Goal: Task Accomplishment & Management: Manage account settings

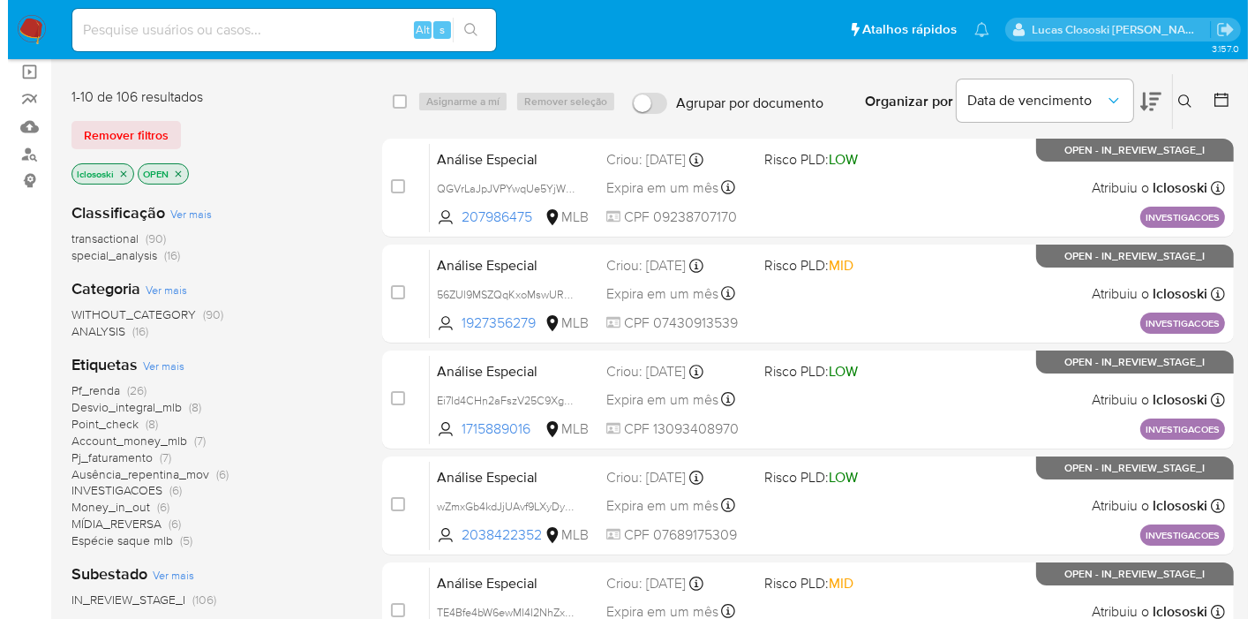
scroll to position [196, 0]
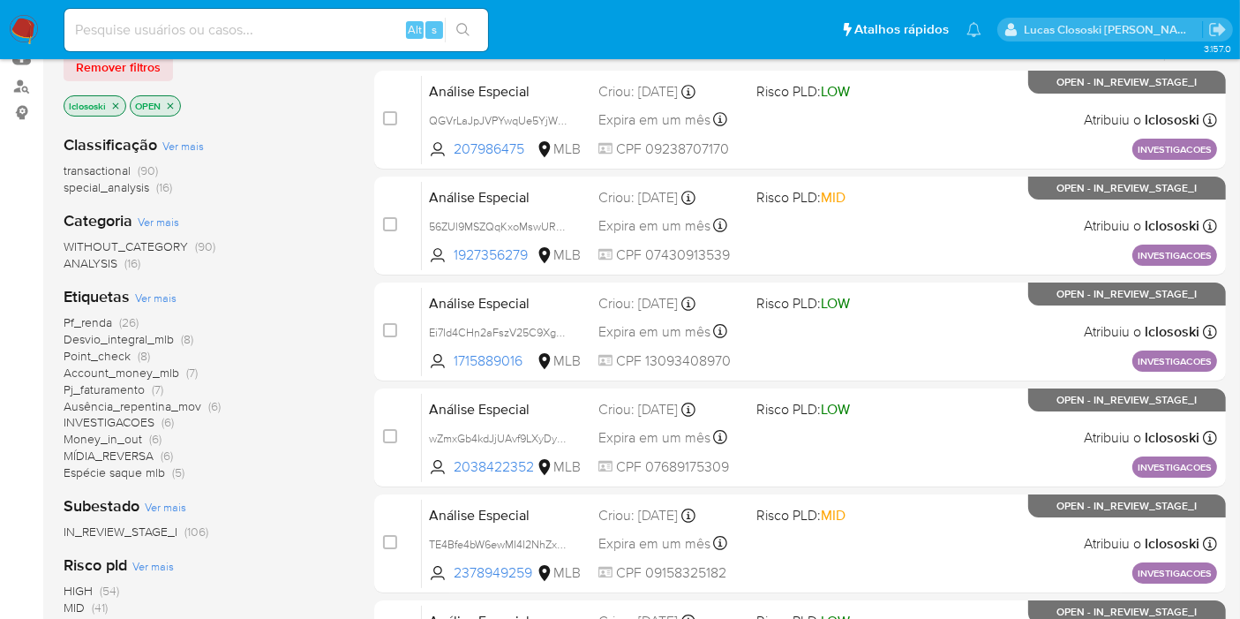
click at [159, 297] on span "Ver mais" at bounding box center [155, 297] width 41 height 16
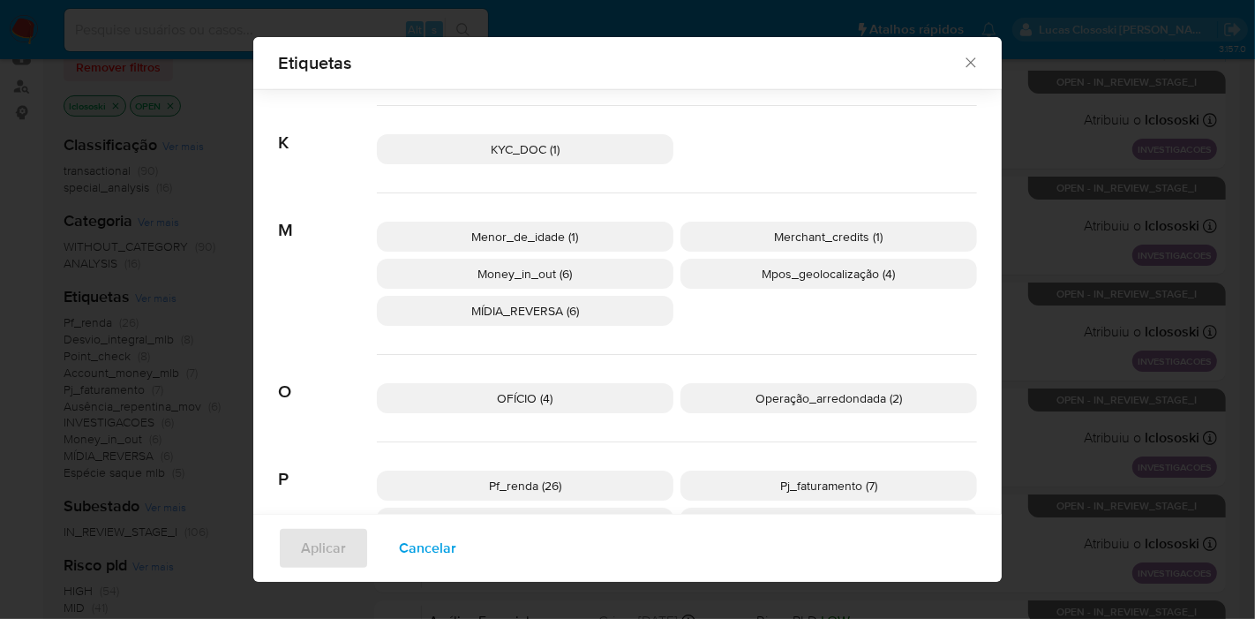
scroll to position [575, 0]
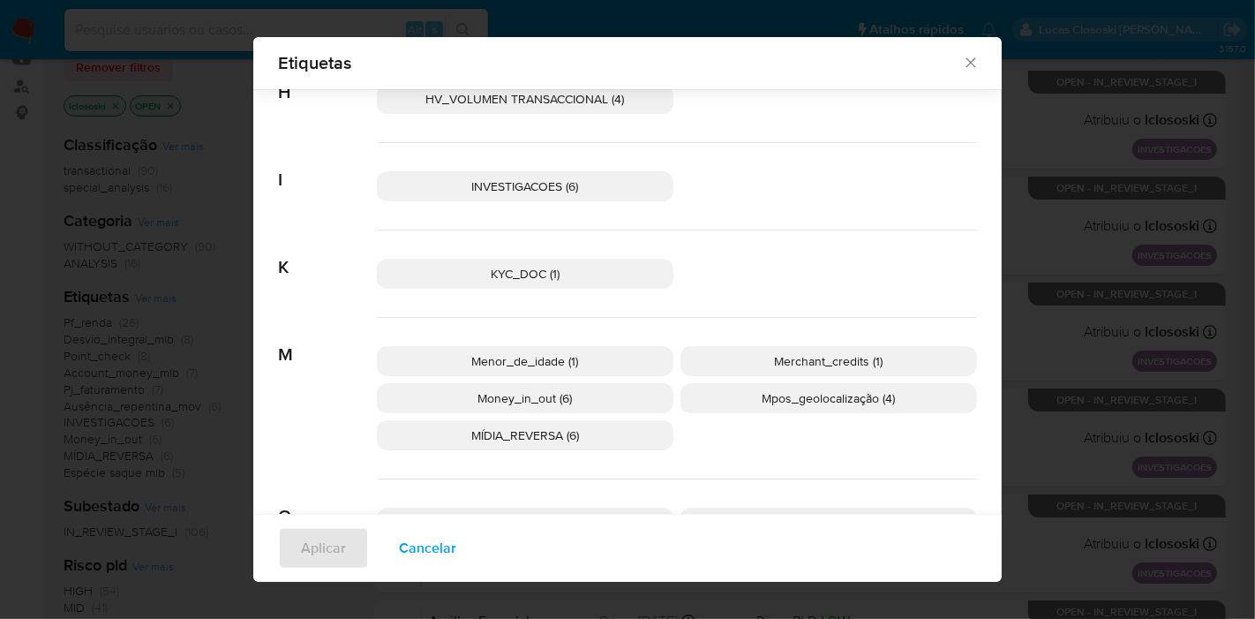
click at [459, 191] on p "INVESTIGACOES (6)" at bounding box center [525, 186] width 297 height 30
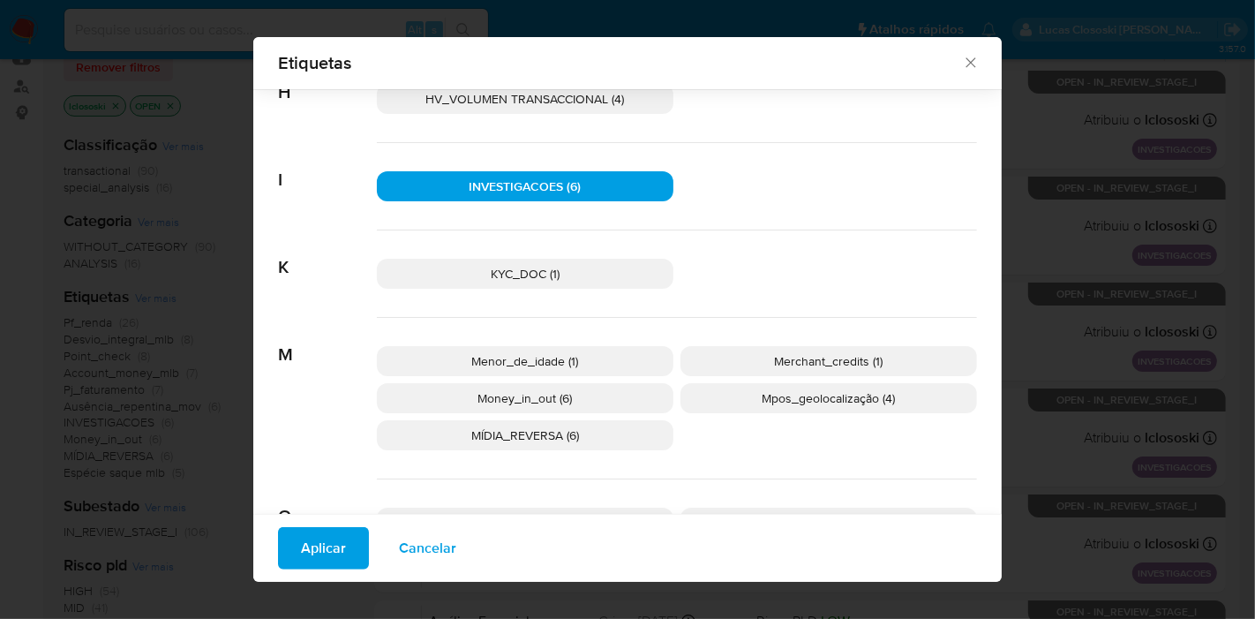
click at [301, 566] on span "Aplicar" at bounding box center [323, 548] width 45 height 39
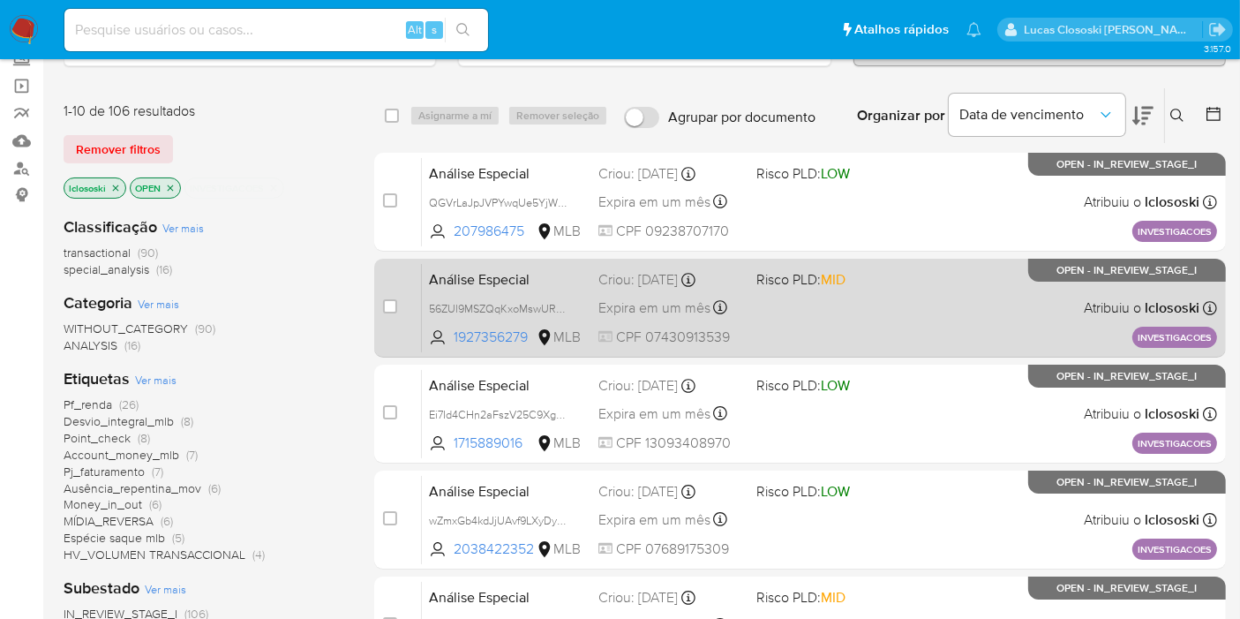
scroll to position [196, 0]
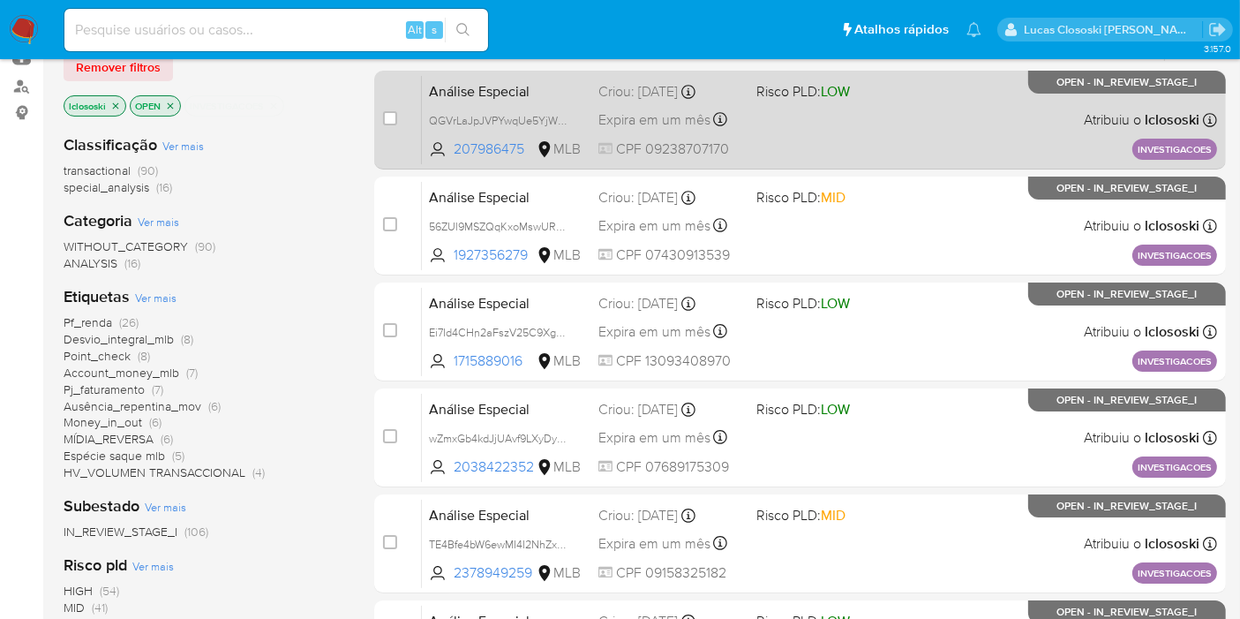
click at [898, 107] on div "Análise Especial QGVrLaJpJVPYwqUe5YjWvkpA 207986475 MLB Risco PLD: LOW Criou: 1…" at bounding box center [819, 119] width 795 height 89
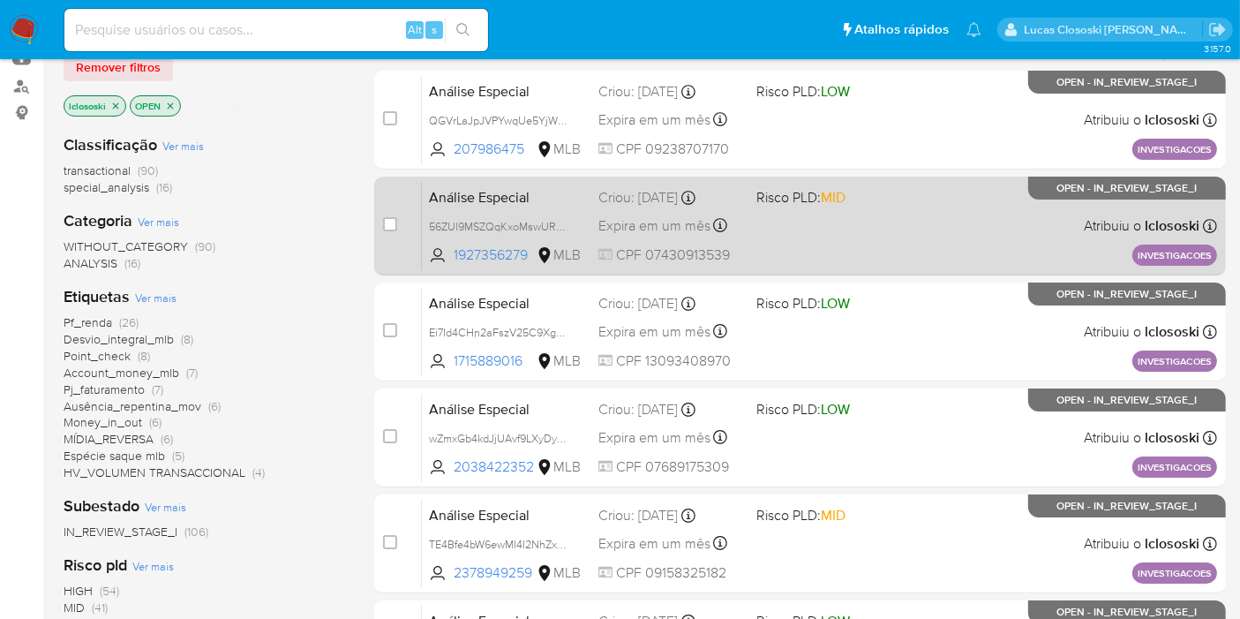
click at [839, 240] on div "Análise Especial 56ZUl9MSZQqKxoMswURwMbGB 1927356279 MLB Risco PLD: MID Criou: …" at bounding box center [819, 225] width 795 height 89
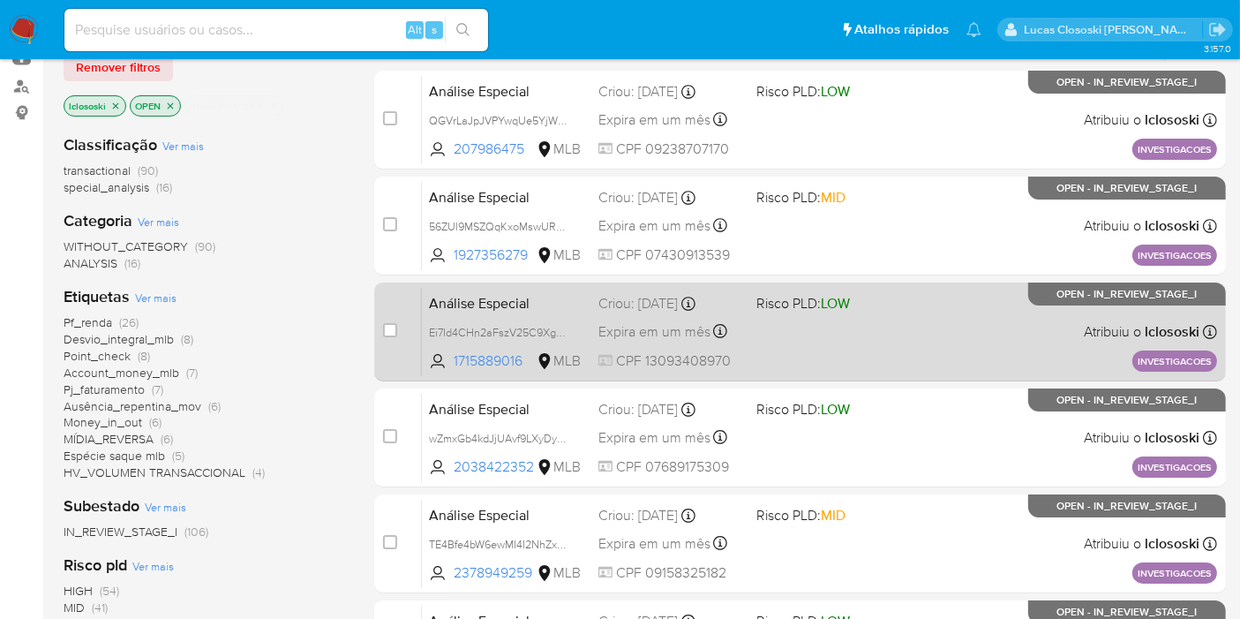
click at [908, 336] on div "Análise Especial Ei7Id4CHn2aFszV25C9Xg9wt 1715889016 MLB Risco PLD: LOW Criou: …" at bounding box center [819, 331] width 795 height 89
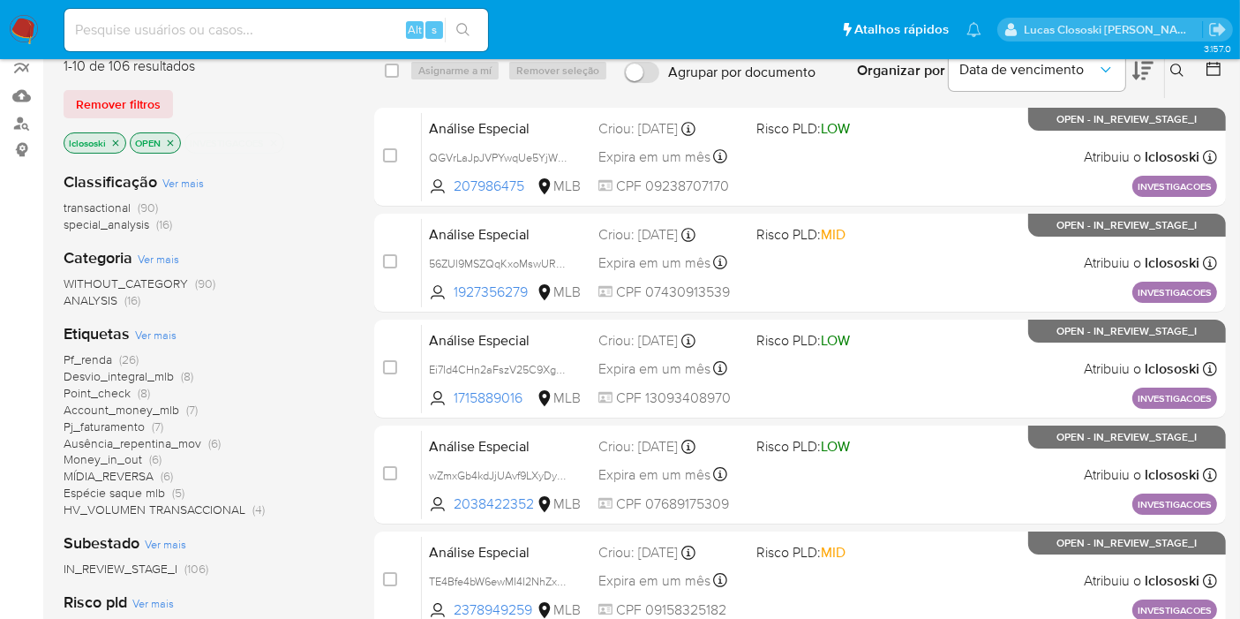
scroll to position [0, 0]
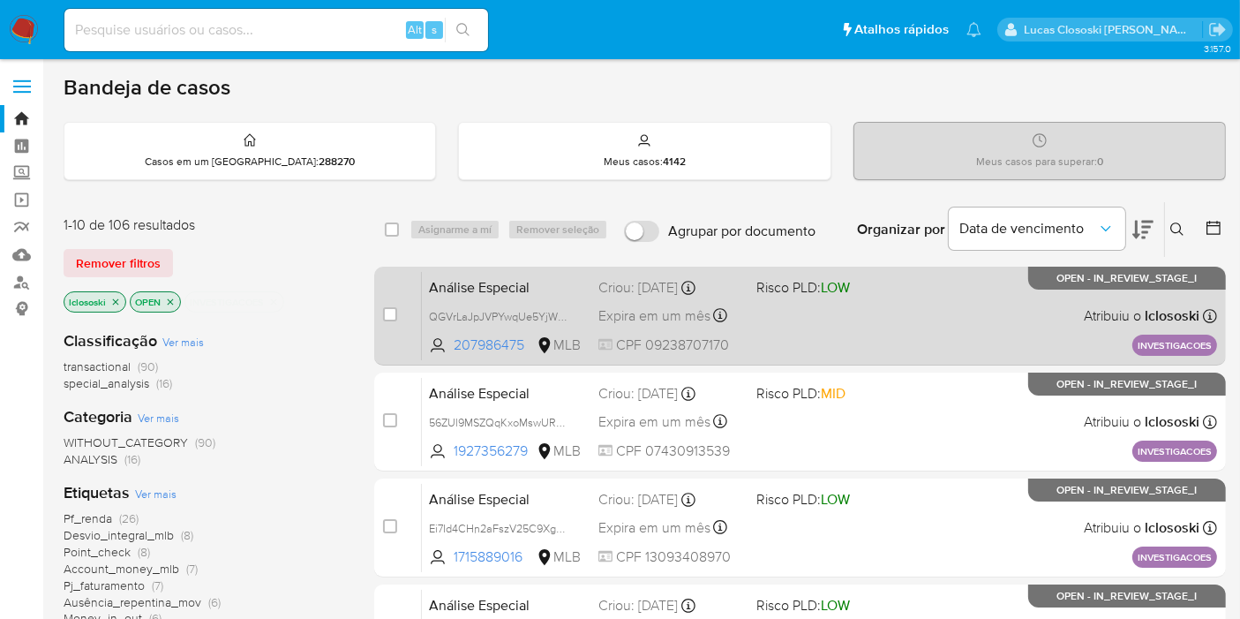
click at [875, 321] on div "Análise Especial QGVrLaJpJVPYwqUe5YjWvkpA 207986475 MLB Risco PLD: LOW Criou: 1…" at bounding box center [819, 315] width 795 height 89
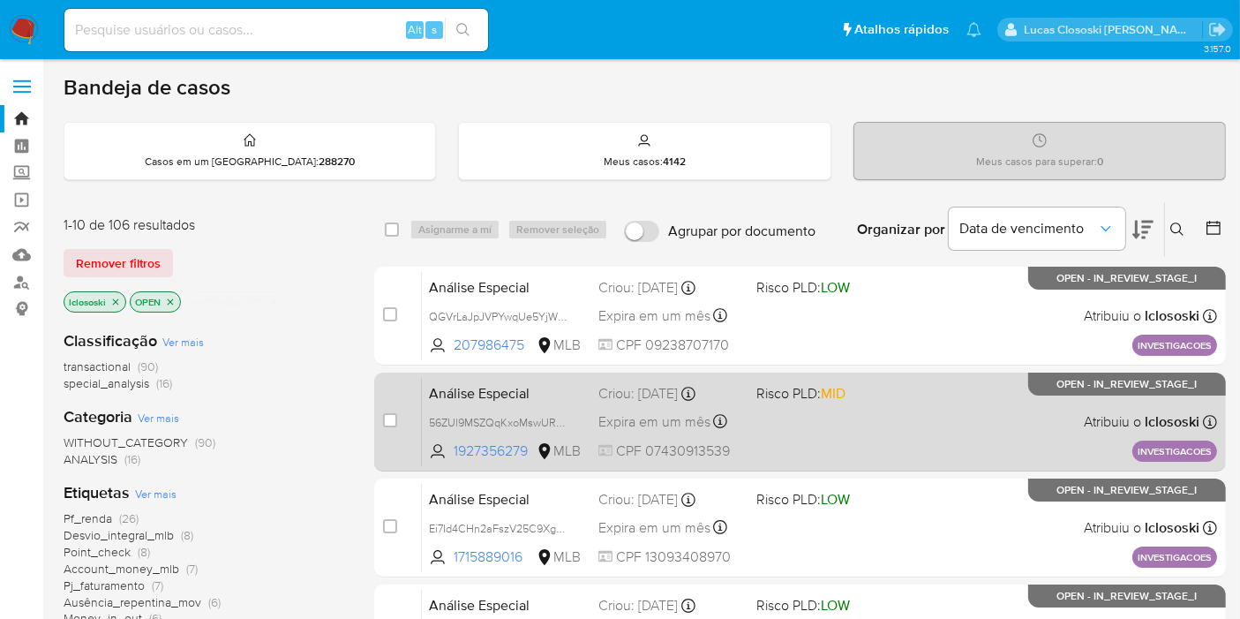
click at [910, 405] on div "Análise Especial 56ZUl9MSZQqKxoMswURwMbGB 1927356279 MLB Risco PLD: MID Criou: …" at bounding box center [819, 421] width 795 height 89
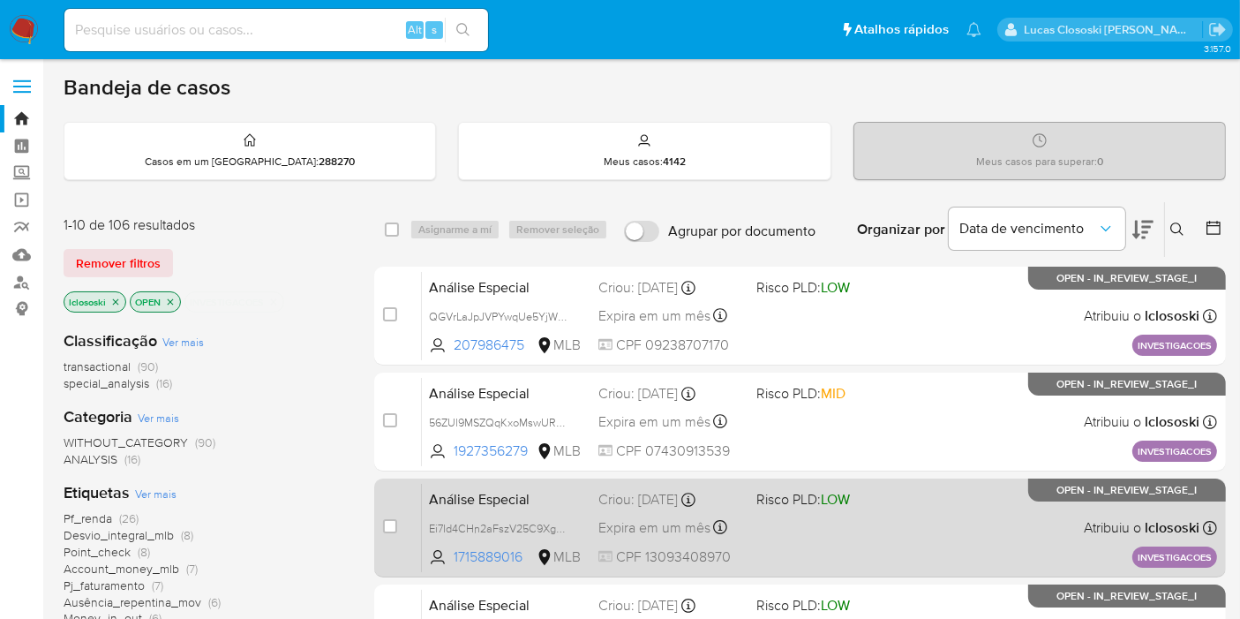
click at [797, 505] on span "Risco PLD: LOW" at bounding box center [803, 498] width 94 height 19
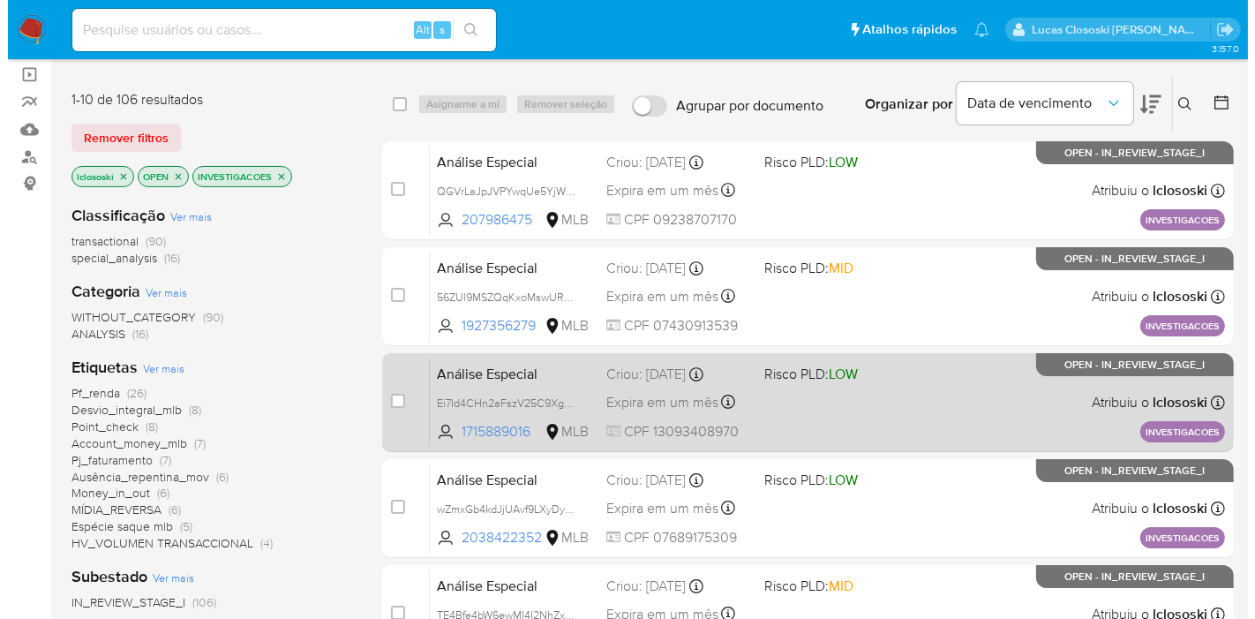
scroll to position [196, 0]
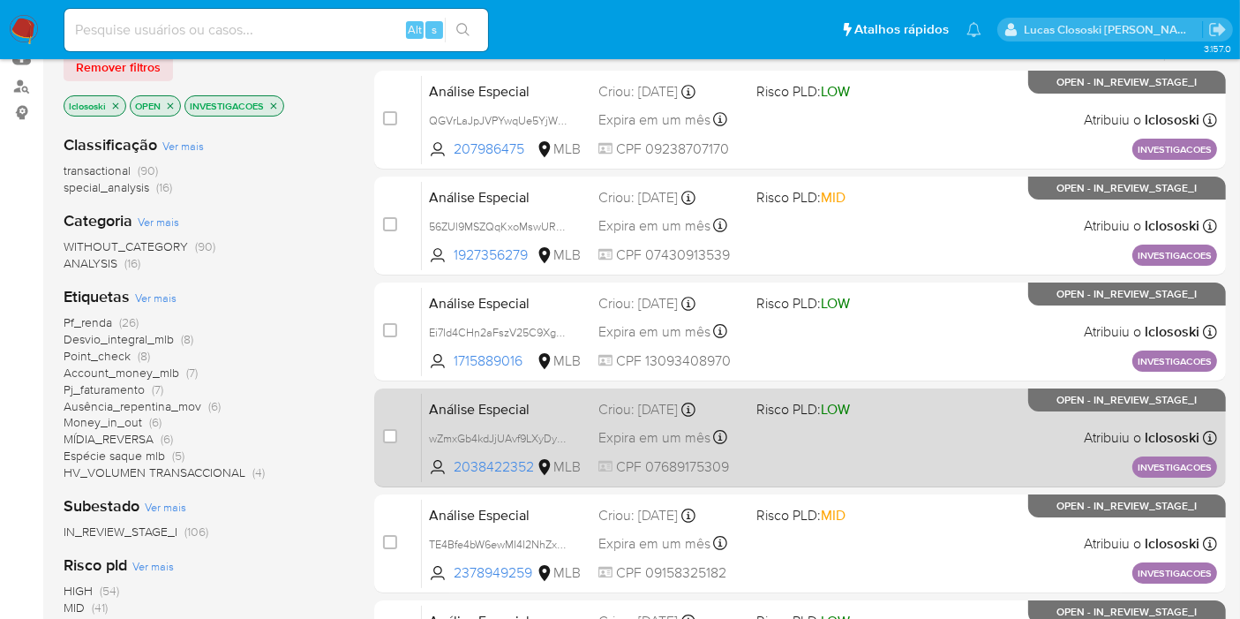
click at [839, 445] on div "Análise Especial wZmxGb4kdJjUAvf9LXyDyX5s 2038422352 MLB Risco PLD: LOW Criou: …" at bounding box center [819, 437] width 795 height 89
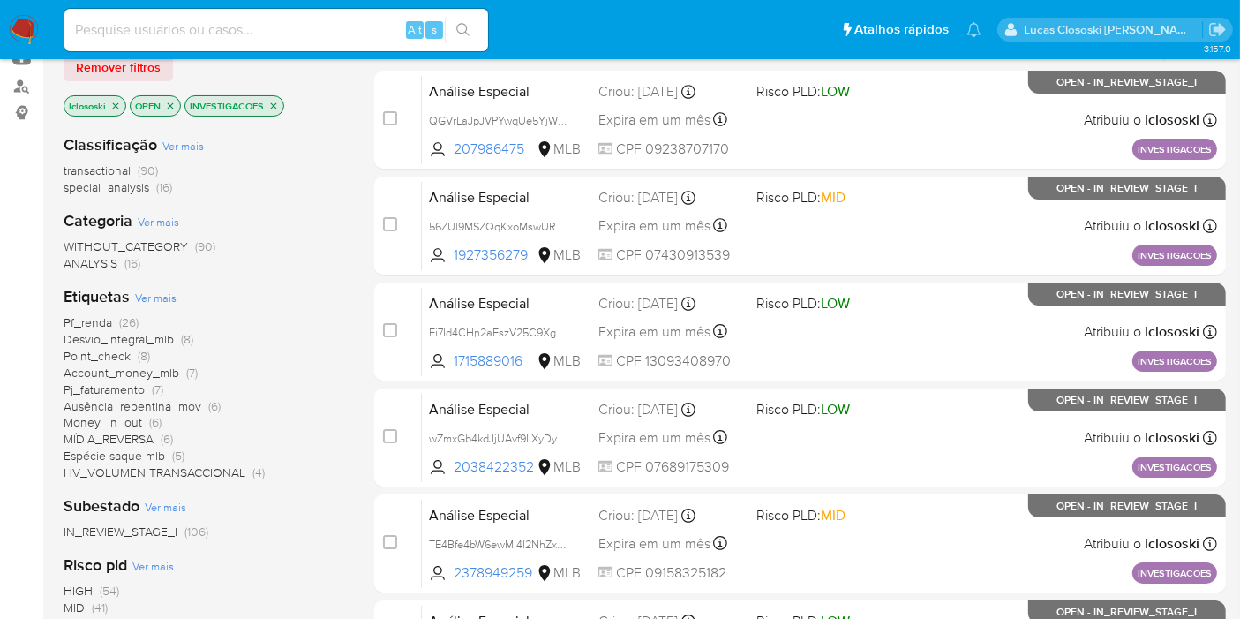
click at [271, 105] on icon "close-filter" at bounding box center [273, 106] width 11 height 11
click at [174, 289] on span "Ver mais" at bounding box center [155, 297] width 41 height 16
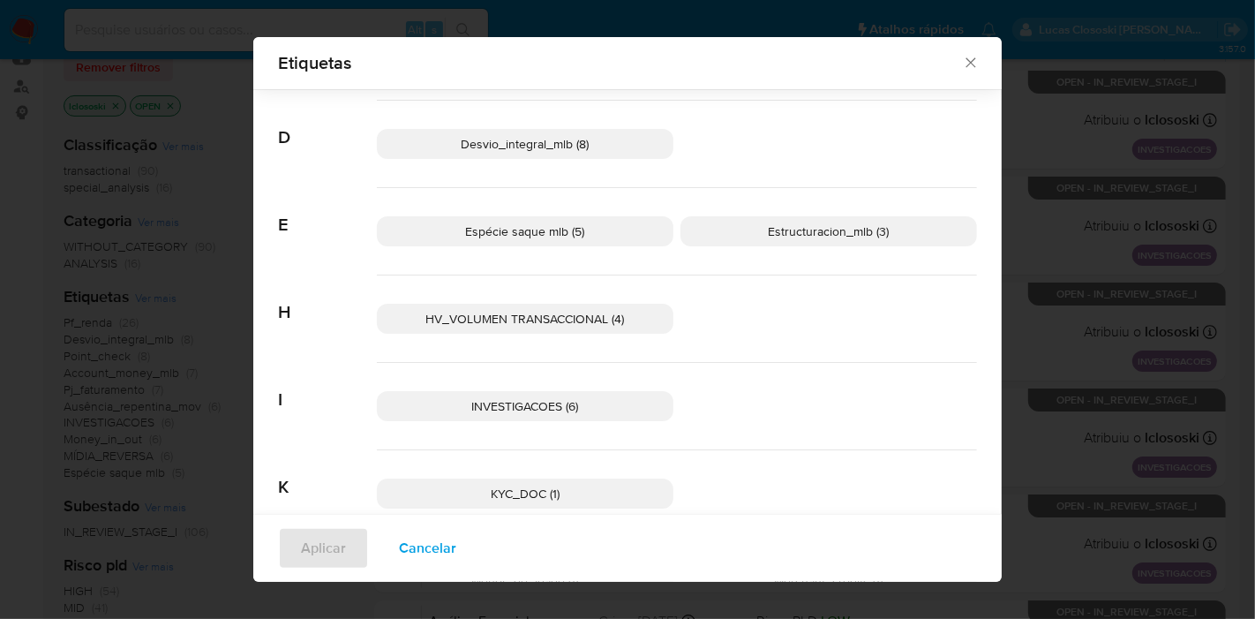
scroll to position [379, 0]
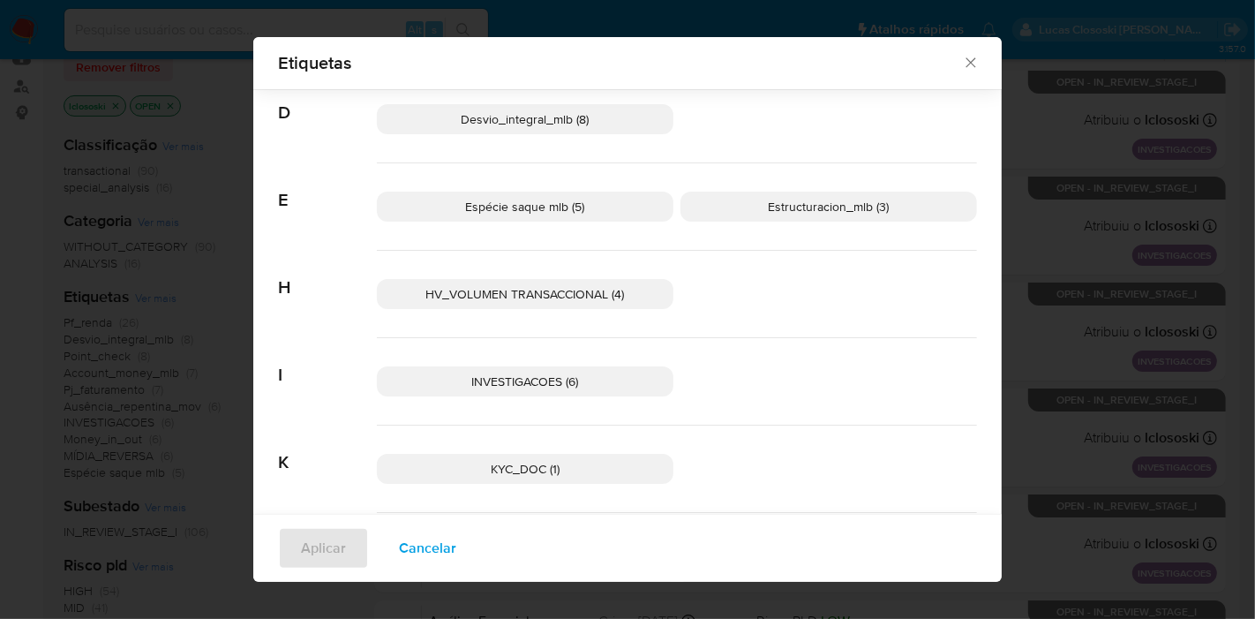
click at [521, 289] on span "HV_VOLUMEN TRANSACCIONAL (4)" at bounding box center [525, 294] width 199 height 18
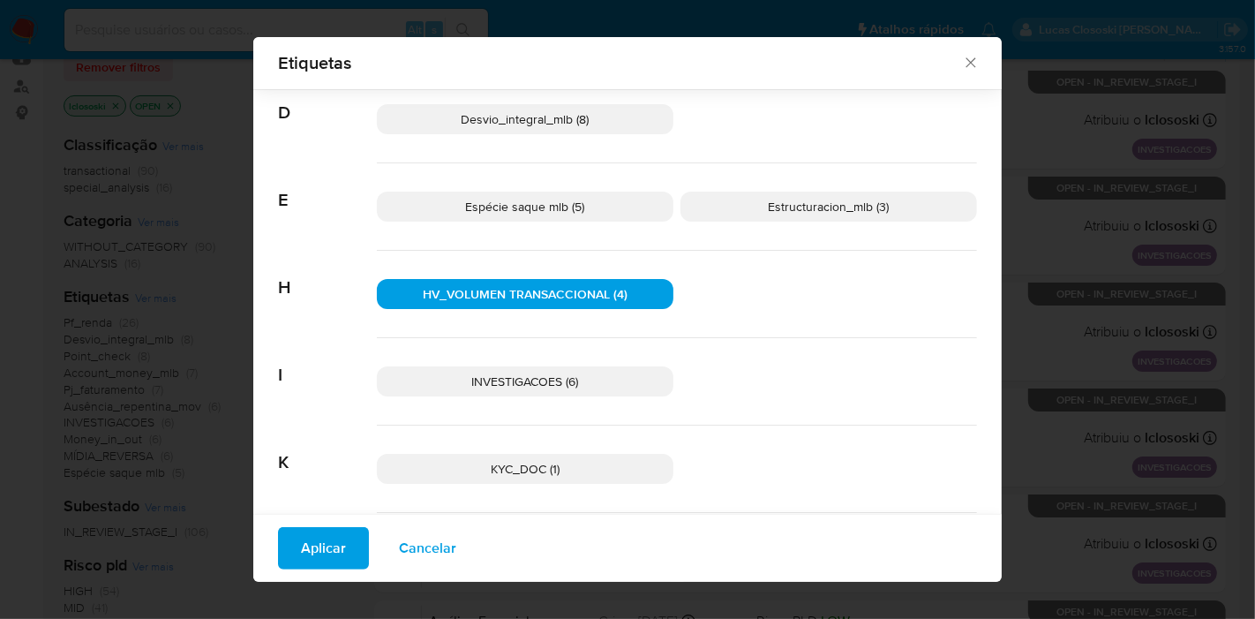
click at [338, 548] on button "Aplicar" at bounding box center [323, 548] width 91 height 42
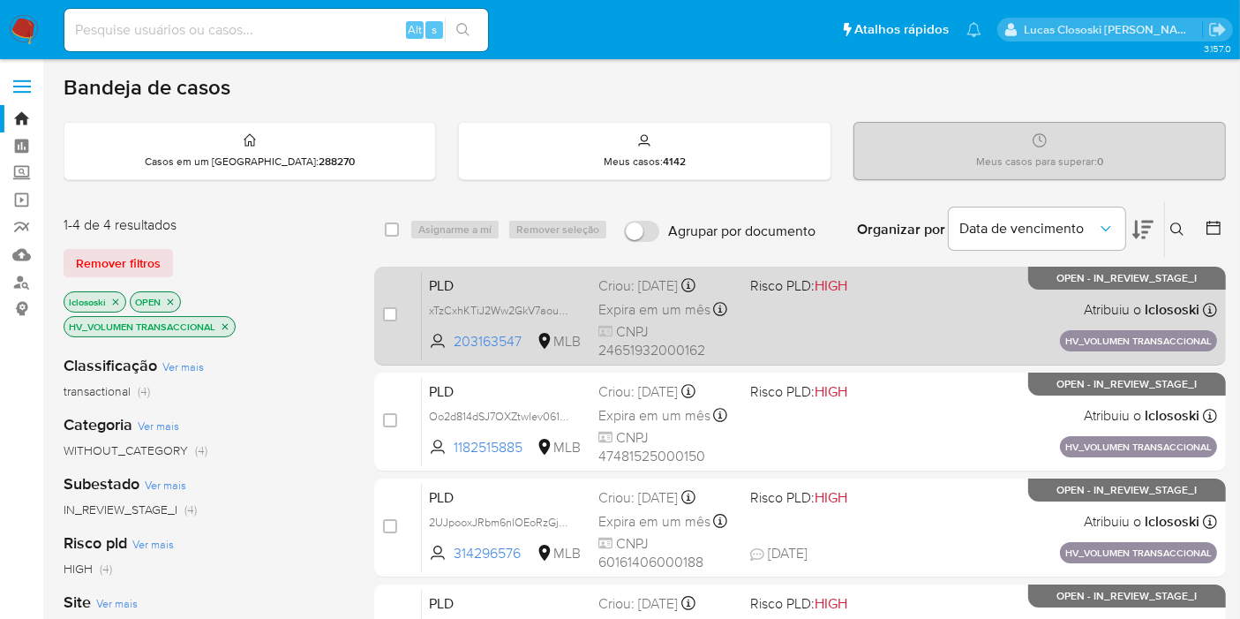
click at [905, 300] on div "PLD xTzCxhKTiJ2Ww2GkV7aoup77 203163547 MLB Risco PLD: HIGH Criou: 14/08/2025 Cr…" at bounding box center [819, 315] width 795 height 89
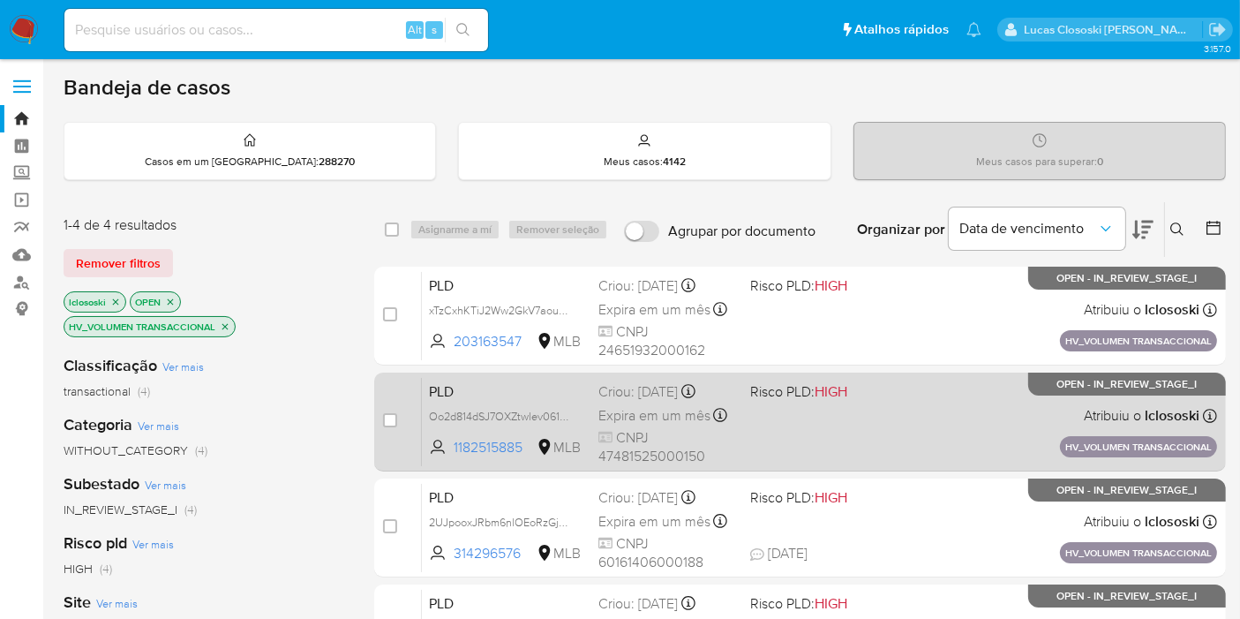
click at [962, 399] on div "PLD Oo2d814dSJ7OXZtwlev061DG 1182515885 MLB Risco PLD: HIGH Criou: 14/08/2025 C…" at bounding box center [819, 421] width 795 height 89
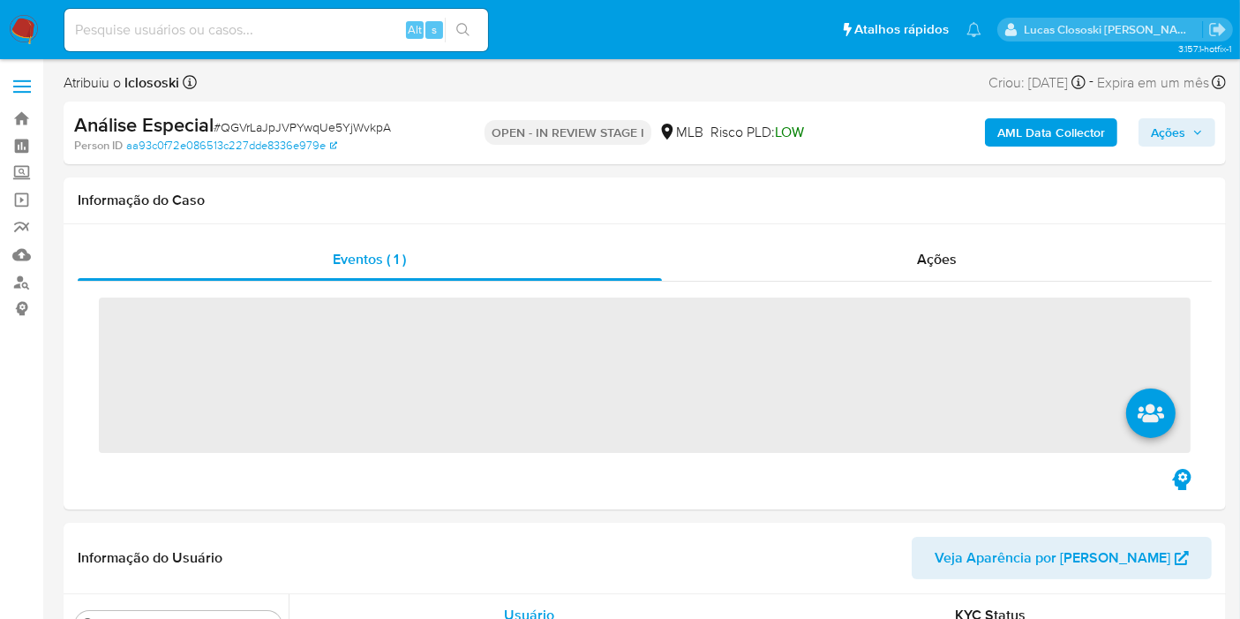
scroll to position [830, 0]
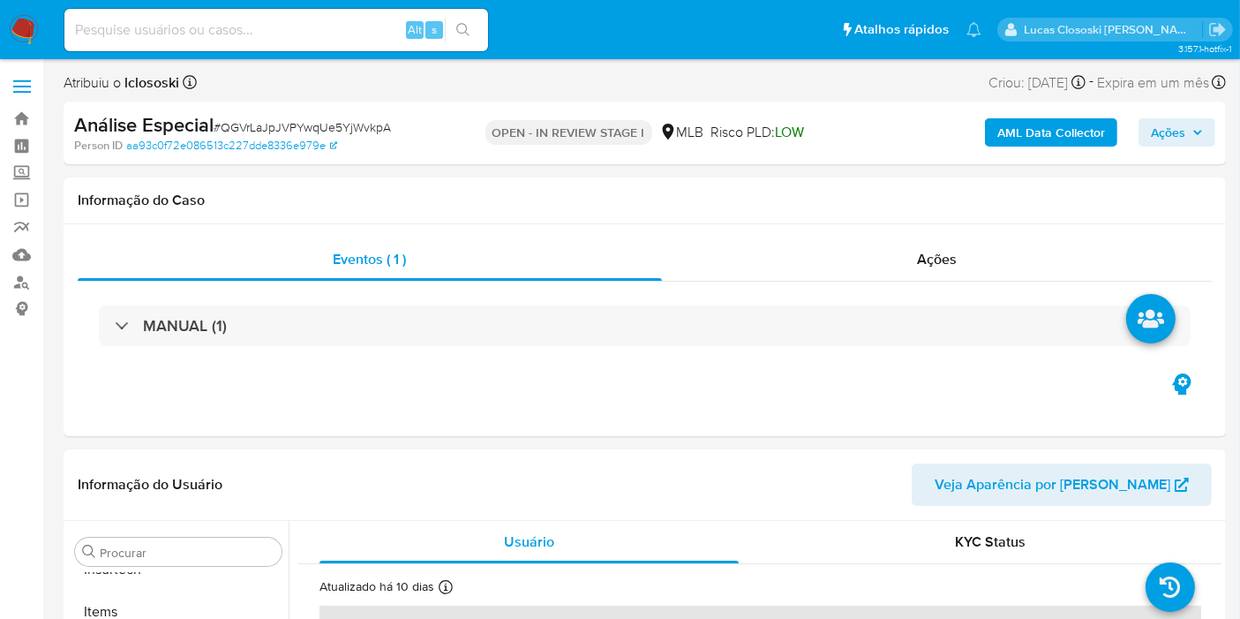
select select "10"
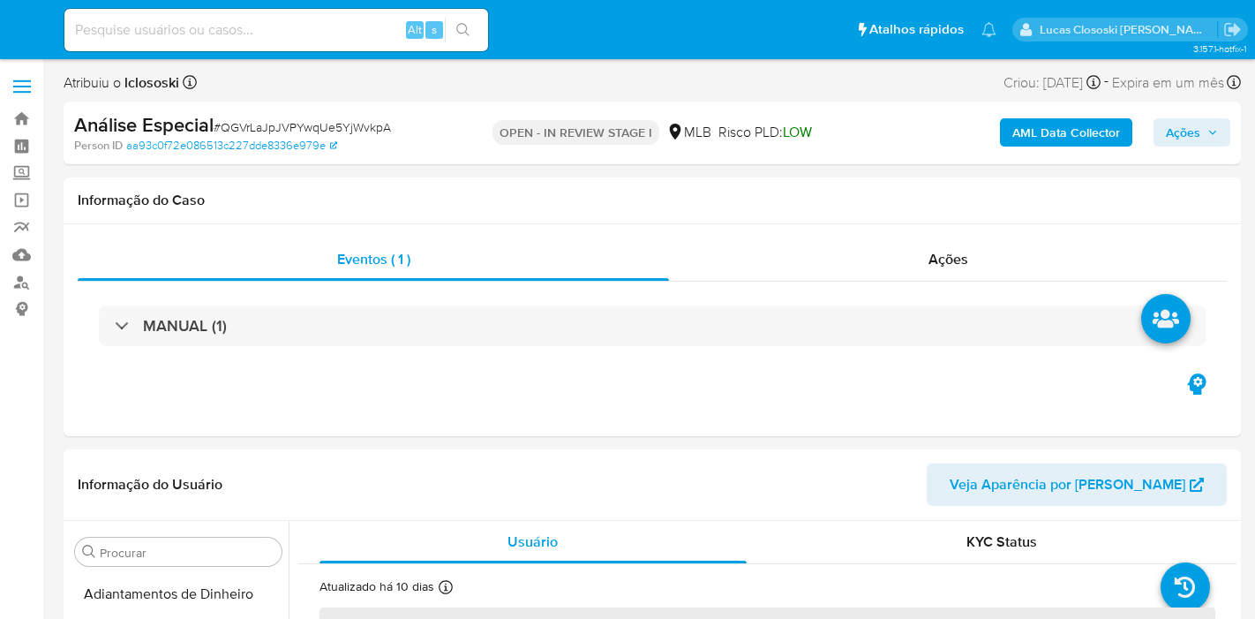
select select "10"
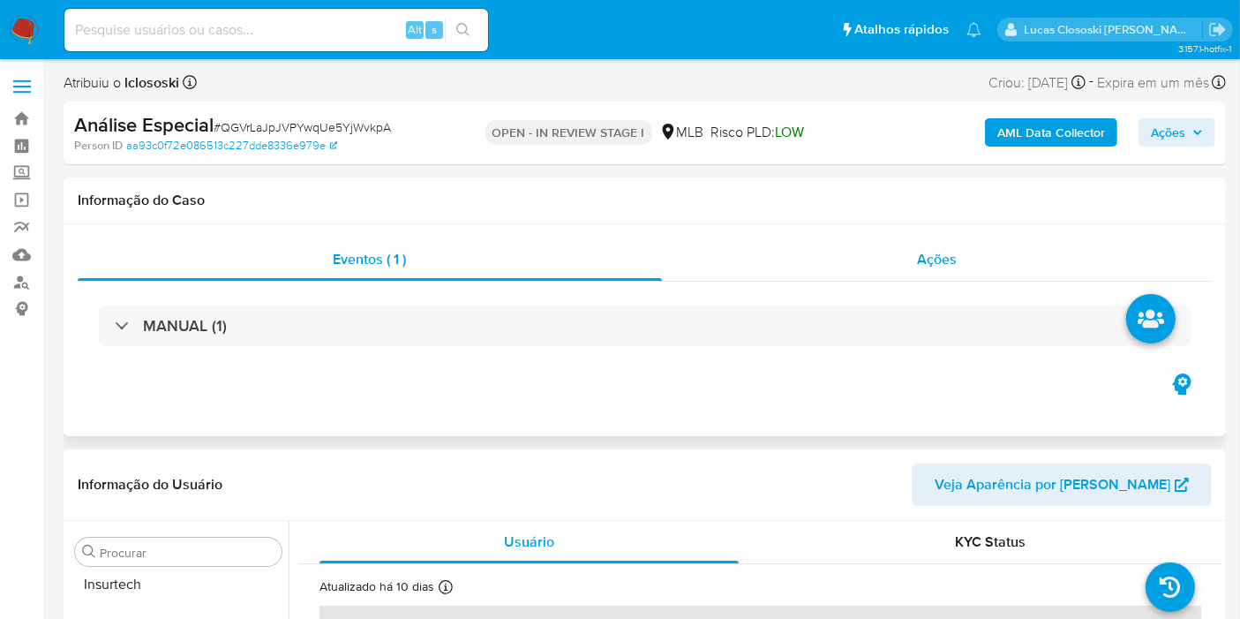
scroll to position [830, 0]
click at [987, 253] on div "Ações" at bounding box center [937, 259] width 551 height 42
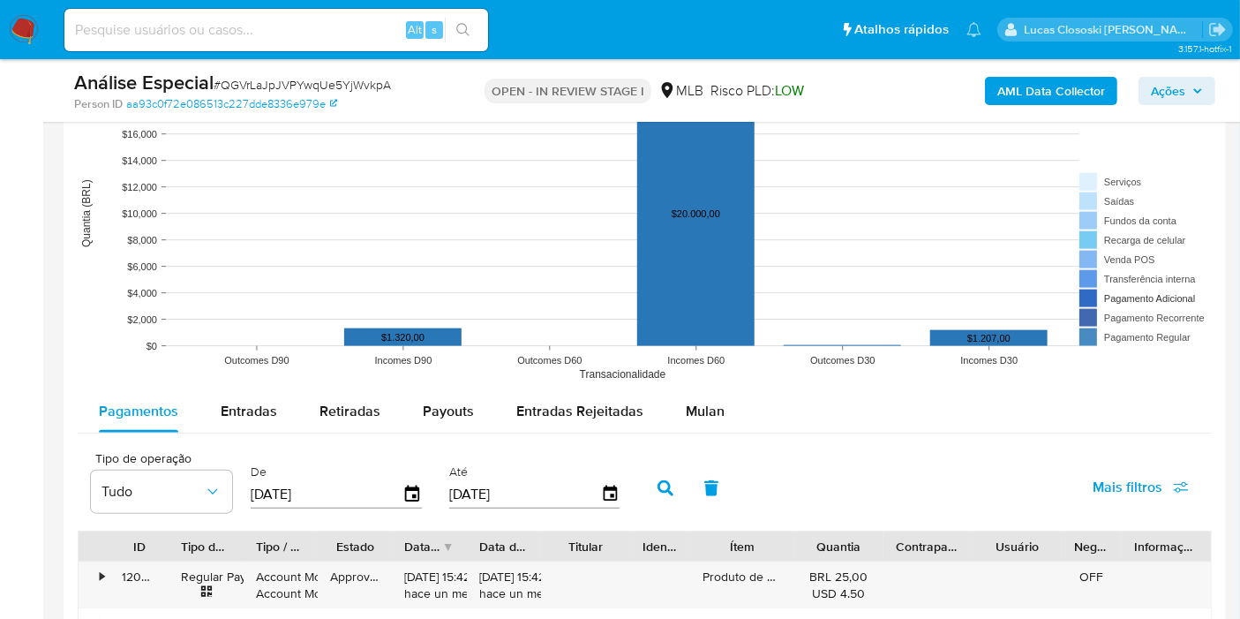
scroll to position [1765, 0]
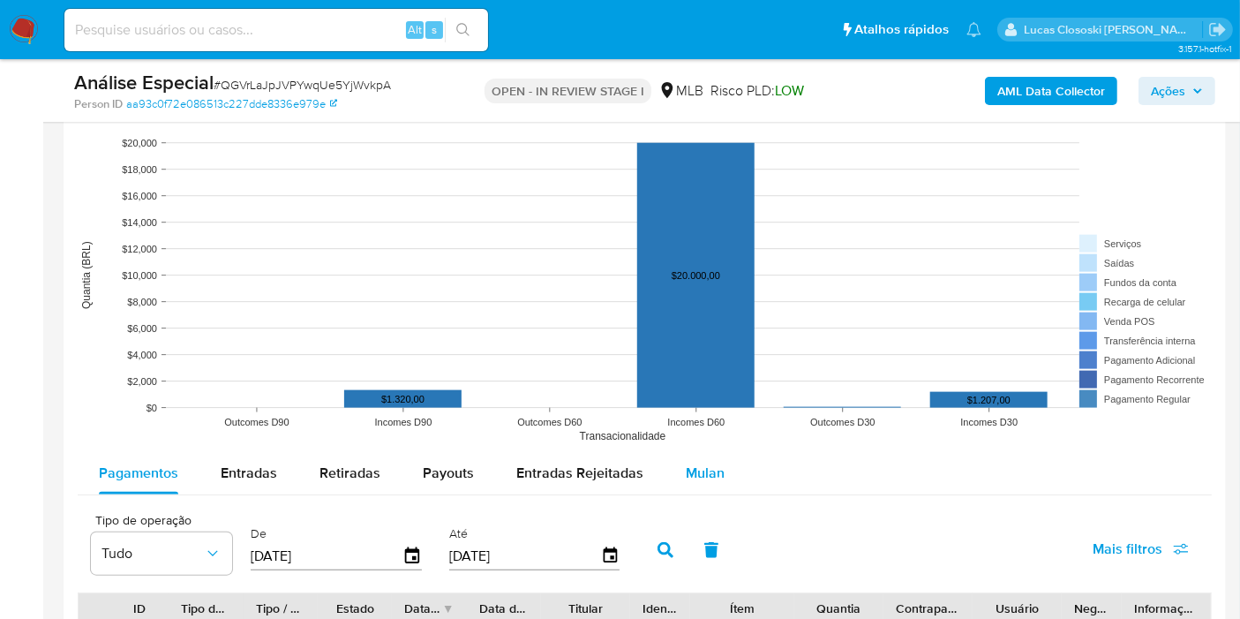
click at [698, 485] on div "Mulan" at bounding box center [705, 473] width 39 height 42
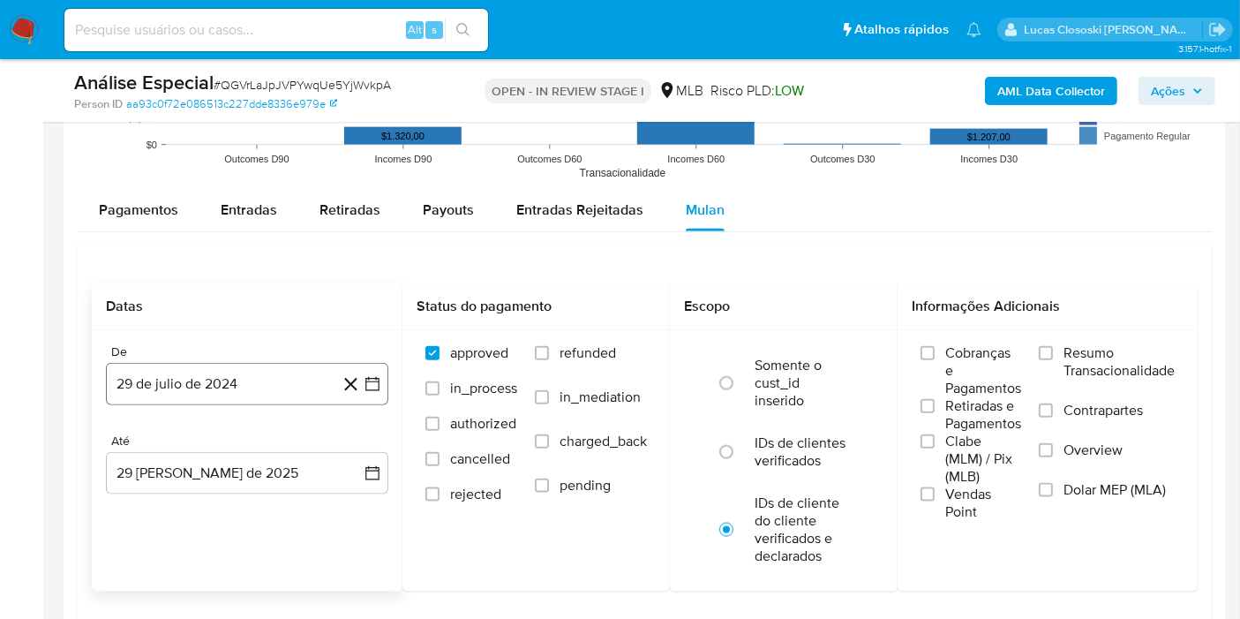
scroll to position [2059, 0]
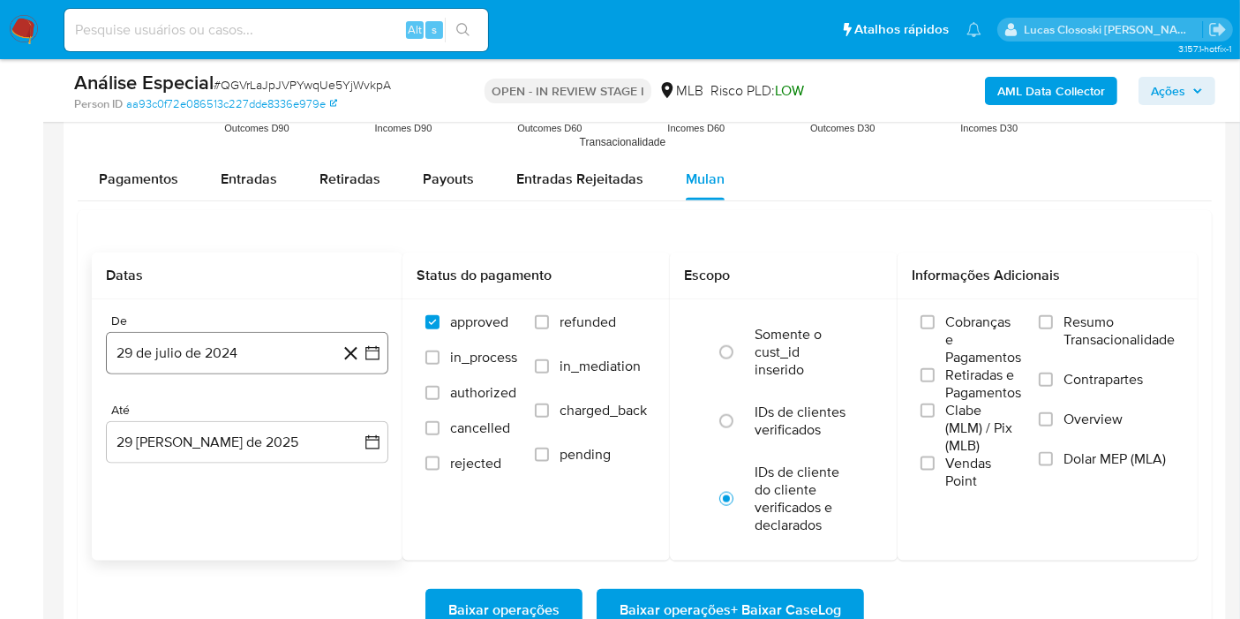
click at [377, 359] on button "29 de julio de 2024" at bounding box center [247, 353] width 282 height 42
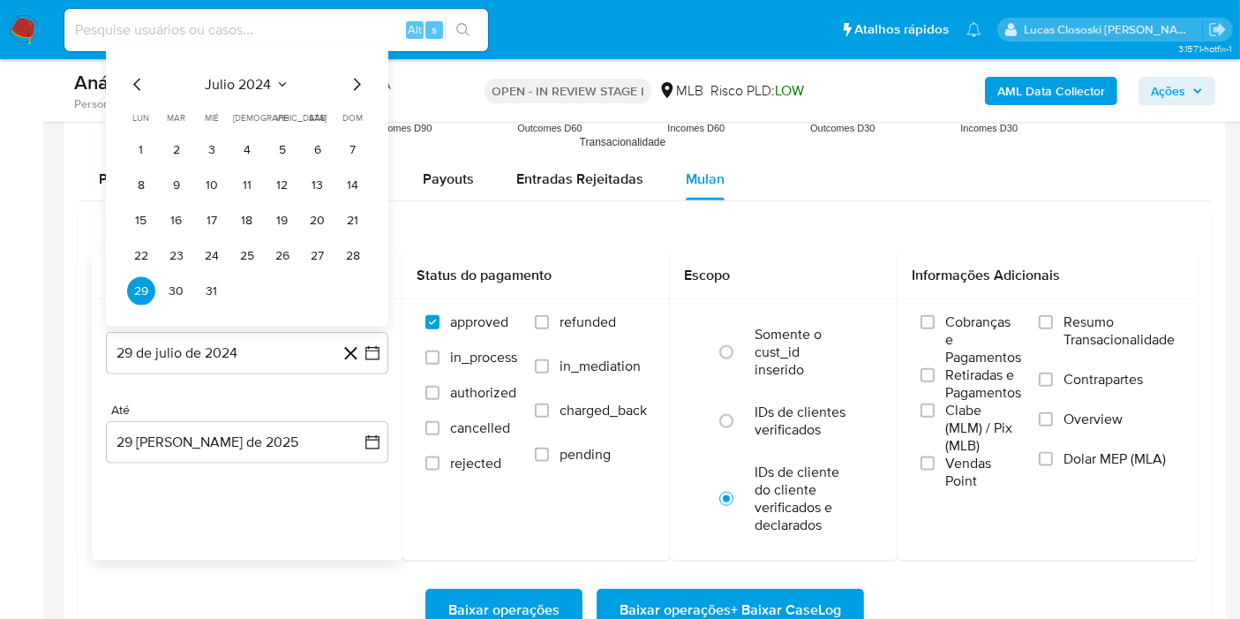
click at [254, 76] on span "julio 2024" at bounding box center [239, 85] width 66 height 18
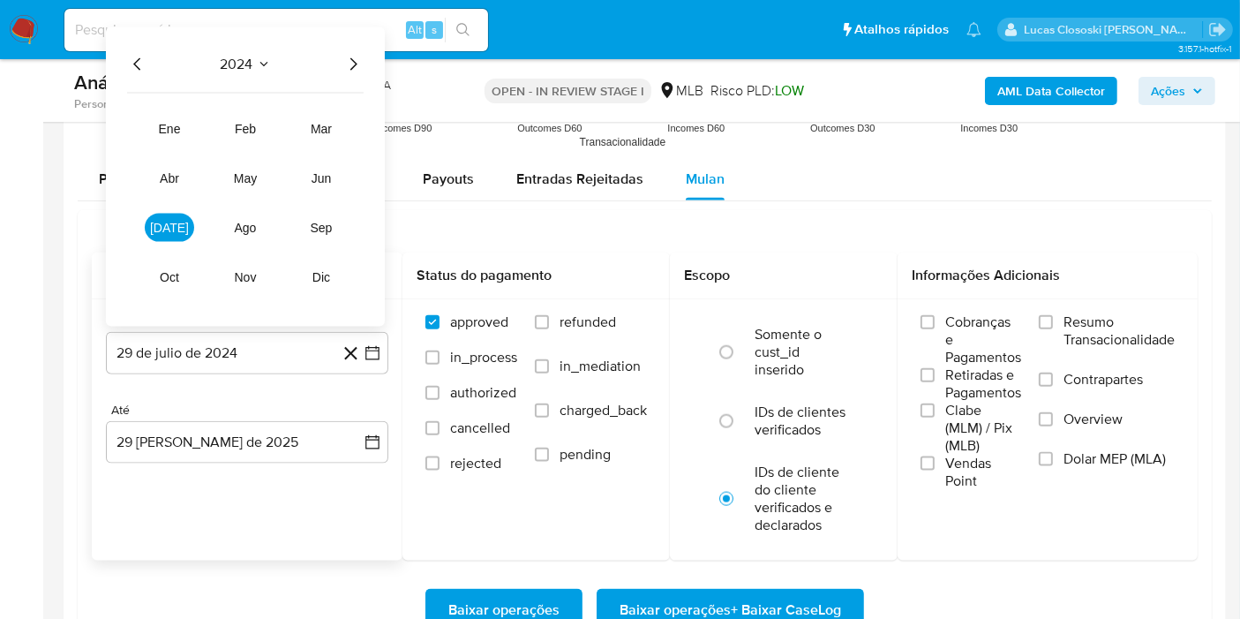
click at [353, 61] on icon "Año siguiente" at bounding box center [352, 64] width 21 height 21
click at [158, 221] on button "[DATE]" at bounding box center [169, 228] width 49 height 28
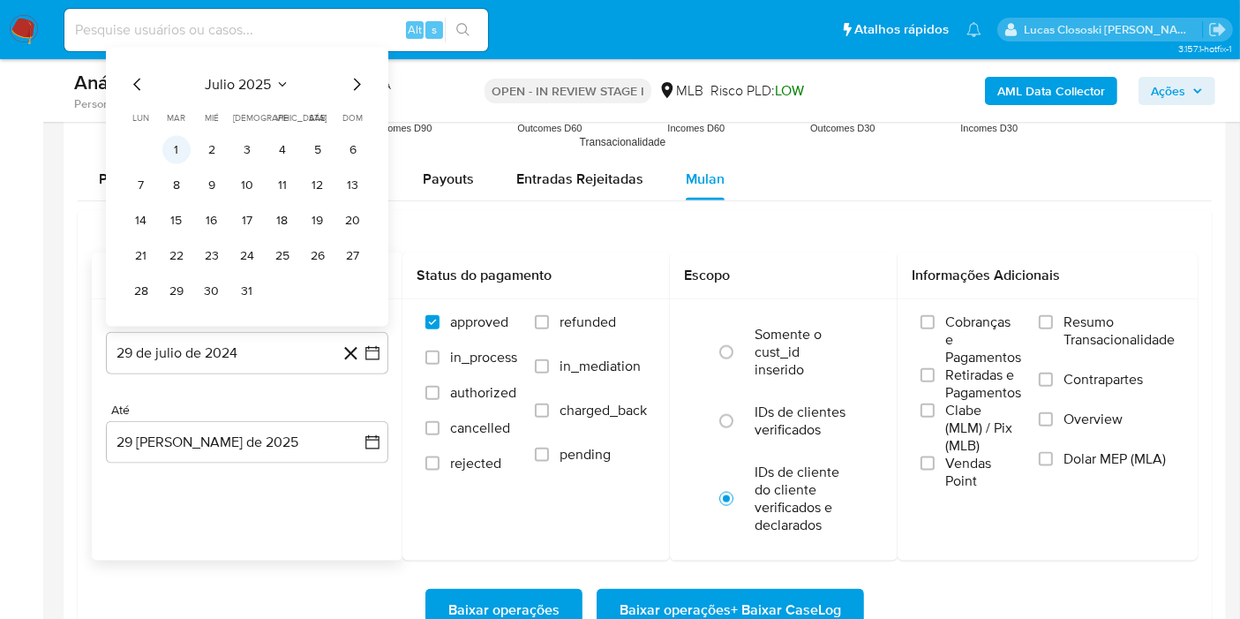
click at [177, 144] on button "1" at bounding box center [176, 150] width 28 height 28
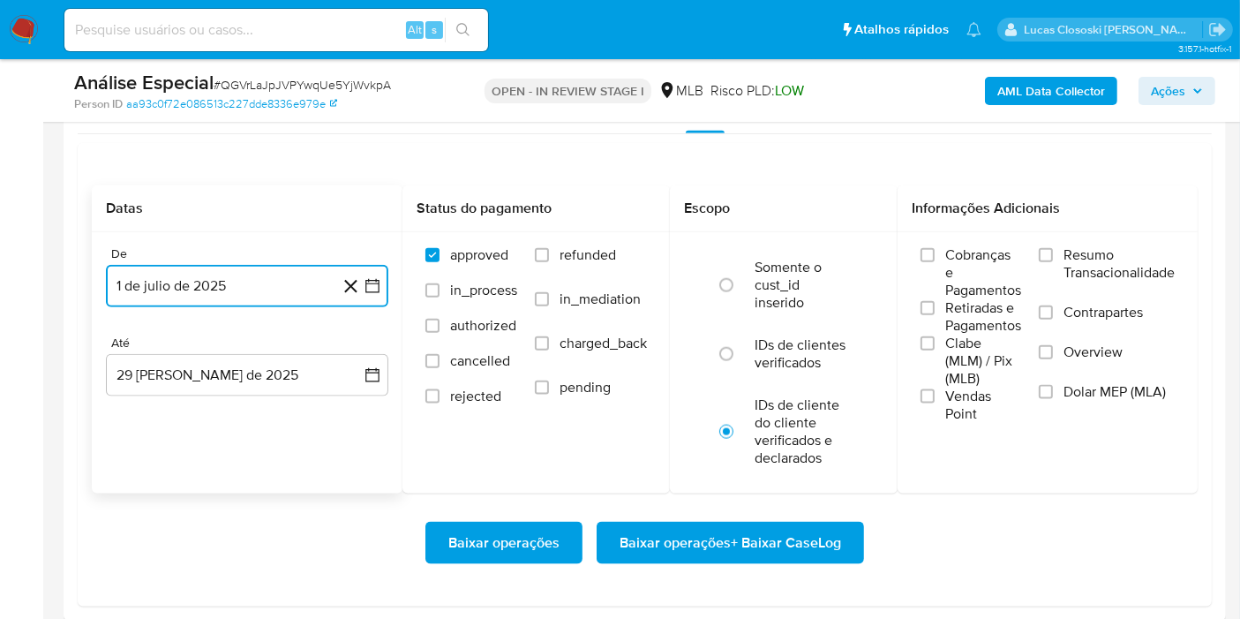
scroll to position [2157, 0]
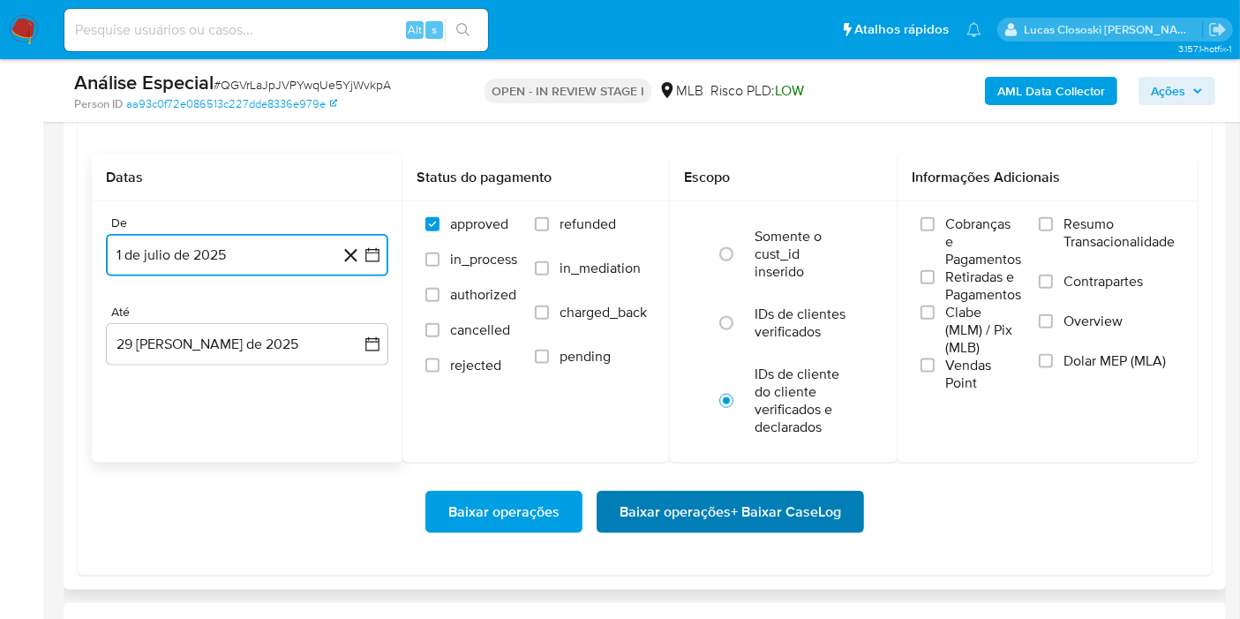
click at [703, 516] on span "Baixar operações + Baixar CaseLog" at bounding box center [731, 511] width 222 height 39
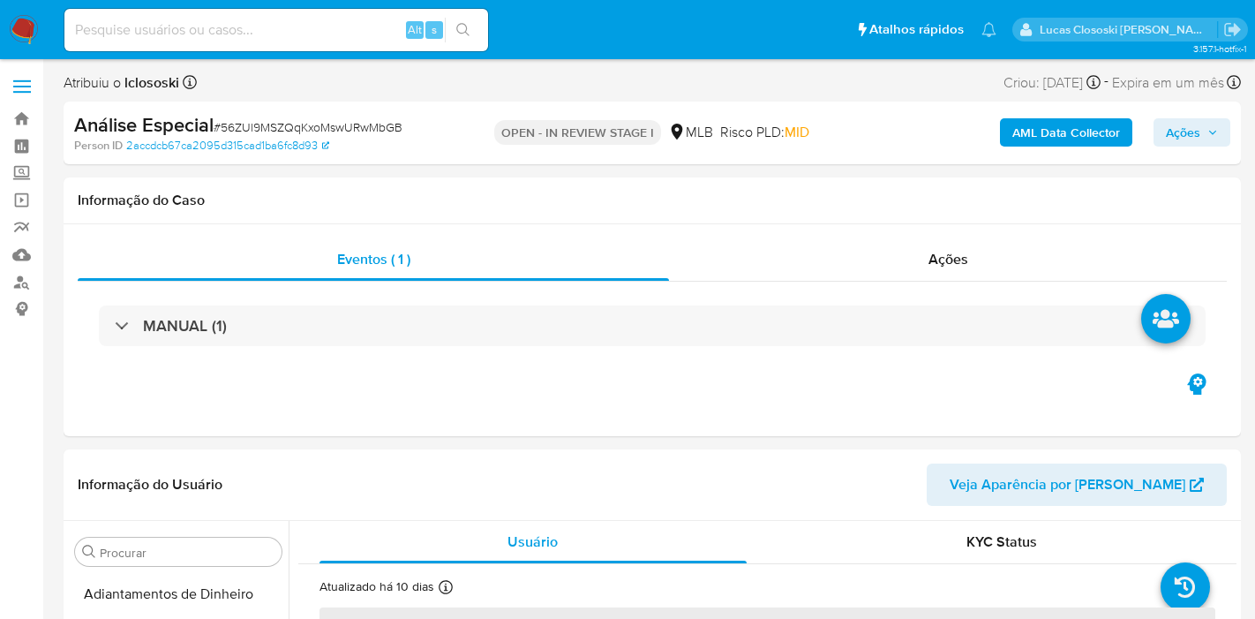
select select "10"
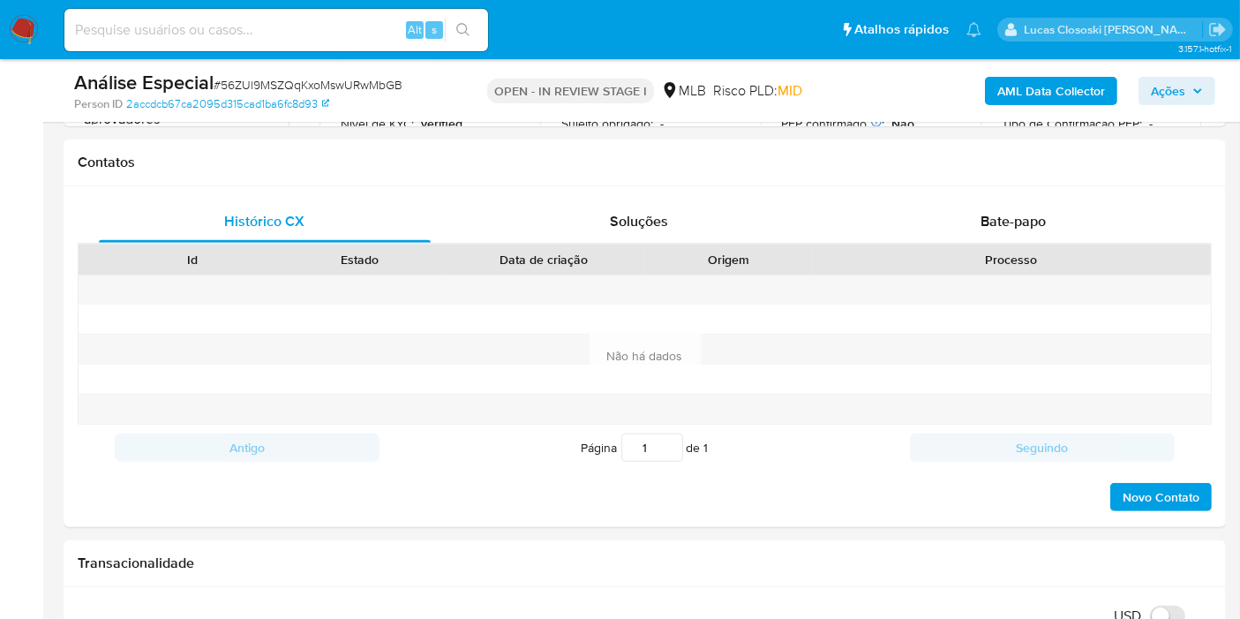
scroll to position [830, 0]
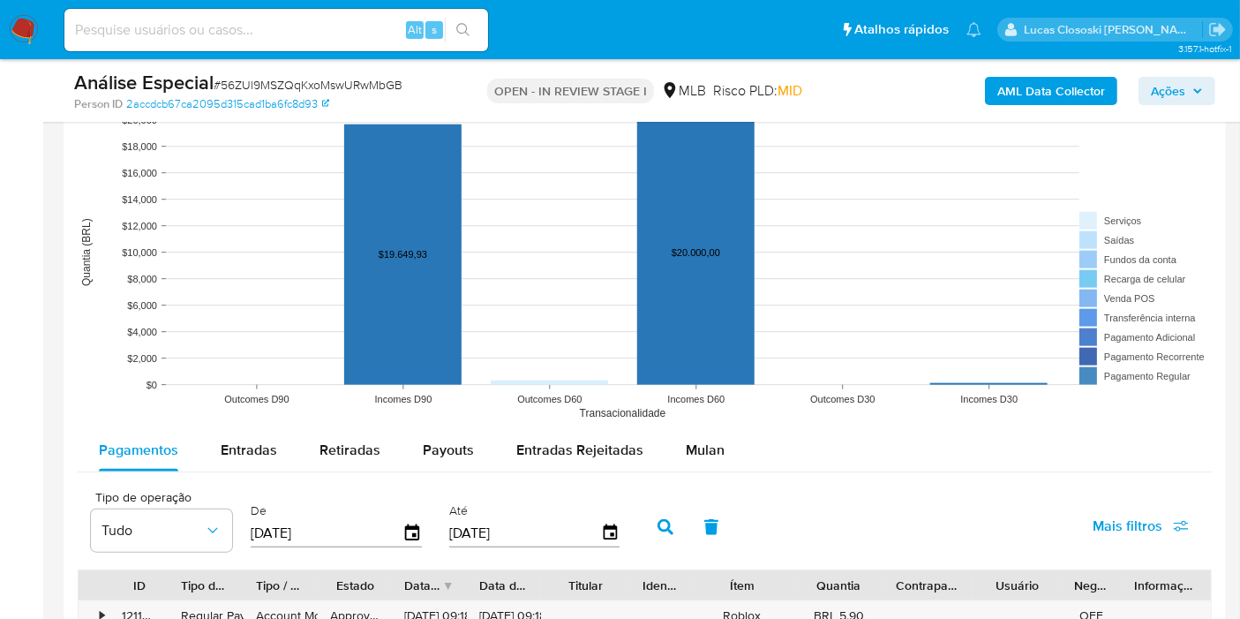
click at [695, 457] on div "Mulan" at bounding box center [705, 450] width 39 height 42
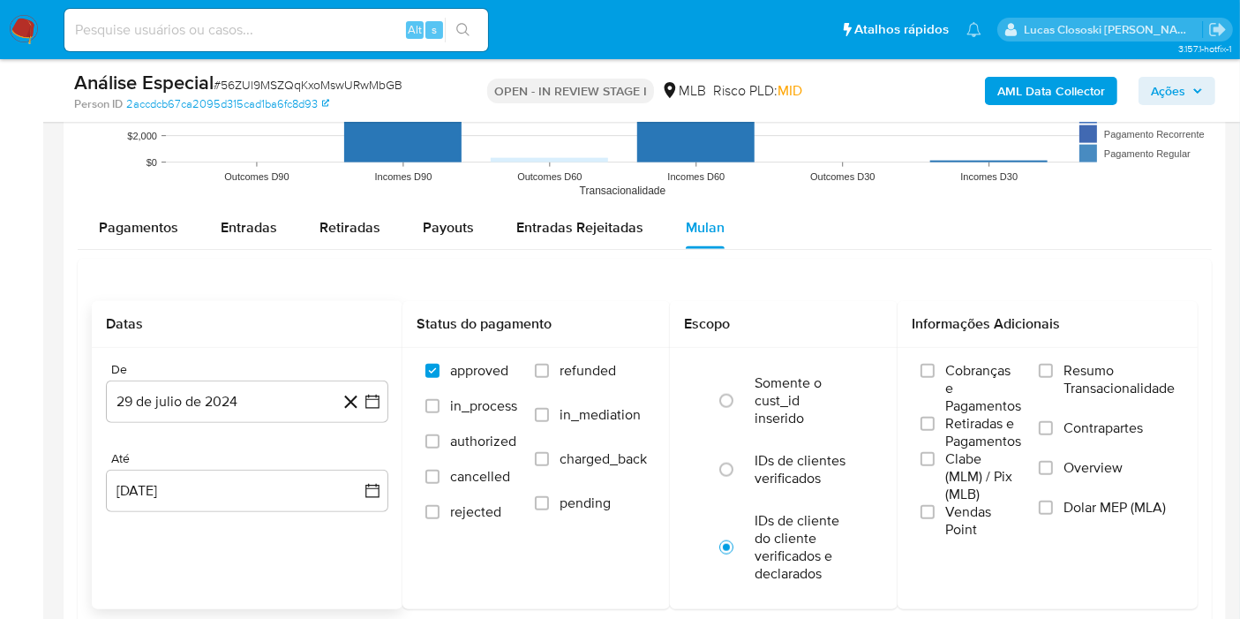
scroll to position [1952, 0]
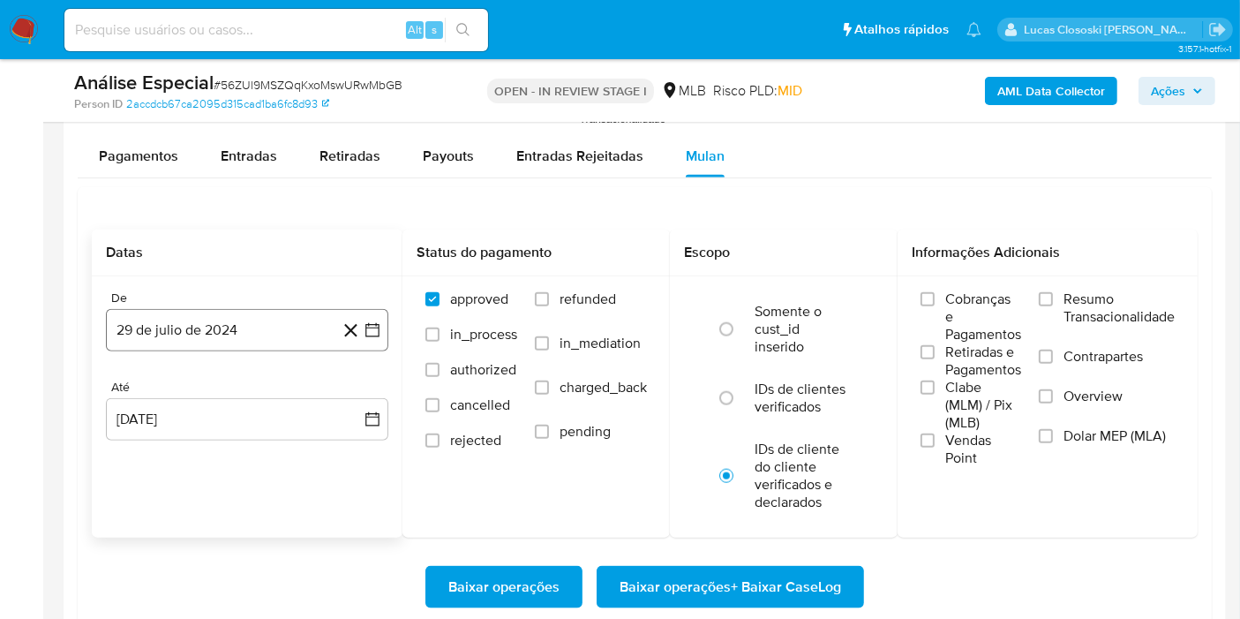
click at [368, 334] on icon "button" at bounding box center [373, 330] width 18 height 18
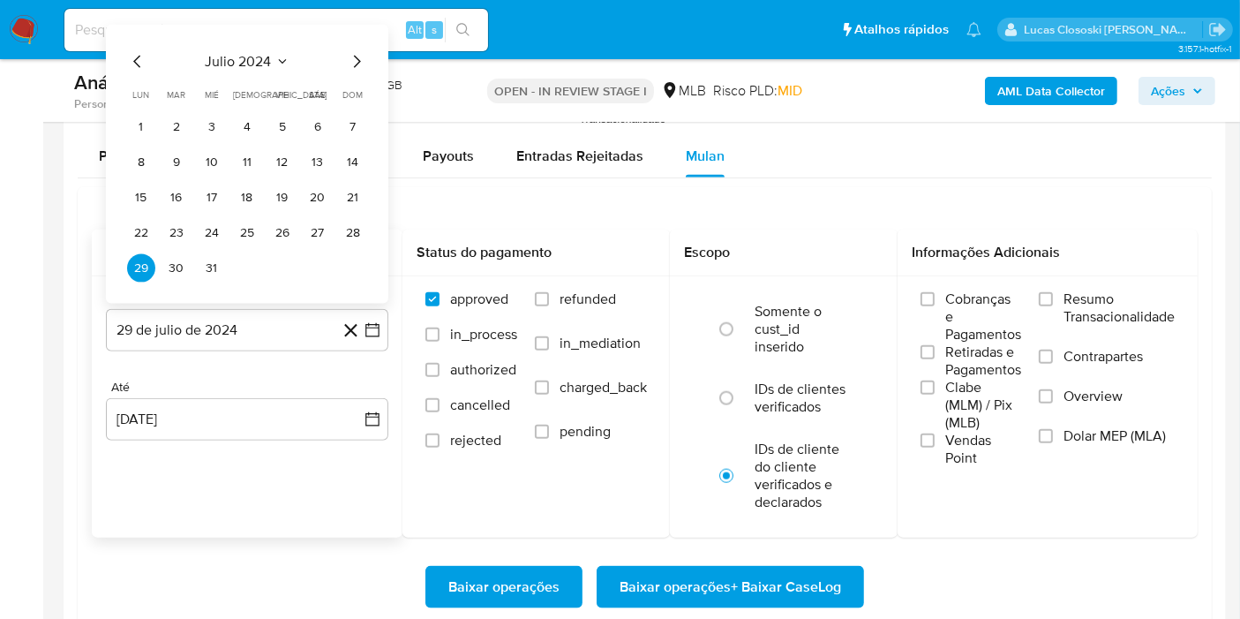
click at [239, 59] on span "julio 2024" at bounding box center [239, 62] width 66 height 18
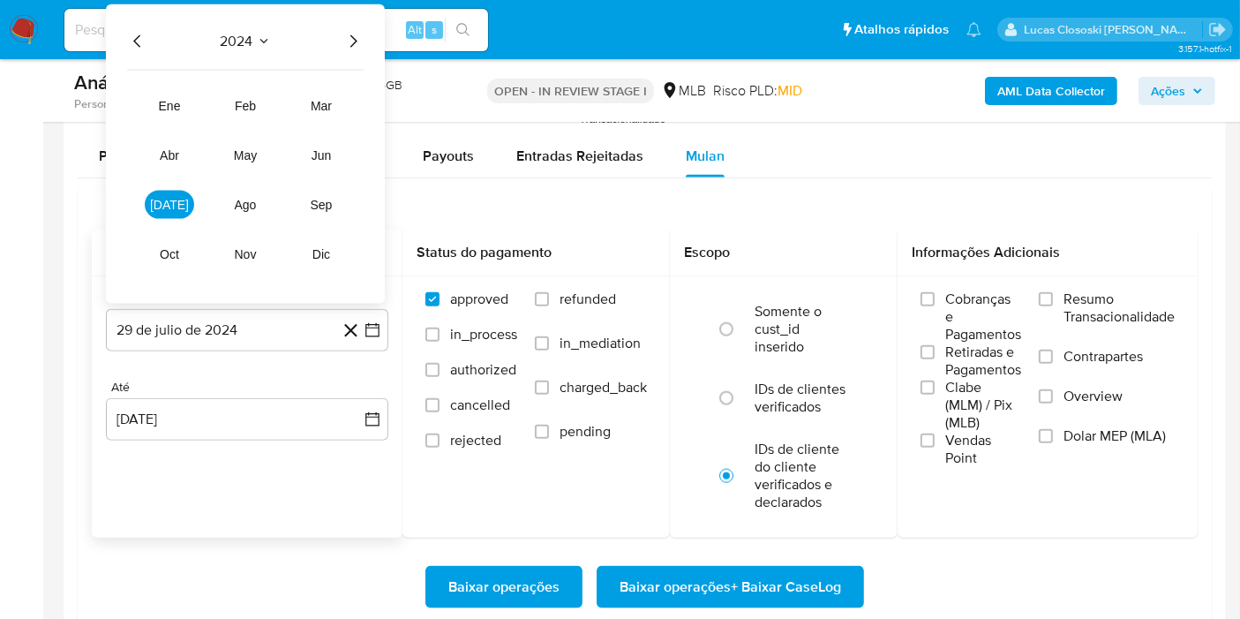
click at [349, 37] on icon "Año siguiente" at bounding box center [352, 41] width 21 height 21
click at [167, 199] on span "[DATE]" at bounding box center [169, 205] width 39 height 14
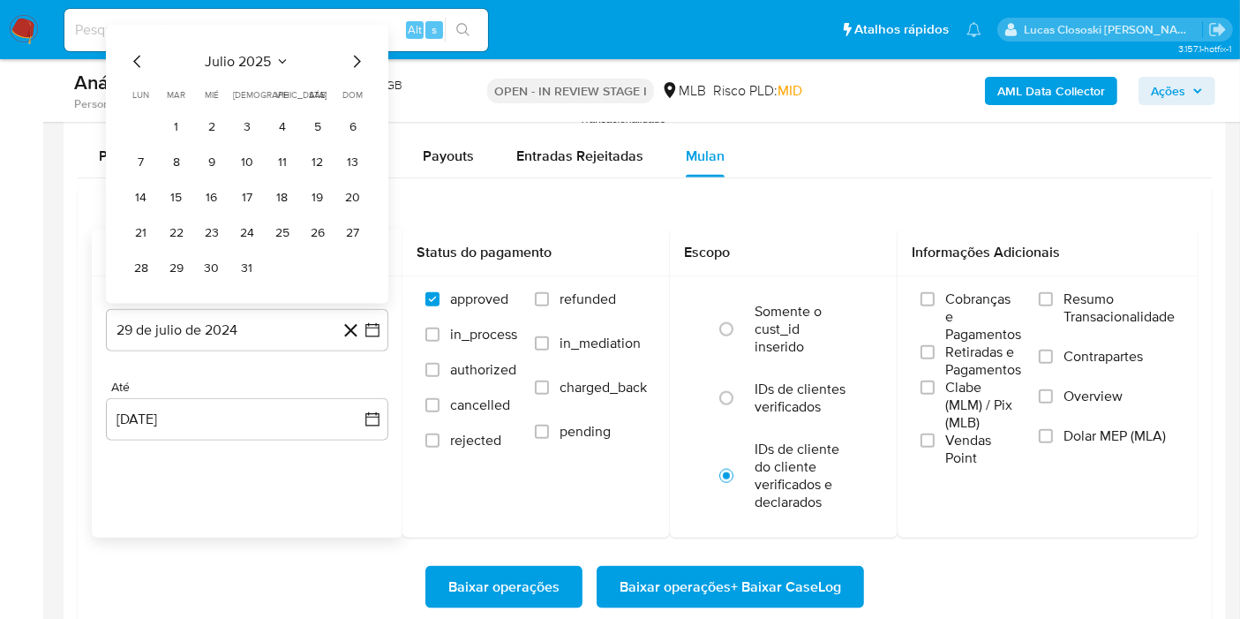
click at [159, 104] on table "lun lunes mar martes mié miércoles jue jueves vie viernes sáb sábado dom doming…" at bounding box center [247, 185] width 240 height 194
click at [177, 116] on button "1" at bounding box center [176, 127] width 28 height 28
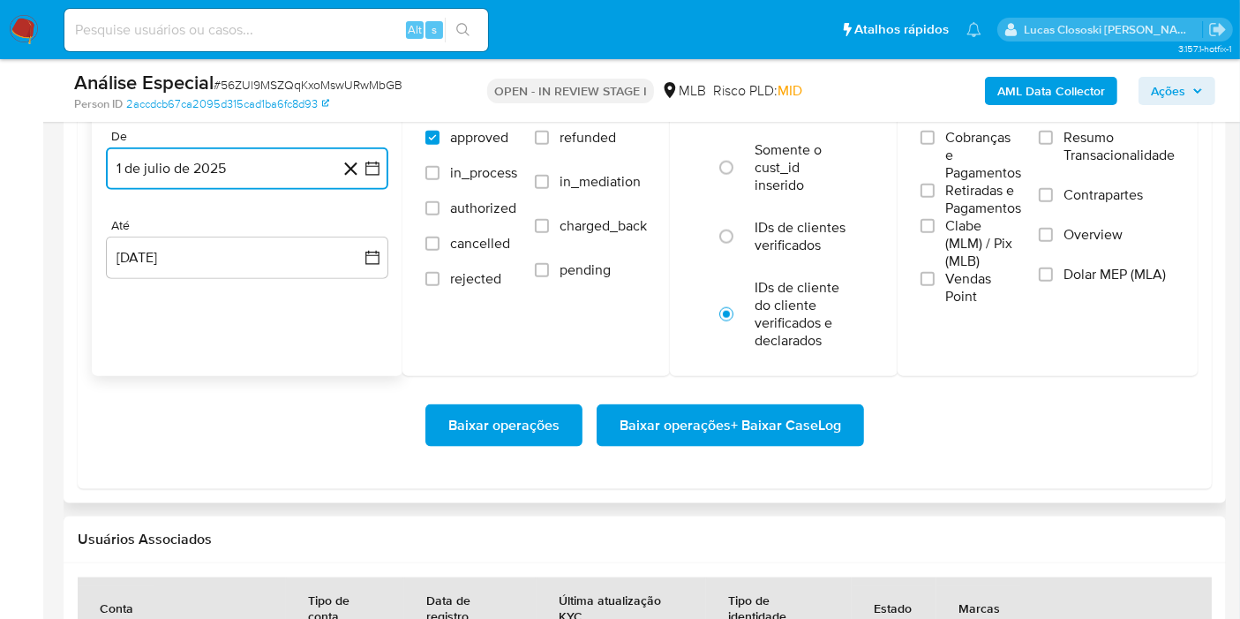
scroll to position [2246, 0]
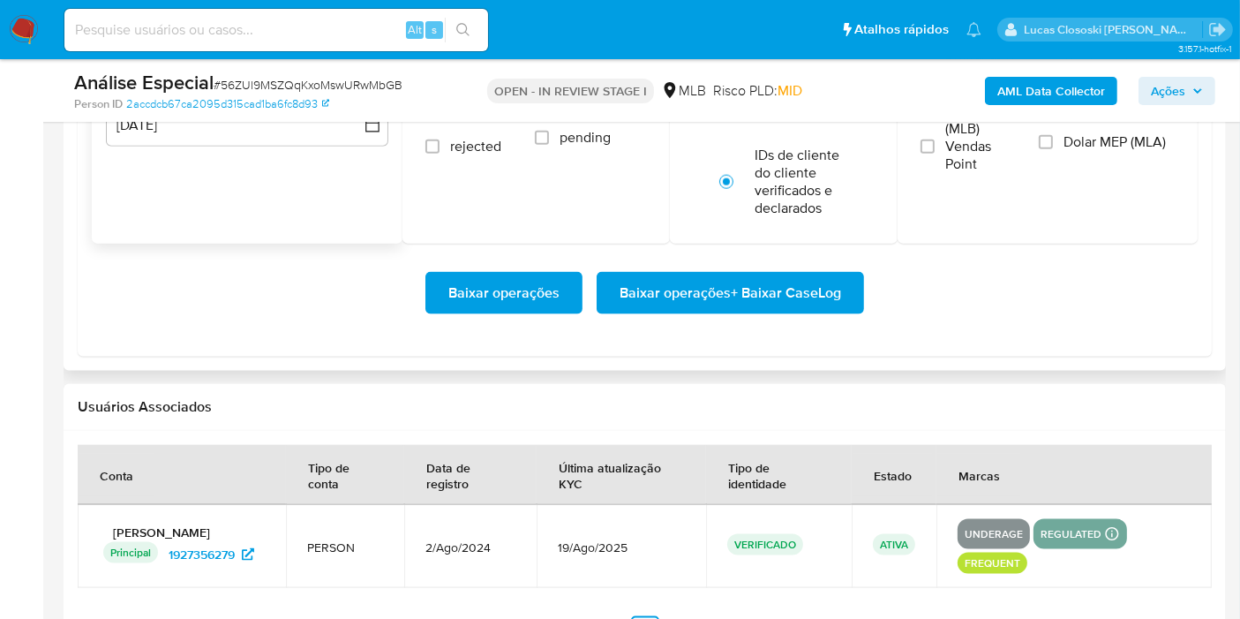
click at [811, 319] on div "Baixar operações Baixar operações + Baixar CaseLog" at bounding box center [645, 293] width 1106 height 99
click at [802, 281] on span "Baixar operações + Baixar CaseLog" at bounding box center [731, 293] width 222 height 39
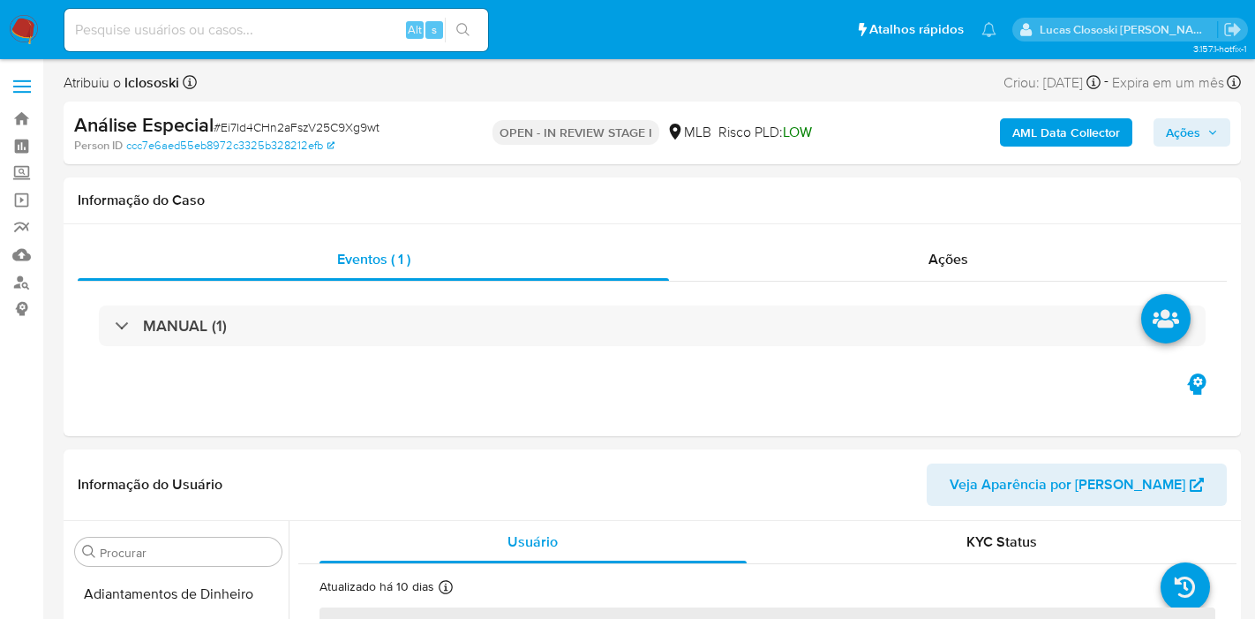
select select "10"
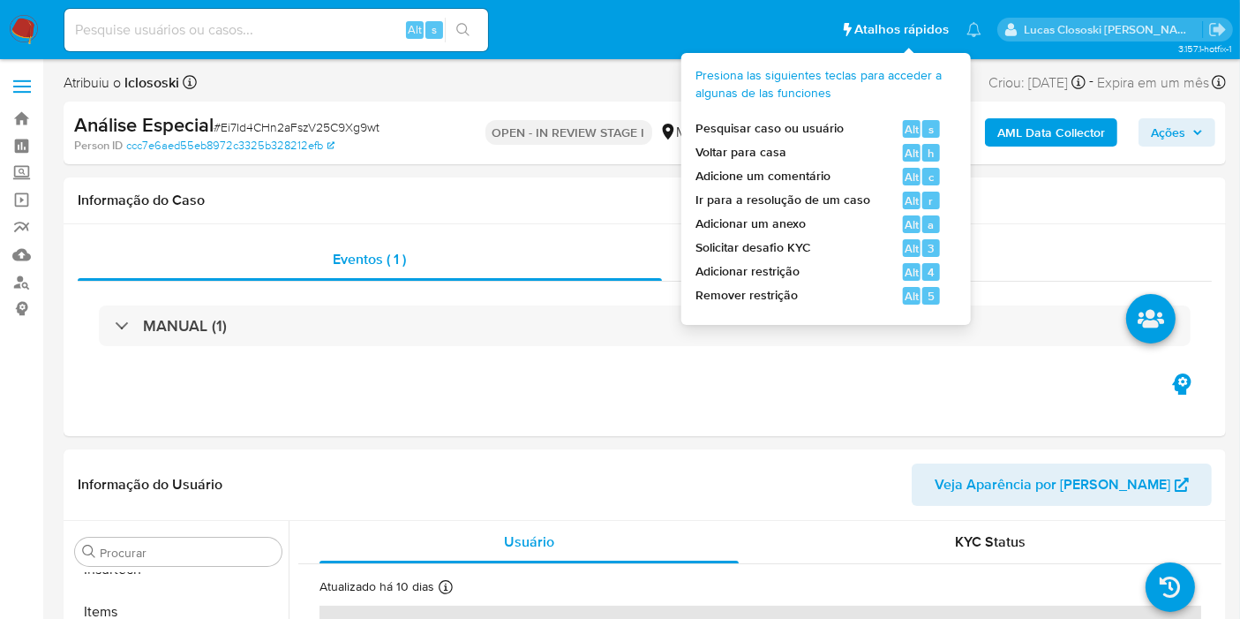
scroll to position [830, 0]
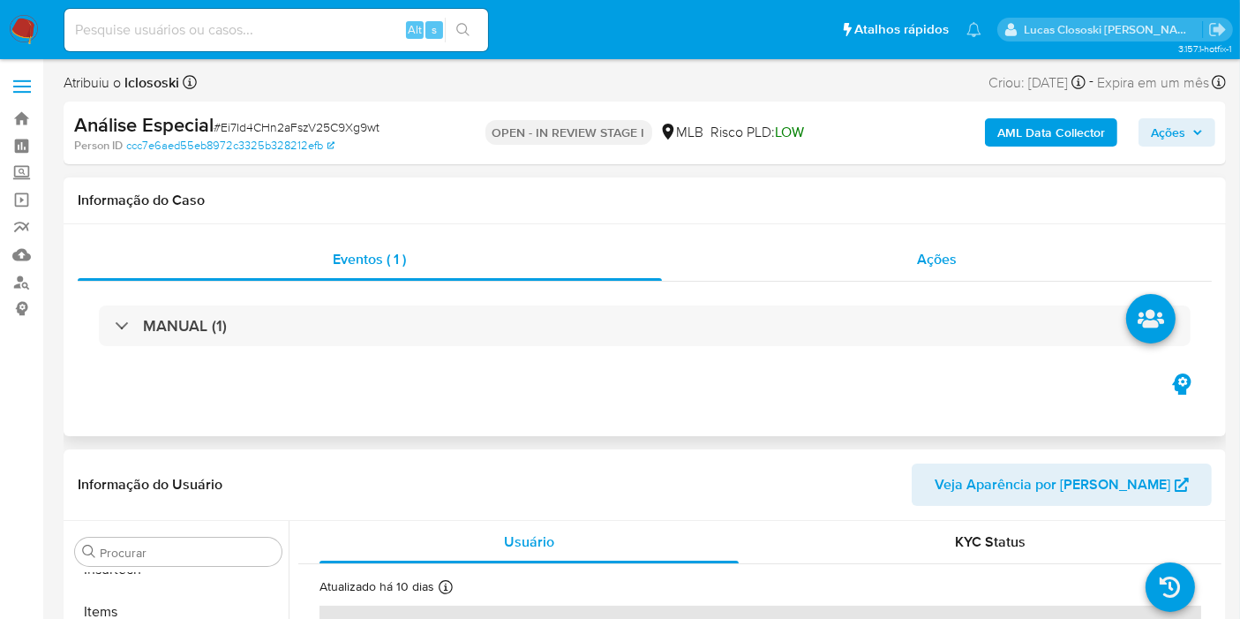
click at [1008, 256] on div "Ações" at bounding box center [937, 259] width 551 height 42
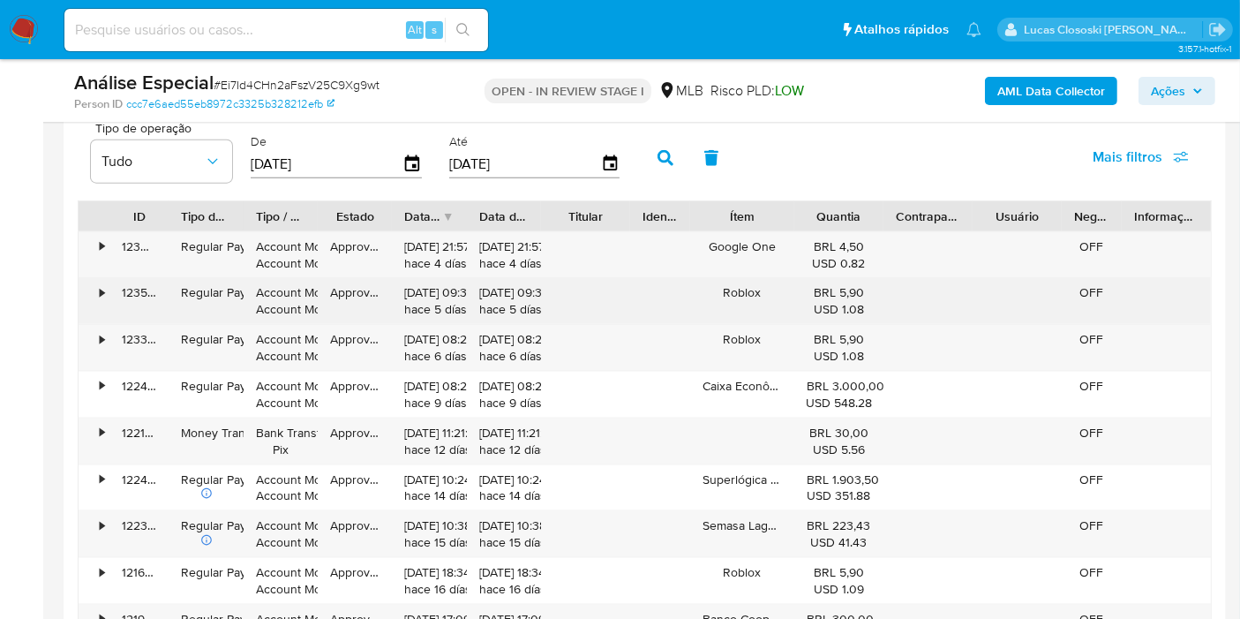
scroll to position [2059, 0]
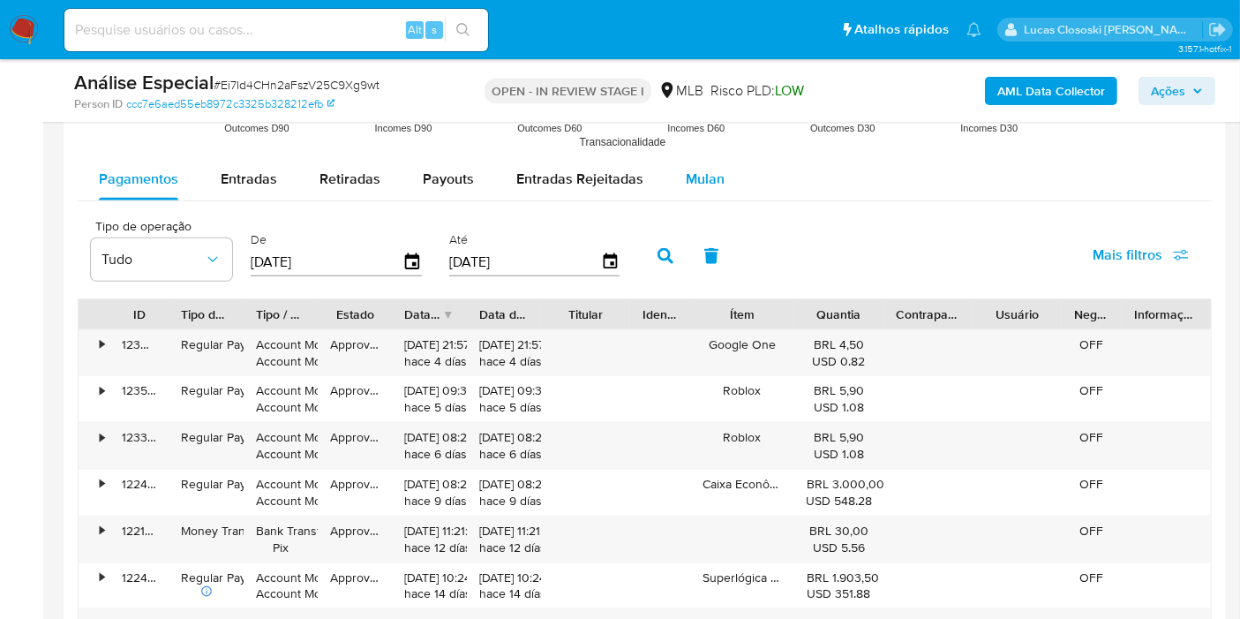
click at [686, 192] on div "Mulan" at bounding box center [705, 179] width 39 height 42
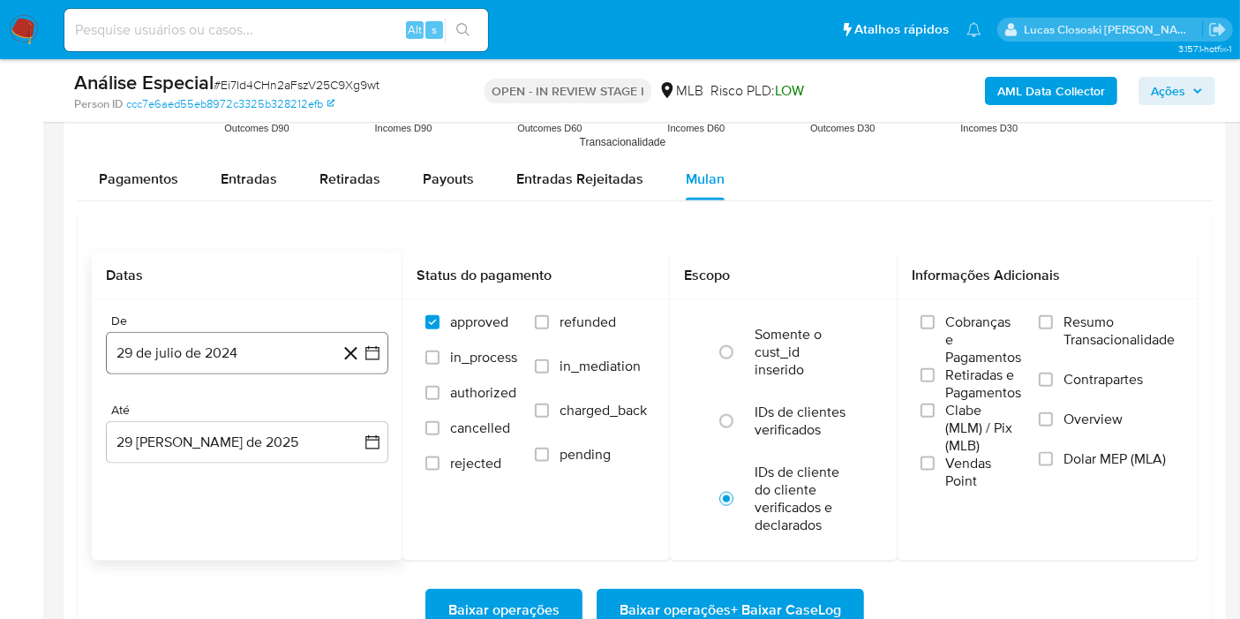
click at [383, 349] on button "29 de julio de 2024" at bounding box center [247, 353] width 282 height 42
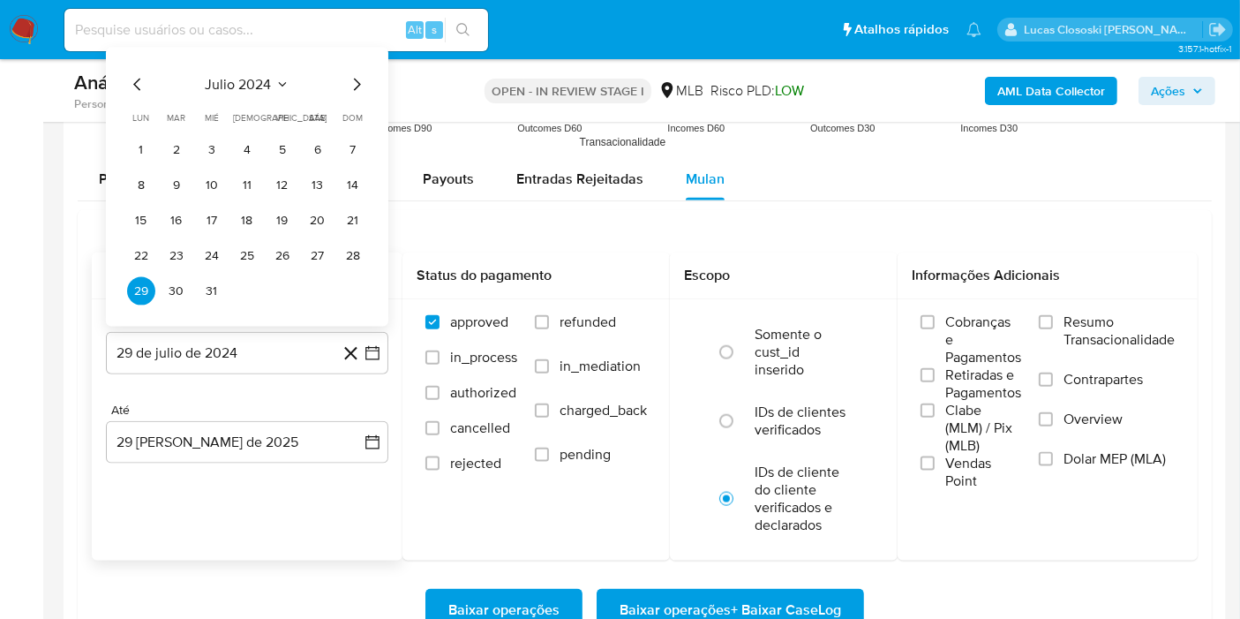
click at [265, 76] on span "julio 2024" at bounding box center [239, 85] width 66 height 18
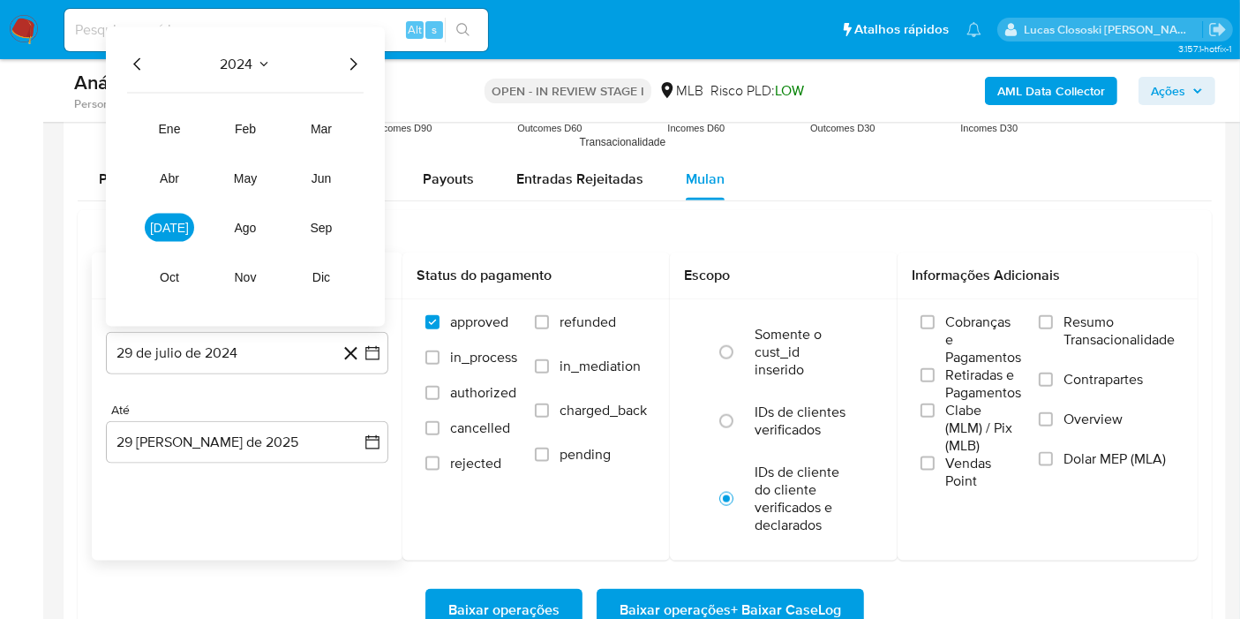
click at [353, 58] on icon "Año siguiente" at bounding box center [352, 64] width 21 height 21
click at [184, 221] on button "[DATE]" at bounding box center [169, 228] width 49 height 28
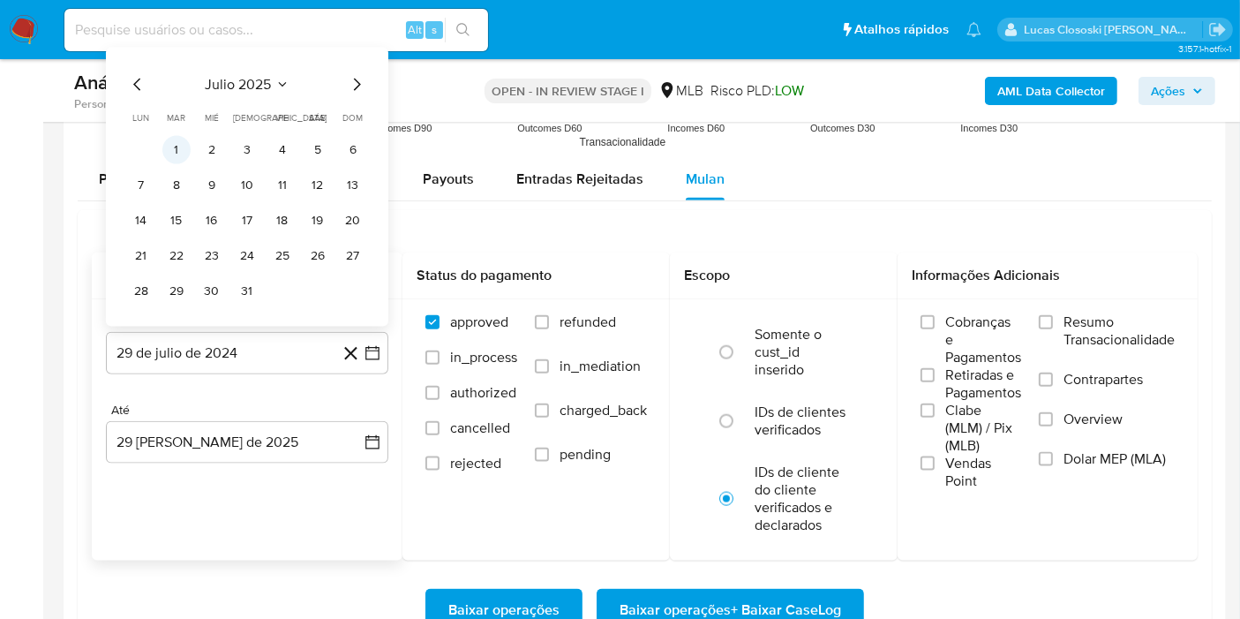
click at [174, 142] on button "1" at bounding box center [176, 150] width 28 height 28
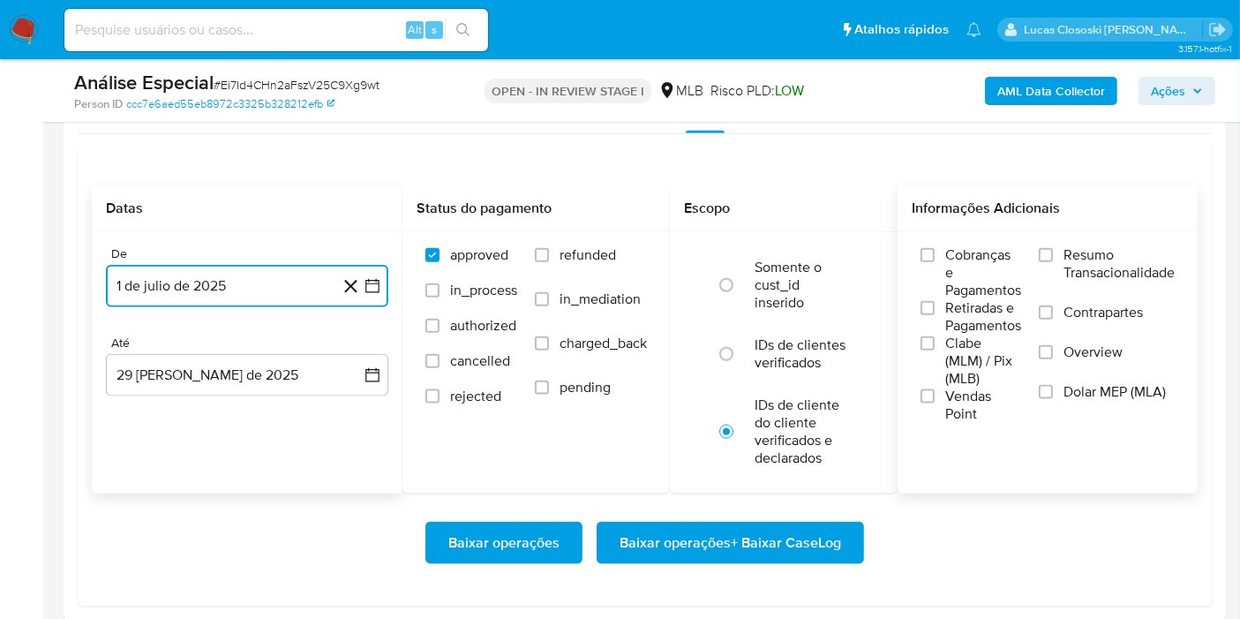
scroll to position [2157, 0]
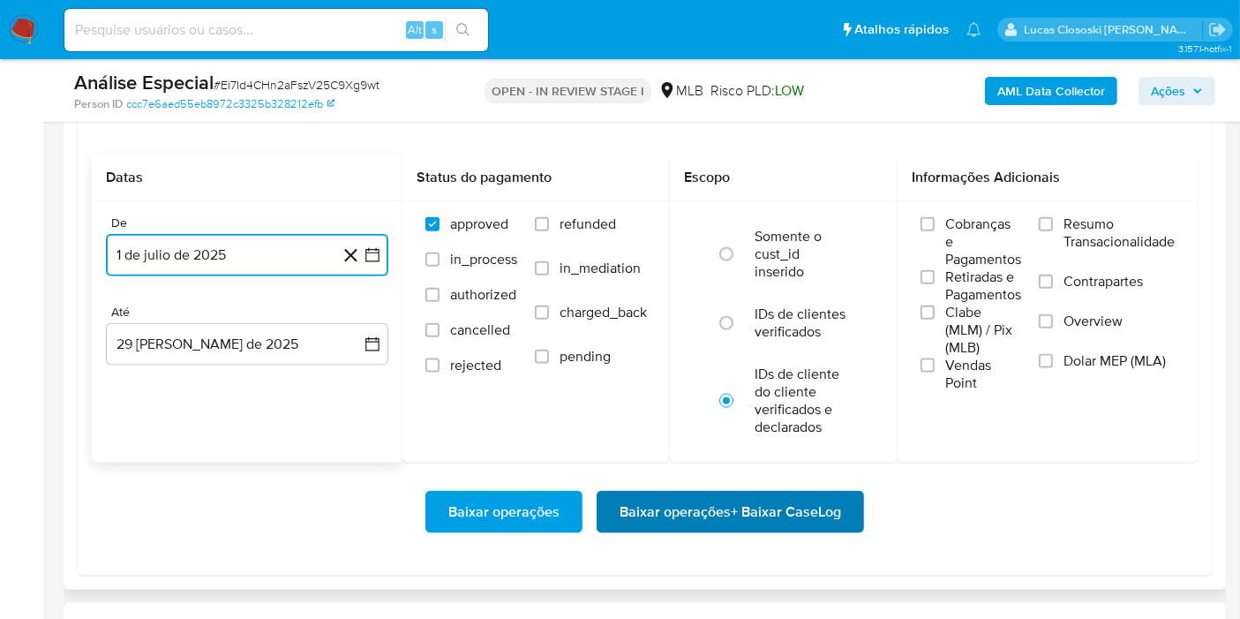
click at [783, 503] on span "Baixar operações + Baixar CaseLog" at bounding box center [731, 511] width 222 height 39
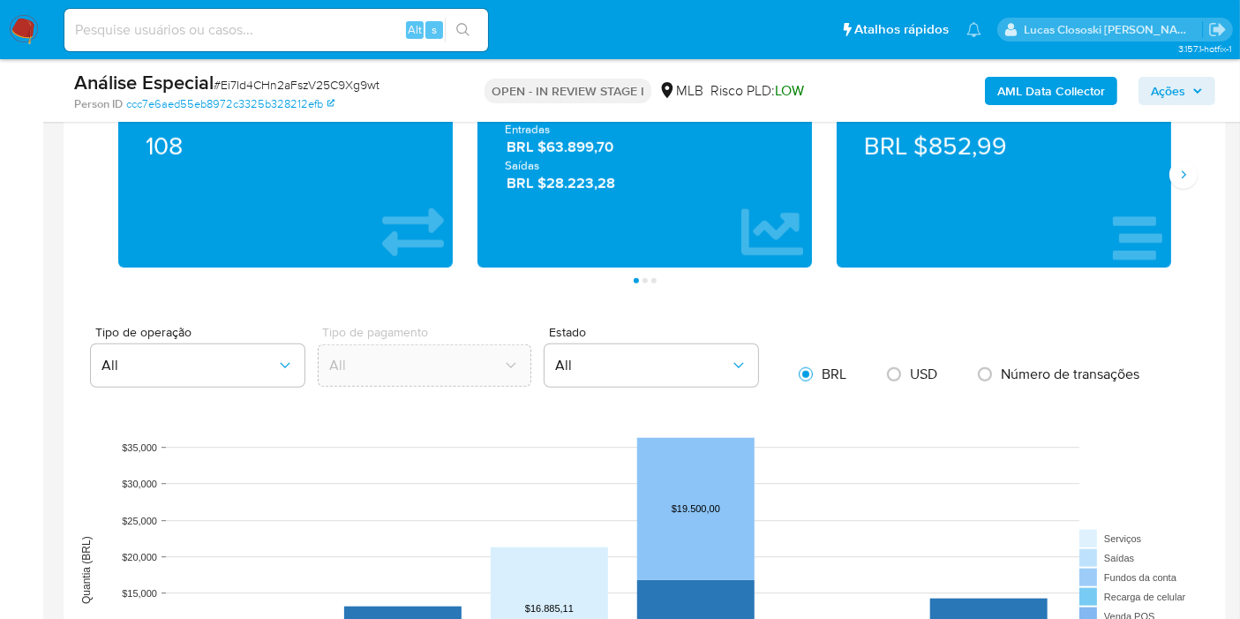
scroll to position [1176, 0]
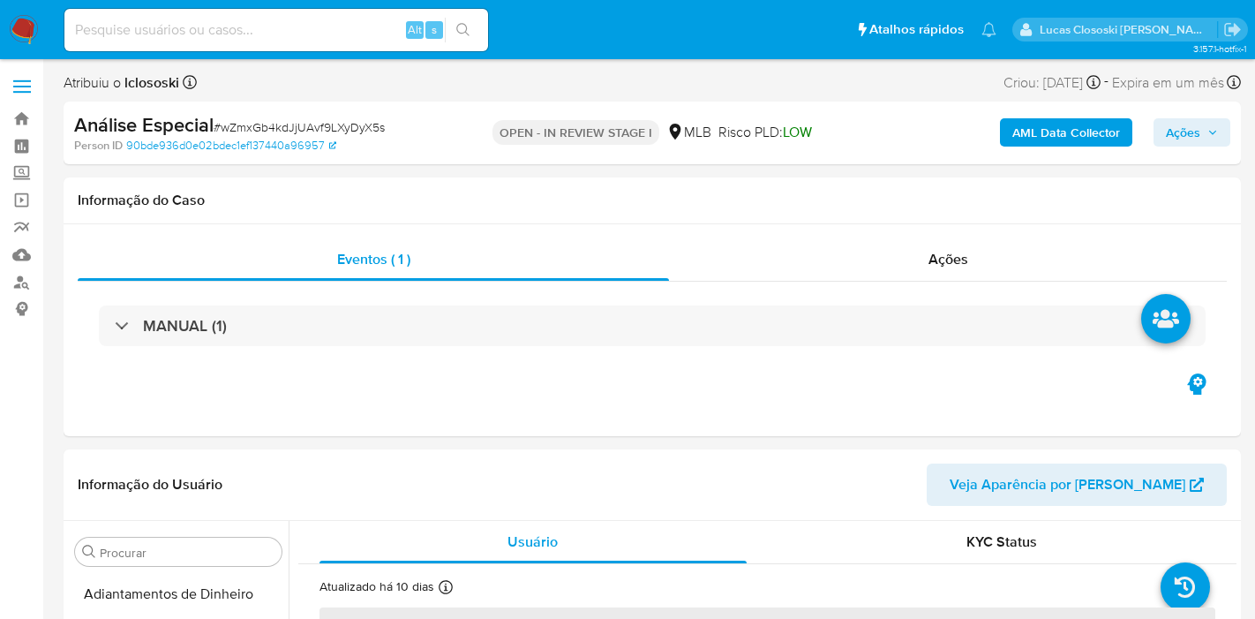
select select "10"
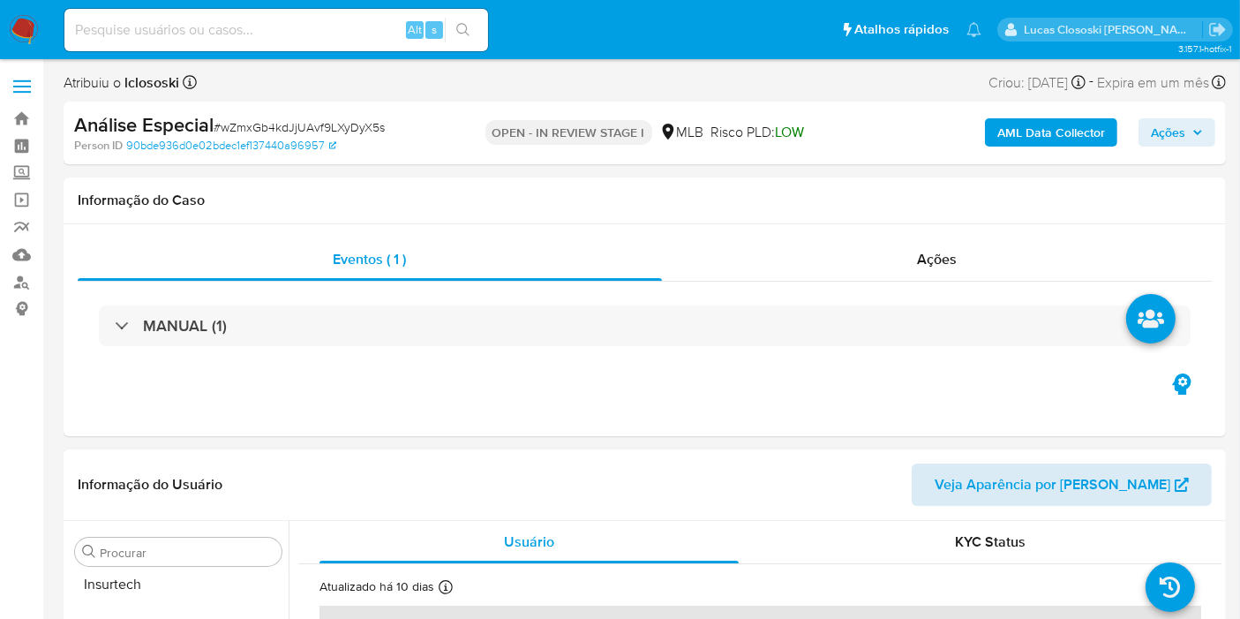
scroll to position [830, 0]
click at [935, 449] on div "Informação do Usuário Veja Aparência por Pessoa" at bounding box center [645, 484] width 1162 height 71
click at [887, 256] on div "Ações" at bounding box center [937, 259] width 551 height 42
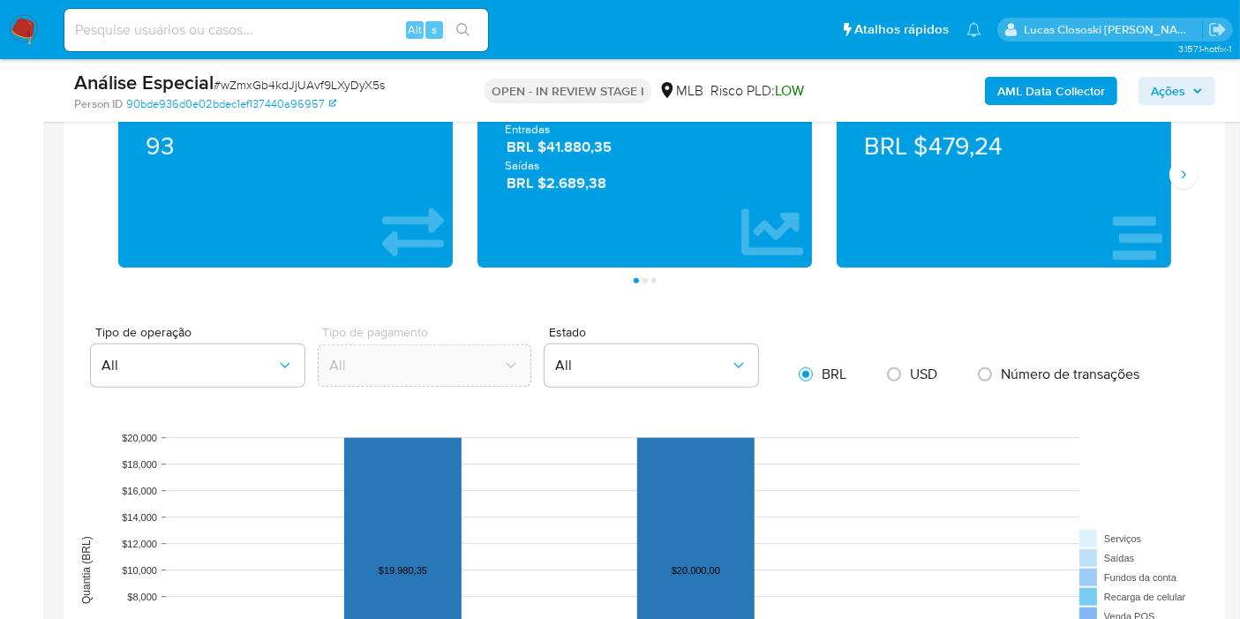
scroll to position [2059, 0]
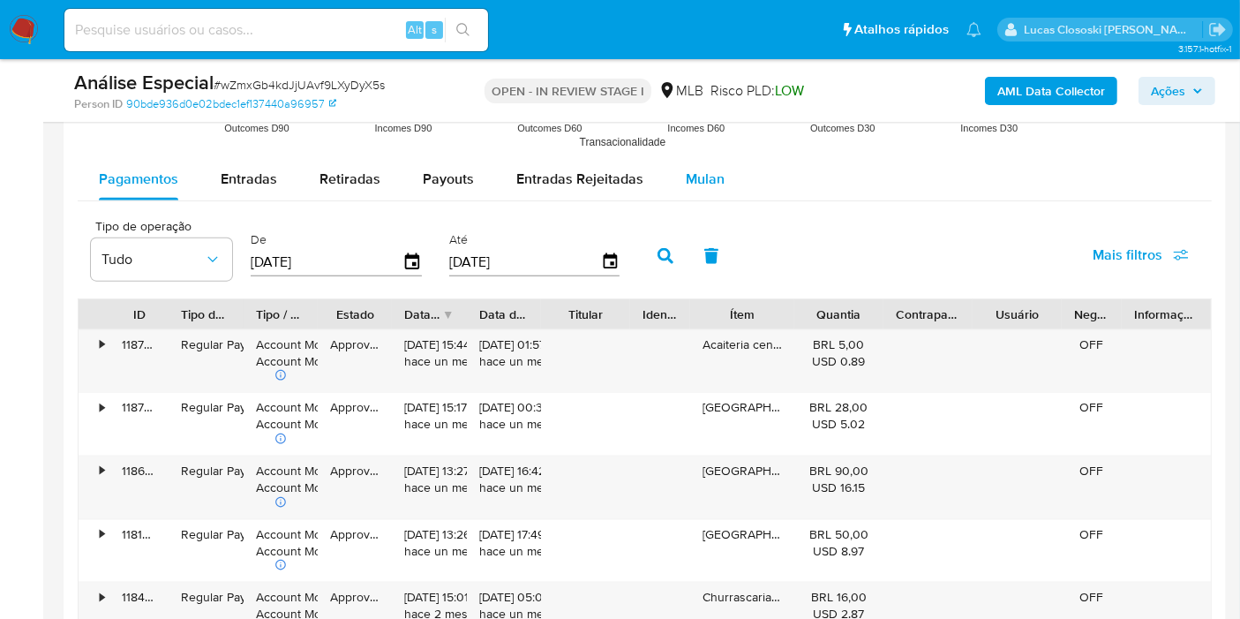
click at [702, 183] on span "Mulan" at bounding box center [705, 179] width 39 height 20
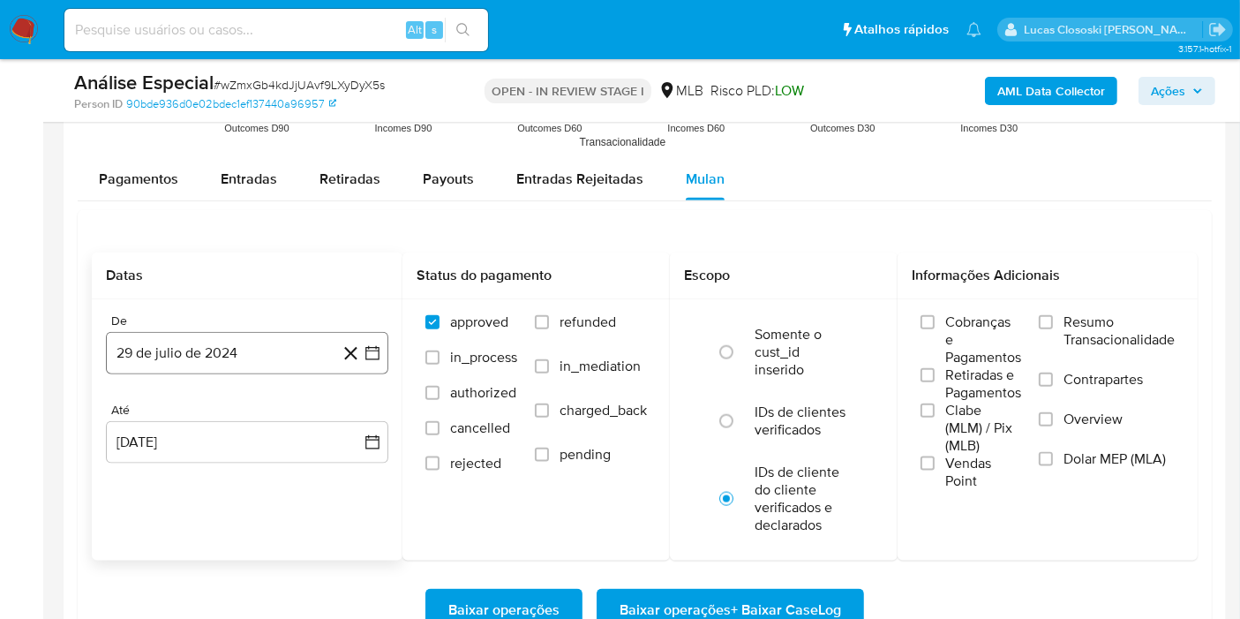
click at [383, 344] on button "29 de julio de 2024" at bounding box center [247, 353] width 282 height 42
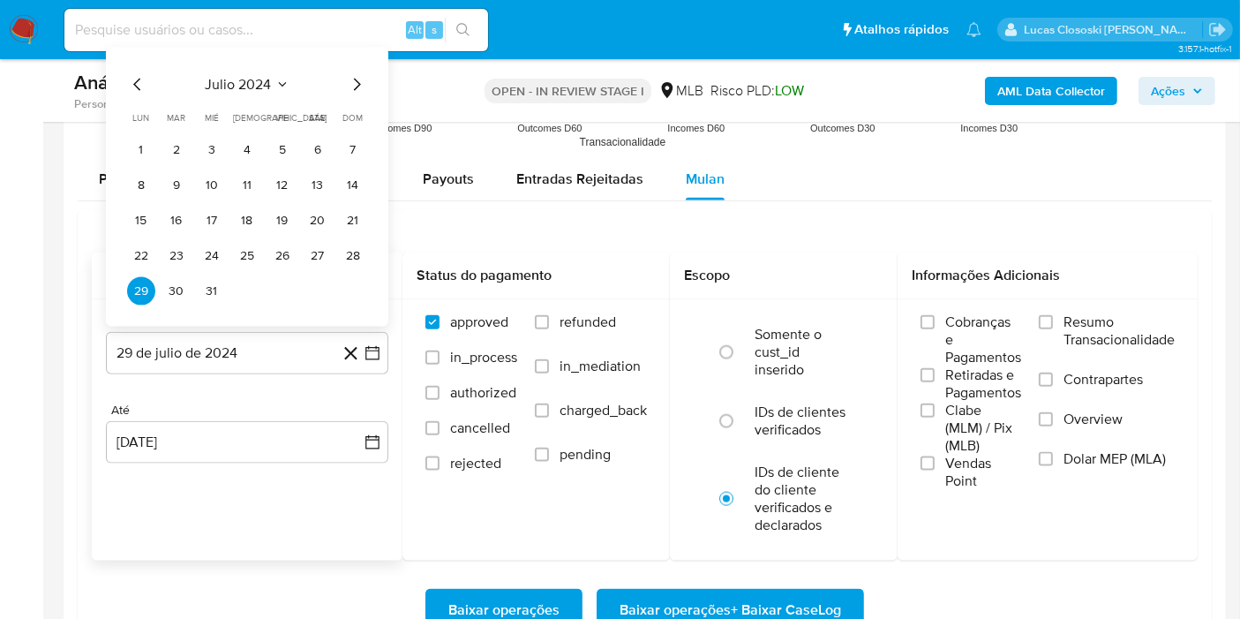
click at [274, 95] on div "julio 2024 julio 2024 lun lunes mar martes mié miércoles jue jueves vie viernes…" at bounding box center [247, 189] width 240 height 231
click at [269, 83] on span "julio 2024" at bounding box center [239, 85] width 66 height 18
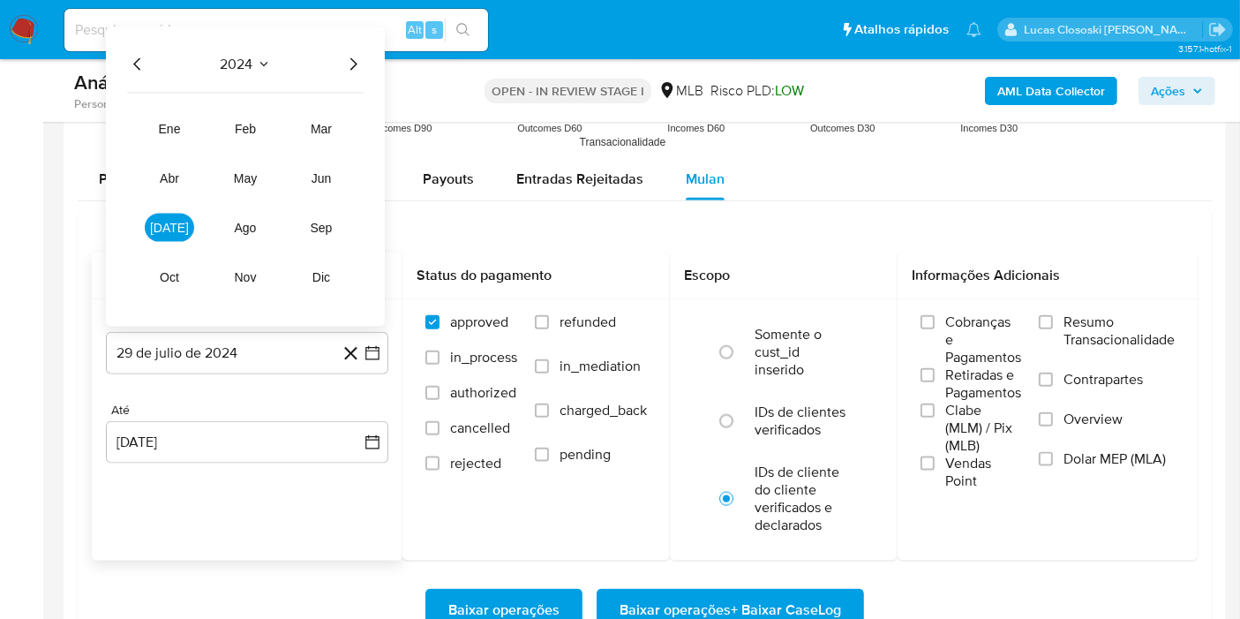
click at [364, 56] on div "2024 2024 ene feb mar abr may jun jul ago sep oct nov dic" at bounding box center [245, 176] width 279 height 299
click at [354, 56] on icon "Año siguiente" at bounding box center [352, 64] width 21 height 21
click at [159, 230] on button "jul" at bounding box center [169, 228] width 49 height 28
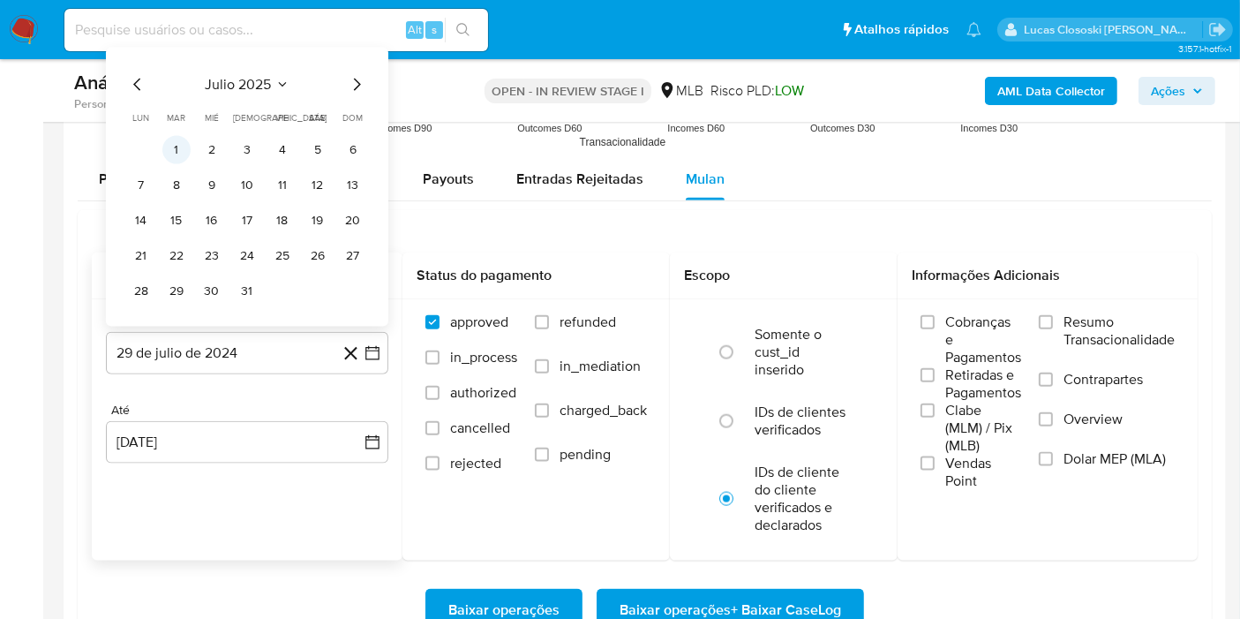
click at [178, 138] on button "1" at bounding box center [176, 150] width 28 height 28
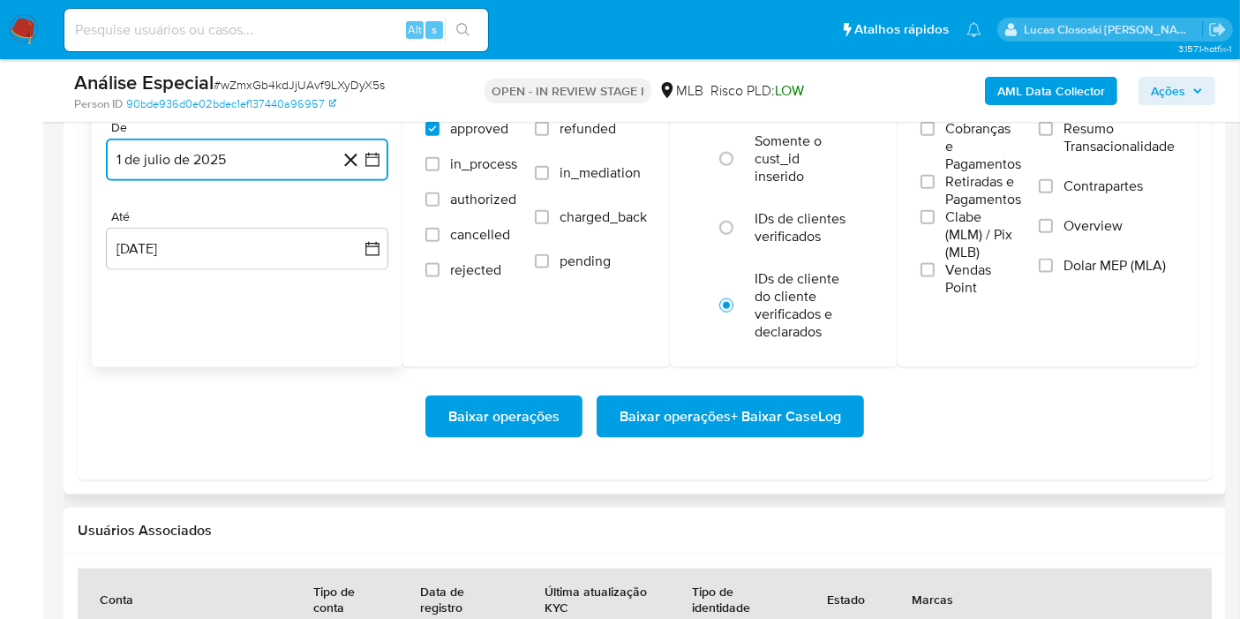
scroll to position [2255, 0]
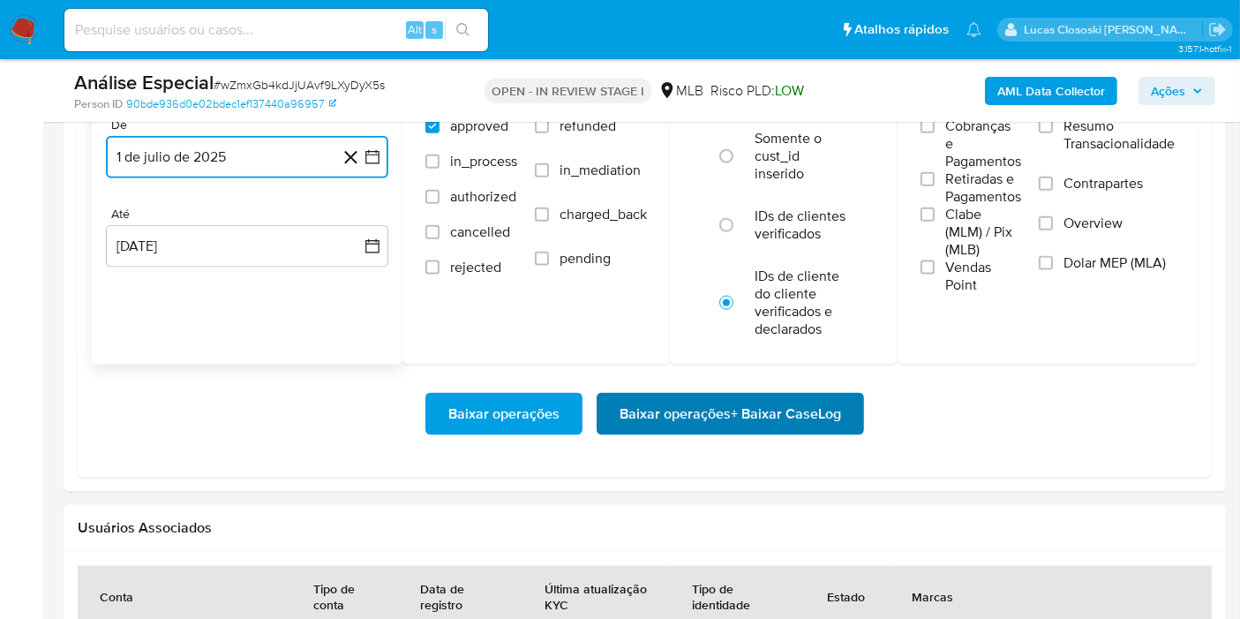
click at [733, 409] on span "Baixar operações + Baixar CaseLog" at bounding box center [731, 413] width 222 height 39
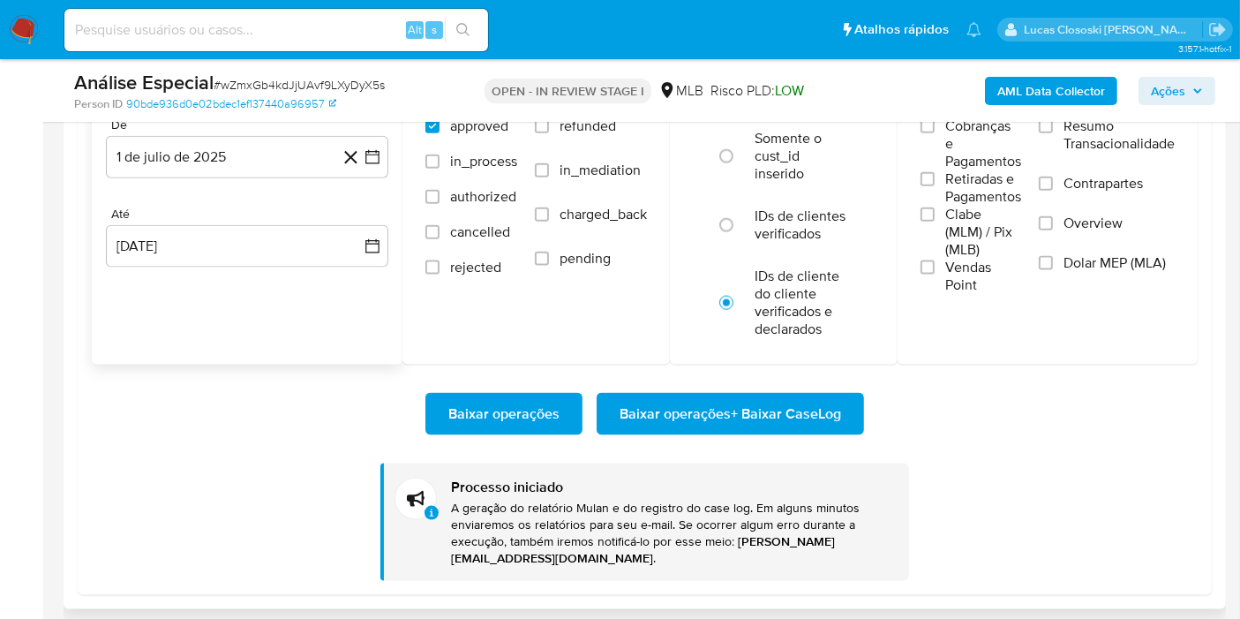
click at [1088, 484] on div "Baixar operações Baixar operações + Baixar CaseLog Processo iniciado A geração …" at bounding box center [645, 472] width 1106 height 216
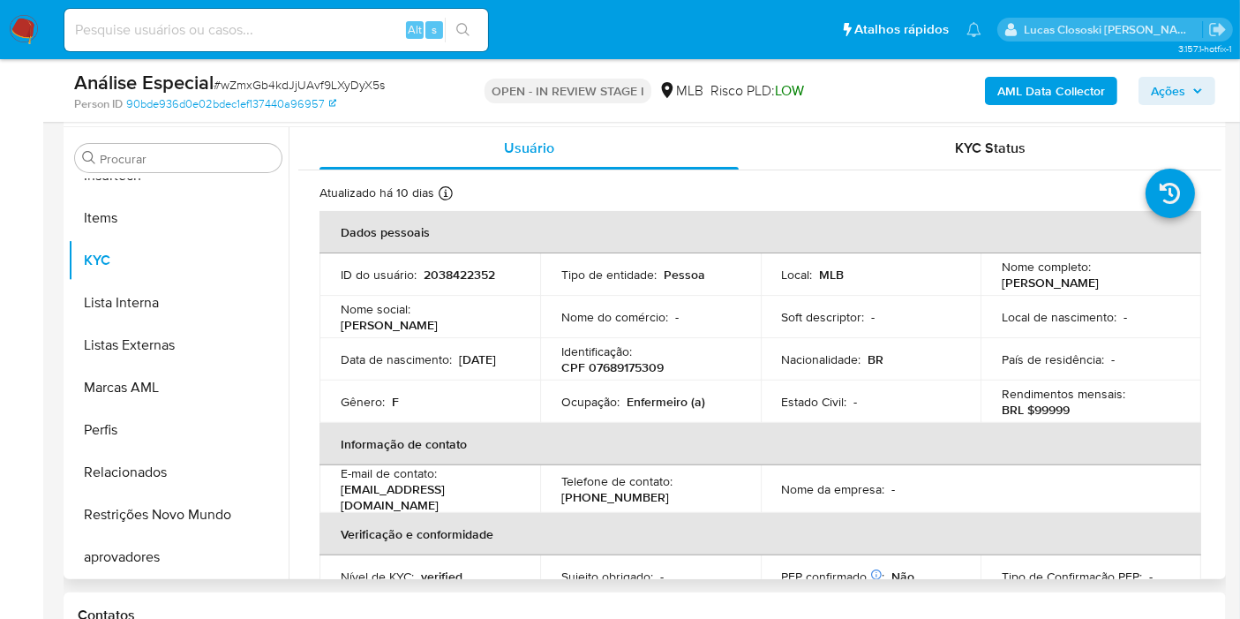
scroll to position [490, 0]
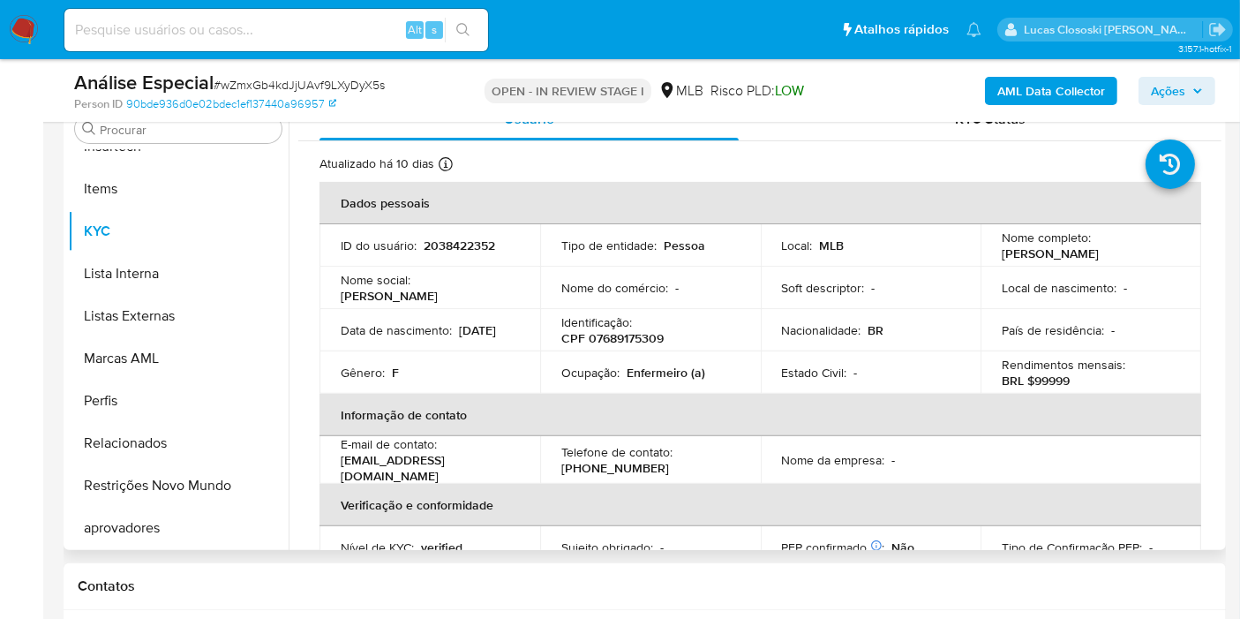
click at [617, 342] on p "CPF 07689175309" at bounding box center [612, 338] width 102 height 16
copy p "07689175309"
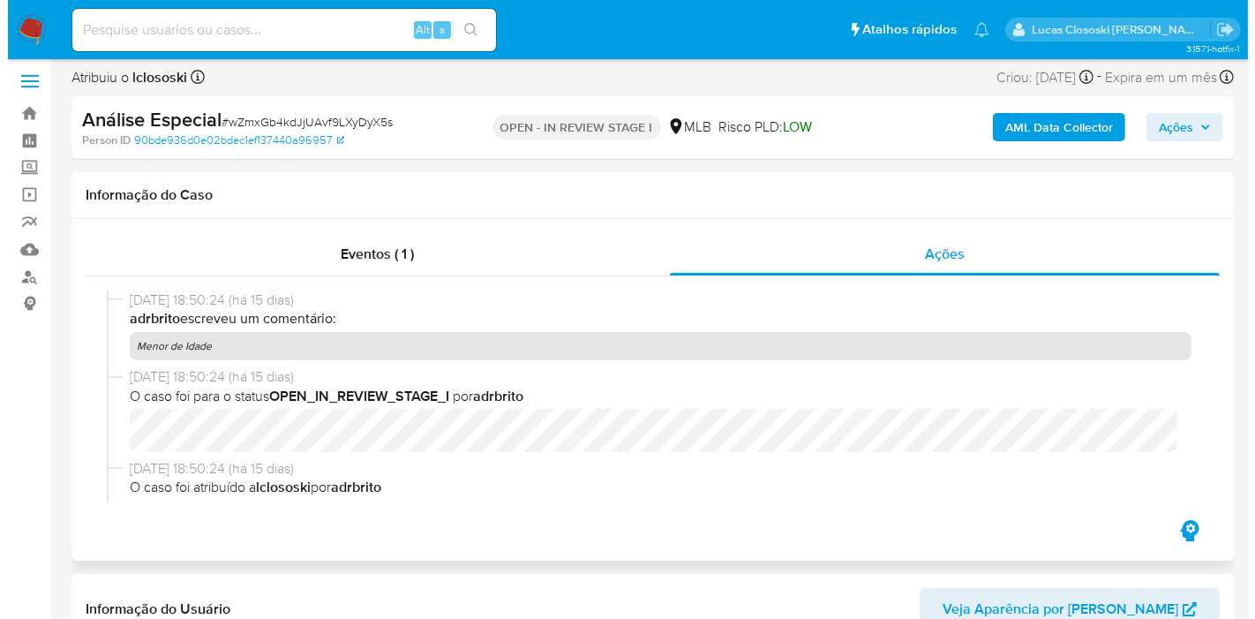
scroll to position [0, 0]
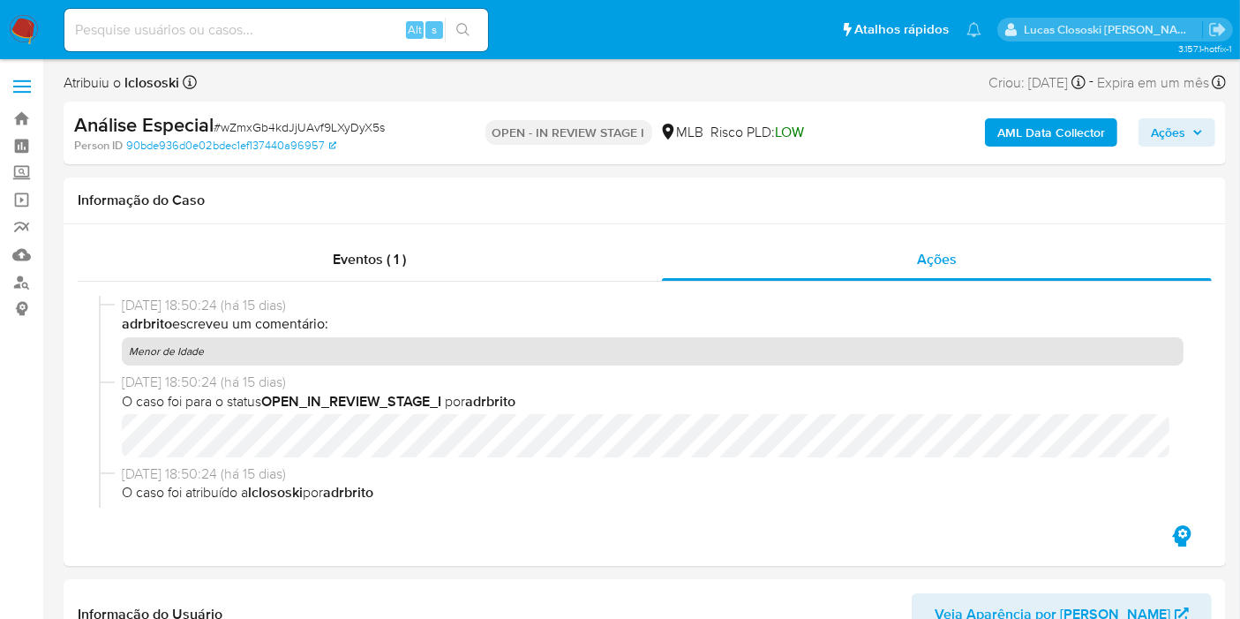
click at [1059, 129] on b "AML Data Collector" at bounding box center [1051, 132] width 108 height 28
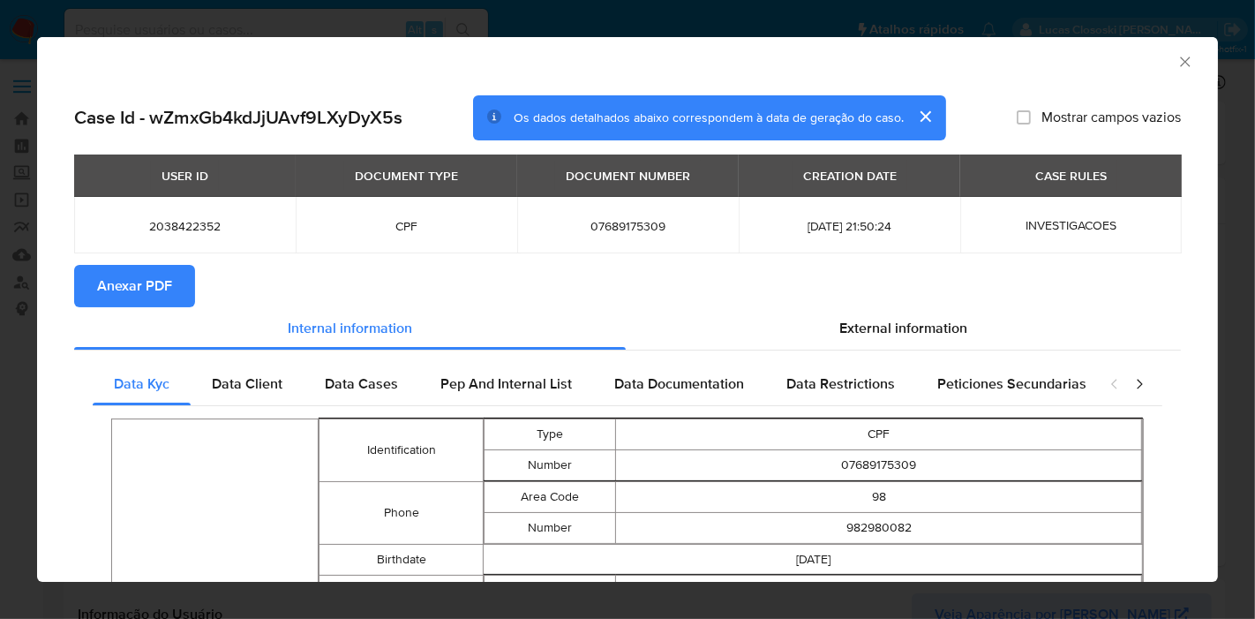
click at [116, 282] on span "Anexar PDF" at bounding box center [134, 286] width 75 height 39
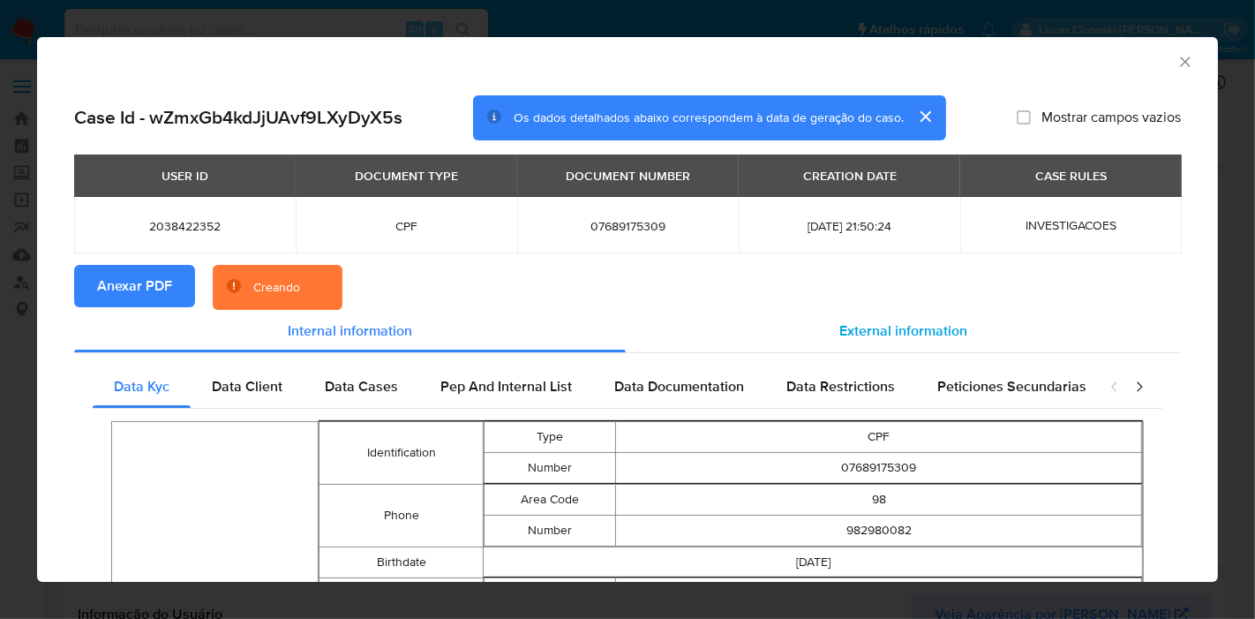
click at [995, 342] on div "External information" at bounding box center [903, 331] width 555 height 42
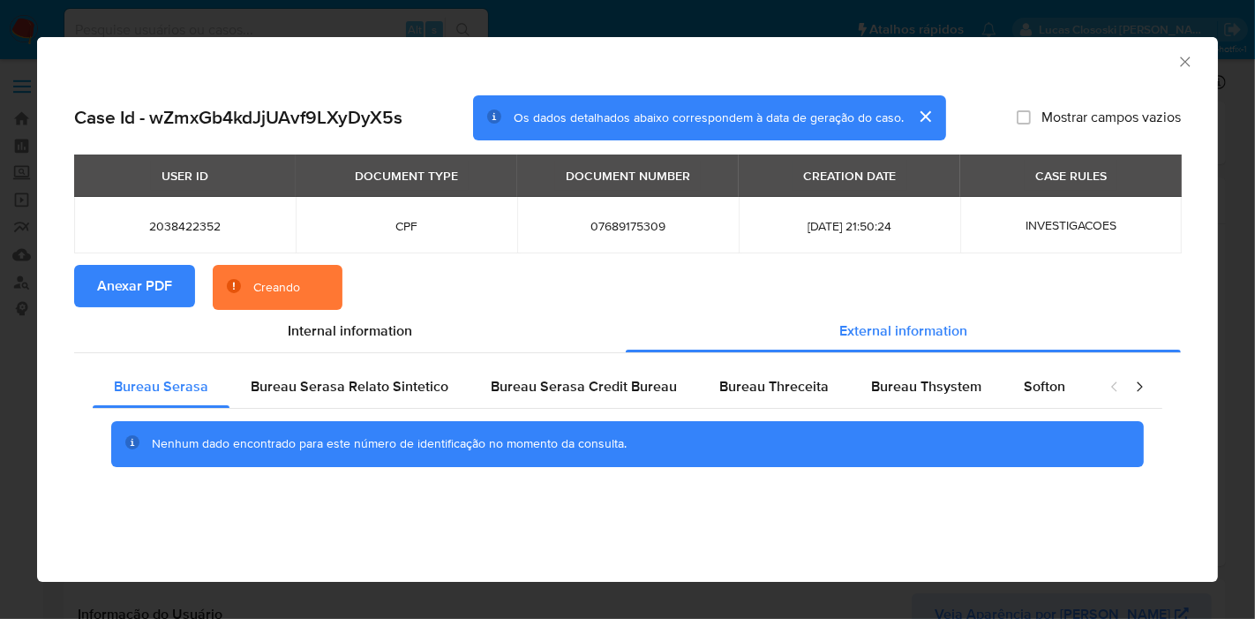
click at [1086, 404] on div "Google" at bounding box center [1129, 386] width 87 height 42
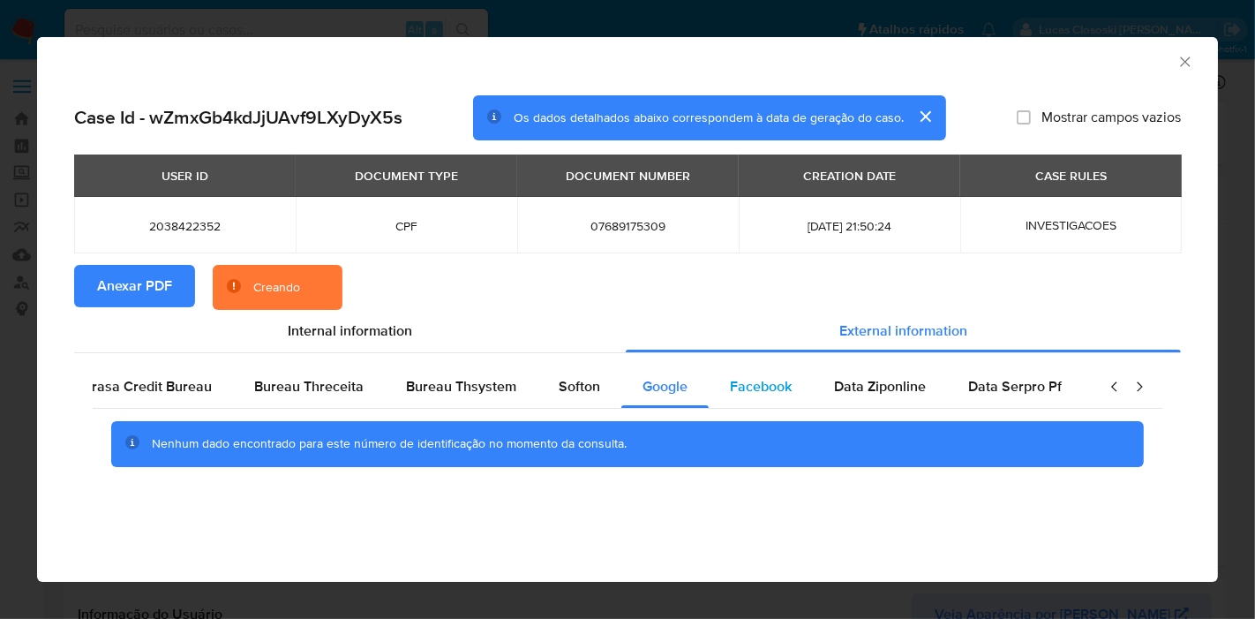
click at [627, 387] on div "Bureau Serasa Bureau Serasa Relato Sintetico Bureau Serasa Credit Bureau Bureau…" at bounding box center [127, 386] width 999 height 42
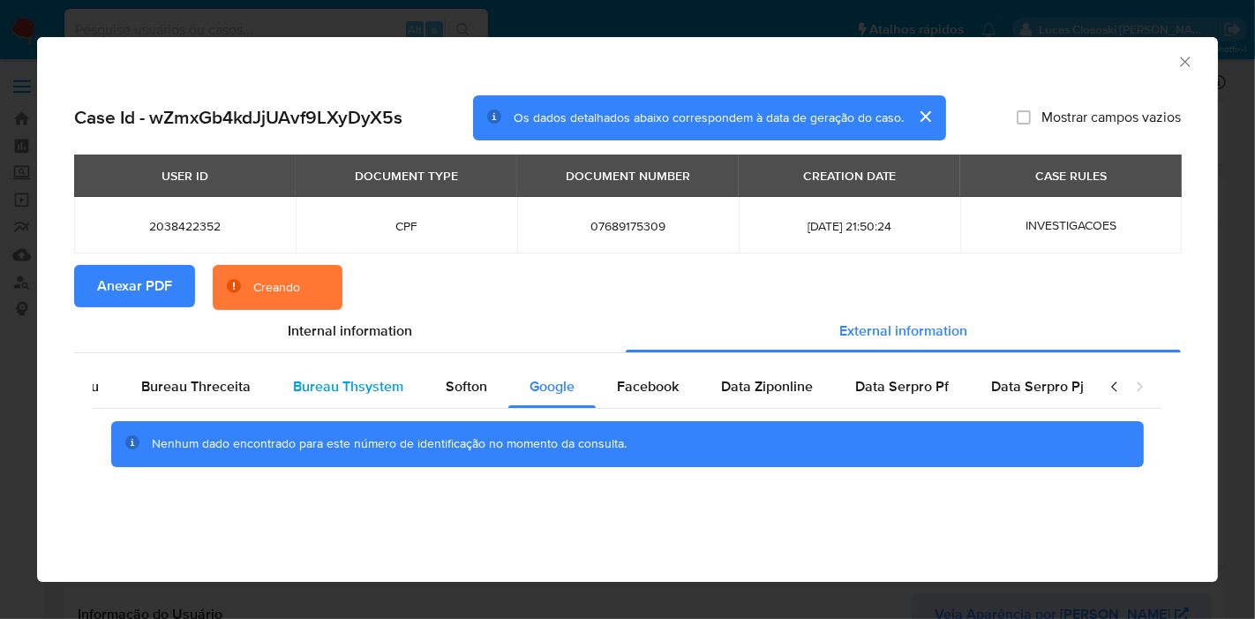
click at [395, 387] on div "Bureau Thsystem" at bounding box center [348, 386] width 153 height 42
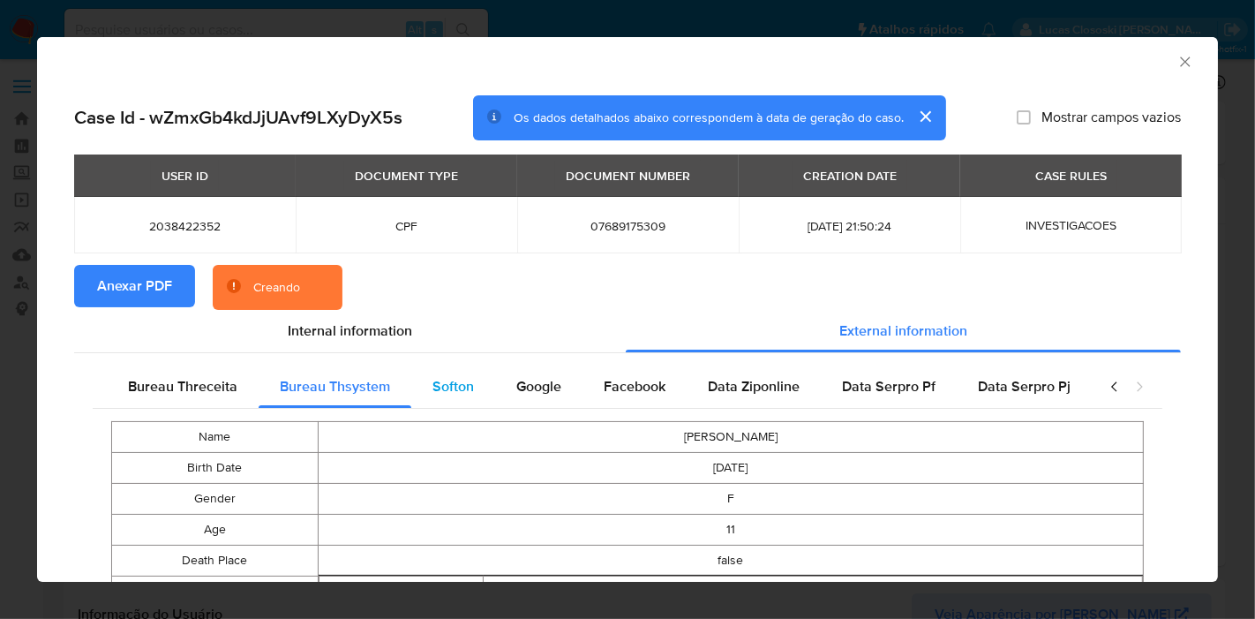
click at [443, 384] on span "Softon" at bounding box center [452, 386] width 41 height 20
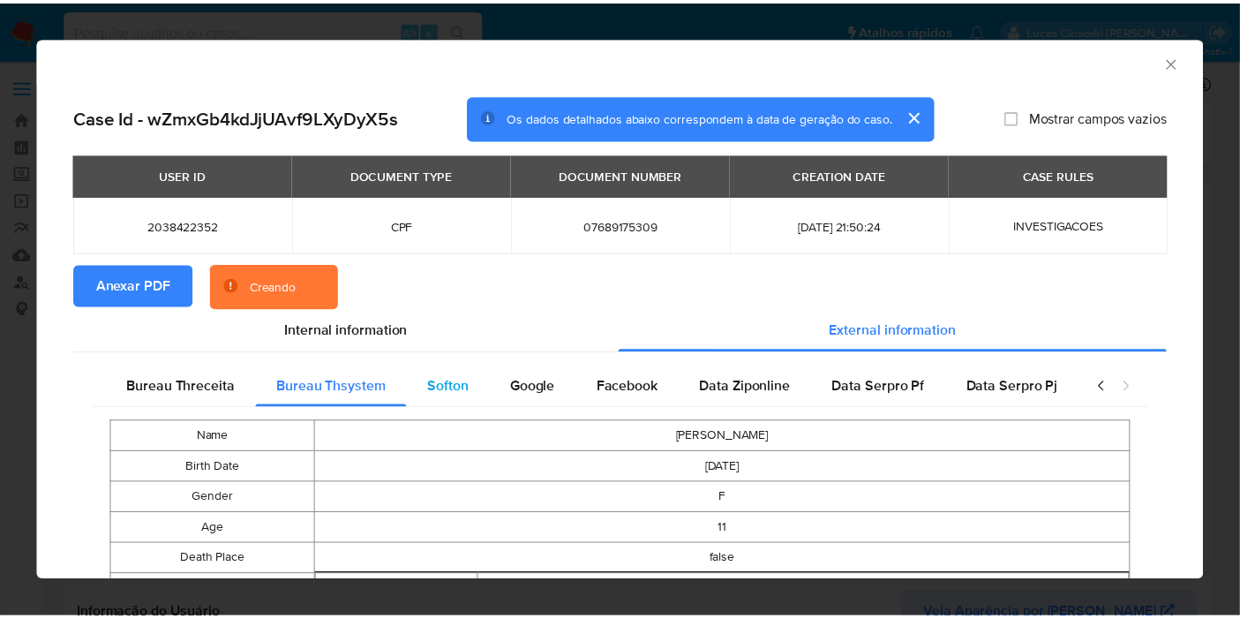
scroll to position [0, 578]
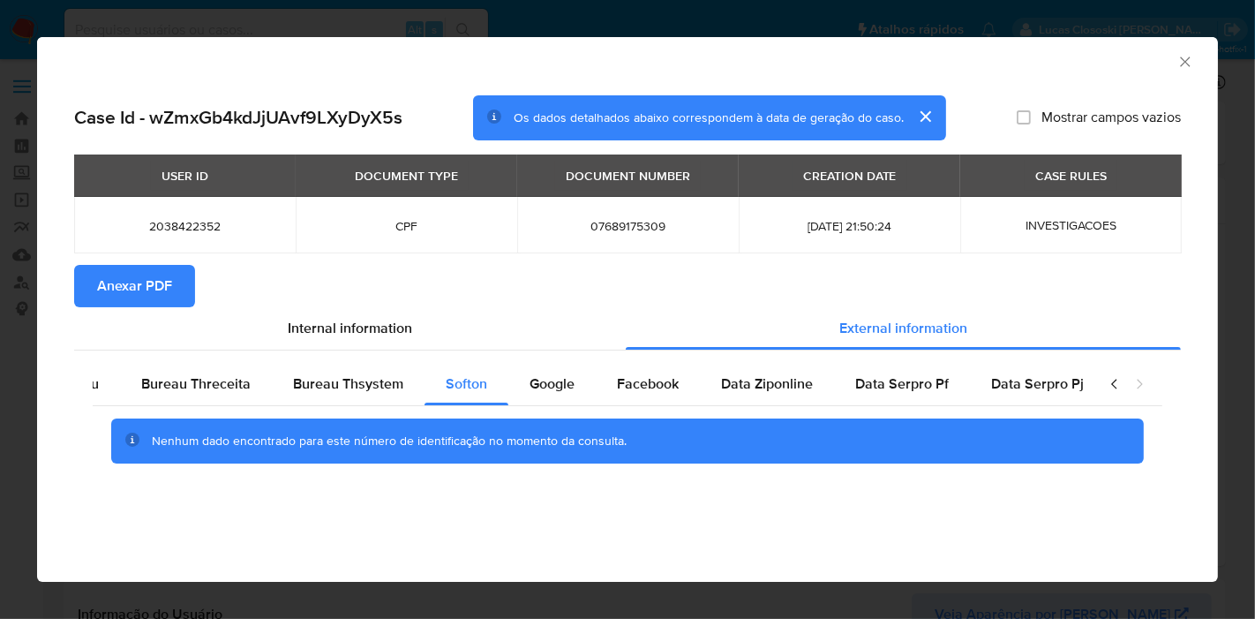
click at [1184, 66] on icon "Fechar a janela" at bounding box center [1185, 62] width 18 height 18
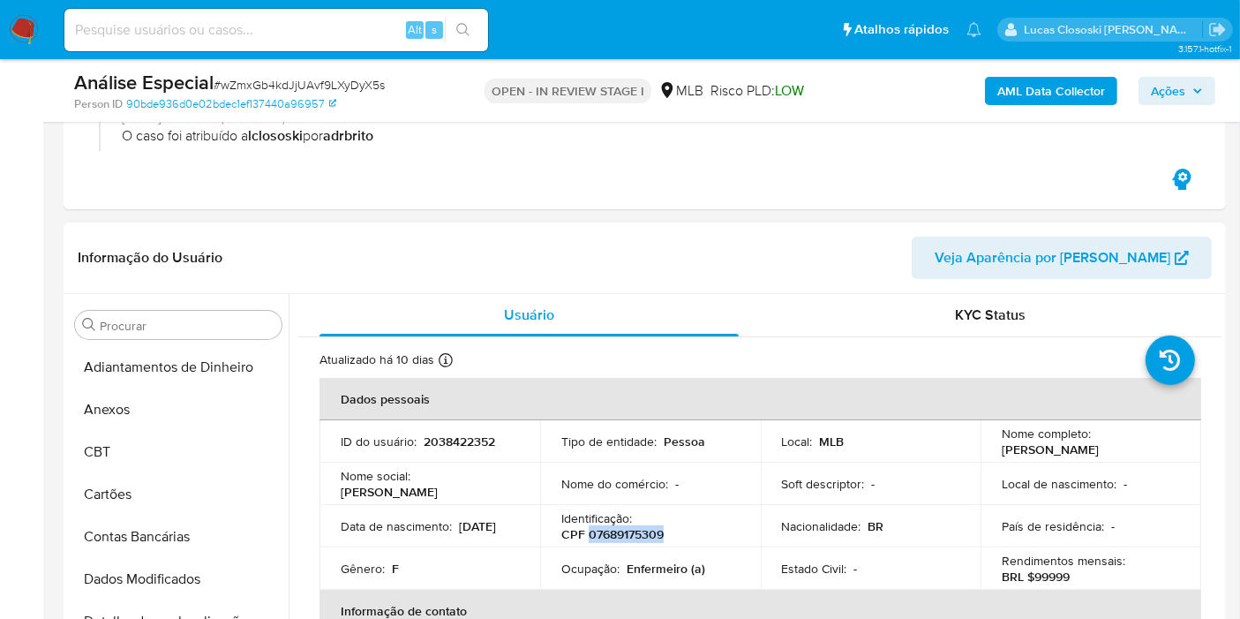
scroll to position [392, 0]
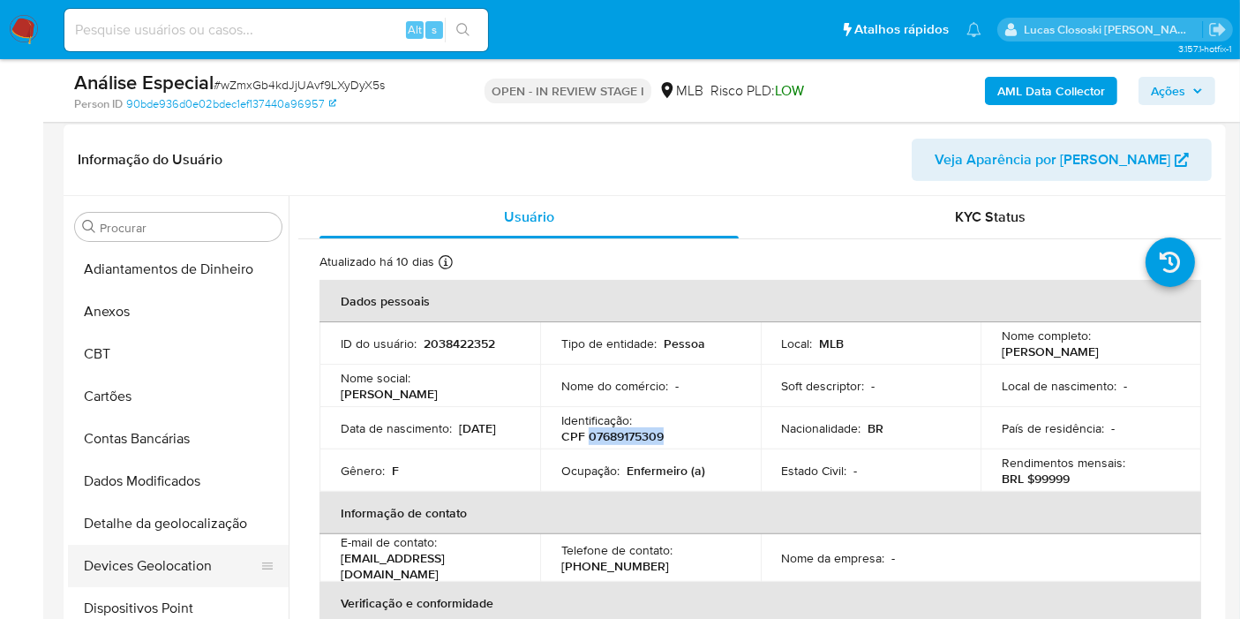
click at [170, 545] on button "Devices Geolocation" at bounding box center [171, 566] width 207 height 42
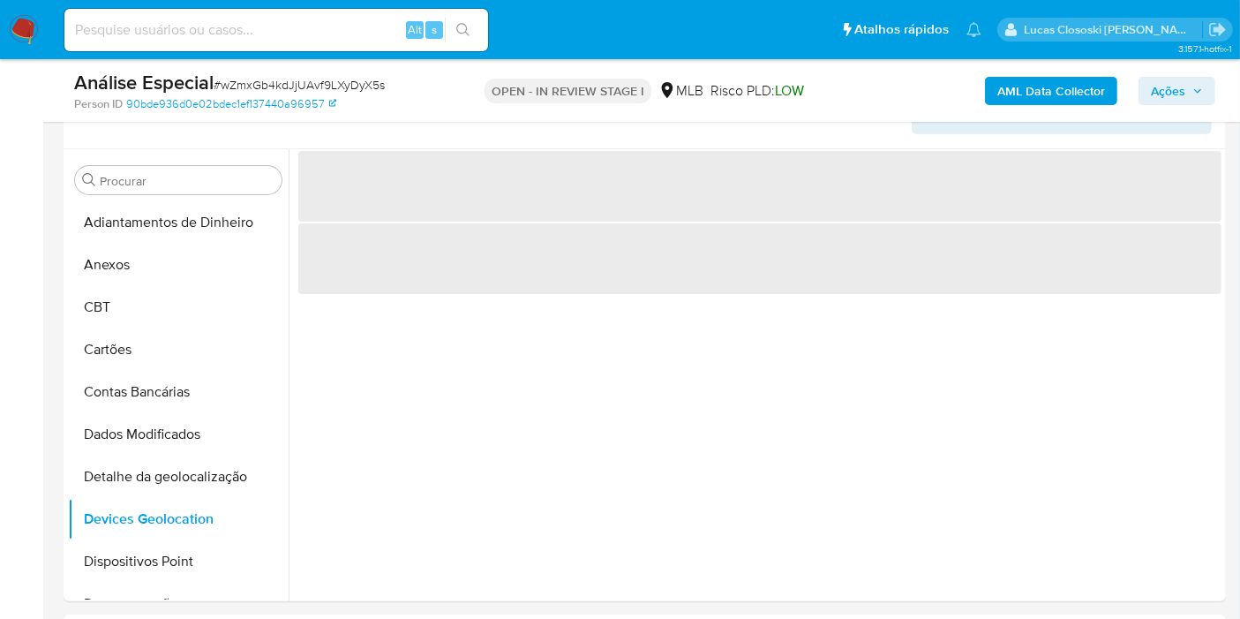
scroll to position [463, 0]
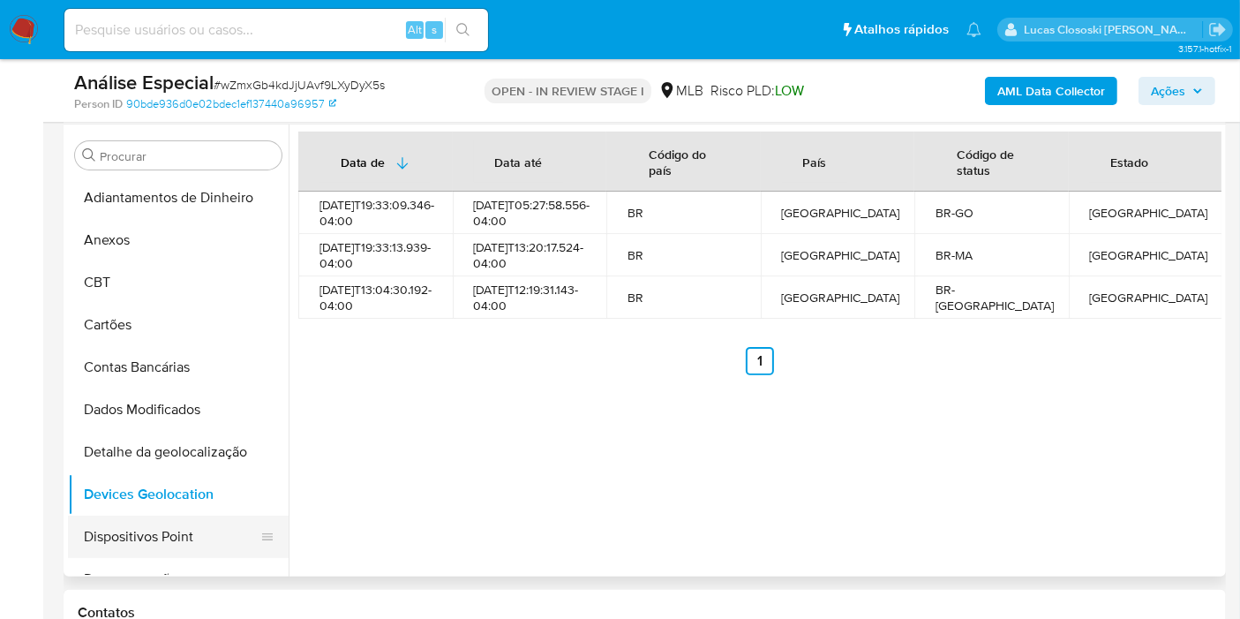
drag, startPoint x: 166, startPoint y: 541, endPoint x: 156, endPoint y: 518, distance: 24.9
click at [164, 541] on button "Dispositivos Point" at bounding box center [171, 536] width 207 height 42
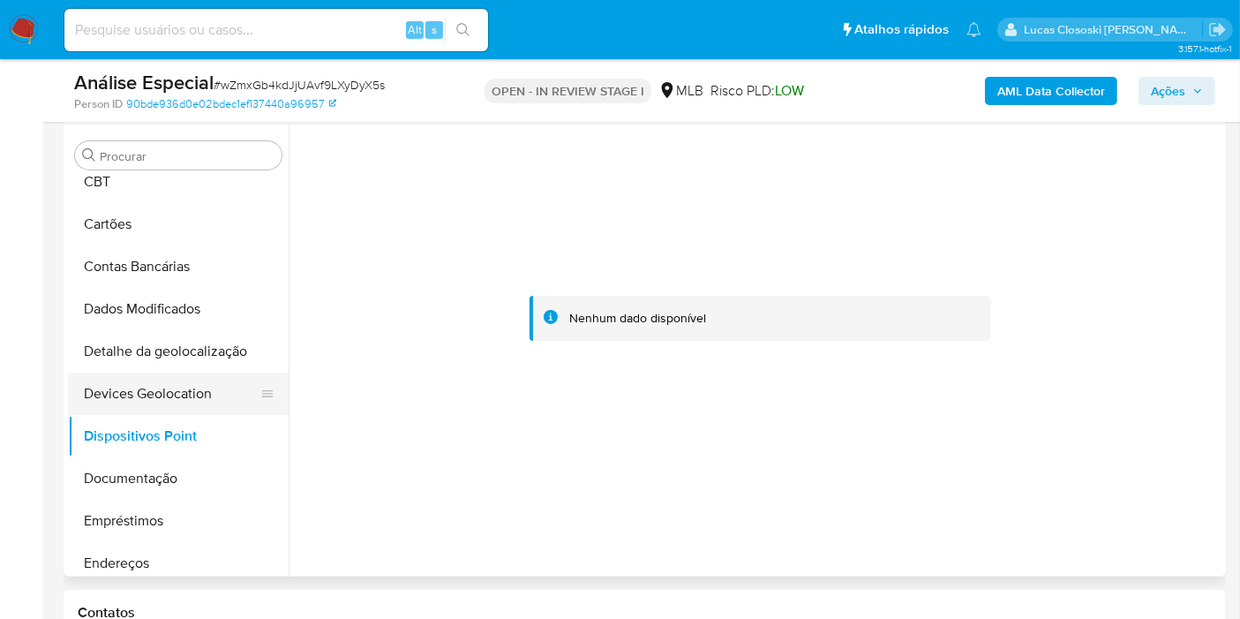
scroll to position [196, 0]
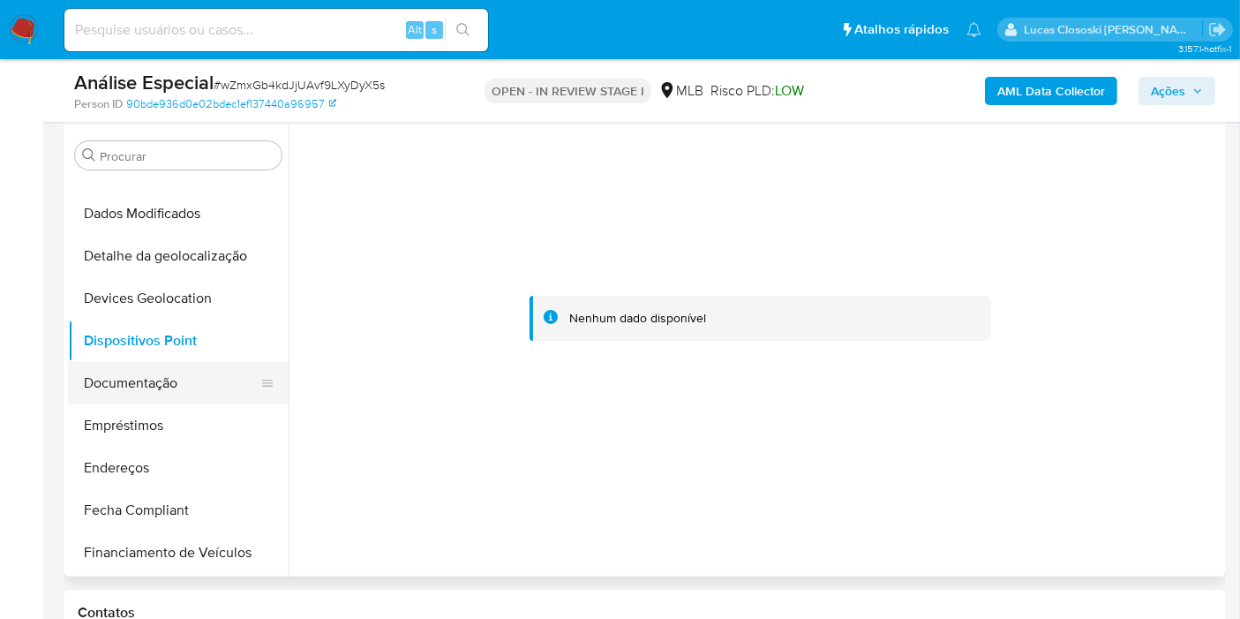
click at [141, 389] on button "Documentação" at bounding box center [171, 383] width 207 height 42
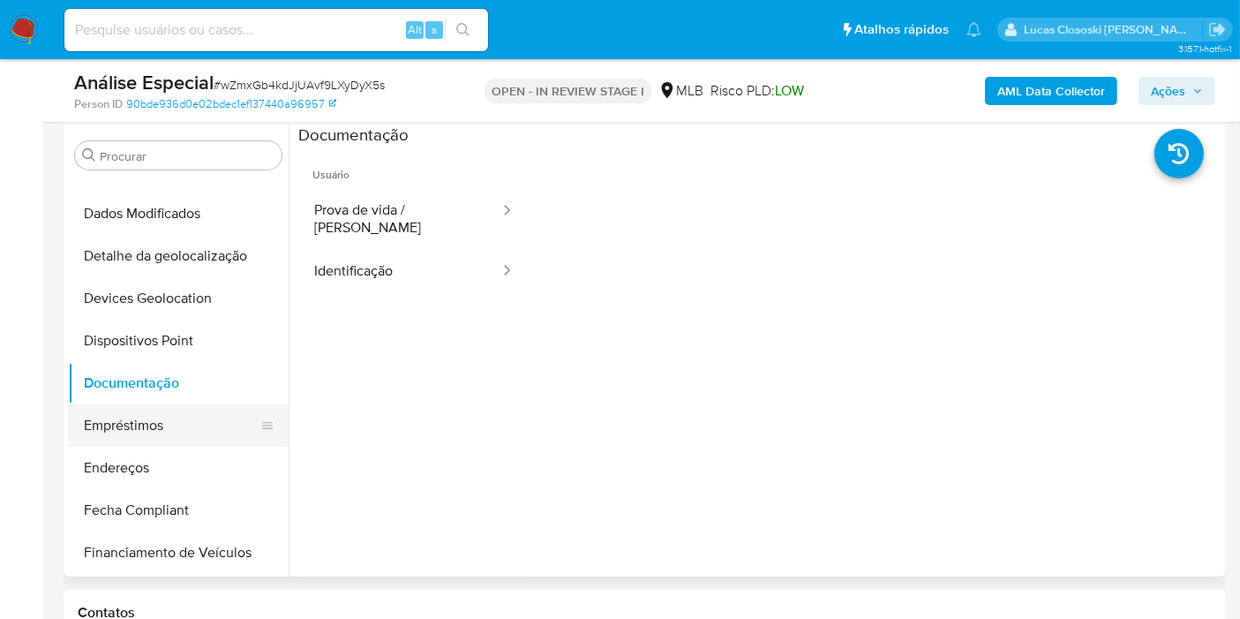
click at [142, 426] on button "Empréstimos" at bounding box center [171, 425] width 207 height 42
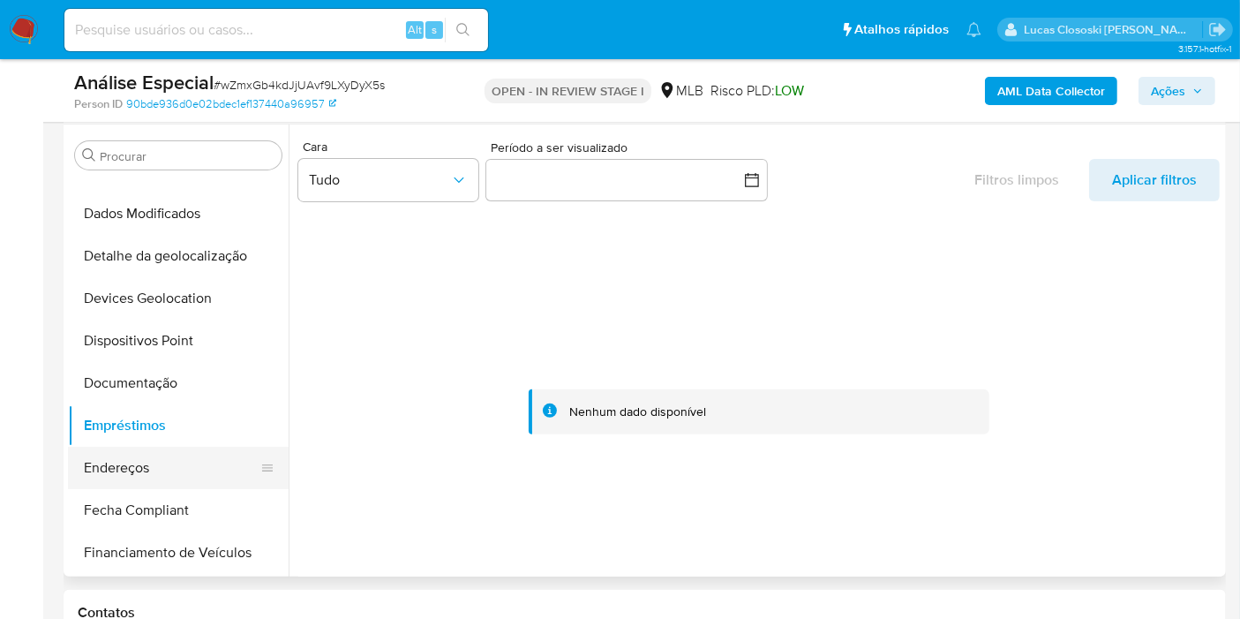
click at [153, 470] on button "Endereços" at bounding box center [171, 468] width 207 height 42
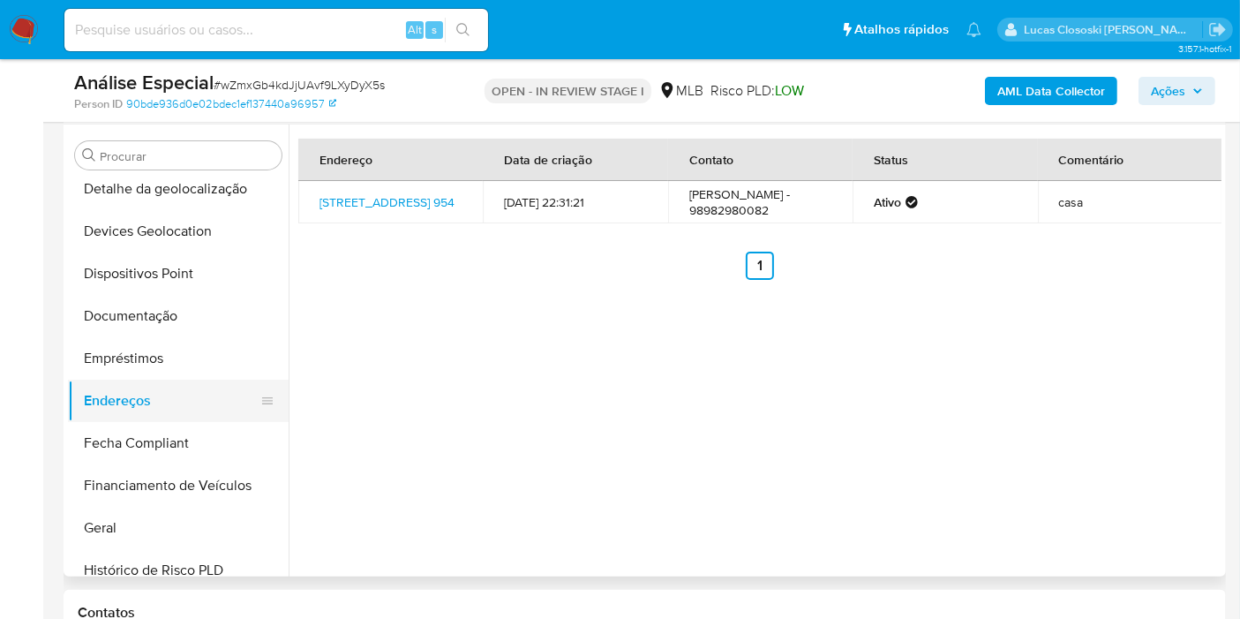
scroll to position [294, 0]
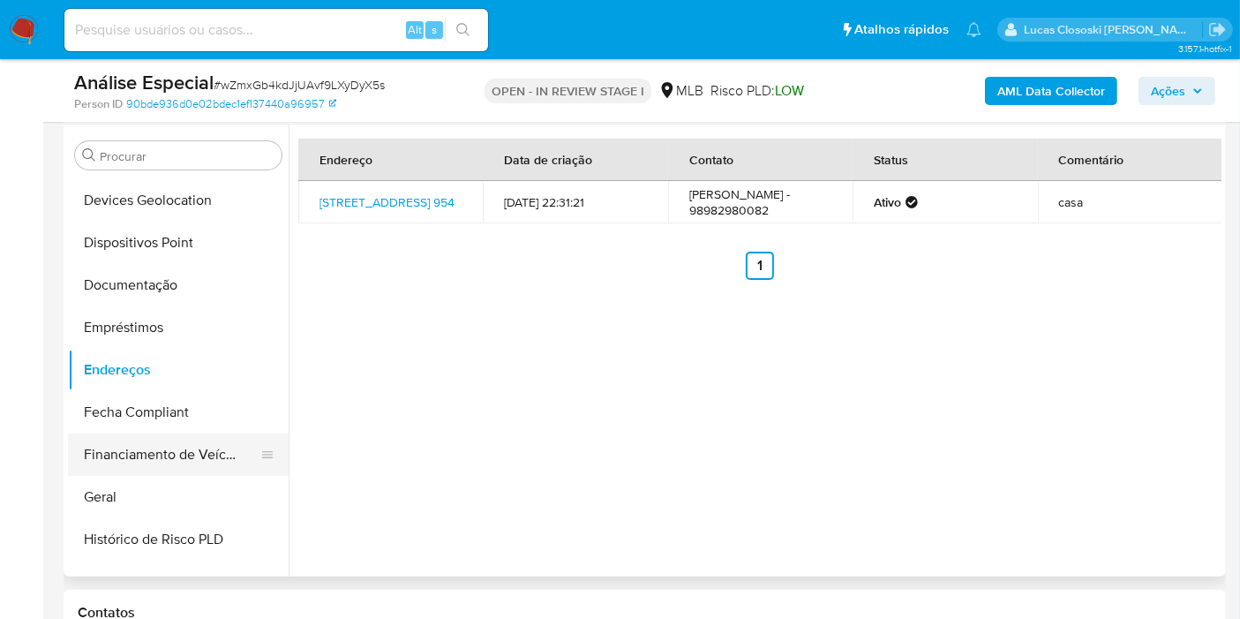
click at [148, 468] on button "Financiamento de Veículos" at bounding box center [171, 454] width 207 height 42
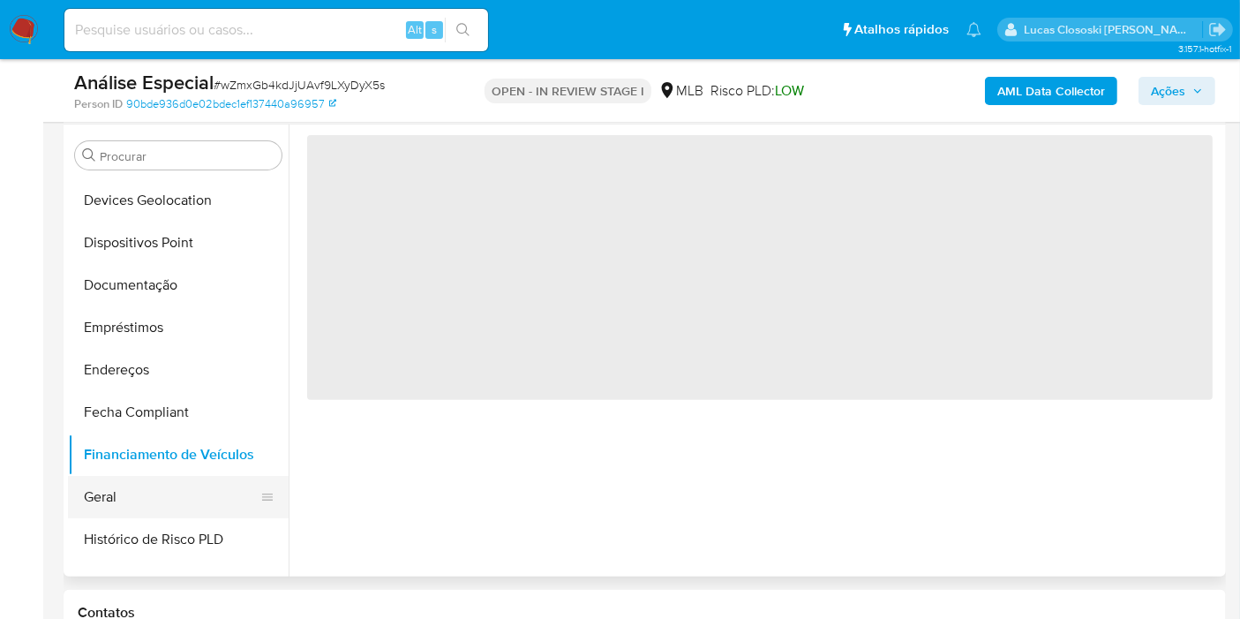
click at [146, 490] on button "Geral" at bounding box center [171, 497] width 207 height 42
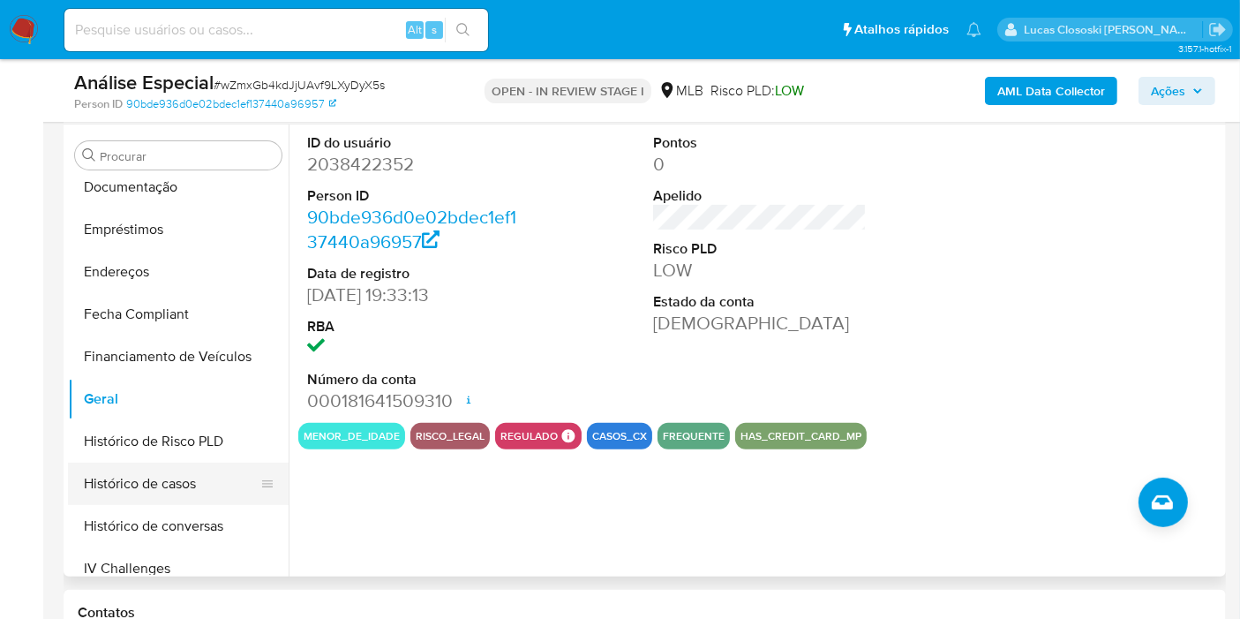
click at [193, 472] on button "Histórico de casos" at bounding box center [171, 483] width 207 height 42
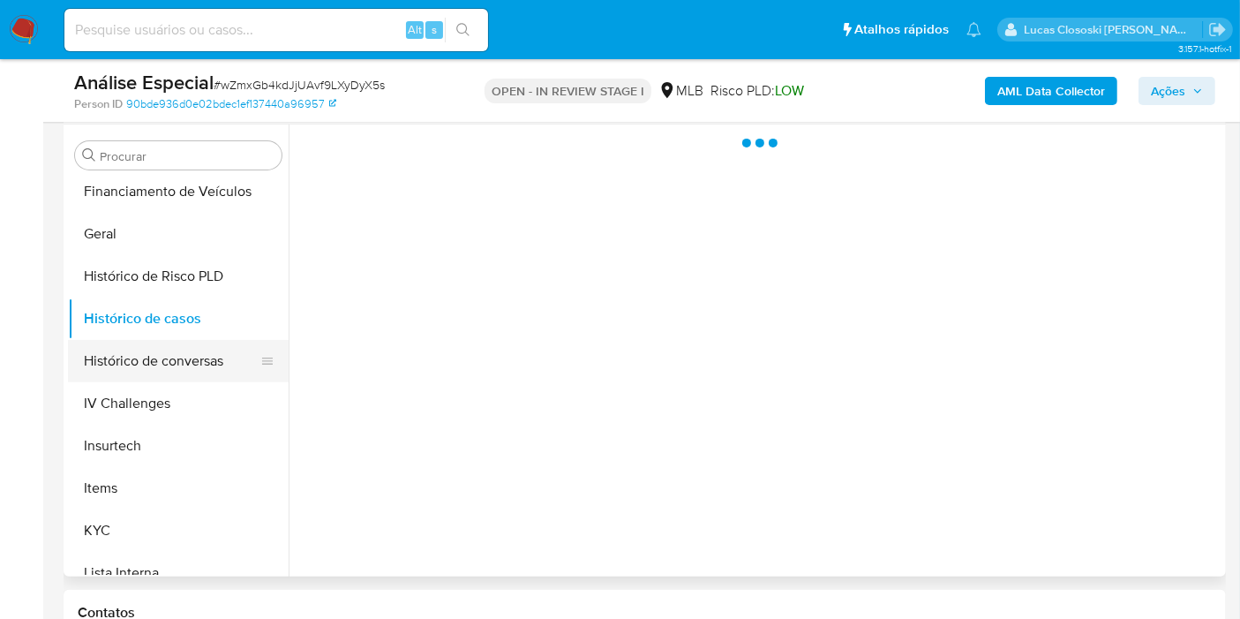
scroll to position [588, 0]
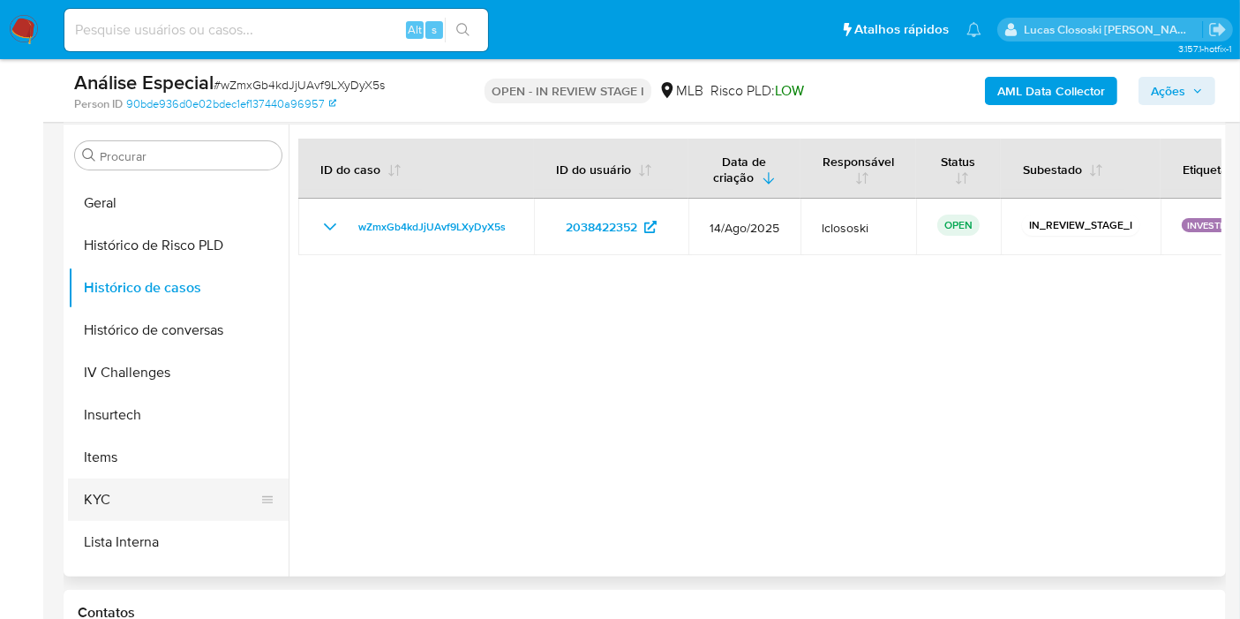
click at [139, 490] on button "KYC" at bounding box center [171, 499] width 207 height 42
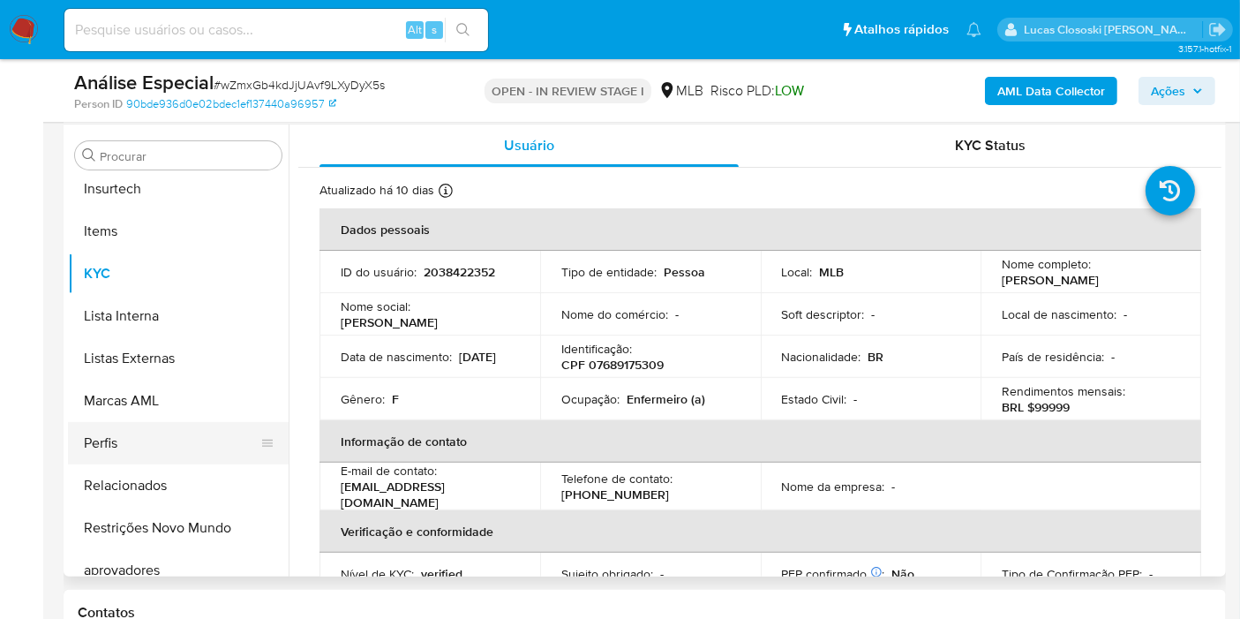
scroll to position [830, 0]
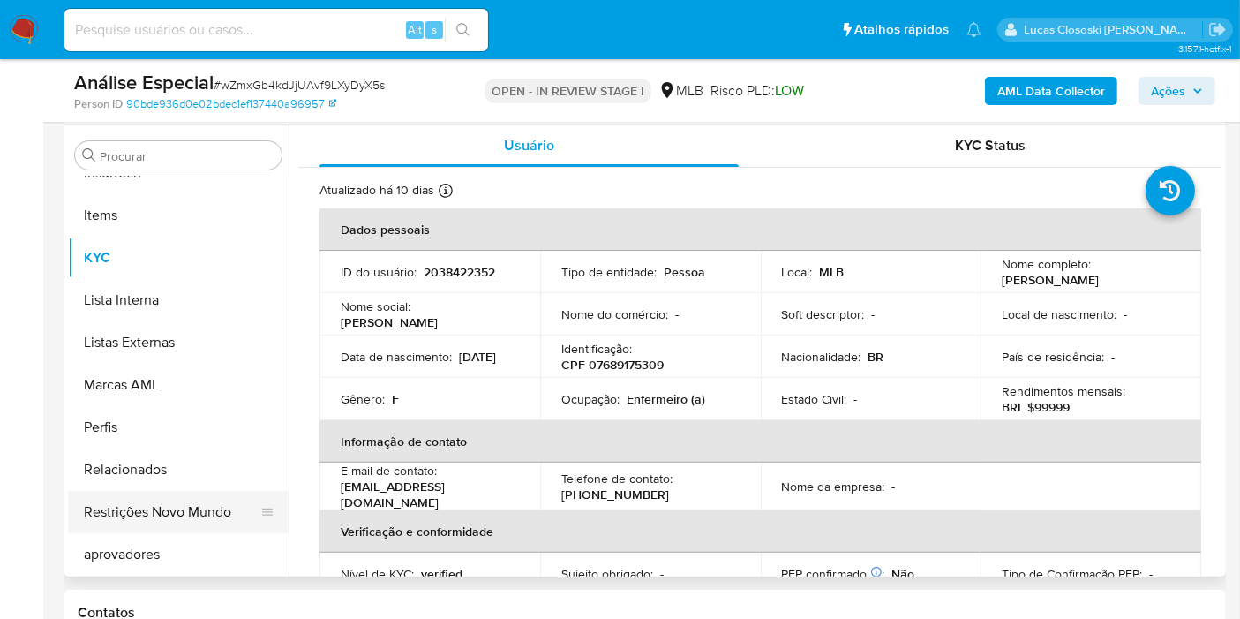
click at [214, 506] on button "Restrições Novo Mundo" at bounding box center [171, 512] width 207 height 42
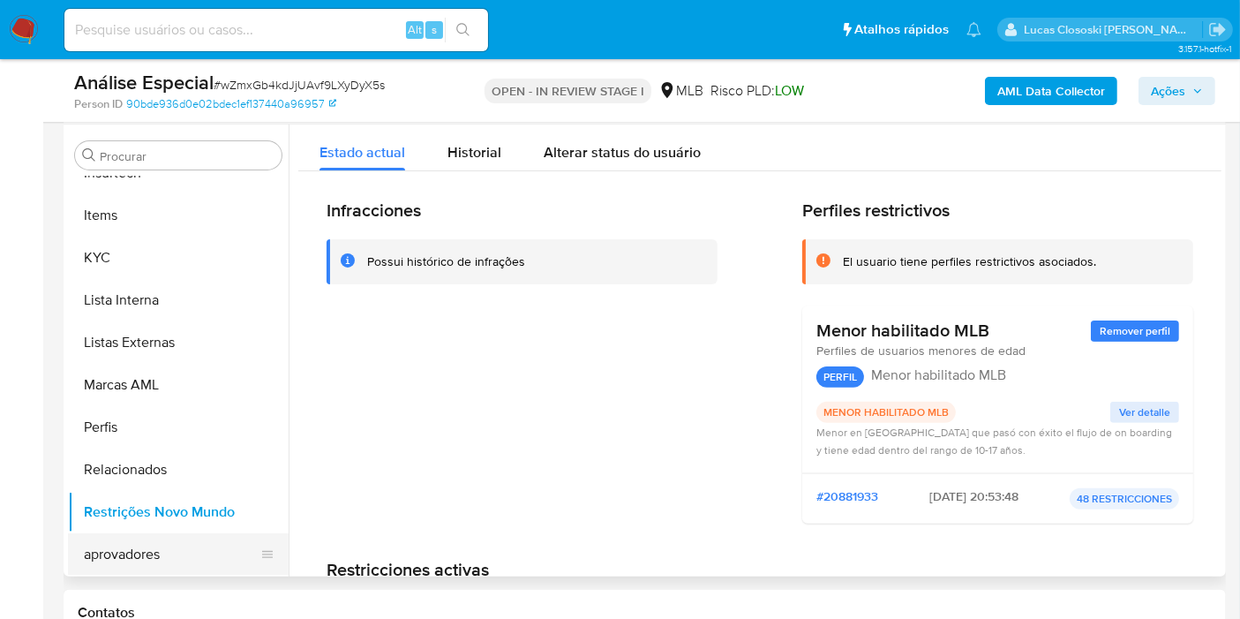
click at [147, 536] on button "aprovadores" at bounding box center [171, 554] width 207 height 42
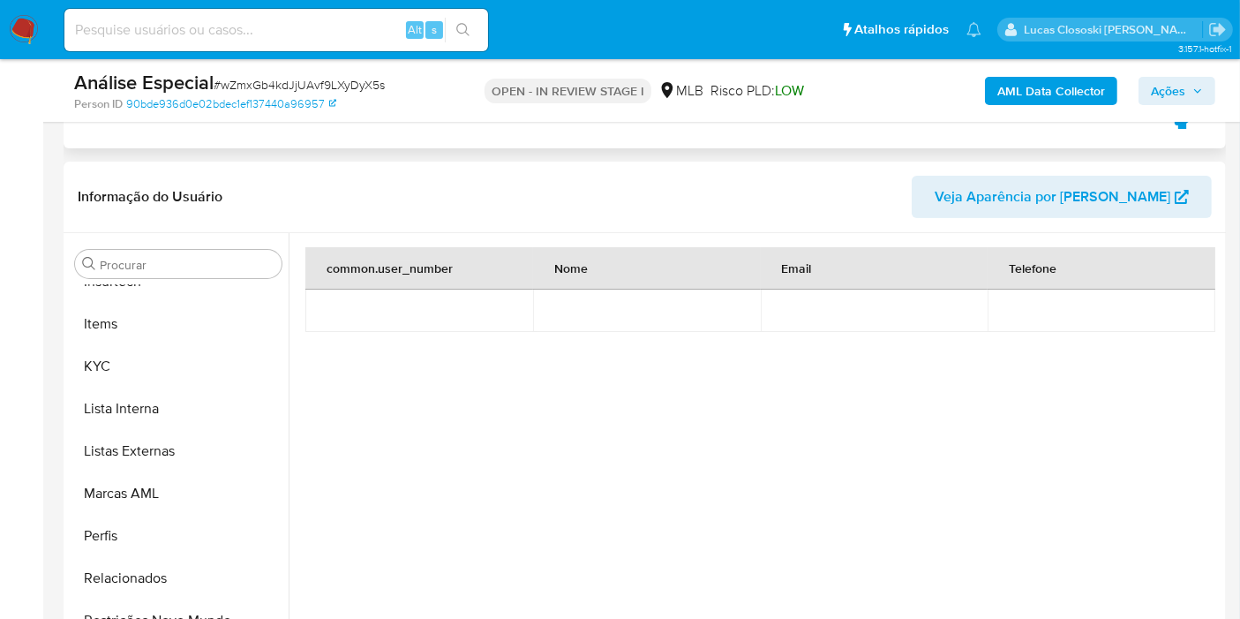
scroll to position [267, 0]
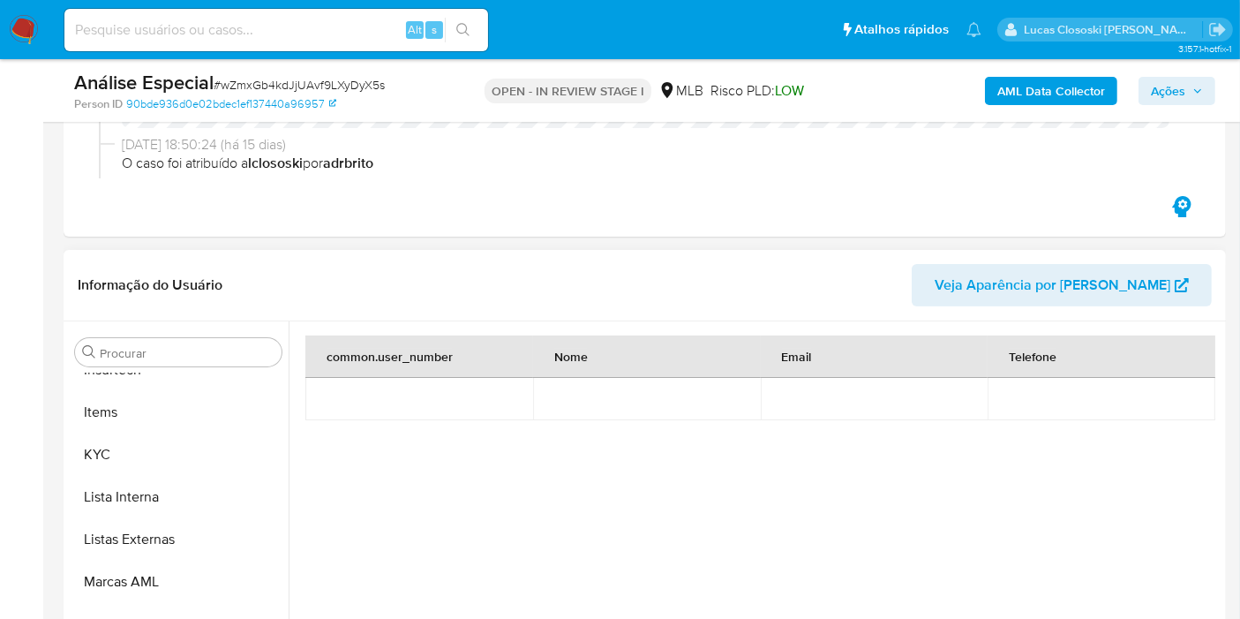
click at [717, 466] on div "common.user_number Nome Email Telefone" at bounding box center [759, 502] width 909 height 335
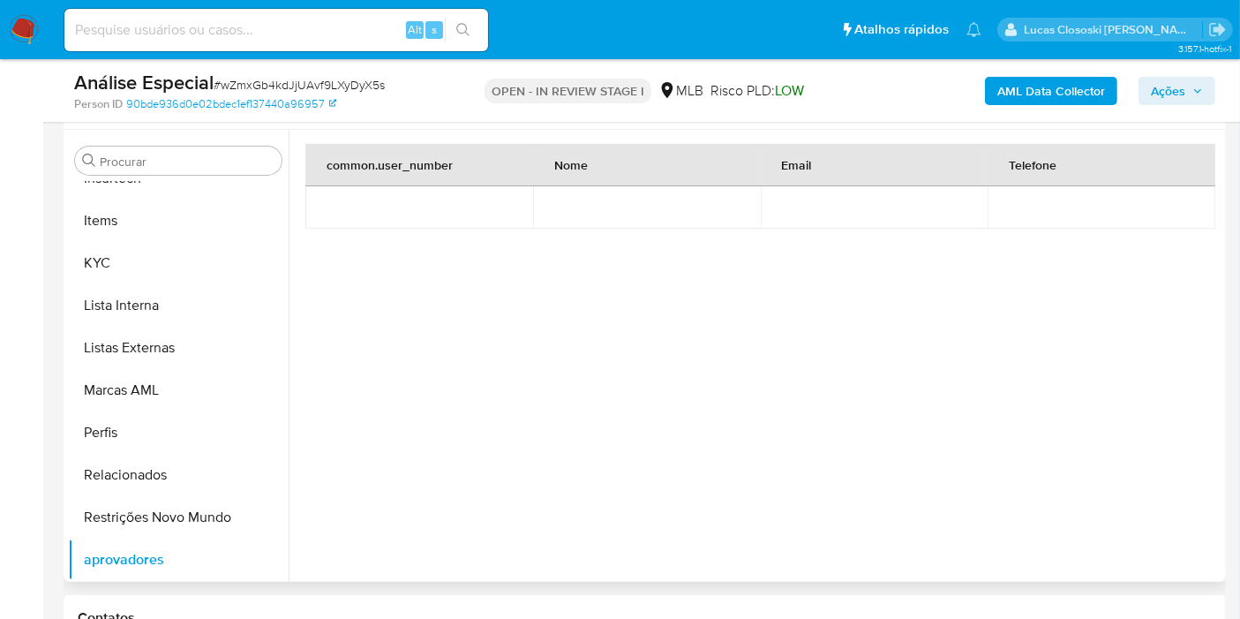
scroll to position [463, 0]
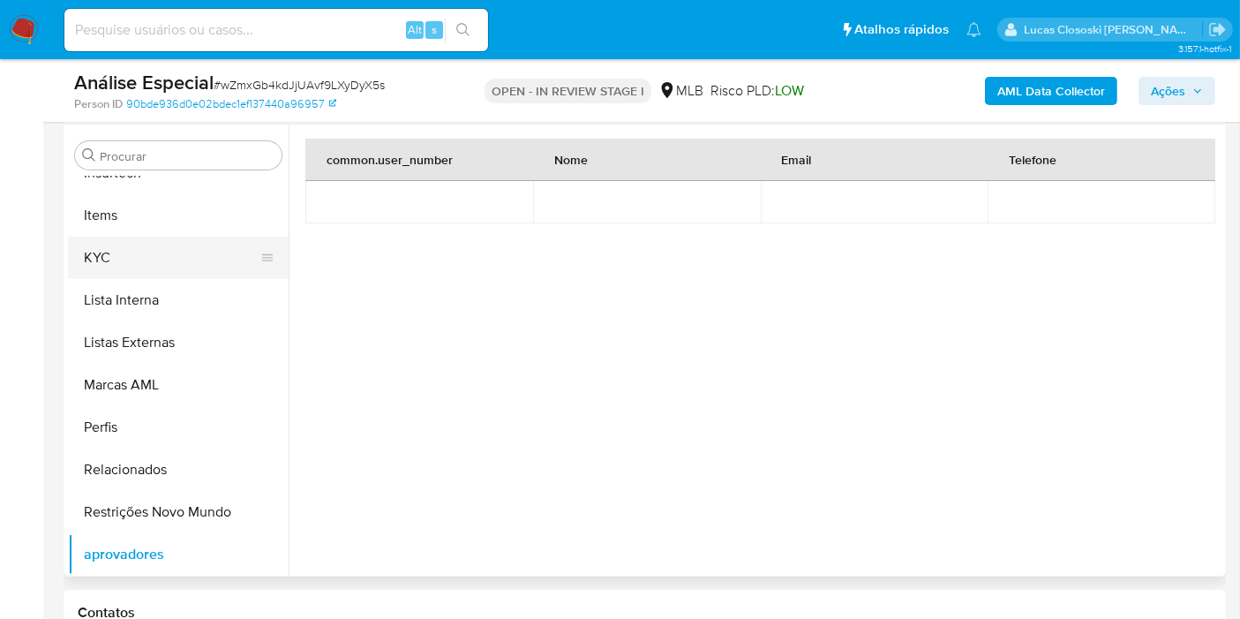
click at [143, 243] on button "KYC" at bounding box center [171, 258] width 207 height 42
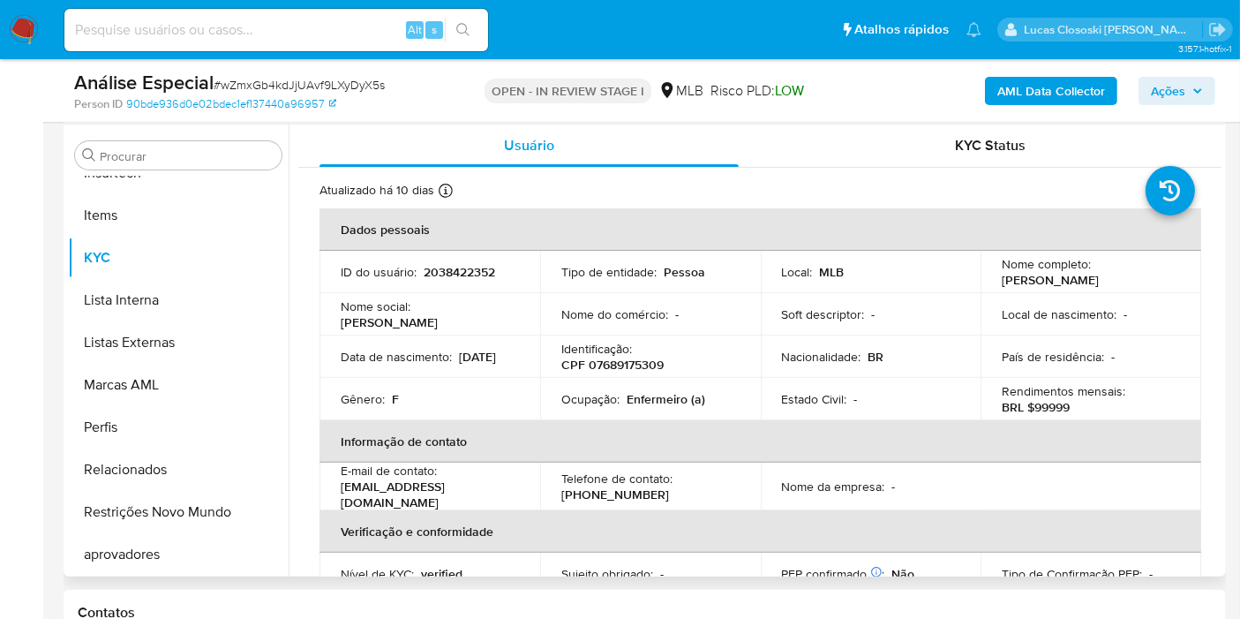
click at [626, 372] on p "CPF 07689175309" at bounding box center [612, 365] width 102 height 16
copy p "07689175309"
click at [330, 86] on span "# wZmxGb4kdJjUAvf9LXyDyX5s" at bounding box center [299, 85] width 171 height 18
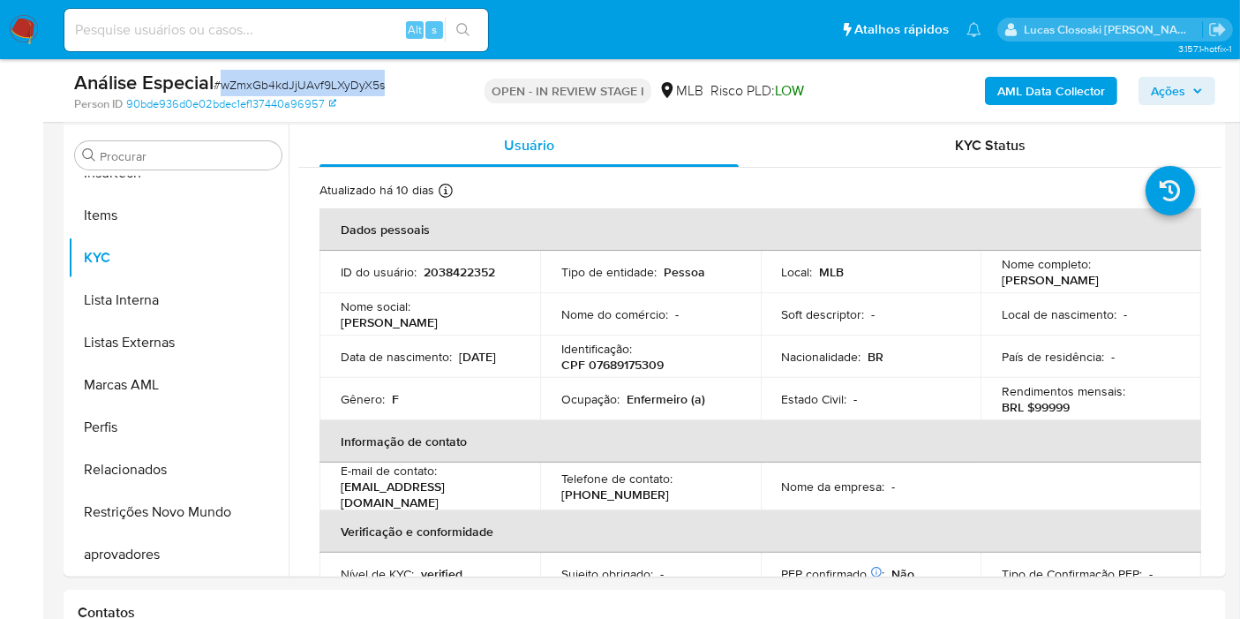
copy span "wZmxGb4kdJjUAvf9LXyDyX5s"
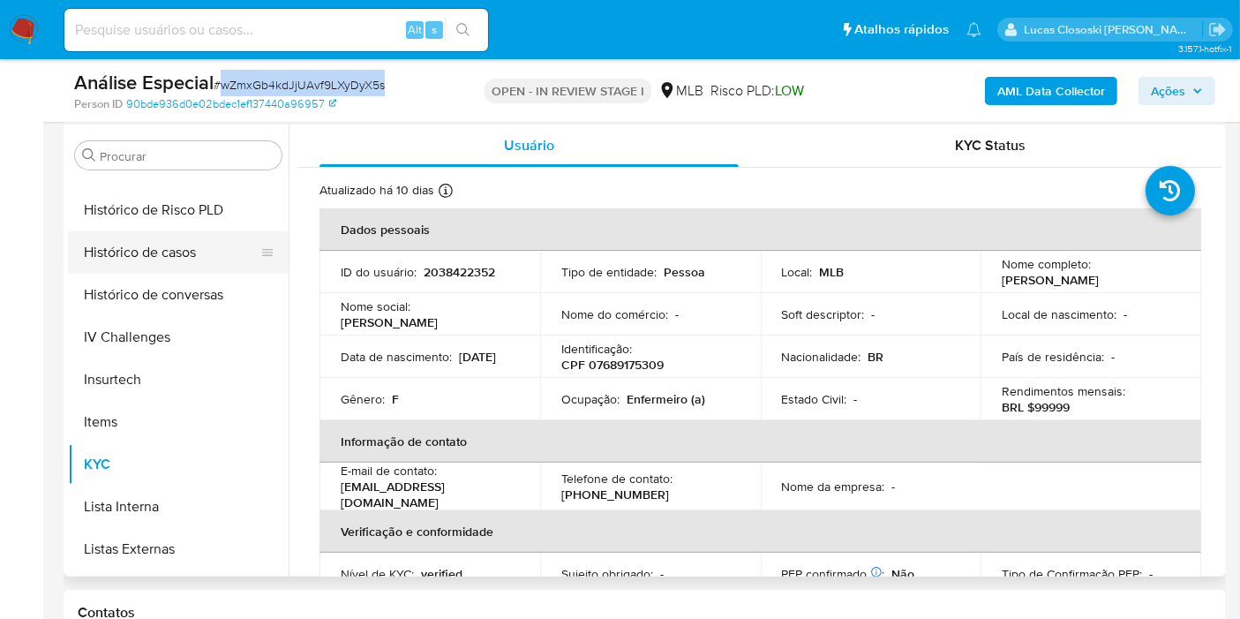
scroll to position [536, 0]
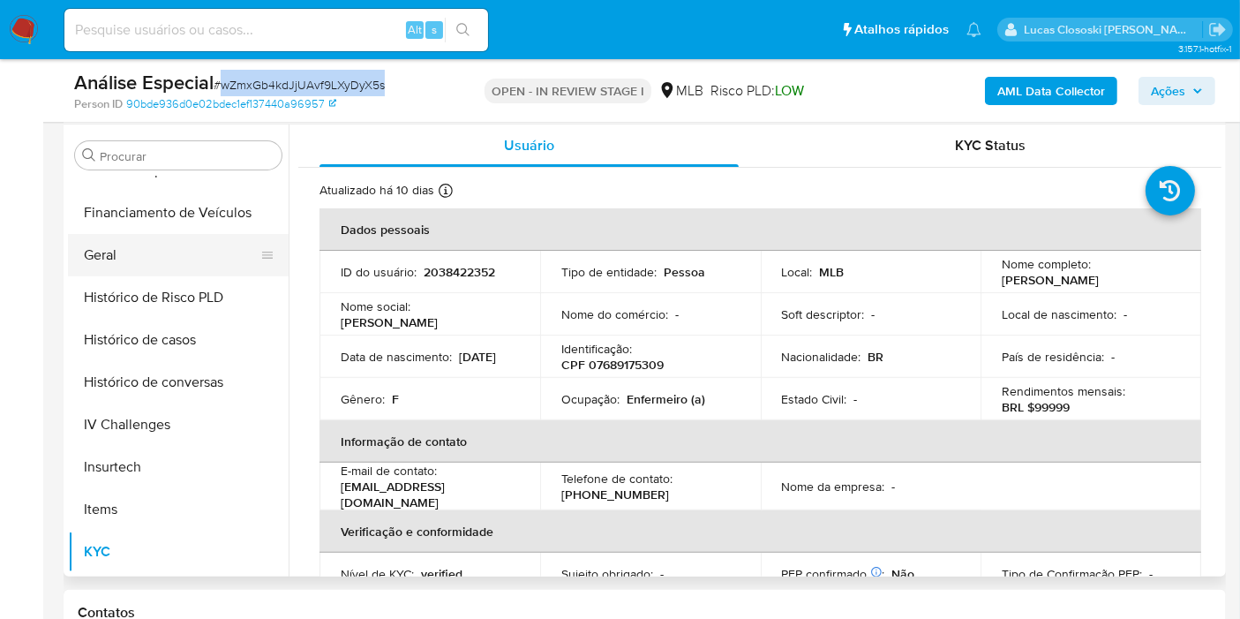
click at [106, 254] on button "Geral" at bounding box center [171, 255] width 207 height 42
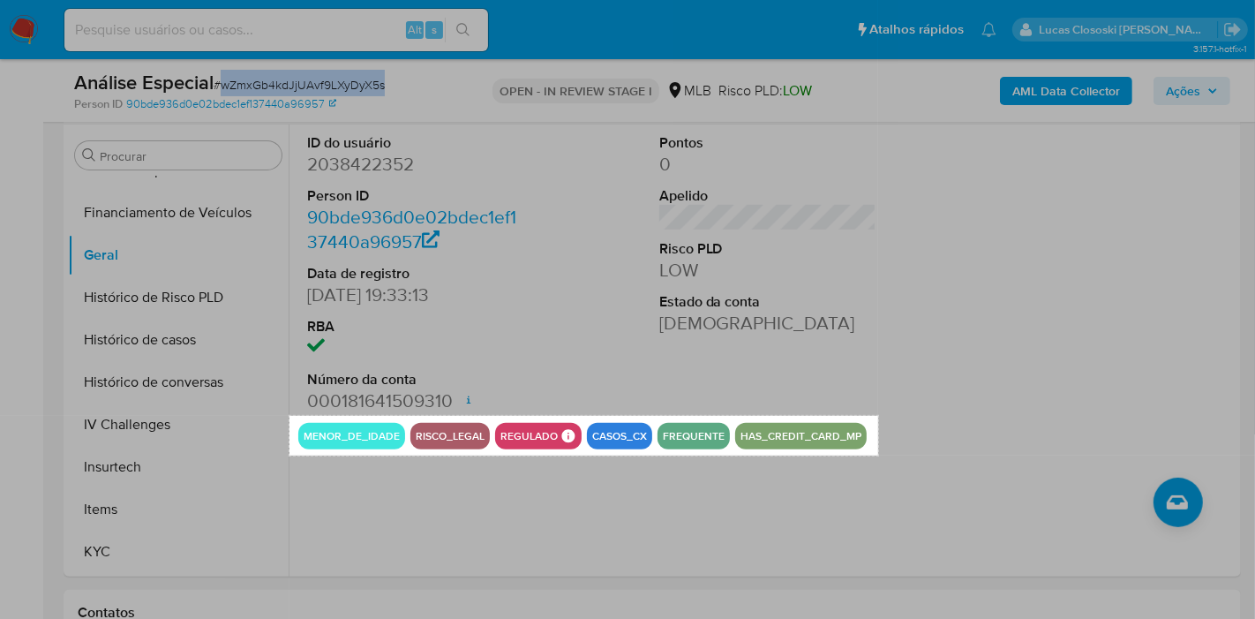
drag, startPoint x: 290, startPoint y: 416, endPoint x: 878, endPoint y: 455, distance: 589.0
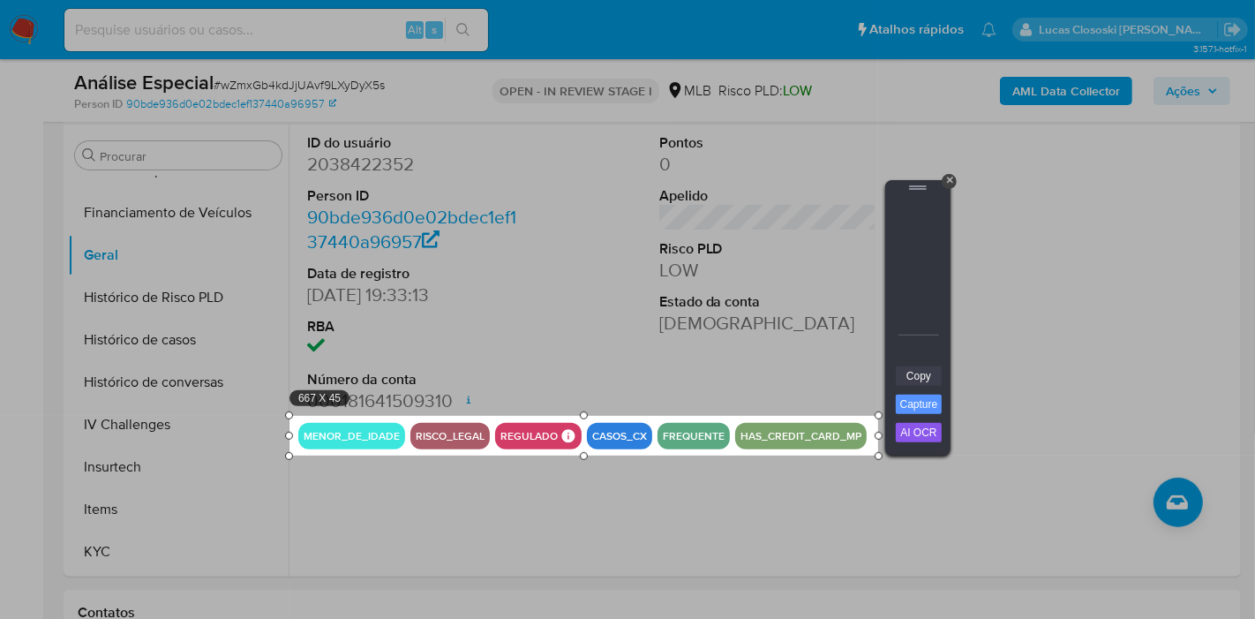
click at [928, 377] on link "Copy" at bounding box center [919, 375] width 46 height 19
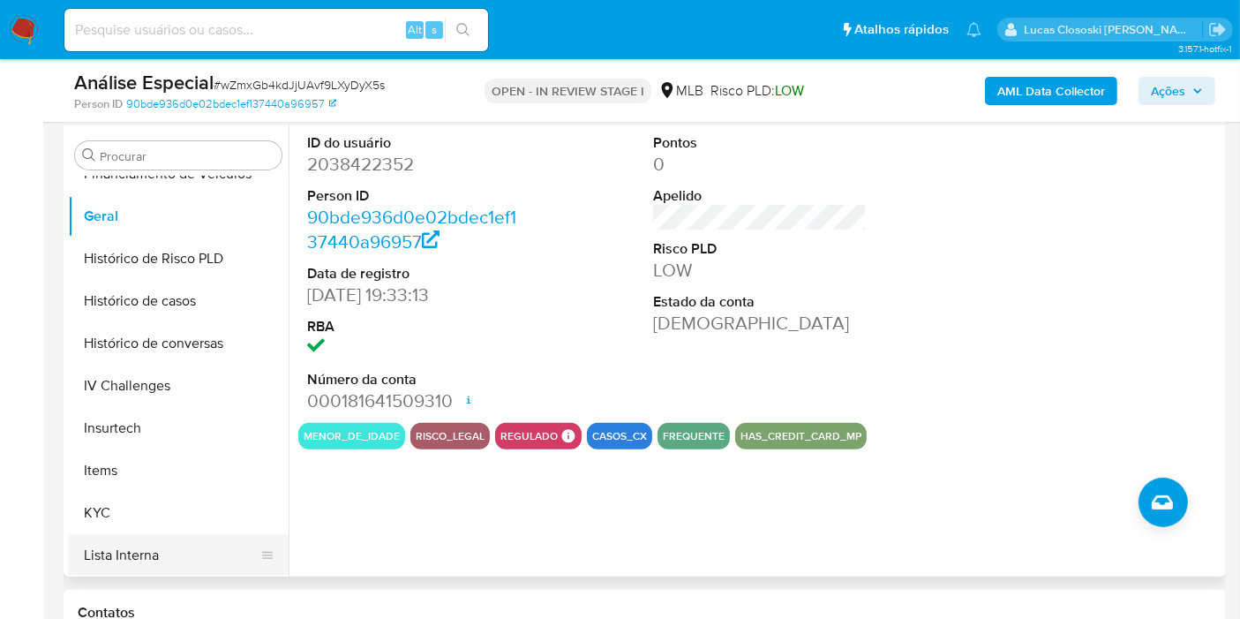
scroll to position [634, 0]
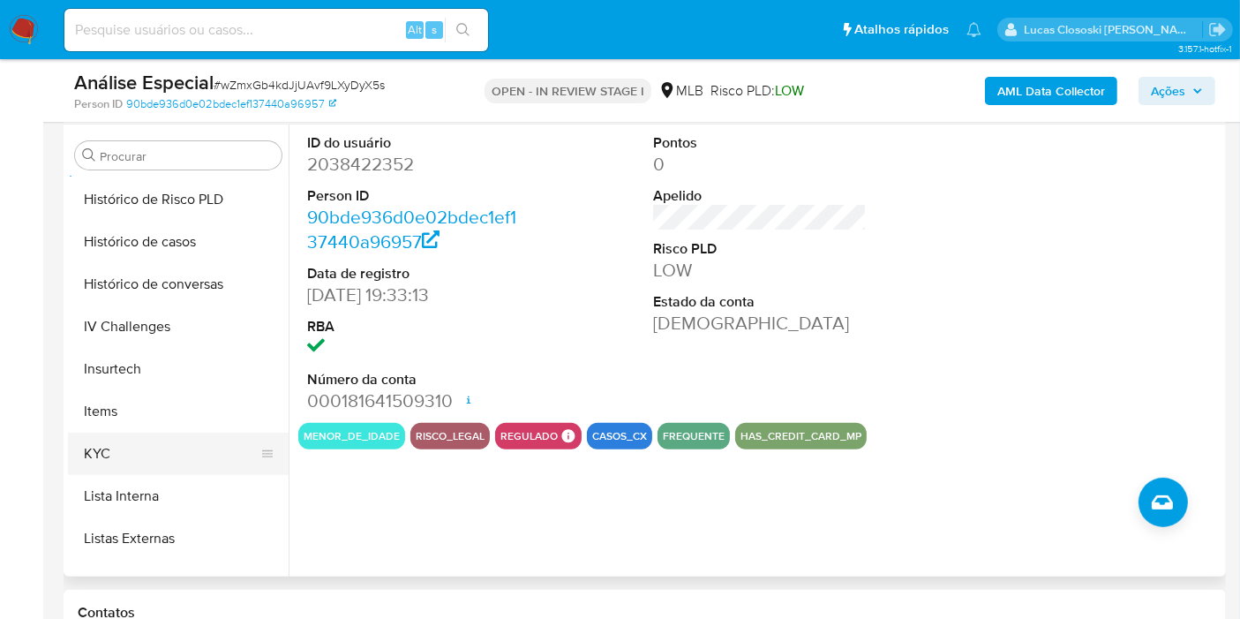
click at [114, 461] on button "KYC" at bounding box center [171, 453] width 207 height 42
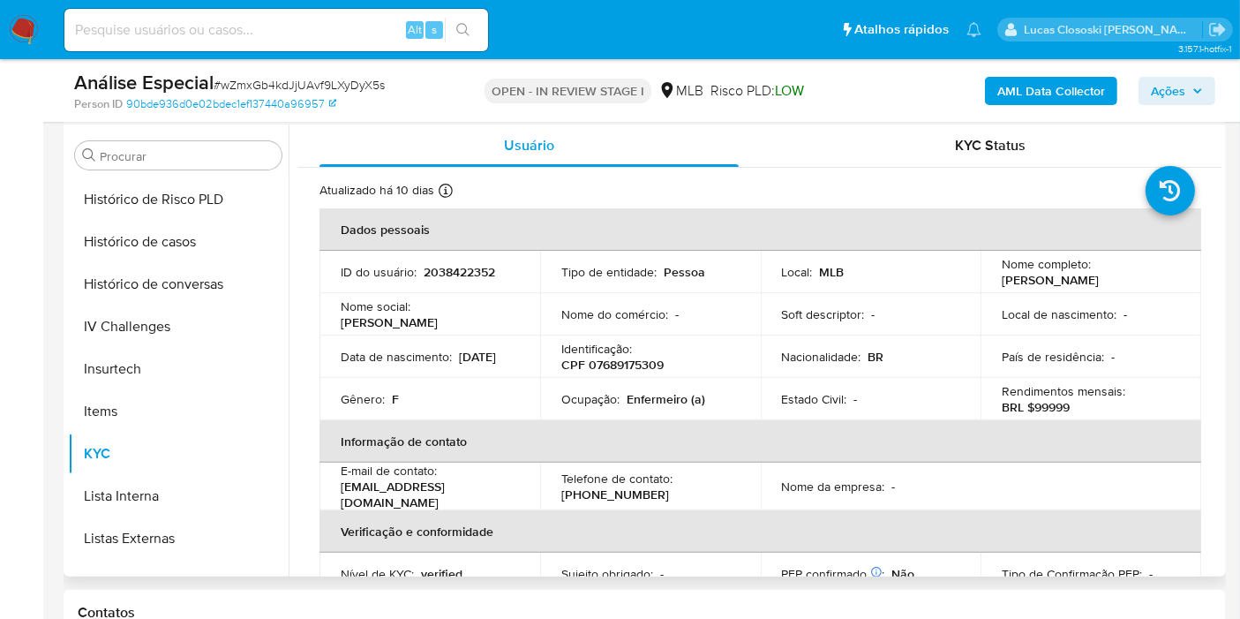
click at [614, 357] on p "Identificação :" at bounding box center [596, 349] width 71 height 16
click at [620, 365] on p "CPF 07689175309" at bounding box center [612, 365] width 102 height 16
copy p "07689175309"
click at [666, 407] on p "Enfermeiro (a)" at bounding box center [666, 399] width 79 height 16
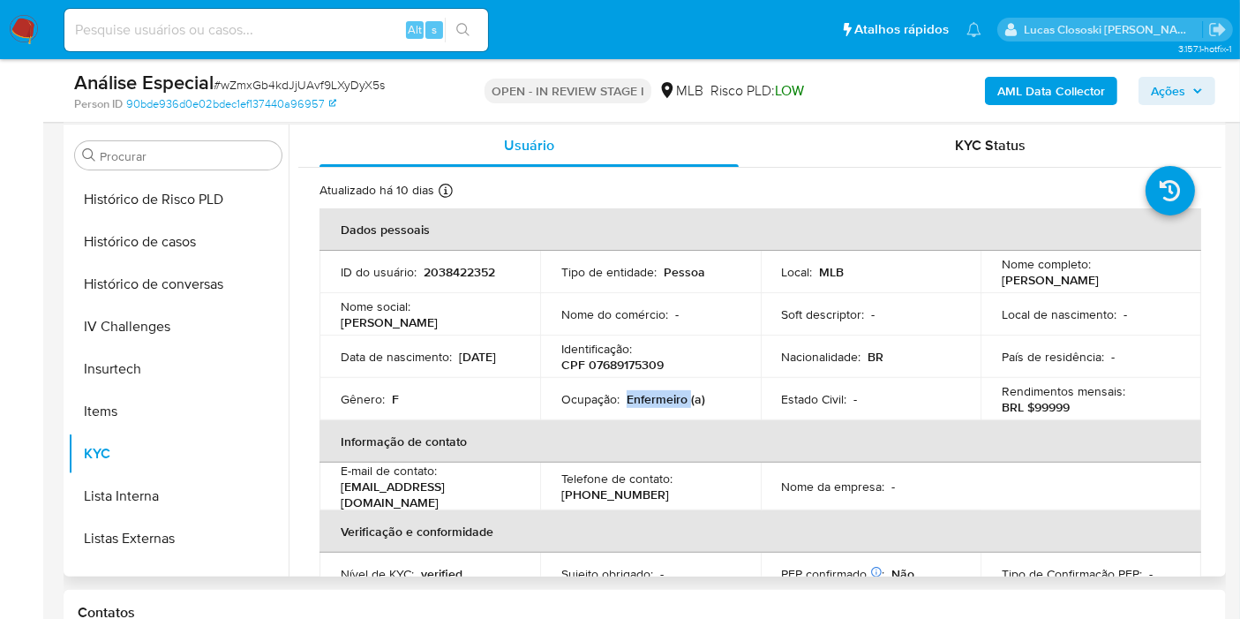
click at [666, 407] on p "Enfermeiro (a)" at bounding box center [666, 399] width 79 height 16
copy p "Enfermeiro"
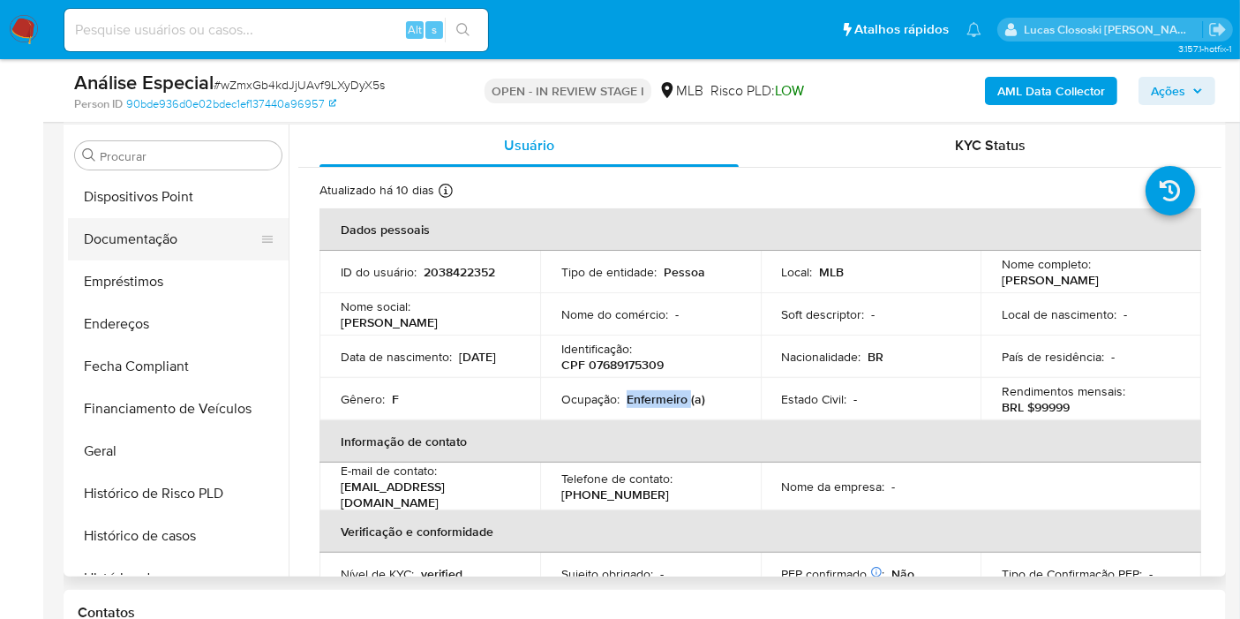
click at [161, 222] on button "Documentação" at bounding box center [171, 239] width 207 height 42
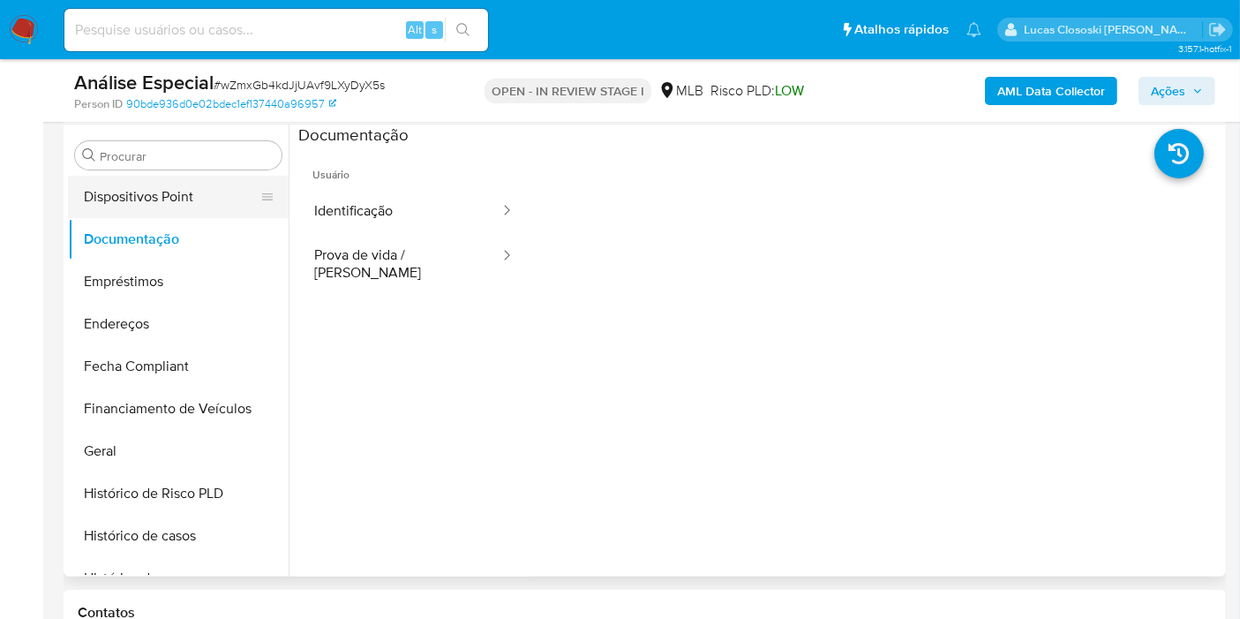
click at [389, 259] on button "Prova de vida / [PERSON_NAME]" at bounding box center [399, 264] width 203 height 60
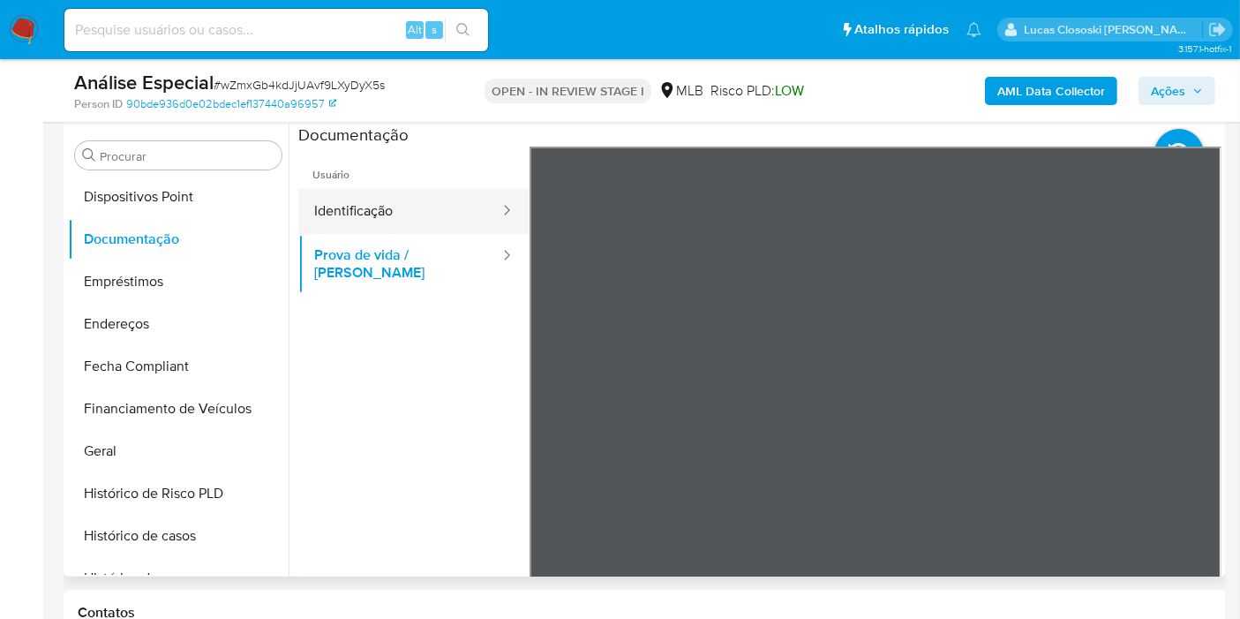
click at [391, 222] on button "Identificação" at bounding box center [399, 211] width 203 height 45
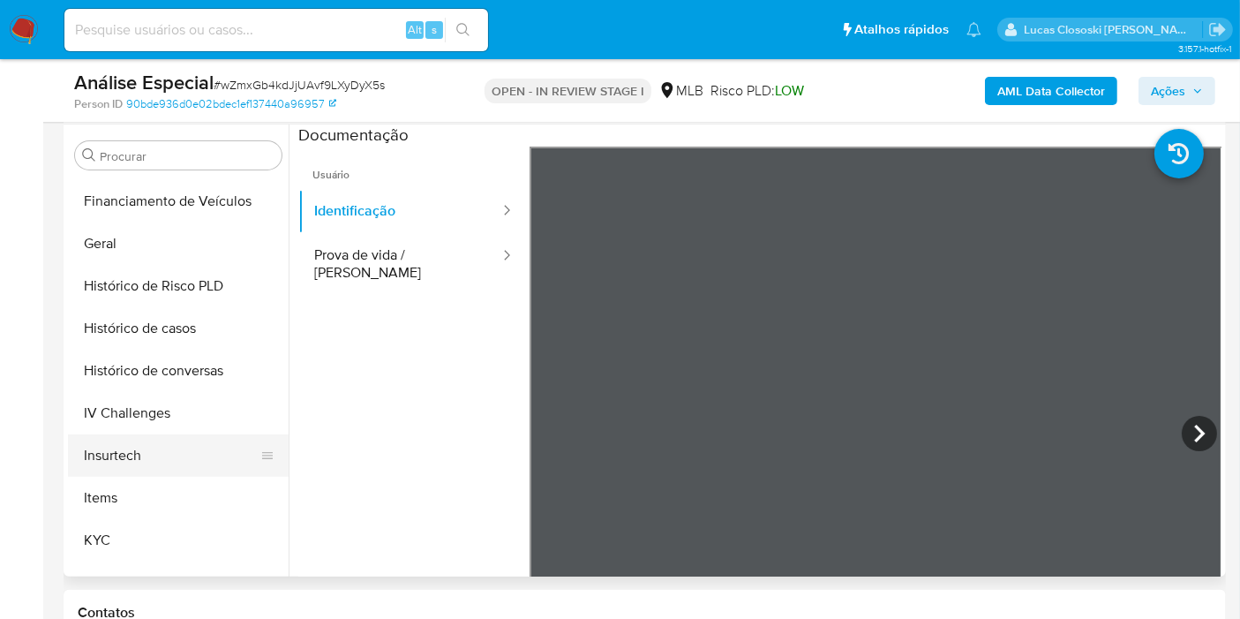
scroll to position [634, 0]
click at [128, 447] on button "KYC" at bounding box center [171, 453] width 207 height 42
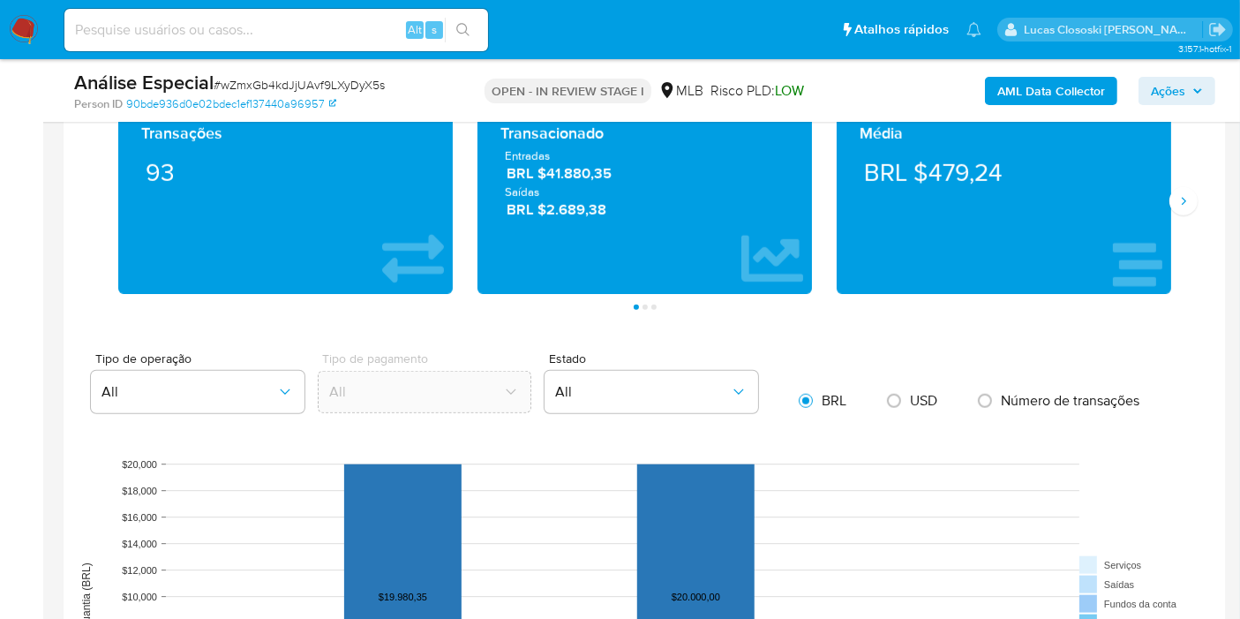
scroll to position [1248, 0]
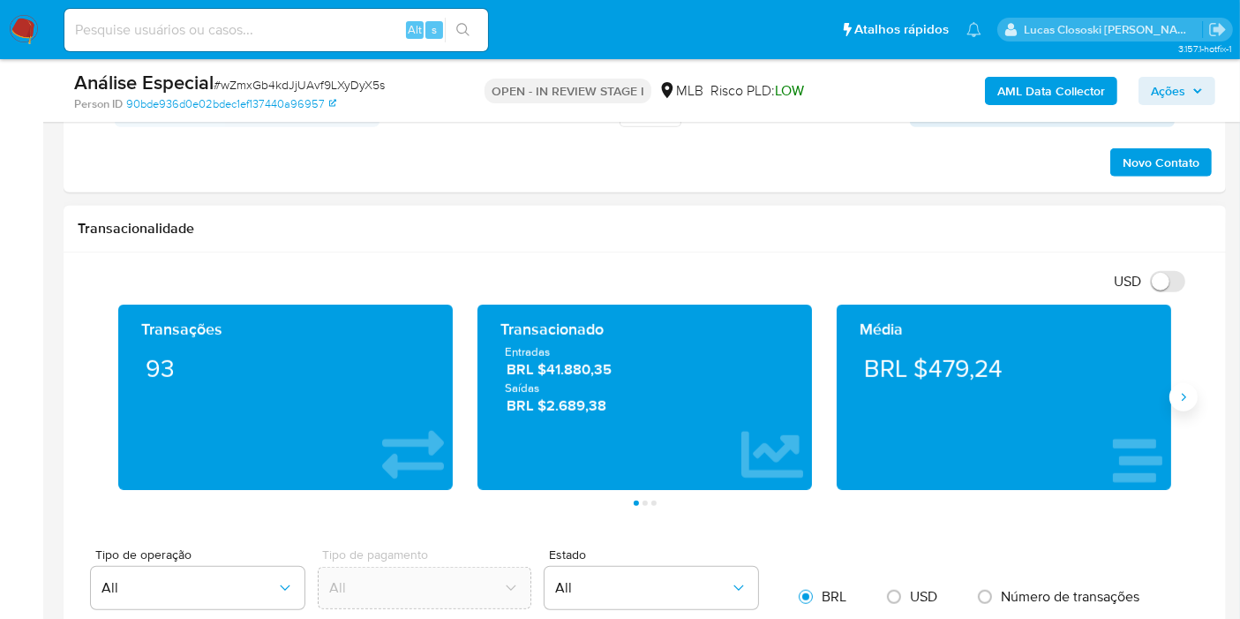
click at [1183, 390] on icon "Siguiente" at bounding box center [1183, 397] width 14 height 14
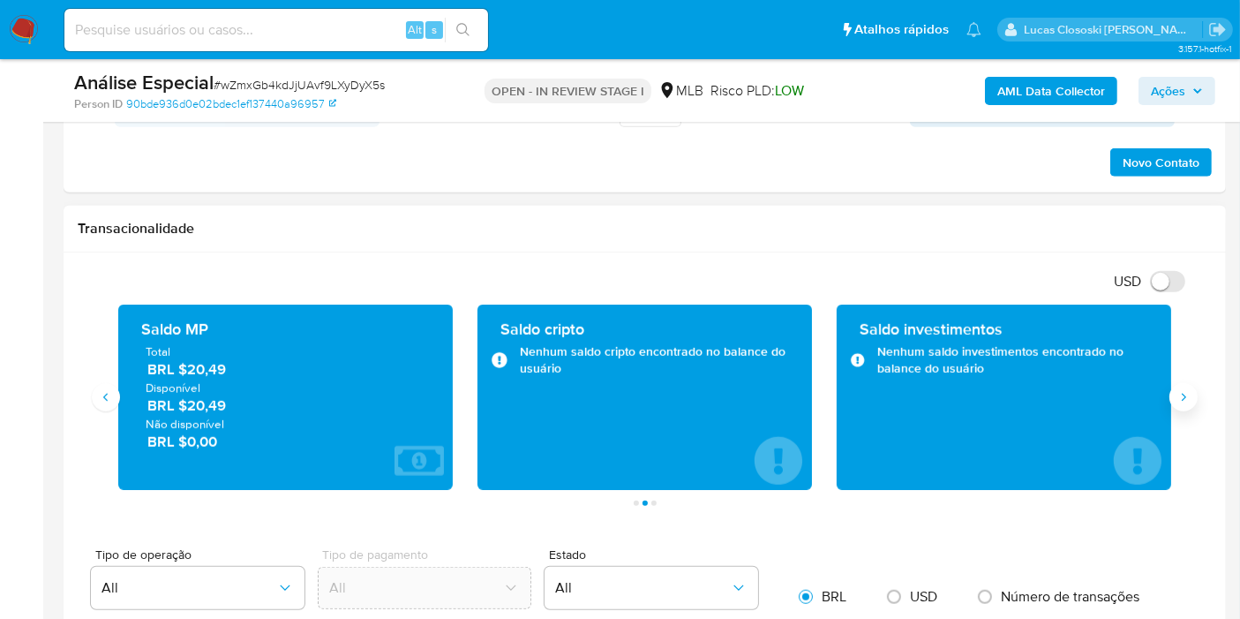
click at [1183, 390] on icon "Siguiente" at bounding box center [1183, 397] width 14 height 14
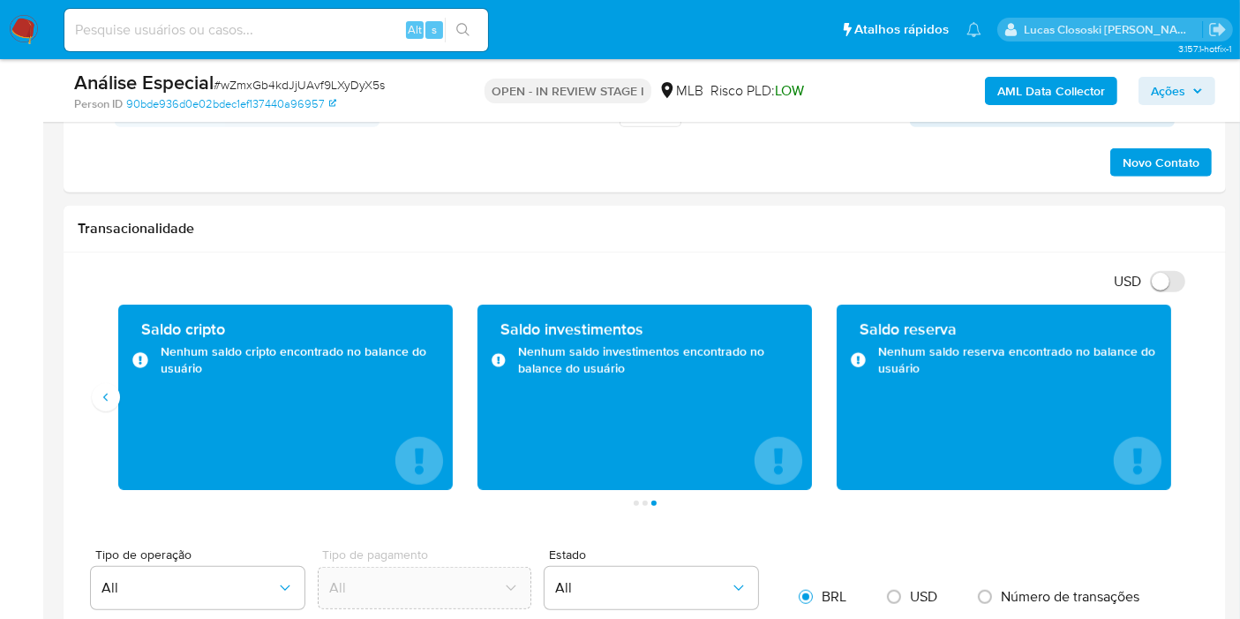
click at [1161, 77] on span "Ações" at bounding box center [1168, 91] width 34 height 28
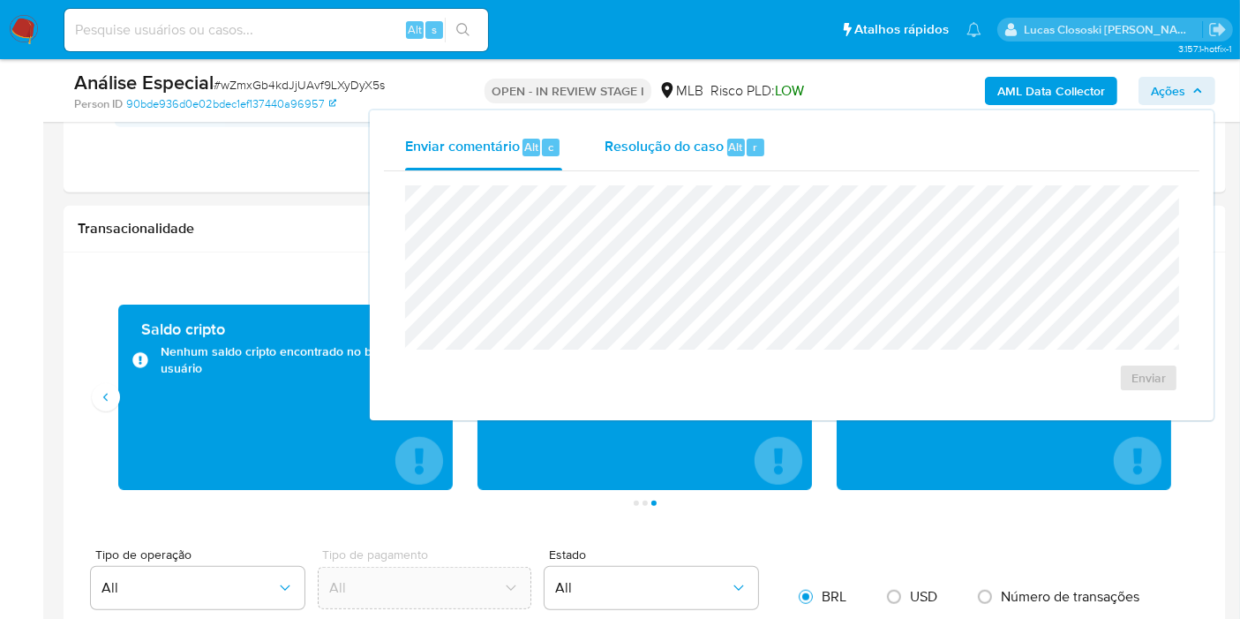
click at [698, 142] on span "Resolução do caso" at bounding box center [664, 146] width 119 height 20
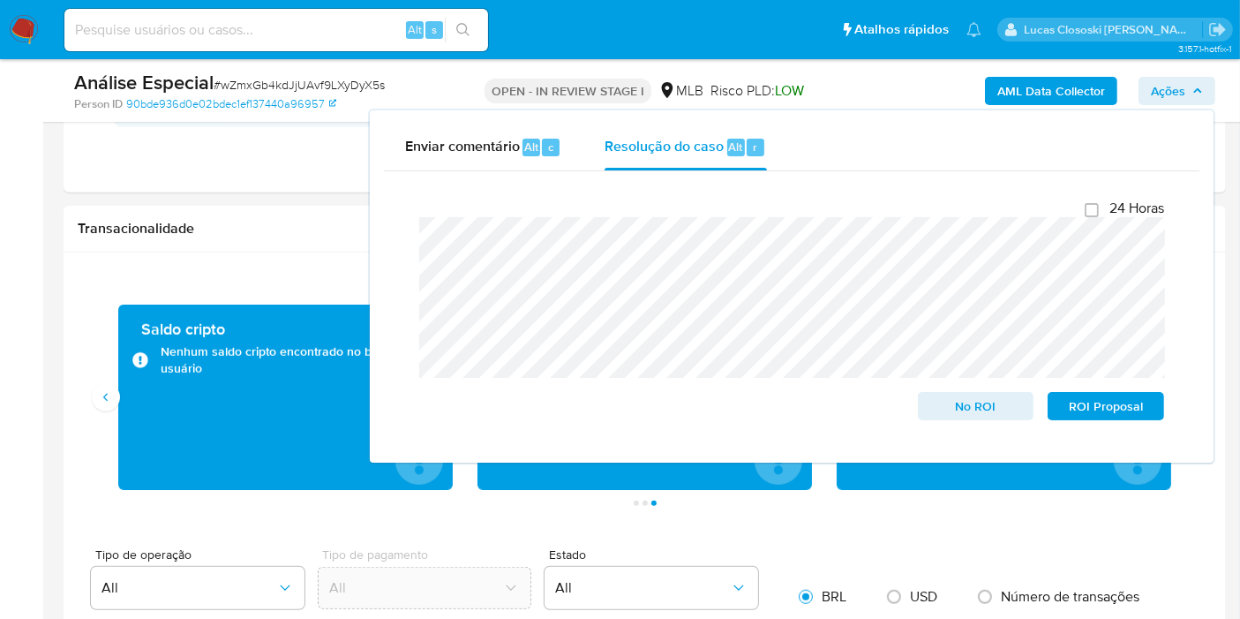
click at [1181, 84] on span "Ações" at bounding box center [1168, 91] width 34 height 28
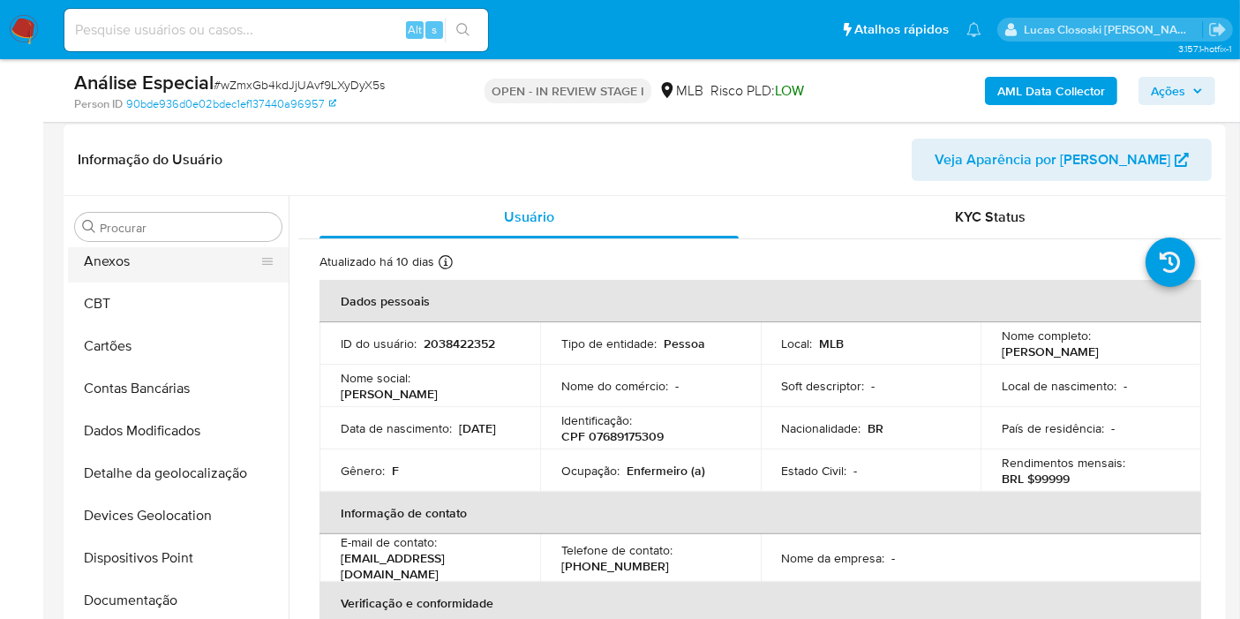
scroll to position [0, 0]
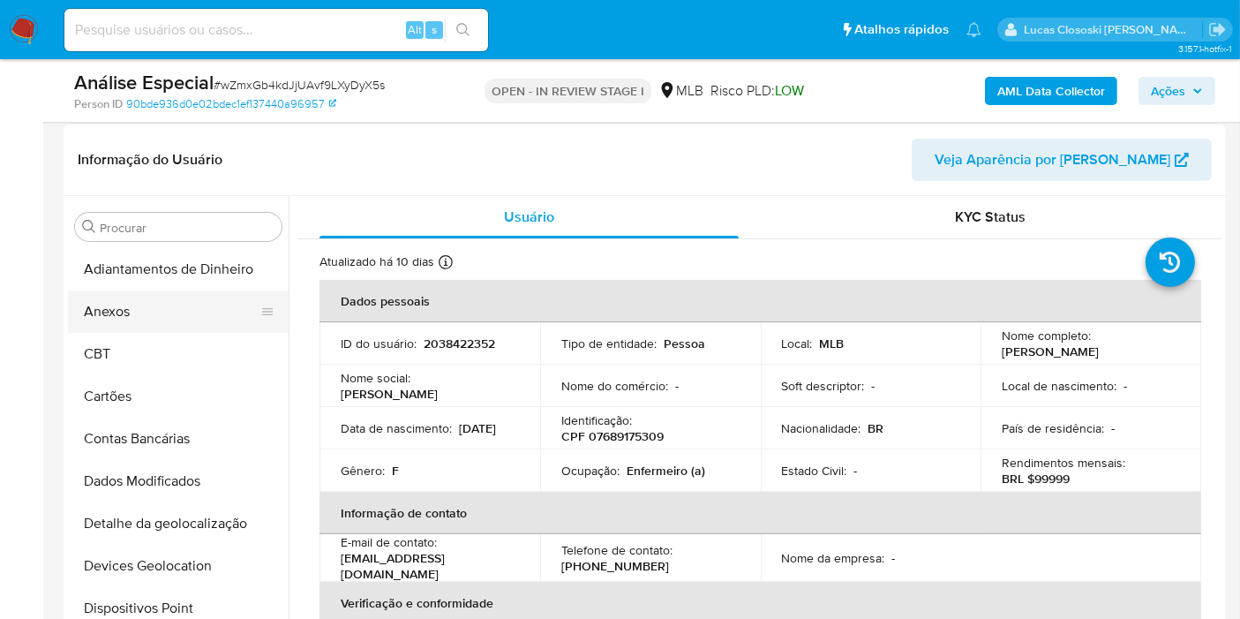
click at [160, 316] on button "Anexos" at bounding box center [171, 311] width 207 height 42
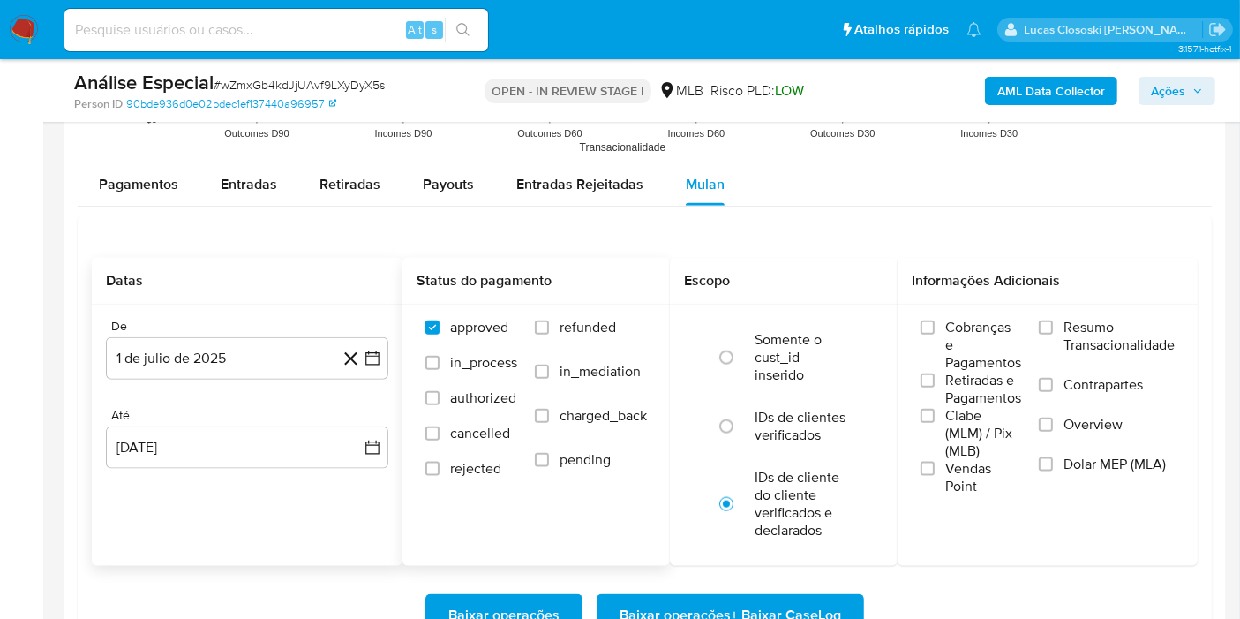
scroll to position [2157, 0]
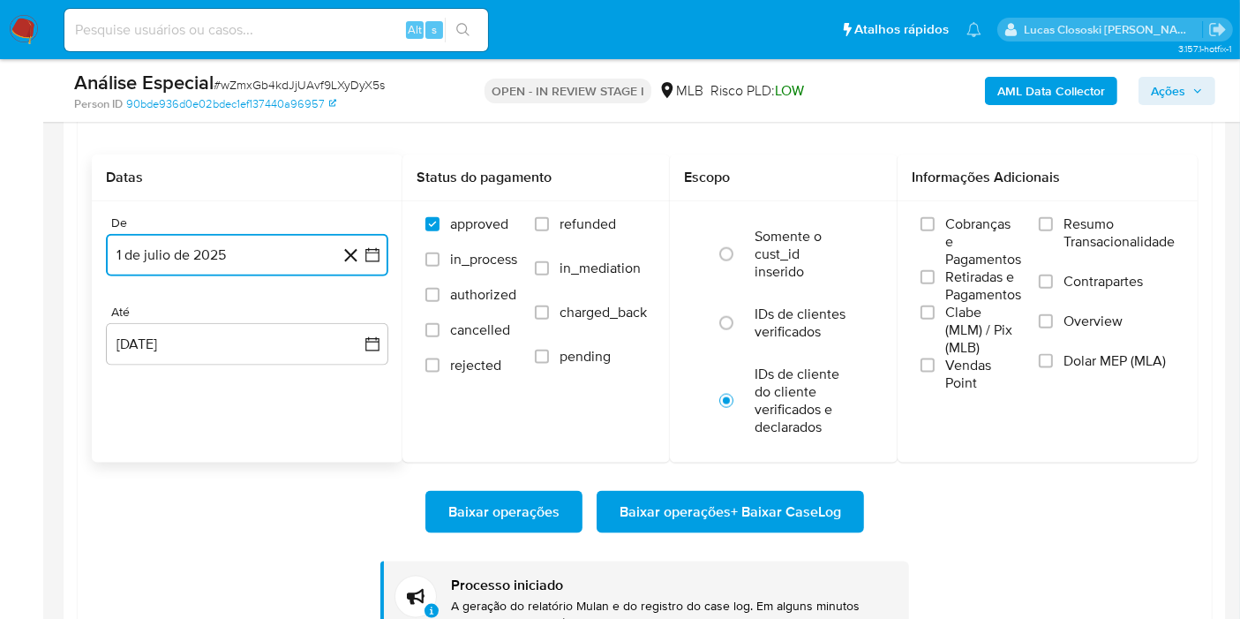
click at [371, 246] on icon "button" at bounding box center [373, 255] width 18 height 18
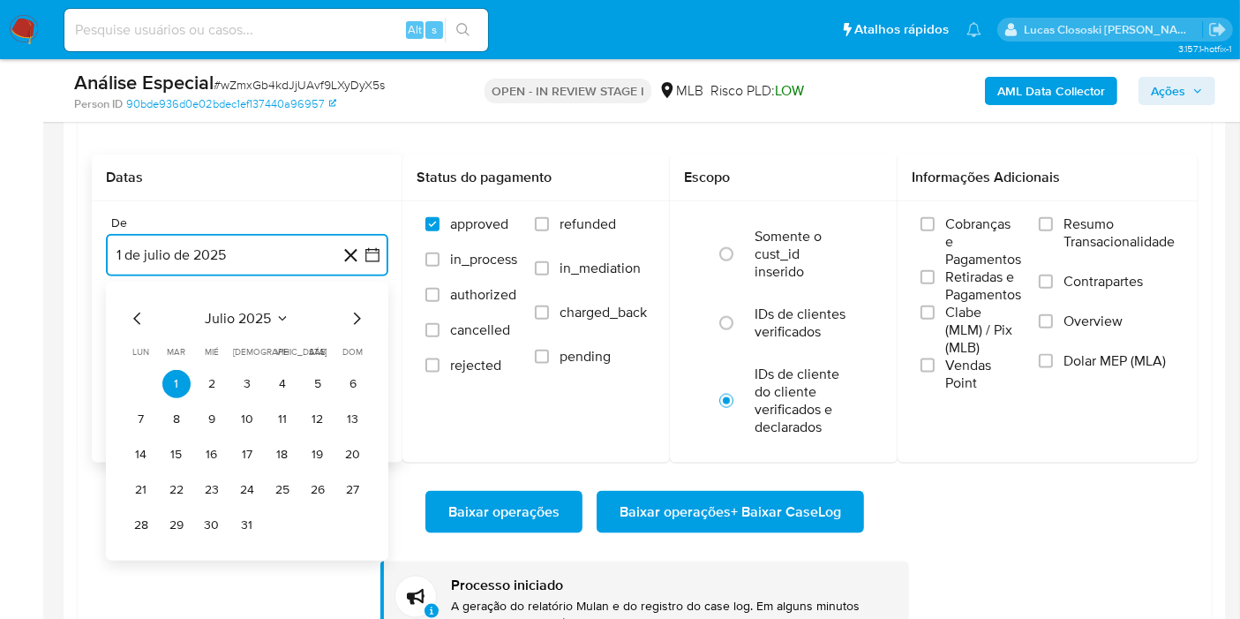
click at [127, 308] on icon "Mes anterior" at bounding box center [137, 318] width 21 height 21
click at [134, 315] on icon "Mes anterior" at bounding box center [136, 318] width 7 height 12
click at [248, 379] on button "1" at bounding box center [247, 384] width 28 height 28
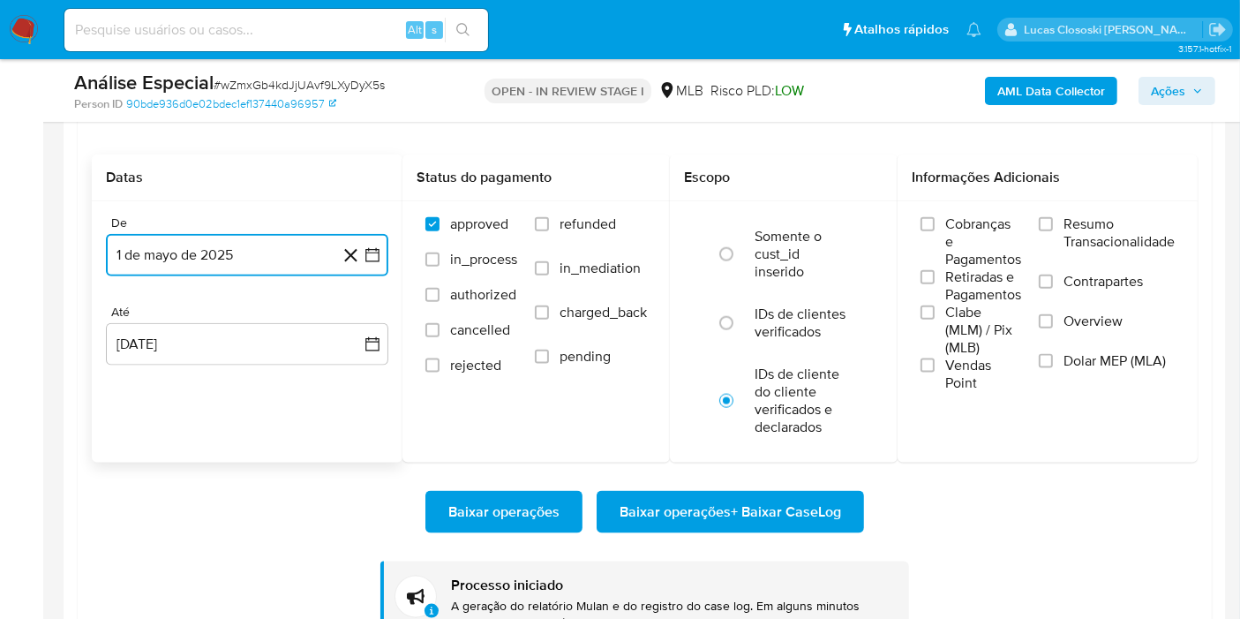
click at [380, 261] on button "1 de mayo de 2025" at bounding box center [247, 255] width 282 height 42
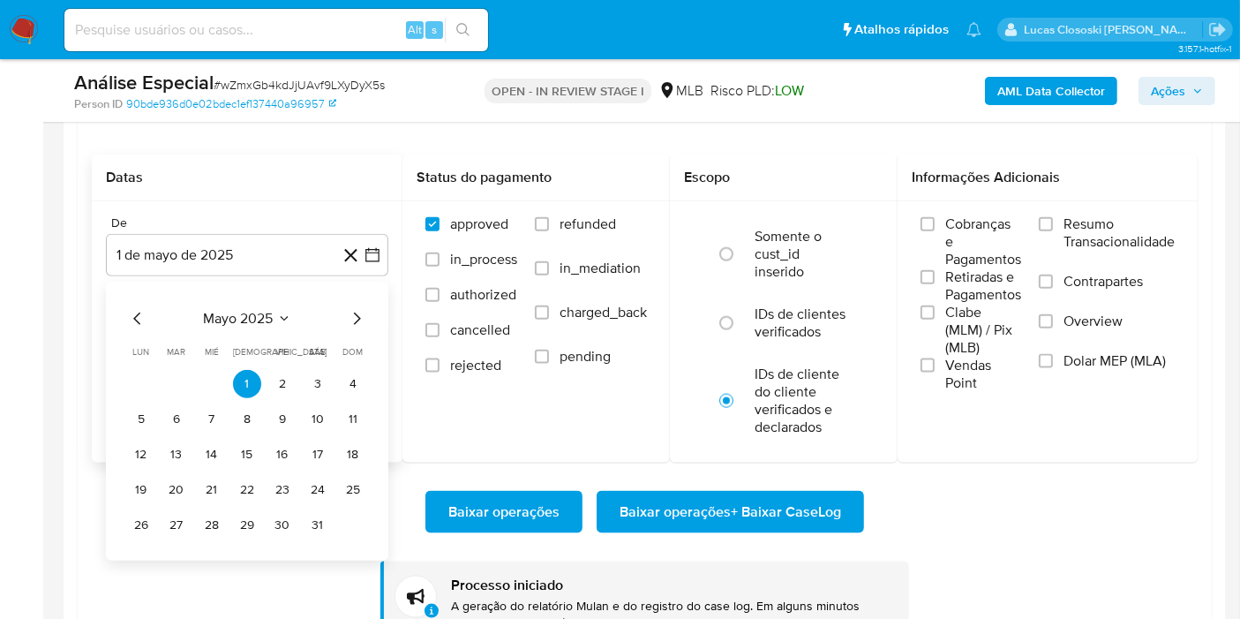
click at [371, 324] on div "mayo 2025 mayo 2025 lun lunes mar martes mié miércoles jue jueves vie viernes s…" at bounding box center [247, 421] width 282 height 279
click at [358, 317] on icon "Mes siguiente" at bounding box center [356, 318] width 21 height 21
click at [348, 384] on button "1" at bounding box center [353, 384] width 28 height 28
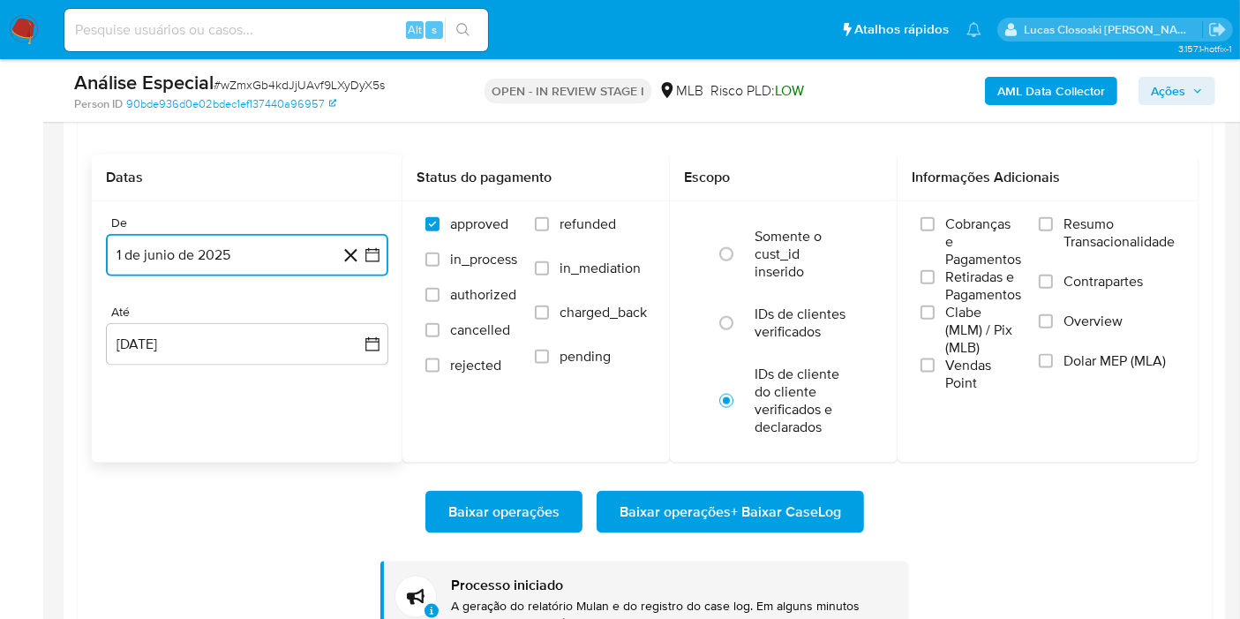
click at [384, 253] on button "1 de junio de 2025" at bounding box center [247, 255] width 282 height 42
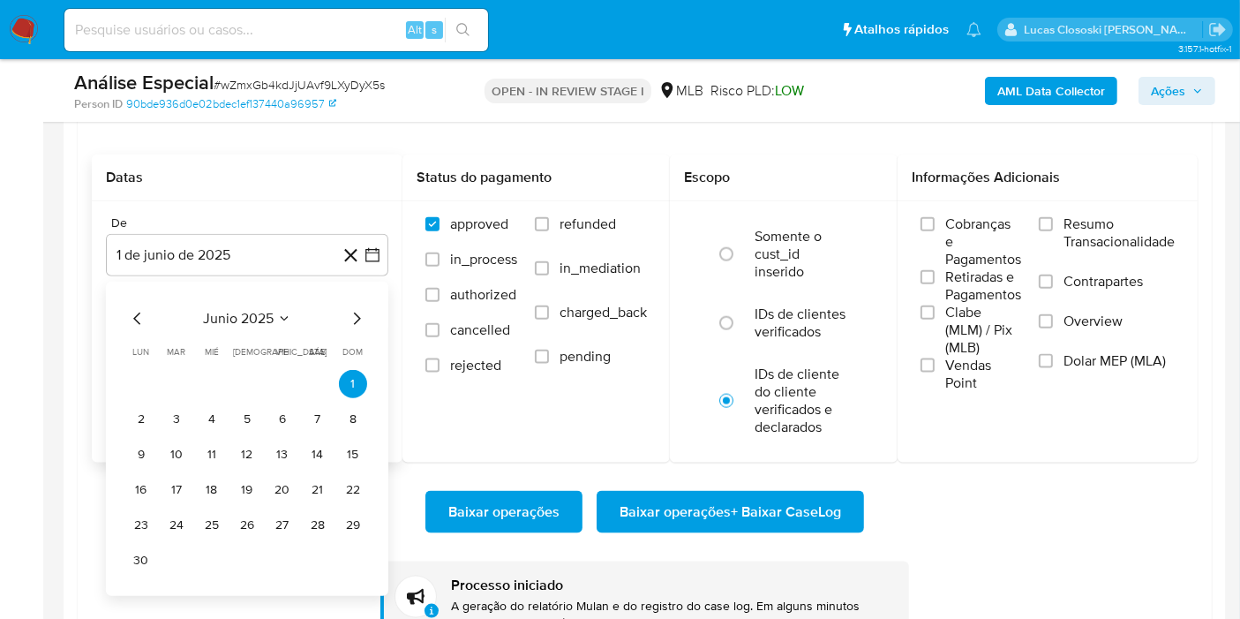
click at [131, 297] on div "junio 2025 junio 2025 lun lunes mar martes mié miércoles jue jueves vie viernes…" at bounding box center [247, 439] width 282 height 314
click at [139, 316] on icon "Mes anterior" at bounding box center [137, 318] width 21 height 21
click at [251, 377] on button "1" at bounding box center [247, 384] width 28 height 28
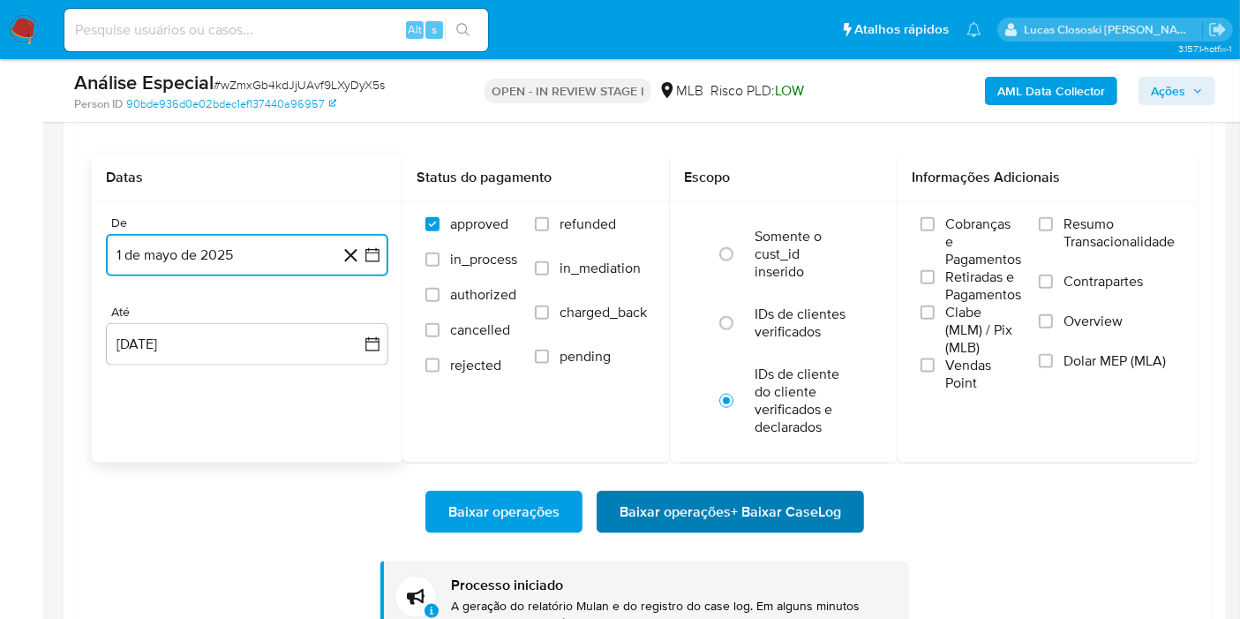
click at [821, 524] on span "Baixar operações + Baixar CaseLog" at bounding box center [731, 511] width 222 height 39
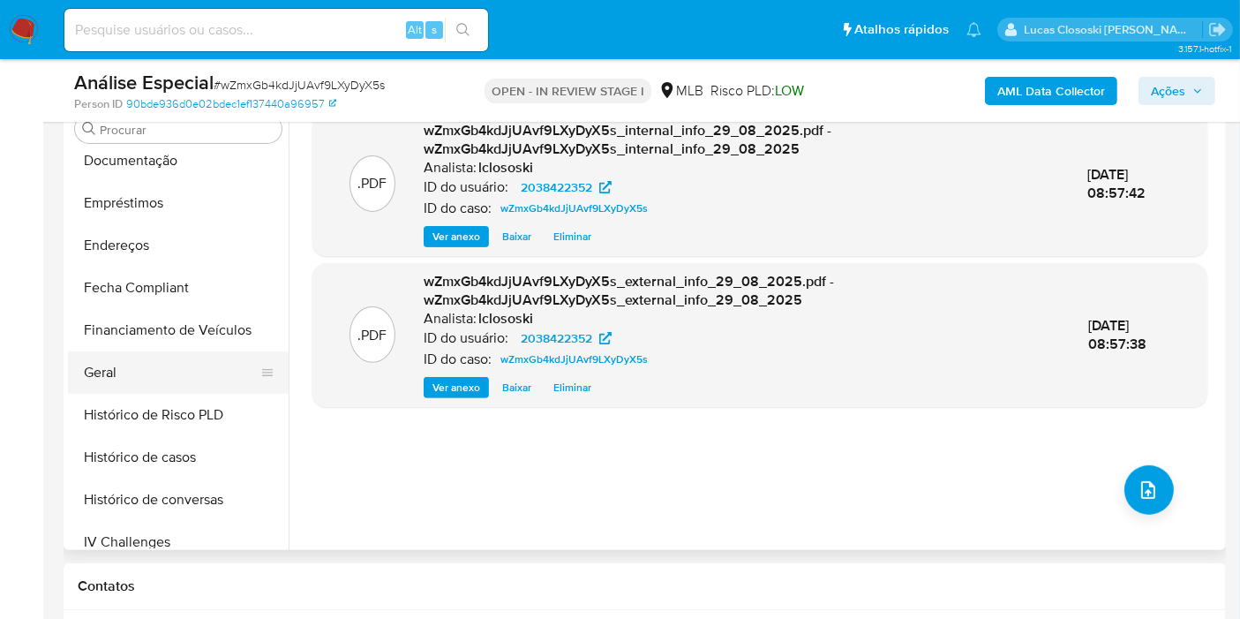
scroll to position [686, 0]
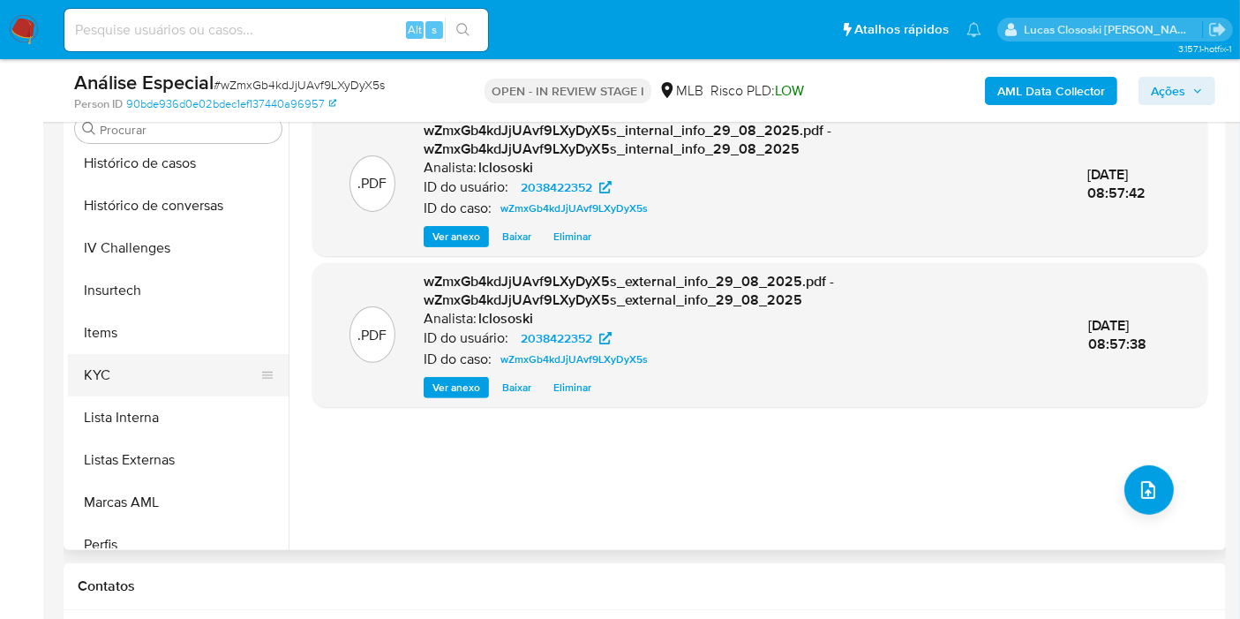
click at [147, 378] on button "KYC" at bounding box center [171, 375] width 207 height 42
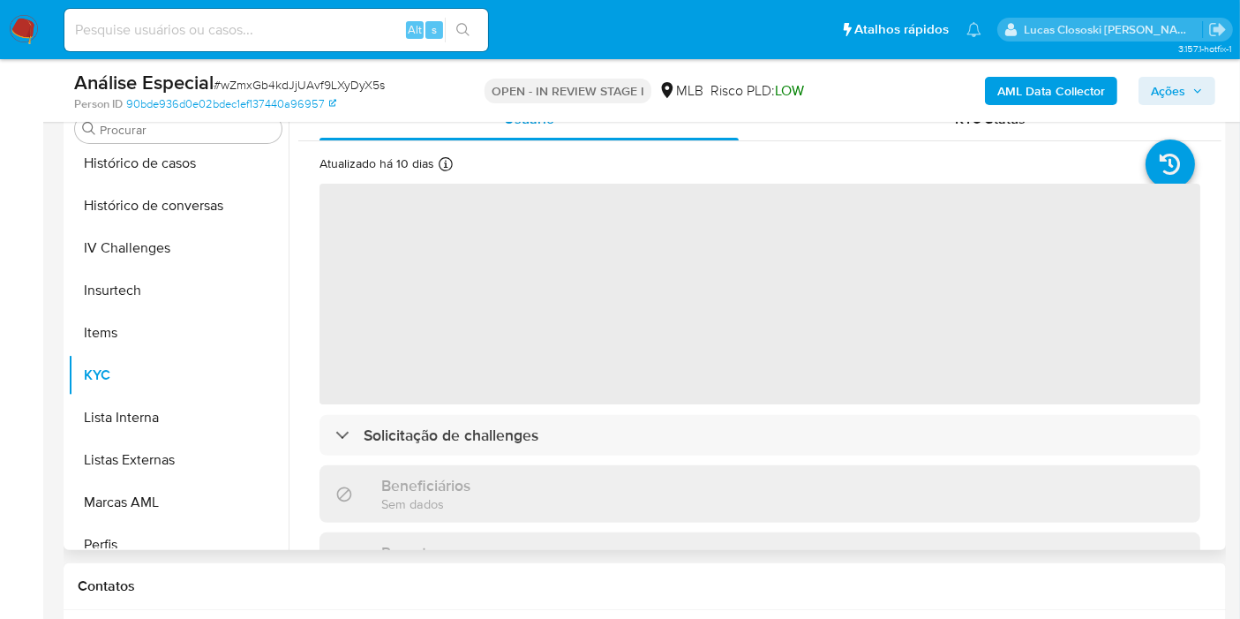
scroll to position [392, 0]
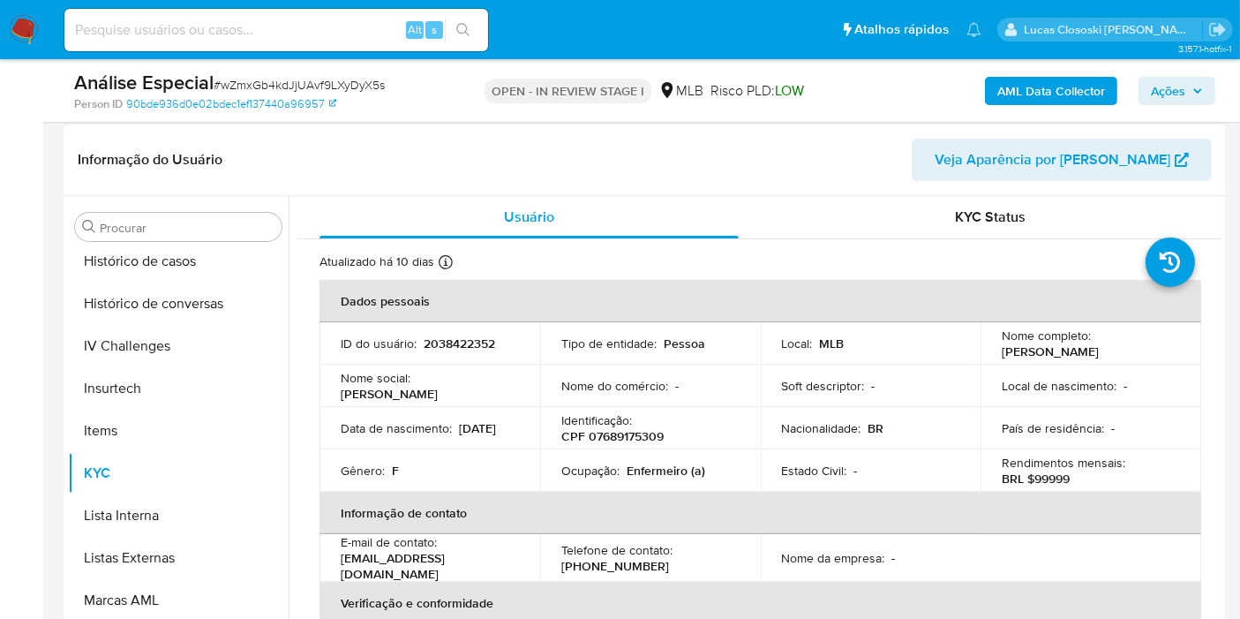
click at [1184, 79] on span "Ações" at bounding box center [1168, 91] width 34 height 28
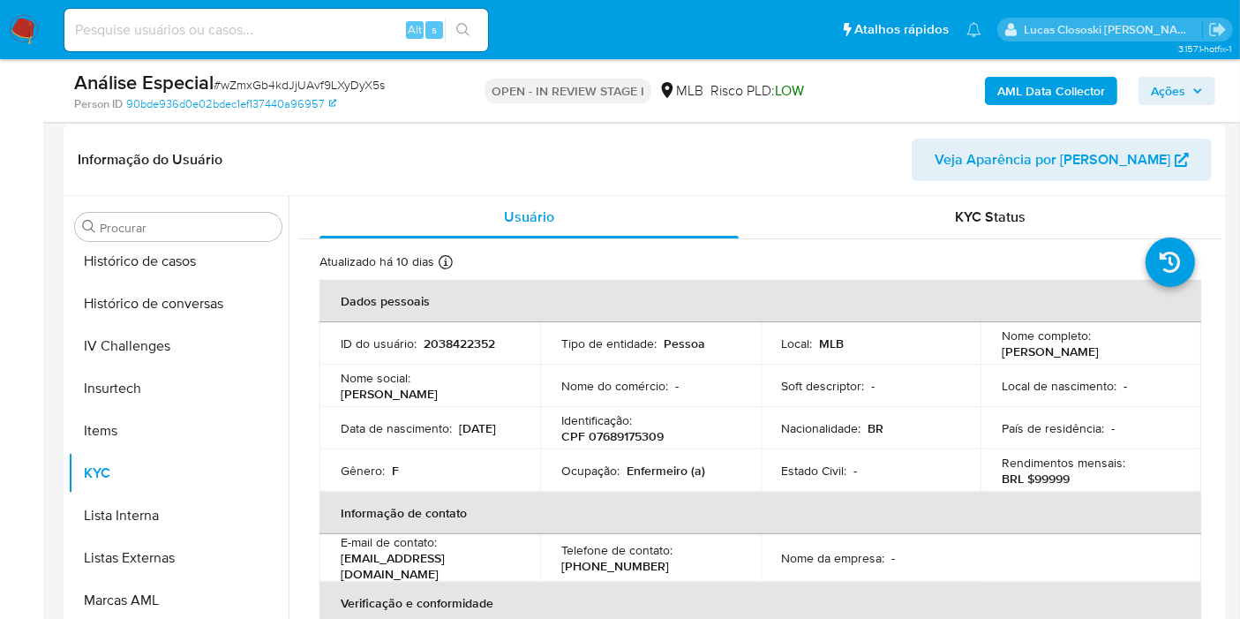
click at [1169, 83] on span "Ações" at bounding box center [1168, 91] width 34 height 28
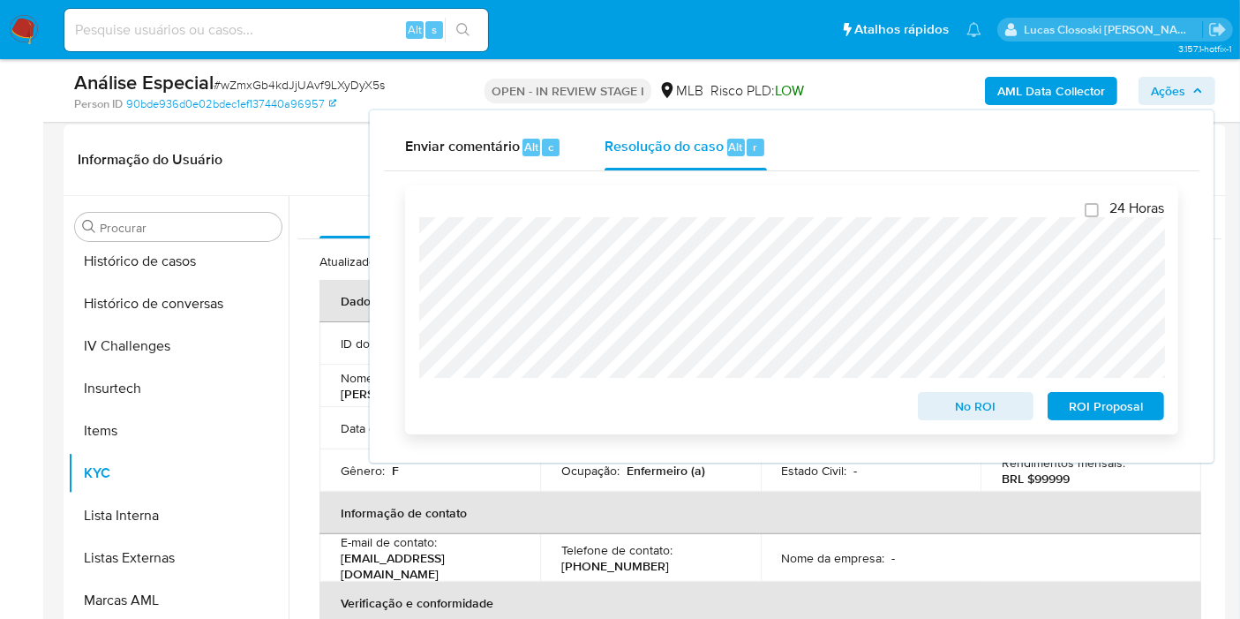
click at [414, 234] on div "24 Horas No ROI ROI Proposal" at bounding box center [791, 309] width 773 height 249
click at [1186, 88] on span "Ações" at bounding box center [1177, 91] width 52 height 25
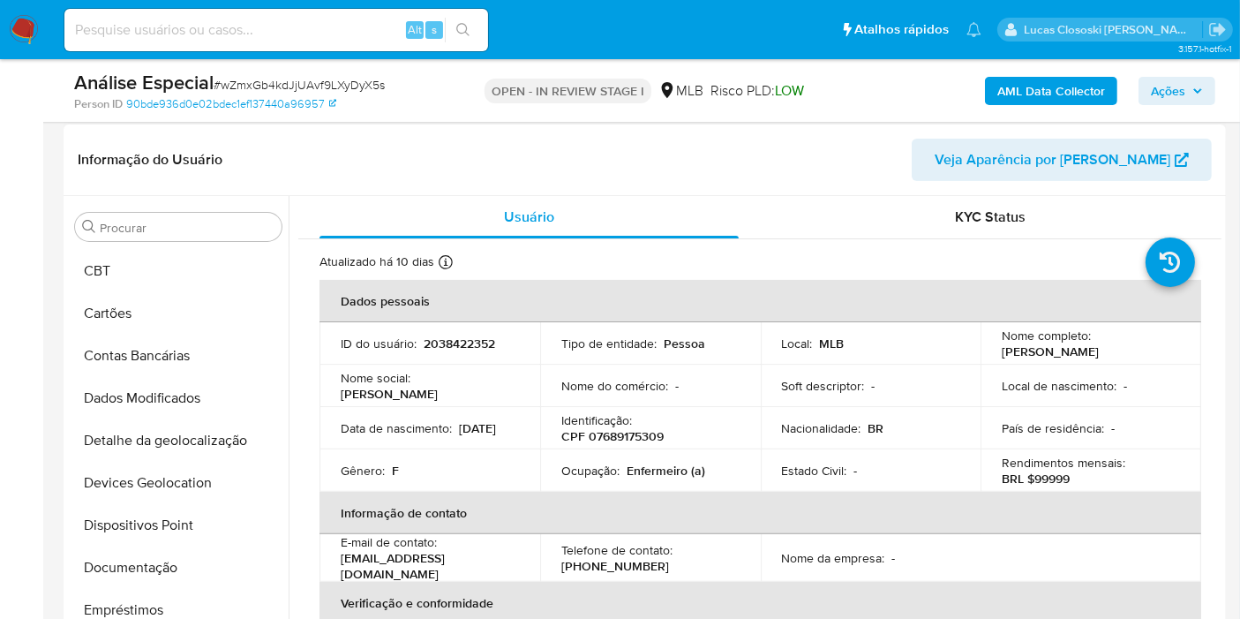
scroll to position [0, 0]
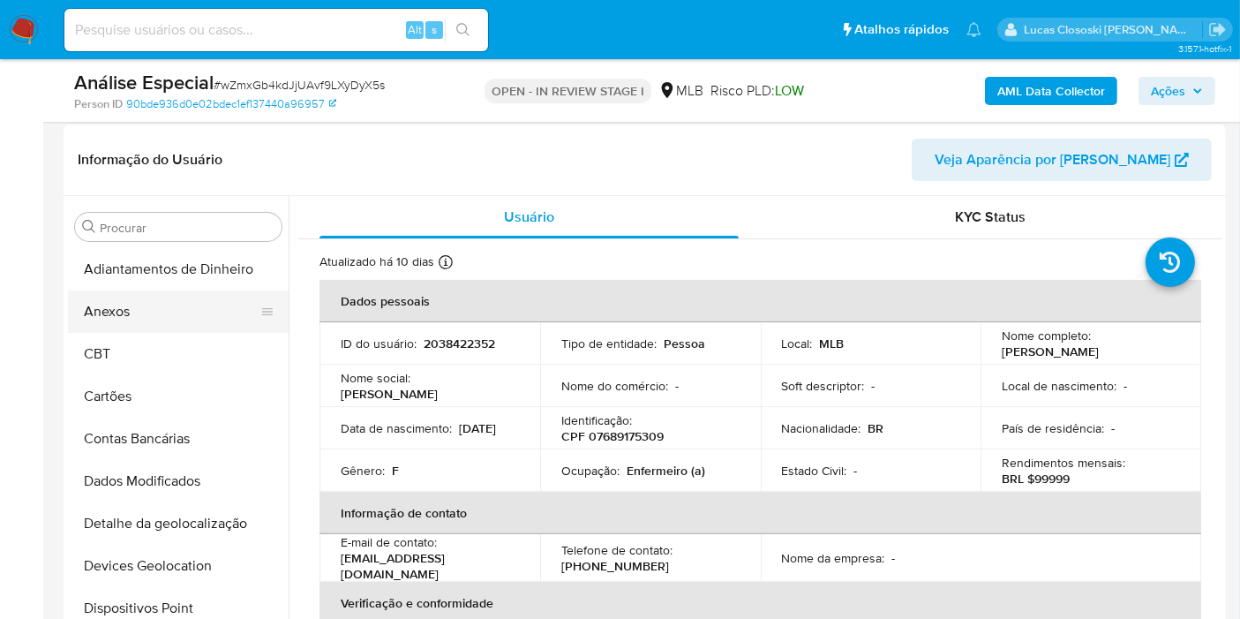
click at [142, 311] on button "Anexos" at bounding box center [171, 311] width 207 height 42
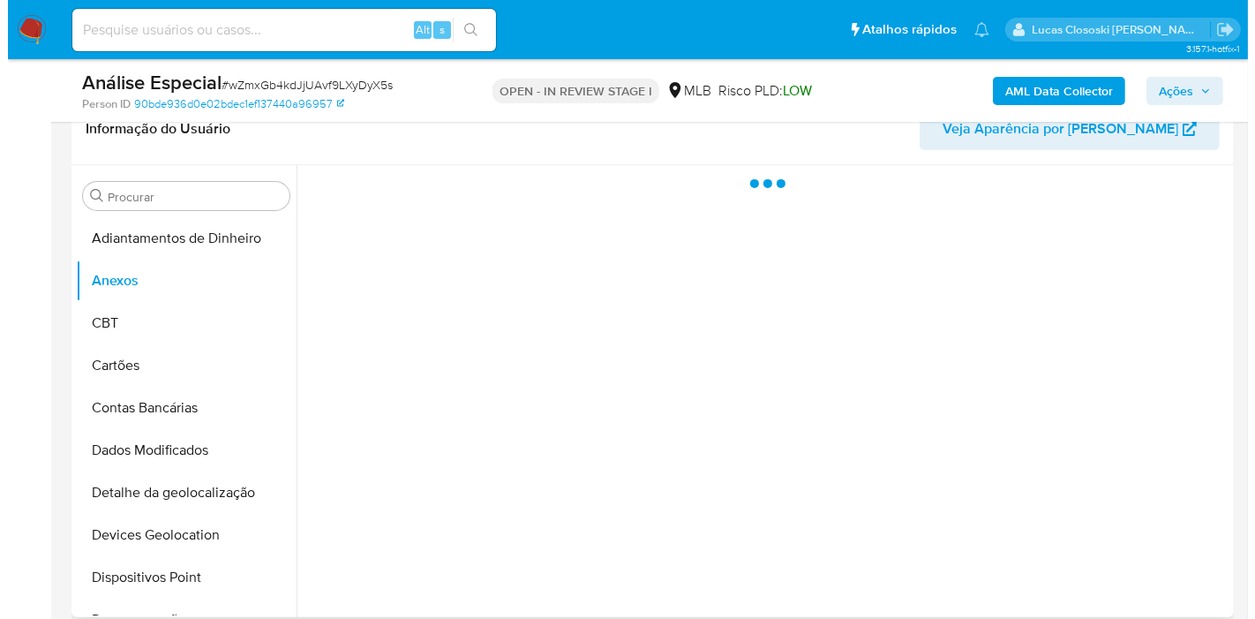
scroll to position [392, 0]
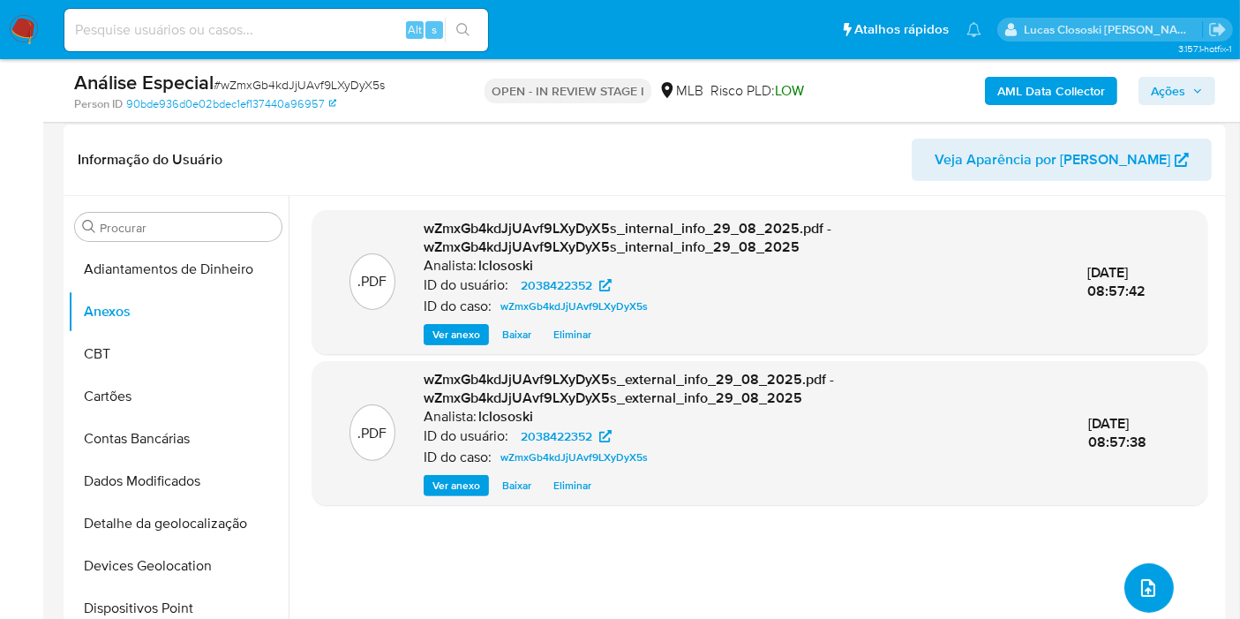
click at [1141, 588] on icon "upload-file" at bounding box center [1148, 588] width 14 height 18
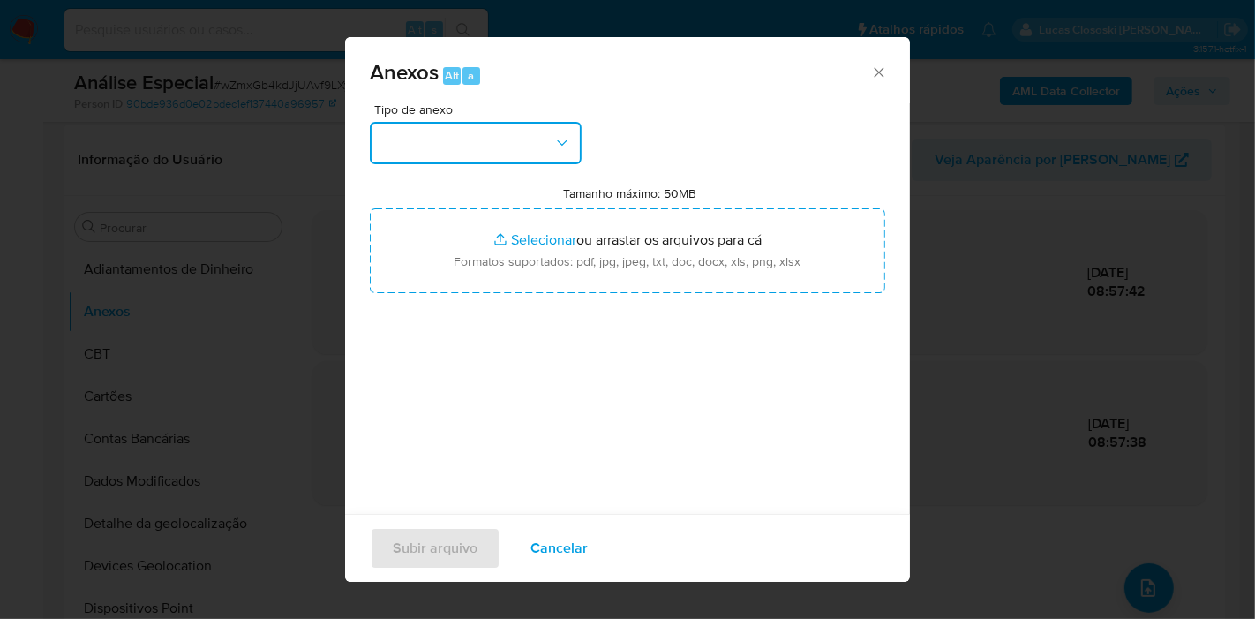
click at [554, 140] on icon "button" at bounding box center [562, 143] width 18 height 18
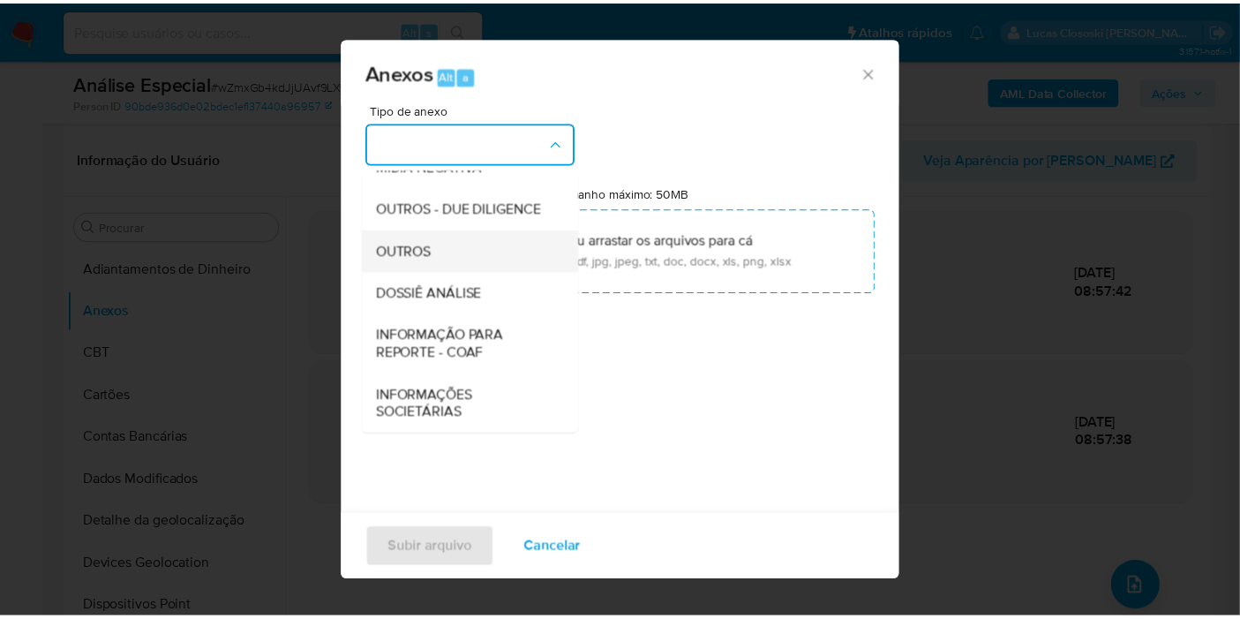
scroll to position [271, 0]
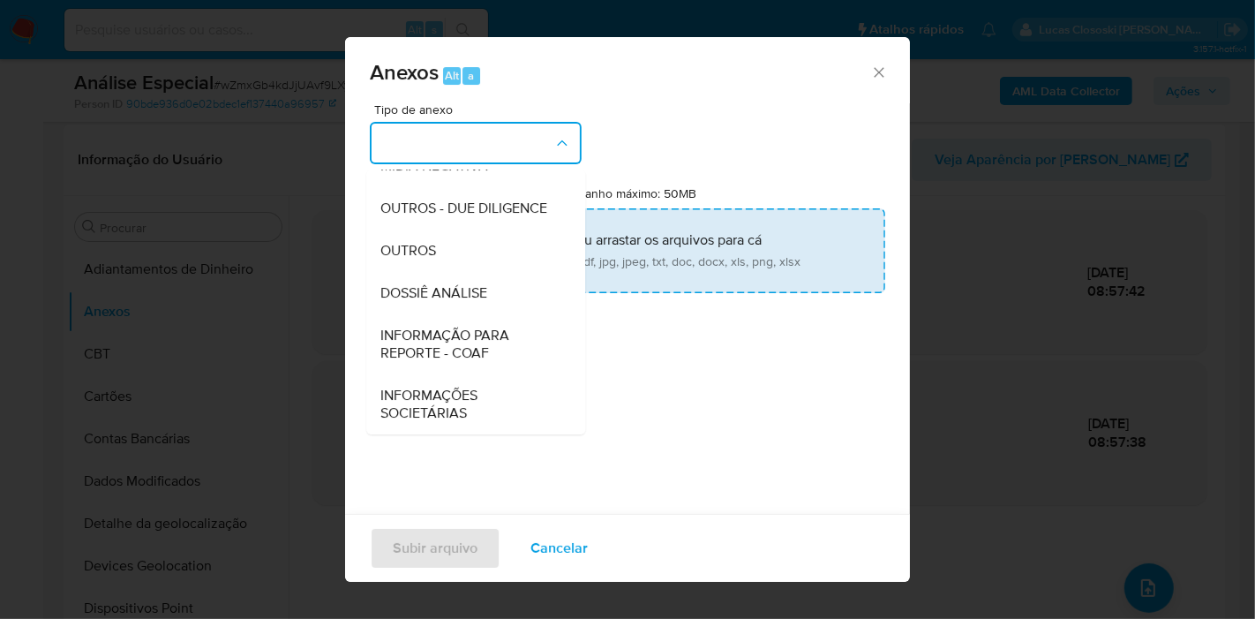
drag, startPoint x: 463, startPoint y: 281, endPoint x: 470, endPoint y: 265, distance: 17.0
click at [463, 283] on div "DOSSIÊ ANÁLISE" at bounding box center [470, 293] width 180 height 42
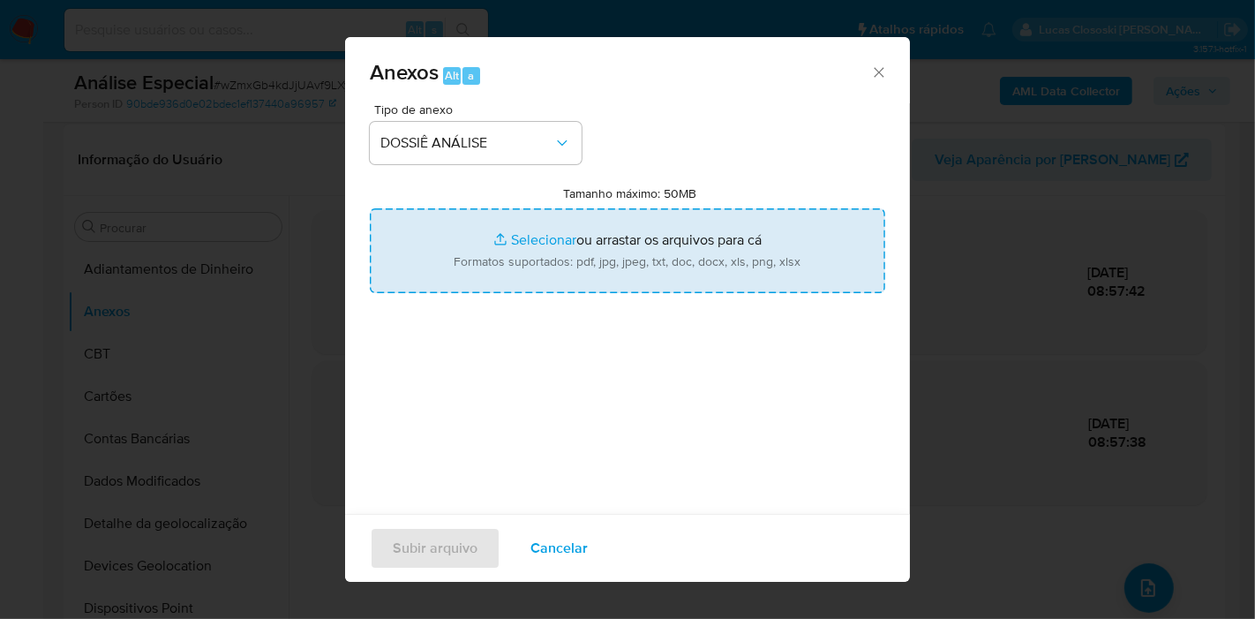
click at [471, 264] on input "Tamanho máximo: 50MB Selecionar arquivos" at bounding box center [627, 250] width 515 height 85
type input "C:\fakepath\SAR - XXXX - CPF 07689175309 - ESTHELA MOREIRA DE ALMEIDA SOUZA.pdf"
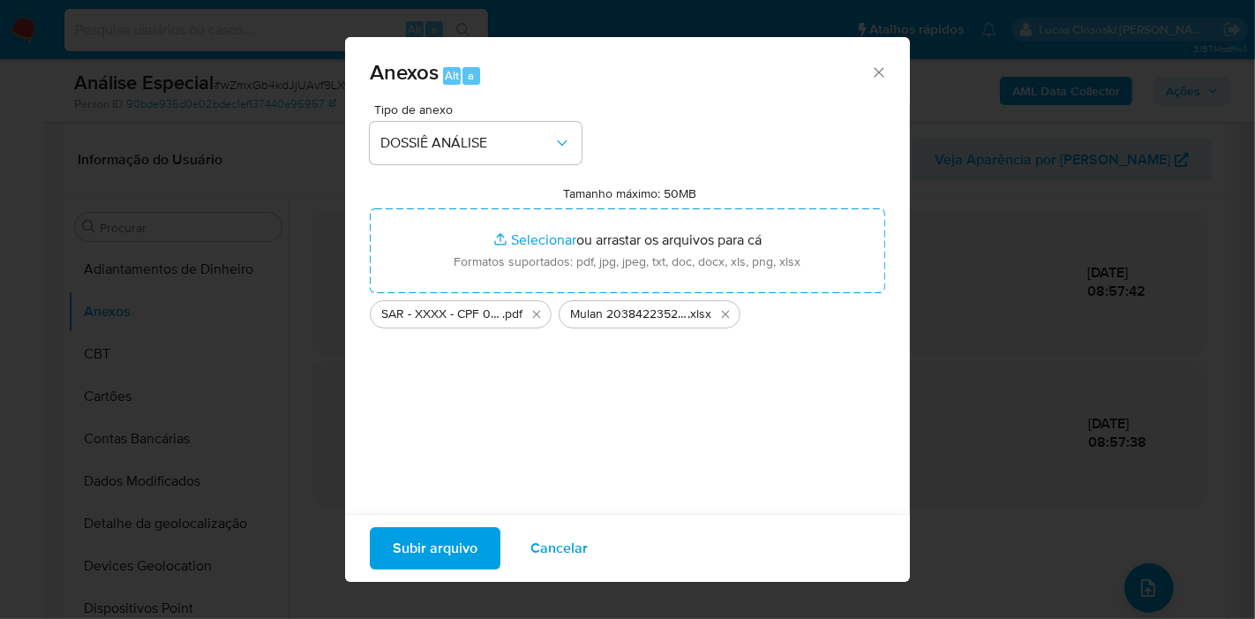
click at [451, 530] on span "Subir arquivo" at bounding box center [435, 548] width 85 height 39
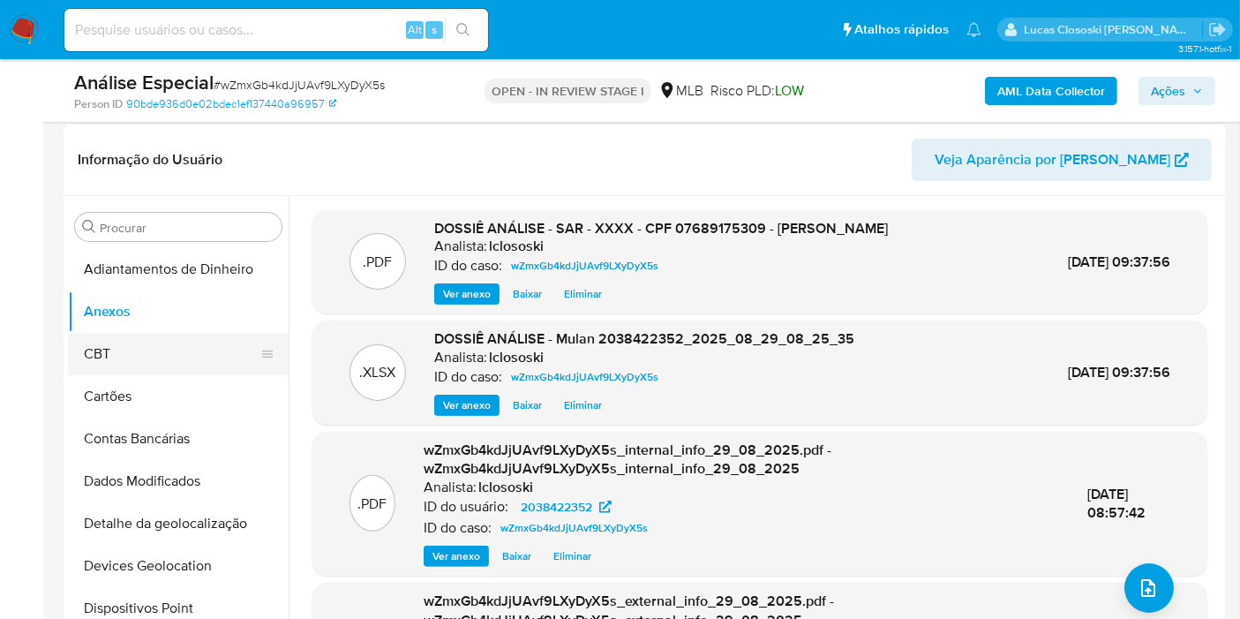
click at [146, 358] on button "CBT" at bounding box center [171, 354] width 207 height 42
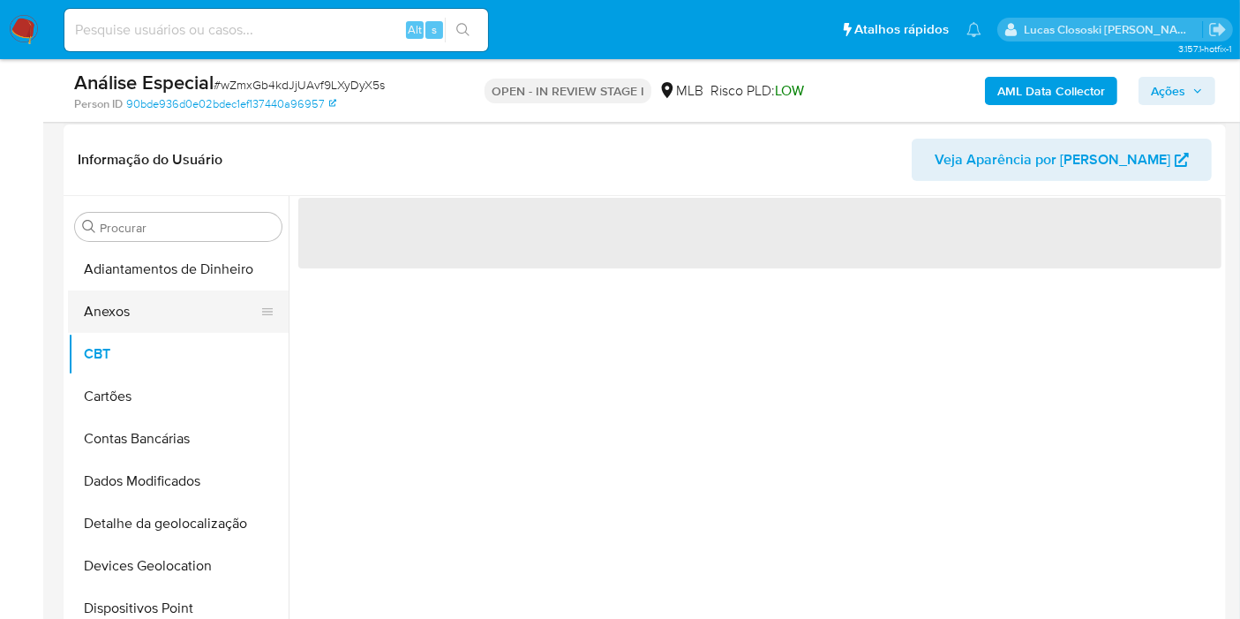
click at [133, 328] on button "Anexos" at bounding box center [171, 311] width 207 height 42
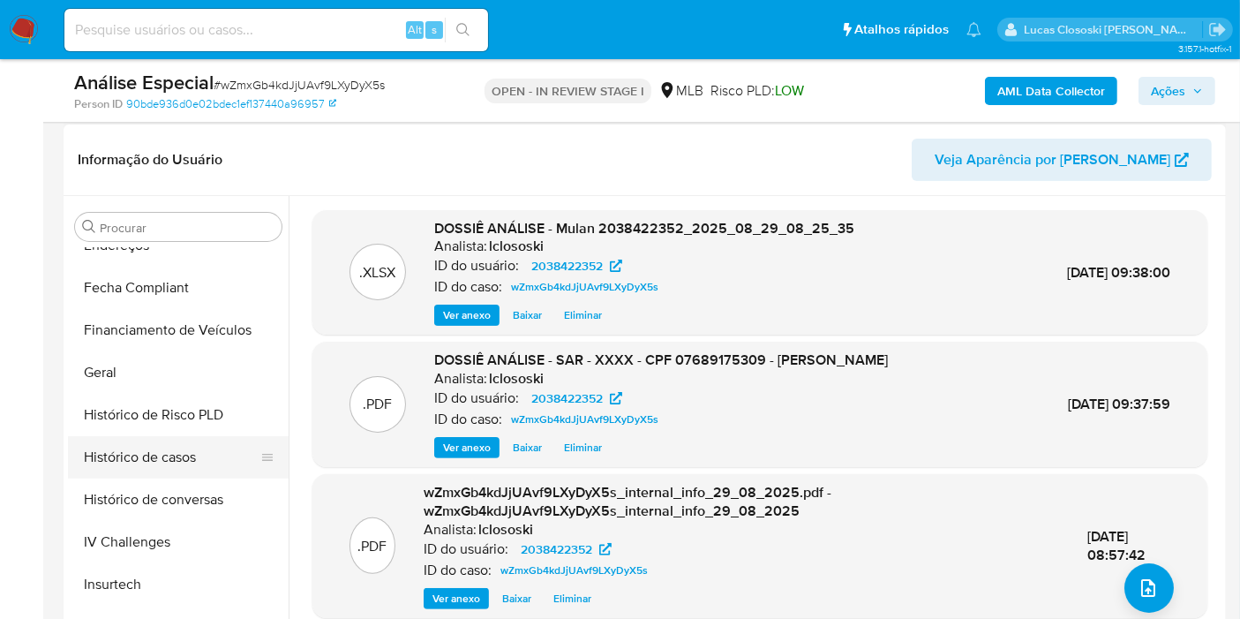
click at [145, 457] on button "Histórico de casos" at bounding box center [171, 457] width 207 height 42
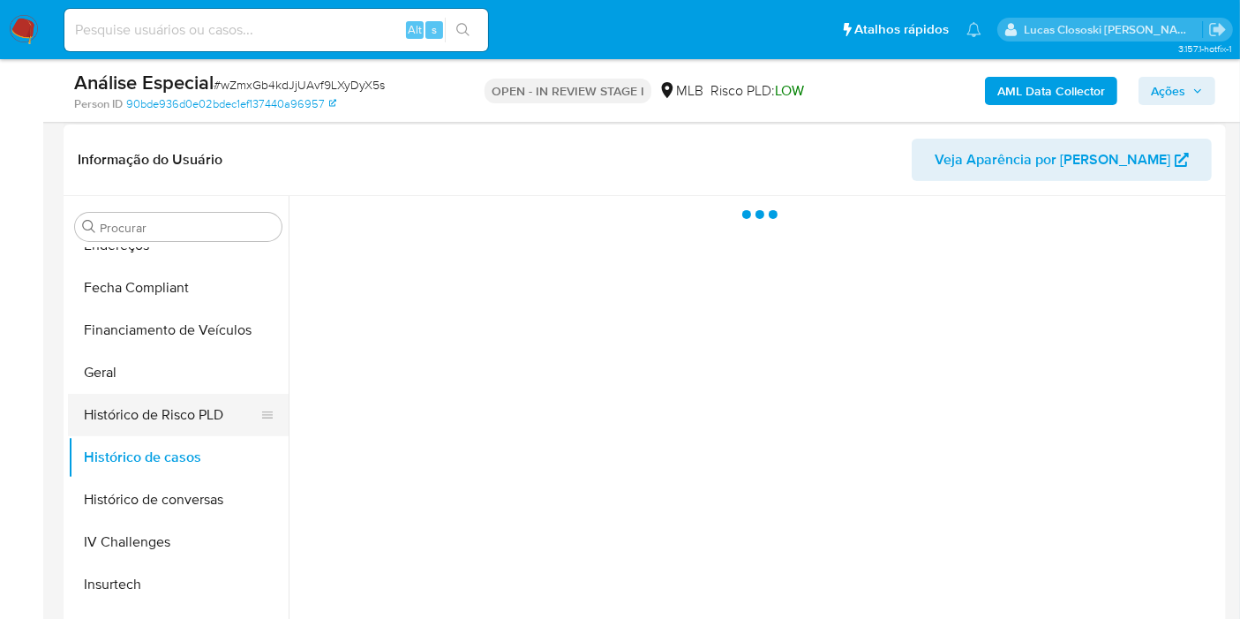
scroll to position [686, 0]
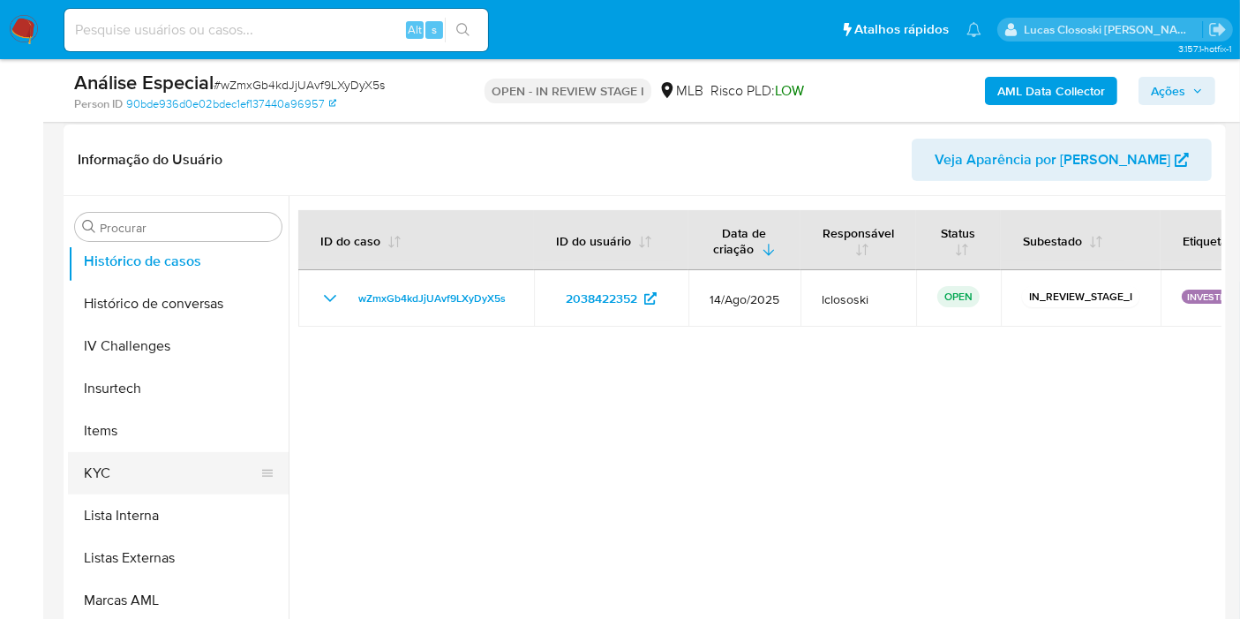
click at [131, 459] on button "KYC" at bounding box center [171, 473] width 207 height 42
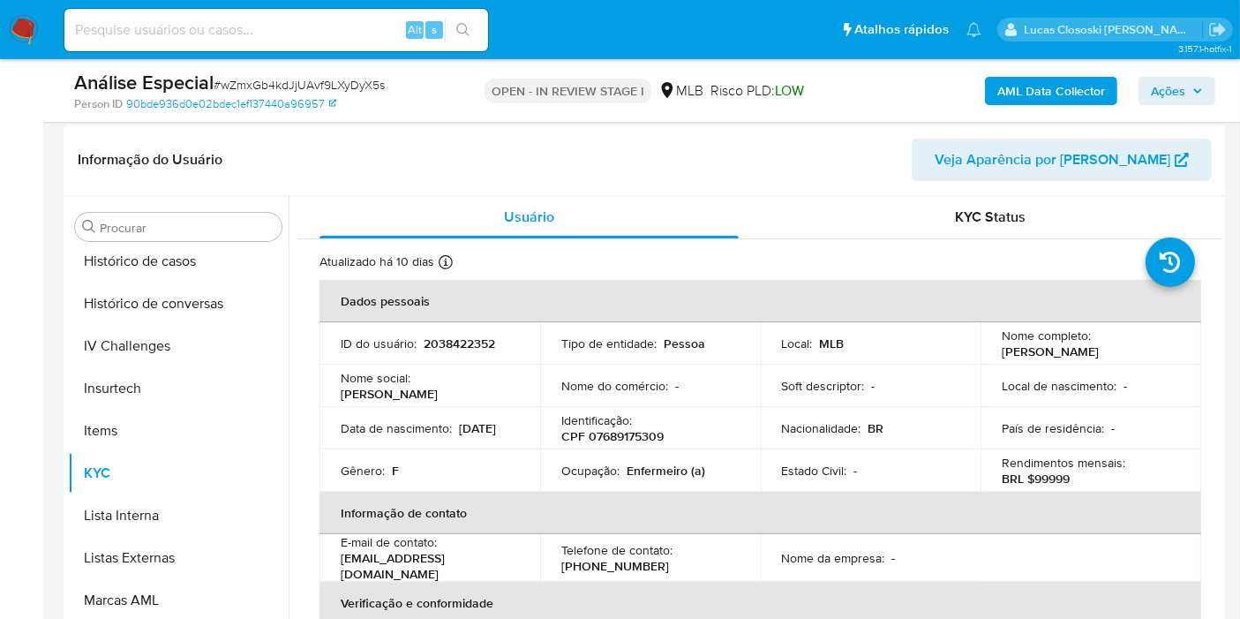
click at [1198, 86] on icon "button" at bounding box center [1197, 91] width 11 height 11
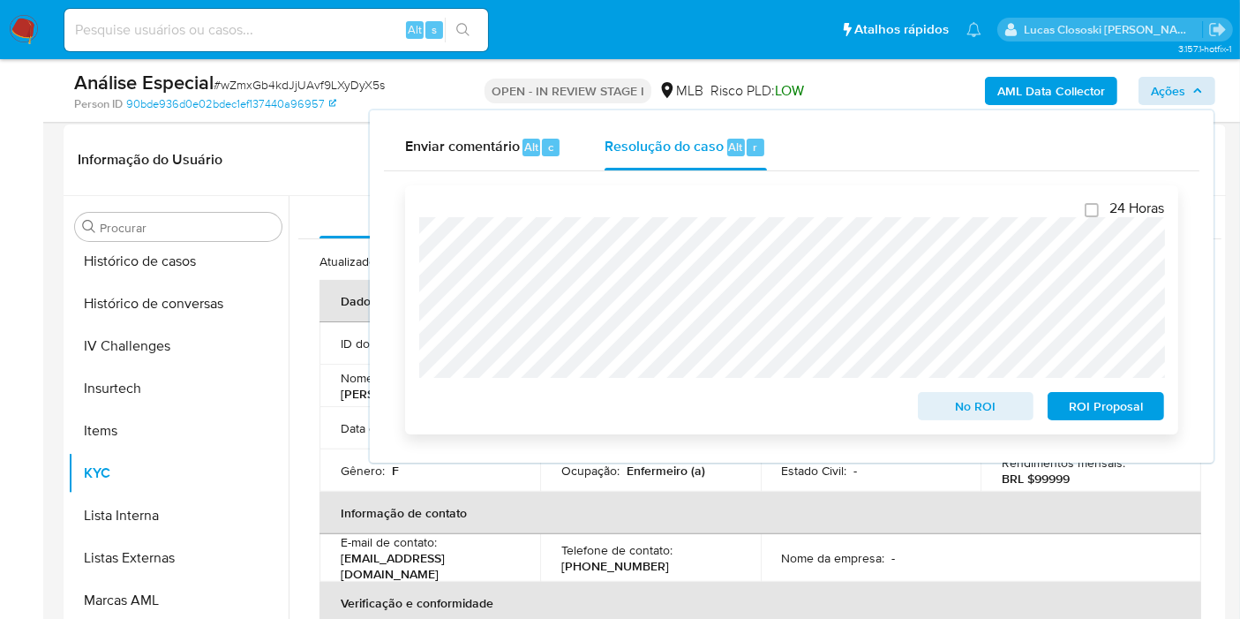
click at [1140, 404] on span "ROI Proposal" at bounding box center [1106, 406] width 92 height 25
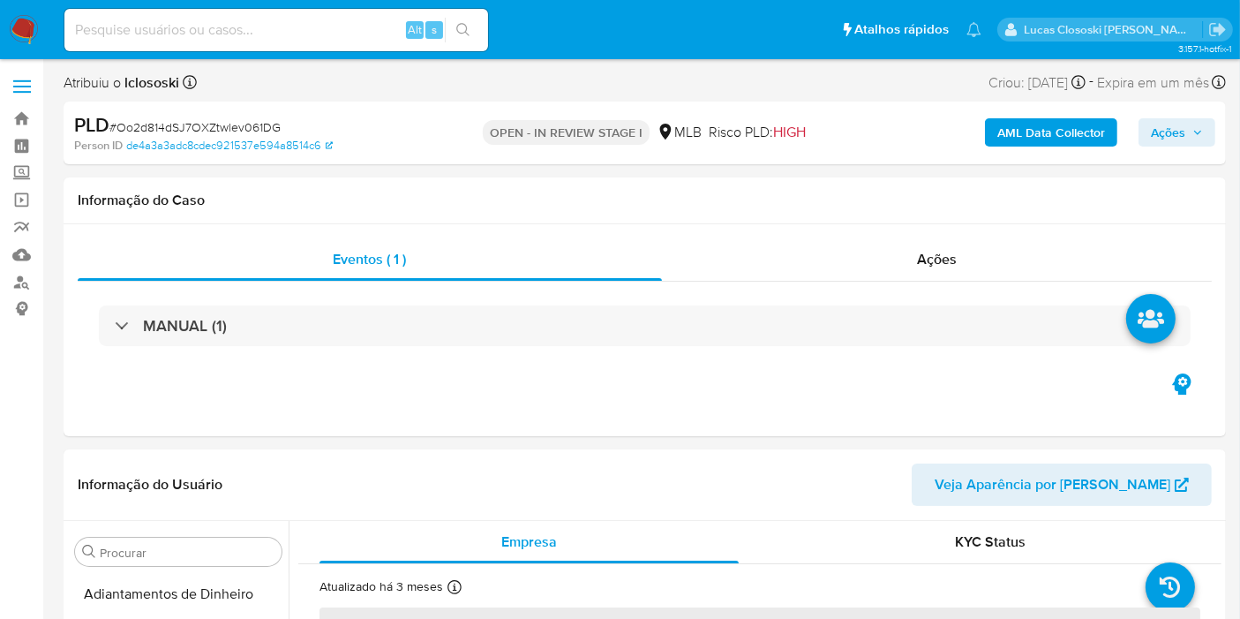
scroll to position [485, 0]
select select "10"
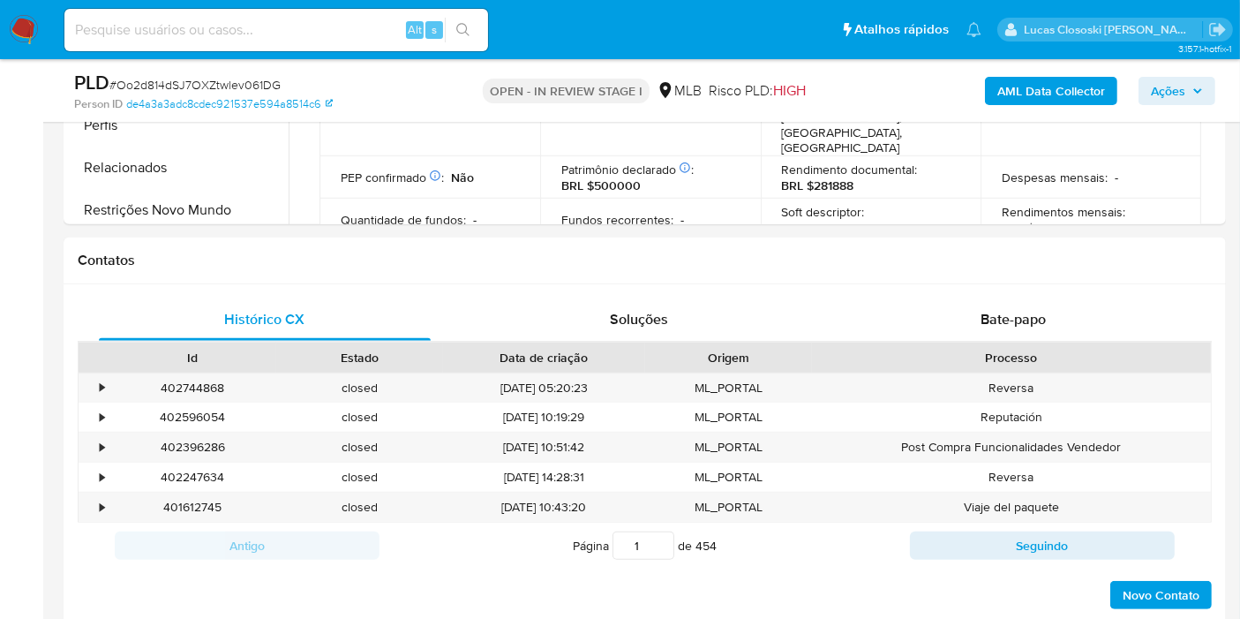
scroll to position [787, 0]
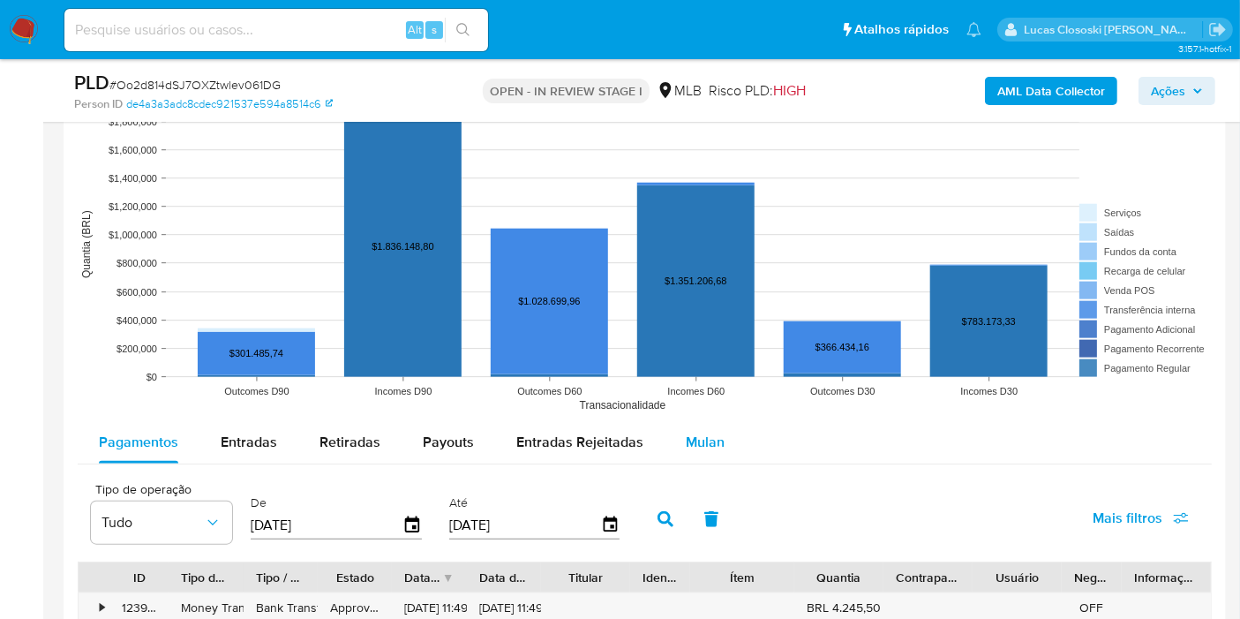
click at [668, 438] on button "Mulan" at bounding box center [705, 442] width 81 height 42
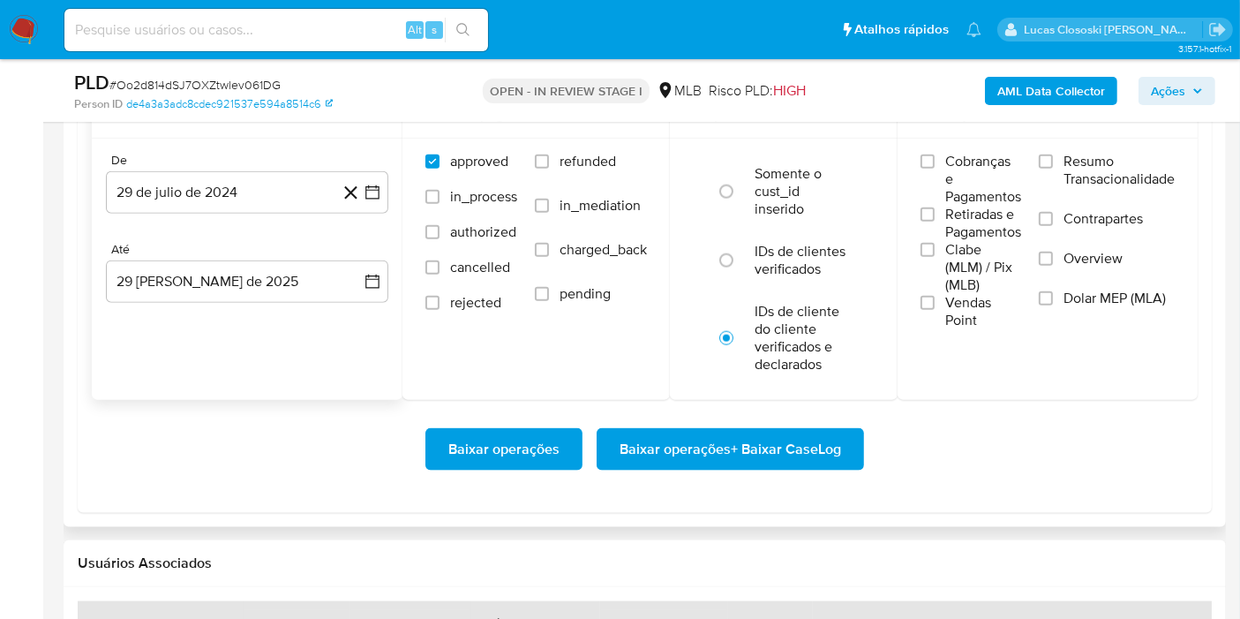
scroll to position [2059, 0]
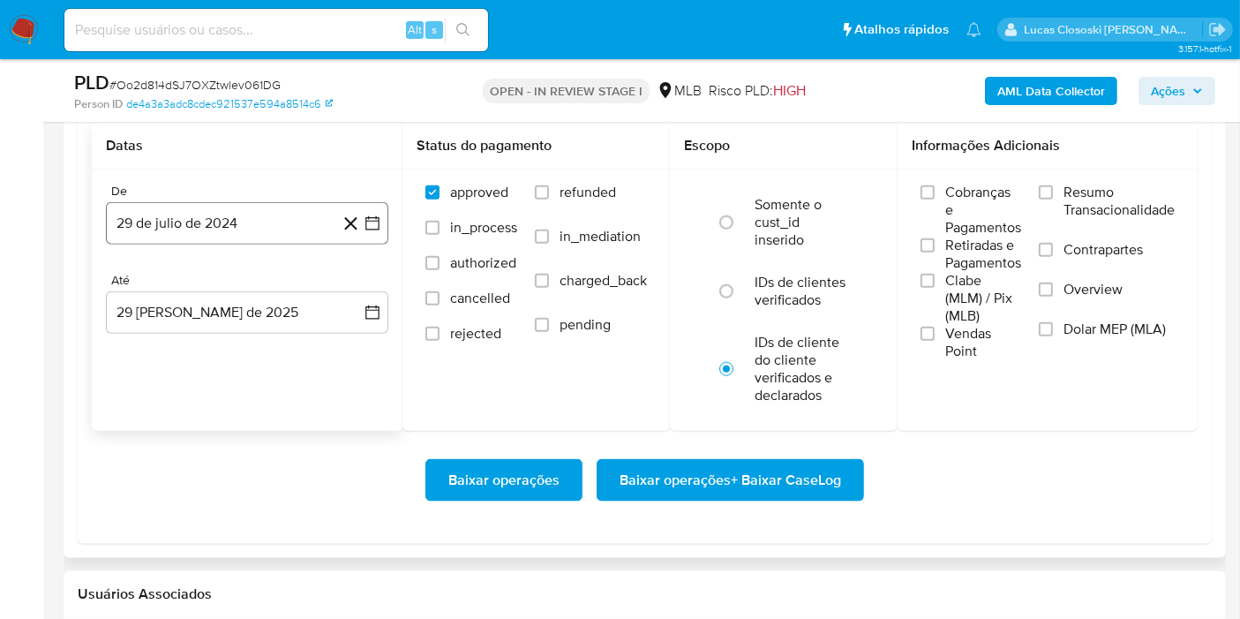
click at [377, 224] on icon "button" at bounding box center [373, 223] width 18 height 18
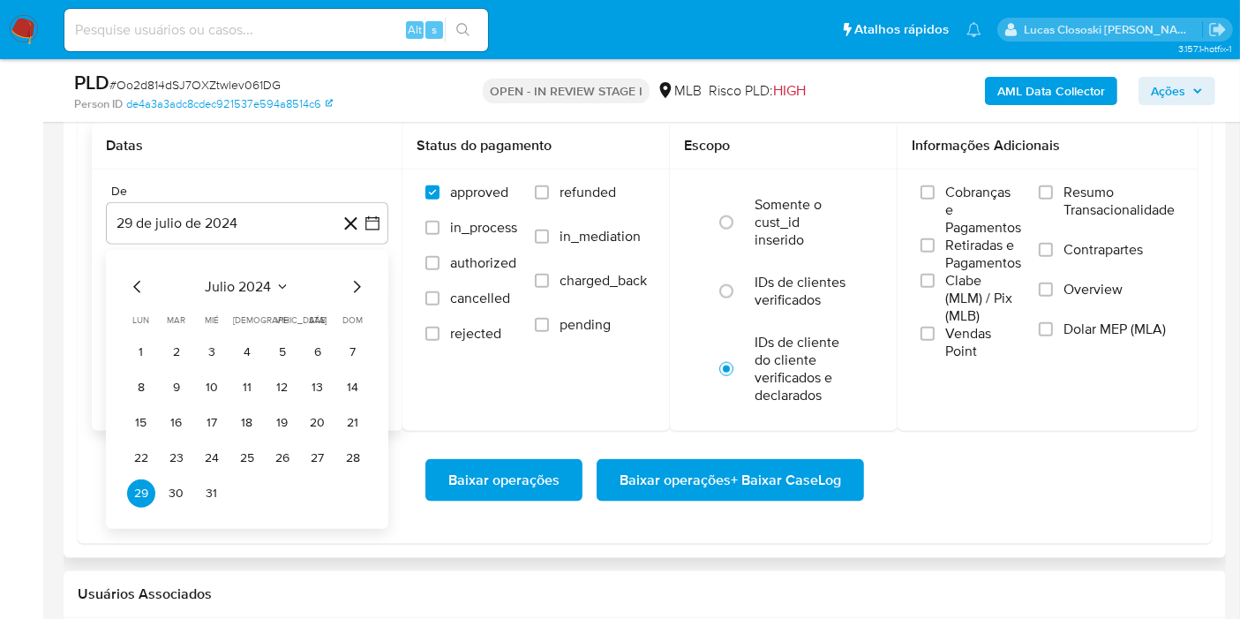
click at [245, 291] on span "julio 2024" at bounding box center [239, 287] width 66 height 18
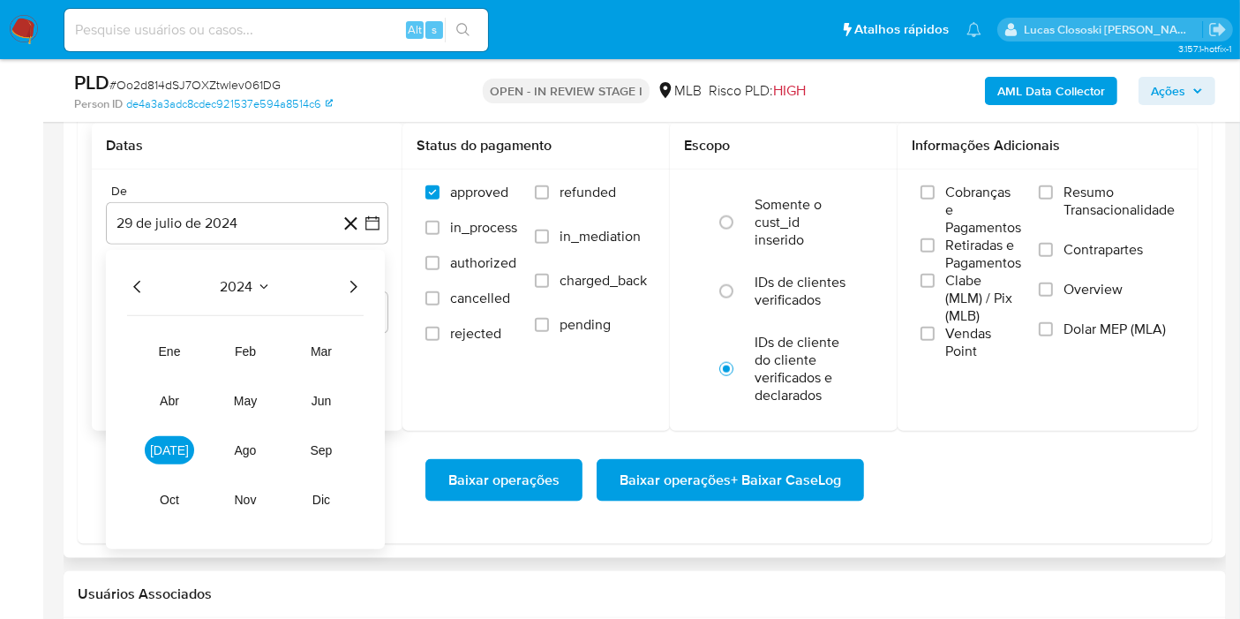
click at [344, 276] on icon "Año siguiente" at bounding box center [352, 286] width 21 height 21
click at [156, 447] on button "jul" at bounding box center [169, 450] width 49 height 28
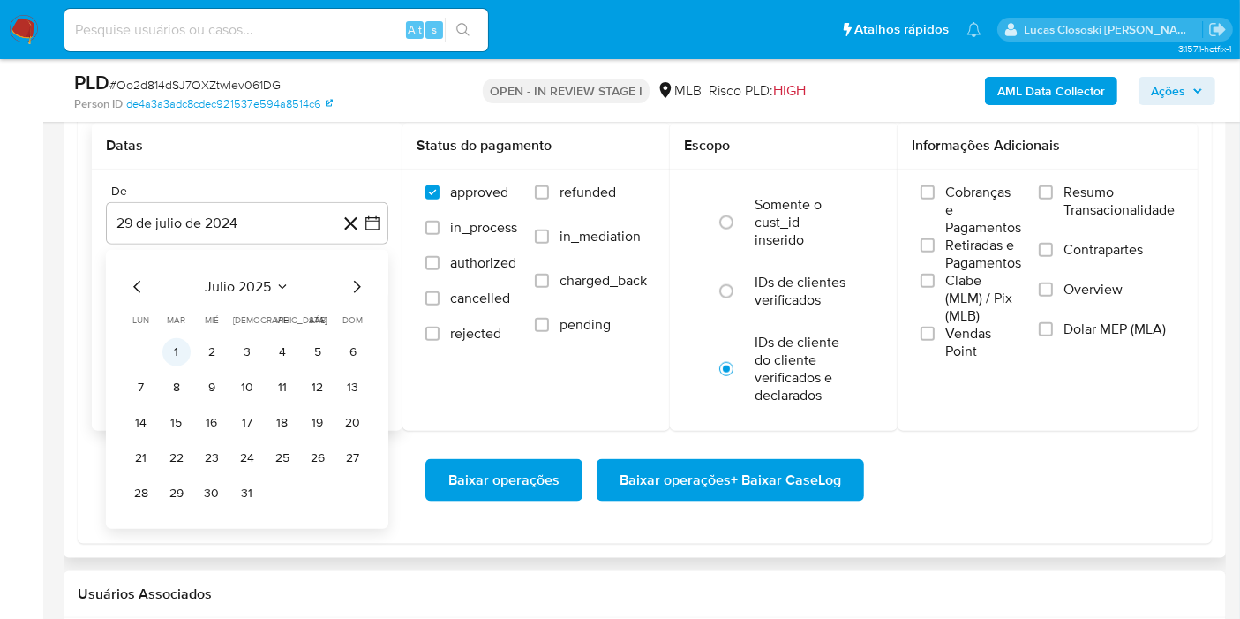
click at [171, 338] on button "1" at bounding box center [176, 352] width 28 height 28
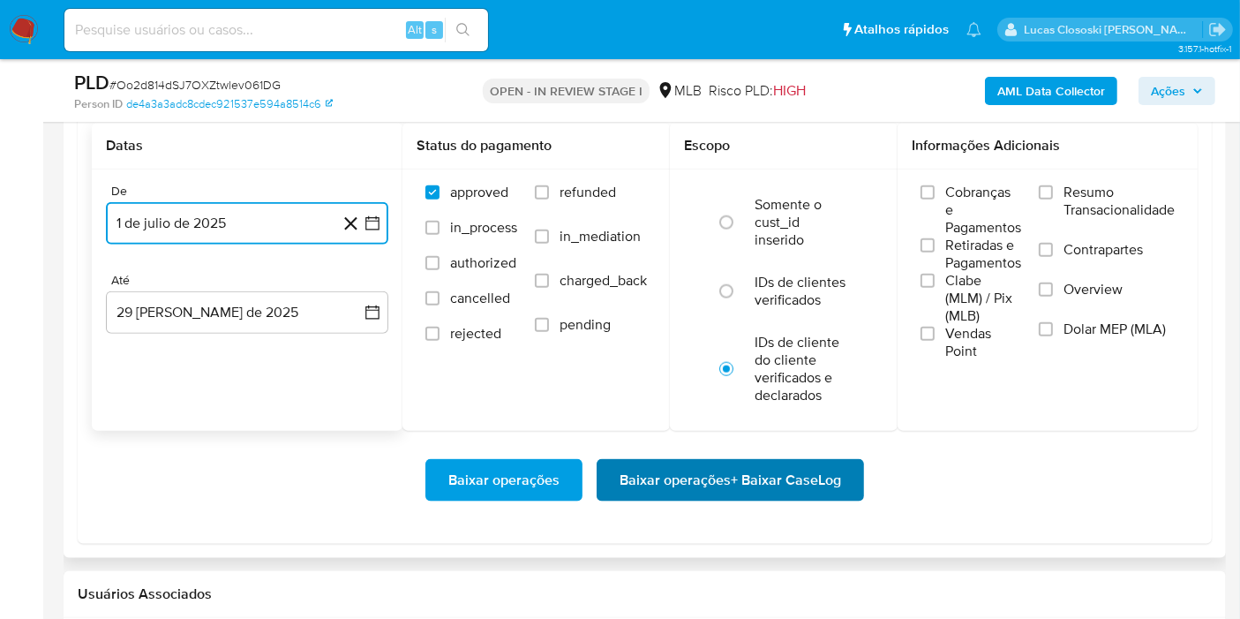
click at [819, 474] on span "Baixar operações + Baixar CaseLog" at bounding box center [731, 480] width 222 height 39
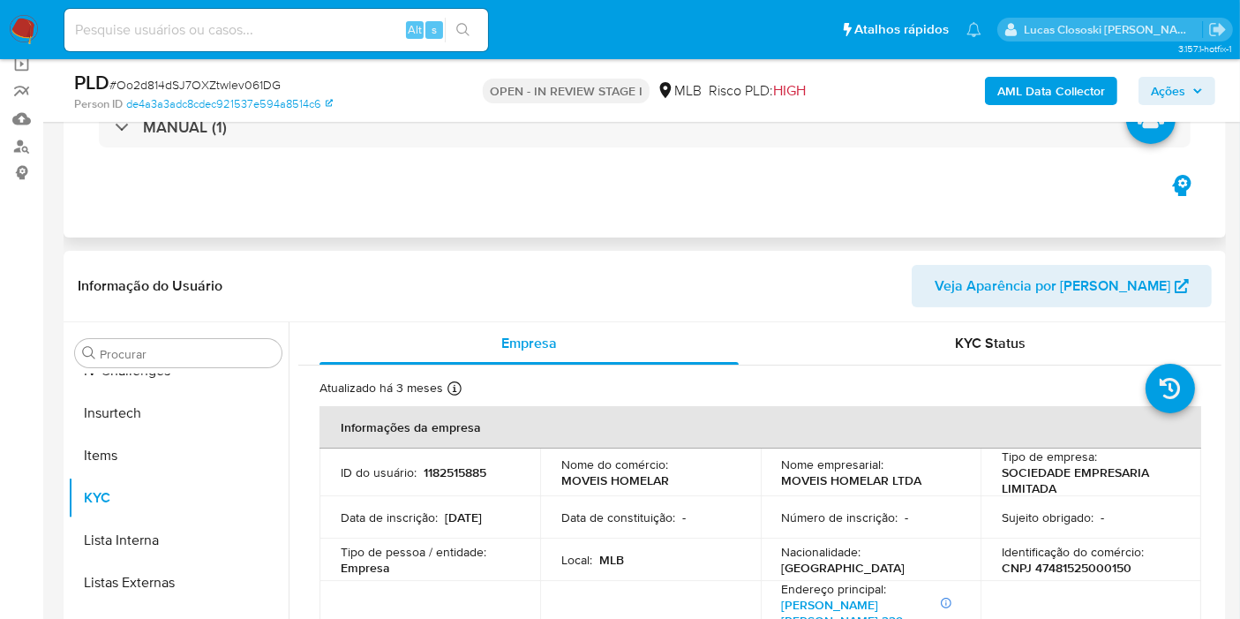
scroll to position [0, 0]
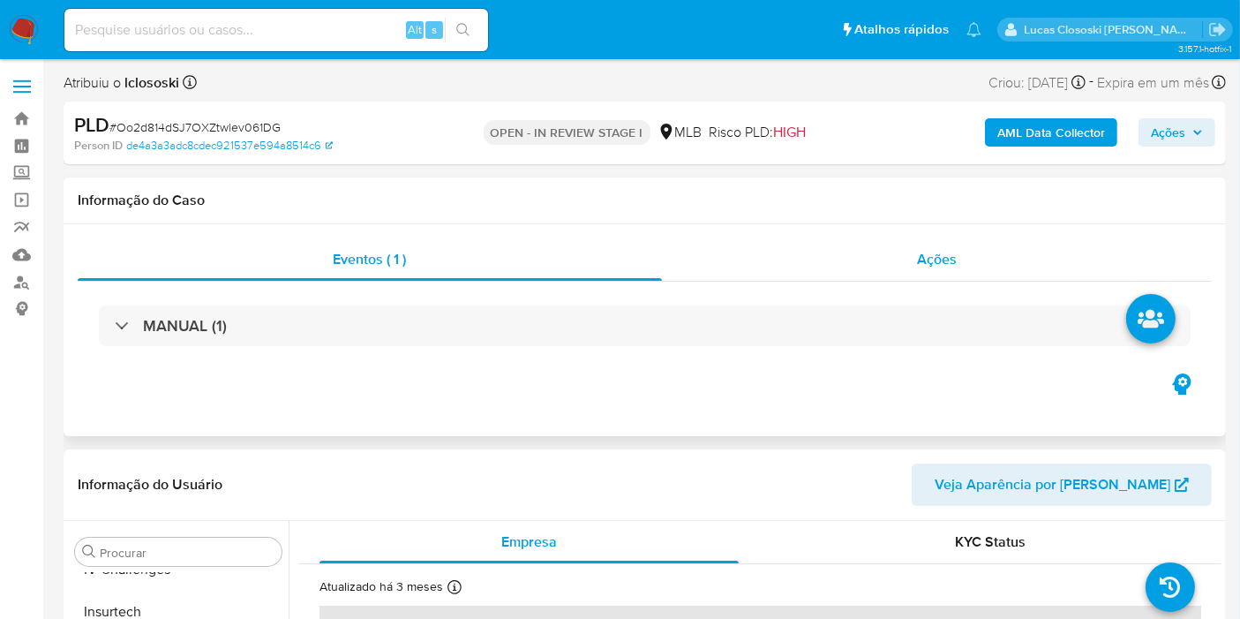
click at [1010, 253] on div "Ações" at bounding box center [937, 259] width 551 height 42
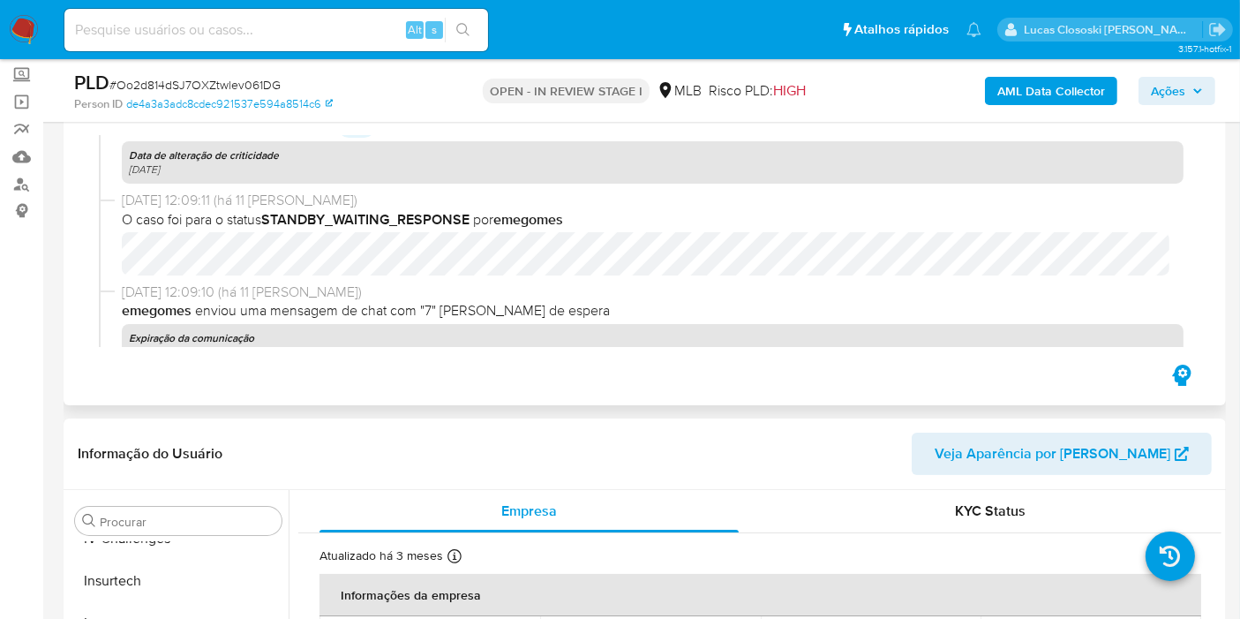
scroll to position [392, 0]
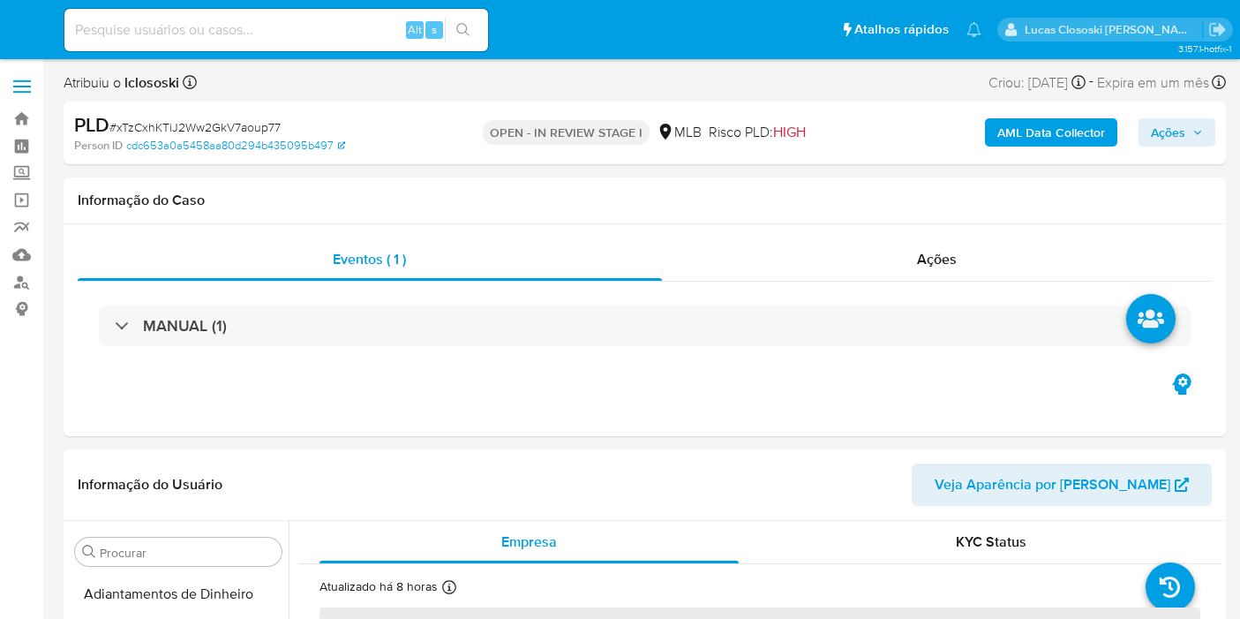
select select "10"
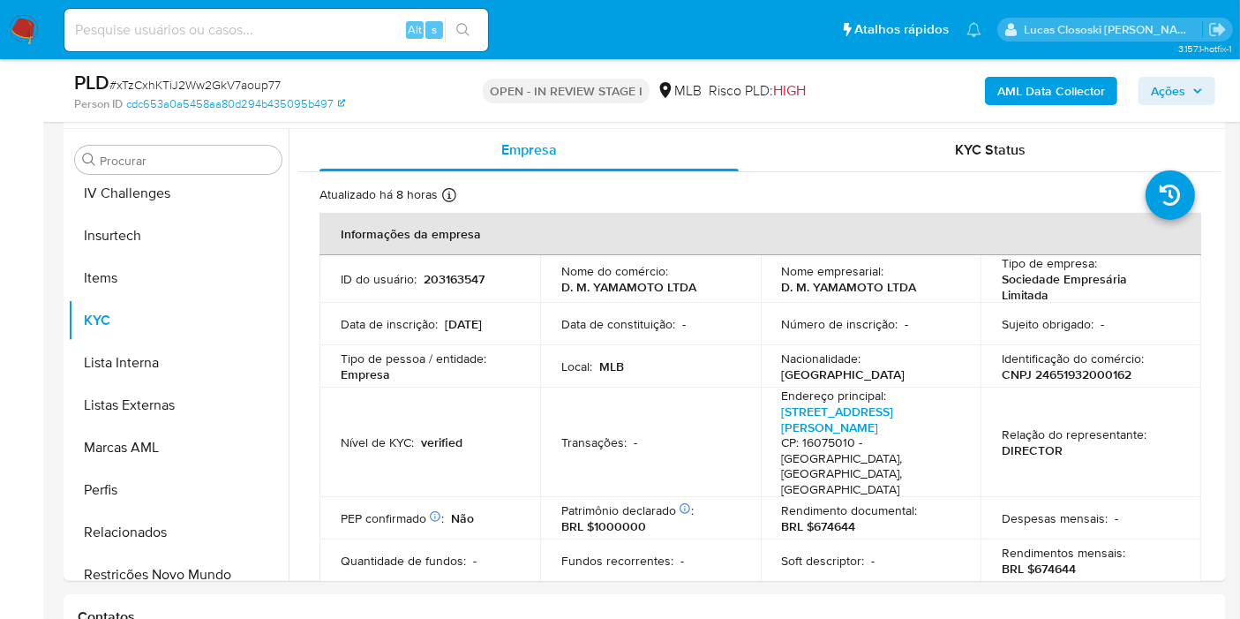
scroll to position [787, 0]
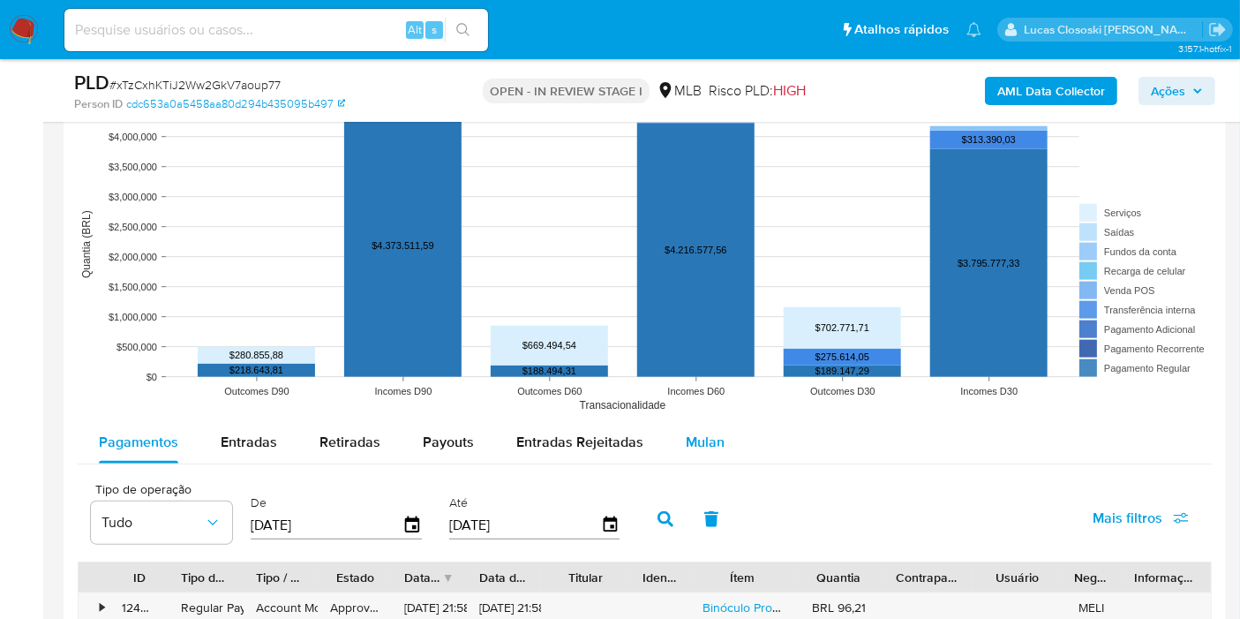
click at [695, 445] on span "Mulan" at bounding box center [705, 442] width 39 height 20
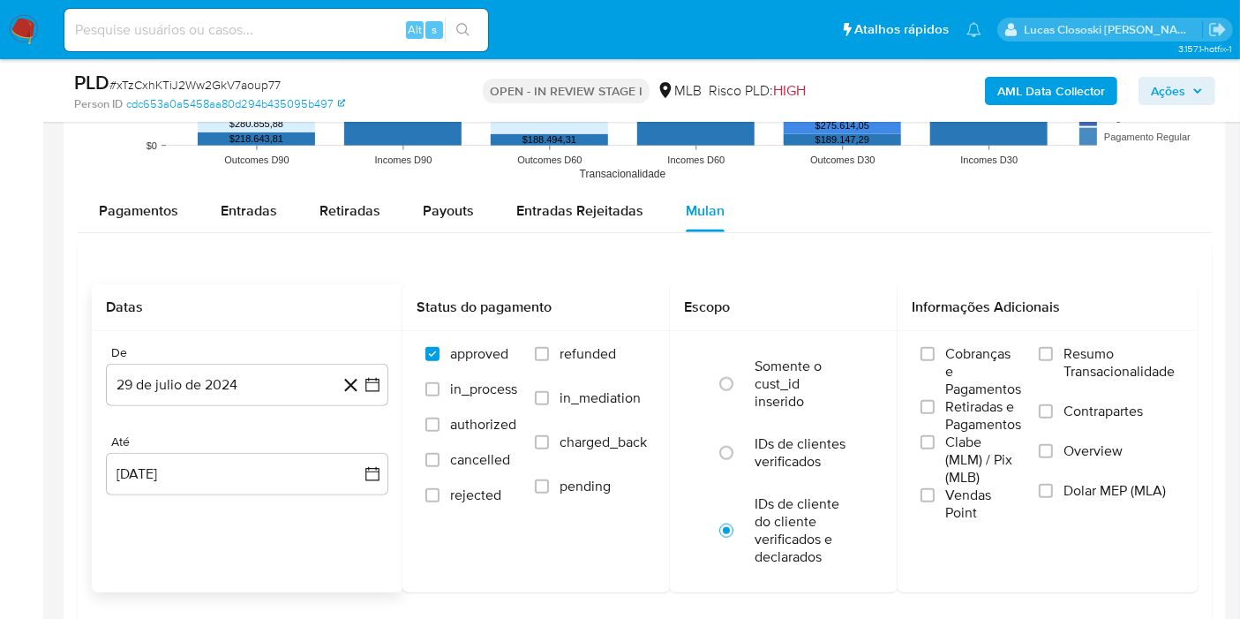
scroll to position [1961, 0]
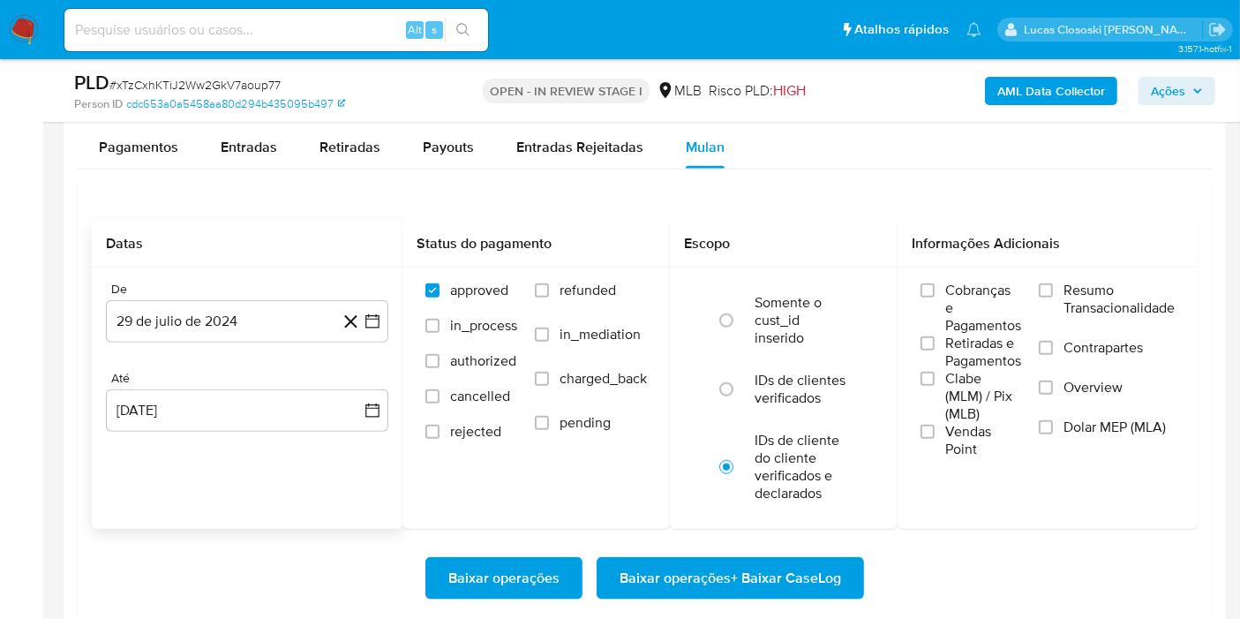
click at [388, 309] on div "De 29 de julio de 2024 29-07-2024 Até 29 de agosto de 2025 29-08-2025" at bounding box center [247, 370] width 311 height 207
click at [386, 311] on button "29 de julio de 2024" at bounding box center [247, 321] width 282 height 42
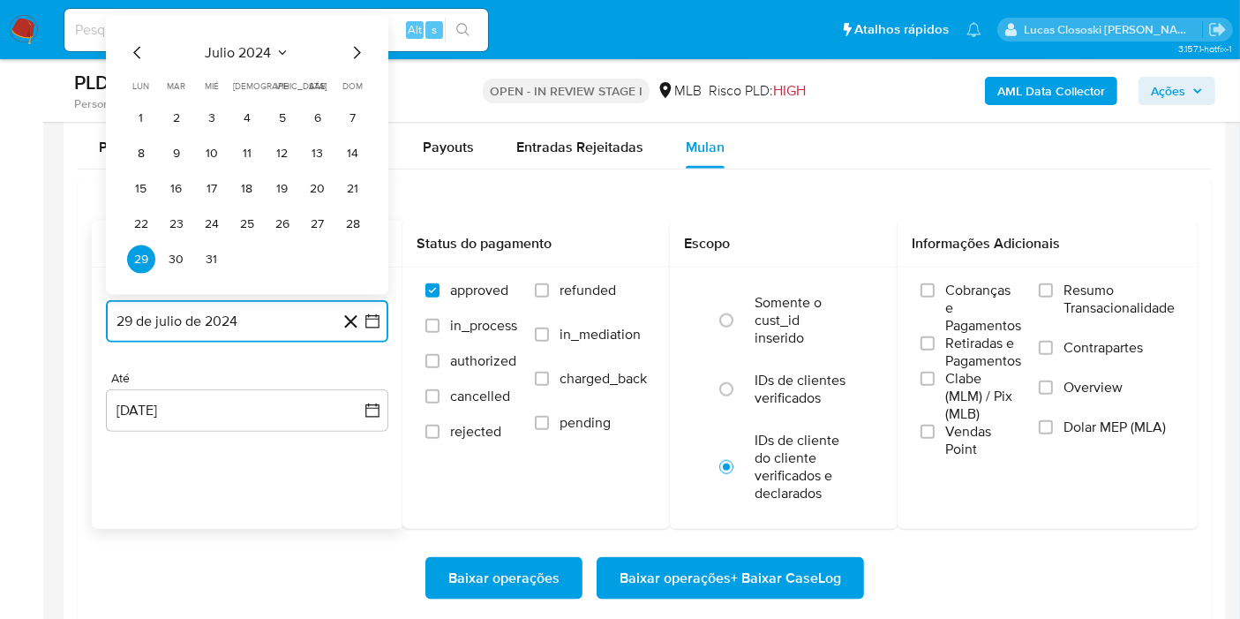
click at [220, 49] on span "julio 2024" at bounding box center [239, 53] width 66 height 18
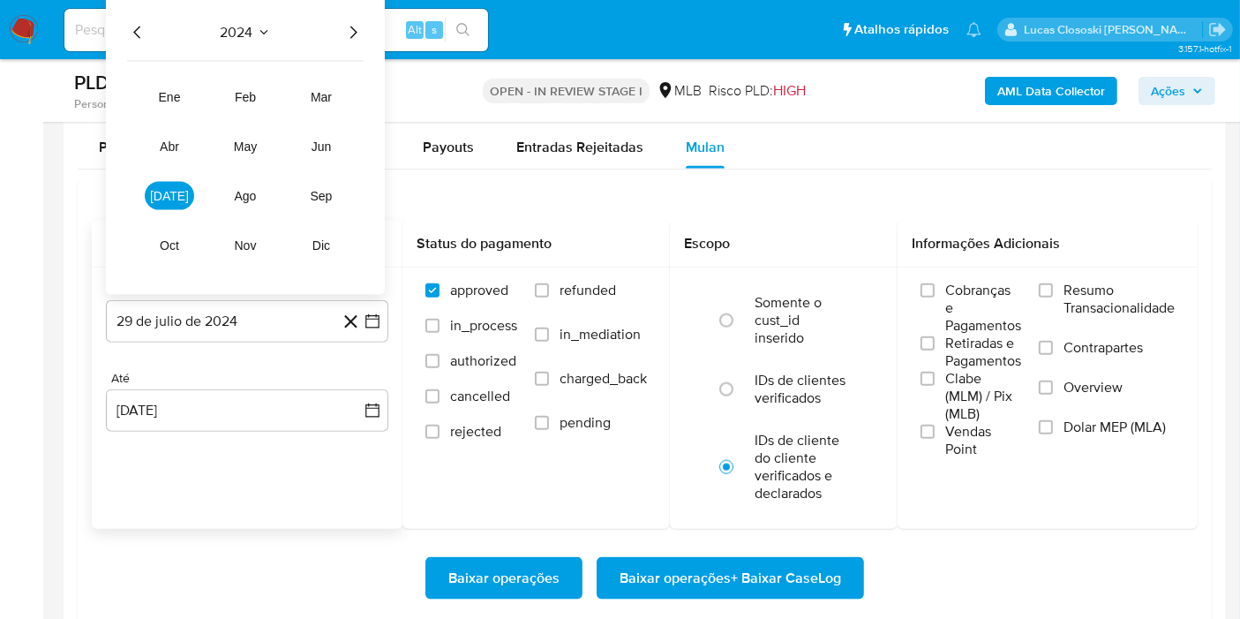
click at [359, 26] on icon "Año siguiente" at bounding box center [352, 32] width 21 height 21
click at [183, 191] on button "jul" at bounding box center [169, 196] width 49 height 28
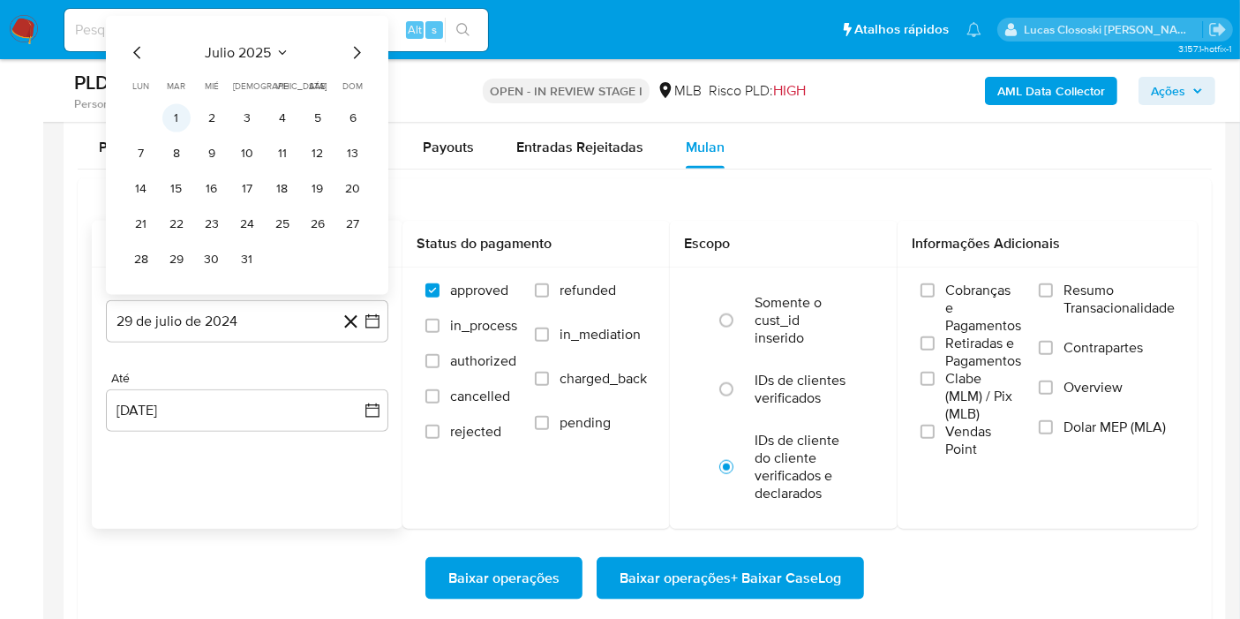
click at [178, 116] on button "1" at bounding box center [176, 118] width 28 height 28
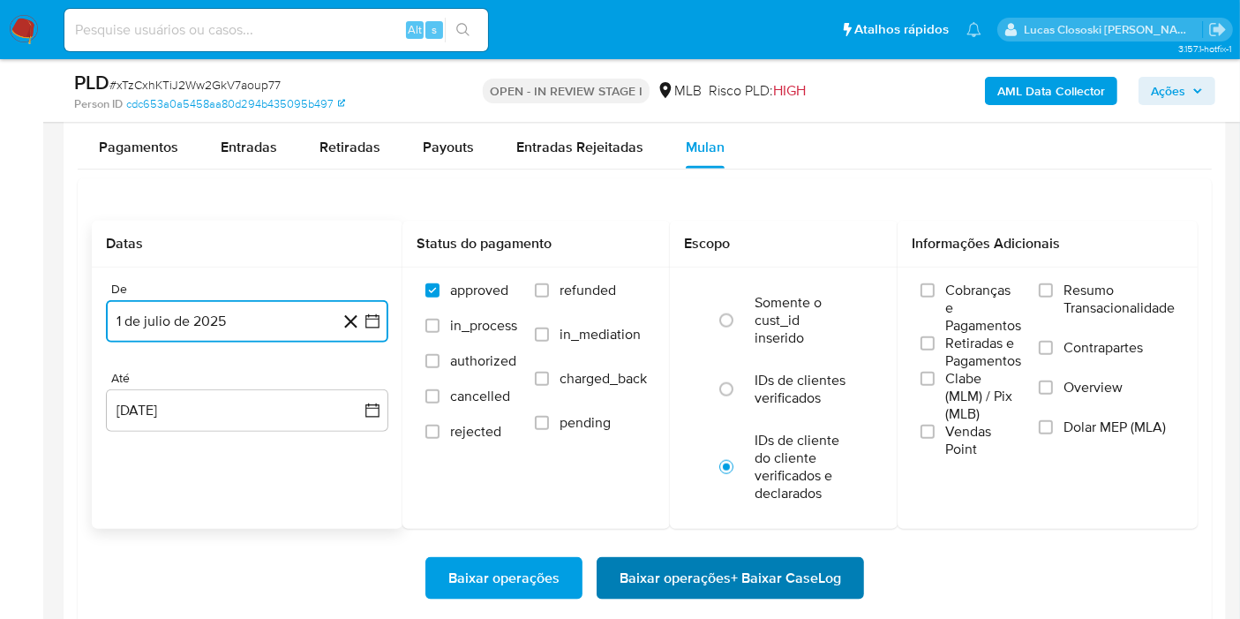
click at [757, 590] on span "Baixar operações + Baixar CaseLog" at bounding box center [731, 578] width 222 height 39
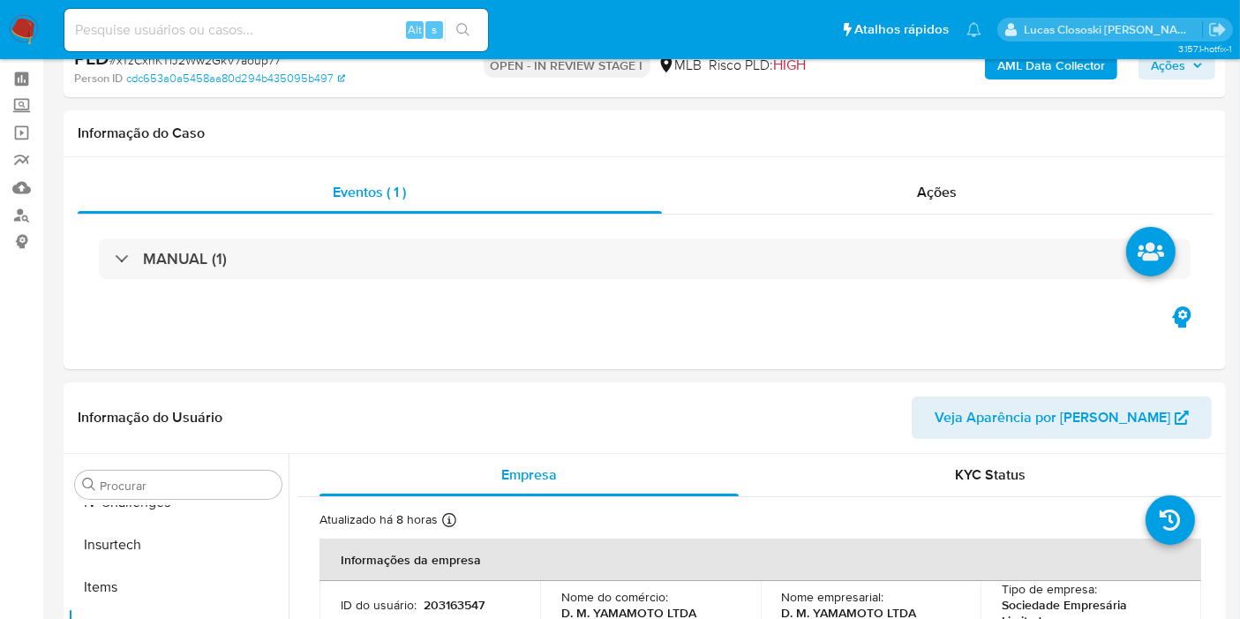
scroll to position [0, 0]
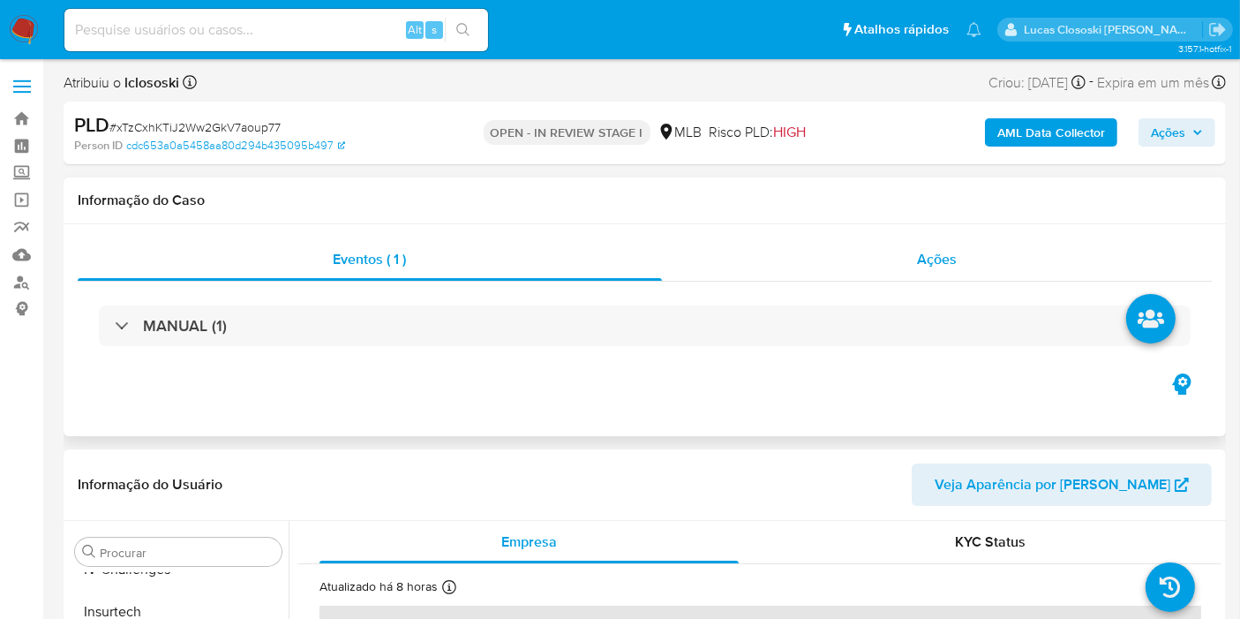
click at [877, 260] on div "Ações" at bounding box center [937, 259] width 551 height 42
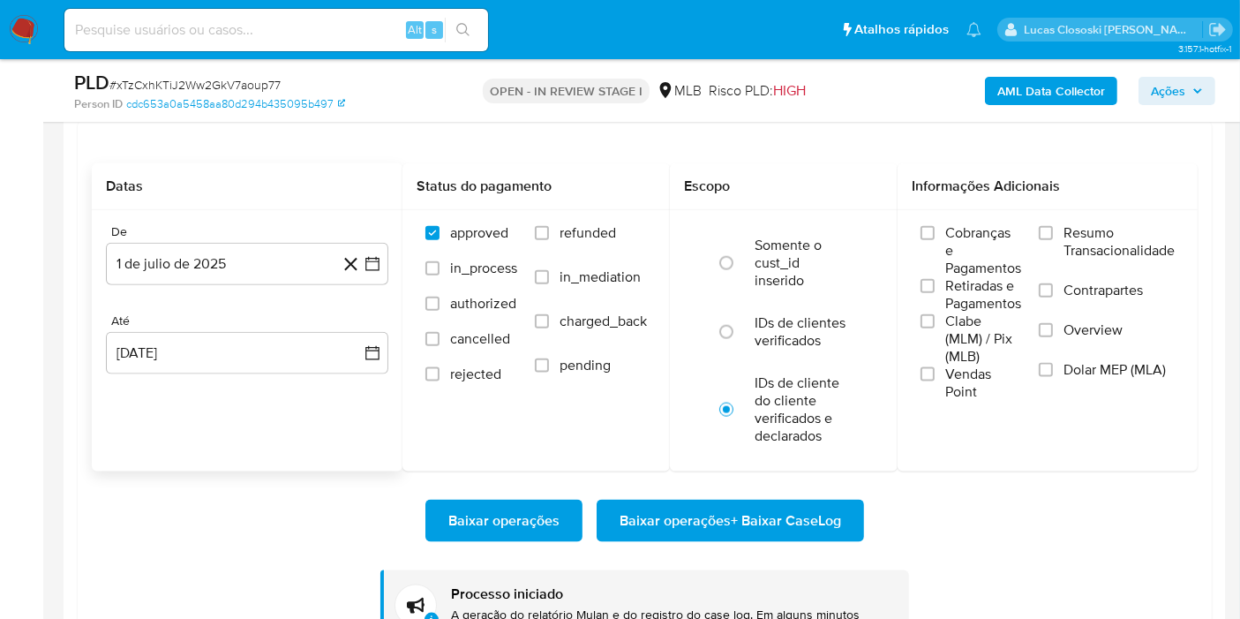
scroll to position [2059, 0]
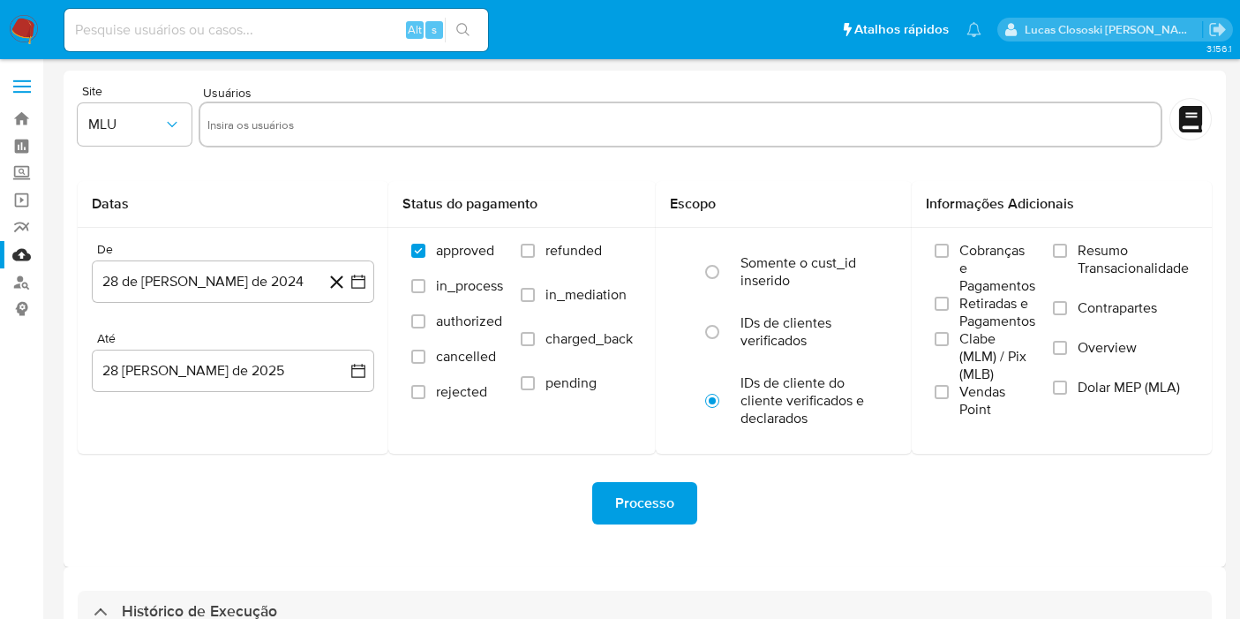
select select "10"
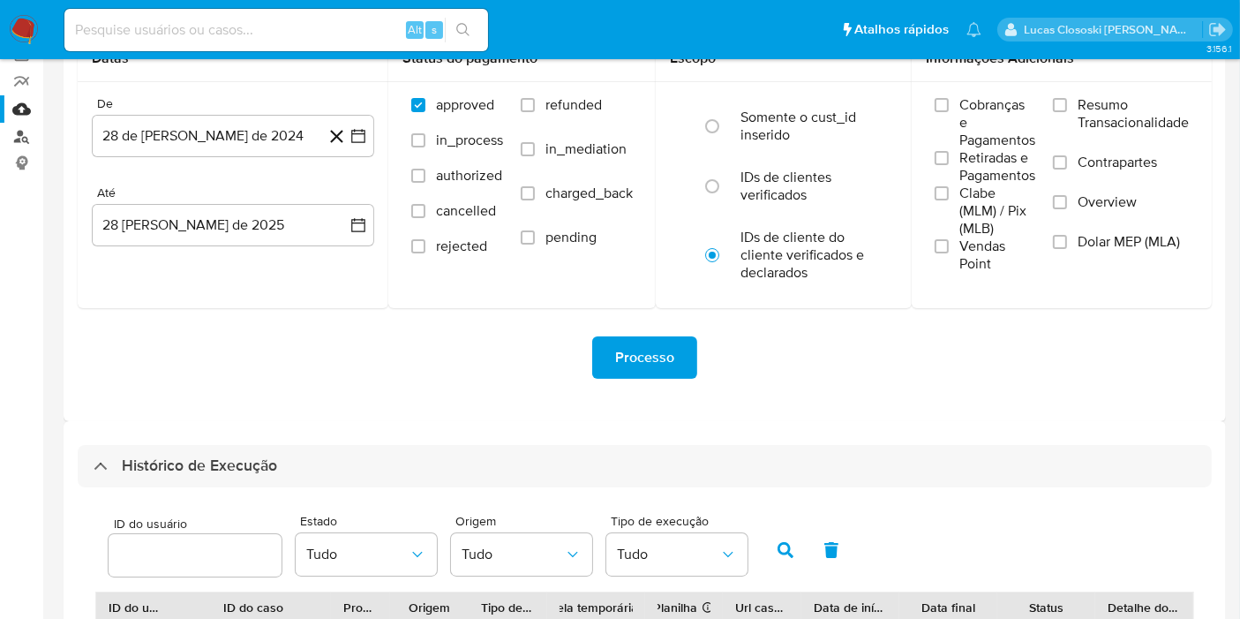
click at [39, 137] on link "Localizador de pessoas" at bounding box center [105, 136] width 210 height 27
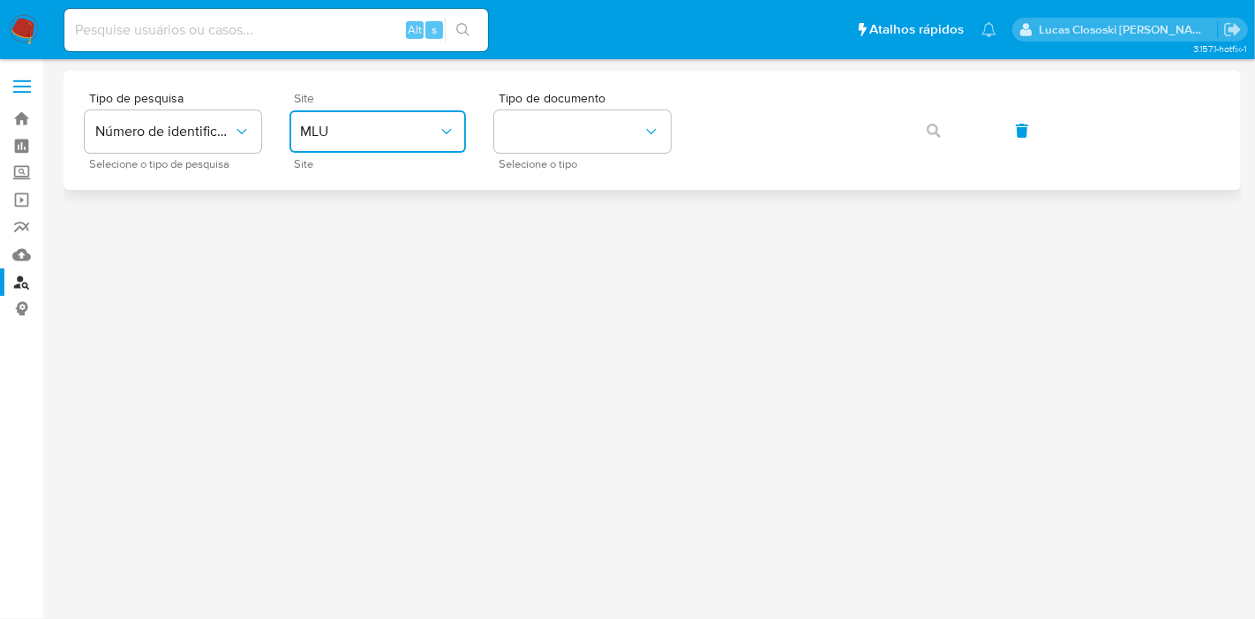
click at [304, 145] on button "MLU" at bounding box center [377, 131] width 177 height 42
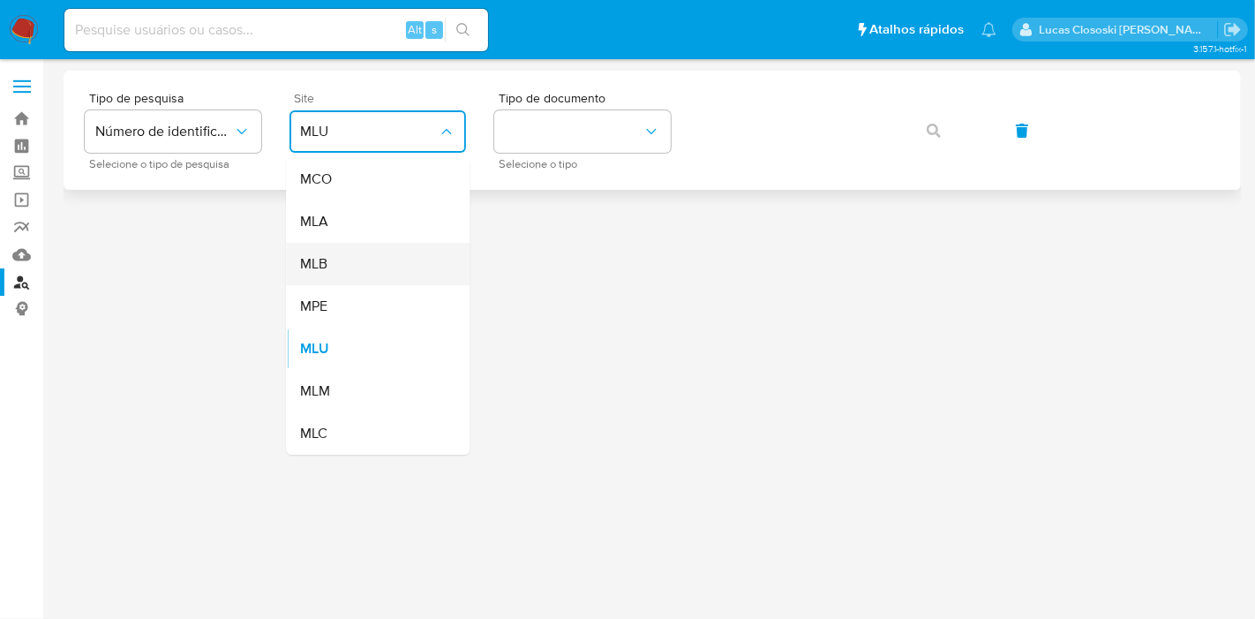
click at [330, 266] on div "MLB" at bounding box center [372, 264] width 145 height 42
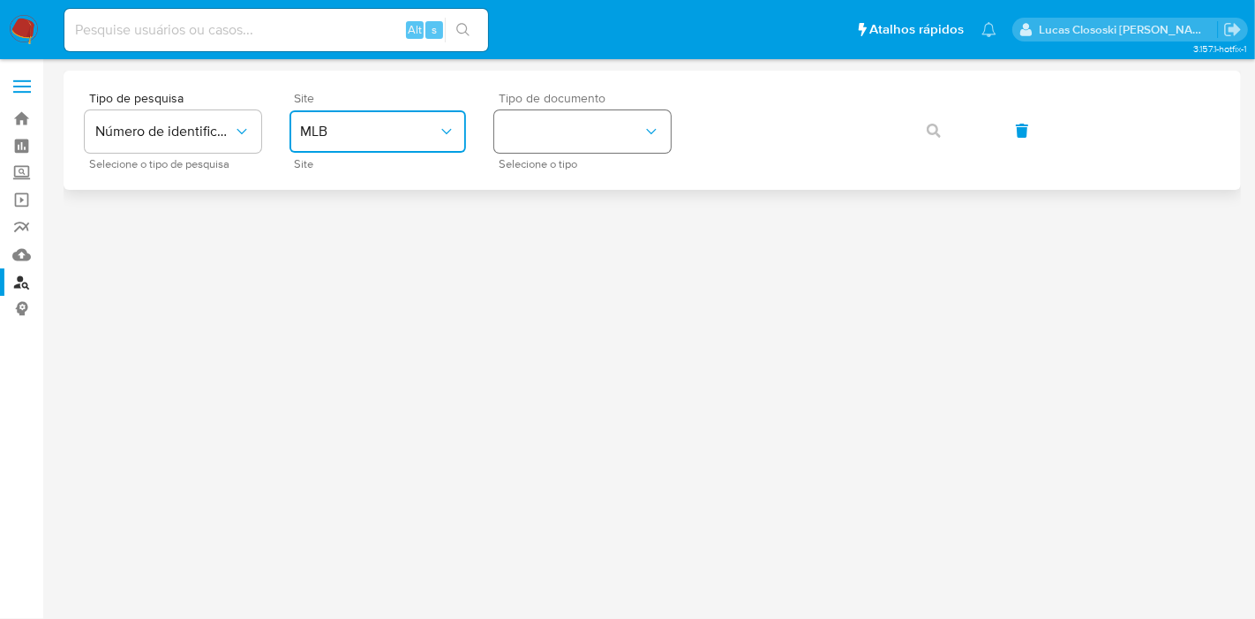
click at [592, 130] on button "identificationType" at bounding box center [582, 131] width 177 height 42
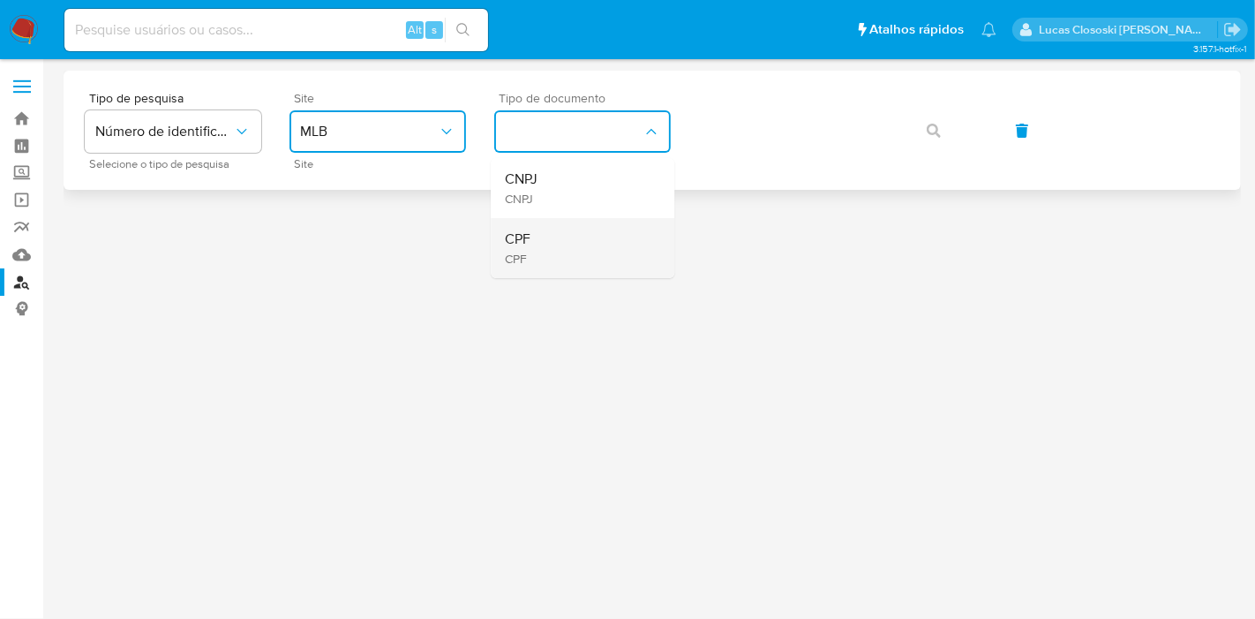
click at [518, 248] on span "CPF" at bounding box center [518, 239] width 26 height 18
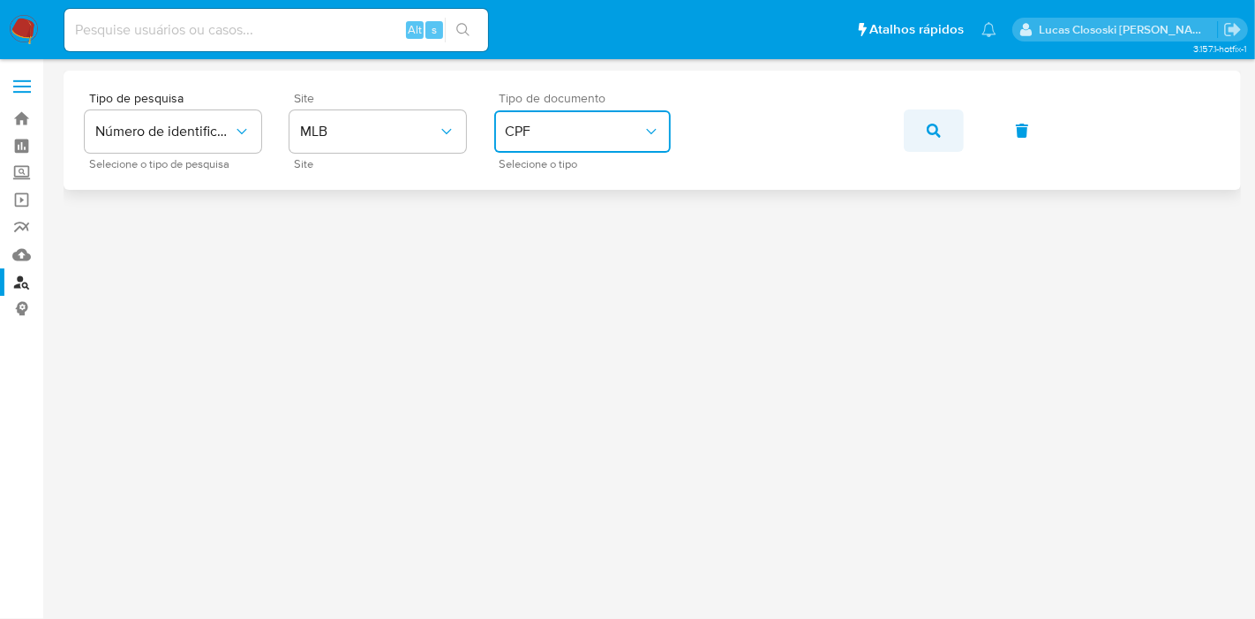
click at [934, 130] on icon "button" at bounding box center [934, 131] width 14 height 14
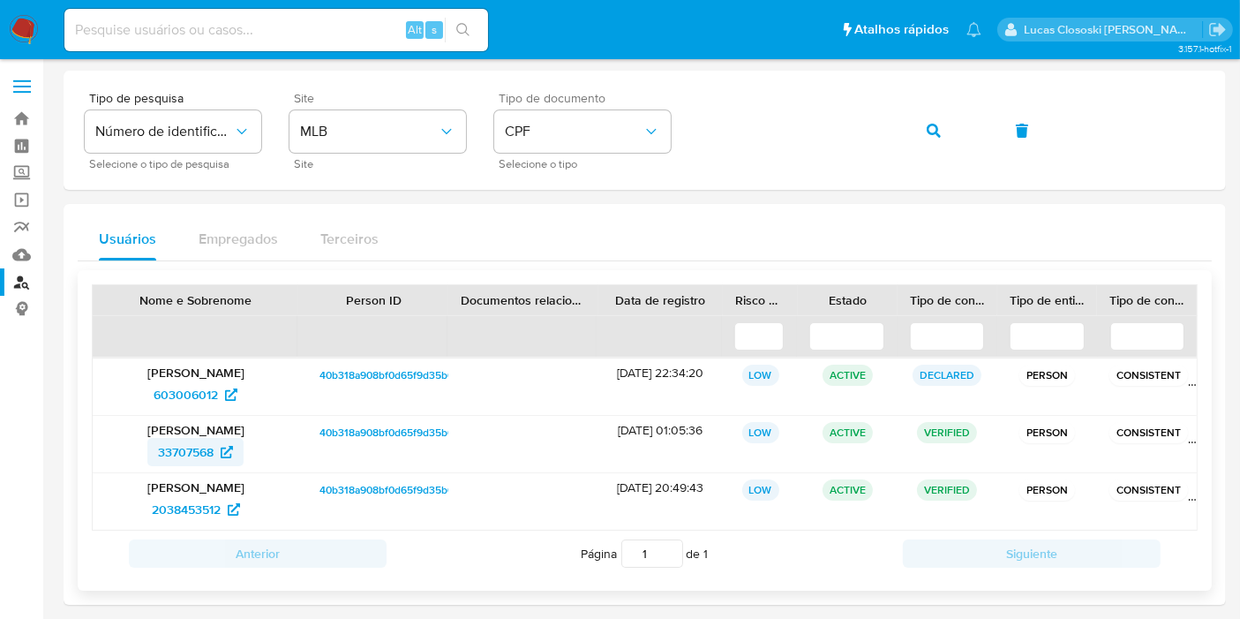
click at [185, 458] on span "33707568" at bounding box center [186, 452] width 56 height 28
click at [178, 497] on span "2038453512" at bounding box center [186, 509] width 69 height 28
click at [185, 392] on span "603006012" at bounding box center [186, 394] width 64 height 28
click at [28, 259] on link "Mulan" at bounding box center [105, 254] width 210 height 27
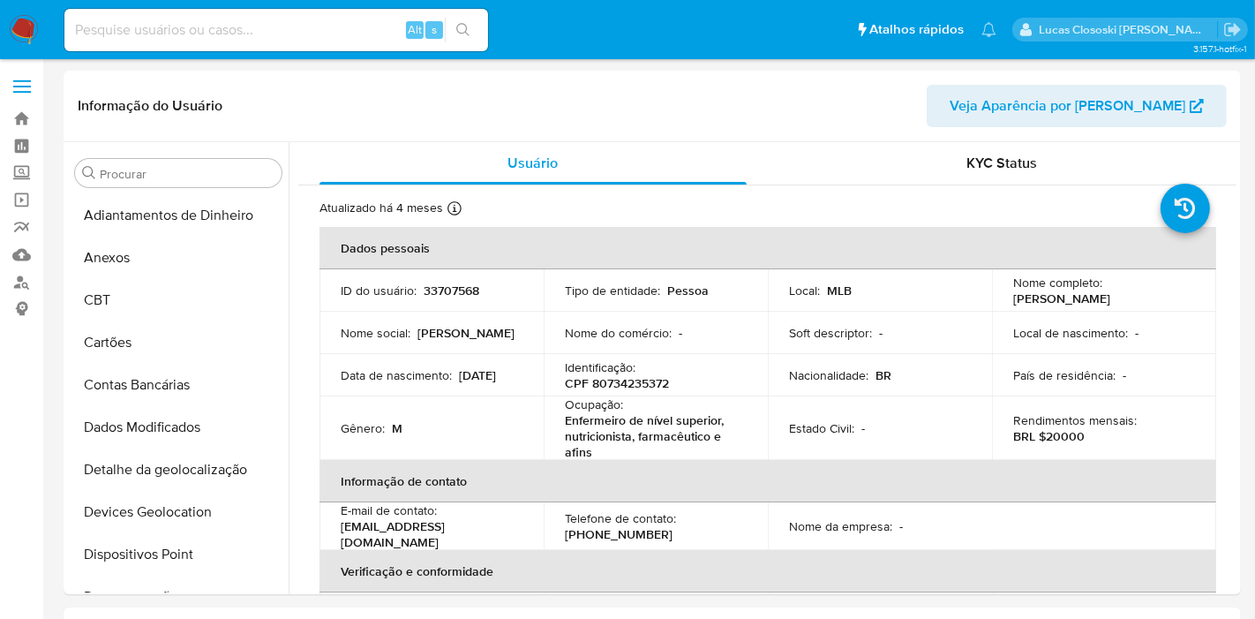
select select "10"
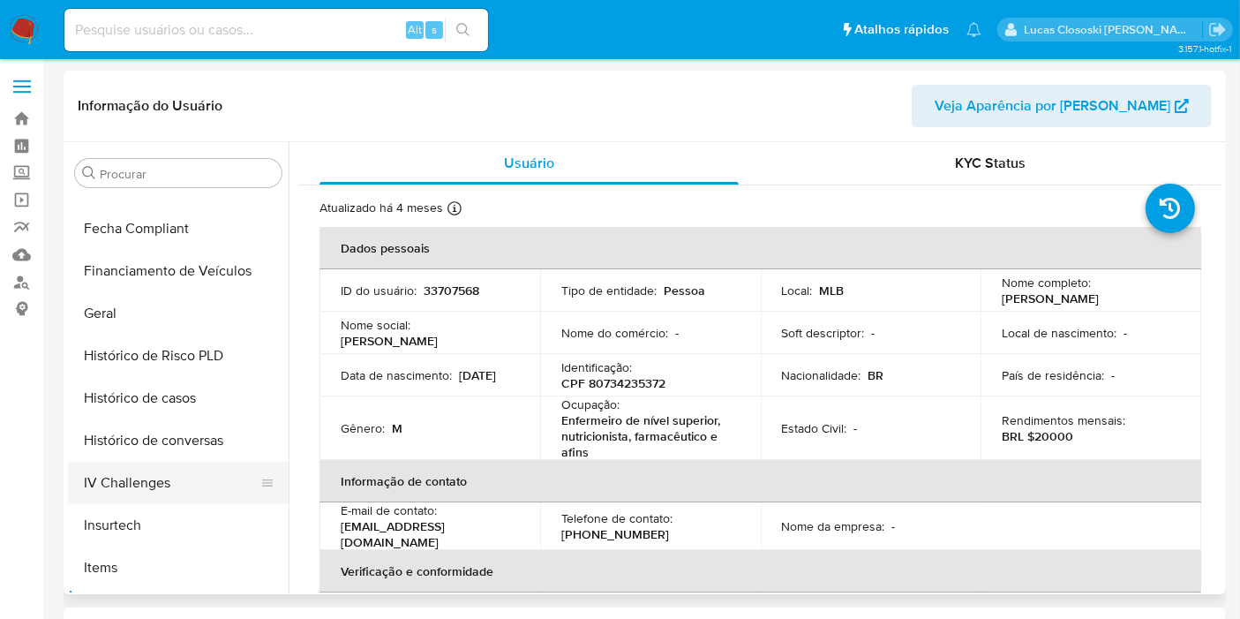
scroll to position [395, 0]
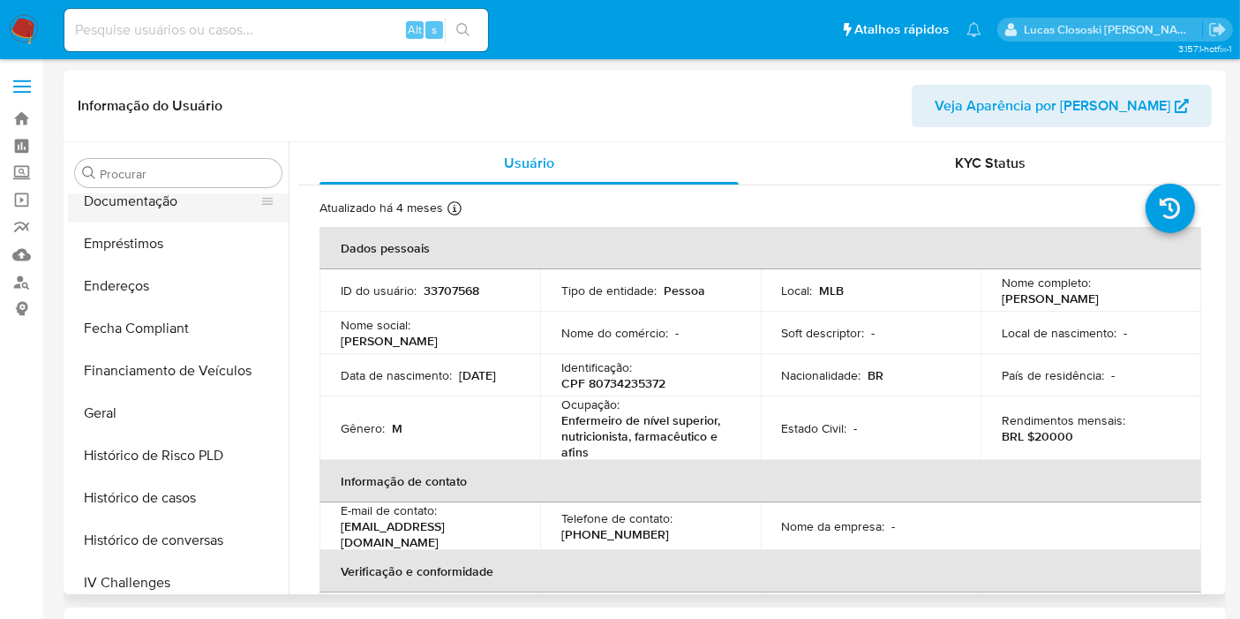
click at [105, 211] on button "Documentação" at bounding box center [171, 201] width 207 height 42
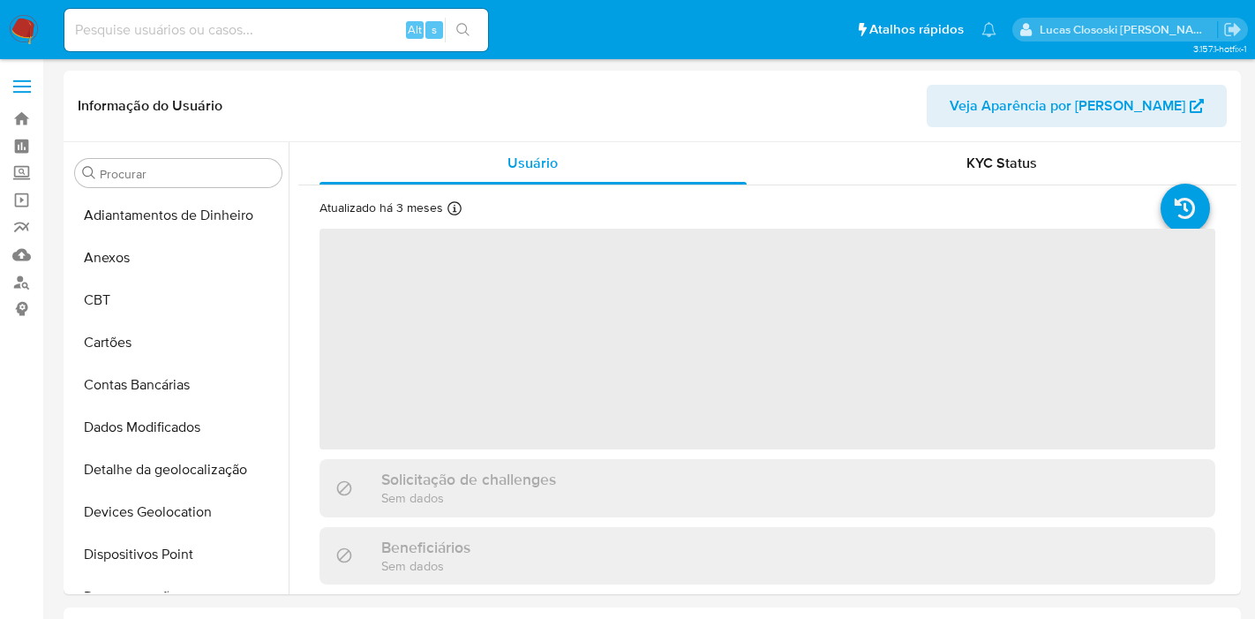
select select "10"
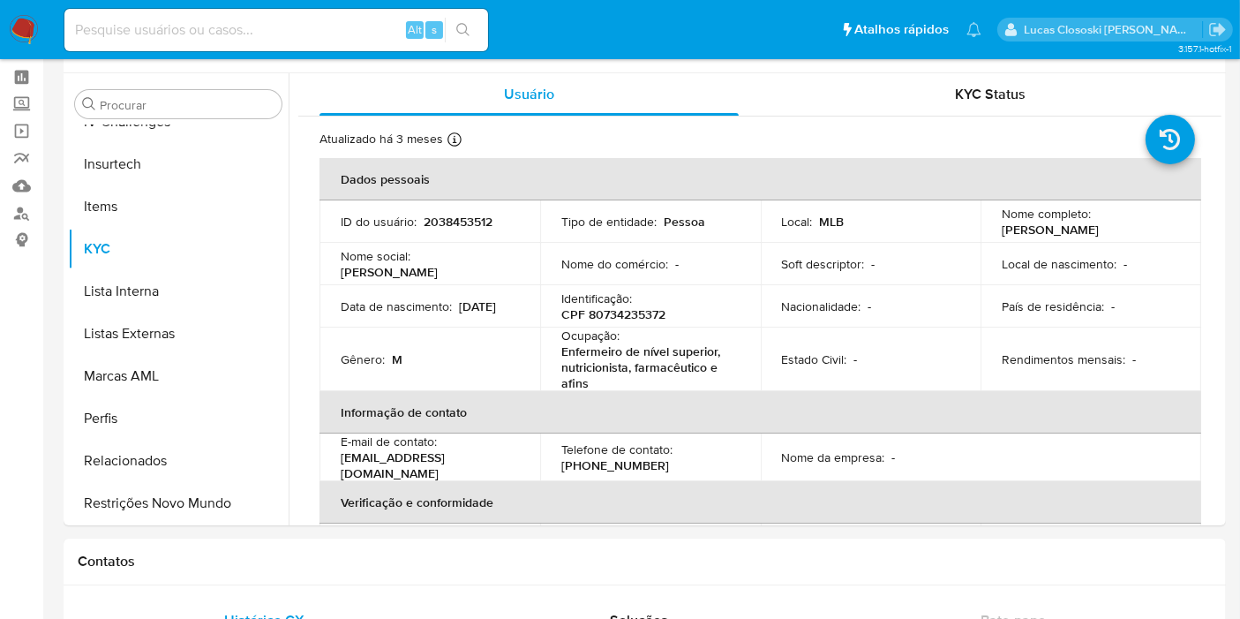
scroll to position [98, 0]
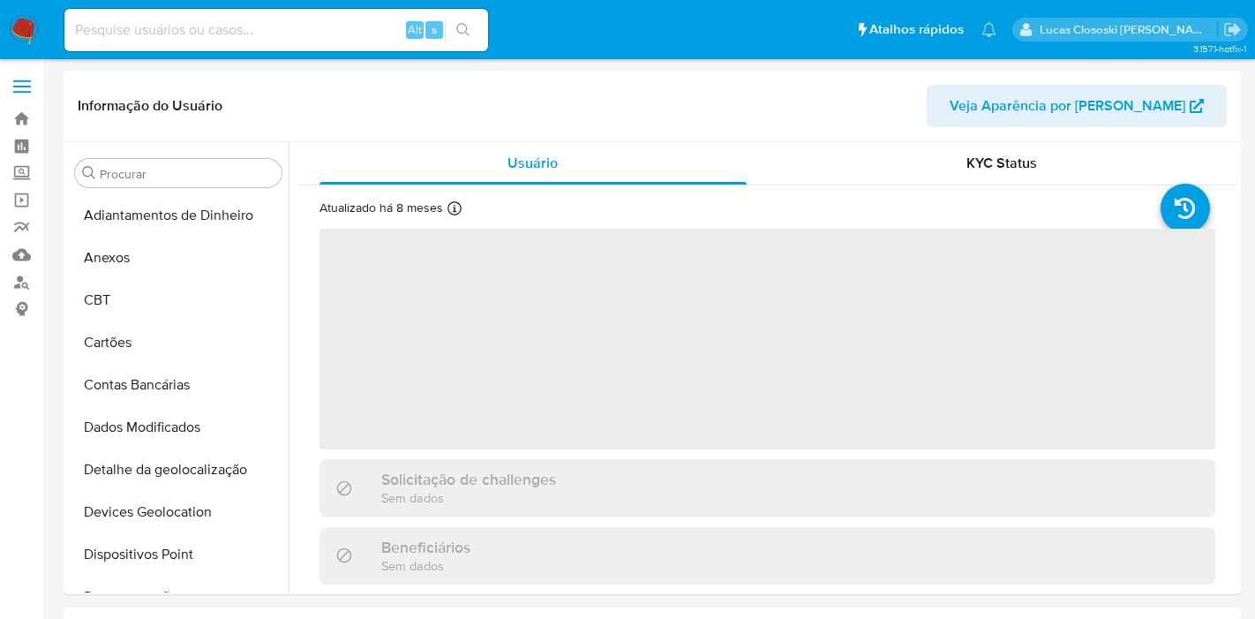
select select "10"
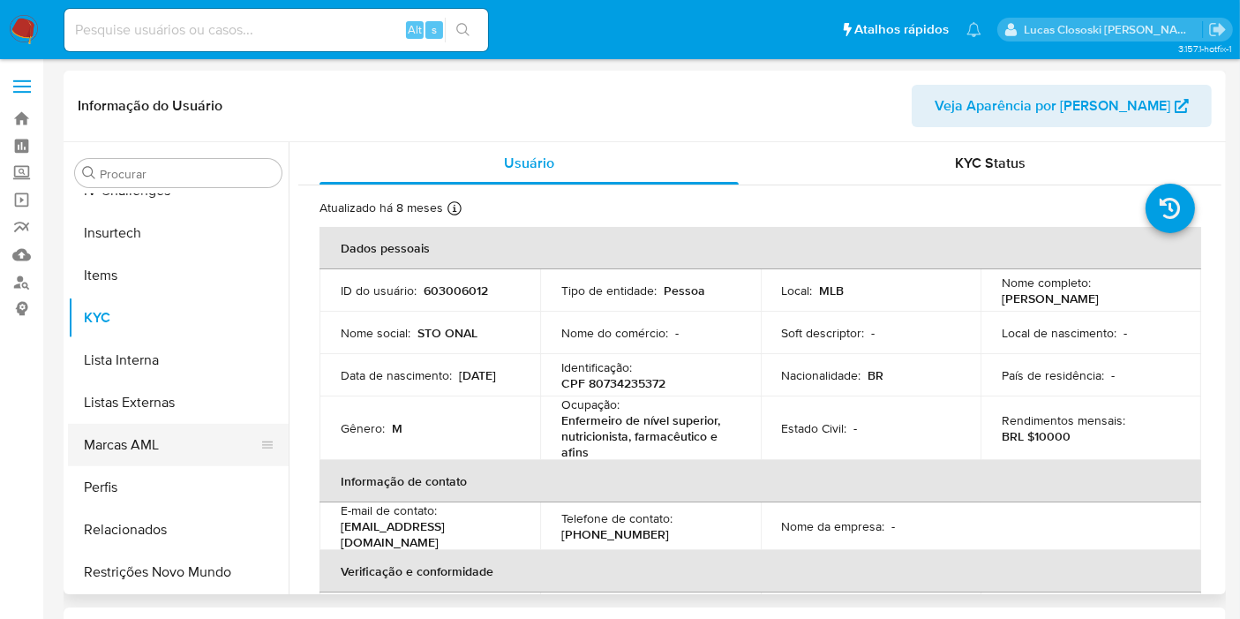
scroll to position [395, 0]
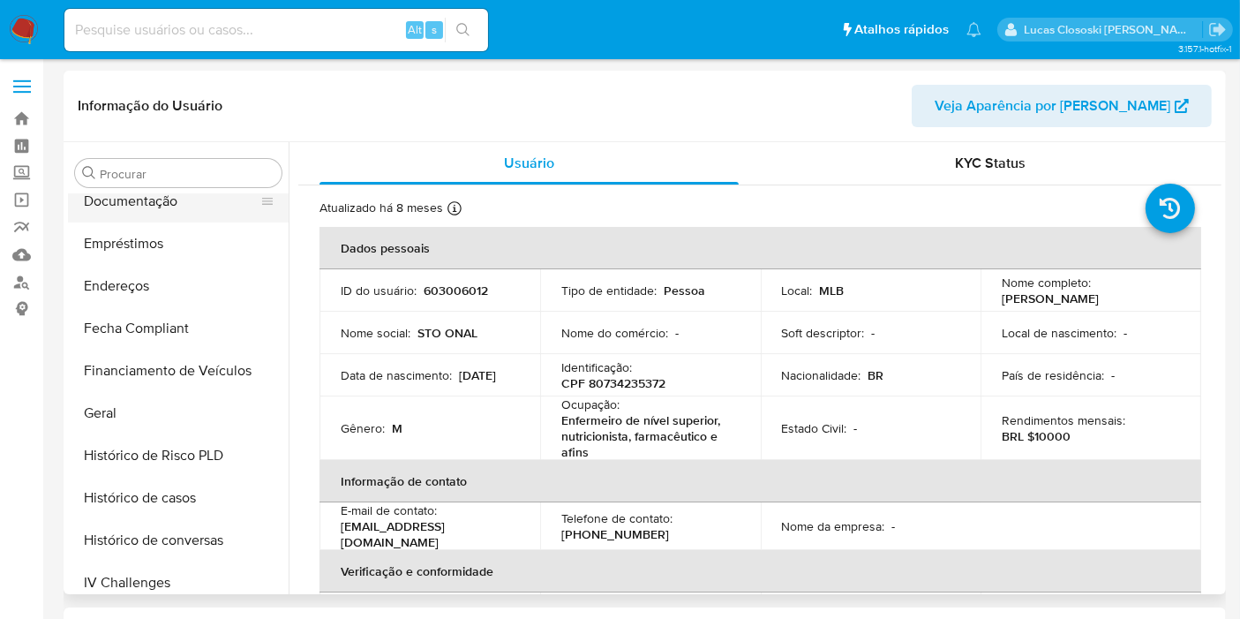
click at [131, 202] on button "Documentação" at bounding box center [171, 201] width 207 height 42
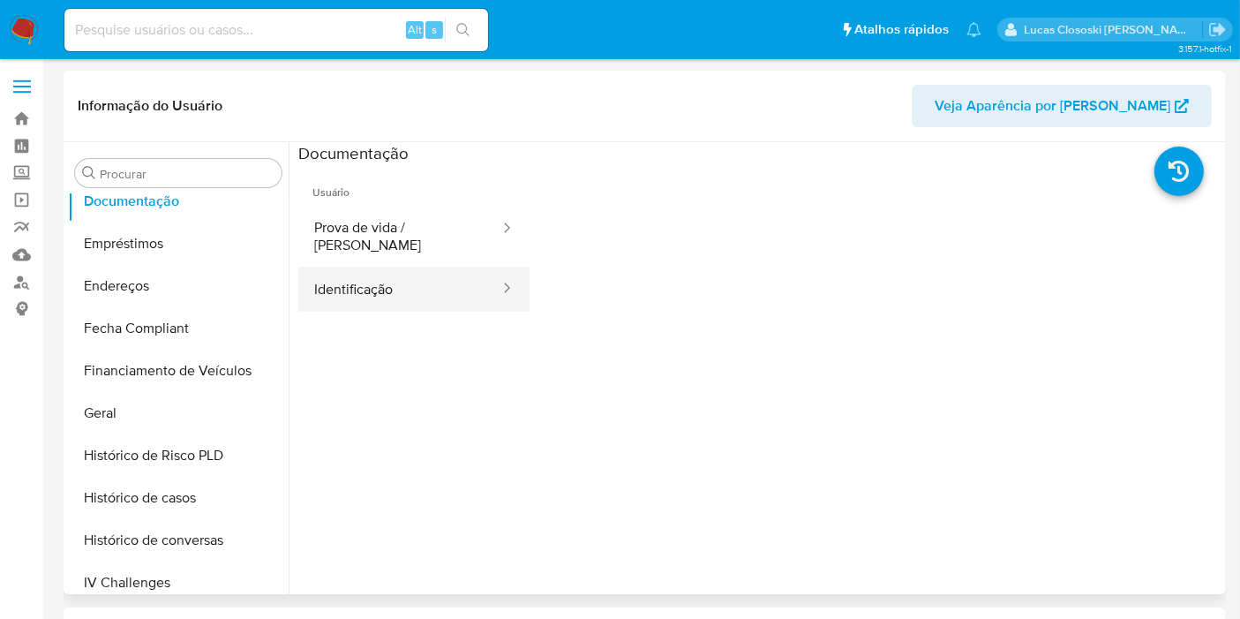
click at [447, 274] on button "Identificação" at bounding box center [399, 289] width 203 height 45
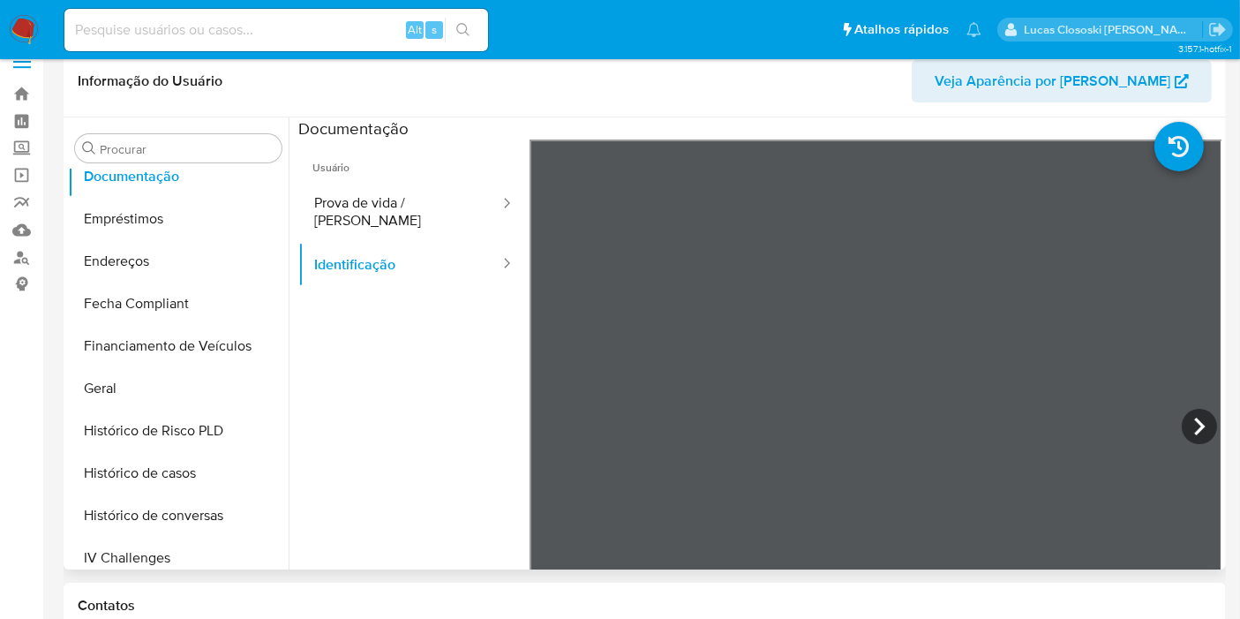
scroll to position [0, 0]
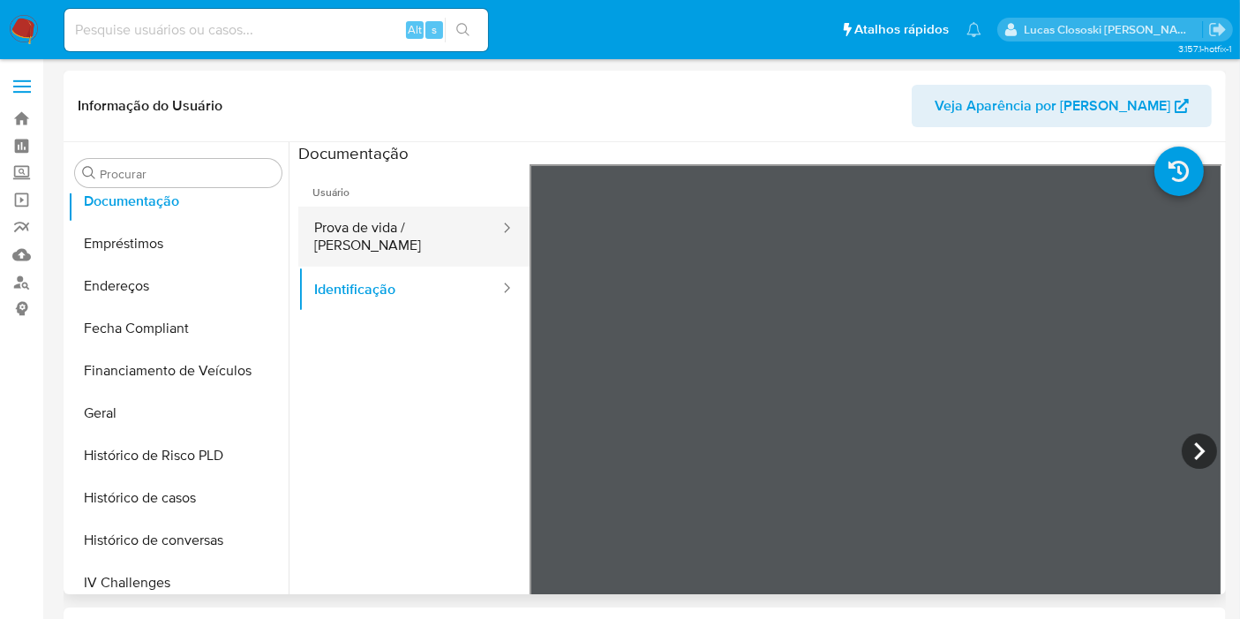
click at [401, 234] on button "Prova de vida / Selfie" at bounding box center [399, 237] width 203 height 60
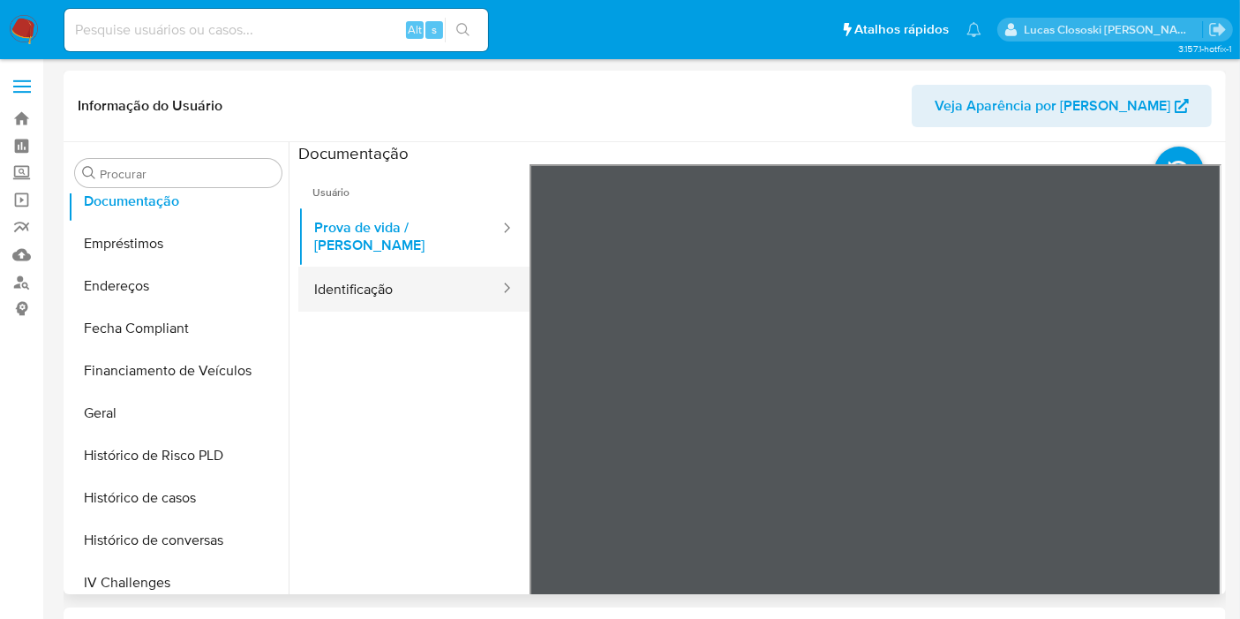
click at [432, 277] on button "Identificação" at bounding box center [399, 289] width 203 height 45
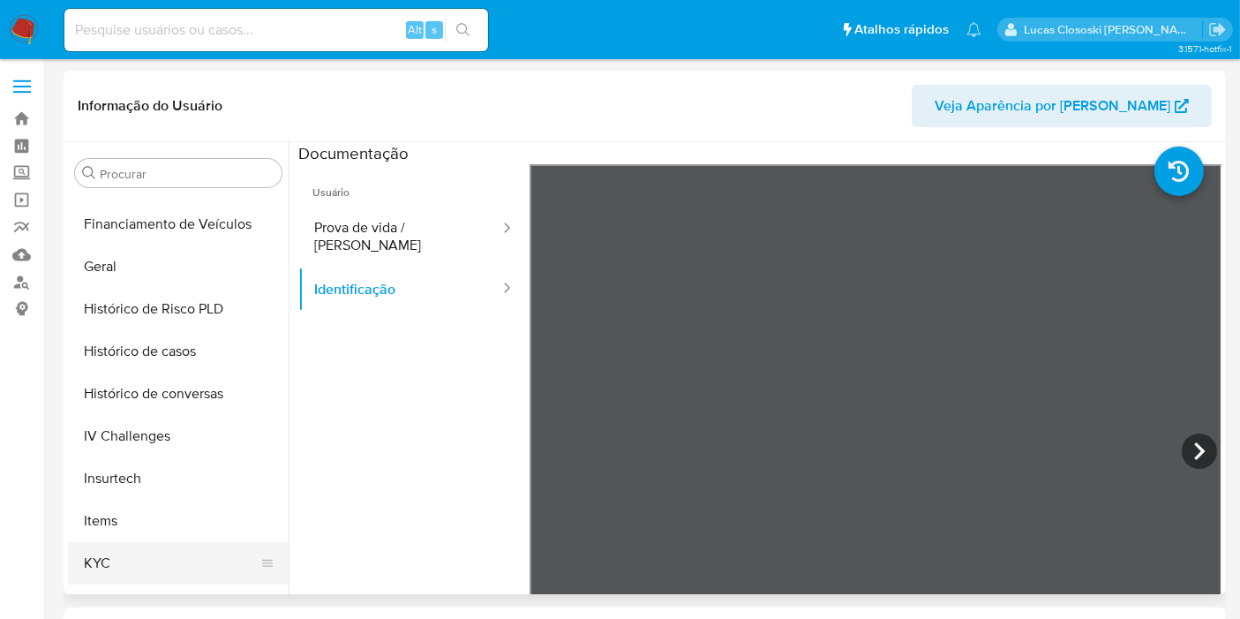
scroll to position [689, 0]
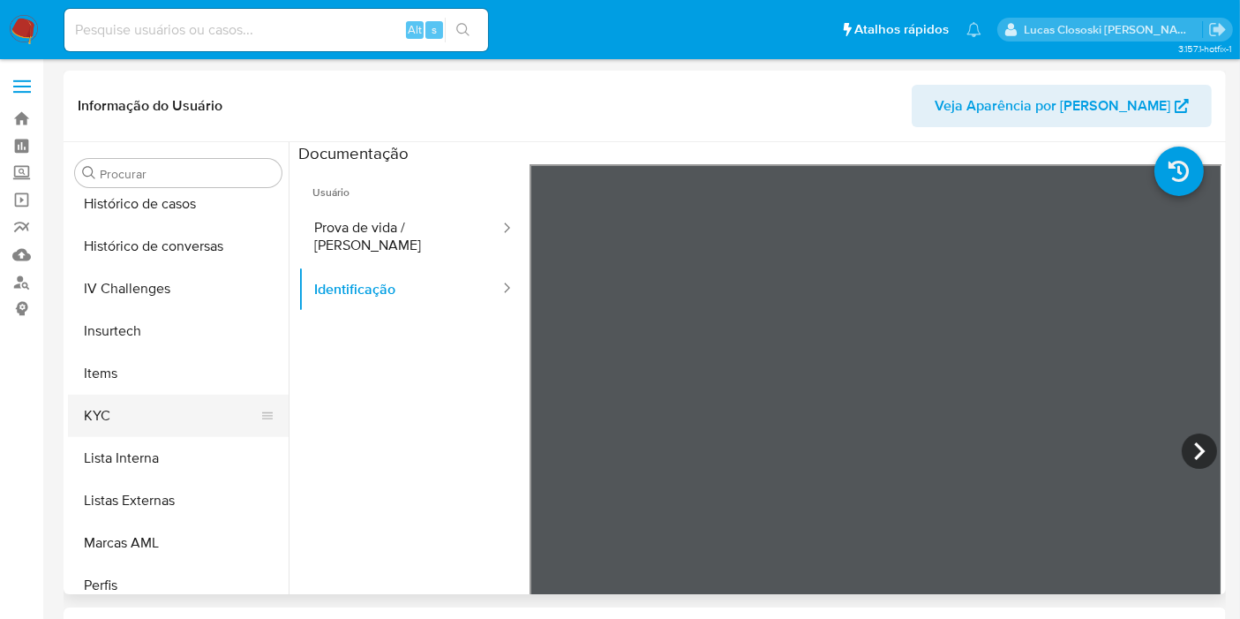
click at [103, 432] on button "KYC" at bounding box center [171, 415] width 207 height 42
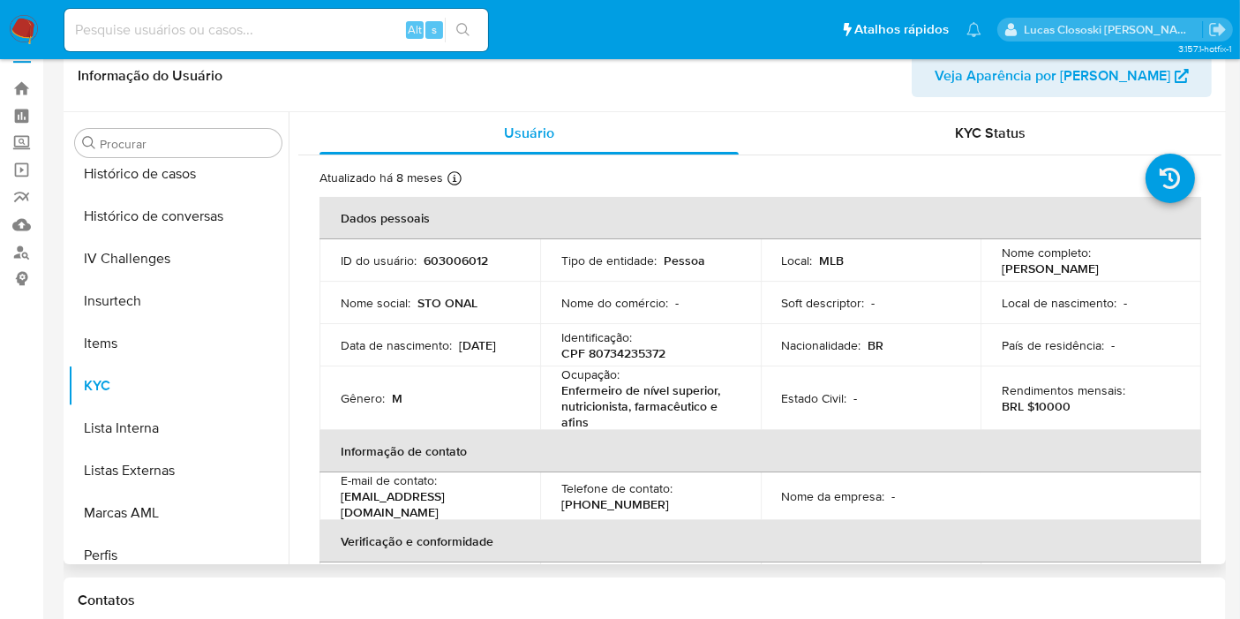
scroll to position [0, 0]
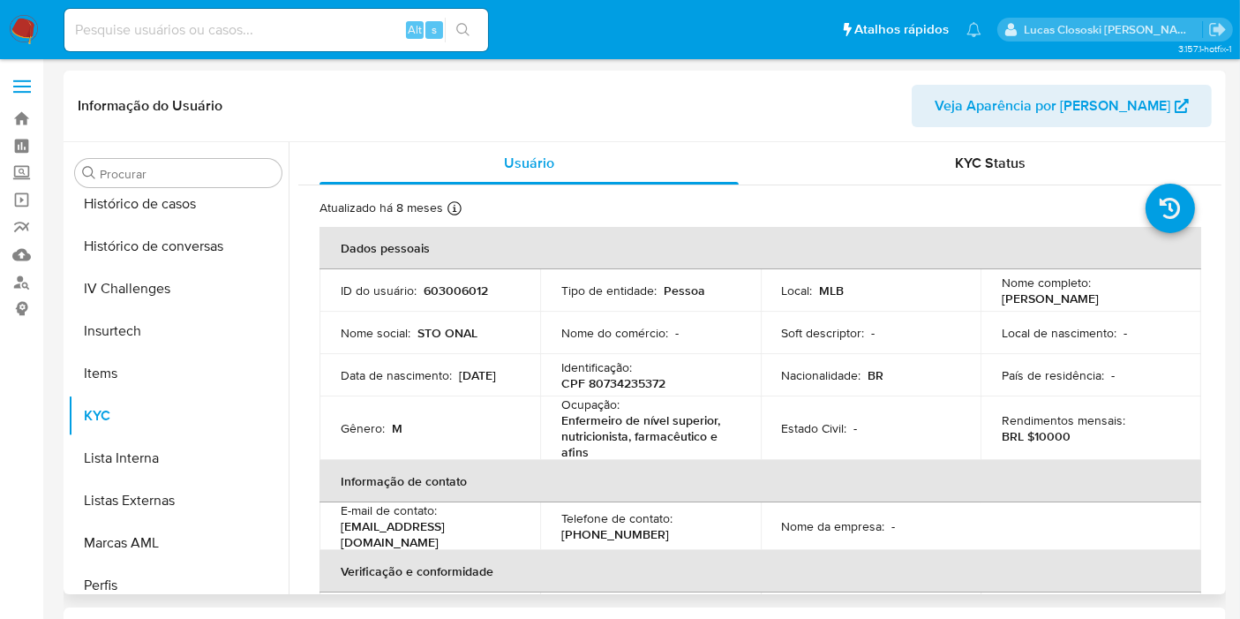
copy p "Ariel Almeida Souza"
drag, startPoint x: 1111, startPoint y: 296, endPoint x: 994, endPoint y: 297, distance: 117.4
click at [994, 297] on td "Nome completo : Ariel Almeida Souza" at bounding box center [1090, 290] width 221 height 42
click at [634, 375] on p "CPF 80734235372" at bounding box center [613, 383] width 104 height 16
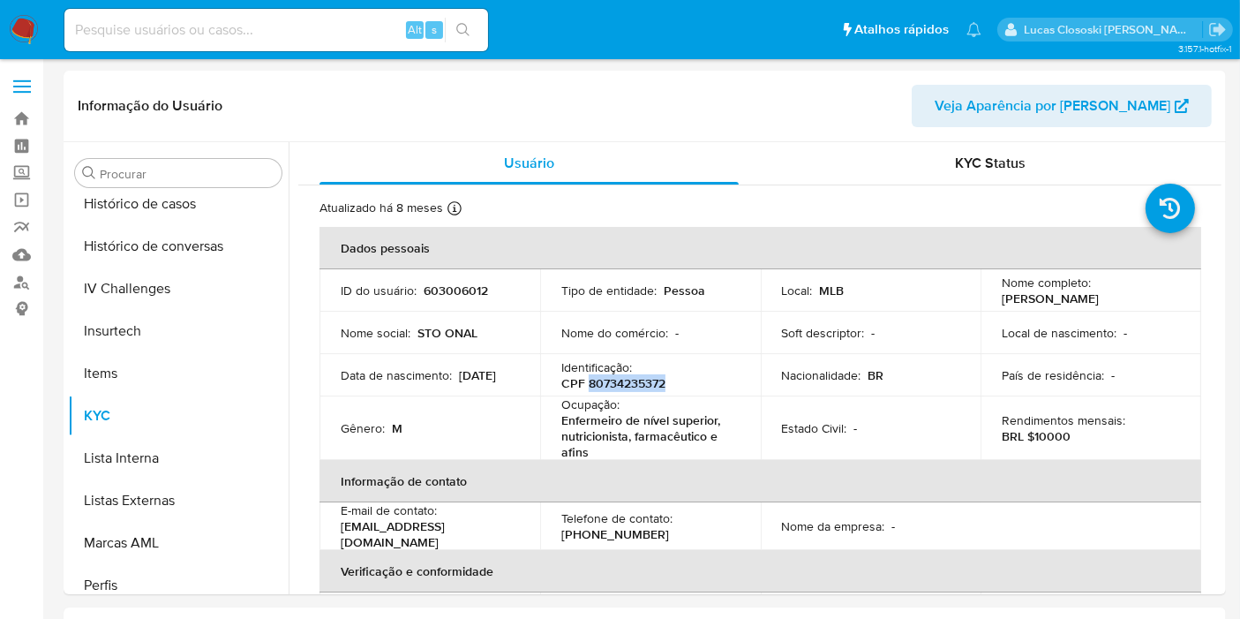
copy p "80734235372"
click at [460, 286] on p "603006012" at bounding box center [456, 290] width 64 height 16
copy p "603006012"
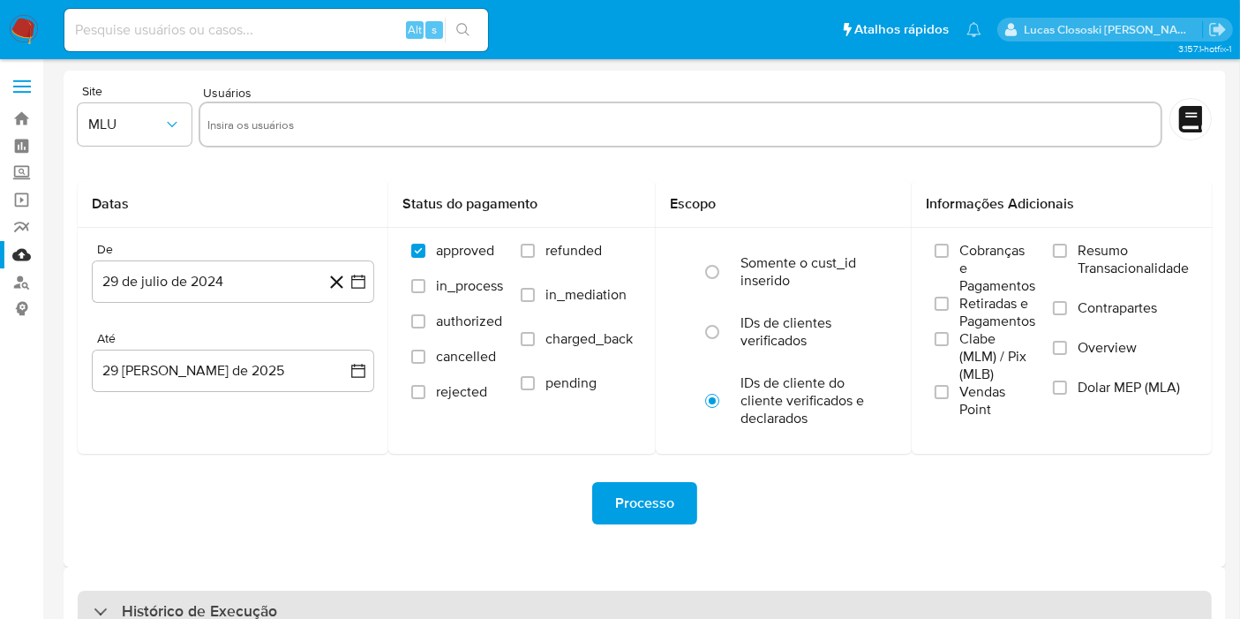
click at [462, 609] on div "Histórico de Execução" at bounding box center [645, 611] width 1134 height 42
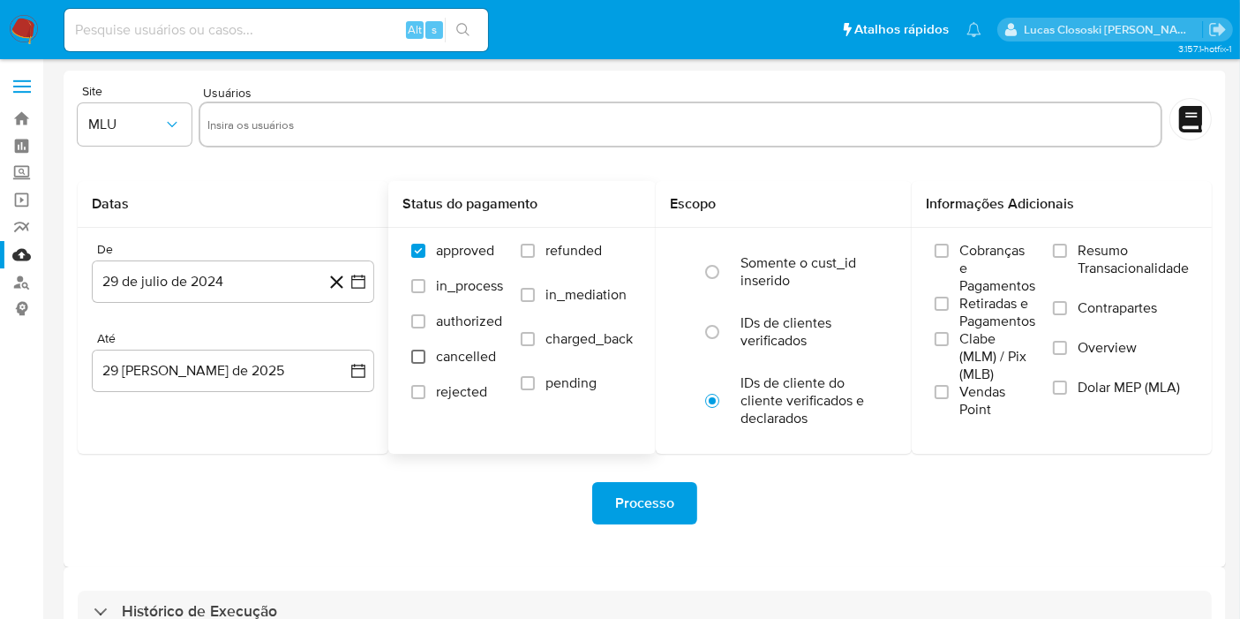
select select "10"
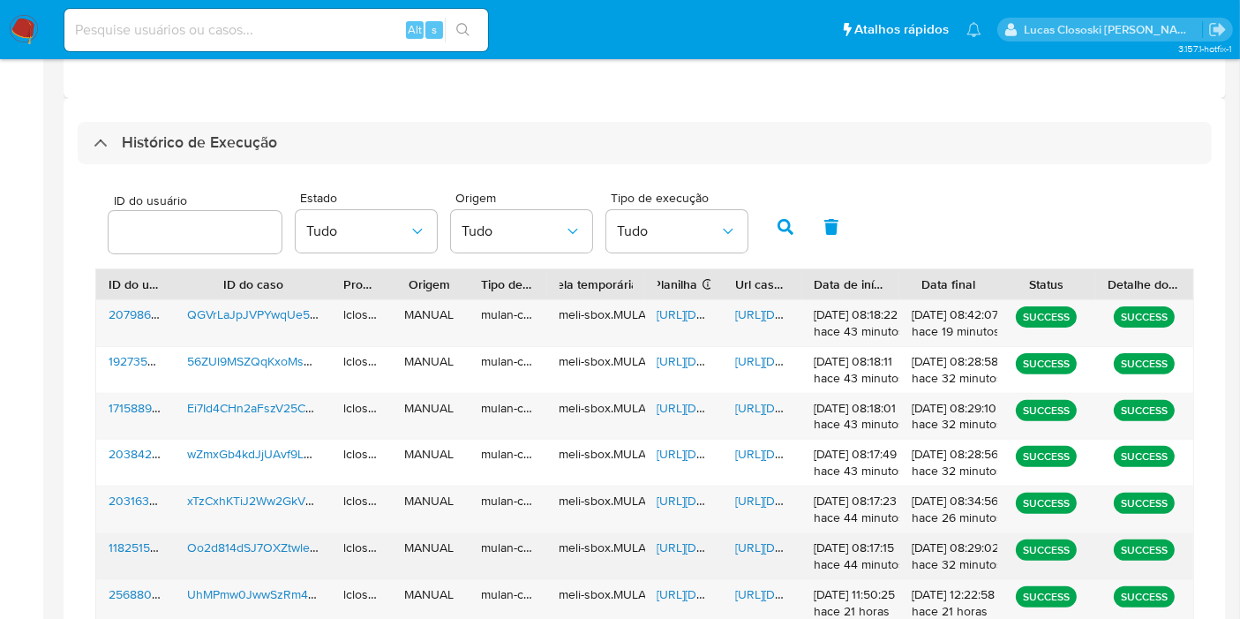
scroll to position [588, 0]
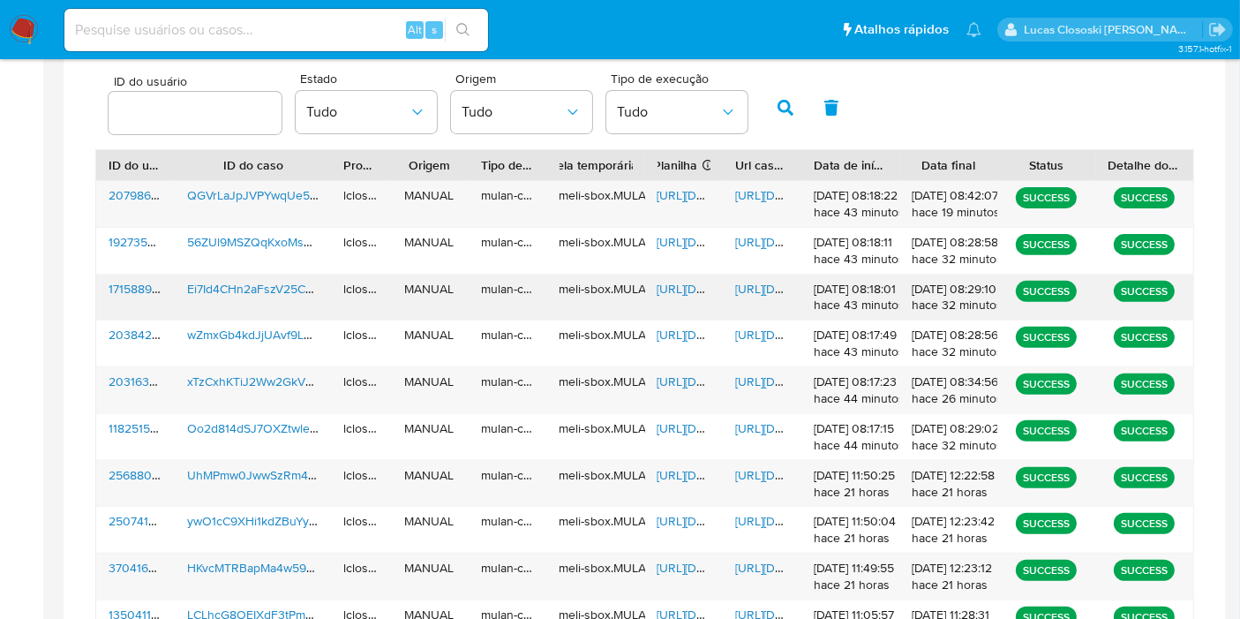
click at [677, 313] on div "https://docs.google.com/spreadsheets/d/1at6sSNuJW_GP4M93tMSKGH6RQvYteDpzKrr91L4…" at bounding box center [684, 297] width 79 height 46
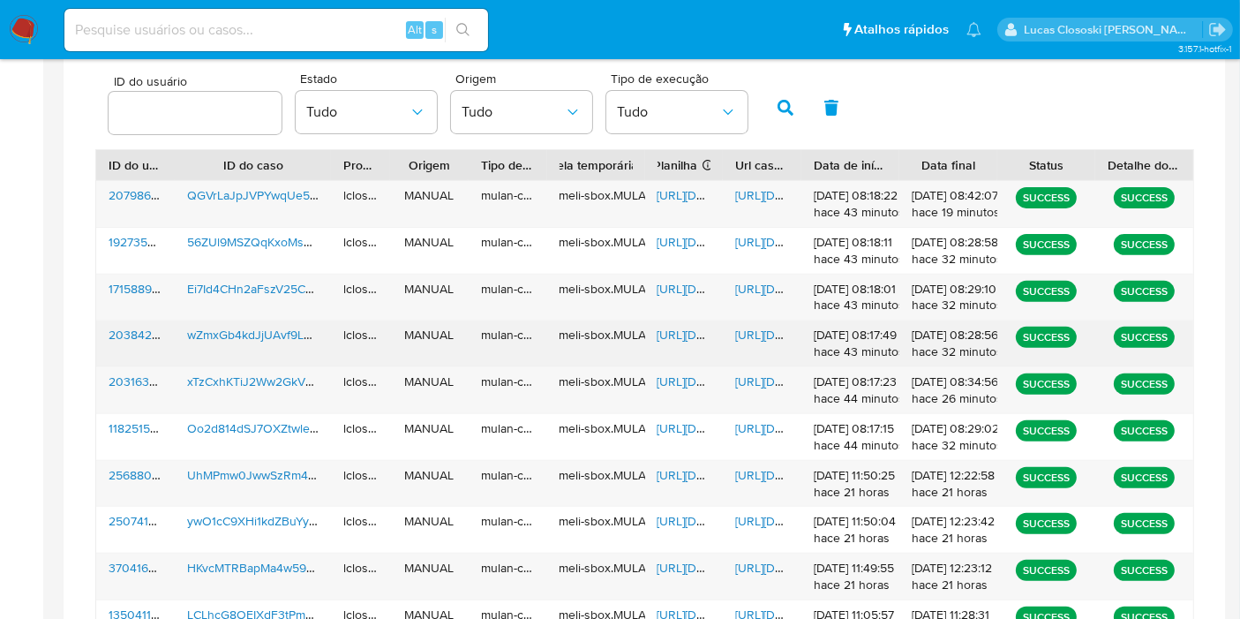
click at [677, 327] on span "https://docs.google.com/spreadsheets/d/1K7noLO-qX9e2ZwVUbdiESqjY8eDfMqlNbUJrn_A…" at bounding box center [718, 335] width 122 height 18
click at [746, 333] on span "https://docs.google.com/document/d/14Ay05BNgsVMKoZugmDEJGMrfH-kA58i6k3rsCTNxjas…" at bounding box center [796, 335] width 122 height 18
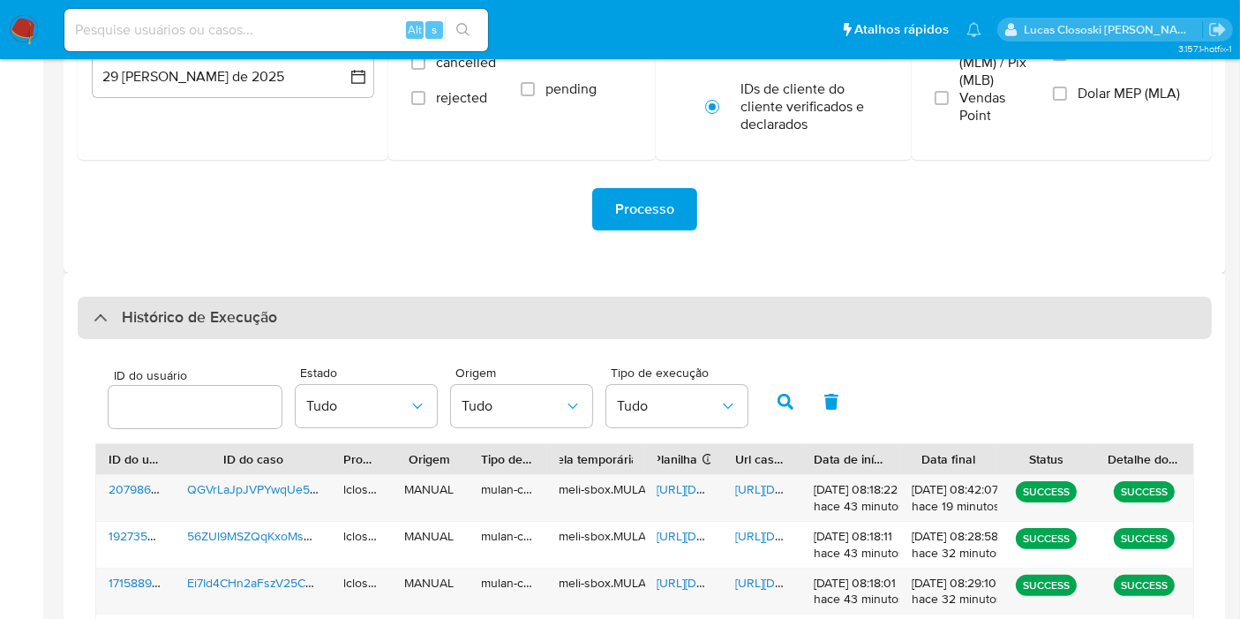
click at [299, 325] on div "Histórico de Execução" at bounding box center [645, 318] width 1134 height 42
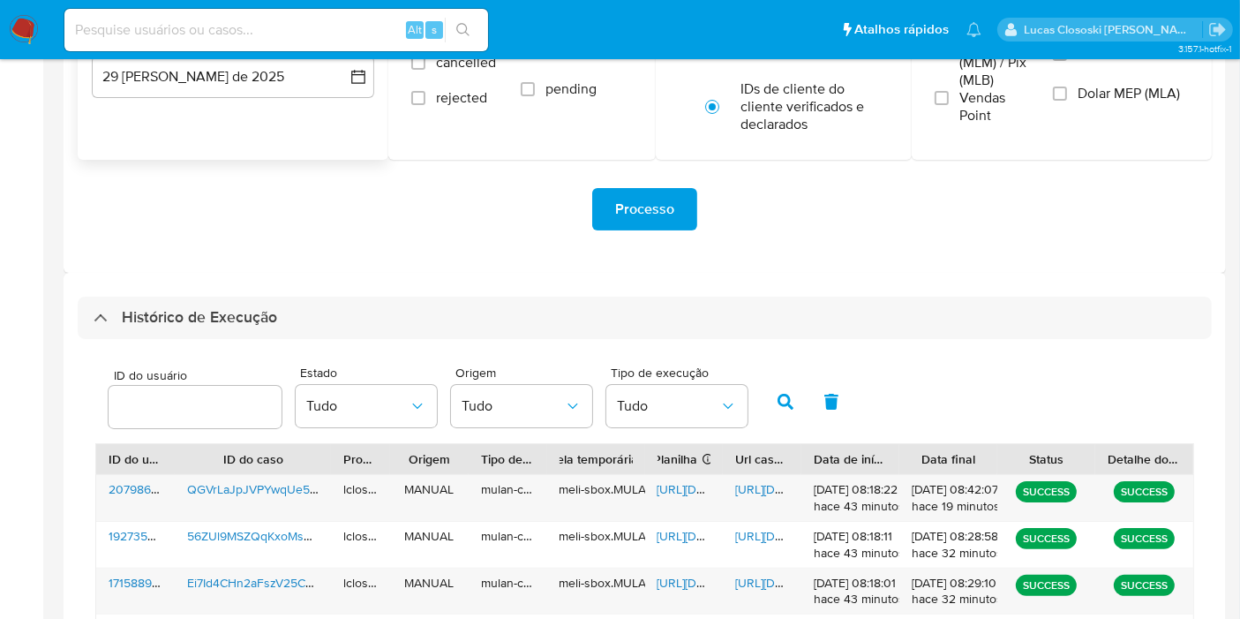
scroll to position [48, 0]
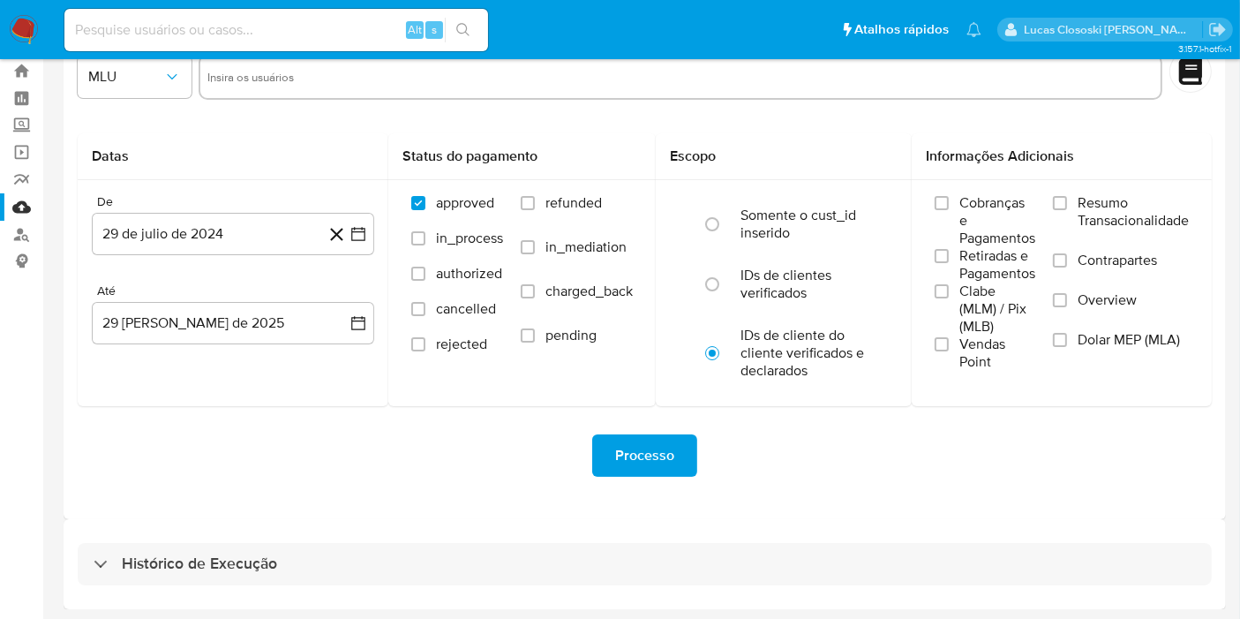
click at [370, 599] on div "Histórico de Execução" at bounding box center [645, 564] width 1162 height 90
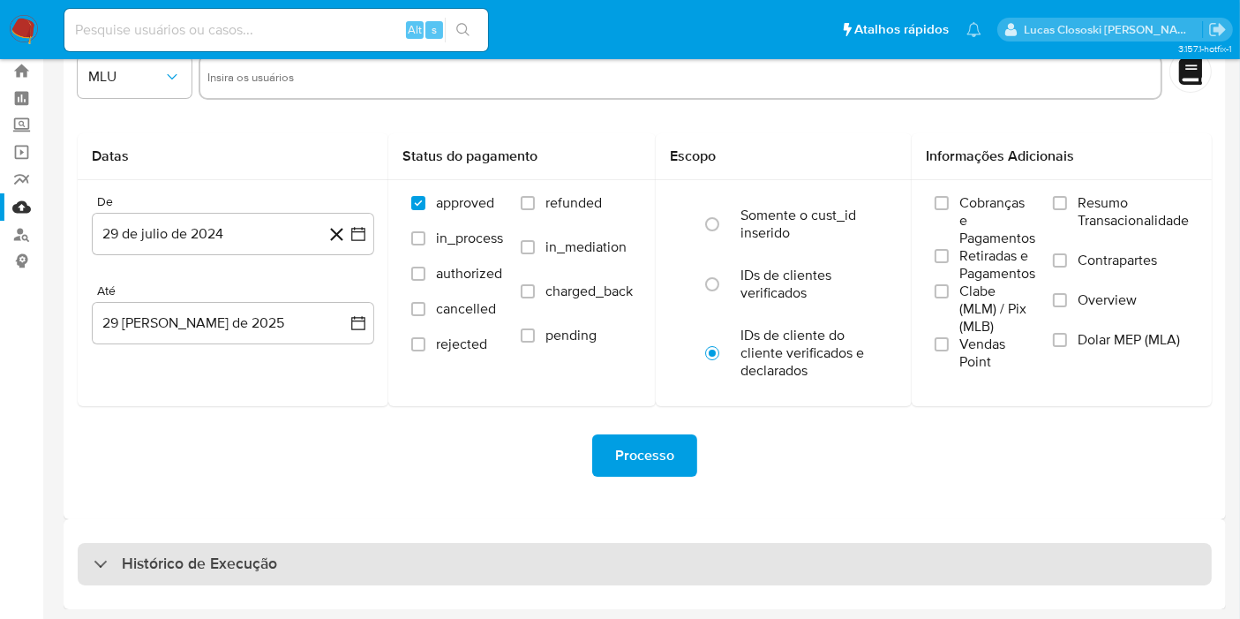
click at [372, 574] on div "Histórico de Execução" at bounding box center [645, 564] width 1134 height 42
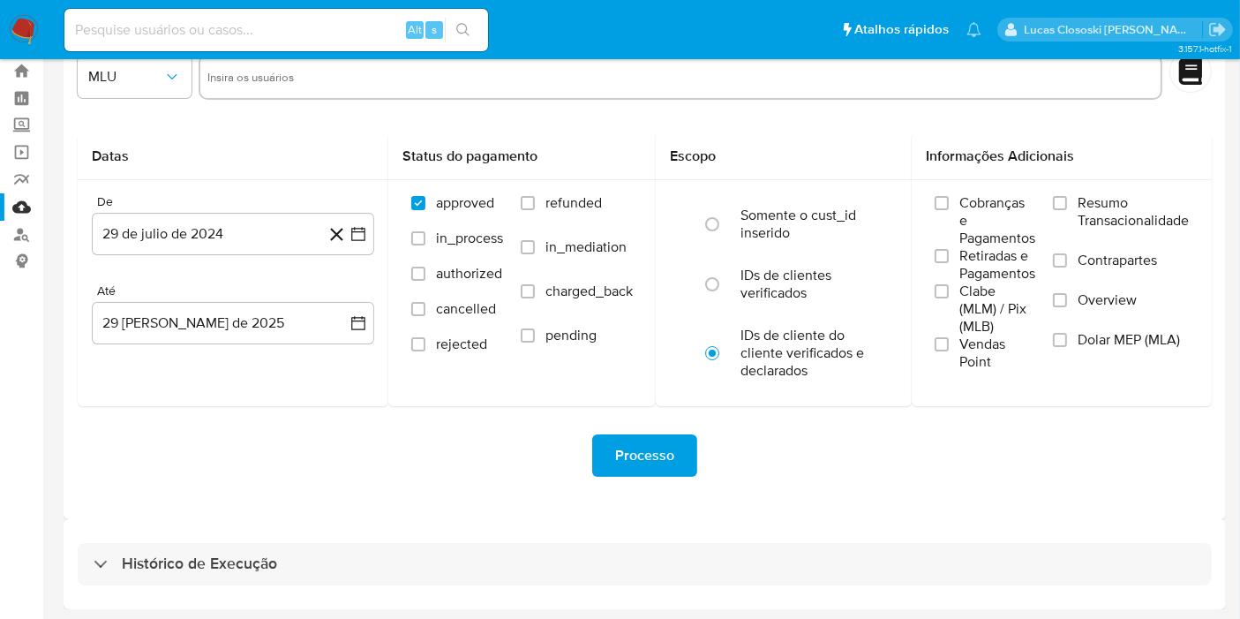
select select "10"
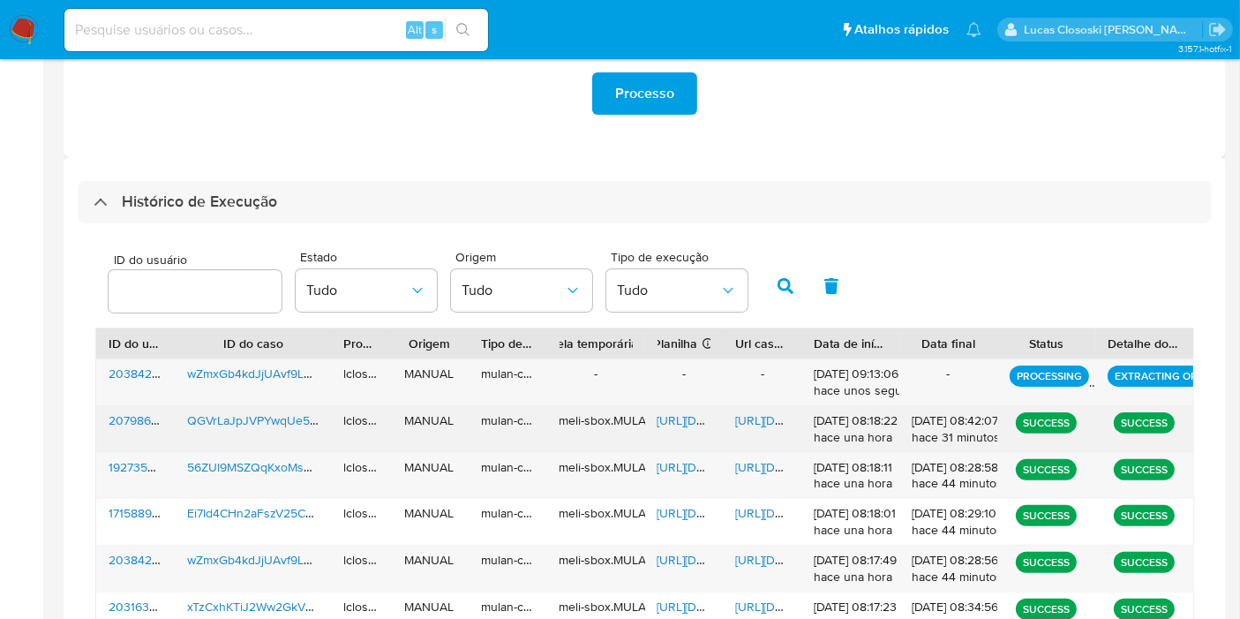
scroll to position [440, 0]
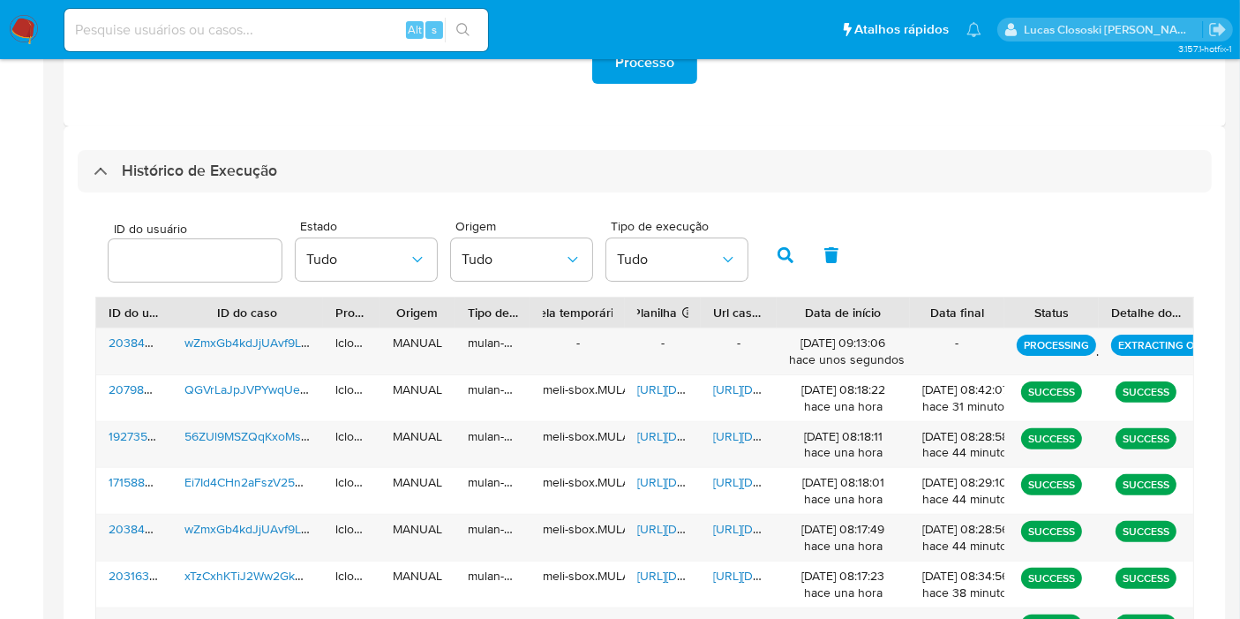
drag, startPoint x: 886, startPoint y: 311, endPoint x: 924, endPoint y: 308, distance: 38.0
click at [924, 308] on div at bounding box center [910, 312] width 32 height 30
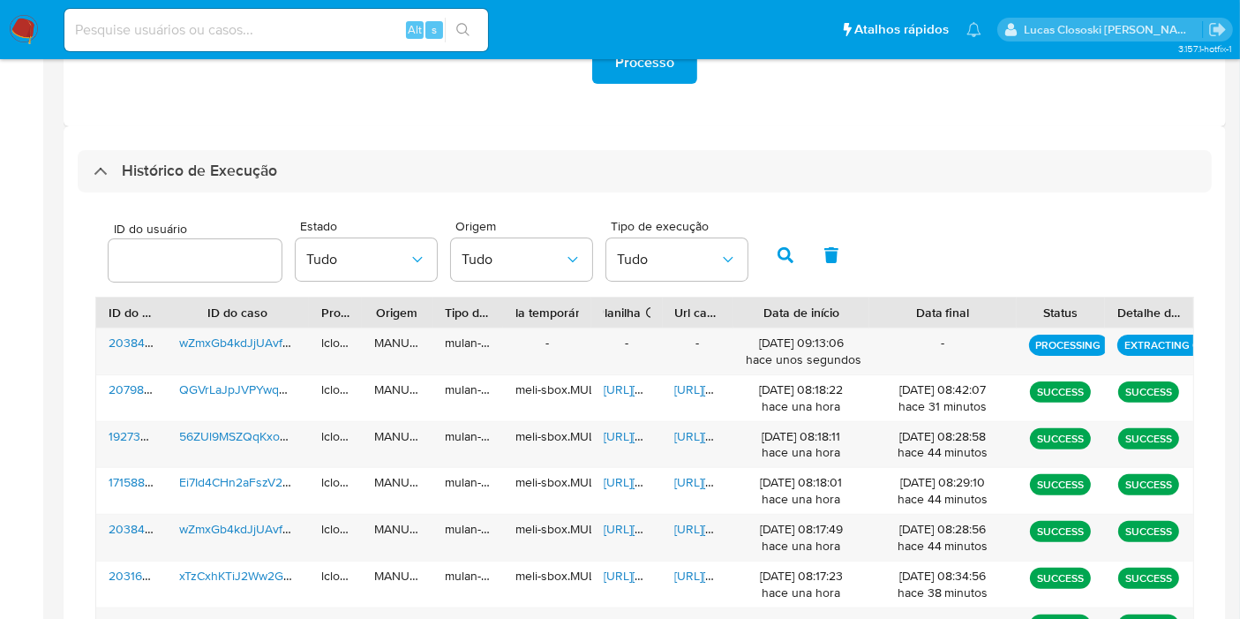
drag, startPoint x: 1016, startPoint y: 310, endPoint x: 1069, endPoint y: 306, distance: 53.1
click at [1069, 306] on div "ID do usuário ID do caso Proprietário Origem Tipo de execução Tabela temporária…" at bounding box center [644, 312] width 1097 height 30
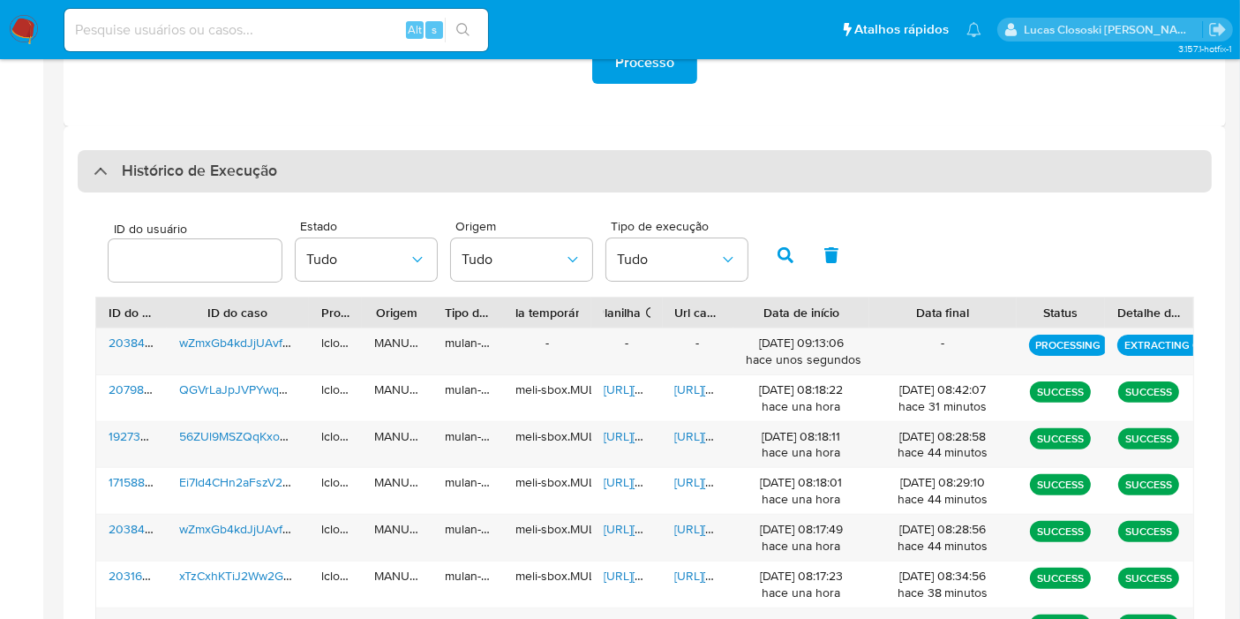
click at [393, 183] on div "Histórico de Execução" at bounding box center [645, 171] width 1134 height 42
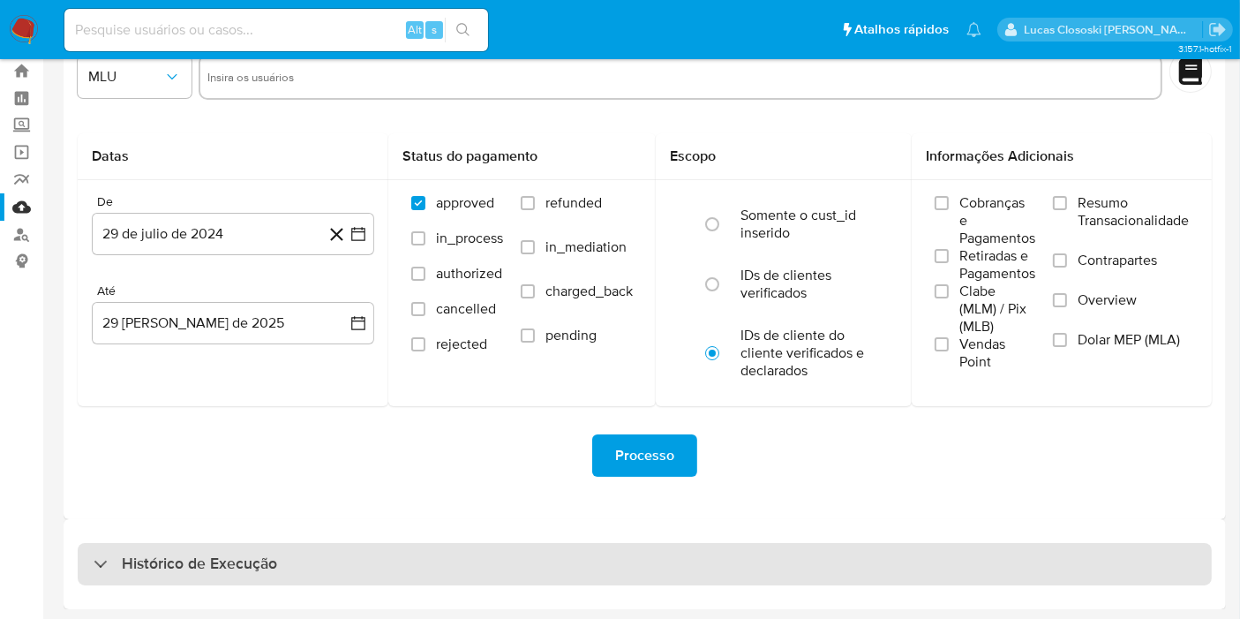
click at [315, 543] on div "Histórico de Execução" at bounding box center [645, 564] width 1134 height 42
select select "10"
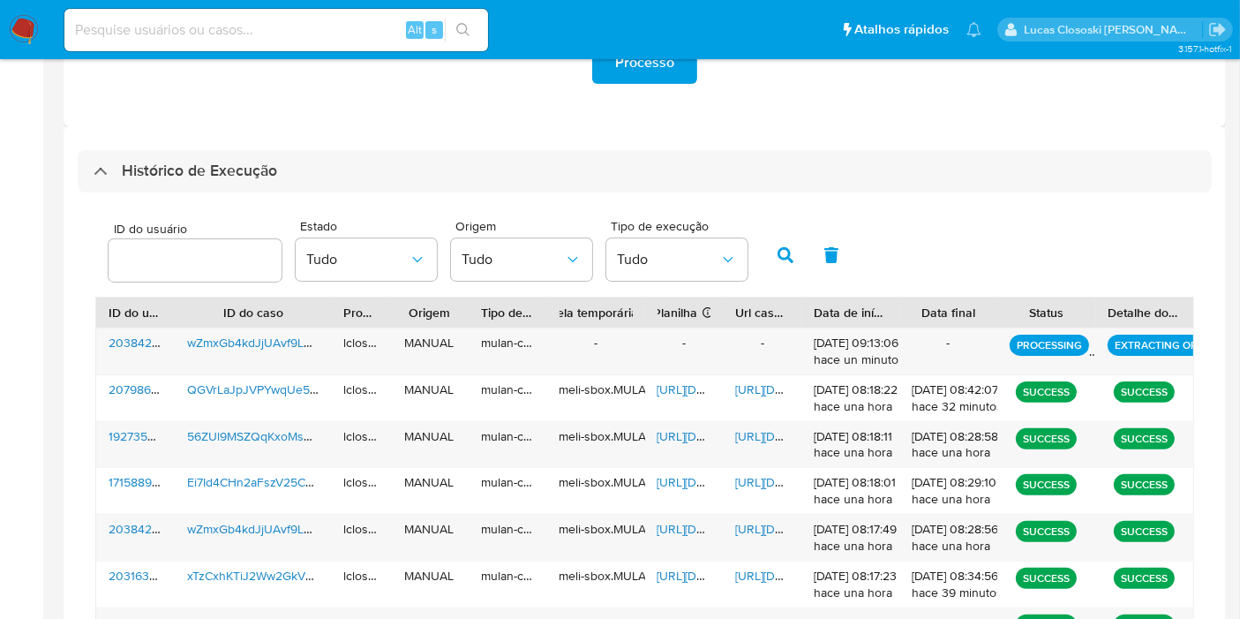
click at [894, 95] on div "Processo" at bounding box center [645, 62] width 1134 height 99
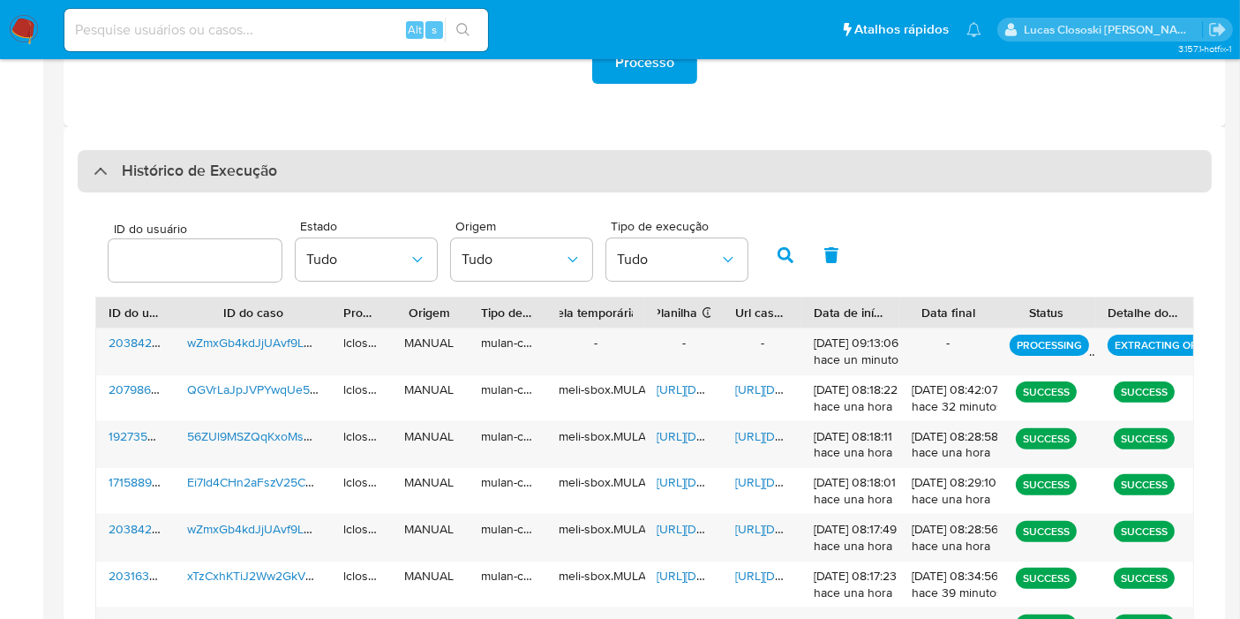
click at [519, 185] on div "Histórico de Execução" at bounding box center [645, 171] width 1134 height 42
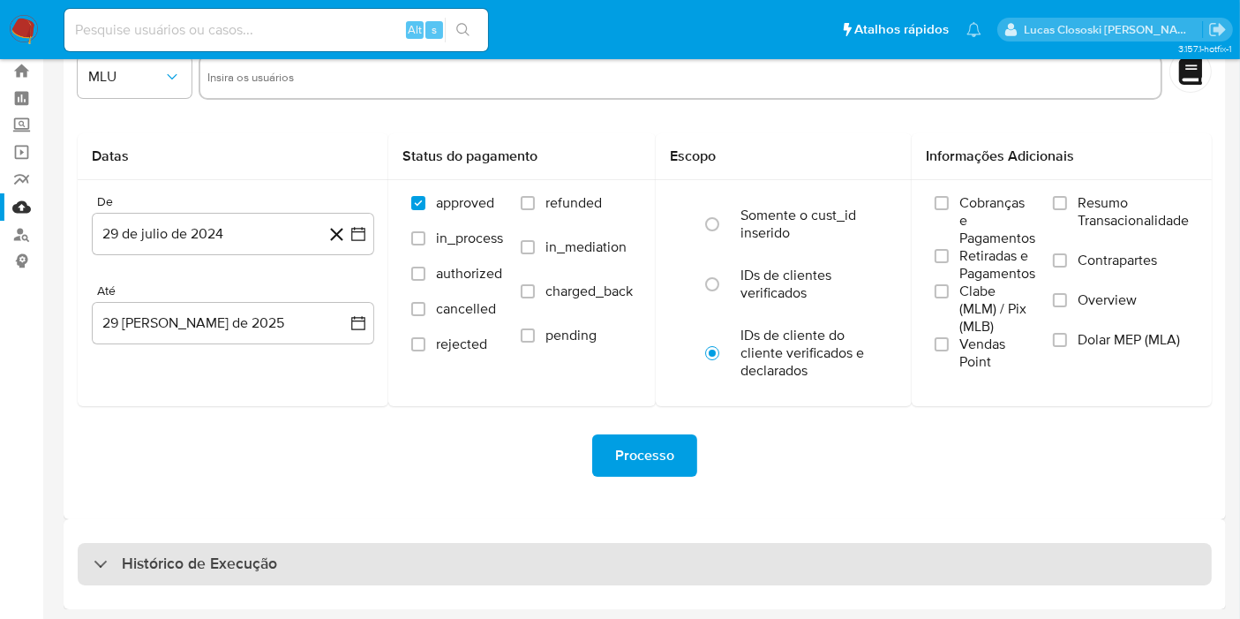
click at [508, 549] on div "Histórico de Execução" at bounding box center [645, 564] width 1134 height 42
select select "10"
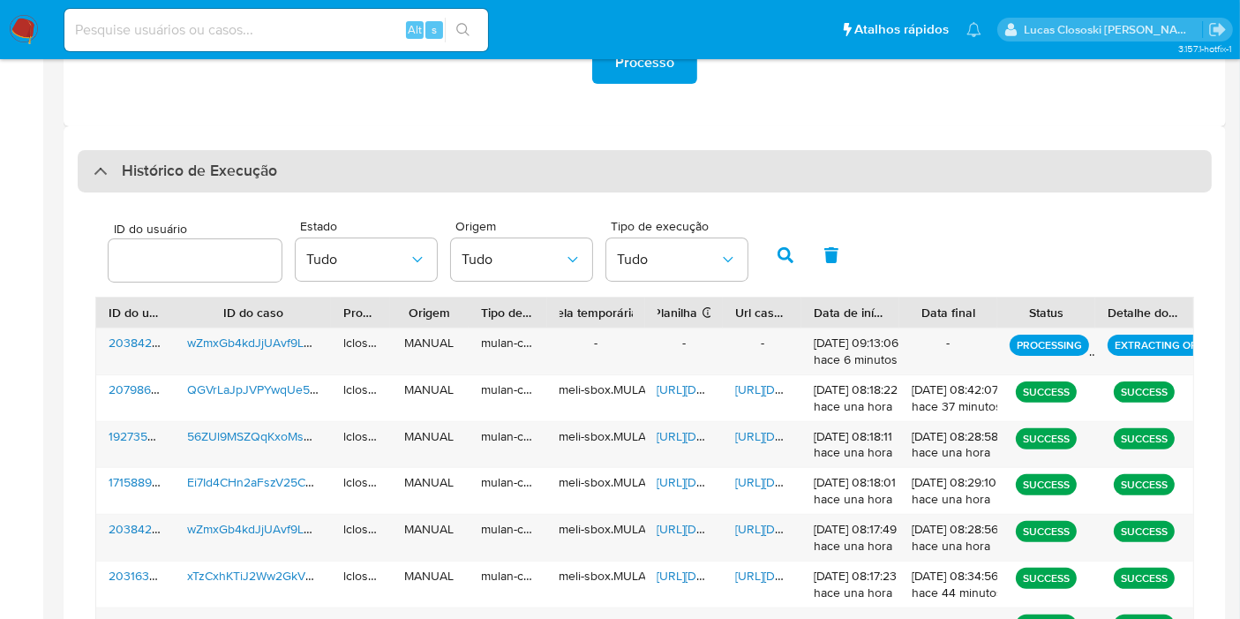
click at [402, 172] on div "Histórico de Execução" at bounding box center [645, 171] width 1134 height 42
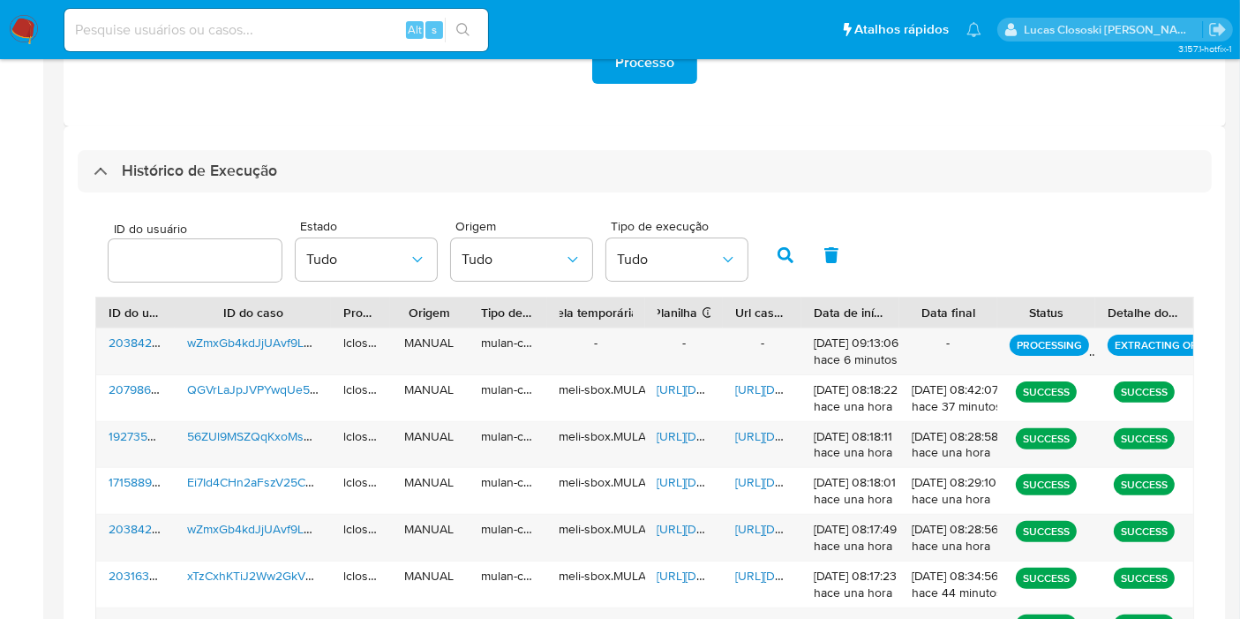
scroll to position [48, 0]
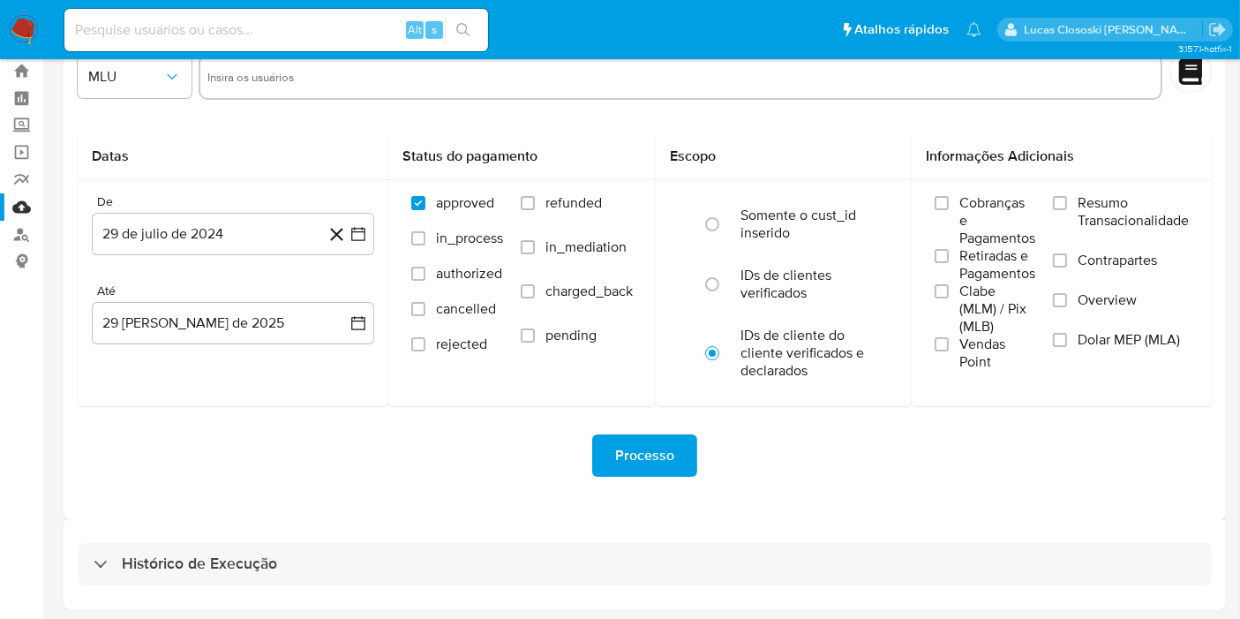
click at [319, 540] on div "Histórico de Execução" at bounding box center [645, 564] width 1162 height 90
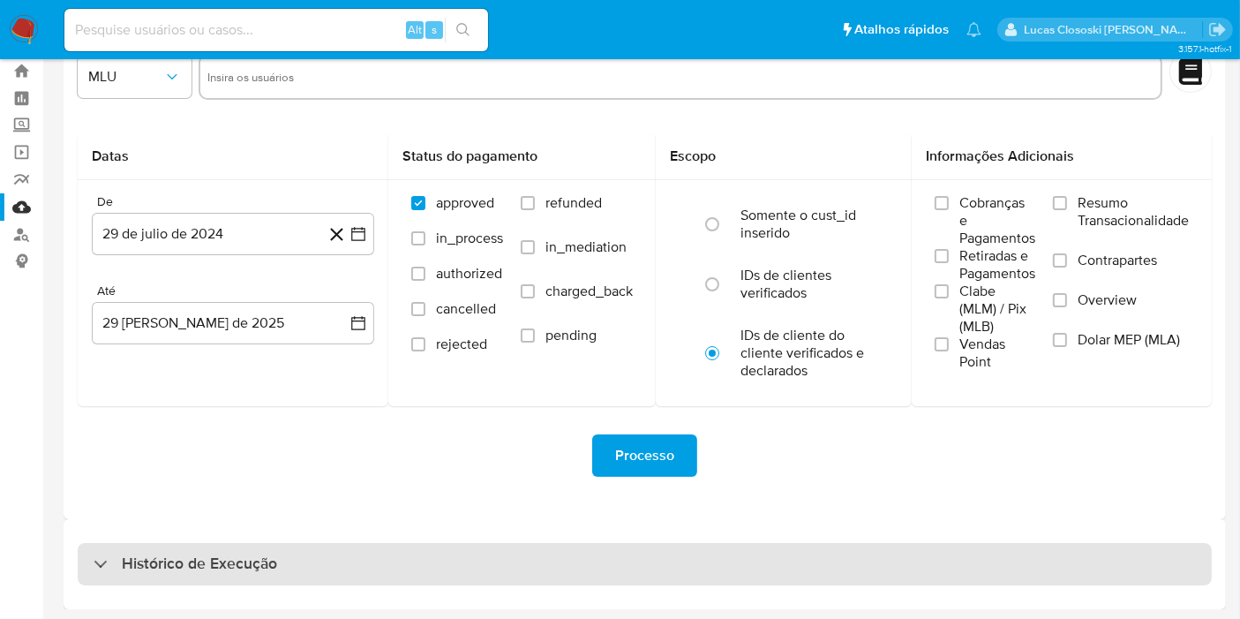
click at [324, 550] on div "Histórico de Execução" at bounding box center [645, 564] width 1134 height 42
select select "10"
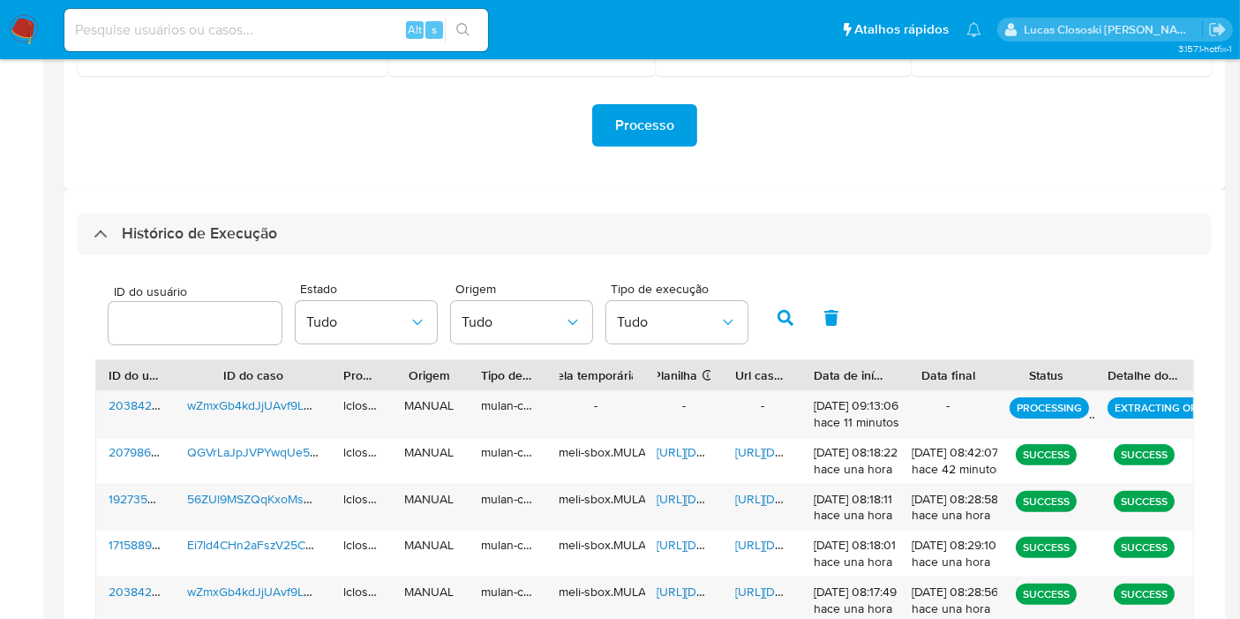
scroll to position [440, 0]
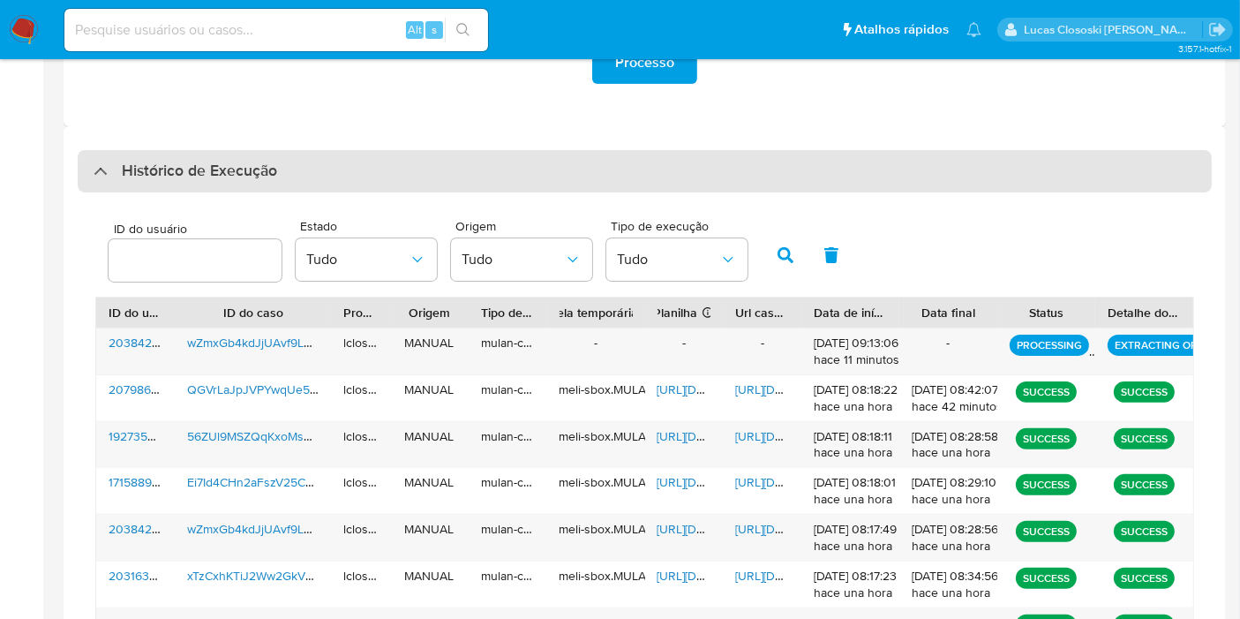
click at [469, 189] on div "Histórico de Execução" at bounding box center [645, 171] width 1134 height 42
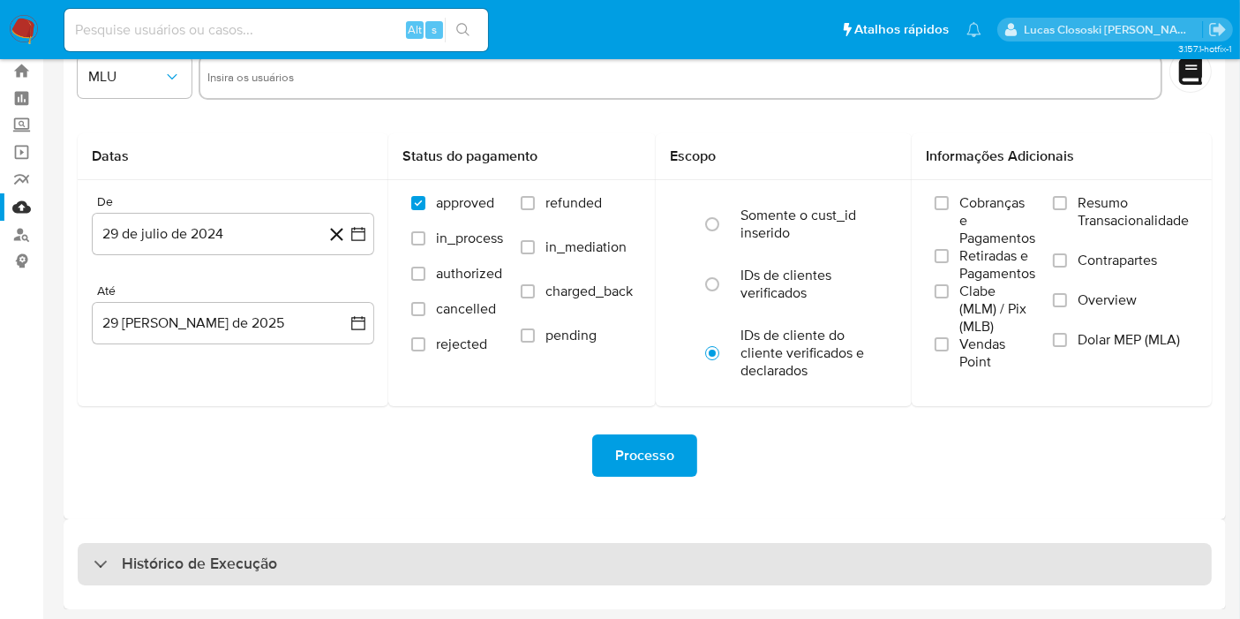
click at [410, 565] on div "Histórico de Execução" at bounding box center [645, 564] width 1134 height 42
select select "10"
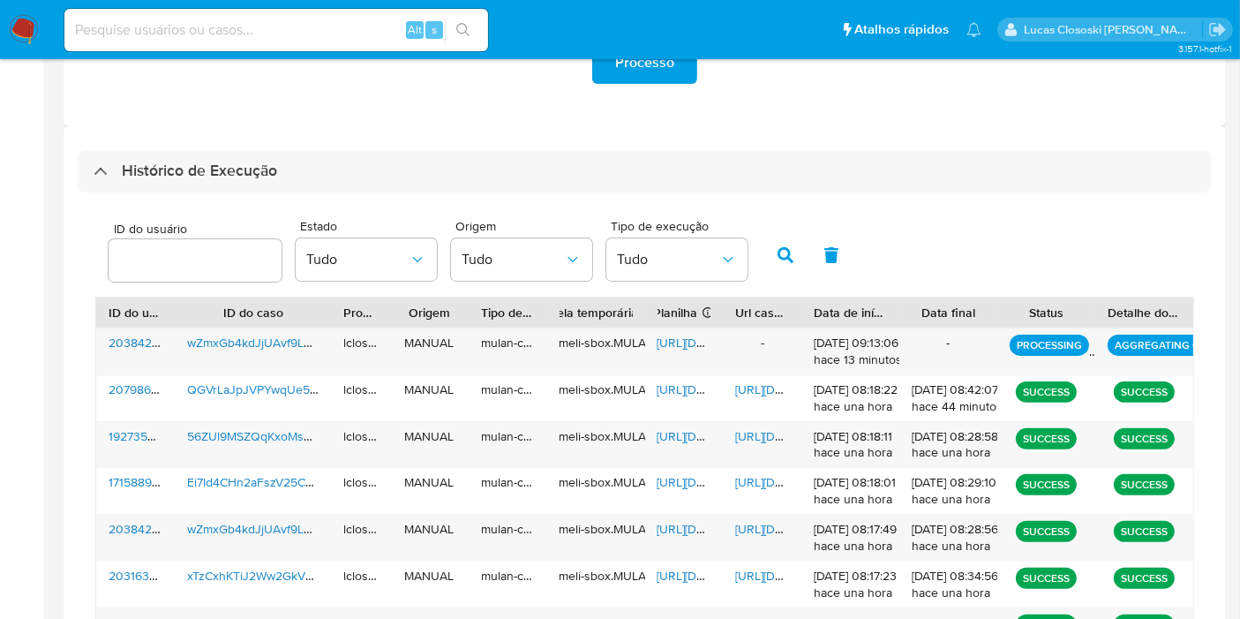
click at [453, 195] on div "ID do usuário Estado Tudo Origem Tudo Tipo de execução Tudo ID do usuário ID do…" at bounding box center [645, 525] width 1134 height 667
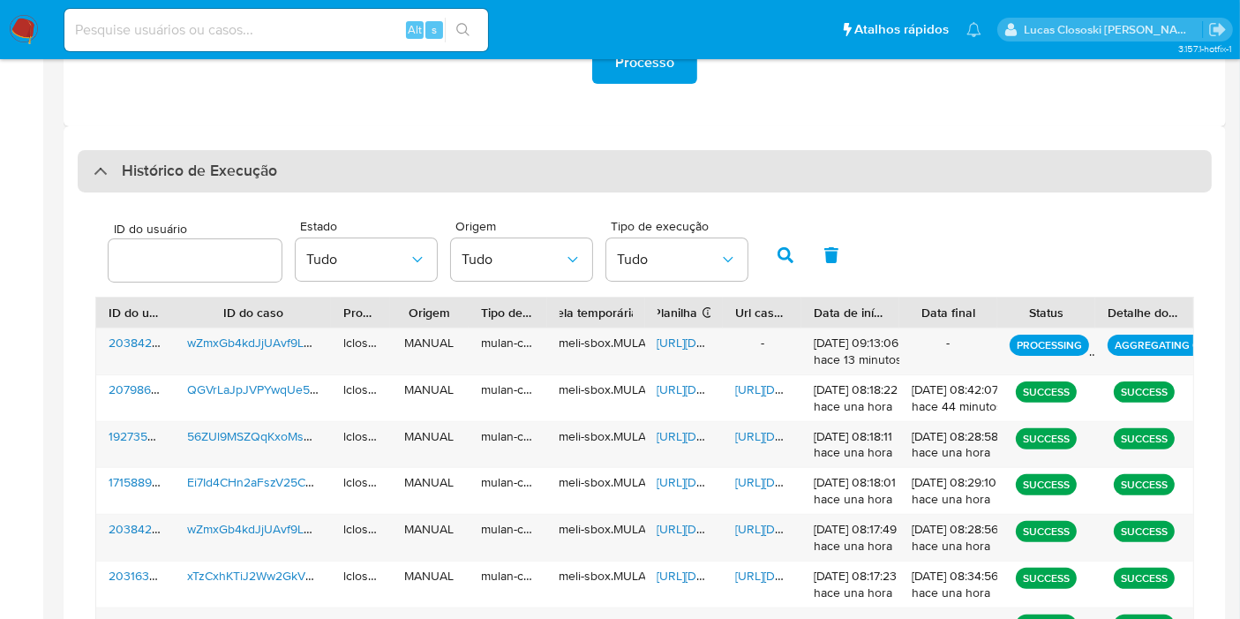
click at [457, 177] on div "Histórico de Execução" at bounding box center [645, 171] width 1134 height 42
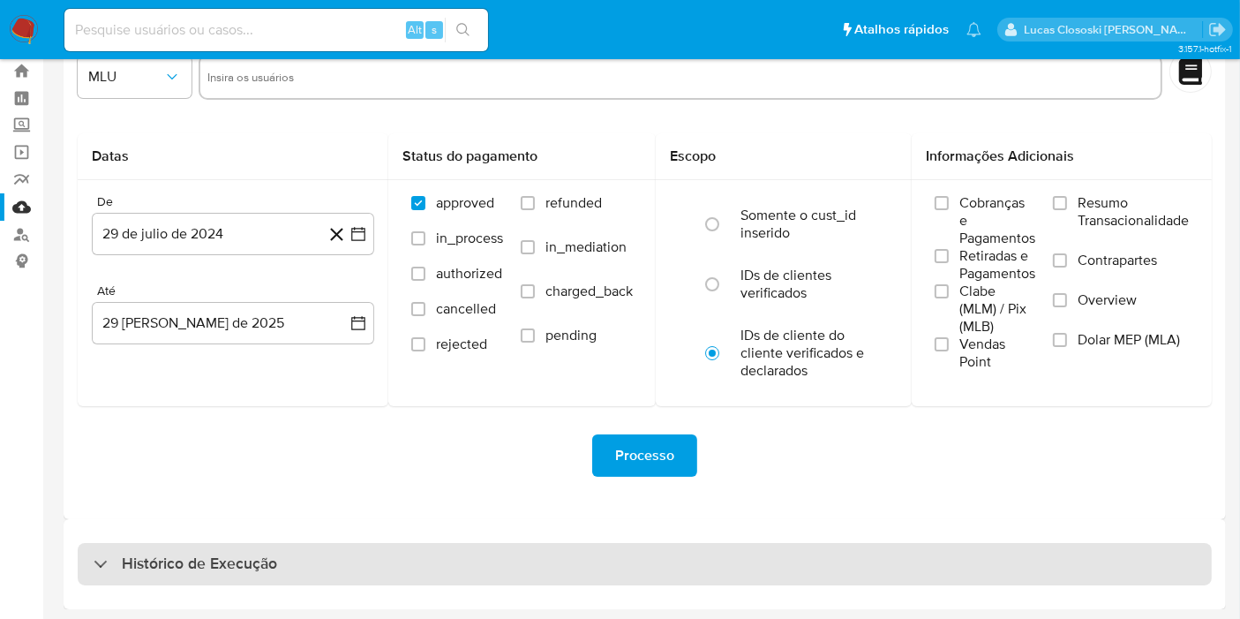
click at [410, 556] on div "Histórico de Execução" at bounding box center [645, 564] width 1134 height 42
select select "10"
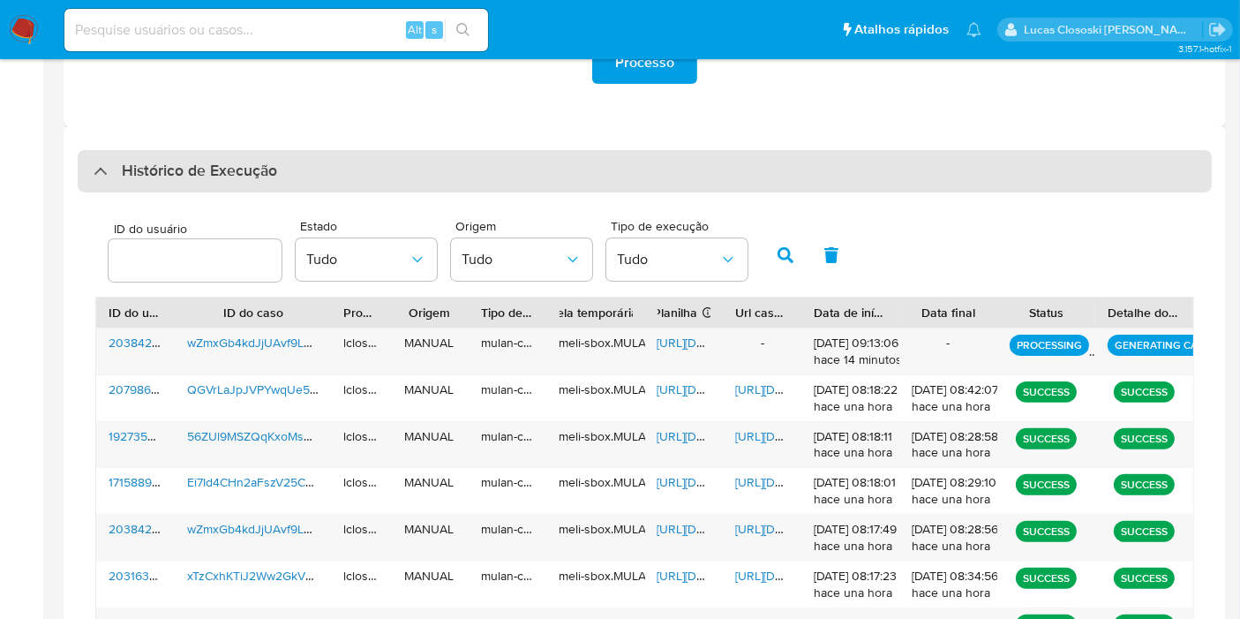
click at [237, 169] on h3 "Histórico de Execução" at bounding box center [199, 171] width 155 height 21
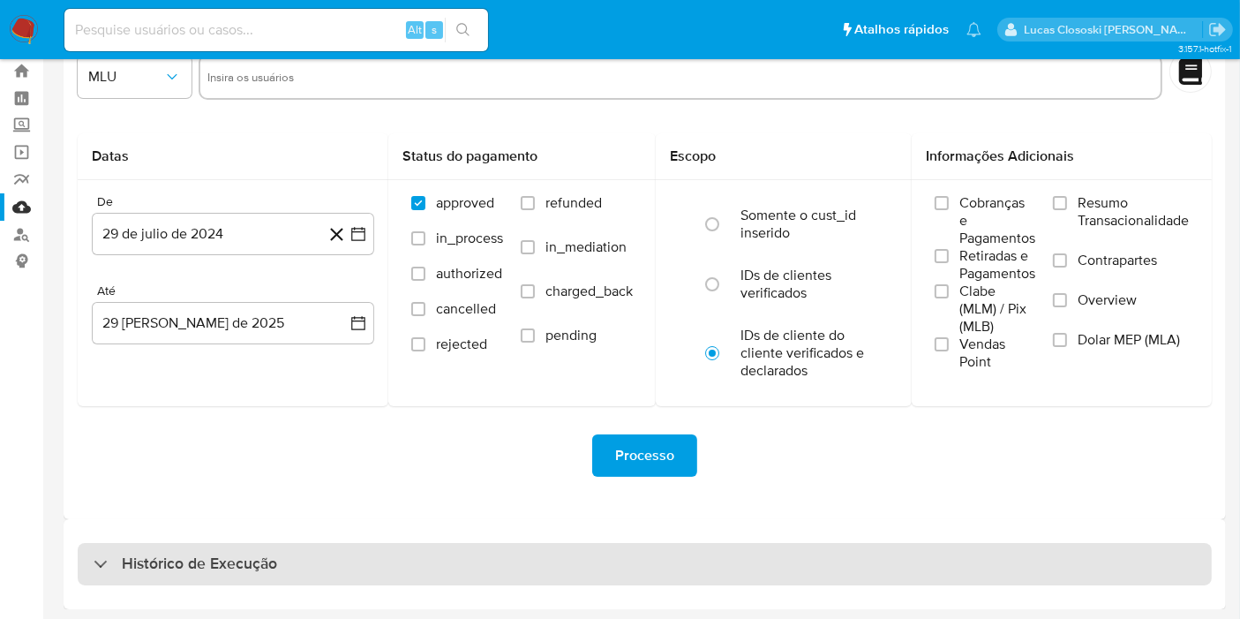
click at [285, 567] on div "Histórico de Execução" at bounding box center [645, 564] width 1134 height 42
select select "10"
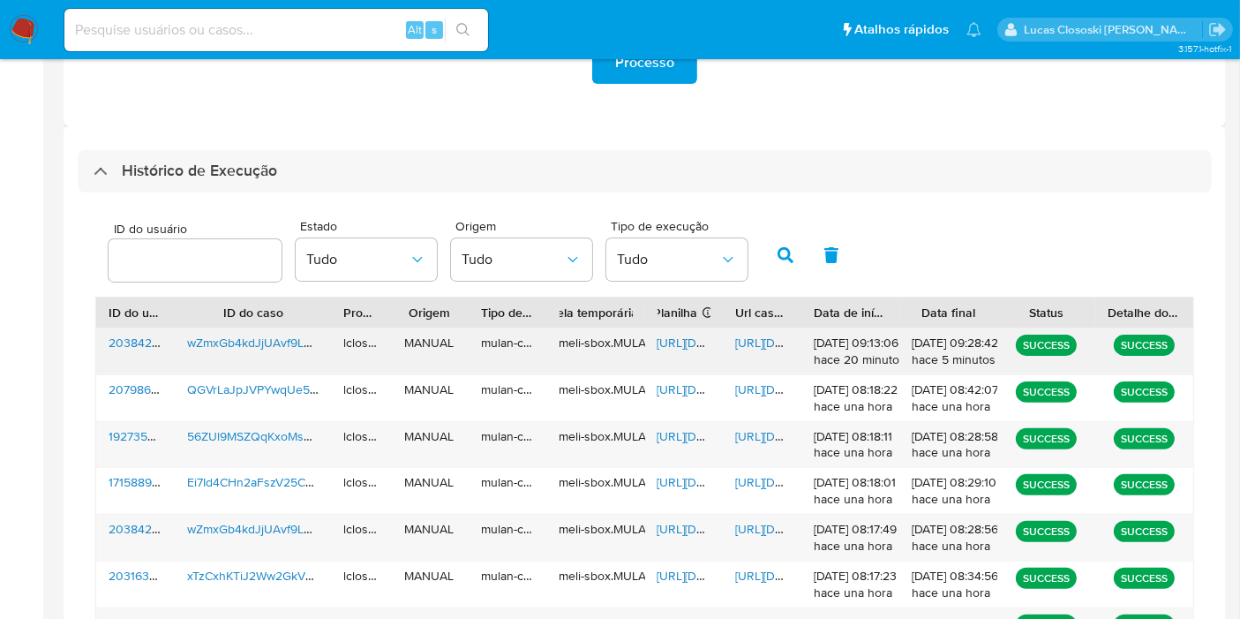
click at [671, 340] on span "https://docs.google.com/spreadsheets/d/1br8_xdaXLOp2FxHV9qHCX0xDTwTU2WaRDBG34Me…" at bounding box center [718, 343] width 122 height 18
click at [786, 342] on span "https://docs.google.com/document/d/1cVzcC24HyOYPBUwP6Wn2WTS-3SjD9KyxAt2x5pKWkBw…" at bounding box center [796, 343] width 122 height 18
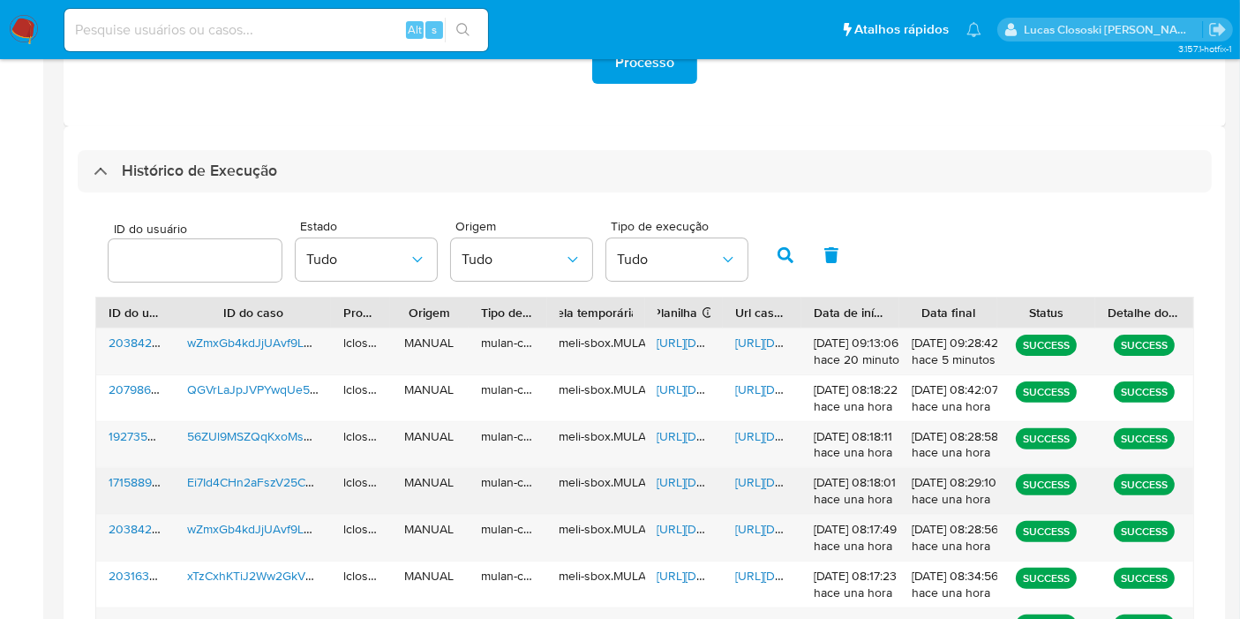
click at [680, 483] on span "https://docs.google.com/spreadsheets/d/1at6sSNuJW_GP4M93tMSKGH6RQvYteDpzKrr91L4…" at bounding box center [718, 482] width 122 height 18
click at [735, 473] on span "https://docs.google.com/document/d/15Jm3MQRS3R1kHartif67AsYAZdvriHkOjinOgETNMYc…" at bounding box center [796, 482] width 122 height 18
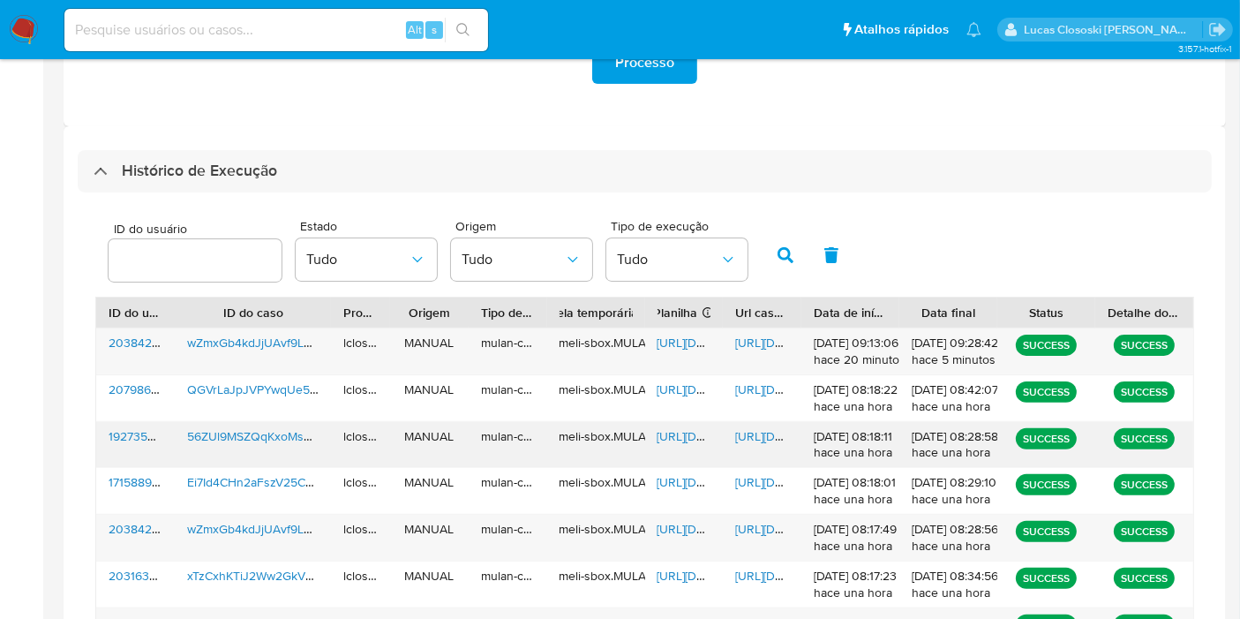
click at [686, 435] on span "https://docs.google.com/spreadsheets/d/1V_3hVXtdFxHP5idRkz7f2KQlM2crrBJATkIQTQm…" at bounding box center [718, 436] width 122 height 18
click at [763, 432] on span "https://docs.google.com/document/d/1yZv_LPVUM0QwNYhjdvlzRst1E-dpBIhRNLWigytIqVw…" at bounding box center [796, 436] width 122 height 18
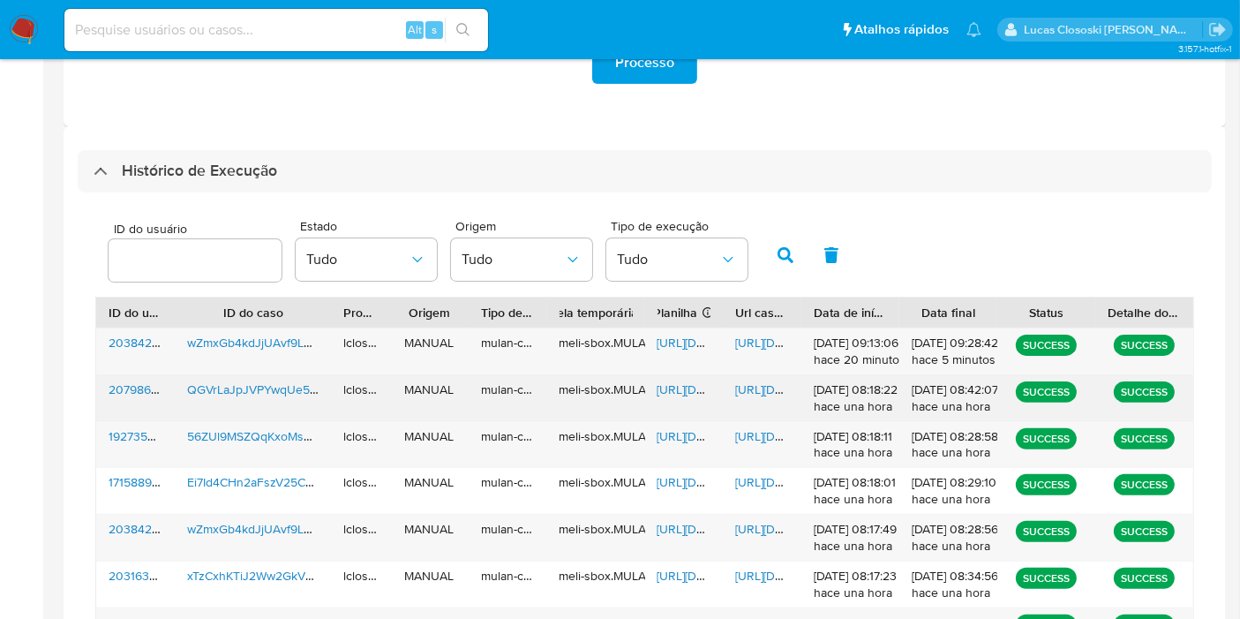
click at [688, 389] on span "https://docs.google.com/spreadsheets/d/1dVnZugiowuEWQ3xUZgYmHeLtideYXnZqqAieVB0…" at bounding box center [718, 389] width 122 height 18
click at [769, 380] on span "https://docs.google.com/document/d/1w-xkZP1NV83rir0GvMHJB6vC-IS44yvWfMoDvrdeYBw…" at bounding box center [796, 389] width 122 height 18
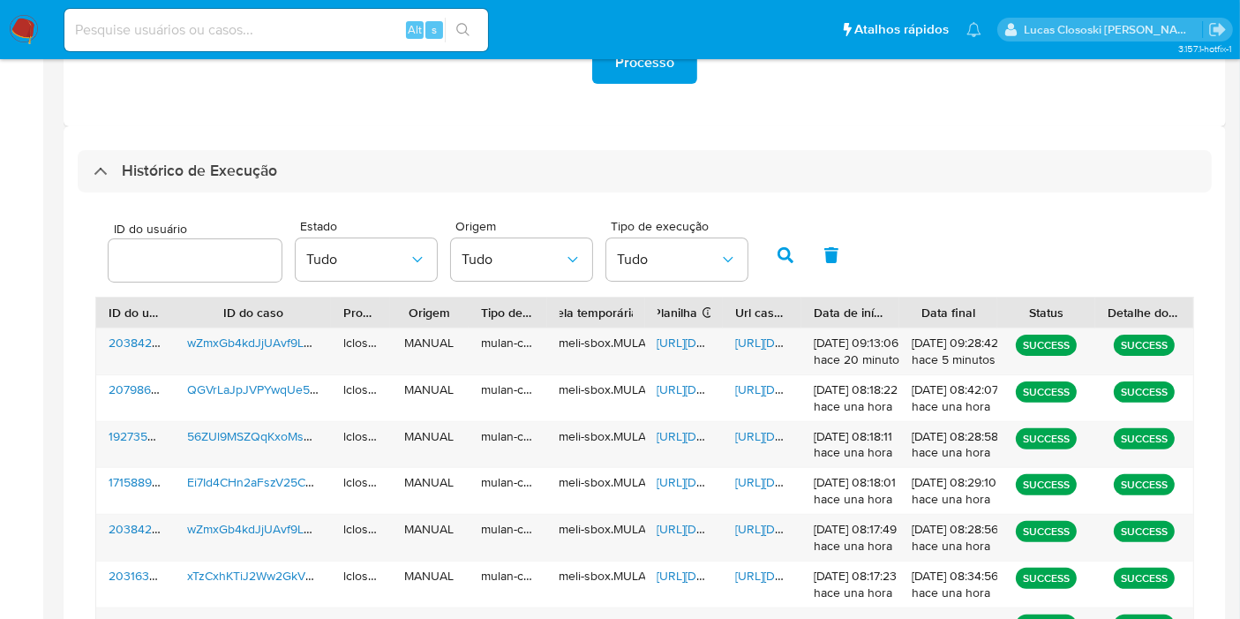
scroll to position [450, 0]
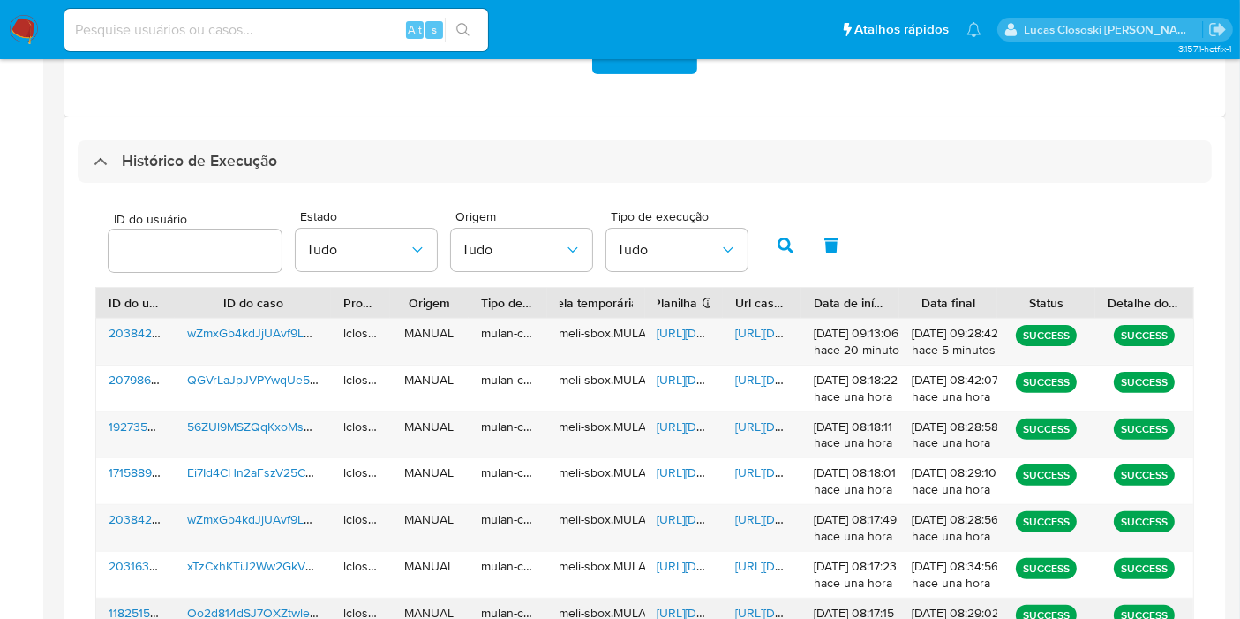
click at [680, 615] on span "https://docs.google.com/spreadsheets/d/10hSi-n7l68m6nDZGnISS2OICVCqe4qU3saILwVl…" at bounding box center [718, 613] width 122 height 18
click at [770, 606] on span "https://docs.google.com/document/d/17eN4ajYXzTO0ACSI3E5L911FK3AwGWqTWn1ZDqw1cTk…" at bounding box center [796, 613] width 122 height 18
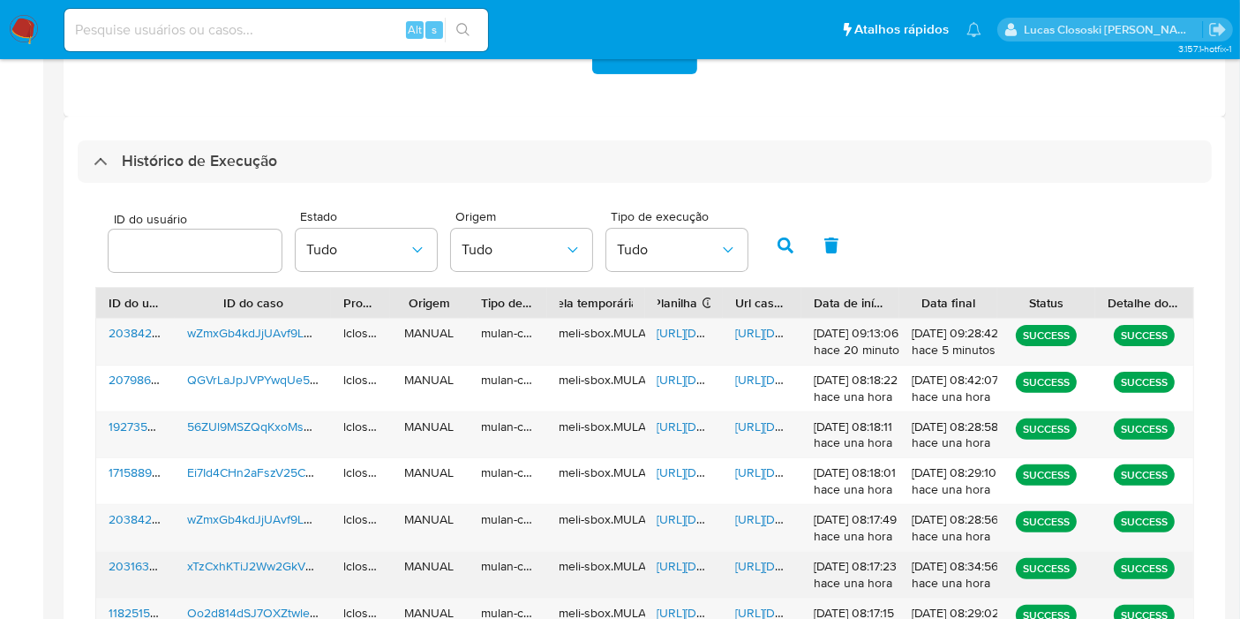
click at [675, 557] on span "https://docs.google.com/spreadsheets/d/1nUe4O-qeexYWy01JSt74yjhDYKIerdeMo2076FM…" at bounding box center [718, 566] width 122 height 18
click at [768, 564] on span "https://docs.google.com/document/d/1qBxJZrm__40gzyf1iuScIOwYzDauHbIj9_eoxnLubT8…" at bounding box center [796, 566] width 122 height 18
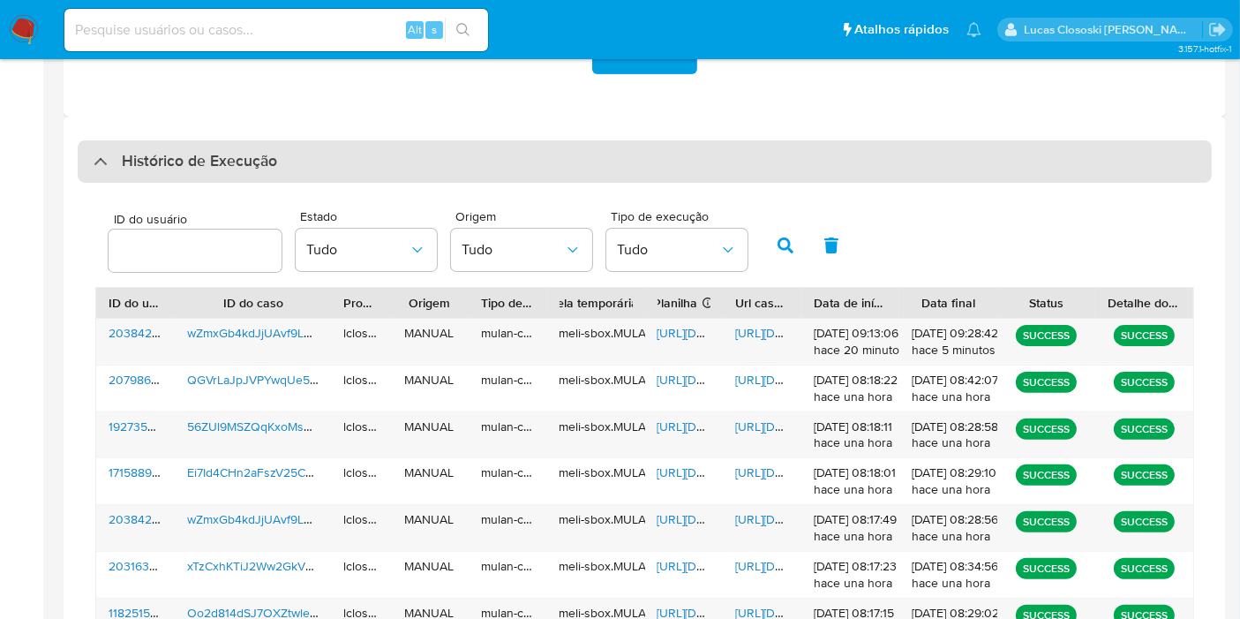
click at [277, 157] on div "Histórico de Execução" at bounding box center [645, 161] width 1134 height 42
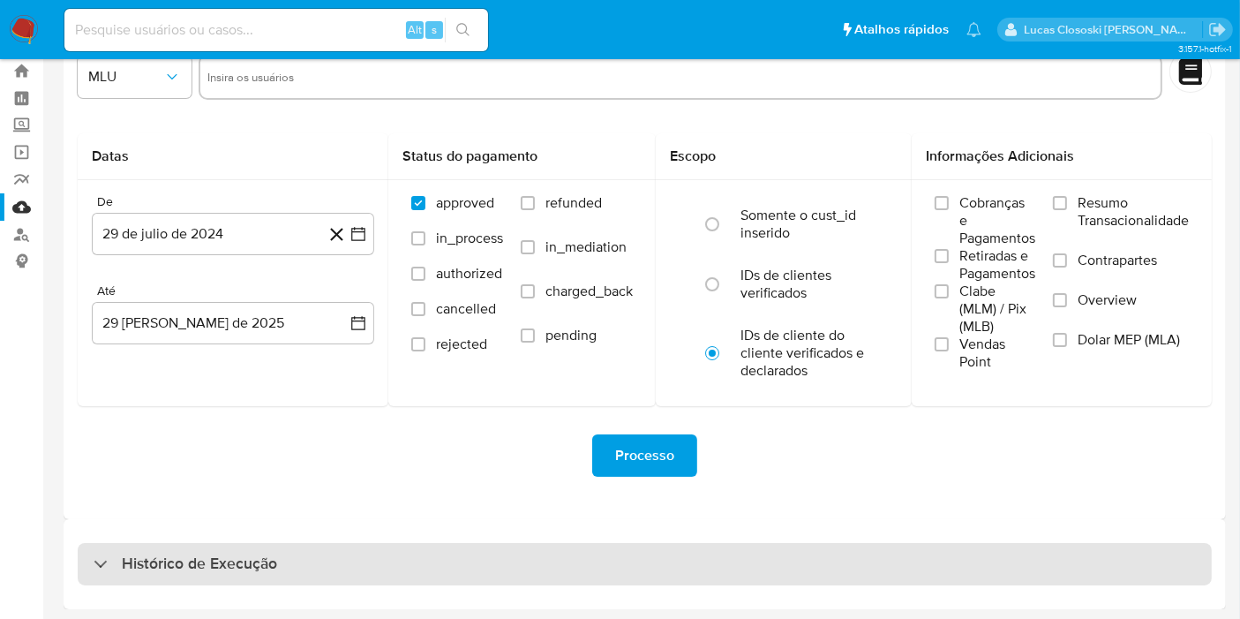
click at [280, 550] on div "Histórico de Execução" at bounding box center [645, 564] width 1134 height 42
select select "10"
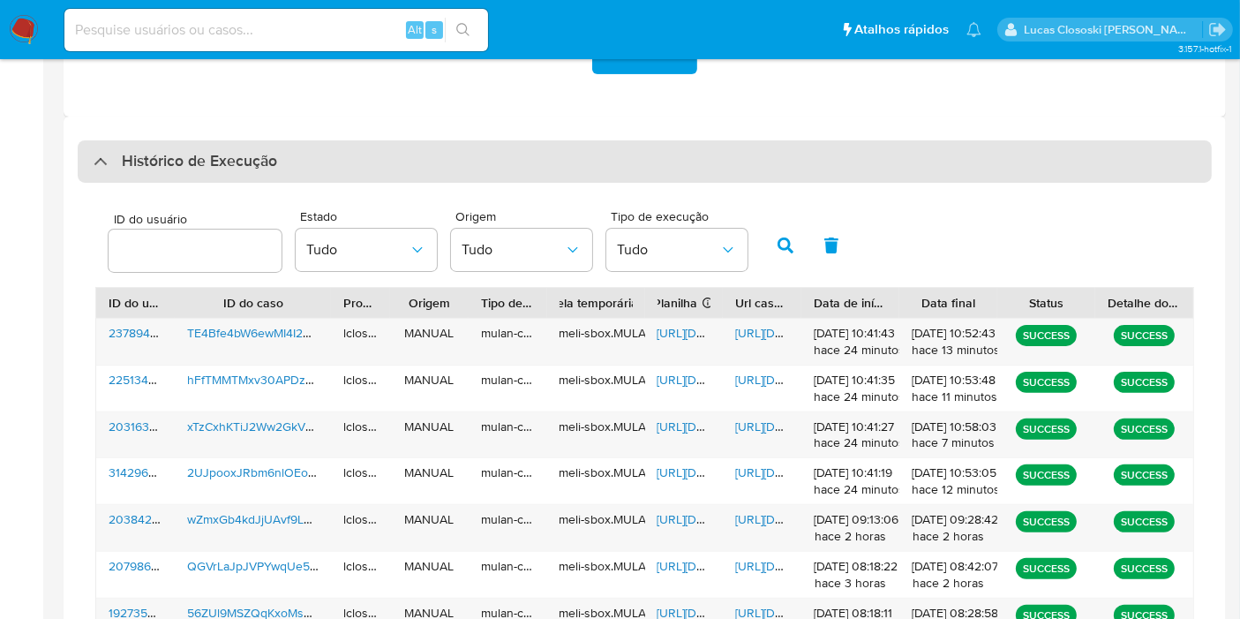
scroll to position [57, 0]
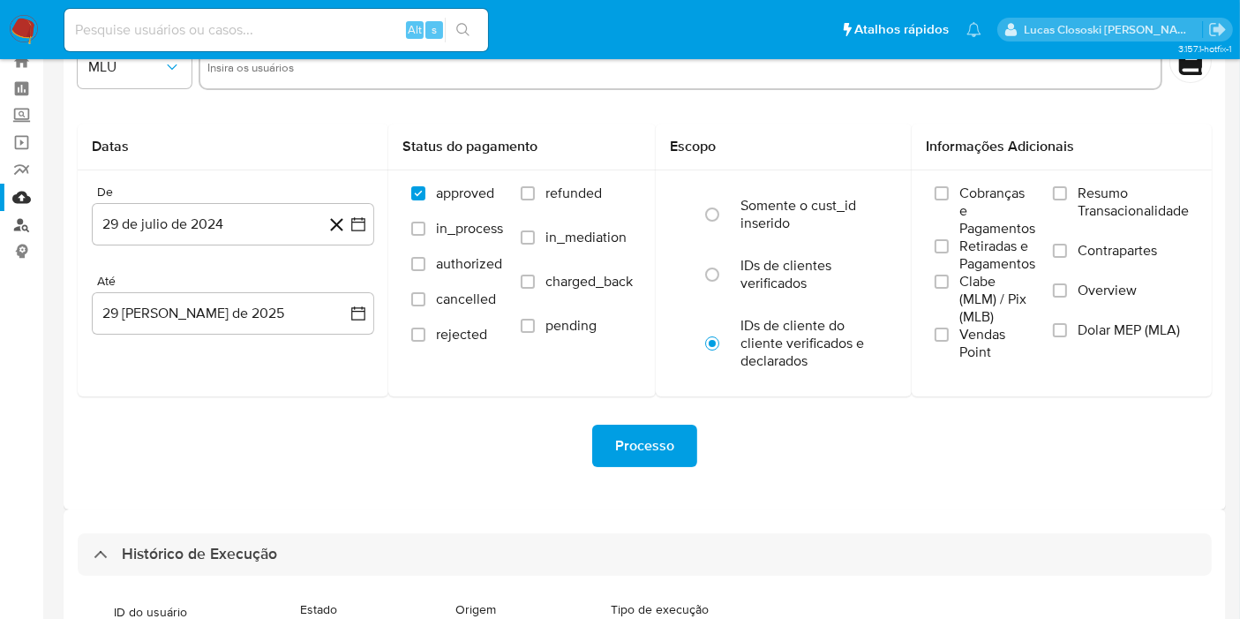
click at [33, 218] on link "Localizador de pessoas" at bounding box center [105, 224] width 210 height 27
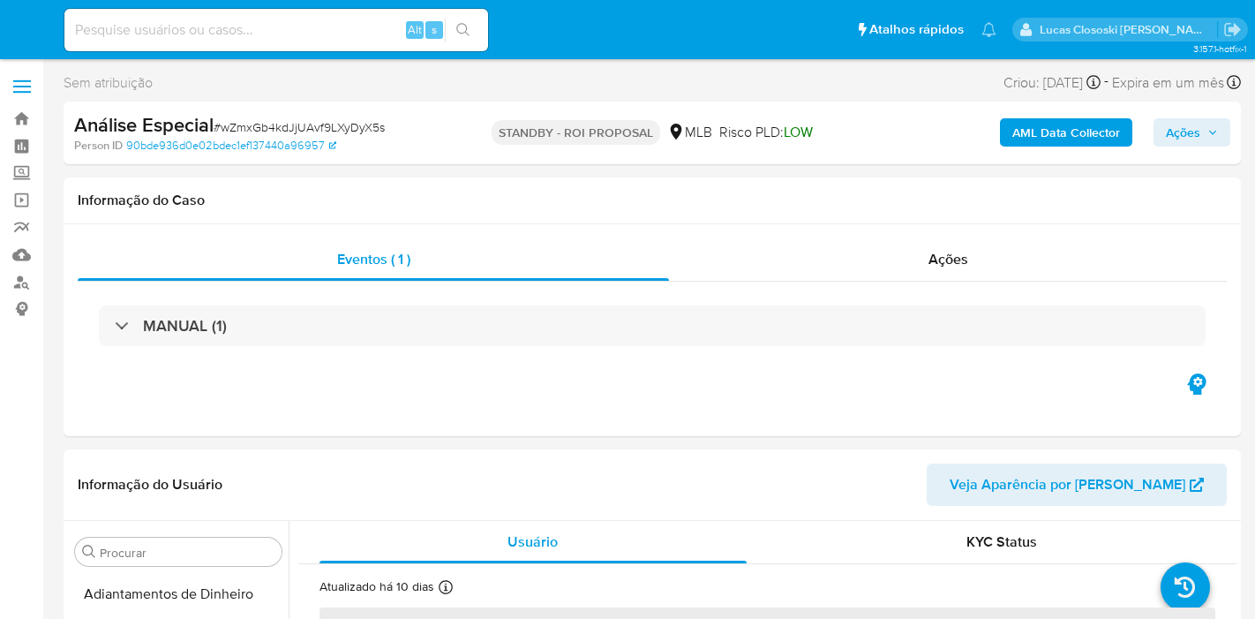
select select "10"
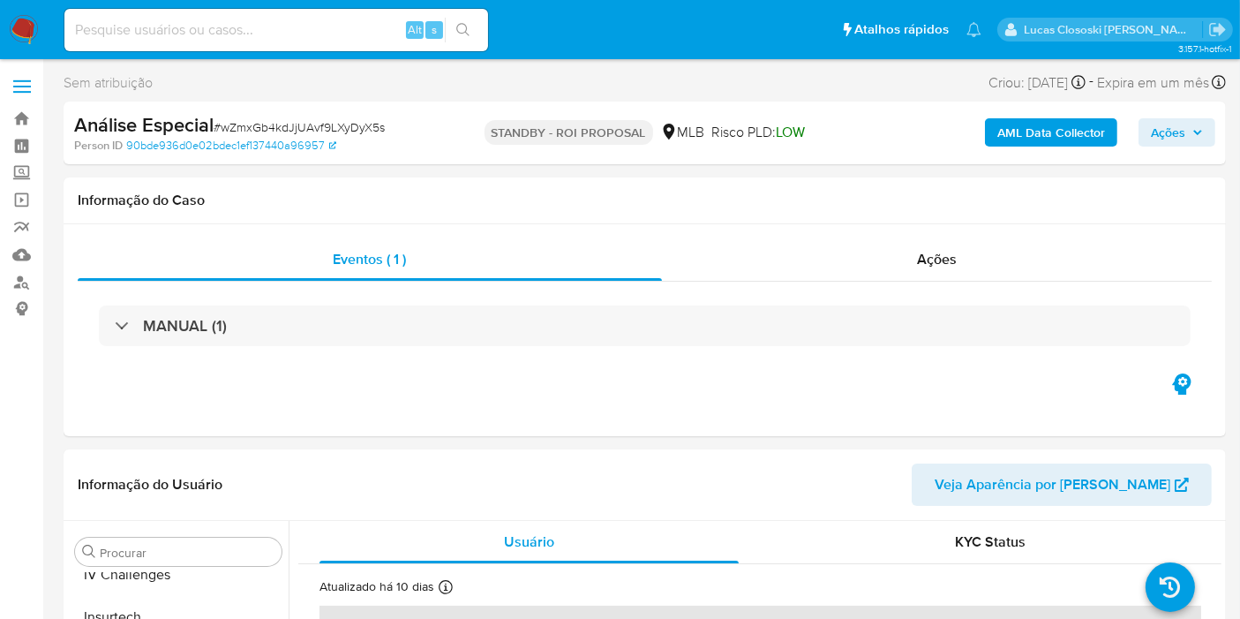
scroll to position [830, 0]
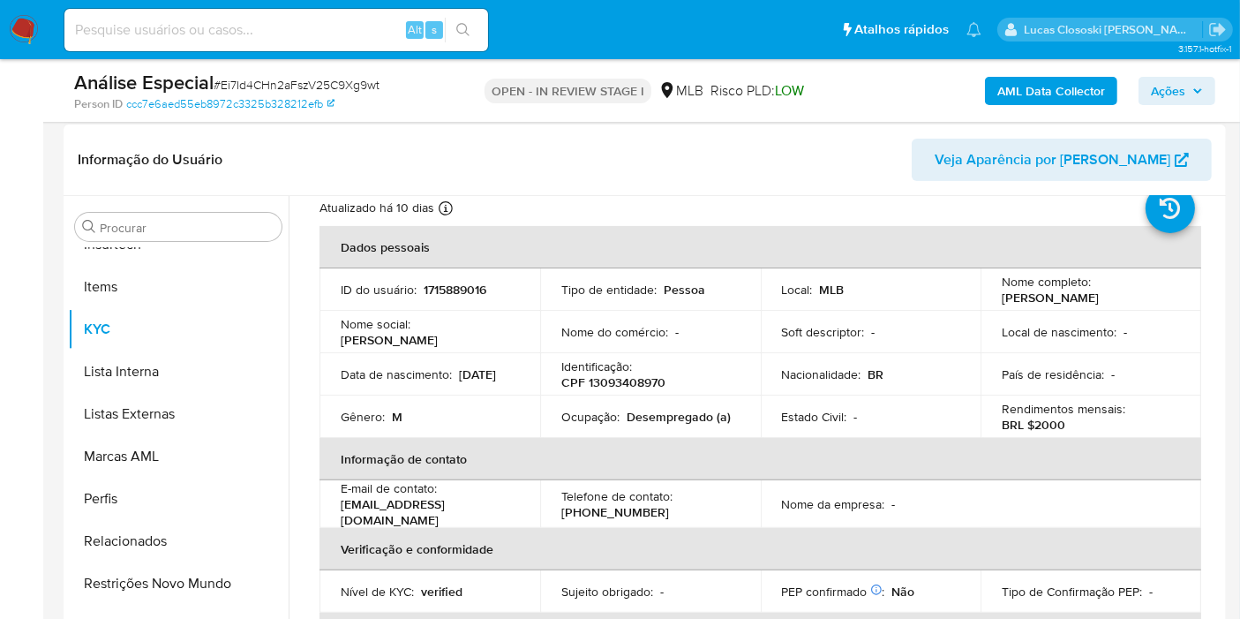
scroll to position [98, 0]
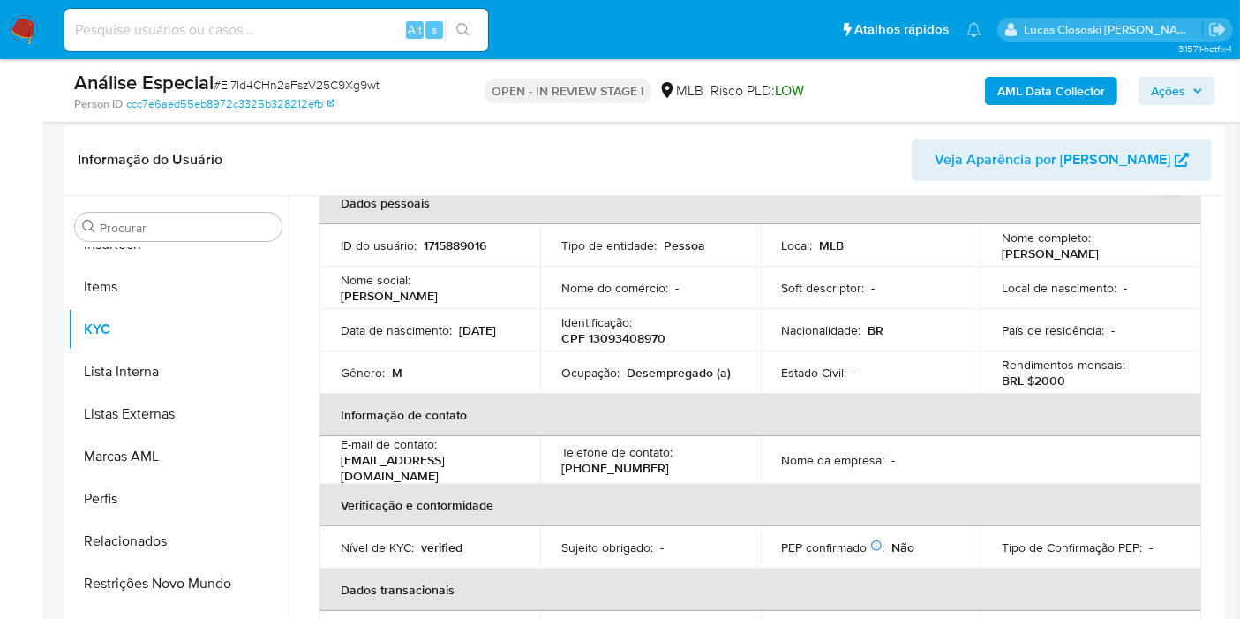
click at [632, 342] on p "CPF 13093408970" at bounding box center [613, 338] width 104 height 16
copy p "13093408970"
click at [1001, 95] on b "AML Data Collector" at bounding box center [1051, 91] width 108 height 28
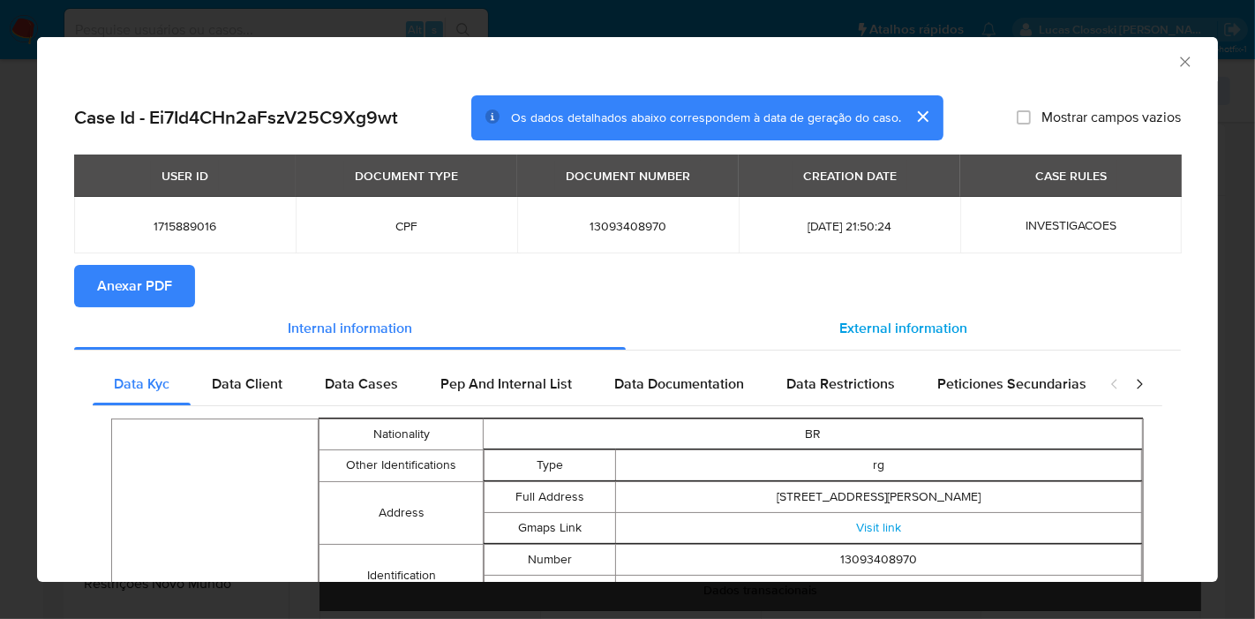
click at [890, 331] on span "External information" at bounding box center [903, 328] width 128 height 20
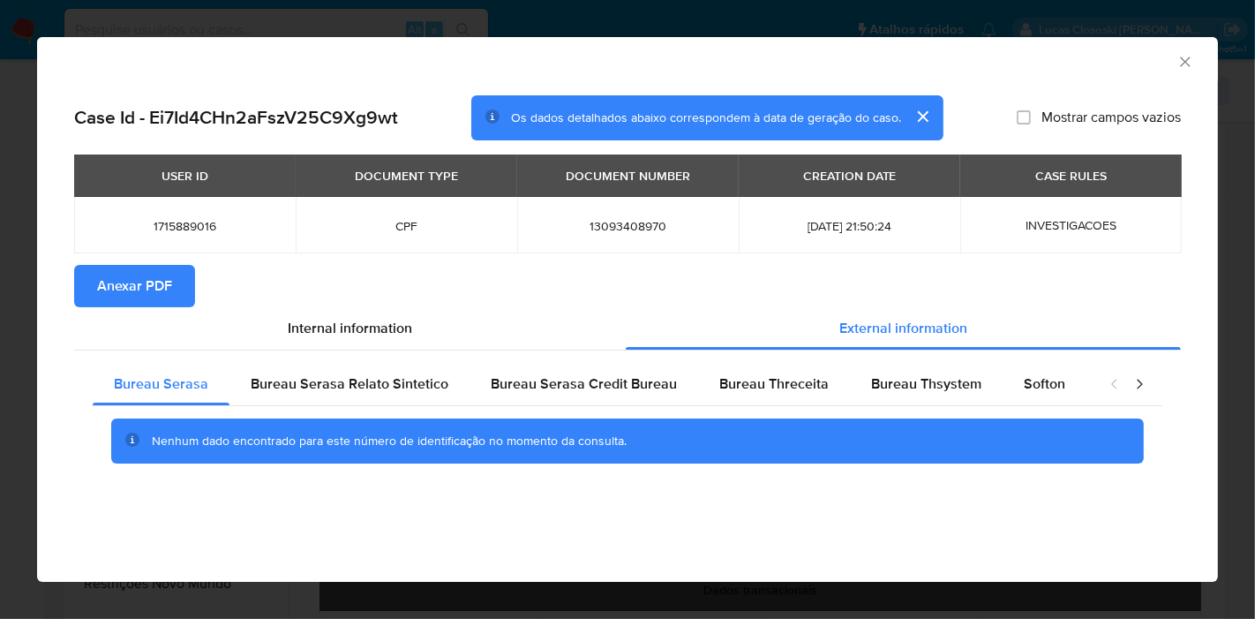
click at [169, 291] on span "Anexar PDF" at bounding box center [134, 286] width 75 height 39
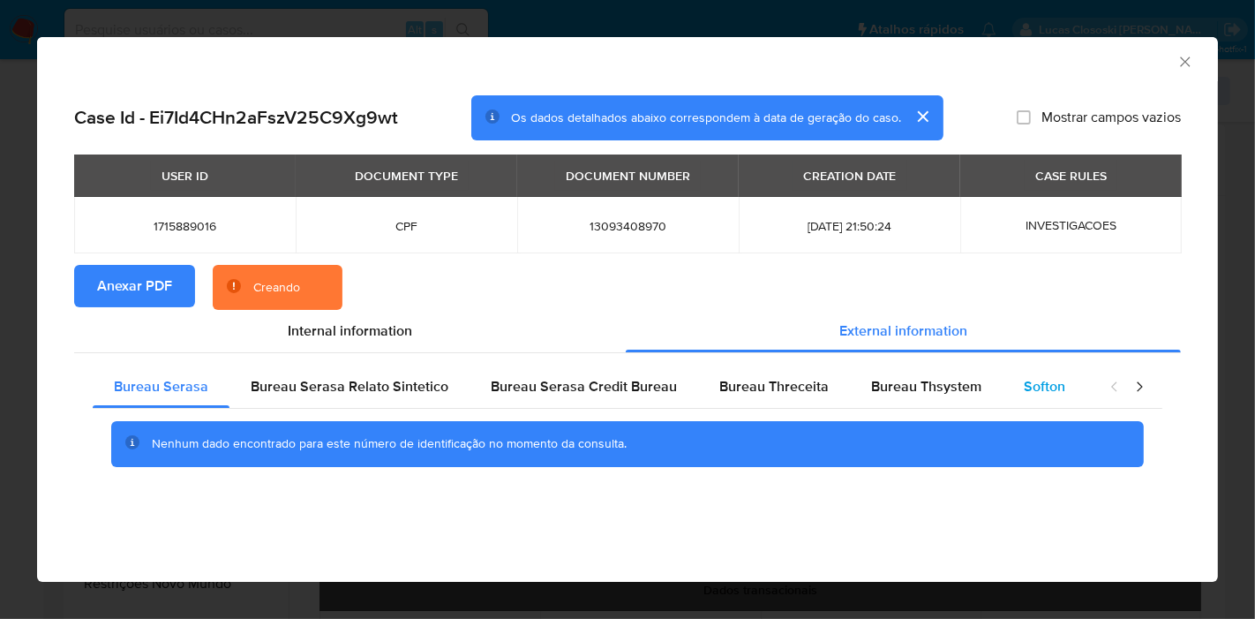
click at [1004, 391] on div "Softon" at bounding box center [1045, 386] width 84 height 42
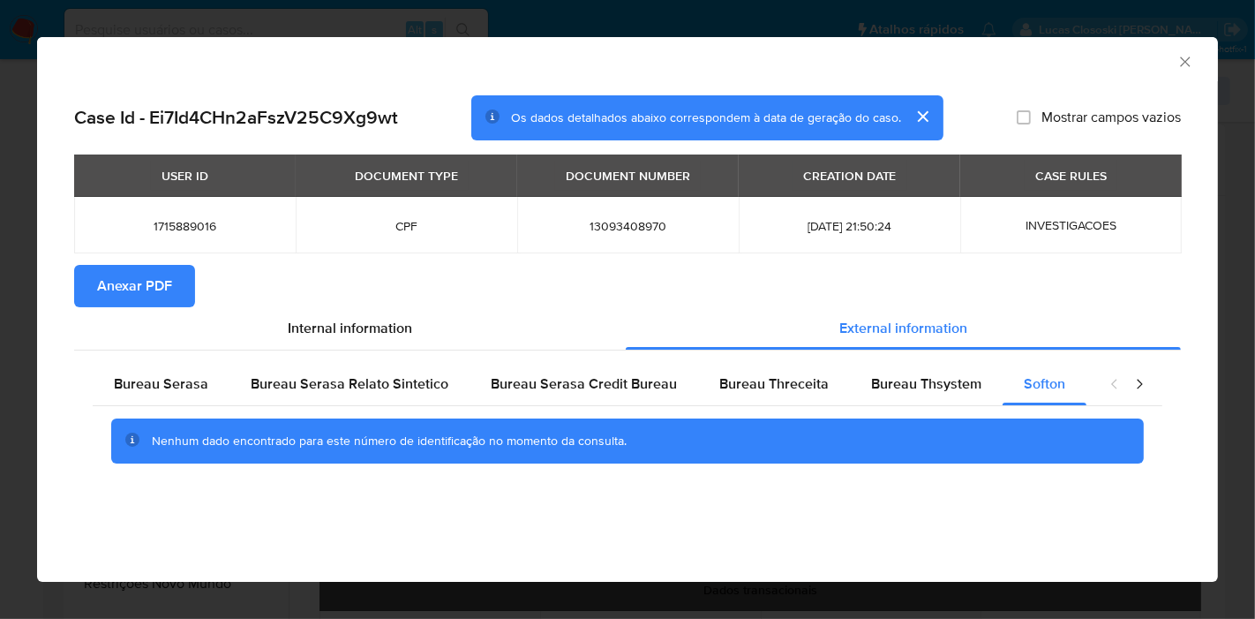
drag, startPoint x: 1176, startPoint y: 62, endPoint x: 1036, endPoint y: 130, distance: 155.9
click at [1176, 62] on icon "Fechar a janela" at bounding box center [1185, 62] width 18 height 18
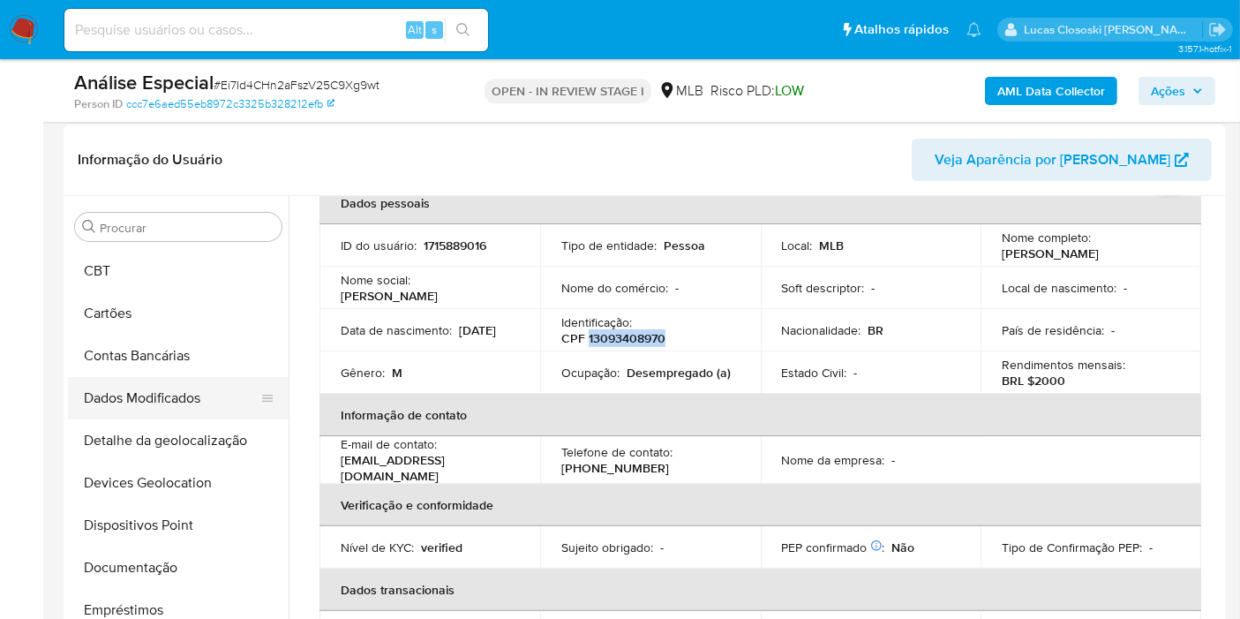
scroll to position [0, 0]
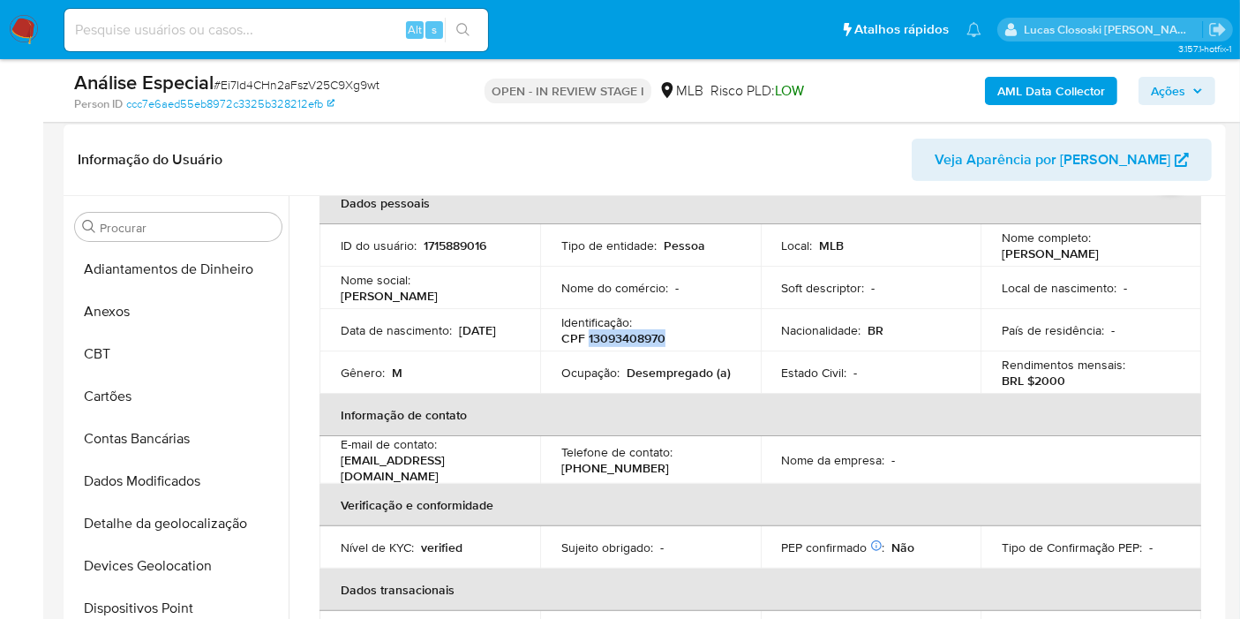
drag, startPoint x: 189, startPoint y: 553, endPoint x: 429, endPoint y: 289, distance: 357.4
click at [189, 553] on button "Devices Geolocation" at bounding box center [178, 566] width 221 height 42
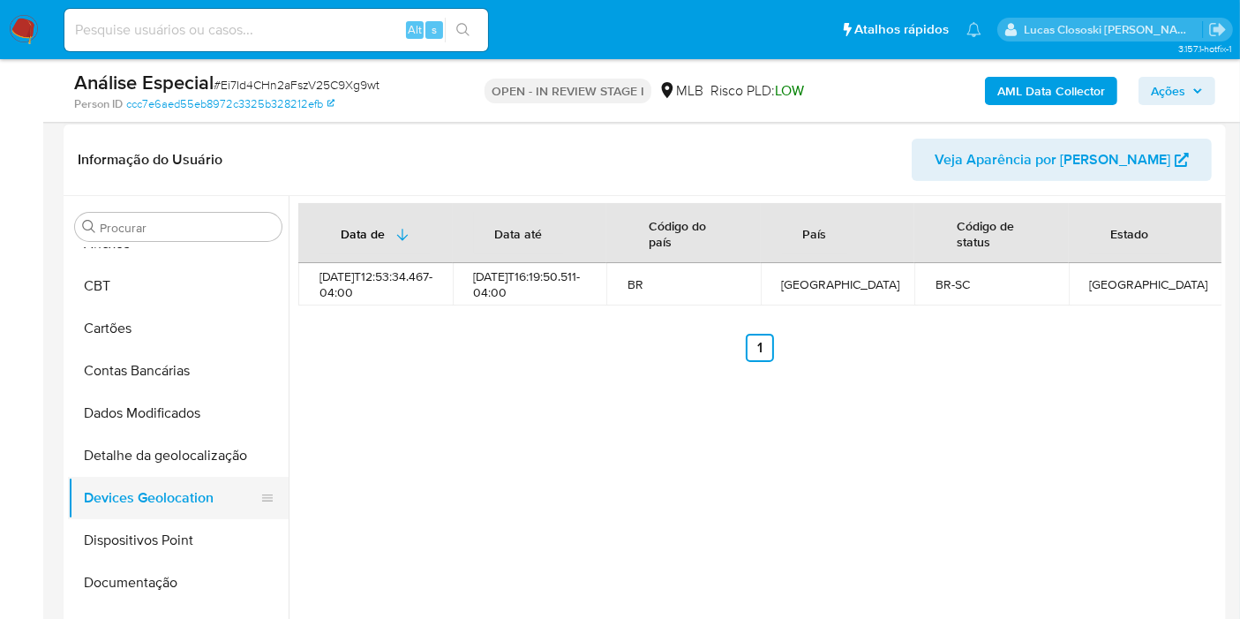
scroll to position [98, 0]
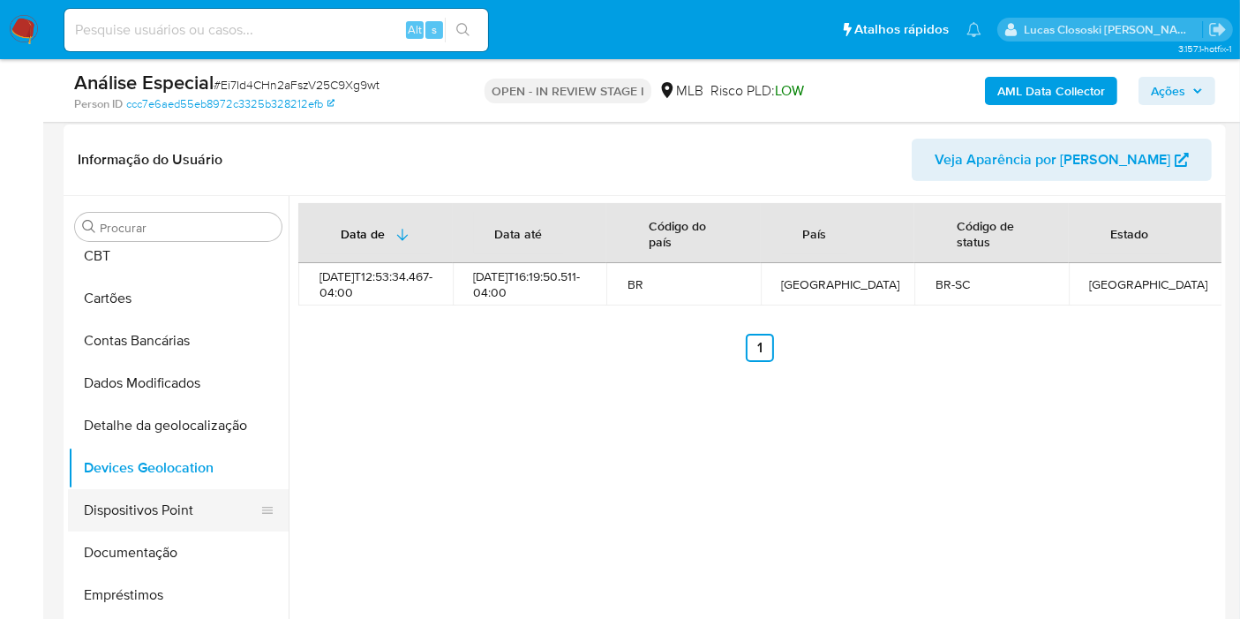
click at [174, 503] on button "Dispositivos Point" at bounding box center [171, 510] width 207 height 42
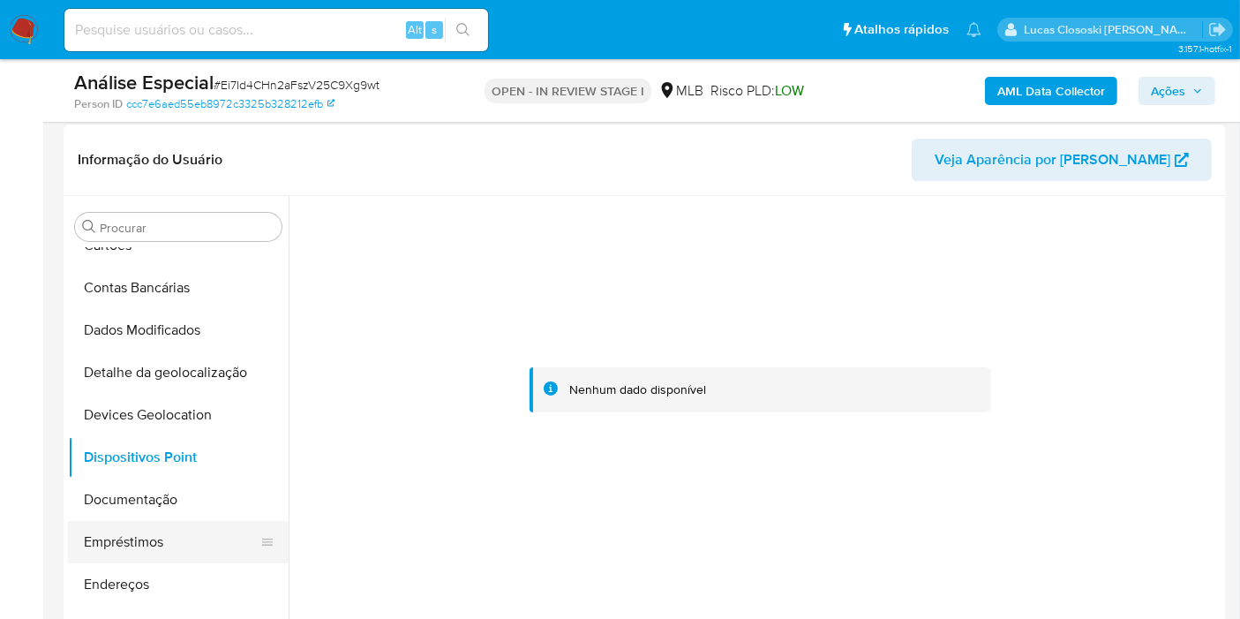
scroll to position [196, 0]
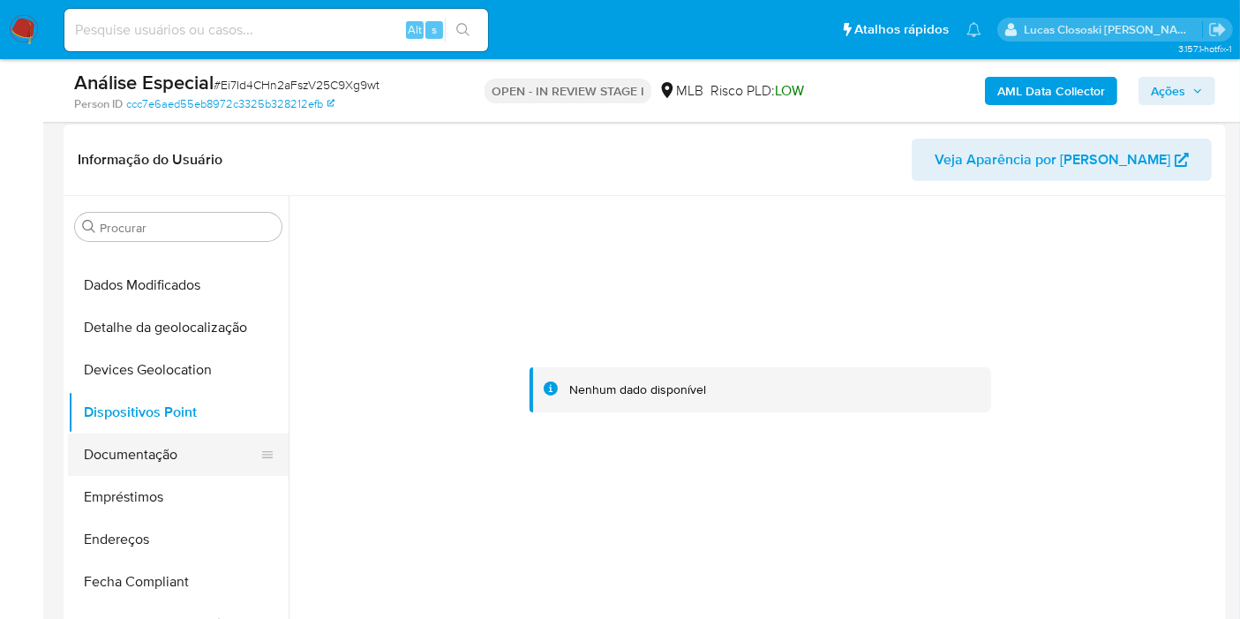
click at [162, 447] on button "Documentação" at bounding box center [171, 454] width 207 height 42
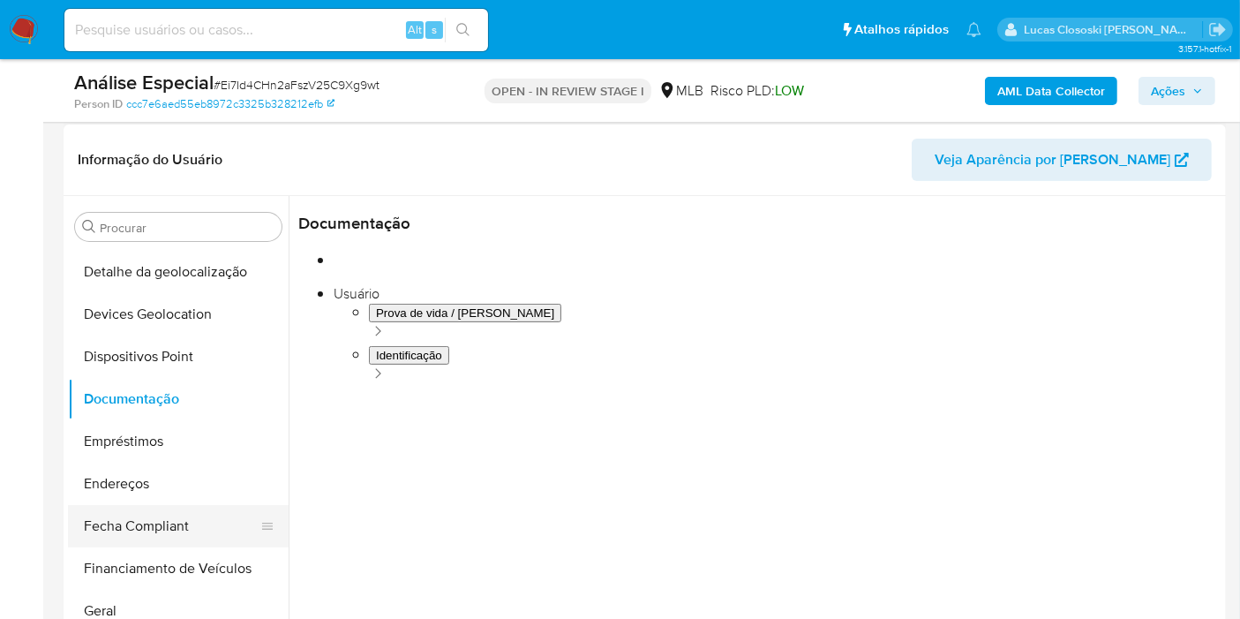
scroll to position [294, 0]
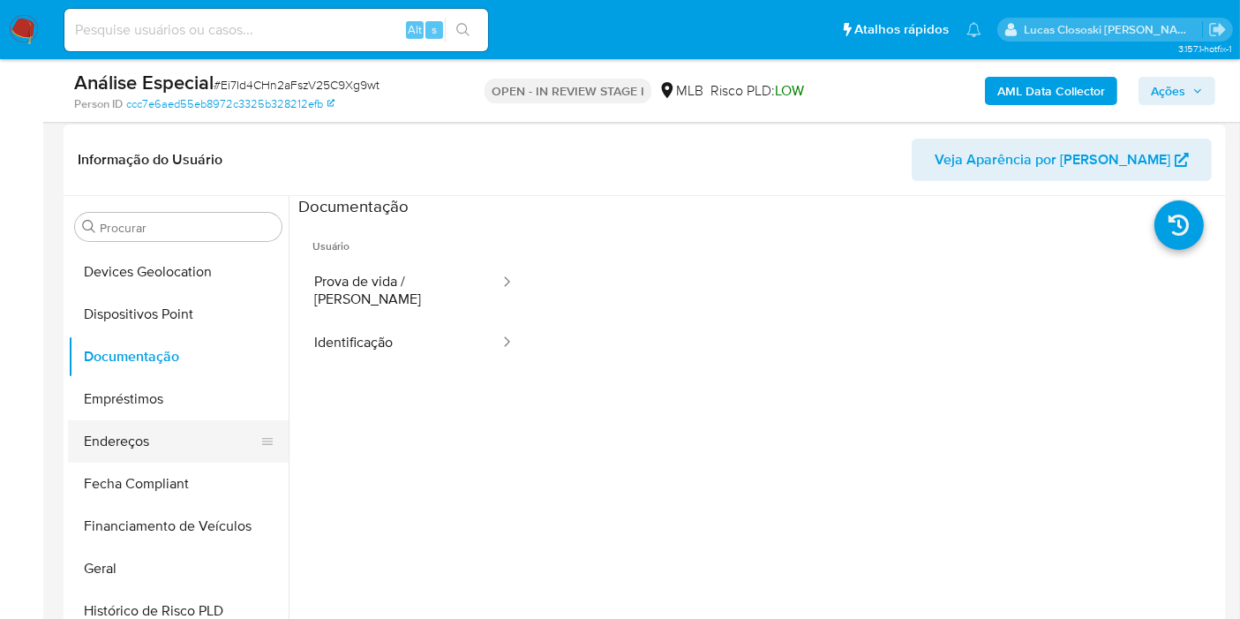
click at [150, 455] on button "Endereços" at bounding box center [171, 441] width 207 height 42
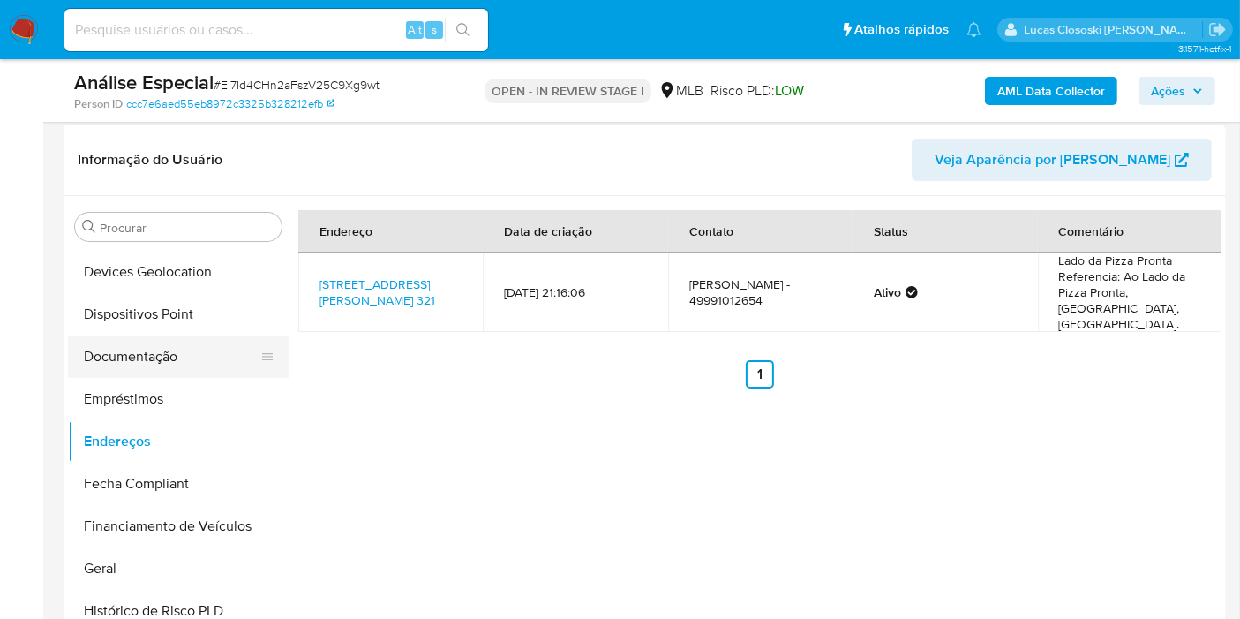
click at [205, 373] on button "Documentação" at bounding box center [171, 356] width 207 height 42
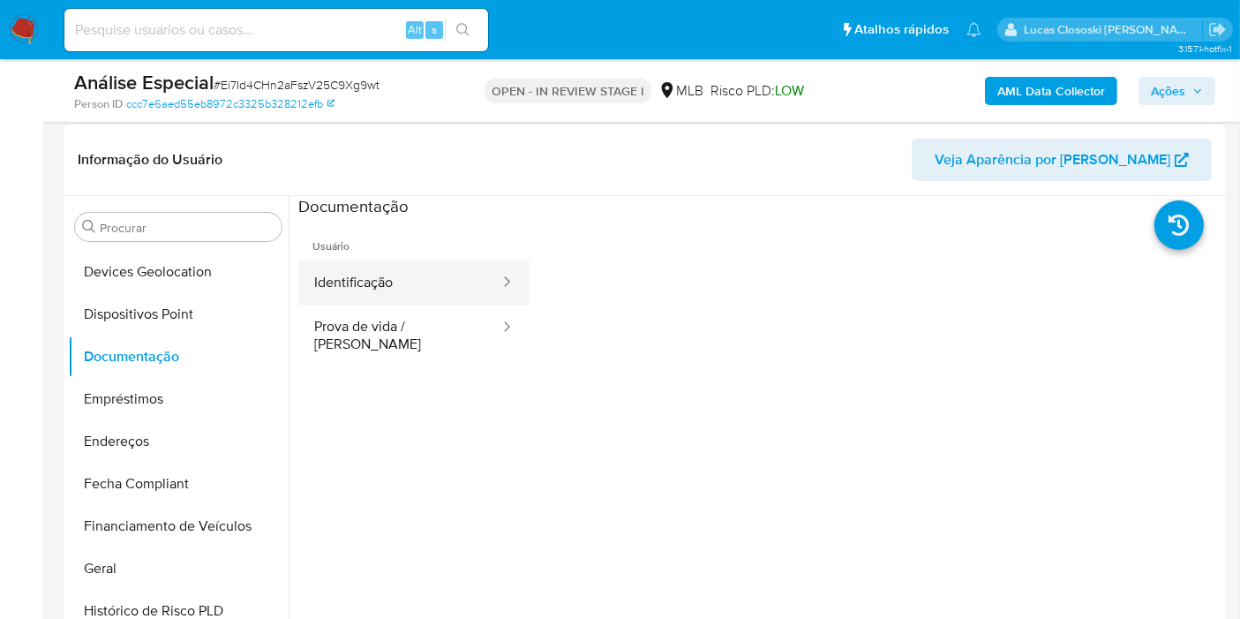
click at [340, 275] on button "Identificação" at bounding box center [399, 282] width 203 height 45
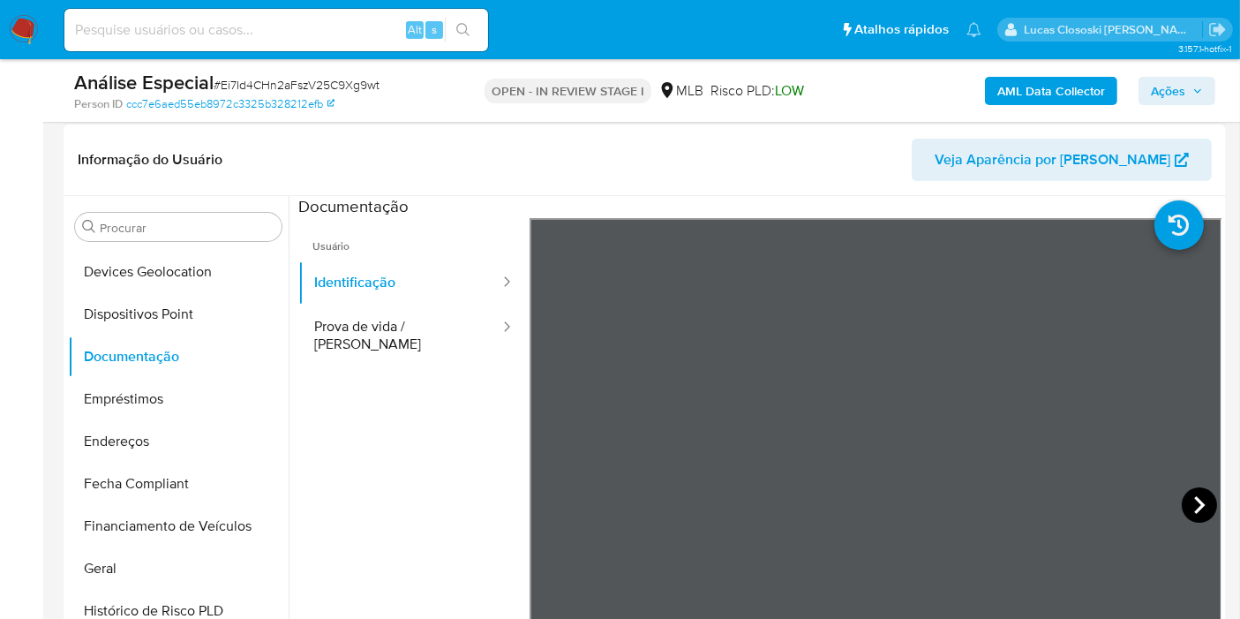
click at [1183, 494] on icon at bounding box center [1199, 504] width 35 height 35
click at [139, 427] on button "Endereços" at bounding box center [171, 441] width 207 height 42
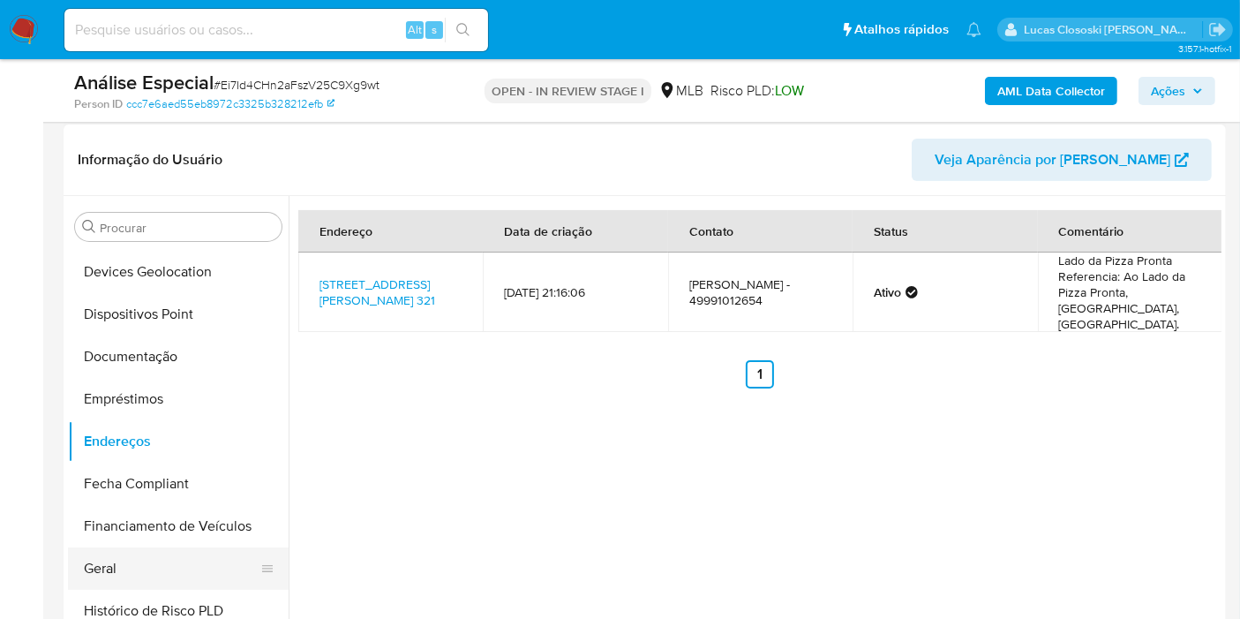
click at [163, 561] on button "Geral" at bounding box center [171, 568] width 207 height 42
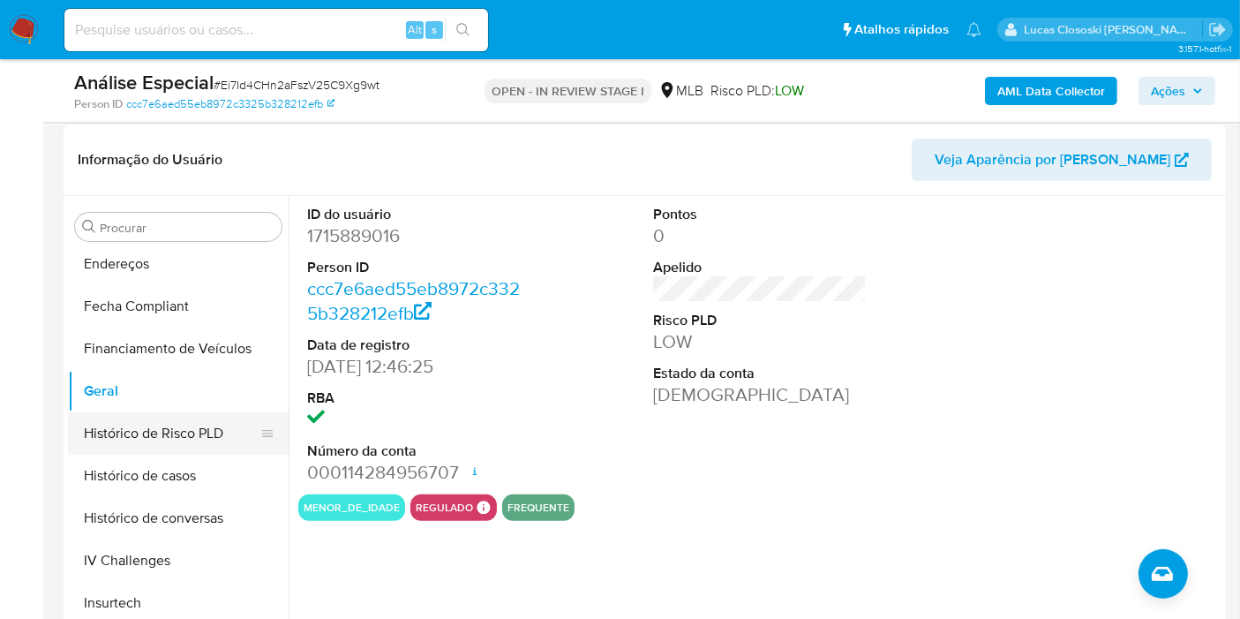
scroll to position [490, 0]
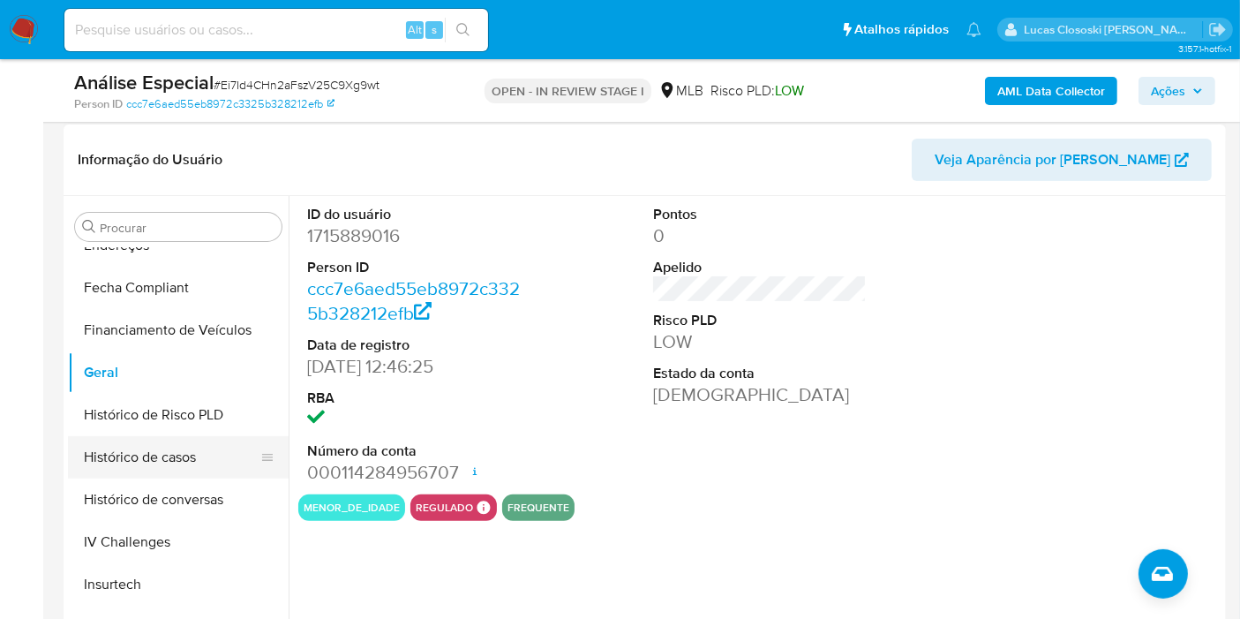
click at [196, 446] on button "Histórico de casos" at bounding box center [171, 457] width 207 height 42
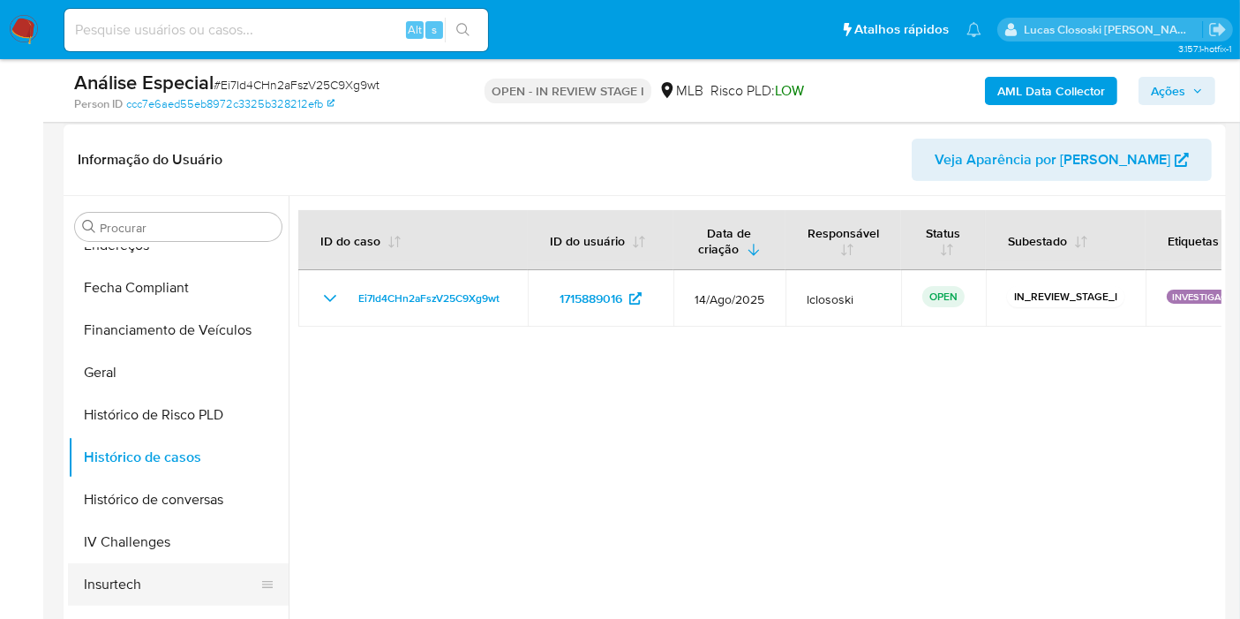
scroll to position [588, 0]
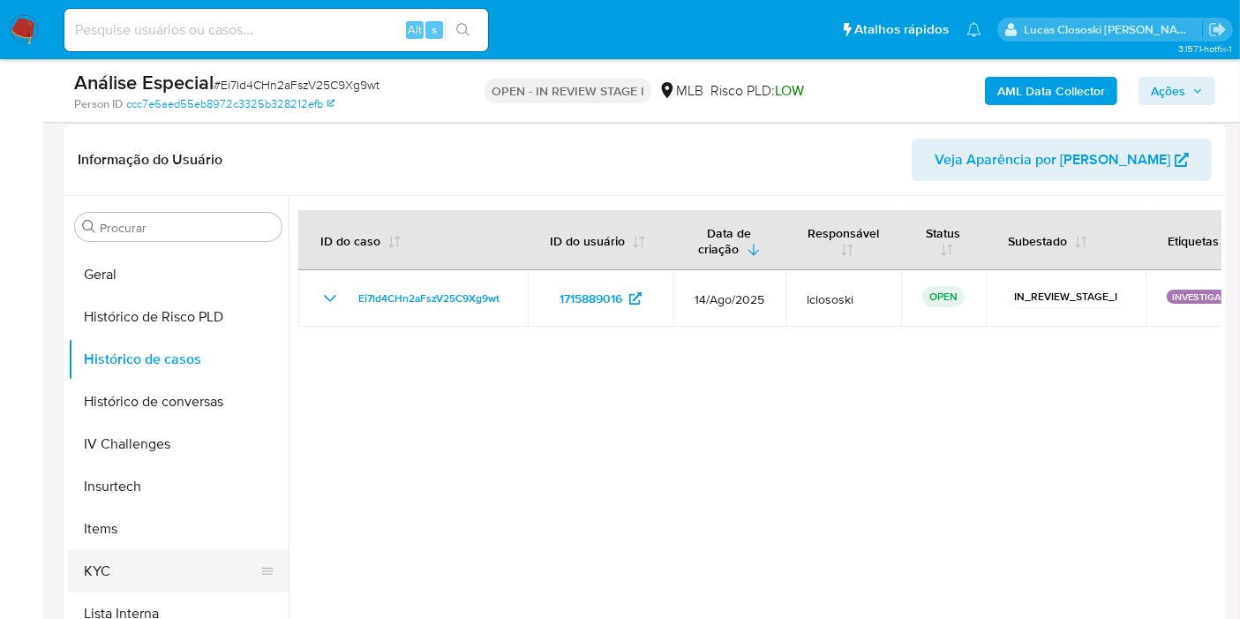
click at [152, 563] on button "KYC" at bounding box center [171, 571] width 207 height 42
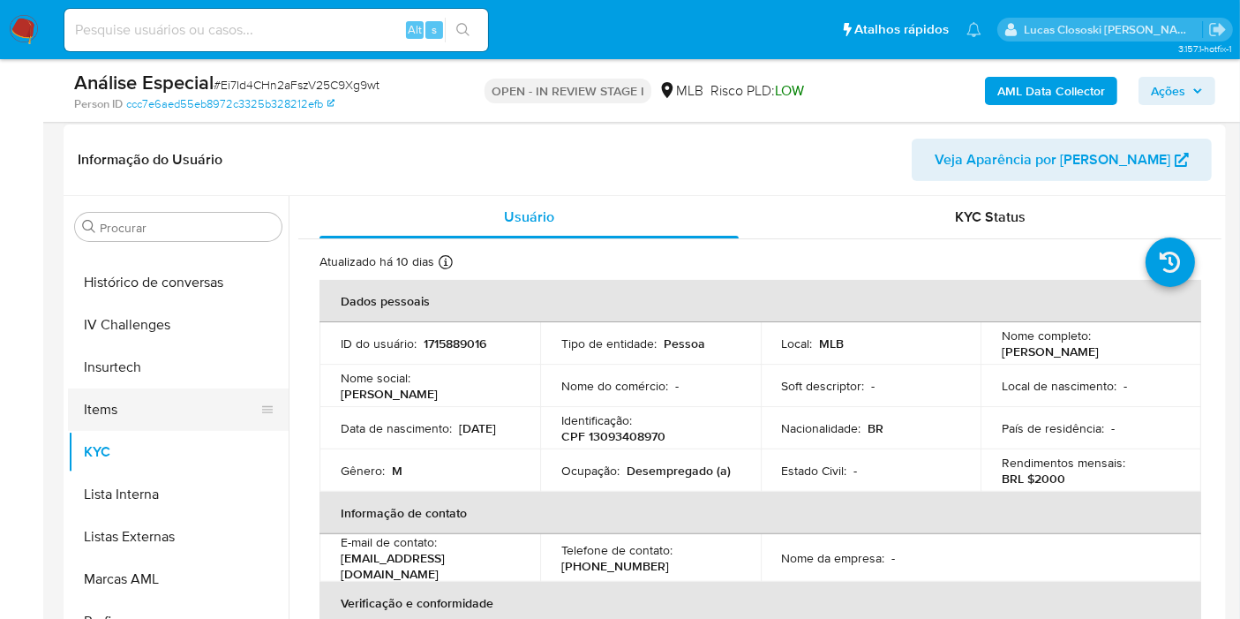
scroll to position [830, 0]
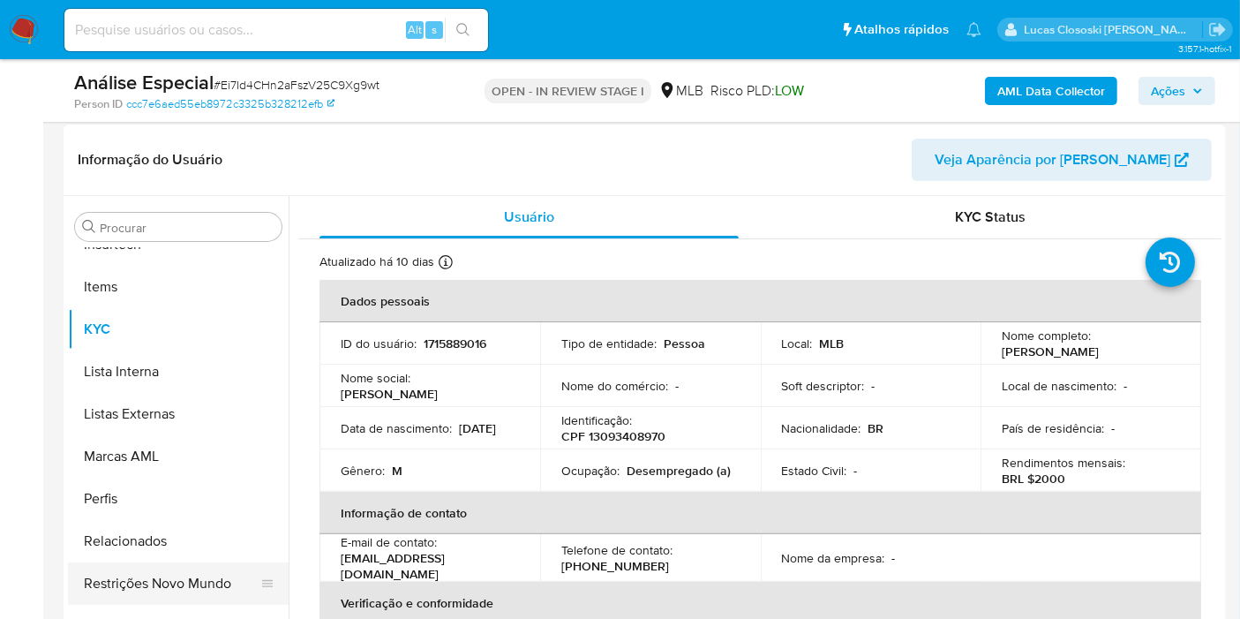
click at [194, 587] on button "Restrições Novo Mundo" at bounding box center [171, 583] width 207 height 42
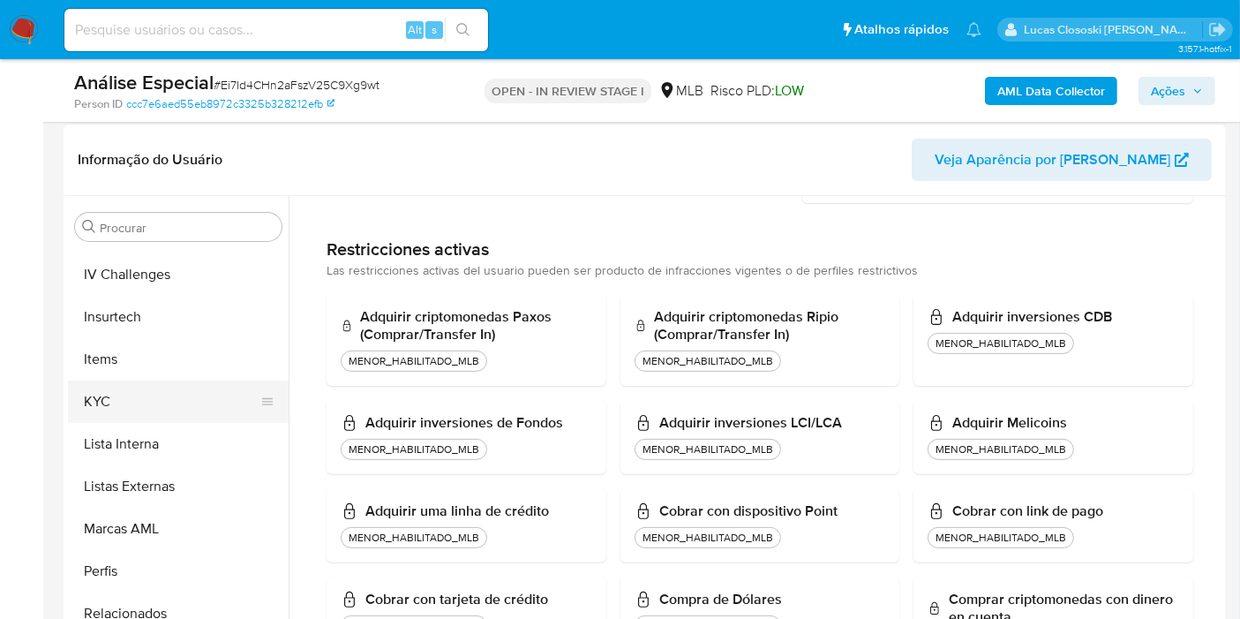
scroll to position [732, 0]
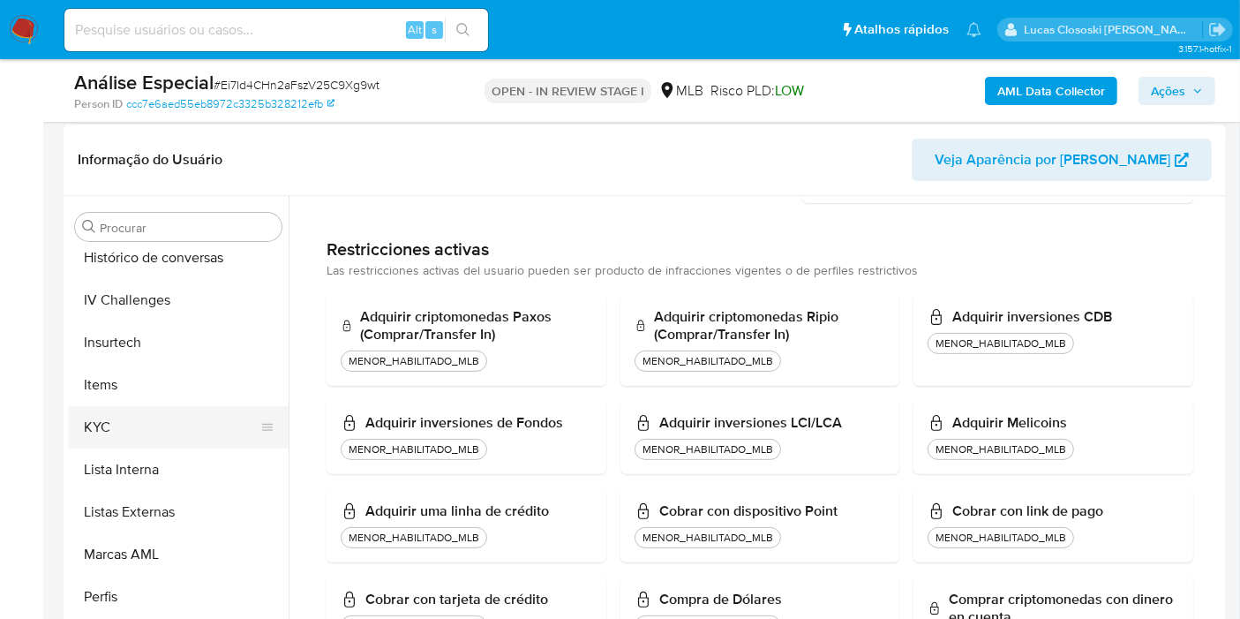
click at [146, 406] on button "KYC" at bounding box center [171, 427] width 207 height 42
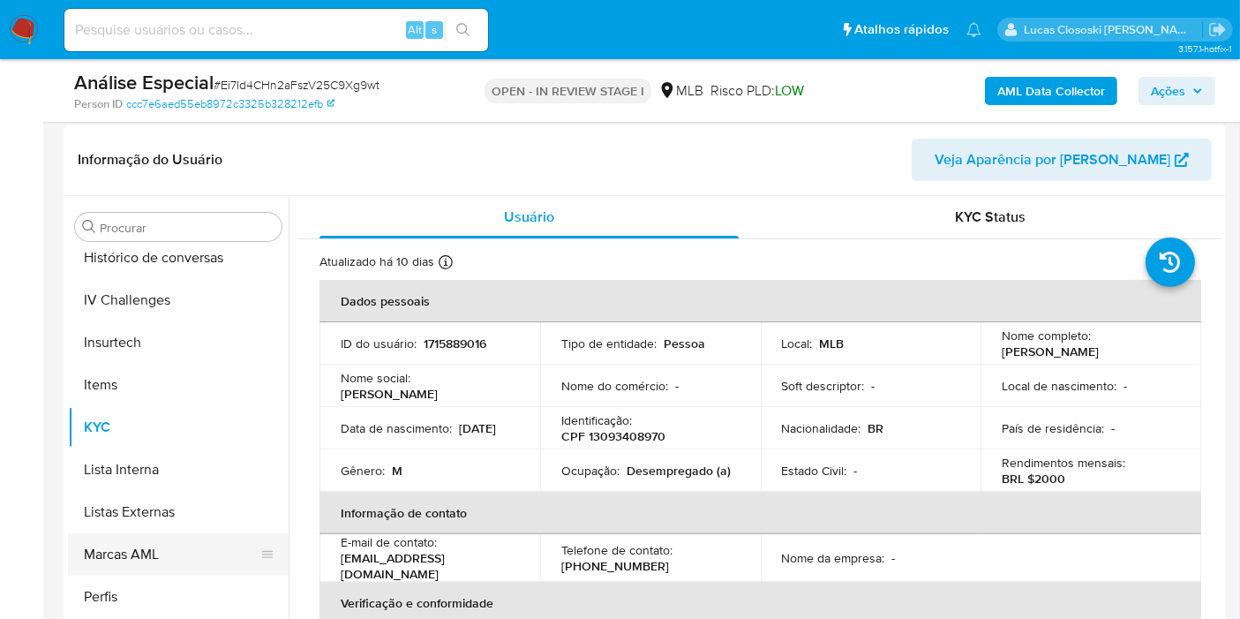
scroll to position [830, 0]
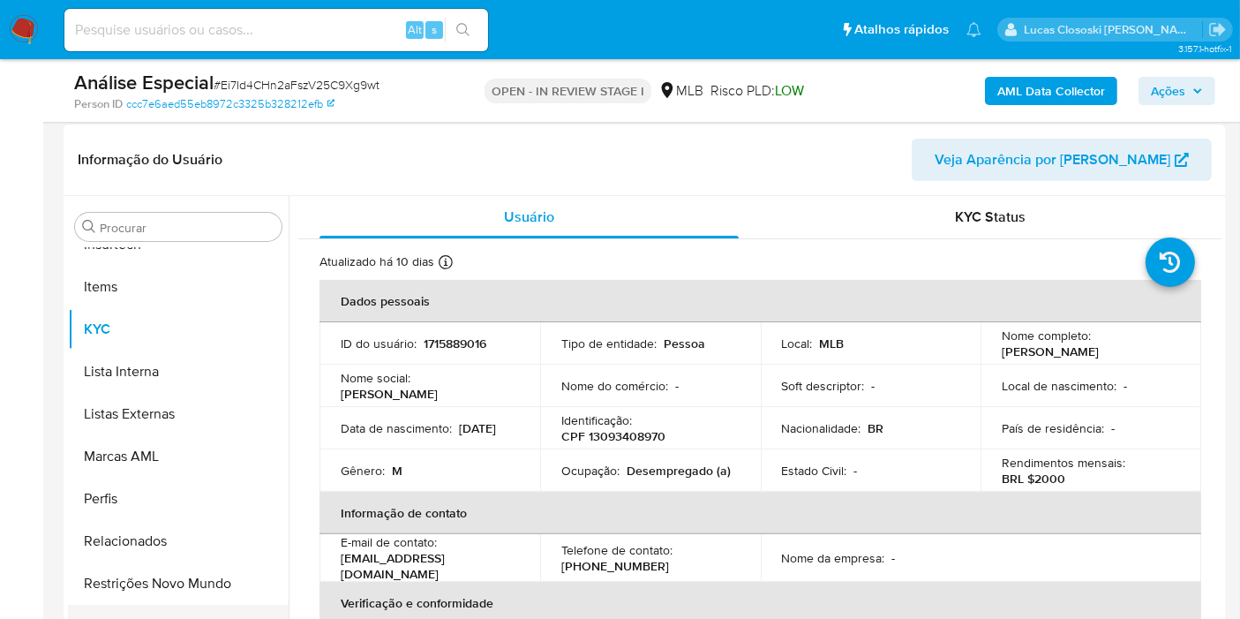
click at [186, 613] on button "aprovadores" at bounding box center [171, 626] width 207 height 42
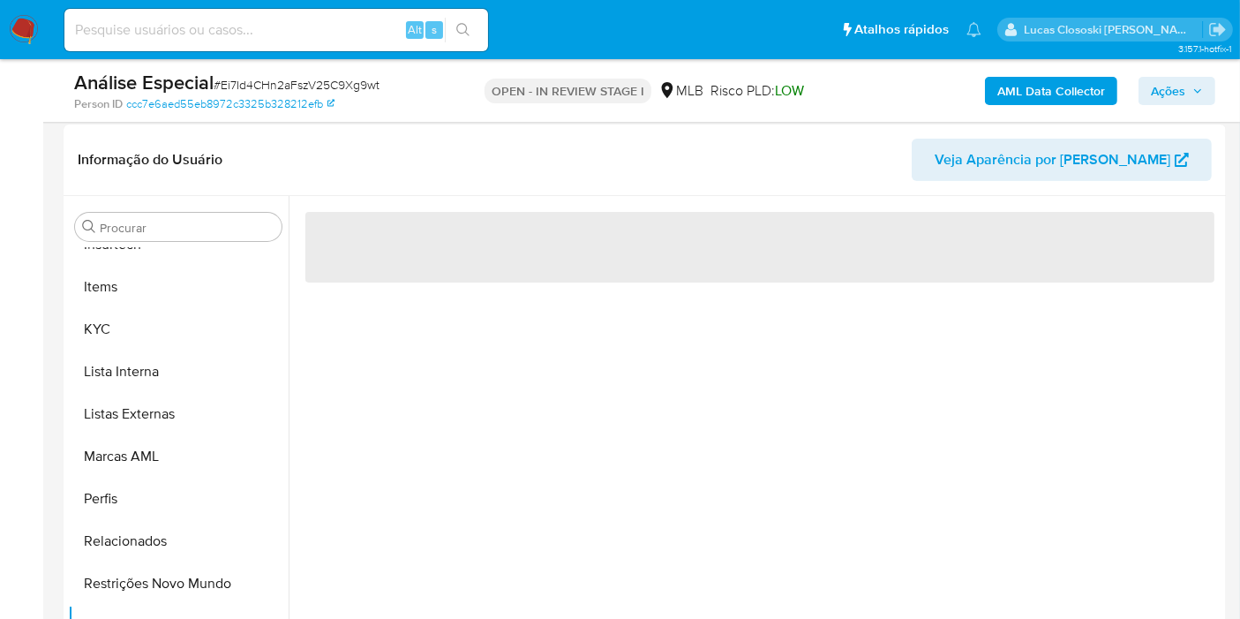
scroll to position [471, 0]
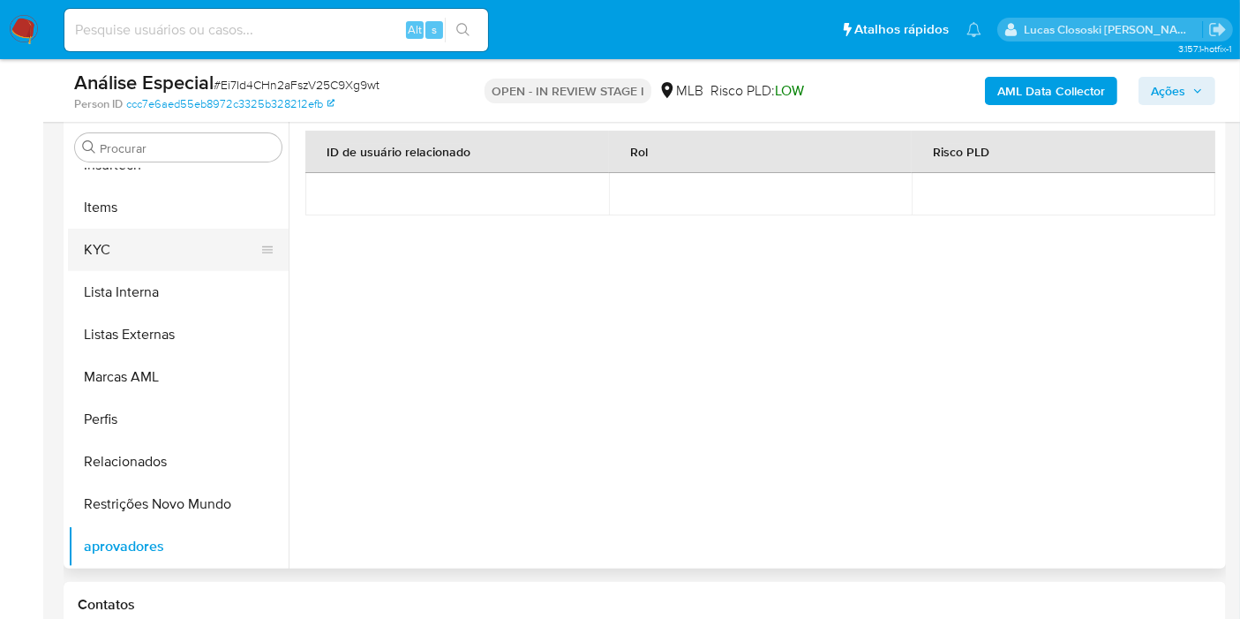
click at [143, 250] on button "KYC" at bounding box center [171, 250] width 207 height 42
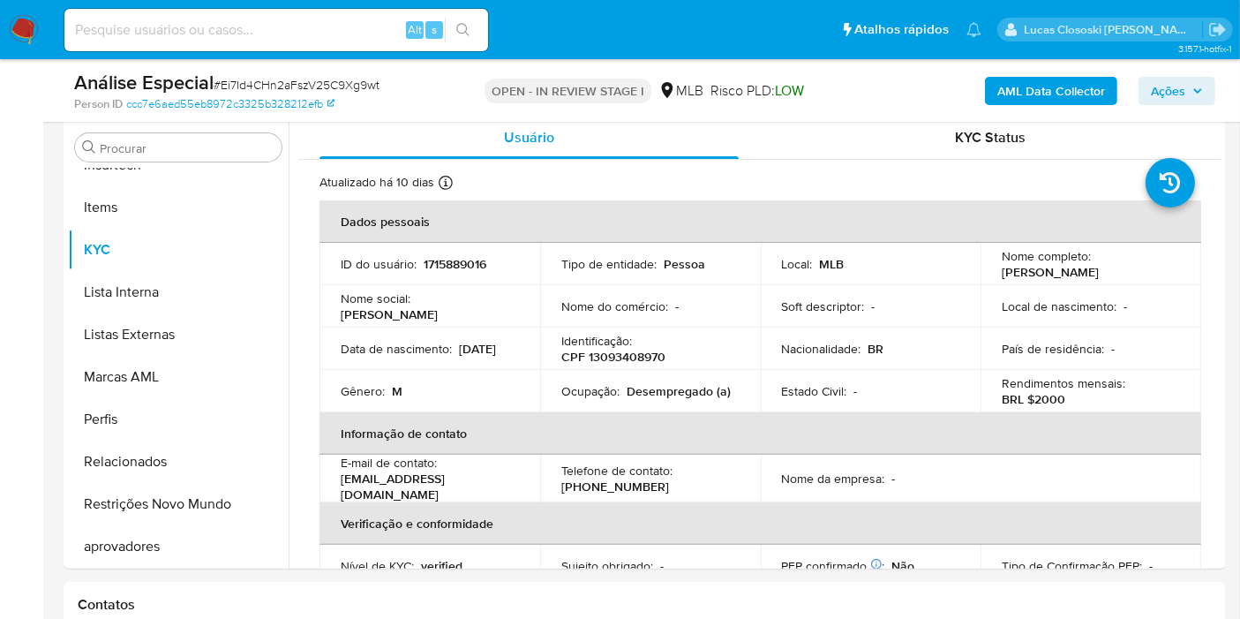
click at [620, 353] on p "CPF 13093408970" at bounding box center [613, 357] width 104 height 16
copy p "13093408970"
click at [273, 83] on span "# Ei7Id4CHn2aFszV25C9Xg9wt" at bounding box center [297, 85] width 166 height 18
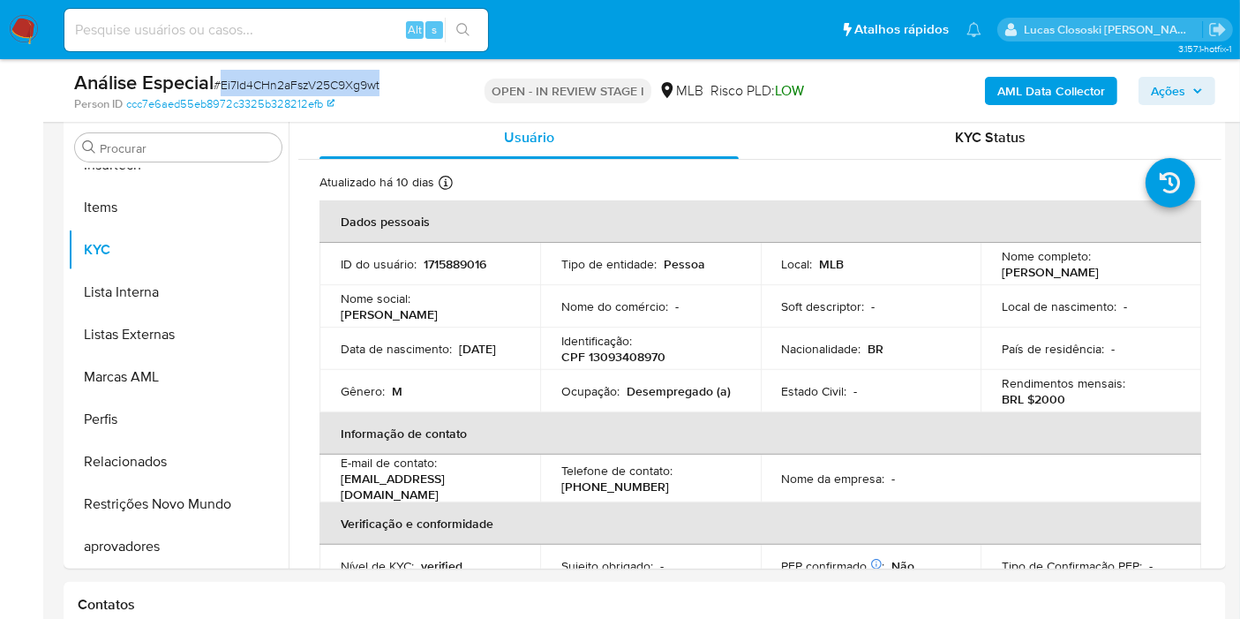
copy span "Ei7Id4CHn2aFszV25C9Xg9wt"
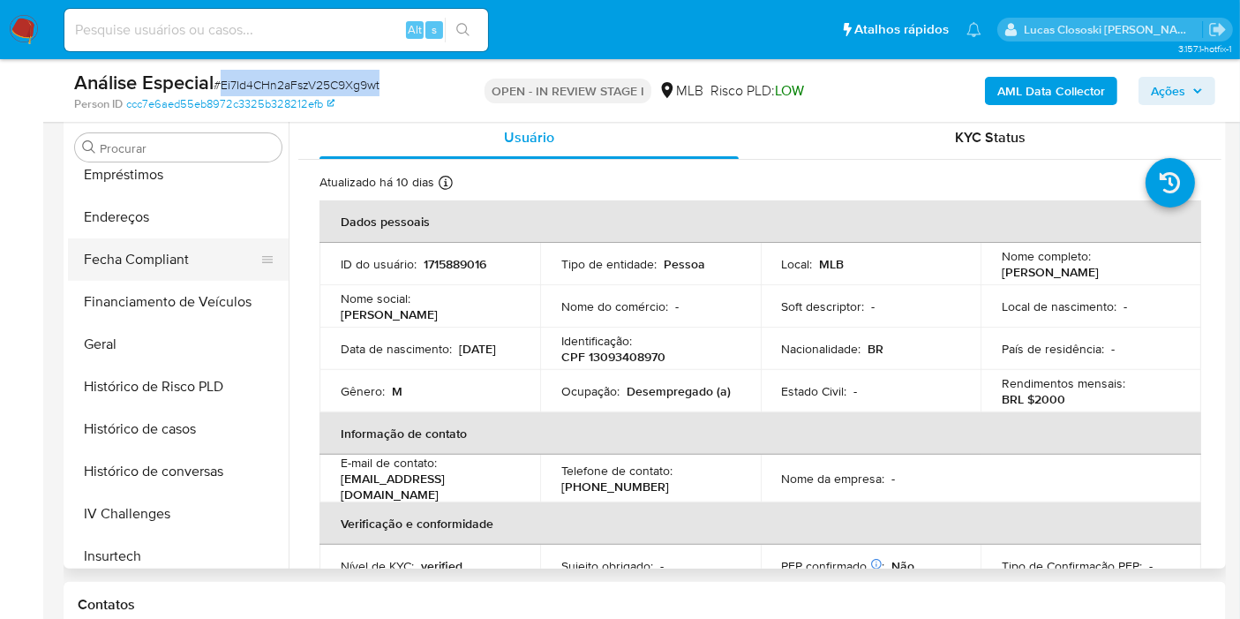
scroll to position [438, 0]
click at [124, 327] on button "Geral" at bounding box center [171, 345] width 207 height 42
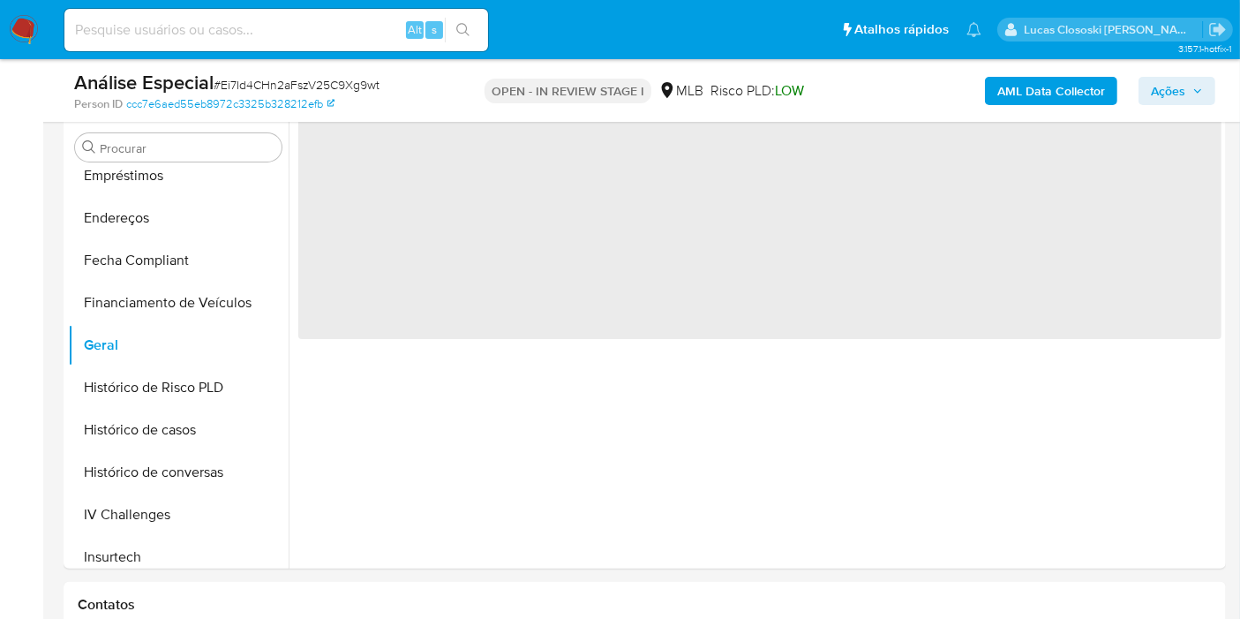
click at [479, 89] on div "OPEN - IN REVIEW STAGE I MLB Risco PLD: LOW" at bounding box center [645, 90] width 376 height 41
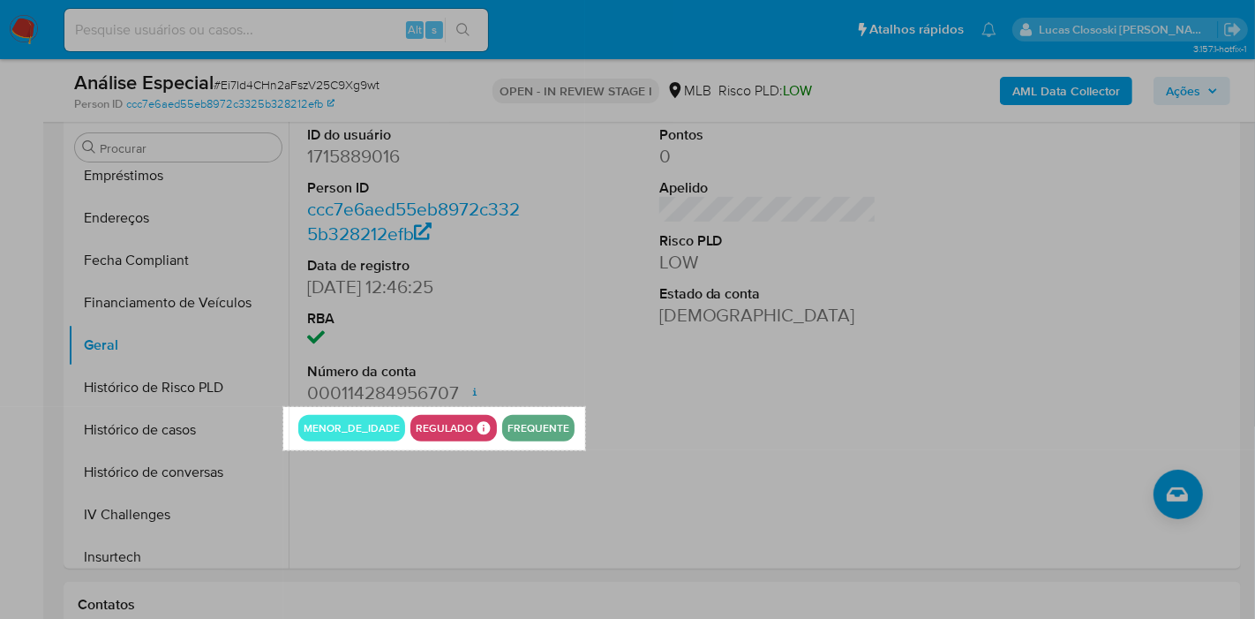
drag, startPoint x: 283, startPoint y: 407, endPoint x: 585, endPoint y: 450, distance: 304.9
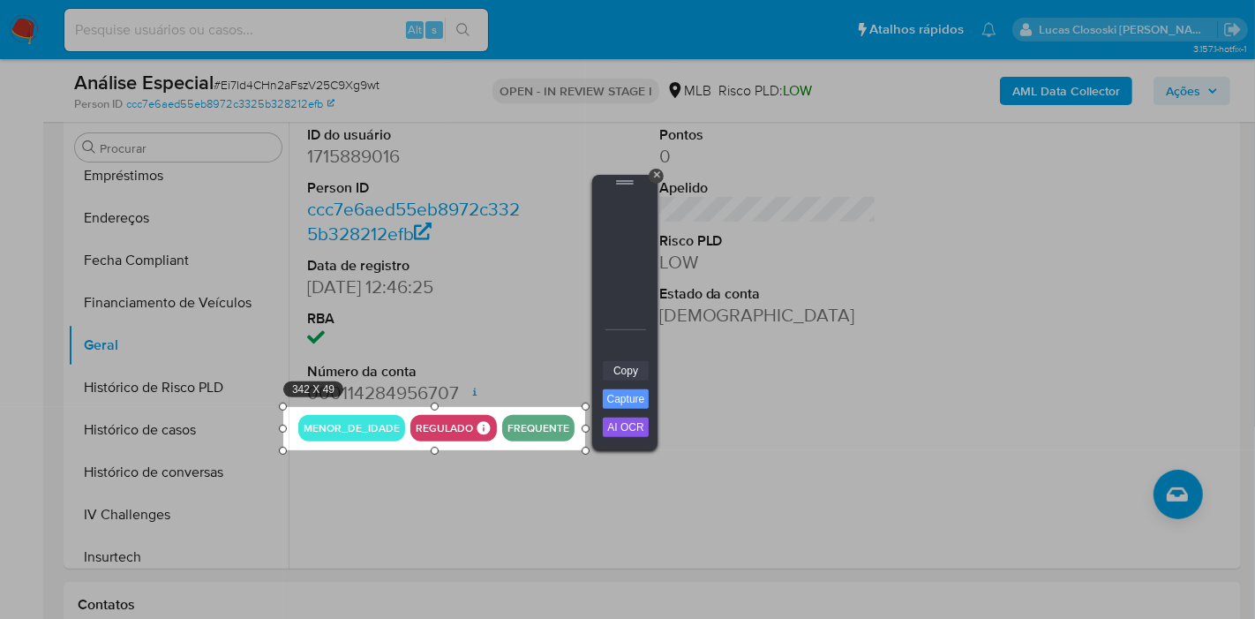
click at [635, 372] on link "Copy" at bounding box center [626, 370] width 46 height 19
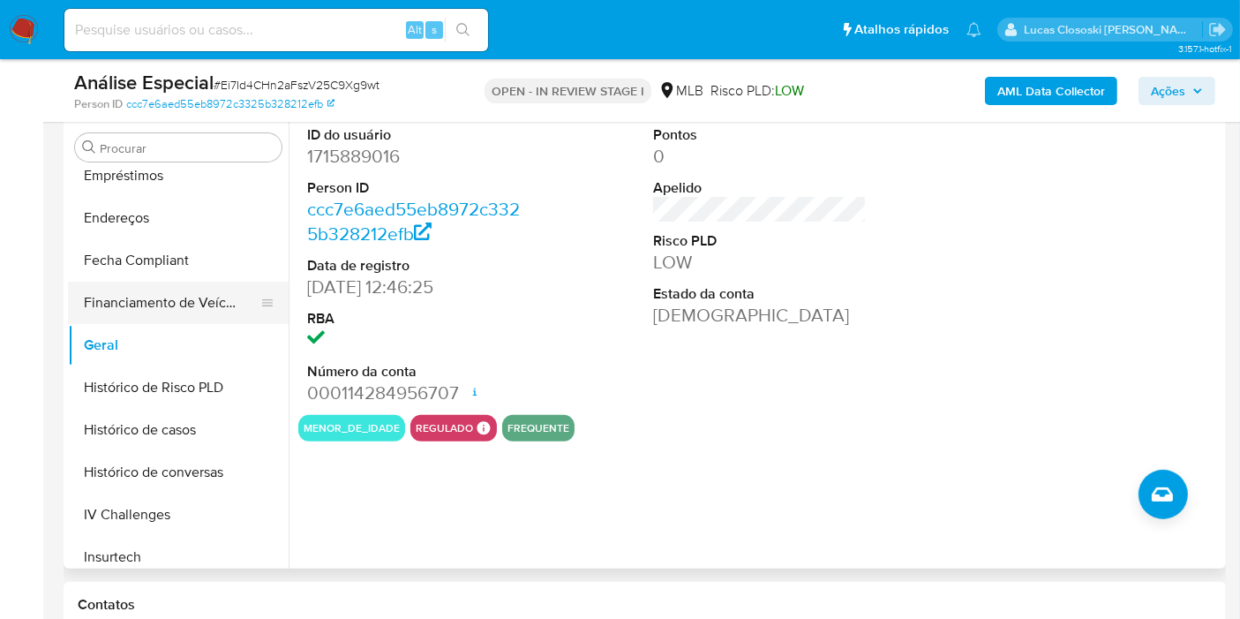
scroll to position [242, 0]
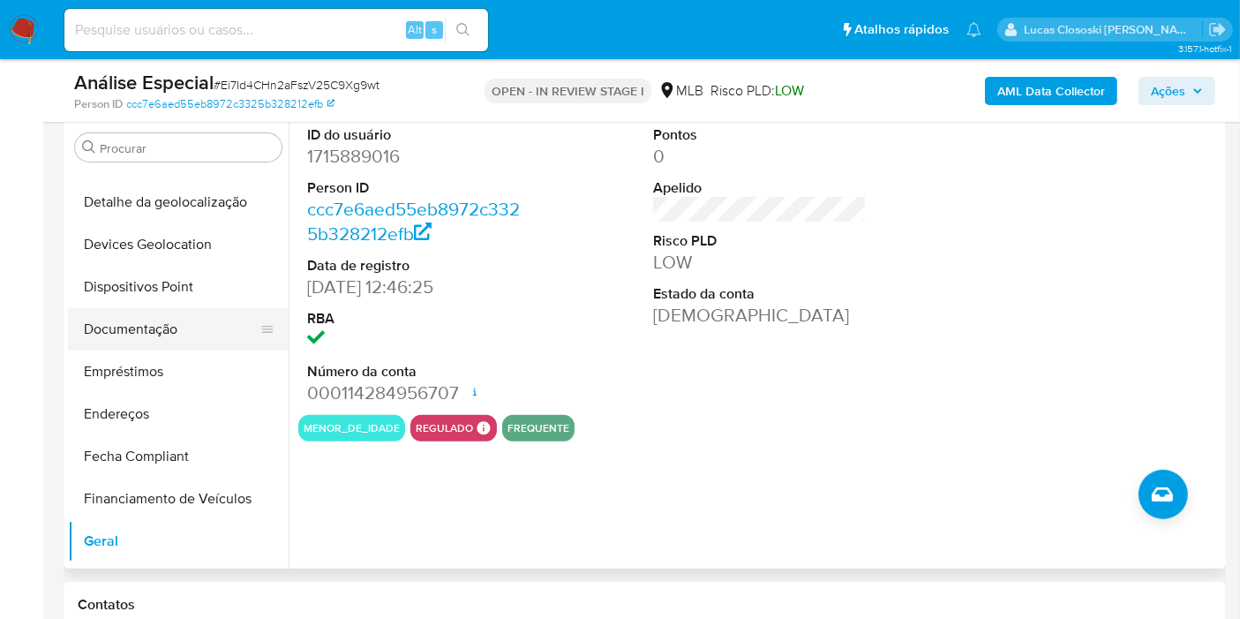
click at [149, 341] on button "Documentação" at bounding box center [171, 329] width 207 height 42
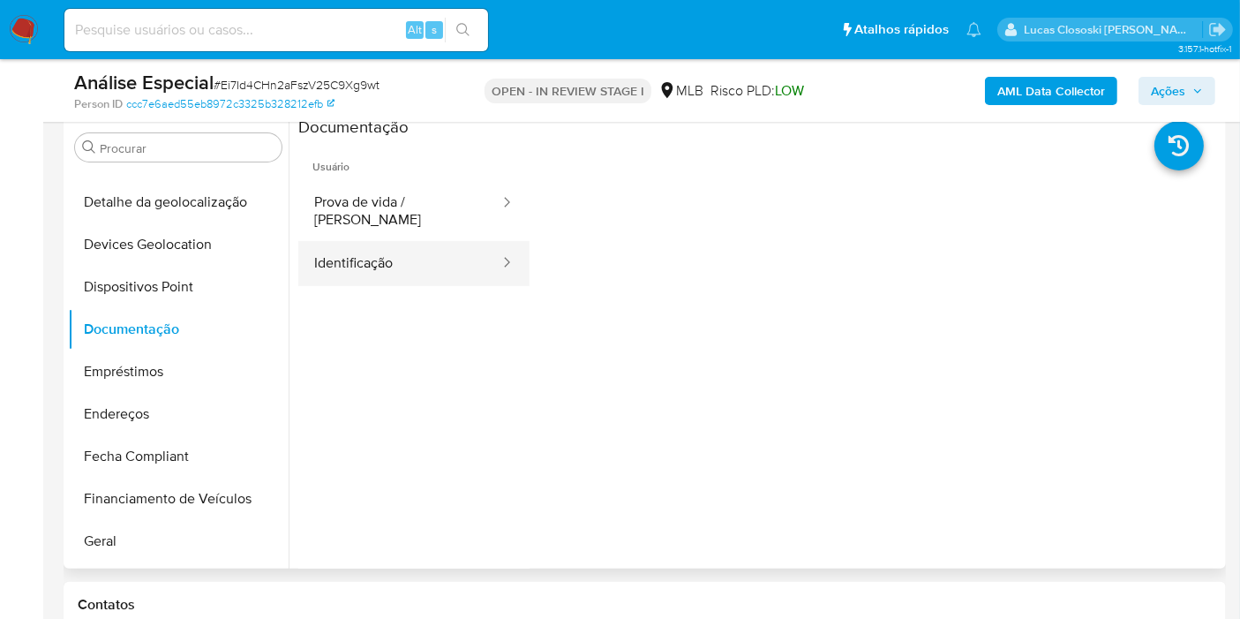
click at [409, 248] on button "Identificação" at bounding box center [399, 263] width 203 height 45
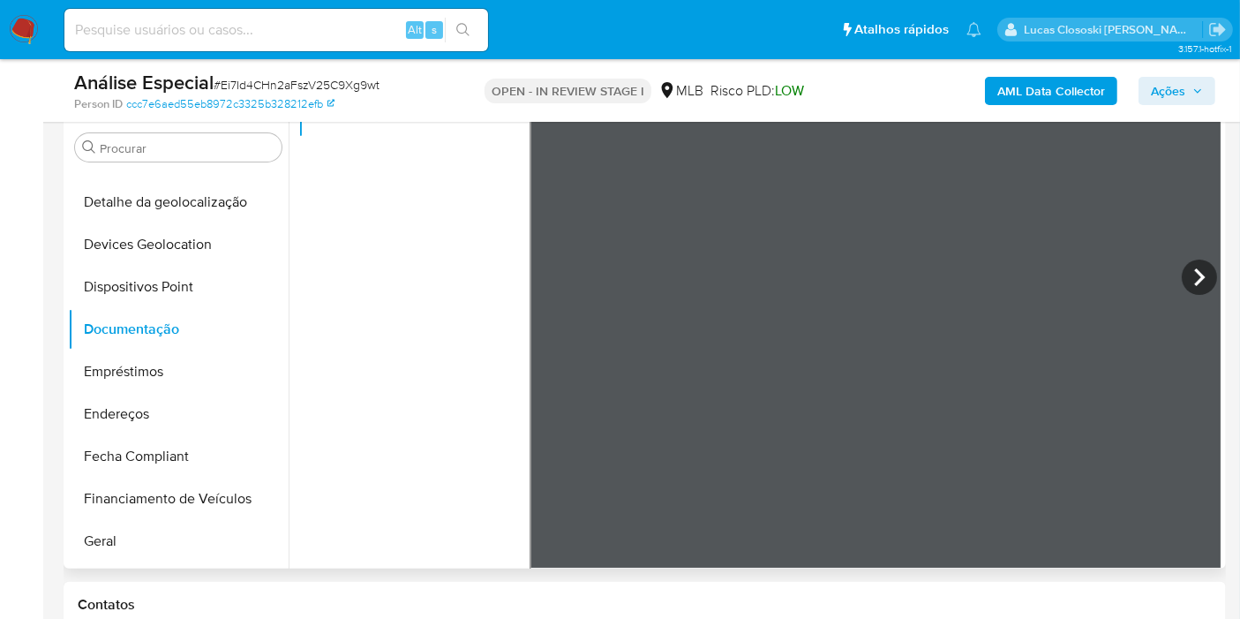
scroll to position [148, 0]
click at [1187, 268] on icon at bounding box center [1199, 276] width 35 height 35
drag, startPoint x: 1205, startPoint y: 79, endPoint x: 1169, endPoint y: 107, distance: 45.2
click at [1205, 79] on button "Ações" at bounding box center [1176, 91] width 77 height 28
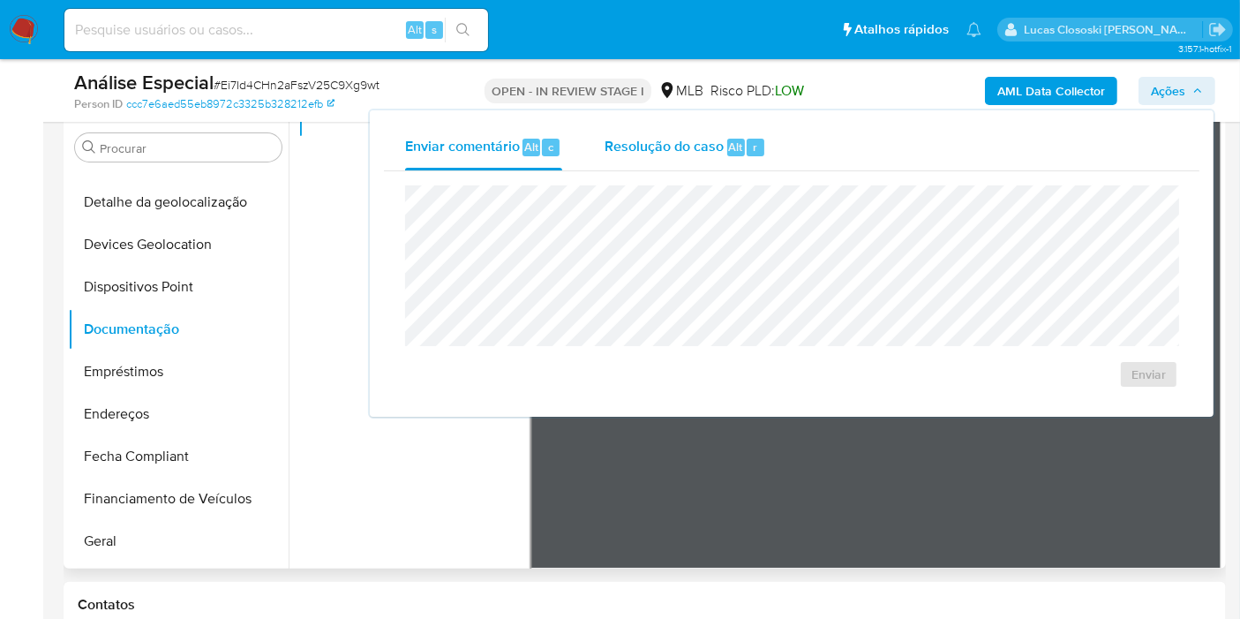
click at [713, 154] on span "Resolução do caso" at bounding box center [664, 146] width 119 height 20
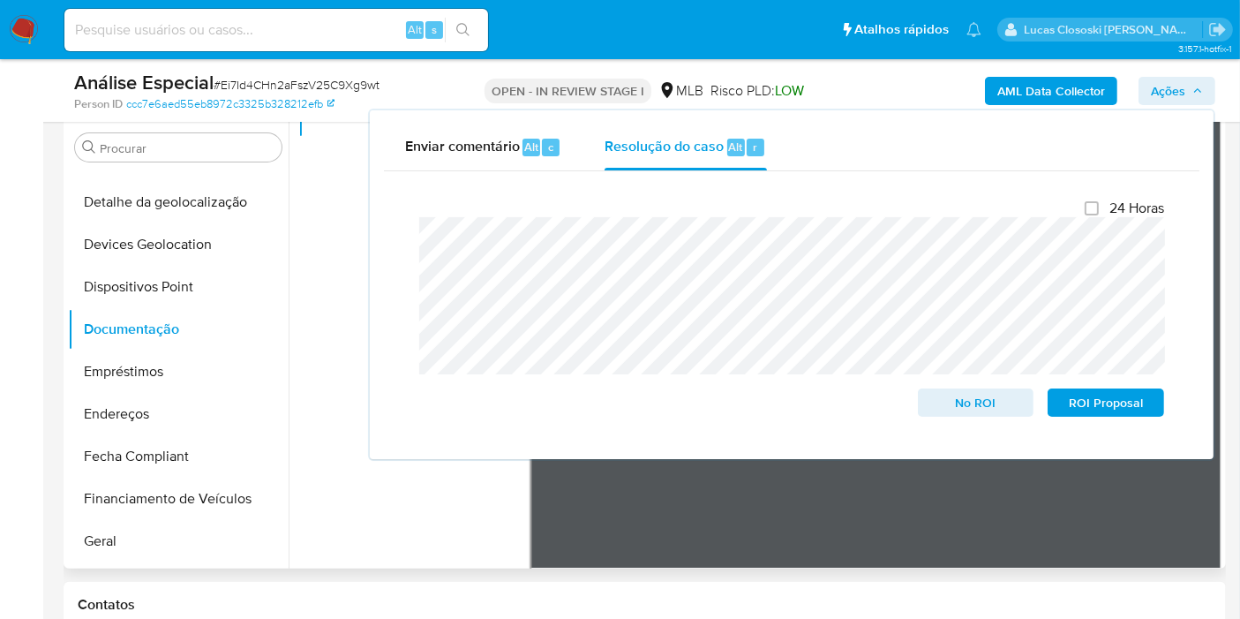
click at [1170, 97] on span "Ações" at bounding box center [1168, 91] width 34 height 28
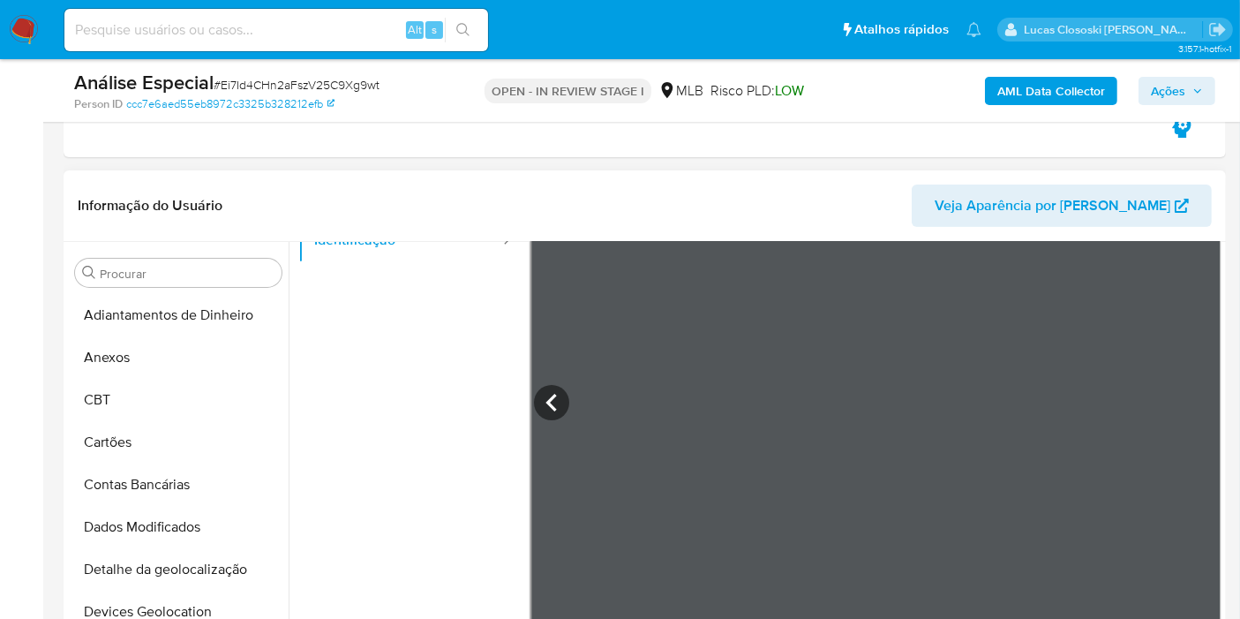
scroll to position [274, 0]
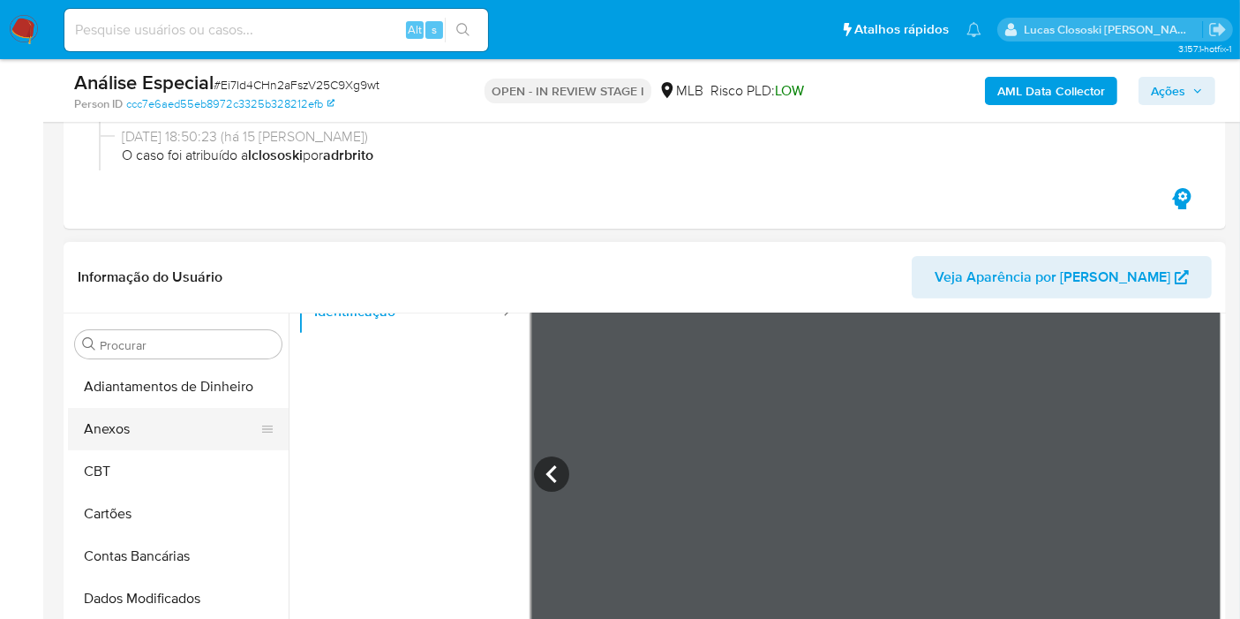
click at [141, 430] on button "Anexos" at bounding box center [171, 429] width 207 height 42
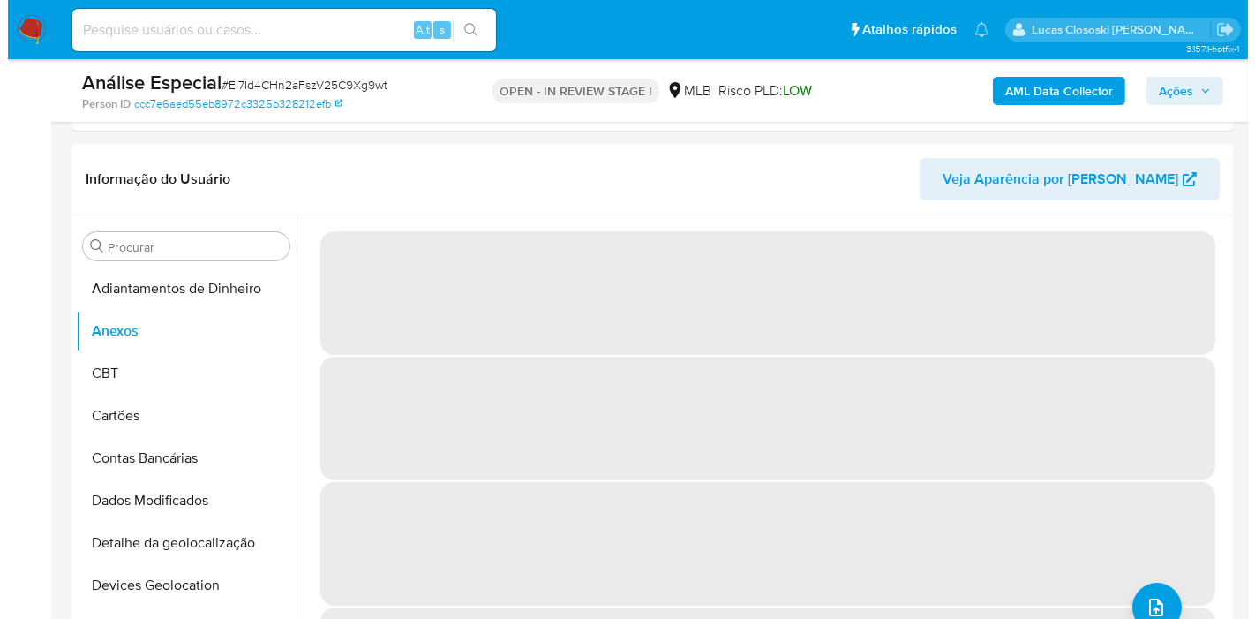
scroll to position [432, 0]
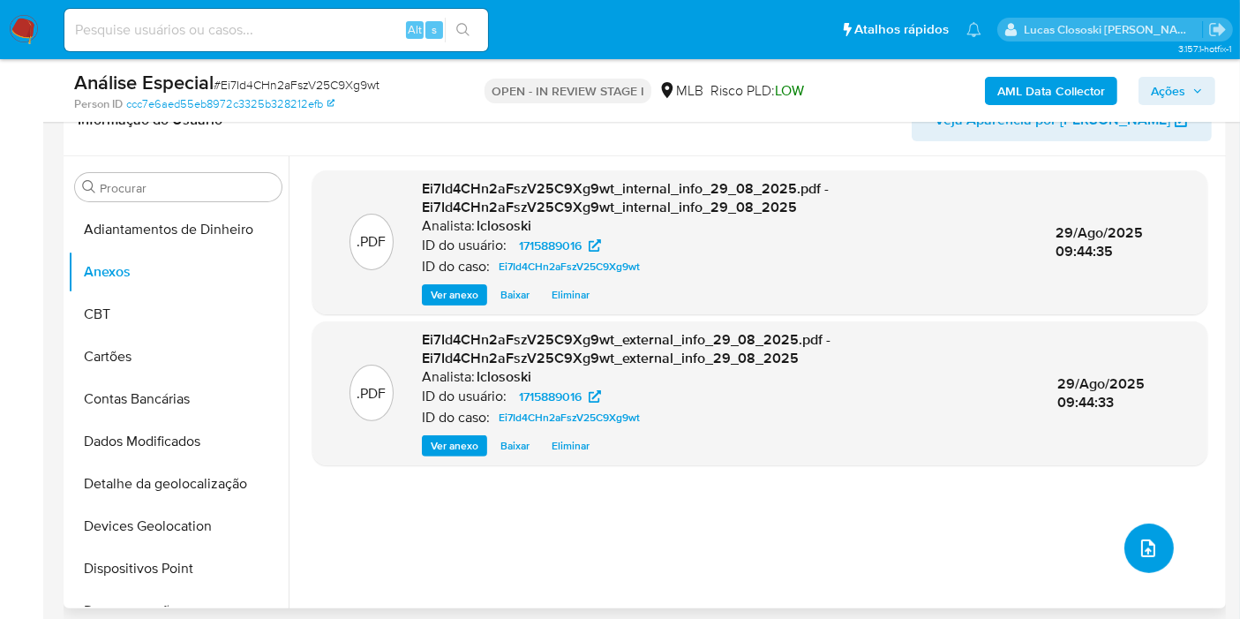
click at [1146, 551] on icon "upload-file" at bounding box center [1148, 547] width 21 height 21
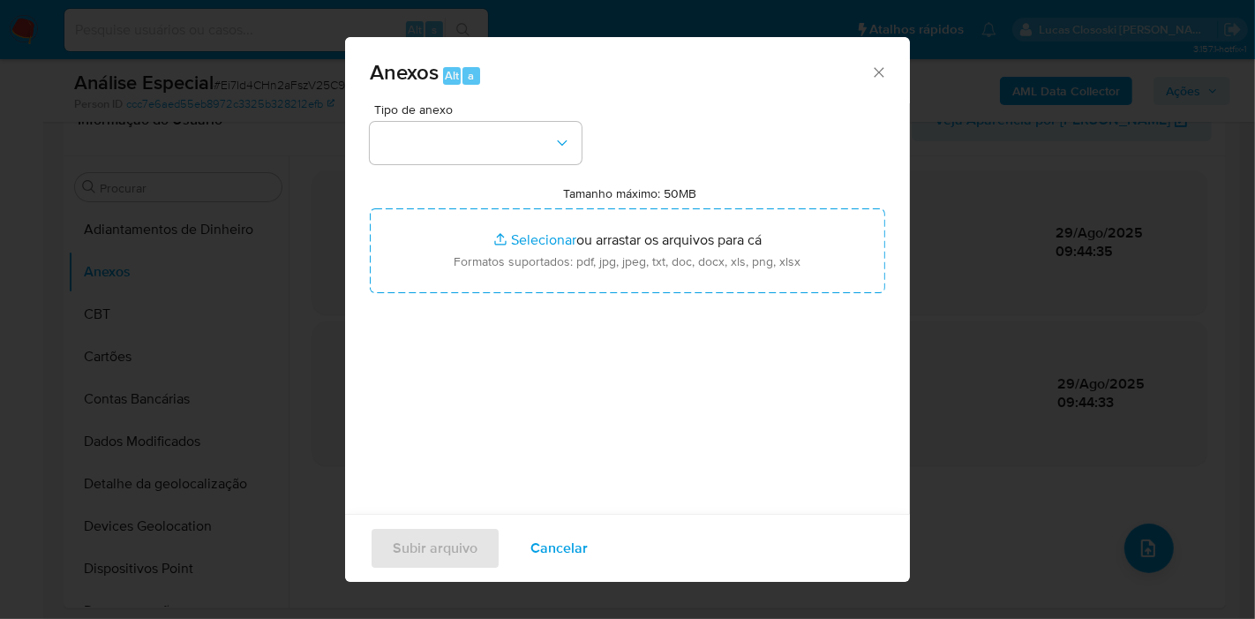
click at [552, 191] on div "Tamanho máximo: 50MB Selecionar arquivos Selecionar ou arrastar os arquivos par…" at bounding box center [627, 239] width 515 height 108
click at [542, 157] on button "button" at bounding box center [476, 143] width 212 height 42
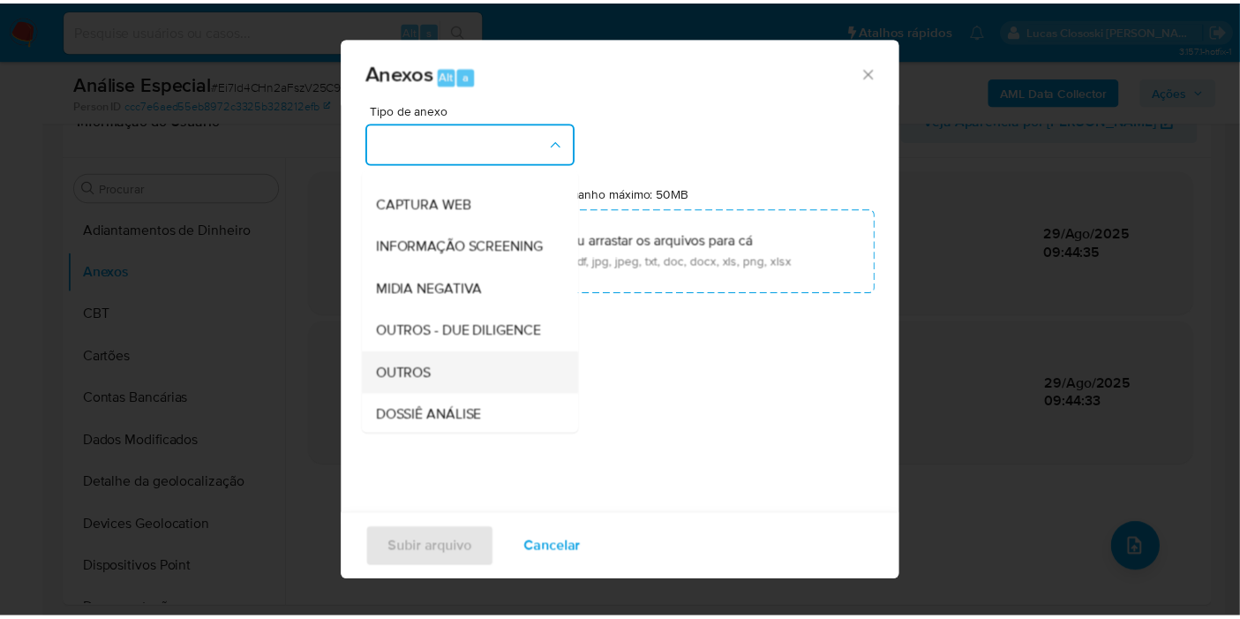
scroll to position [196, 0]
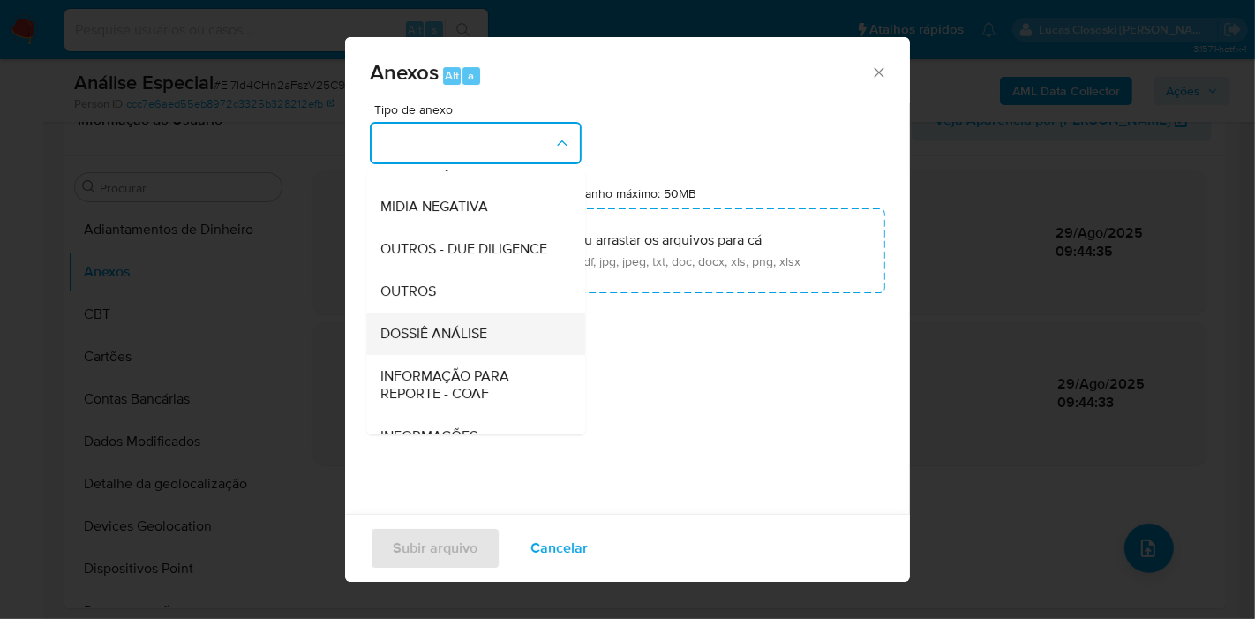
click at [484, 342] on span "DOSSIÊ ANÁLISE" at bounding box center [433, 334] width 107 height 18
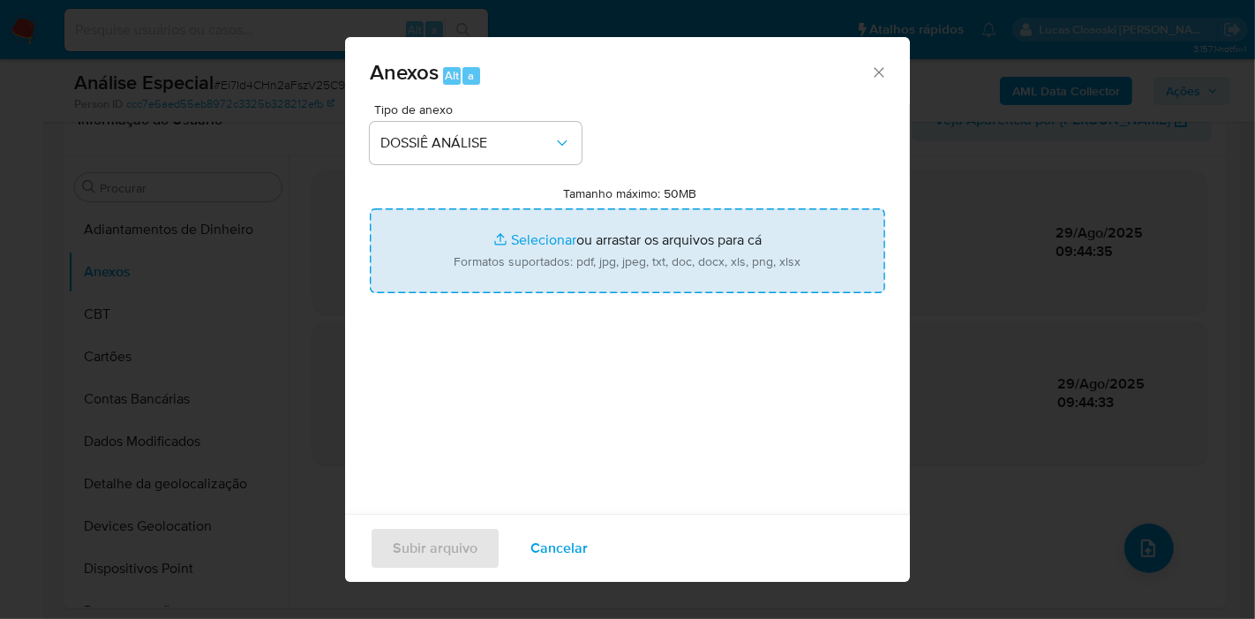
click at [470, 265] on input "Tamanho máximo: 50MB Selecionar arquivos" at bounding box center [627, 250] width 515 height 85
type input "C:\fakepath\SAR - XXXX - CPF 13093408970 - BRUNO DE VARGAS.pdf"
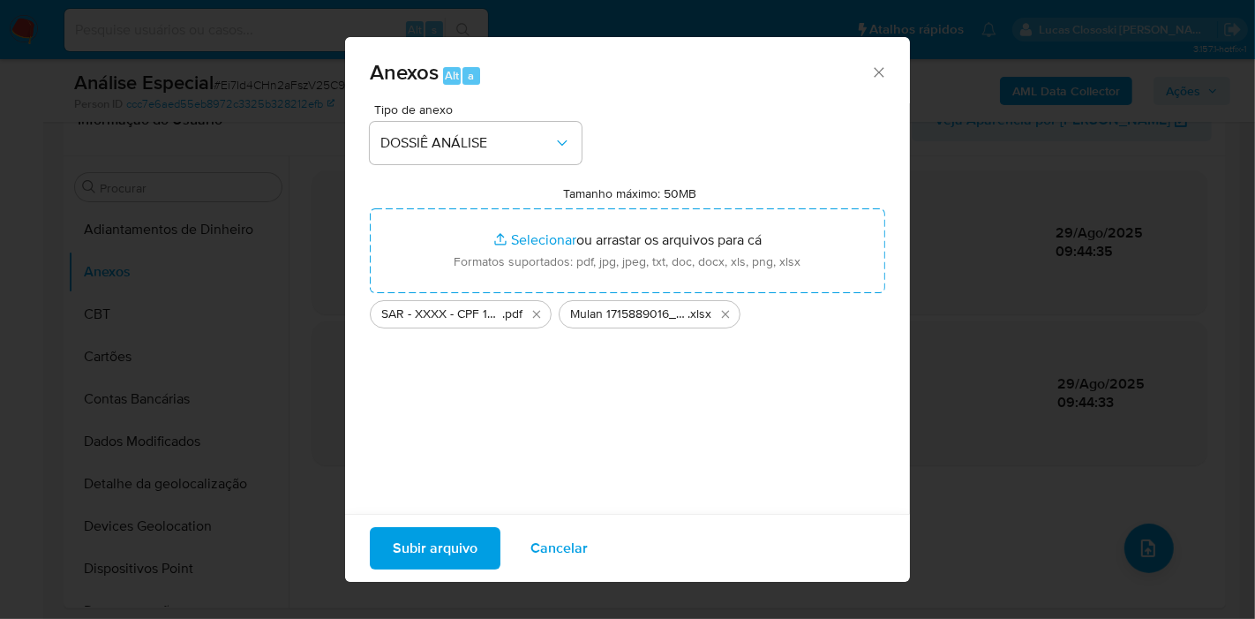
drag, startPoint x: 470, startPoint y: 265, endPoint x: 439, endPoint y: 538, distance: 275.3
click at [439, 538] on span "Subir arquivo" at bounding box center [435, 548] width 85 height 39
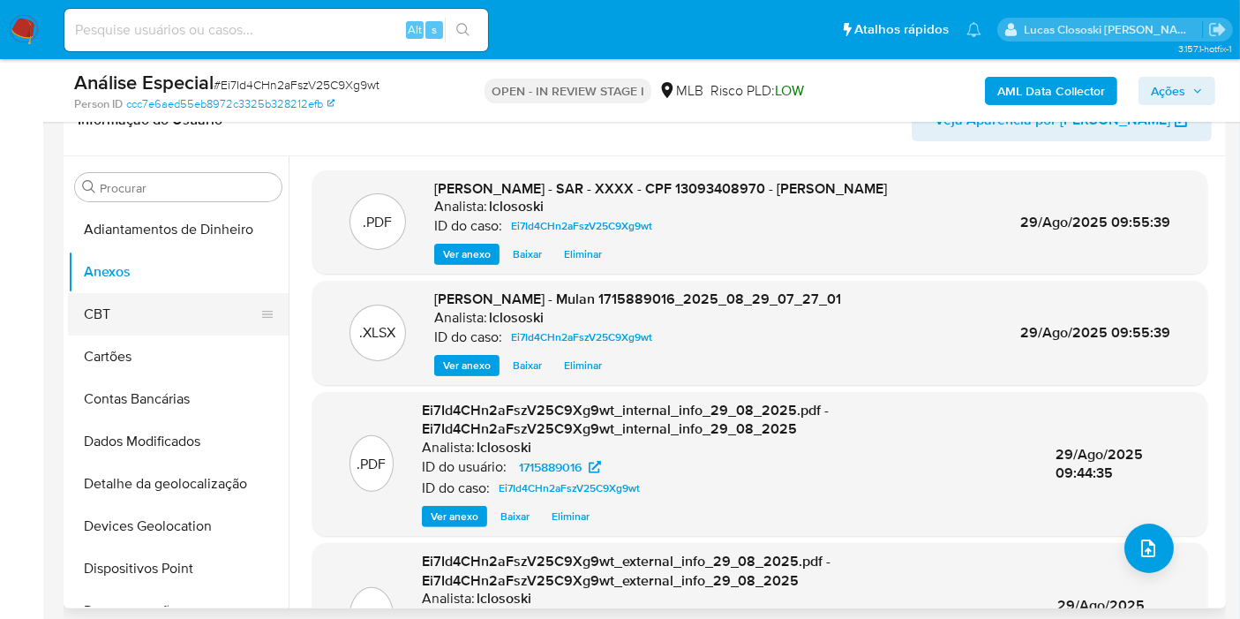
click at [70, 297] on button "CBT" at bounding box center [171, 314] width 207 height 42
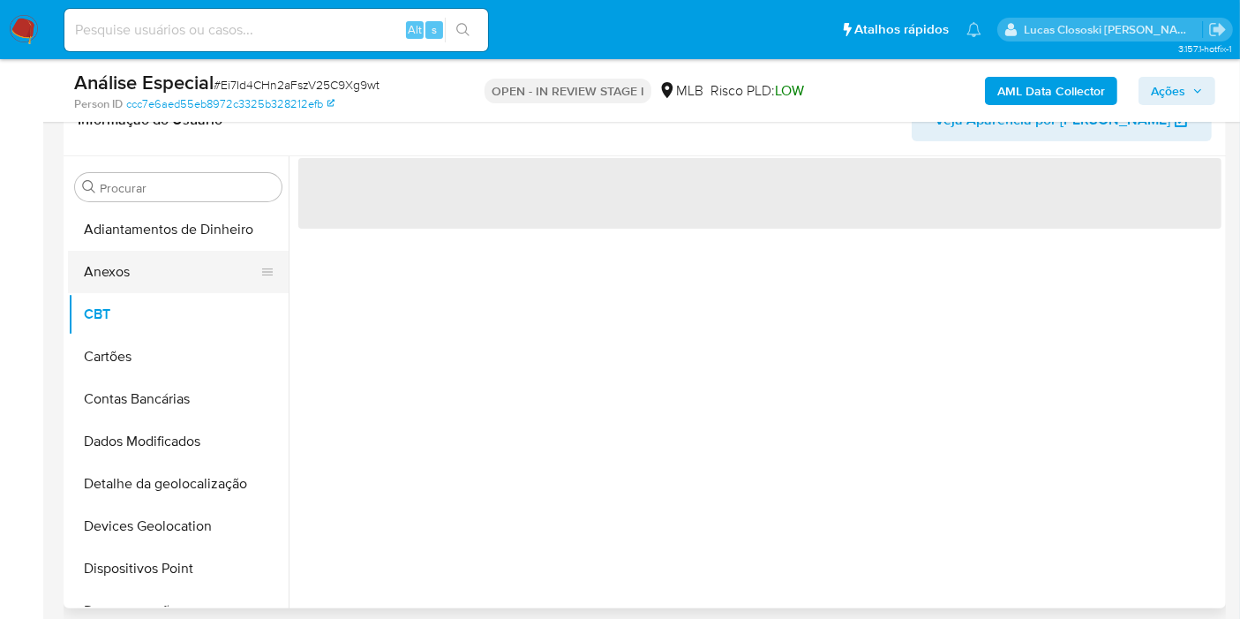
click at [98, 260] on button "Anexos" at bounding box center [171, 272] width 207 height 42
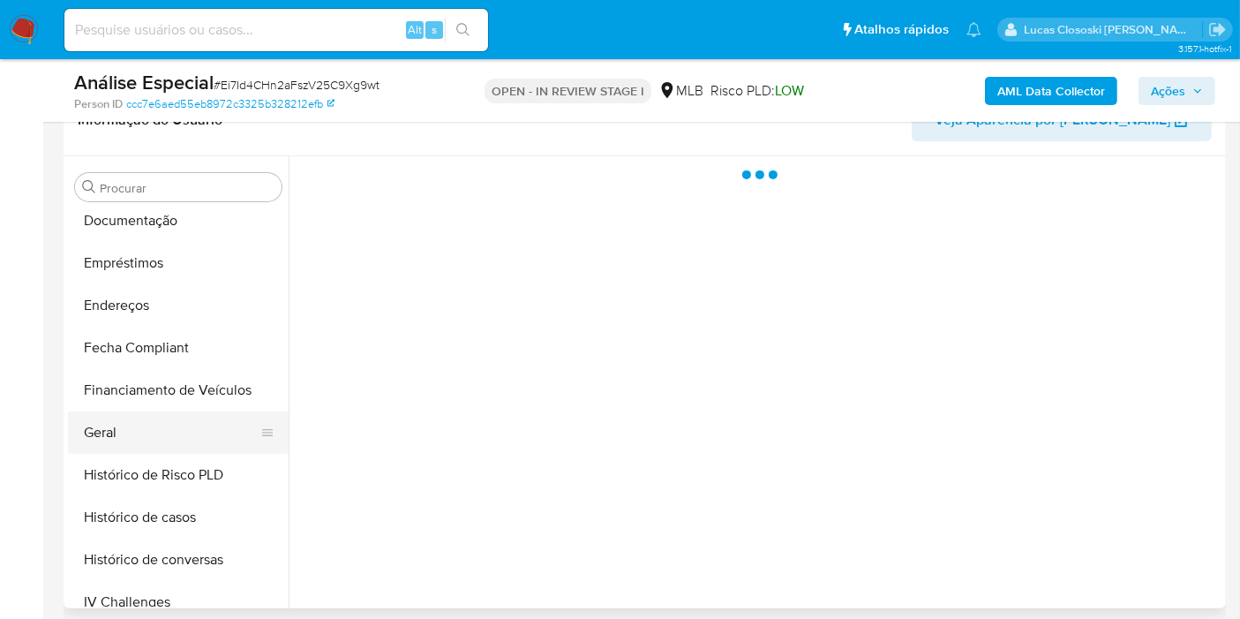
scroll to position [392, 0]
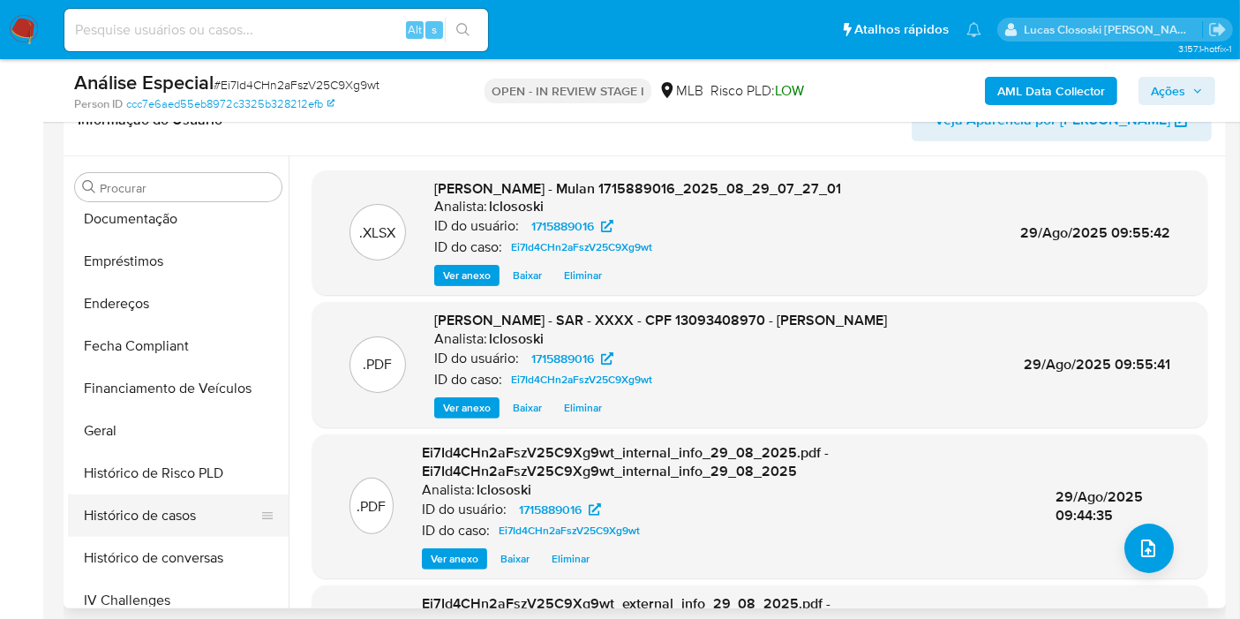
click at [218, 513] on button "Histórico de casos" at bounding box center [171, 515] width 207 height 42
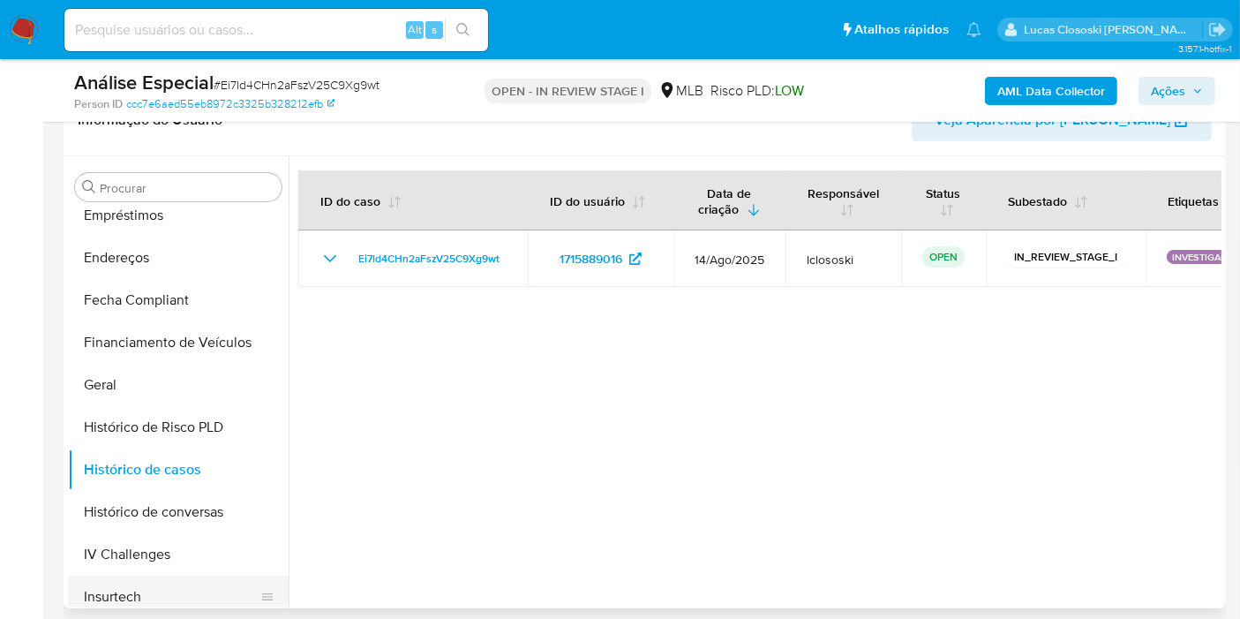
scroll to position [588, 0]
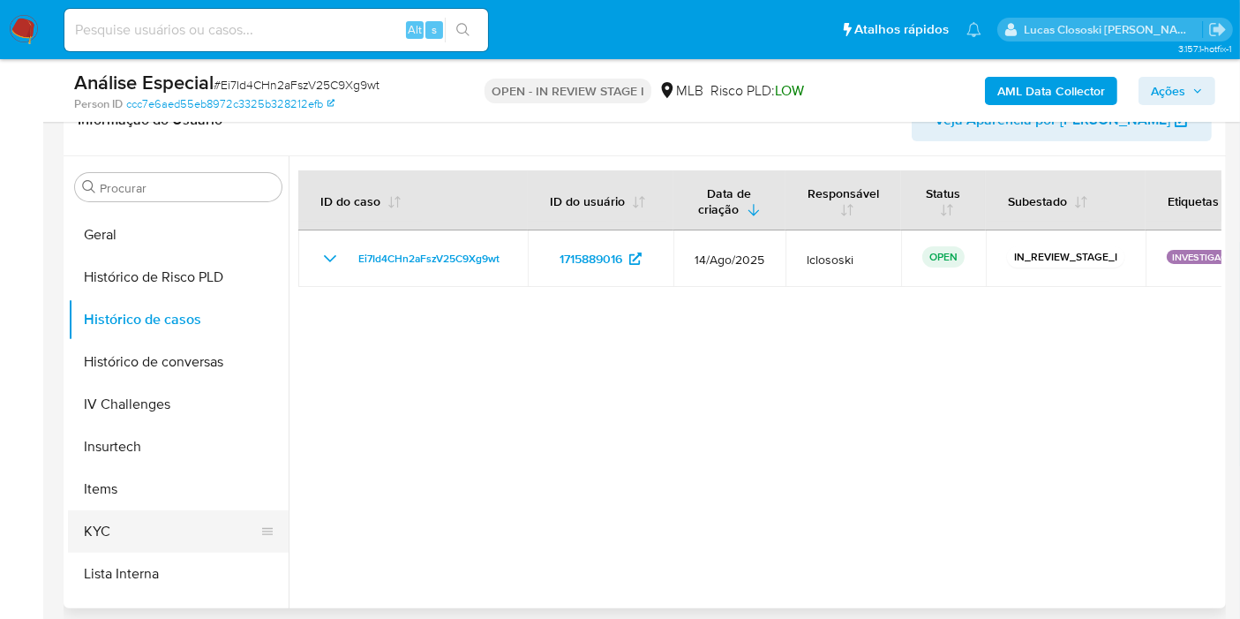
click at [174, 512] on button "KYC" at bounding box center [171, 531] width 207 height 42
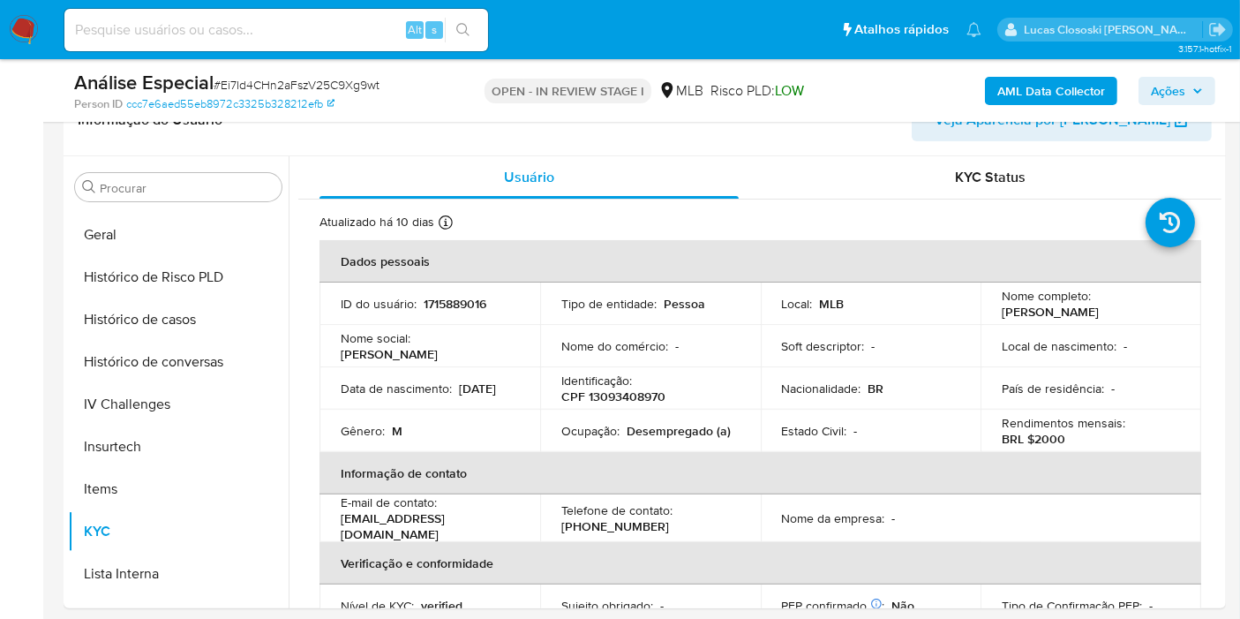
click at [1192, 89] on icon "button" at bounding box center [1197, 91] width 11 height 11
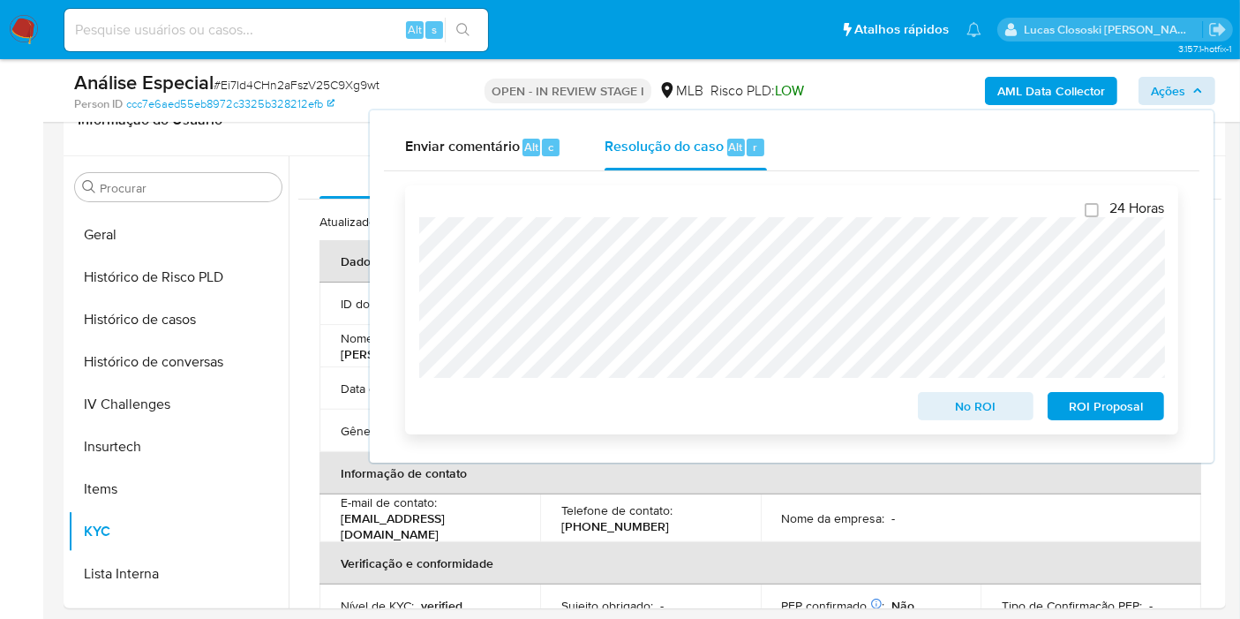
click at [1077, 399] on span "ROI Proposal" at bounding box center [1106, 406] width 92 height 25
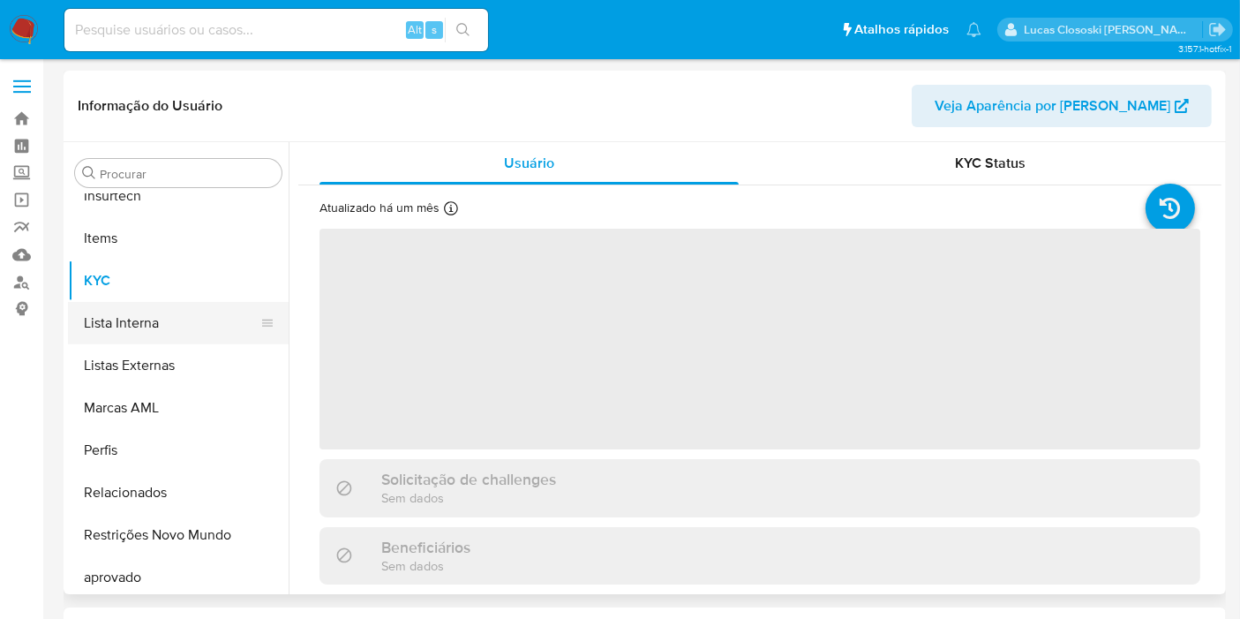
scroll to position [830, 0]
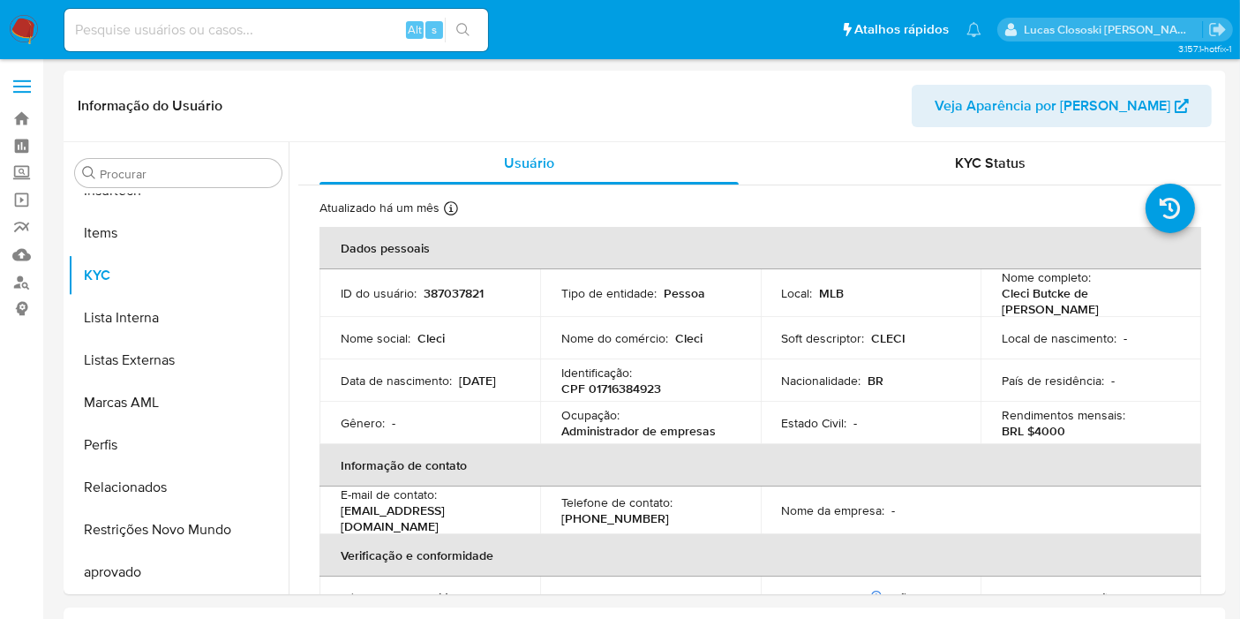
select select "10"
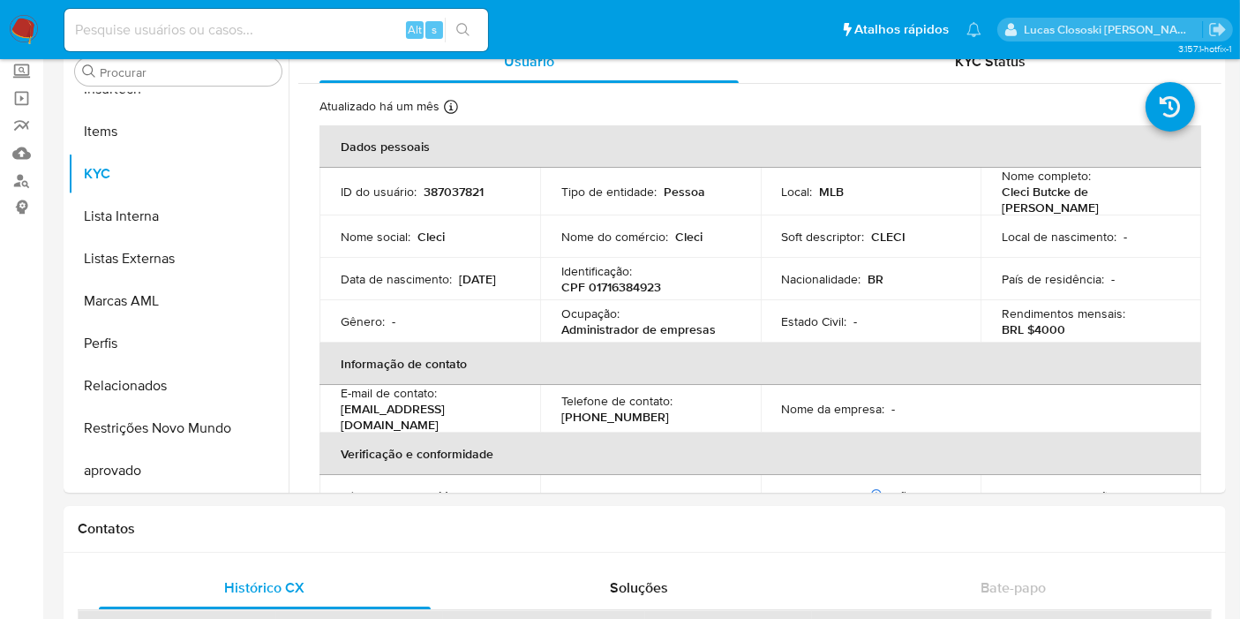
scroll to position [60, 0]
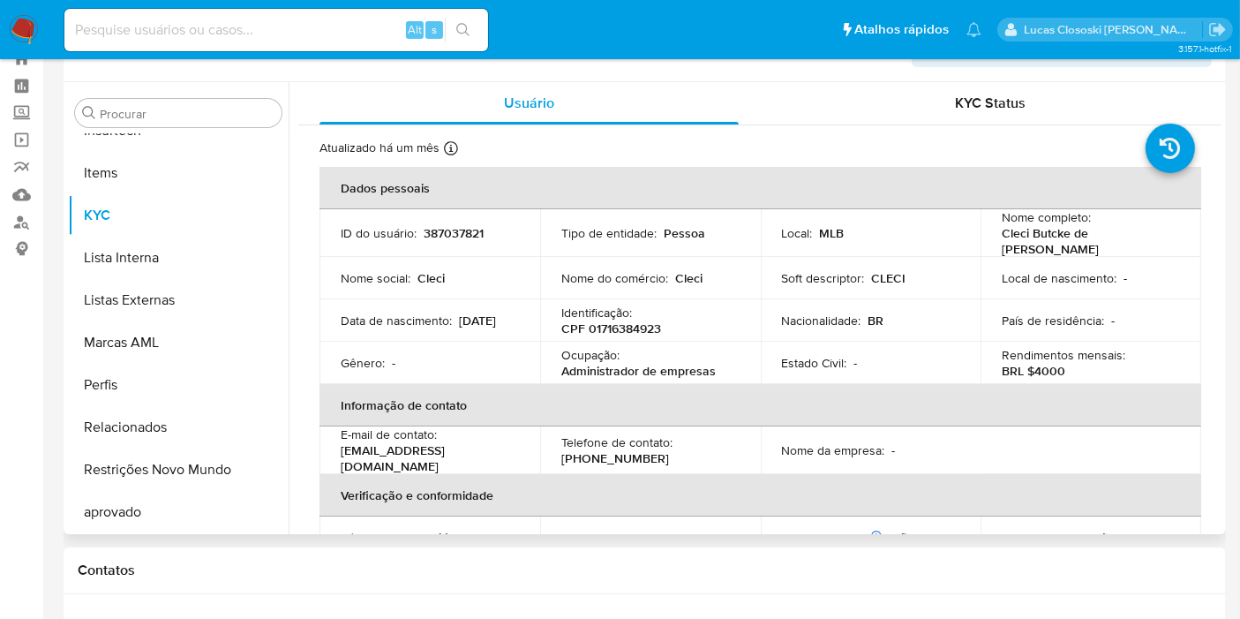
click at [648, 322] on p "CPF 01716384923" at bounding box center [611, 328] width 100 height 16
copy p "01716384923"
copy p "Cleci Butcke de [PERSON_NAME]"
drag, startPoint x: 989, startPoint y: 236, endPoint x: 1124, endPoint y: 238, distance: 135.1
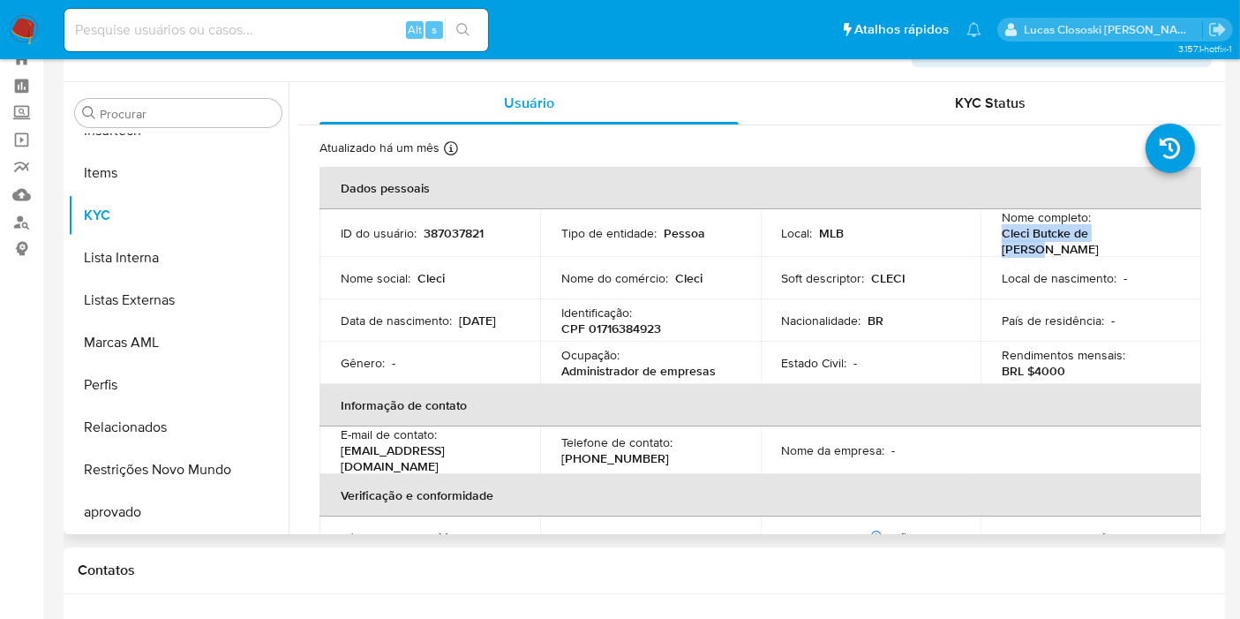
click at [1124, 238] on td "Nome completo : [PERSON_NAME]" at bounding box center [1090, 233] width 221 height 48
click at [603, 325] on p "CPF 01716384923" at bounding box center [611, 328] width 100 height 16
copy p "01716384923"
click at [435, 228] on p "387037821" at bounding box center [454, 233] width 60 height 16
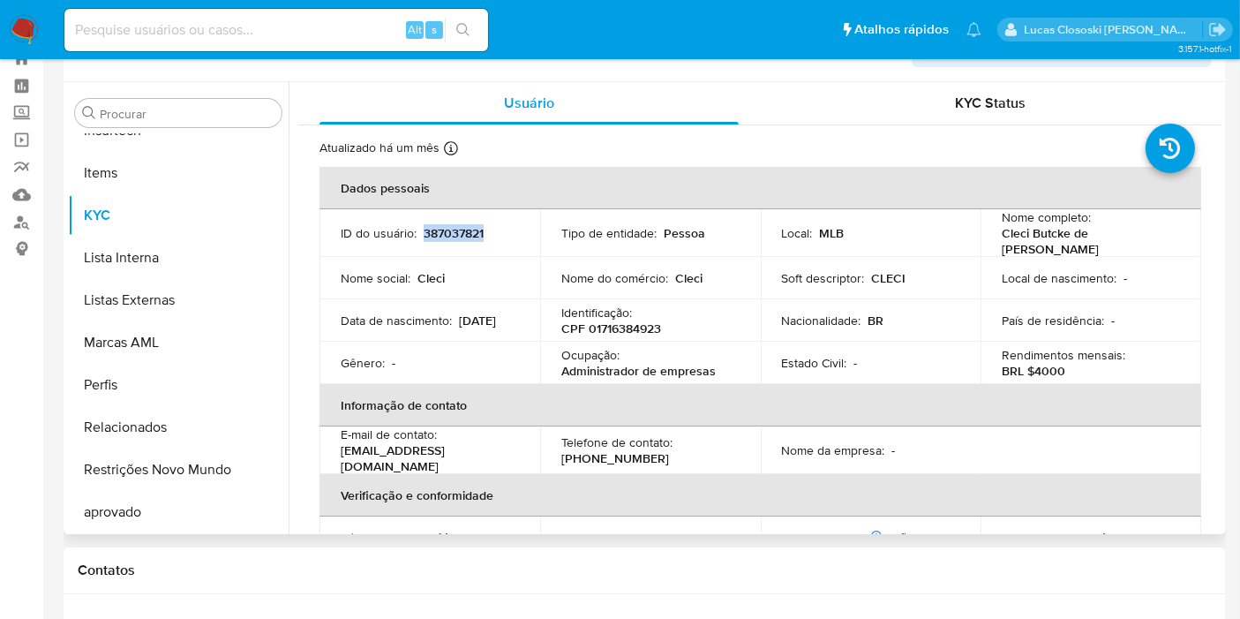
click at [435, 228] on p "387037821" at bounding box center [454, 233] width 60 height 16
copy p "387037821"
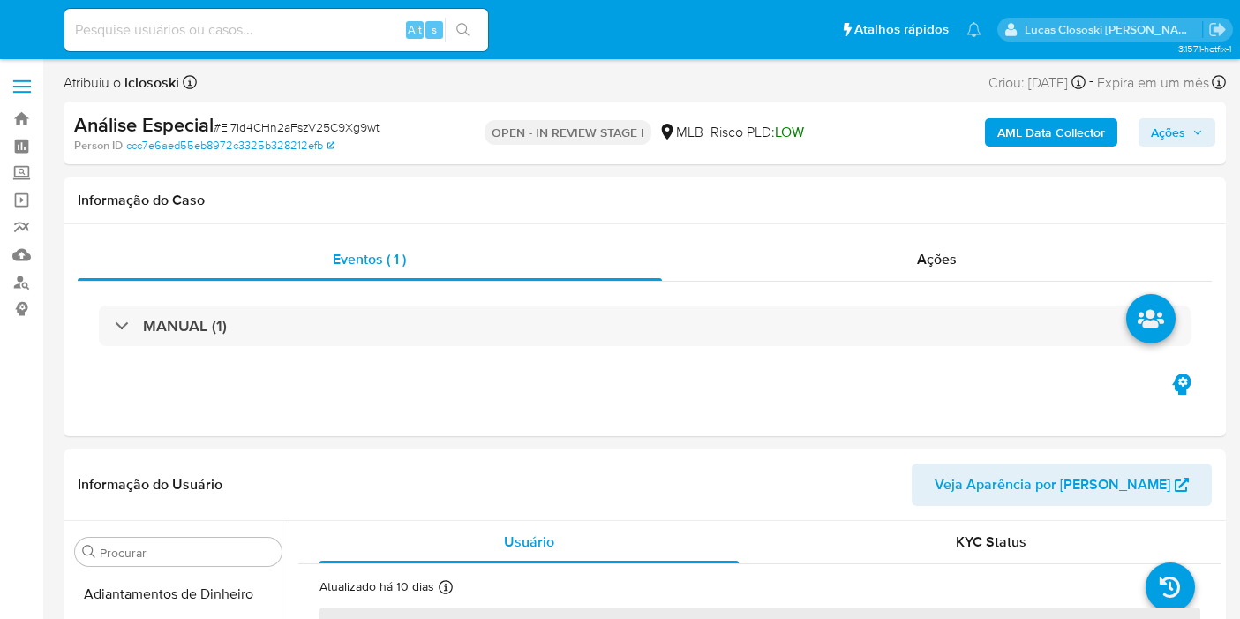
select select "10"
click at [966, 262] on div "Ações" at bounding box center [937, 259] width 551 height 42
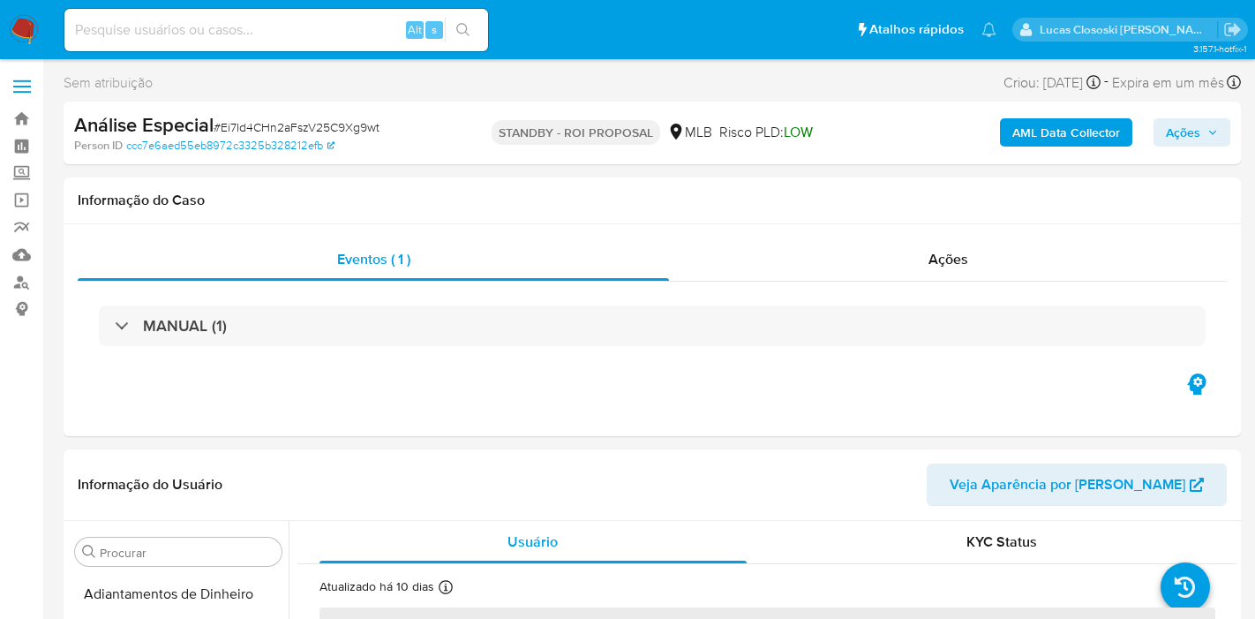
select select "10"
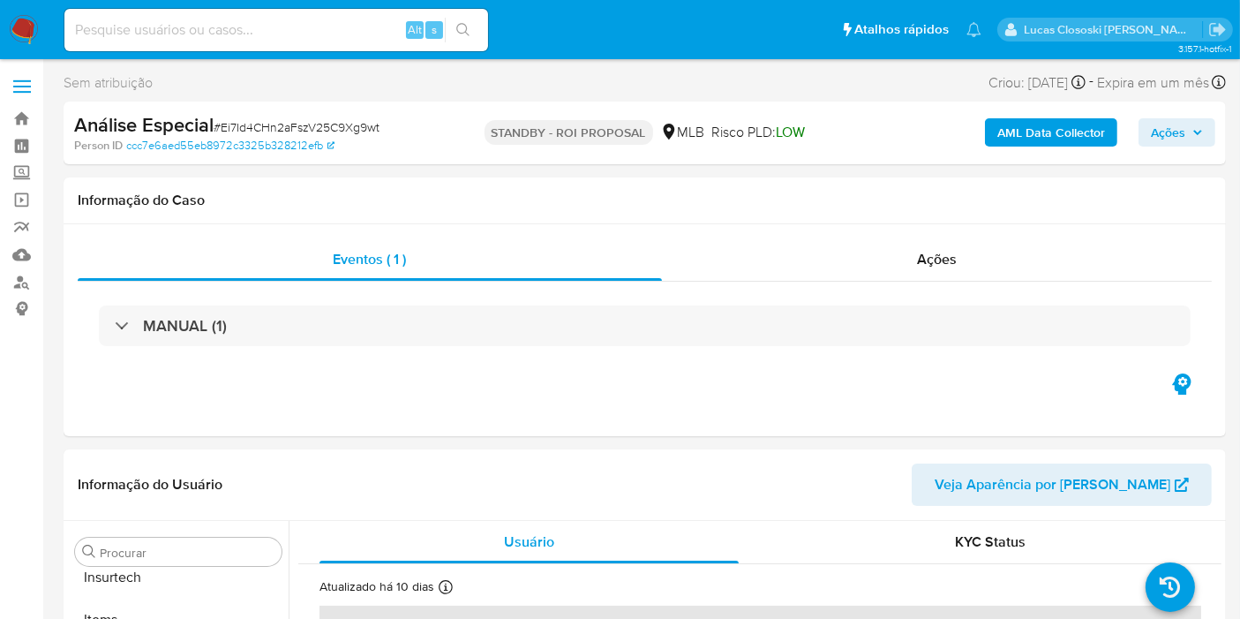
scroll to position [830, 0]
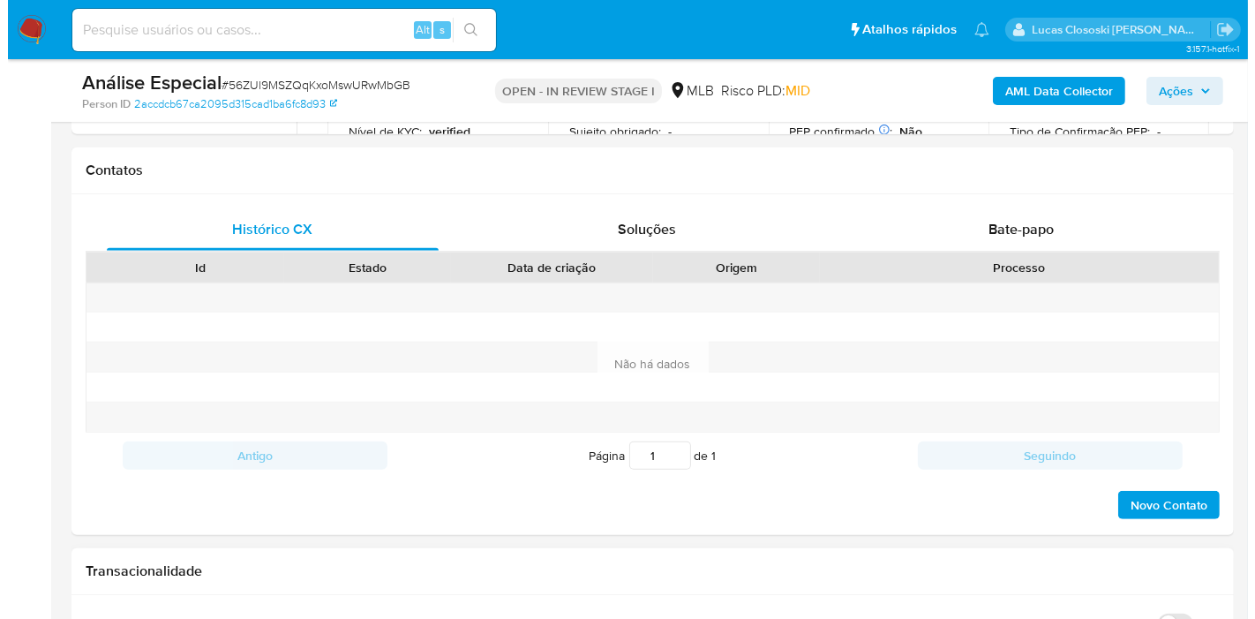
scroll to position [383, 0]
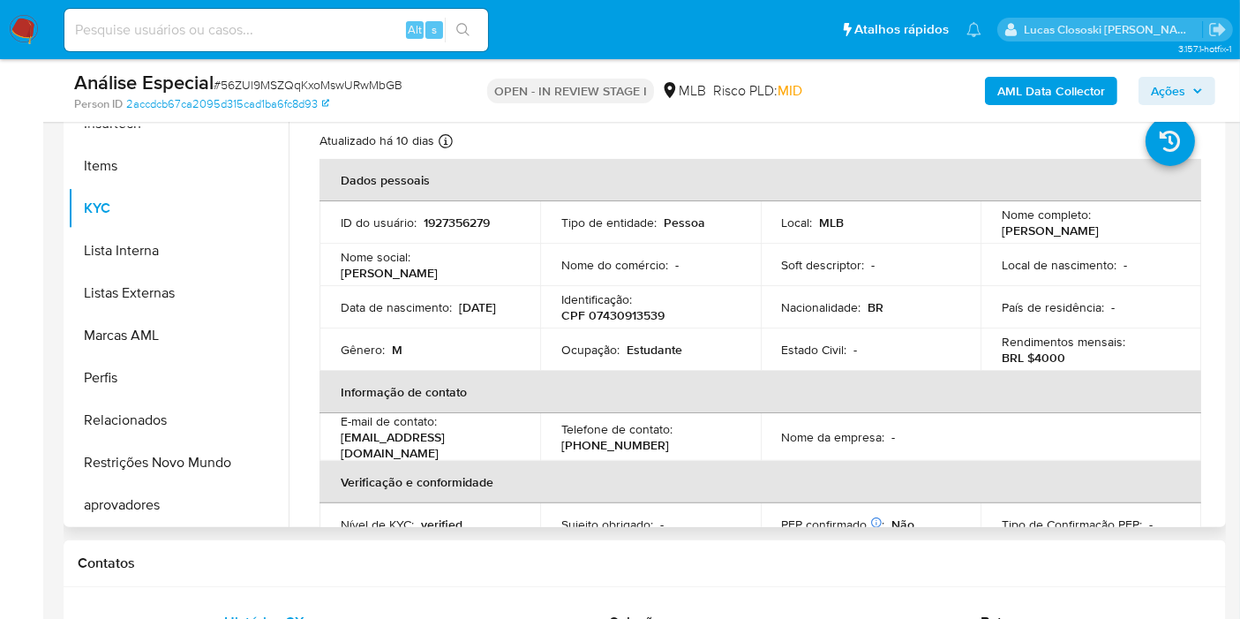
click at [642, 318] on p "CPF 07430913539" at bounding box center [612, 315] width 103 height 16
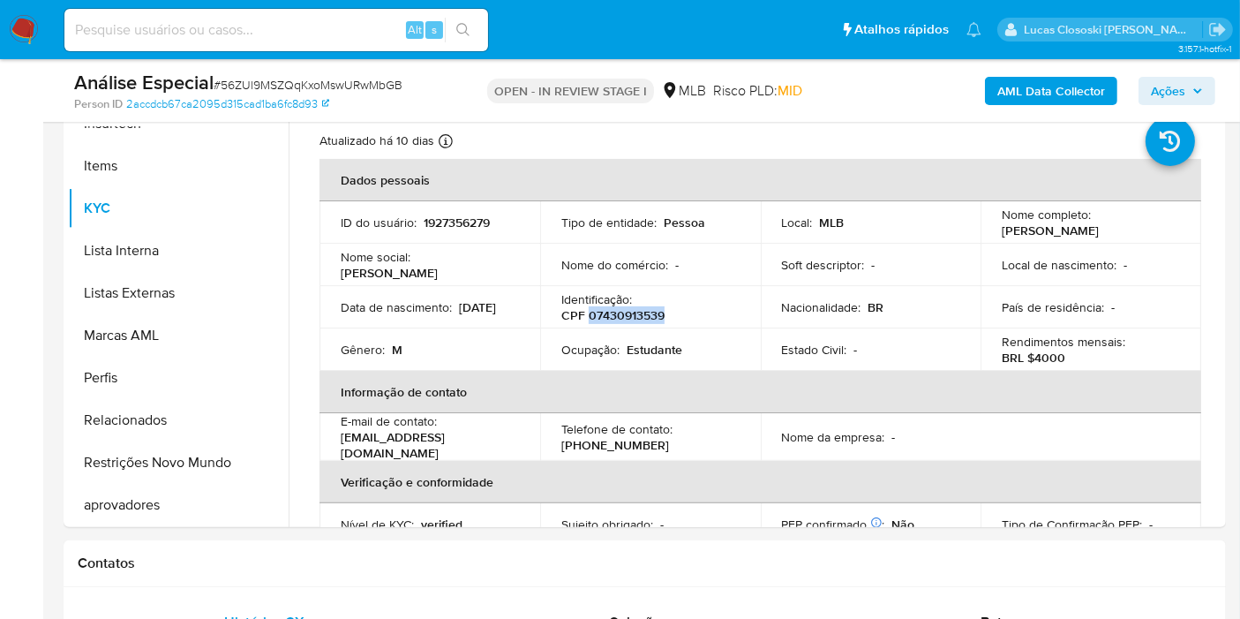
copy p "07430913539"
click at [1019, 96] on b "AML Data Collector" at bounding box center [1051, 91] width 108 height 28
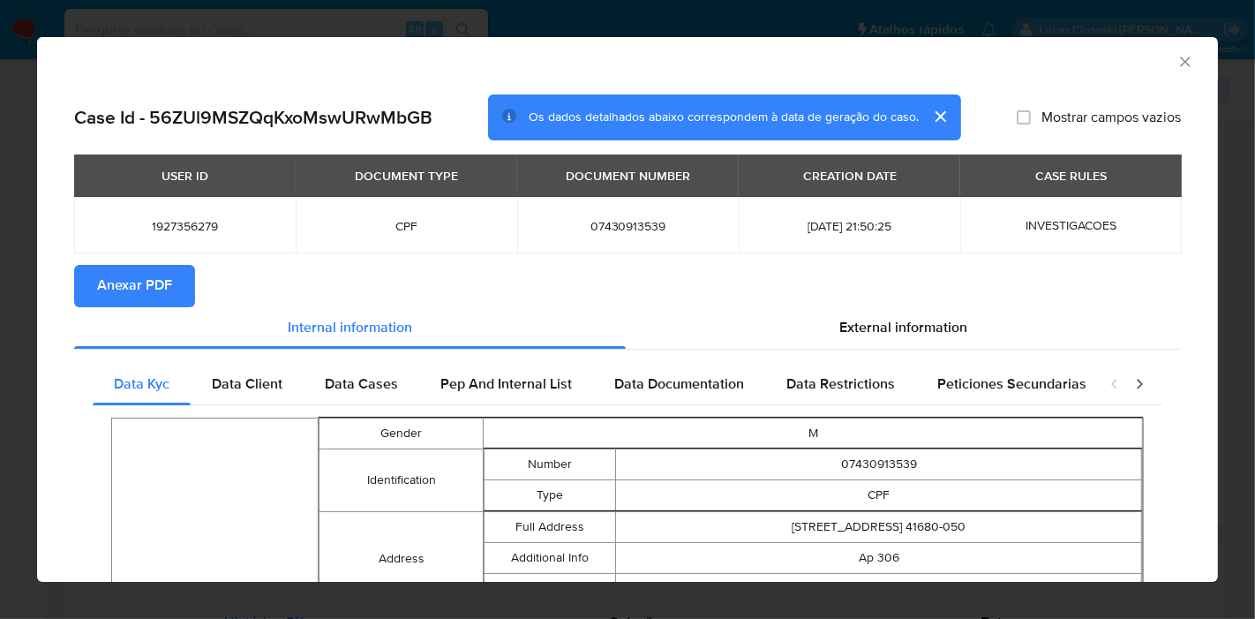
click at [139, 261] on div "USER ID DOCUMENT TYPE DOCUMENT NUMBER CREATION DATE CASE RULES 1927356279 CPF 0…" at bounding box center [627, 209] width 1107 height 110
click at [144, 269] on span "Anexar PDF" at bounding box center [134, 286] width 75 height 39
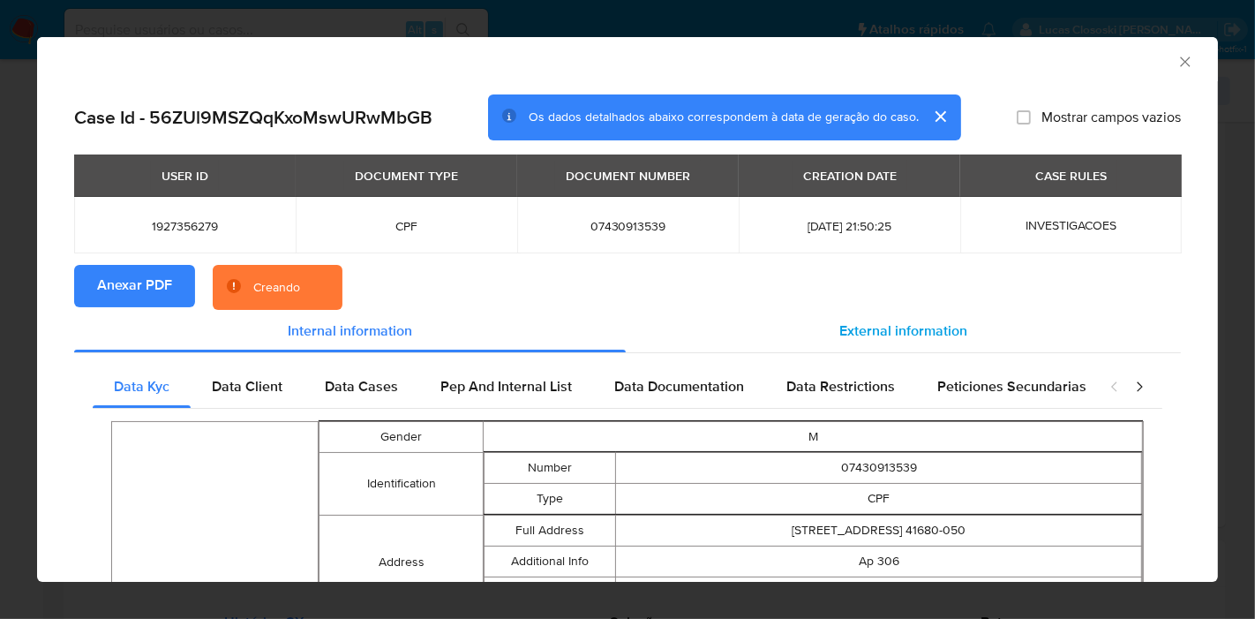
click at [879, 347] on div "External information" at bounding box center [903, 331] width 555 height 42
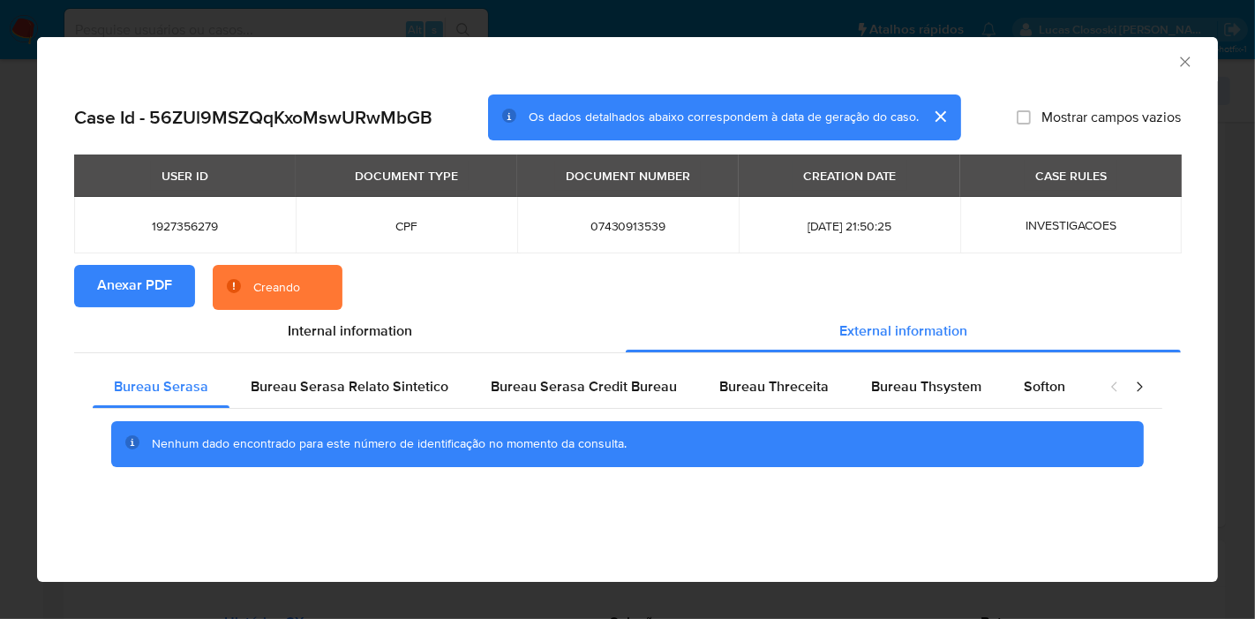
click at [1086, 402] on div "Google" at bounding box center [1129, 386] width 87 height 42
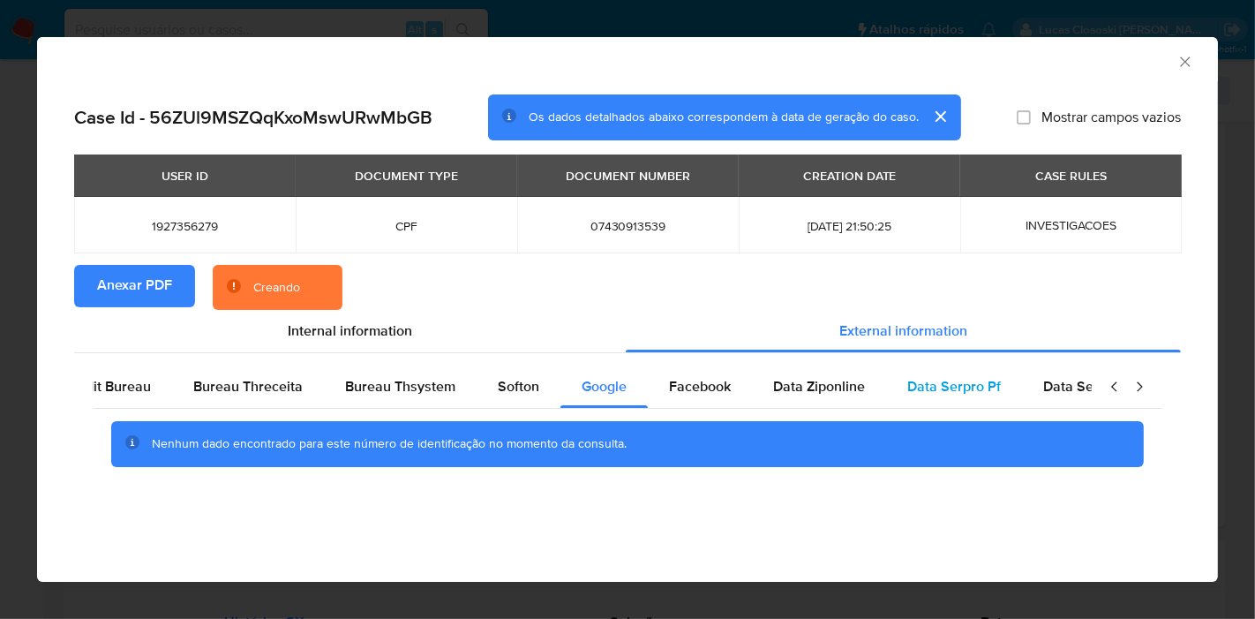
drag, startPoint x: 1040, startPoint y: 386, endPoint x: 970, endPoint y: 392, distance: 70.0
click at [566, 386] on div "Bureau Serasa Bureau Serasa Relato Sintetico Bureau Serasa Credit Bureau Bureau…" at bounding box center [66, 386] width 999 height 42
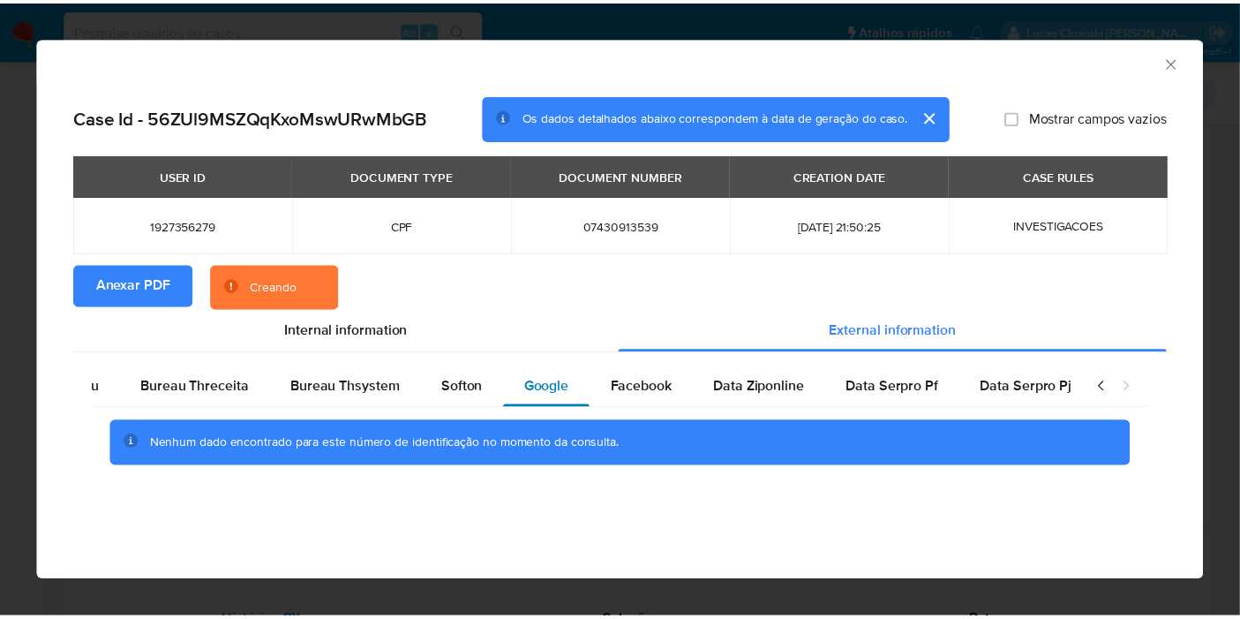
scroll to position [0, 578]
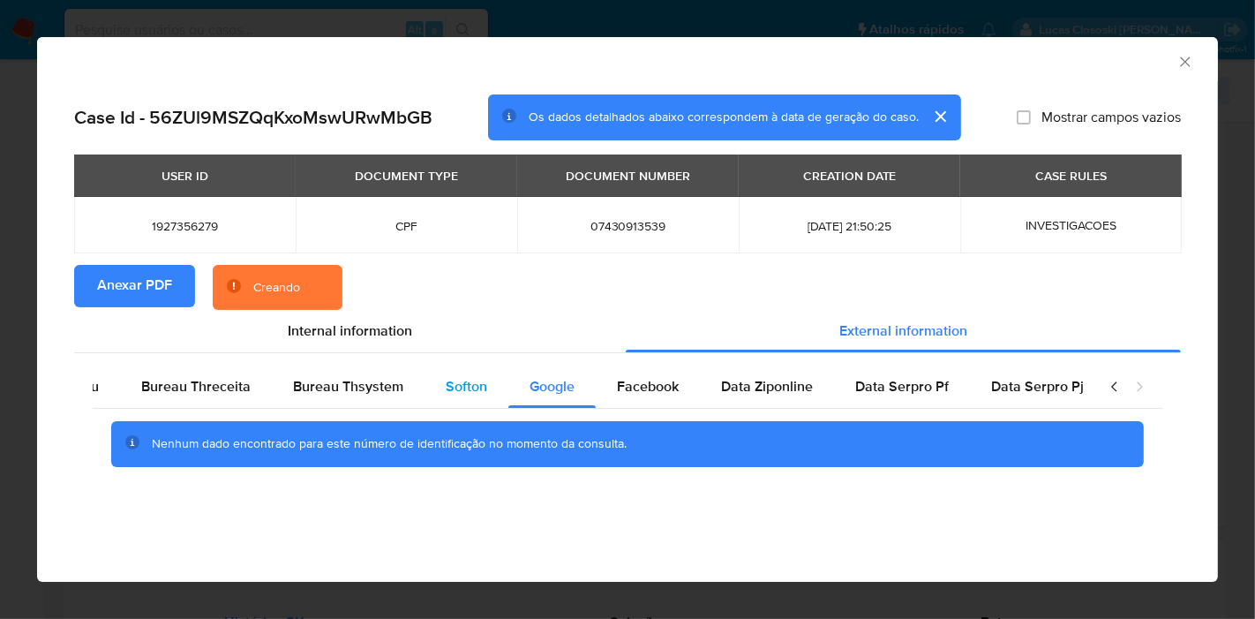
click at [485, 384] on div "Softon" at bounding box center [466, 386] width 84 height 42
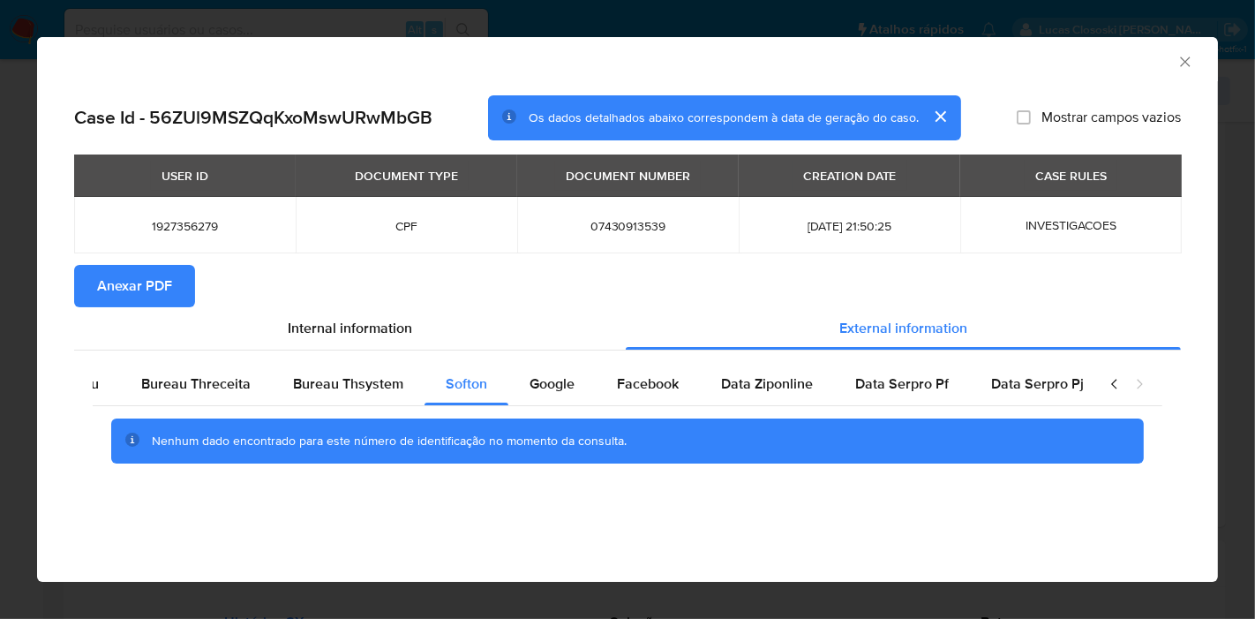
click at [1183, 62] on icon "Fechar a janela" at bounding box center [1185, 62] width 18 height 18
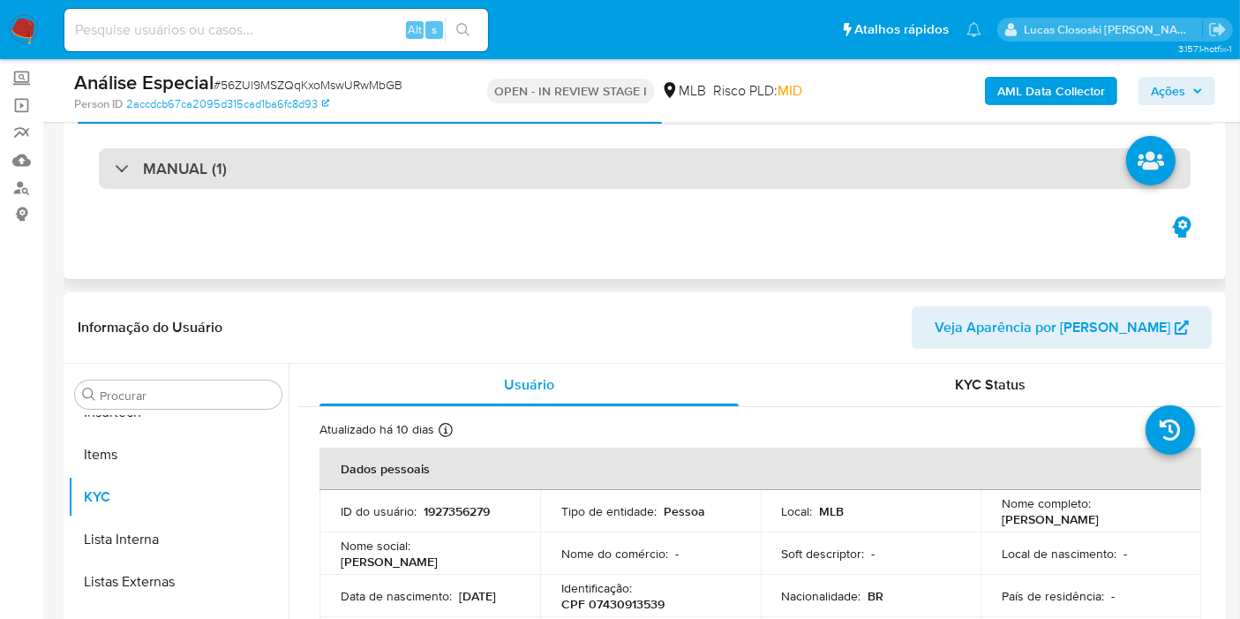
scroll to position [0, 0]
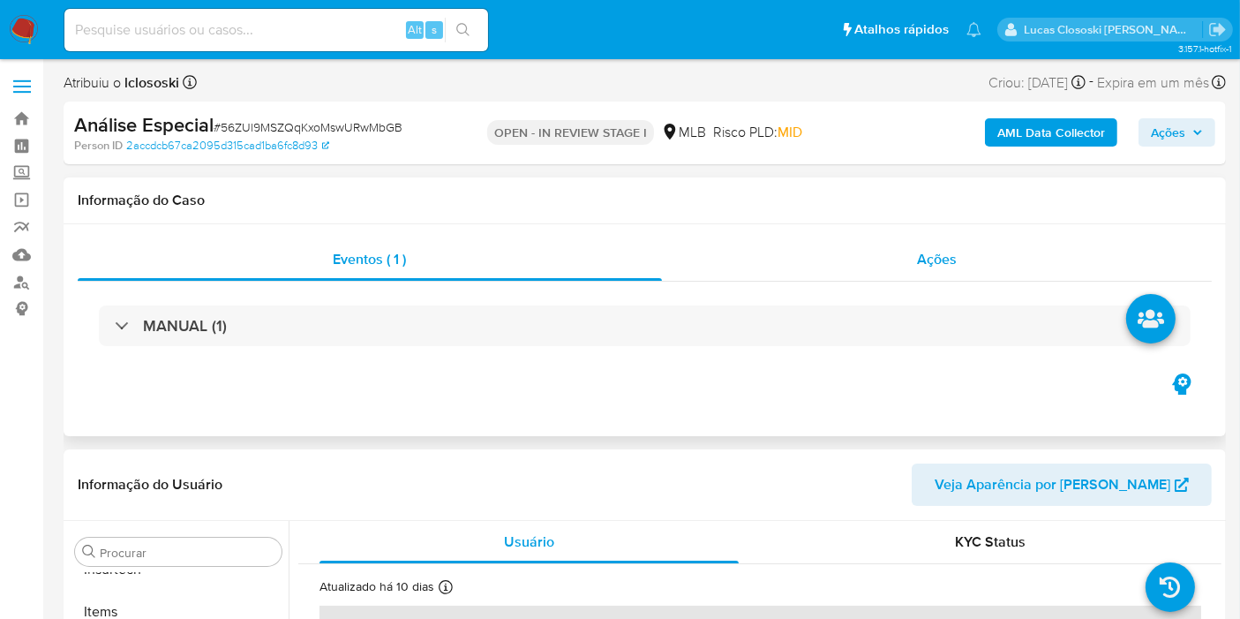
click at [908, 275] on div "Ações" at bounding box center [937, 259] width 551 height 42
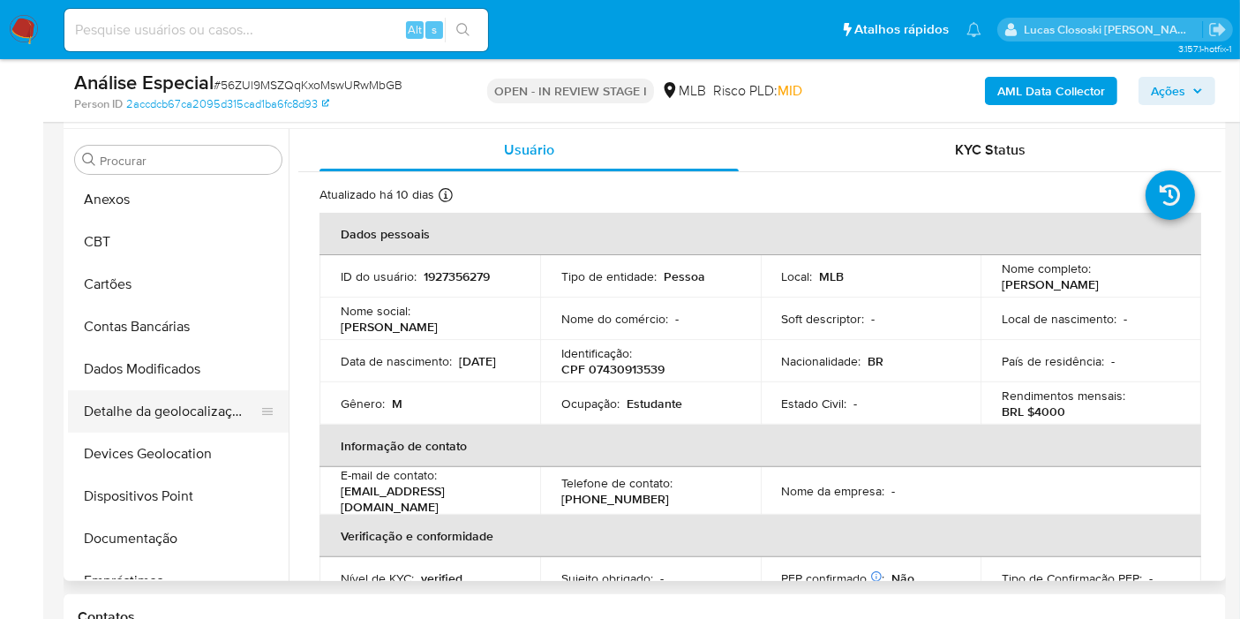
scroll to position [490, 0]
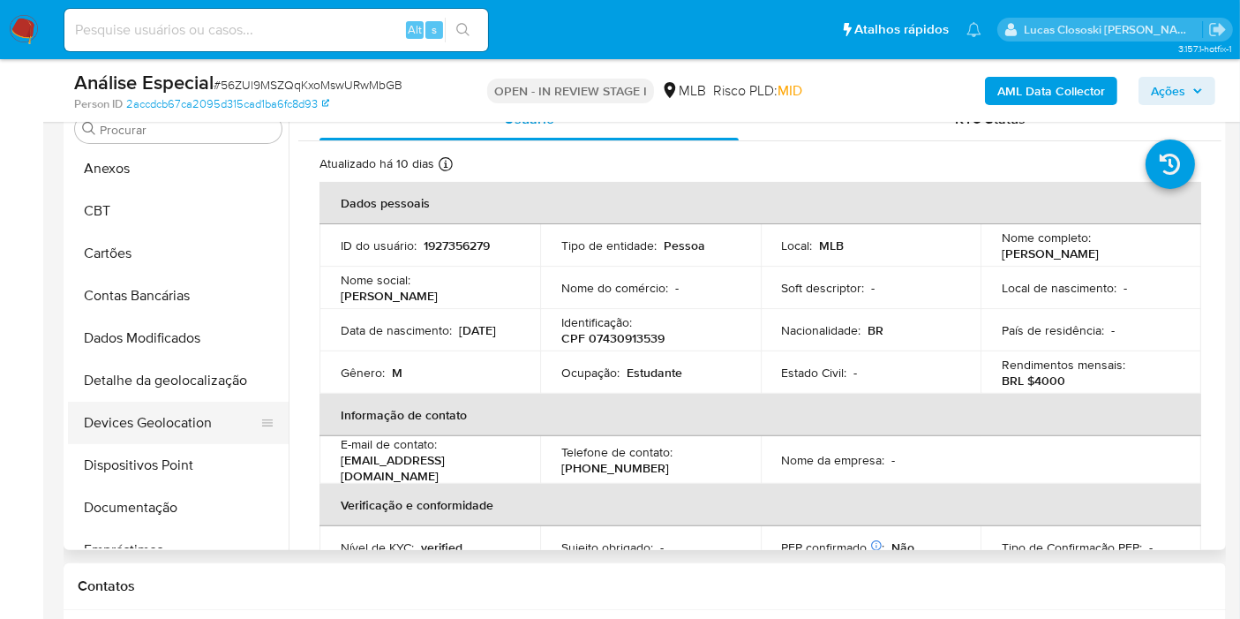
click at [188, 403] on button "Devices Geolocation" at bounding box center [171, 423] width 207 height 42
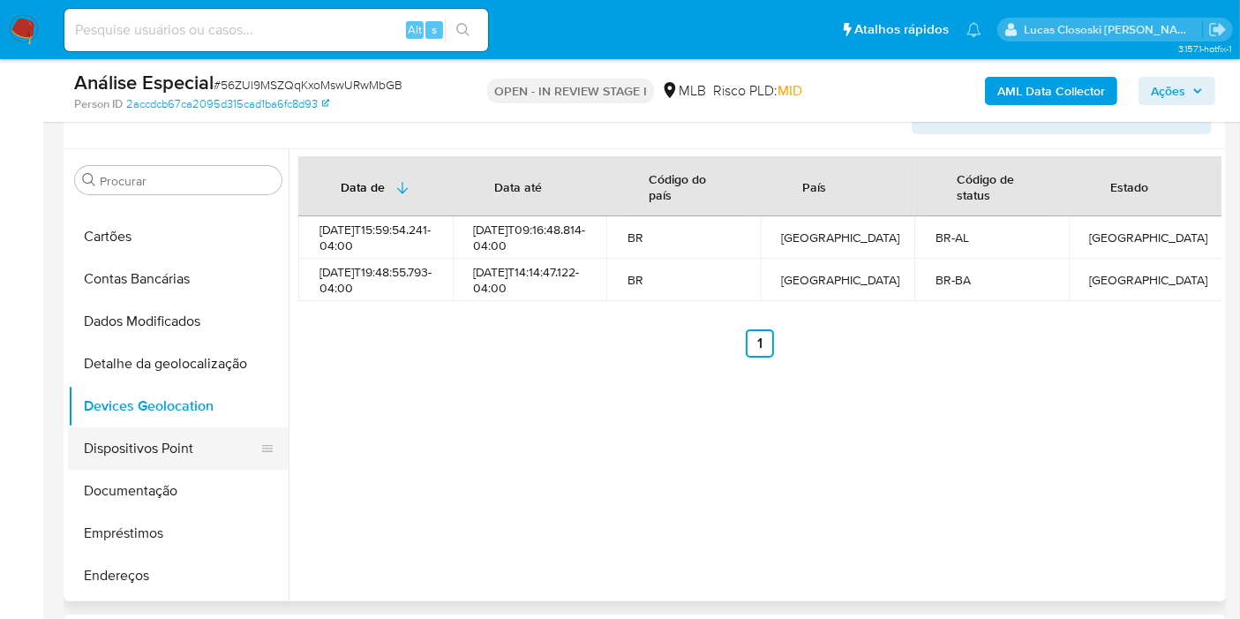
scroll to position [143, 0]
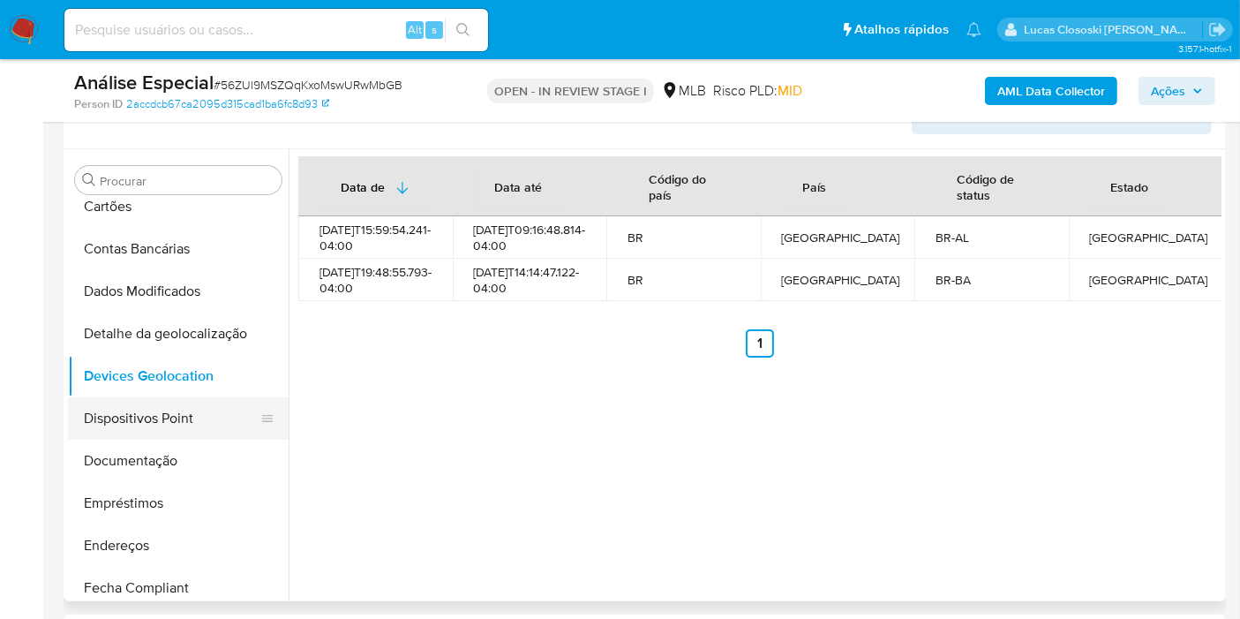
click at [141, 420] on button "Dispositivos Point" at bounding box center [171, 418] width 207 height 42
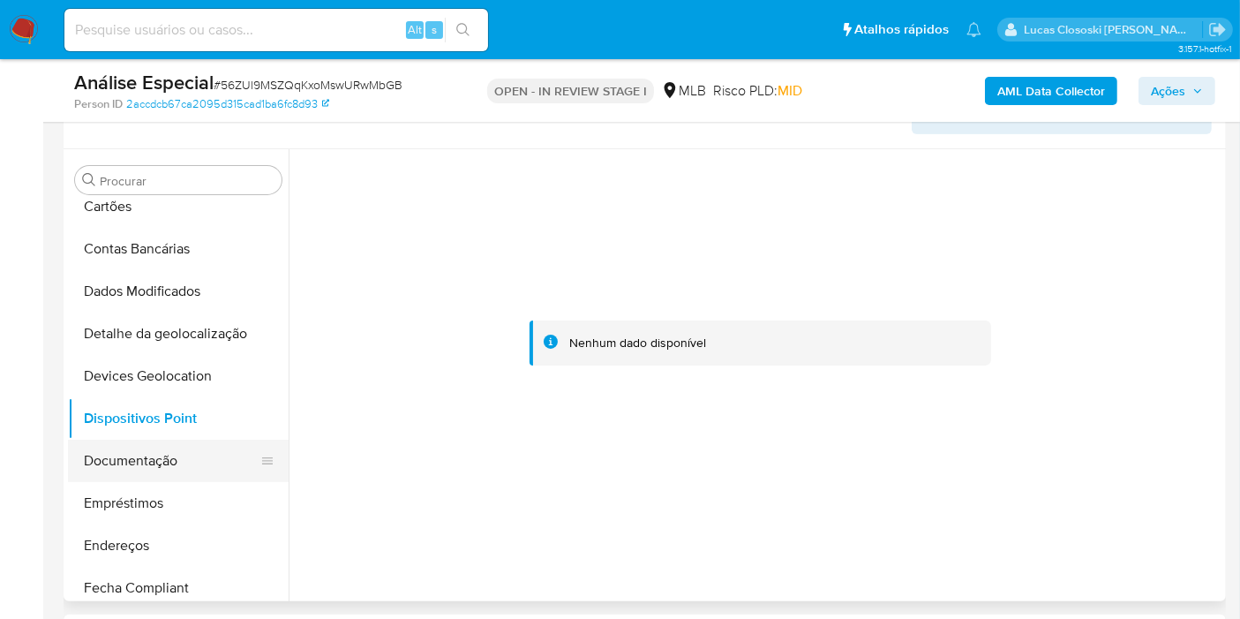
click at [186, 470] on button "Documentação" at bounding box center [171, 460] width 207 height 42
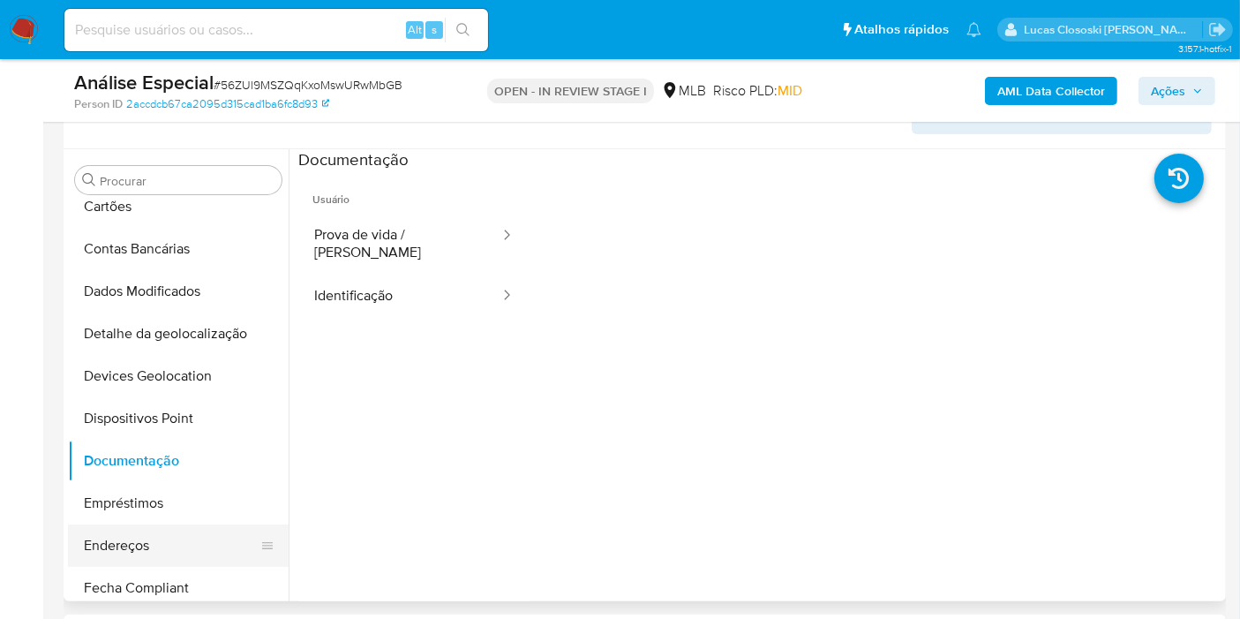
click at [182, 548] on button "Endereços" at bounding box center [171, 545] width 207 height 42
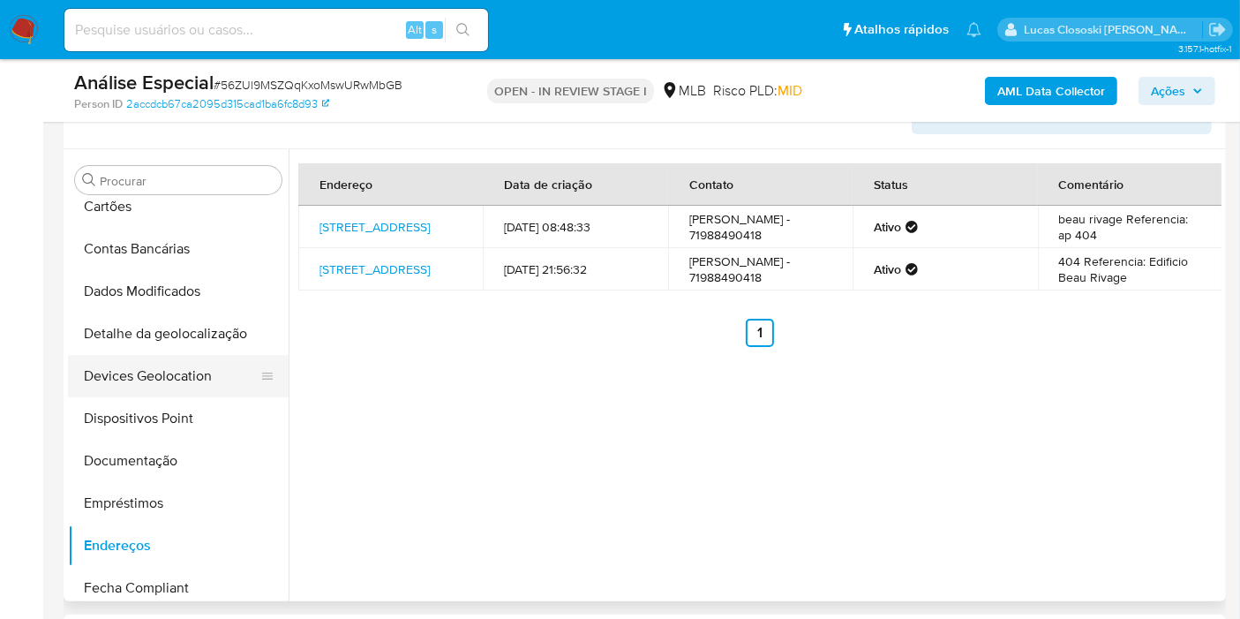
click at [213, 387] on button "Devices Geolocation" at bounding box center [171, 376] width 207 height 42
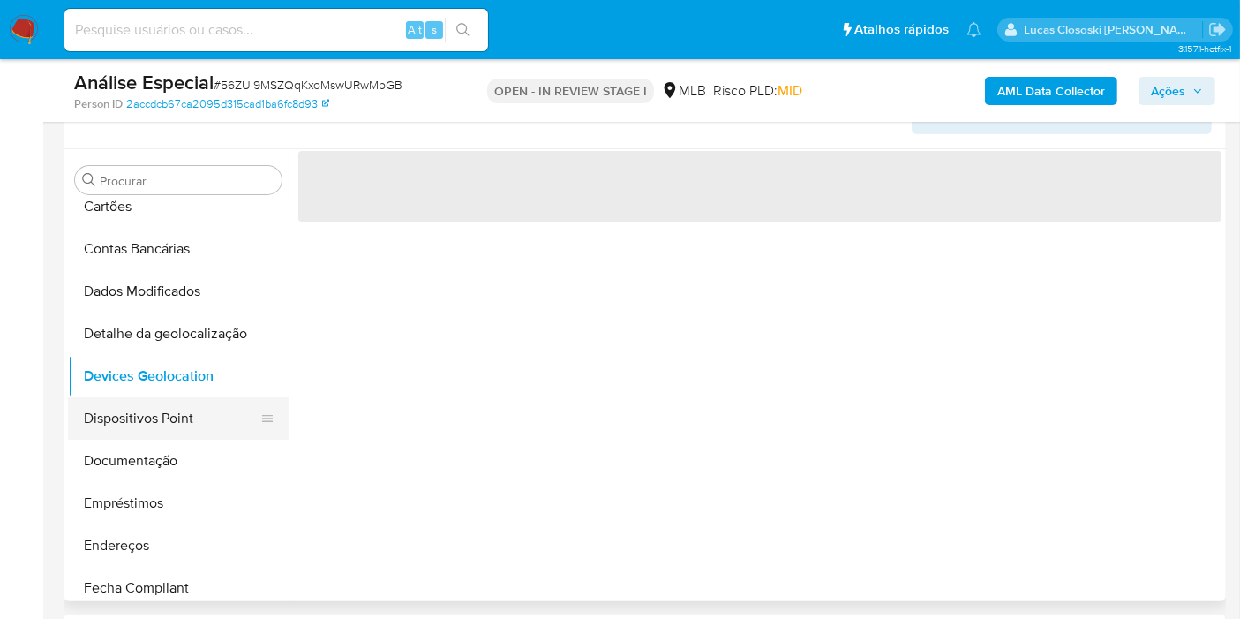
click at [214, 397] on button "Dispositivos Point" at bounding box center [171, 418] width 207 height 42
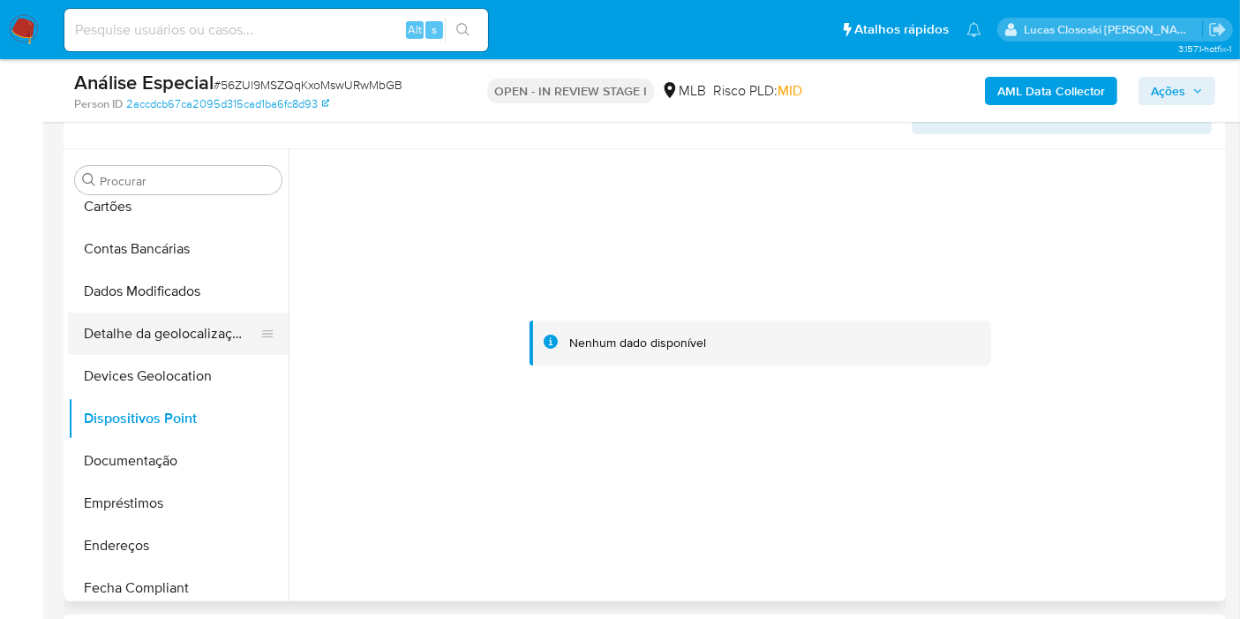
click at [194, 351] on button "Detalhe da geolocalização" at bounding box center [171, 333] width 207 height 42
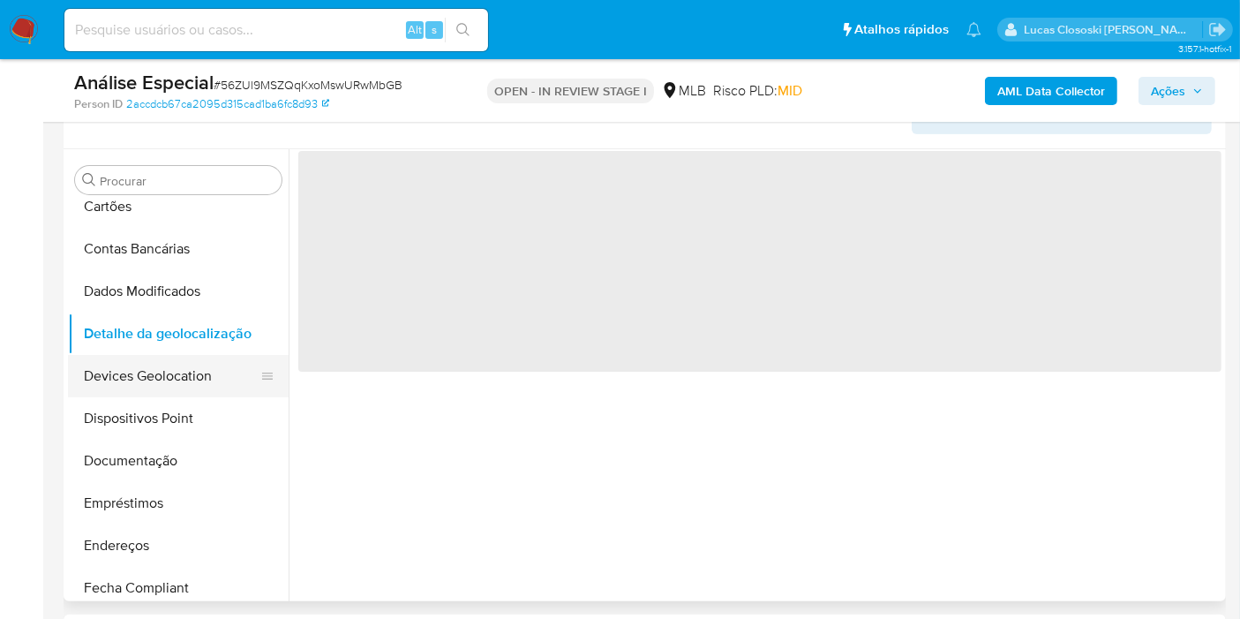
click at [184, 375] on button "Devices Geolocation" at bounding box center [171, 376] width 207 height 42
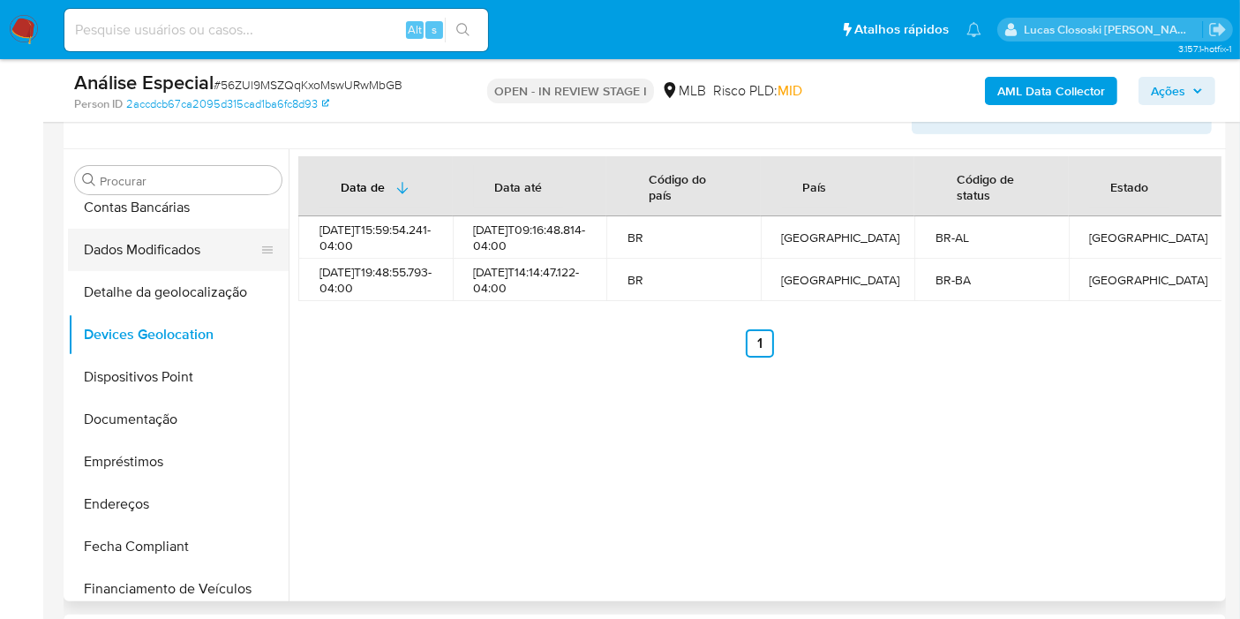
scroll to position [242, 0]
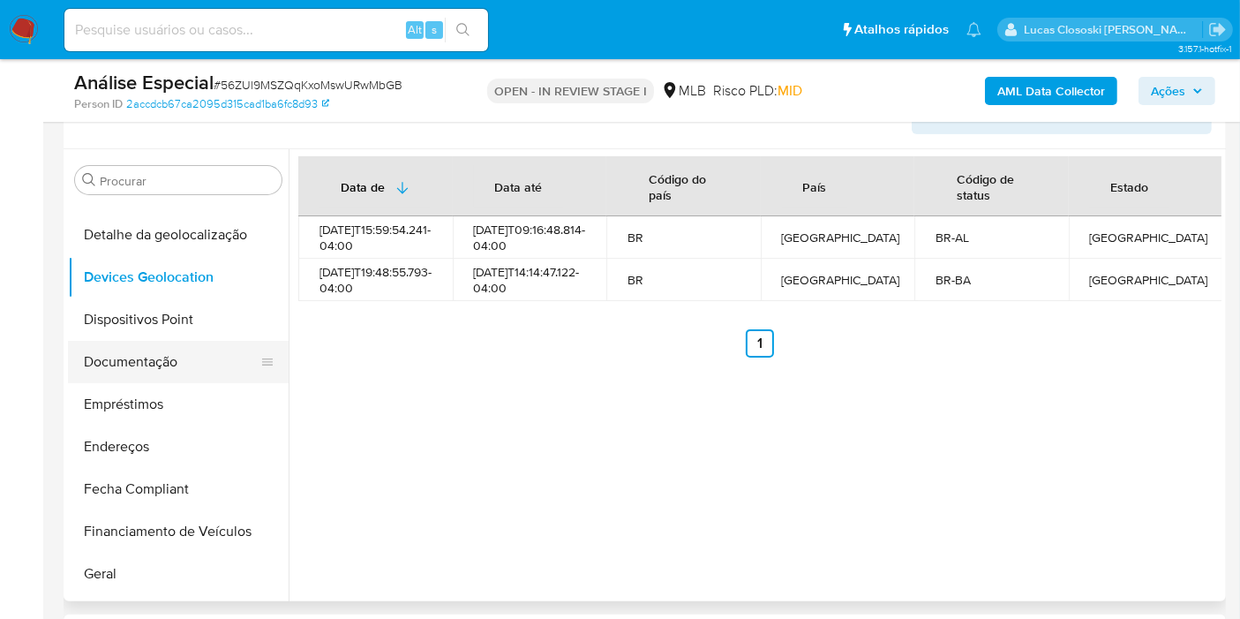
click at [163, 377] on button "Documentação" at bounding box center [171, 362] width 207 height 42
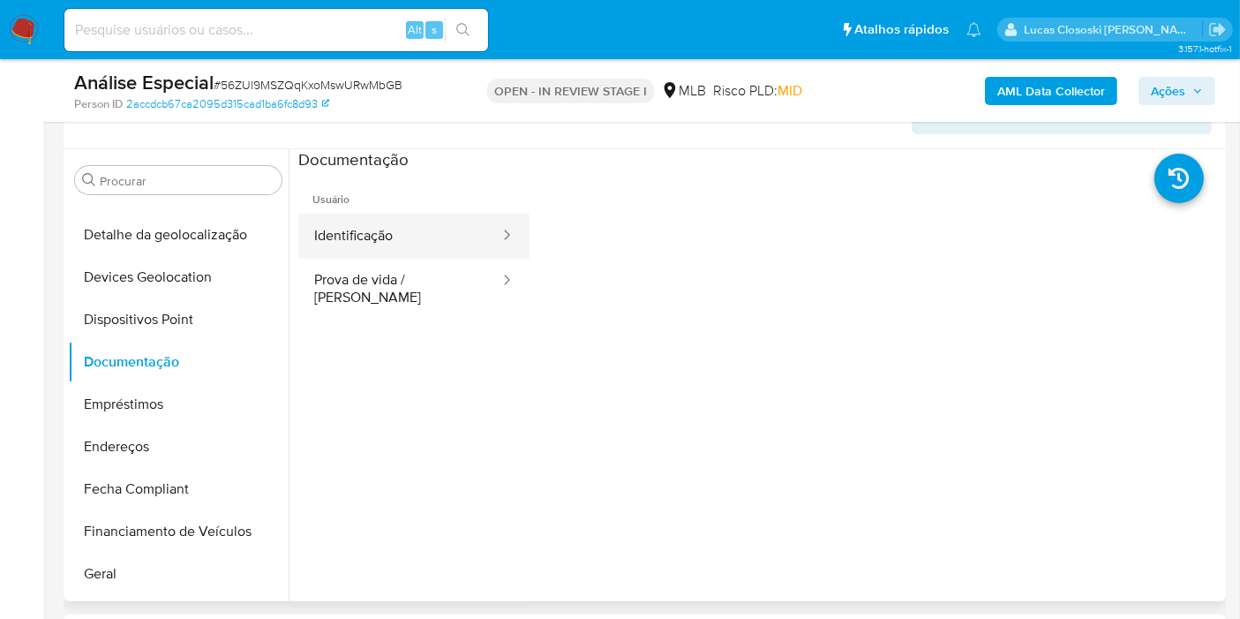
click at [401, 222] on button "Identificação" at bounding box center [399, 236] width 203 height 45
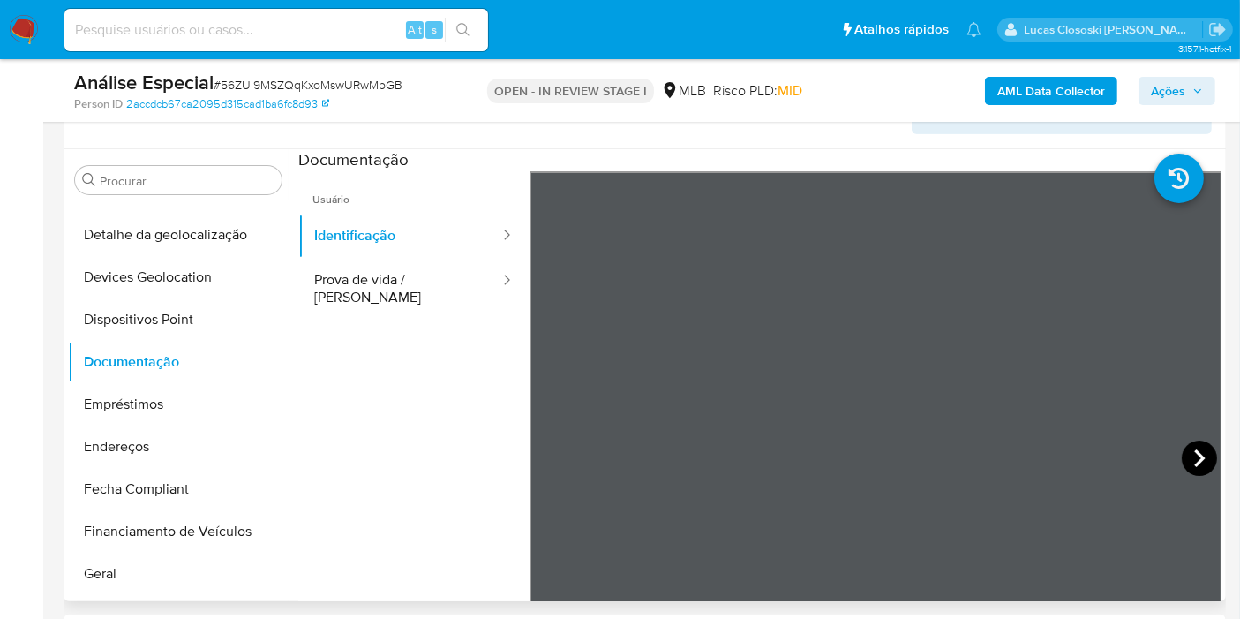
click at [1185, 459] on icon at bounding box center [1199, 457] width 35 height 35
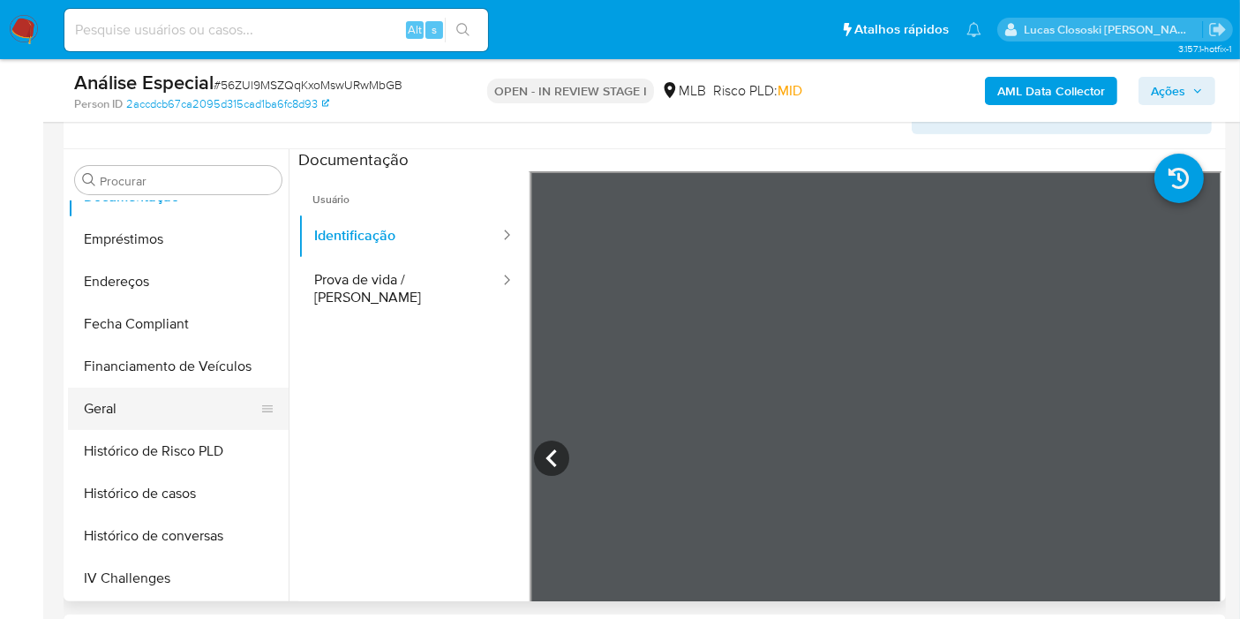
scroll to position [438, 0]
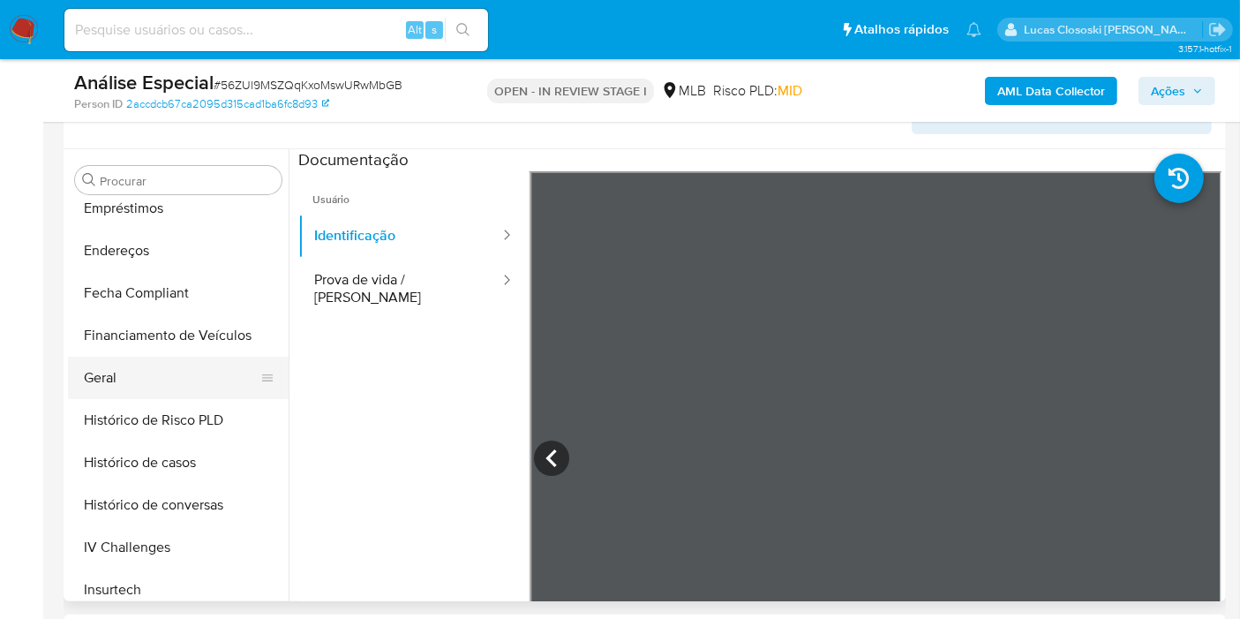
click at [124, 378] on button "Geral" at bounding box center [171, 378] width 207 height 42
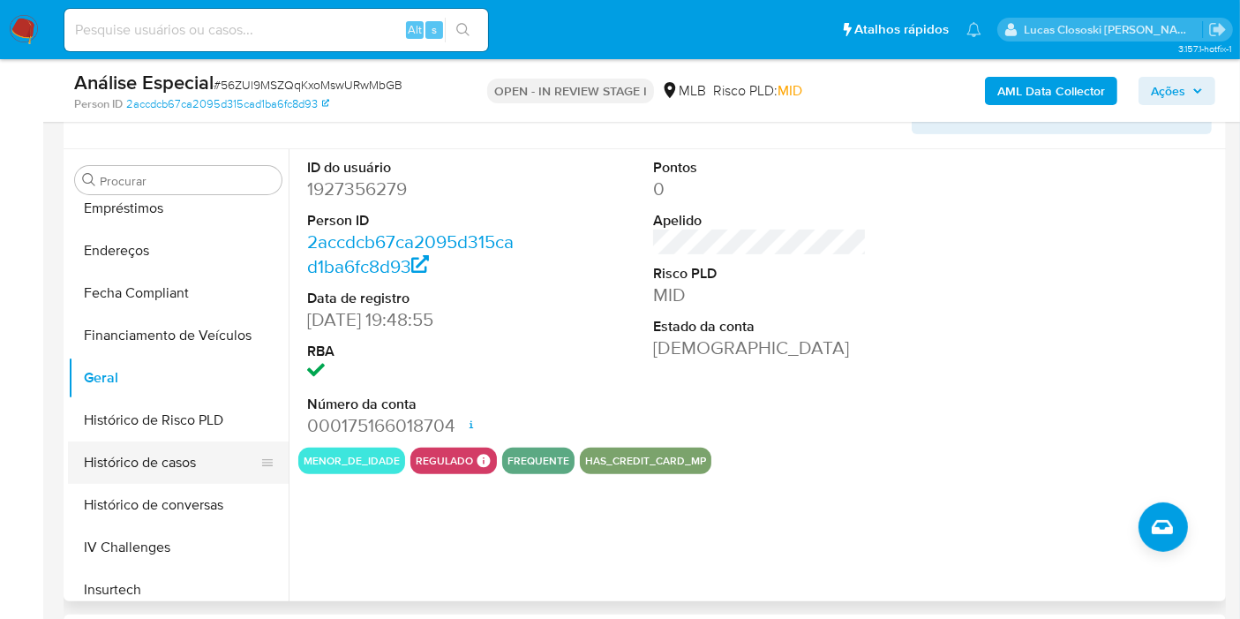
click at [198, 456] on button "Histórico de casos" at bounding box center [171, 462] width 207 height 42
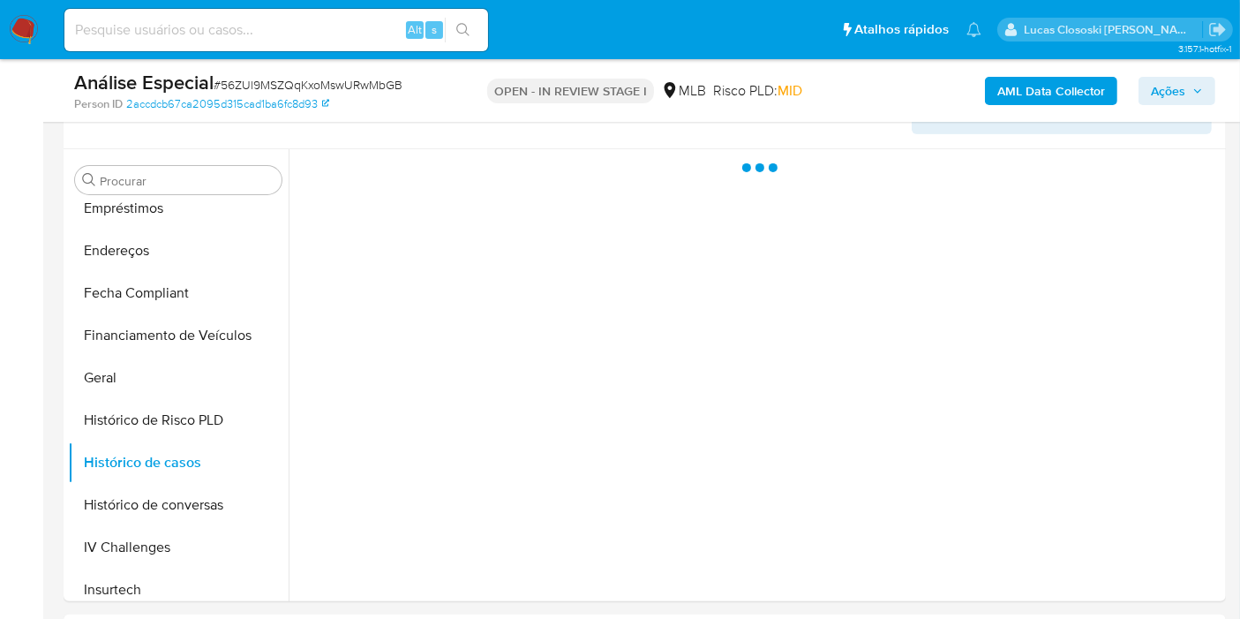
click at [397, 408] on div at bounding box center [755, 375] width 933 height 452
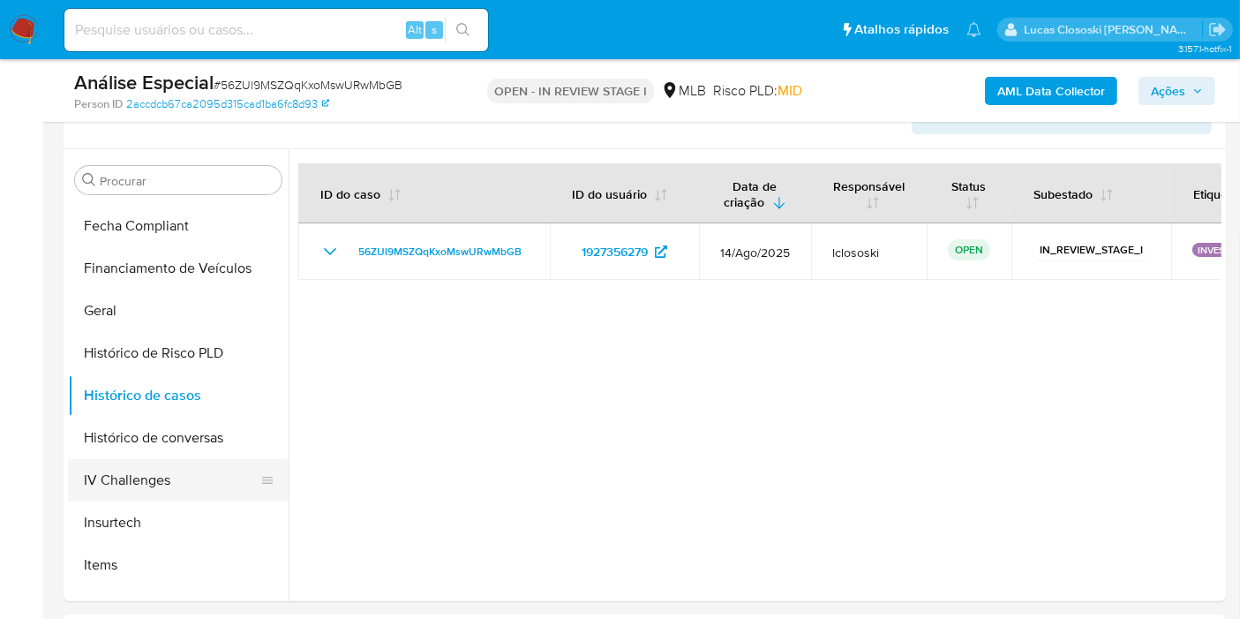
scroll to position [536, 0]
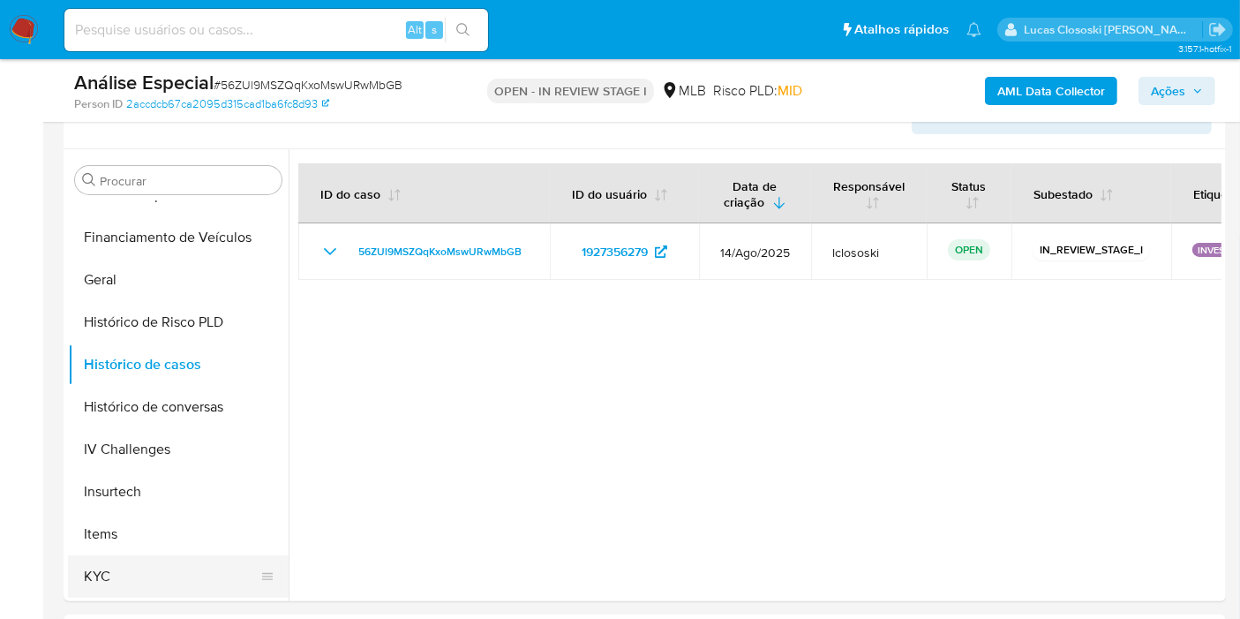
click at [120, 561] on button "KYC" at bounding box center [171, 576] width 207 height 42
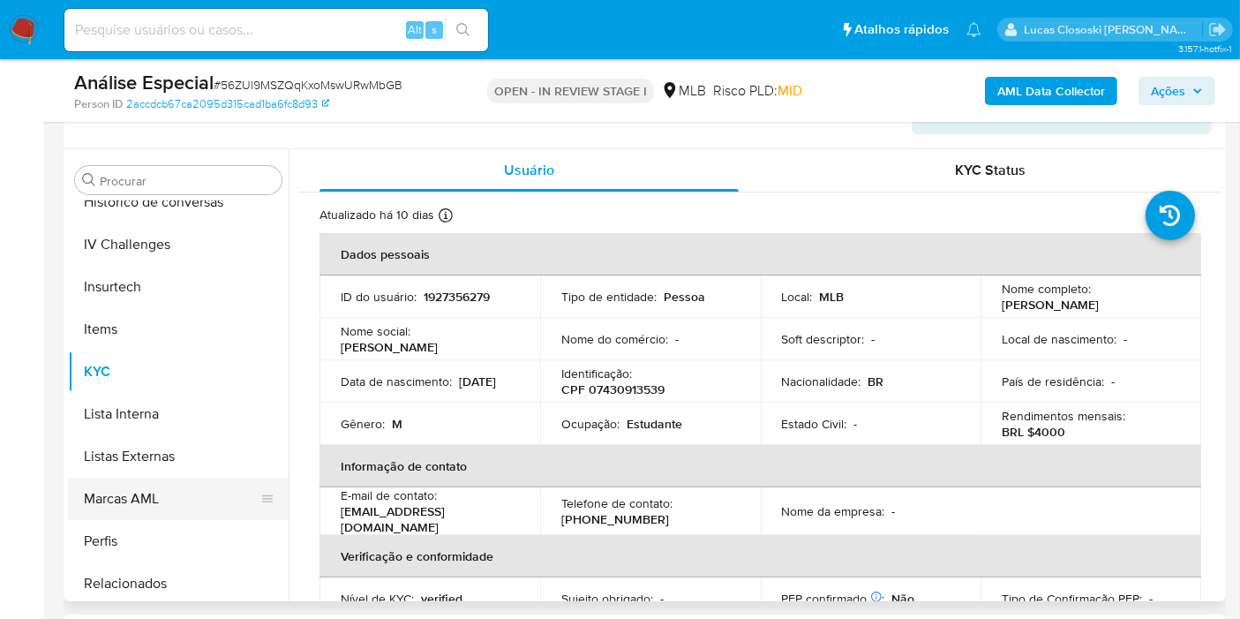
scroll to position [830, 0]
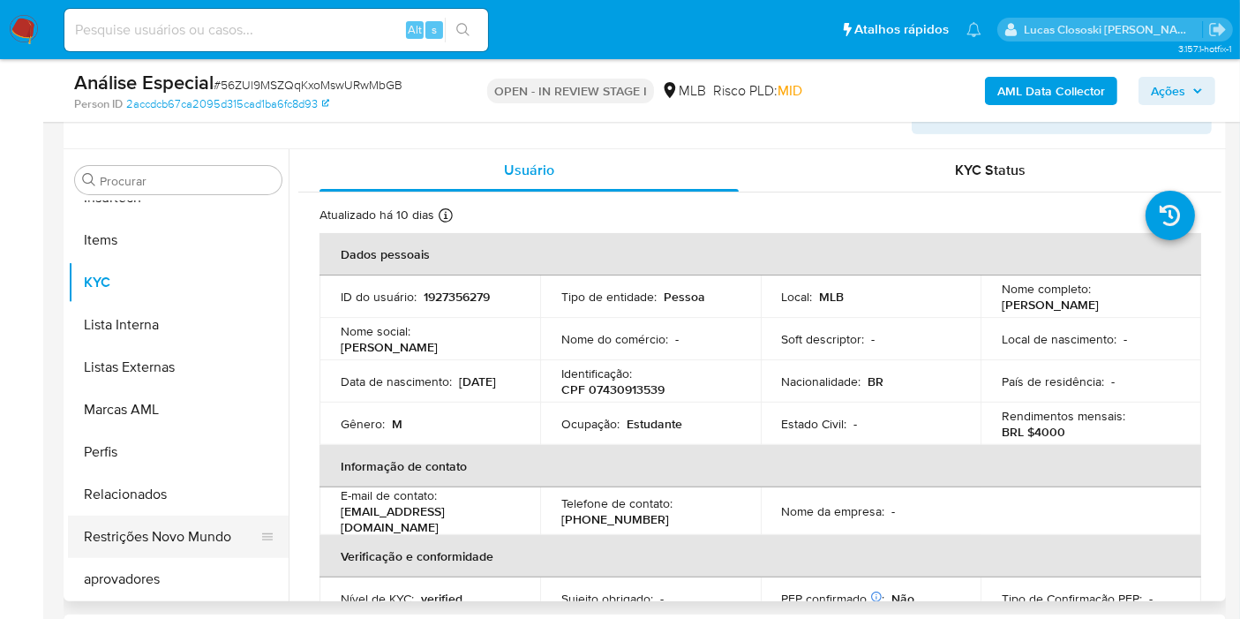
click at [158, 540] on button "Restrições Novo Mundo" at bounding box center [171, 536] width 207 height 42
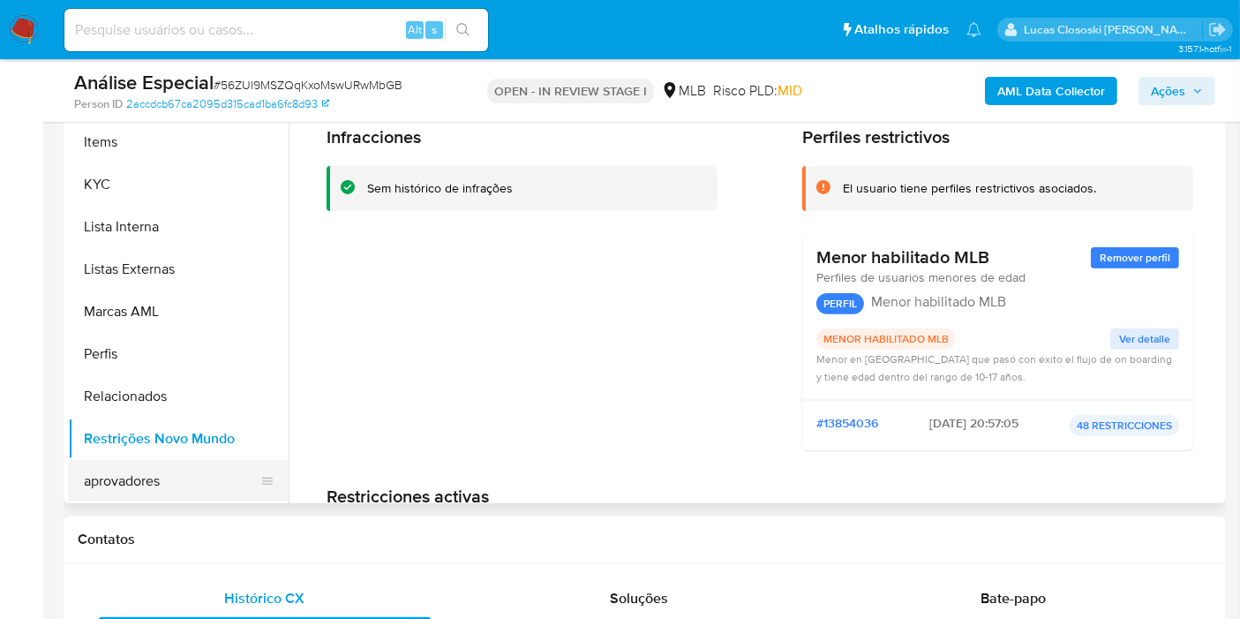
click at [139, 487] on button "aprovadores" at bounding box center [171, 481] width 207 height 42
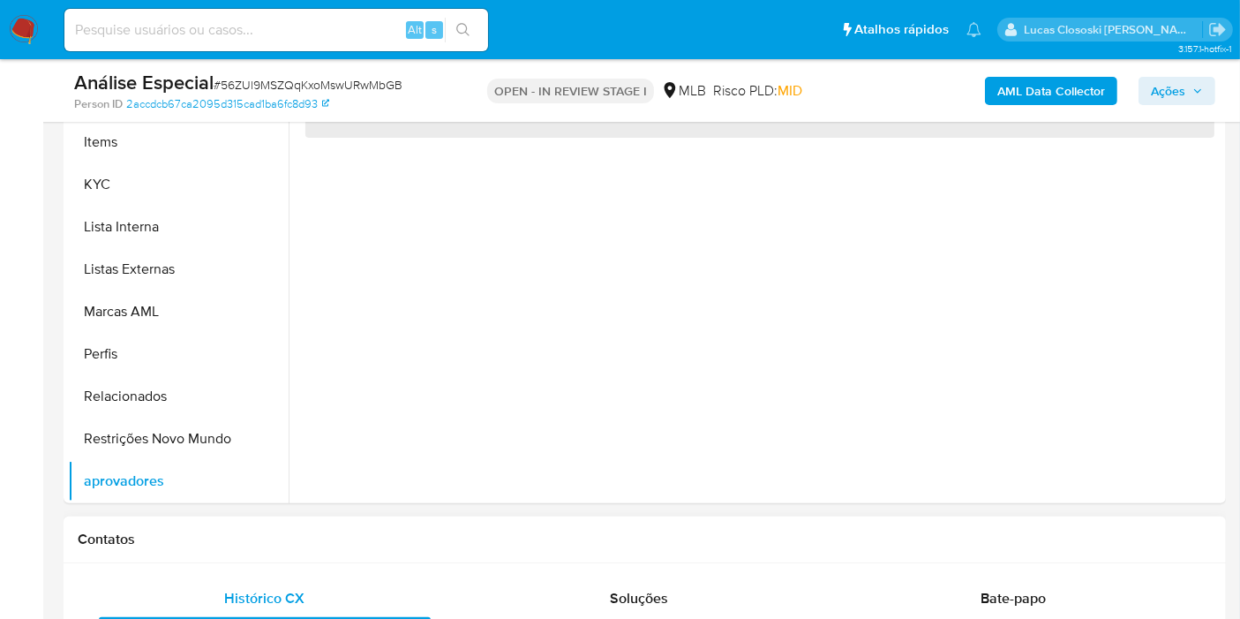
scroll to position [439, 0]
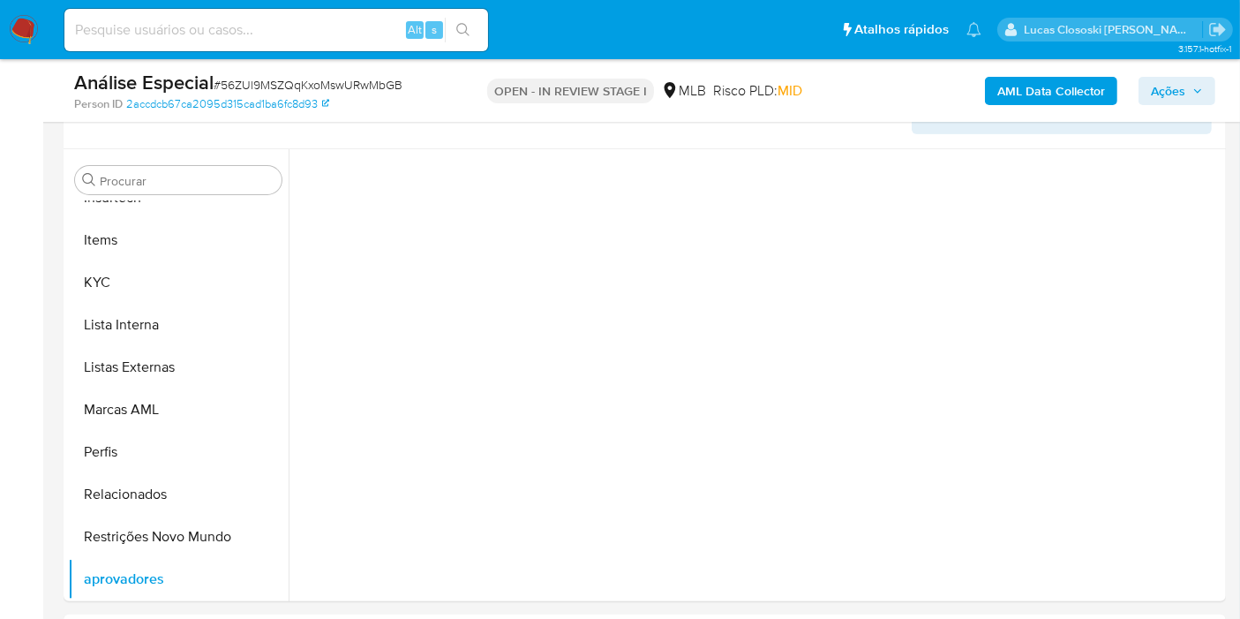
click at [357, 102] on div "Person ID 2accdcb67ca2095d315cad1ba6fc8d93" at bounding box center [262, 104] width 376 height 16
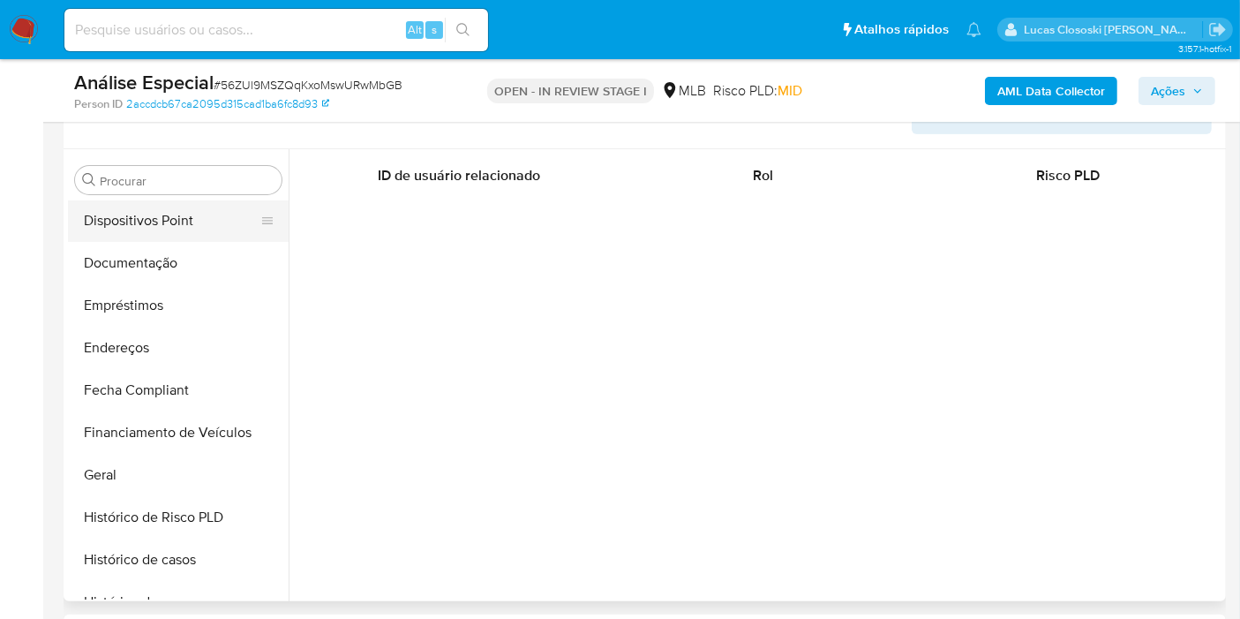
scroll to position [242, 0]
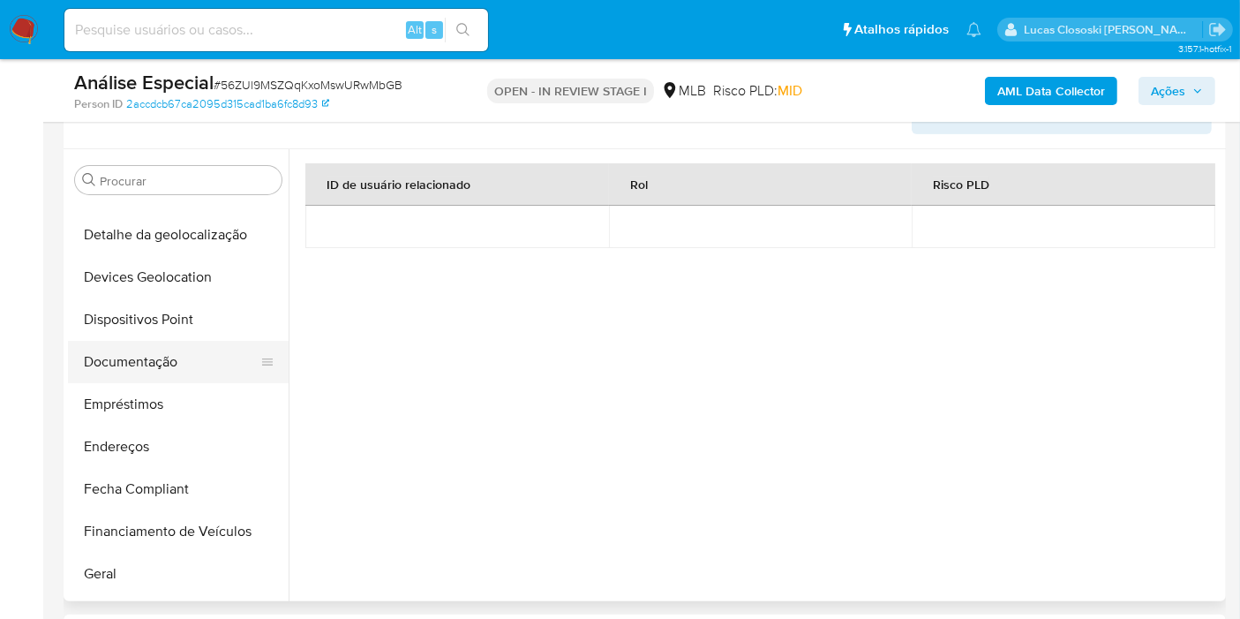
click at [147, 355] on button "Documentação" at bounding box center [171, 362] width 207 height 42
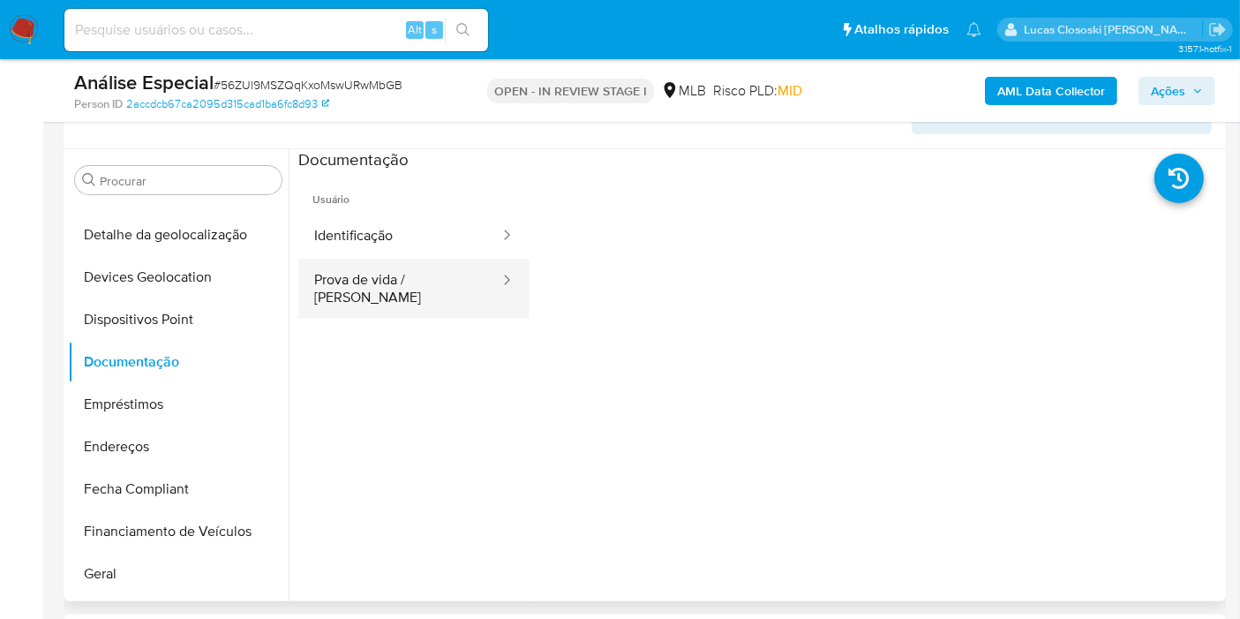
click at [362, 283] on button "Prova de vida / [PERSON_NAME]" at bounding box center [399, 289] width 203 height 60
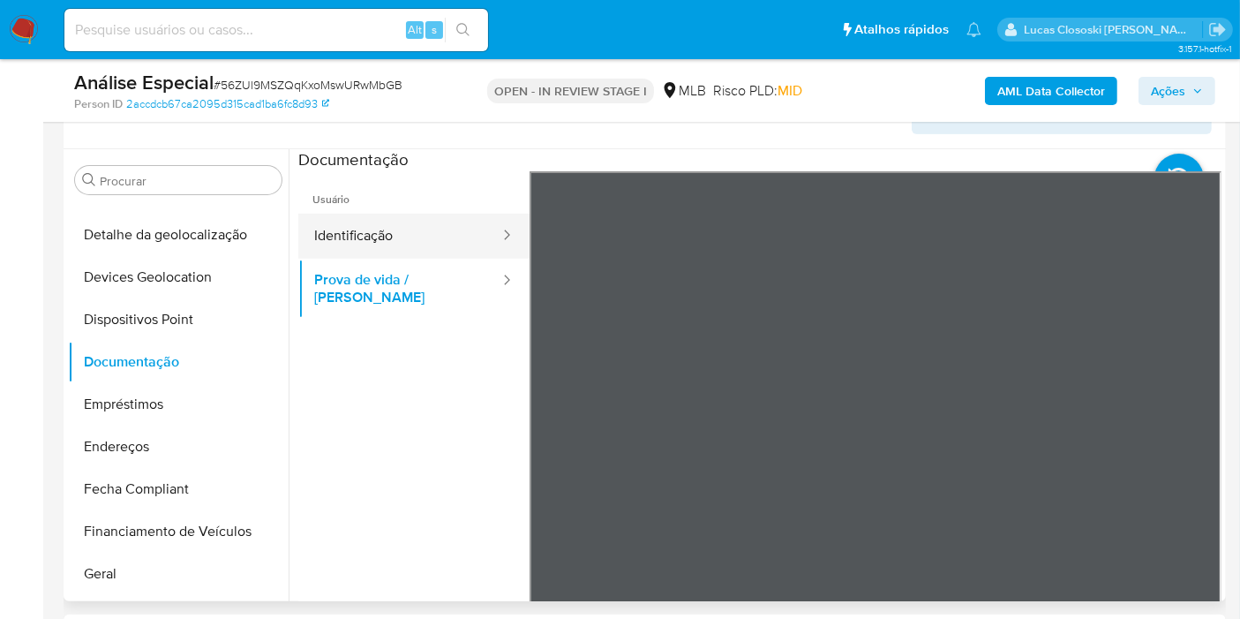
click at [368, 236] on button "Identificação" at bounding box center [399, 236] width 203 height 45
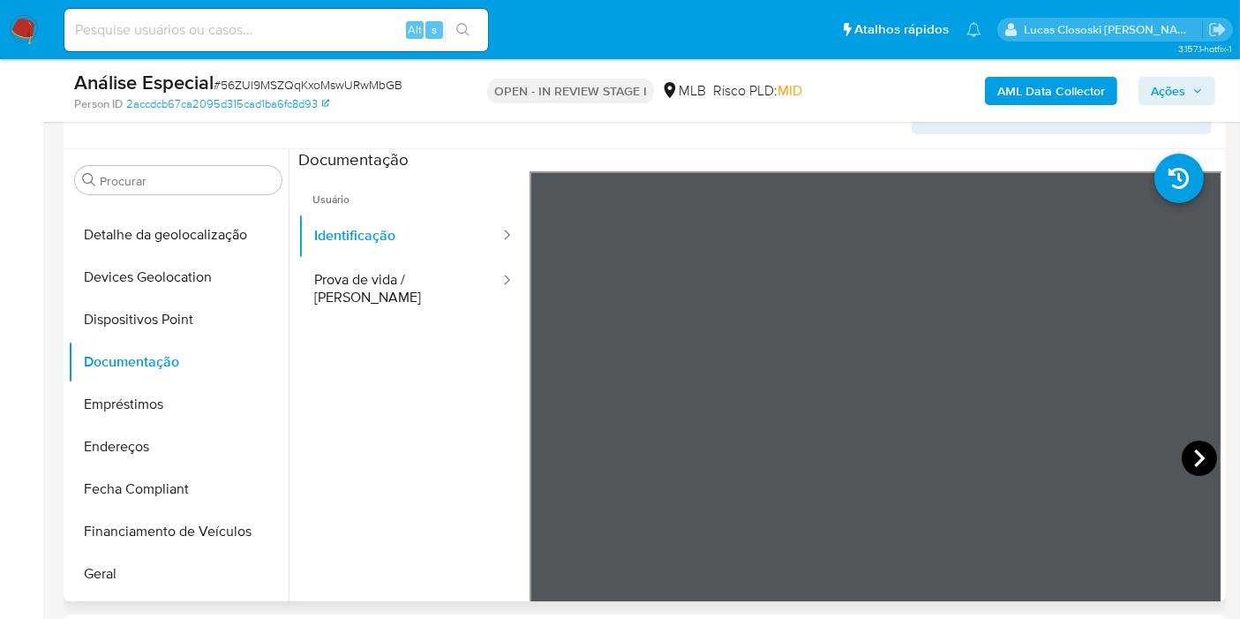
click at [1194, 452] on icon at bounding box center [1199, 458] width 11 height 18
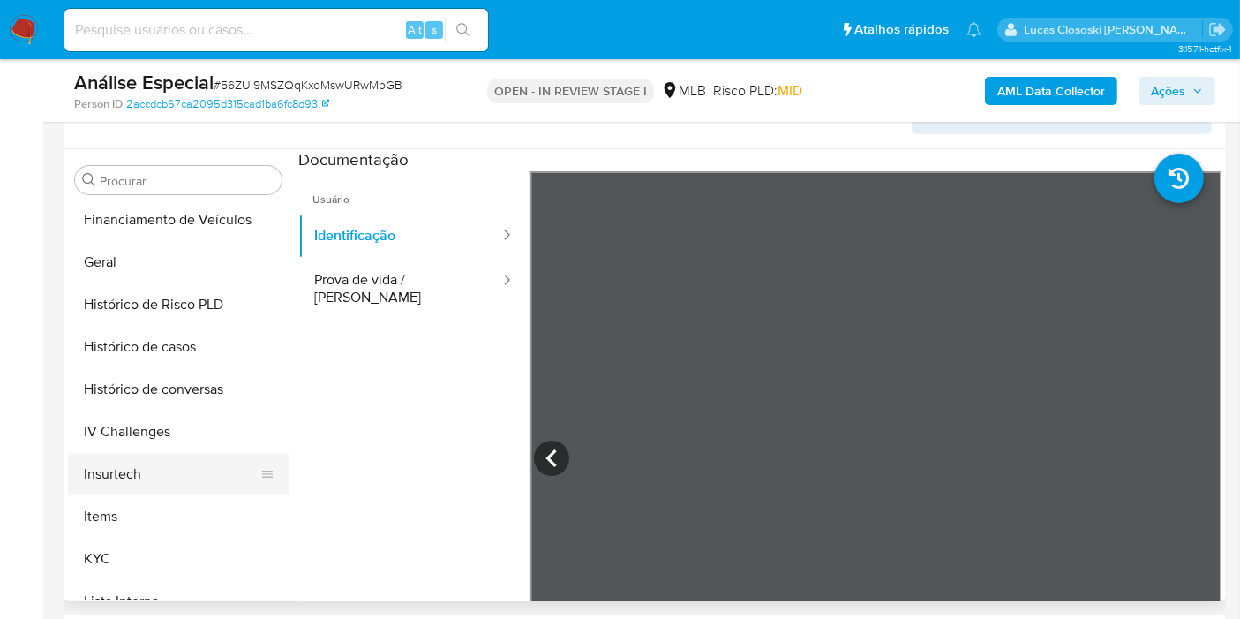
scroll to position [634, 0]
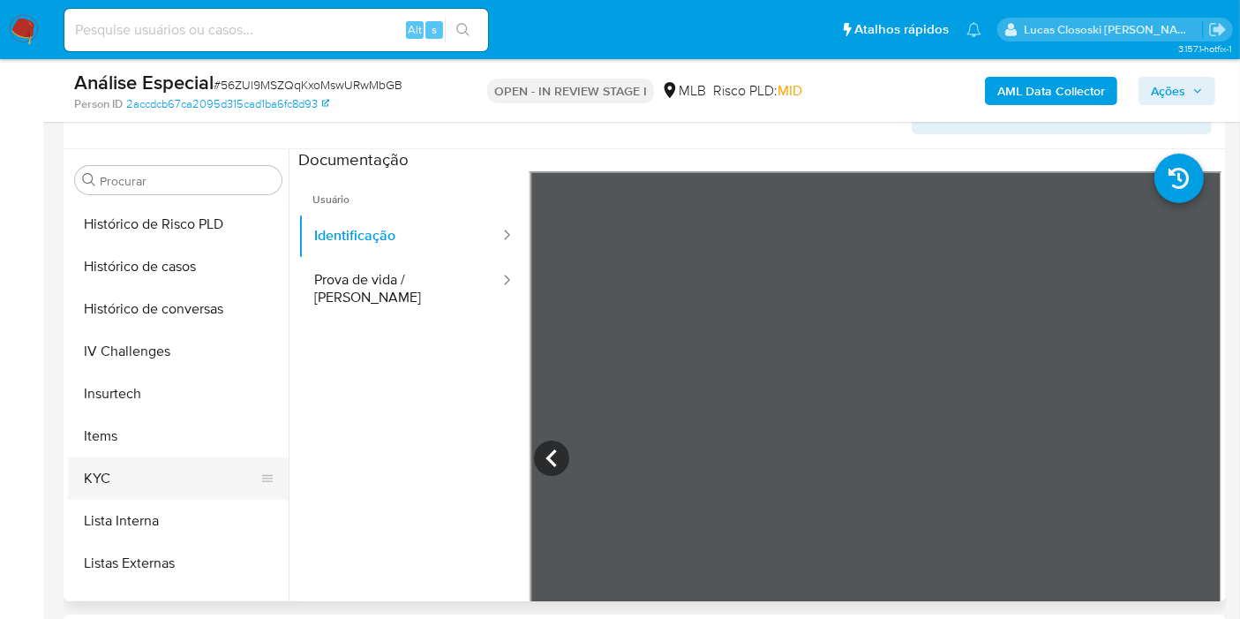
click at [139, 470] on button "KYC" at bounding box center [171, 478] width 207 height 42
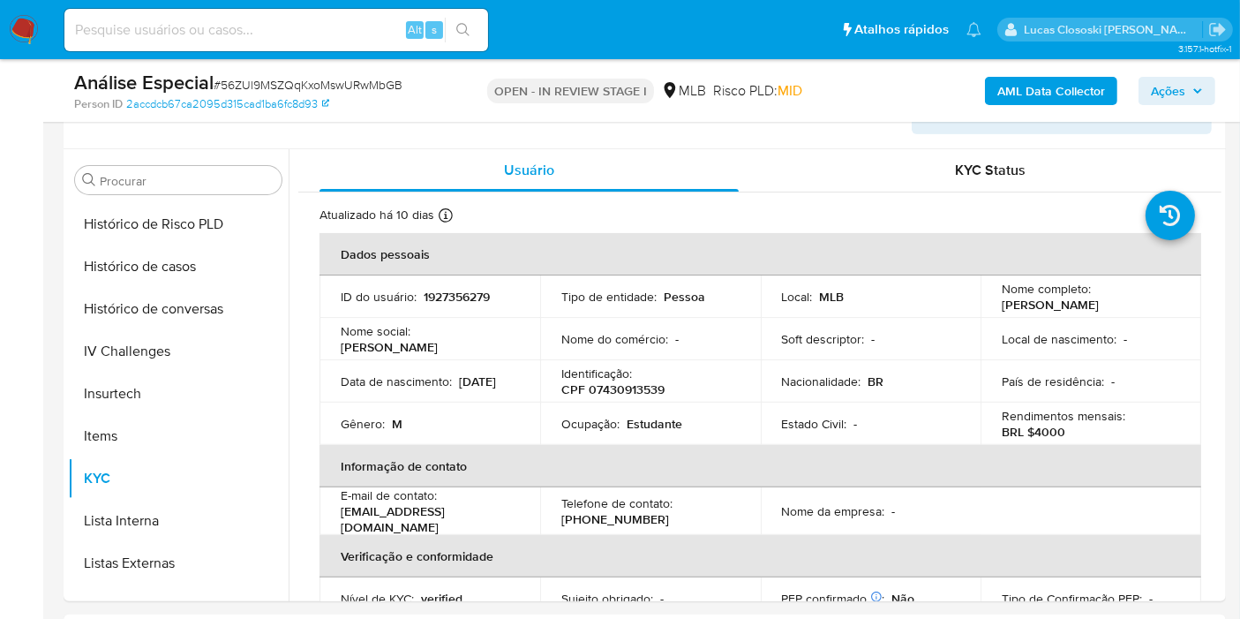
click at [296, 84] on span "# 56ZUl9MSZQqKxoMswURwMbGB" at bounding box center [308, 85] width 189 height 18
copy span "56ZUl9MSZQqKxoMswURwMbGB"
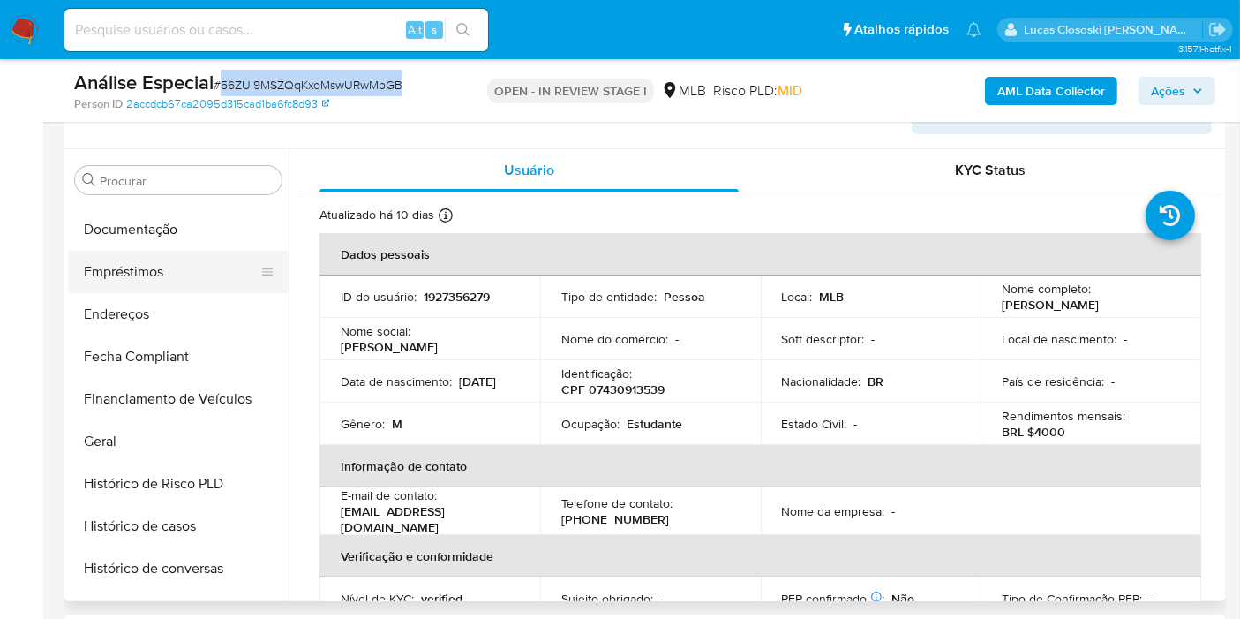
scroll to position [340, 0]
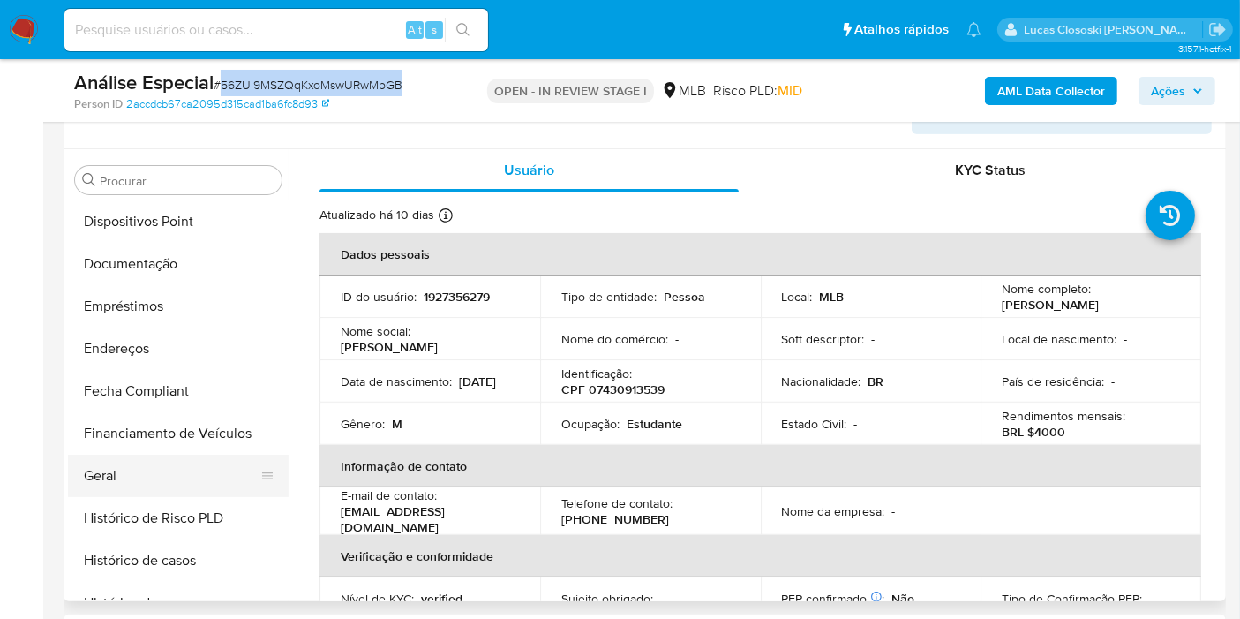
click at [112, 472] on button "Geral" at bounding box center [171, 476] width 207 height 42
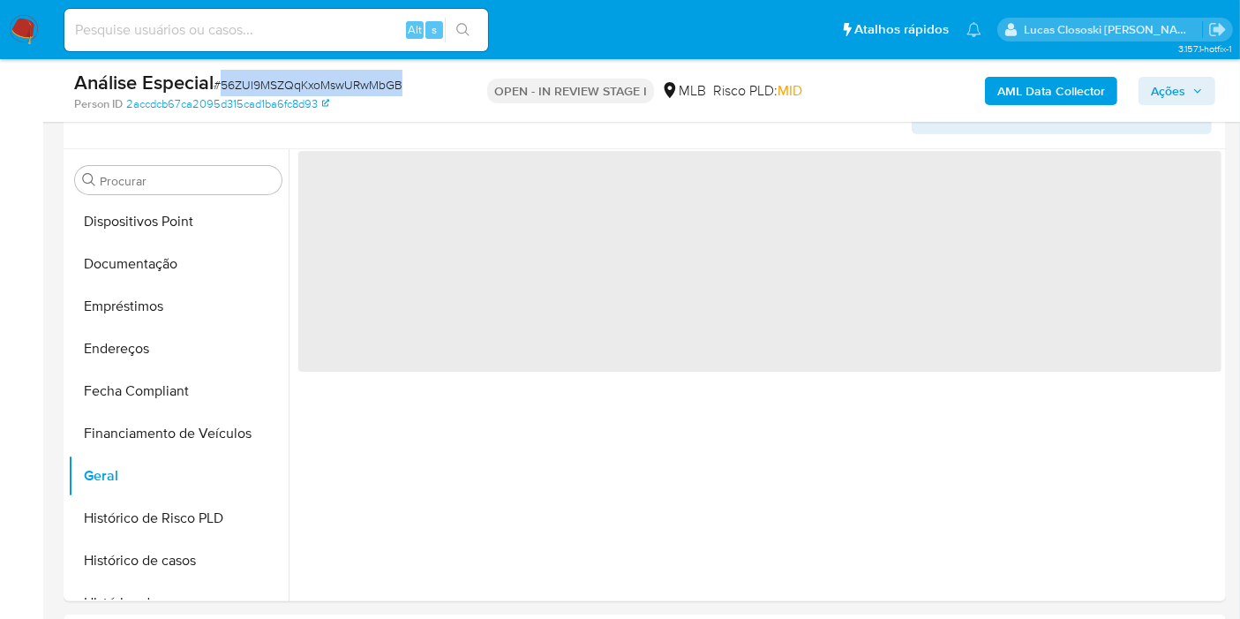
click at [409, 89] on div "Análise Especial # 56ZUl9MSZQqKxoMswURwMbGB" at bounding box center [261, 83] width 374 height 26
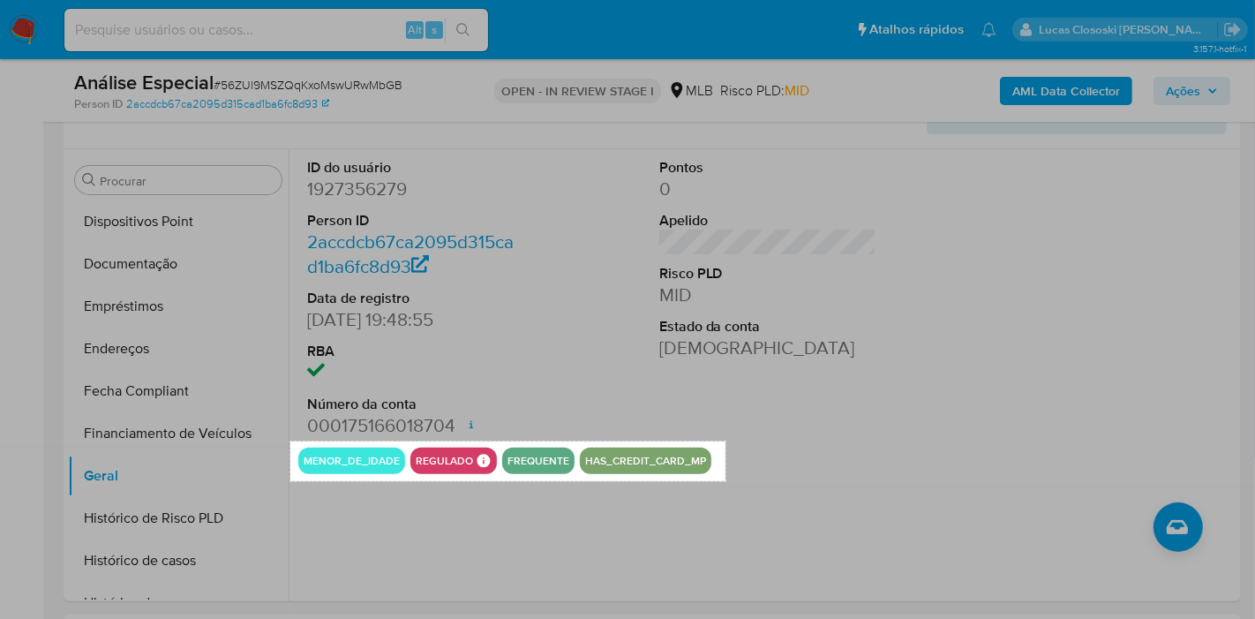
drag, startPoint x: 289, startPoint y: 440, endPoint x: 725, endPoint y: 480, distance: 437.8
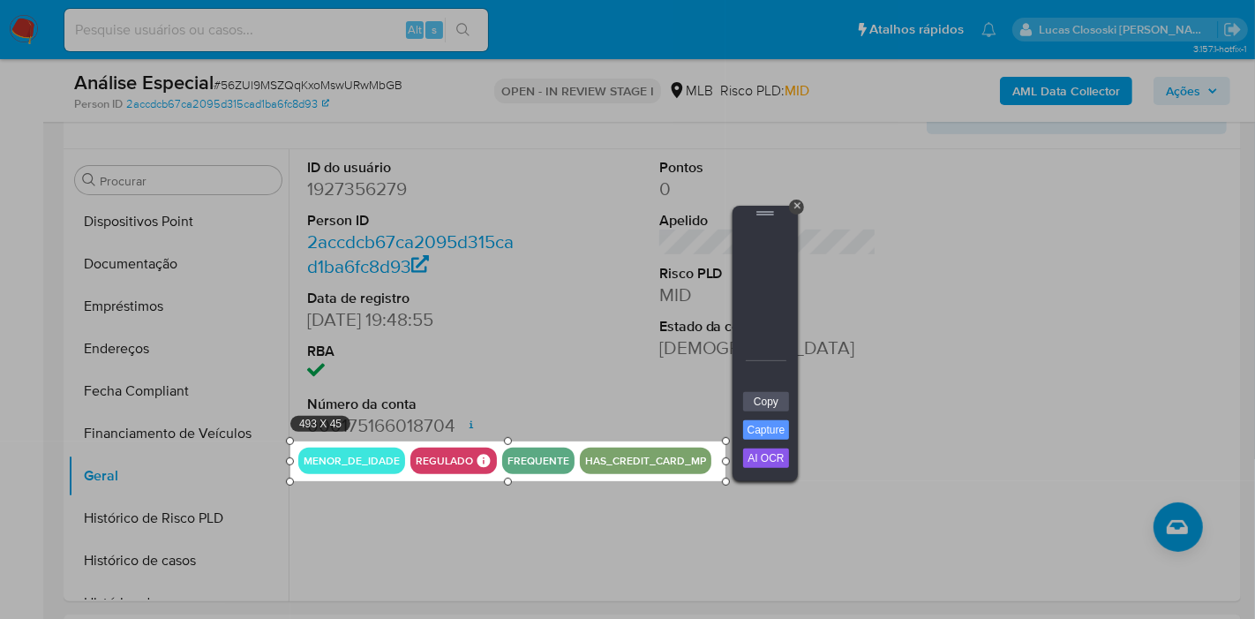
click at [764, 411] on div "Copy Capture AI OCR + Transform Images to Editable Text in Seconds! Instantly e…" at bounding box center [765, 436] width 53 height 90
click at [764, 404] on link "Copy" at bounding box center [766, 401] width 46 height 19
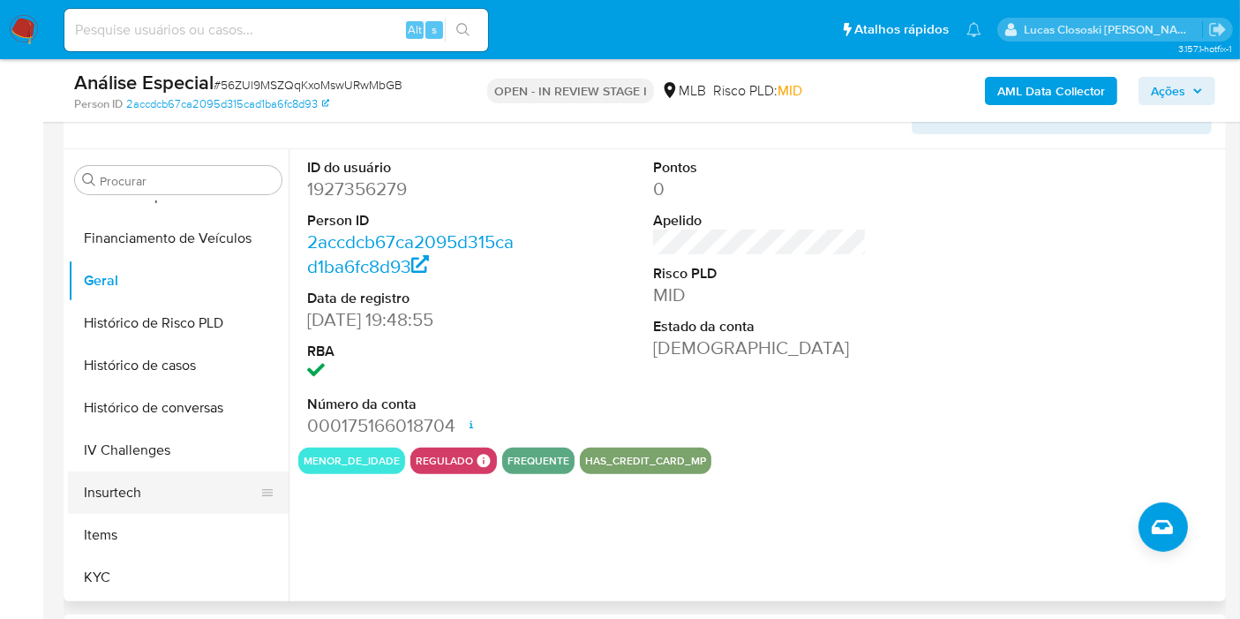
scroll to position [634, 0]
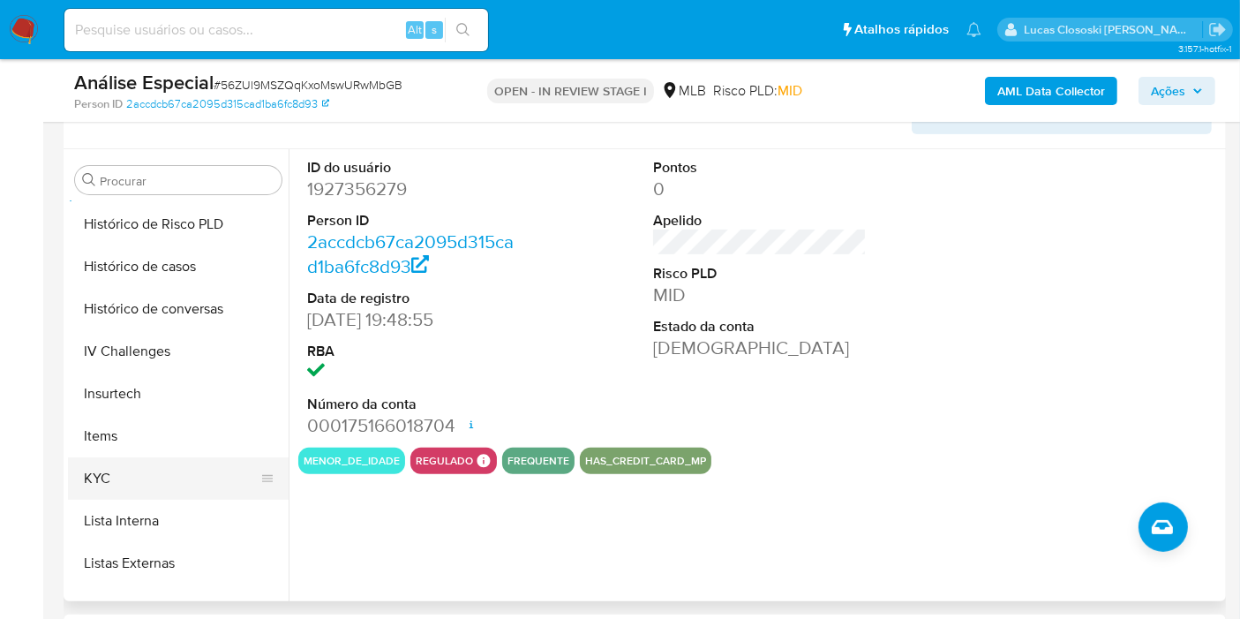
click at [139, 484] on button "KYC" at bounding box center [171, 478] width 207 height 42
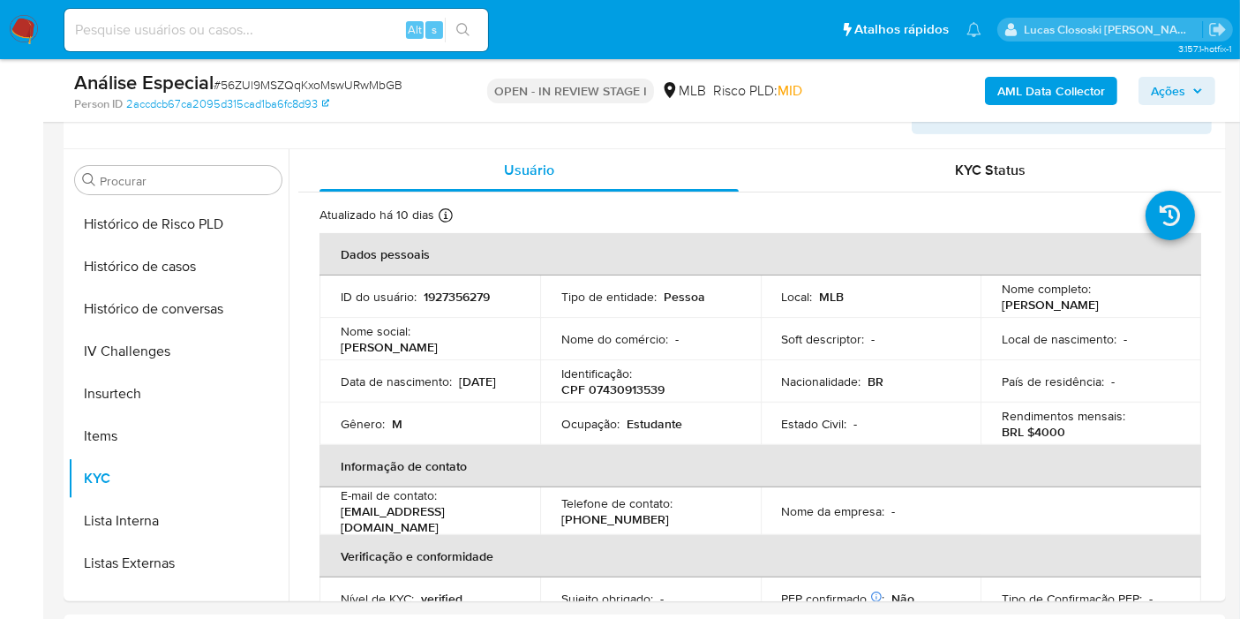
click at [1162, 92] on span "Ações" at bounding box center [1168, 91] width 34 height 28
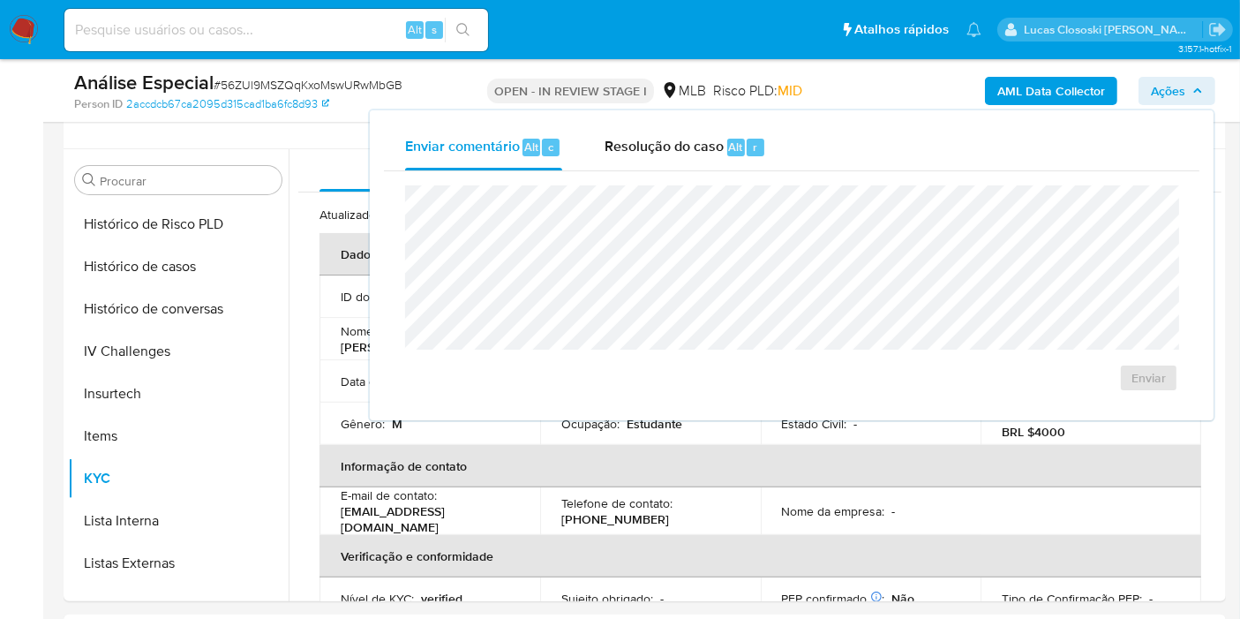
click at [814, 157] on div "Enviar comentário Alt c Resolução do caso Alt r" at bounding box center [791, 147] width 815 height 46
click at [741, 163] on div "Resolução do caso Alt r" at bounding box center [686, 147] width 162 height 46
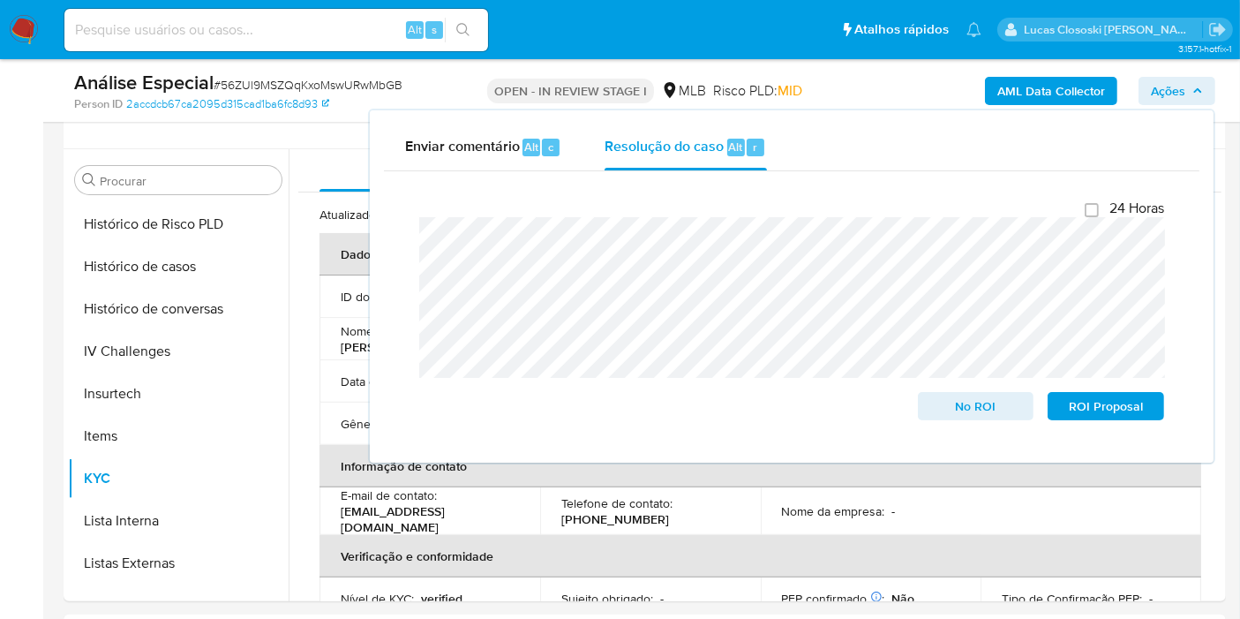
click at [1188, 97] on span "Ações" at bounding box center [1177, 91] width 52 height 25
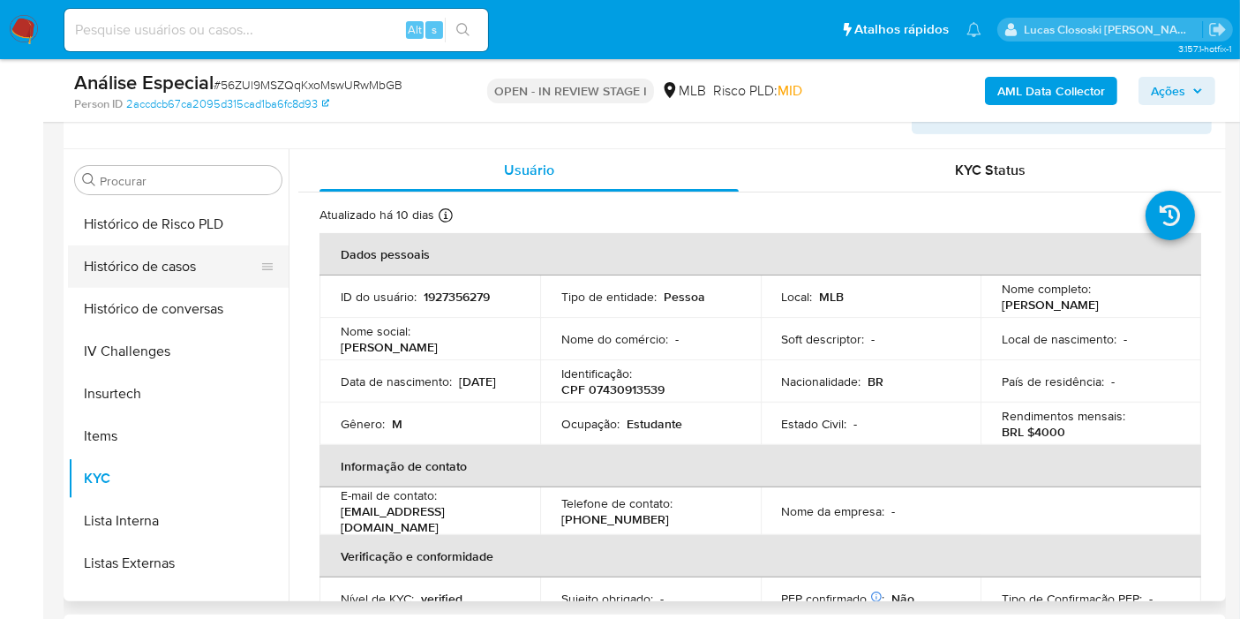
click at [141, 268] on button "Histórico de casos" at bounding box center [171, 266] width 207 height 42
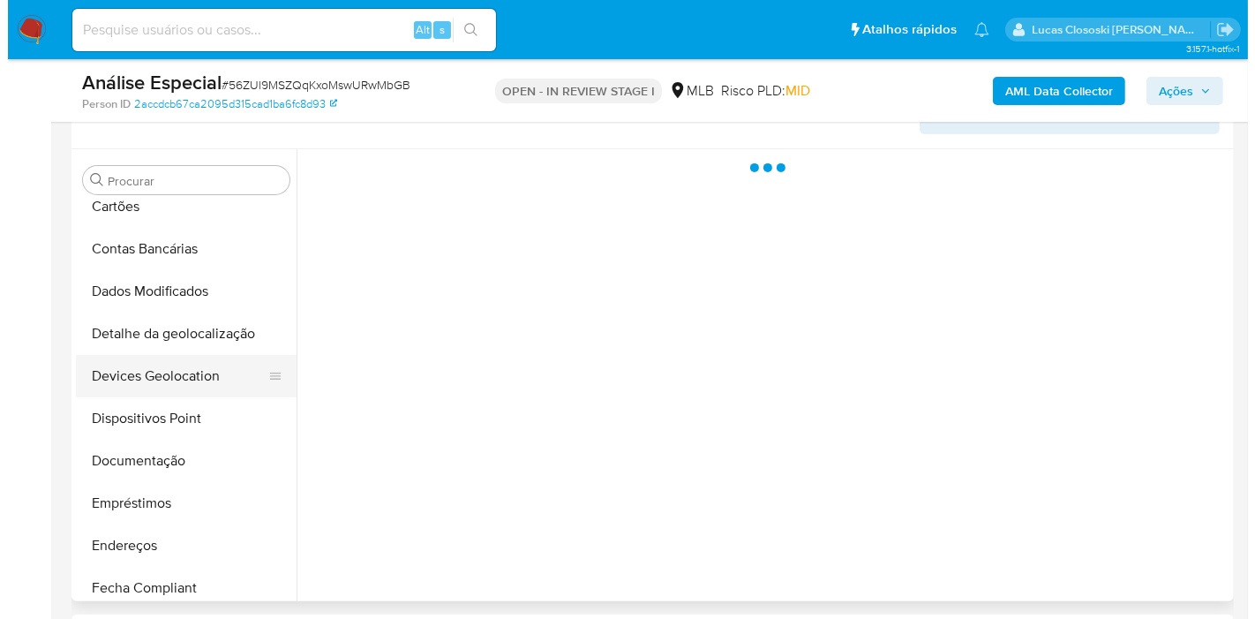
scroll to position [0, 0]
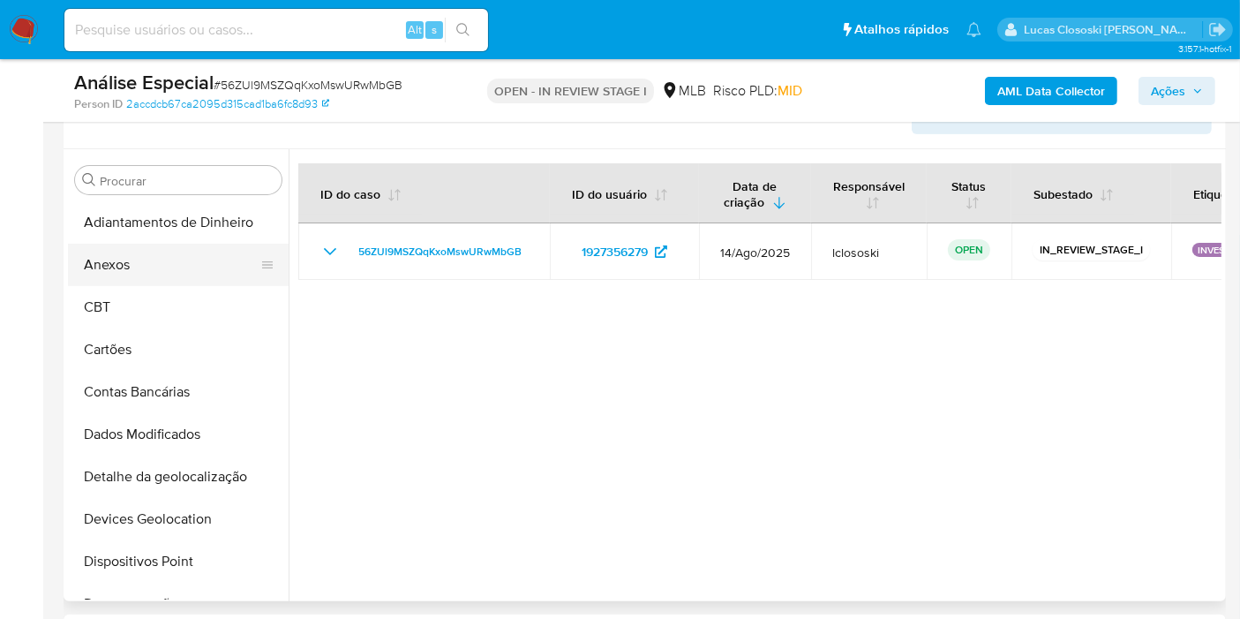
click at [133, 281] on button "Anexos" at bounding box center [171, 265] width 207 height 42
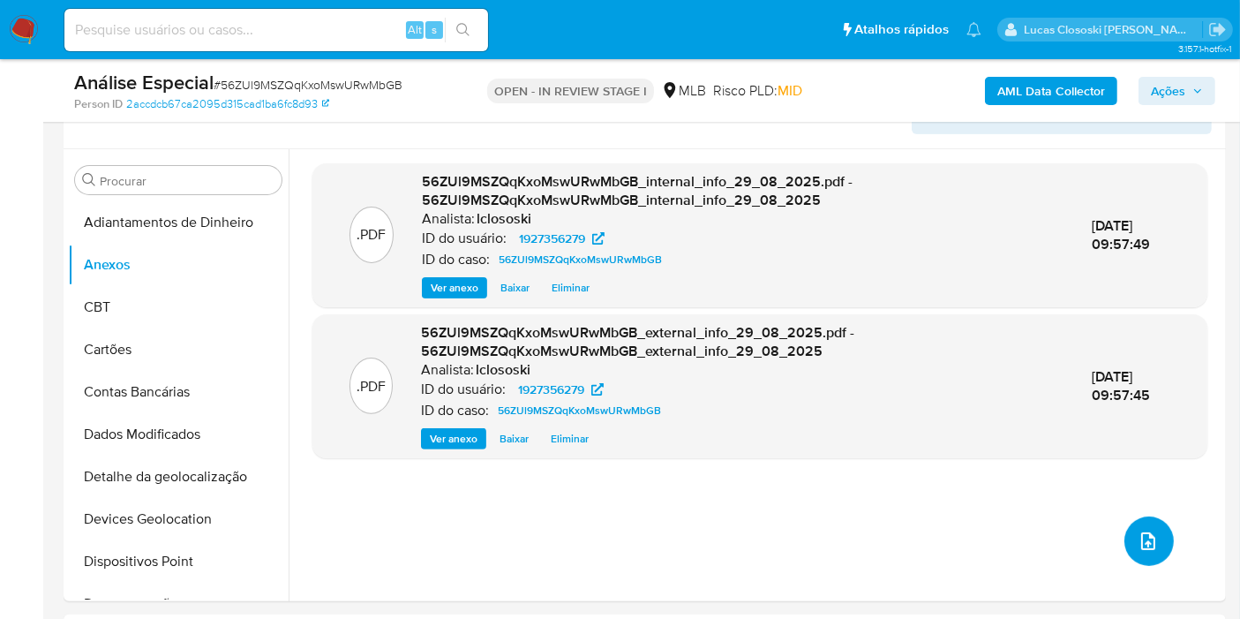
click at [1157, 545] on button "upload-file" at bounding box center [1148, 540] width 49 height 49
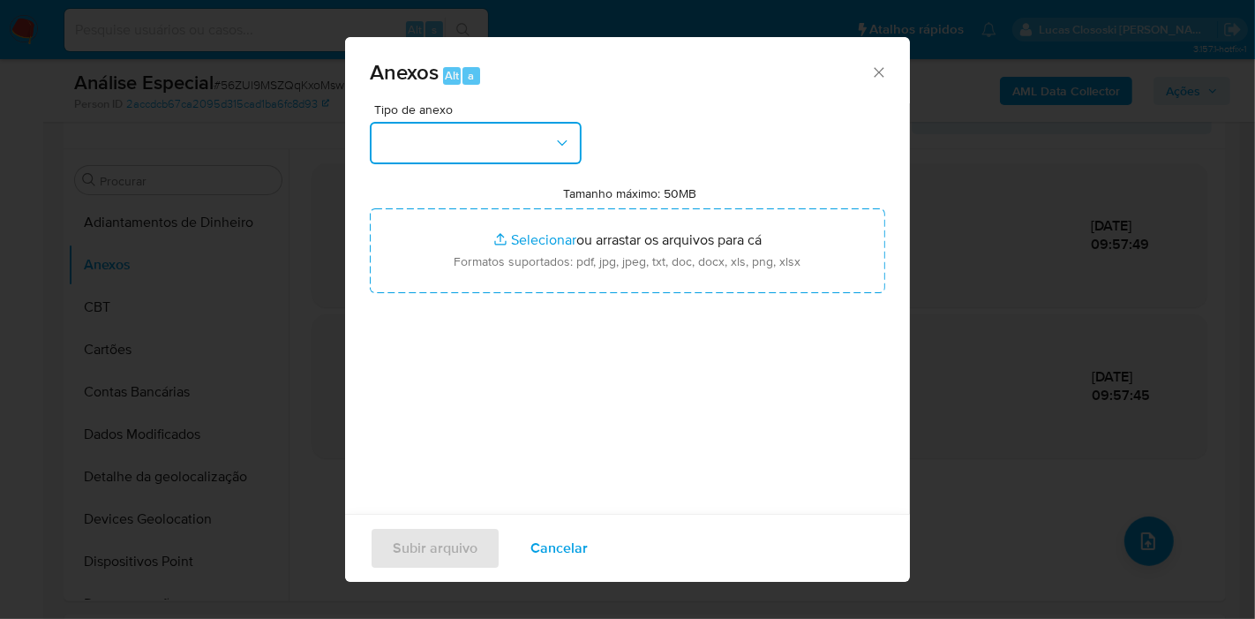
click at [480, 124] on button "button" at bounding box center [476, 143] width 212 height 42
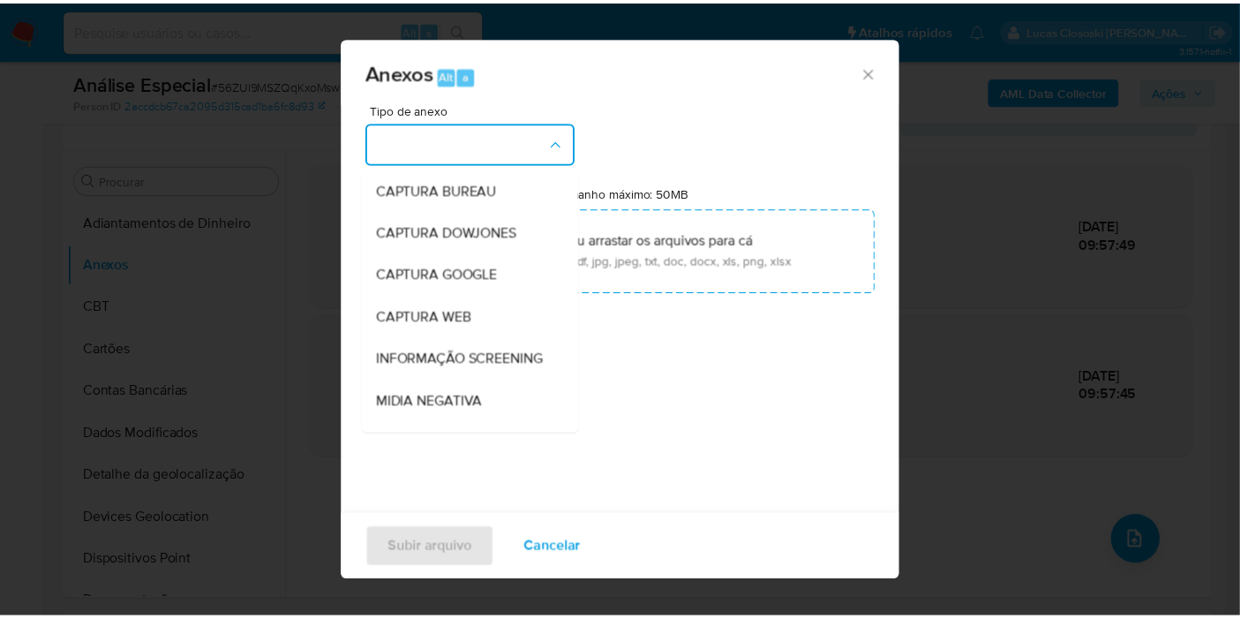
scroll to position [271, 0]
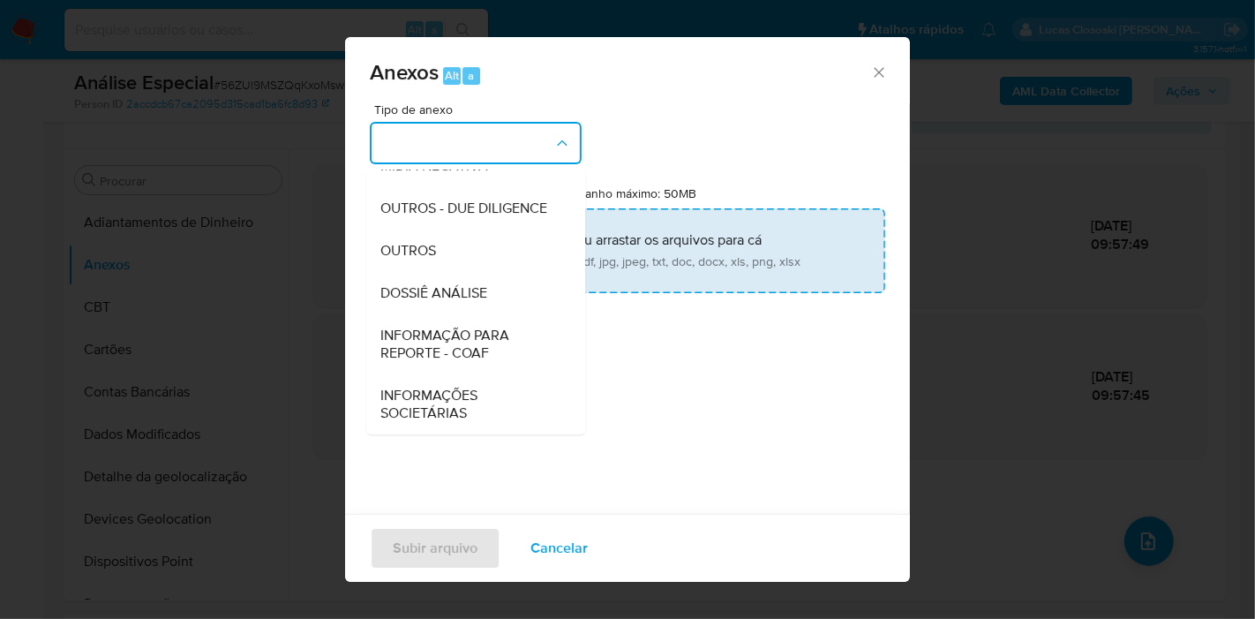
click at [466, 296] on span "DOSSIÊ ANÁLISE" at bounding box center [433, 293] width 107 height 18
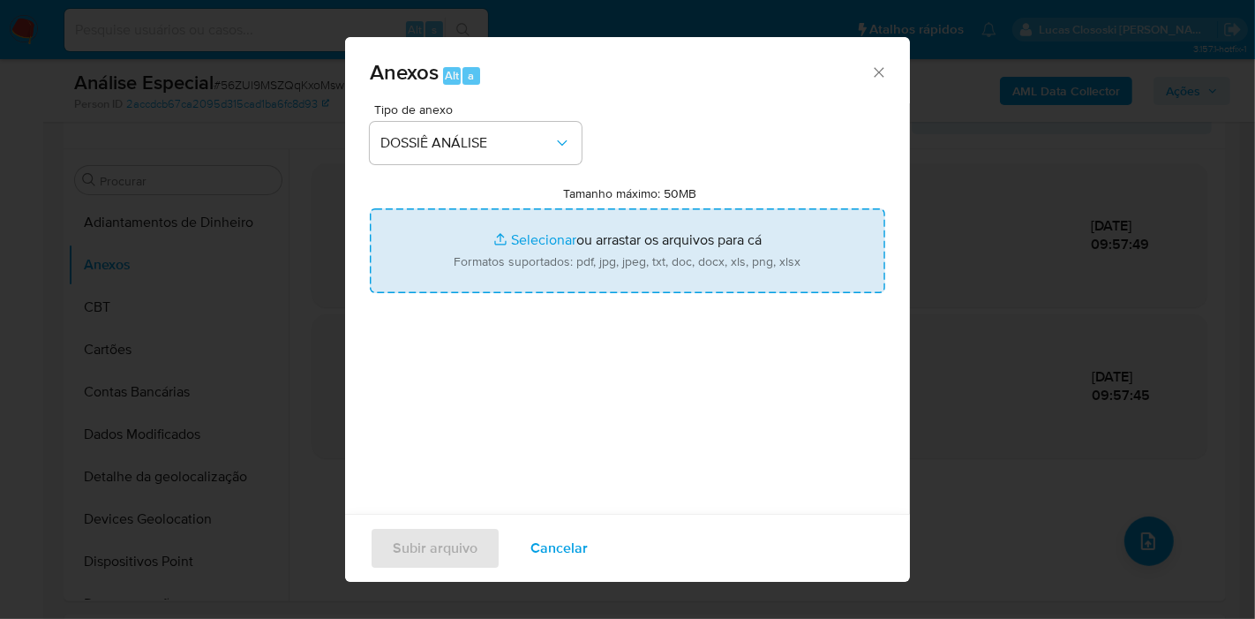
click at [530, 242] on input "Tamanho máximo: 50MB Selecionar arquivos" at bounding box center [627, 250] width 515 height 85
type input "C:\fakepath\SAR - XXXX - CPF 07430913539 - BRENO EUGENIO SANTANA SOUZA.pdf"
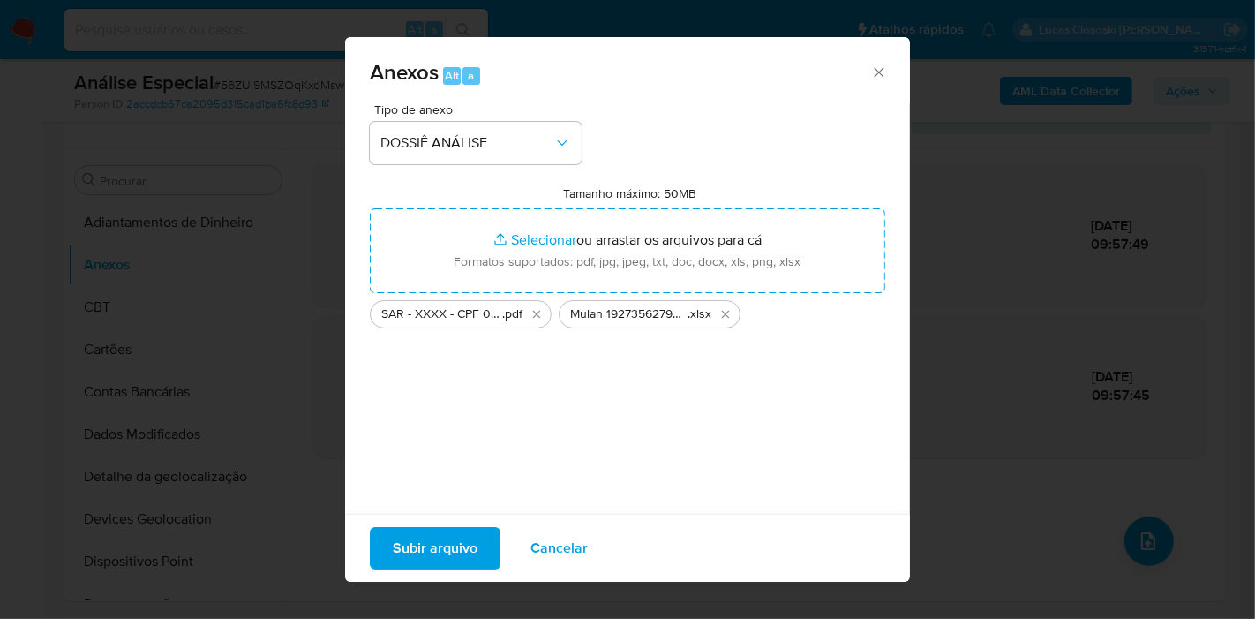
drag, startPoint x: 530, startPoint y: 243, endPoint x: 454, endPoint y: 541, distance: 307.8
click at [454, 541] on span "Subir arquivo" at bounding box center [435, 548] width 85 height 39
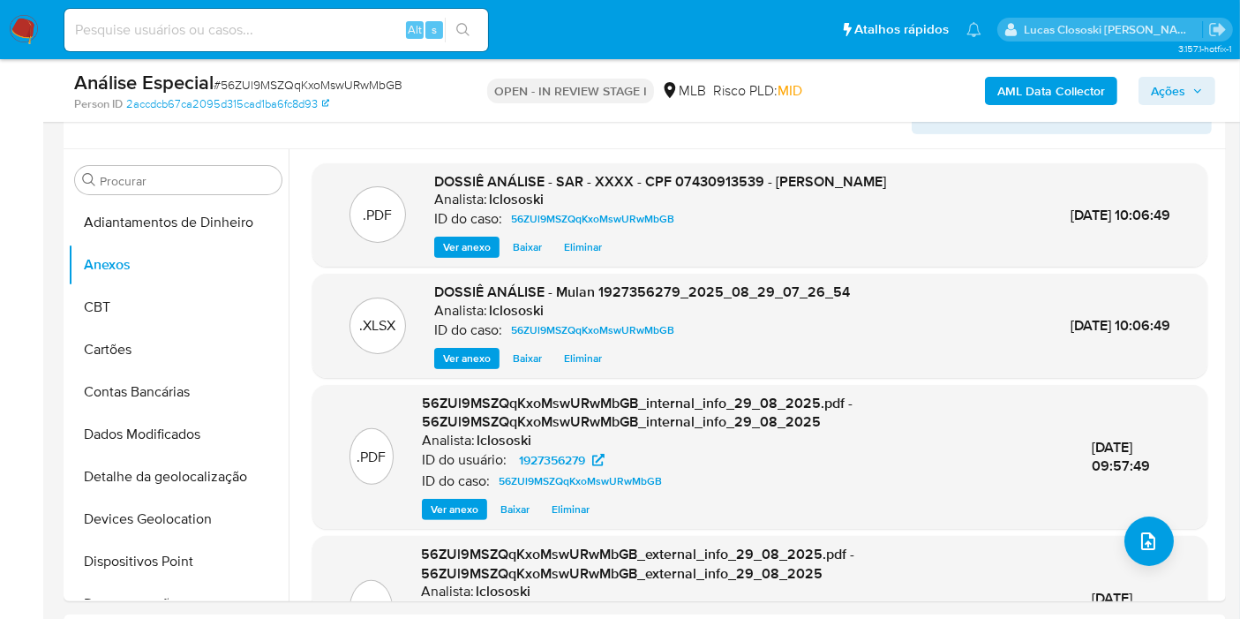
click at [1158, 79] on span "Ações" at bounding box center [1168, 91] width 34 height 28
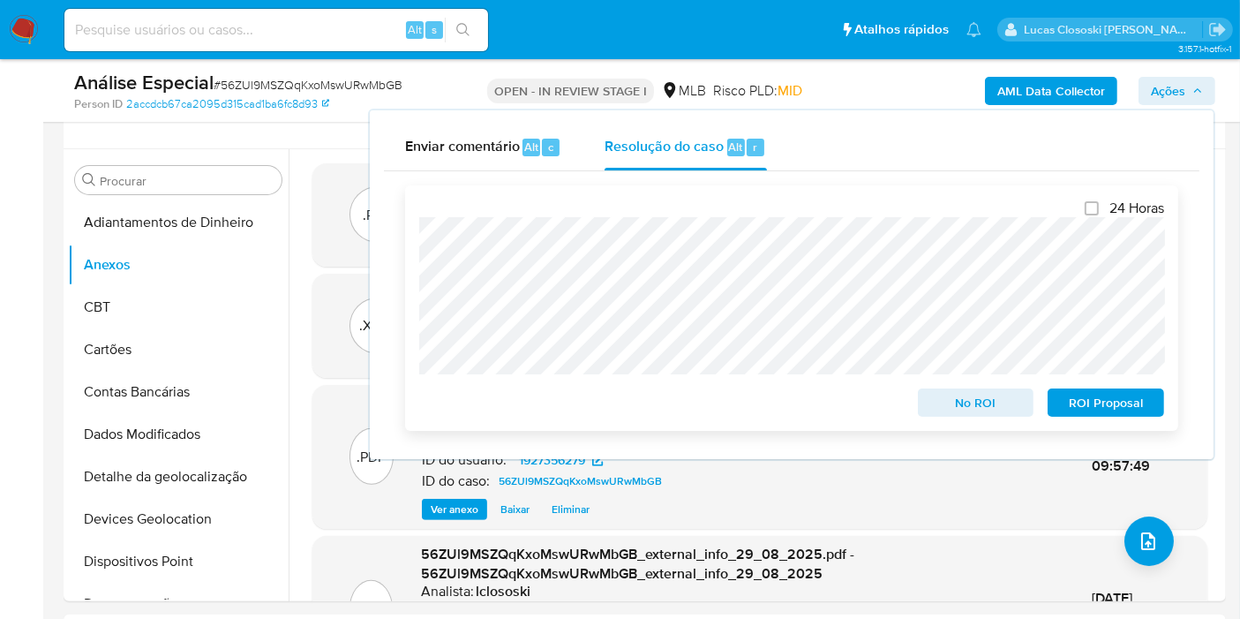
click at [1133, 399] on span "ROI Proposal" at bounding box center [1106, 402] width 92 height 25
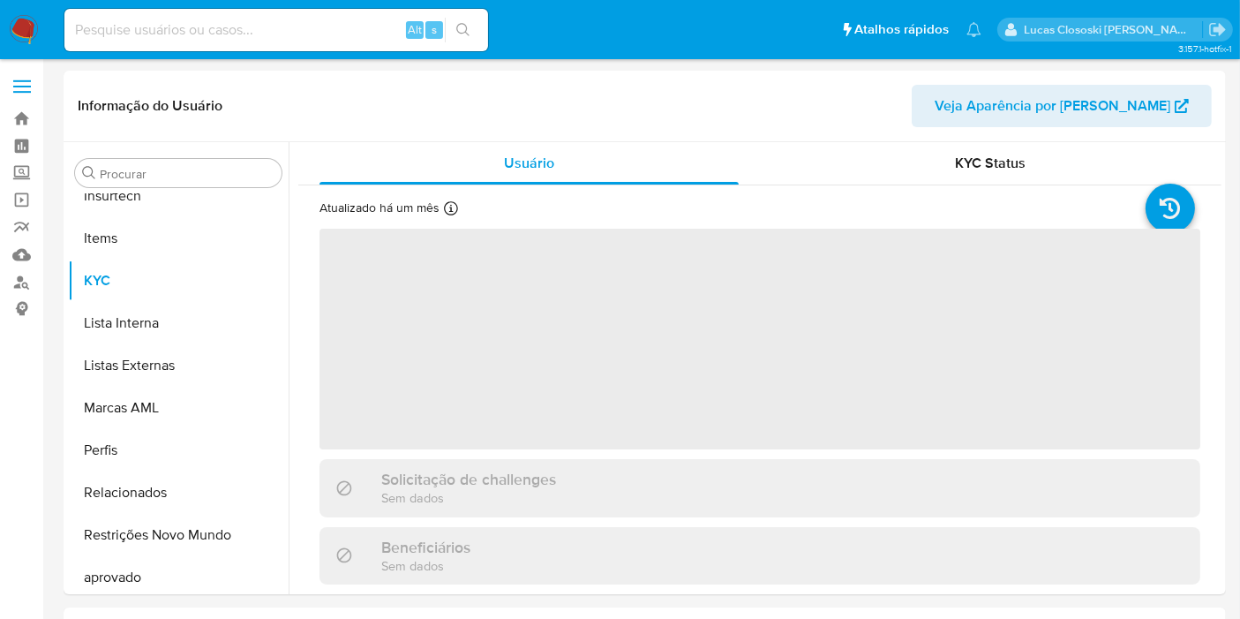
scroll to position [830, 0]
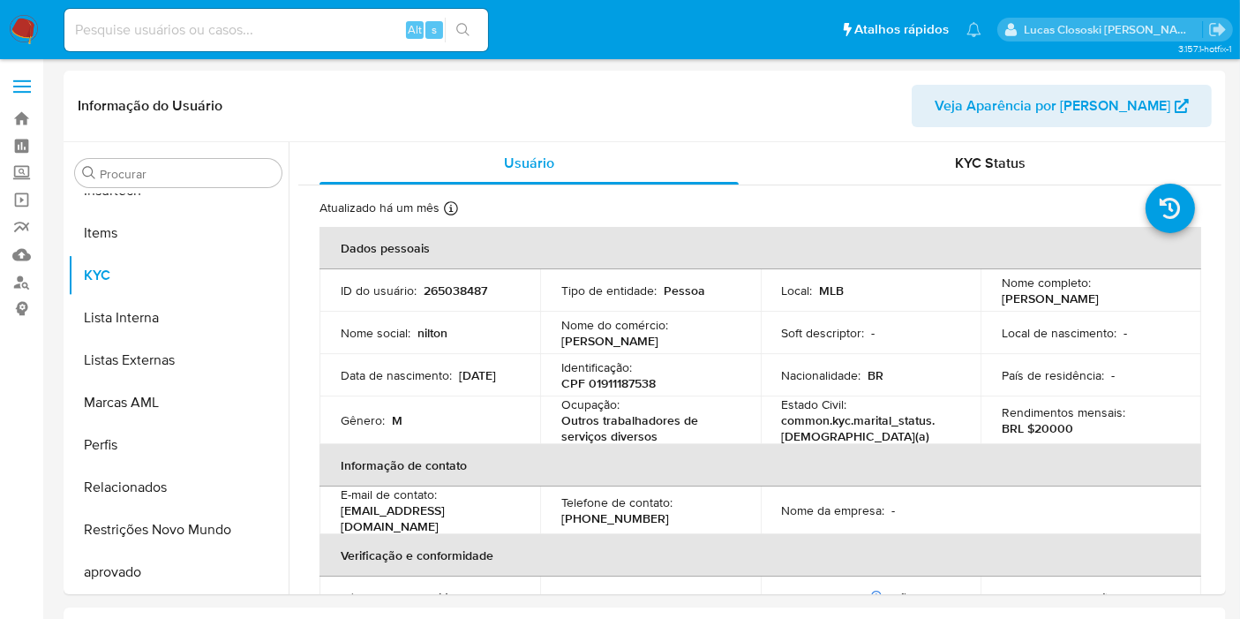
select select "10"
click at [598, 382] on p "CPF 01911187538" at bounding box center [608, 383] width 94 height 16
copy p "01911187538"
click at [663, 421] on p "Outros trabalhadores de serviços diversos" at bounding box center [646, 428] width 171 height 32
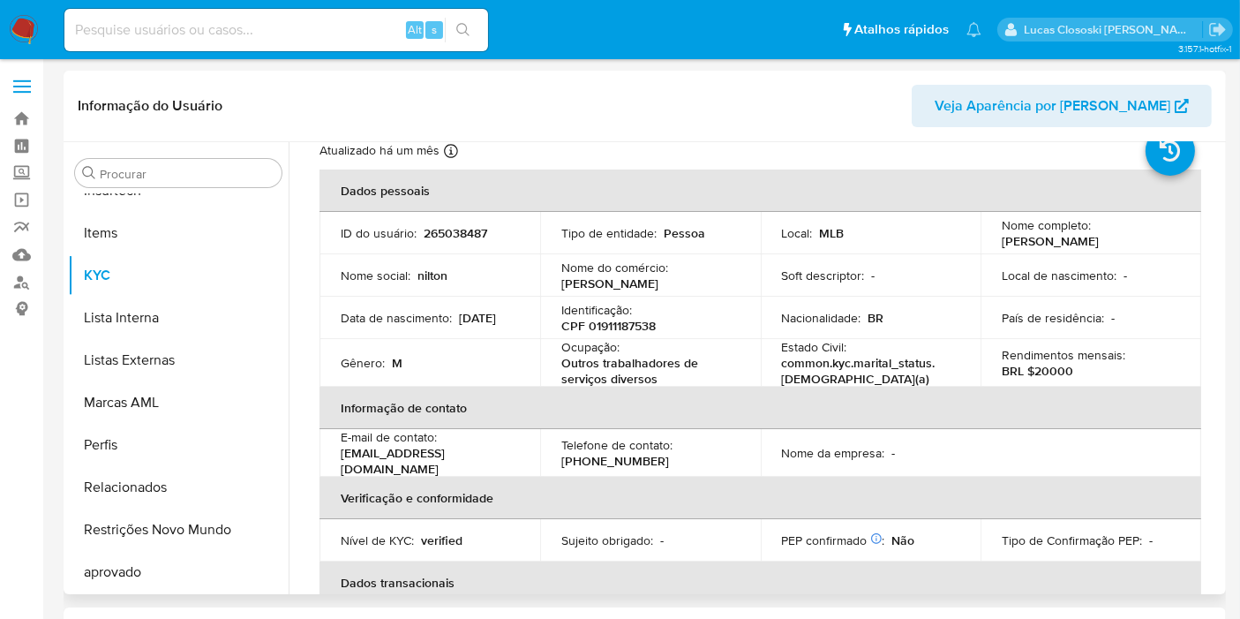
scroll to position [98, 0]
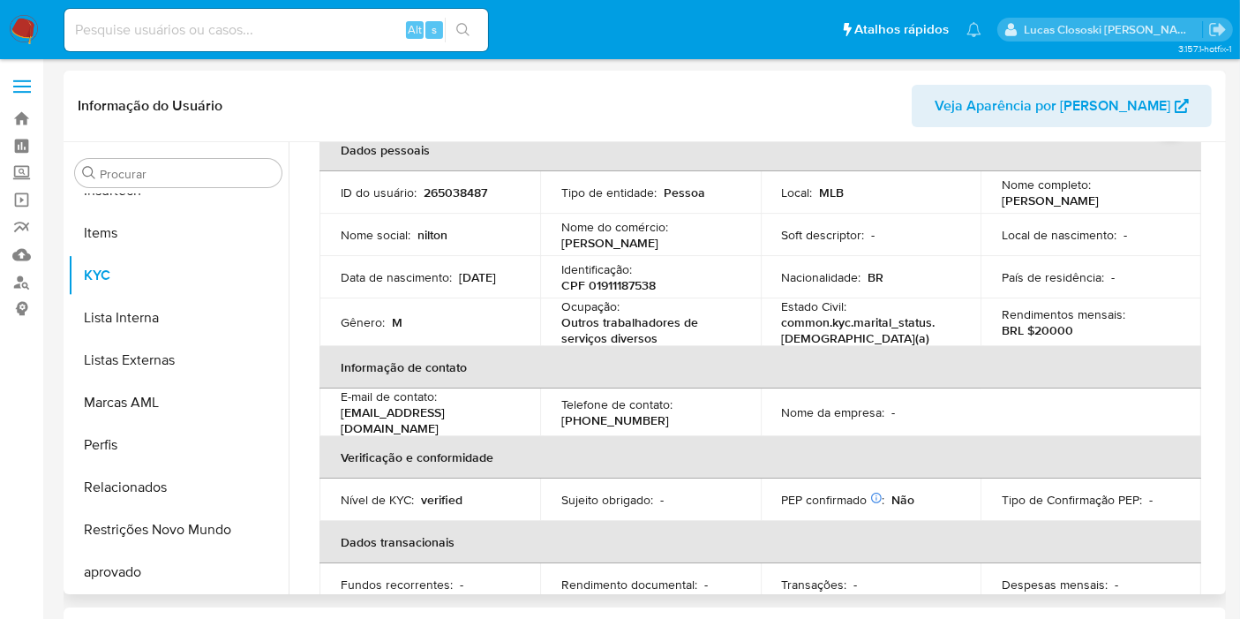
copy p "[PERSON_NAME]"
drag, startPoint x: 996, startPoint y: 201, endPoint x: 1162, endPoint y: 197, distance: 166.0
click at [1162, 197] on td "Nome completo : [PERSON_NAME]" at bounding box center [1090, 192] width 221 height 42
click at [635, 295] on td "Identificação : CPF 01911187538" at bounding box center [650, 277] width 221 height 42
click at [633, 292] on p "CPF 01911187538" at bounding box center [608, 285] width 94 height 16
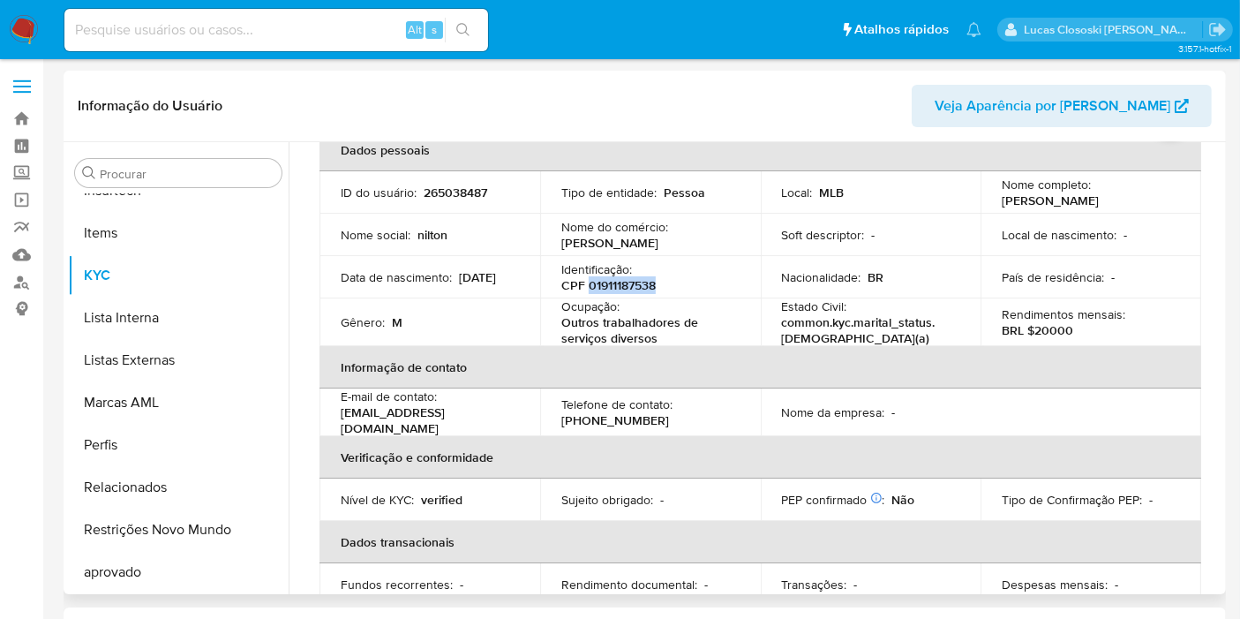
click at [633, 292] on p "CPF 01911187538" at bounding box center [608, 285] width 94 height 16
copy p "01911187538"
click at [459, 193] on p "265038487" at bounding box center [456, 192] width 64 height 16
copy p "265038487"
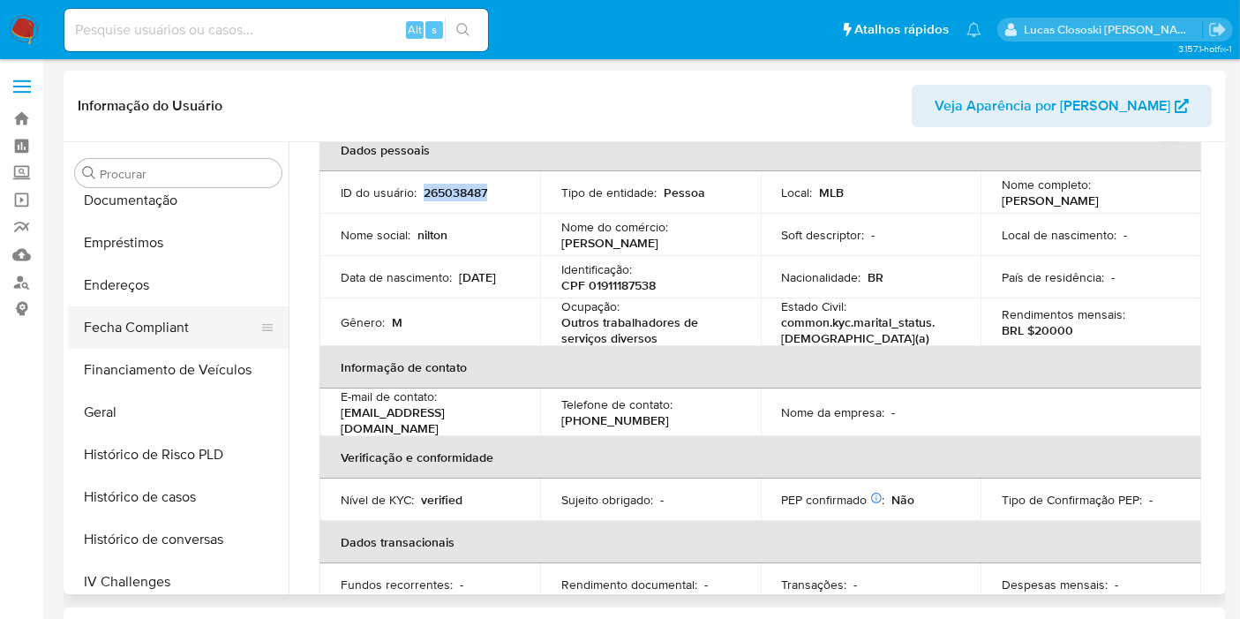
scroll to position [340, 0]
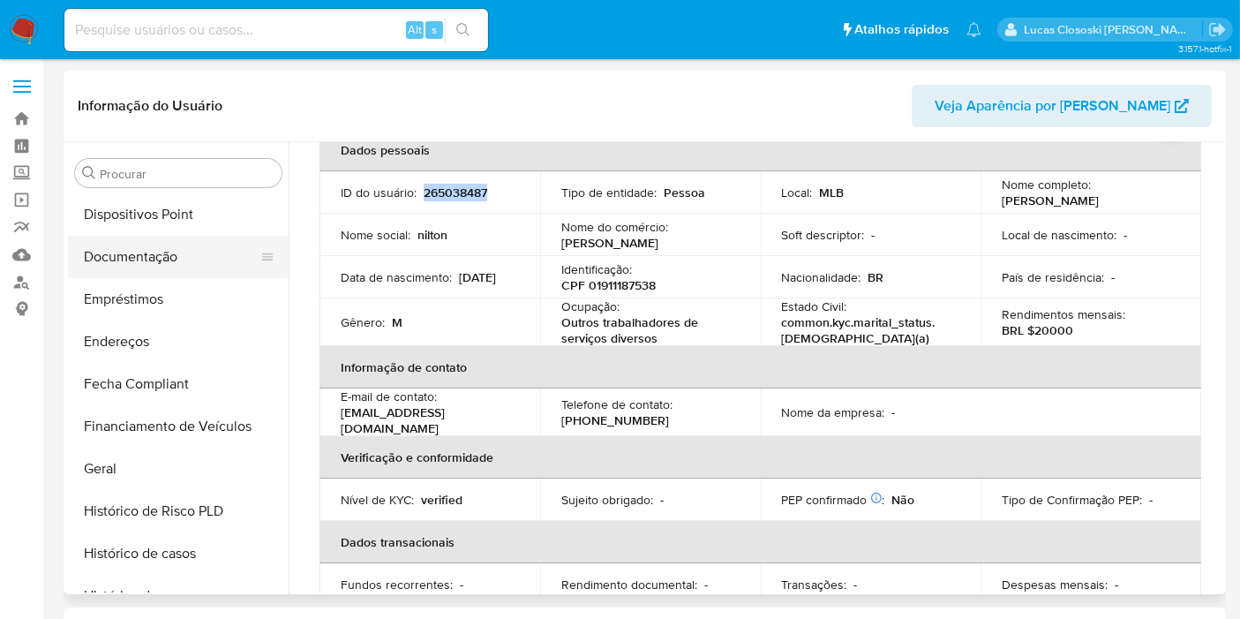
click at [139, 249] on button "Documentação" at bounding box center [171, 257] width 207 height 42
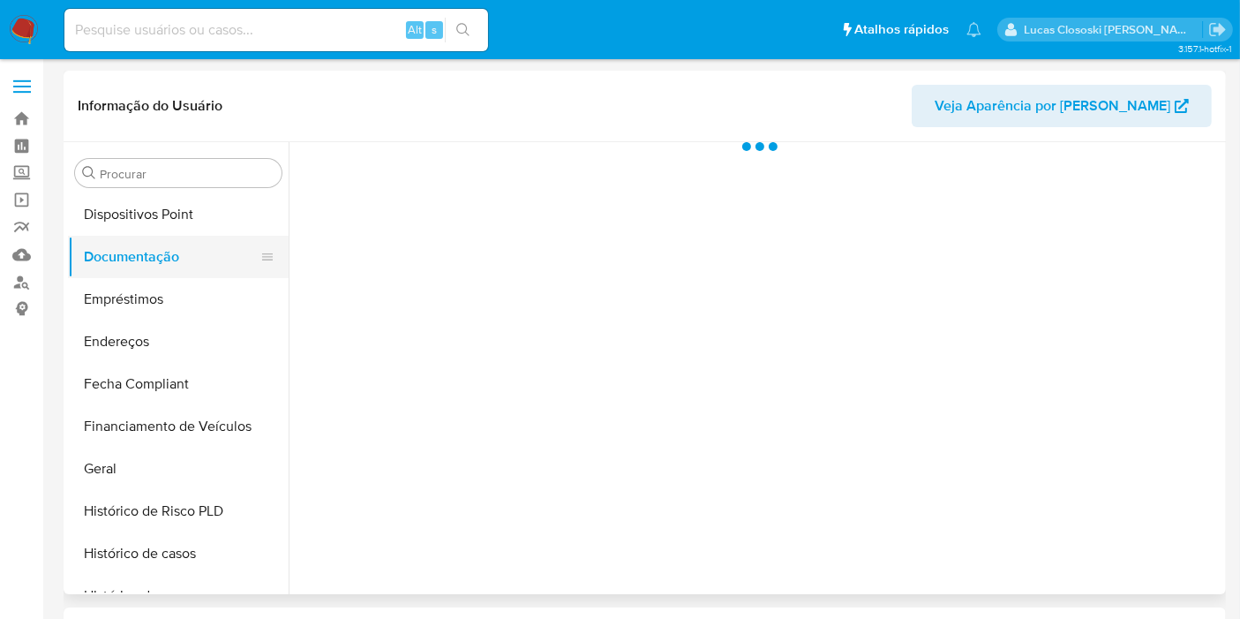
scroll to position [0, 0]
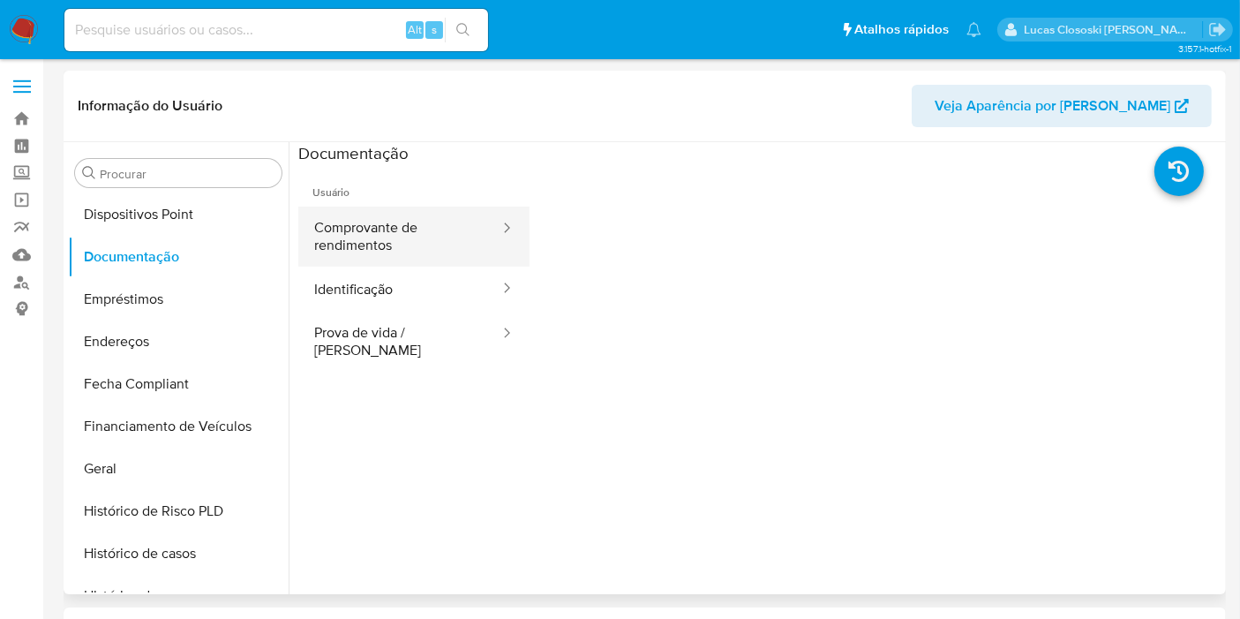
click at [310, 218] on button "Comprovante de rendimentos" at bounding box center [399, 237] width 203 height 60
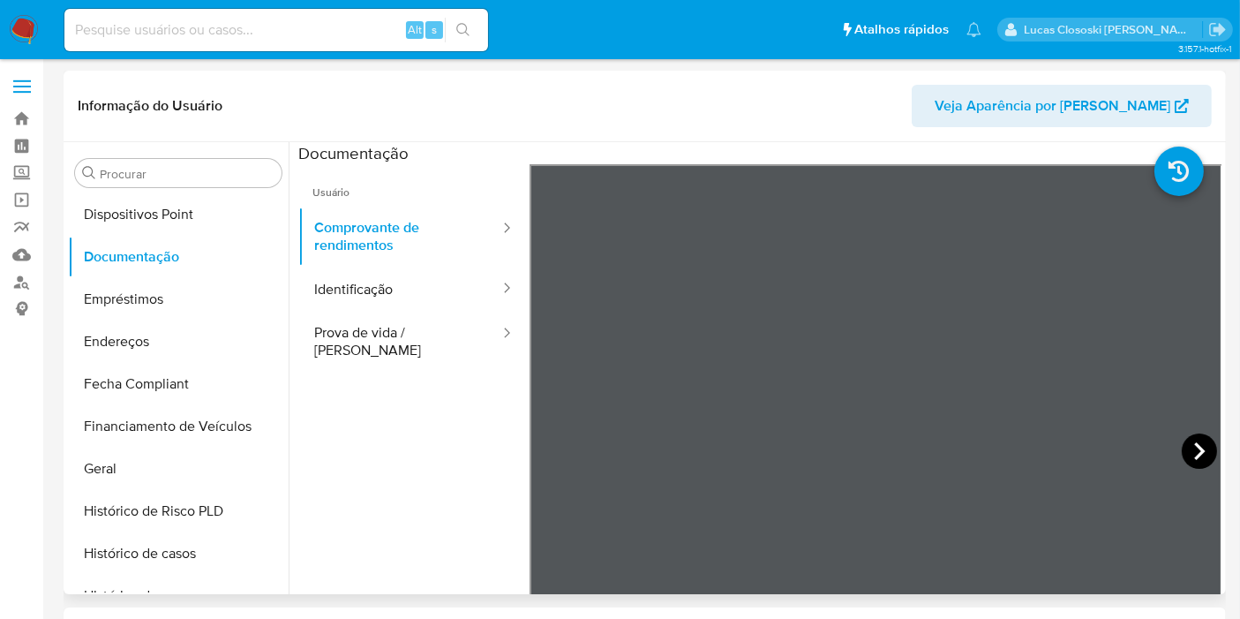
click at [1190, 462] on icon at bounding box center [1199, 450] width 35 height 35
click at [1191, 451] on icon at bounding box center [1199, 450] width 35 height 35
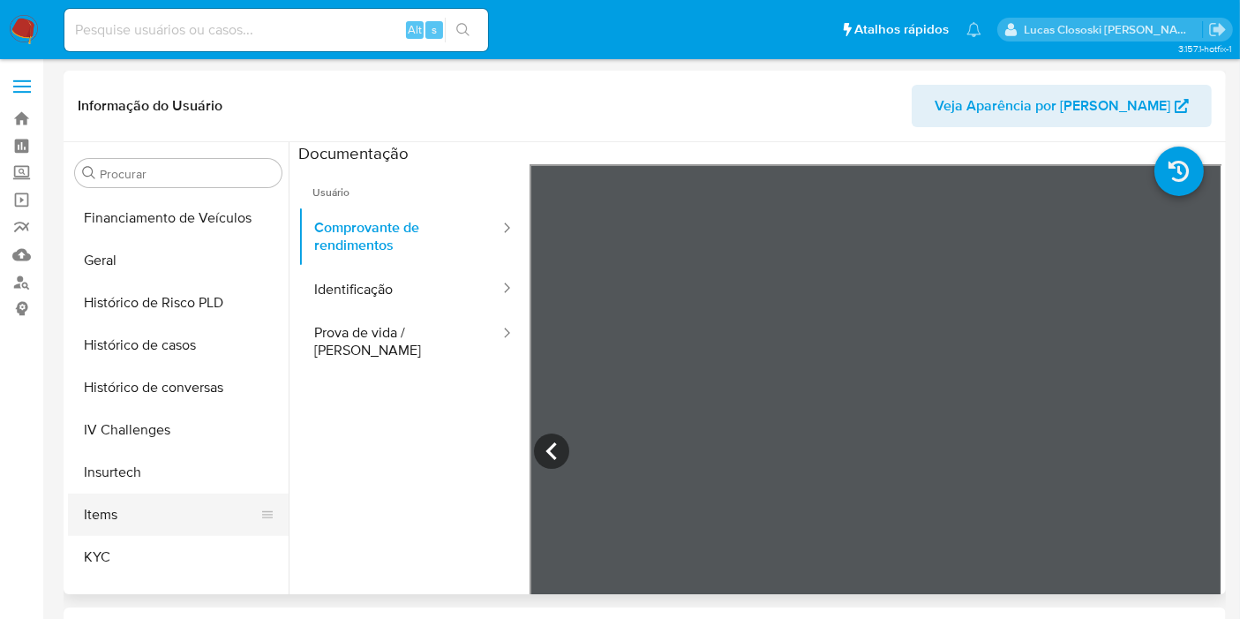
scroll to position [634, 0]
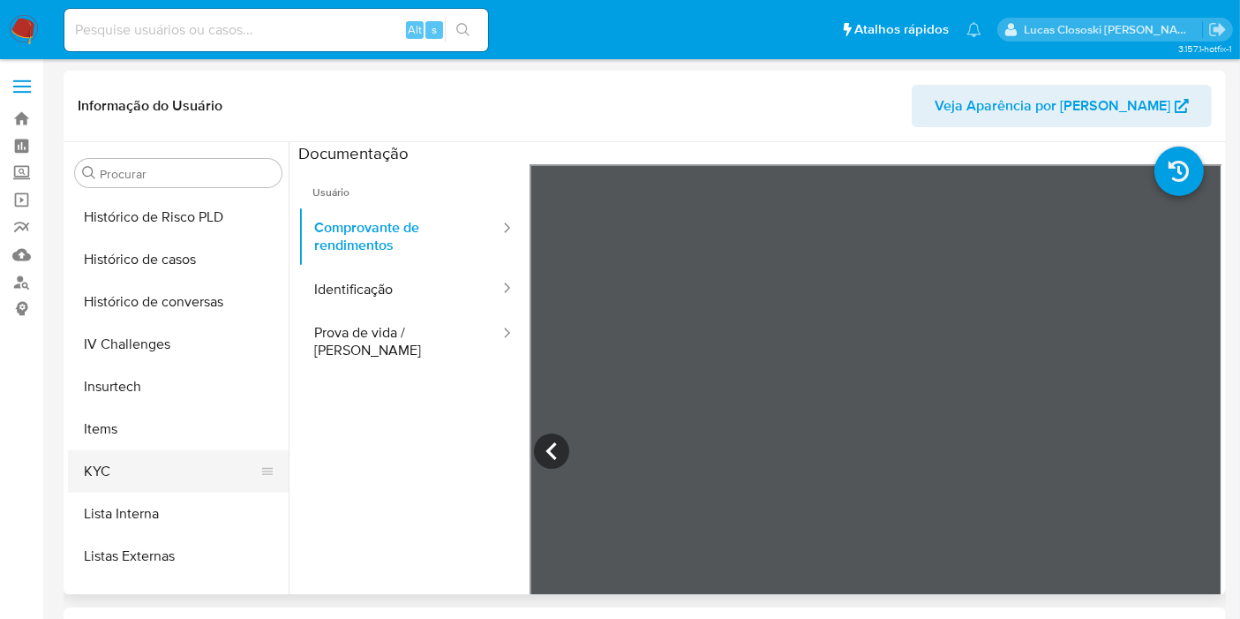
click at [129, 472] on button "KYC" at bounding box center [171, 471] width 207 height 42
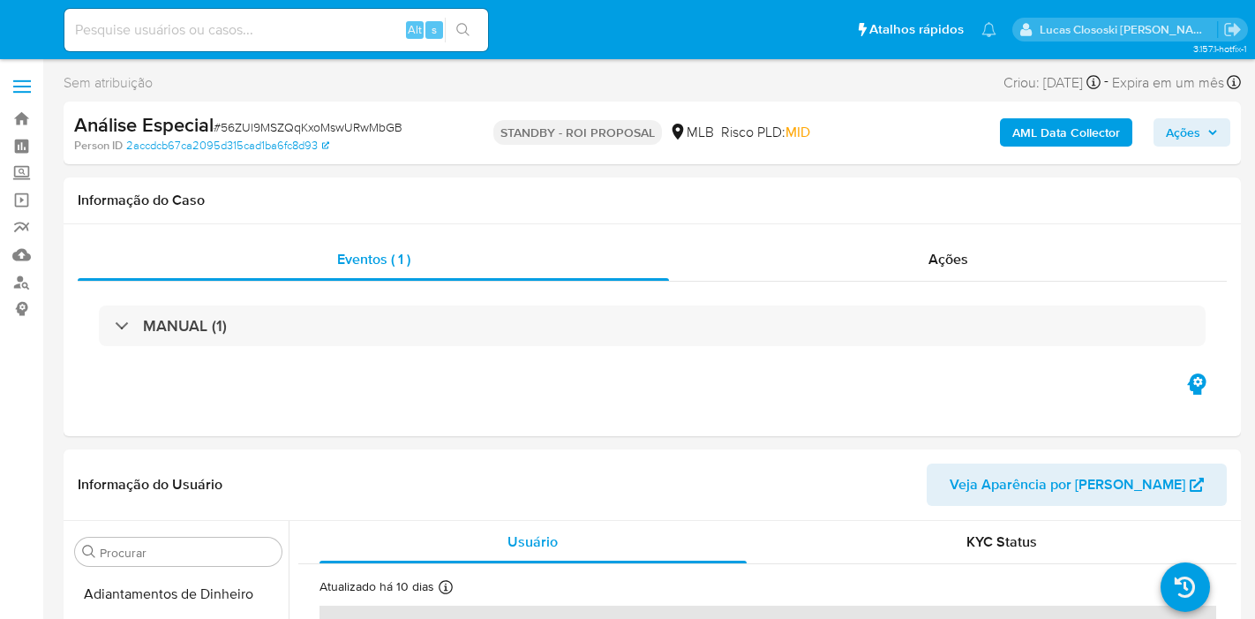
select select "10"
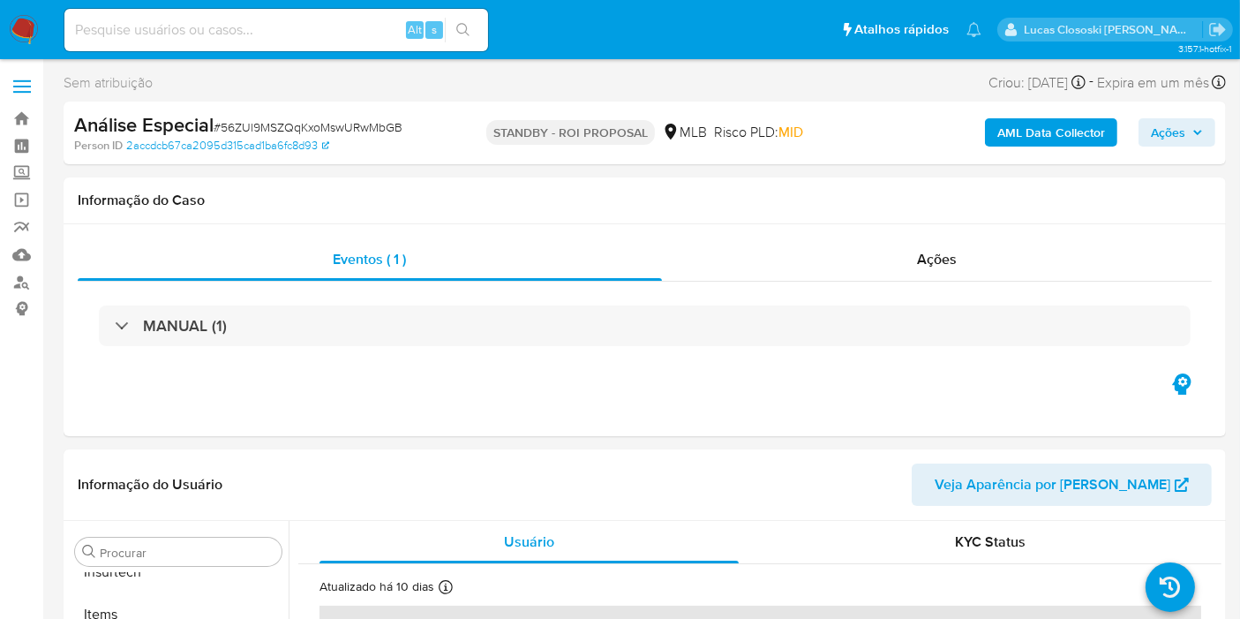
scroll to position [830, 0]
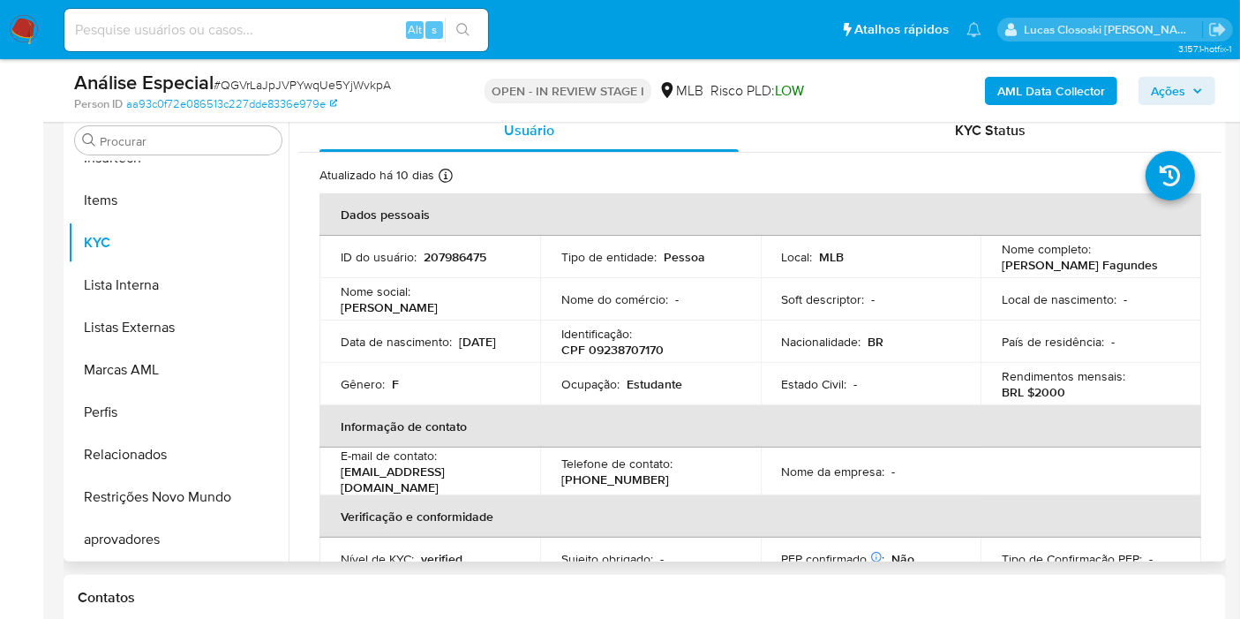
scroll to position [392, 0]
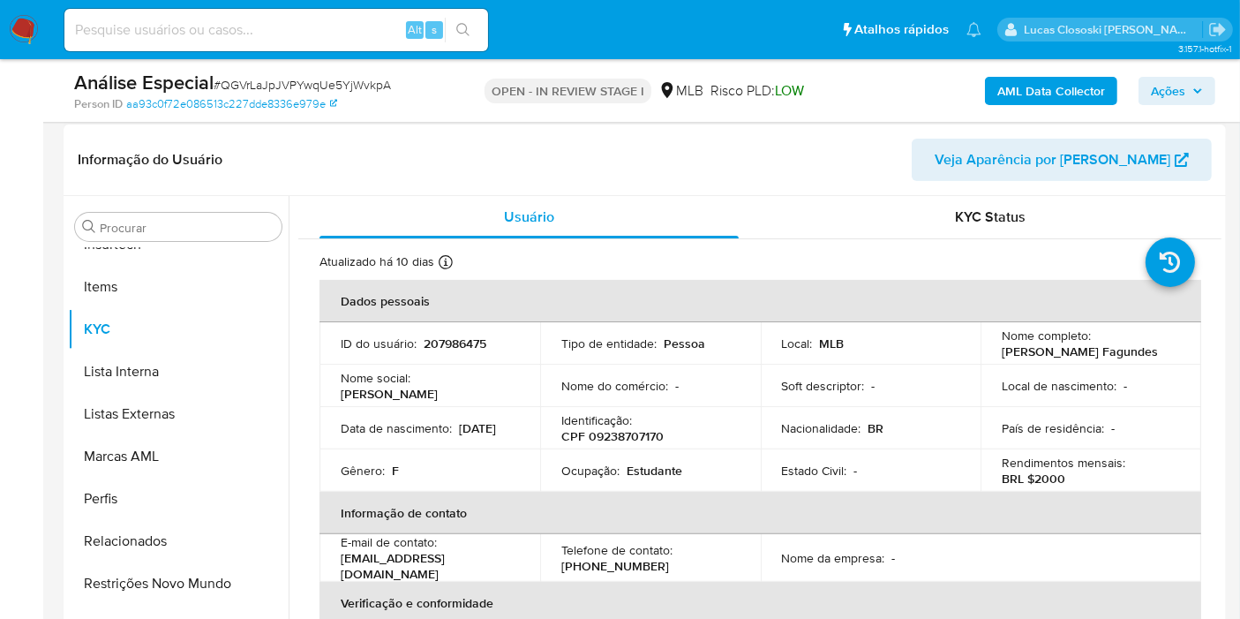
click at [647, 442] on p "CPF 09238707170" at bounding box center [612, 436] width 102 height 16
copy p "09238707170"
click at [1086, 91] on b "AML Data Collector" at bounding box center [1051, 91] width 108 height 28
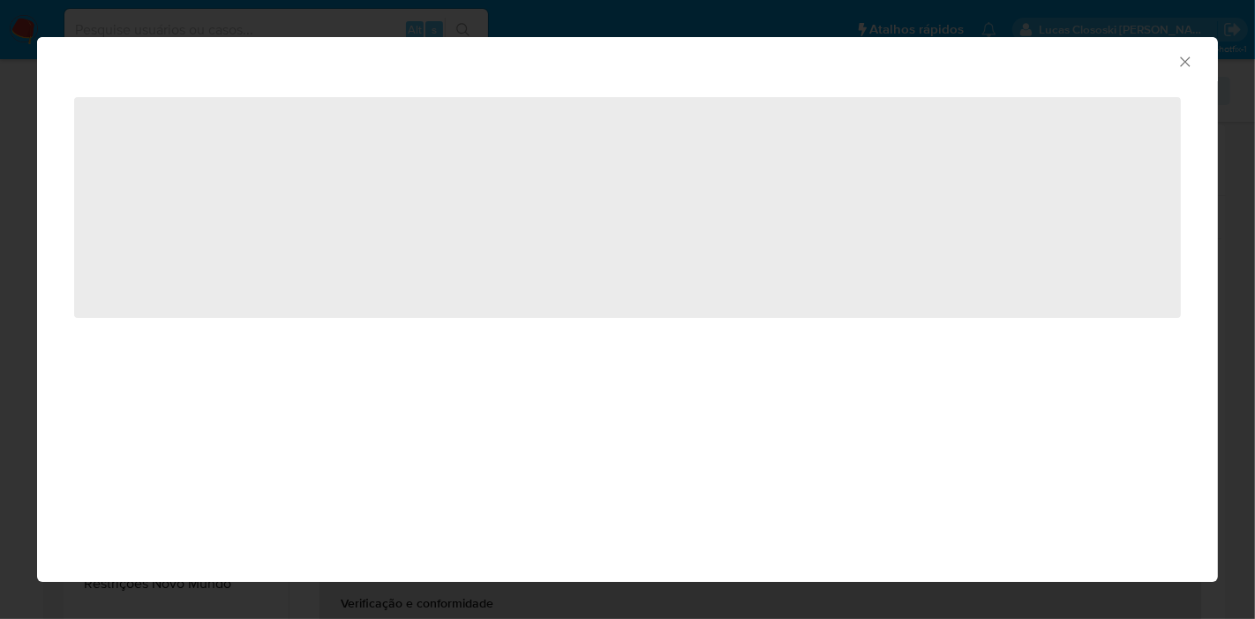
click at [710, 615] on div "AML Data Collector ‌" at bounding box center [627, 309] width 1255 height 619
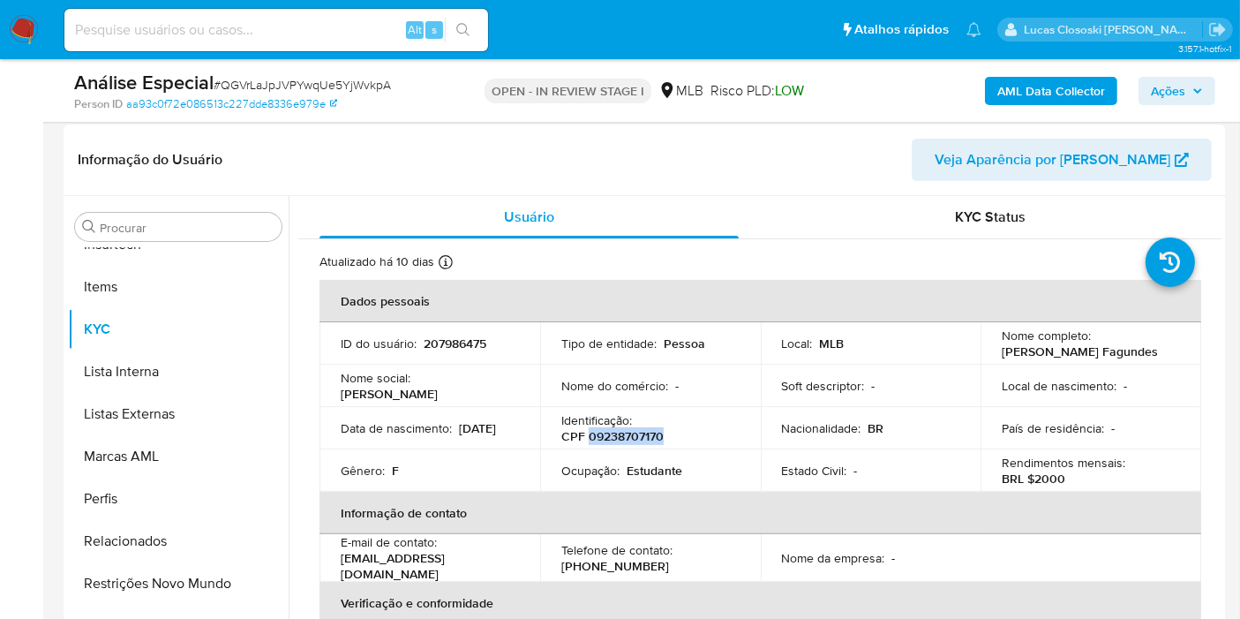
click at [1102, 94] on b "AML Data Collector" at bounding box center [1051, 91] width 108 height 28
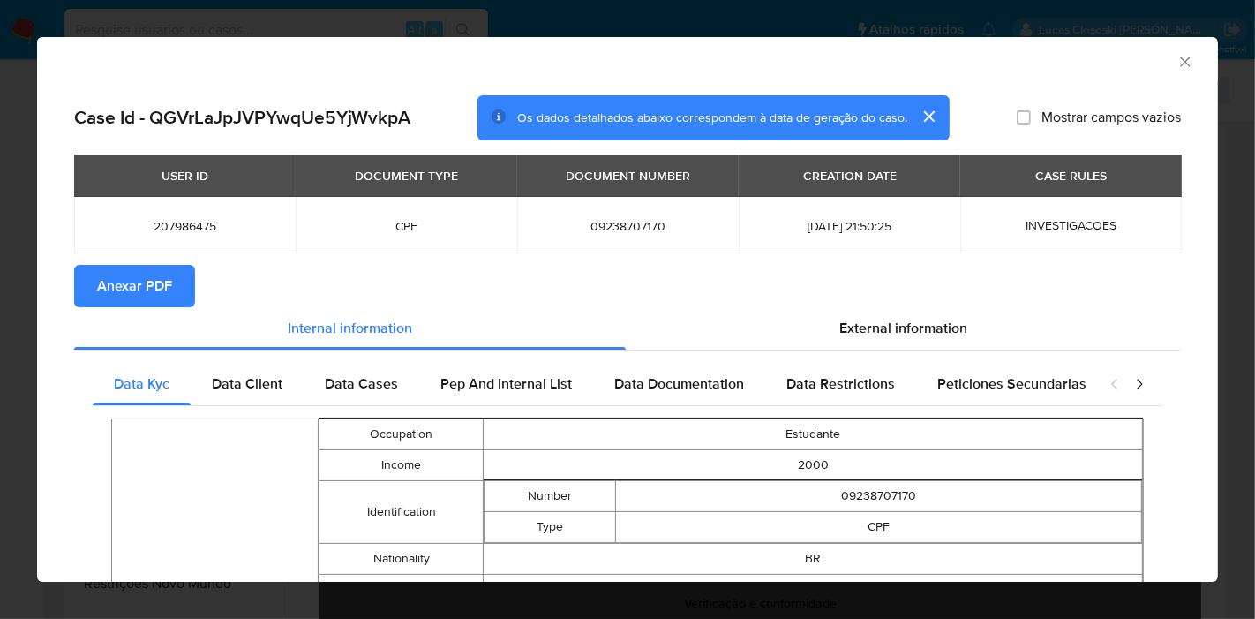
click at [127, 282] on span "Anexar PDF" at bounding box center [134, 286] width 75 height 39
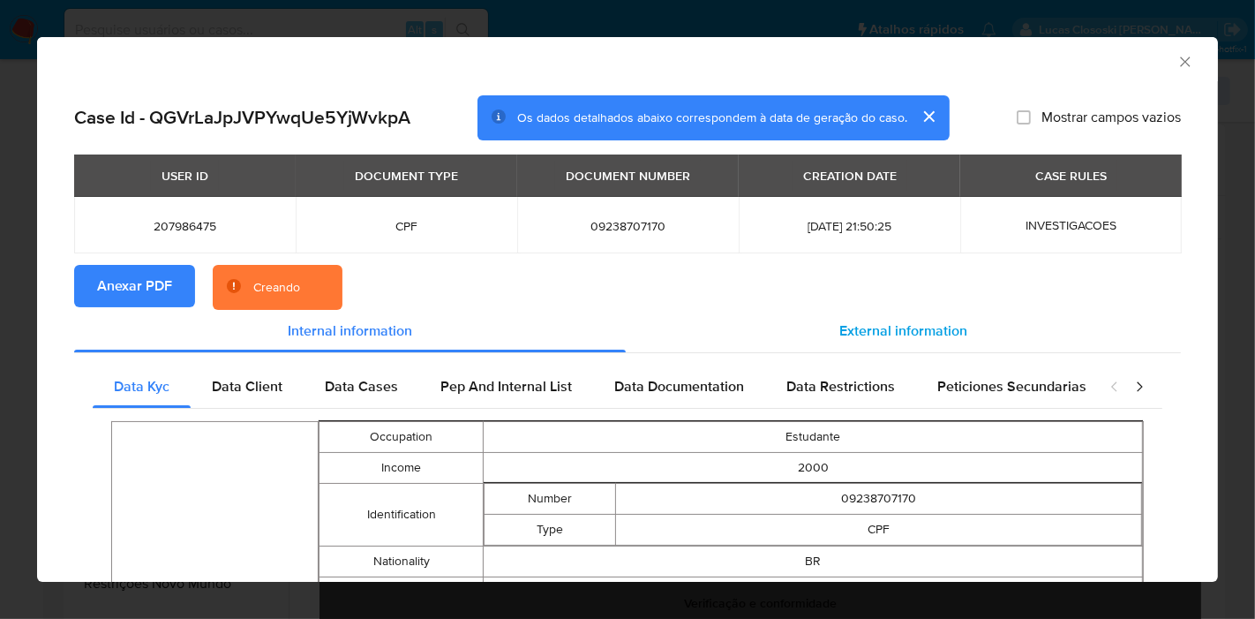
click at [807, 329] on div "External information" at bounding box center [903, 331] width 555 height 42
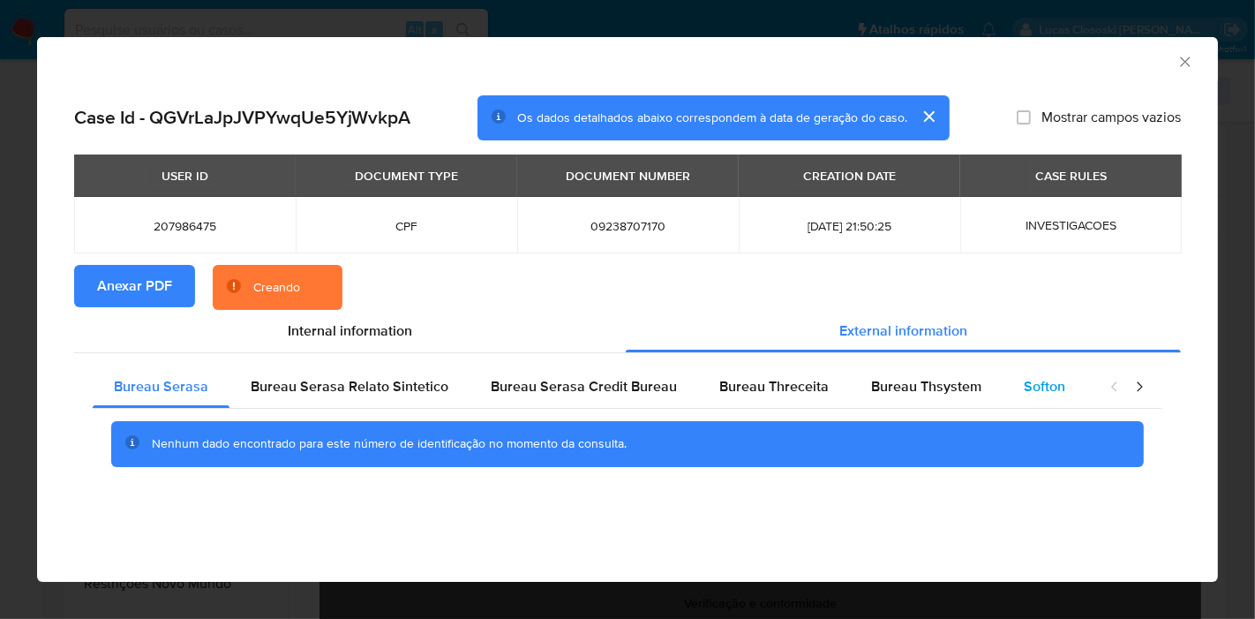
click at [1005, 384] on div "Softon" at bounding box center [1045, 386] width 84 height 42
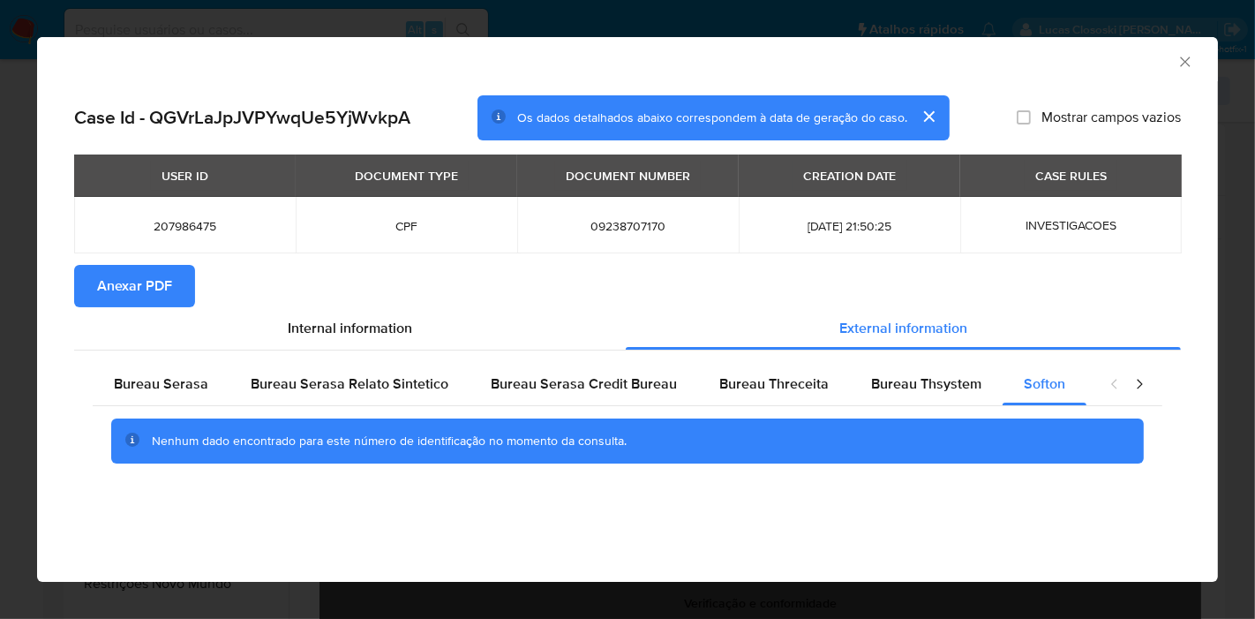
drag, startPoint x: 1185, startPoint y: 54, endPoint x: 1176, endPoint y: 64, distance: 13.1
click at [1185, 54] on icon "Fechar a janela" at bounding box center [1185, 62] width 18 height 18
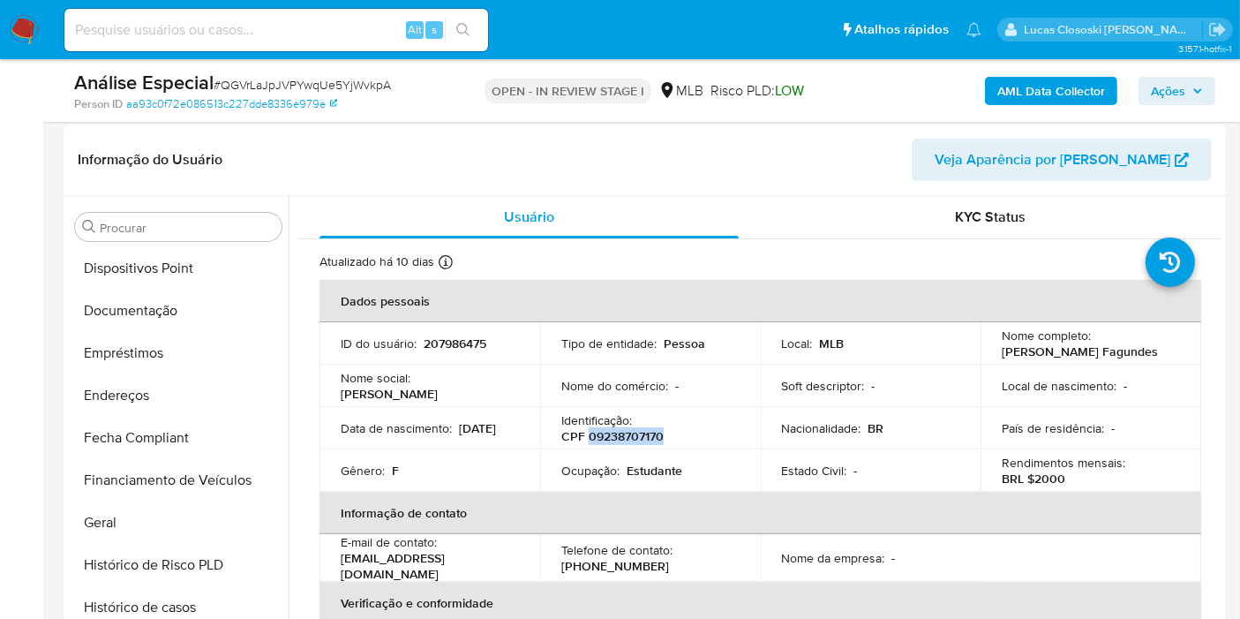
scroll to position [0, 0]
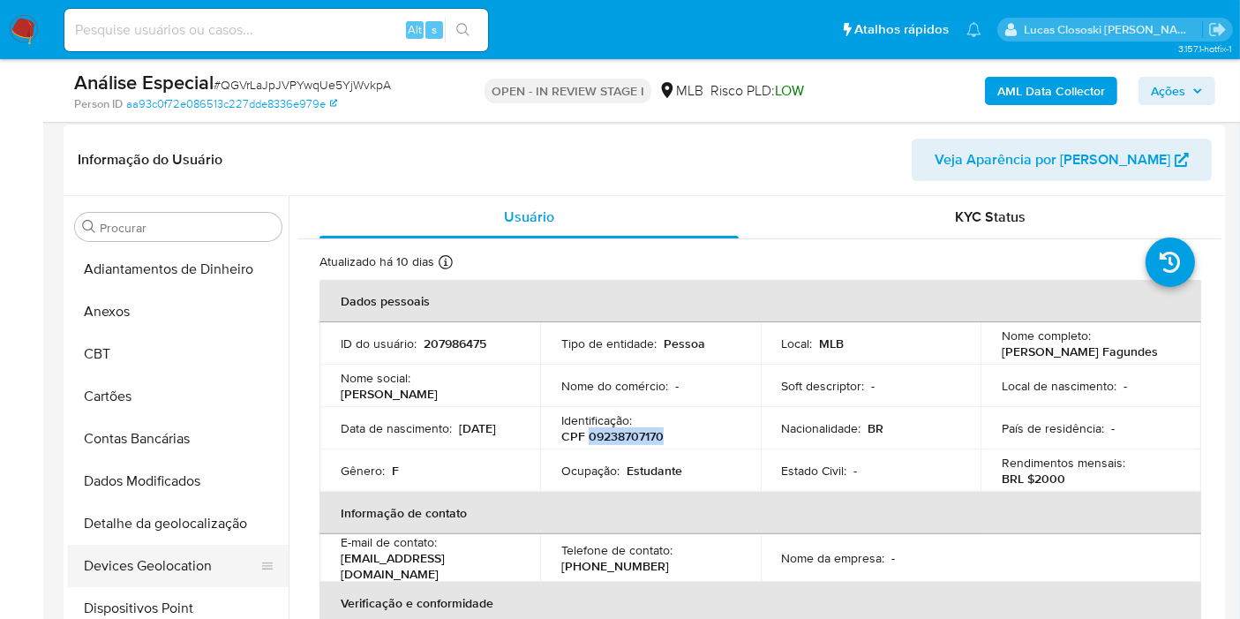
click at [188, 562] on button "Devices Geolocation" at bounding box center [171, 566] width 207 height 42
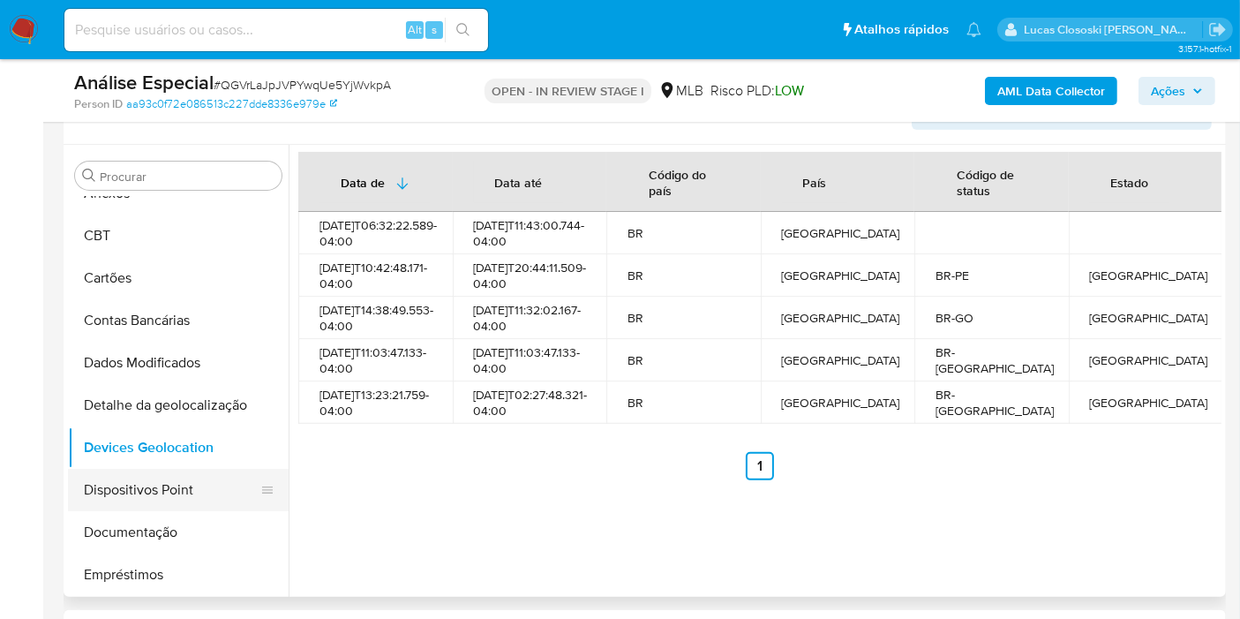
scroll to position [98, 0]
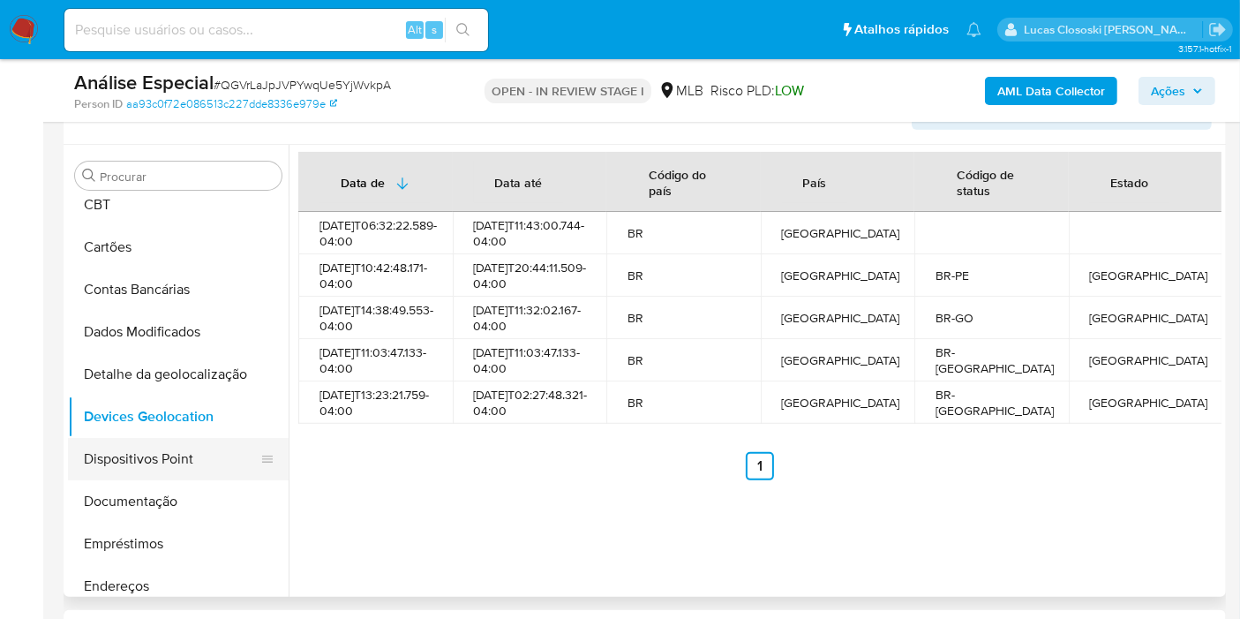
click at [165, 457] on button "Dispositivos Point" at bounding box center [171, 459] width 207 height 42
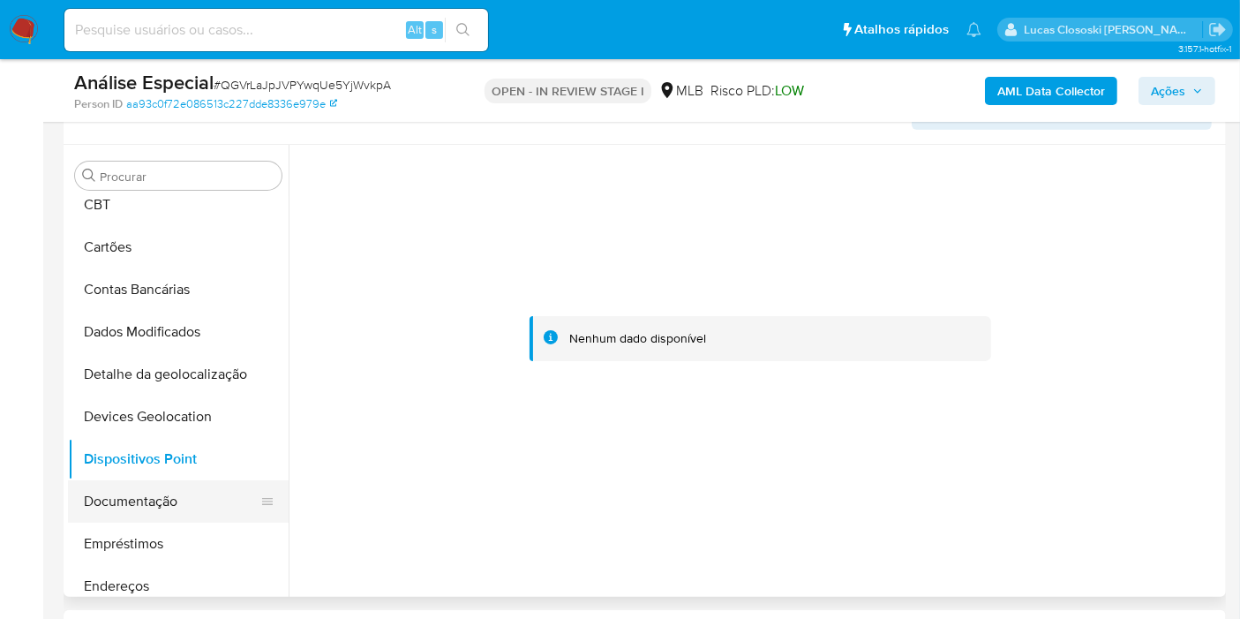
click at [147, 480] on button "Documentação" at bounding box center [171, 501] width 207 height 42
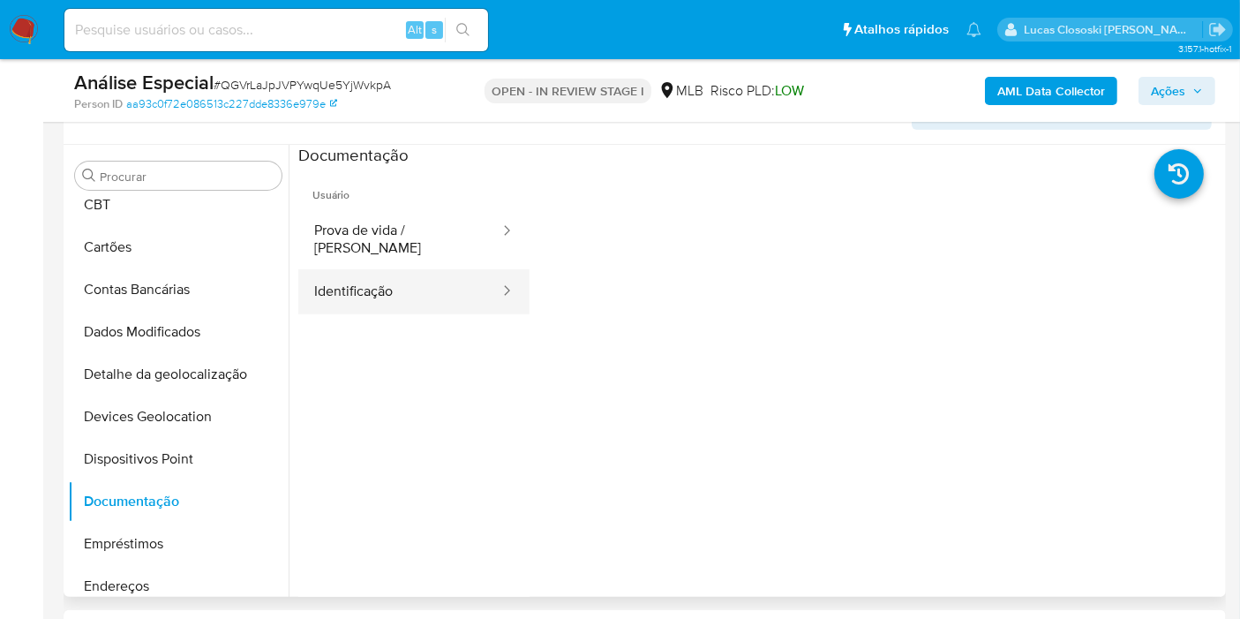
click at [417, 269] on button "Identificação" at bounding box center [399, 291] width 203 height 45
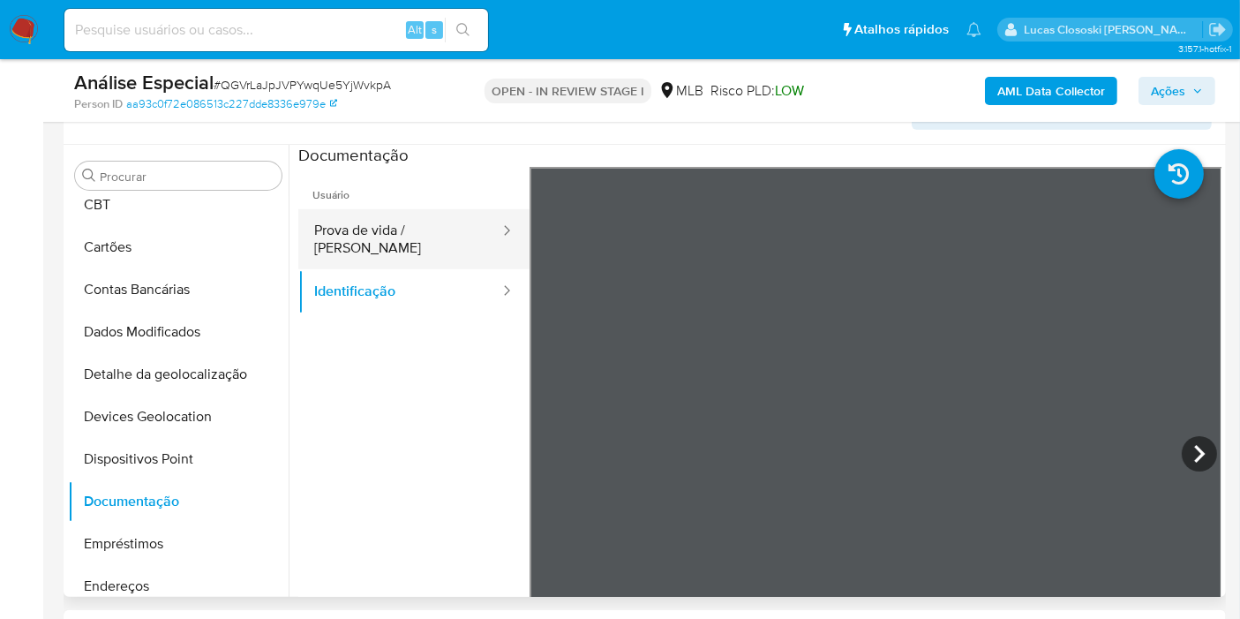
click at [416, 222] on button "Prova de vida / [PERSON_NAME]" at bounding box center [399, 239] width 203 height 60
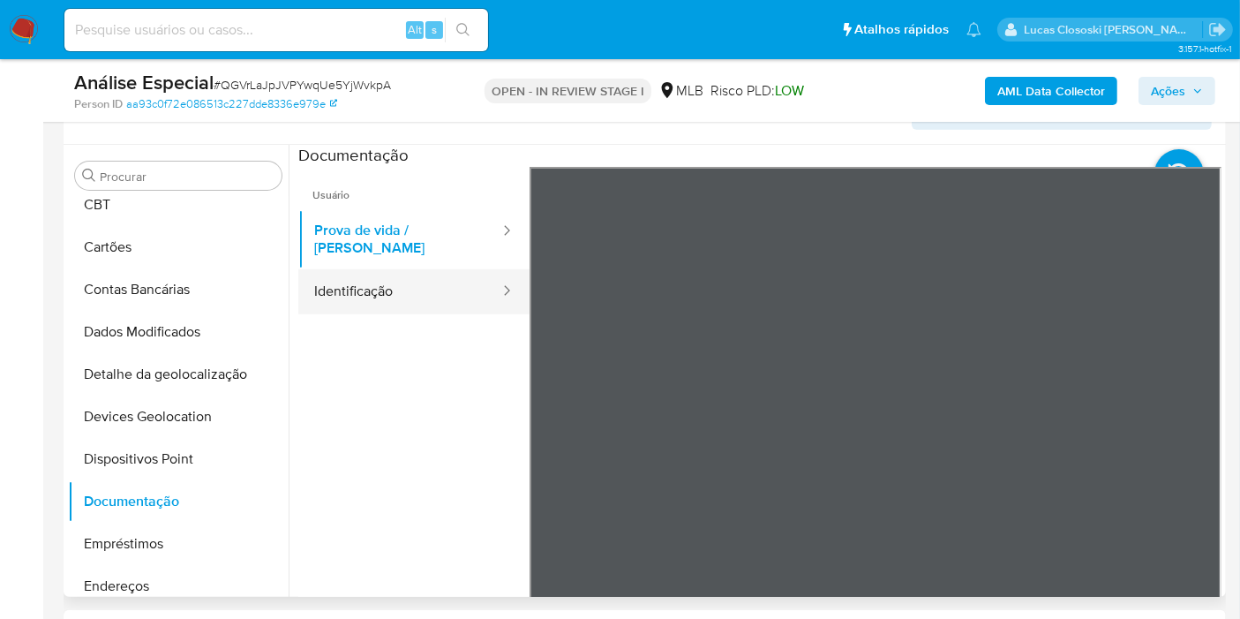
click at [418, 269] on button "Identificação" at bounding box center [399, 291] width 203 height 45
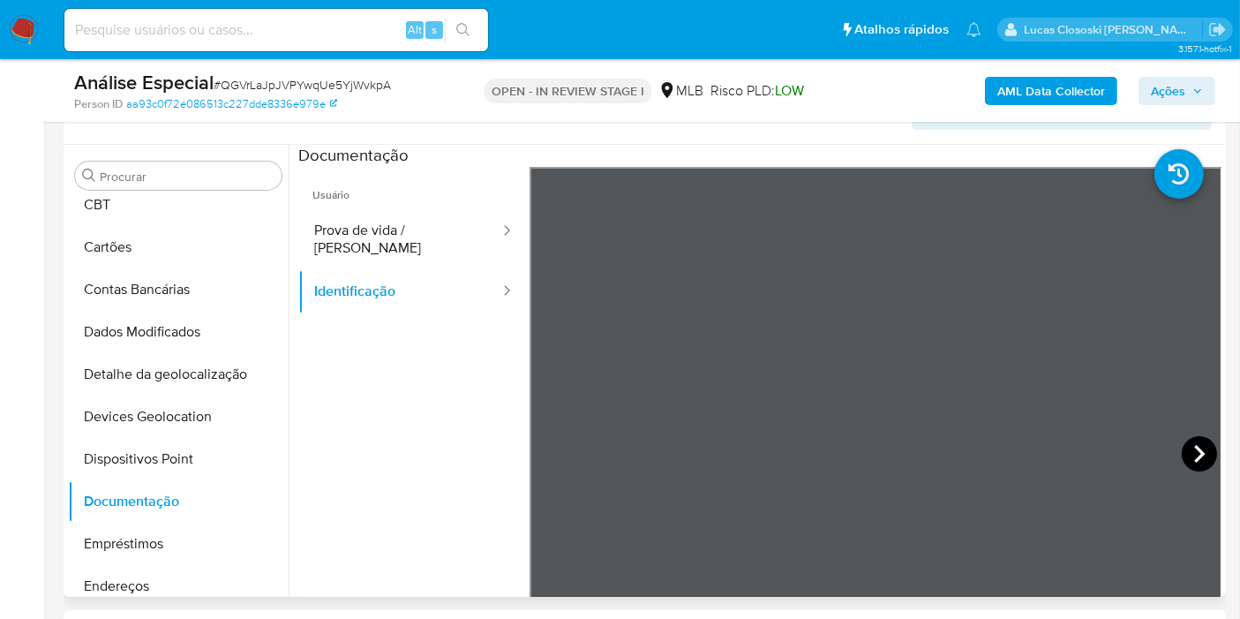
click at [1182, 455] on icon at bounding box center [1199, 453] width 35 height 35
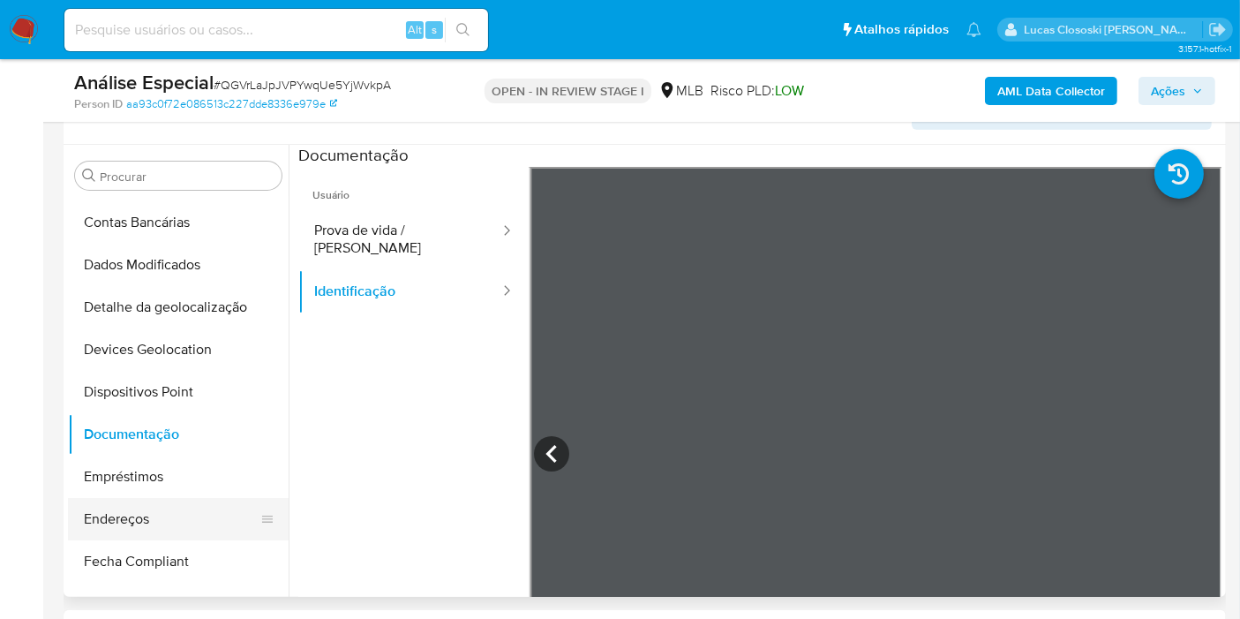
scroll to position [196, 0]
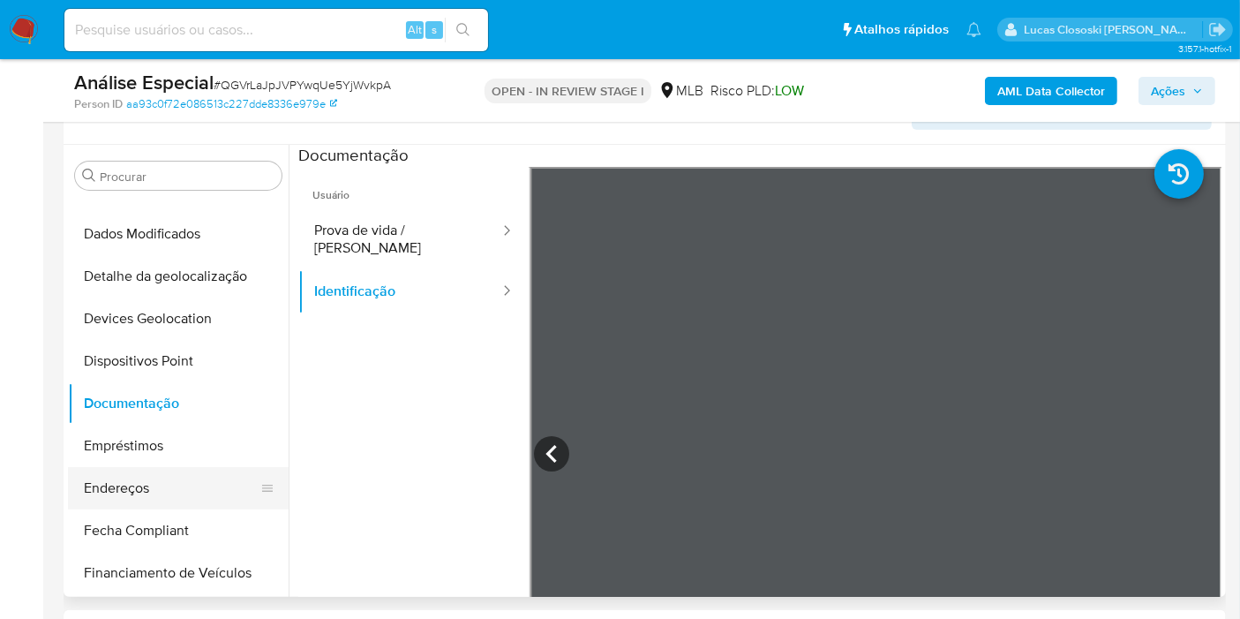
click at [127, 474] on button "Endereços" at bounding box center [171, 488] width 207 height 42
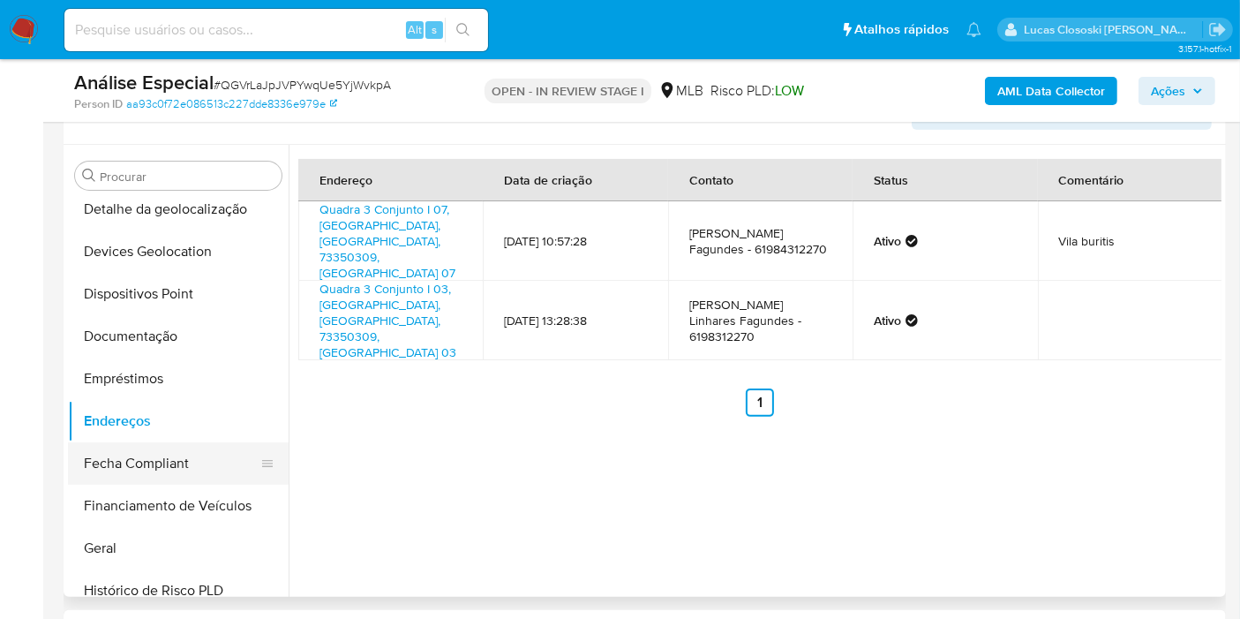
scroll to position [294, 0]
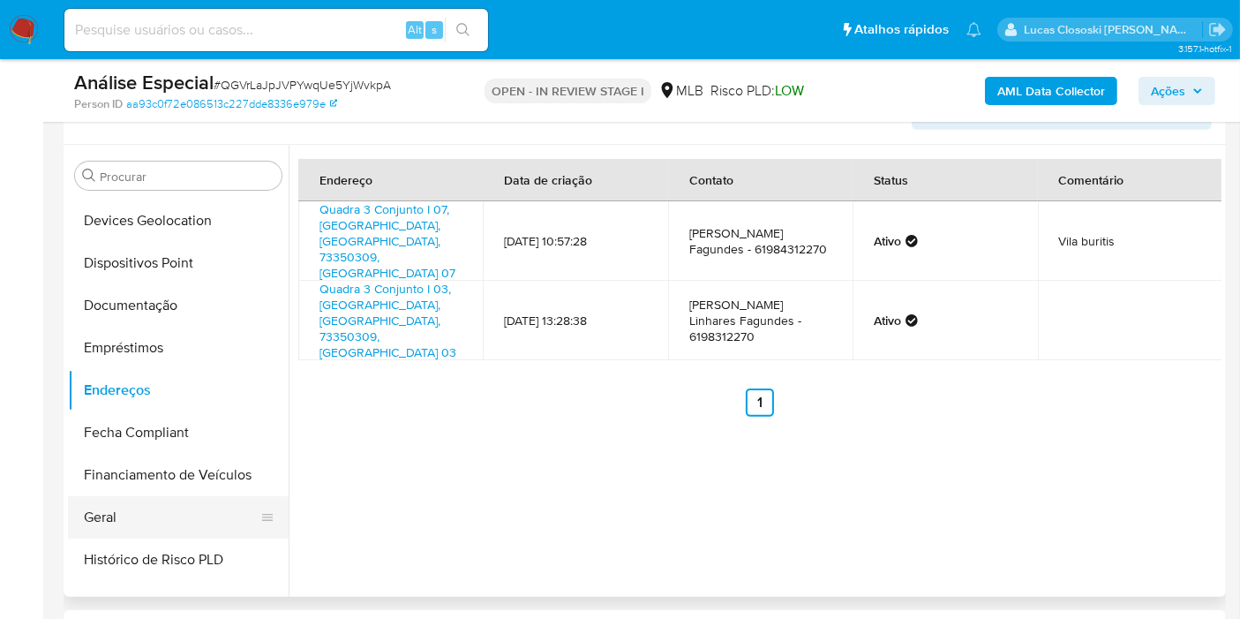
click at [177, 500] on button "Geral" at bounding box center [171, 517] width 207 height 42
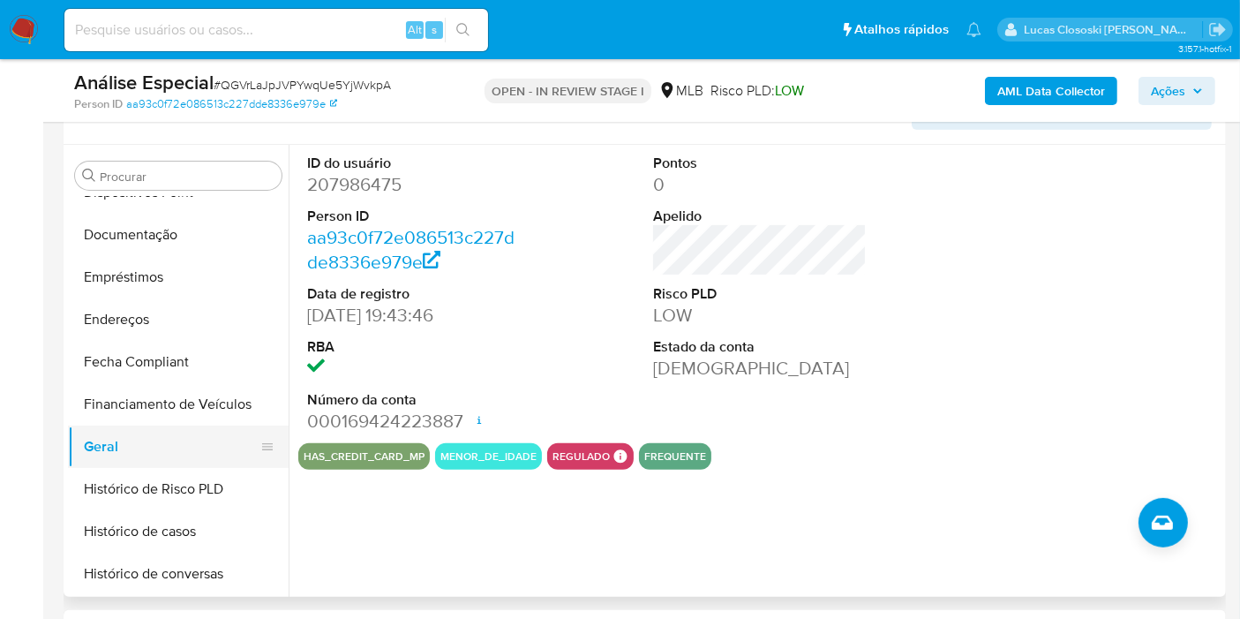
scroll to position [490, 0]
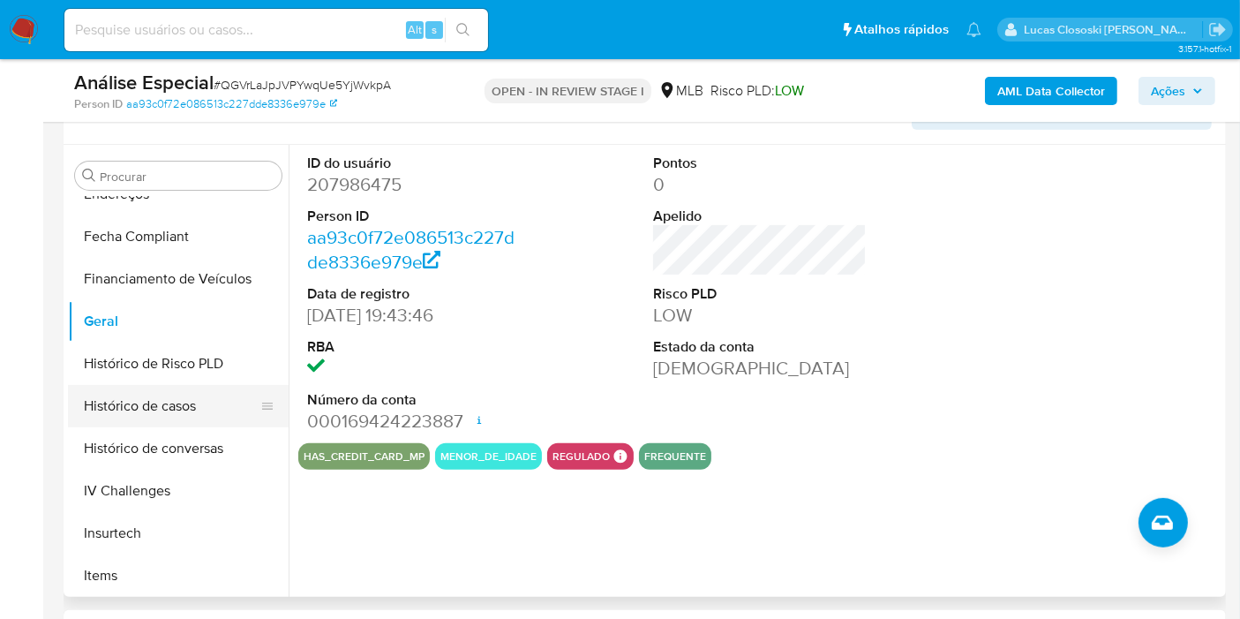
click at [166, 413] on button "Histórico de casos" at bounding box center [171, 406] width 207 height 42
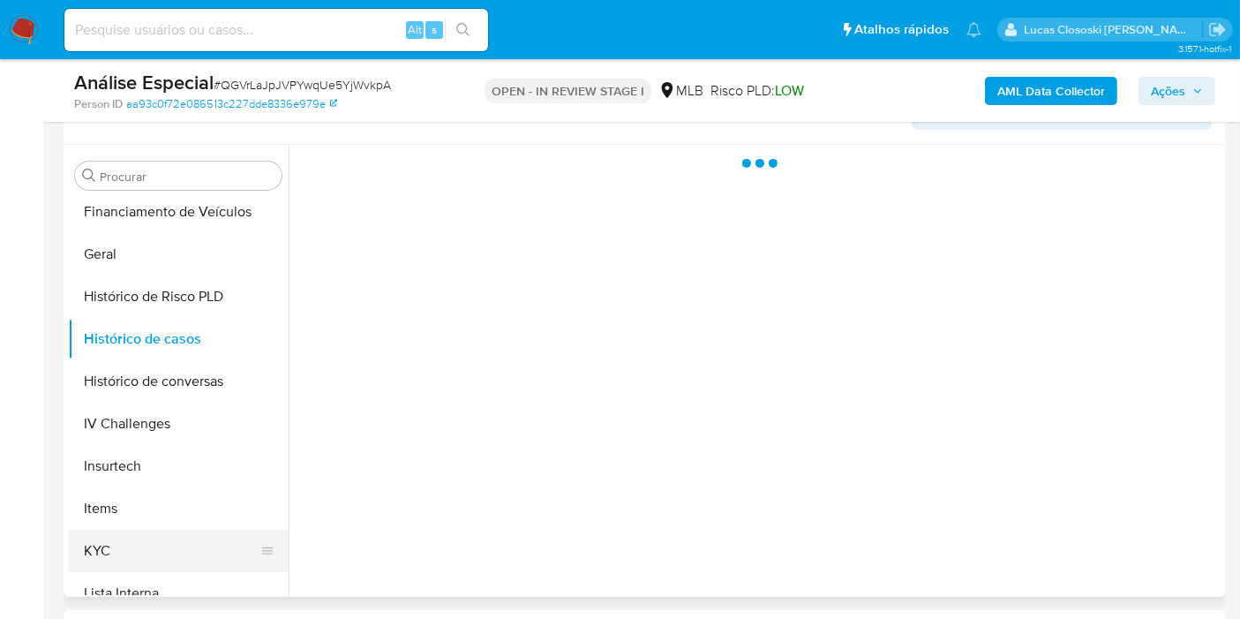
scroll to position [588, 0]
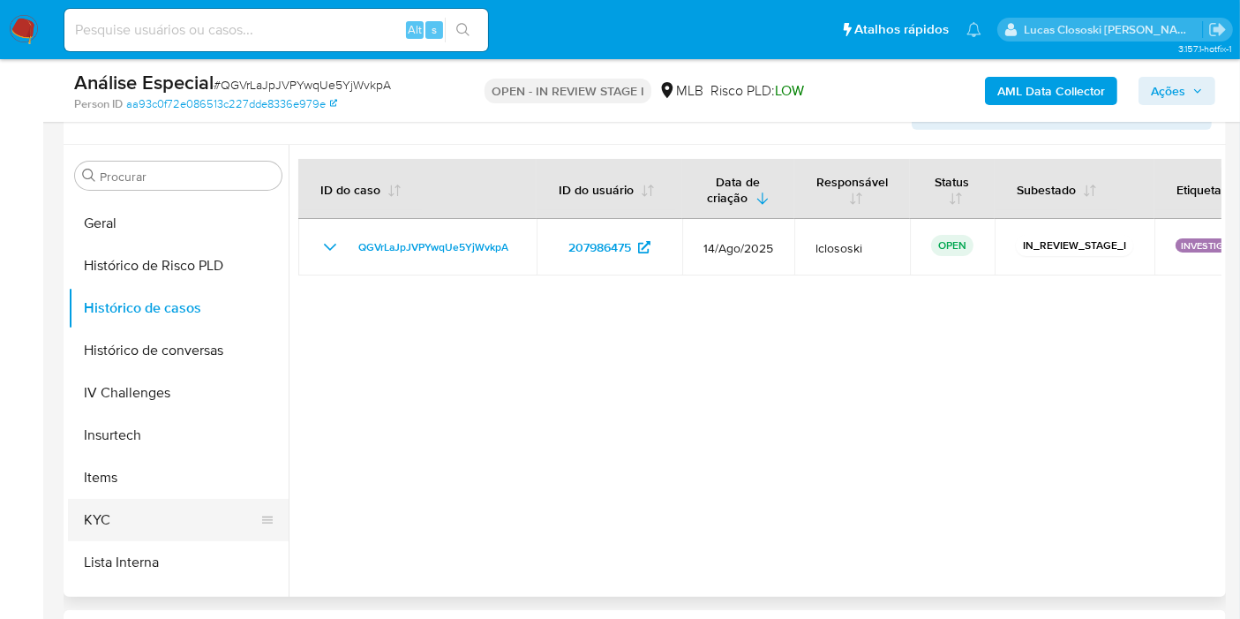
click at [129, 513] on button "KYC" at bounding box center [171, 520] width 207 height 42
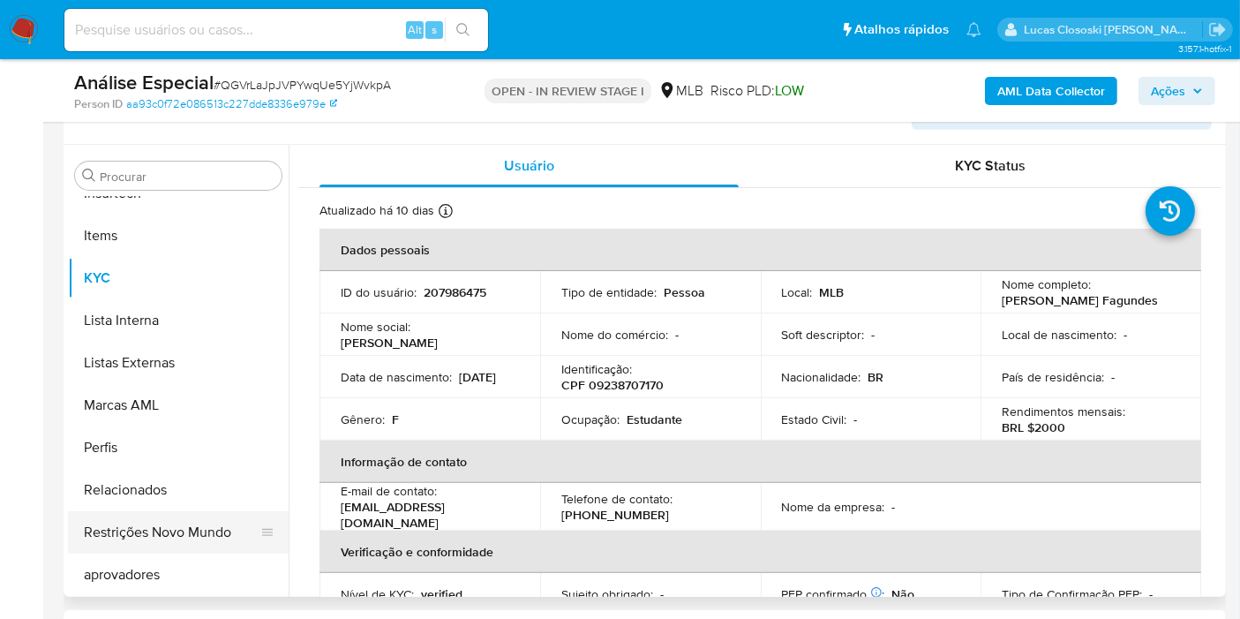
scroll to position [830, 0]
click at [176, 543] on button "Restrições Novo Mundo" at bounding box center [171, 532] width 207 height 42
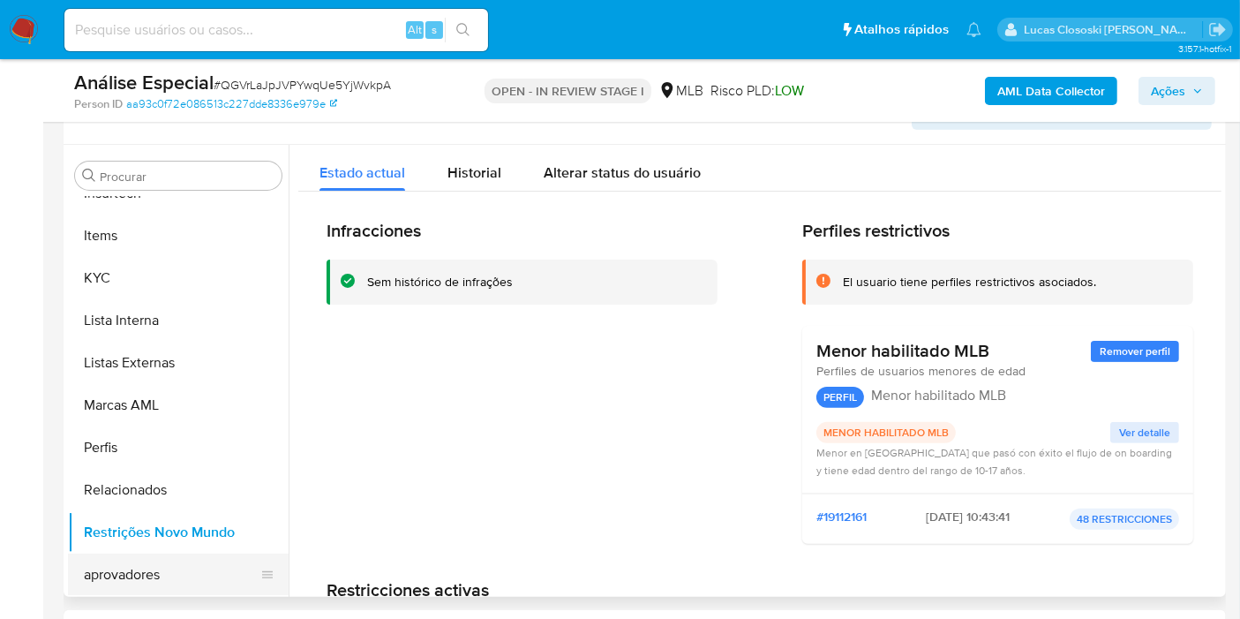
click at [184, 556] on button "aprovadores" at bounding box center [171, 574] width 207 height 42
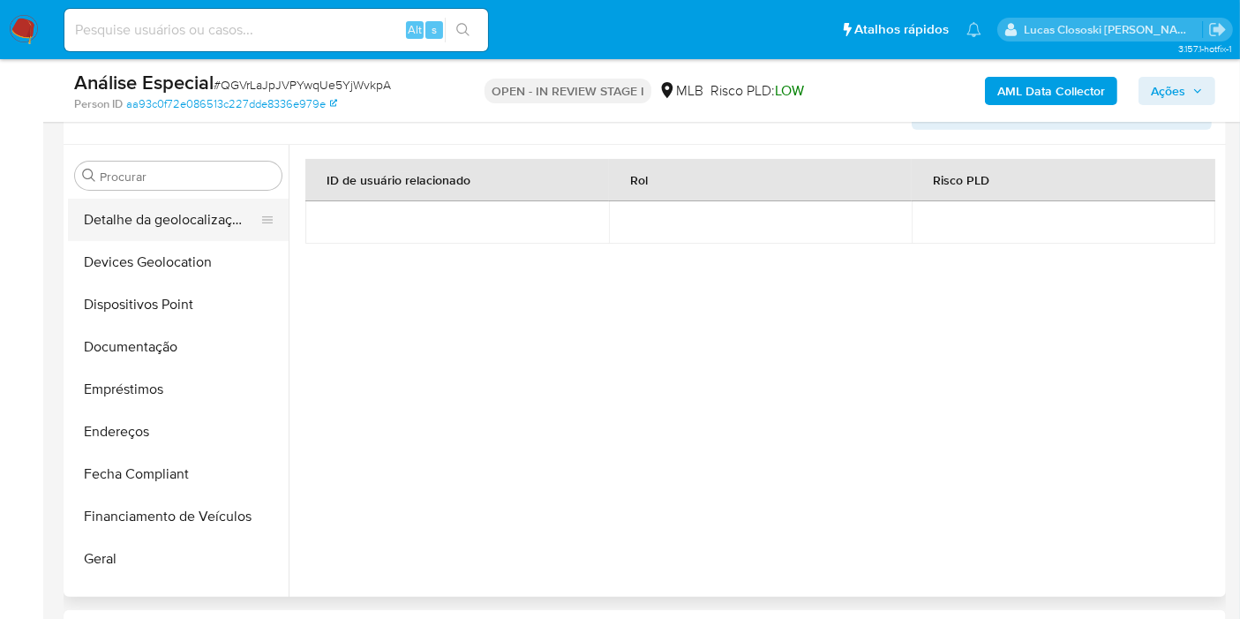
scroll to position [143, 0]
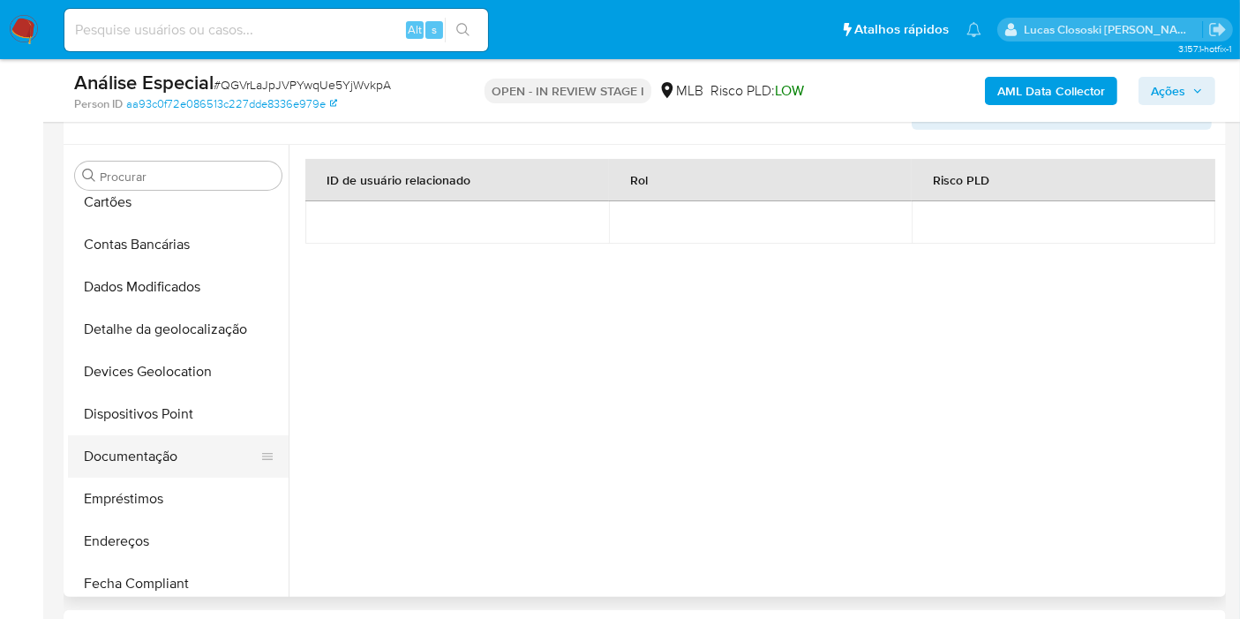
click at [124, 450] on button "Documentação" at bounding box center [171, 456] width 207 height 42
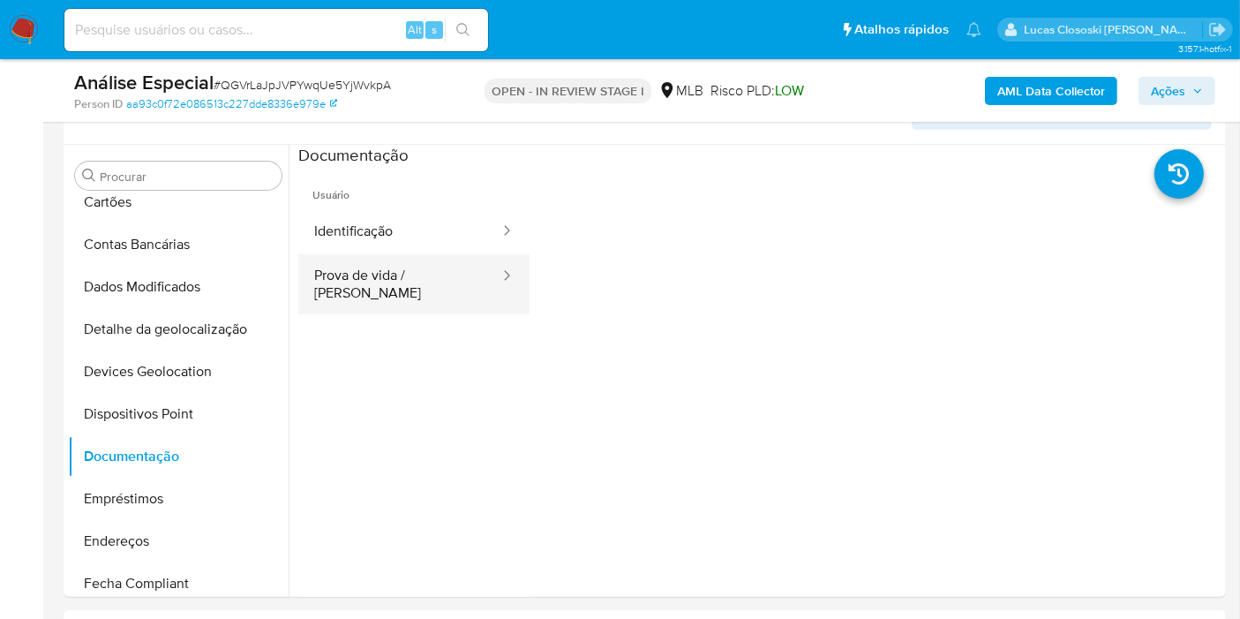
click at [390, 289] on button "Prova de vida / [PERSON_NAME]" at bounding box center [399, 284] width 203 height 60
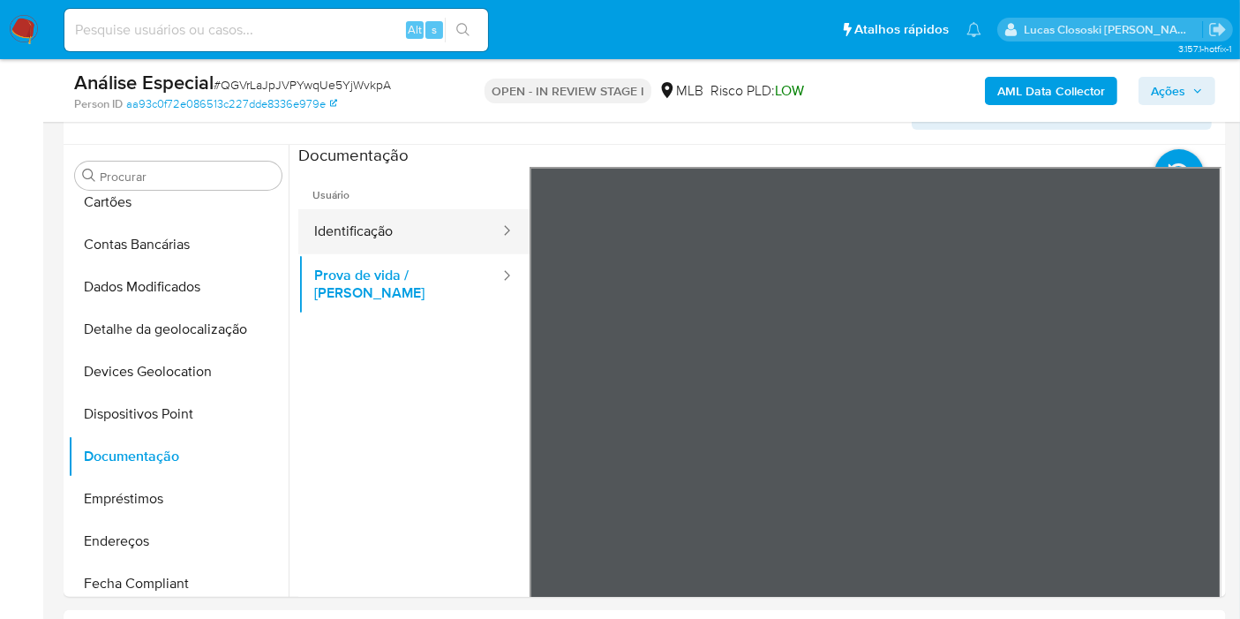
click at [402, 233] on button "Identificação" at bounding box center [399, 231] width 203 height 45
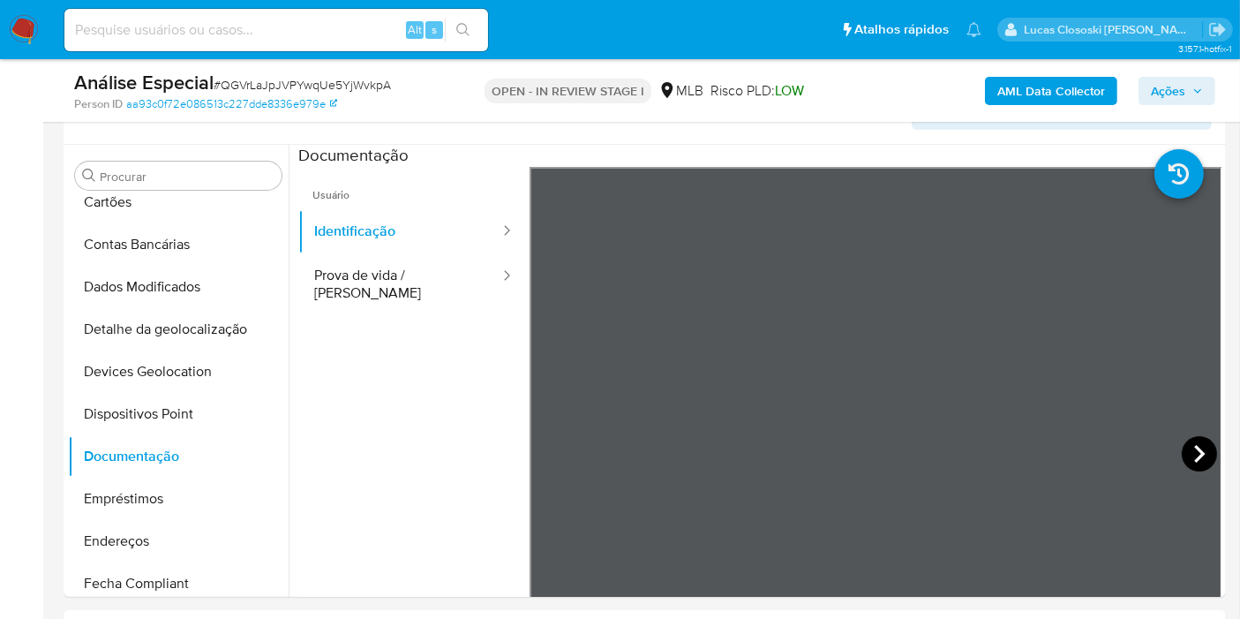
click at [1196, 442] on icon at bounding box center [1199, 453] width 35 height 35
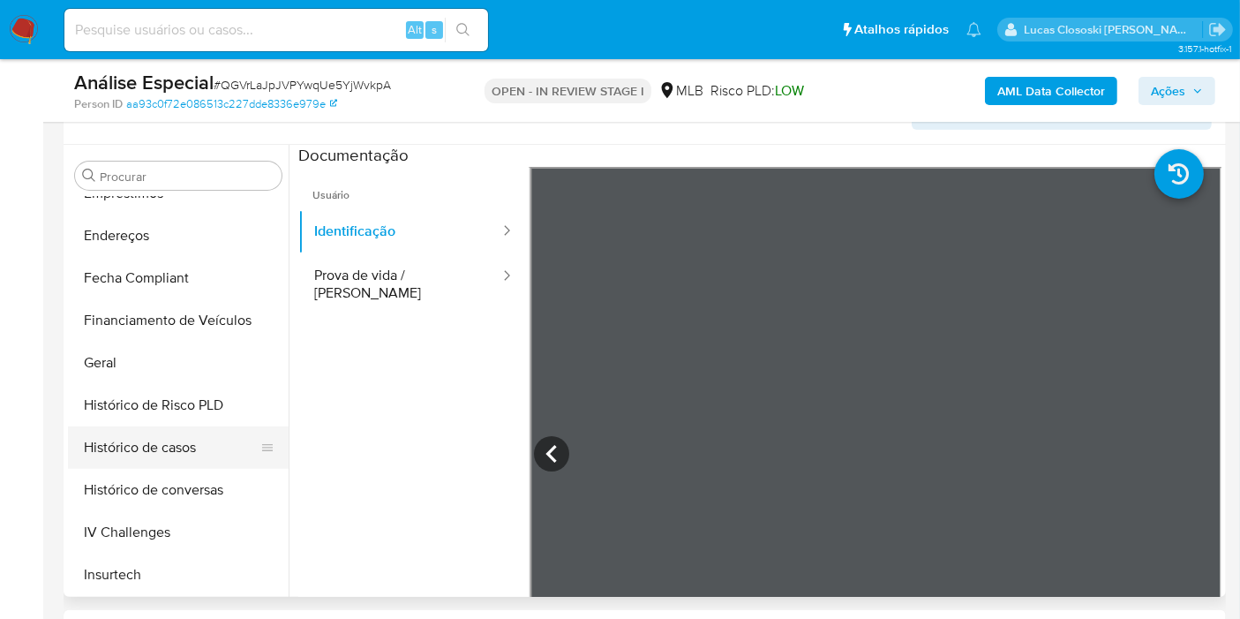
scroll to position [536, 0]
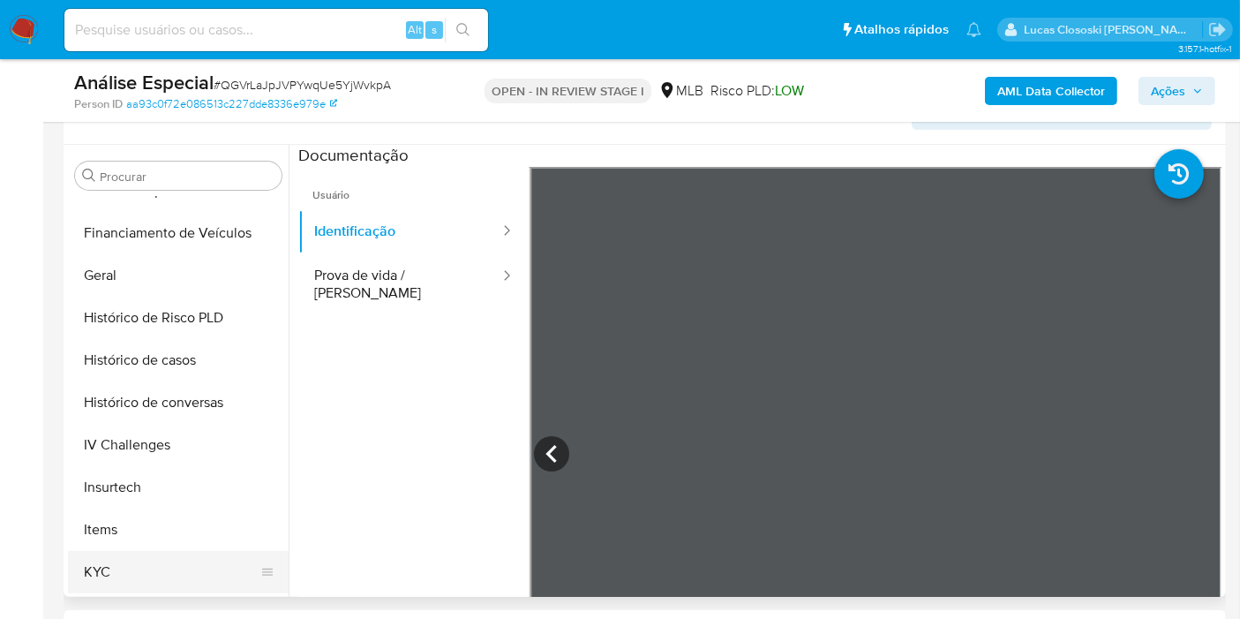
click at [196, 558] on button "KYC" at bounding box center [171, 572] width 207 height 42
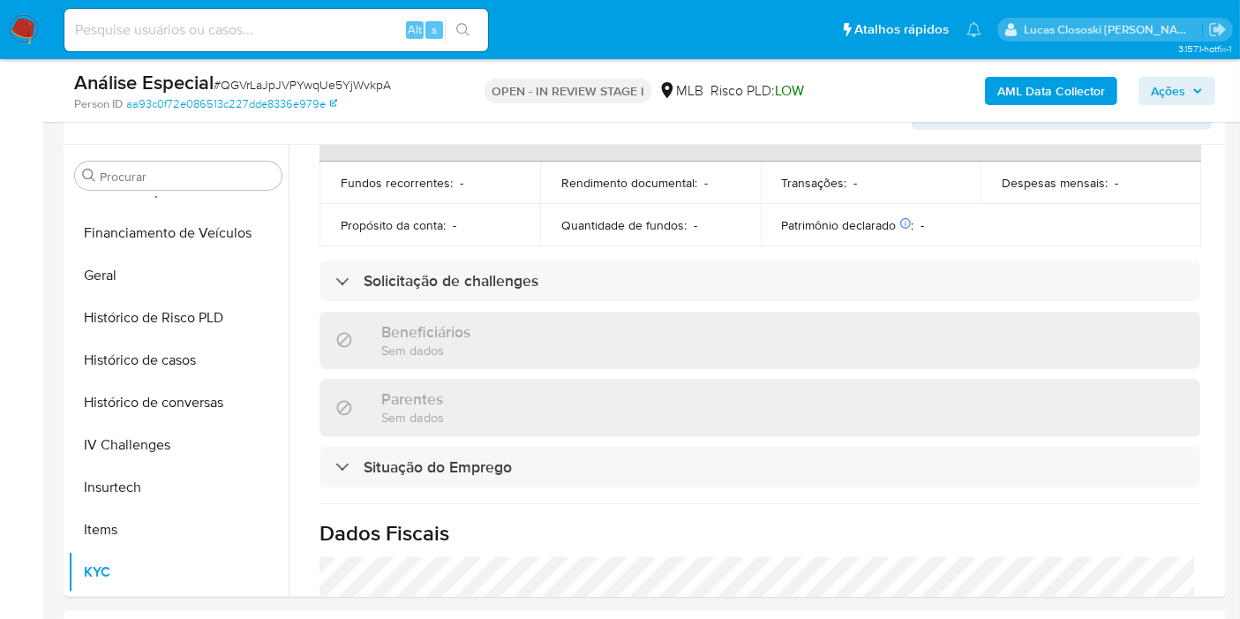
scroll to position [230, 0]
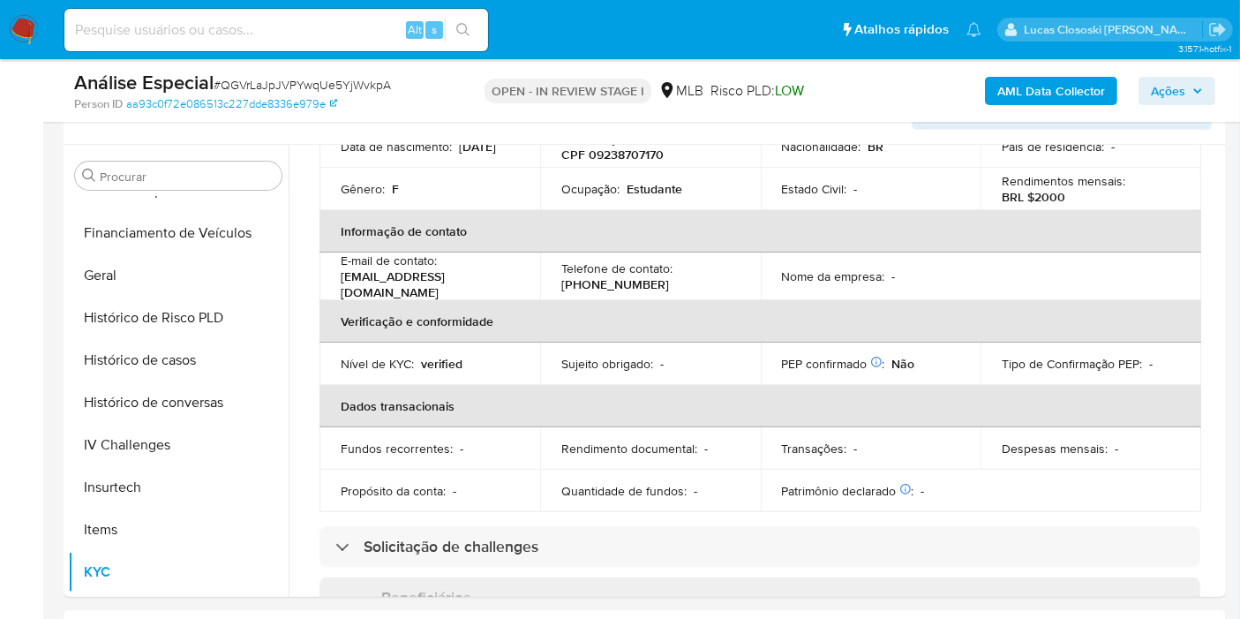
click at [250, 81] on span "# QGVrLaJpJVPYwqUe5YjWvkpA" at bounding box center [302, 85] width 177 height 18
copy span "QGVrLaJpJVPYwqUe5YjWvkpA"
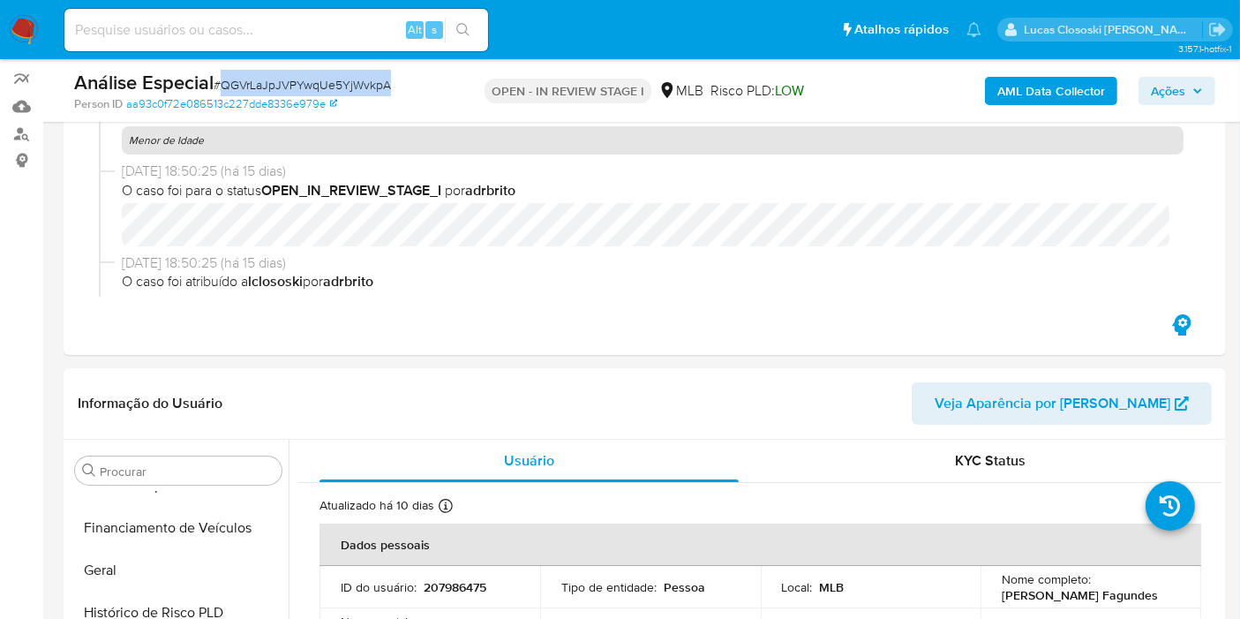
scroll to position [247, 0]
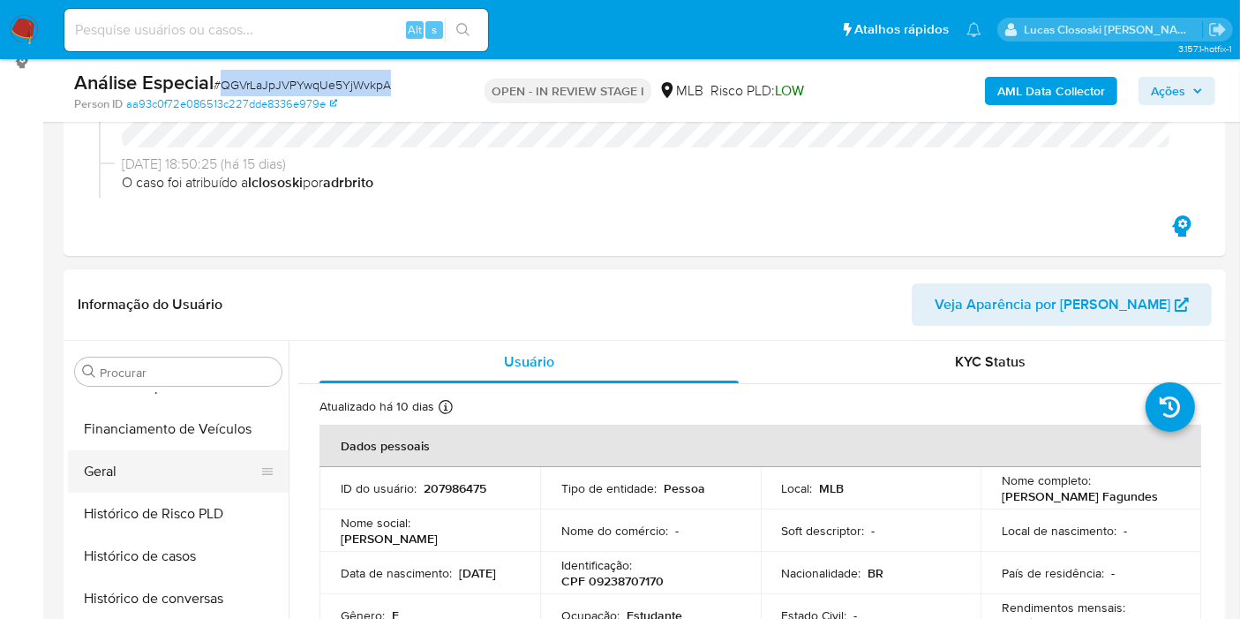
click at [152, 450] on button "Geral" at bounding box center [171, 471] width 207 height 42
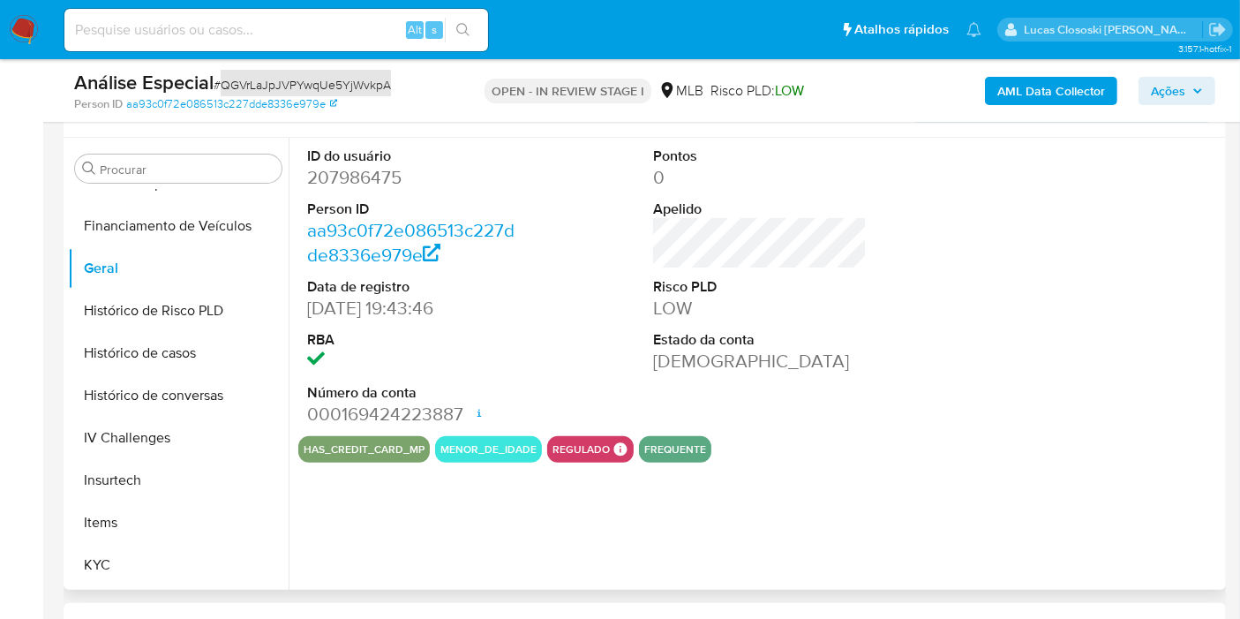
scroll to position [345, 0]
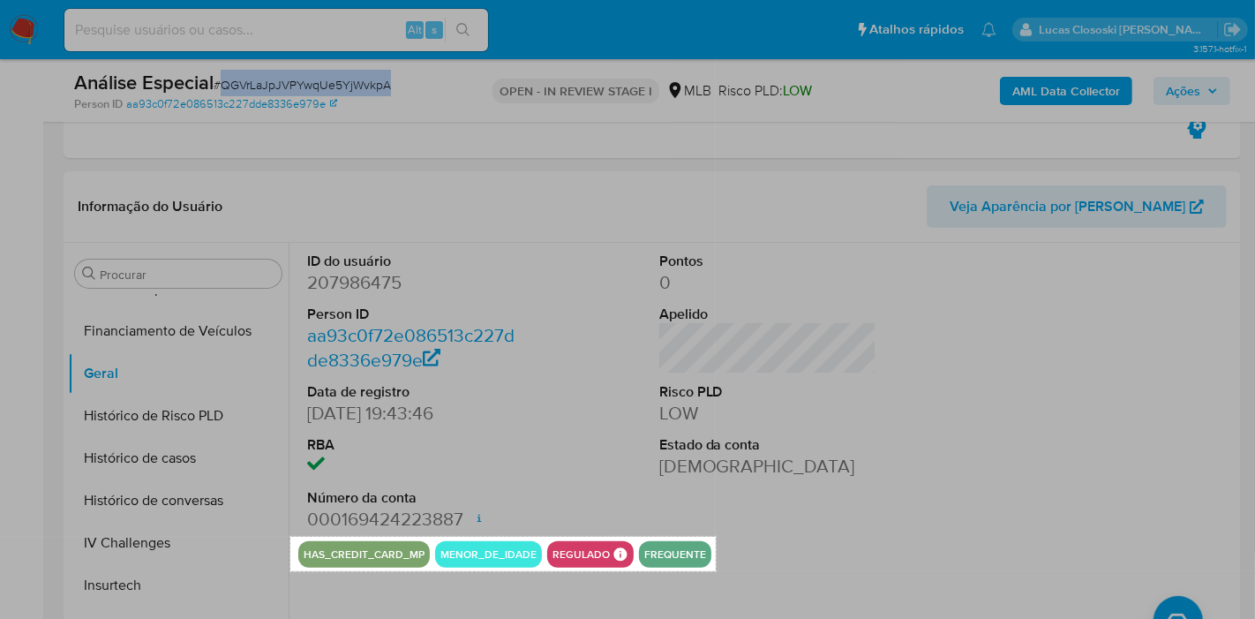
drag, startPoint x: 290, startPoint y: 537, endPoint x: 716, endPoint y: 571, distance: 426.8
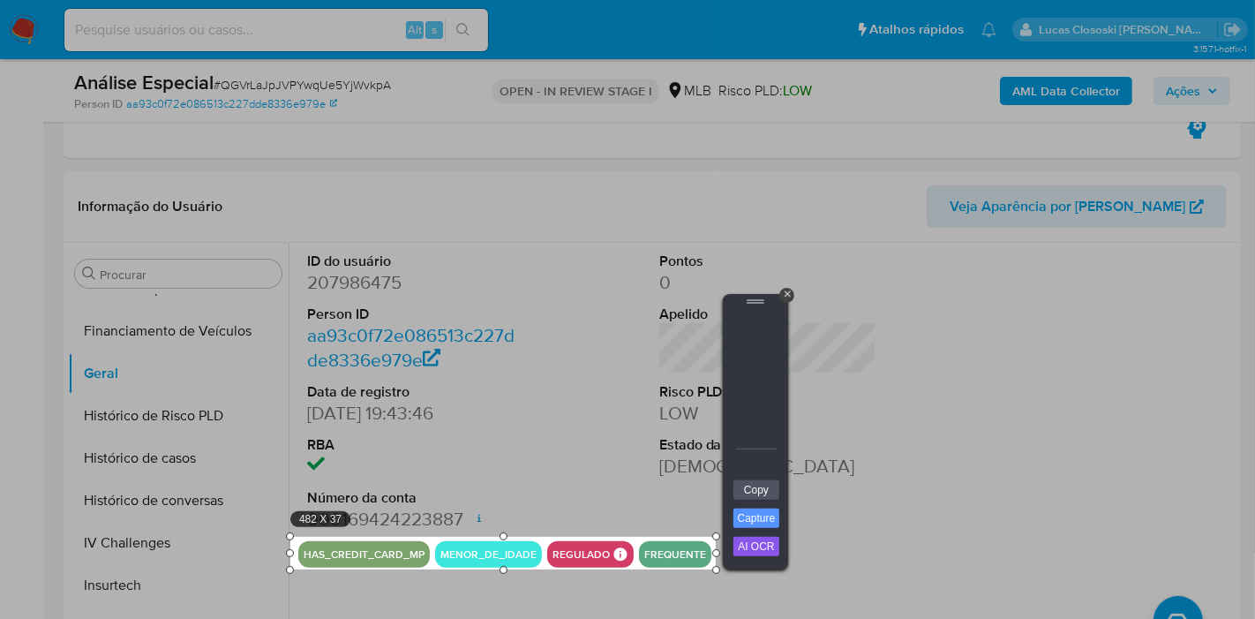
click at [732, 489] on div "Copy Capture AI OCR + Transform Images to Editable Text in Seconds! Instantly e…" at bounding box center [755, 524] width 53 height 90
click at [753, 490] on link "Copy" at bounding box center [756, 489] width 46 height 19
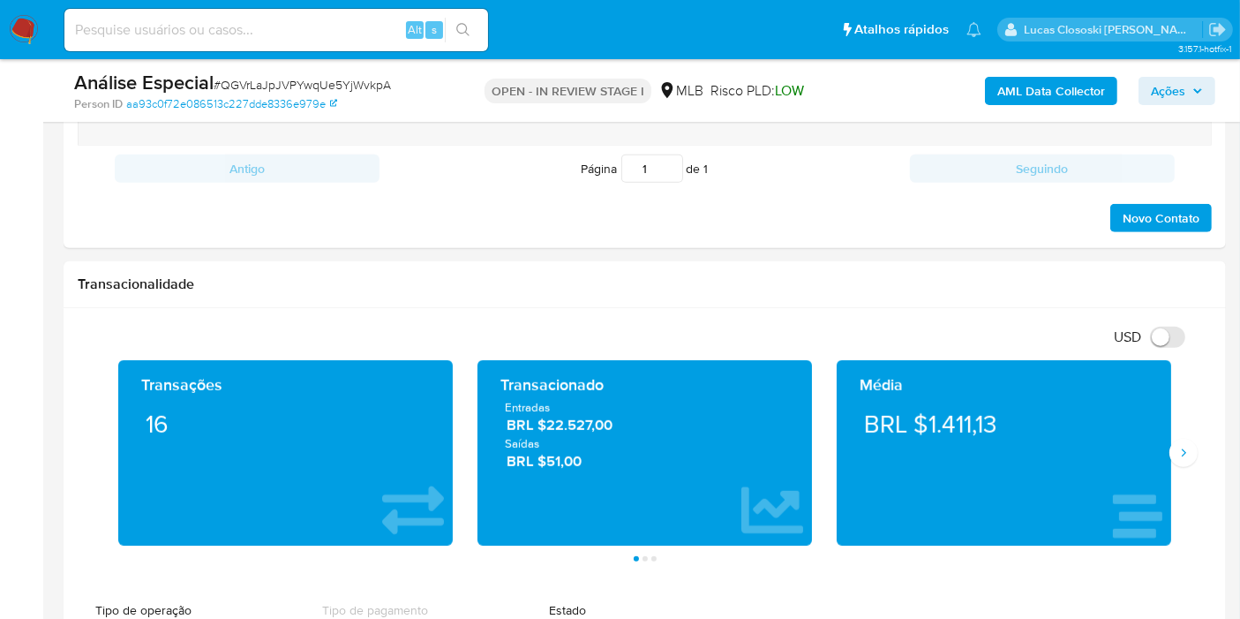
scroll to position [1326, 0]
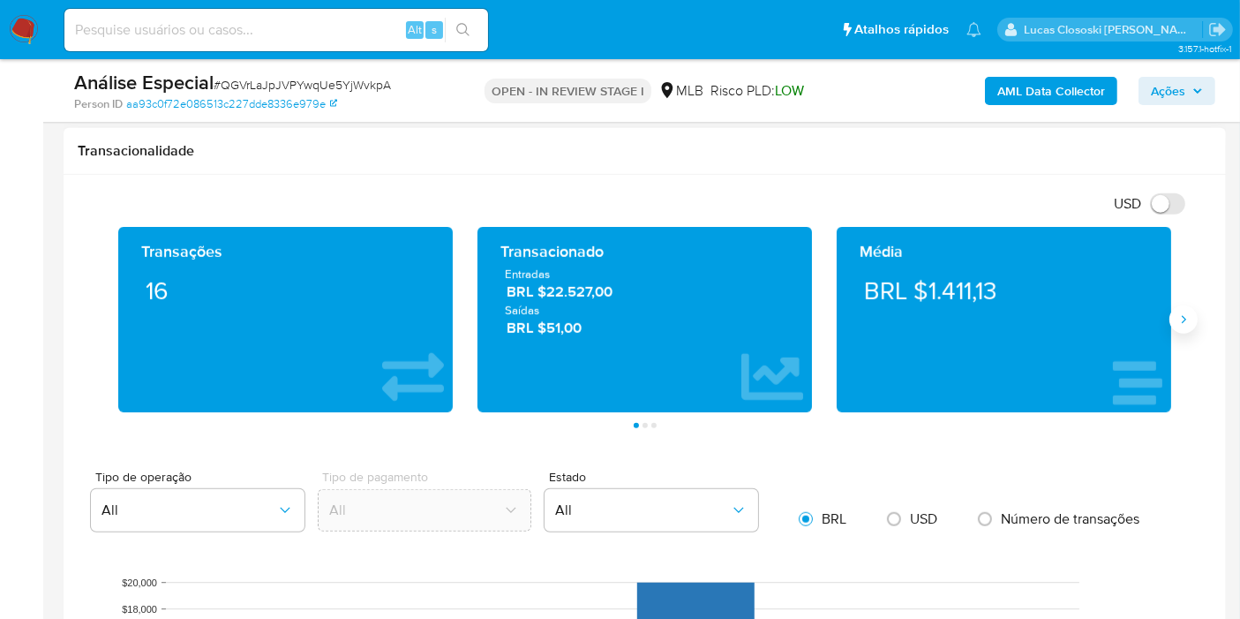
click at [1190, 315] on icon "Siguiente" at bounding box center [1183, 319] width 14 height 14
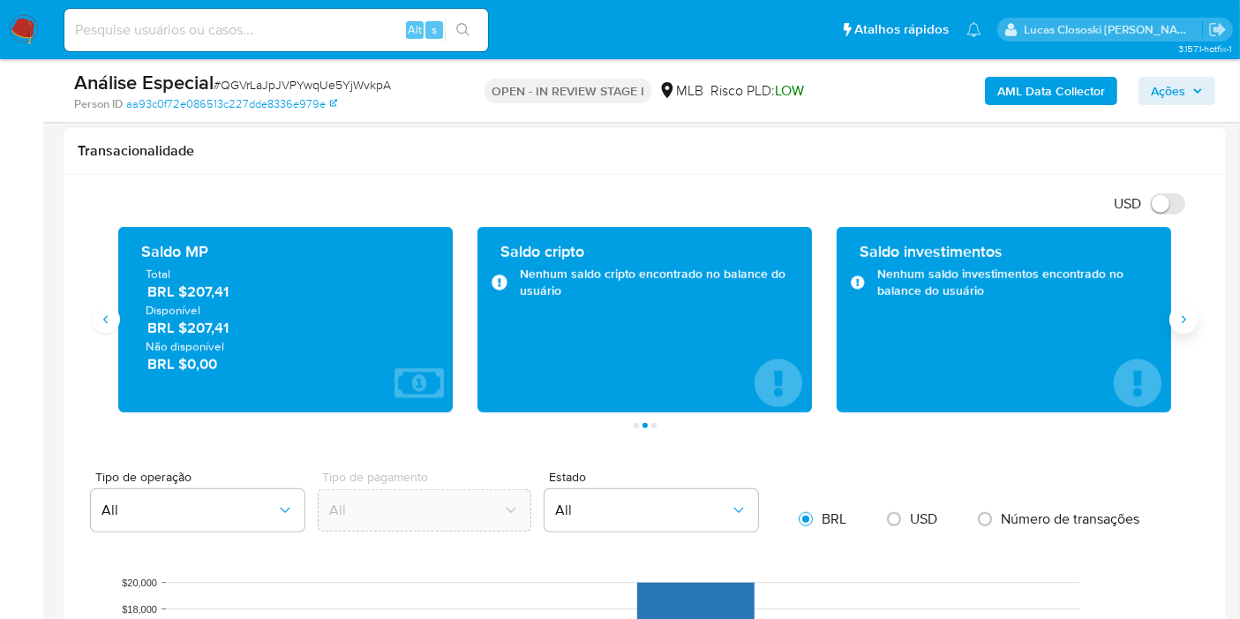
click at [1190, 315] on icon "Siguiente" at bounding box center [1183, 319] width 14 height 14
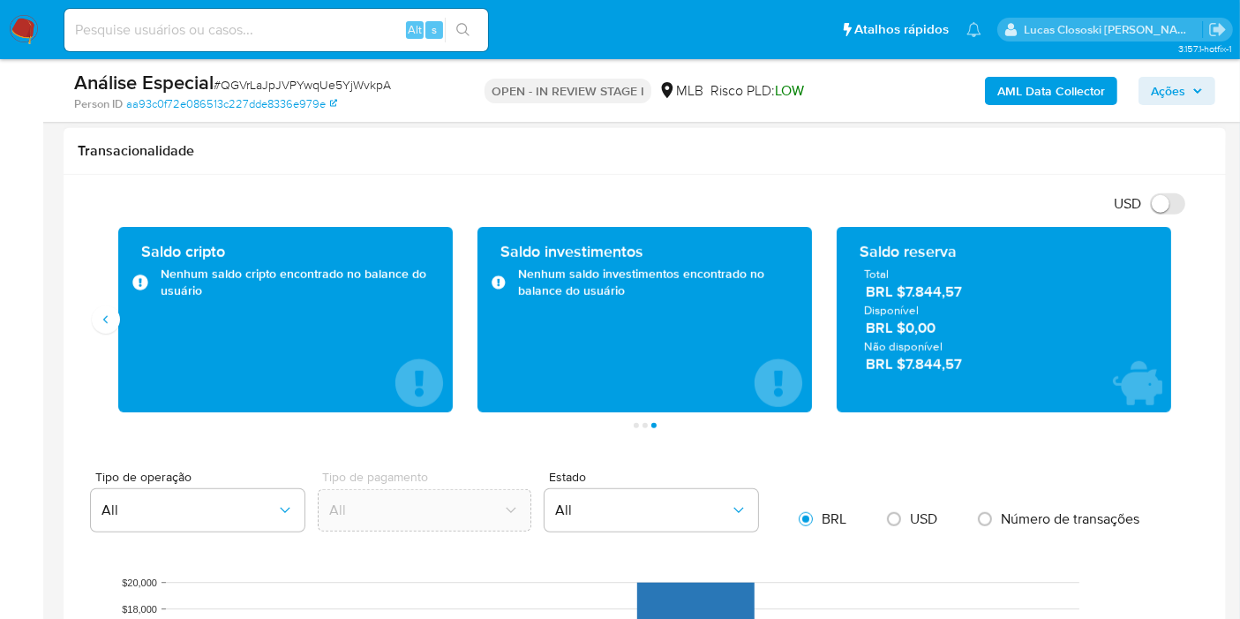
click at [1002, 282] on span "BRL $7.844,57" at bounding box center [1005, 292] width 278 height 20
drag, startPoint x: 1003, startPoint y: 290, endPoint x: 900, endPoint y: 293, distance: 102.4
click at [900, 293] on span "BRL $7.844,57" at bounding box center [1005, 292] width 278 height 20
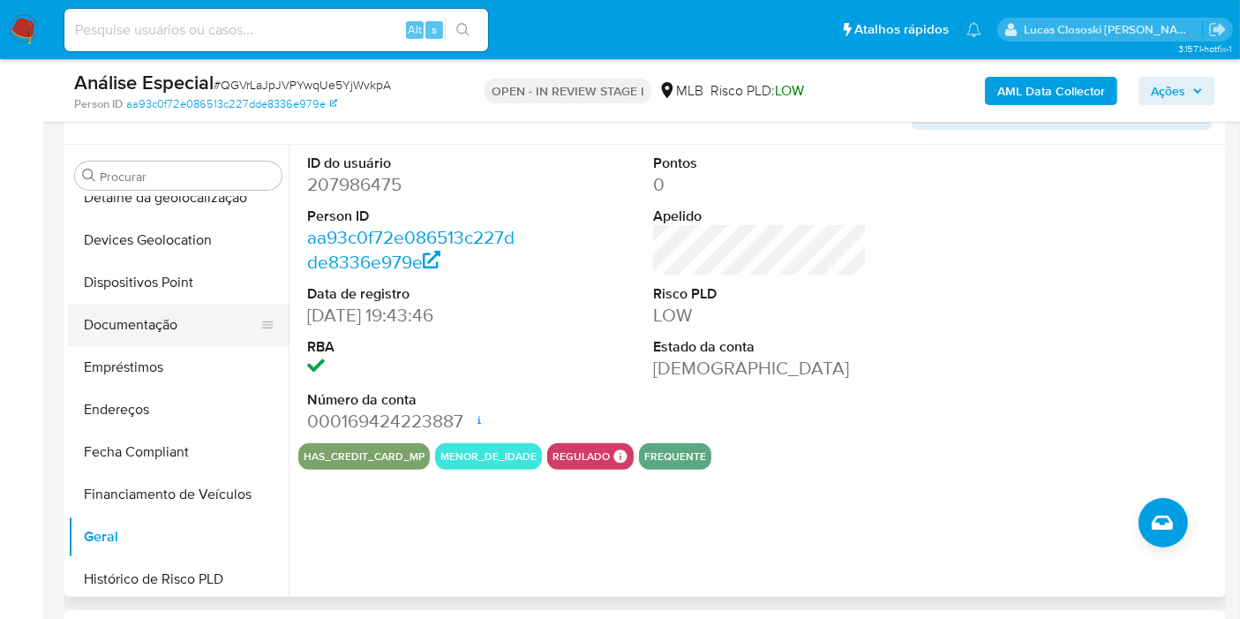
scroll to position [242, 0]
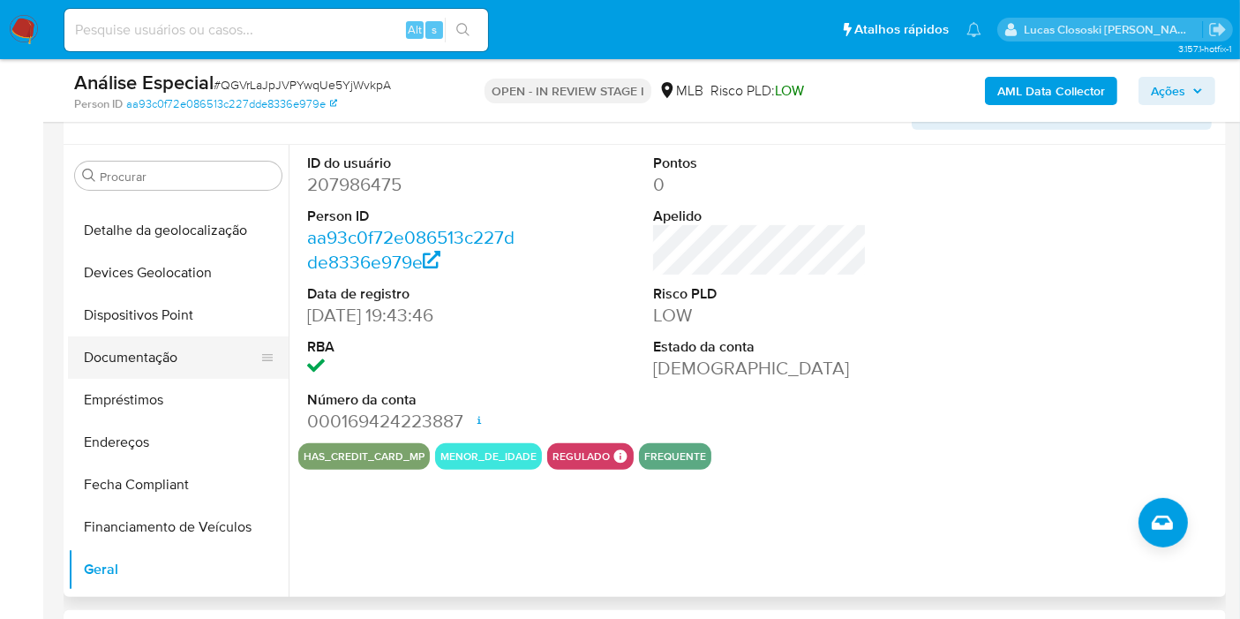
click at [198, 375] on button "Documentação" at bounding box center [171, 357] width 207 height 42
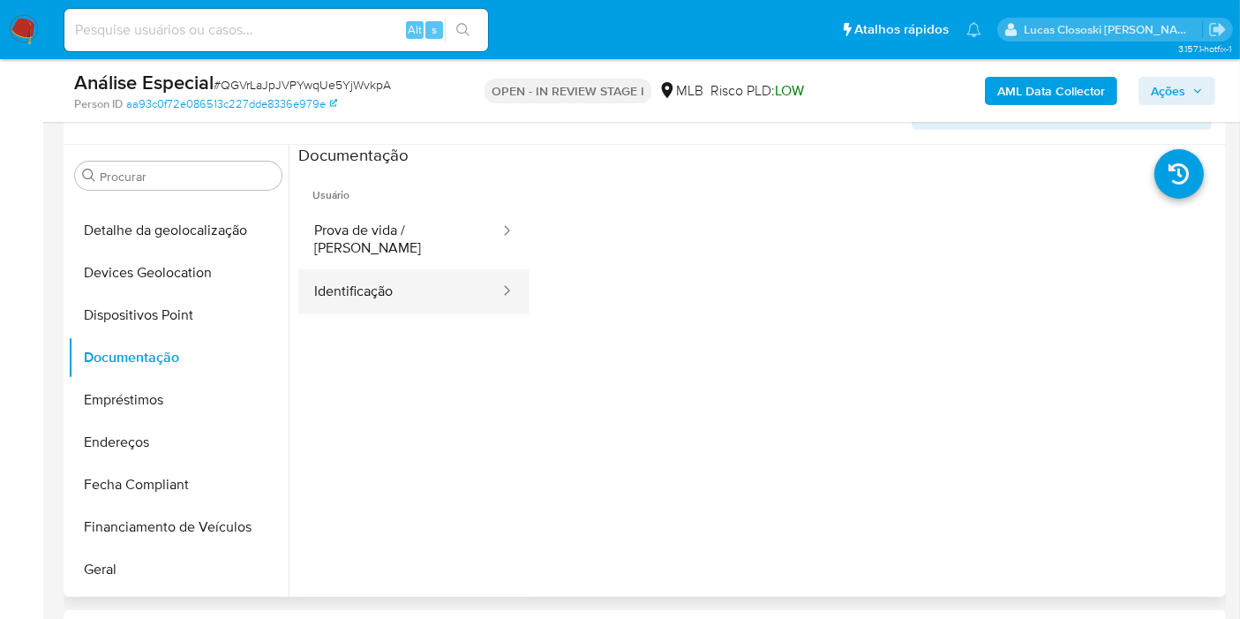
click at [392, 269] on button "Identificação" at bounding box center [399, 291] width 203 height 45
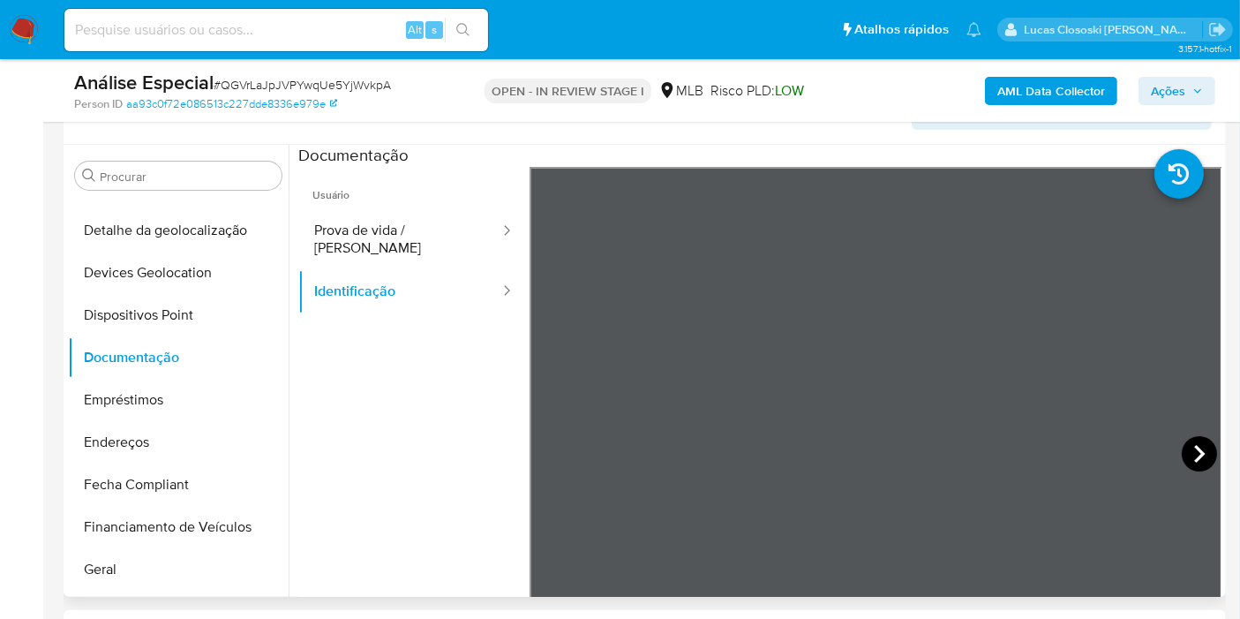
click at [1185, 440] on icon at bounding box center [1199, 453] width 35 height 35
click at [1166, 96] on span "Ações" at bounding box center [1168, 91] width 34 height 28
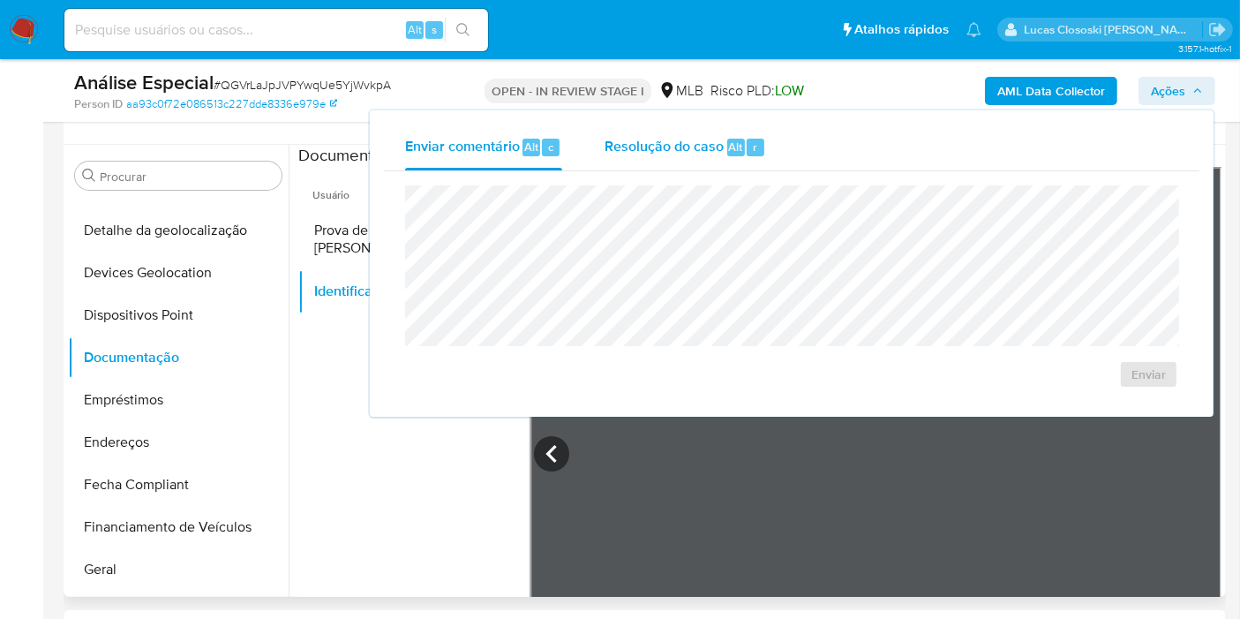
drag, startPoint x: 716, startPoint y: 139, endPoint x: 700, endPoint y: 175, distance: 38.7
click at [715, 140] on span "Resolução do caso" at bounding box center [664, 146] width 119 height 20
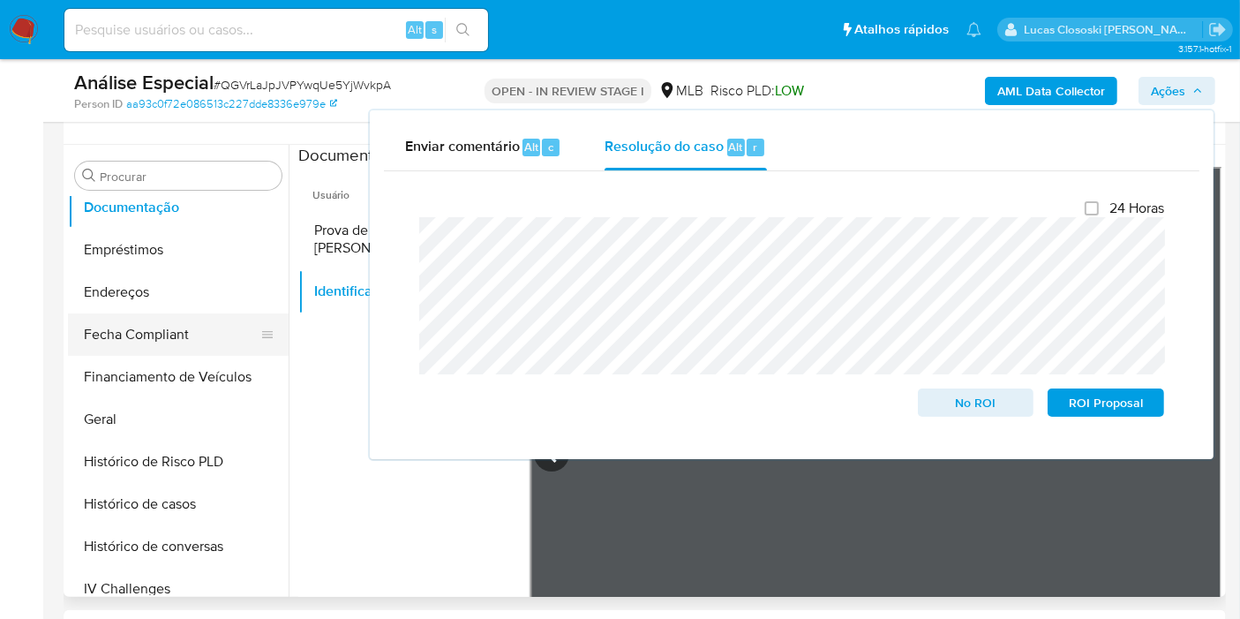
scroll to position [686, 0]
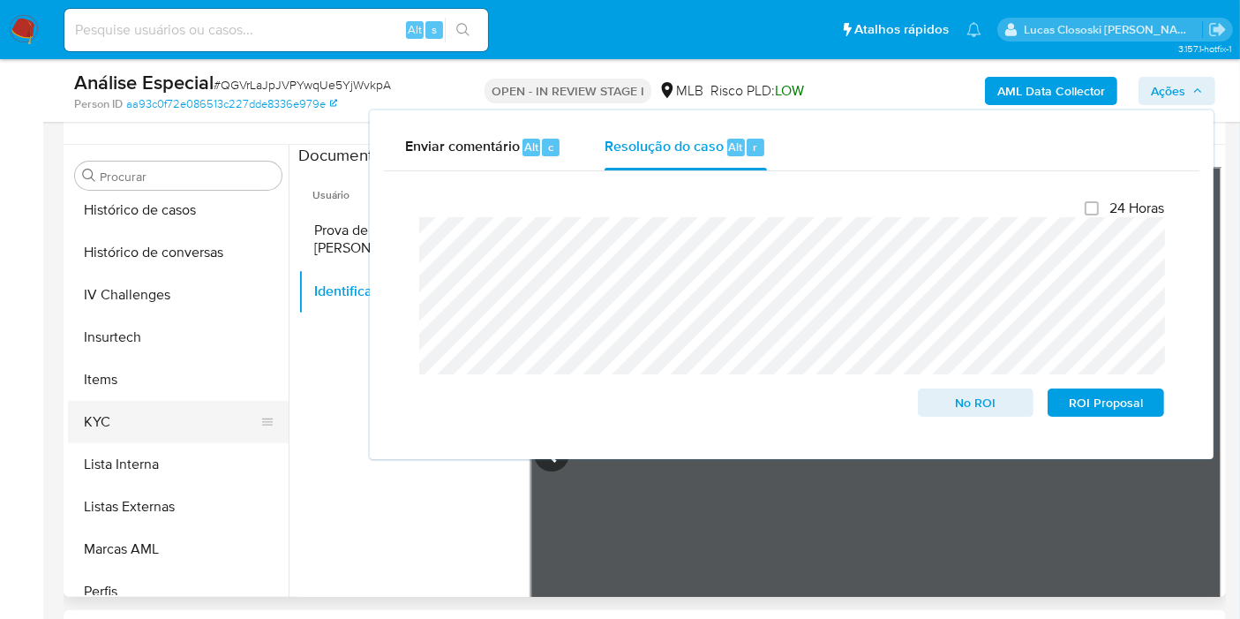
click at [112, 430] on button "KYC" at bounding box center [171, 422] width 207 height 42
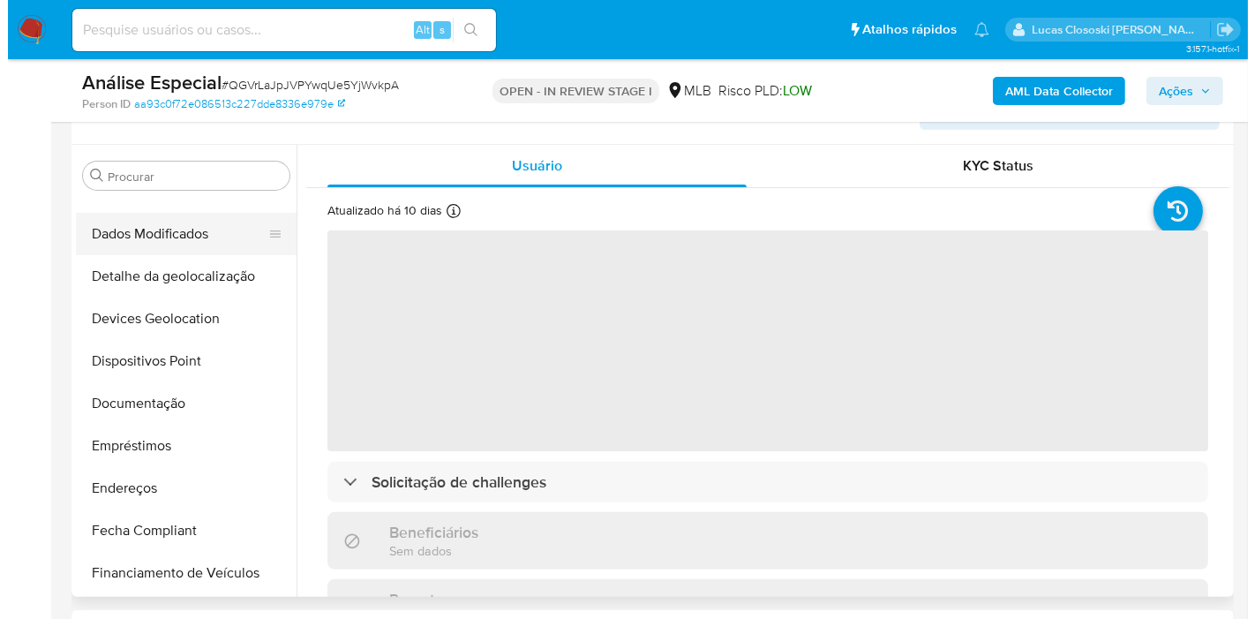
scroll to position [0, 0]
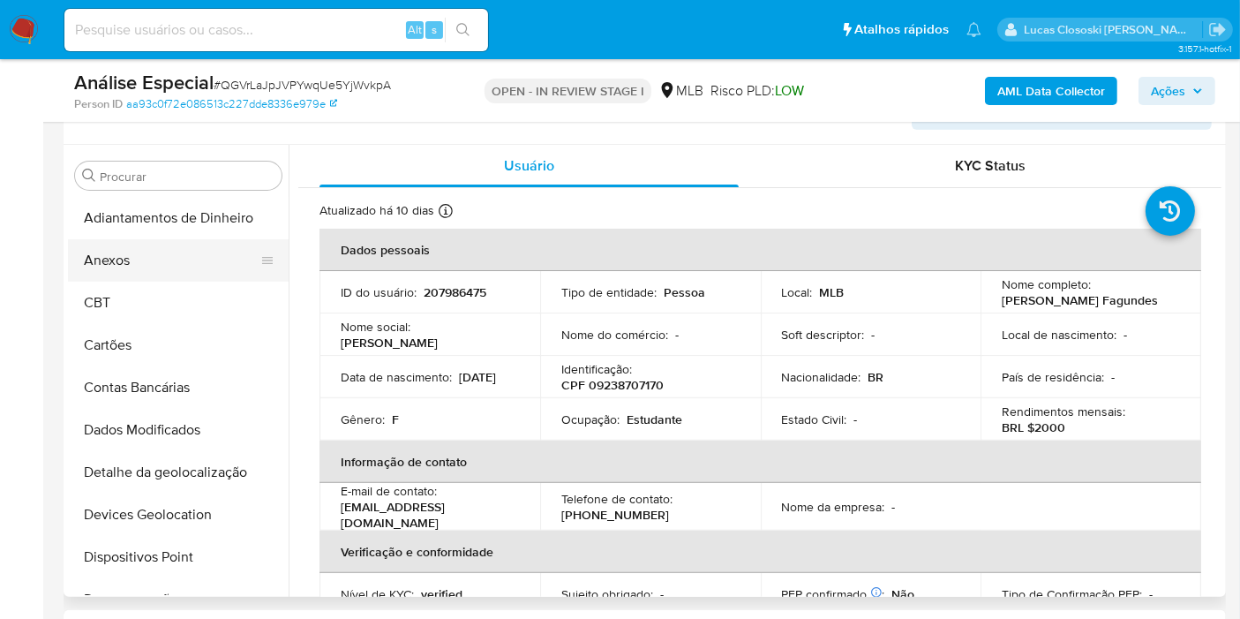
click at [156, 273] on button "Anexos" at bounding box center [171, 260] width 207 height 42
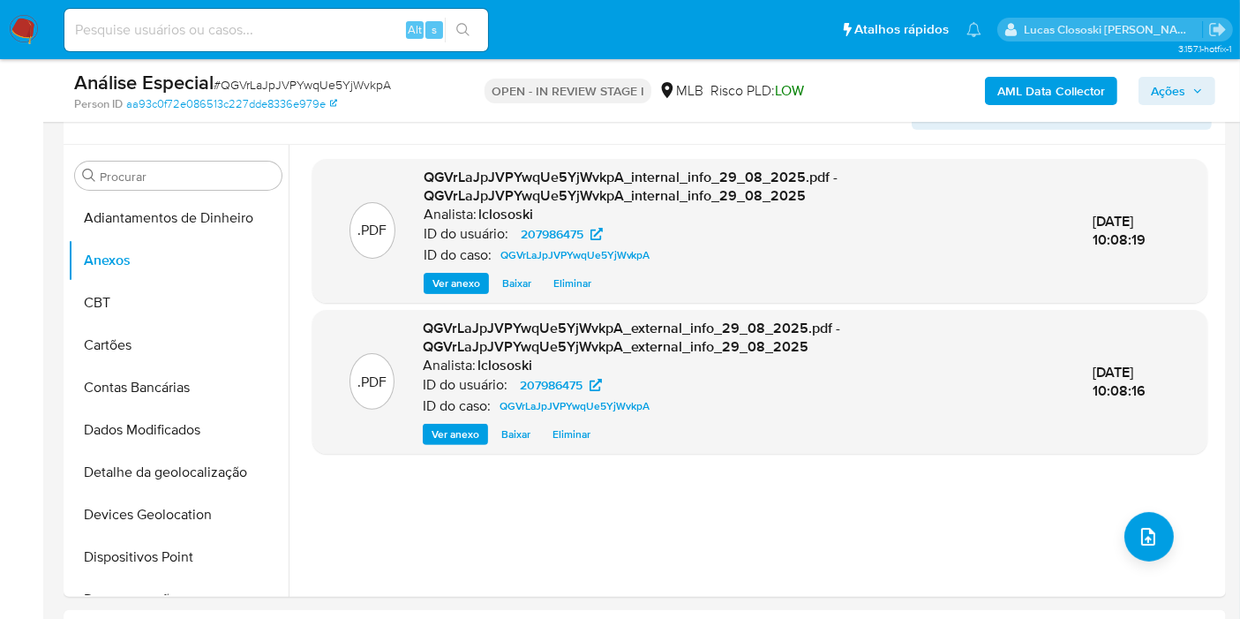
click at [1190, 90] on span "Ações" at bounding box center [1177, 91] width 52 height 25
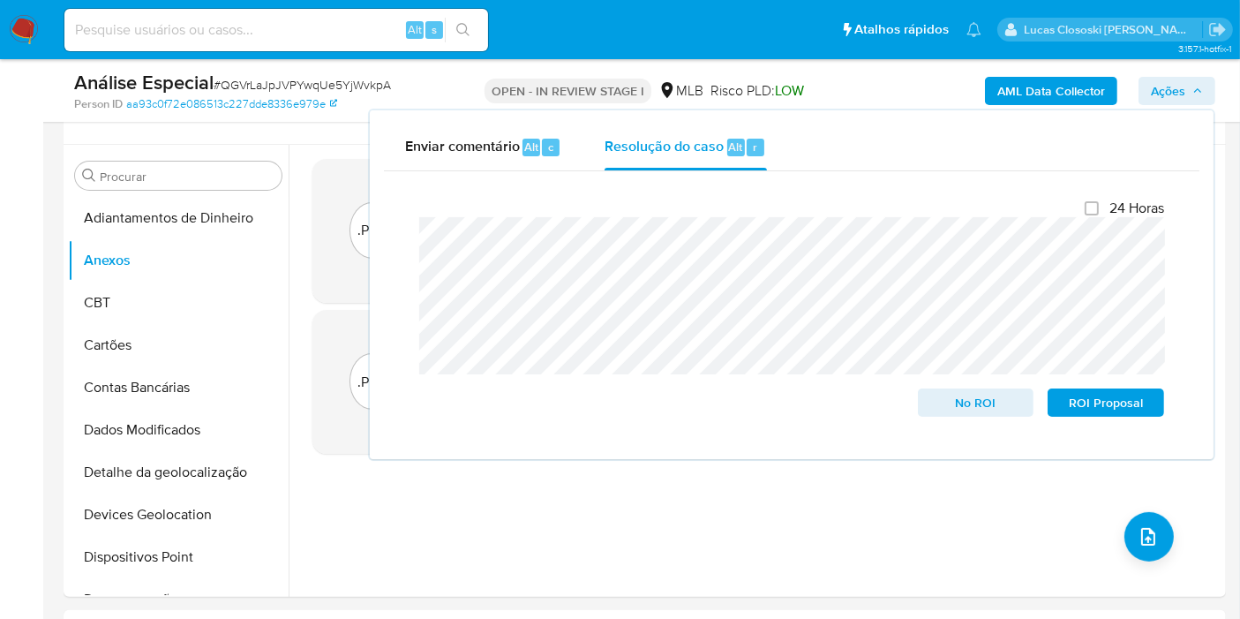
click at [1186, 85] on span "Ações" at bounding box center [1177, 91] width 52 height 25
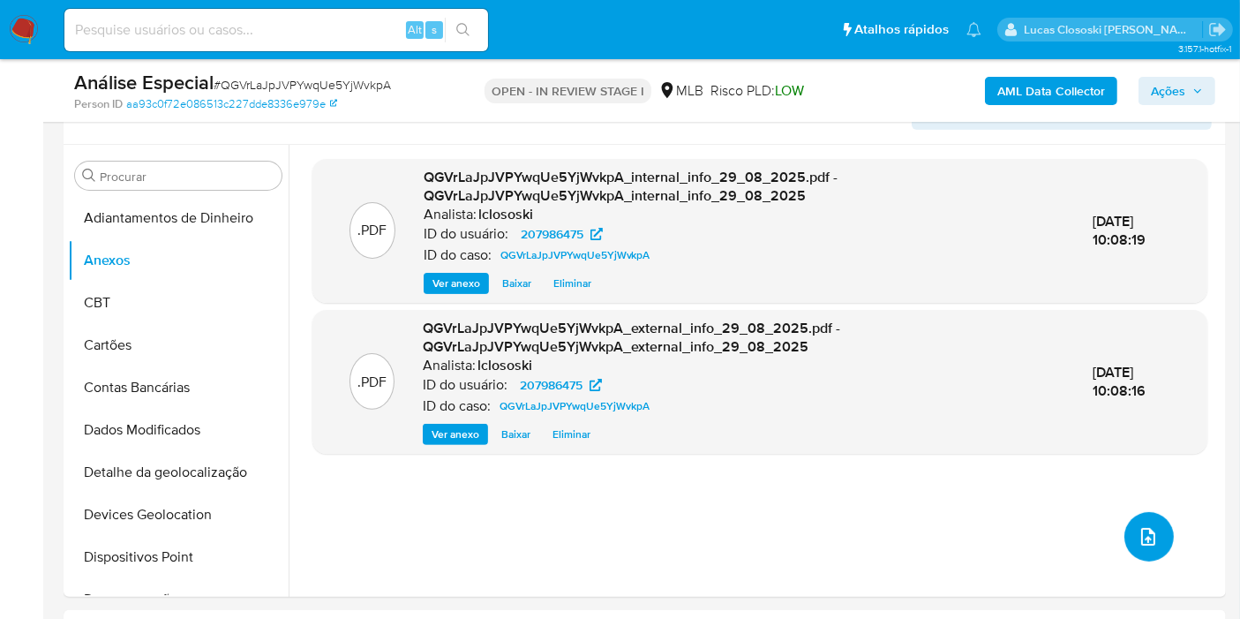
click at [1143, 535] on icon "upload-file" at bounding box center [1148, 536] width 21 height 21
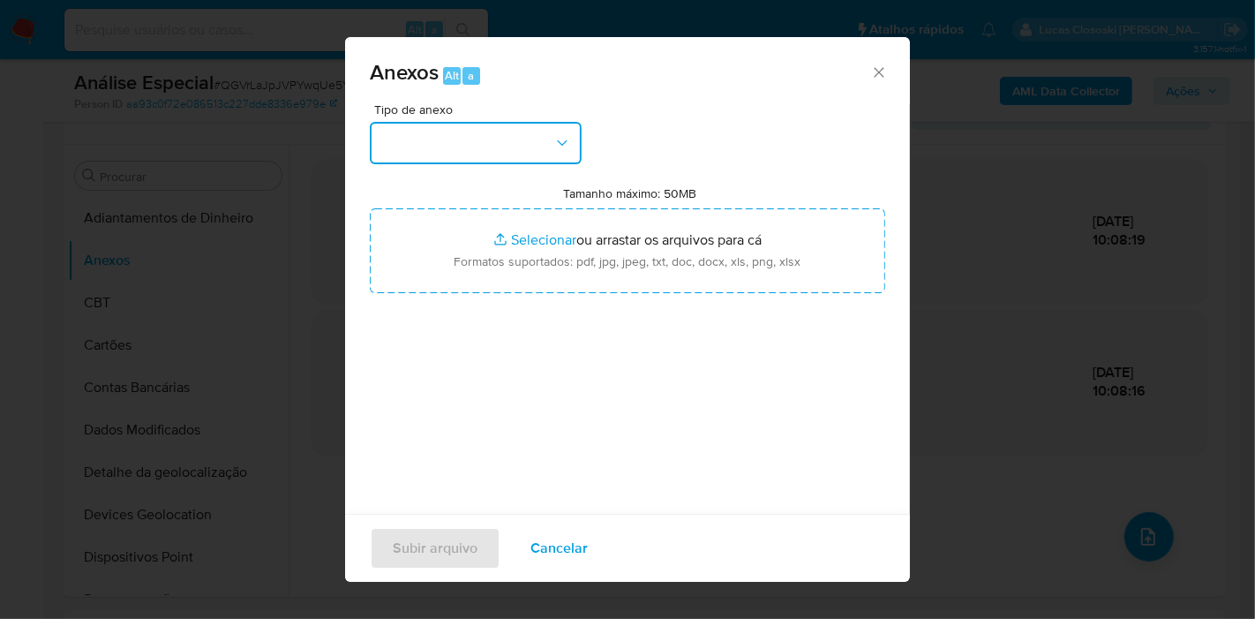
click at [469, 135] on button "button" at bounding box center [476, 143] width 212 height 42
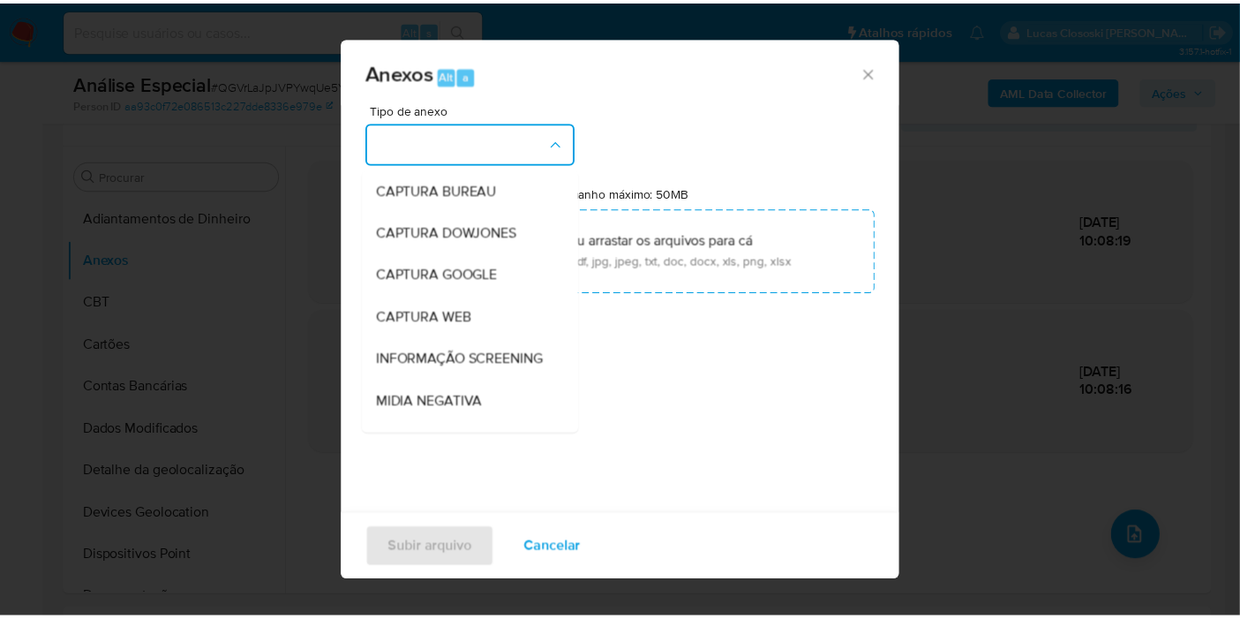
scroll to position [271, 0]
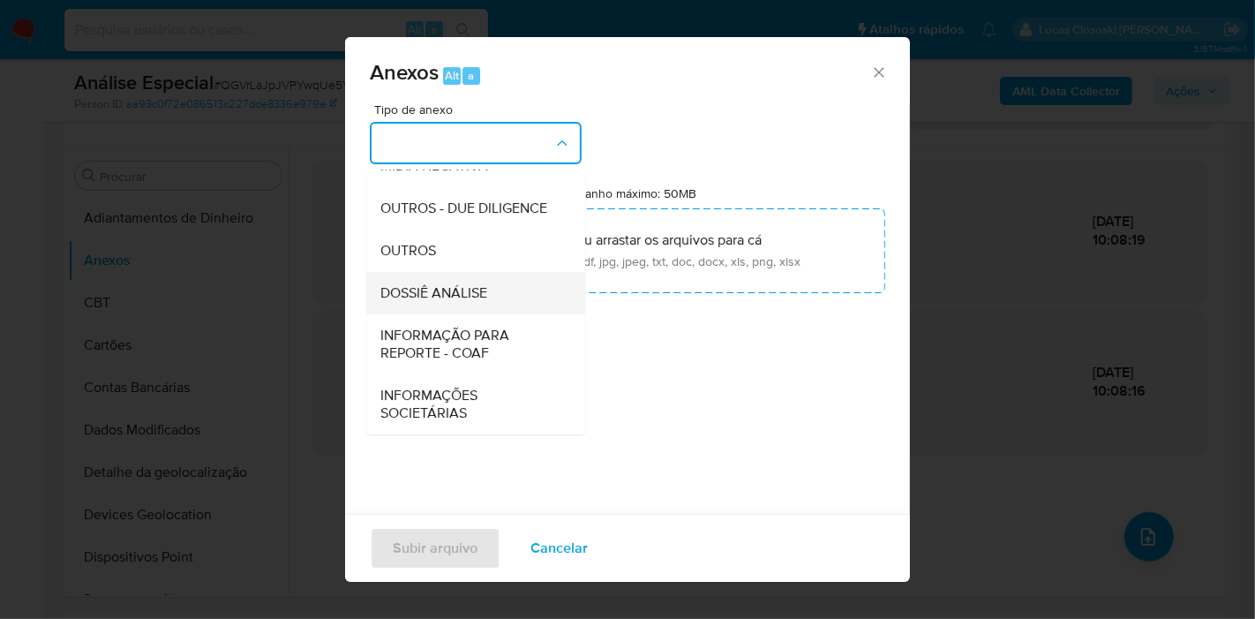
click at [477, 295] on span "DOSSIÊ ANÁLISE" at bounding box center [433, 293] width 107 height 18
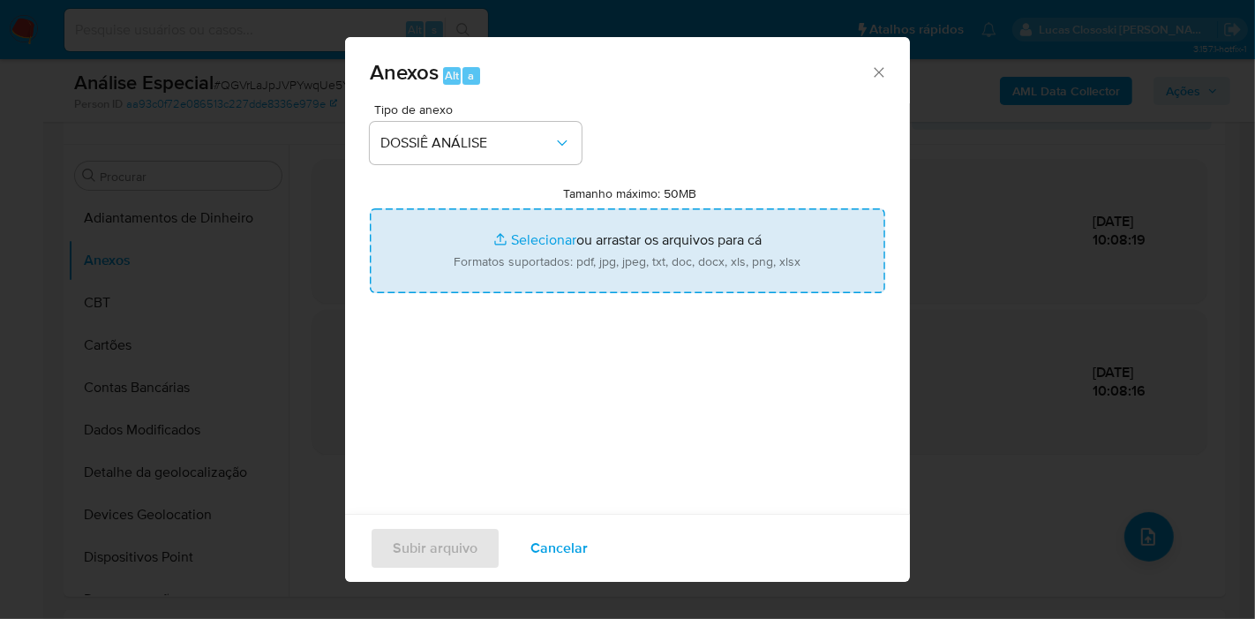
click at [478, 248] on input "Tamanho máximo: 50MB Selecionar arquivos" at bounding box center [627, 250] width 515 height 85
type input "C:\fakepath\SAR - XXXX - CPF 09238707170 - SOPHIA LINHARES FAGUNDES.pdf"
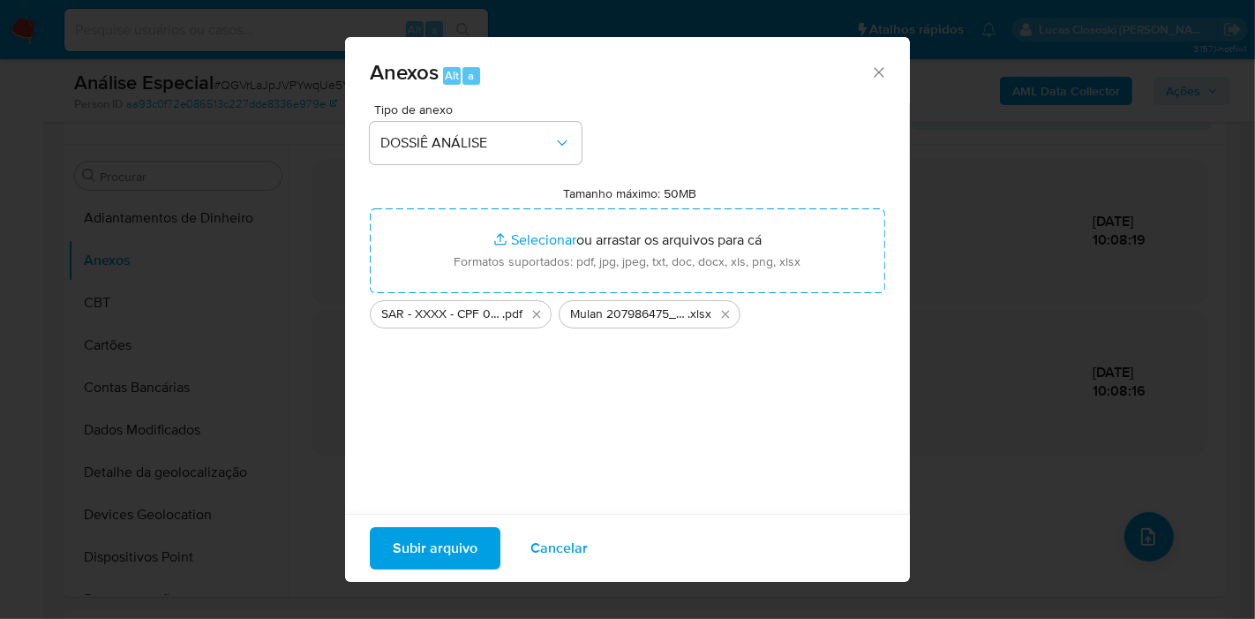
click at [477, 545] on button "Subir arquivo" at bounding box center [435, 548] width 131 height 42
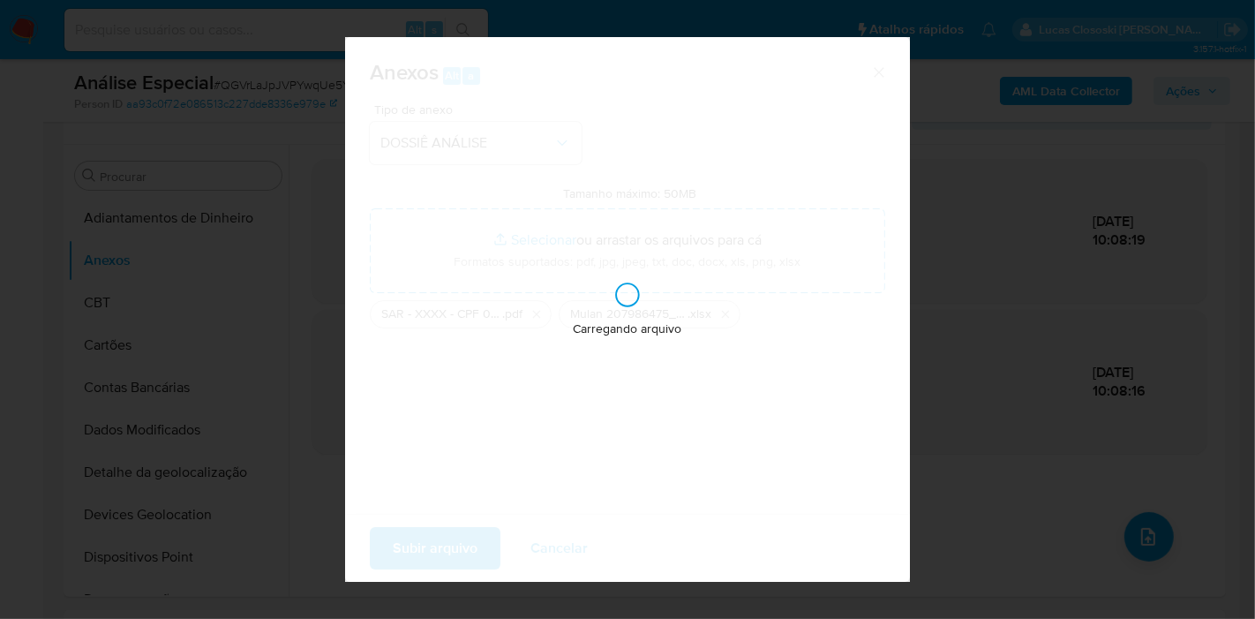
click at [718, 616] on div "Anexos Alt a Tipo de anexo DOSSIÊ ANÁLISE Tamanho máximo: 50MB Selecionar arqui…" at bounding box center [627, 309] width 1255 height 619
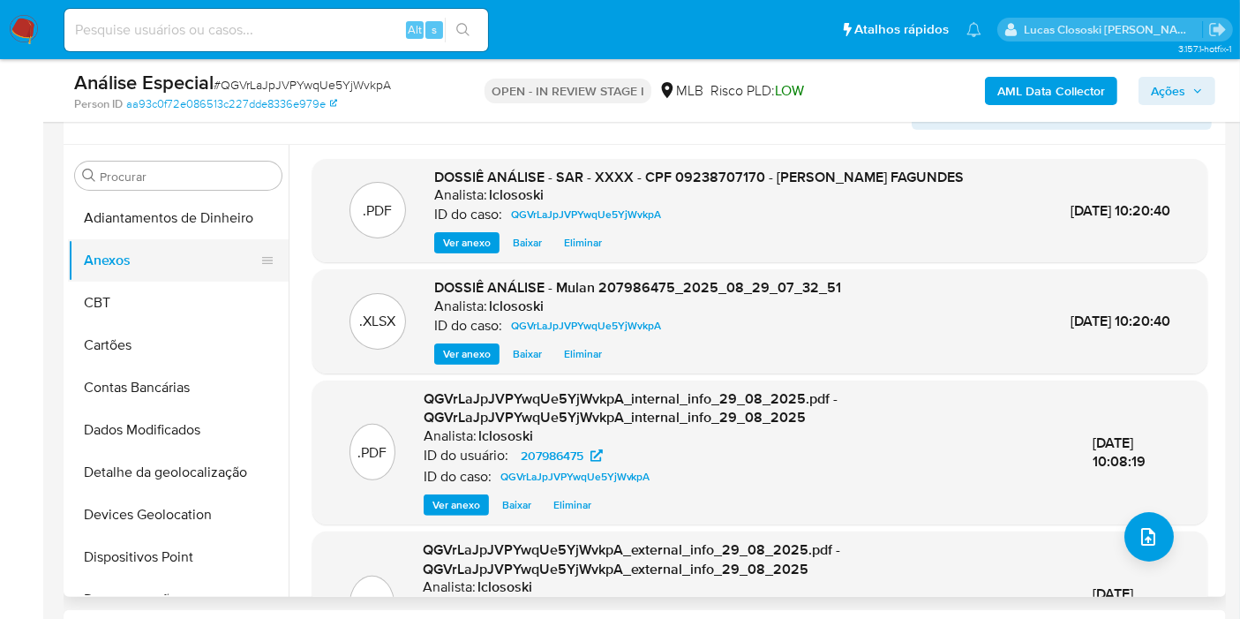
drag, startPoint x: 131, startPoint y: 304, endPoint x: 113, endPoint y: 272, distance: 37.1
click at [131, 304] on button "CBT" at bounding box center [178, 303] width 221 height 42
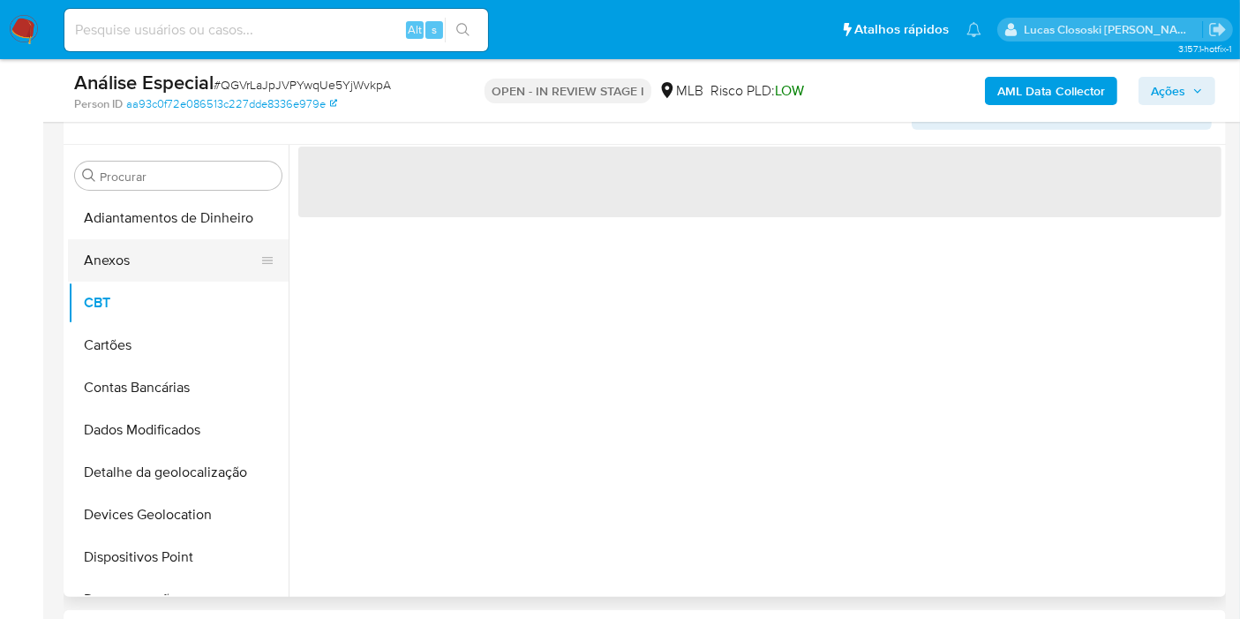
click at [110, 270] on button "Anexos" at bounding box center [171, 260] width 207 height 42
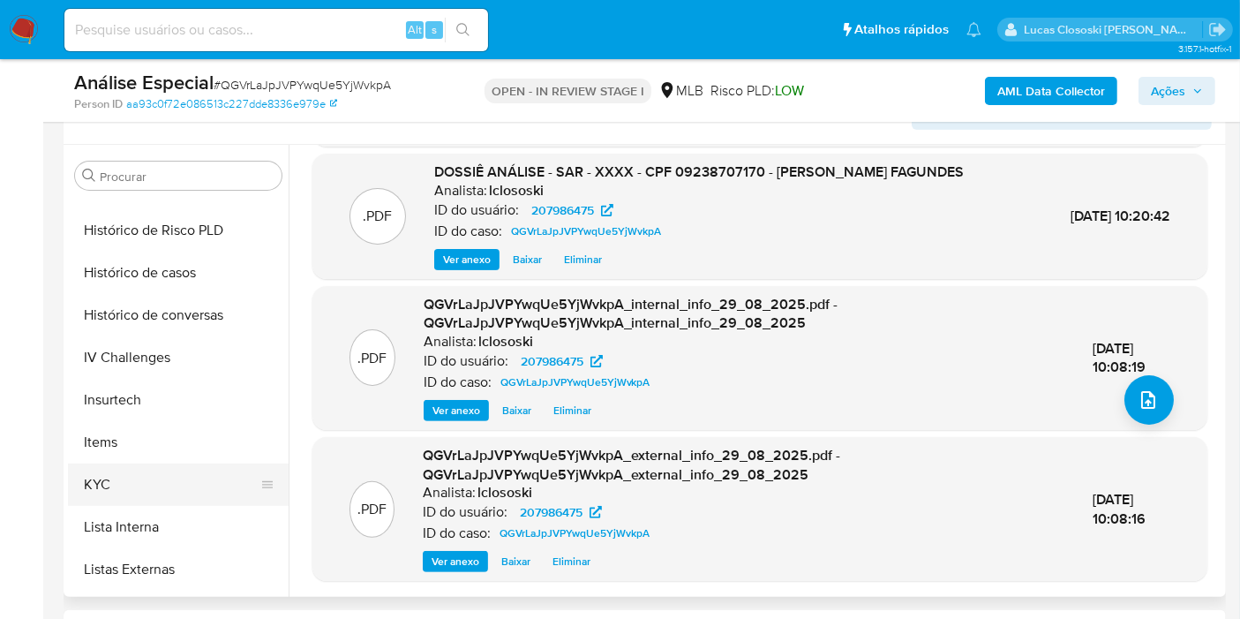
scroll to position [686, 0]
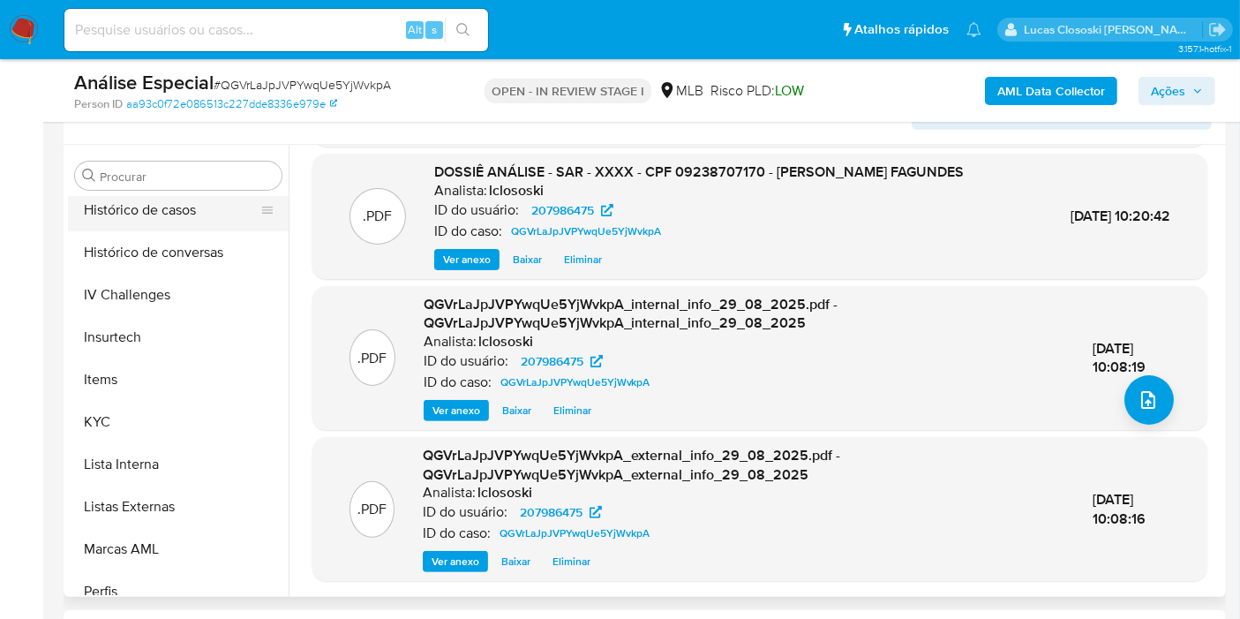
click at [142, 207] on button "Histórico de casos" at bounding box center [171, 210] width 207 height 42
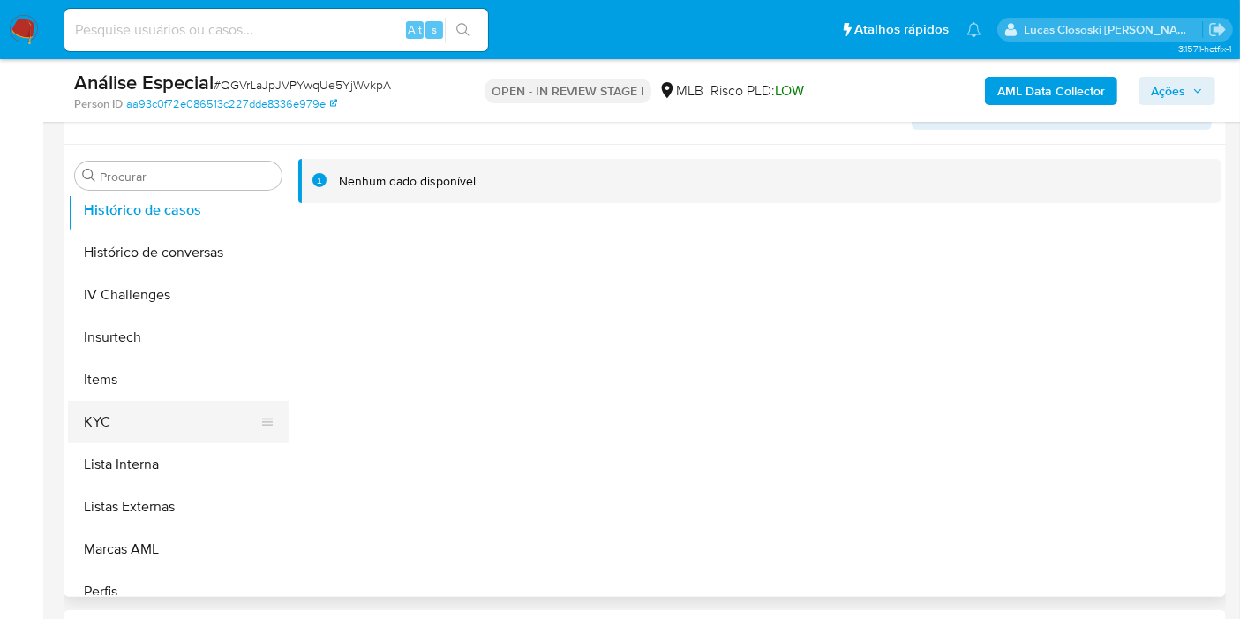
click at [116, 424] on button "KYC" at bounding box center [171, 422] width 207 height 42
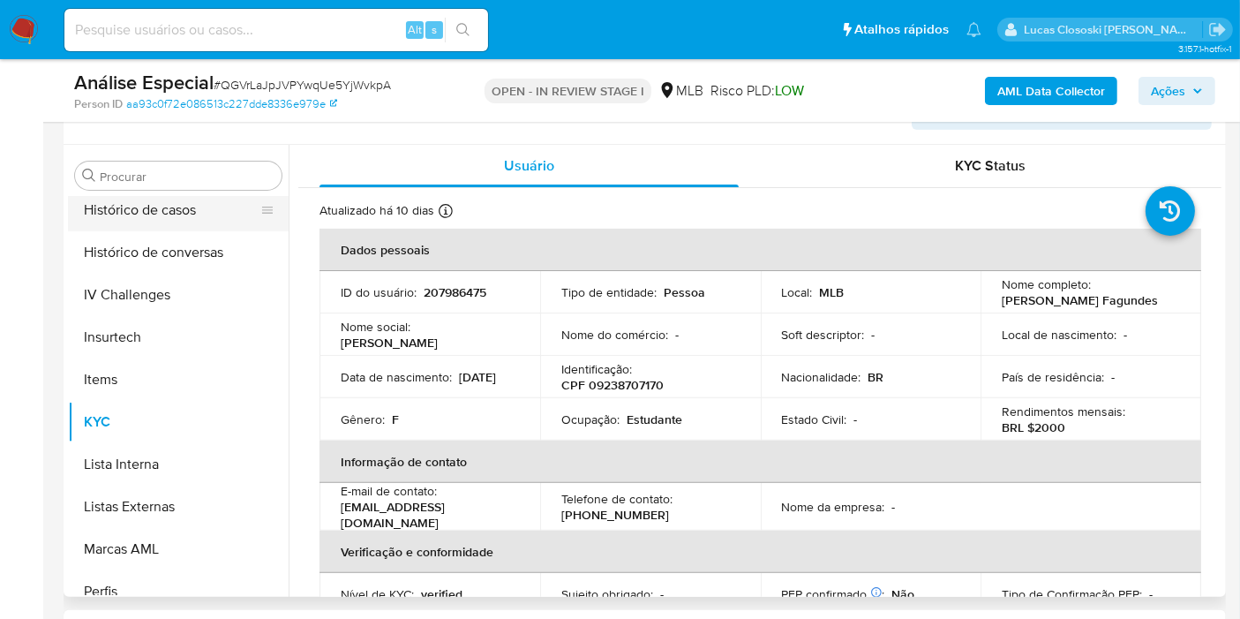
click at [181, 222] on button "Histórico de casos" at bounding box center [171, 210] width 207 height 42
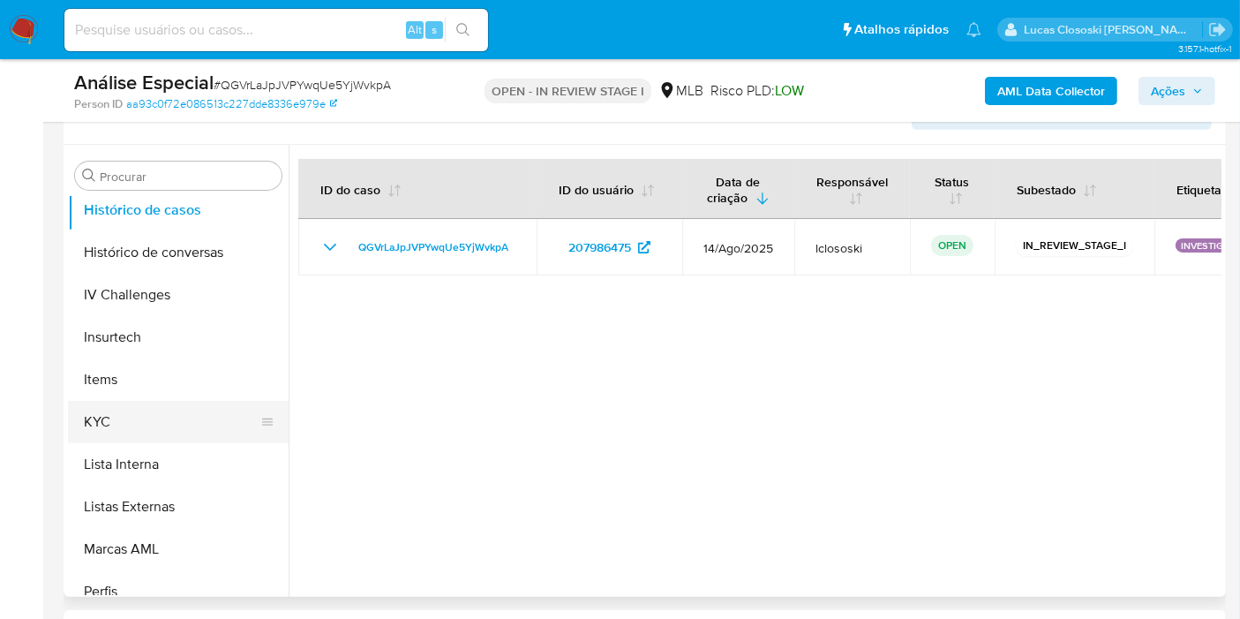
click at [181, 415] on button "KYC" at bounding box center [171, 422] width 207 height 42
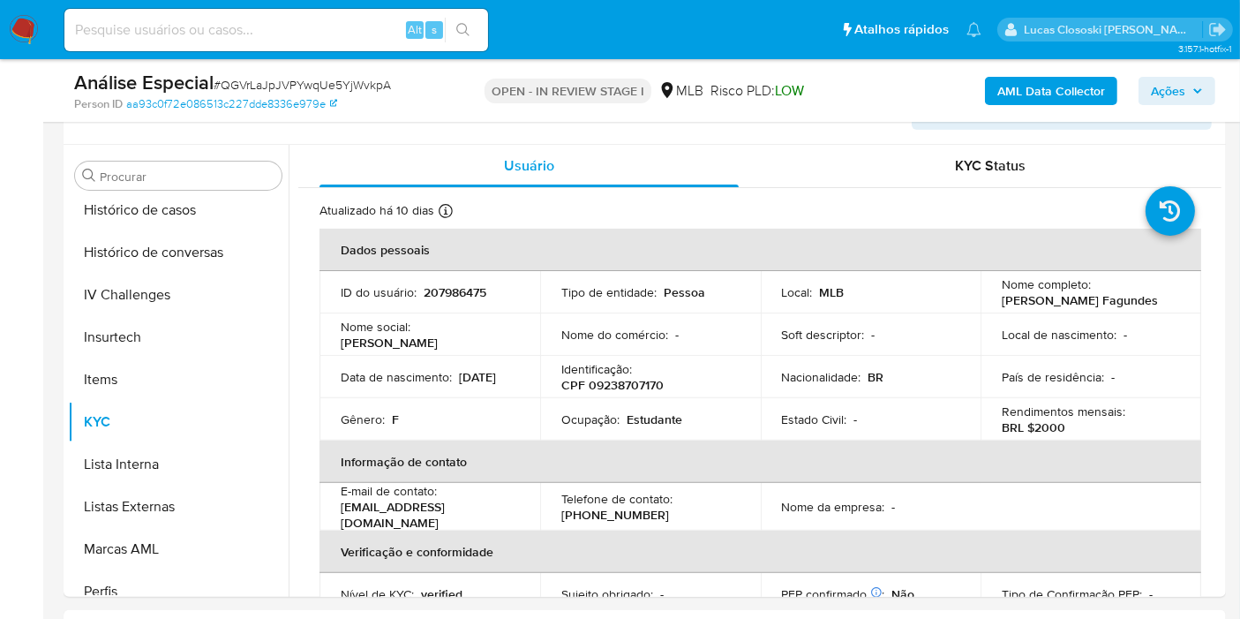
click at [1196, 81] on span "Ações" at bounding box center [1177, 91] width 52 height 25
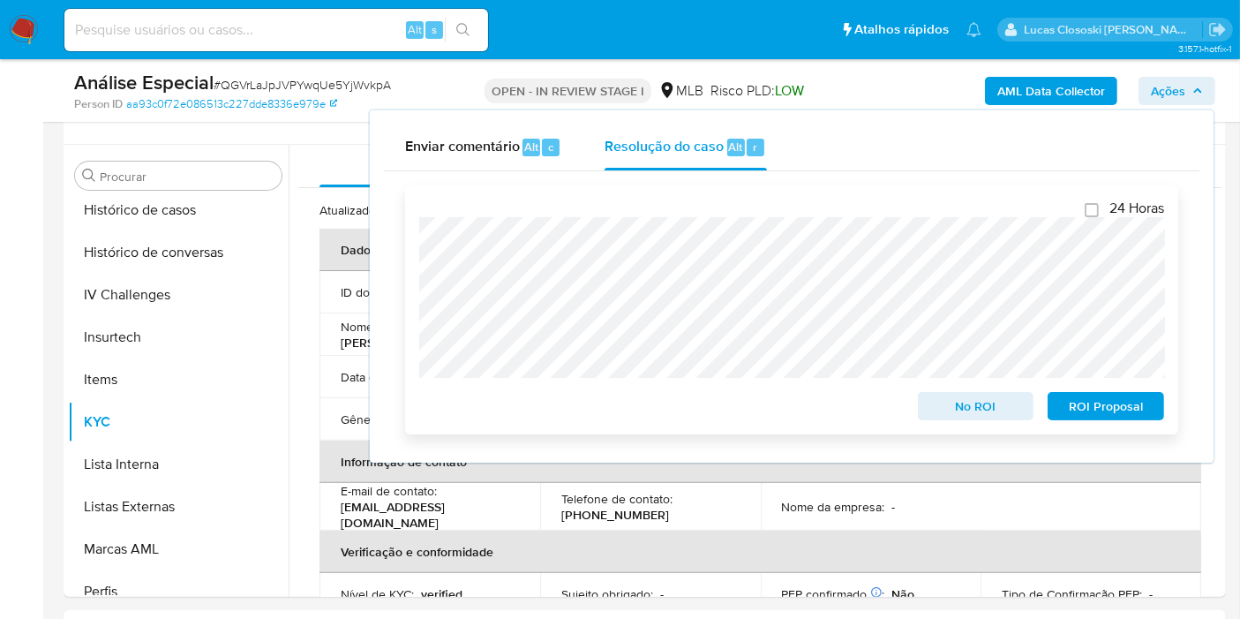
click at [1115, 410] on span "ROI Proposal" at bounding box center [1106, 406] width 92 height 25
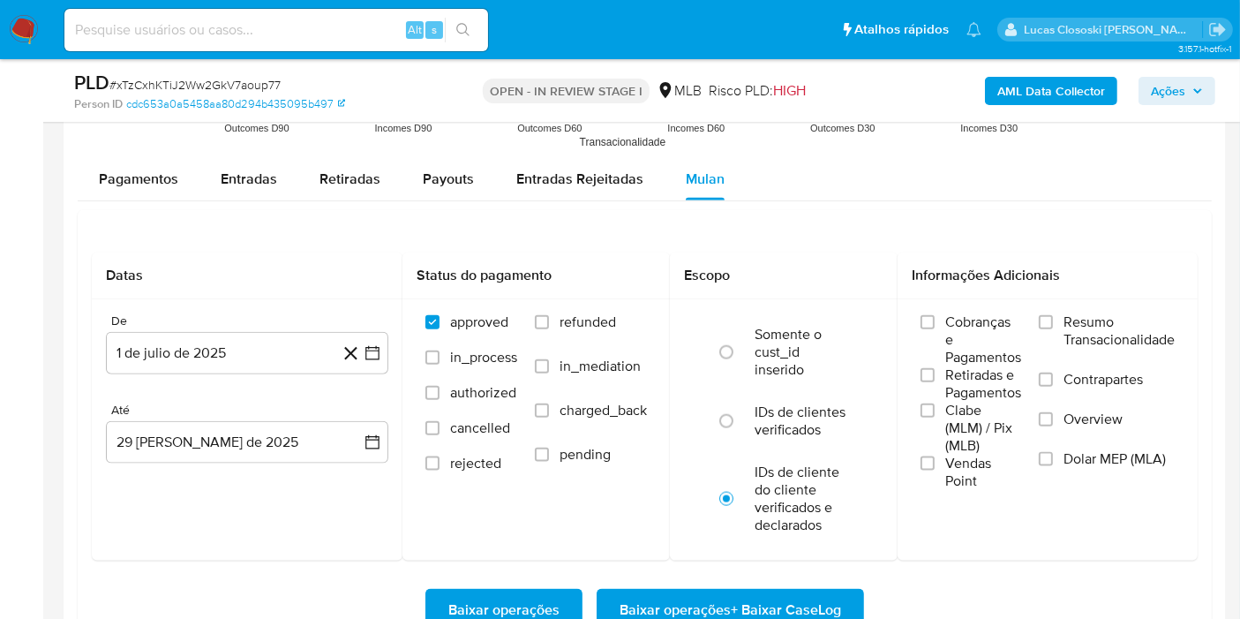
scroll to position [787, 0]
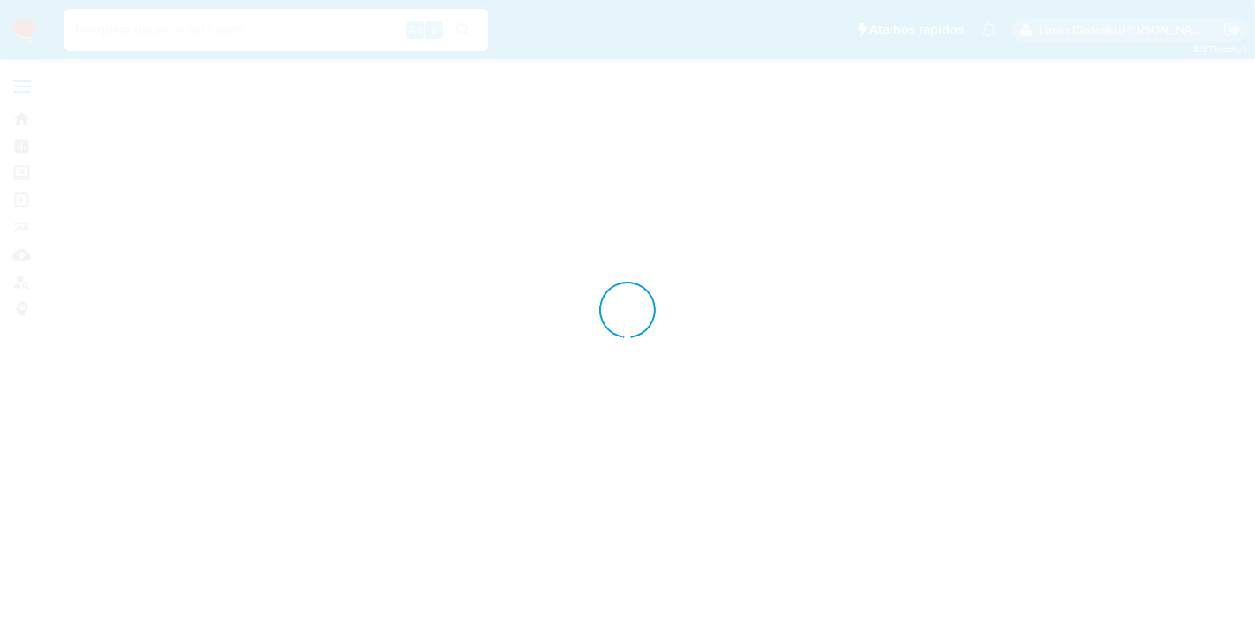
drag, startPoint x: 0, startPoint y: 0, endPoint x: 484, endPoint y: 154, distance: 507.4
click at [484, 154] on div at bounding box center [627, 309] width 1255 height 619
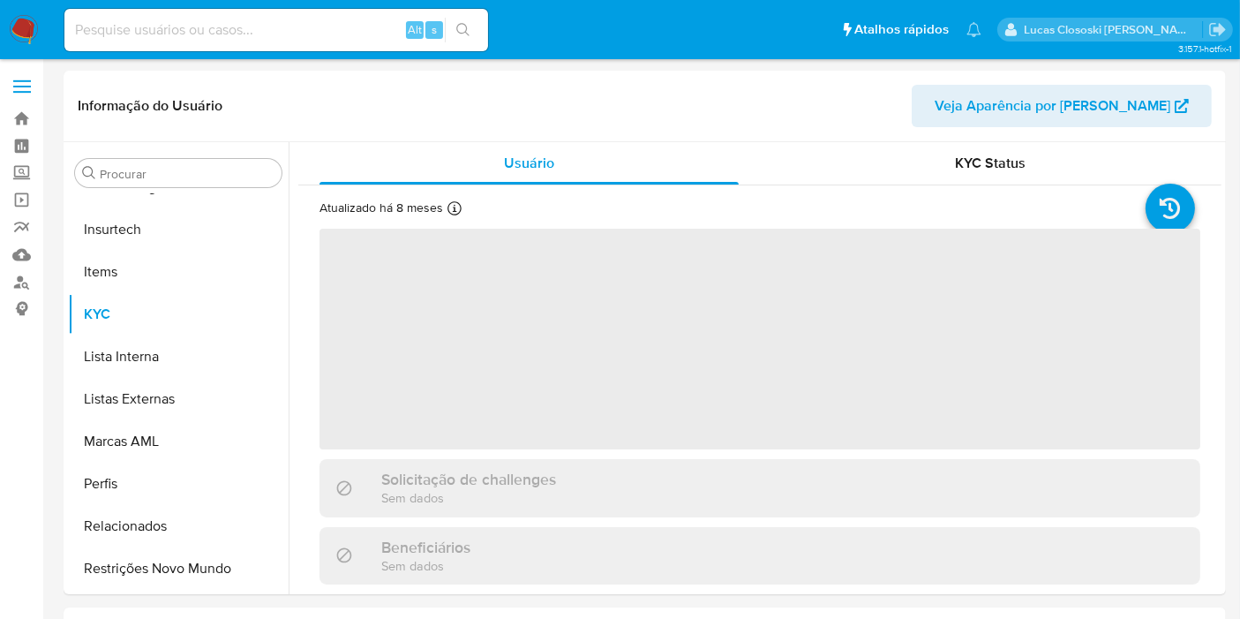
scroll to position [830, 0]
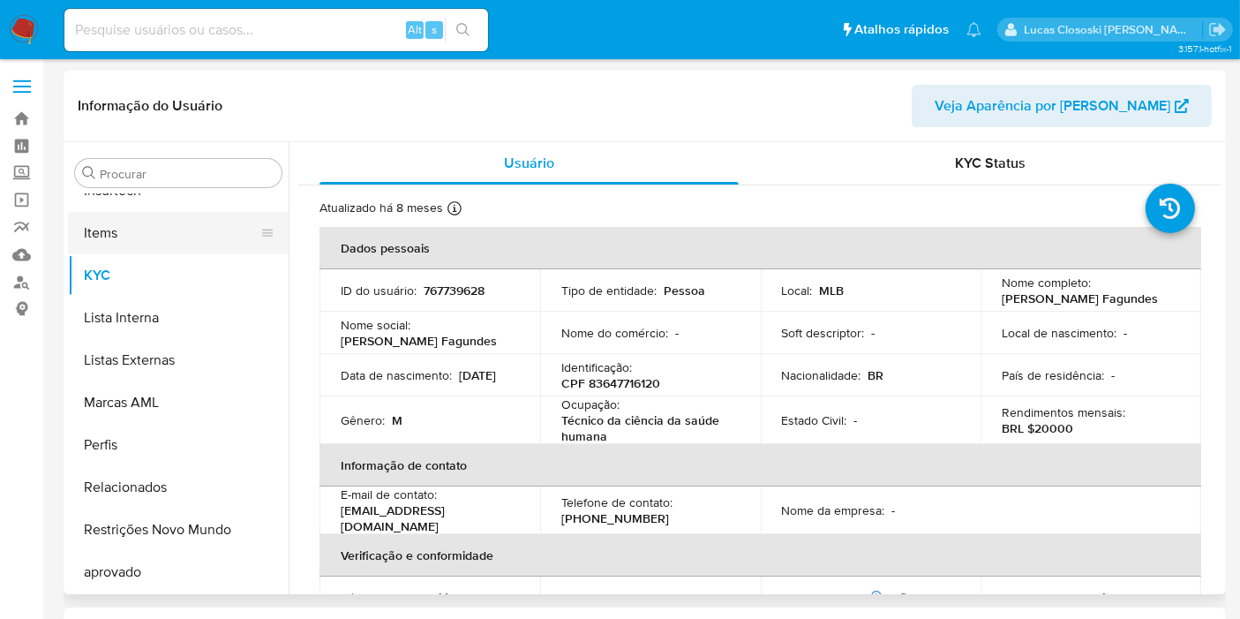
select select "10"
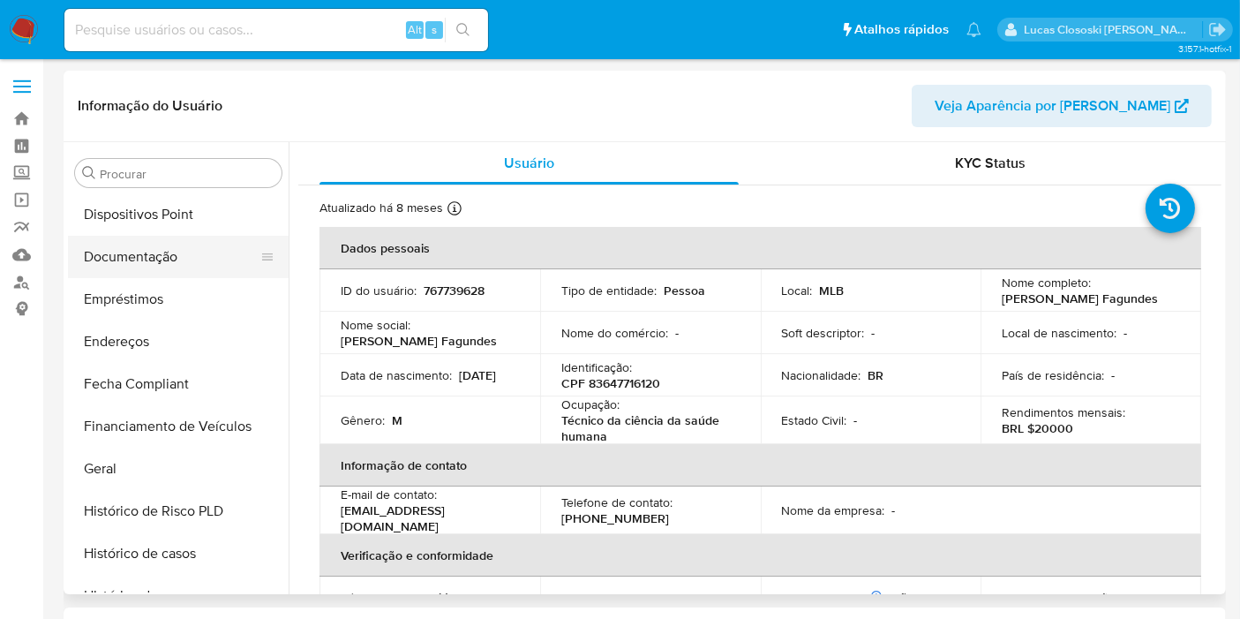
click at [136, 255] on button "Documentação" at bounding box center [171, 257] width 207 height 42
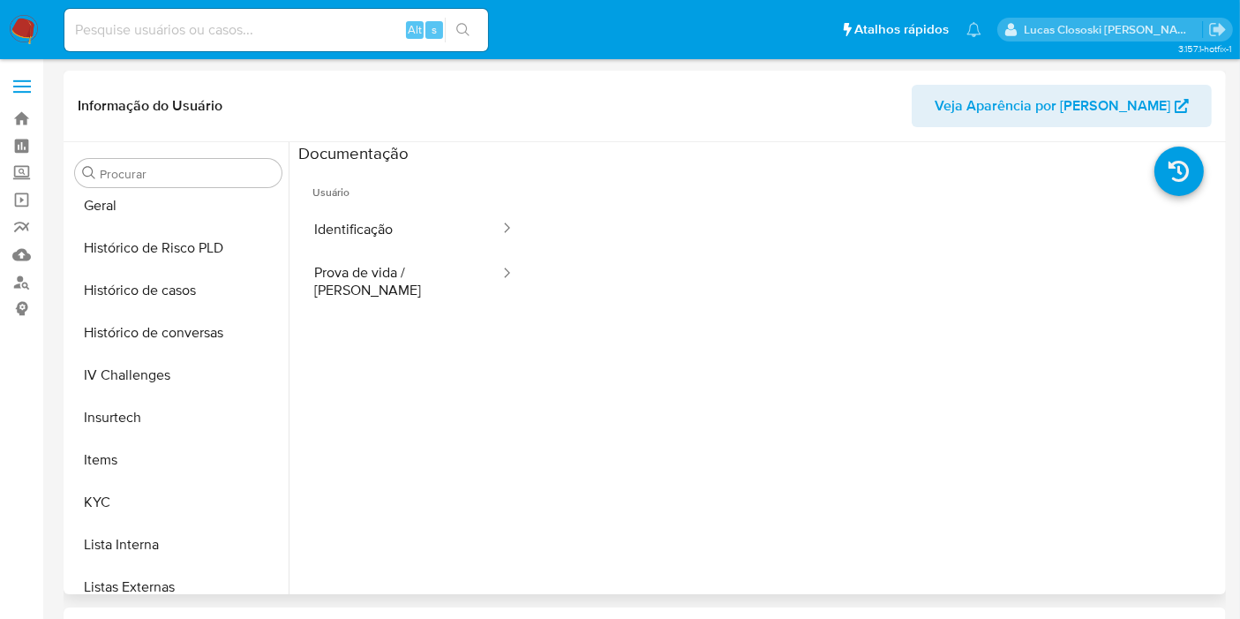
scroll to position [732, 0]
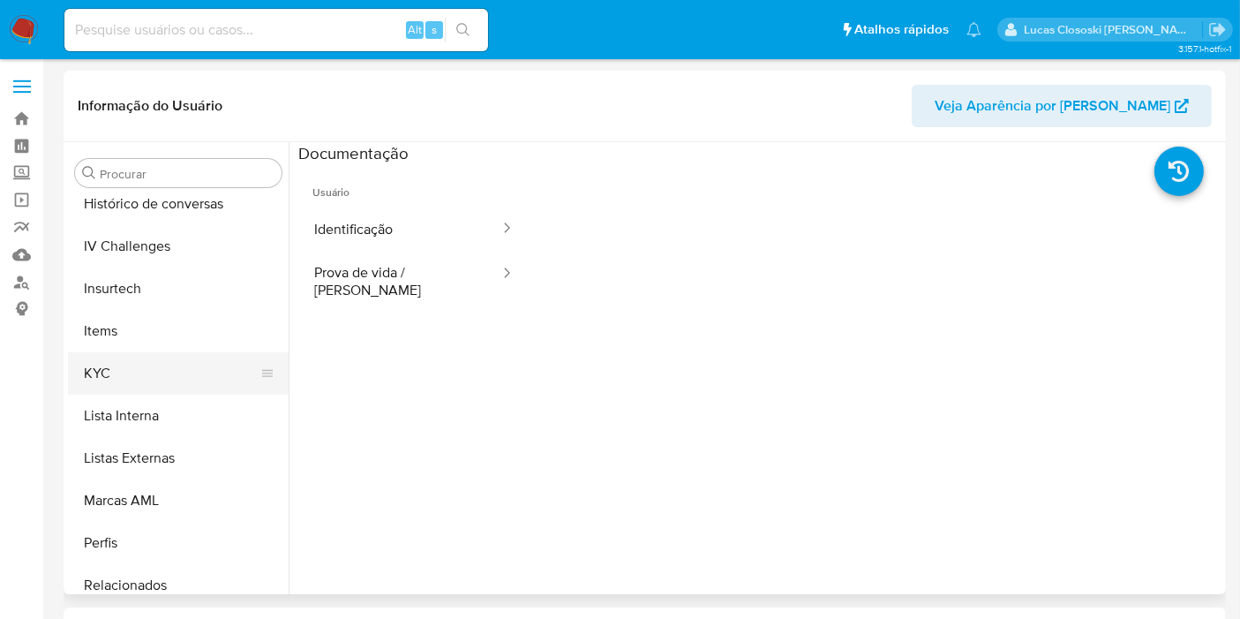
click at [165, 372] on button "KYC" at bounding box center [171, 373] width 207 height 42
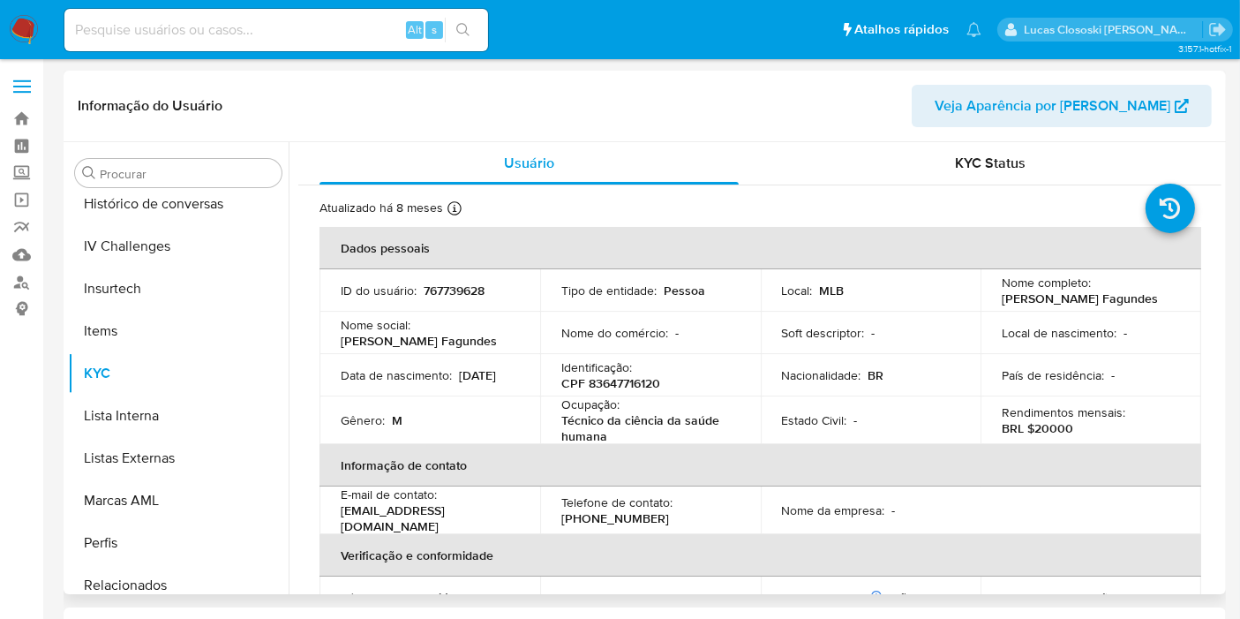
click at [612, 377] on p "CPF 83647716120" at bounding box center [610, 383] width 99 height 16
copy p "83647716120"
click at [405, 521] on p "[EMAIL_ADDRESS][DOMAIN_NAME]" at bounding box center [426, 518] width 171 height 32
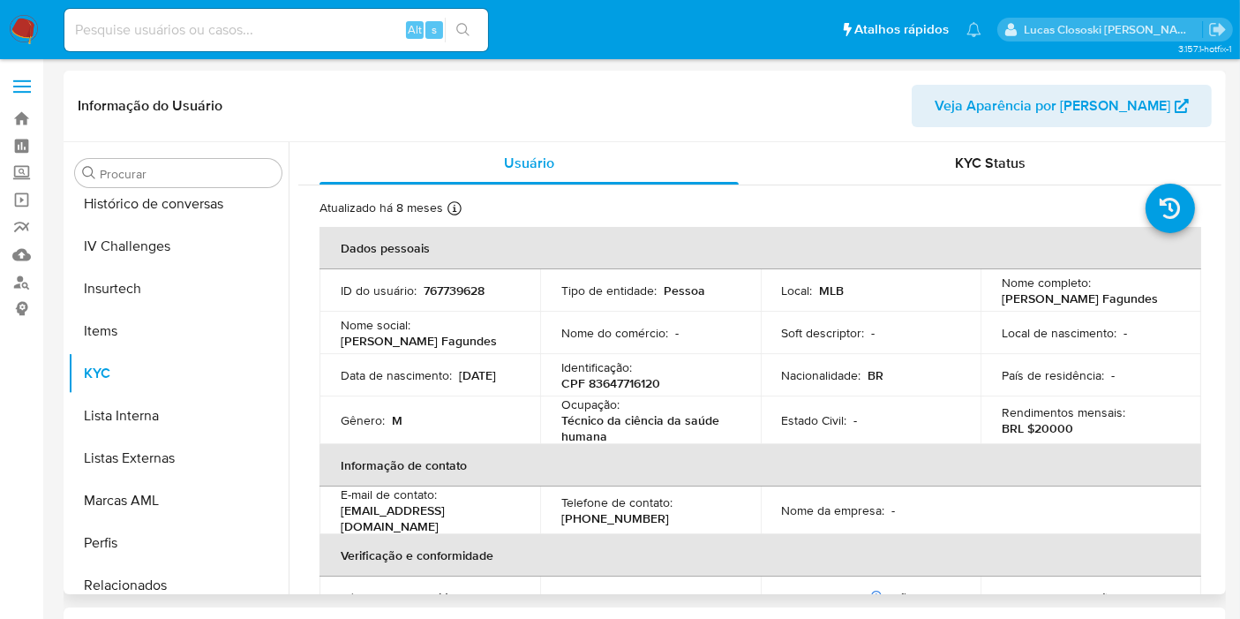
drag, startPoint x: 997, startPoint y: 298, endPoint x: 1158, endPoint y: 296, distance: 160.6
click at [1158, 296] on div "Nome completo : [PERSON_NAME]" at bounding box center [1091, 290] width 178 height 32
copy p "[PERSON_NAME] Fagundes"
click at [600, 396] on p "Ocupação :" at bounding box center [590, 404] width 58 height 16
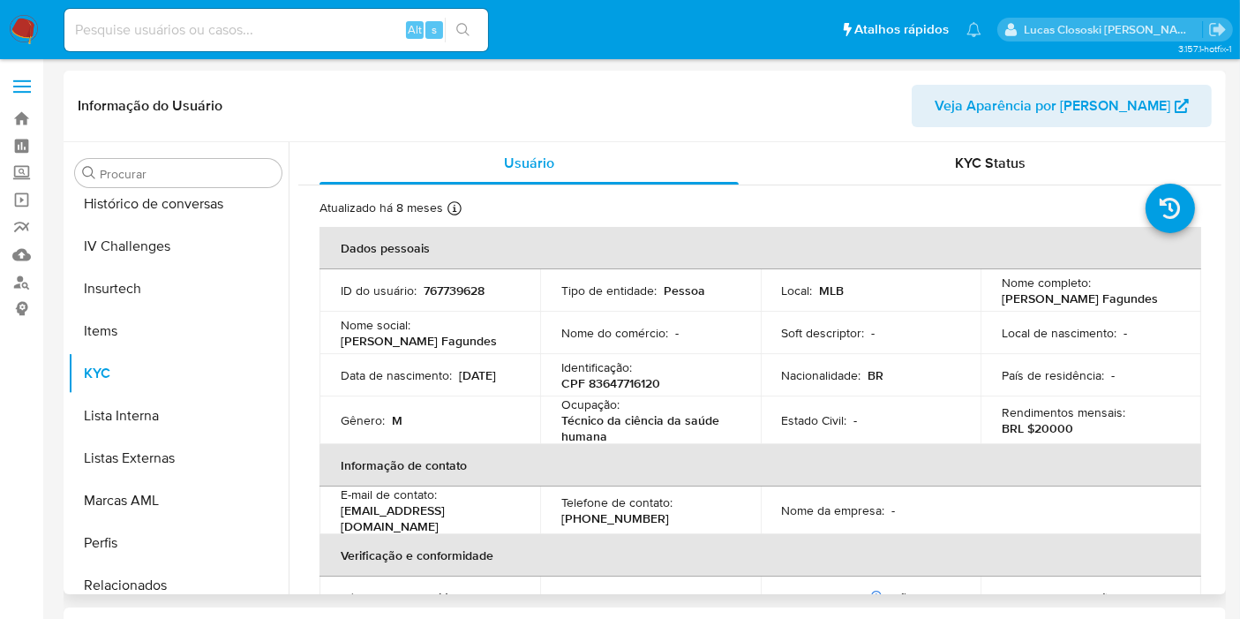
click at [596, 383] on p "CPF 83647716120" at bounding box center [610, 383] width 99 height 16
copy p "83647716120"
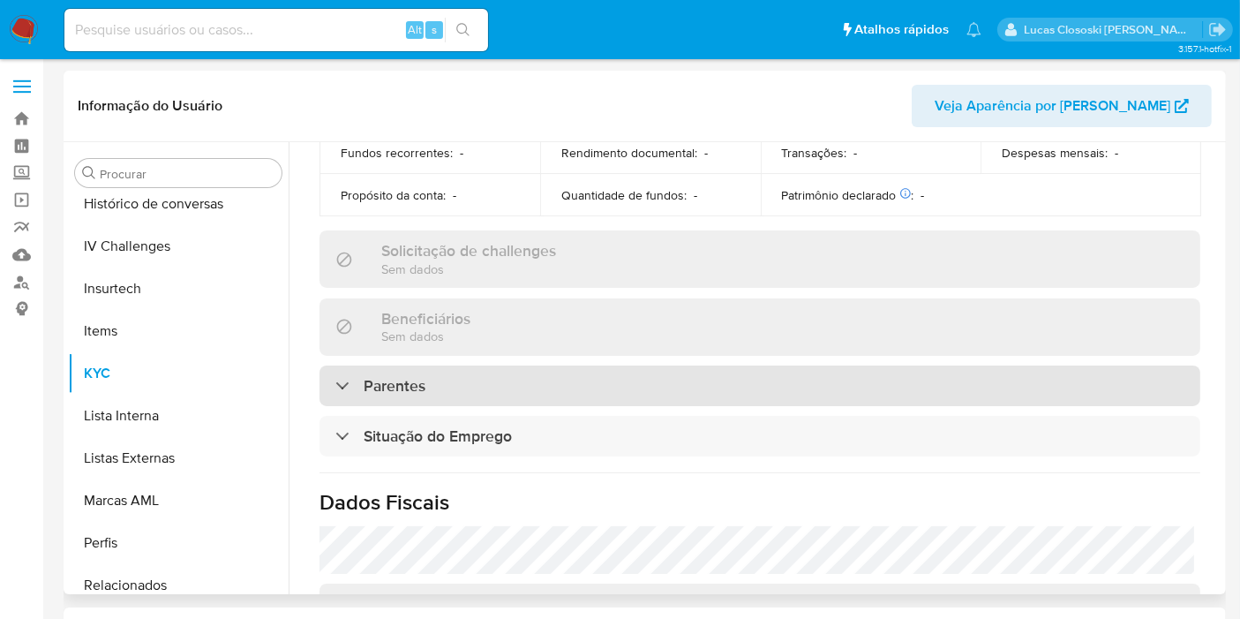
scroll to position [0, 0]
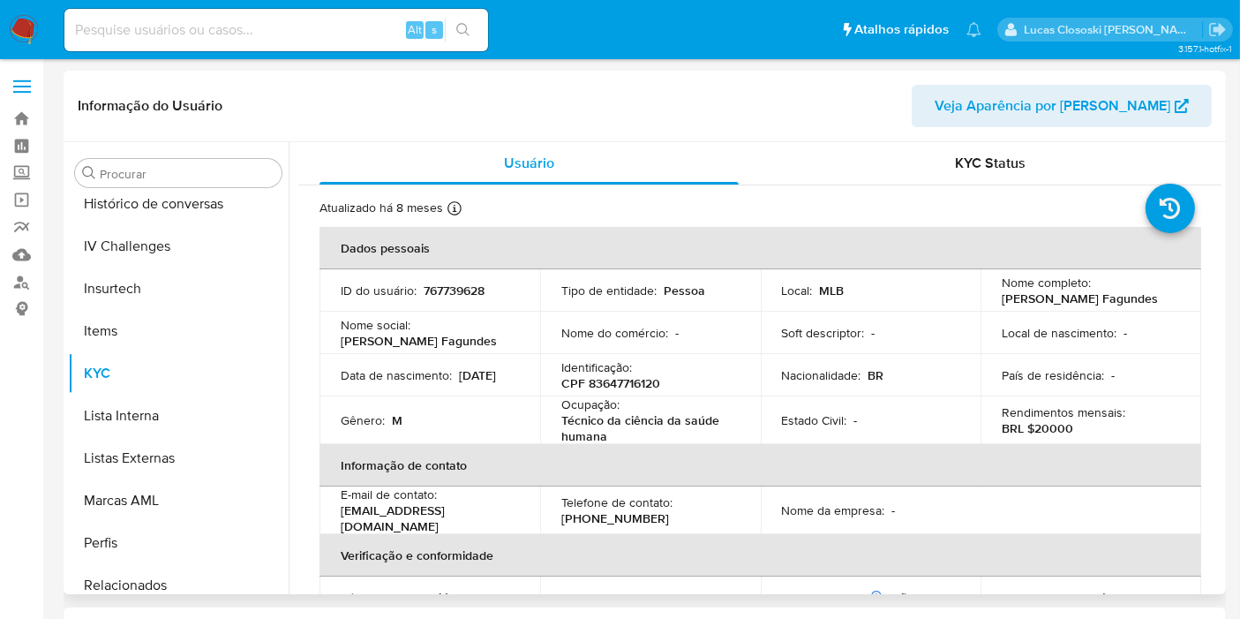
click at [446, 289] on p "767739628" at bounding box center [454, 290] width 61 height 16
copy p "767739628"
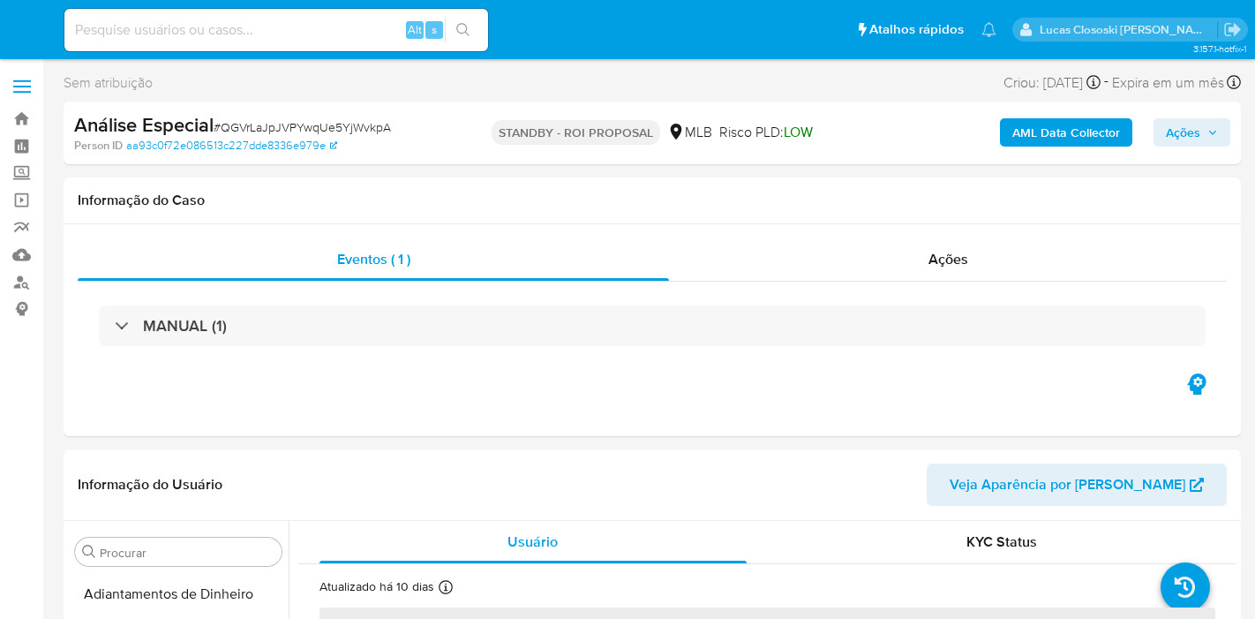
select select "10"
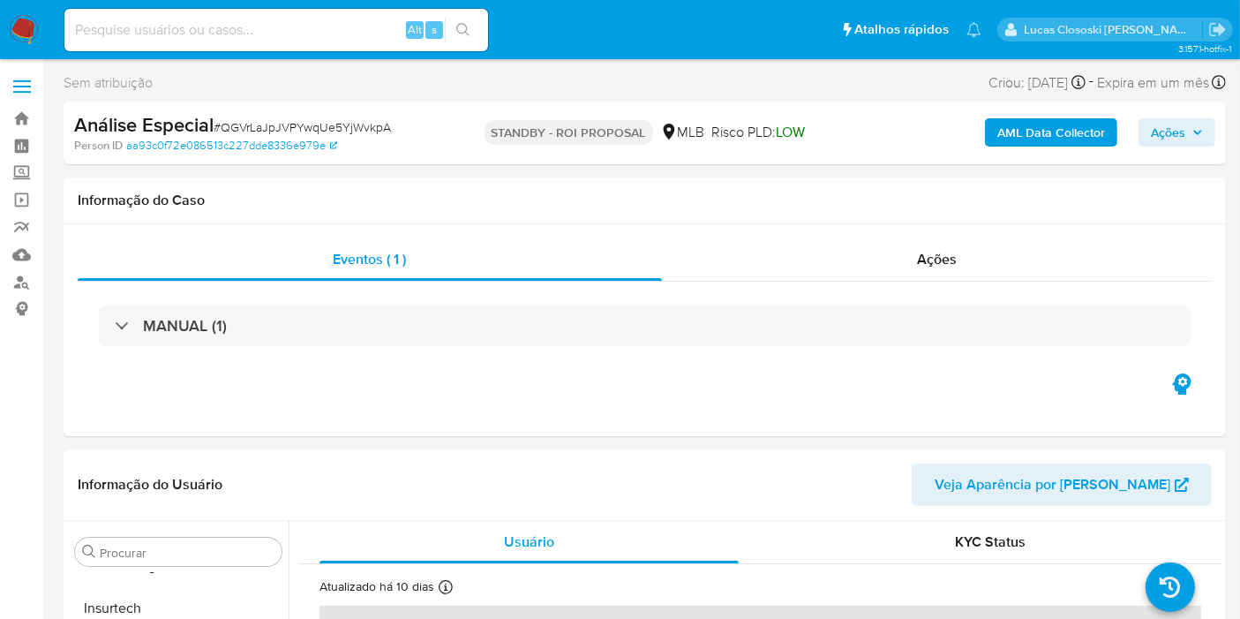
scroll to position [830, 0]
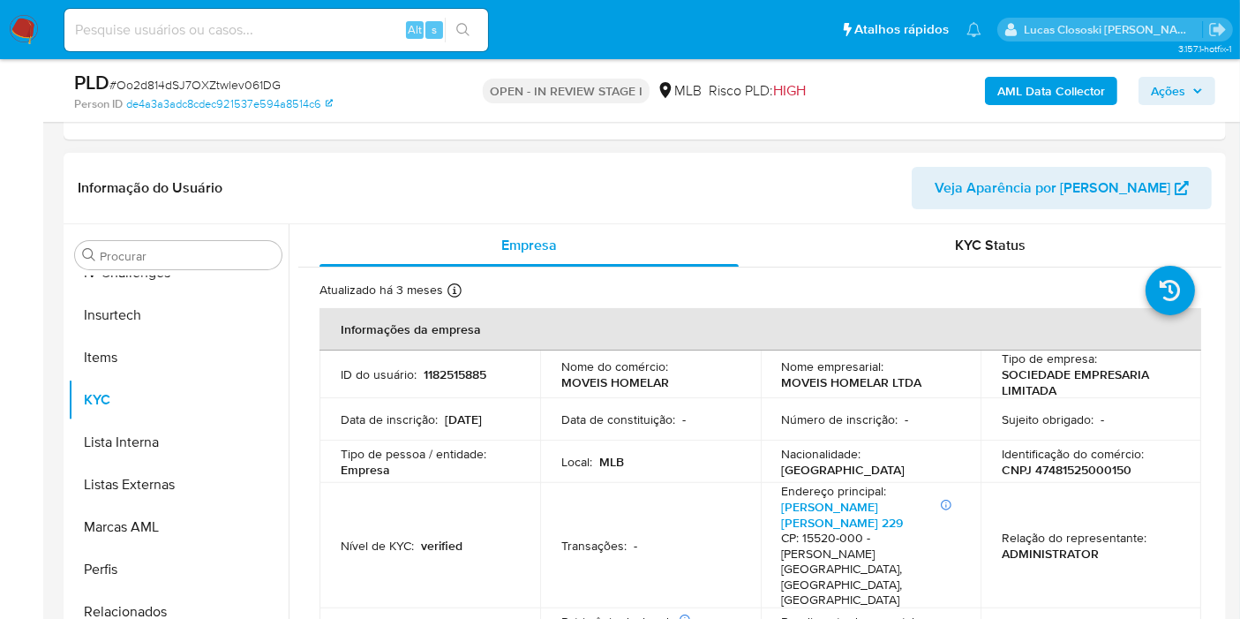
scroll to position [490, 0]
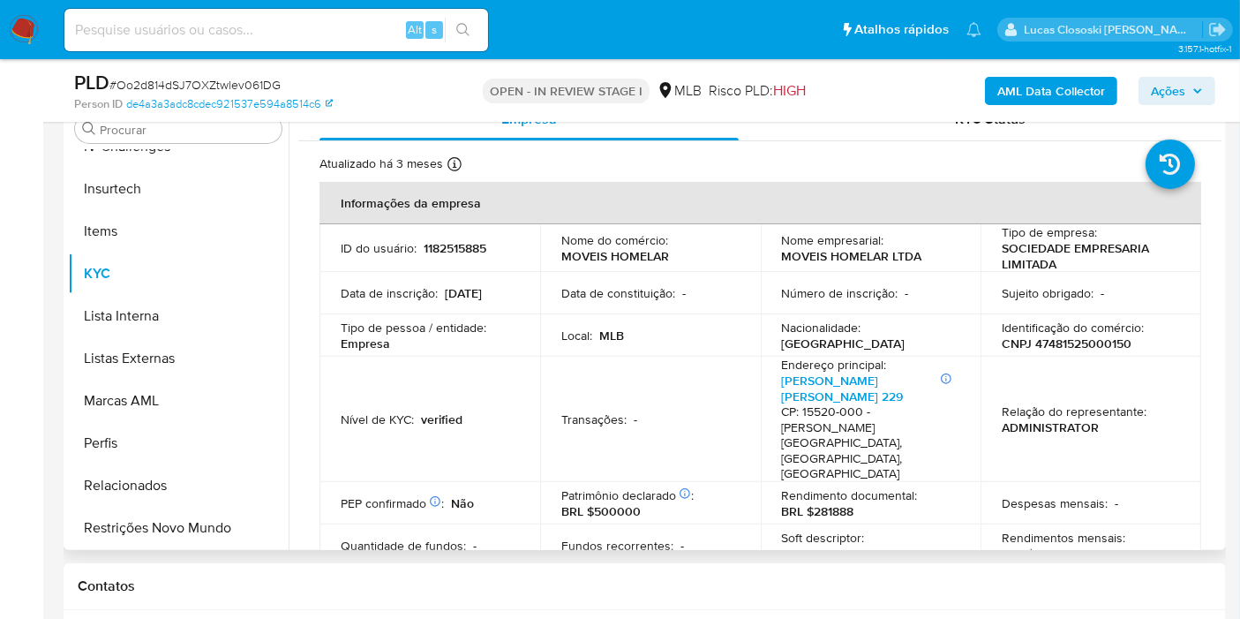
click at [1069, 336] on p "CNPJ 47481525000150" at bounding box center [1067, 343] width 130 height 16
copy p "47481525000150"
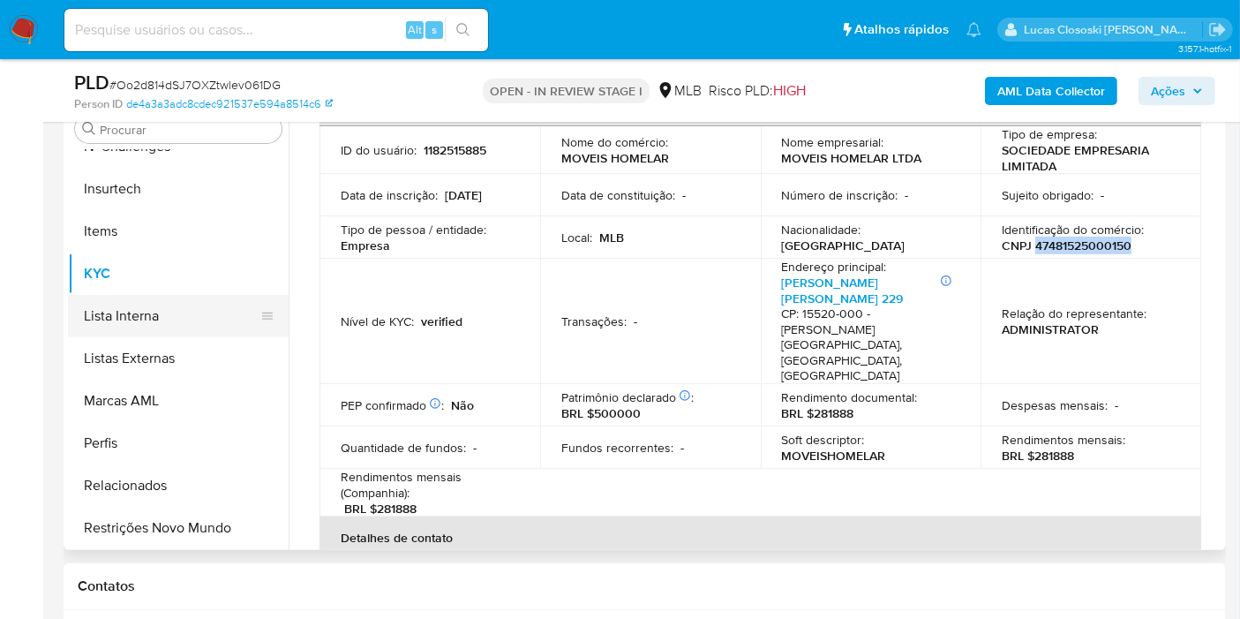
scroll to position [591, 0]
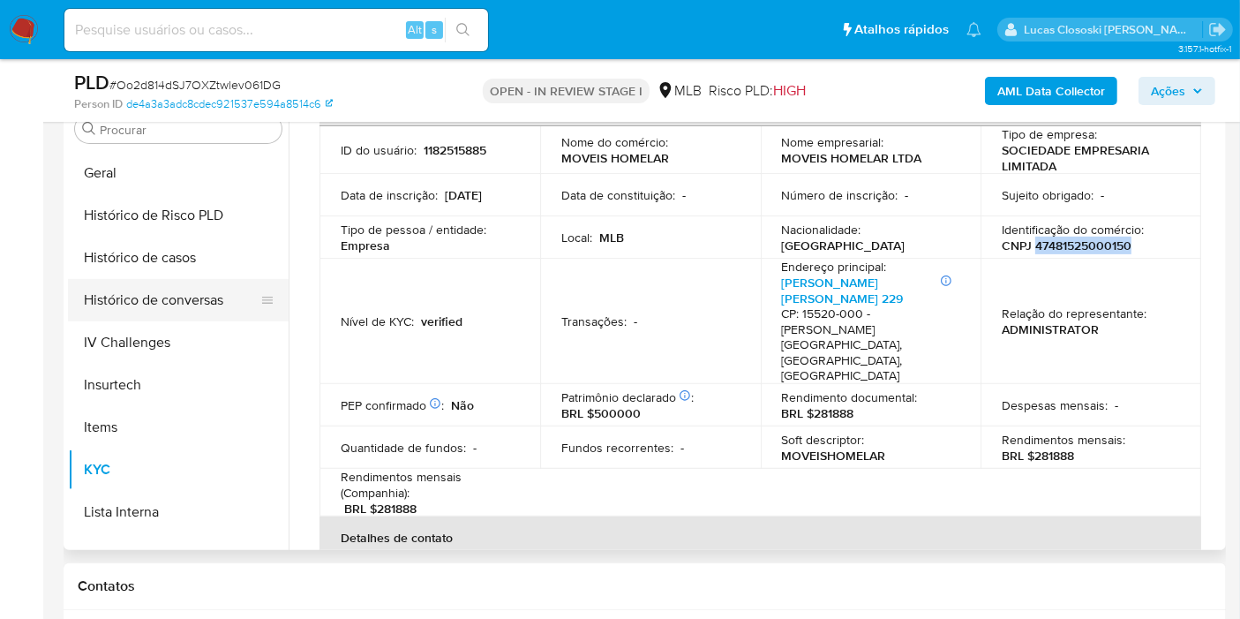
click at [137, 253] on button "Histórico de casos" at bounding box center [178, 258] width 221 height 42
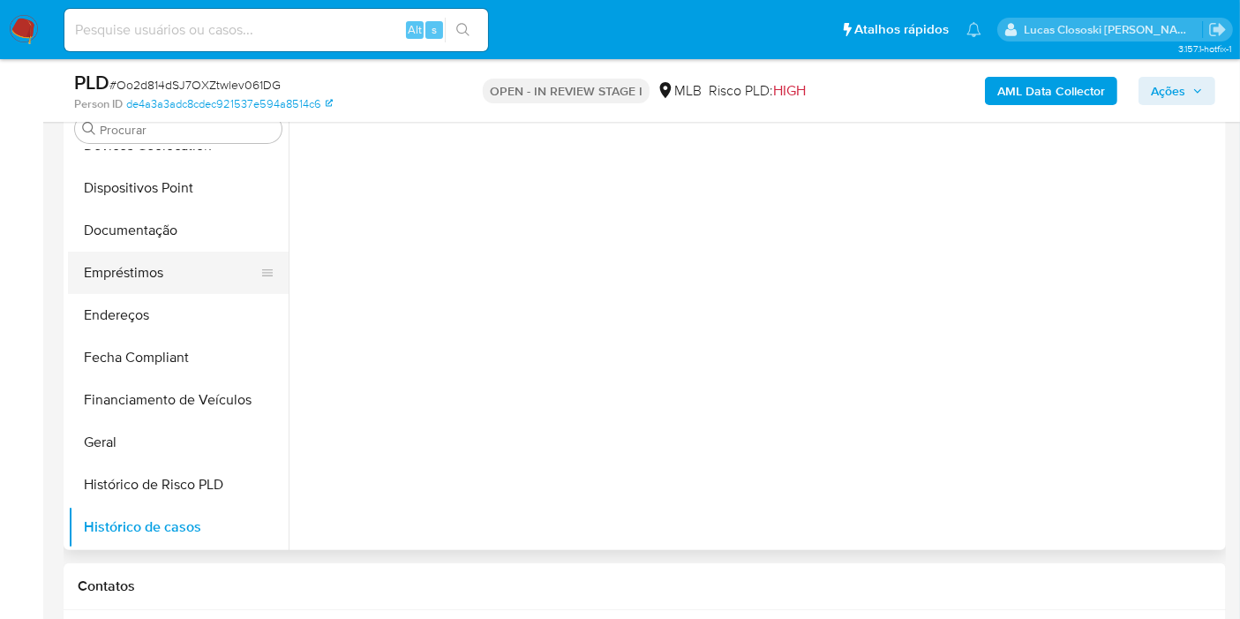
scroll to position [297, 0]
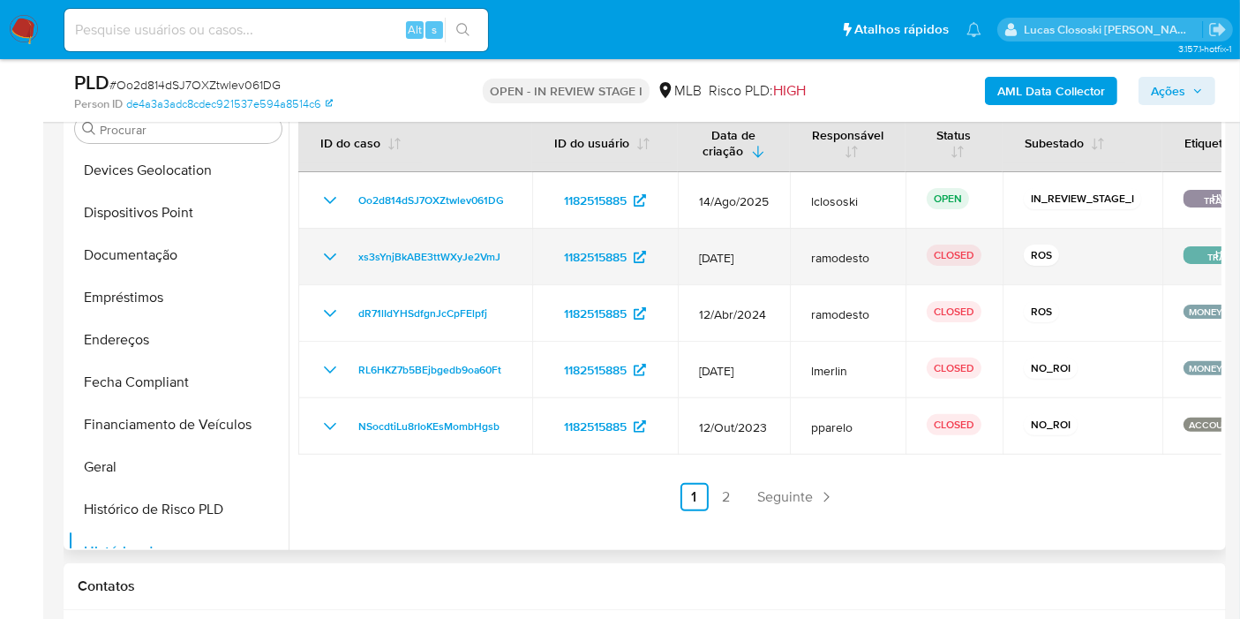
drag, startPoint x: 518, startPoint y: 253, endPoint x: 349, endPoint y: 251, distance: 168.6
click at [349, 251] on td "xs3sYnjBkABE3ttWXyJe2VmJ" at bounding box center [415, 257] width 234 height 56
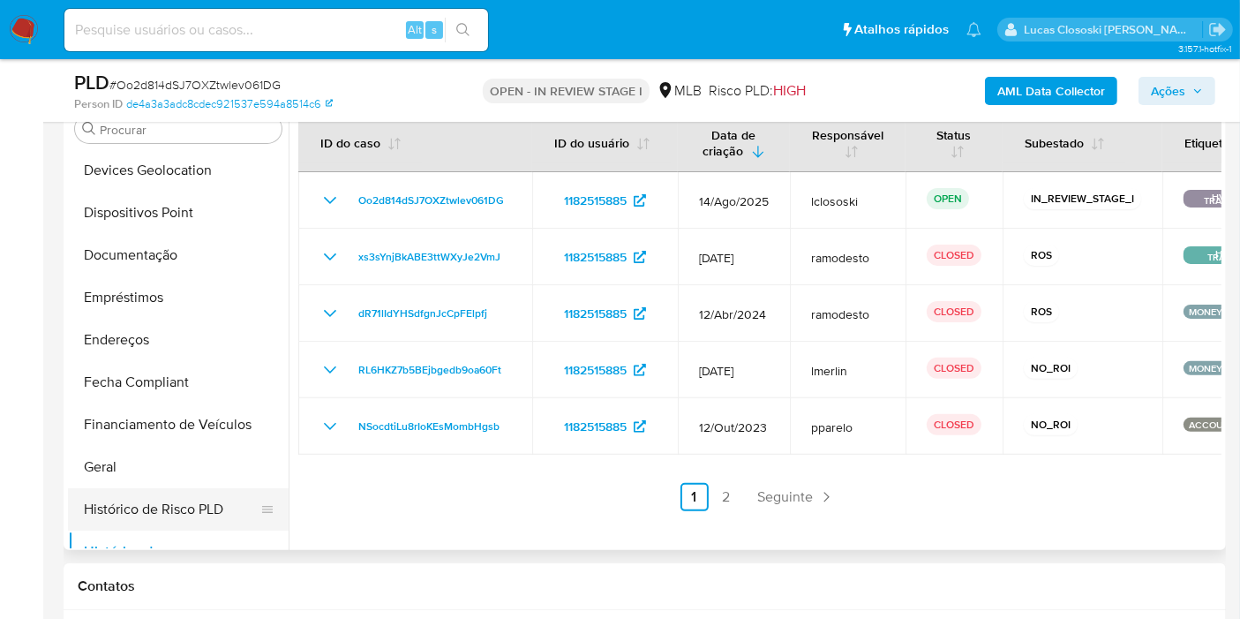
scroll to position [591, 0]
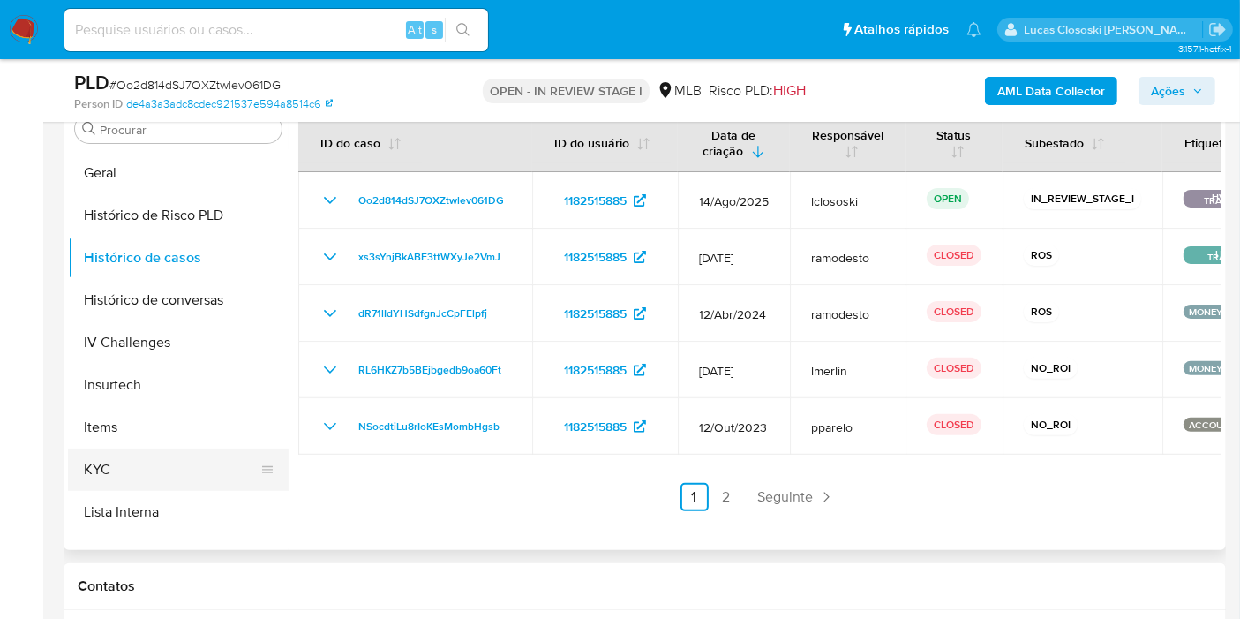
click at [153, 465] on button "KYC" at bounding box center [171, 469] width 207 height 42
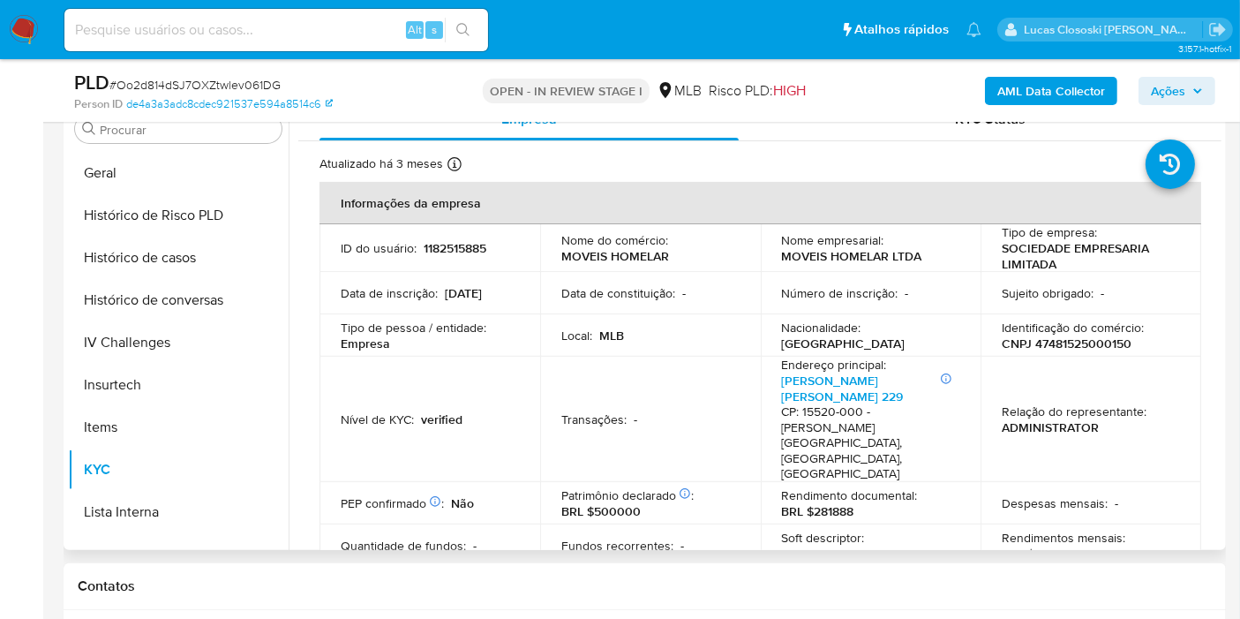
click at [1106, 354] on td "Identificação do comércio : CNPJ 47481525000150" at bounding box center [1090, 335] width 221 height 42
click at [1105, 351] on td "Identificação do comércio : CNPJ 47481525000150" at bounding box center [1090, 335] width 221 height 42
click at [1096, 344] on p "CNPJ 47481525000150" at bounding box center [1067, 343] width 130 height 16
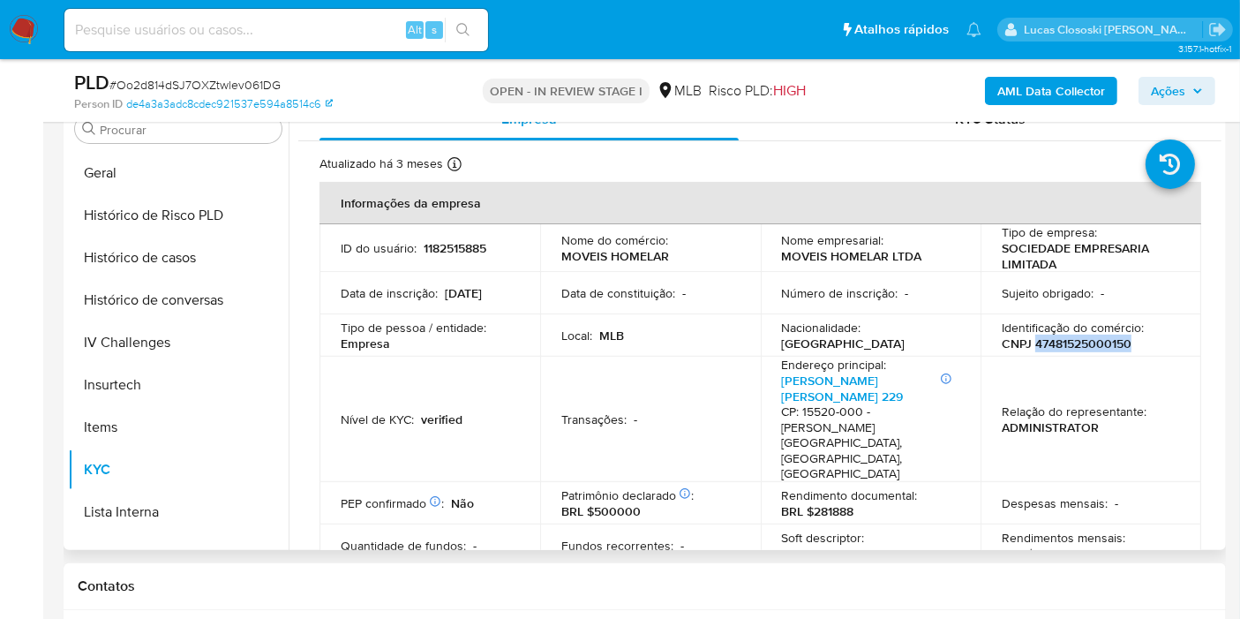
copy p "47481525000150"
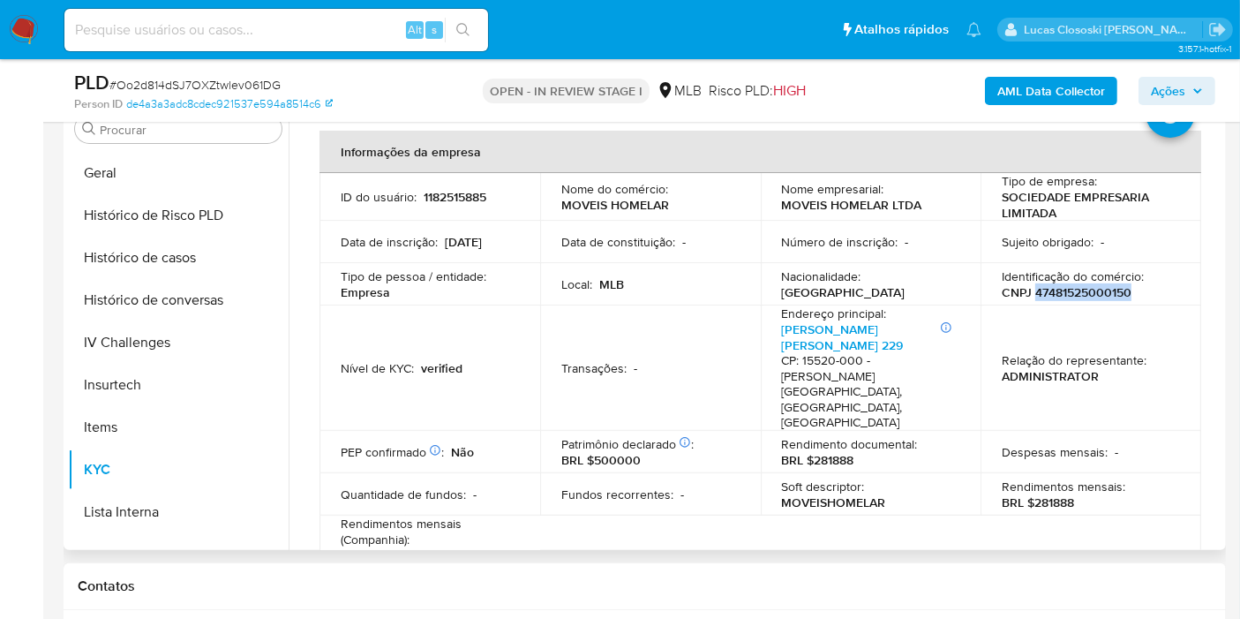
scroll to position [0, 0]
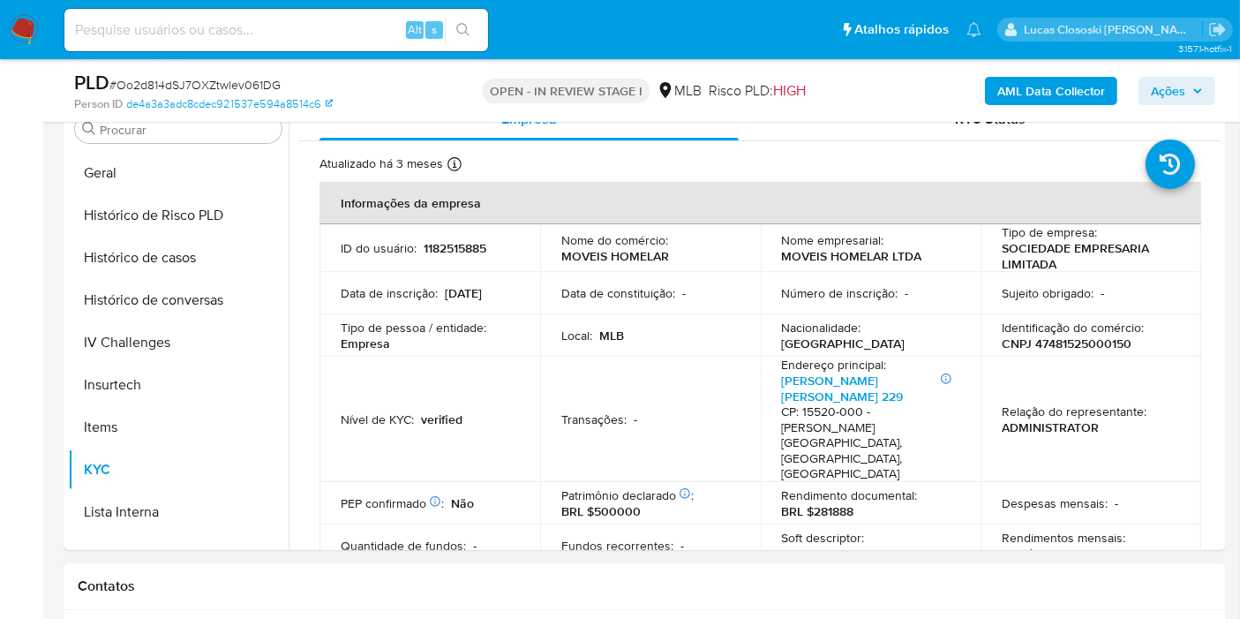
click at [1124, 80] on div "AML Data Collector Ações" at bounding box center [1027, 90] width 376 height 41
click at [1121, 81] on div "AML Data Collector Ações" at bounding box center [1027, 90] width 376 height 41
click at [1100, 89] on b "AML Data Collector" at bounding box center [1051, 91] width 108 height 28
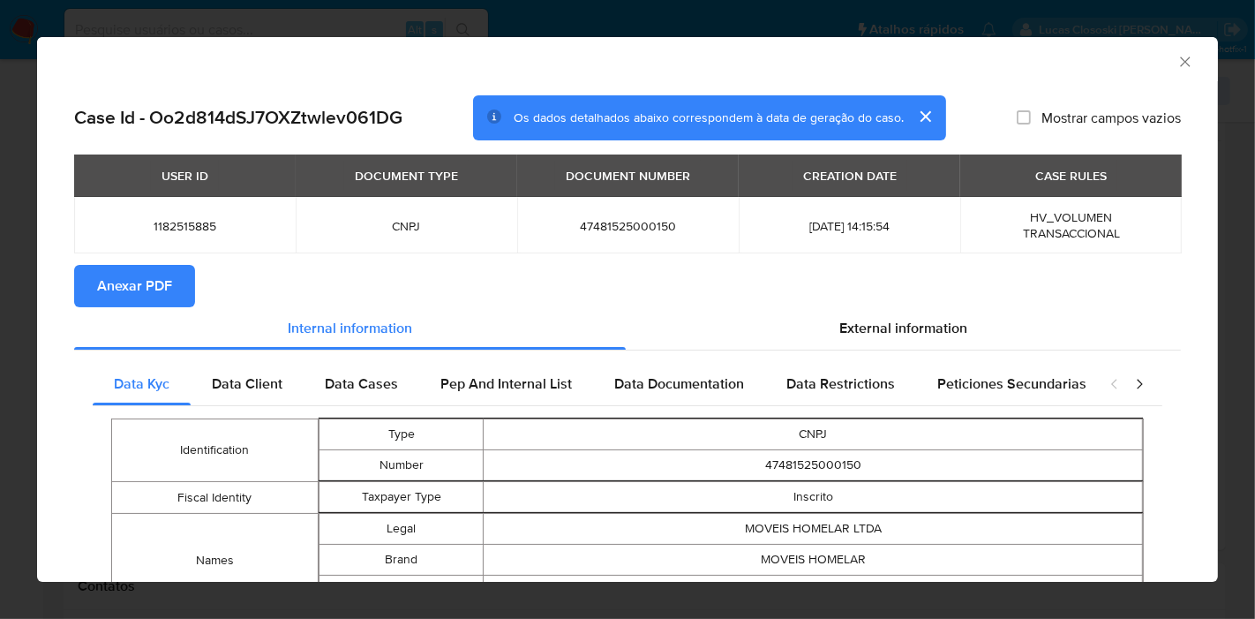
click at [163, 284] on span "Anexar PDF" at bounding box center [134, 286] width 75 height 39
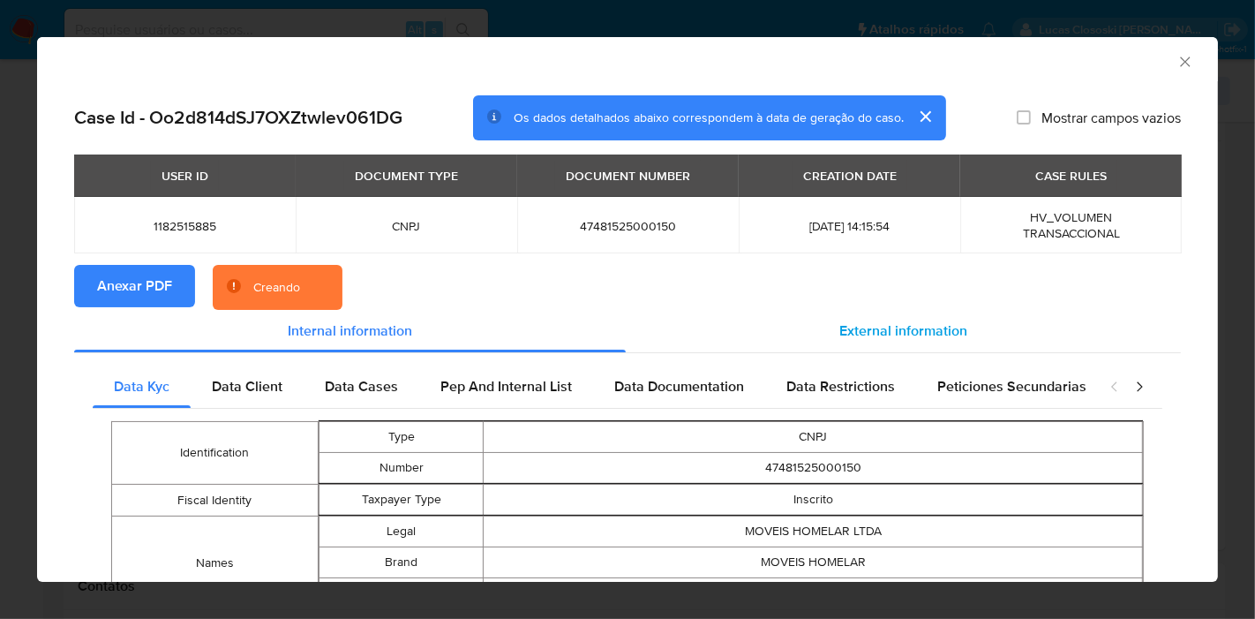
click at [946, 343] on div "External information" at bounding box center [903, 331] width 555 height 42
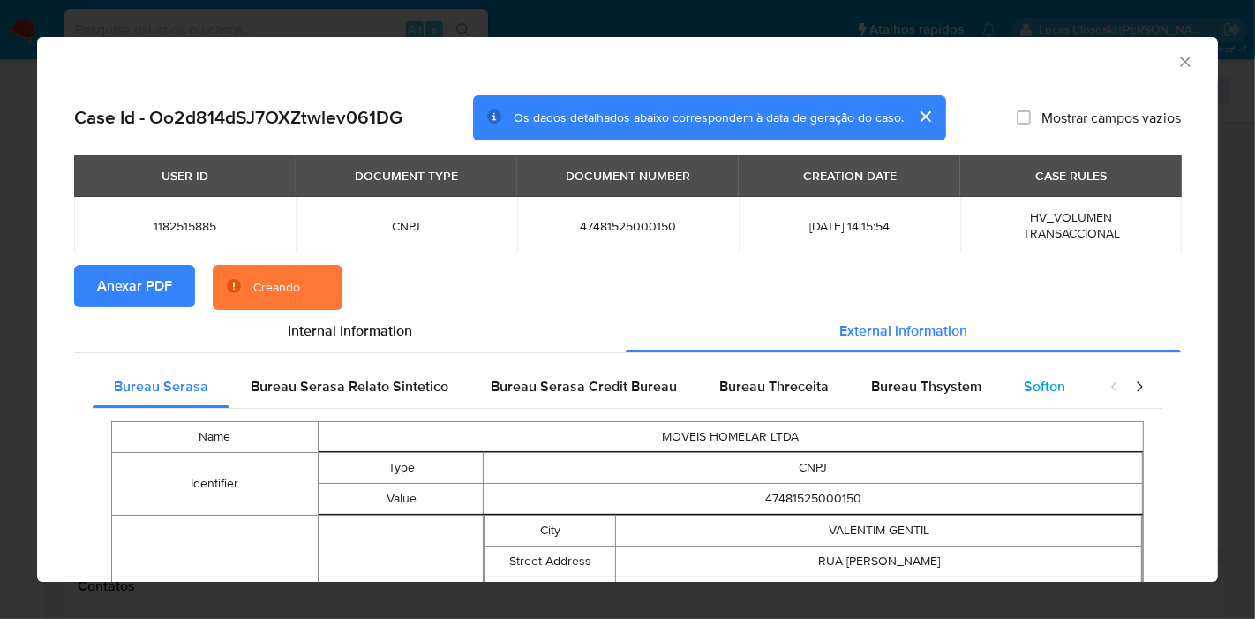
click at [1025, 371] on div "Softon" at bounding box center [1045, 386] width 84 height 42
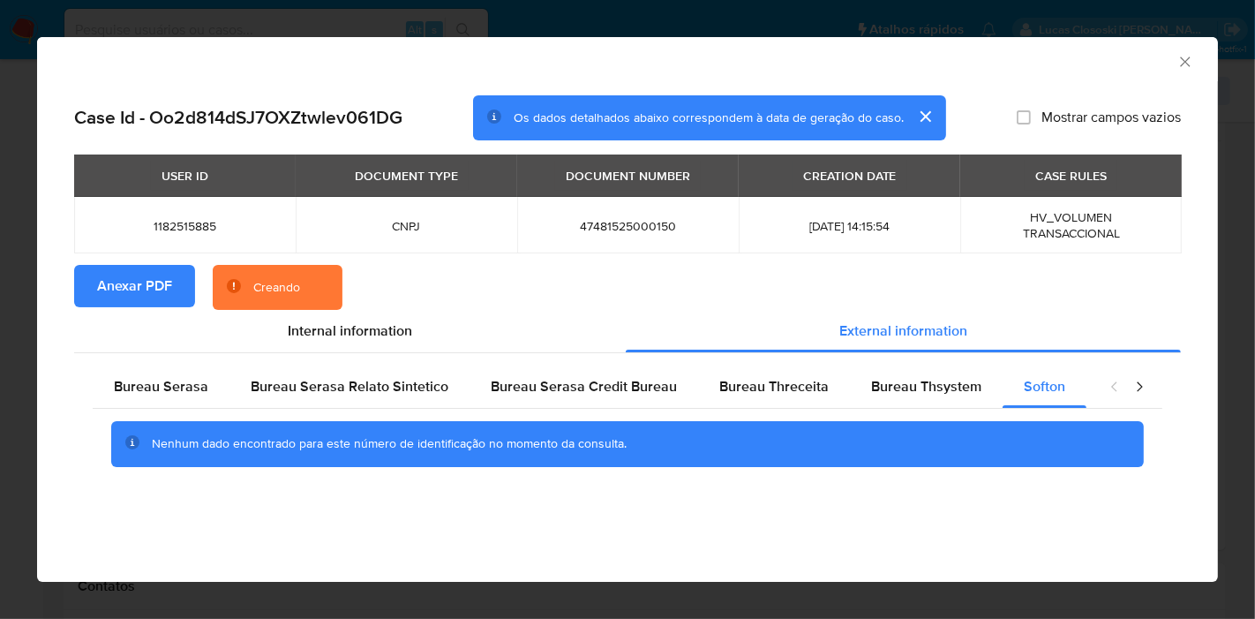
drag, startPoint x: 1108, startPoint y: 66, endPoint x: 1162, endPoint y: 66, distance: 54.7
click at [1108, 66] on div "AML Data Collector" at bounding box center [612, 58] width 1127 height 19
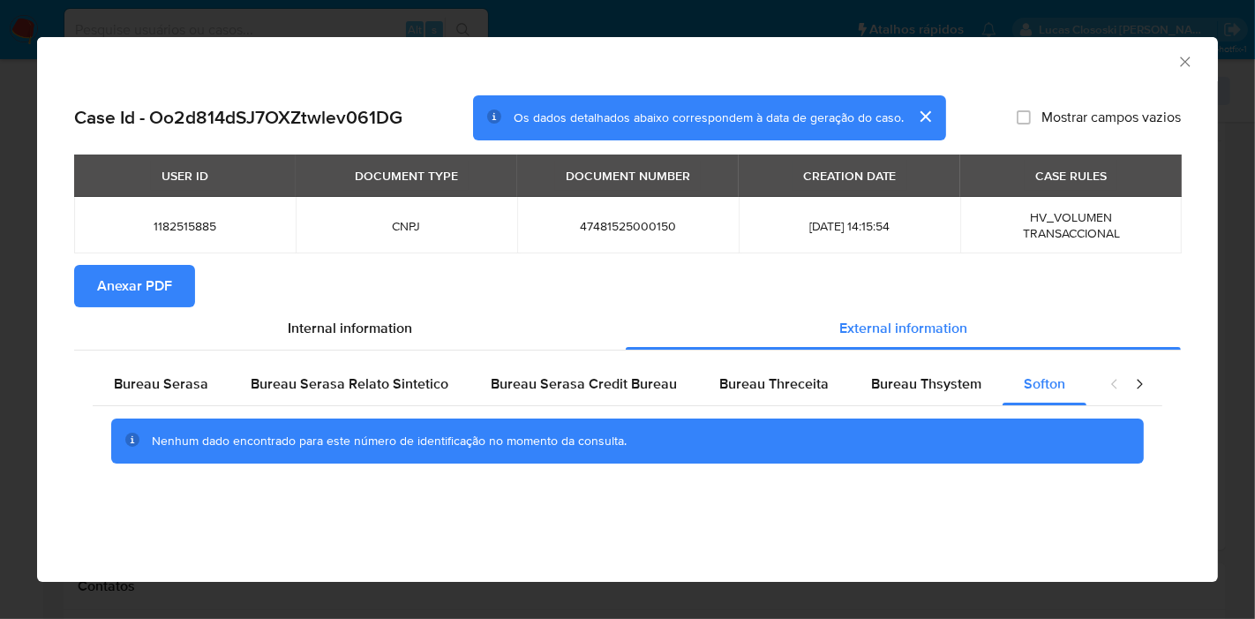
click at [1184, 66] on icon "Fechar a janela" at bounding box center [1185, 62] width 18 height 18
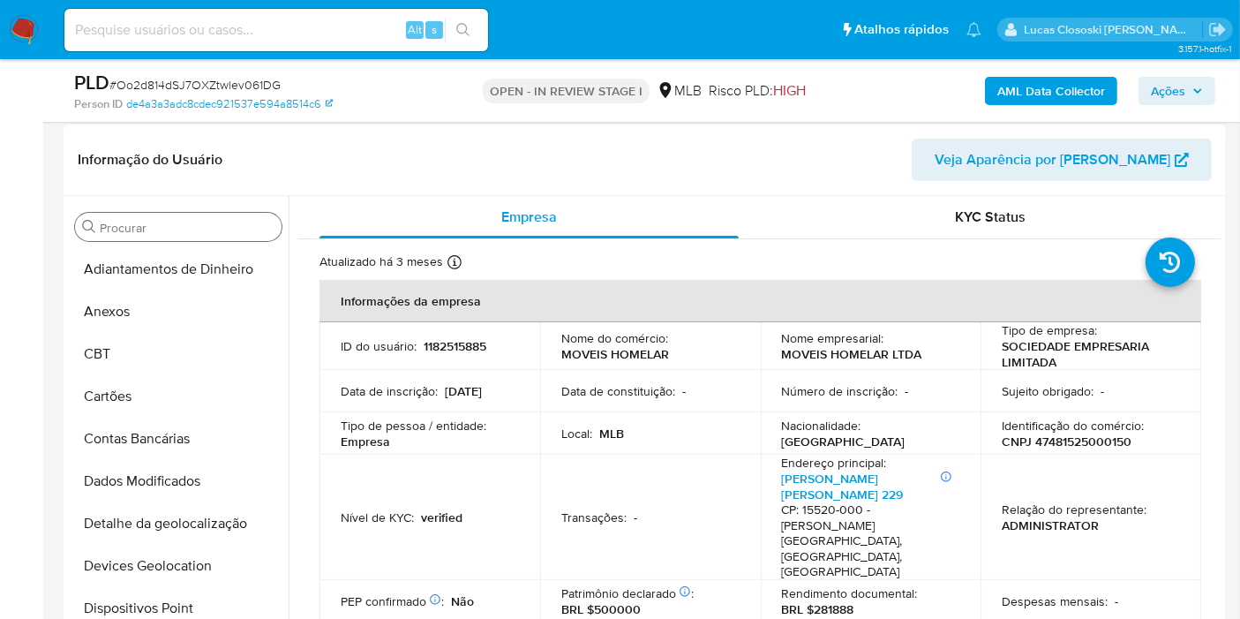
scroll to position [588, 0]
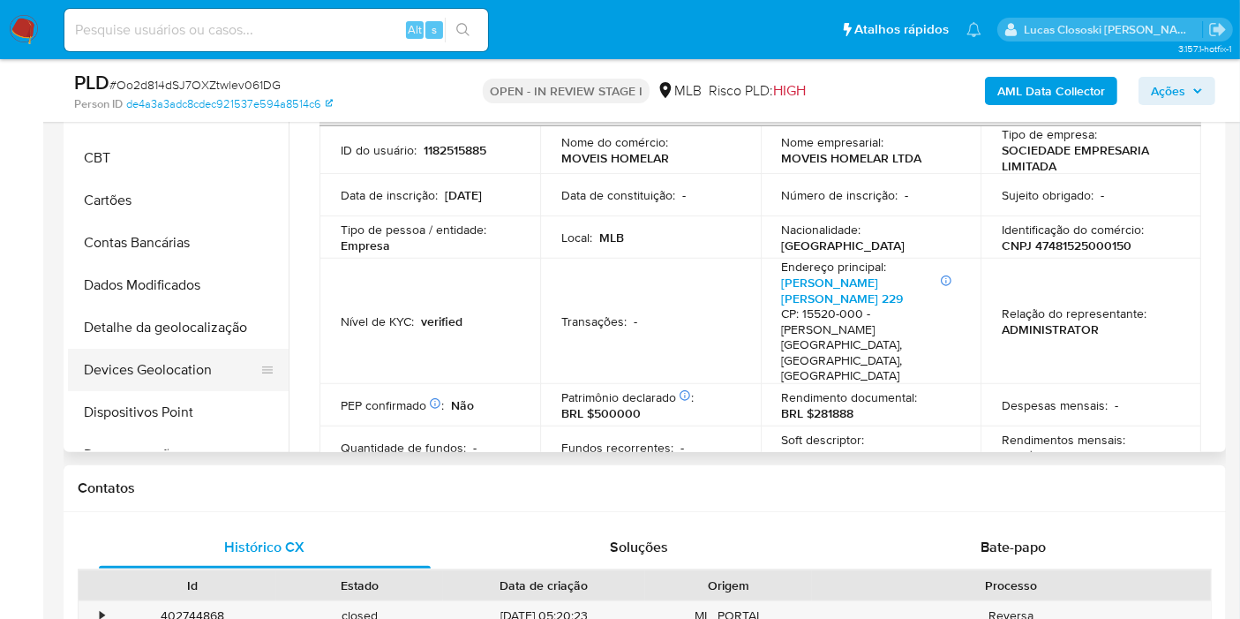
click at [166, 356] on button "Devices Geolocation" at bounding box center [171, 370] width 207 height 42
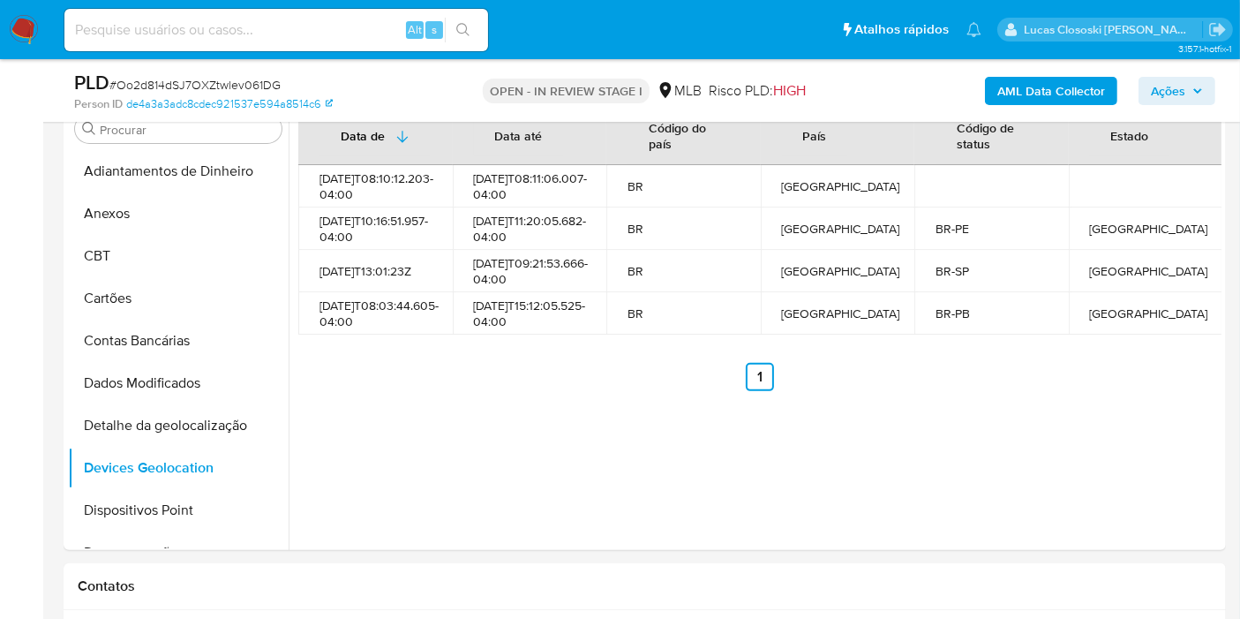
scroll to position [467, 0]
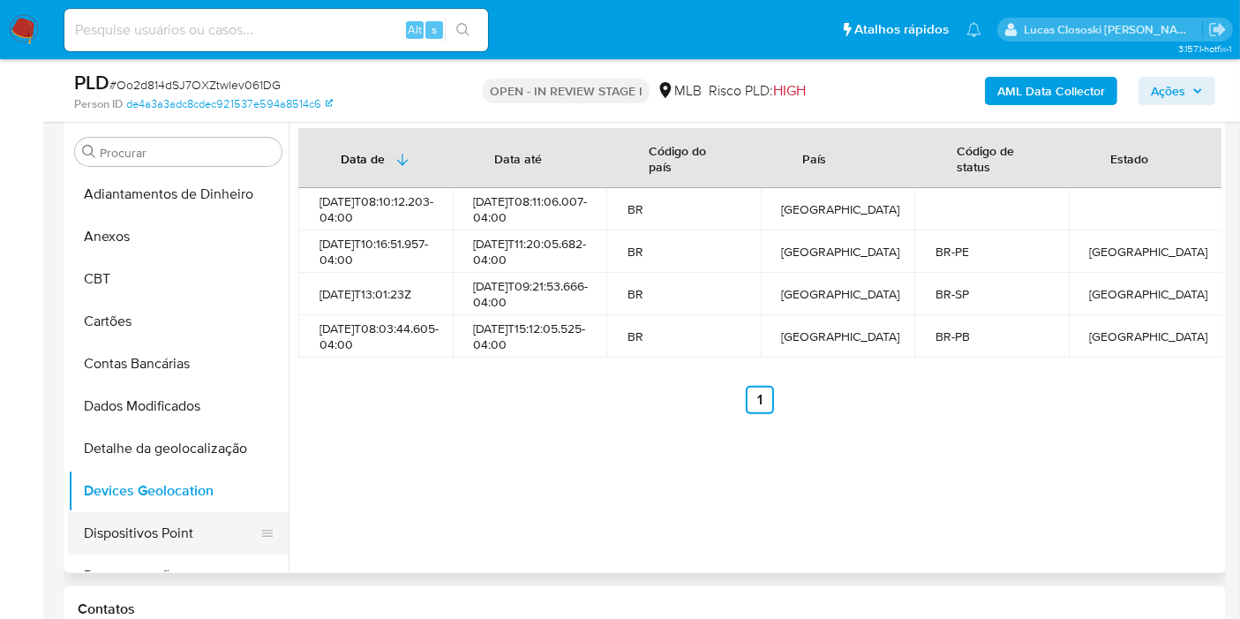
click at [131, 538] on button "Dispositivos Point" at bounding box center [171, 533] width 207 height 42
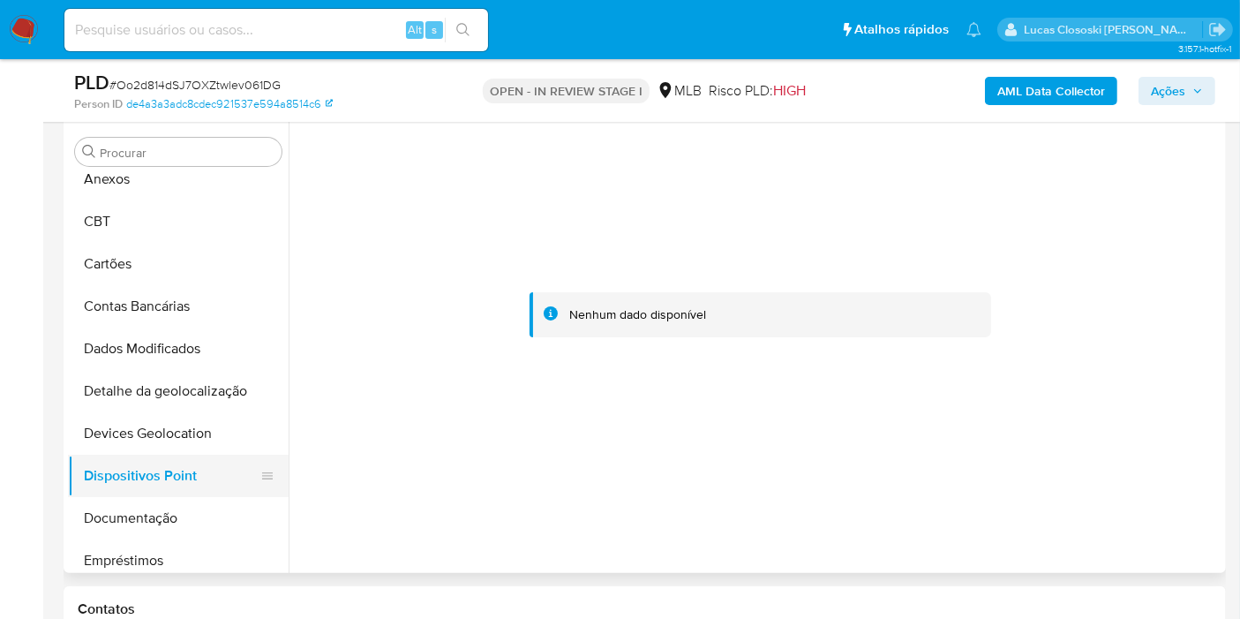
scroll to position [98, 0]
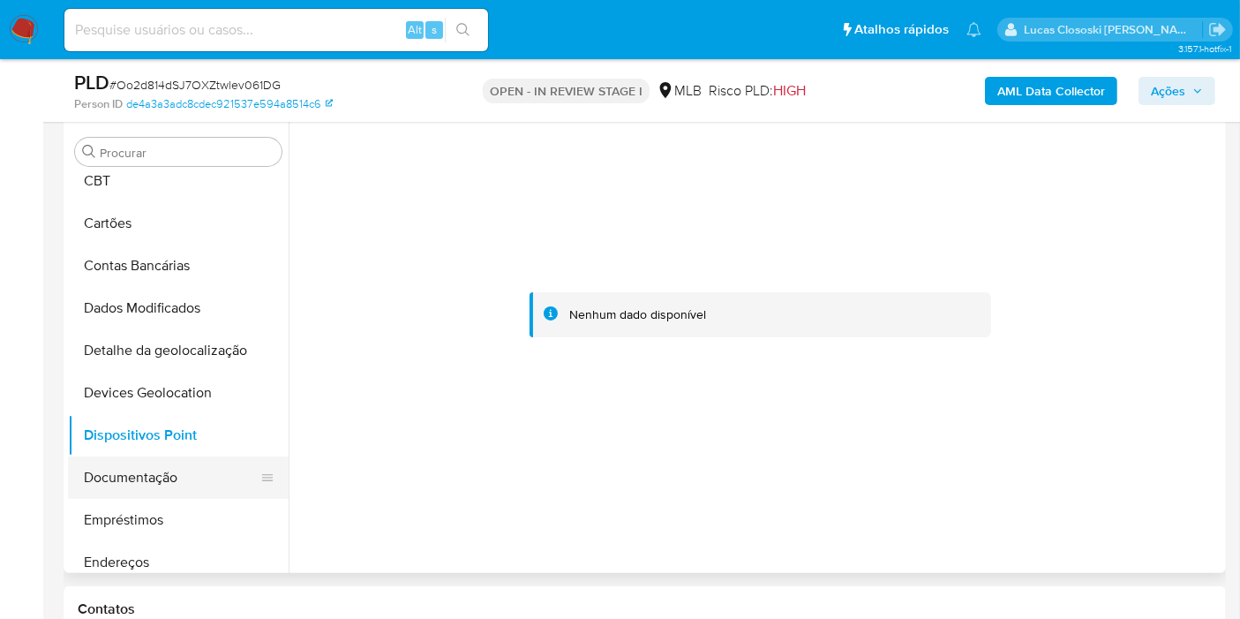
click at [136, 463] on button "Documentação" at bounding box center [171, 477] width 207 height 42
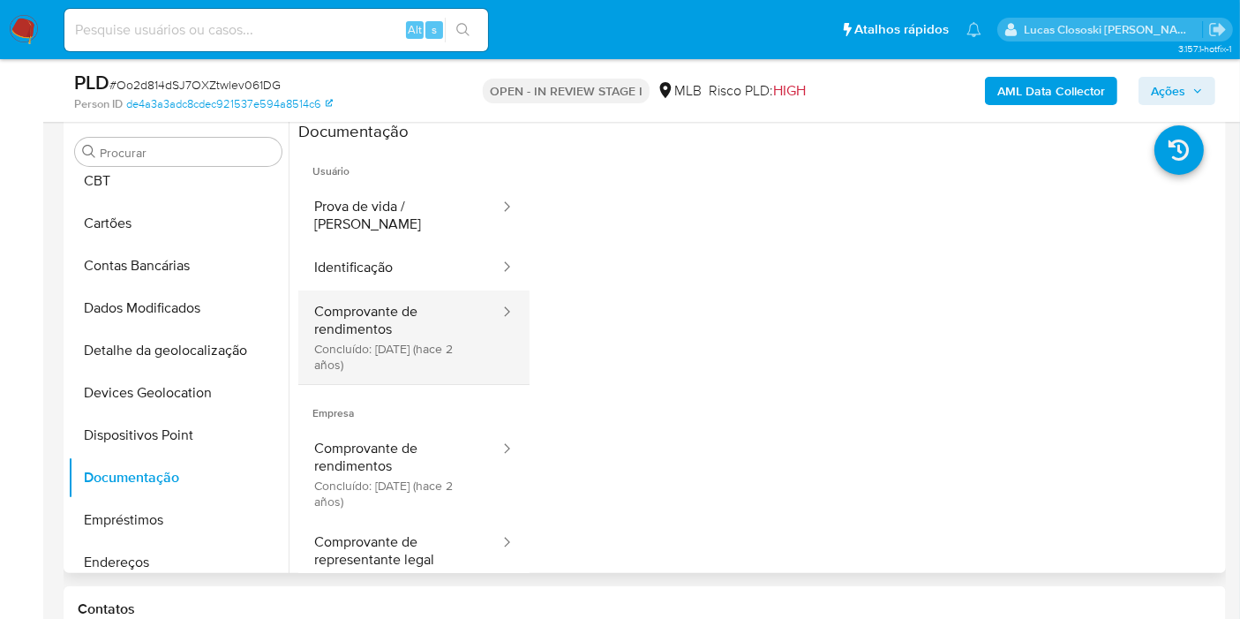
click at [361, 304] on button "Comprovante de rendimentos Concluído: 18/10/2023 (hace 2 años)" at bounding box center [399, 337] width 203 height 94
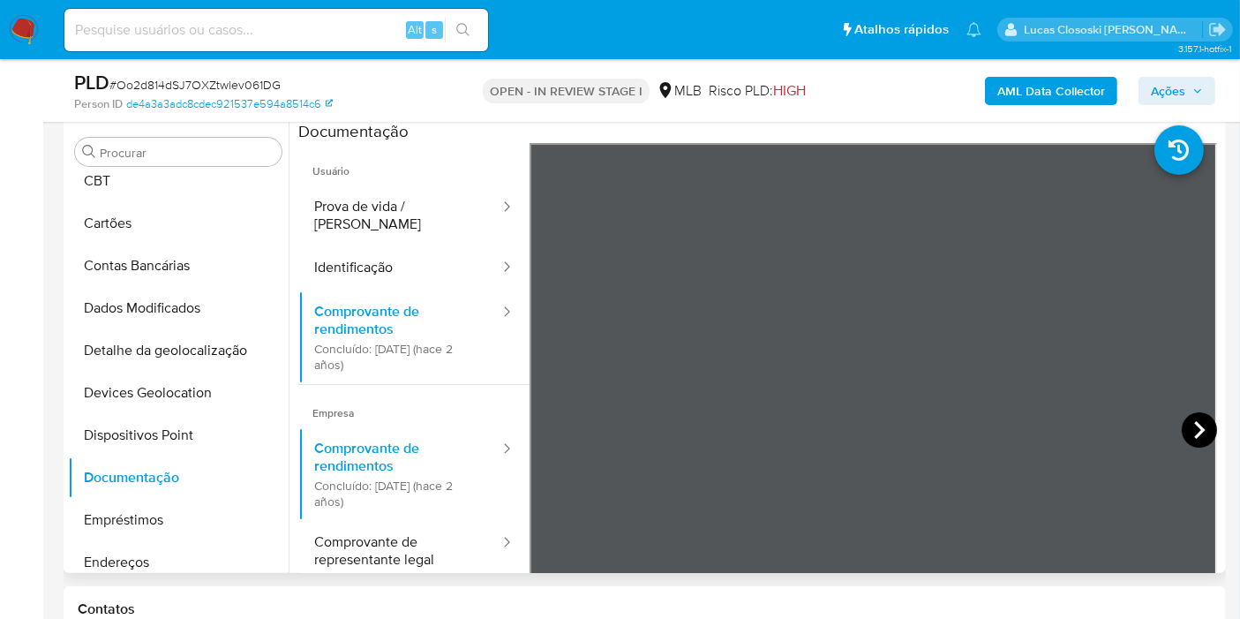
click at [1194, 434] on icon at bounding box center [1199, 430] width 11 height 18
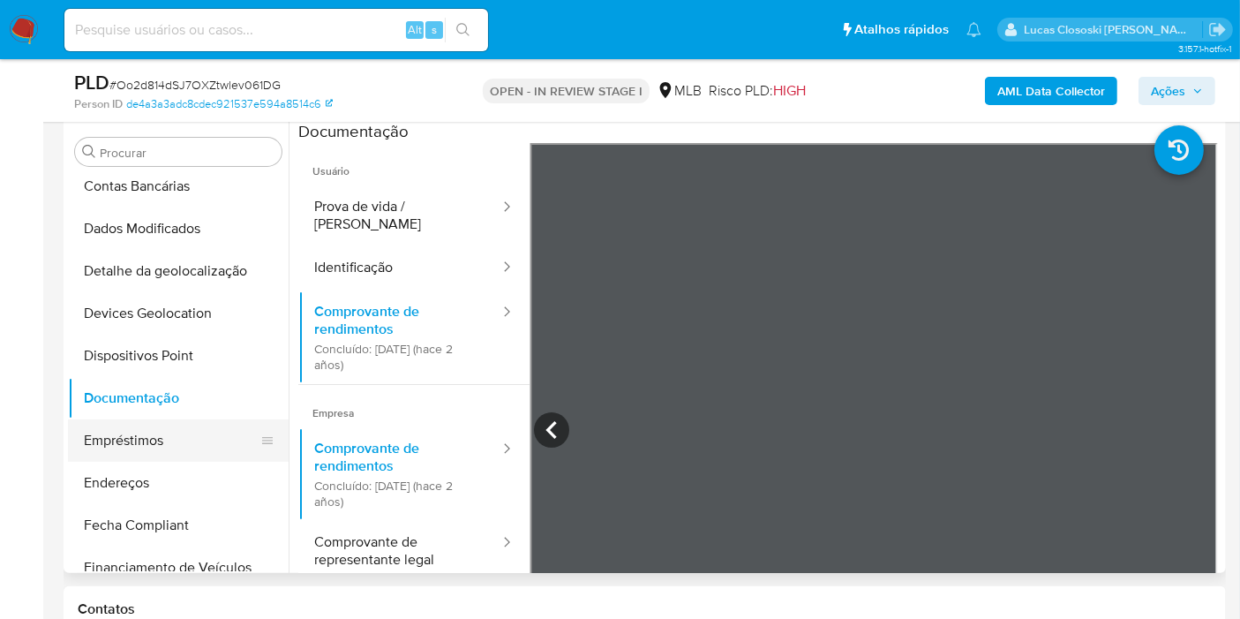
scroll to position [196, 0]
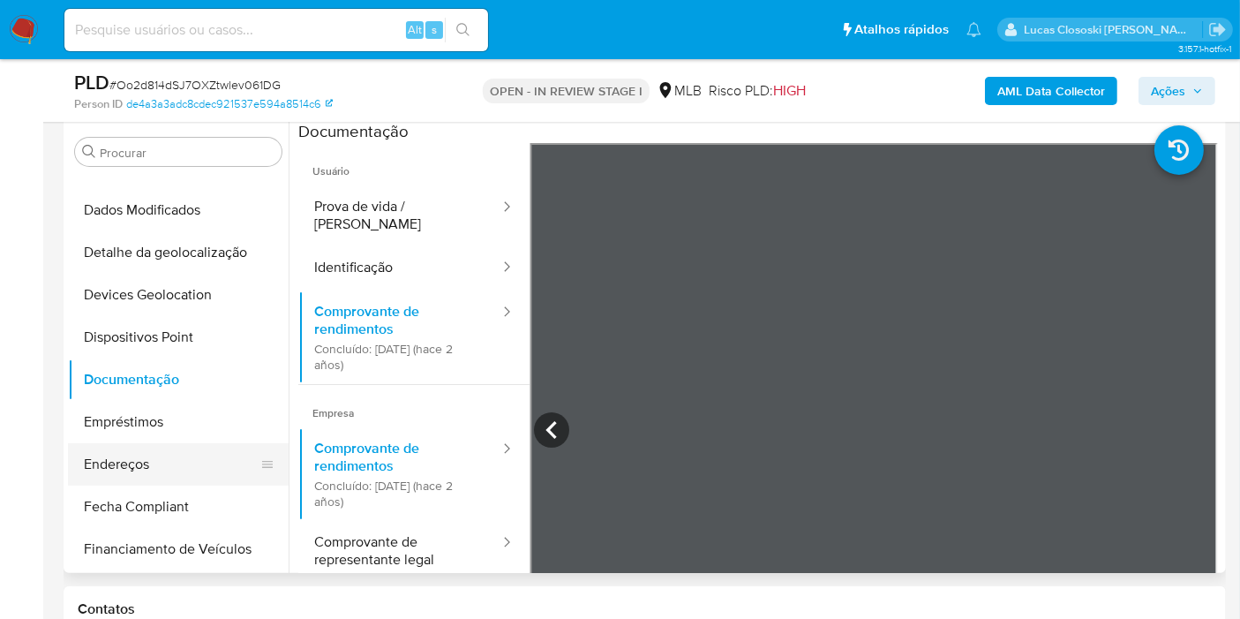
click at [146, 470] on button "Endereços" at bounding box center [171, 464] width 207 height 42
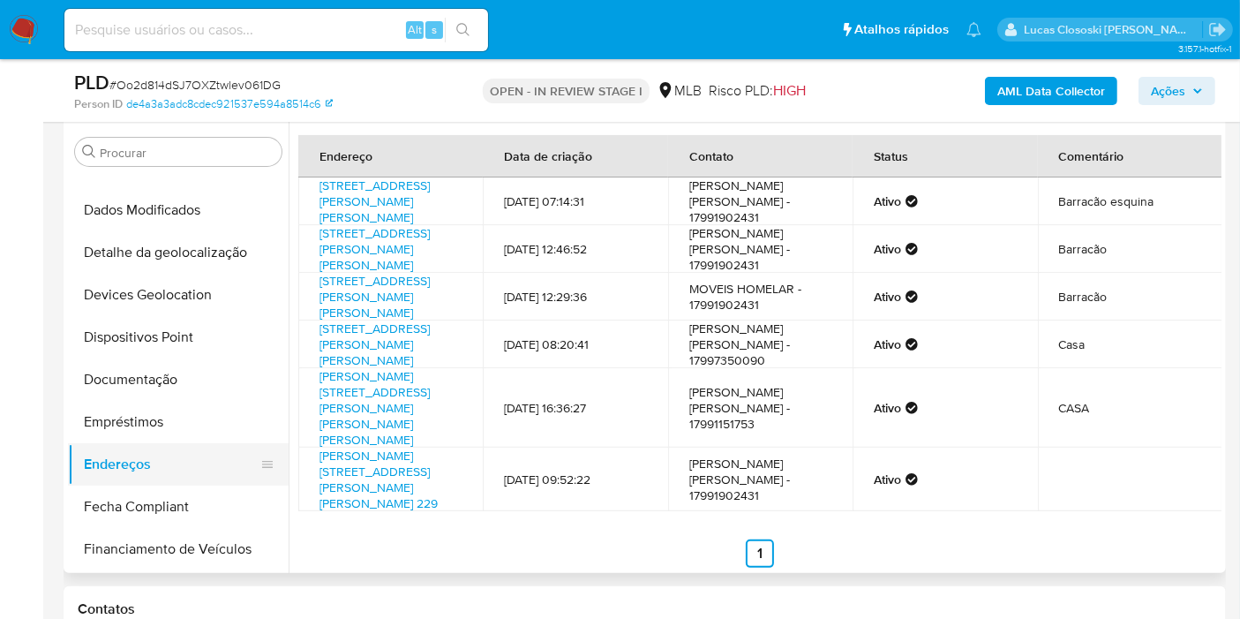
scroll to position [392, 0]
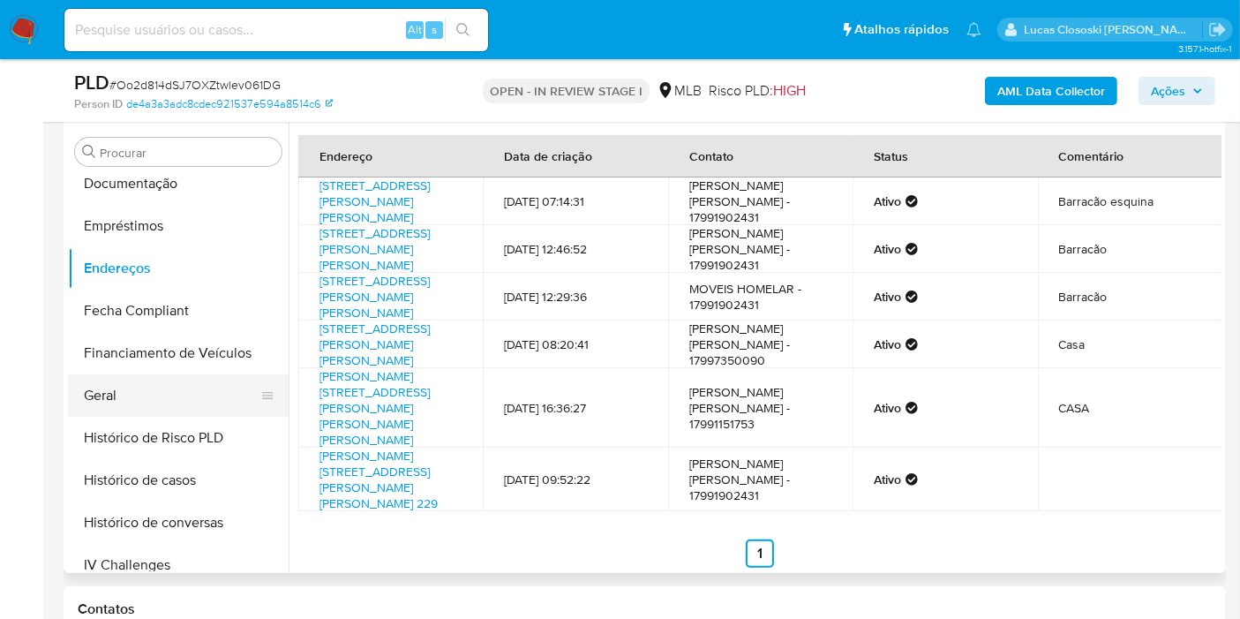
click at [126, 382] on button "Geral" at bounding box center [171, 395] width 207 height 42
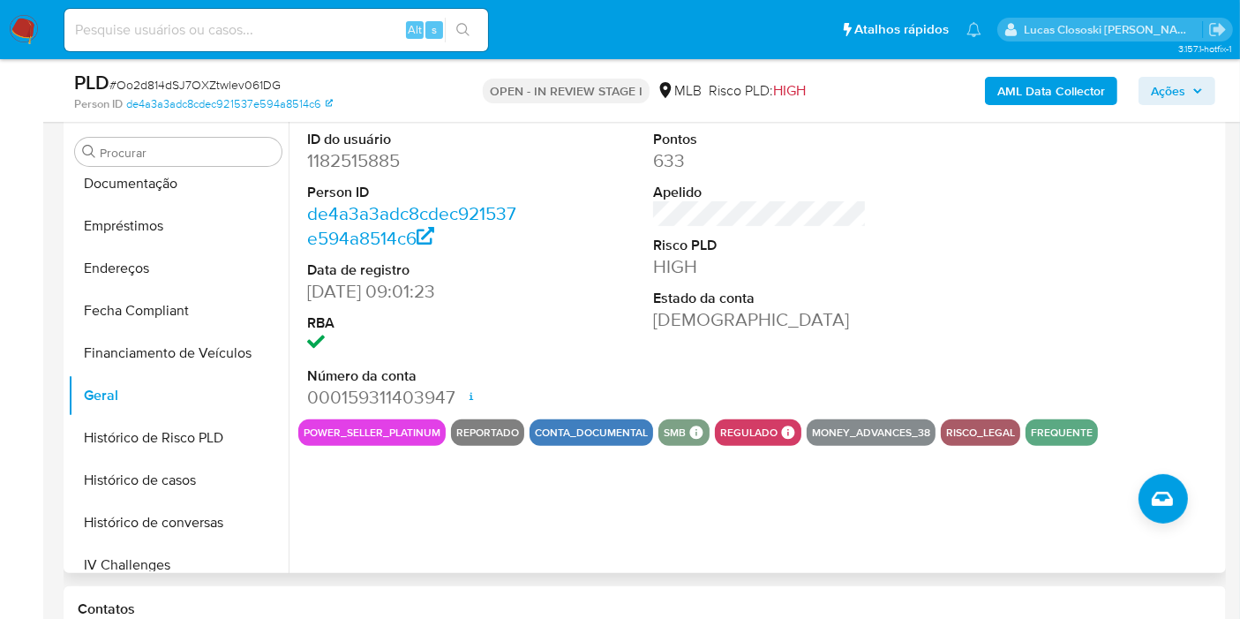
scroll to position [588, 0]
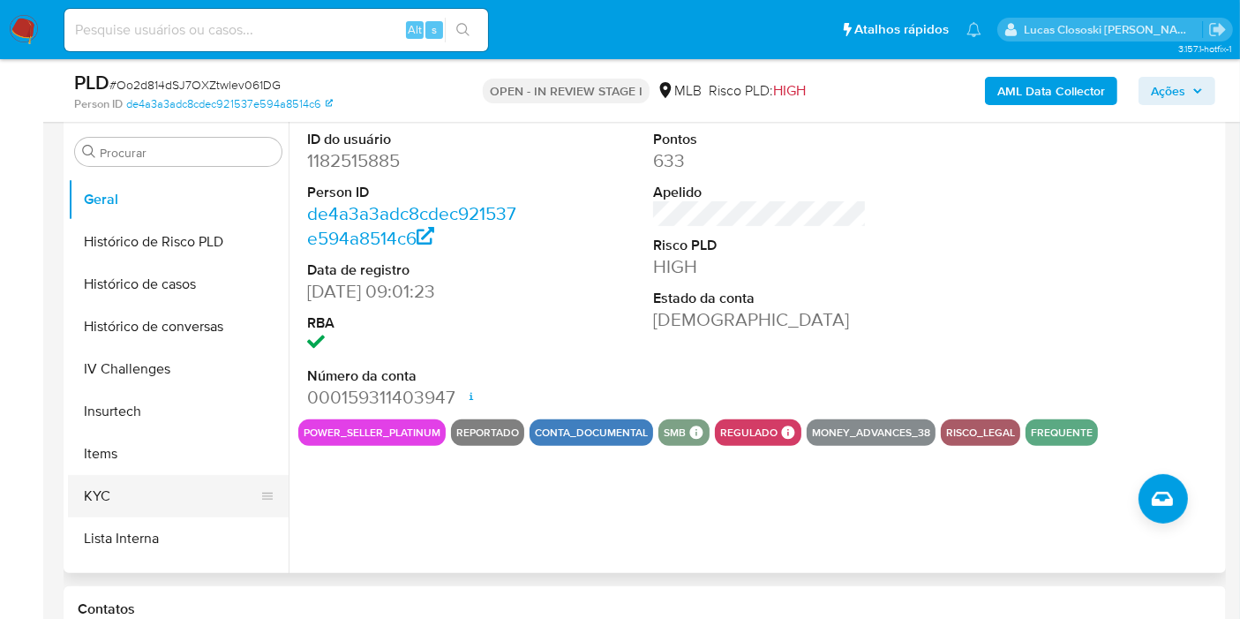
click at [160, 488] on button "KYC" at bounding box center [171, 496] width 207 height 42
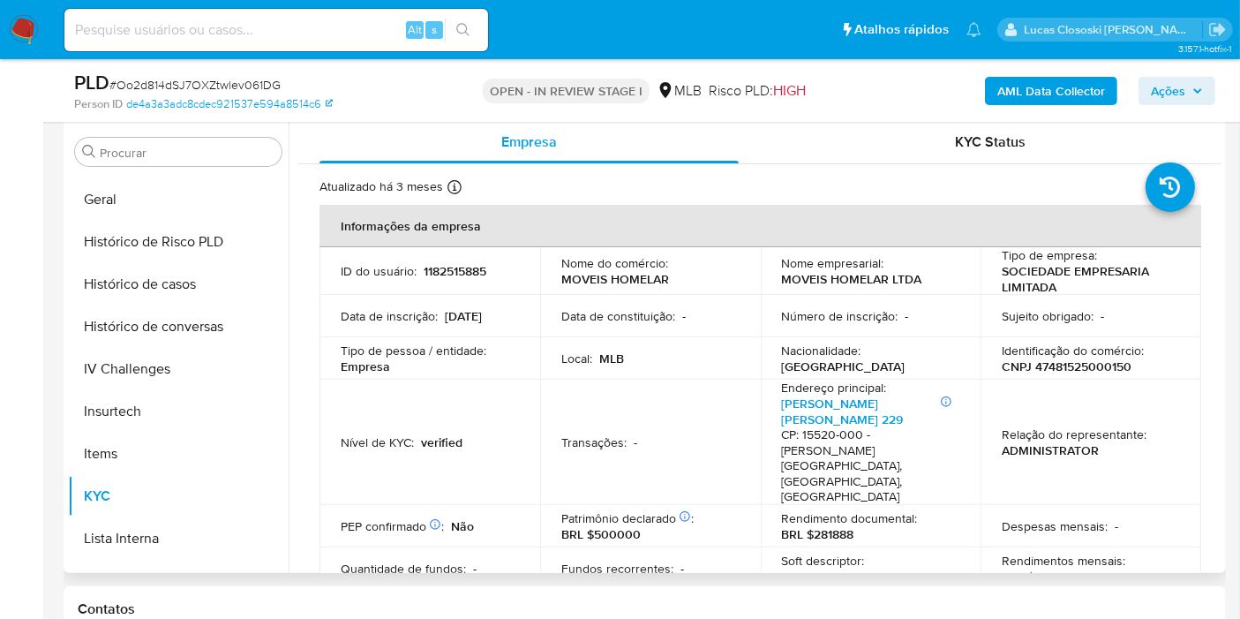
scroll to position [787, 0]
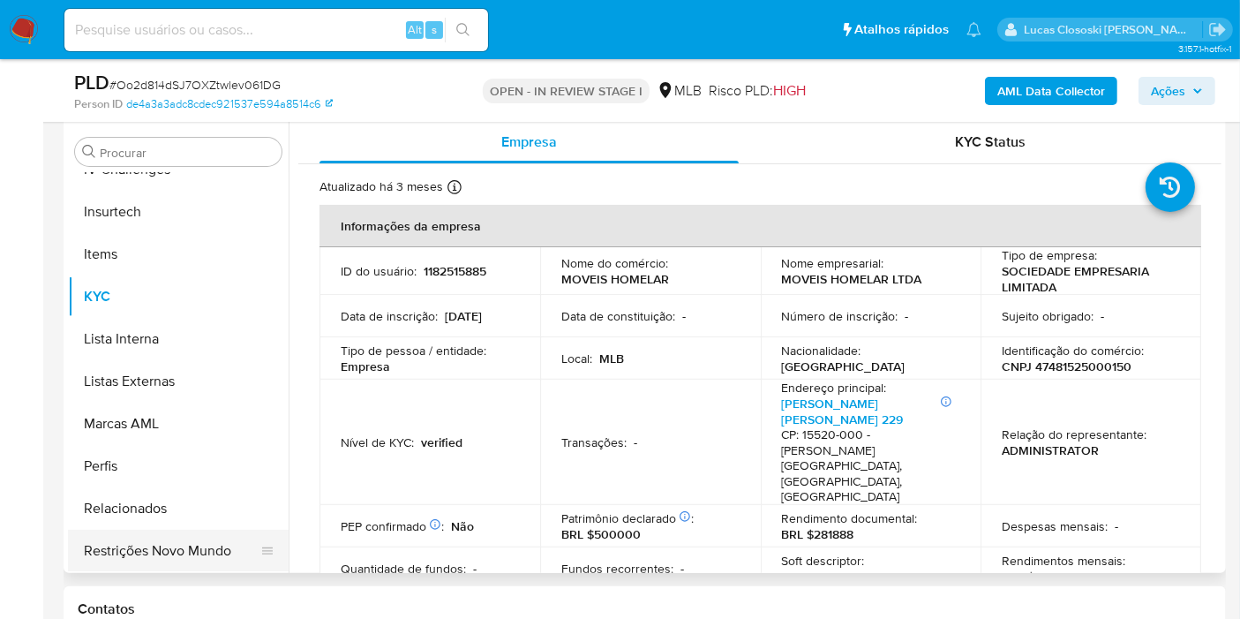
click at [199, 531] on button "Restrições Novo Mundo" at bounding box center [171, 551] width 207 height 42
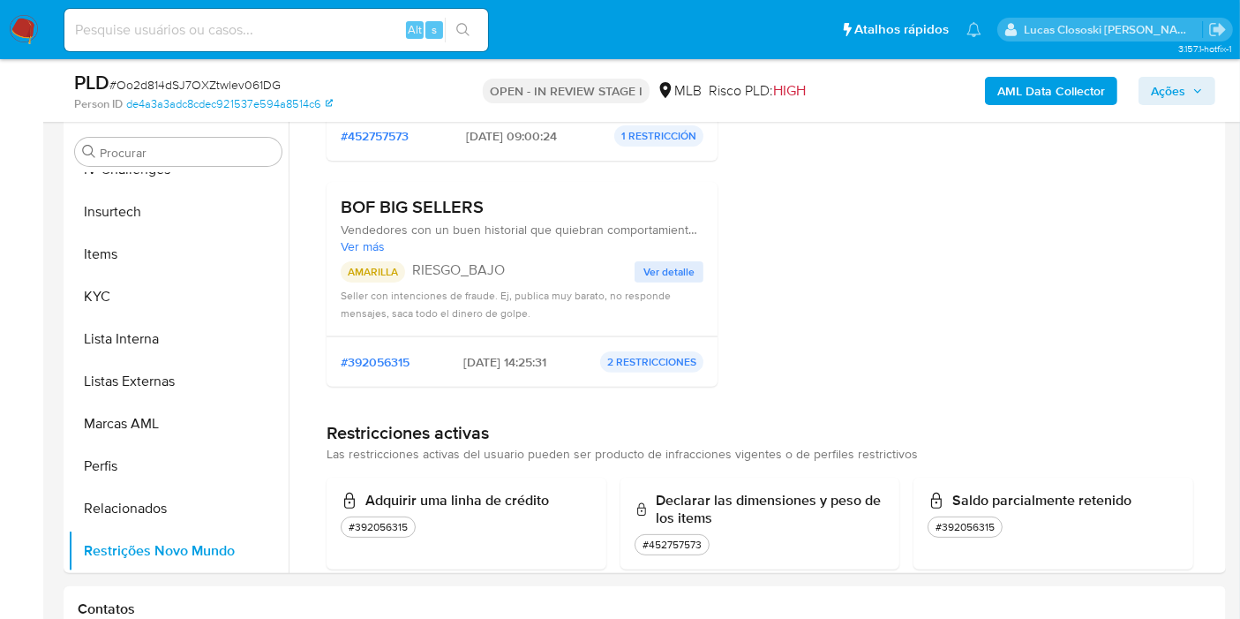
scroll to position [360, 0]
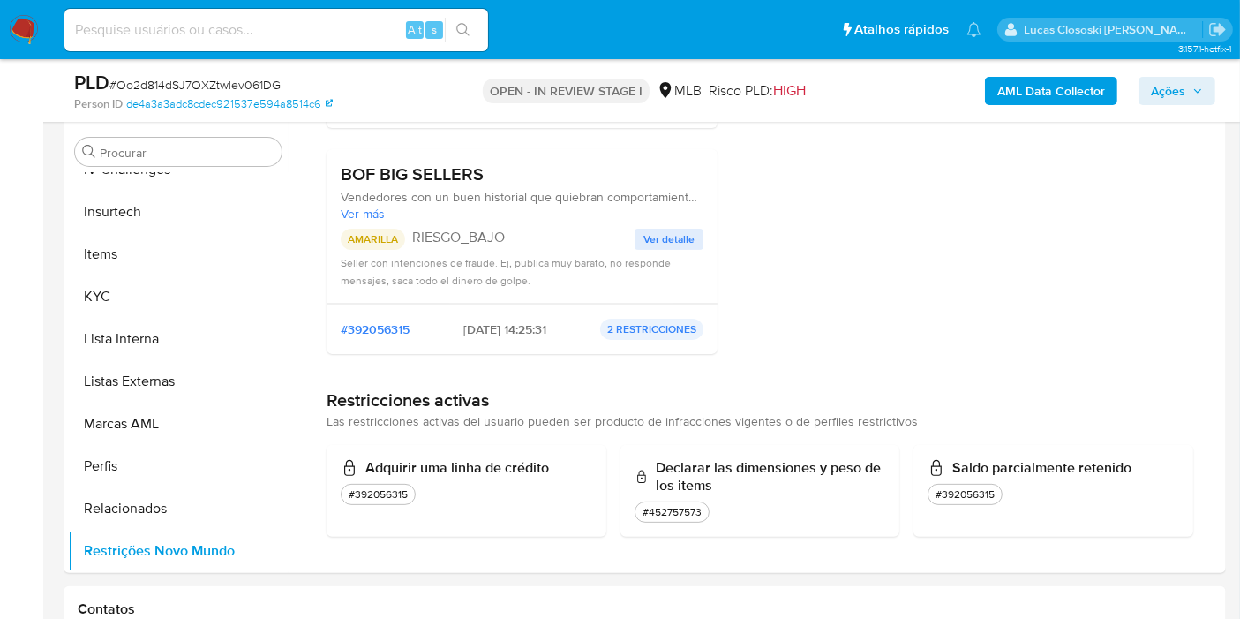
click at [177, 91] on span "# Oo2d814dSJ7OXZtwlev061DG" at bounding box center [194, 85] width 171 height 18
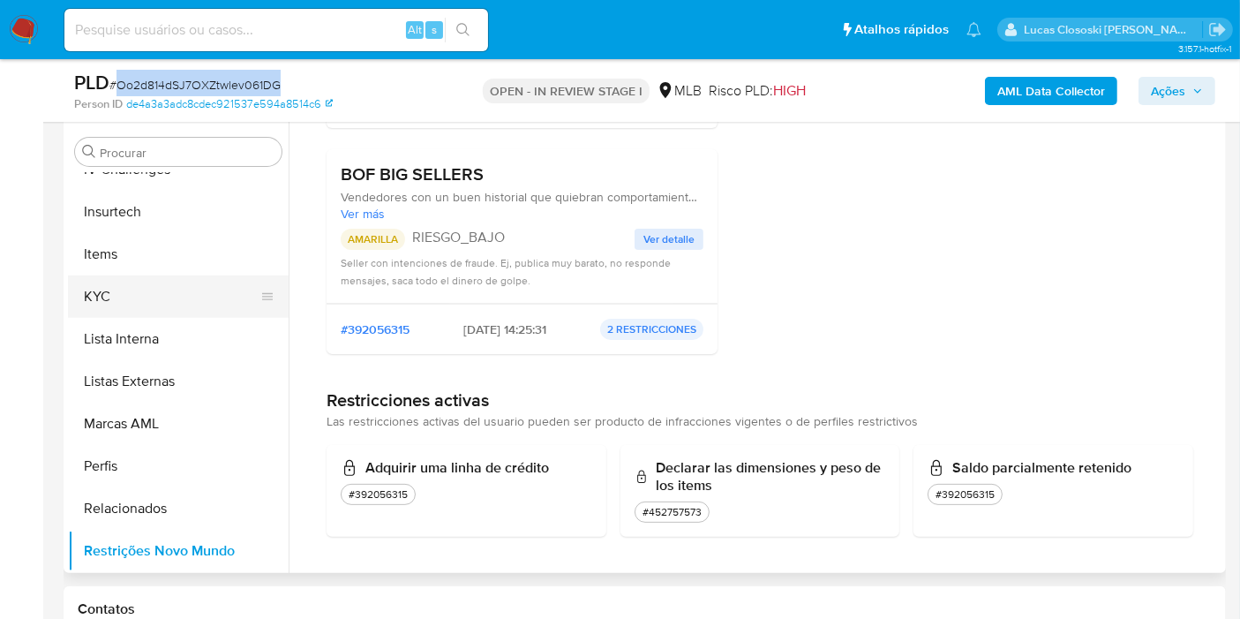
click at [186, 298] on button "KYC" at bounding box center [171, 296] width 207 height 42
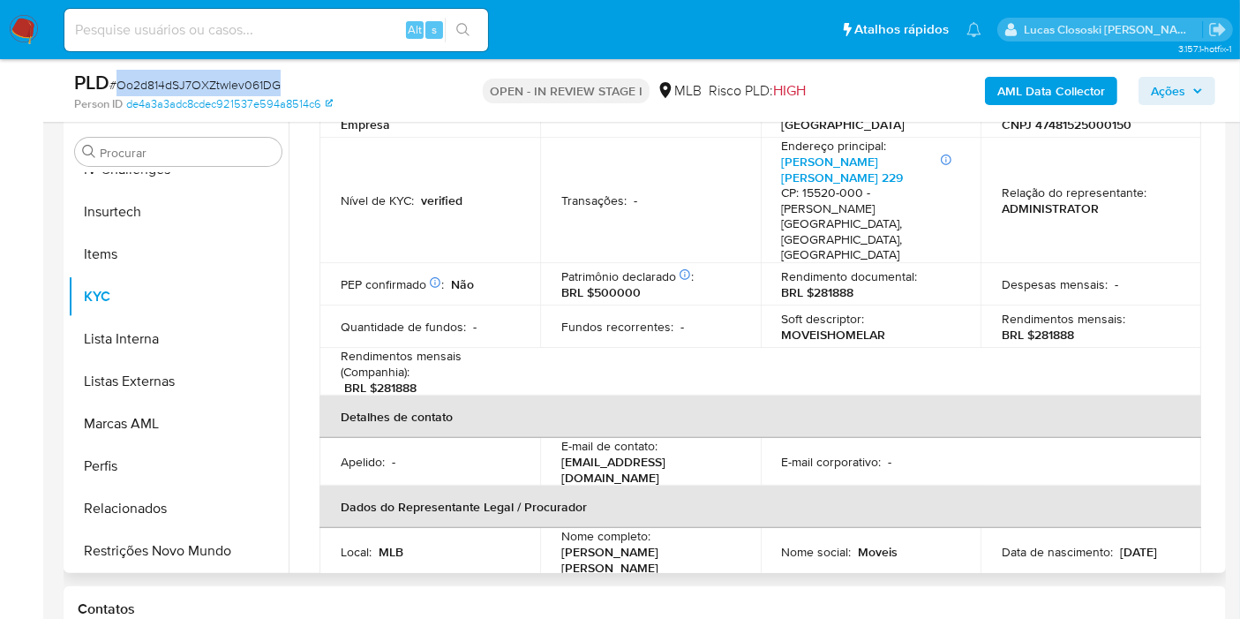
scroll to position [216, 0]
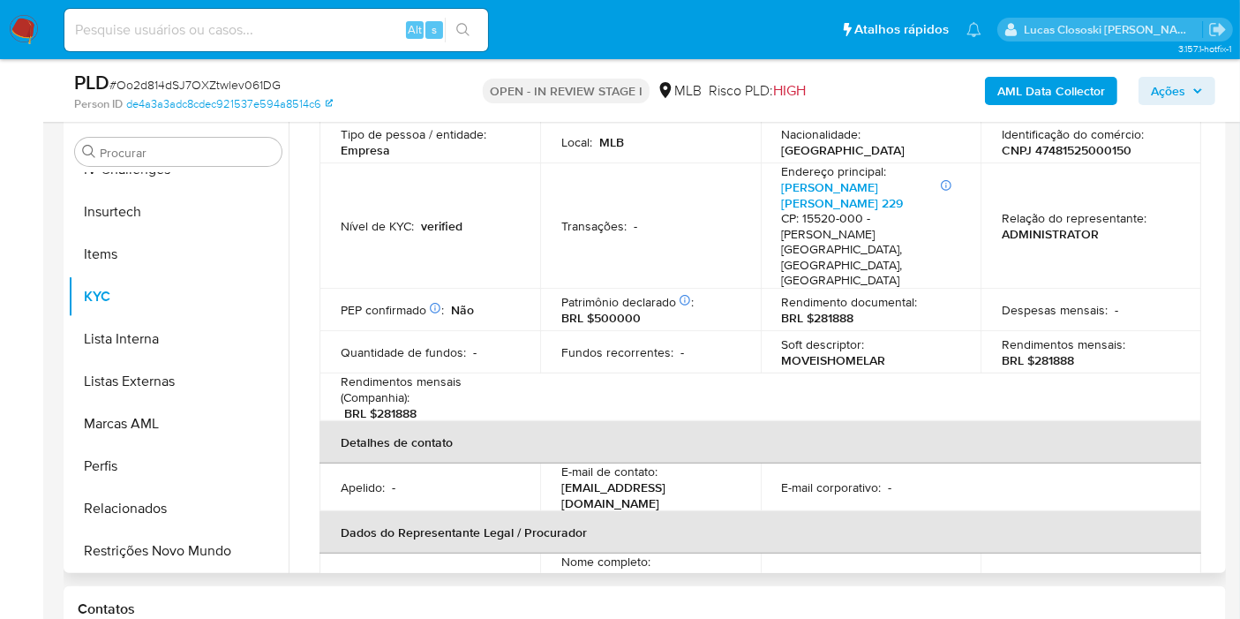
click at [1086, 154] on p "CNPJ 47481525000150" at bounding box center [1067, 150] width 130 height 16
copy p "47481525000150"
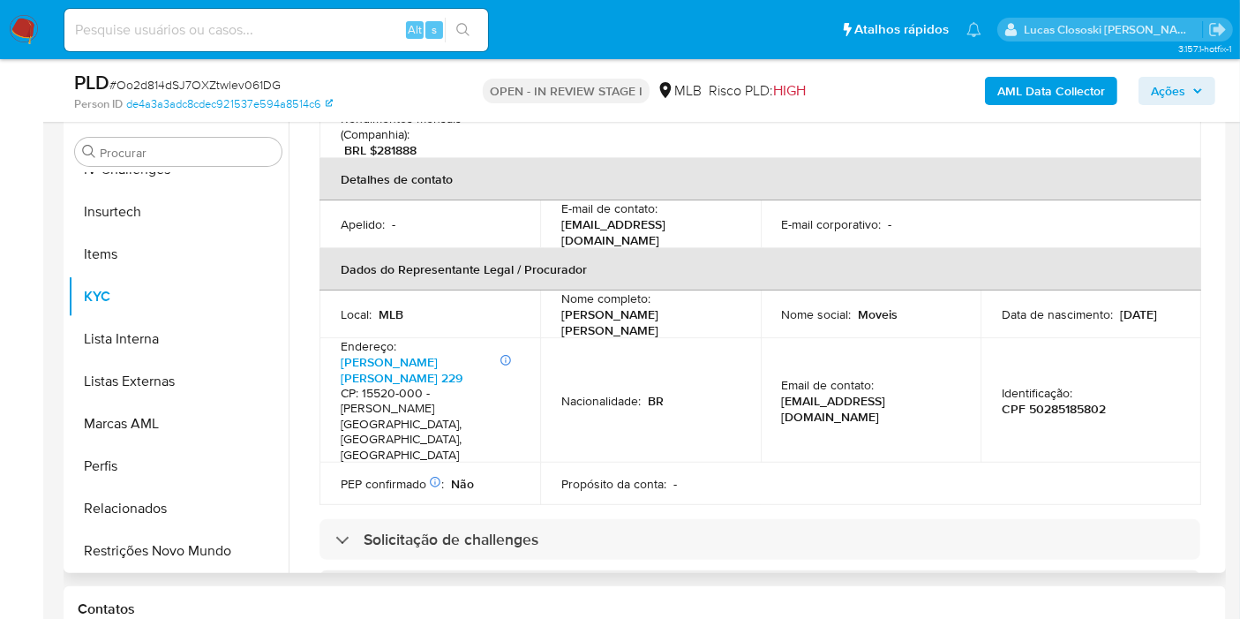
scroll to position [510, 0]
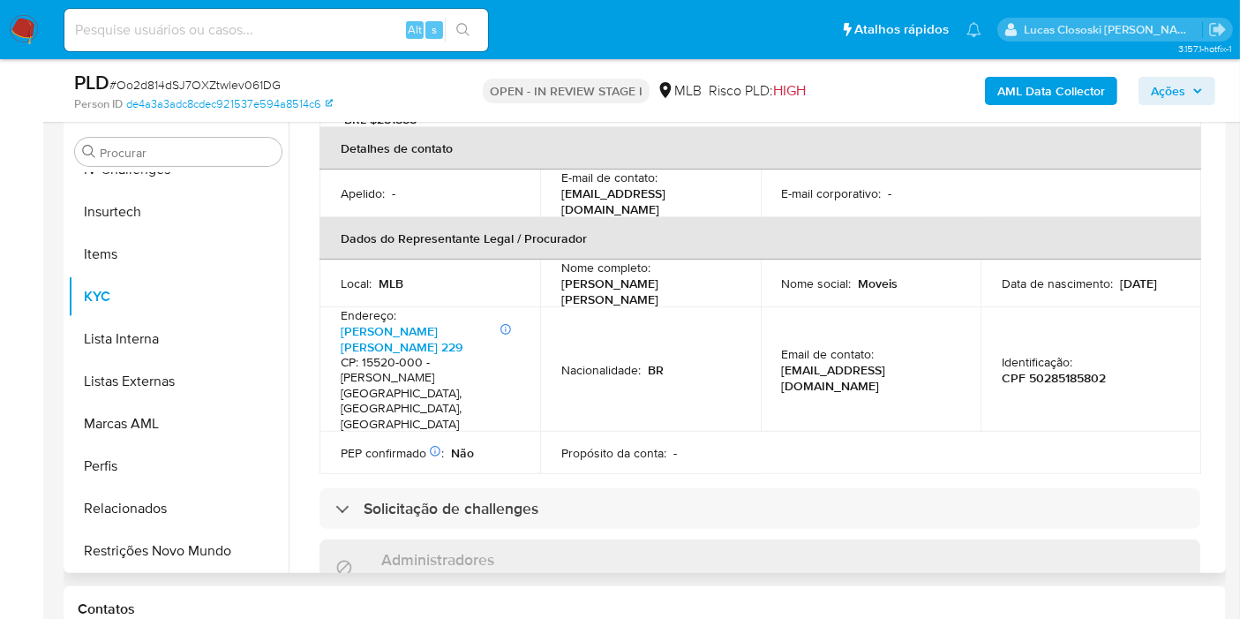
click at [1079, 370] on p "CPF 50285185802" at bounding box center [1054, 378] width 104 height 16
copy p "50285185802"
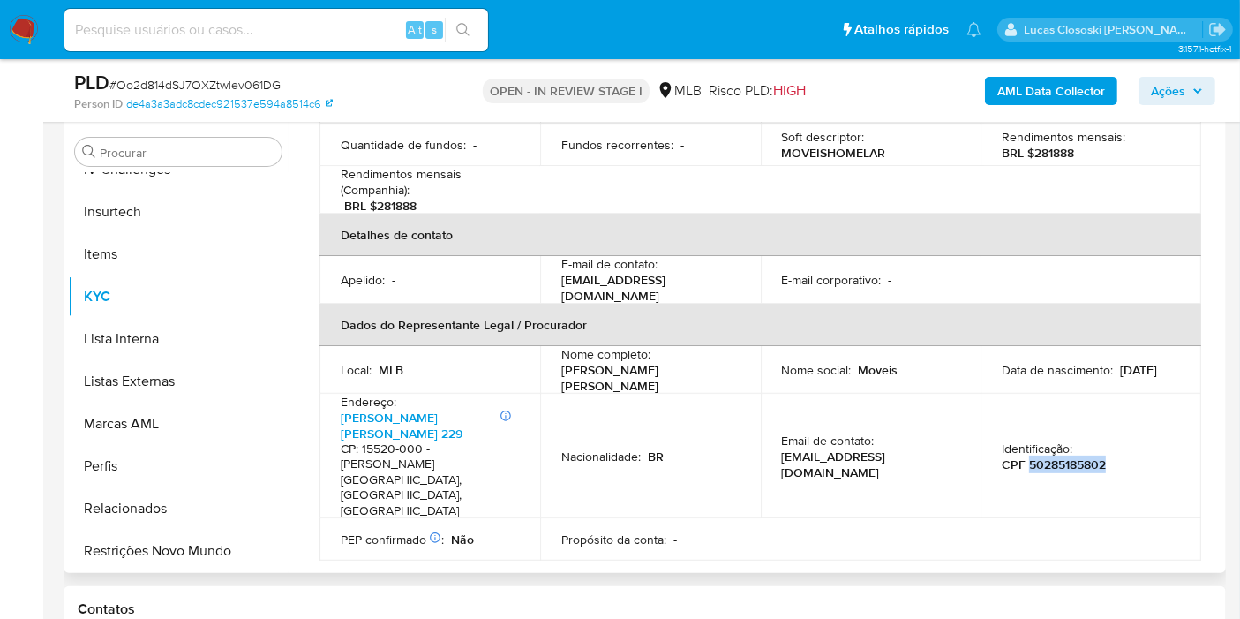
scroll to position [216, 0]
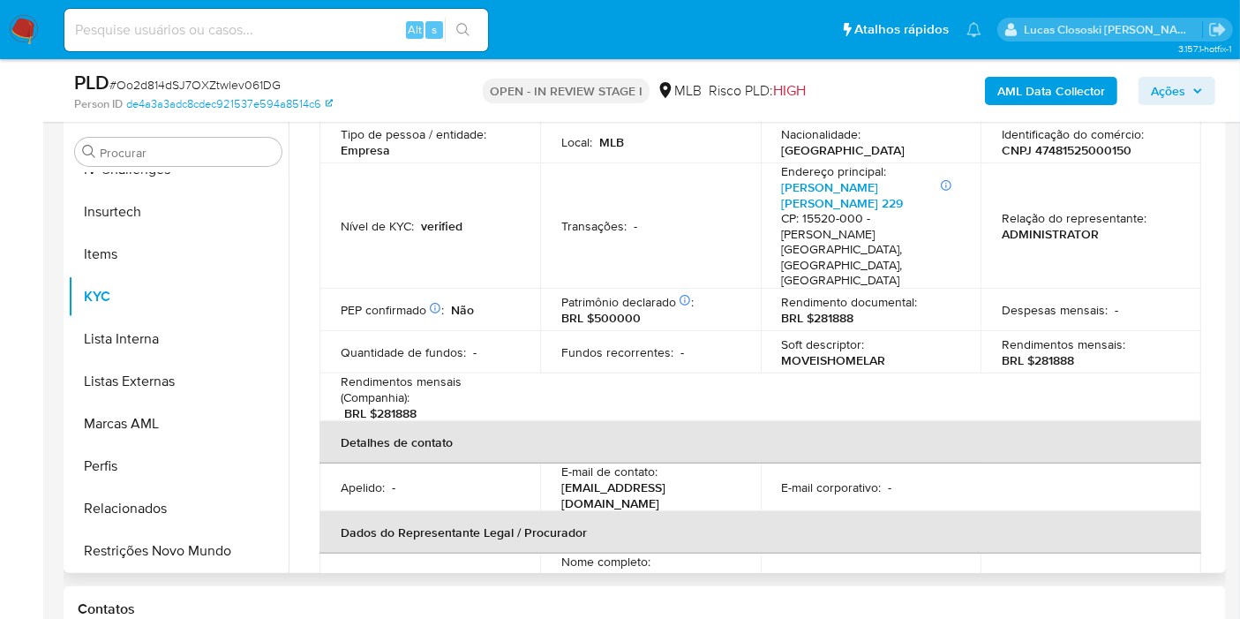
click at [1114, 151] on p "CNPJ 47481525000150" at bounding box center [1067, 150] width 130 height 16
copy p "47481525000150"
click at [227, 84] on span "# Oo2d814dSJ7OXZtwlev061DG" at bounding box center [194, 85] width 171 height 18
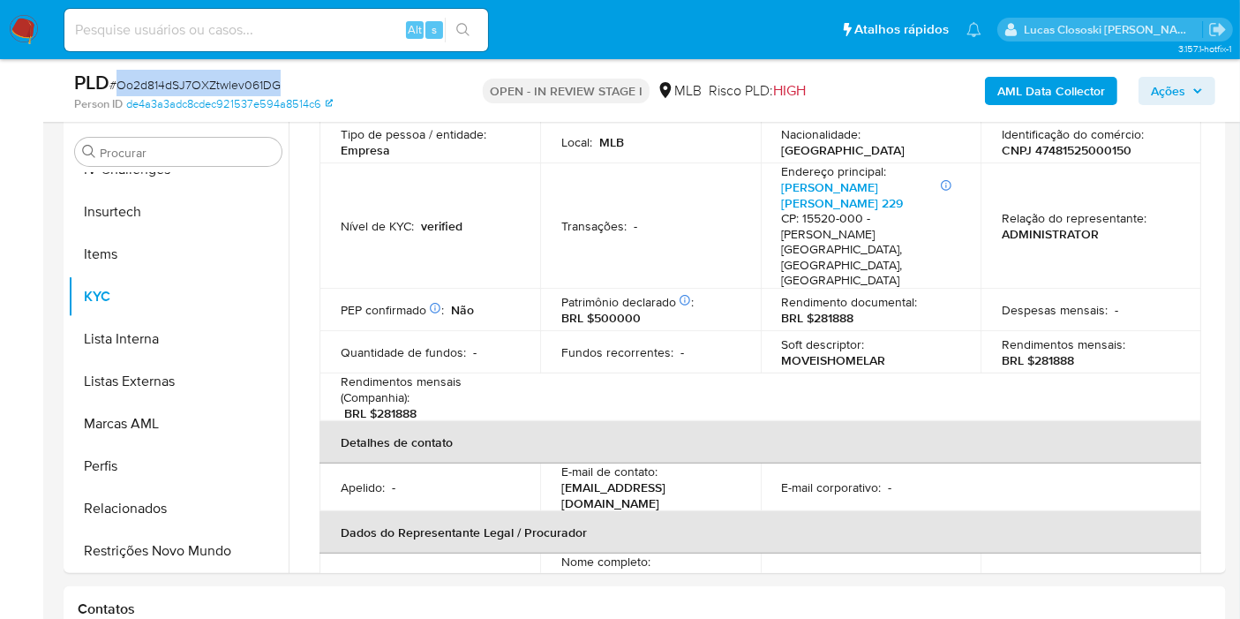
copy span "Oo2d814dSJ7OXZtwlev061DG"
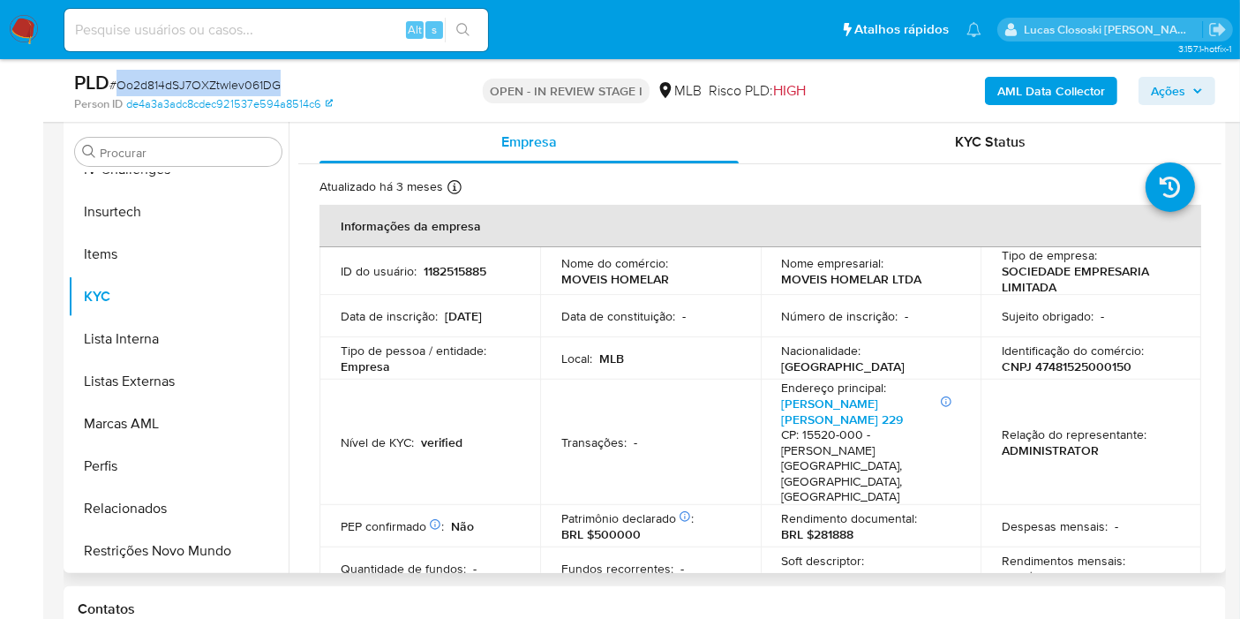
scroll to position [591, 0]
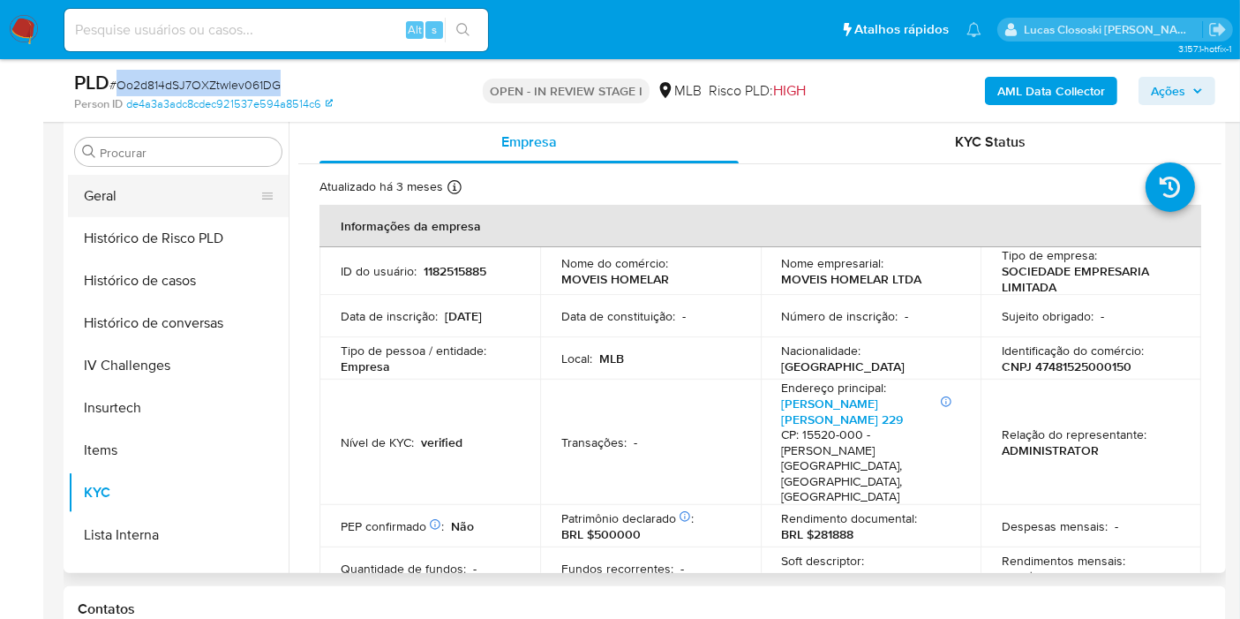
click at [116, 214] on button "Geral" at bounding box center [171, 196] width 207 height 42
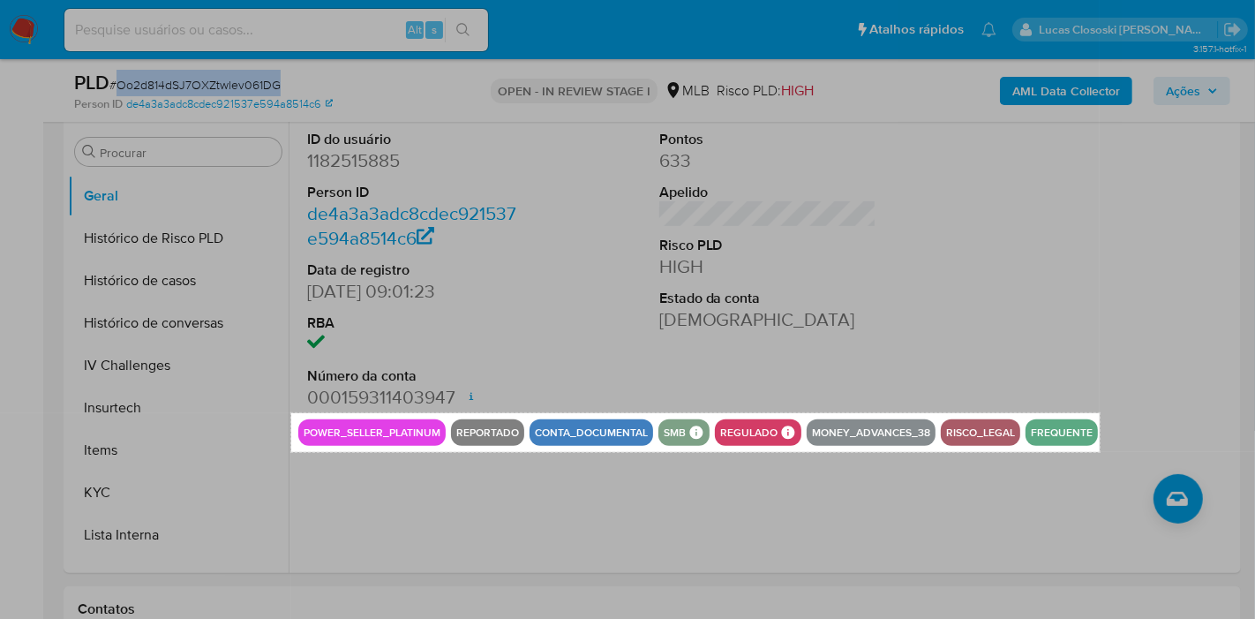
drag, startPoint x: 291, startPoint y: 412, endPoint x: 1101, endPoint y: 448, distance: 811.0
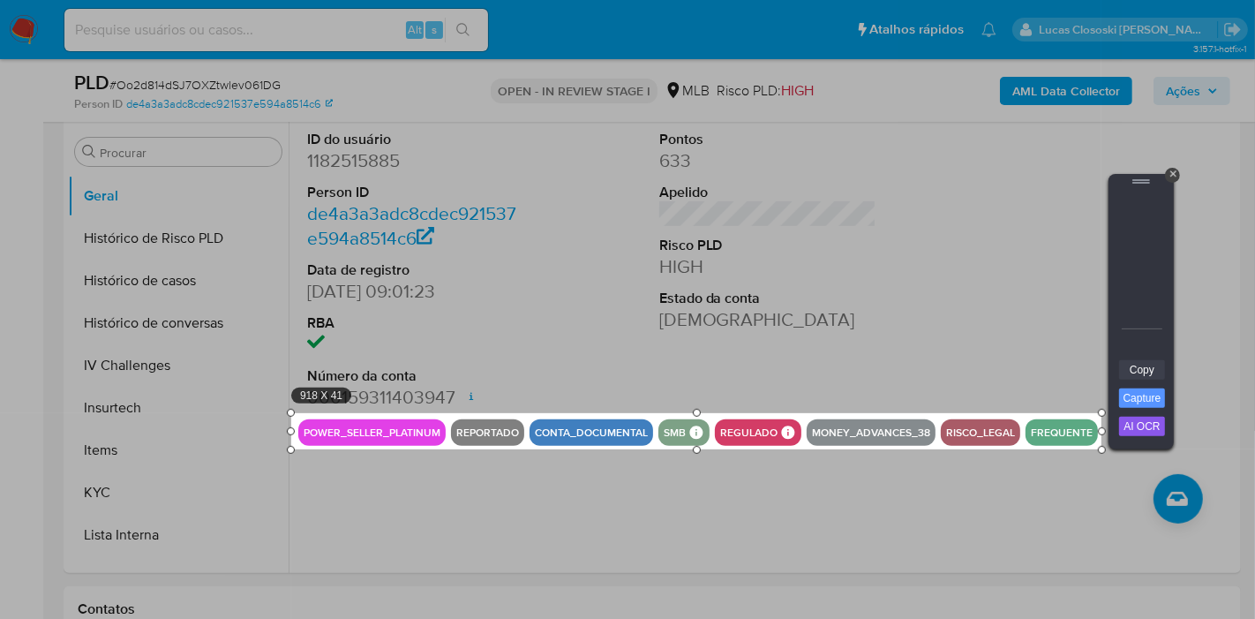
click at [1124, 361] on link "Copy" at bounding box center [1142, 369] width 46 height 19
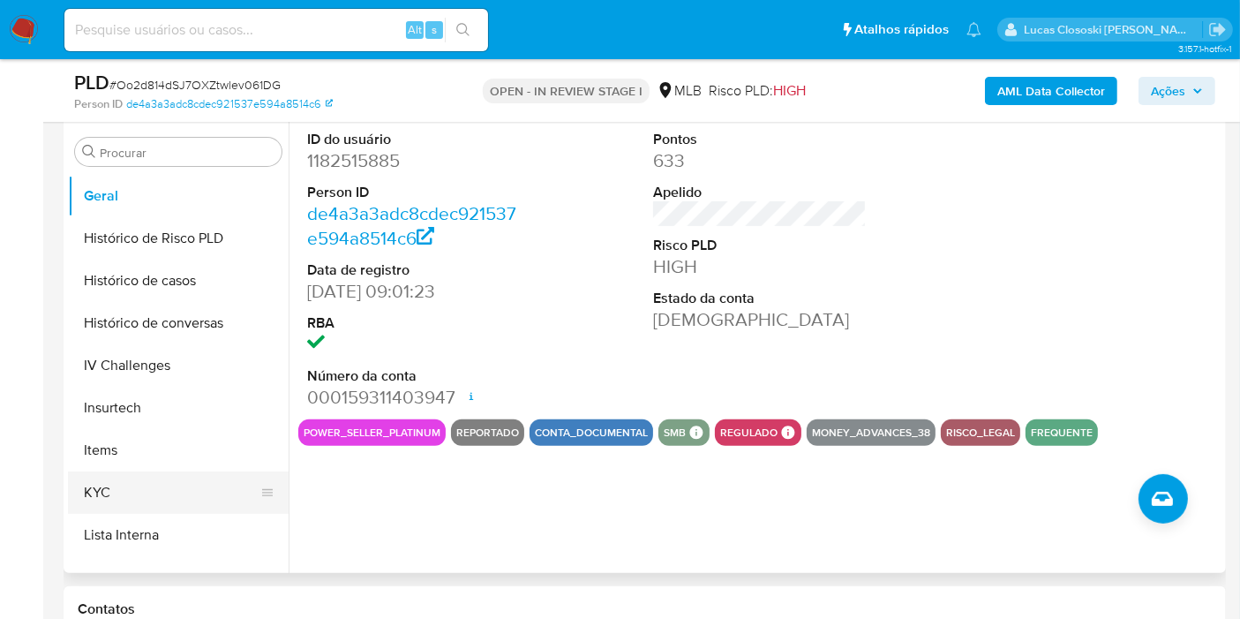
click at [95, 482] on button "KYC" at bounding box center [171, 492] width 207 height 42
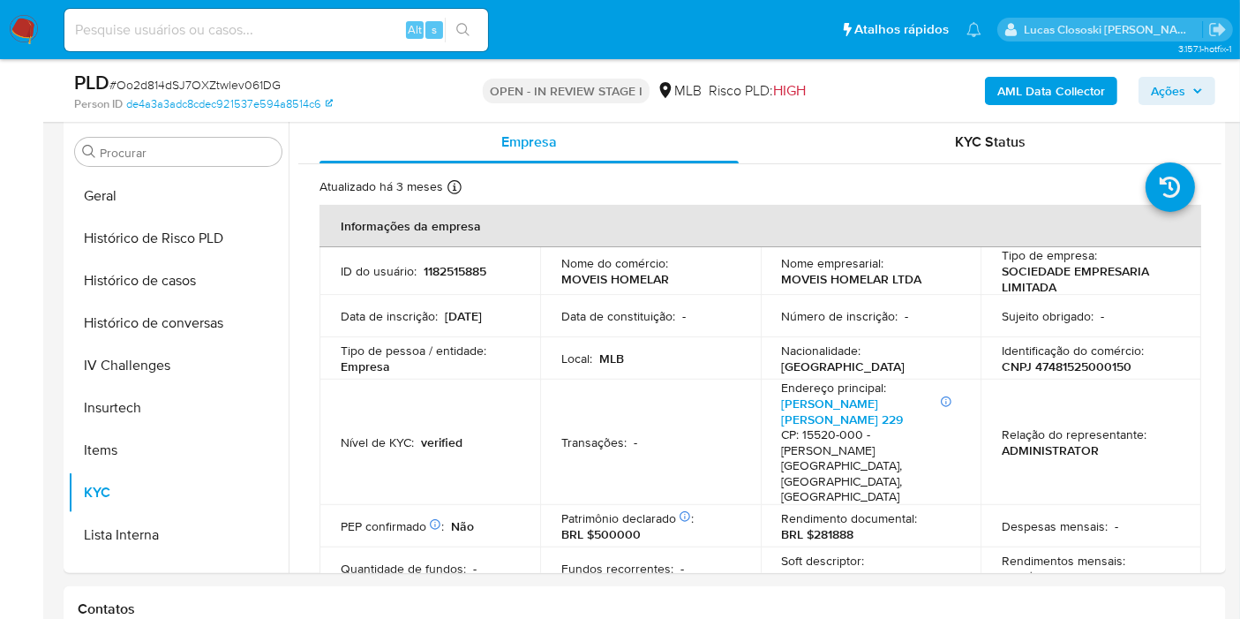
click at [1145, 85] on button "Ações" at bounding box center [1176, 91] width 77 height 28
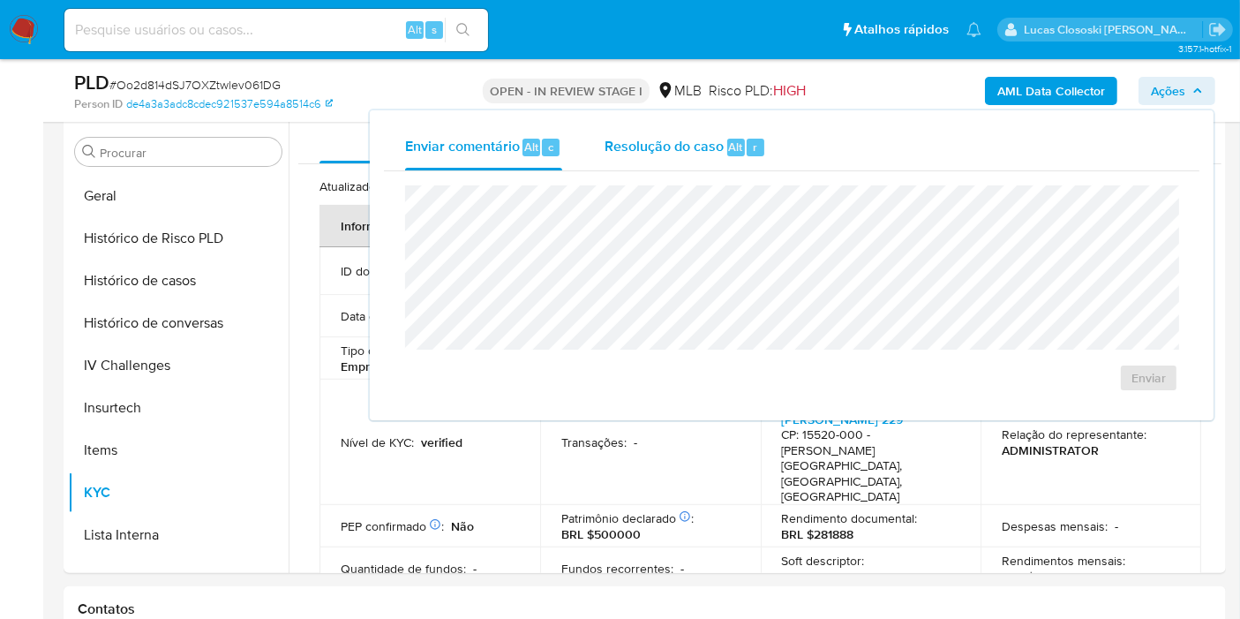
click at [754, 126] on div "Resolução do caso Alt r" at bounding box center [686, 147] width 162 height 46
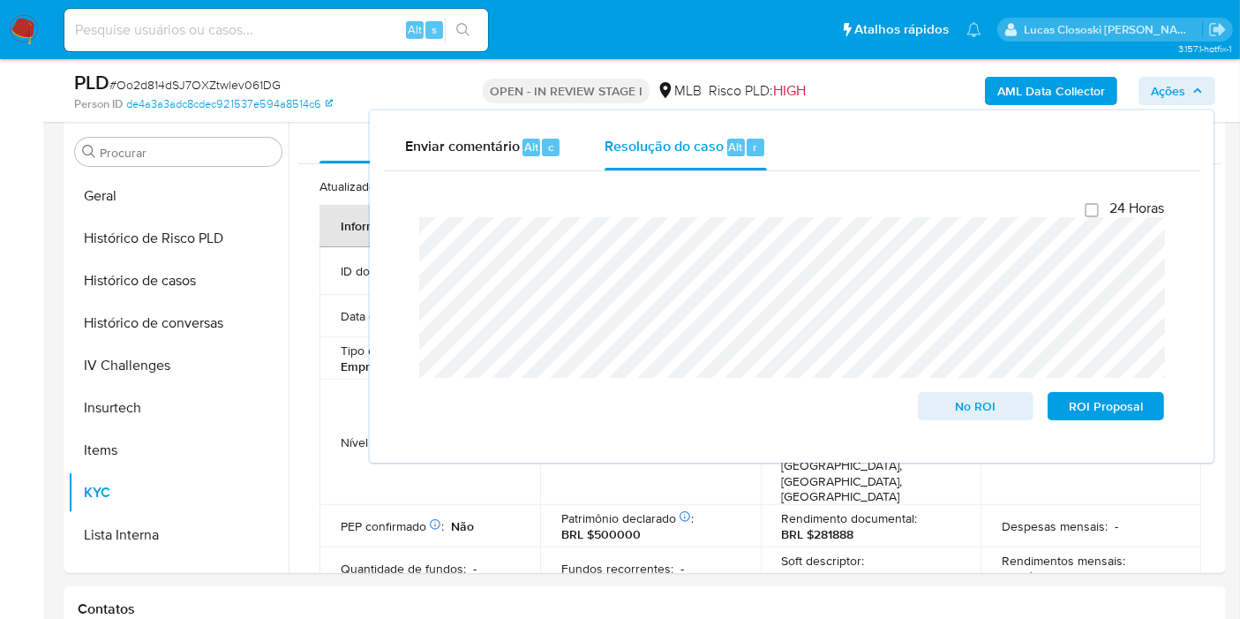
click at [1169, 90] on span "Ações" at bounding box center [1168, 91] width 34 height 28
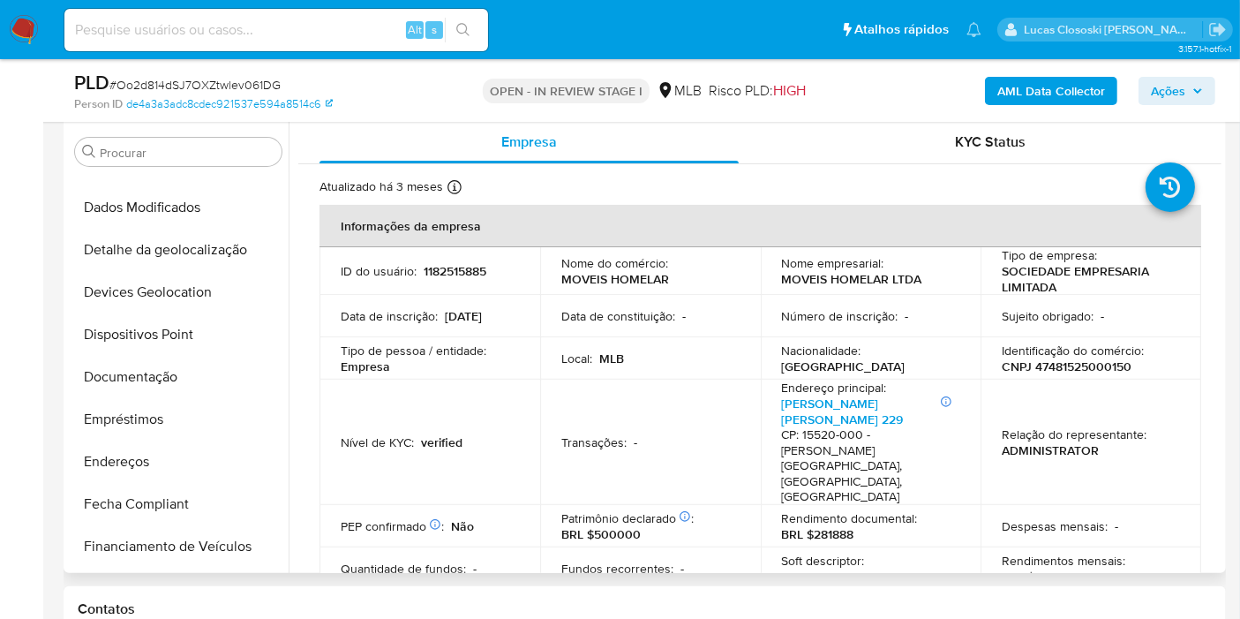
scroll to position [0, 0]
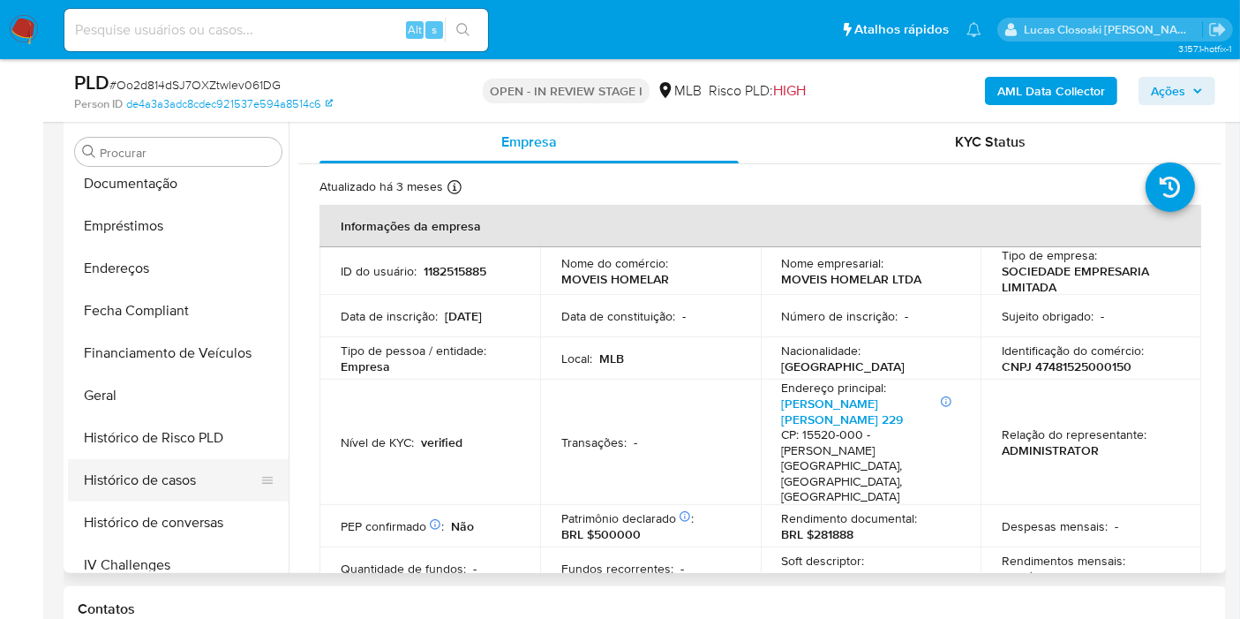
click at [172, 475] on button "Histórico de casos" at bounding box center [171, 480] width 207 height 42
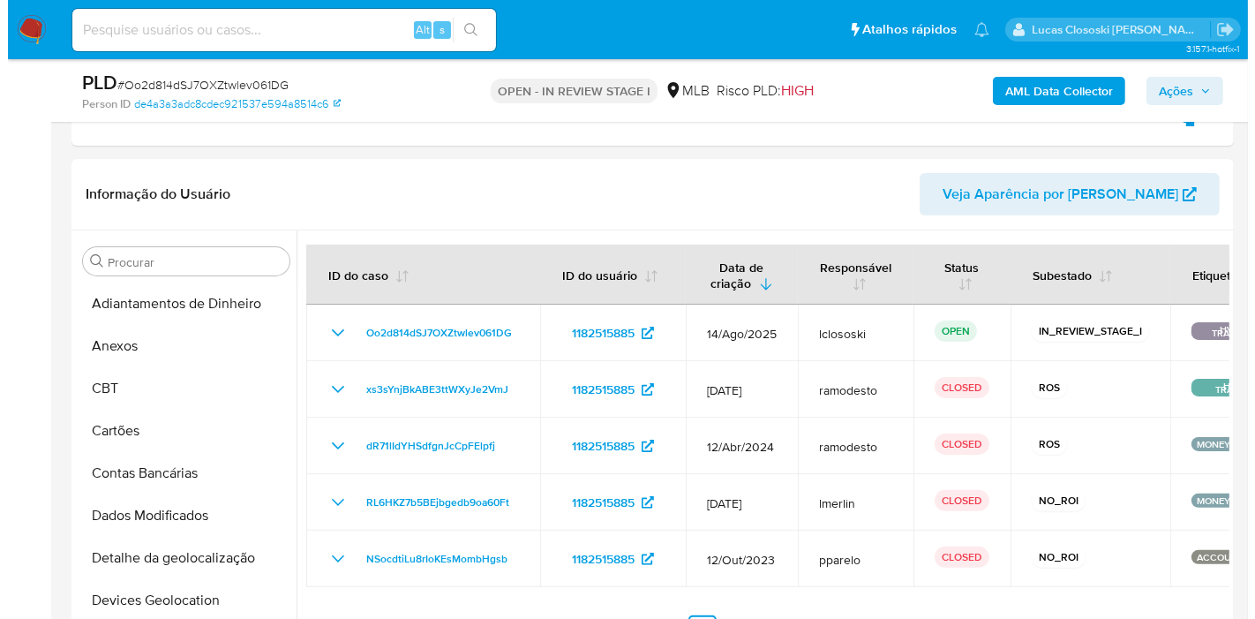
scroll to position [467, 0]
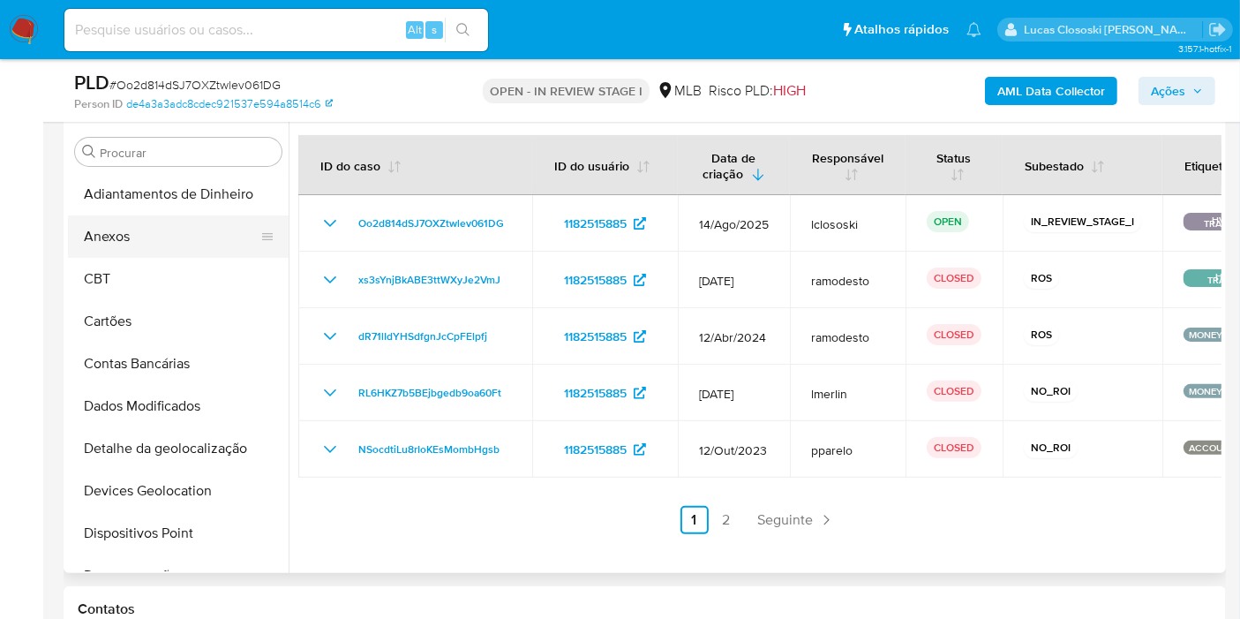
click at [131, 228] on button "Anexos" at bounding box center [171, 236] width 207 height 42
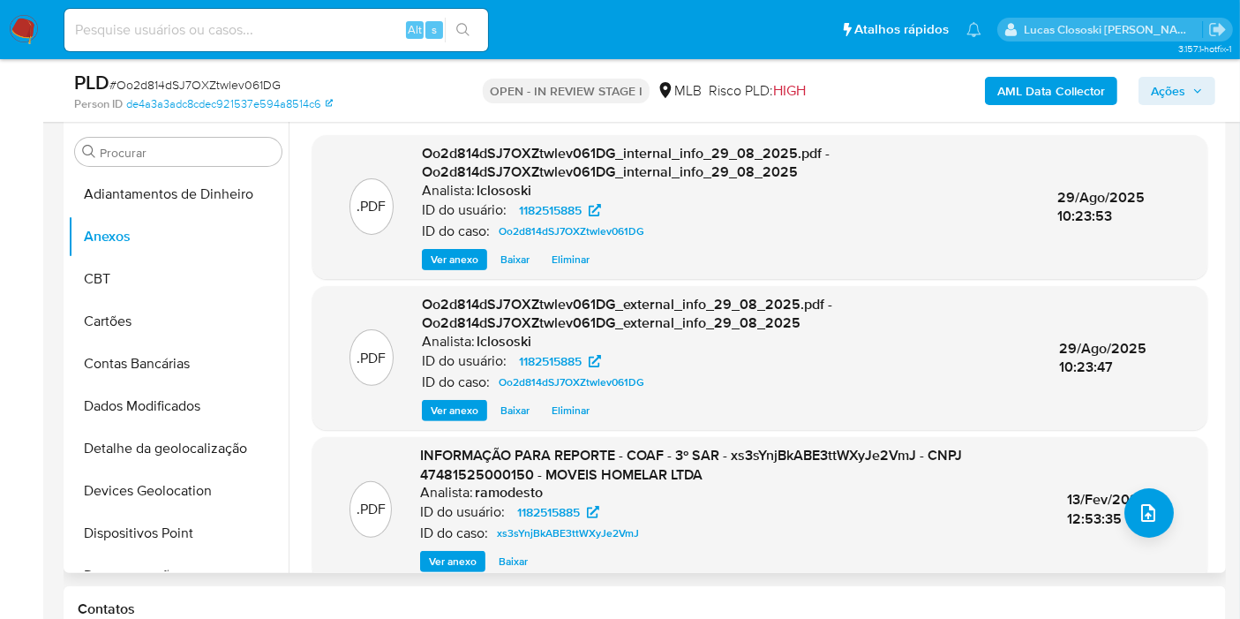
click at [1179, 546] on div ".PDF INFORMAÇÃO PARA REPORTE - COAF - 3º SAR - xs3sYnjBkABE3ttWXyJe2VmJ - CNPJ …" at bounding box center [759, 509] width 877 height 126
click at [1159, 522] on button "upload-file" at bounding box center [1148, 512] width 49 height 49
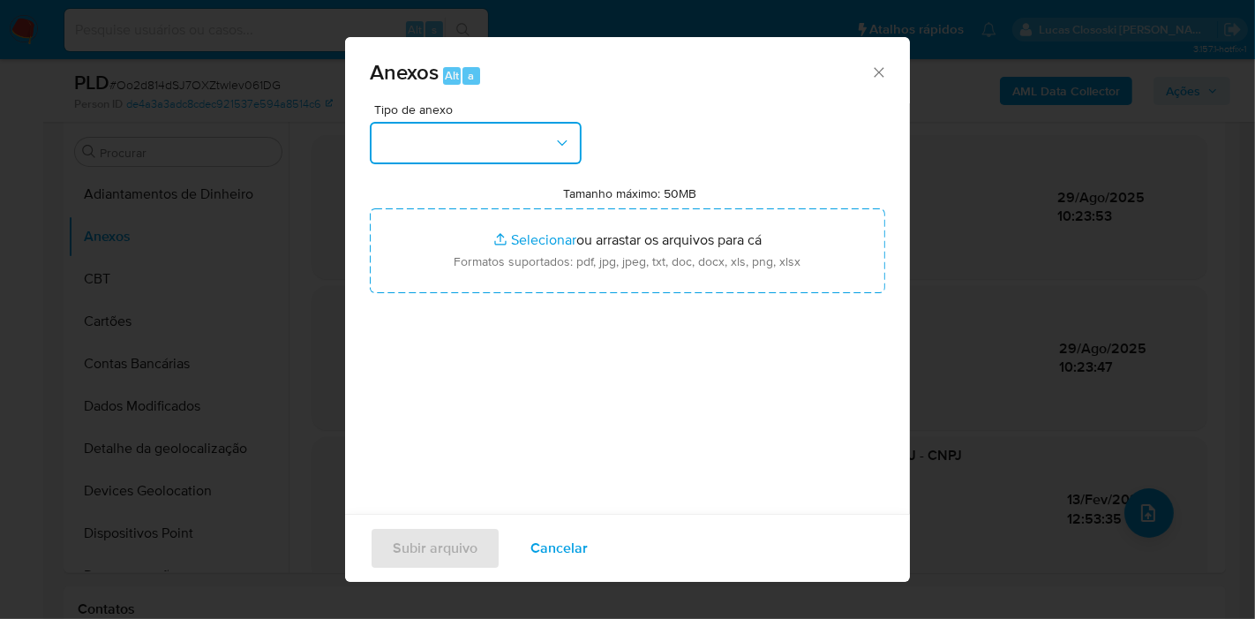
click at [522, 136] on button "button" at bounding box center [476, 143] width 212 height 42
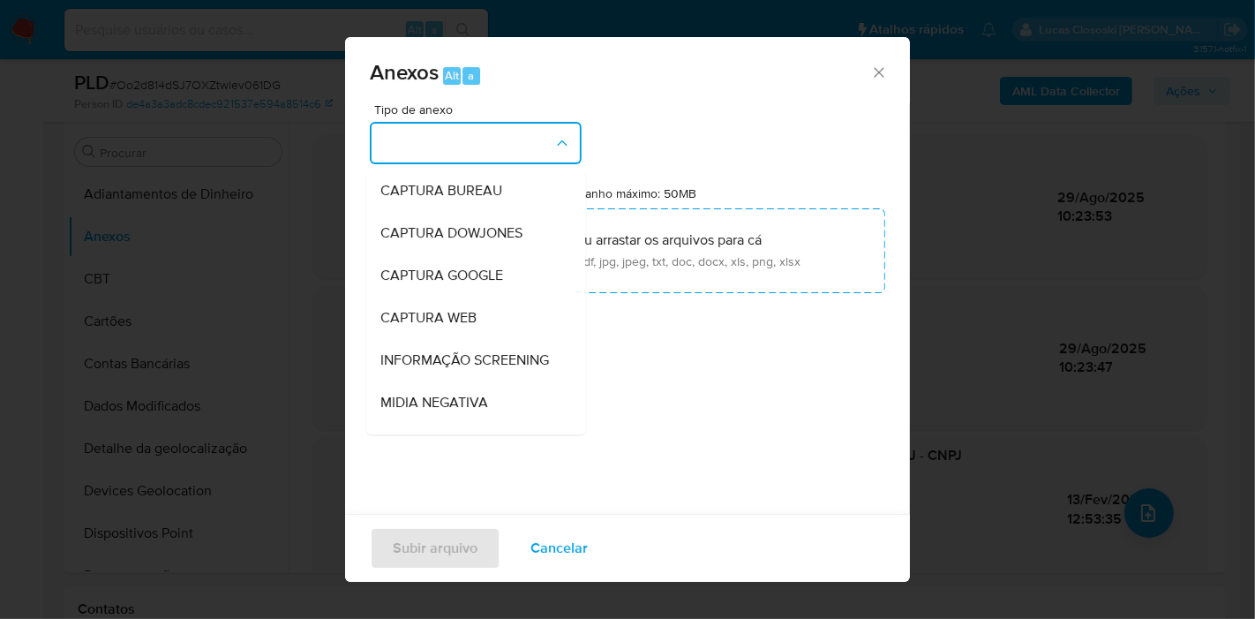
scroll to position [271, 0]
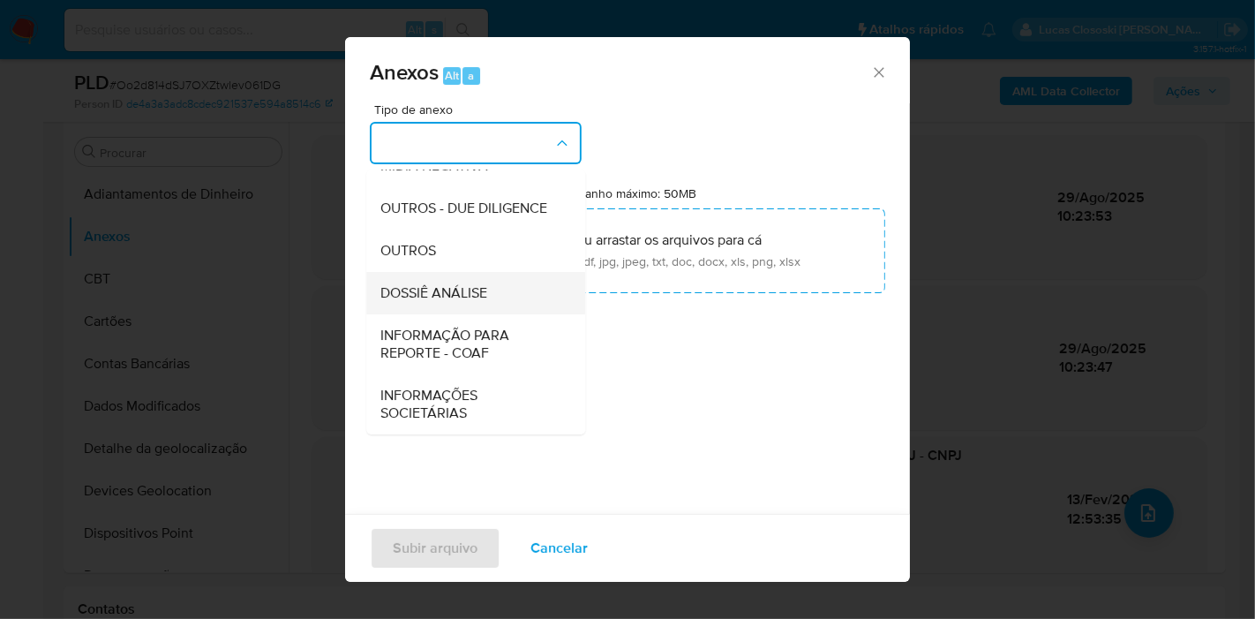
click at [466, 307] on div "DOSSIÊ ANÁLISE" at bounding box center [470, 293] width 180 height 42
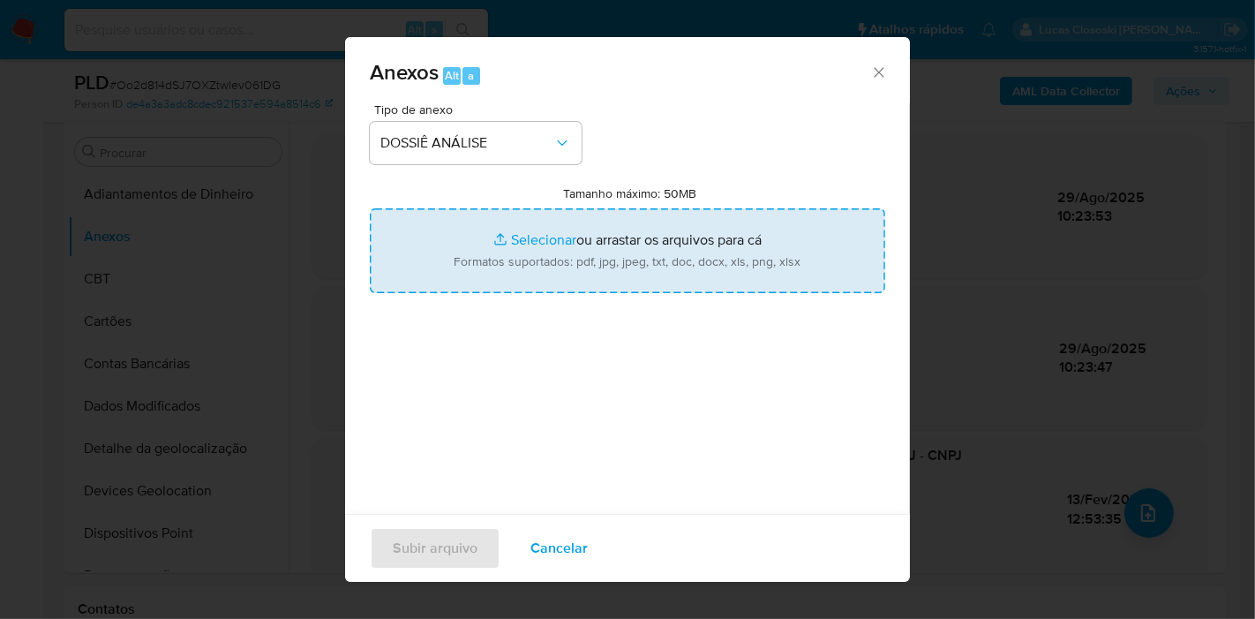
click at [498, 281] on input "Tamanho máximo: 50MB Selecionar arquivos" at bounding box center [627, 250] width 515 height 85
click at [537, 266] on input "Tamanho máximo: 50MB Selecionar arquivos" at bounding box center [627, 250] width 515 height 85
type input "C:\fakepath\4º SAR - XXXX - CNPJ 47481525000150 - MOVEIS HOMELAR LTDA.pdf"
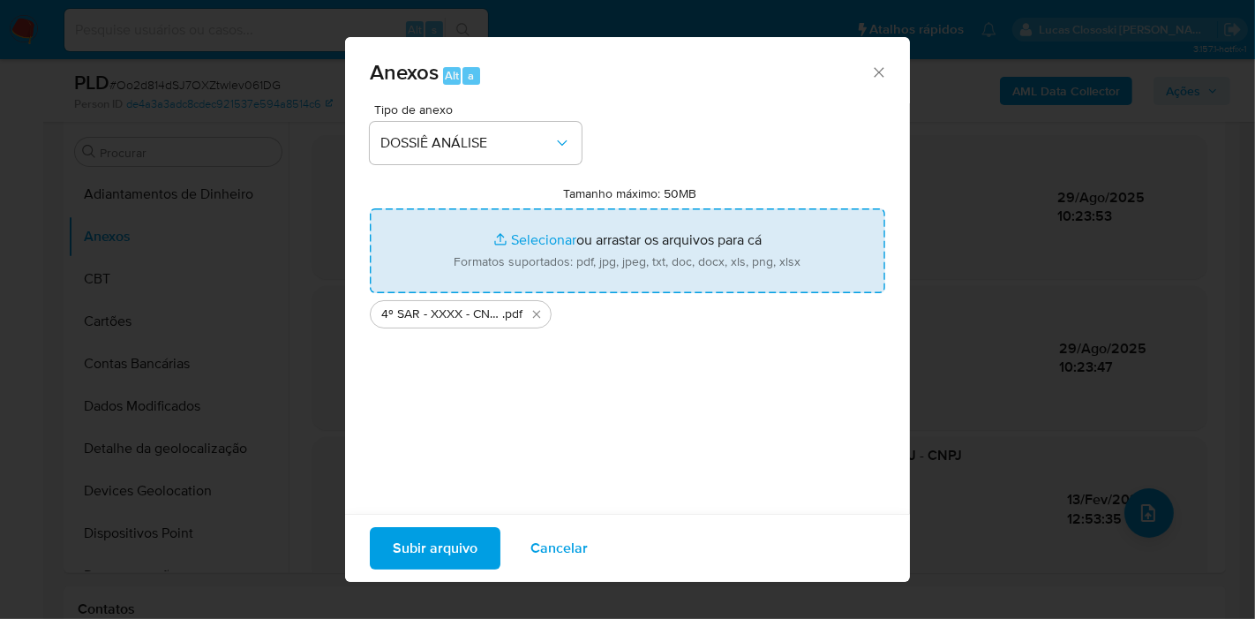
click at [454, 560] on span "Subir arquivo" at bounding box center [435, 548] width 85 height 39
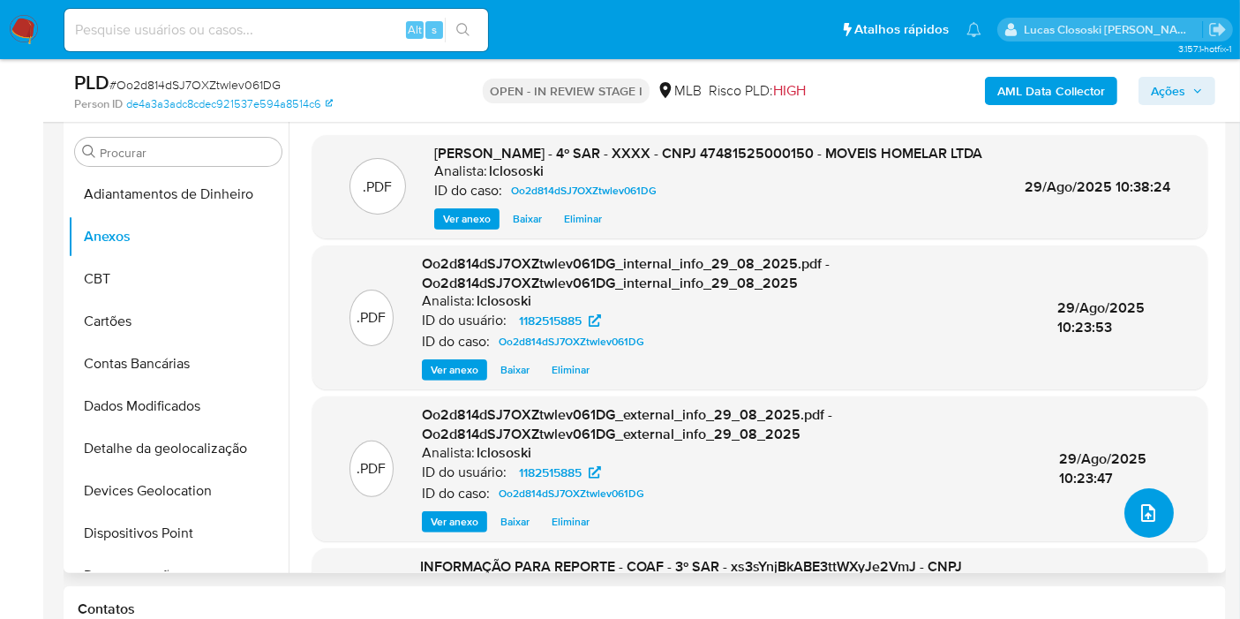
click at [1142, 509] on icon "upload-file" at bounding box center [1148, 512] width 21 height 21
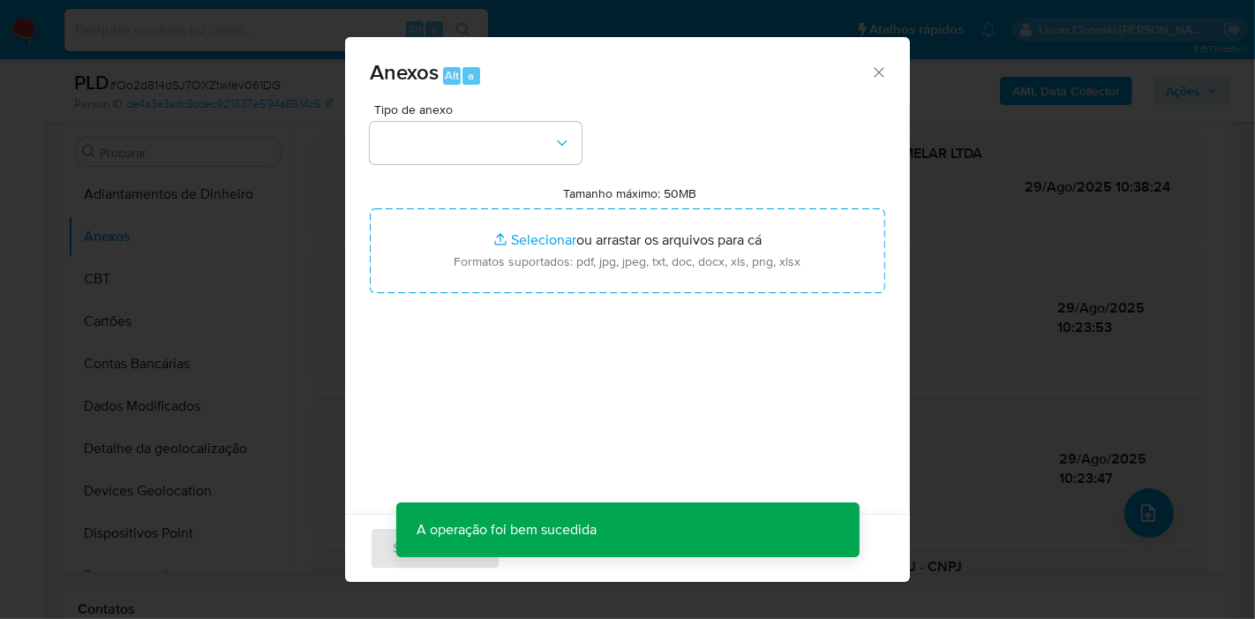
click at [459, 179] on div "Tipo de anexo Tamanho máximo: 50MB Selecionar arquivos Selecionar ou arrastar o…" at bounding box center [627, 311] width 515 height 417
click at [451, 143] on button "button" at bounding box center [476, 143] width 212 height 42
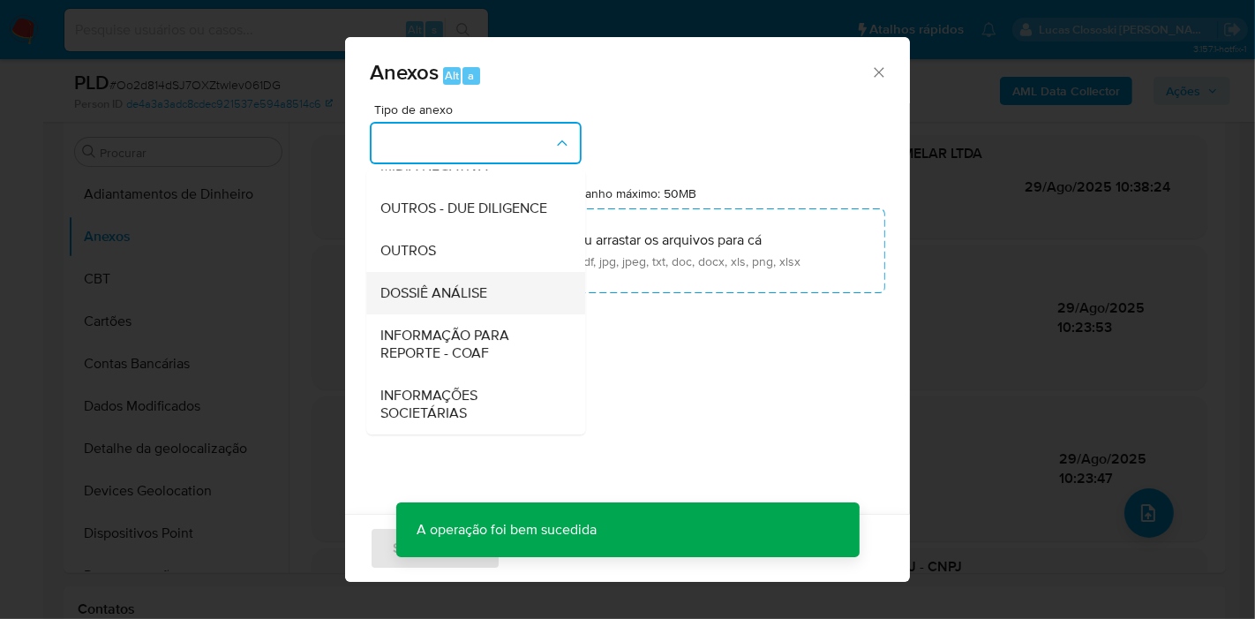
click at [485, 284] on span "DOSSIÊ ANÁLISE" at bounding box center [433, 293] width 107 height 18
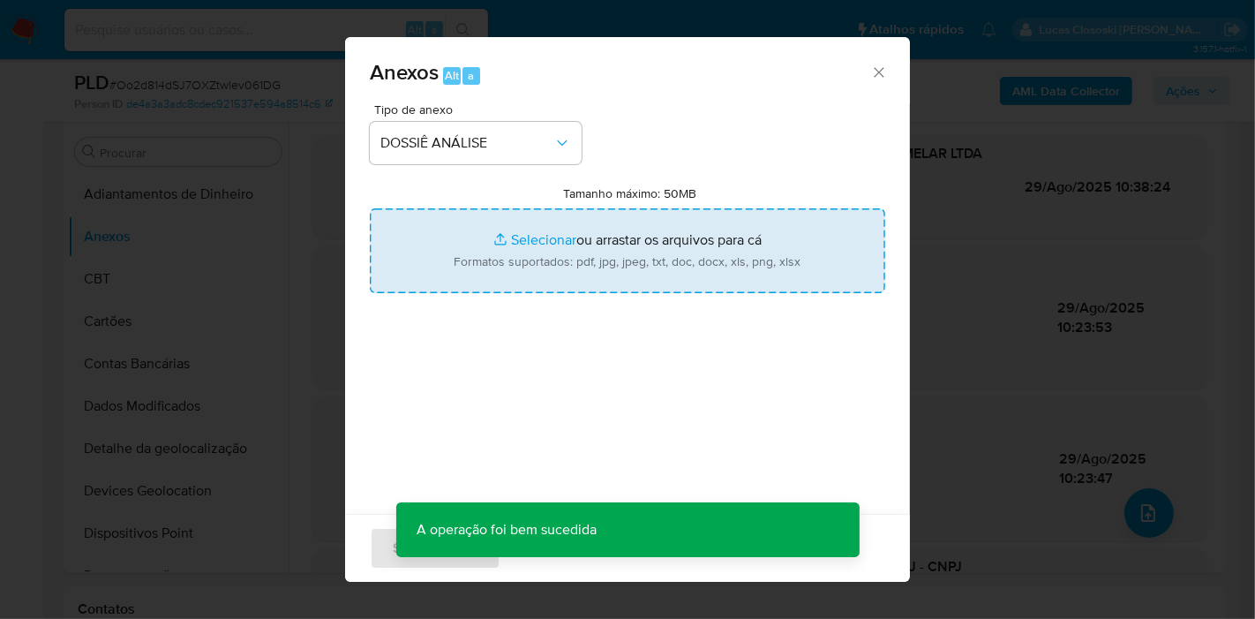
click at [524, 252] on input "Tamanho máximo: 50MB Selecionar arquivos" at bounding box center [627, 250] width 515 height 85
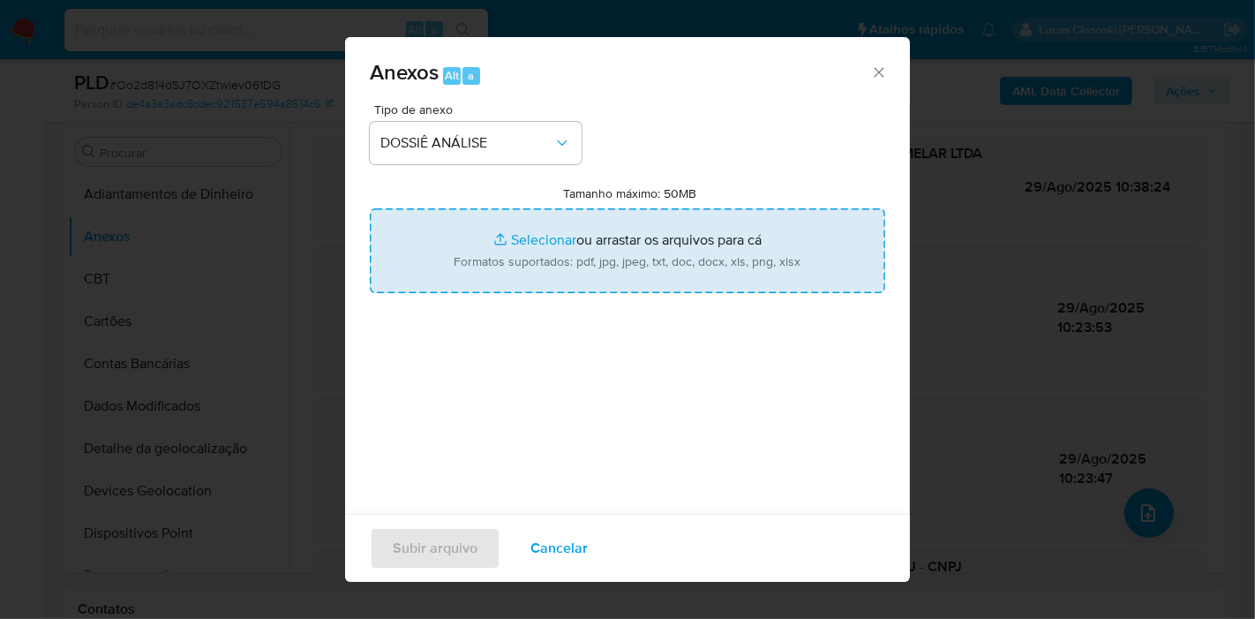
type input "C:\fakepath\Mulan 1182515885_2025_08_29_07_26_21.xlsx"
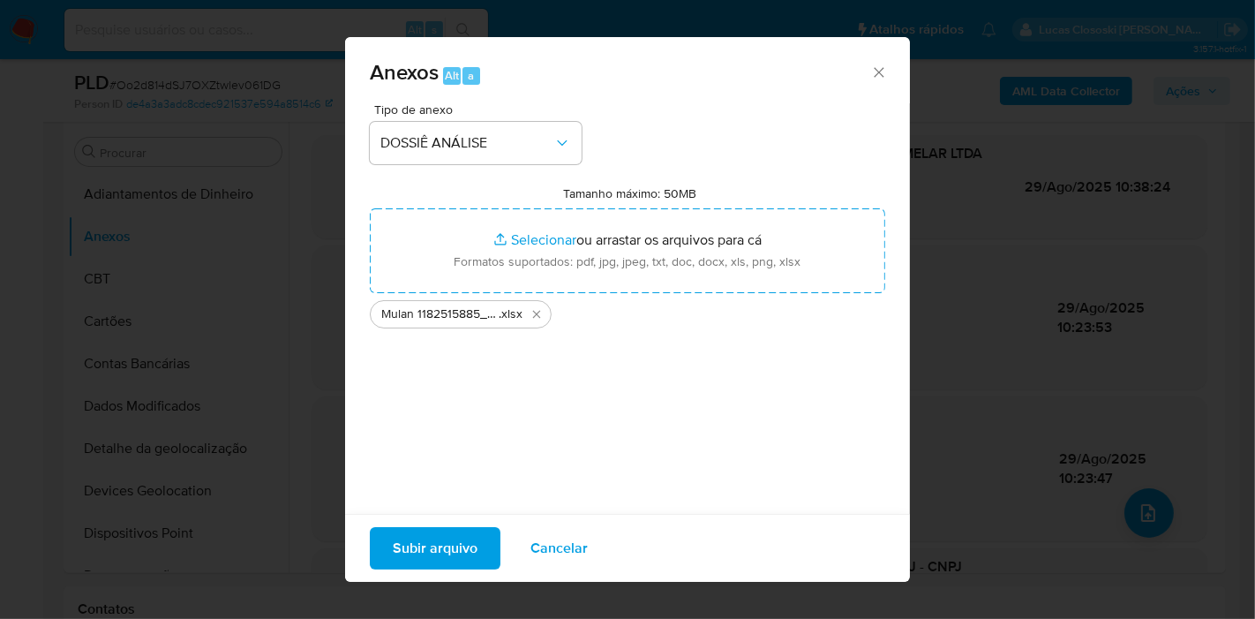
click at [468, 544] on span "Subir arquivo" at bounding box center [435, 548] width 85 height 39
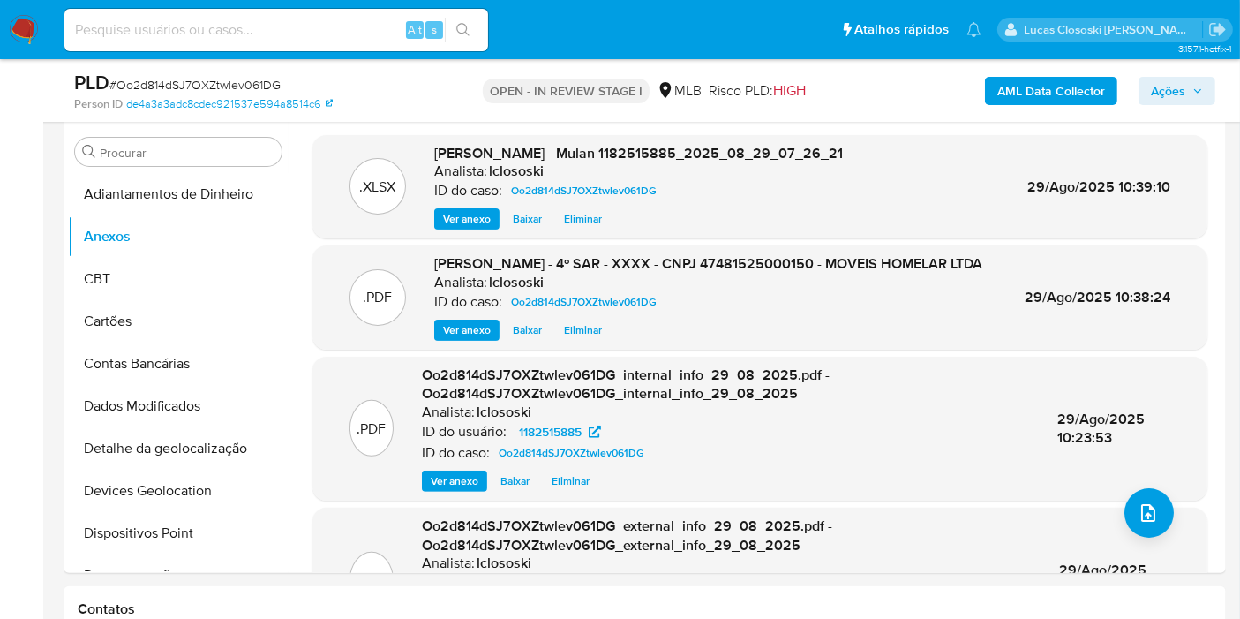
click at [68, 271] on button "CBT" at bounding box center [178, 279] width 221 height 42
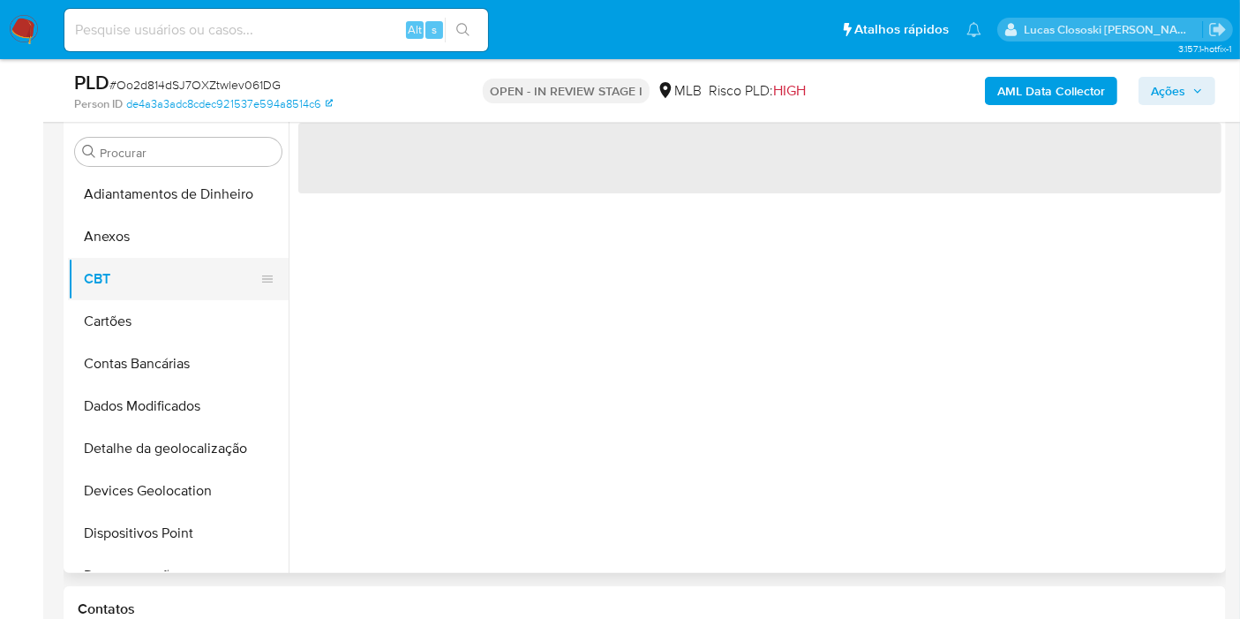
click at [102, 265] on button "CBT" at bounding box center [171, 279] width 207 height 42
click at [123, 237] on button "Anexos" at bounding box center [171, 236] width 207 height 42
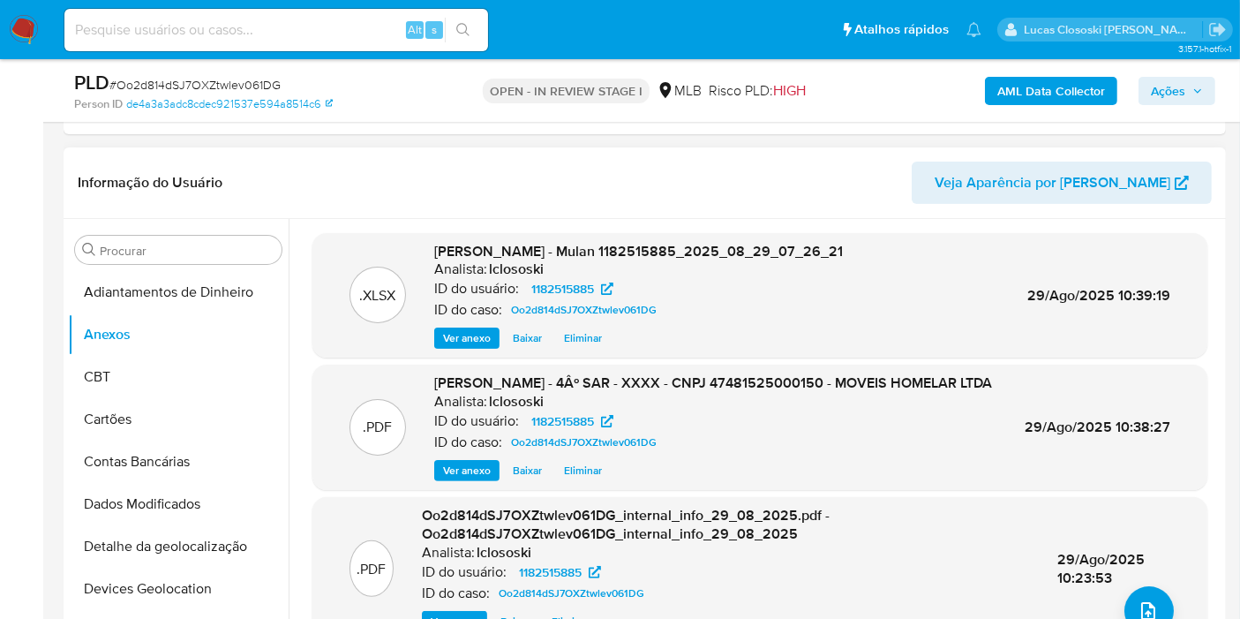
scroll to position [467, 0]
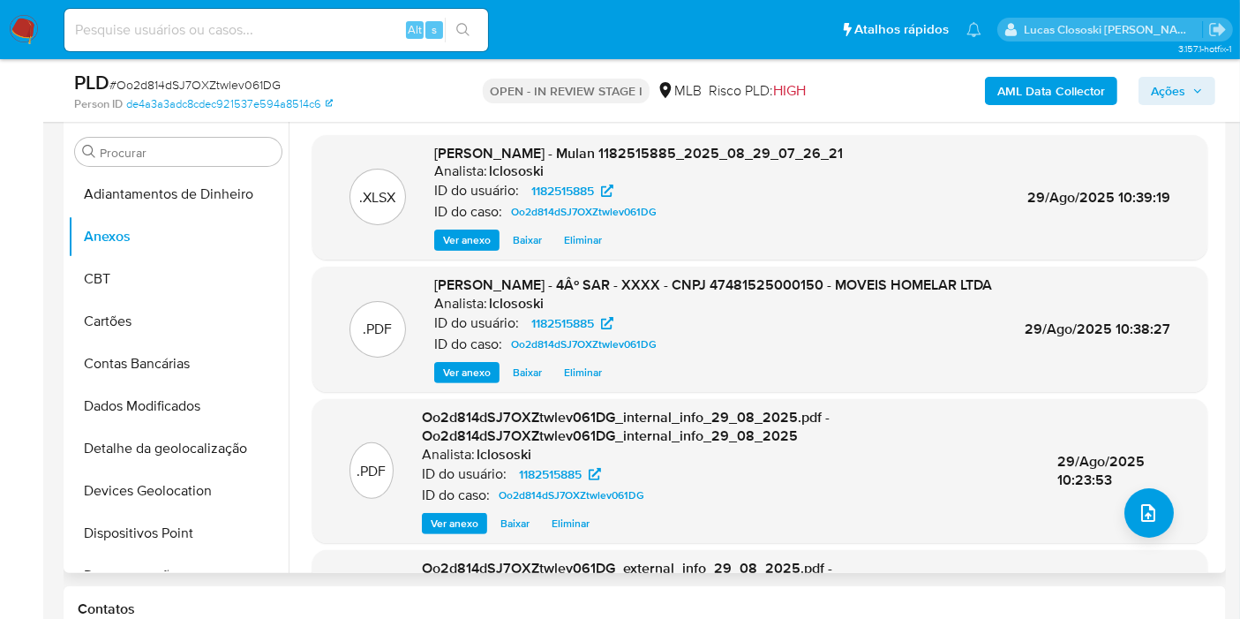
click at [308, 299] on div ".XLSX DOSSIÊ ANÁLISE - Mulan 1182515885_2025_08_29_07_26_21 Analista: lclososki…" at bounding box center [759, 443] width 923 height 616
click at [1213, 109] on div "AML Data Collector Ações" at bounding box center [1027, 90] width 376 height 41
click at [1177, 99] on span "Ações" at bounding box center [1168, 91] width 34 height 28
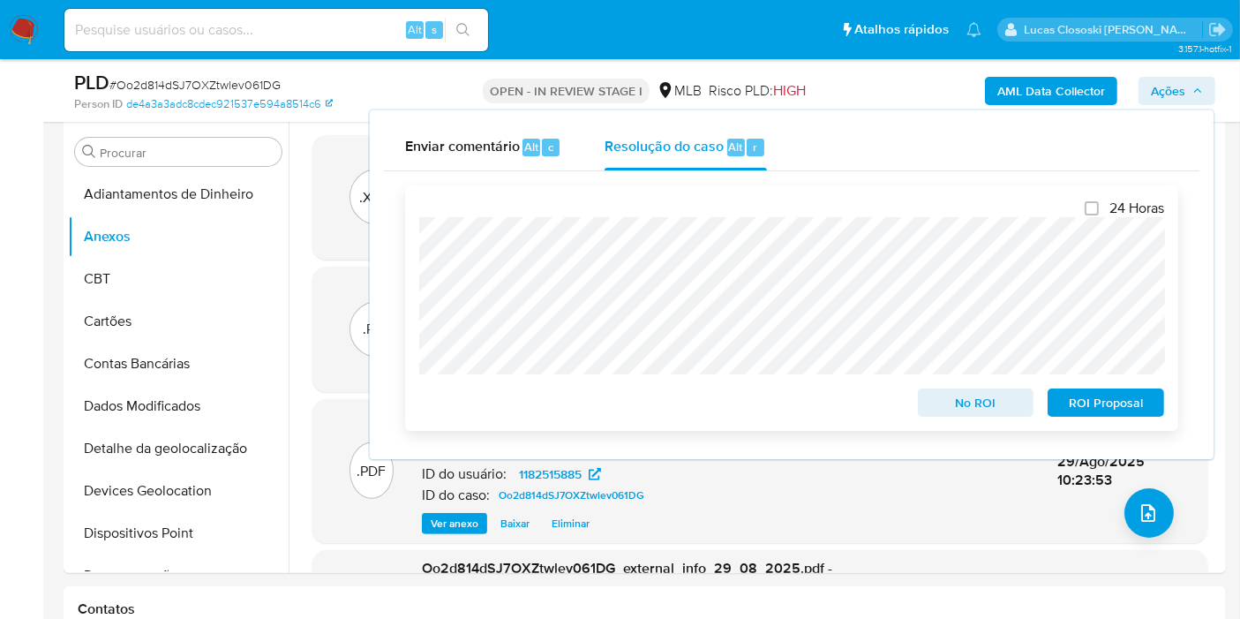
click at [1095, 409] on span "ROI Proposal" at bounding box center [1106, 402] width 92 height 25
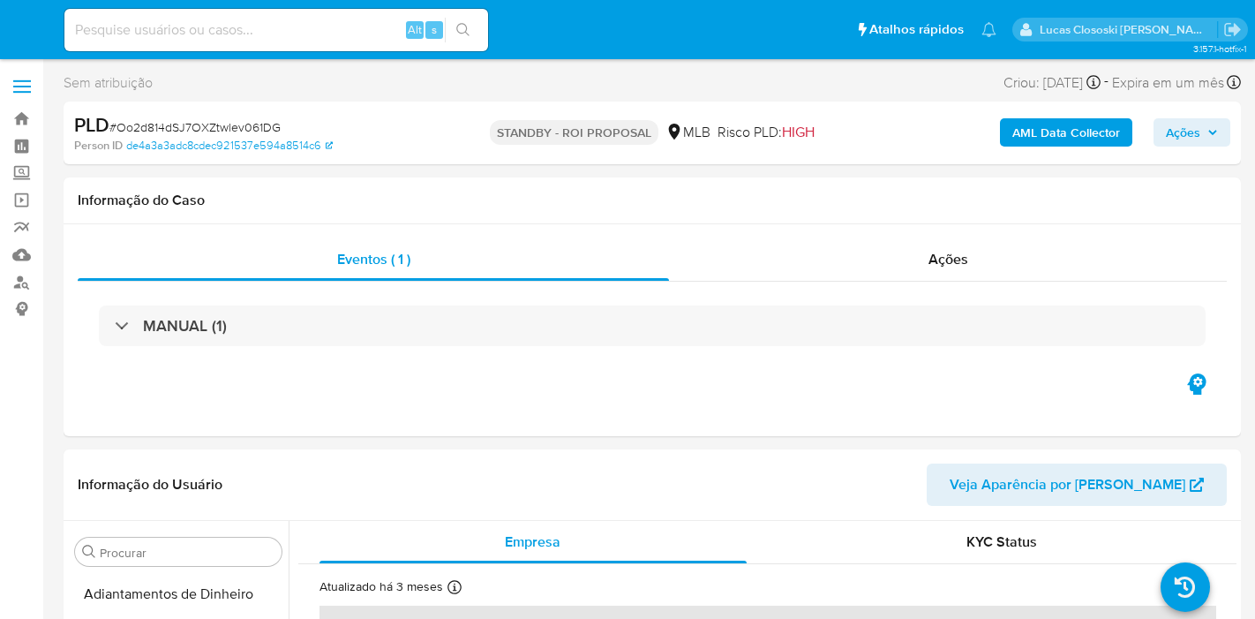
select select "10"
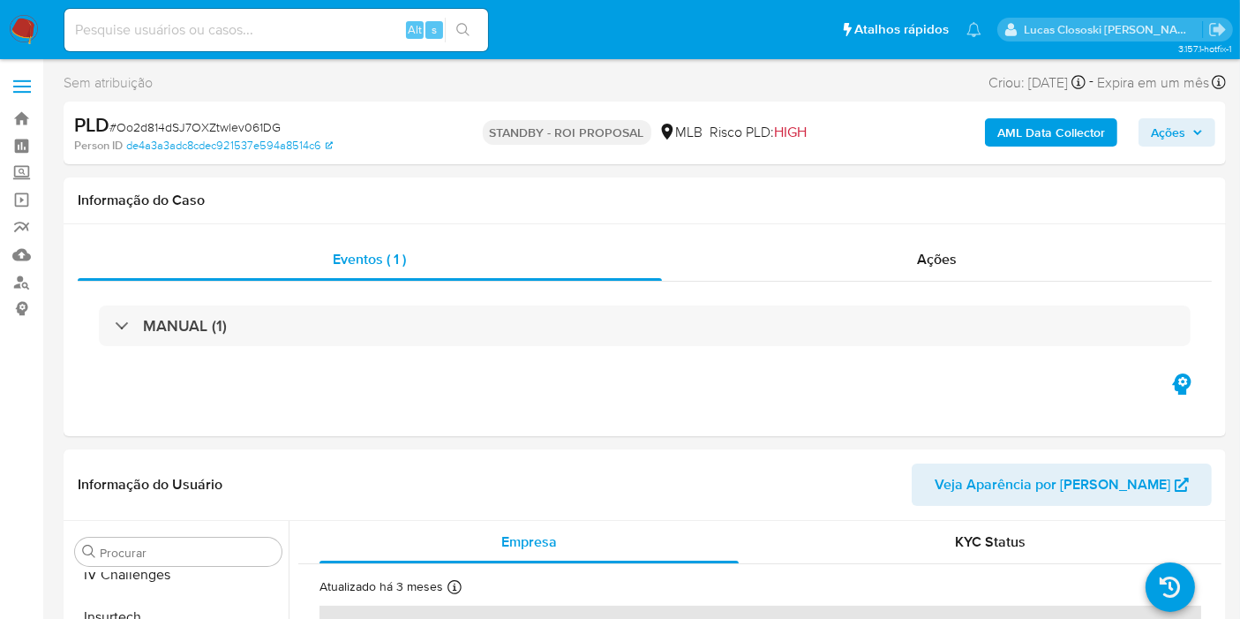
scroll to position [787, 0]
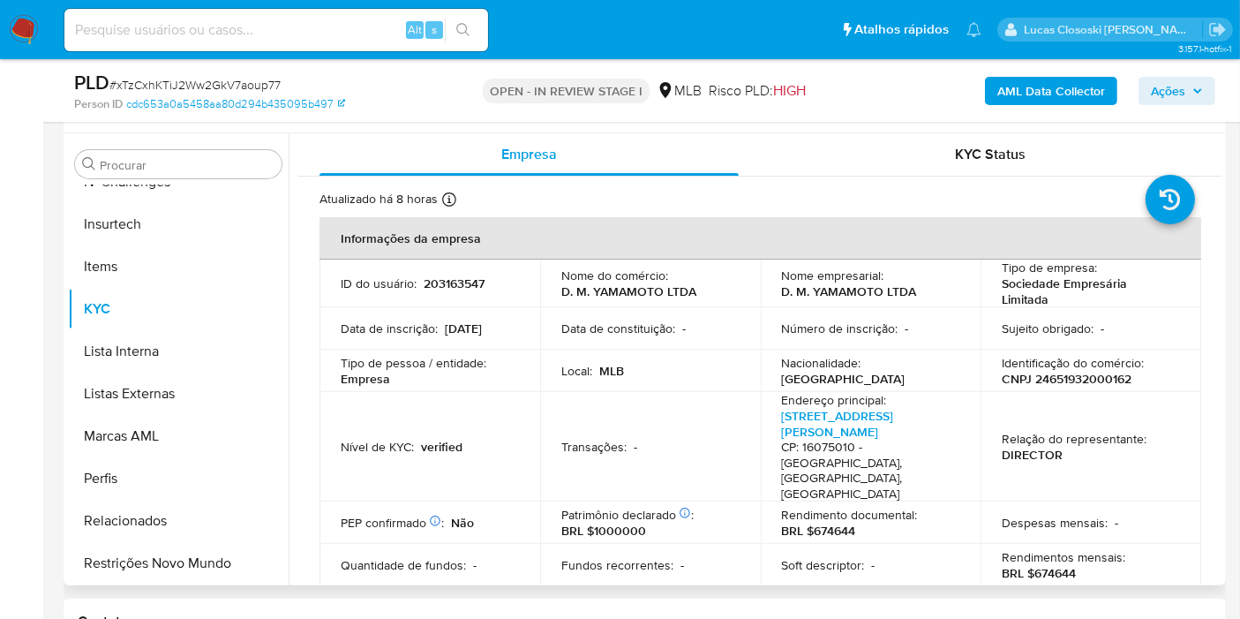
scroll to position [392, 0]
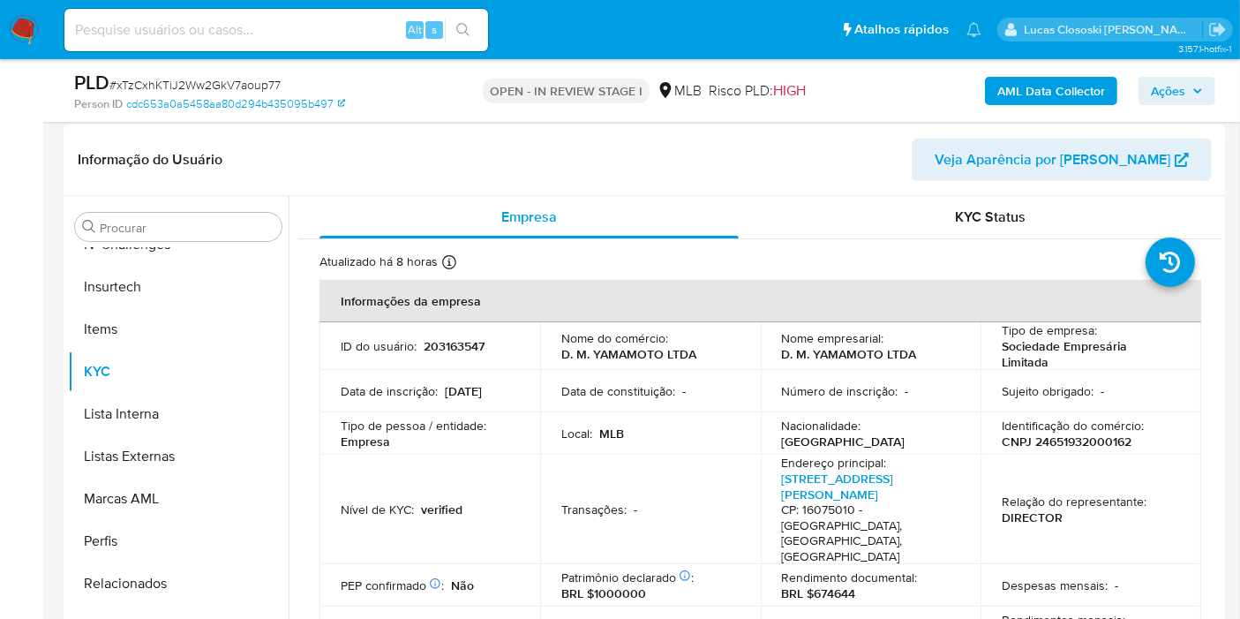
click at [1069, 439] on p "CNPJ 24651932000162" at bounding box center [1067, 441] width 130 height 16
copy p "24651932000162"
click at [192, 613] on button "Restrições Novo Mundo" at bounding box center [171, 626] width 207 height 42
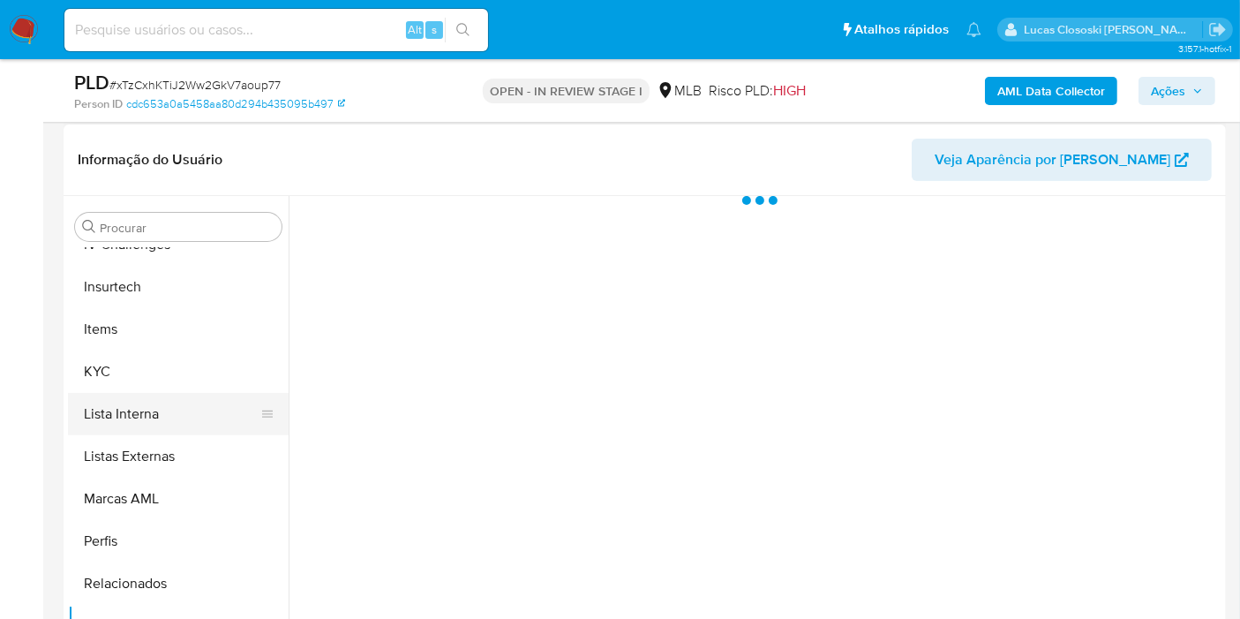
scroll to position [591, 0]
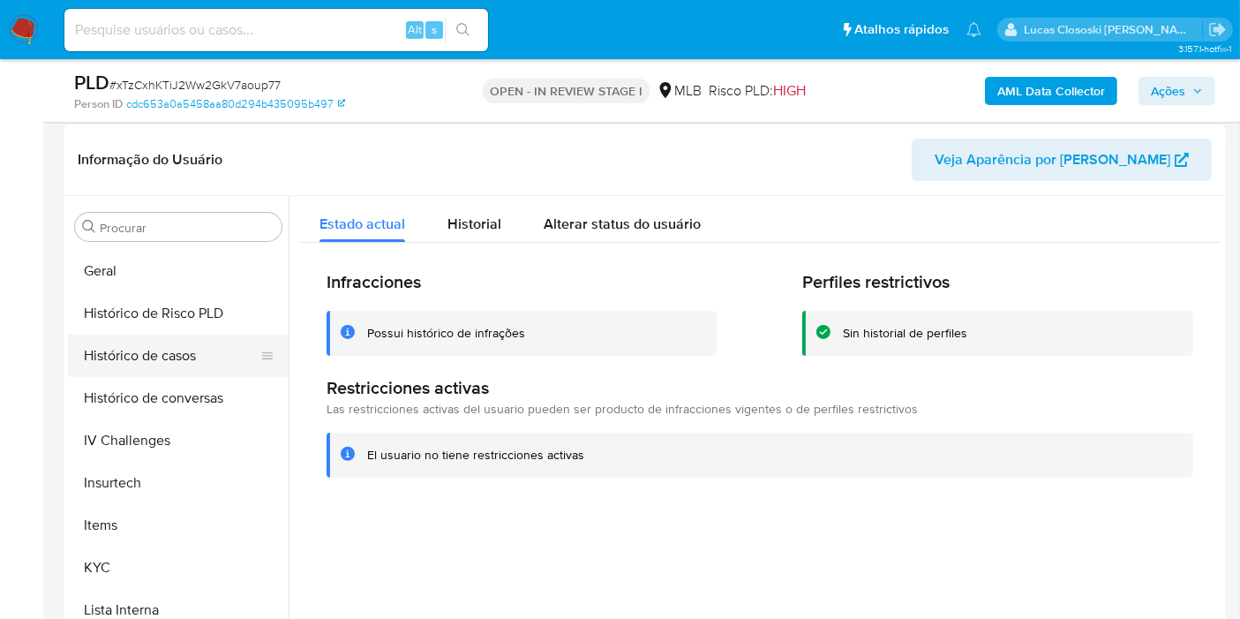
click at [203, 362] on button "Histórico de casos" at bounding box center [171, 355] width 207 height 42
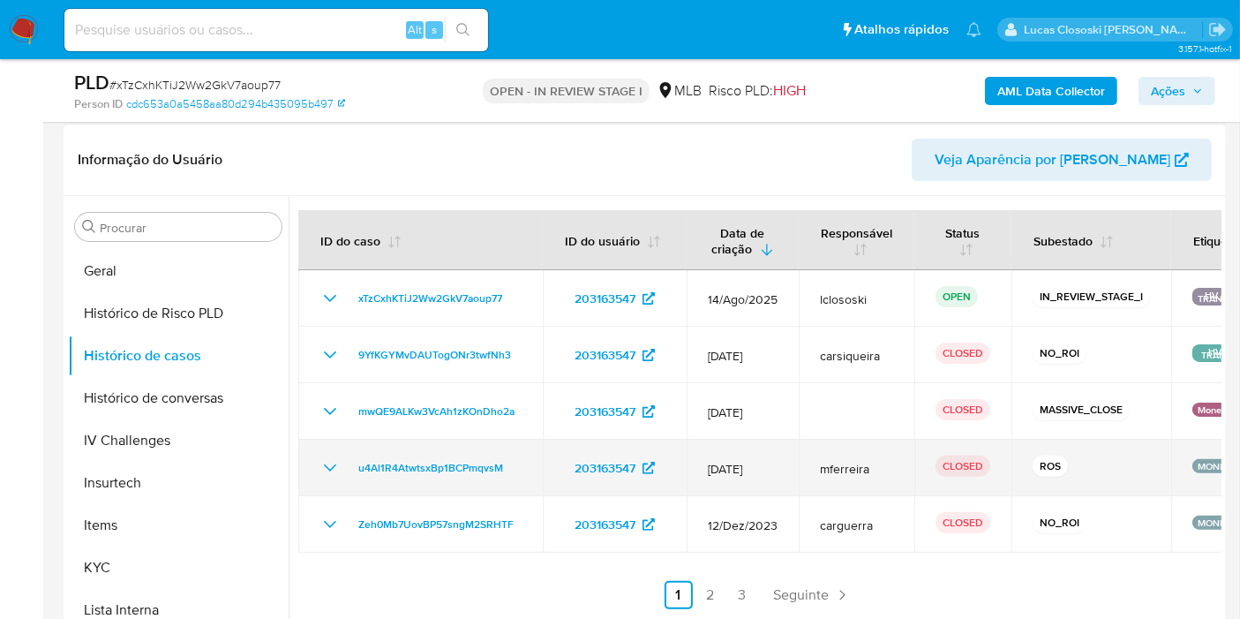
drag, startPoint x: 521, startPoint y: 465, endPoint x: 345, endPoint y: 466, distance: 175.6
click at [345, 466] on td "u4Al1R4AtwtsxBp1BCPmqvsM" at bounding box center [420, 467] width 244 height 56
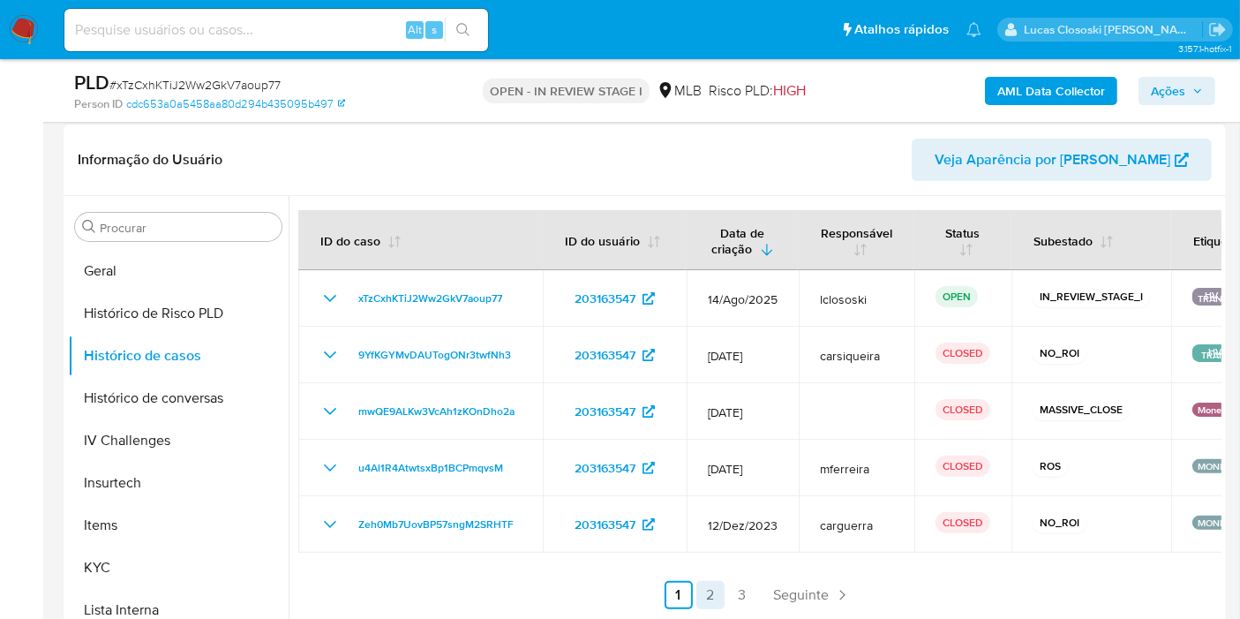
click at [713, 590] on link "2" at bounding box center [710, 595] width 28 height 28
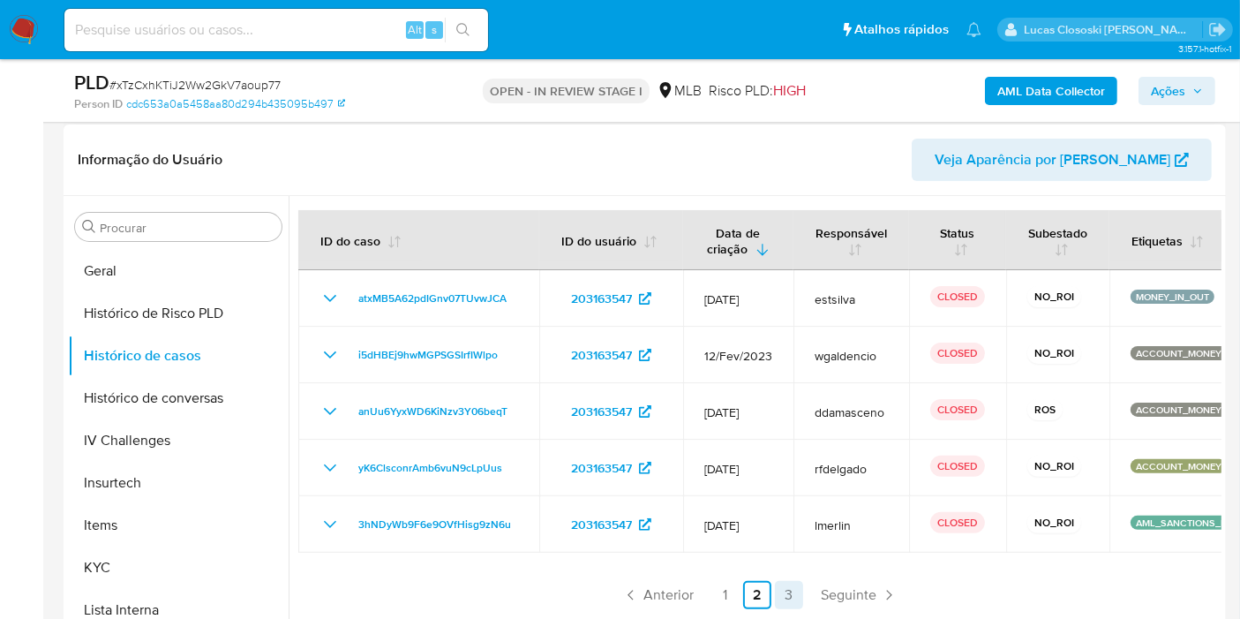
click at [794, 598] on link "3" at bounding box center [789, 595] width 28 height 28
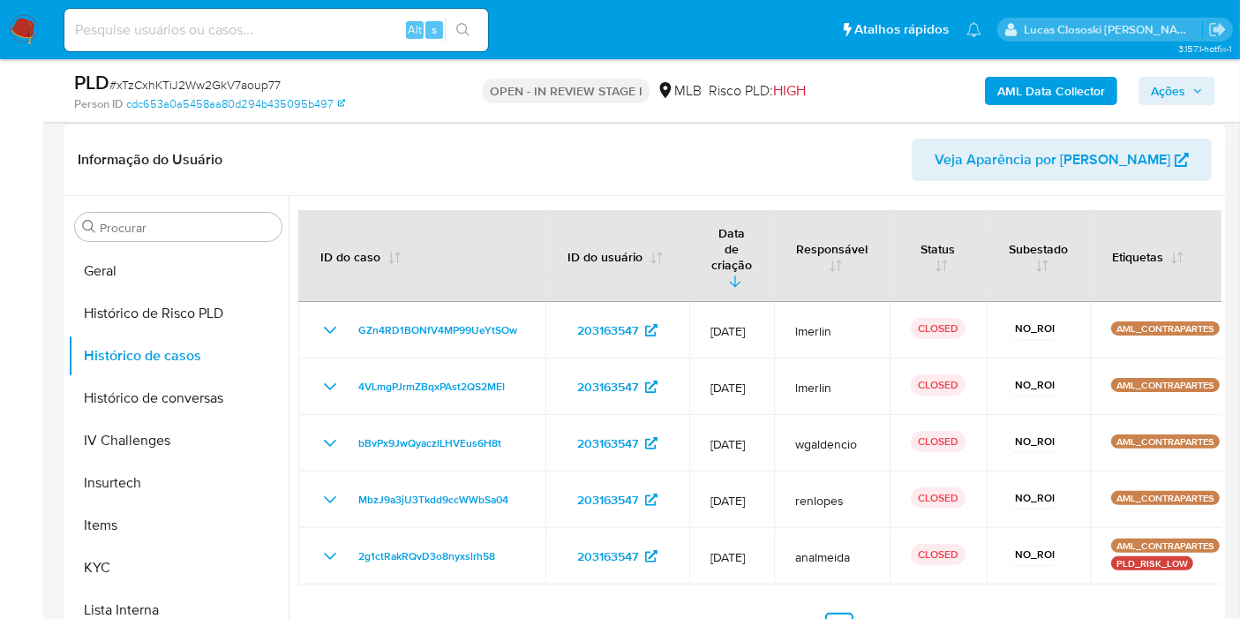
click at [801, 612] on link "2" at bounding box center [807, 626] width 28 height 28
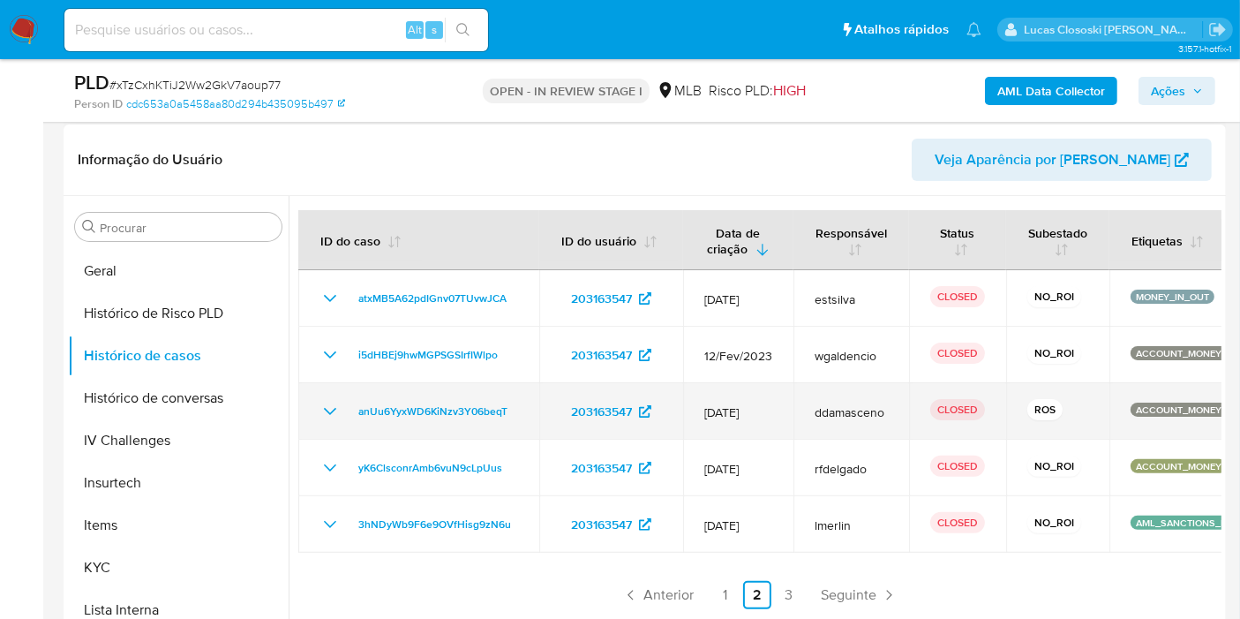
drag, startPoint x: 523, startPoint y: 415, endPoint x: 349, endPoint y: 402, distance: 175.2
click at [349, 402] on td "anUu6YyxWD6KiNzv3Y06beqT" at bounding box center [418, 411] width 241 height 56
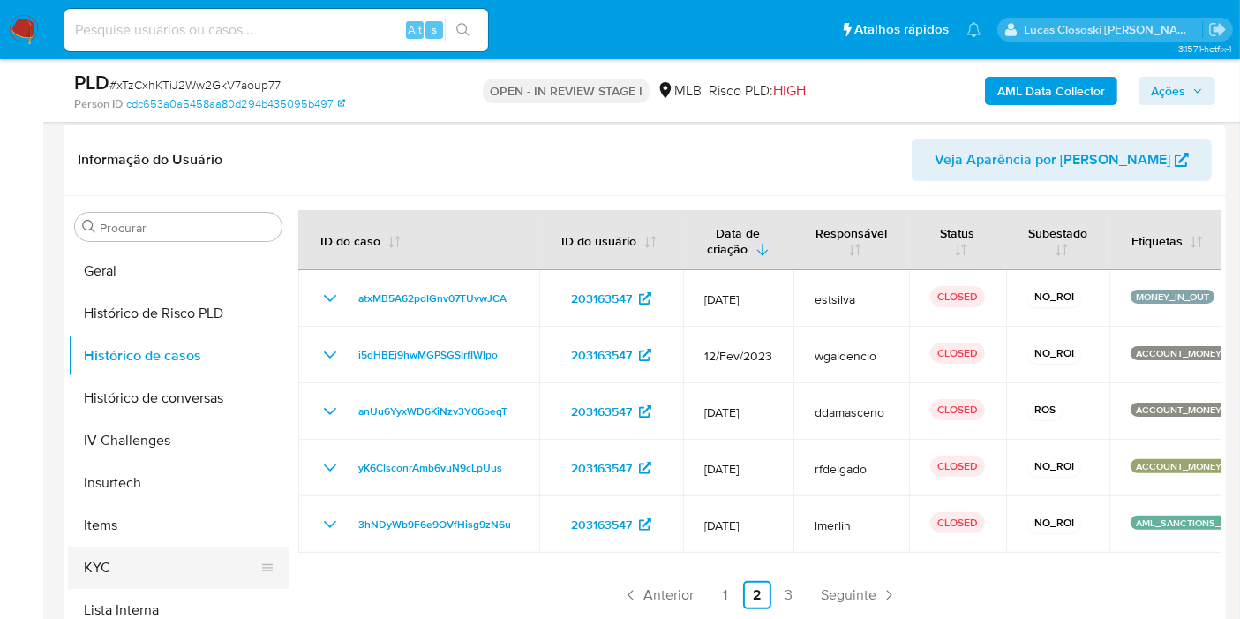
click at [167, 554] on button "KYC" at bounding box center [171, 567] width 207 height 42
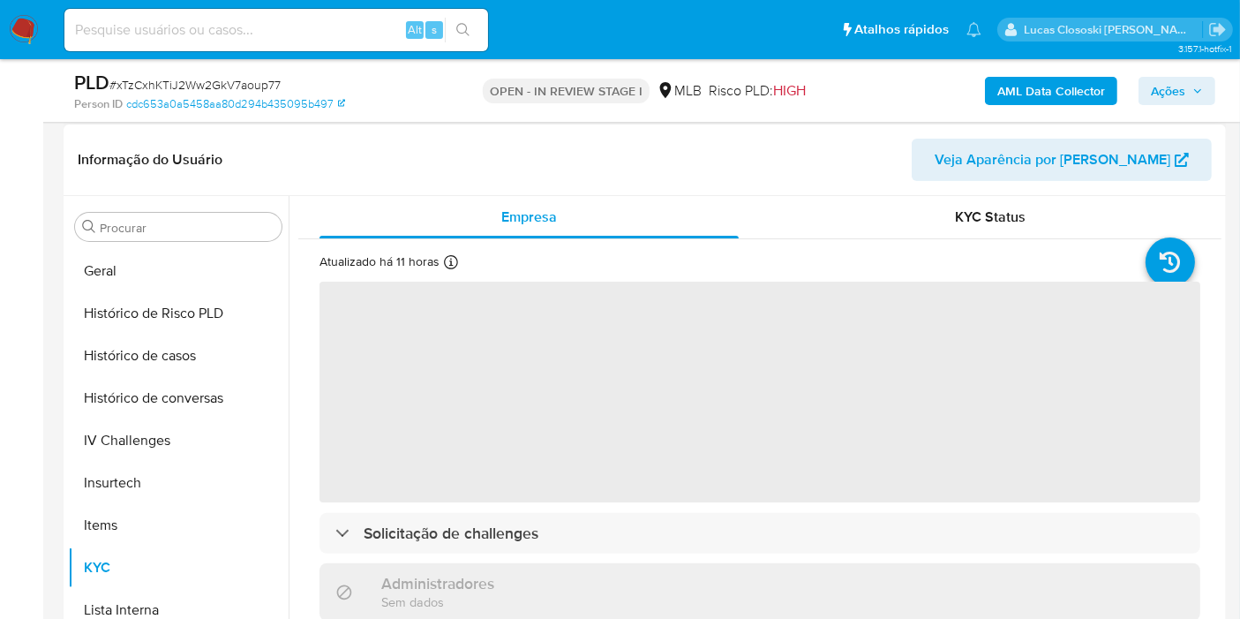
click at [443, 152] on header "Informação do Usuário Veja Aparência por [PERSON_NAME]" at bounding box center [645, 160] width 1134 height 42
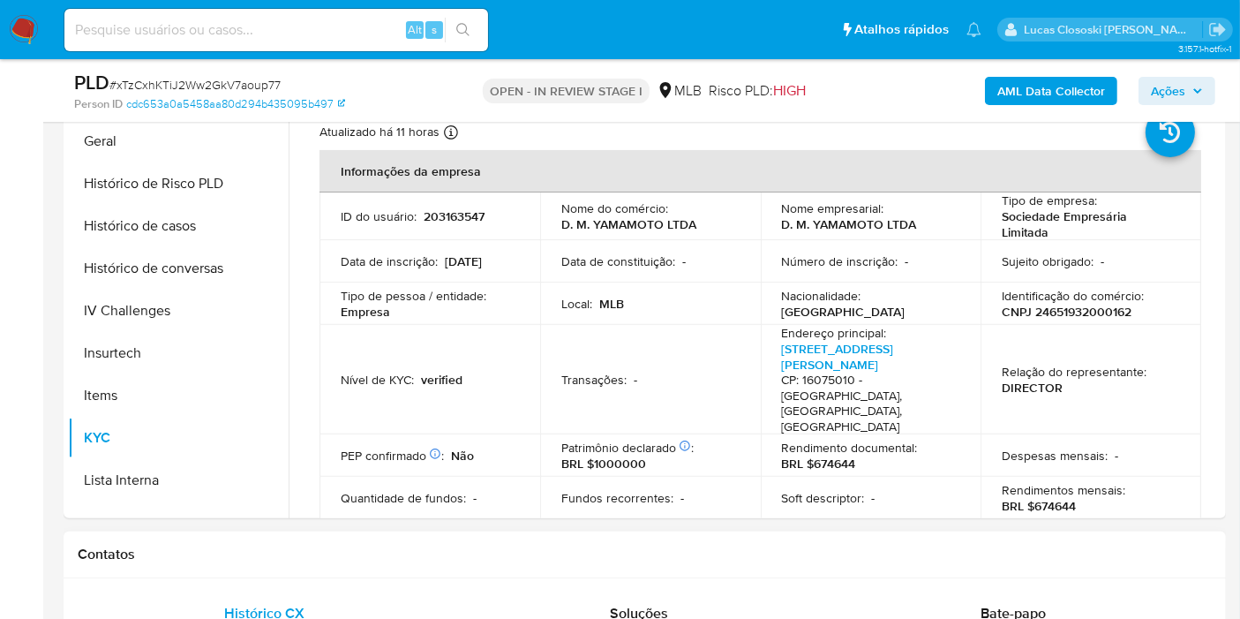
scroll to position [490, 0]
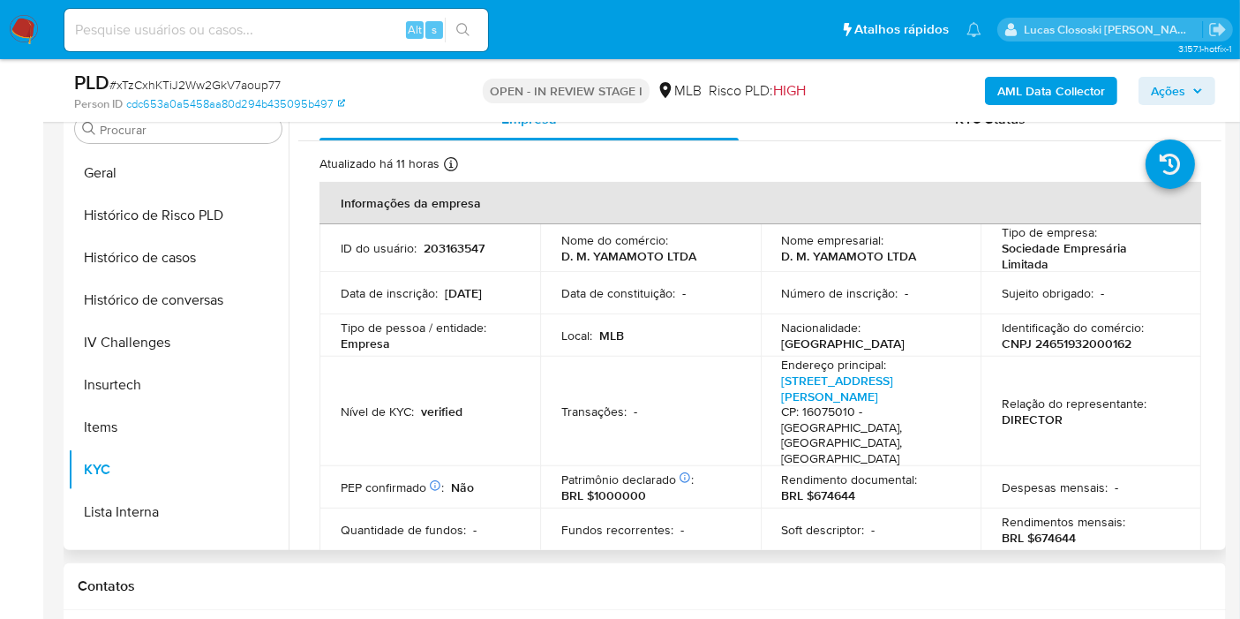
click at [1035, 346] on p "CNPJ 24651932000162" at bounding box center [1067, 343] width 130 height 16
copy p "24651932000162"
click at [1084, 101] on b "AML Data Collector" at bounding box center [1051, 91] width 108 height 28
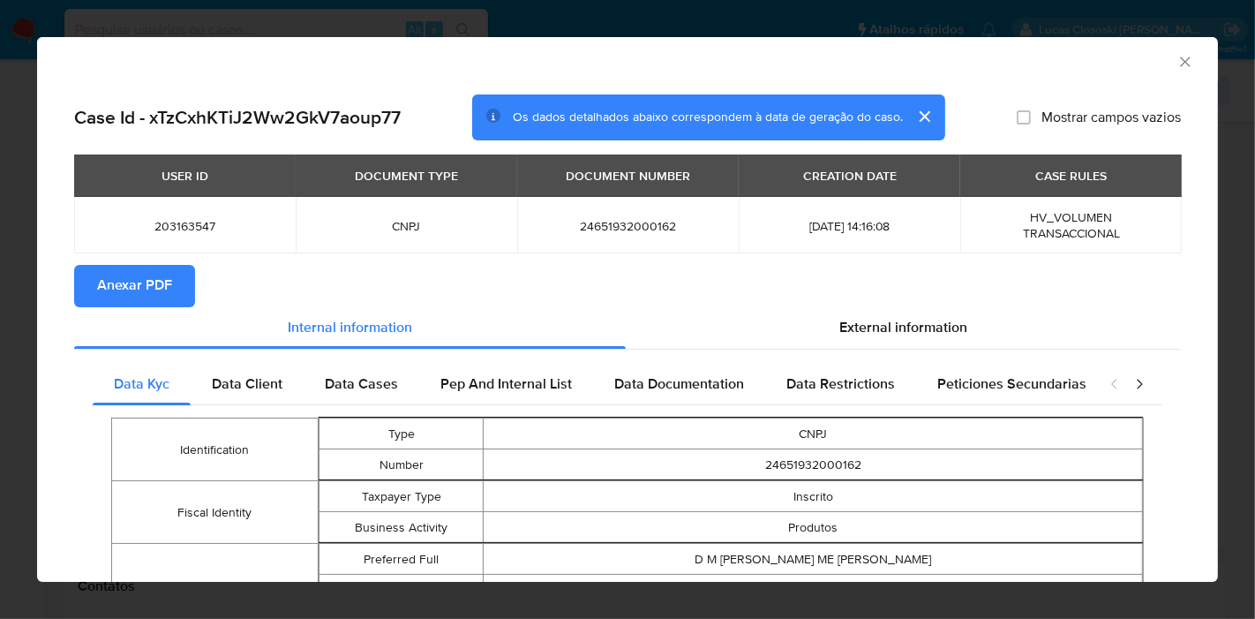
click at [177, 283] on button "Anexar PDF" at bounding box center [134, 286] width 121 height 42
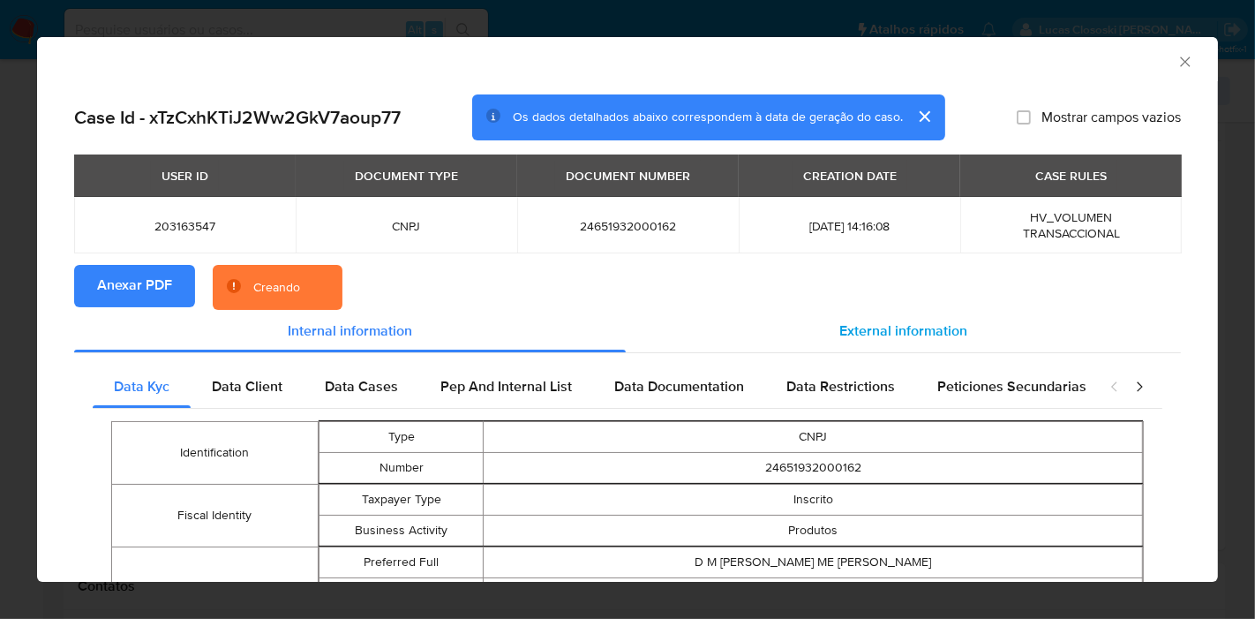
click at [896, 340] on span "External information" at bounding box center [903, 330] width 128 height 20
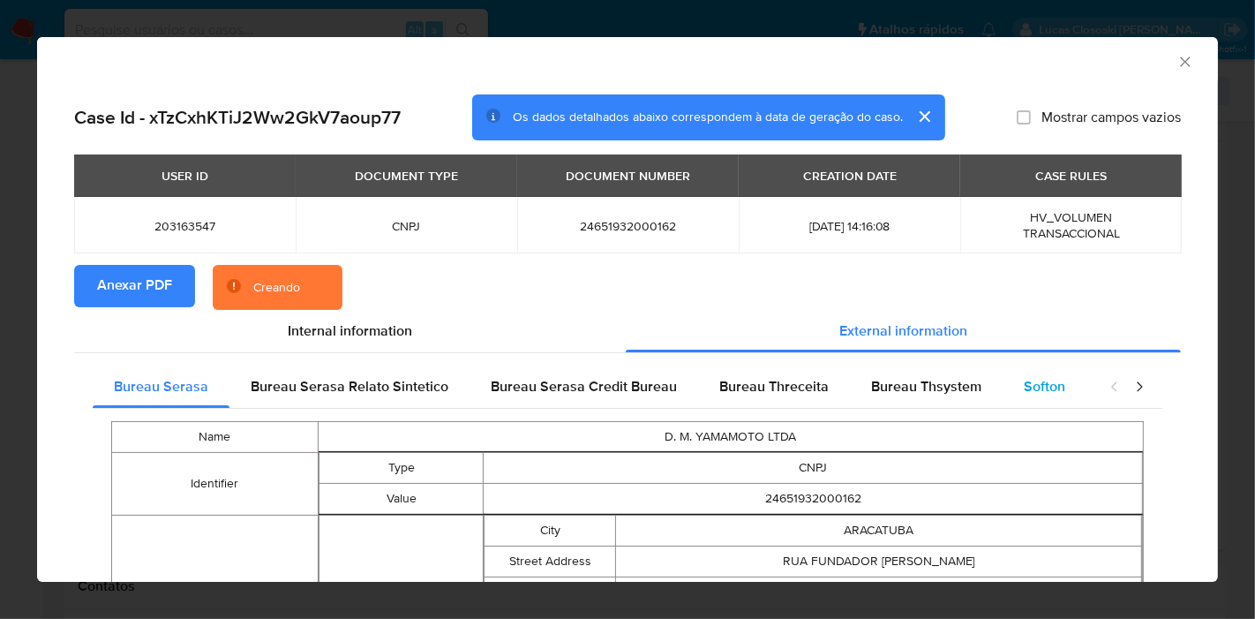
click at [1024, 388] on span "Softon" at bounding box center [1044, 386] width 41 height 20
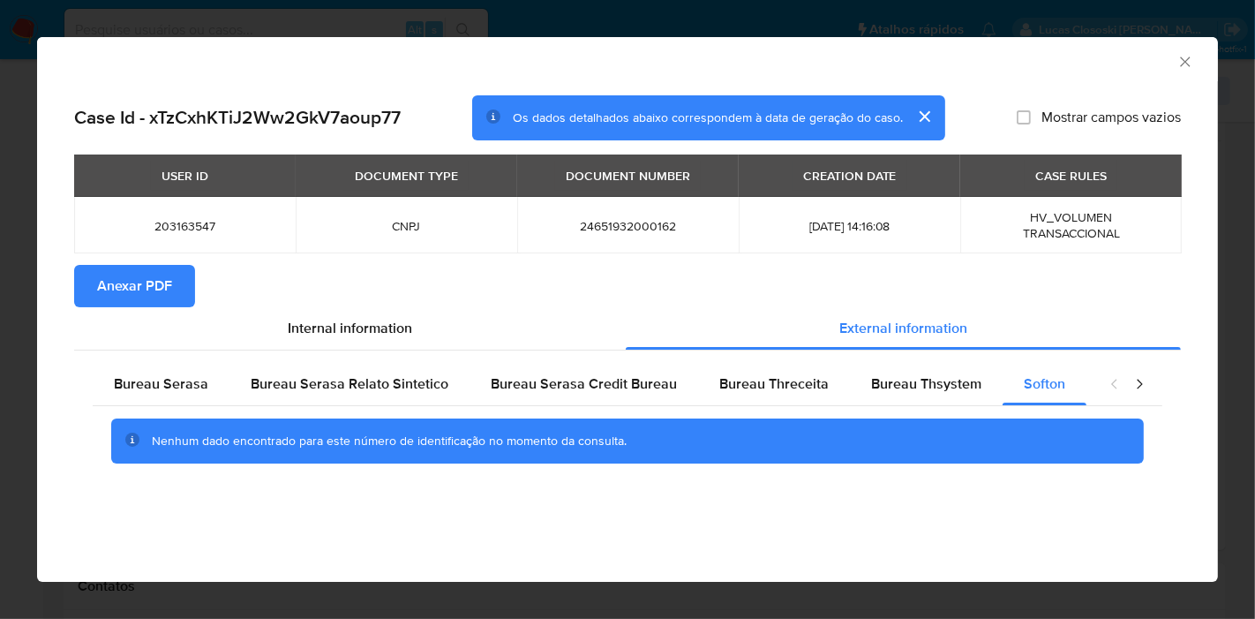
drag, startPoint x: 1123, startPoint y: 71, endPoint x: 1180, endPoint y: 62, distance: 58.2
click at [1123, 71] on div "AML Data Collector" at bounding box center [627, 59] width 1181 height 44
click at [1180, 62] on icon "Fechar a janela" at bounding box center [1185, 62] width 18 height 18
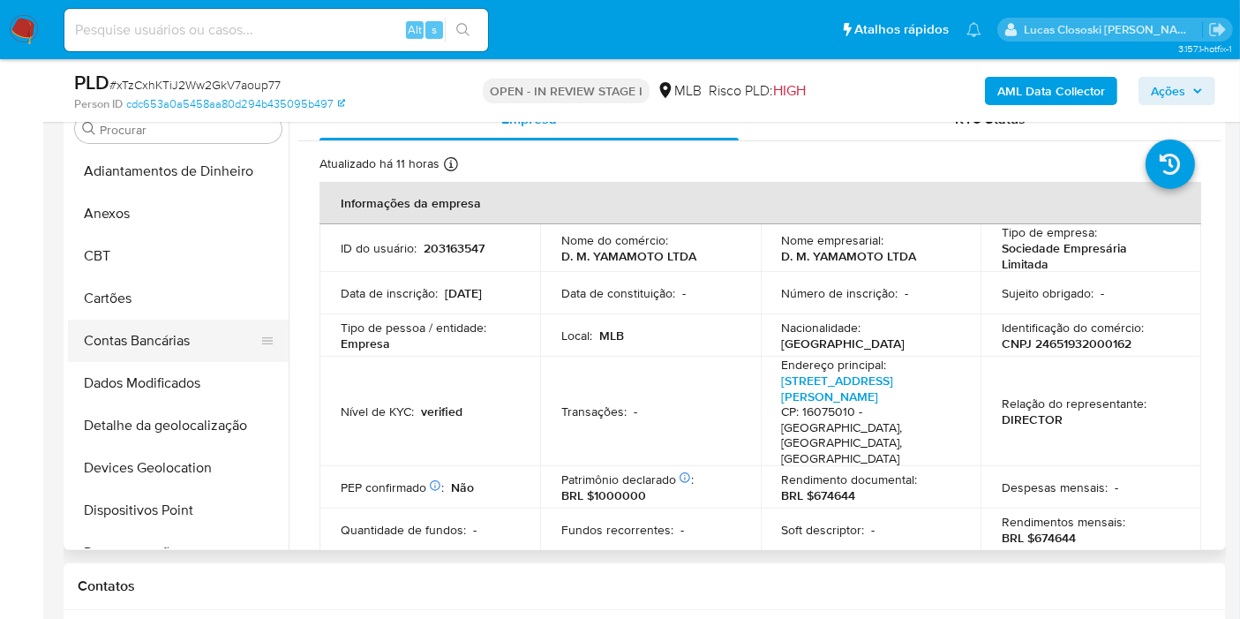
scroll to position [0, 0]
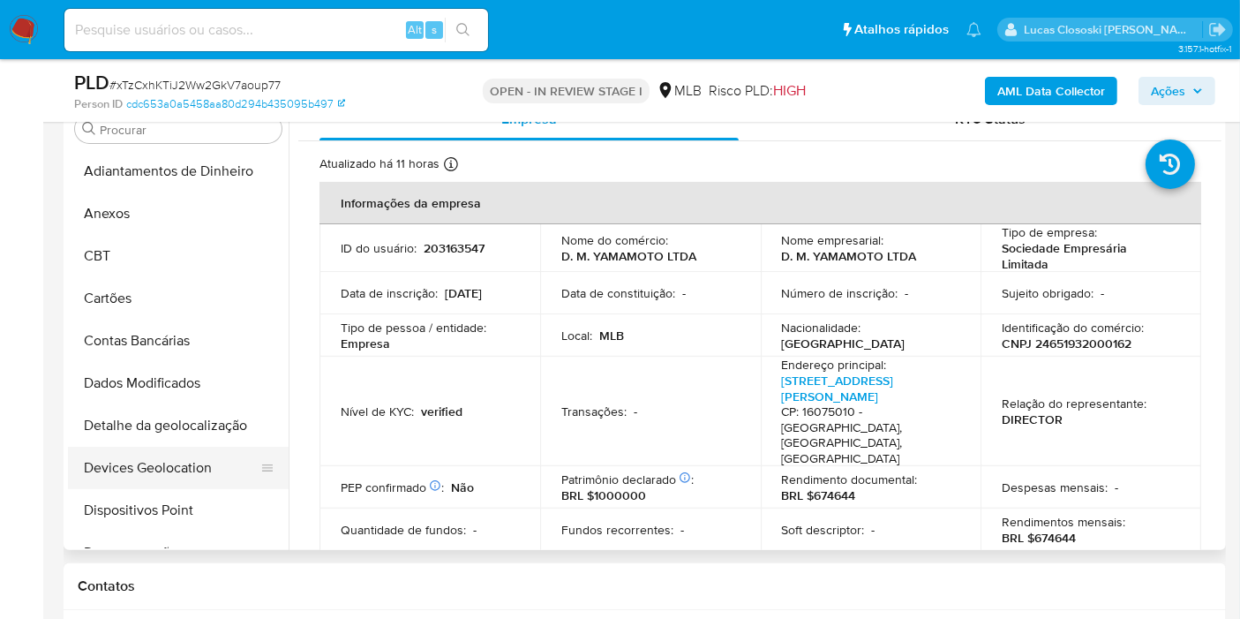
click at [110, 460] on button "Devices Geolocation" at bounding box center [171, 468] width 207 height 42
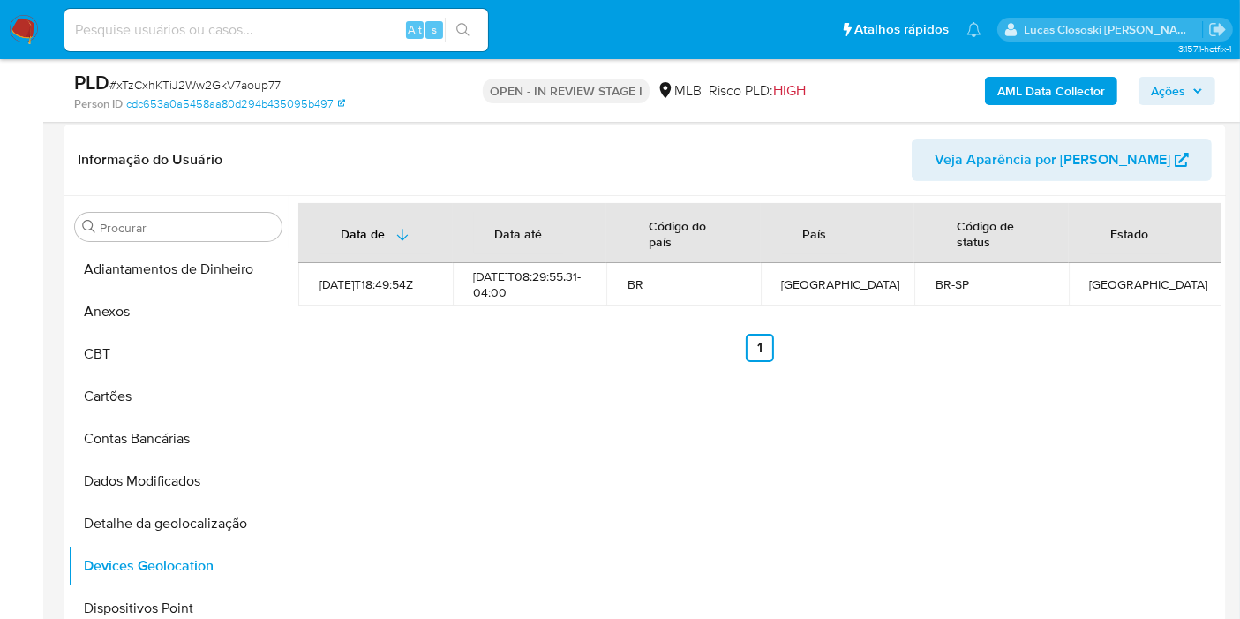
scroll to position [441, 0]
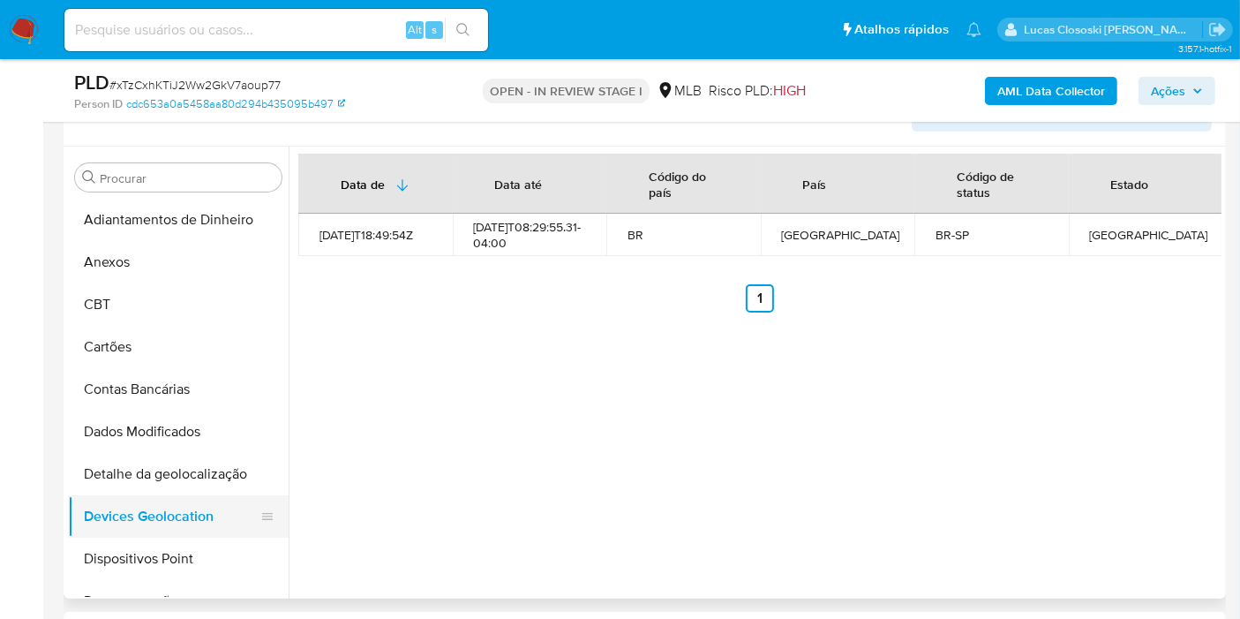
click at [183, 532] on button "Devices Geolocation" at bounding box center [171, 516] width 207 height 42
click at [184, 538] on button "Dispositivos Point" at bounding box center [171, 558] width 207 height 42
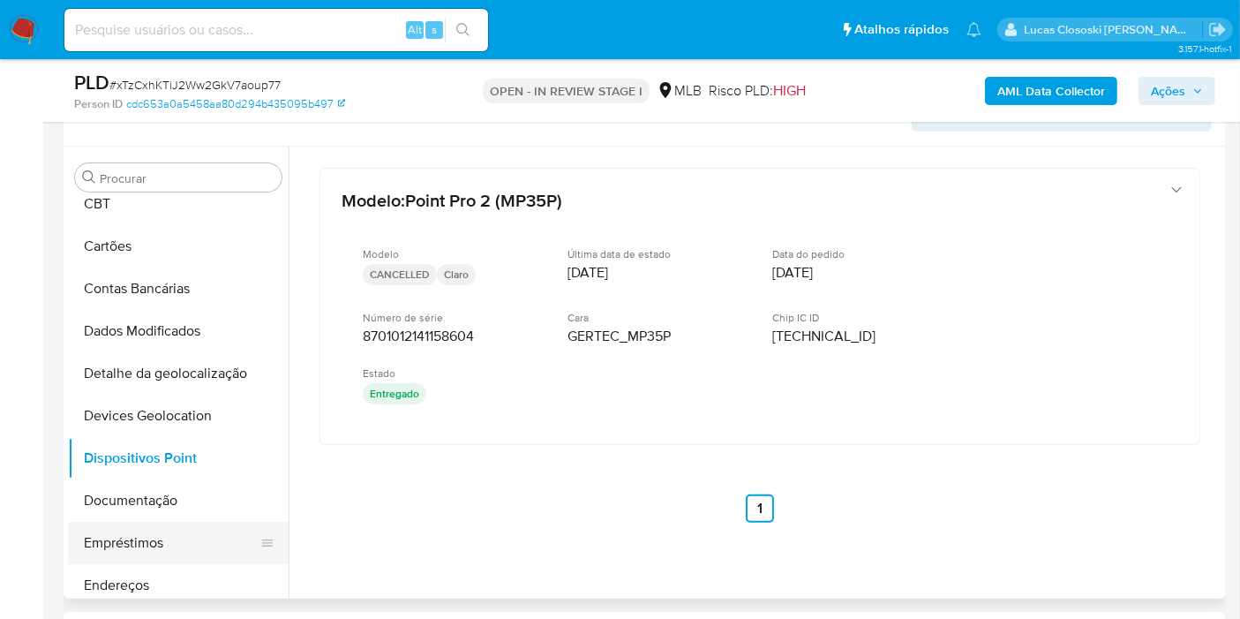
scroll to position [196, 0]
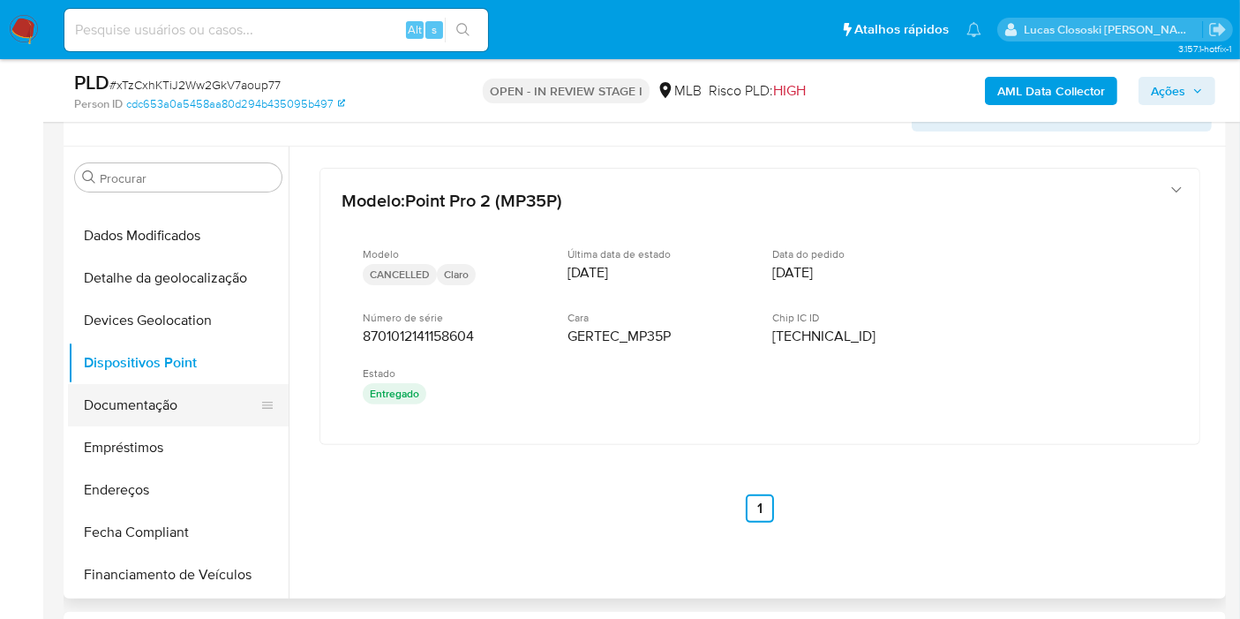
click at [147, 422] on button "Documentação" at bounding box center [171, 405] width 207 height 42
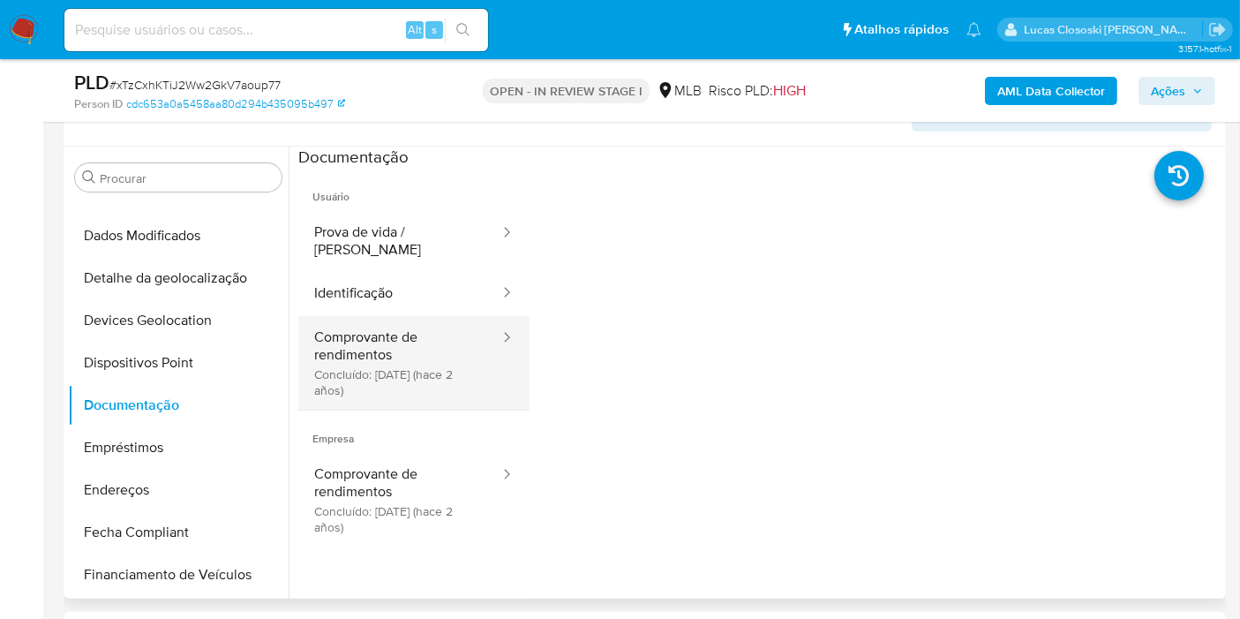
click at [304, 318] on button "Comprovante de rendimentos Concluído: 11/04/2023 (hace 2 años)" at bounding box center [399, 363] width 203 height 94
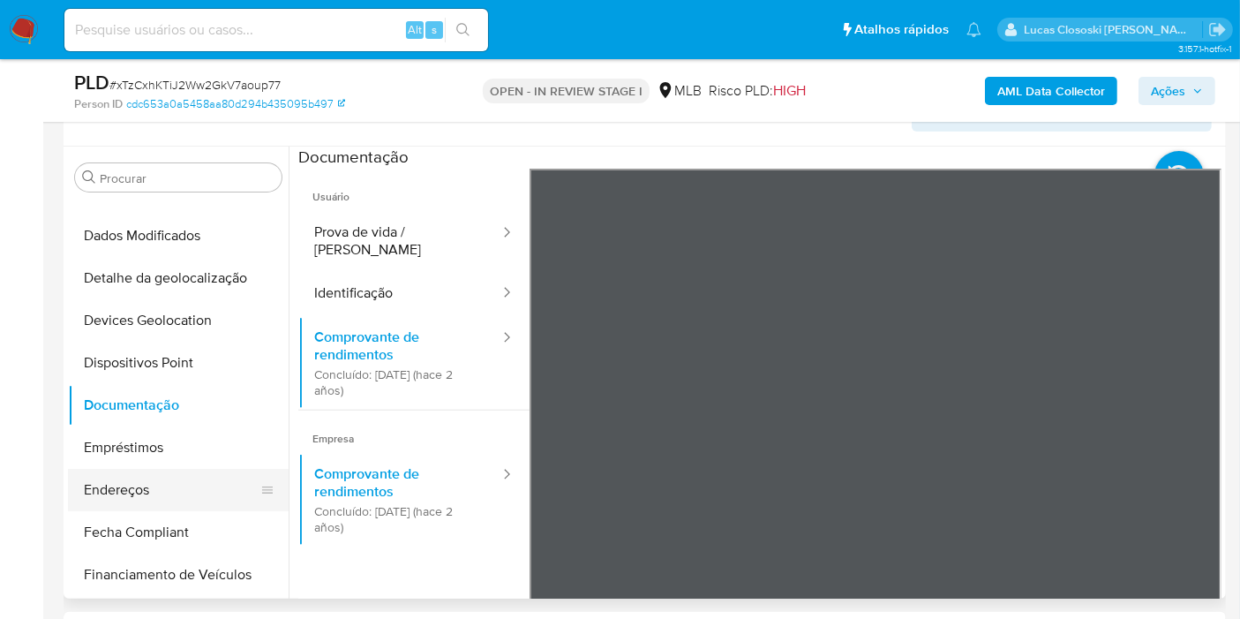
click at [160, 473] on button "Endereços" at bounding box center [171, 490] width 207 height 42
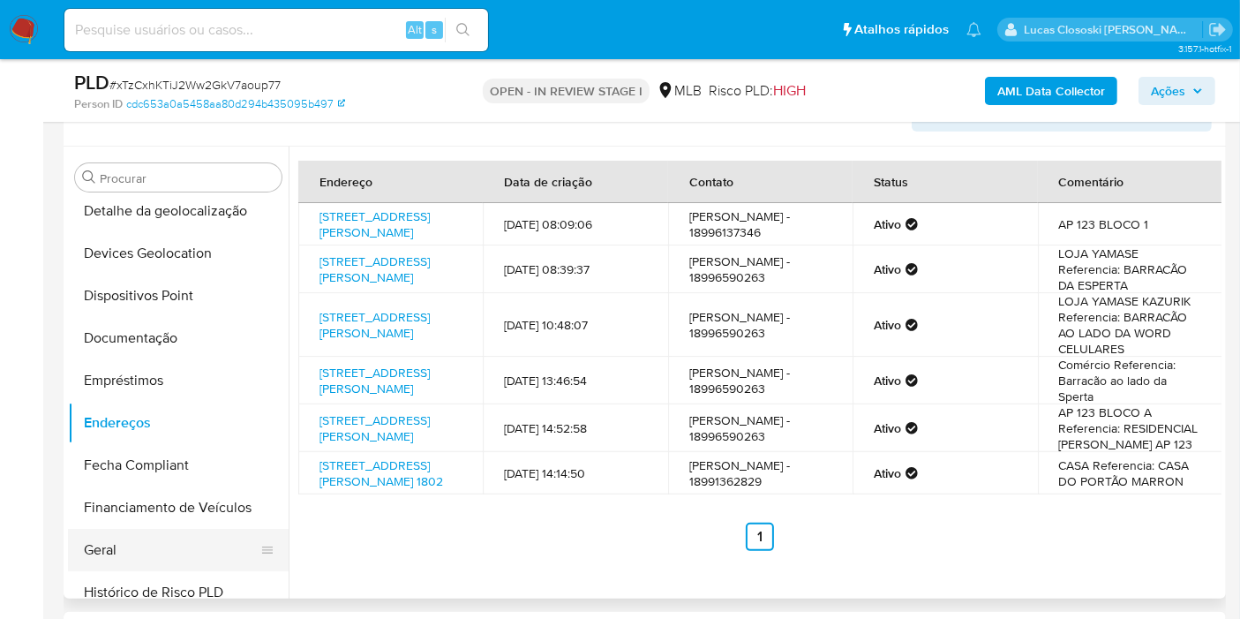
scroll to position [294, 0]
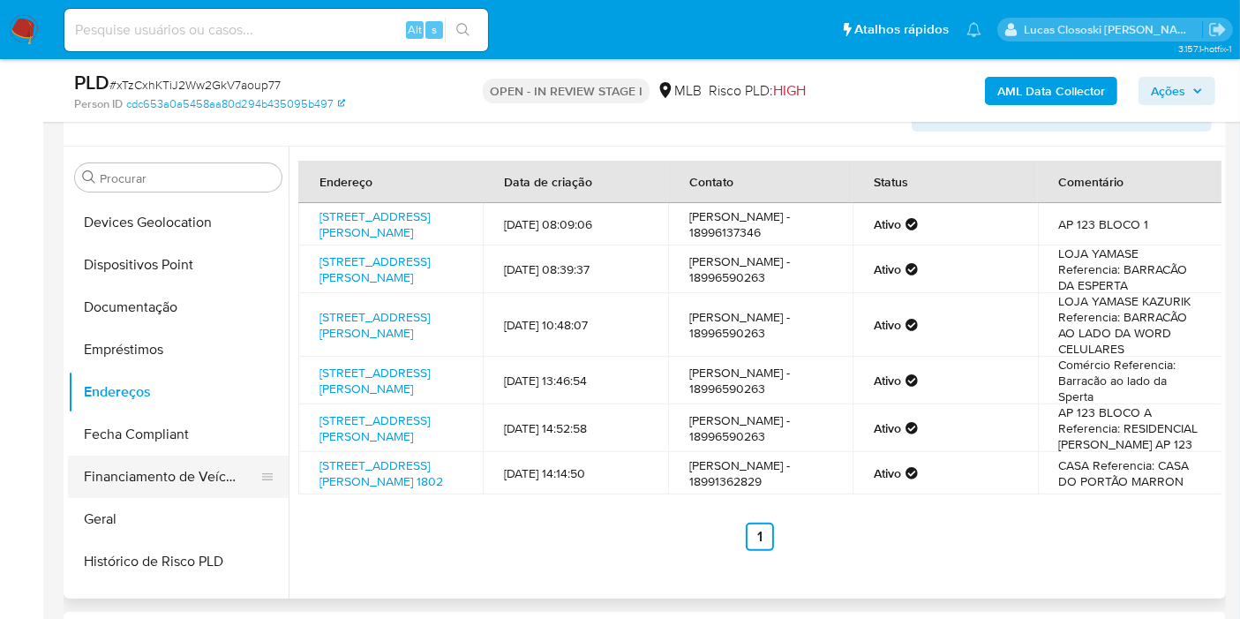
click at [99, 500] on button "Geral" at bounding box center [178, 519] width 221 height 42
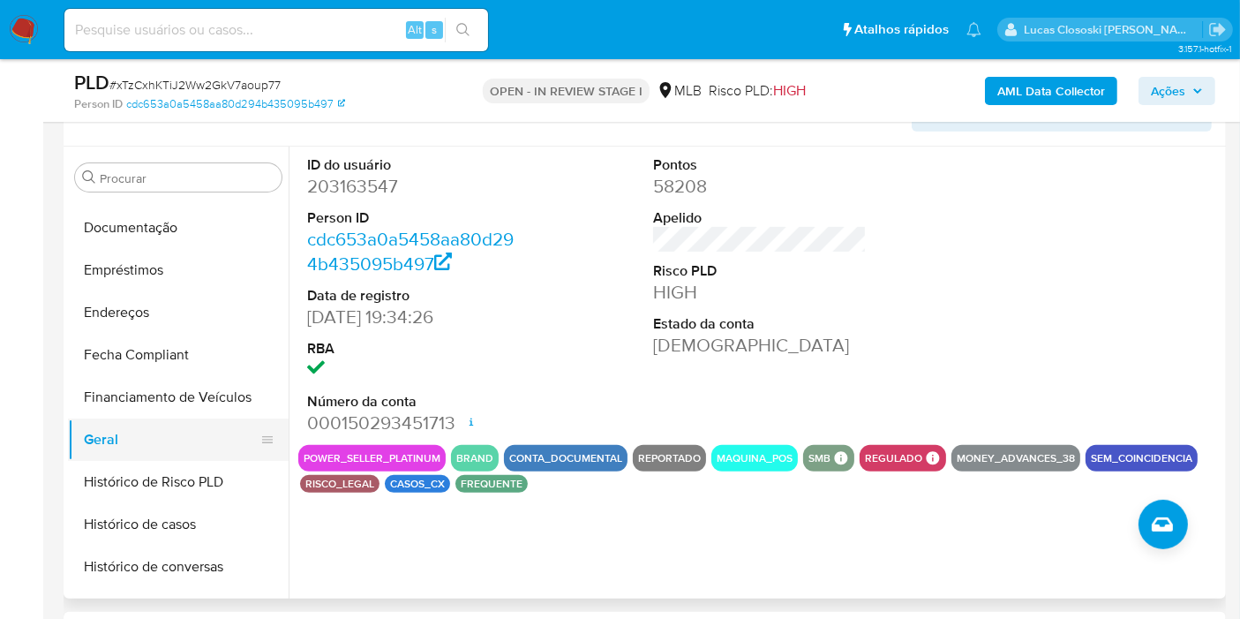
scroll to position [392, 0]
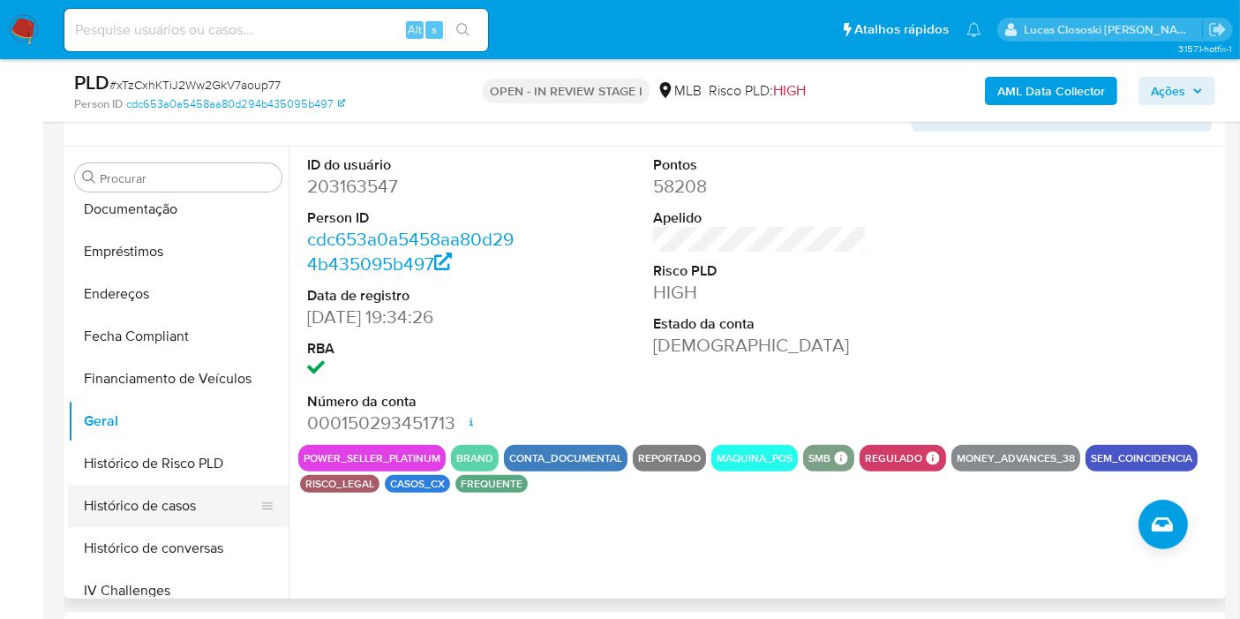
click at [166, 519] on button "Histórico de casos" at bounding box center [171, 506] width 207 height 42
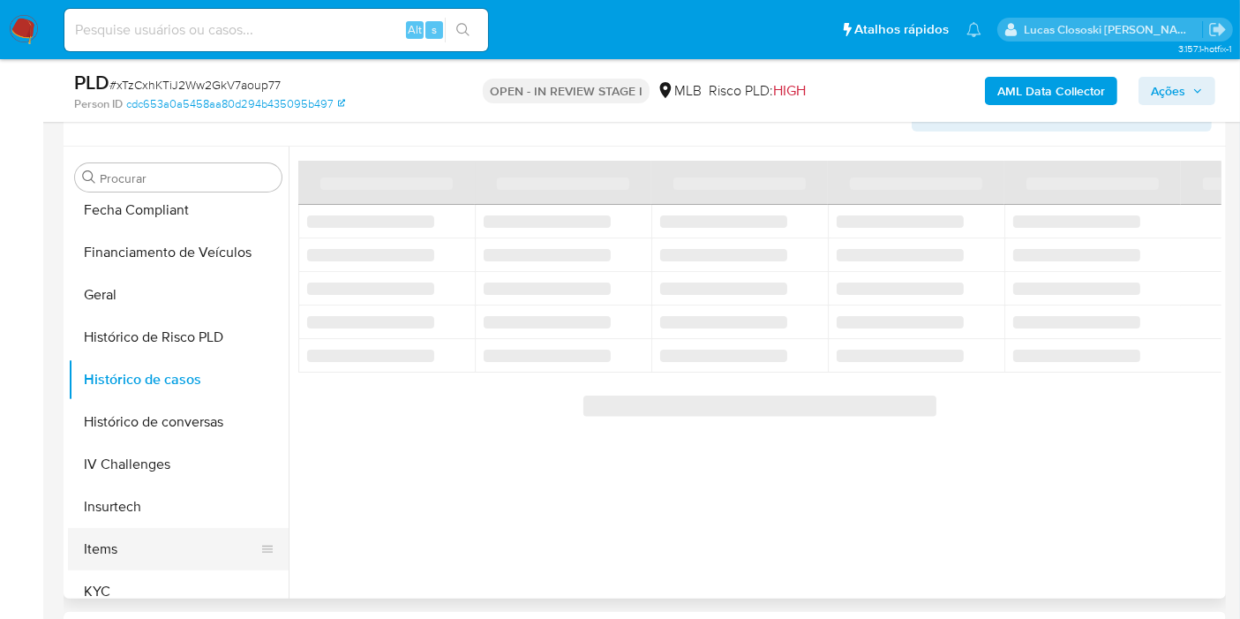
scroll to position [588, 0]
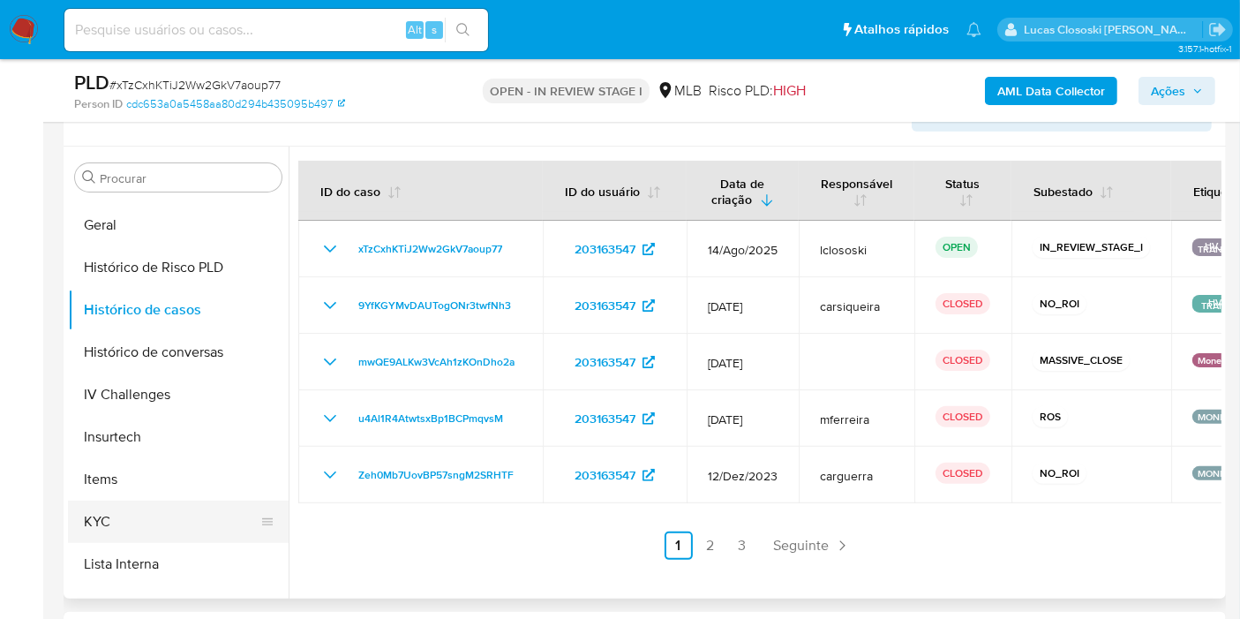
click at [141, 505] on button "KYC" at bounding box center [171, 521] width 207 height 42
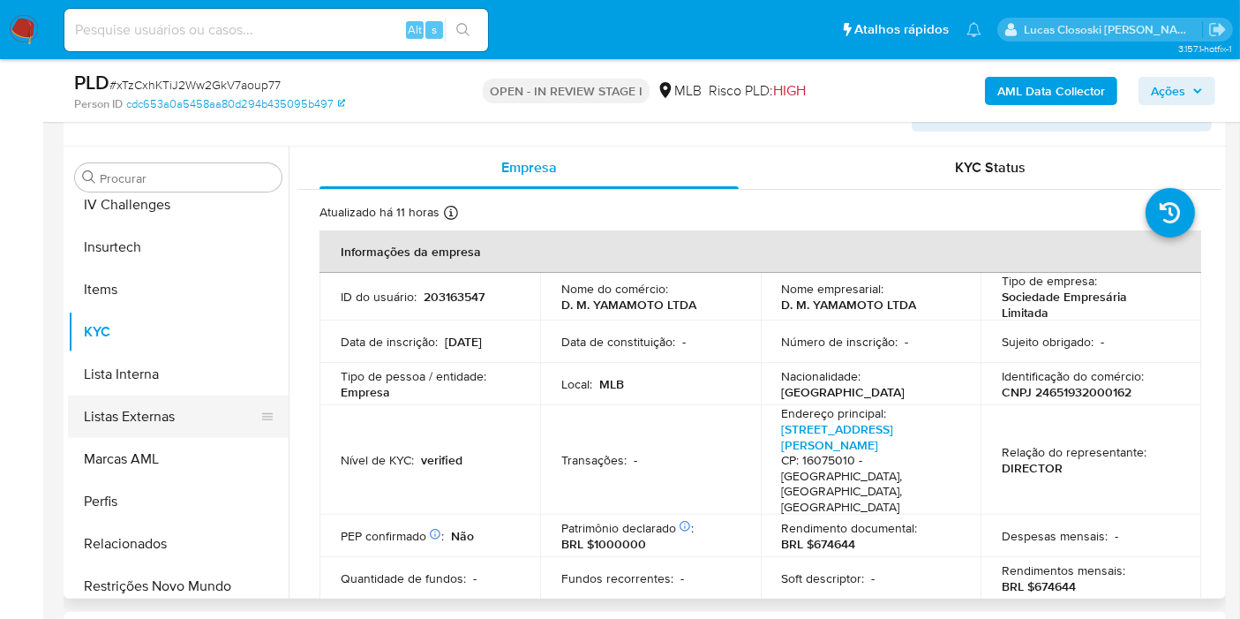
scroll to position [784, 0]
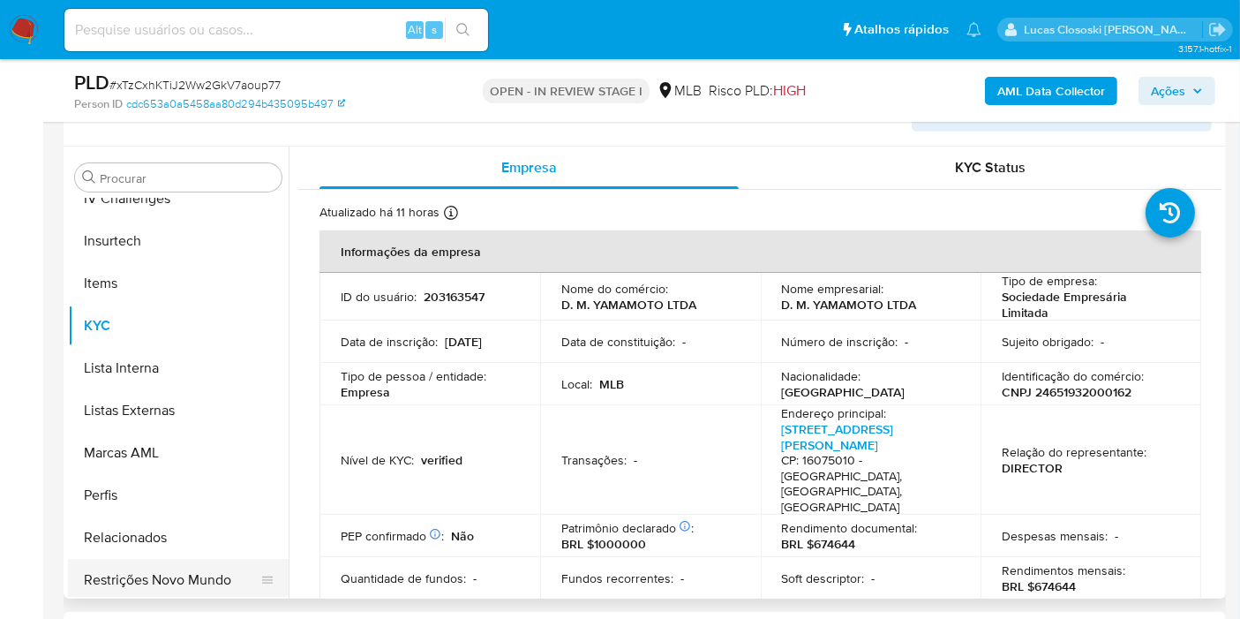
click at [189, 587] on button "Restrições Novo Mundo" at bounding box center [171, 580] width 207 height 42
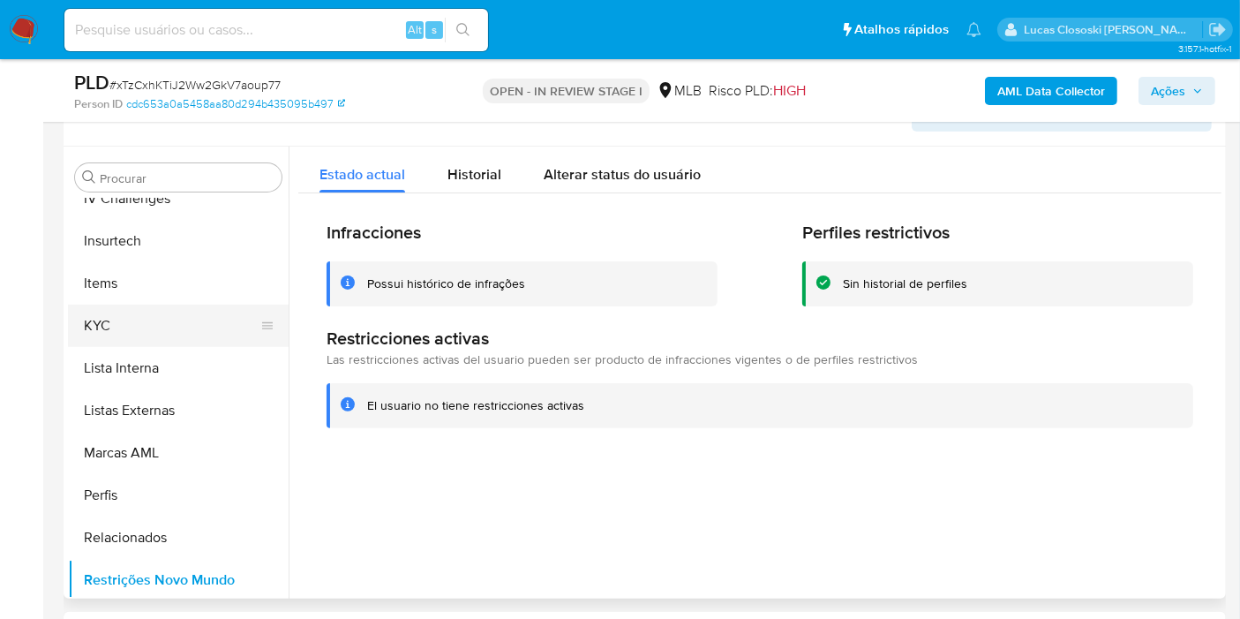
click at [171, 321] on button "KYC" at bounding box center [171, 325] width 207 height 42
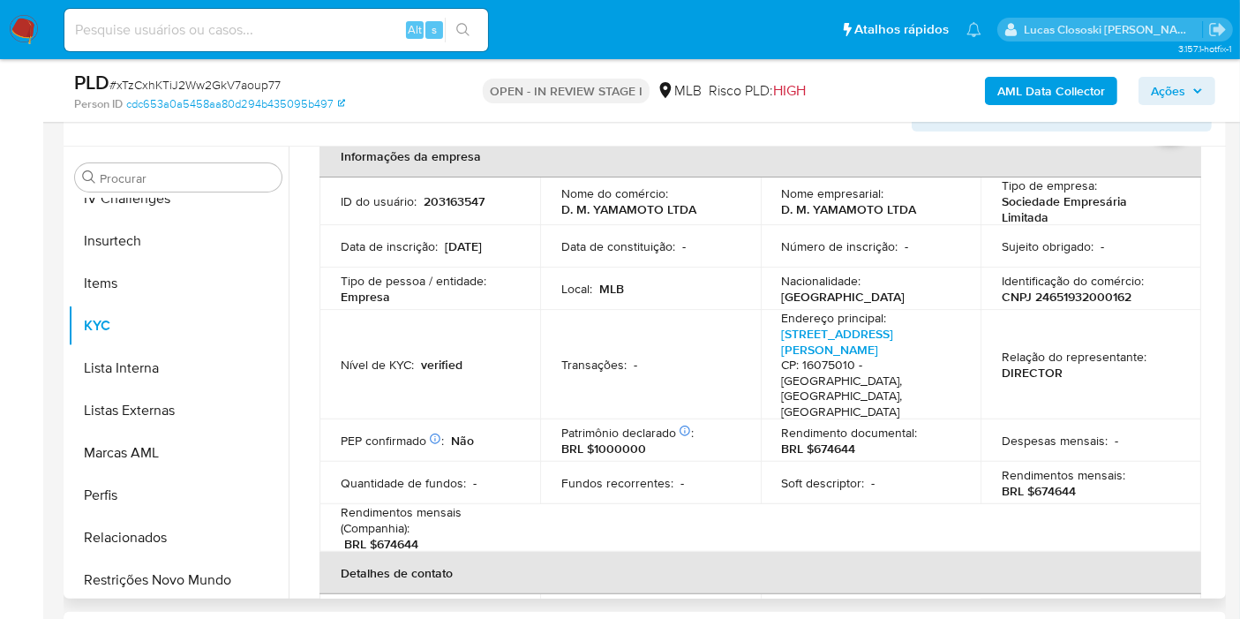
scroll to position [124, 0]
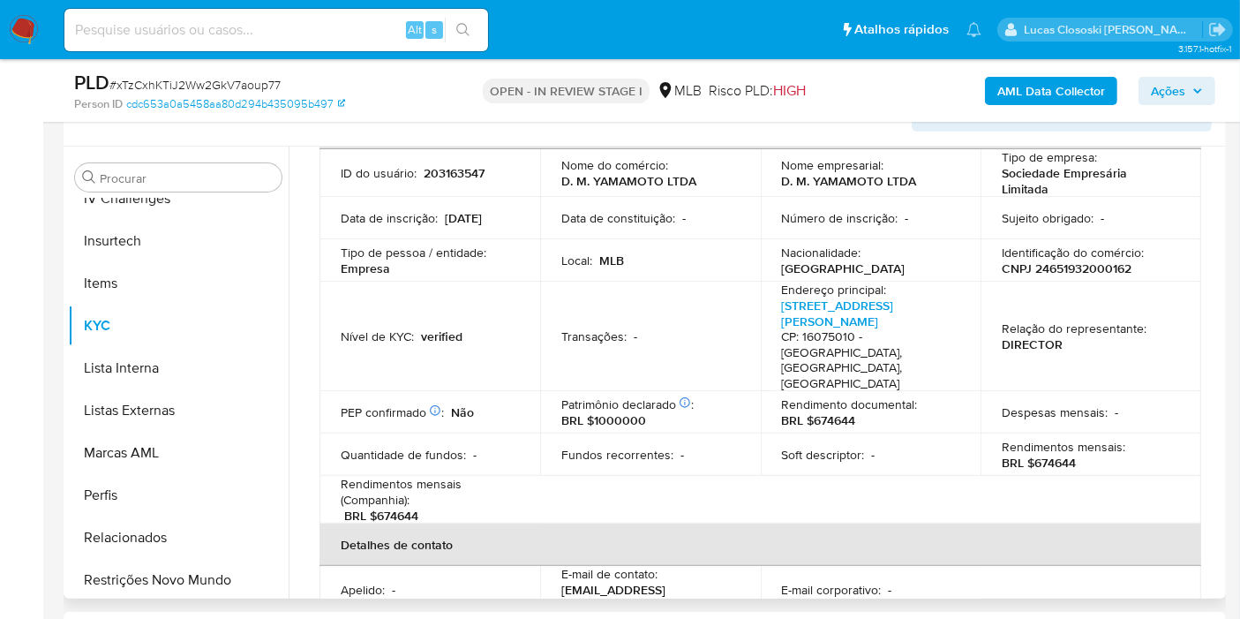
click at [1095, 267] on p "CNPJ 24651932000162" at bounding box center [1067, 268] width 130 height 16
copy p "24651932000162"
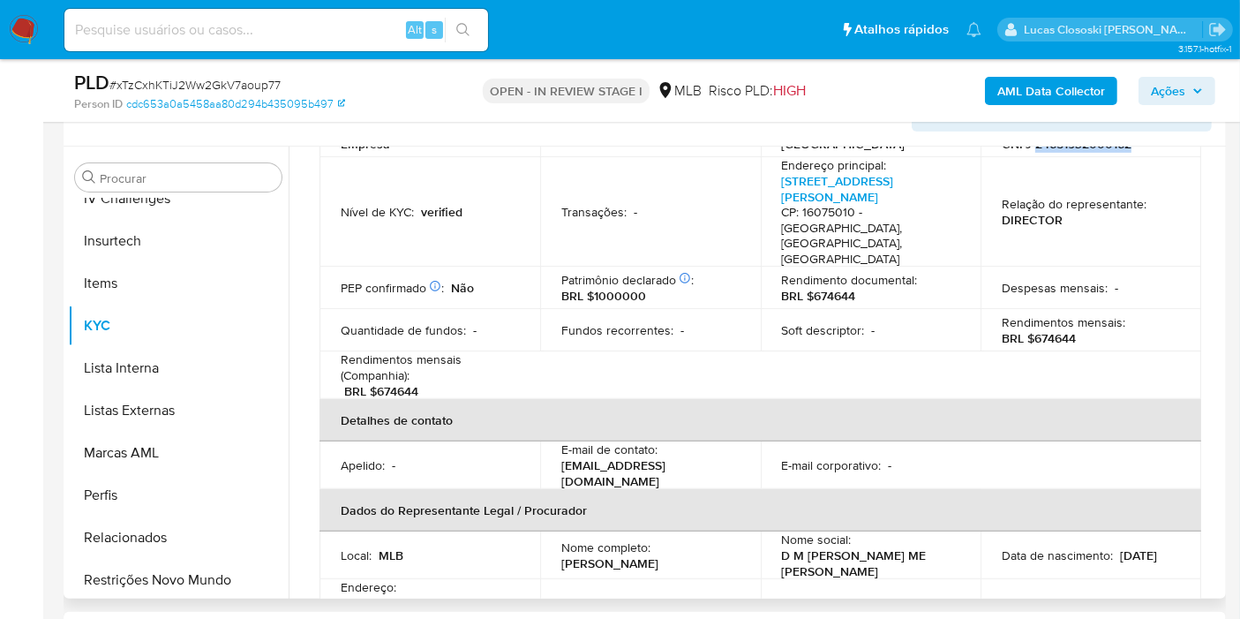
scroll to position [319, 0]
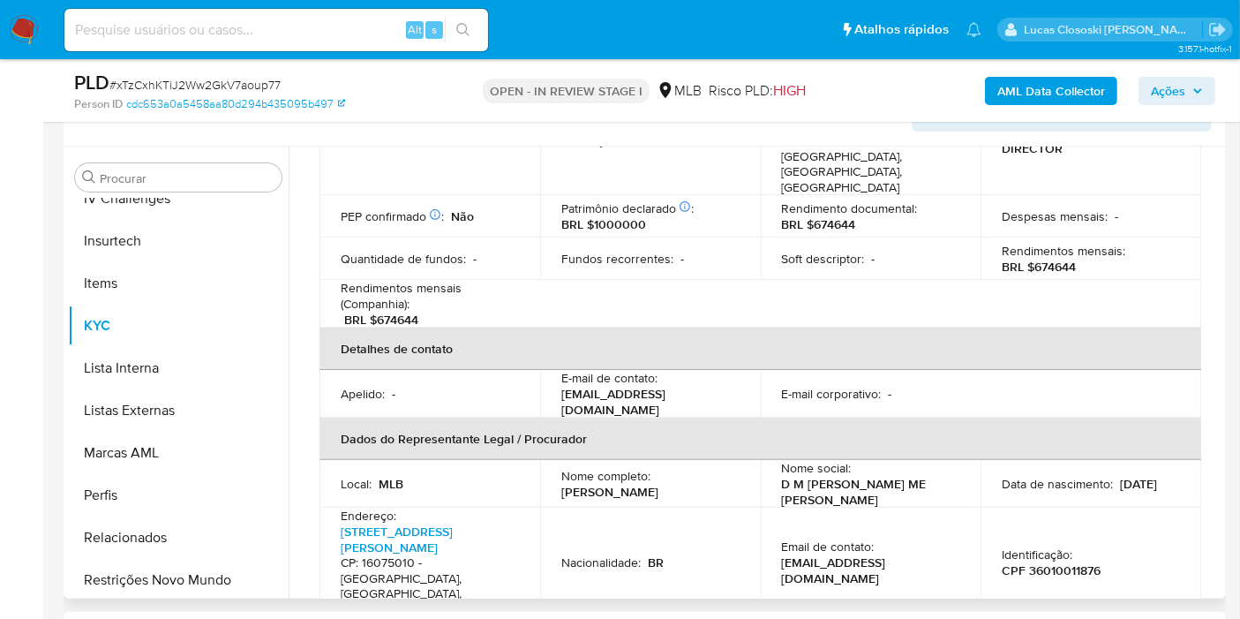
click at [1037, 562] on p "CPF 36010011876" at bounding box center [1051, 570] width 99 height 16
copy p "36010011876"
drag, startPoint x: 583, startPoint y: 389, endPoint x: 657, endPoint y: 379, distance: 74.8
click at [583, 417] on th "Dados do Representante Legal / Procurador" at bounding box center [760, 438] width 882 height 42
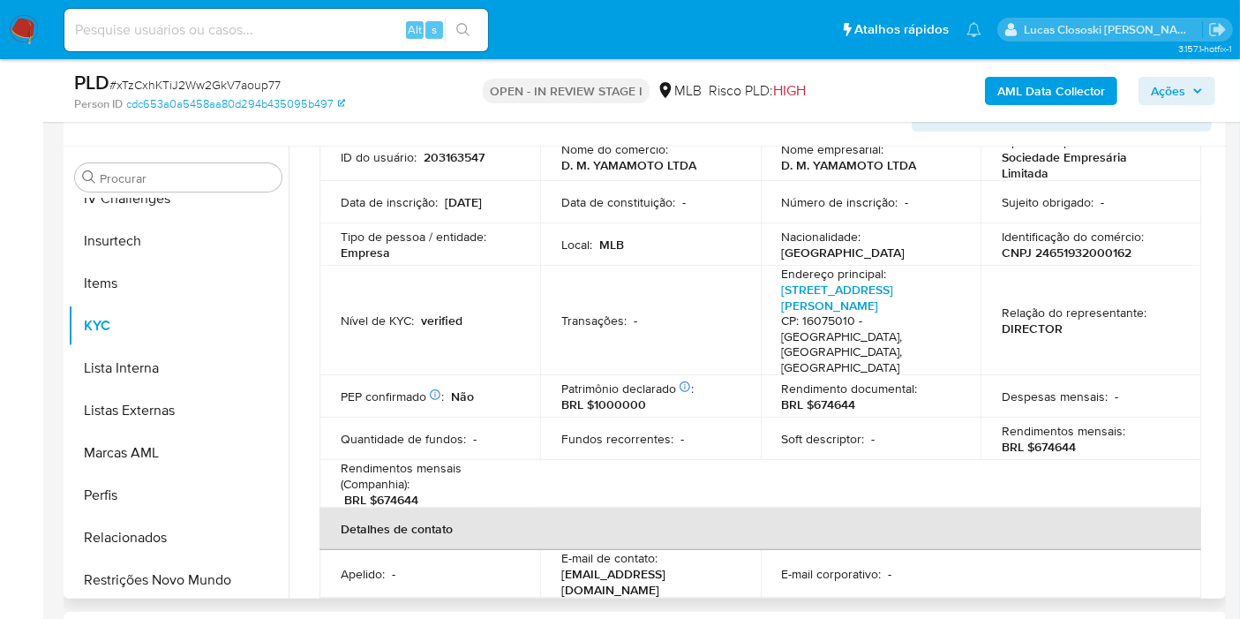
scroll to position [124, 0]
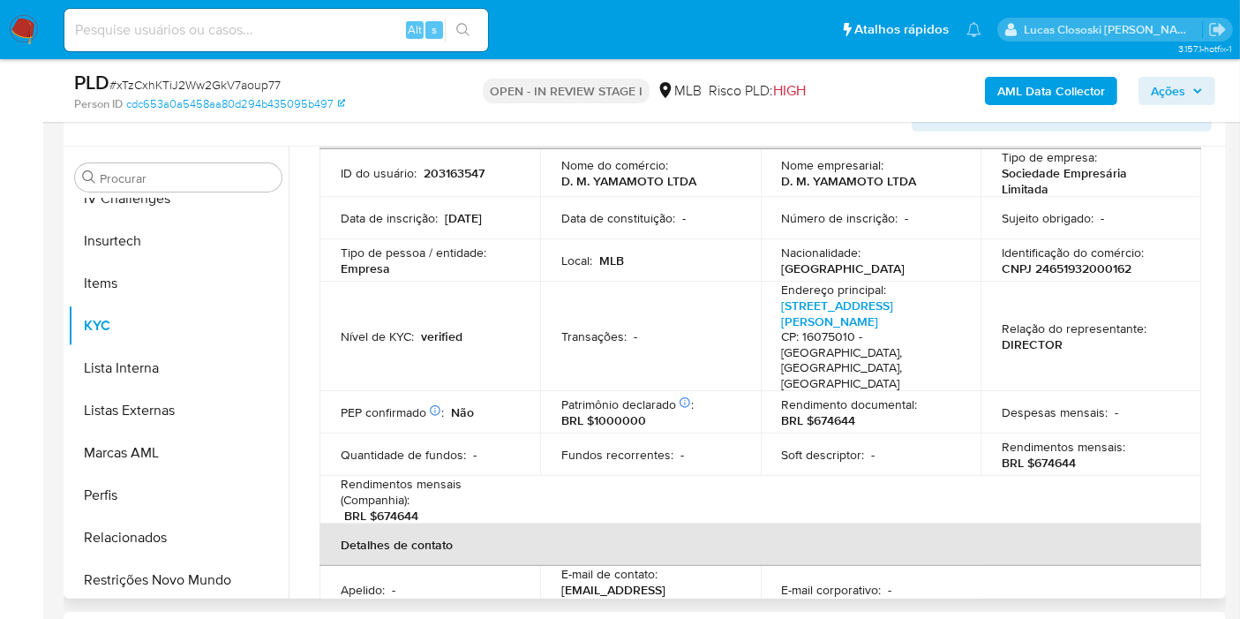
click at [1069, 271] on p "CNPJ 24651932000162" at bounding box center [1067, 268] width 130 height 16
copy p "24651932000162"
click at [182, 80] on span "# xTzCxhKTiJ2Ww2GkV7aoup77" at bounding box center [194, 85] width 171 height 18
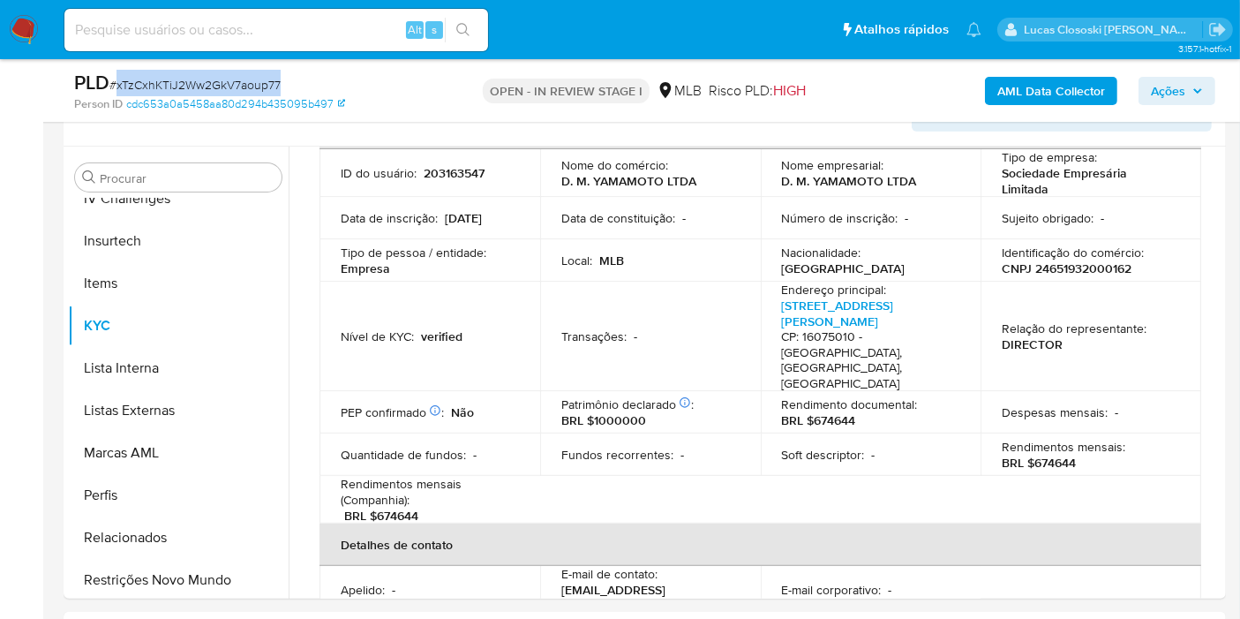
copy span "xTzCxhKTiJ2Ww2GkV7aoup77"
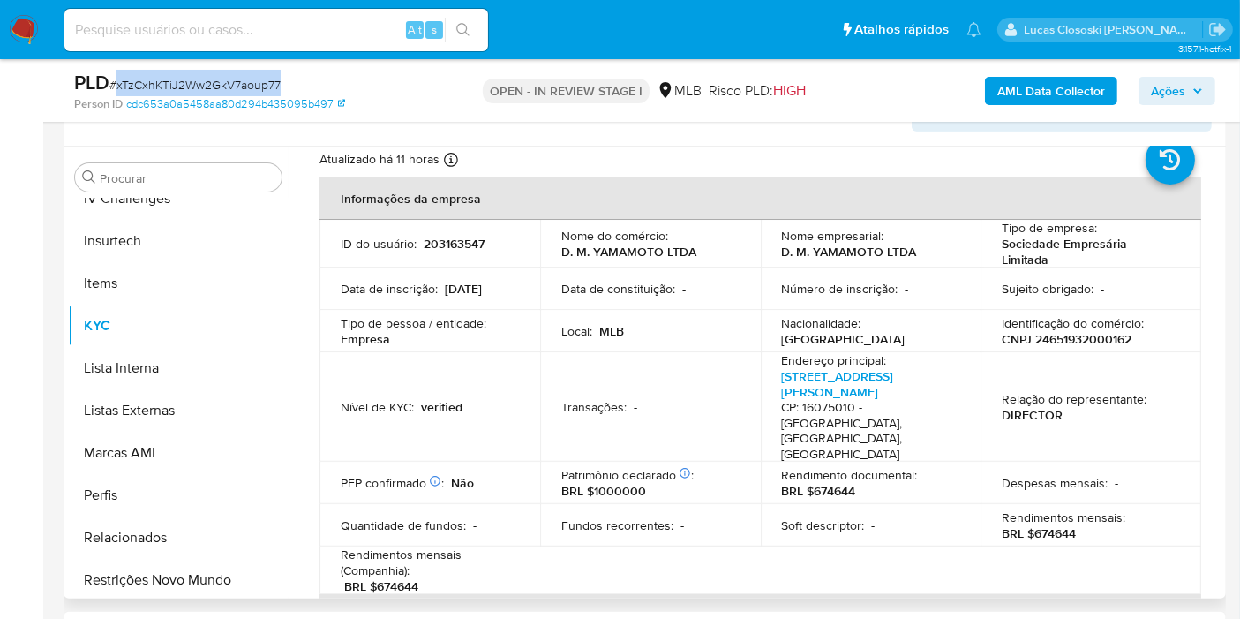
scroll to position [25, 0]
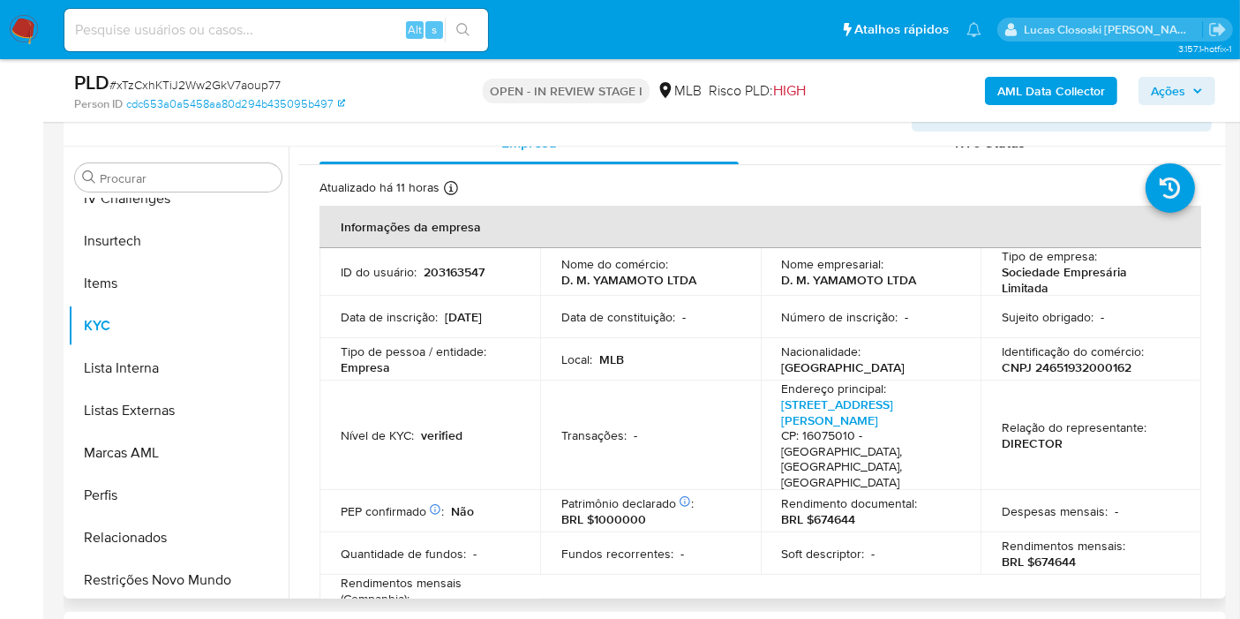
click at [447, 284] on td "ID do usuário : 203163547" at bounding box center [429, 272] width 221 height 48
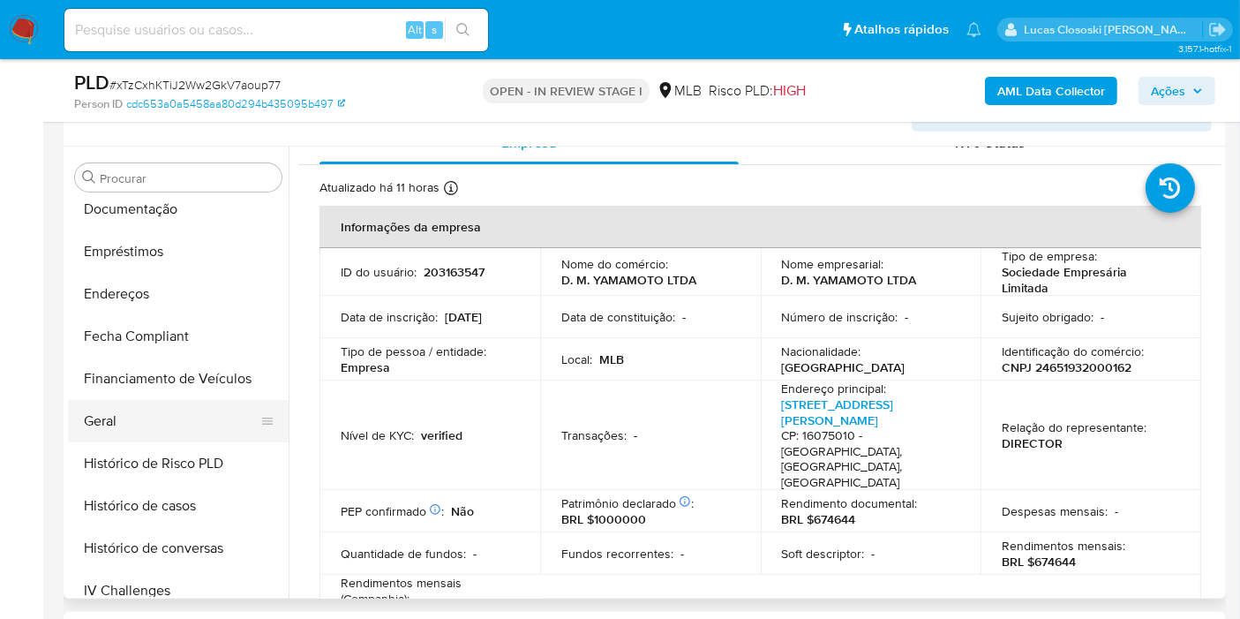
click at [128, 401] on button "Geral" at bounding box center [171, 421] width 207 height 42
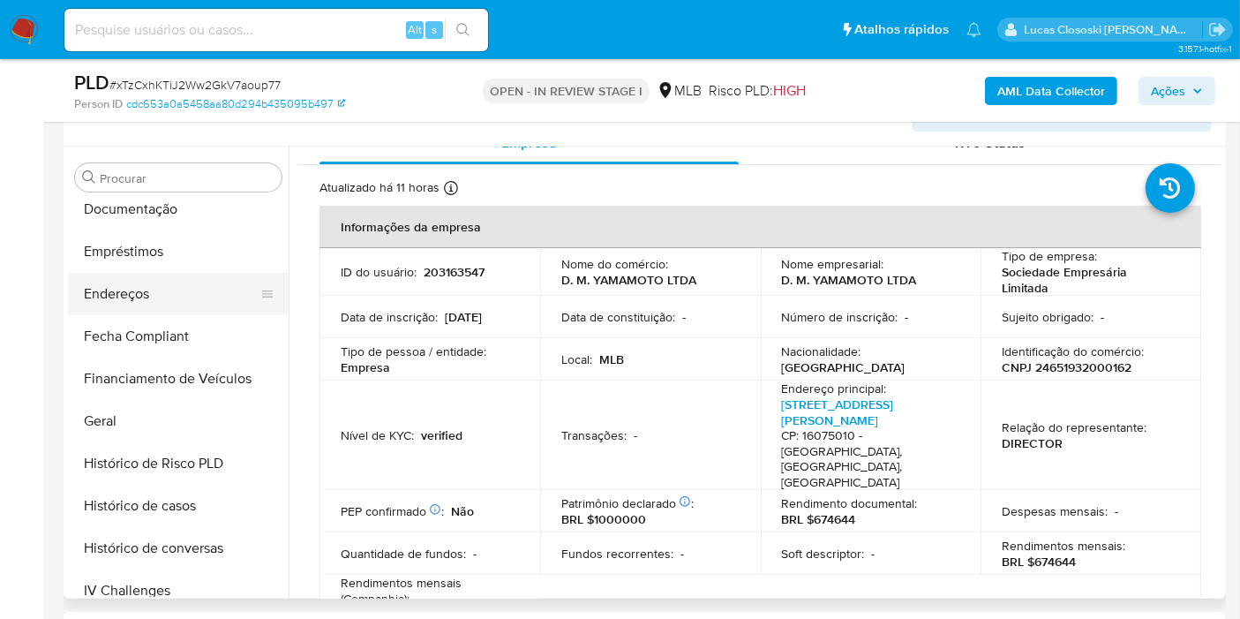
scroll to position [0, 0]
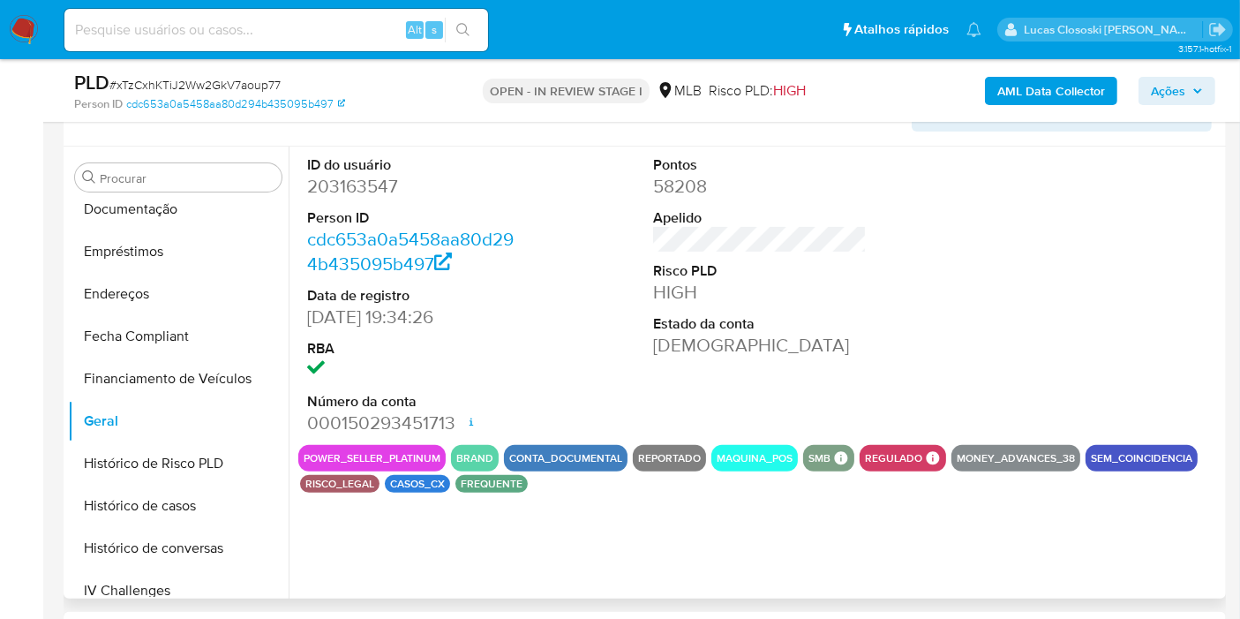
click at [978, 222] on div "ID do usuário 203163547 Person ID cdc653a0a5458aa80d294b435095b497 Data de regi…" at bounding box center [759, 295] width 923 height 298
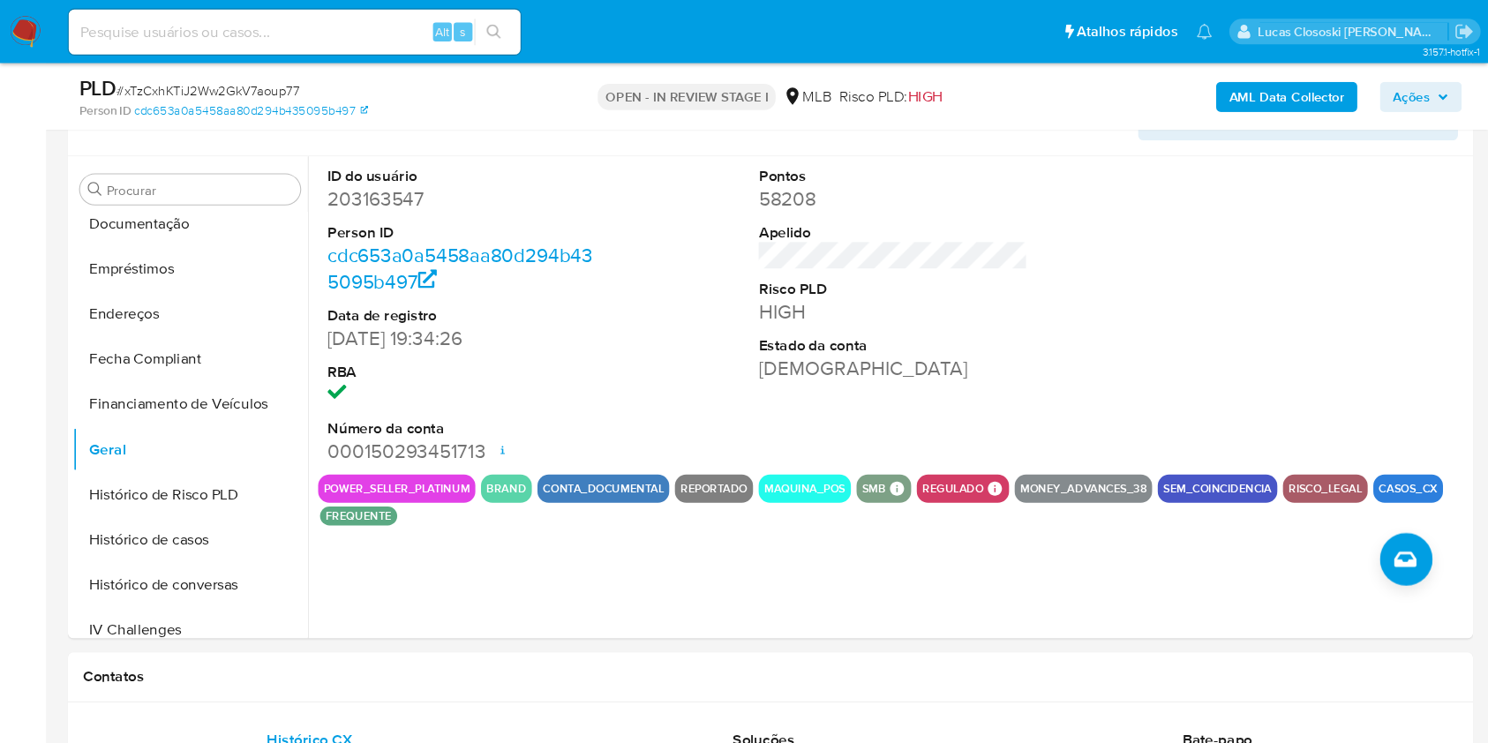
scroll to position [392, 0]
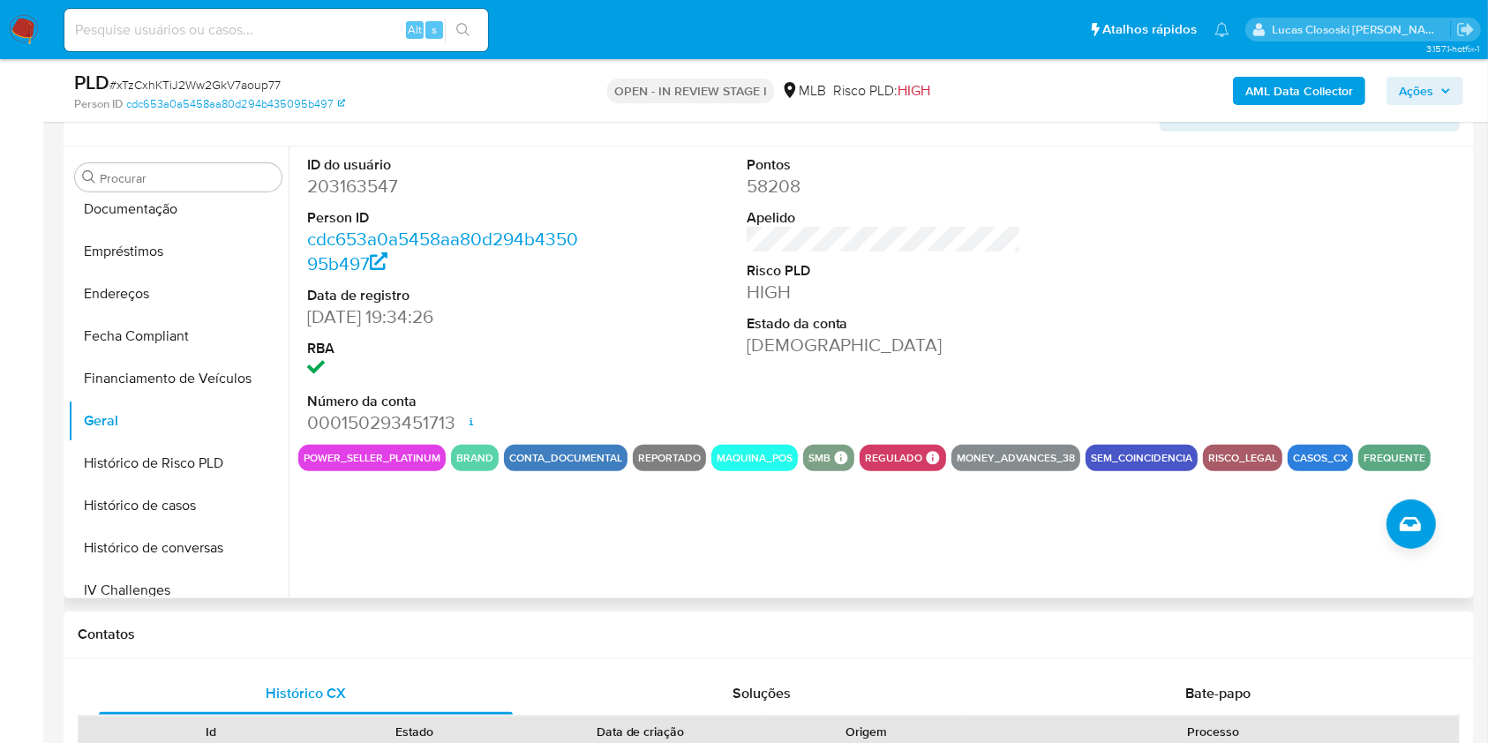
drag, startPoint x: 1141, startPoint y: 0, endPoint x: 826, endPoint y: 356, distance: 475.1
click at [826, 356] on dd "Ativa" at bounding box center [884, 345] width 275 height 25
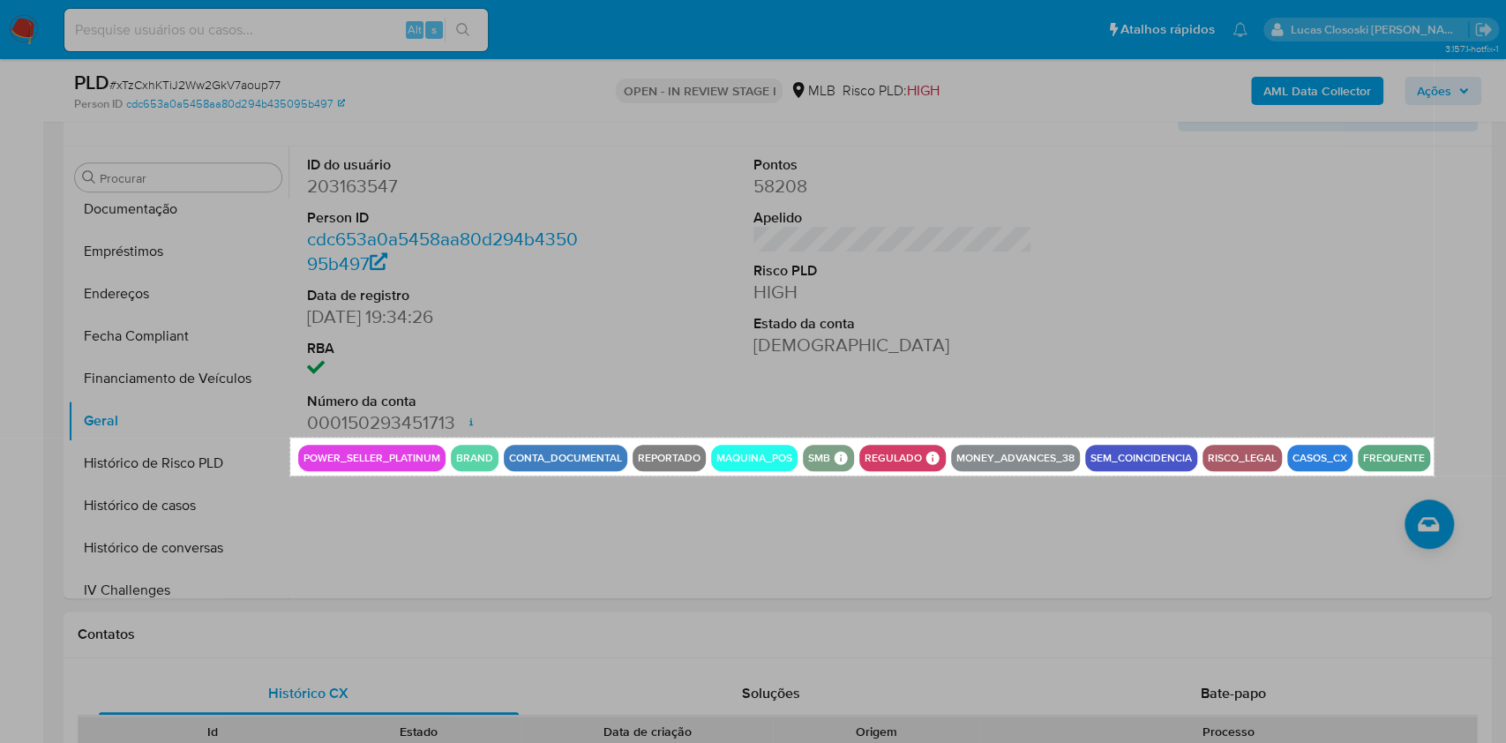
drag, startPoint x: 290, startPoint y: 437, endPoint x: 1434, endPoint y: 476, distance: 1144.4
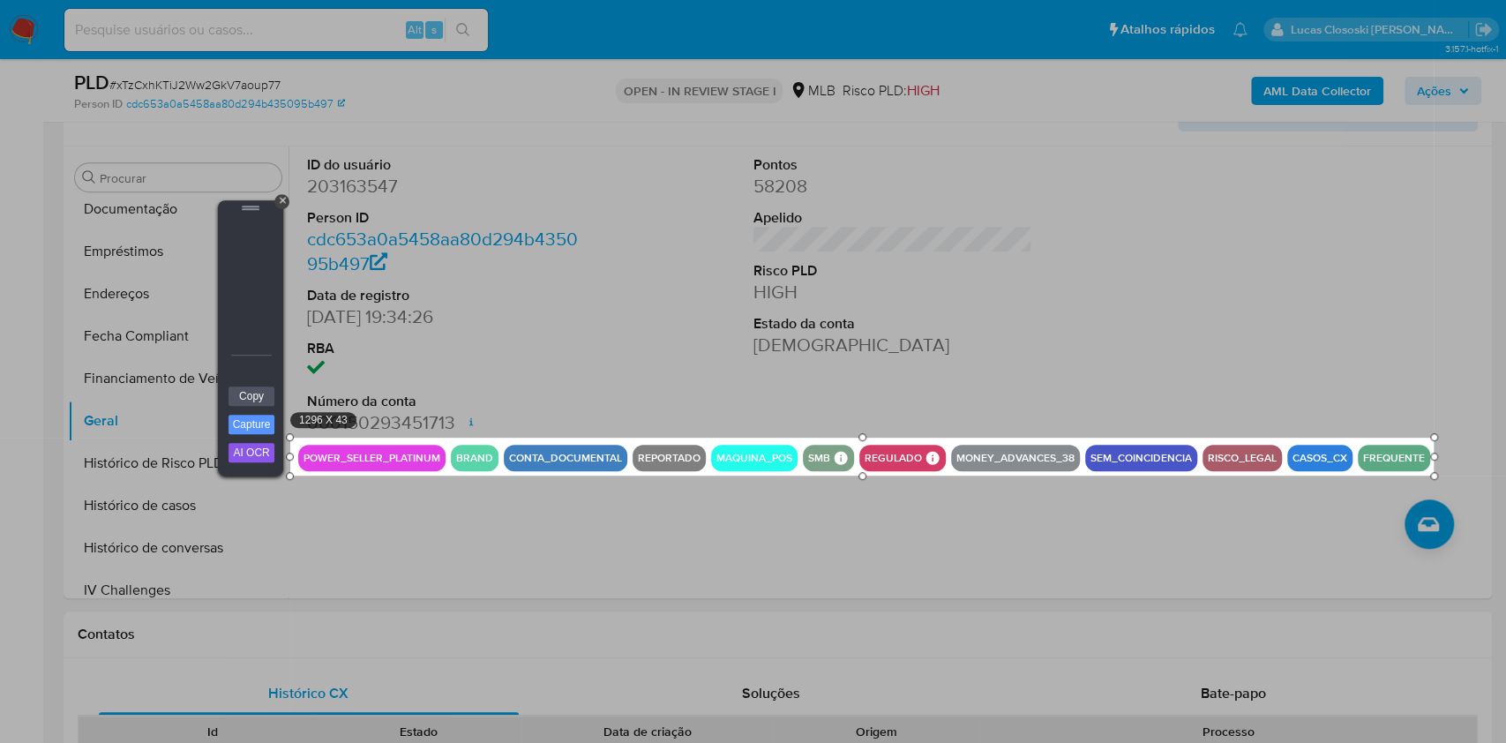
click at [252, 386] on div "Copy Capture AI OCR + Transform Images to Editable Text in Seconds! Instantly e…" at bounding box center [250, 431] width 53 height 90
click at [266, 391] on link "Copy" at bounding box center [252, 396] width 46 height 19
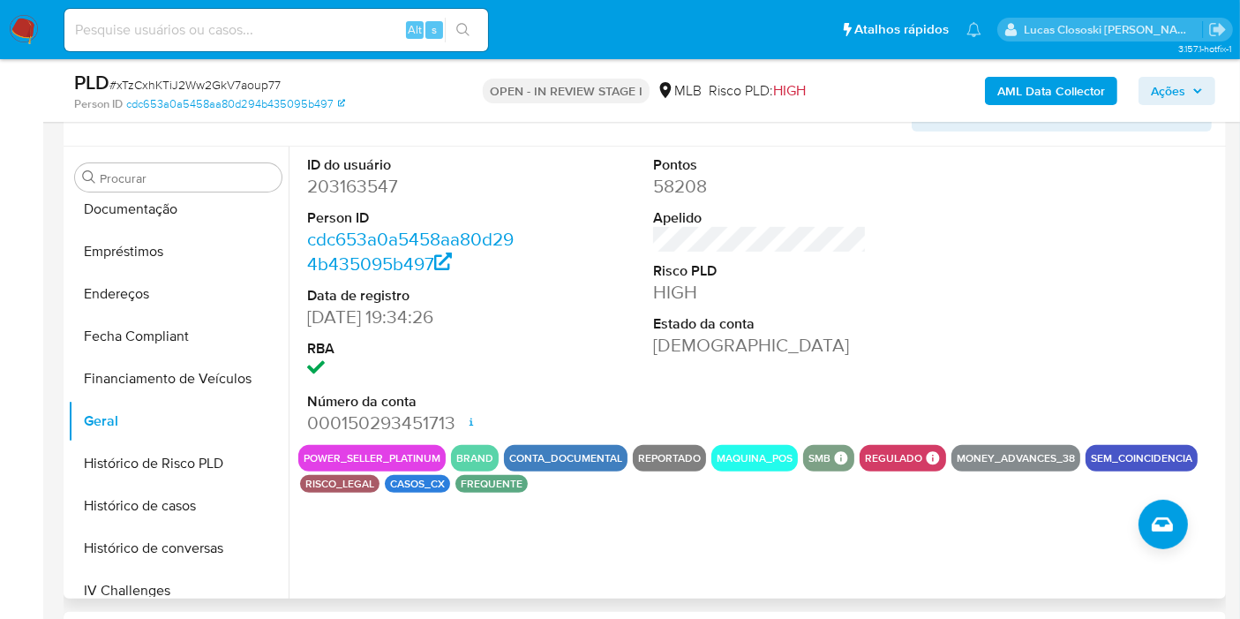
drag, startPoint x: 1505, startPoint y: 7, endPoint x: 477, endPoint y: 267, distance: 1060.6
click at [477, 267] on dd "cdc653a0a5458aa80d294b435095b497" at bounding box center [414, 251] width 214 height 49
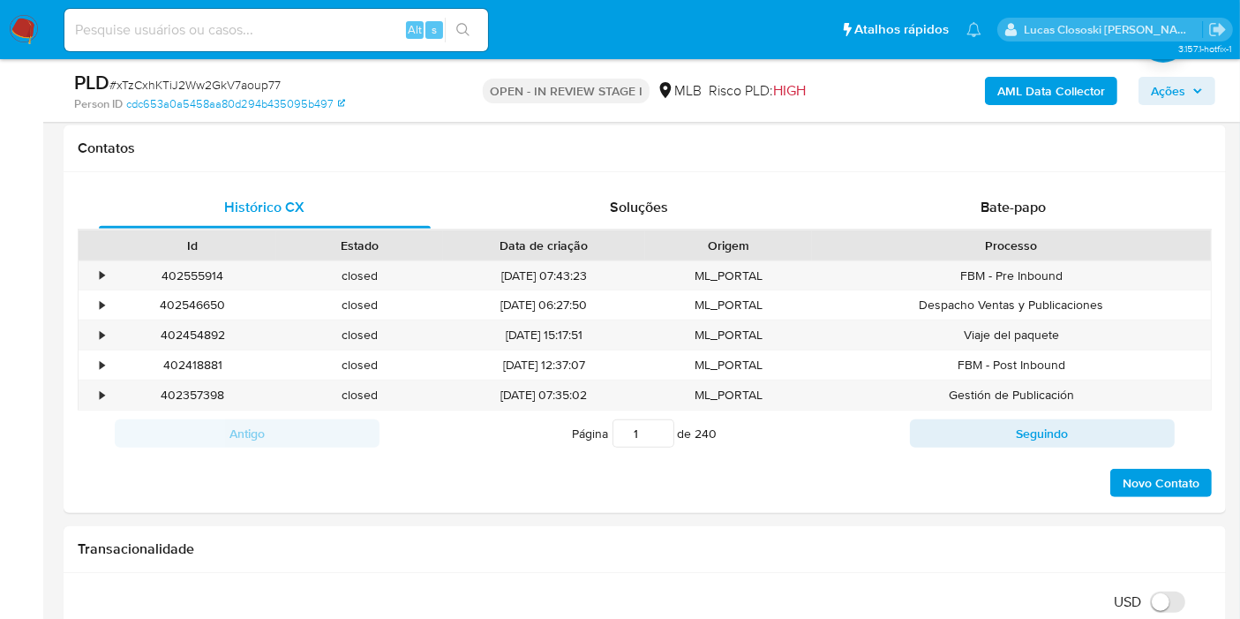
scroll to position [1324, 0]
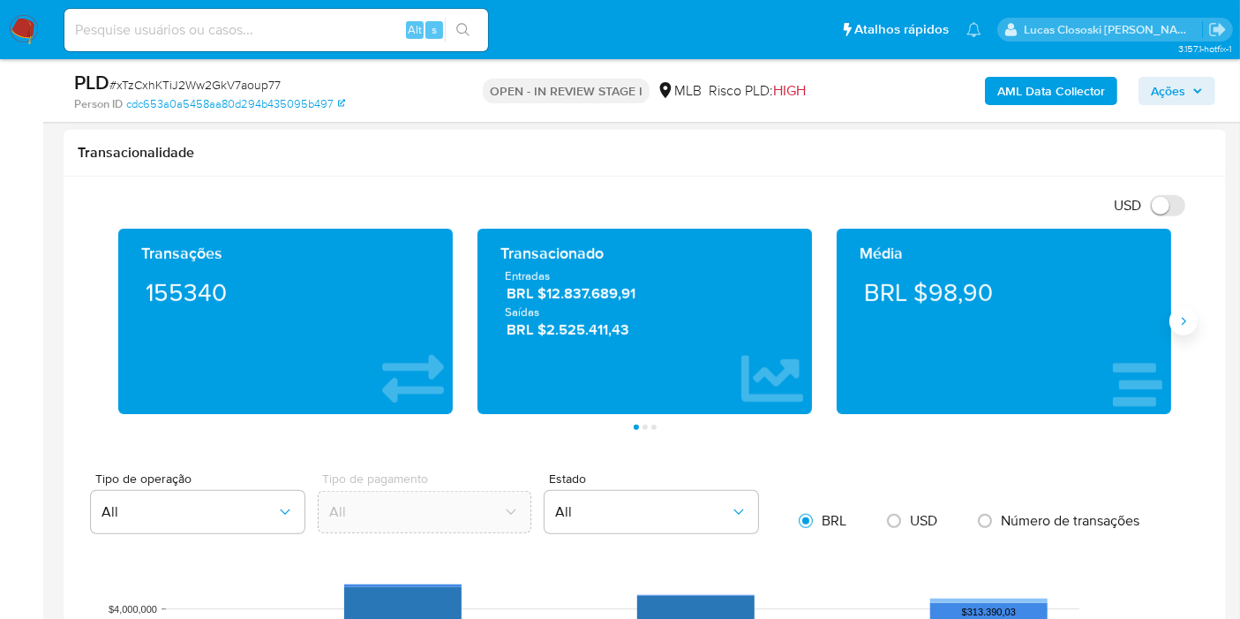
click at [1176, 316] on icon "Siguiente" at bounding box center [1183, 321] width 14 height 14
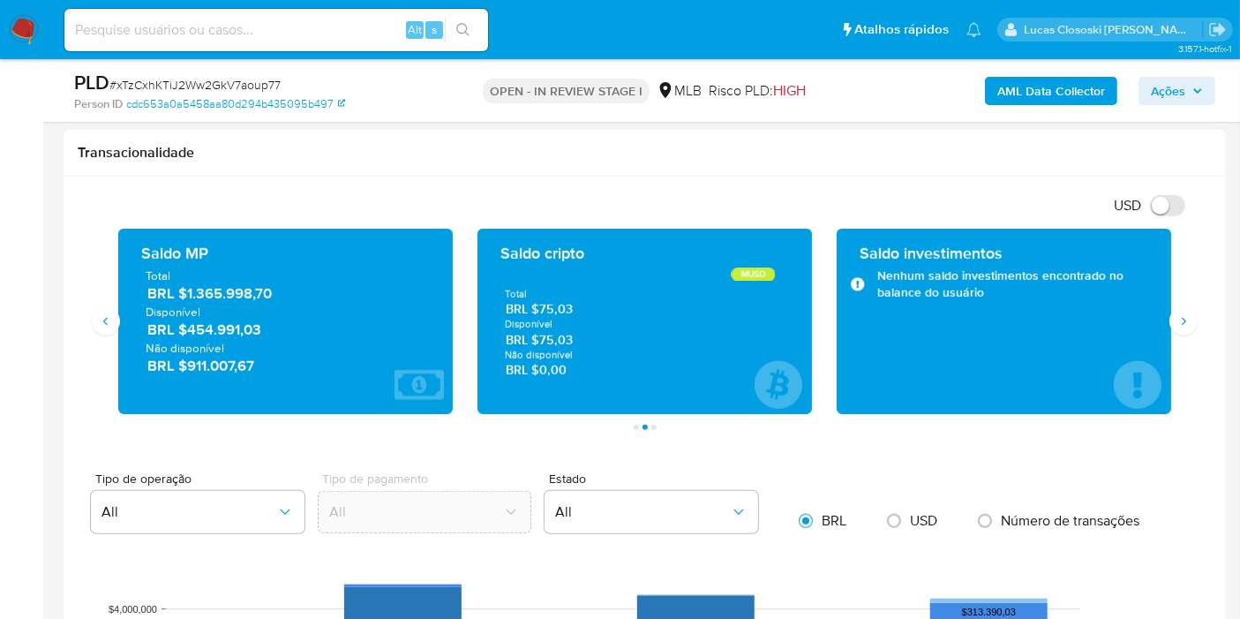
drag, startPoint x: 284, startPoint y: 296, endPoint x: 184, endPoint y: 295, distance: 99.7
click at [184, 295] on span "BRL $1.365.998,70" at bounding box center [286, 293] width 278 height 20
click at [1172, 97] on span "Ações" at bounding box center [1168, 91] width 34 height 28
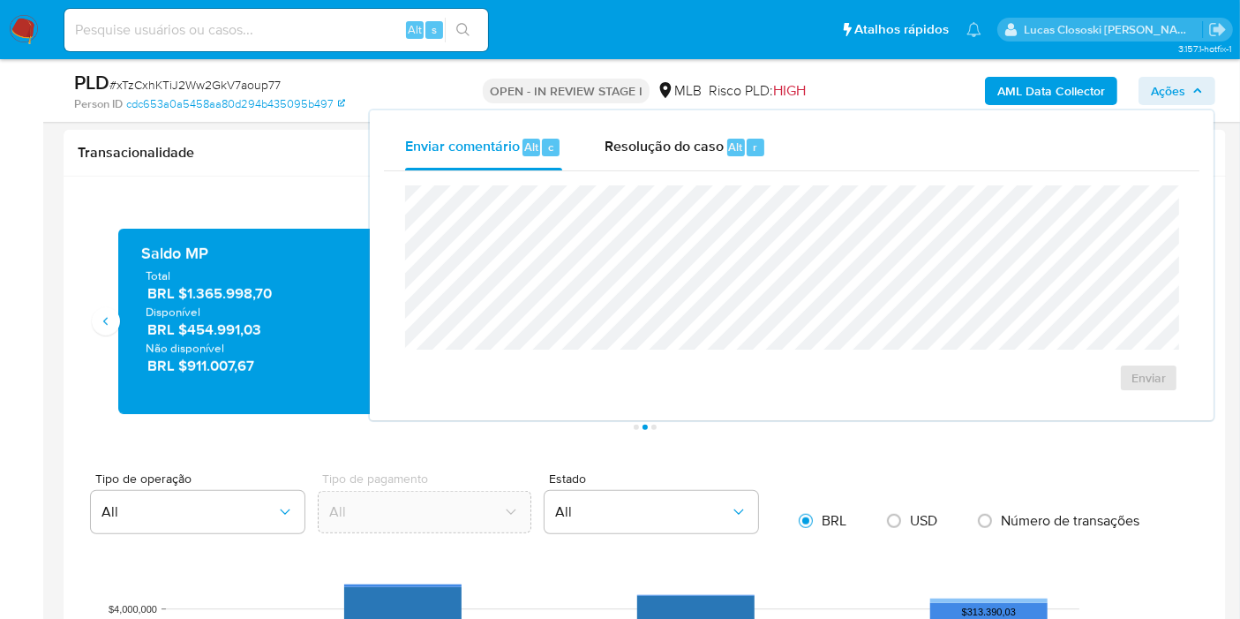
click at [663, 124] on div "Resolução do caso Alt r" at bounding box center [686, 147] width 162 height 46
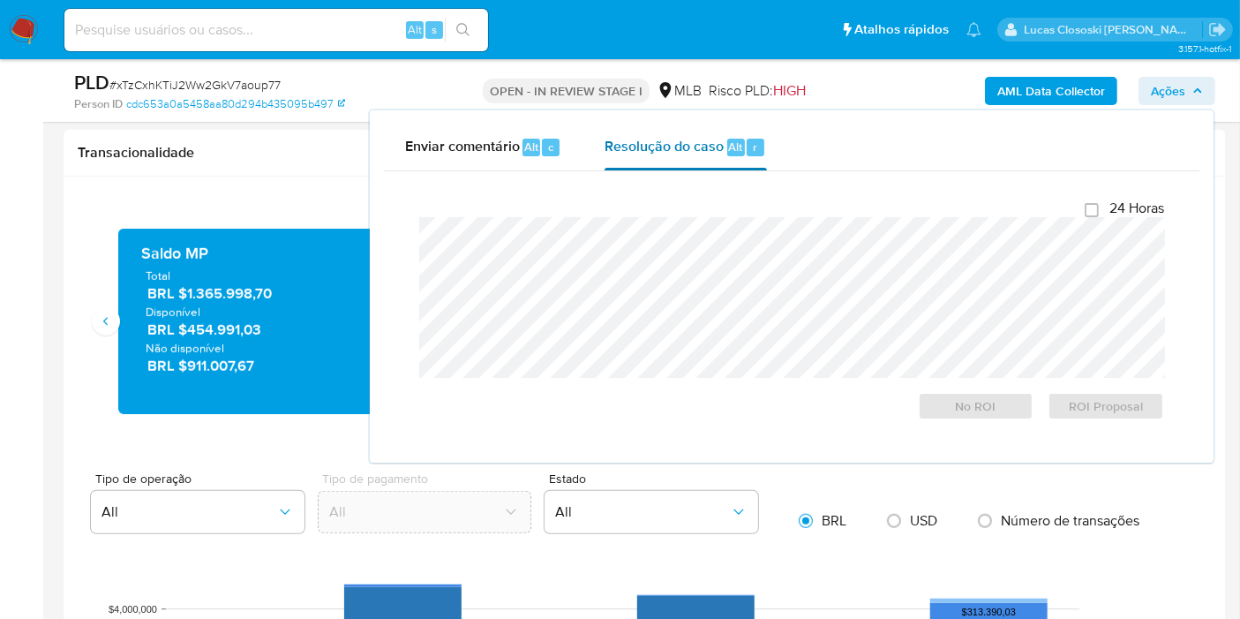
click at [661, 160] on div "Resolução do caso Alt r" at bounding box center [686, 147] width 162 height 46
click at [1173, 104] on div "AML Data Collector Ações Enviar comentário Alt c Resolução do caso Alt r Fecham…" at bounding box center [1027, 90] width 376 height 41
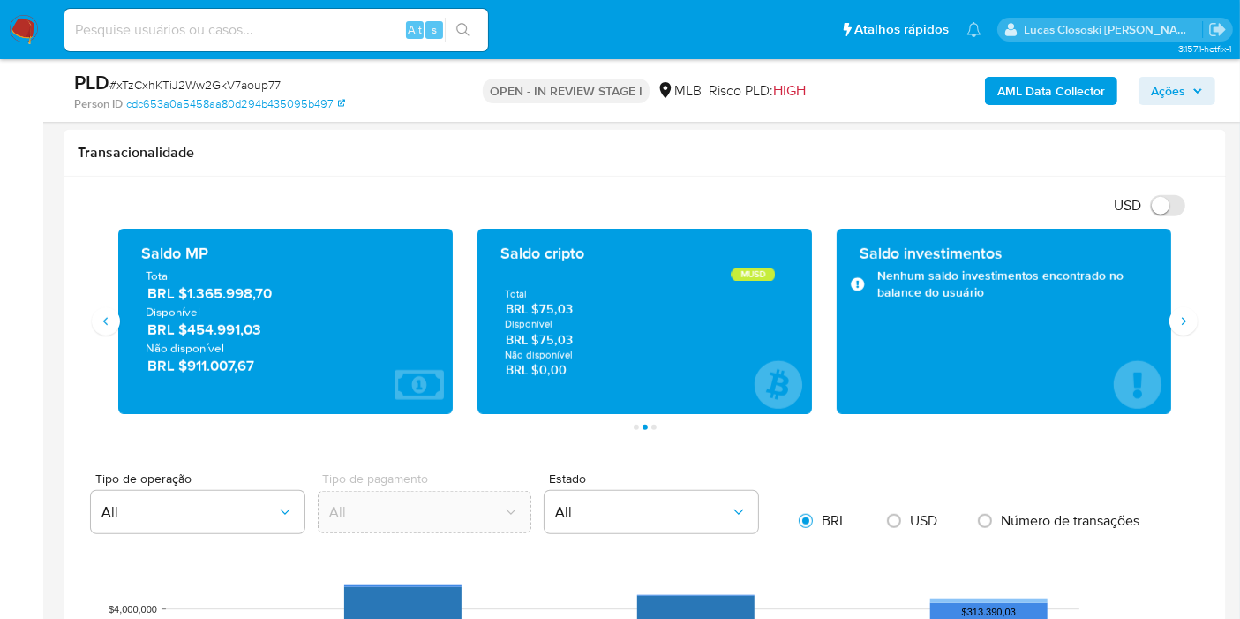
click at [1173, 89] on span "Ações" at bounding box center [1168, 91] width 34 height 28
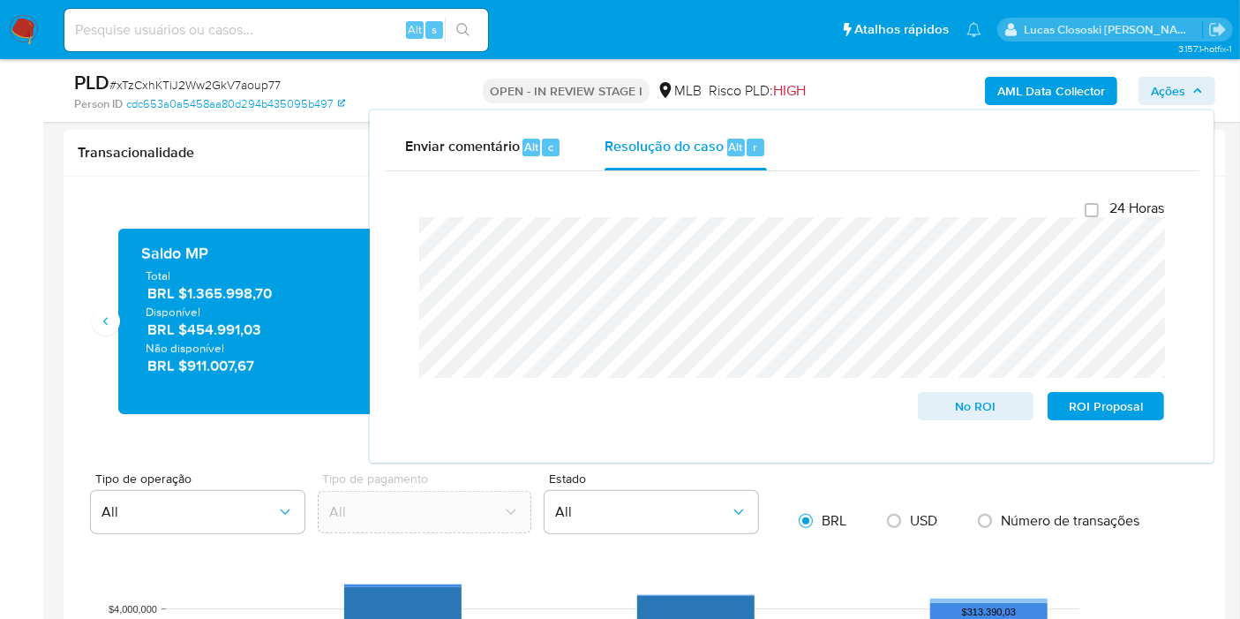
click at [1173, 89] on span "Ações" at bounding box center [1168, 91] width 34 height 28
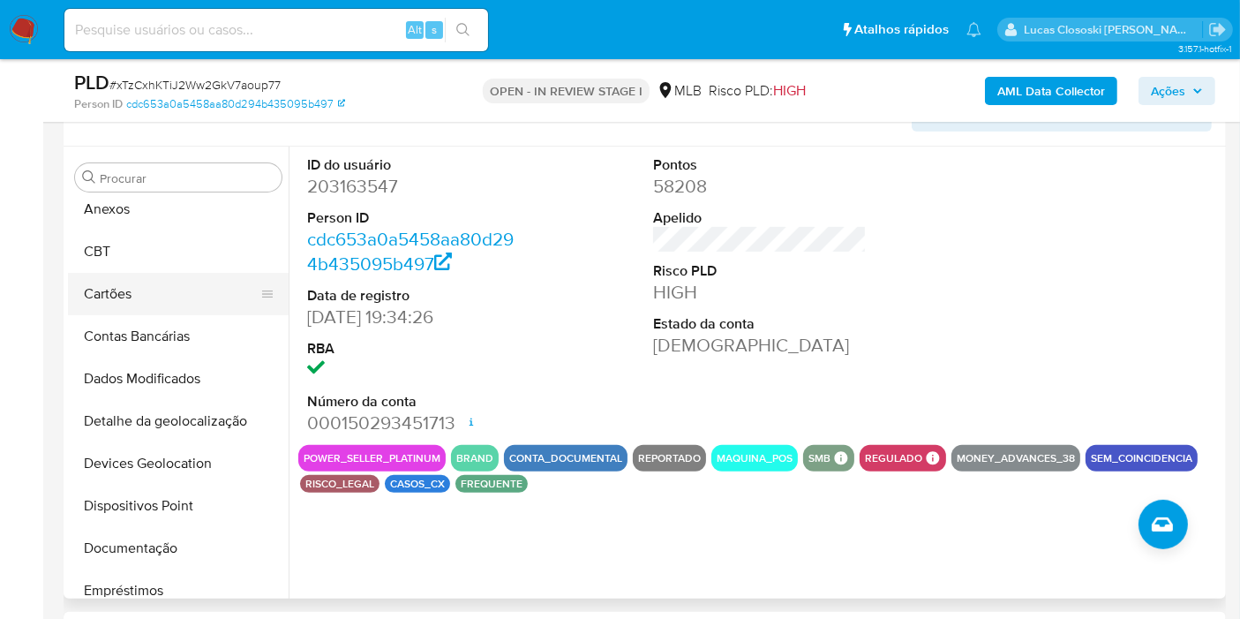
scroll to position [0, 0]
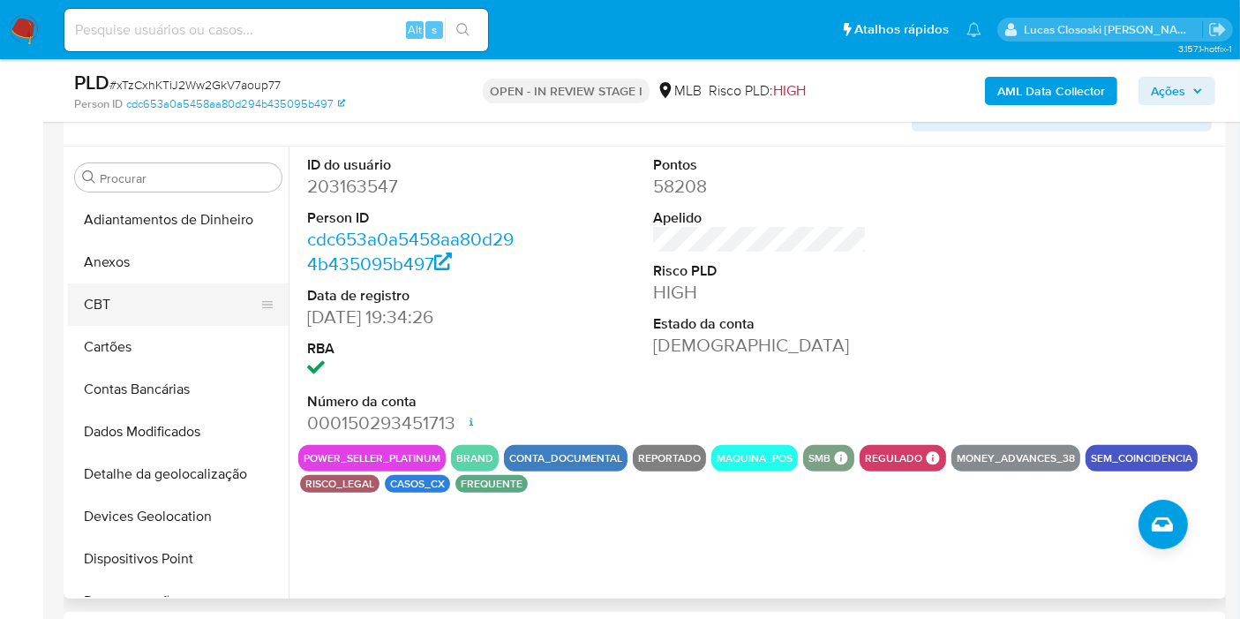
click at [141, 283] on button "CBT" at bounding box center [171, 304] width 207 height 42
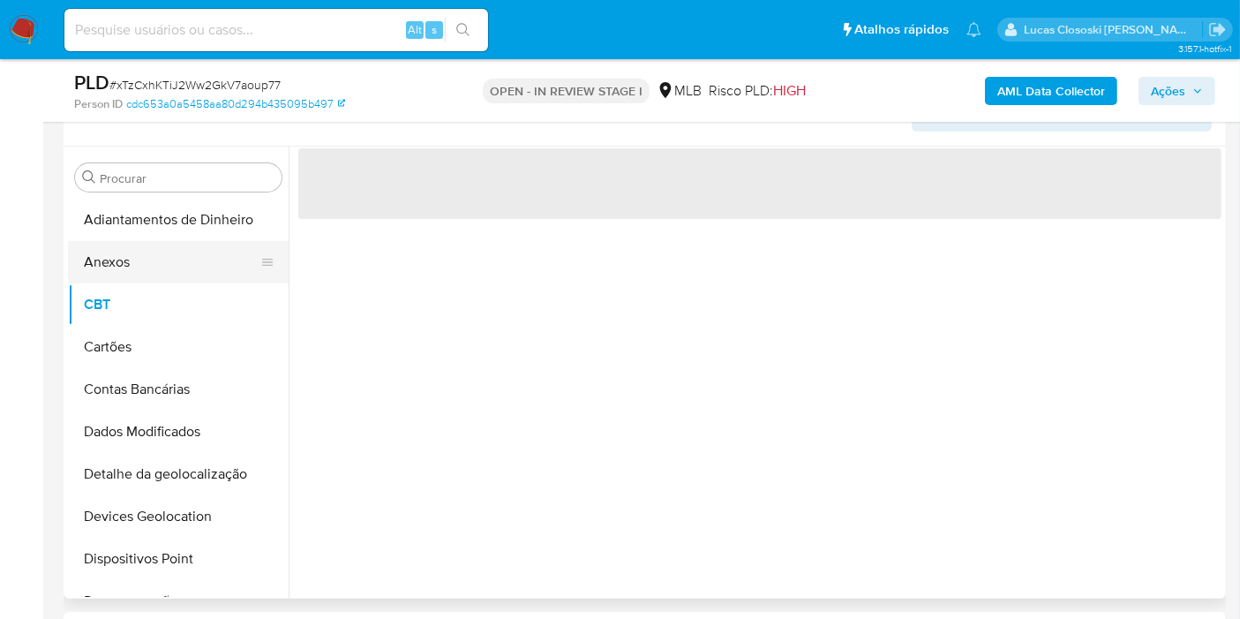
click at [146, 261] on button "Anexos" at bounding box center [171, 262] width 207 height 42
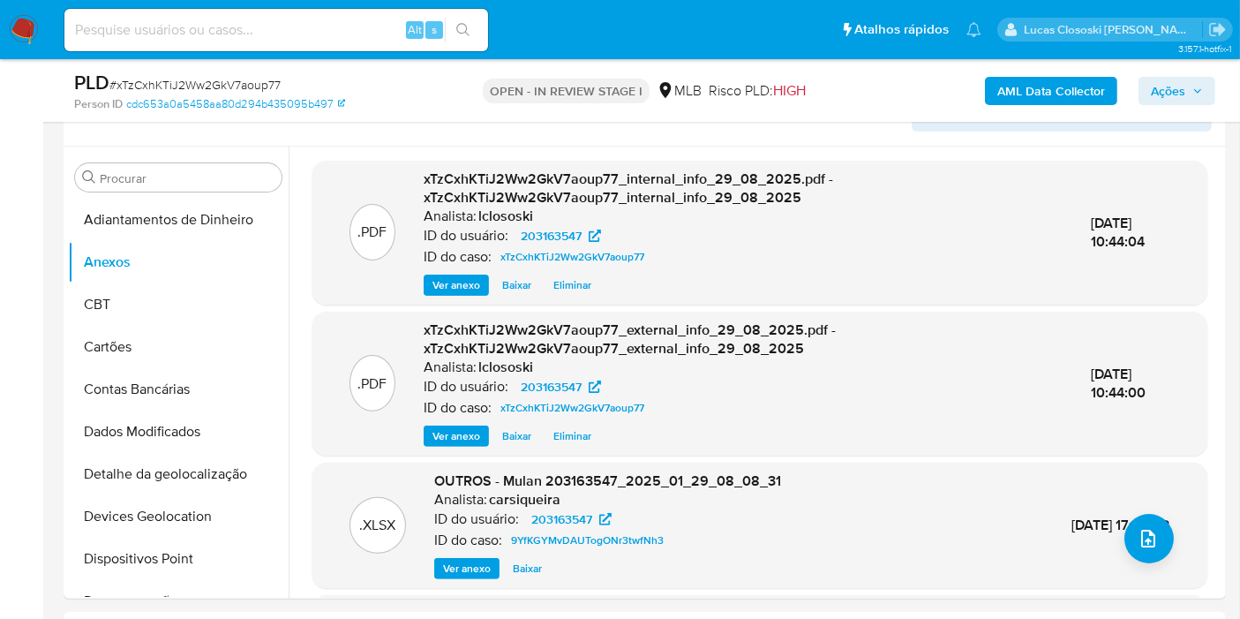
click at [1183, 87] on span "Ações" at bounding box center [1168, 91] width 34 height 28
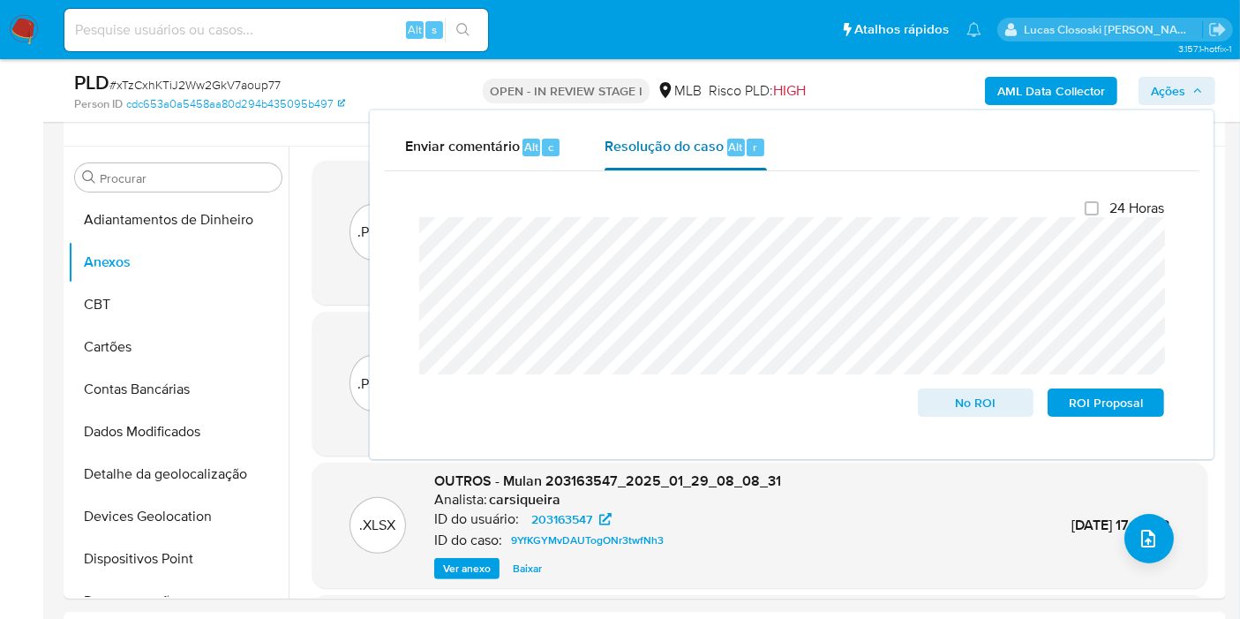
click at [729, 144] on span "Alt" at bounding box center [736, 147] width 14 height 17
drag, startPoint x: 1191, startPoint y: 84, endPoint x: 1147, endPoint y: 122, distance: 57.5
click at [1191, 84] on span "Ações" at bounding box center [1177, 91] width 52 height 25
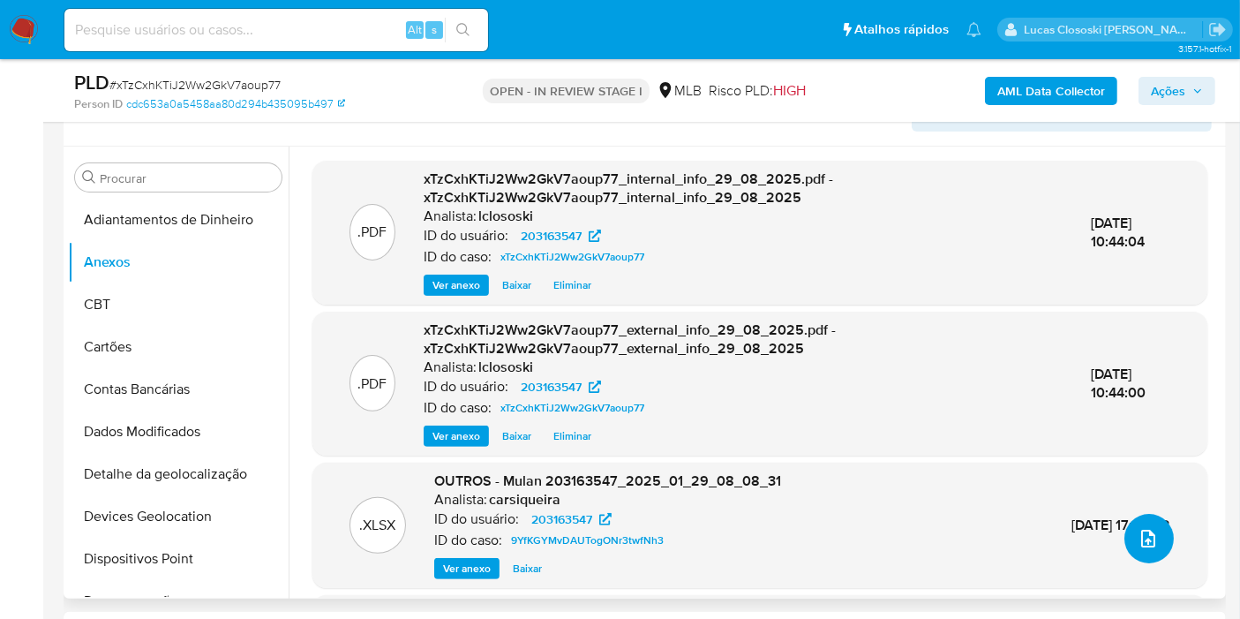
click at [1157, 523] on button "upload-file" at bounding box center [1148, 538] width 49 height 49
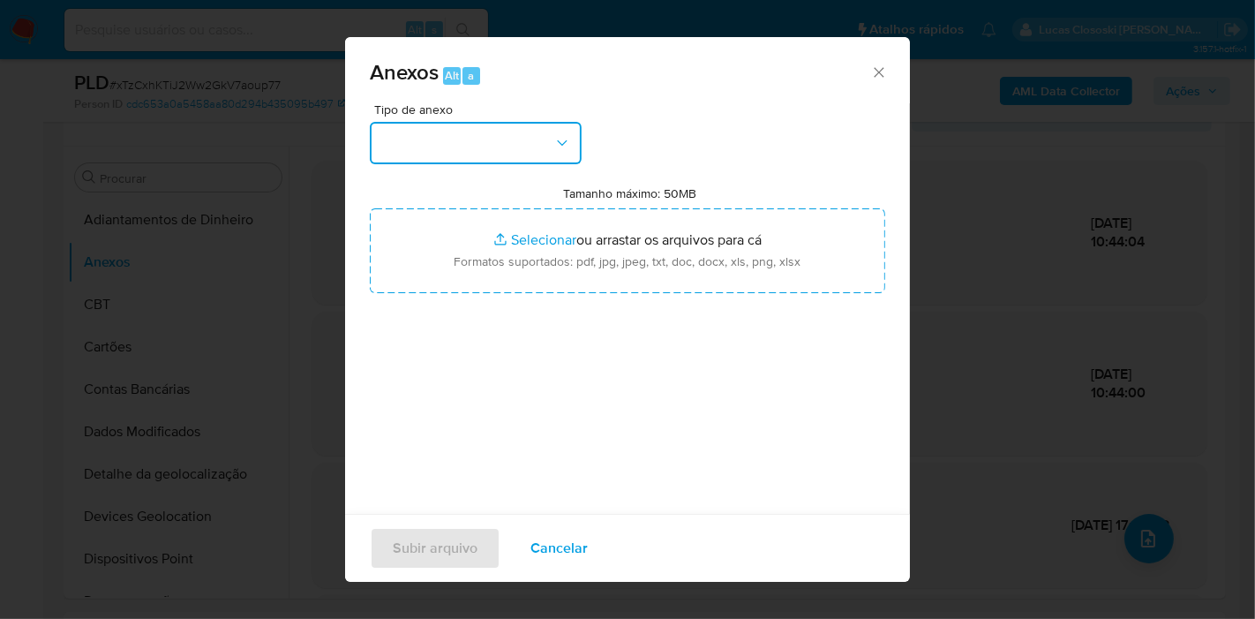
click at [502, 142] on button "button" at bounding box center [476, 143] width 212 height 42
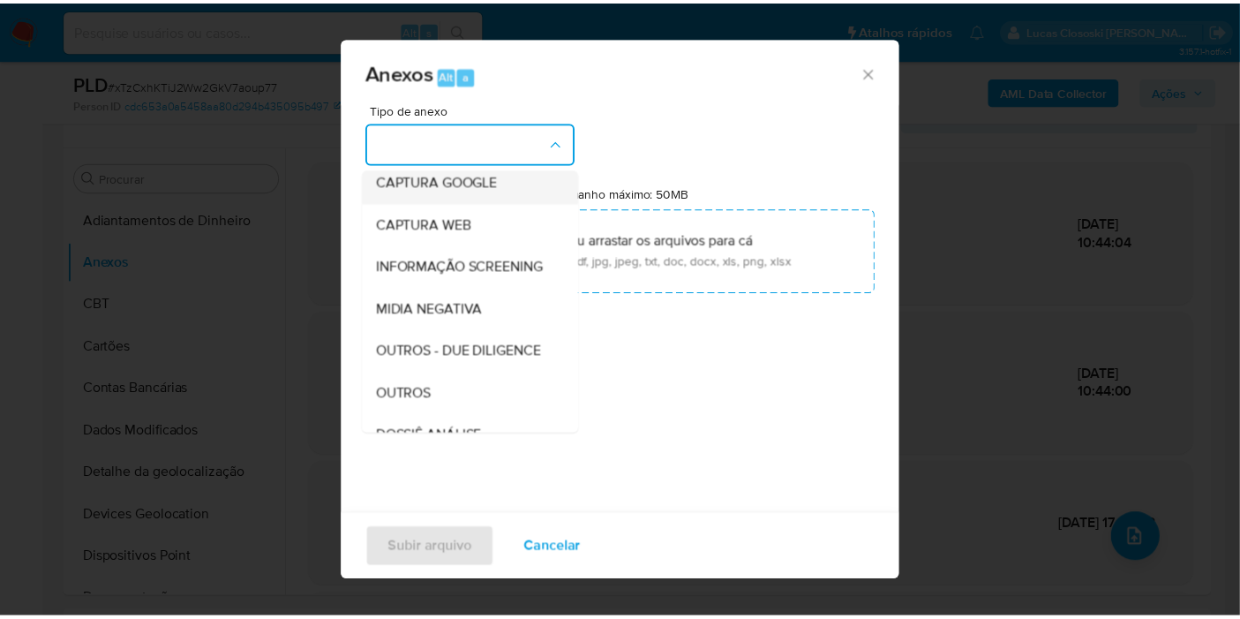
scroll to position [196, 0]
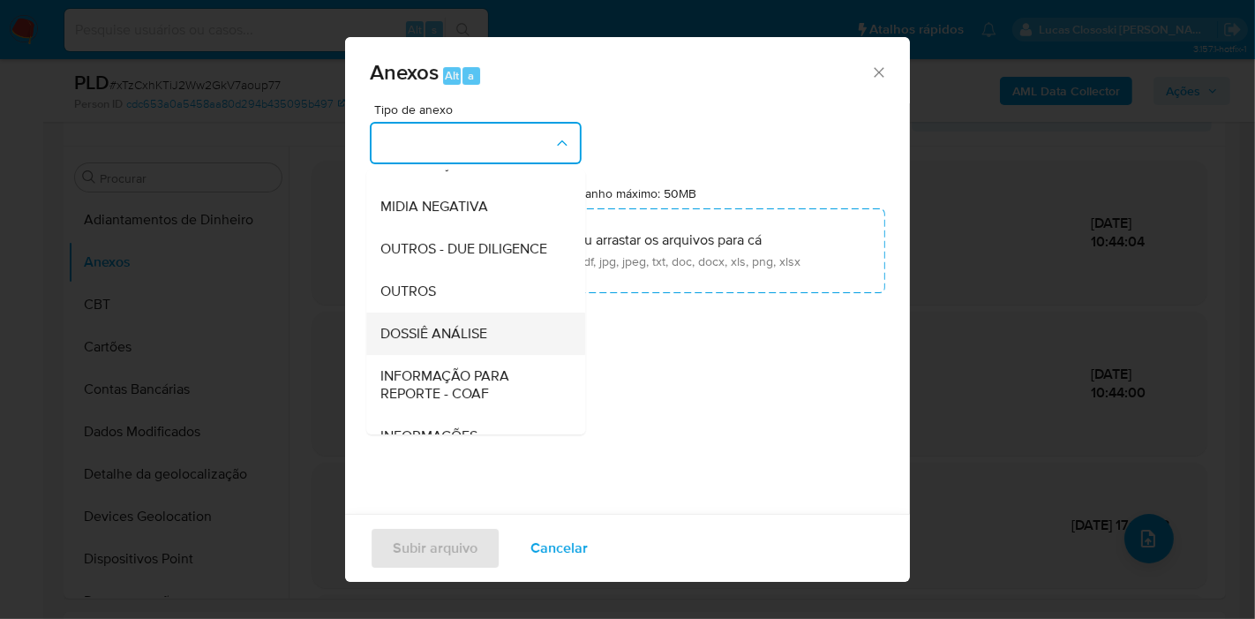
click at [470, 353] on div "DOSSIÊ ANÁLISE" at bounding box center [470, 333] width 180 height 42
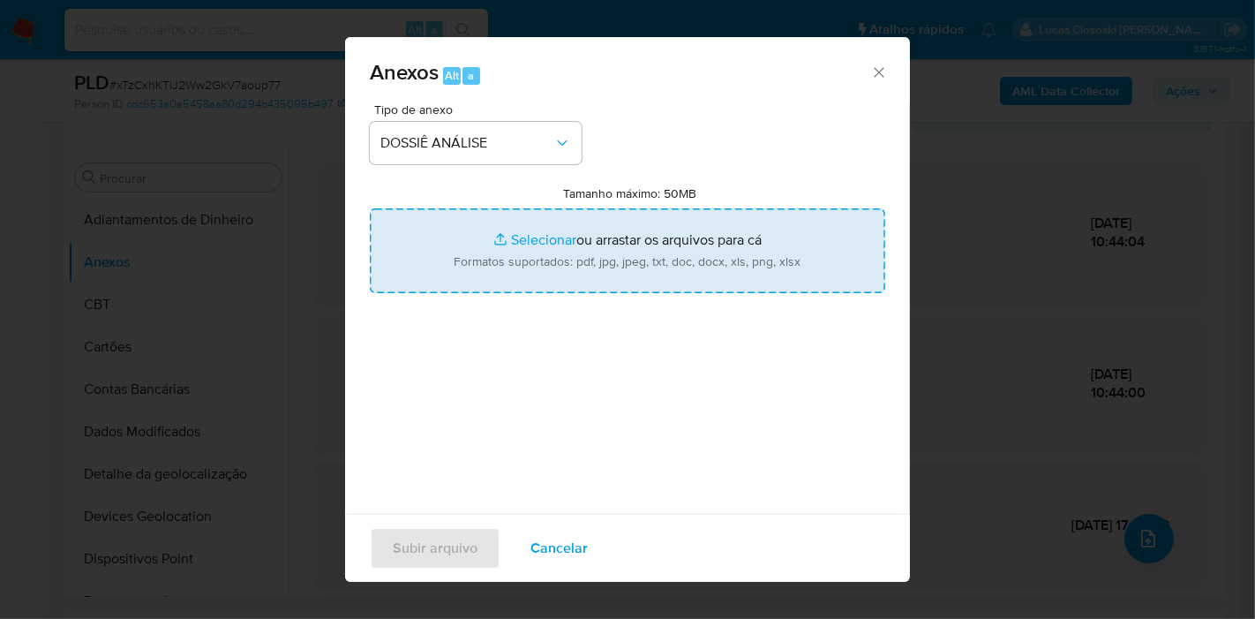
click at [633, 245] on input "Tamanho máximo: 50MB Selecionar arquivos" at bounding box center [627, 250] width 515 height 85
type input "C:\fakepath\3º SAR - XXXX - CNPJ 24651932000162 - D. M. YAMAMOTO LTDA.pdf"
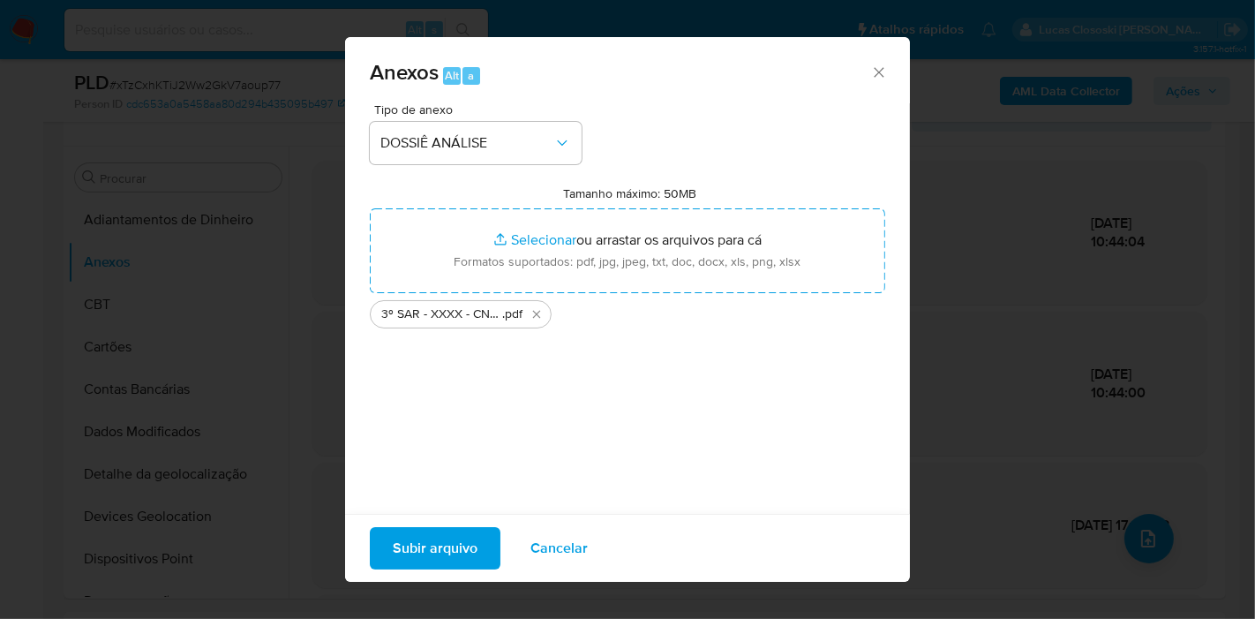
click at [427, 545] on span "Subir arquivo" at bounding box center [435, 548] width 85 height 39
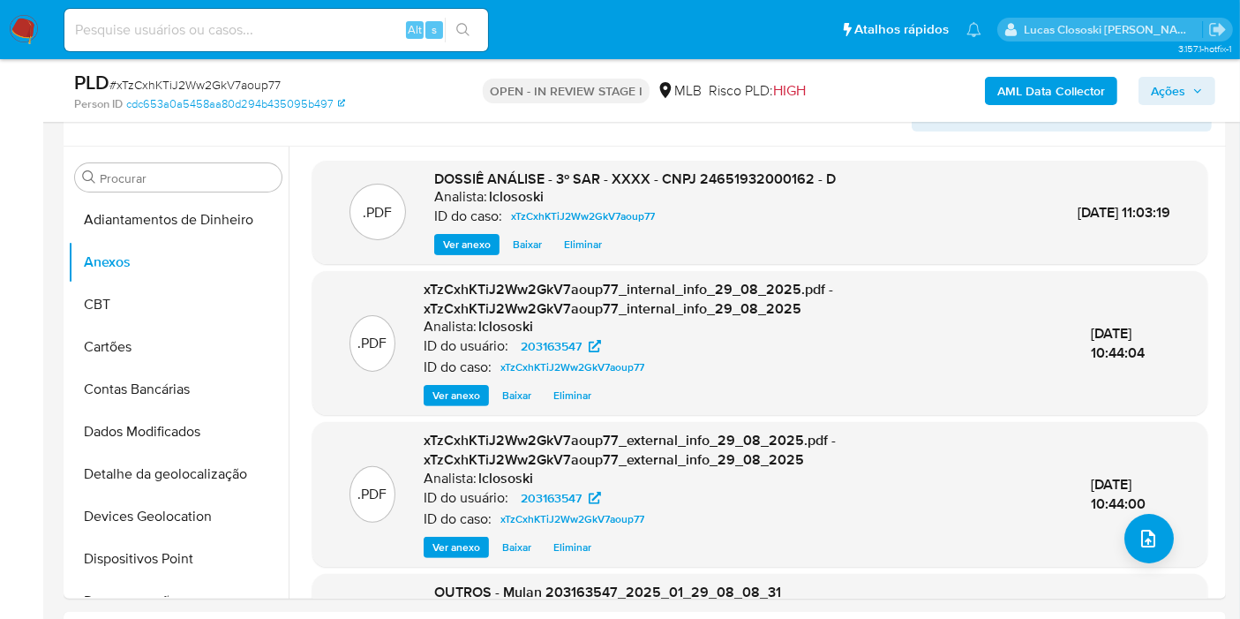
click at [1151, 88] on span "Ações" at bounding box center [1168, 91] width 34 height 28
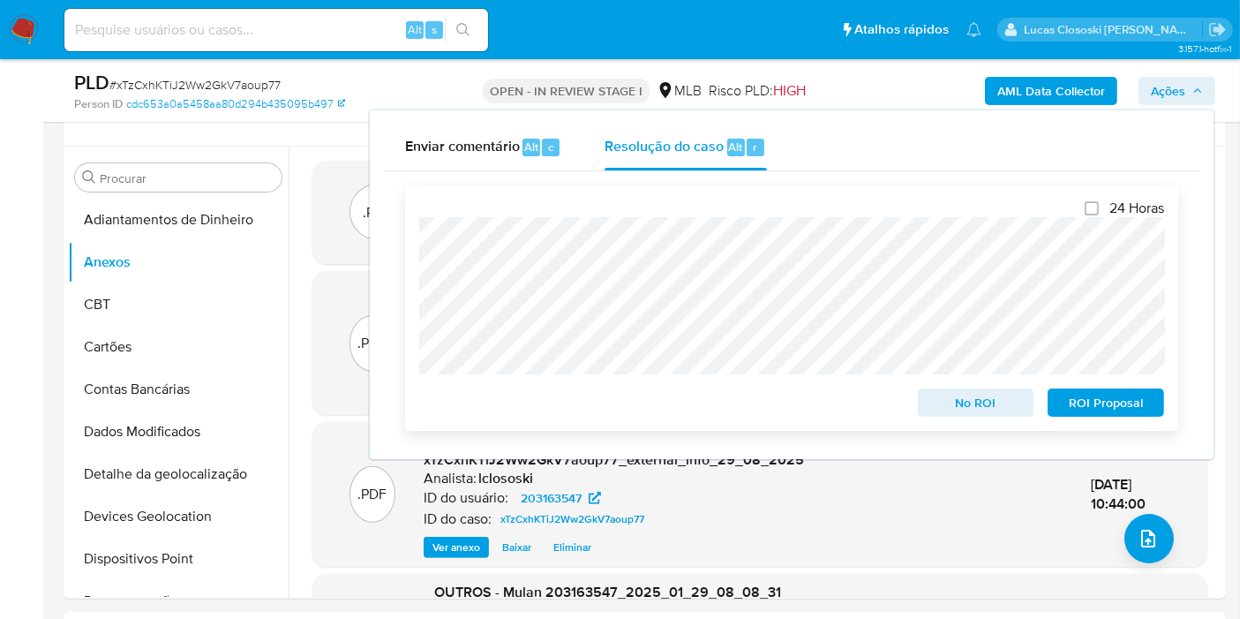
click at [1109, 401] on span "ROI Proposal" at bounding box center [1106, 402] width 92 height 25
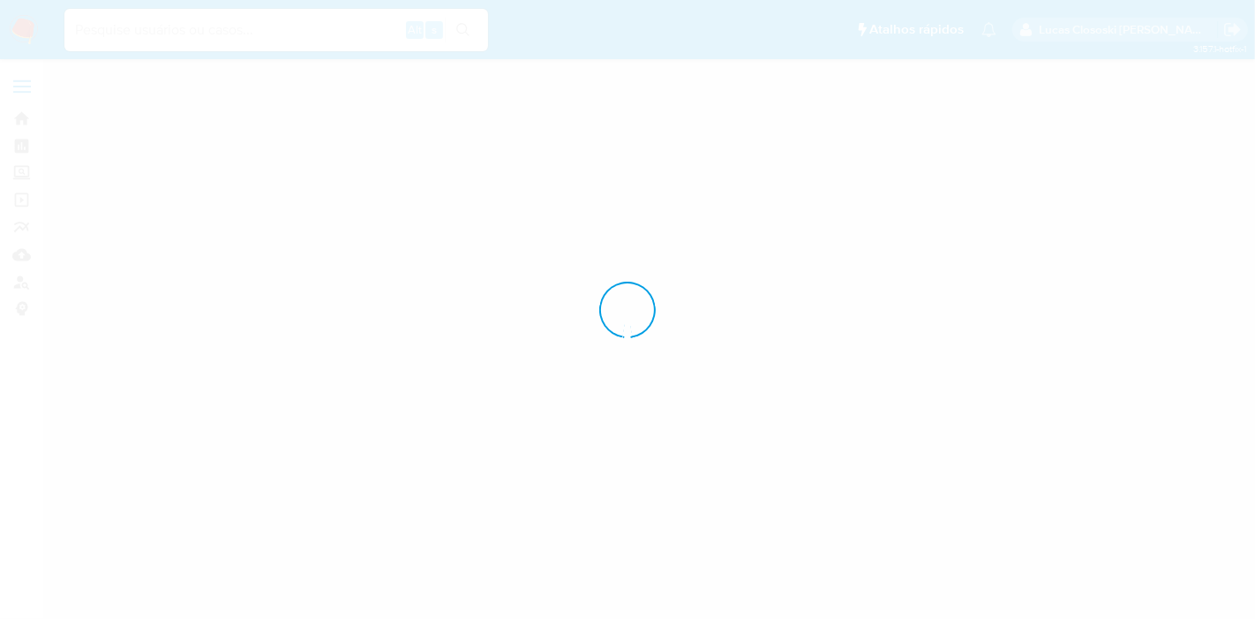
click at [27, 22] on div at bounding box center [627, 309] width 1255 height 619
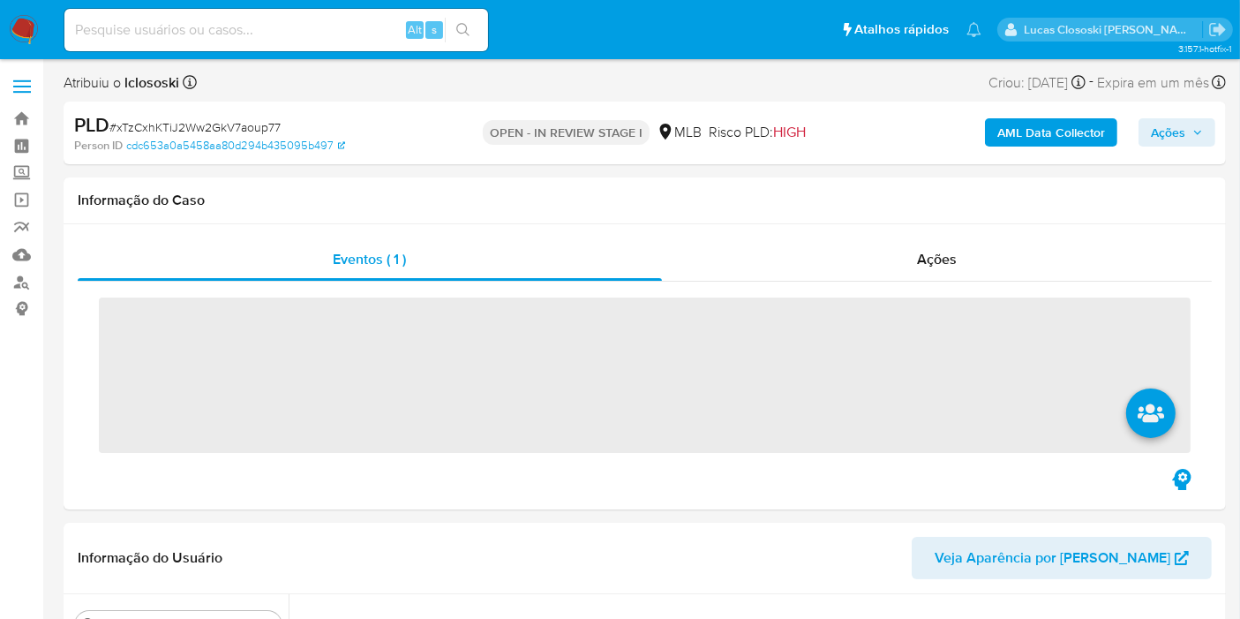
click at [27, 22] on img at bounding box center [24, 30] width 30 height 30
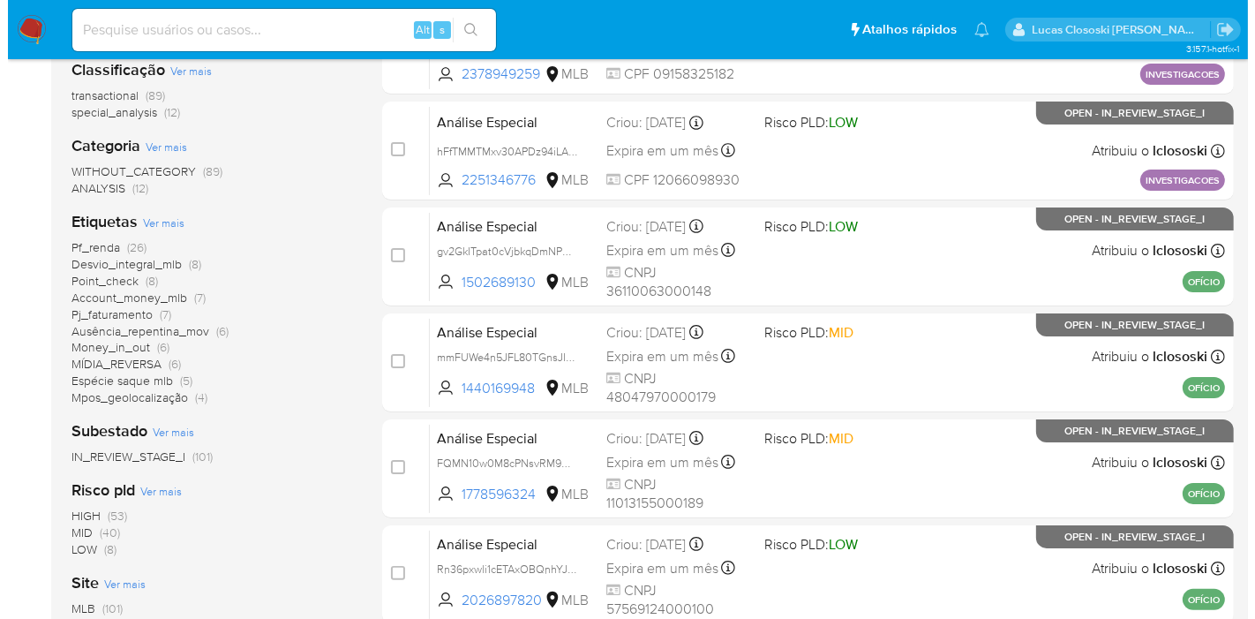
scroll to position [294, 0]
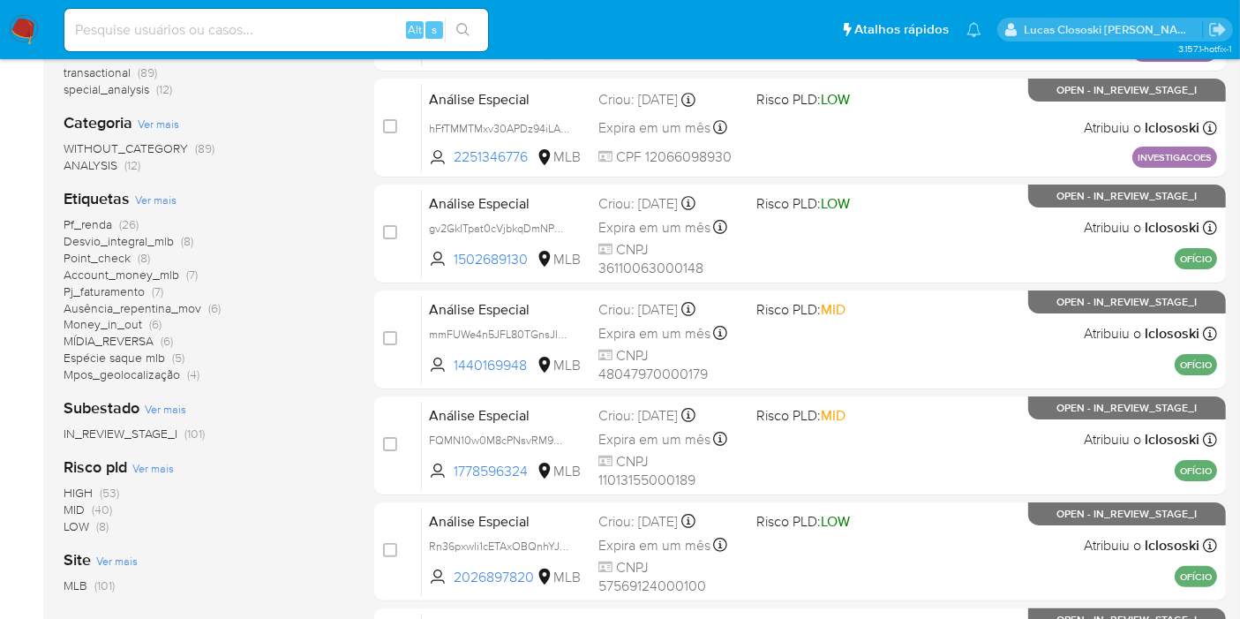
click at [160, 188] on div "Etiquetas Ver mais Pf_renda (26) Desvio_integral_mlb (8) Point_check (8) Accoun…" at bounding box center [205, 285] width 282 height 195
click at [157, 192] on span "Ver mais" at bounding box center [155, 200] width 41 height 16
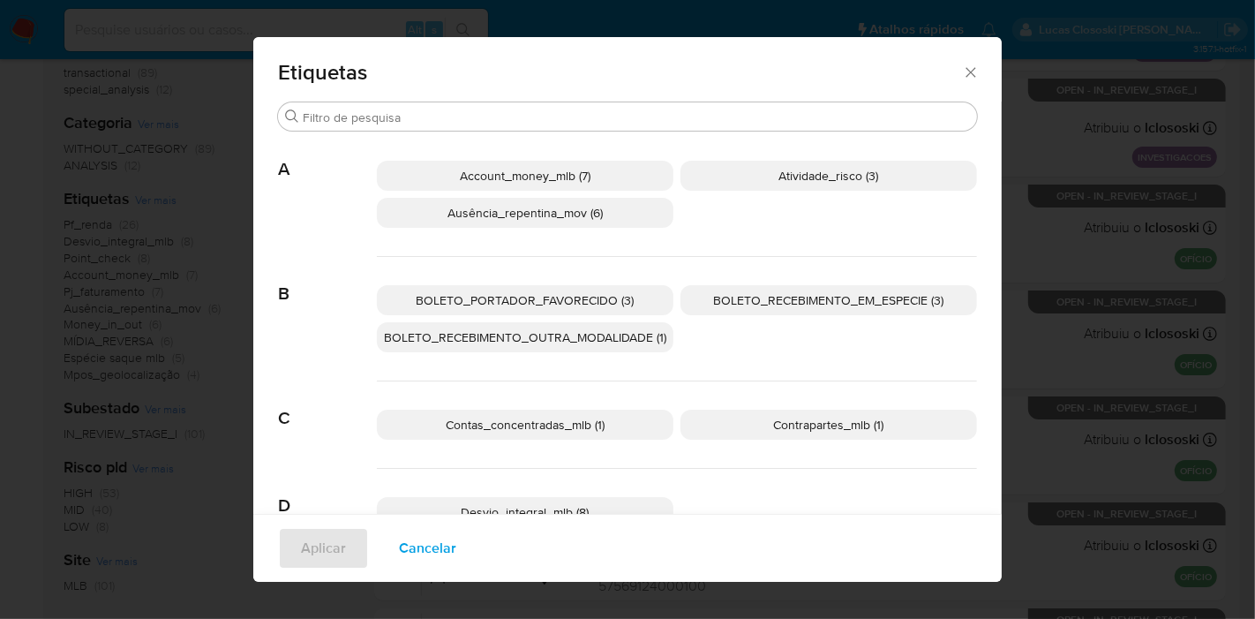
scroll to position [379, 0]
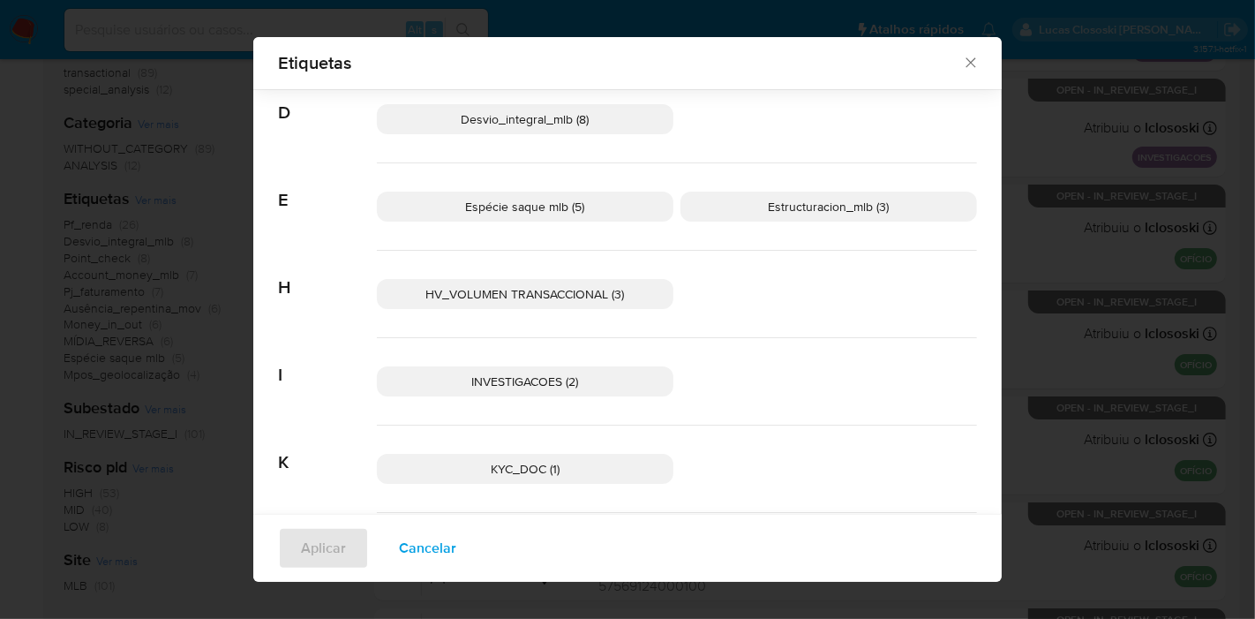
click at [484, 397] on div "INVESTIGACOES (2)" at bounding box center [677, 381] width 600 height 87
click at [477, 382] on span "INVESTIGACOES (2)" at bounding box center [525, 381] width 107 height 18
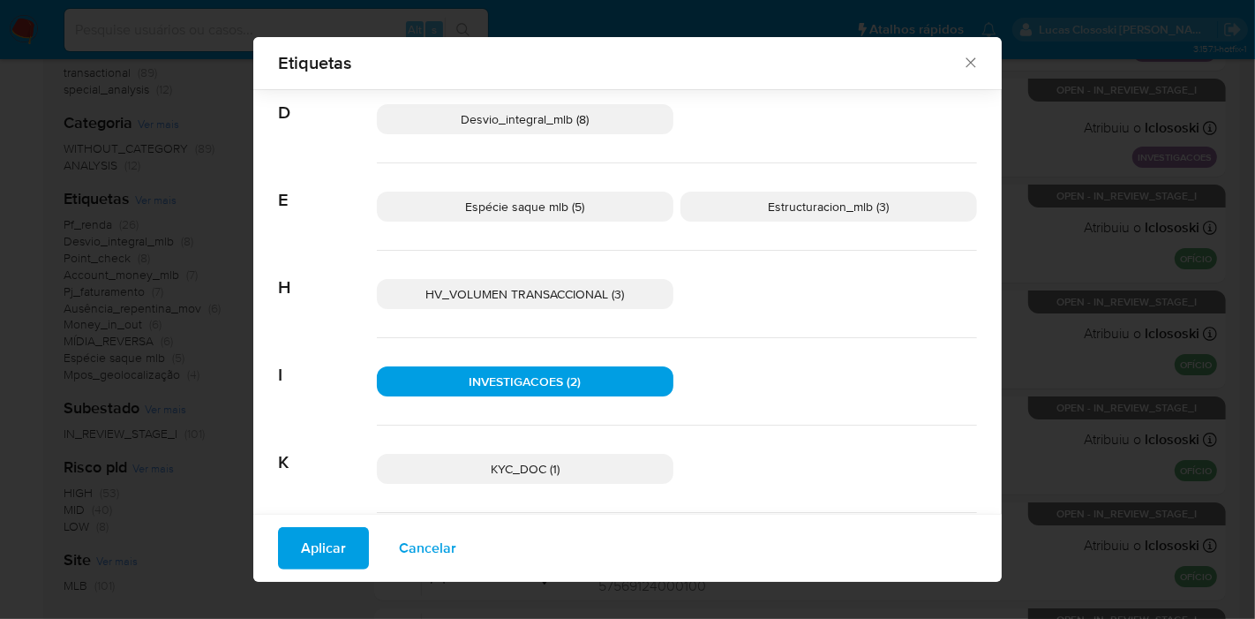
click at [319, 543] on span "Aplicar" at bounding box center [323, 548] width 45 height 39
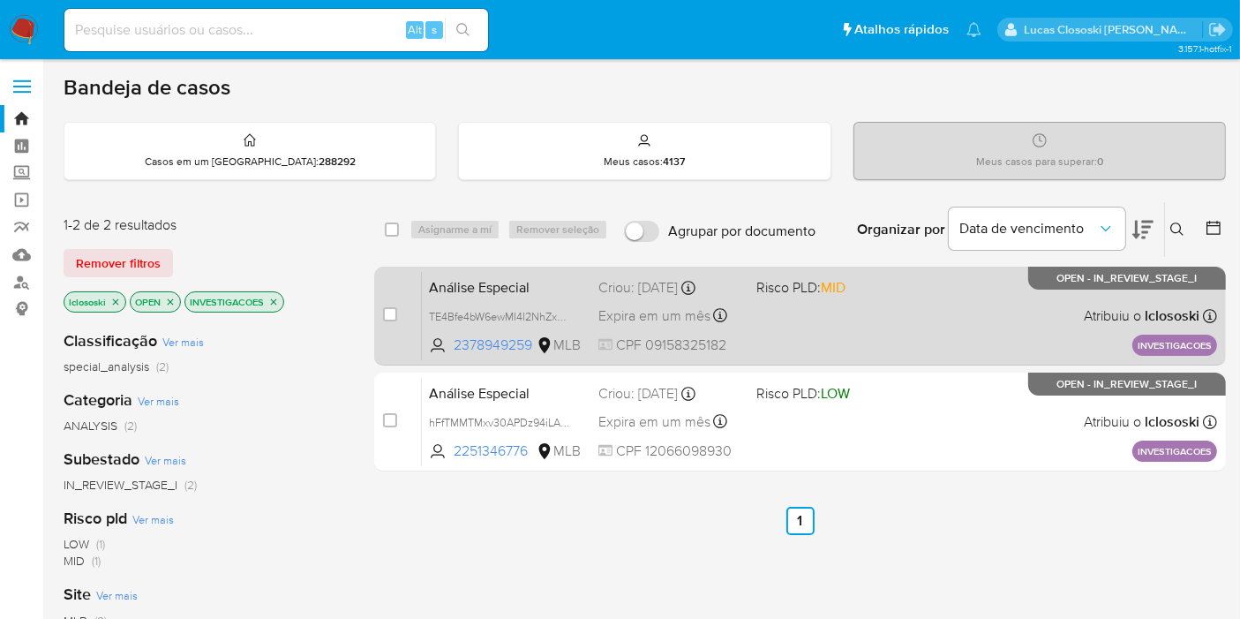
click at [877, 313] on div "Análise Especial TE4Bfe4bW6ewMI4I2NhZxyJ6 2378949259 MLB Risco PLD: MID Criou: …" at bounding box center [819, 315] width 795 height 89
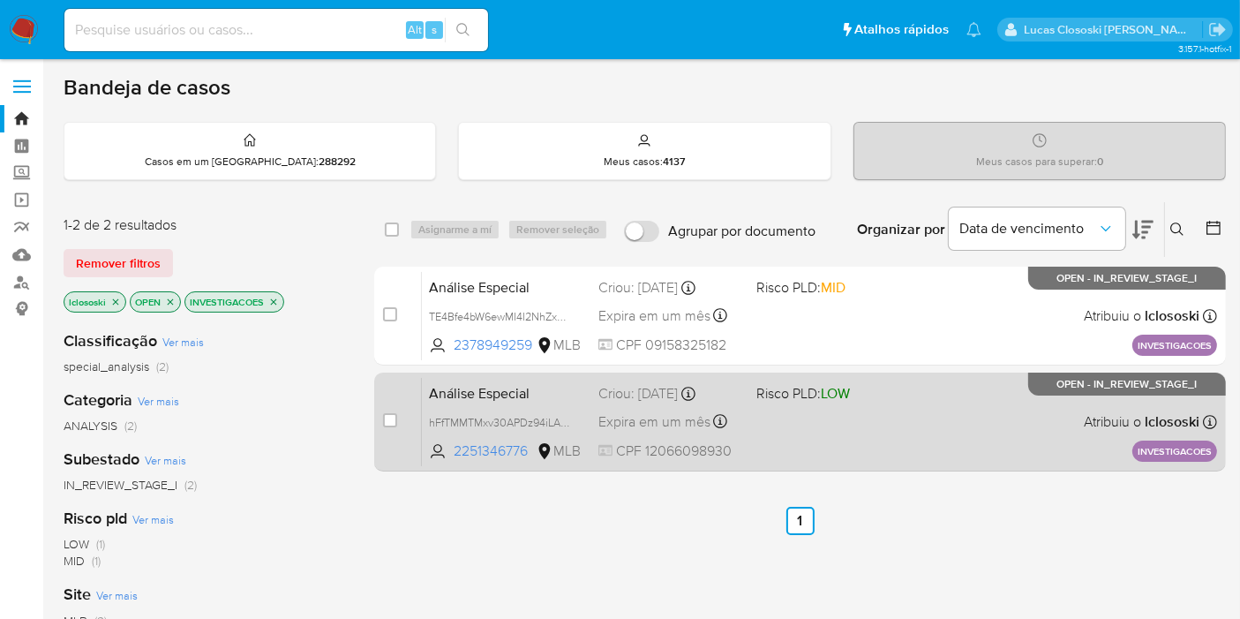
click at [910, 385] on div "Análise Especial hFfTMMTMxv30APDz94iLA4wX 2251346776 MLB Risco PLD: LOW Criou: …" at bounding box center [819, 421] width 795 height 89
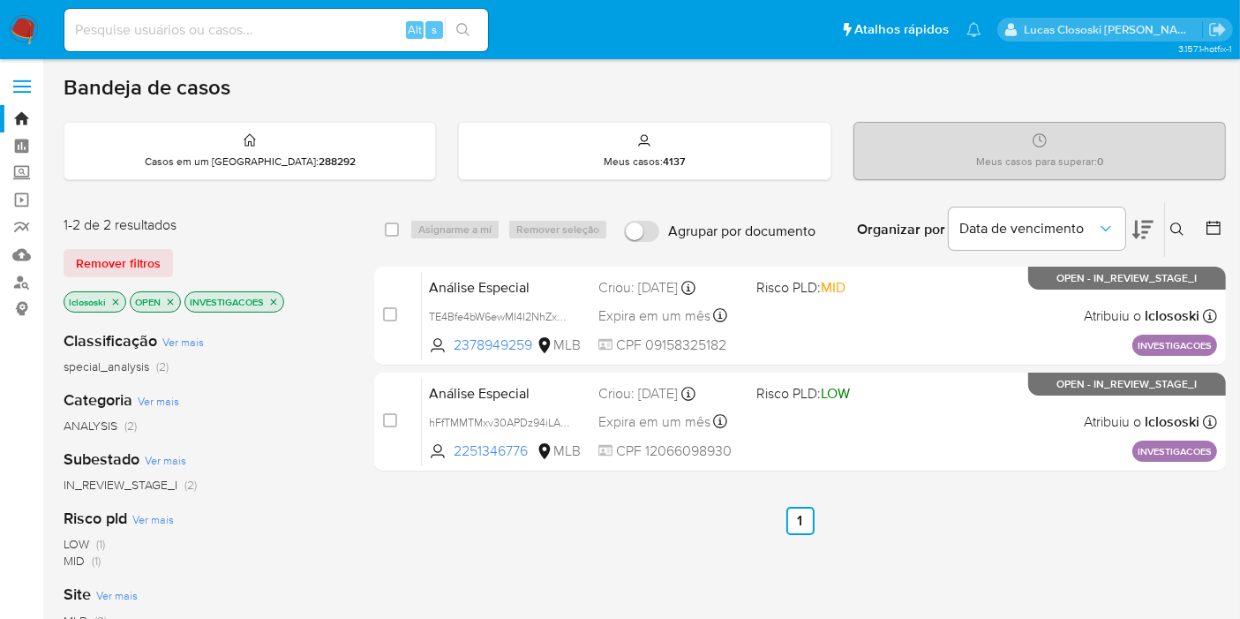
click at [274, 297] on icon "close-filter" at bounding box center [273, 302] width 11 height 11
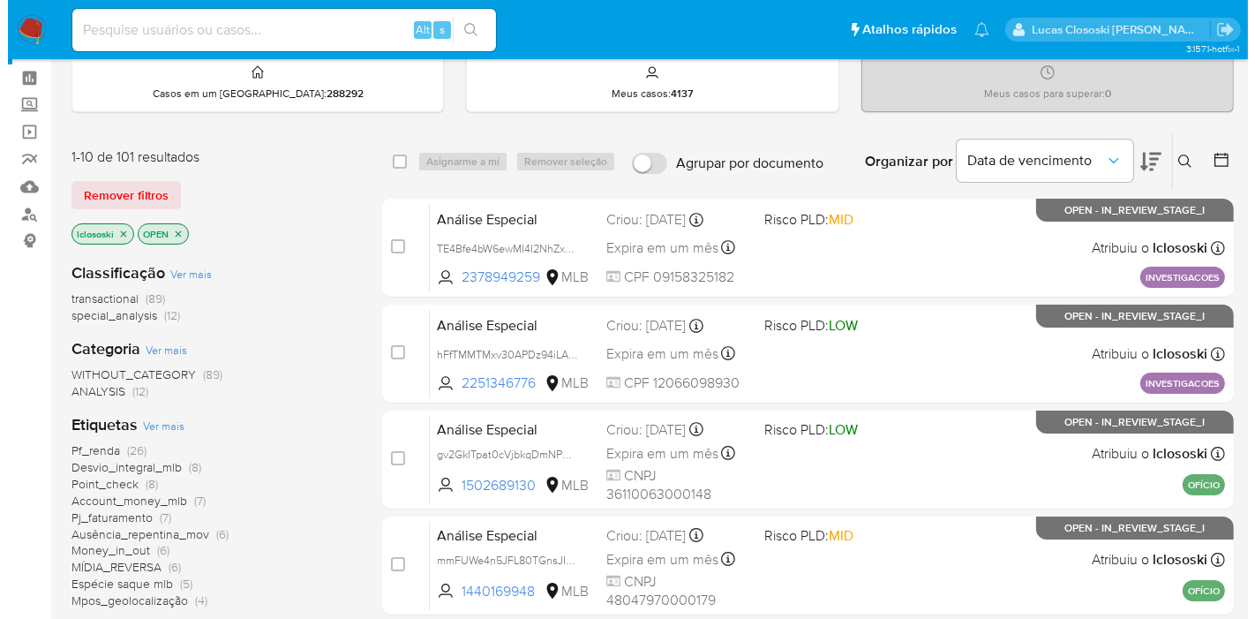
scroll to position [98, 0]
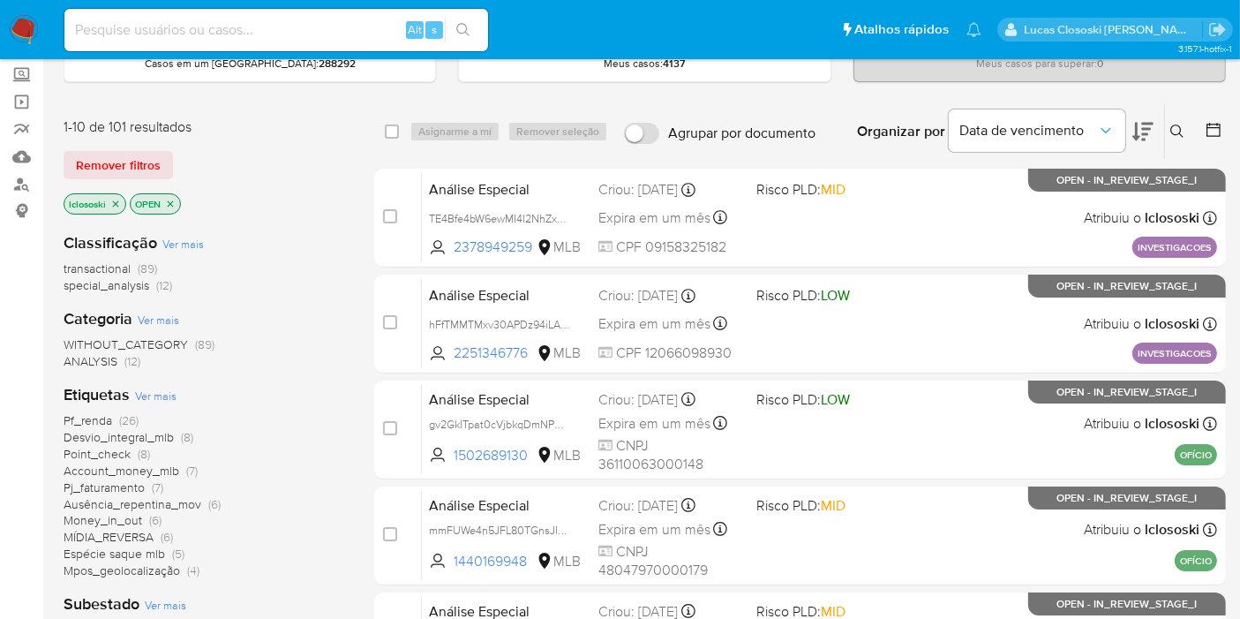
click at [141, 397] on span "Ver mais" at bounding box center [155, 395] width 41 height 16
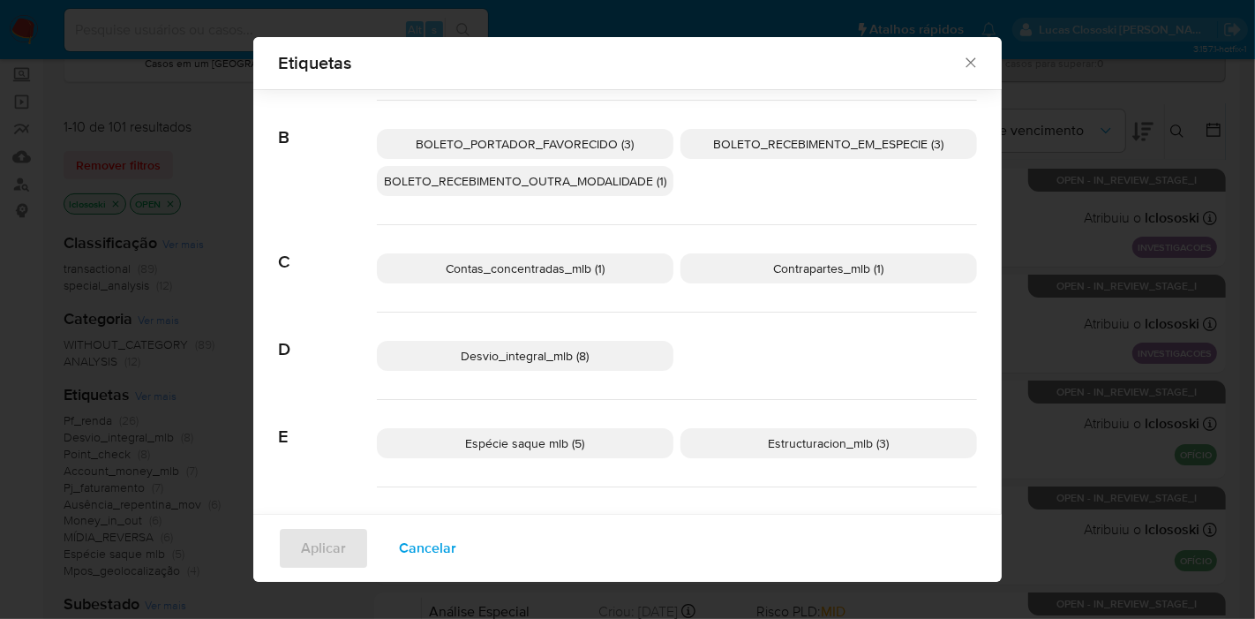
scroll to position [379, 0]
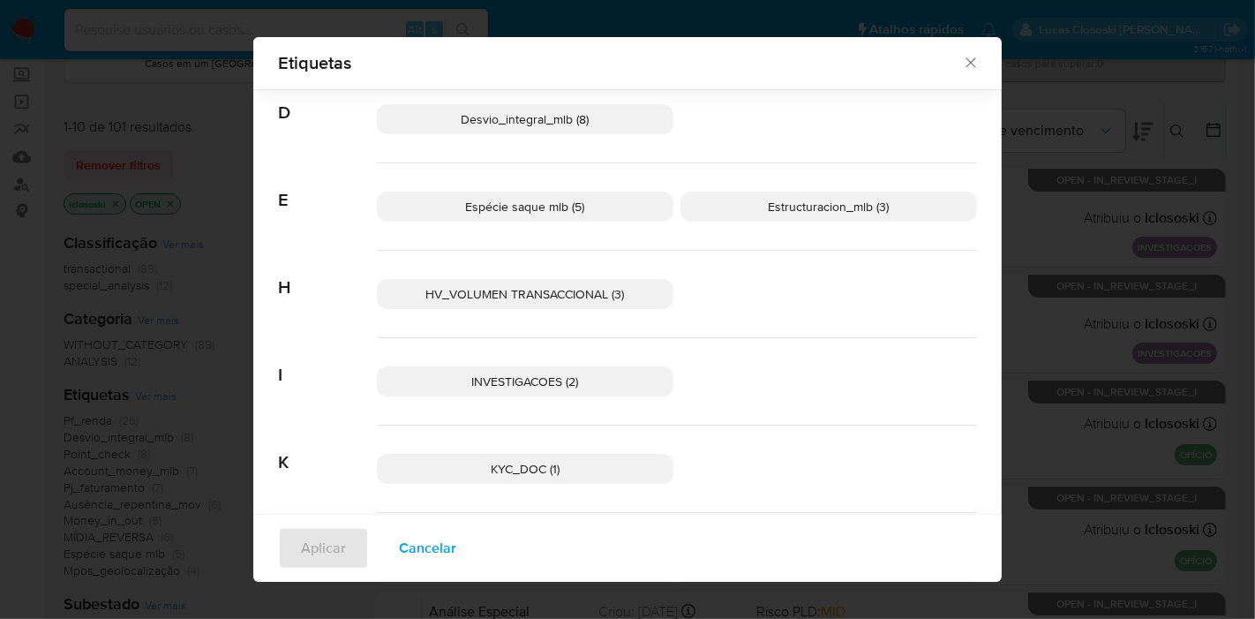
click at [556, 291] on span "HV_VOLUMEN TRANSACCIONAL (3)" at bounding box center [525, 294] width 199 height 18
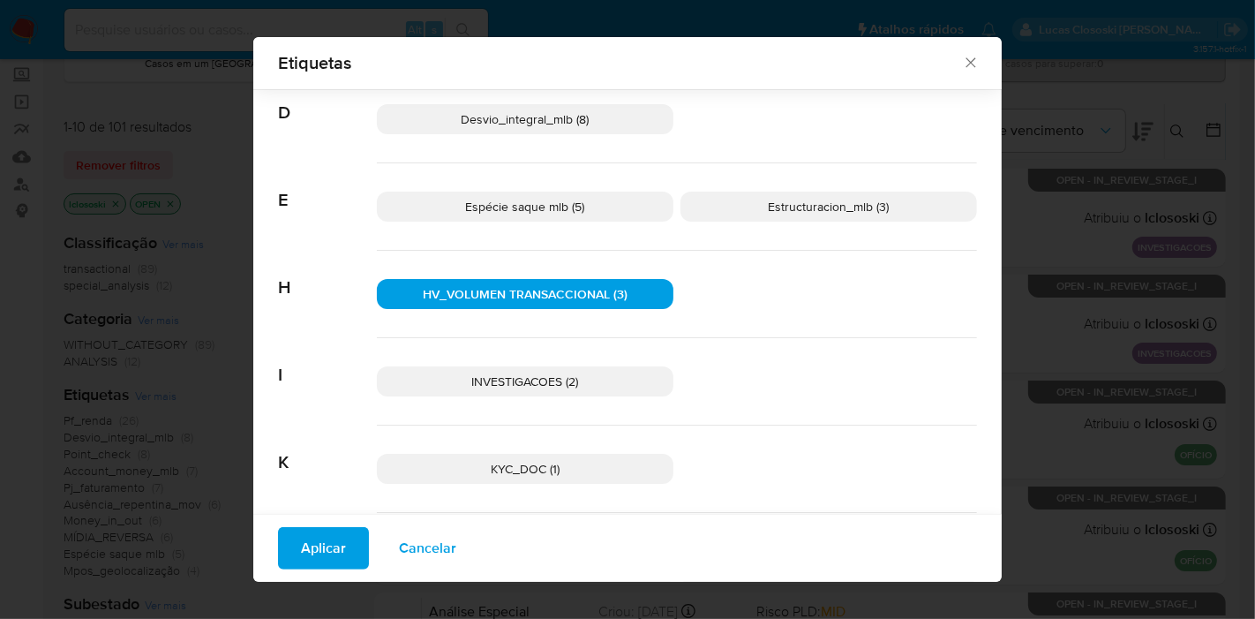
click at [319, 533] on span "Aplicar" at bounding box center [323, 548] width 45 height 39
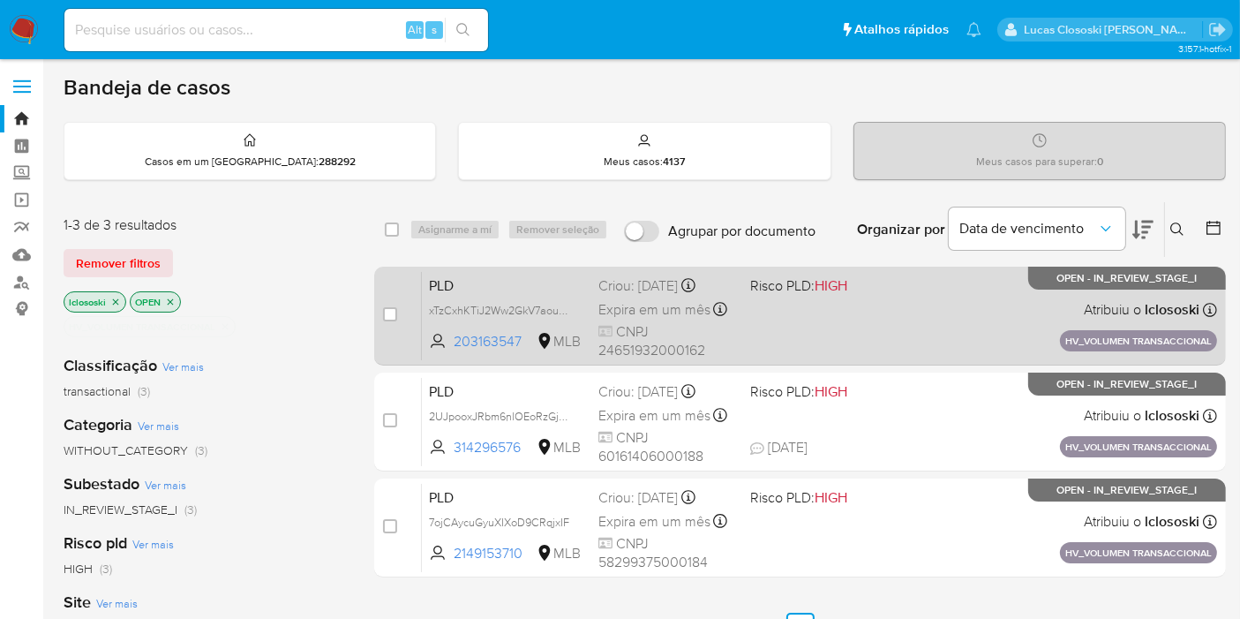
click at [891, 333] on div "PLD xTzCxhKTiJ2Ww2GkV7aoup77 203163547 MLB Risco PLD: HIGH Criou: [DATE] Criou:…" at bounding box center [819, 315] width 795 height 89
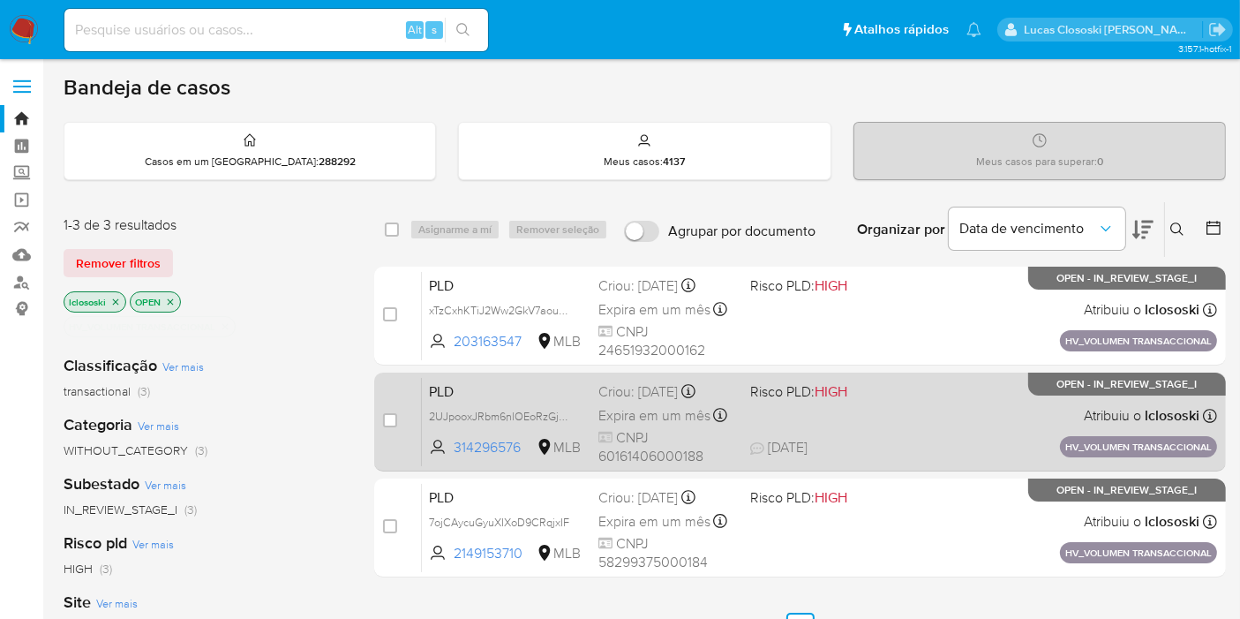
click at [860, 420] on div "PLD 2UJpooxJRbm6nlOEoRzGjMVW 314296576 MLB Risco PLD: HIGH Criou: [DATE] Criou:…" at bounding box center [819, 421] width 795 height 89
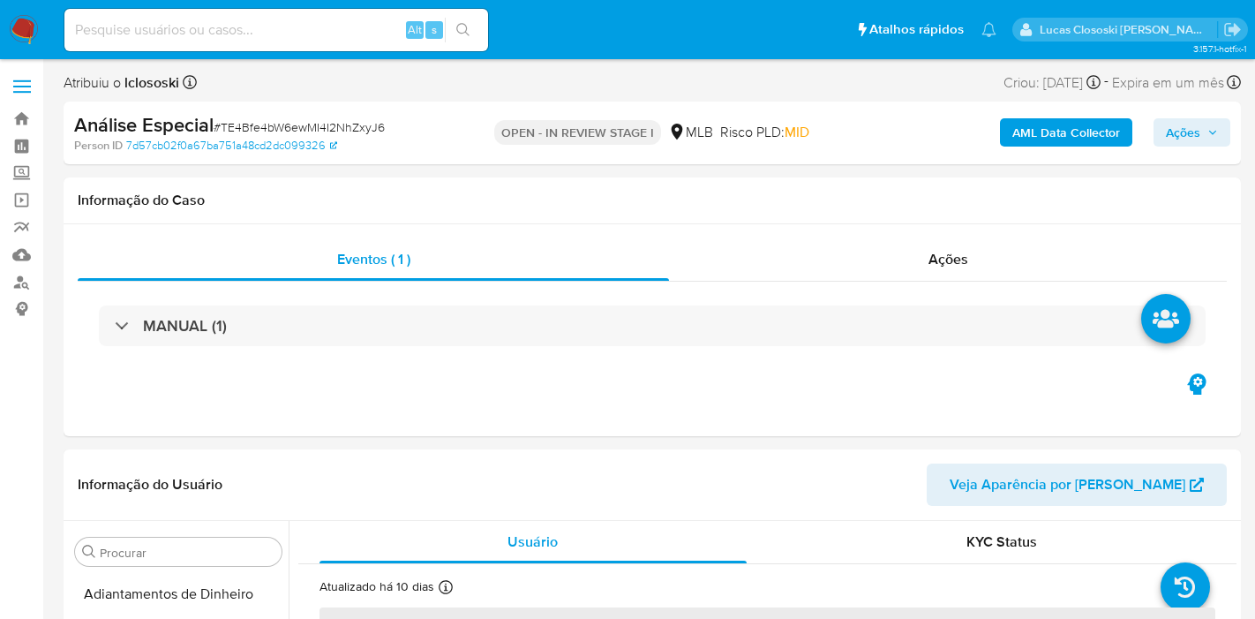
select select "10"
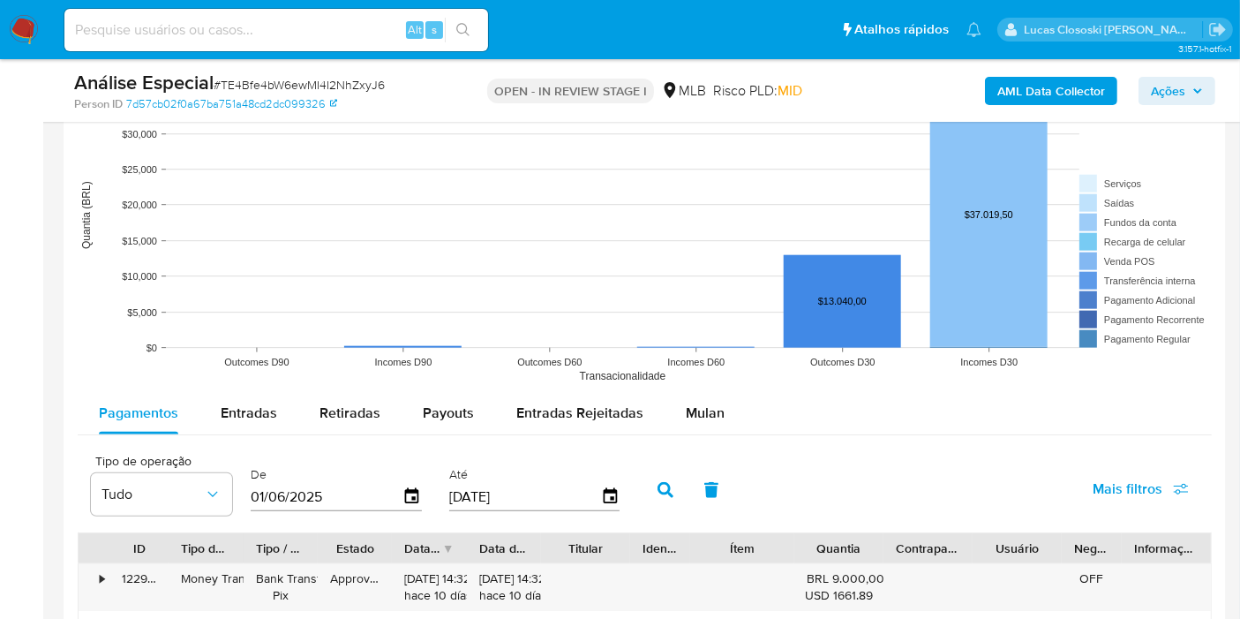
scroll to position [1666, 0]
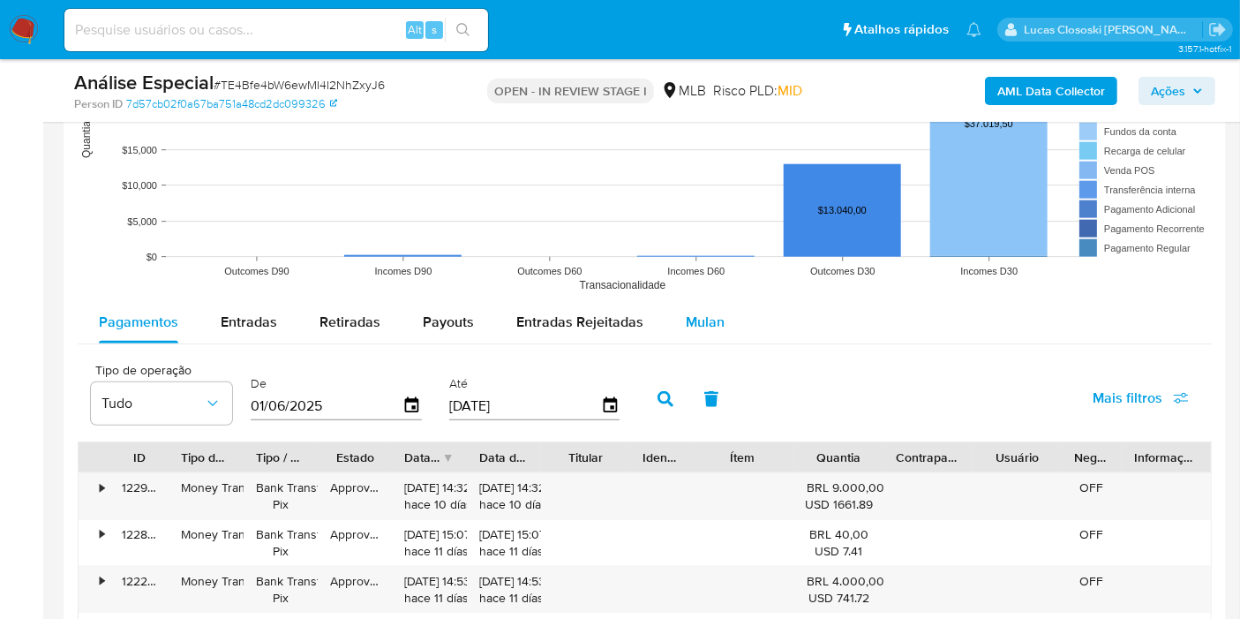
click at [697, 304] on div "Mulan" at bounding box center [705, 322] width 39 height 42
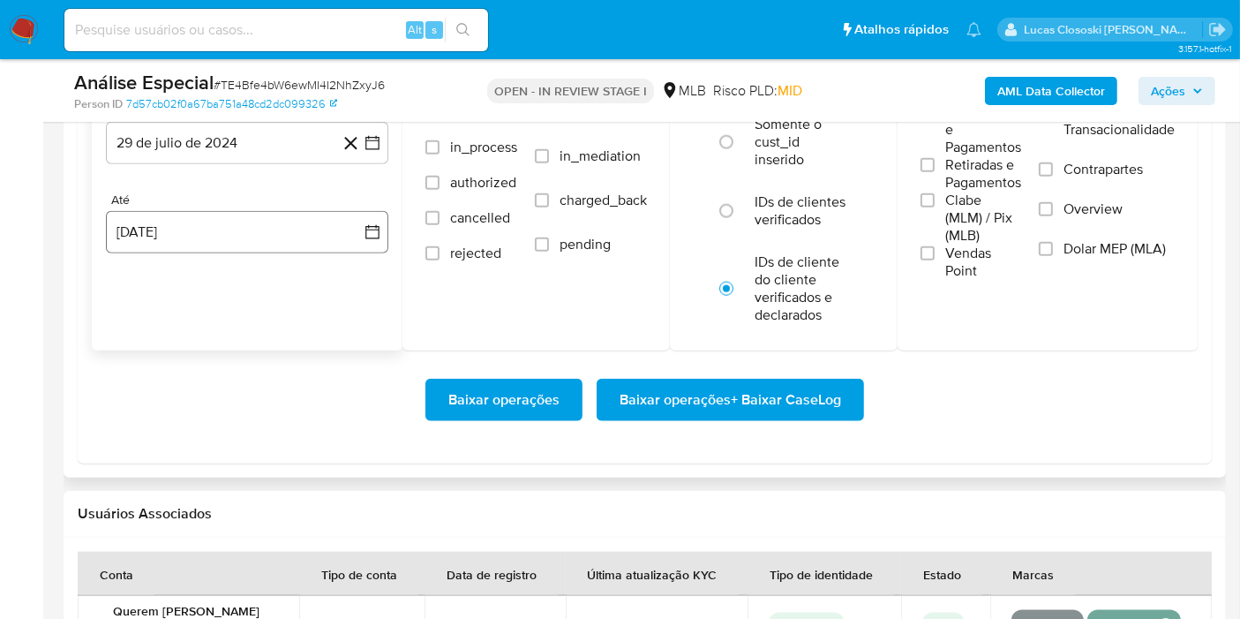
scroll to position [1961, 0]
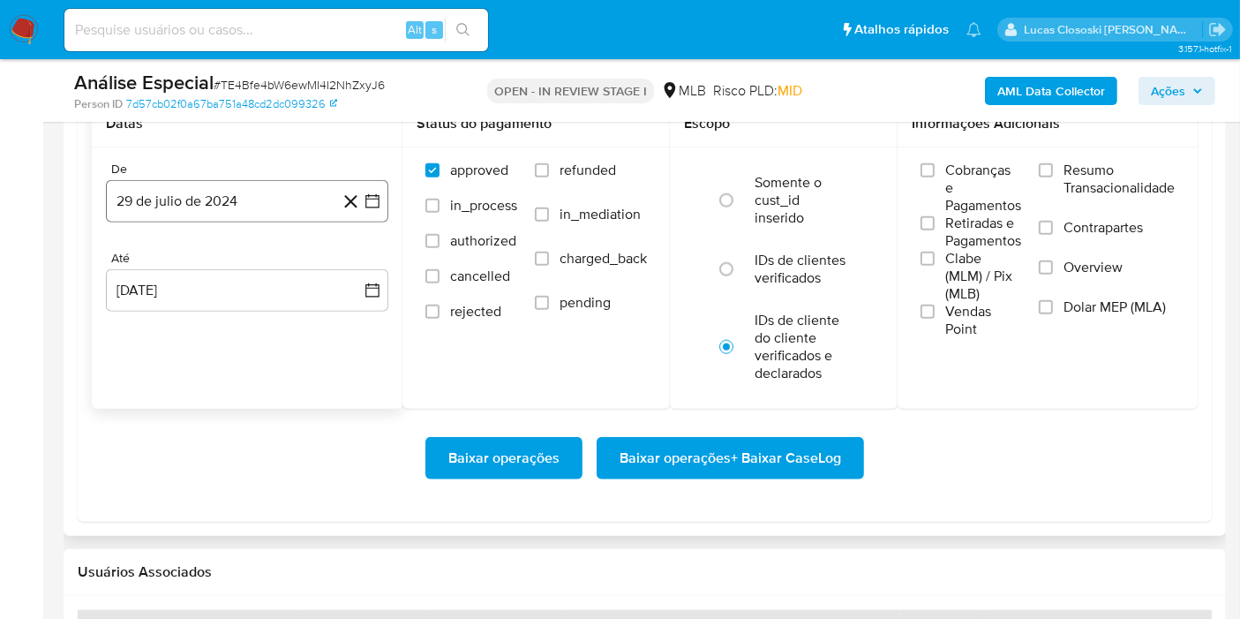
click at [374, 192] on icon "button" at bounding box center [373, 201] width 18 height 18
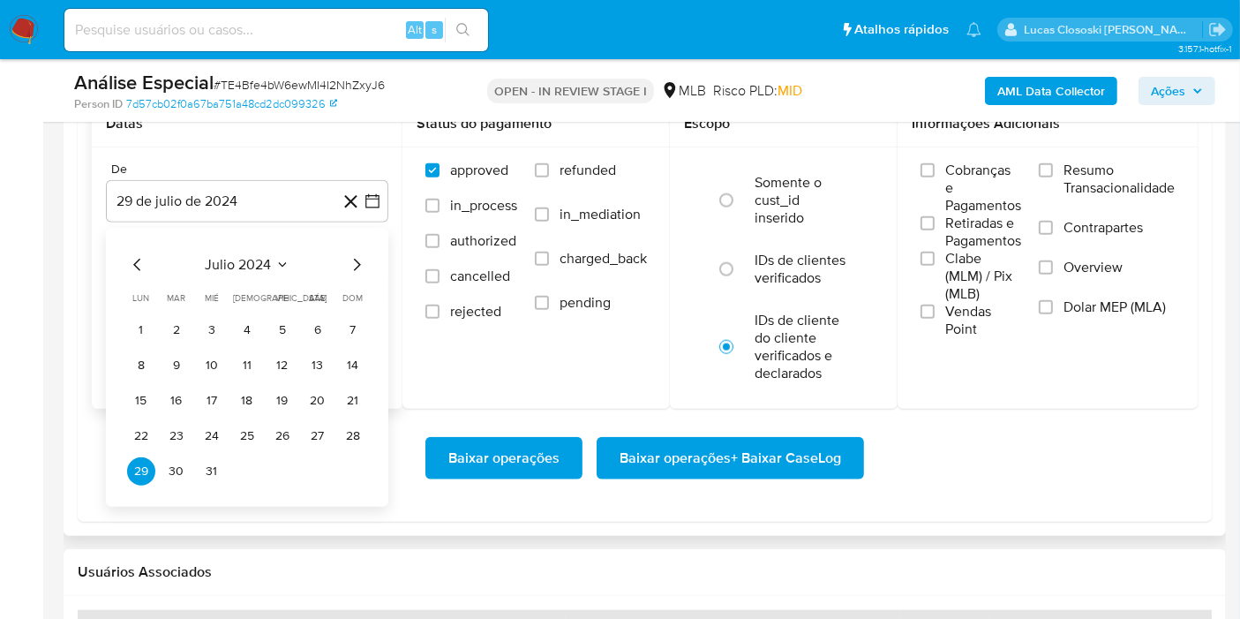
click at [265, 257] on span "julio 2024" at bounding box center [239, 265] width 66 height 18
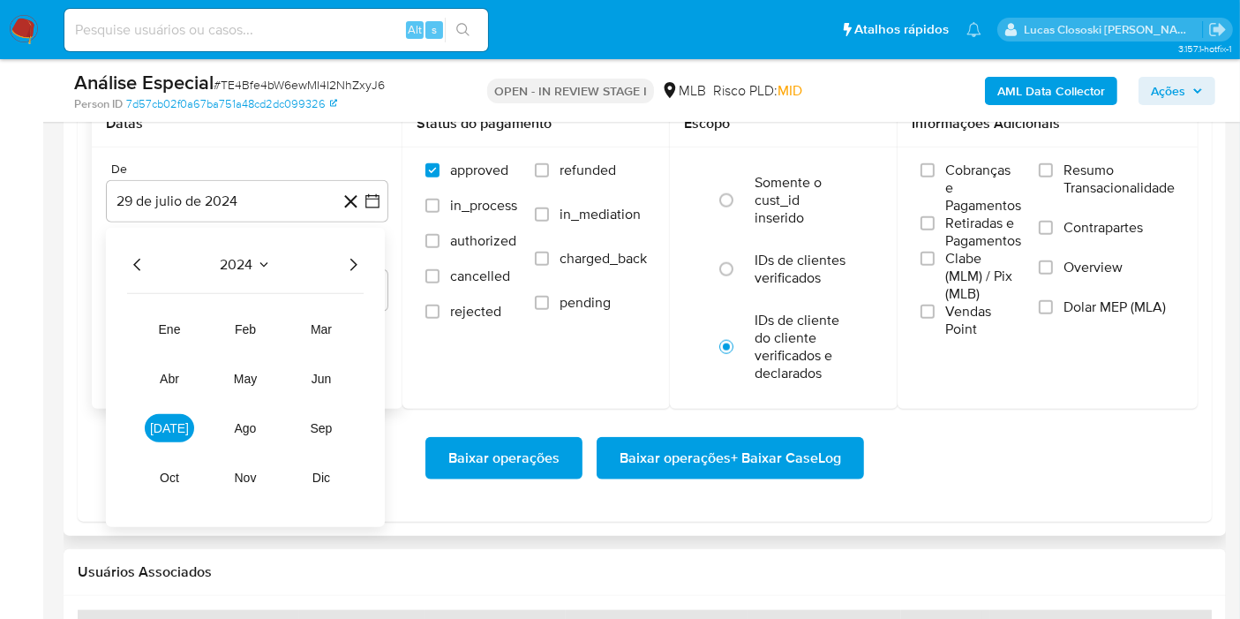
click at [349, 258] on icon "Año siguiente" at bounding box center [352, 264] width 21 height 21
click at [178, 422] on button "[DATE]" at bounding box center [169, 428] width 49 height 28
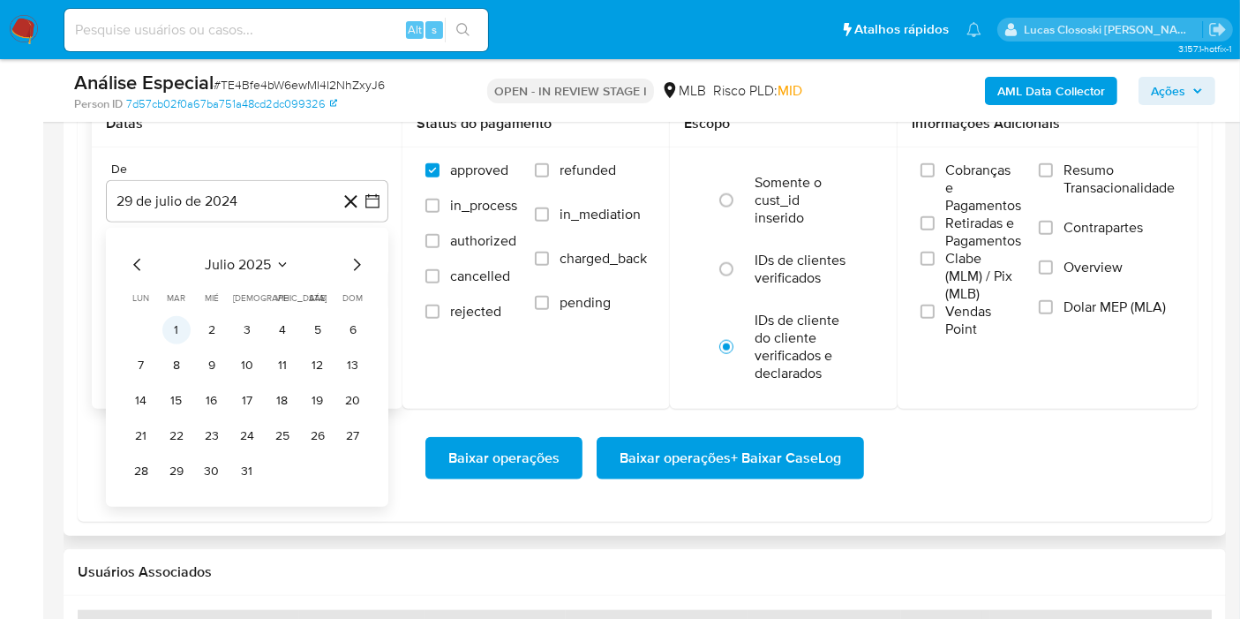
click at [178, 316] on button "1" at bounding box center [176, 330] width 28 height 28
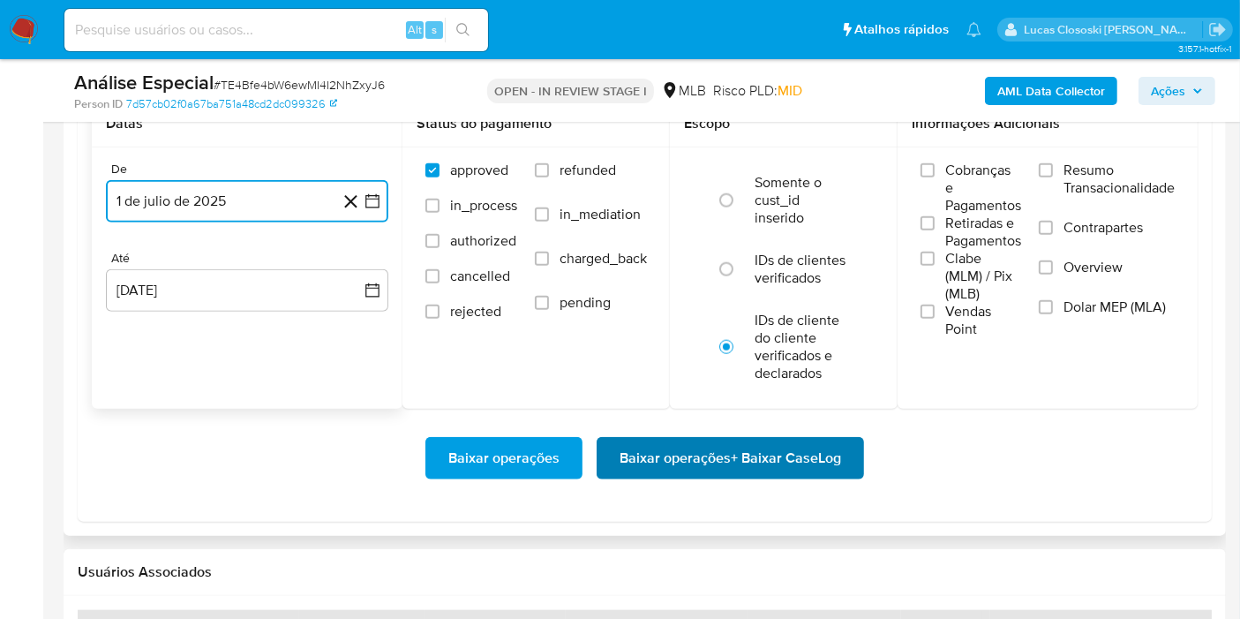
click at [654, 439] on span "Baixar operações + Baixar CaseLog" at bounding box center [731, 458] width 222 height 39
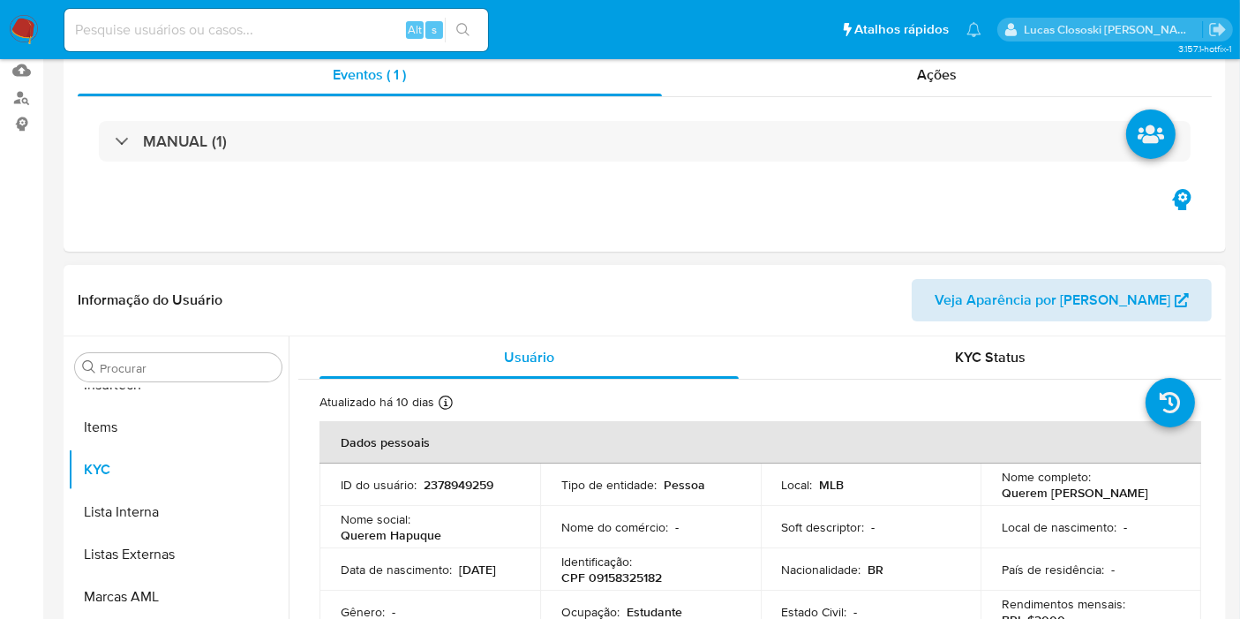
scroll to position [0, 0]
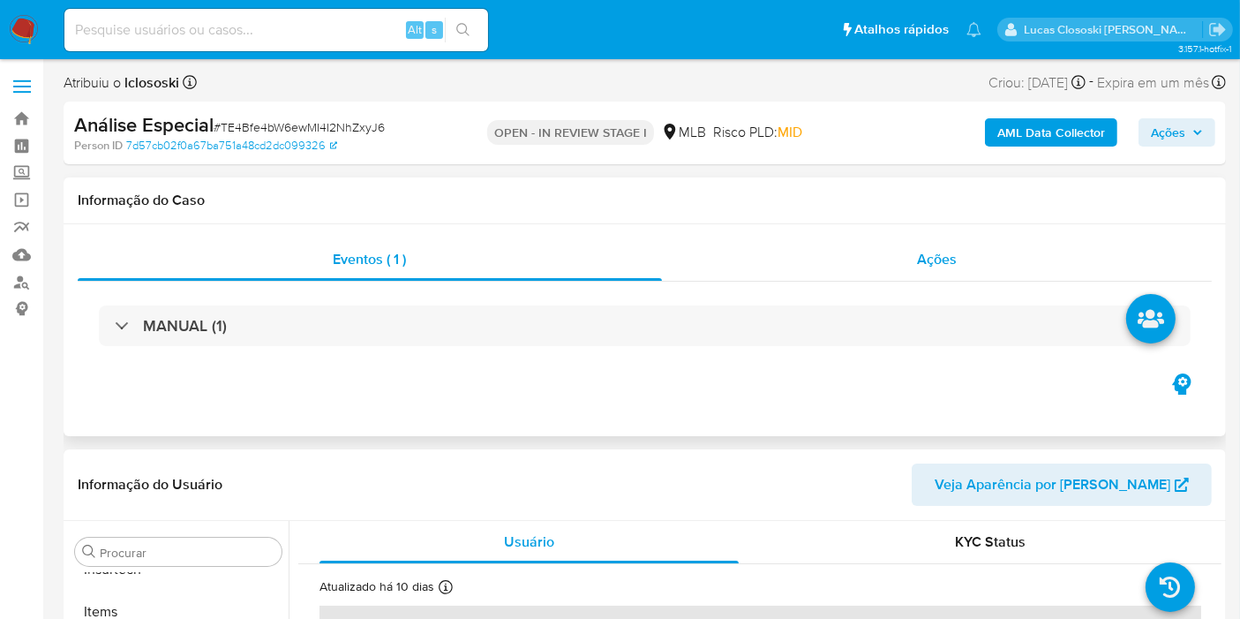
click at [926, 270] on div "Ações" at bounding box center [937, 259] width 551 height 42
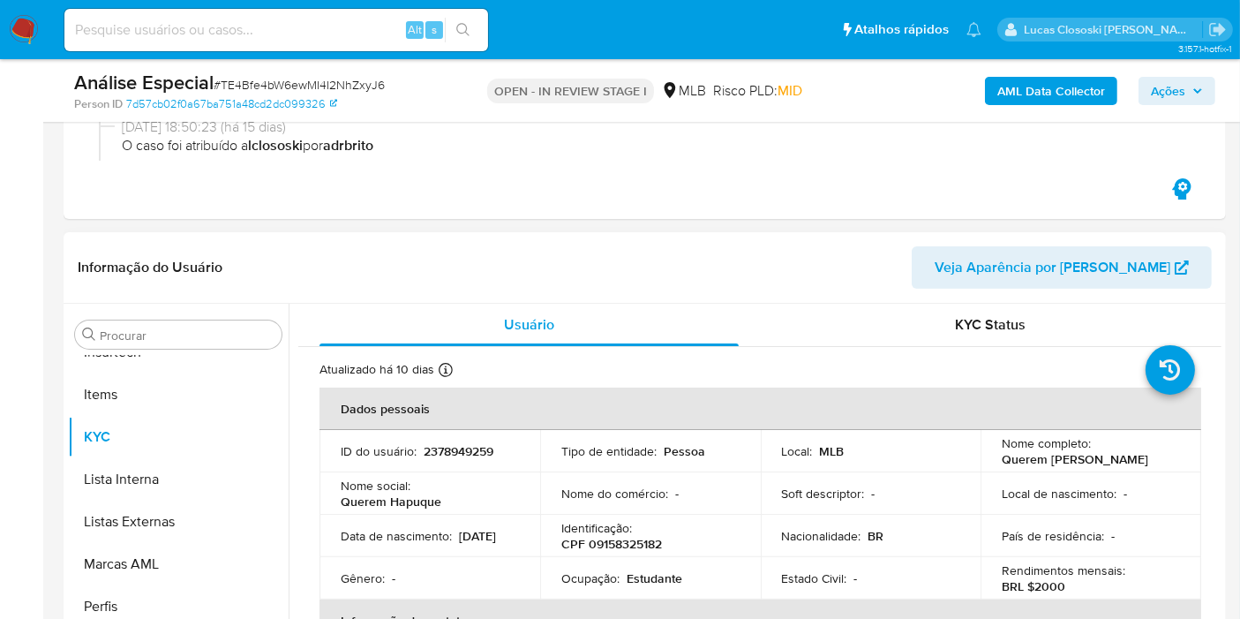
scroll to position [490, 0]
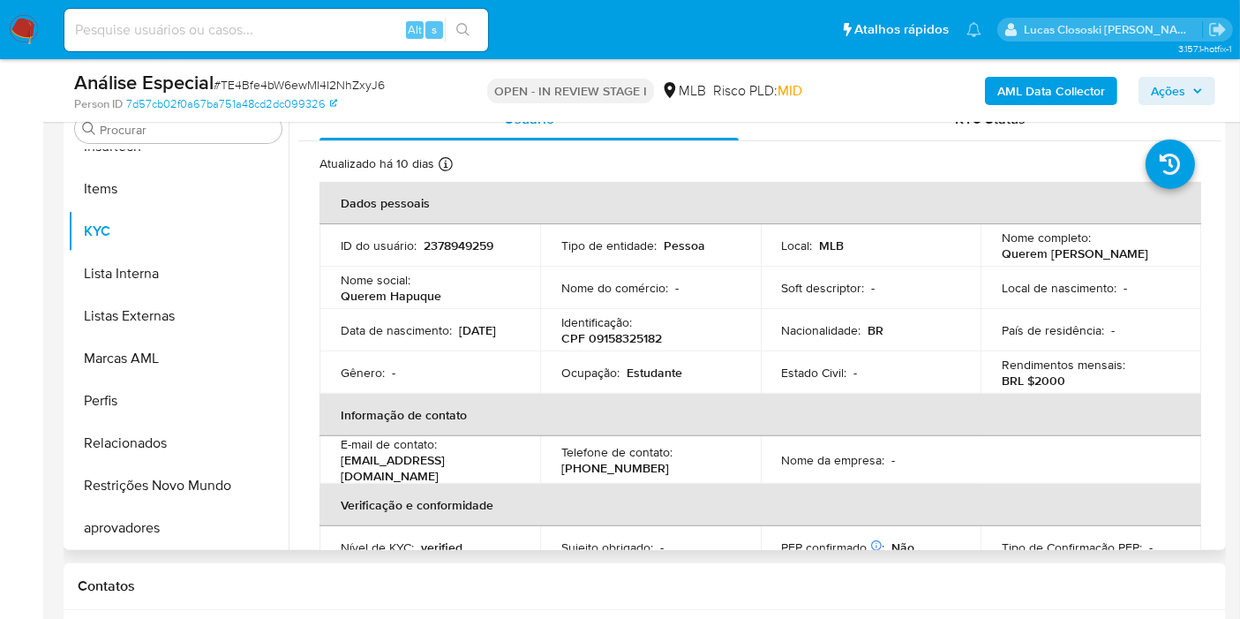
click at [634, 342] on p "CPF 09158325182" at bounding box center [611, 338] width 101 height 16
copy p "09158325182"
click at [1104, 99] on b "AML Data Collector" at bounding box center [1051, 91] width 108 height 28
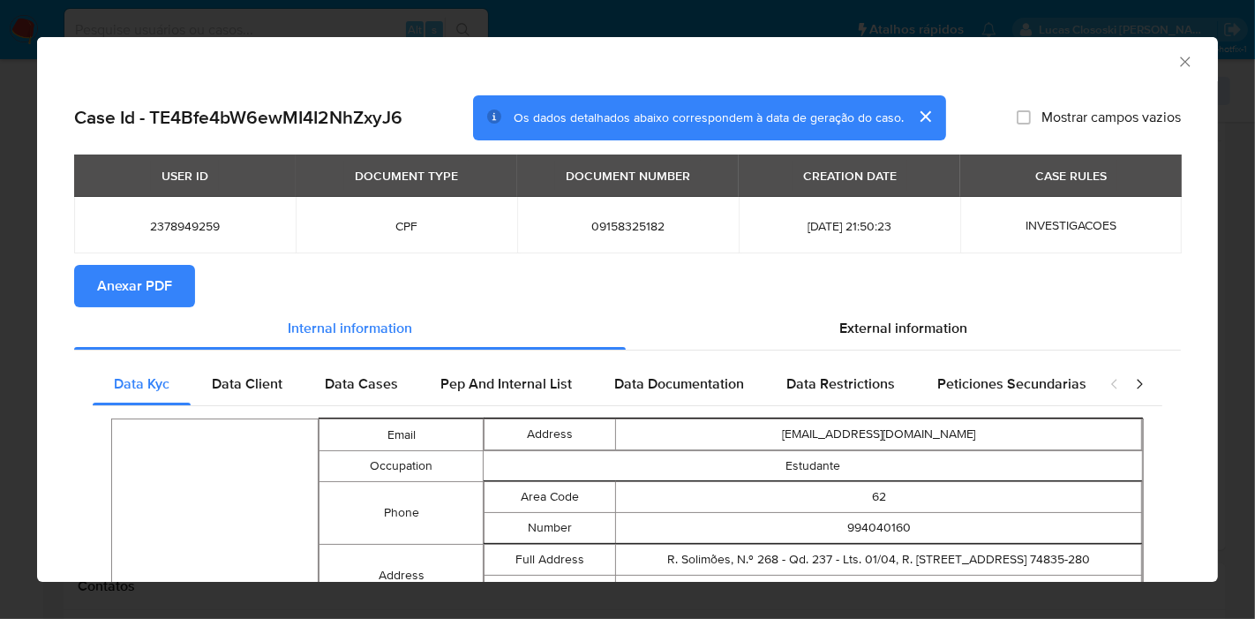
click at [156, 267] on span "Anexar PDF" at bounding box center [134, 286] width 75 height 39
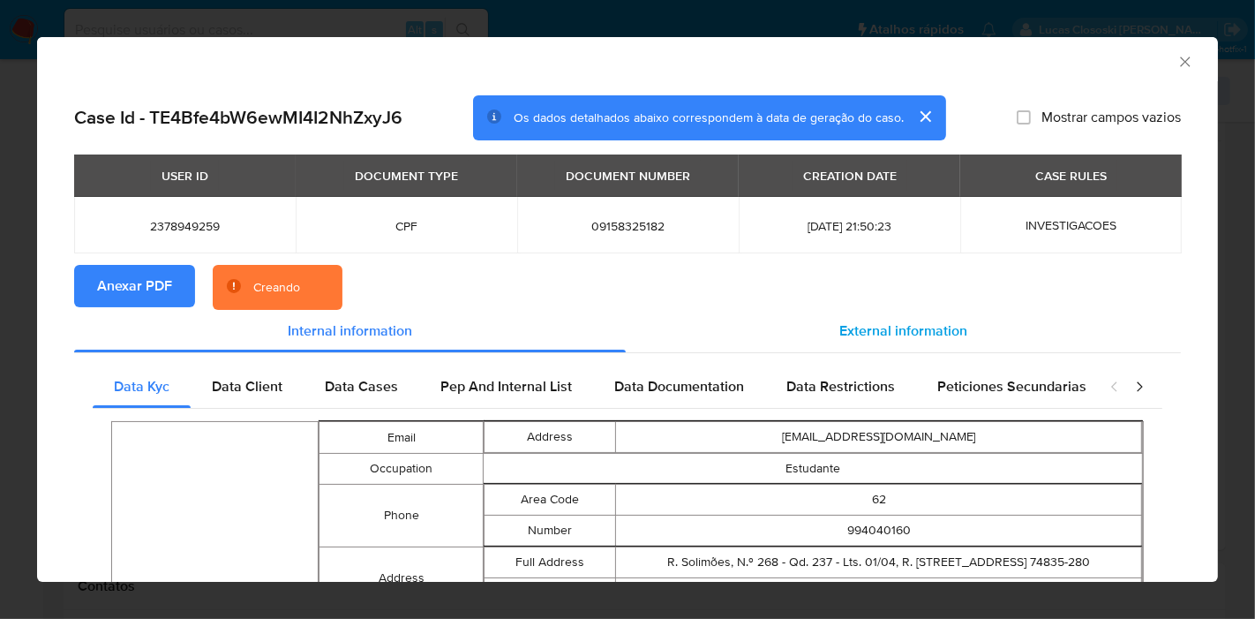
click at [898, 320] on span "External information" at bounding box center [903, 330] width 128 height 20
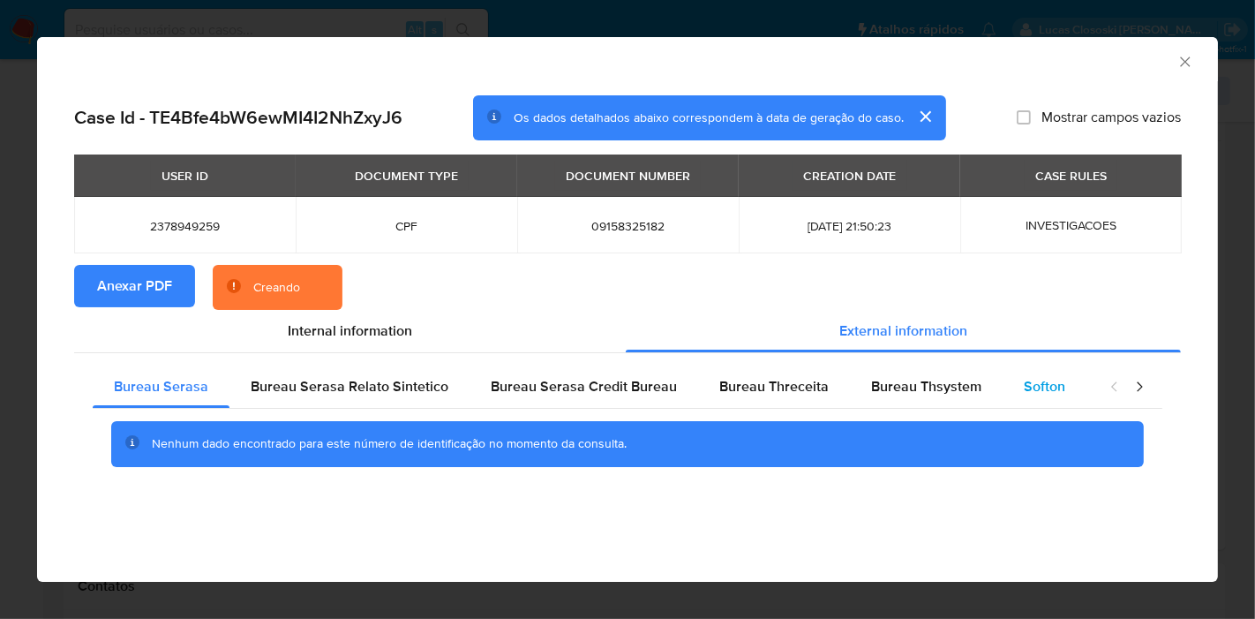
click at [1047, 387] on span "Softon" at bounding box center [1044, 386] width 41 height 20
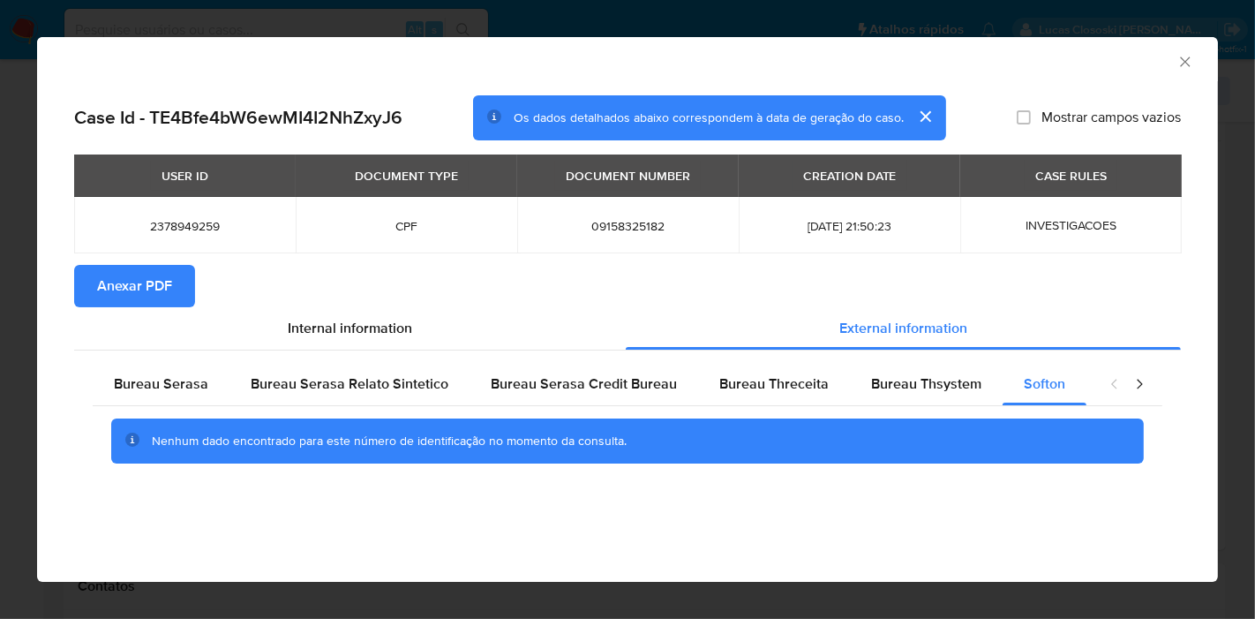
click at [1183, 54] on icon "Fechar a janela" at bounding box center [1185, 62] width 18 height 18
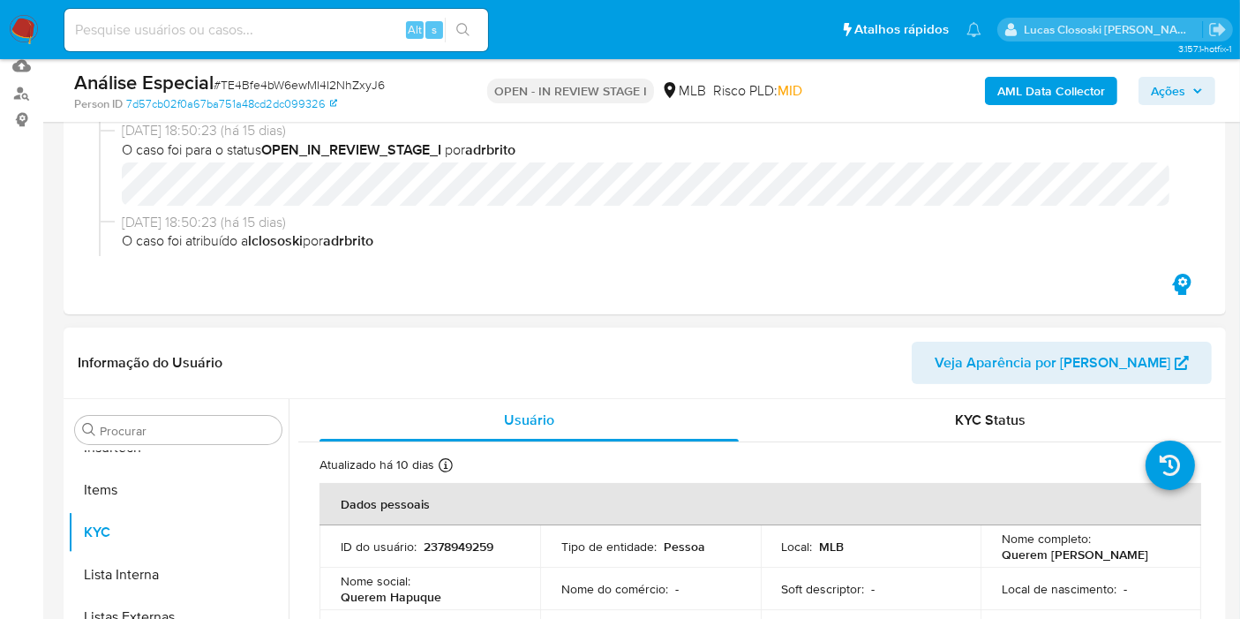
scroll to position [98, 0]
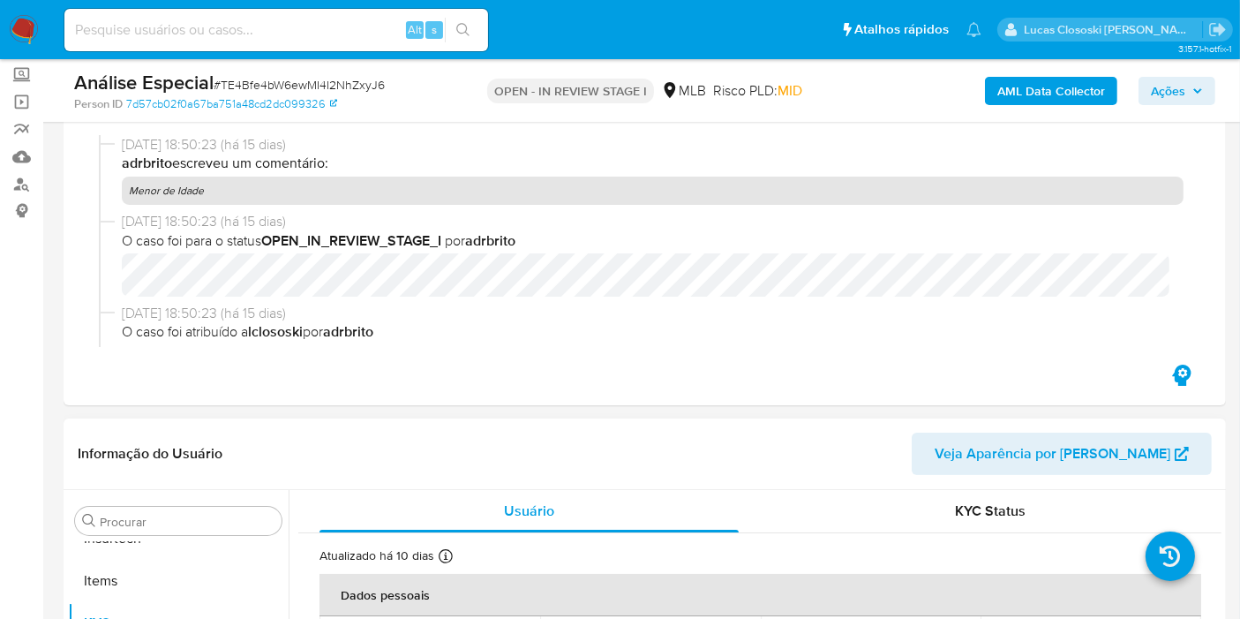
click at [498, 424] on div "Informação do Usuário Veja Aparência por [PERSON_NAME]" at bounding box center [645, 453] width 1162 height 71
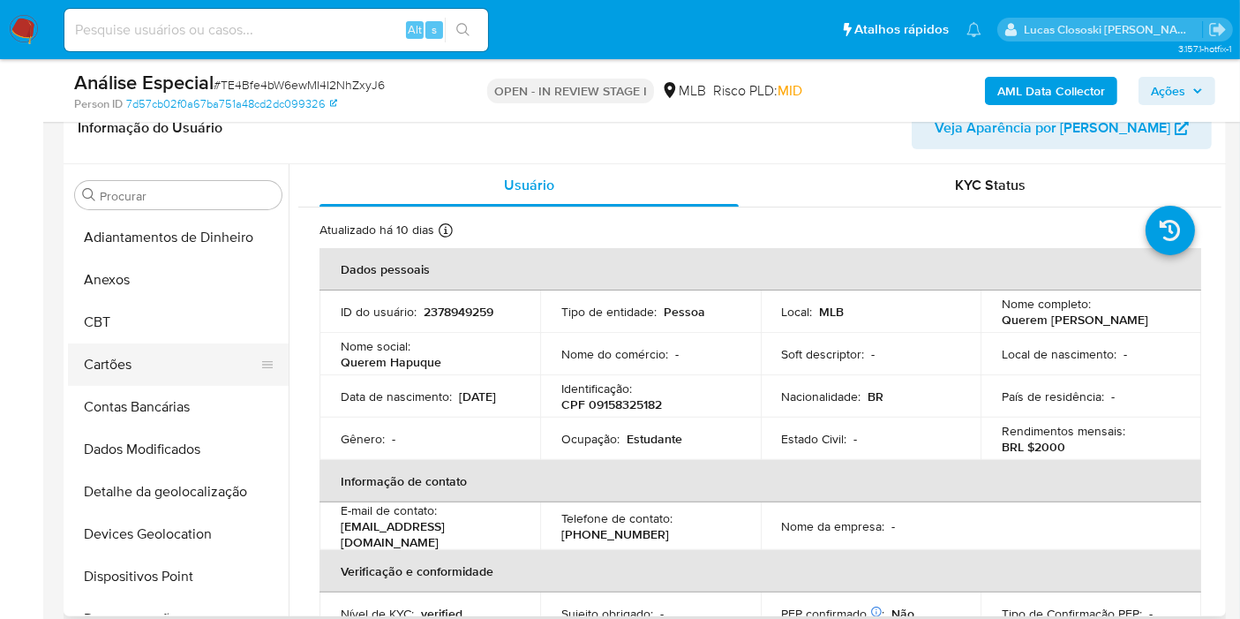
scroll to position [490, 0]
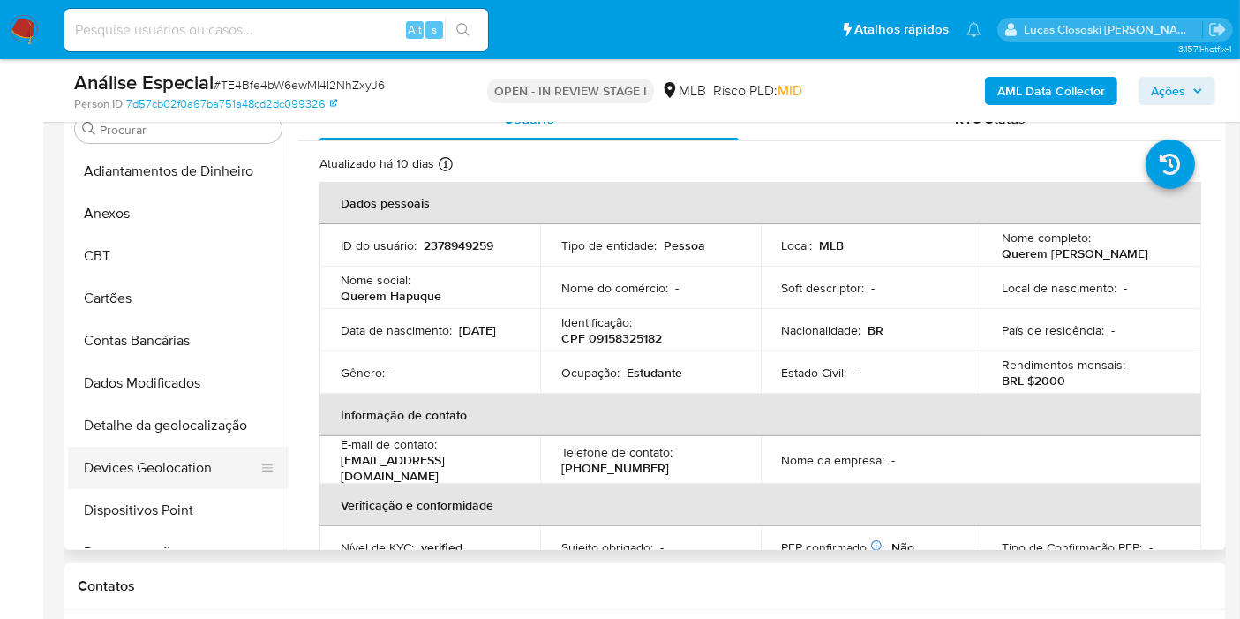
click at [171, 460] on button "Devices Geolocation" at bounding box center [171, 468] width 207 height 42
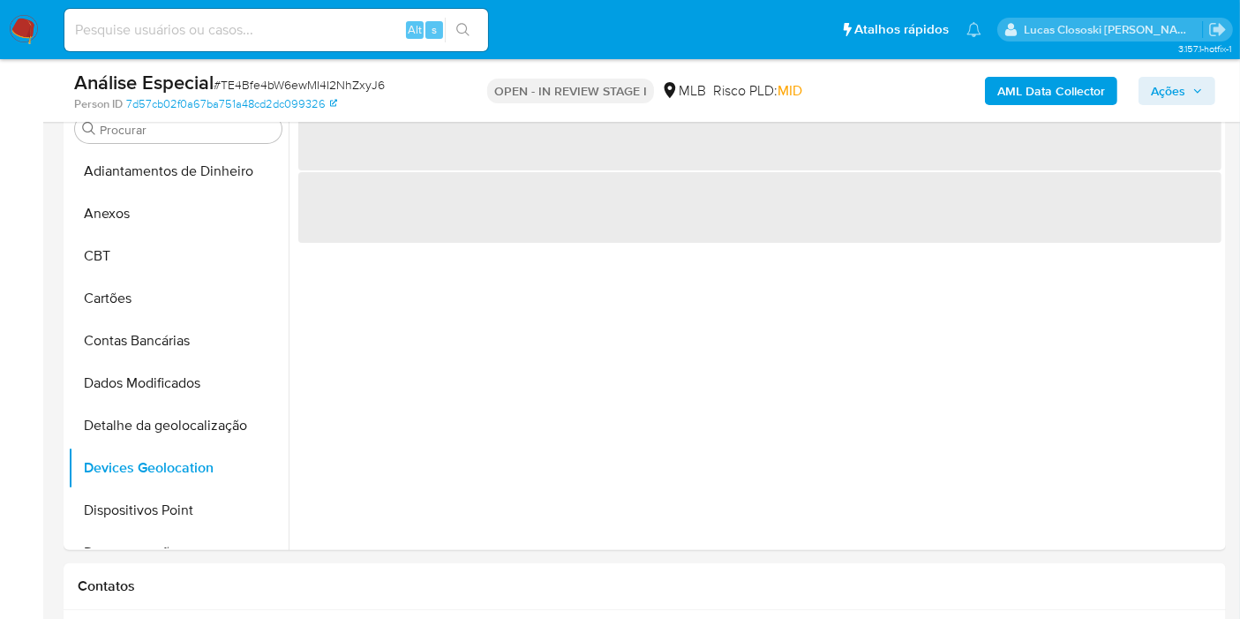
scroll to position [457, 0]
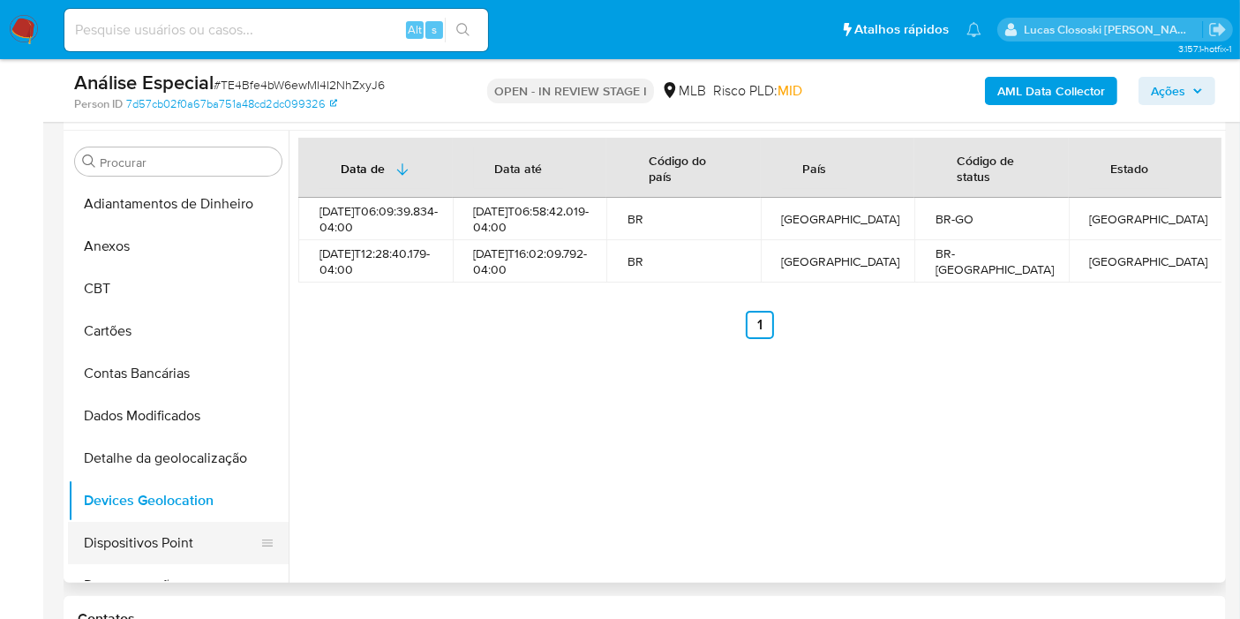
click at [161, 548] on button "Dispositivos Point" at bounding box center [171, 543] width 207 height 42
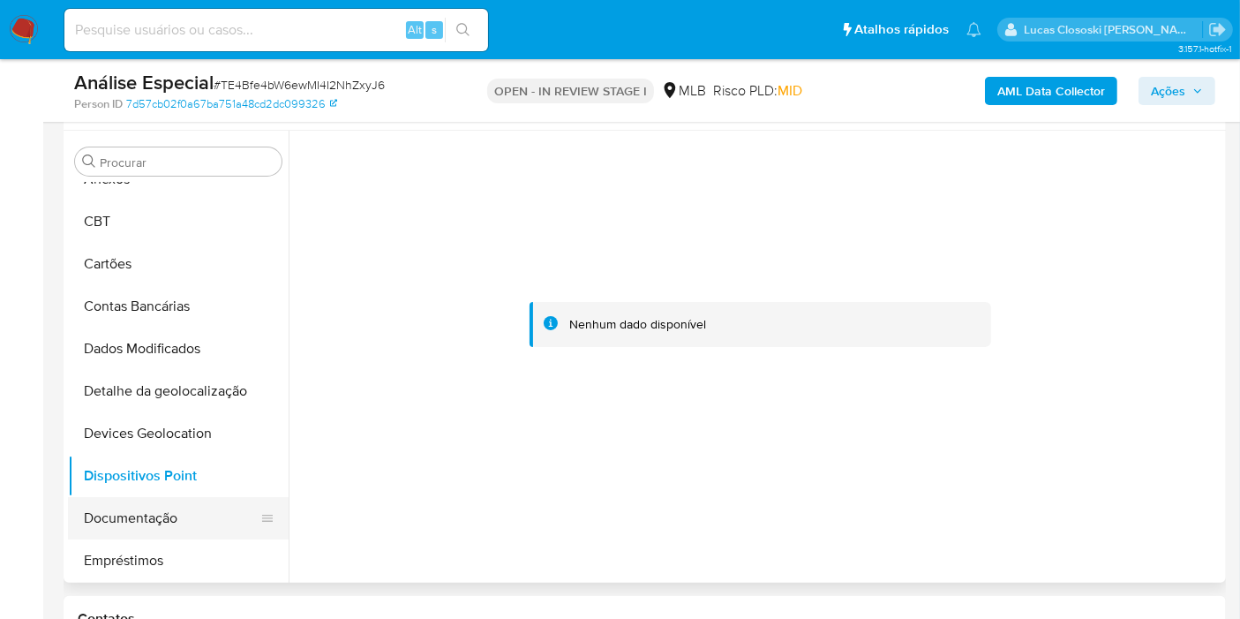
scroll to position [98, 0]
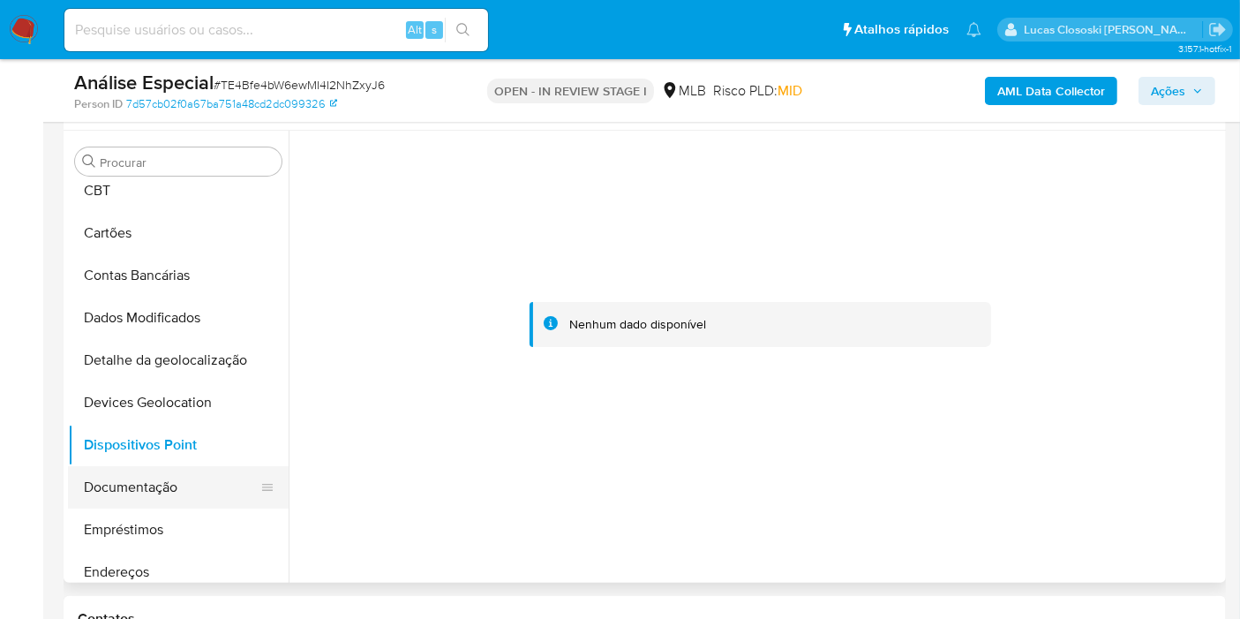
click at [148, 500] on button "Documentação" at bounding box center [171, 487] width 207 height 42
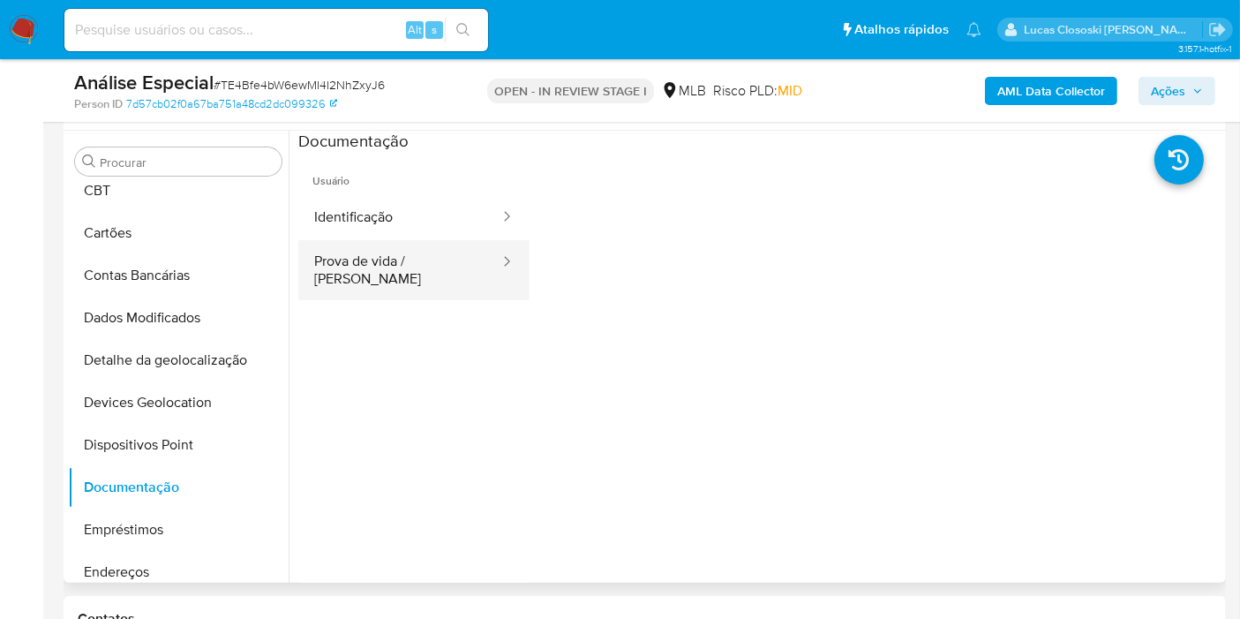
click at [311, 256] on button "Prova de vida / Selfie" at bounding box center [399, 270] width 203 height 60
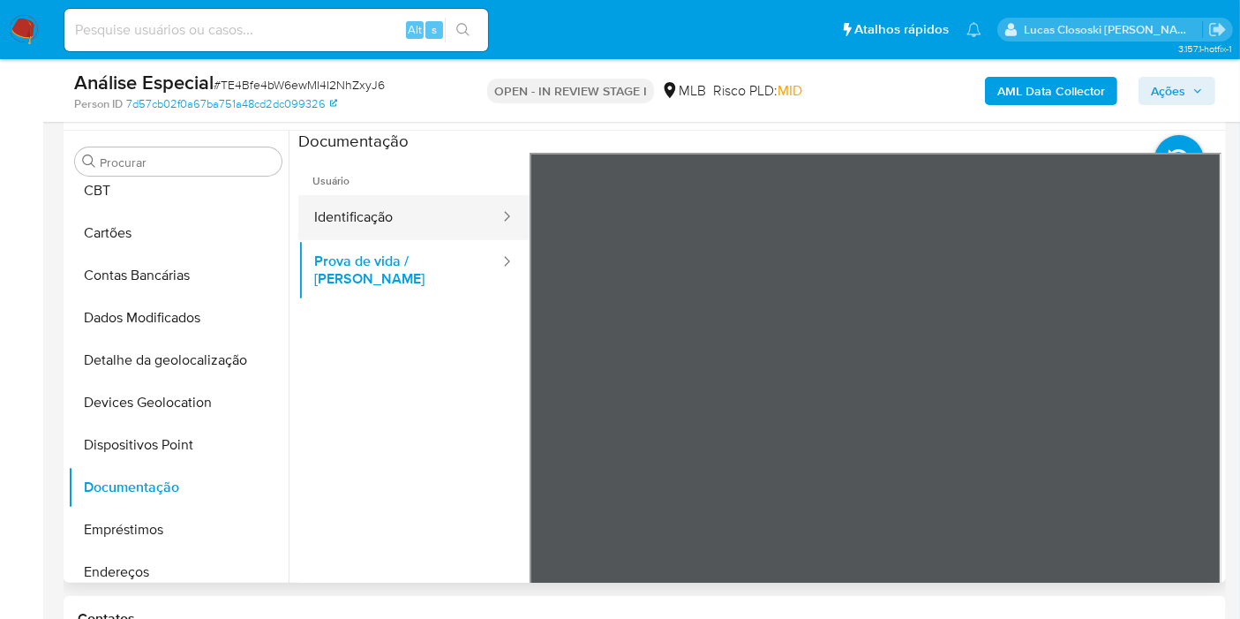
click at [356, 198] on button "Identificação" at bounding box center [399, 217] width 203 height 45
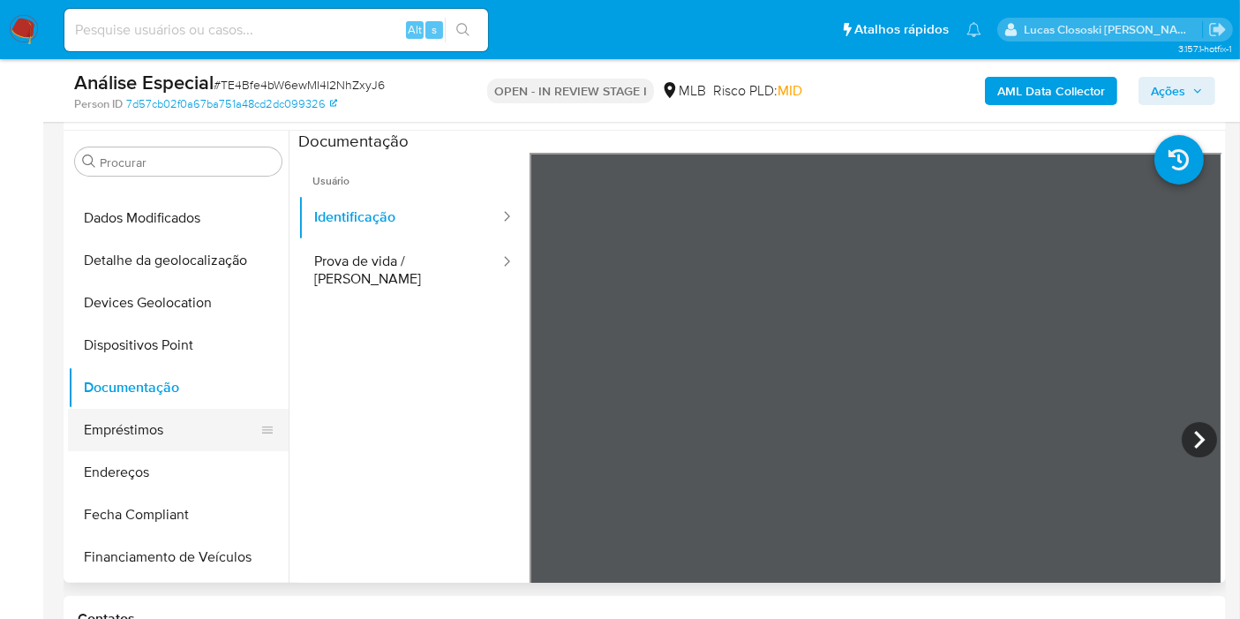
scroll to position [294, 0]
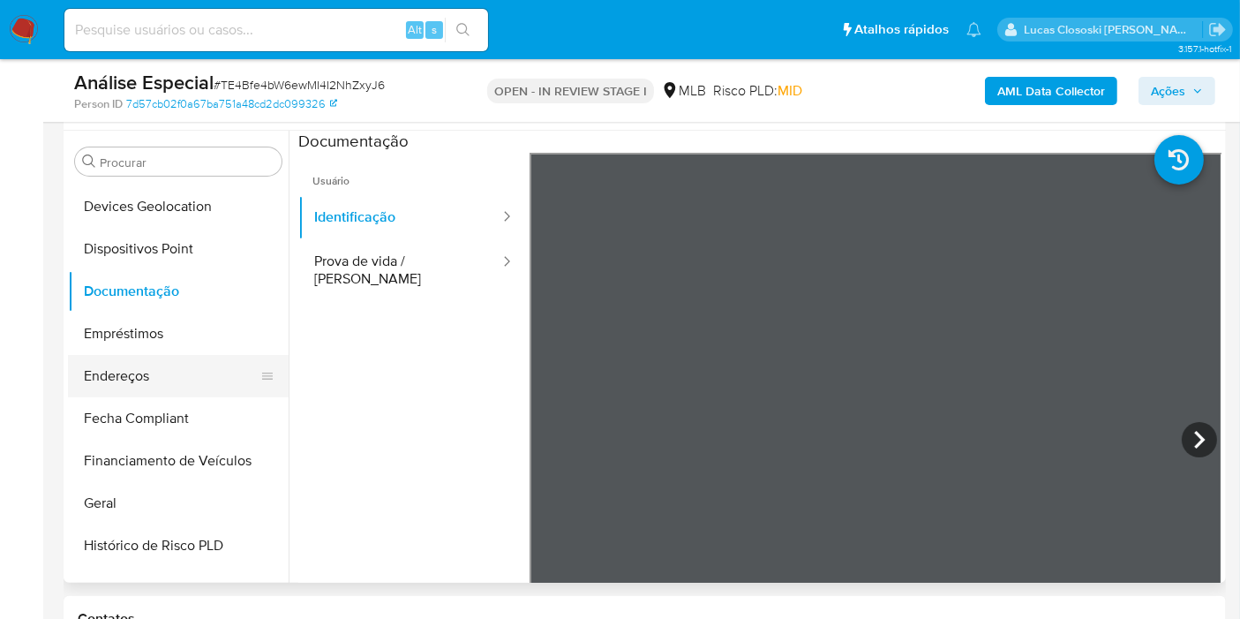
click at [169, 370] on button "Endereços" at bounding box center [171, 376] width 207 height 42
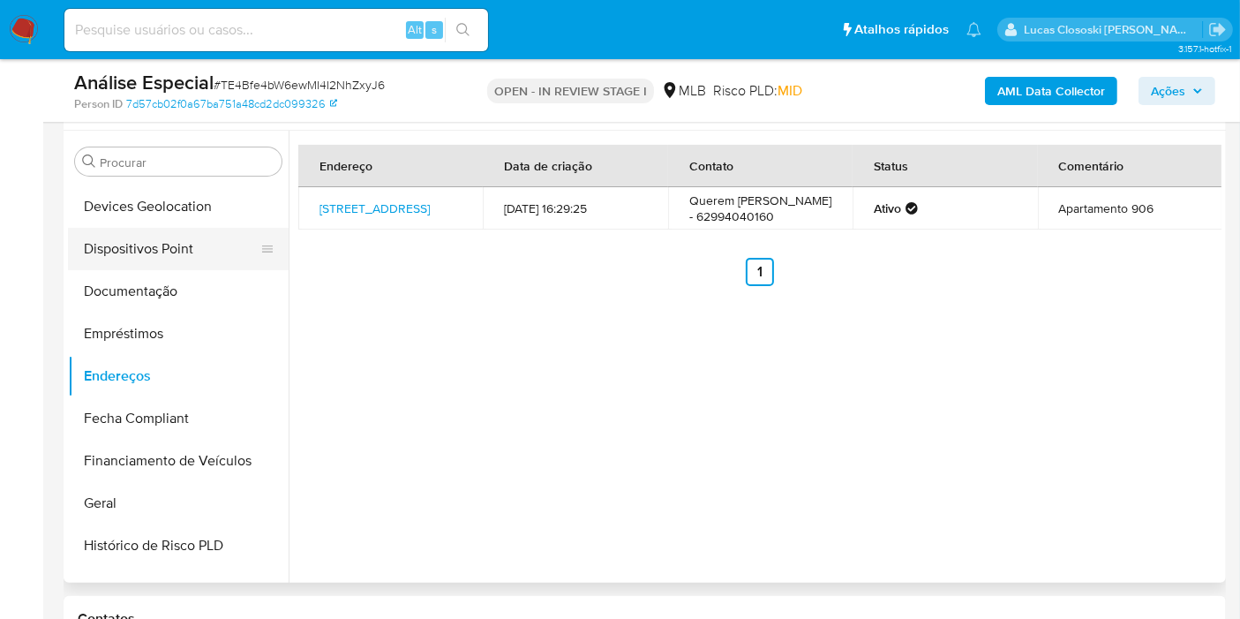
click at [165, 231] on button "Dispositivos Point" at bounding box center [171, 249] width 207 height 42
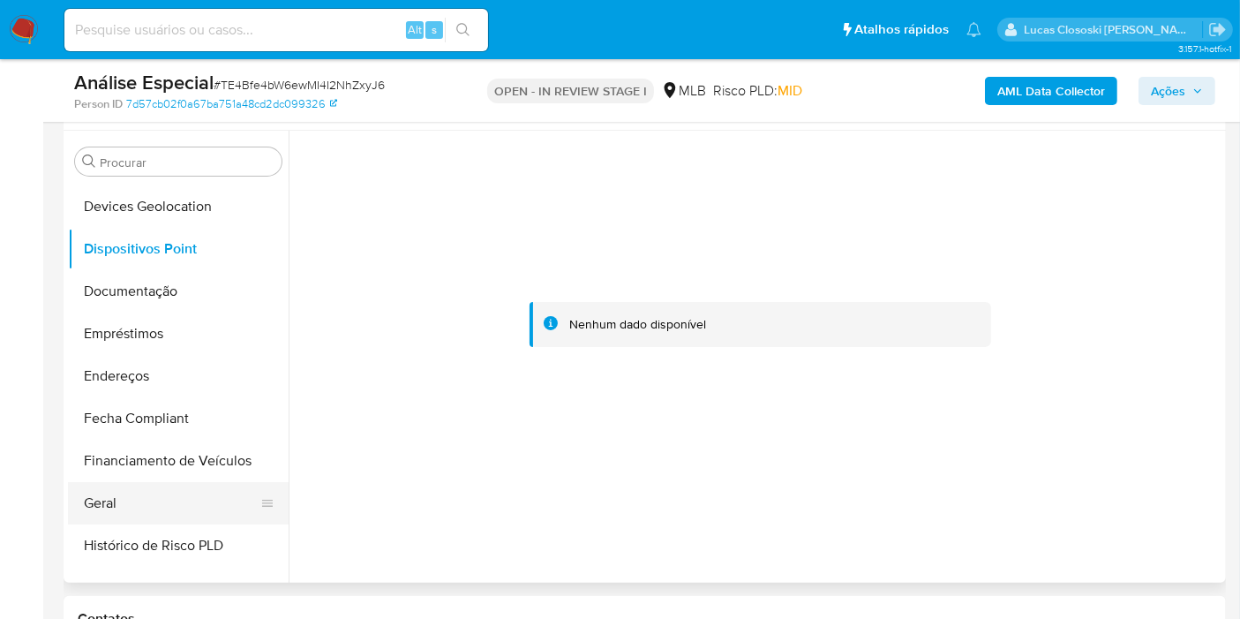
click at [155, 518] on button "Geral" at bounding box center [171, 503] width 207 height 42
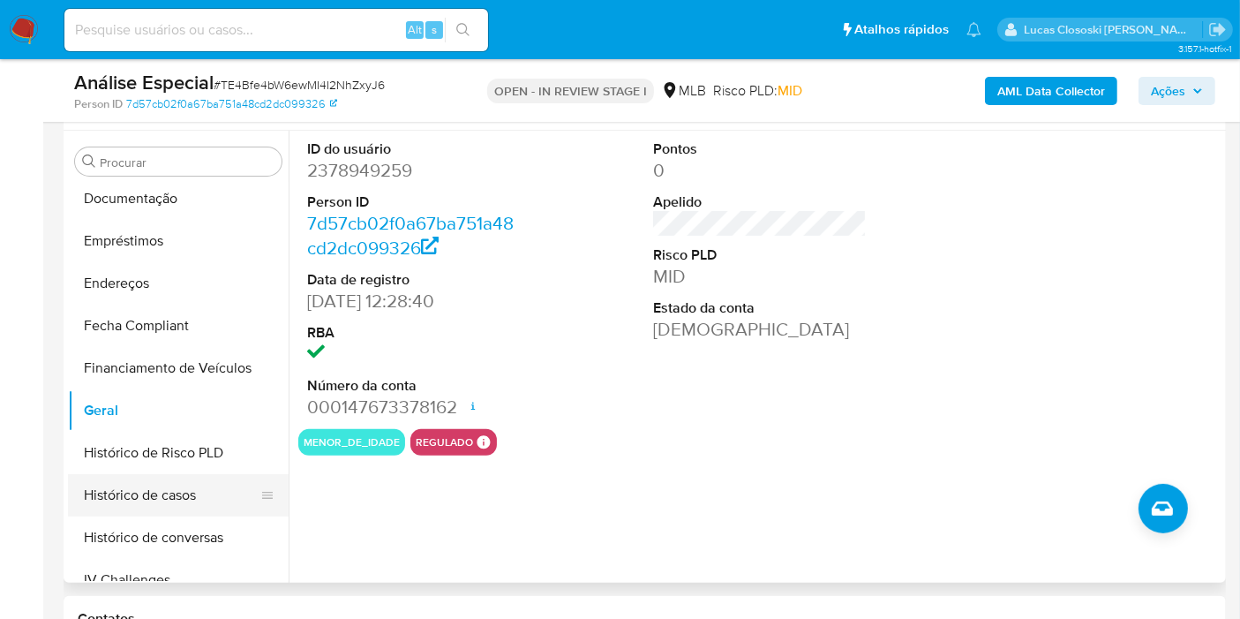
scroll to position [490, 0]
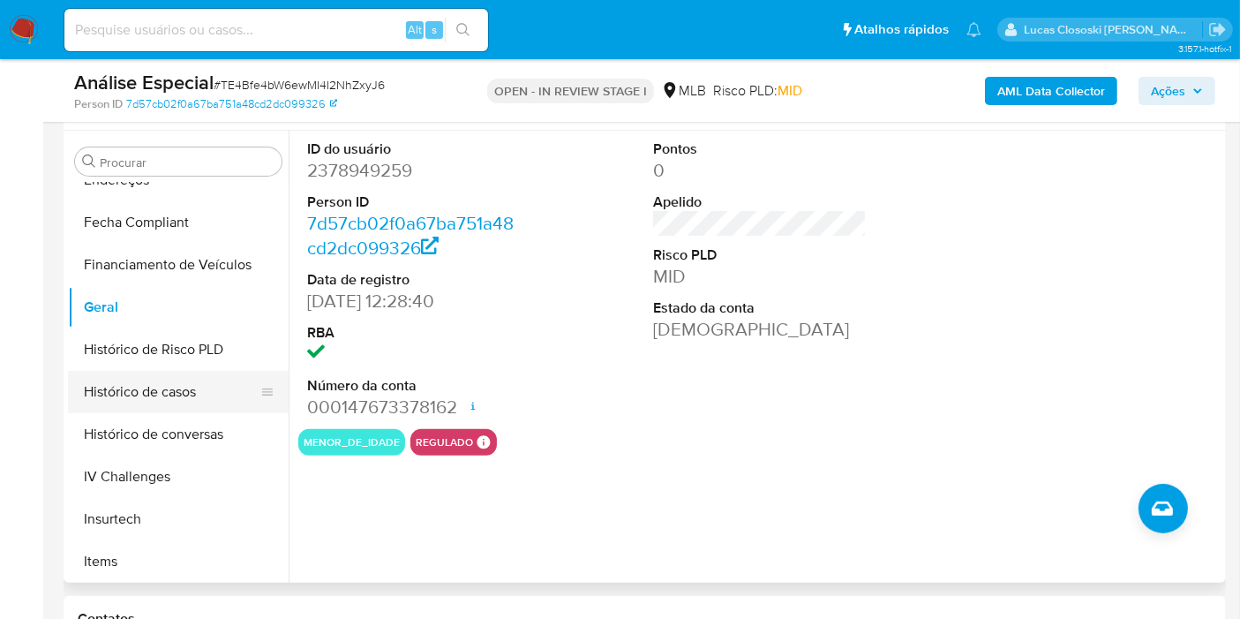
click at [143, 382] on button "Histórico de casos" at bounding box center [171, 392] width 207 height 42
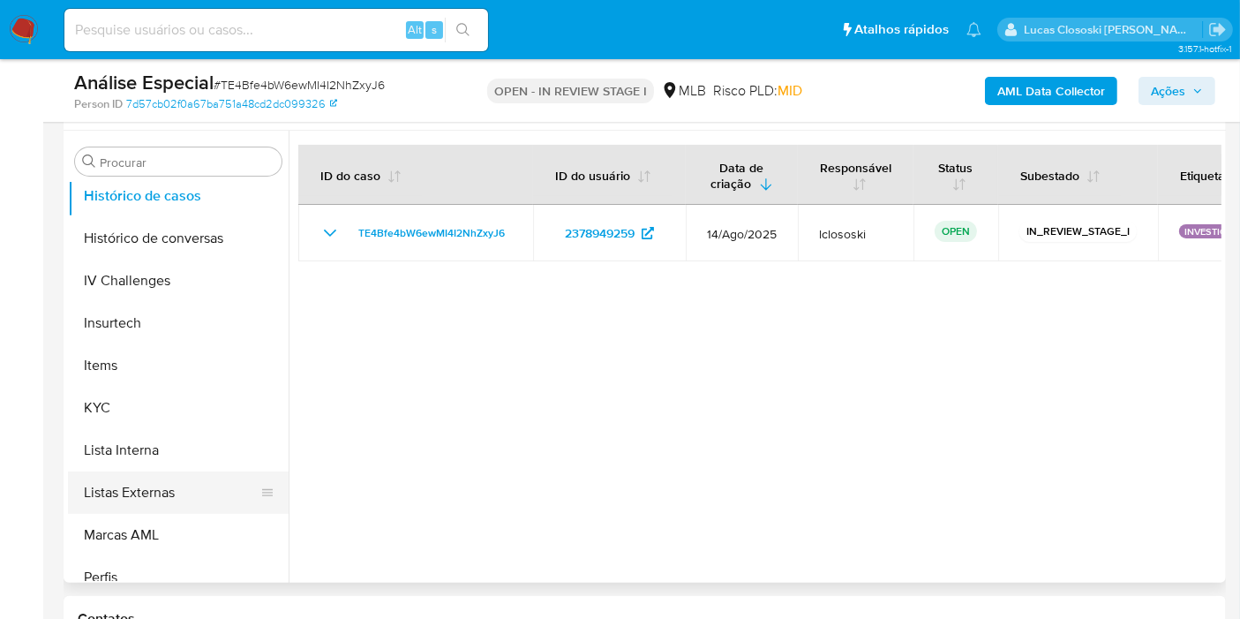
scroll to position [686, 0]
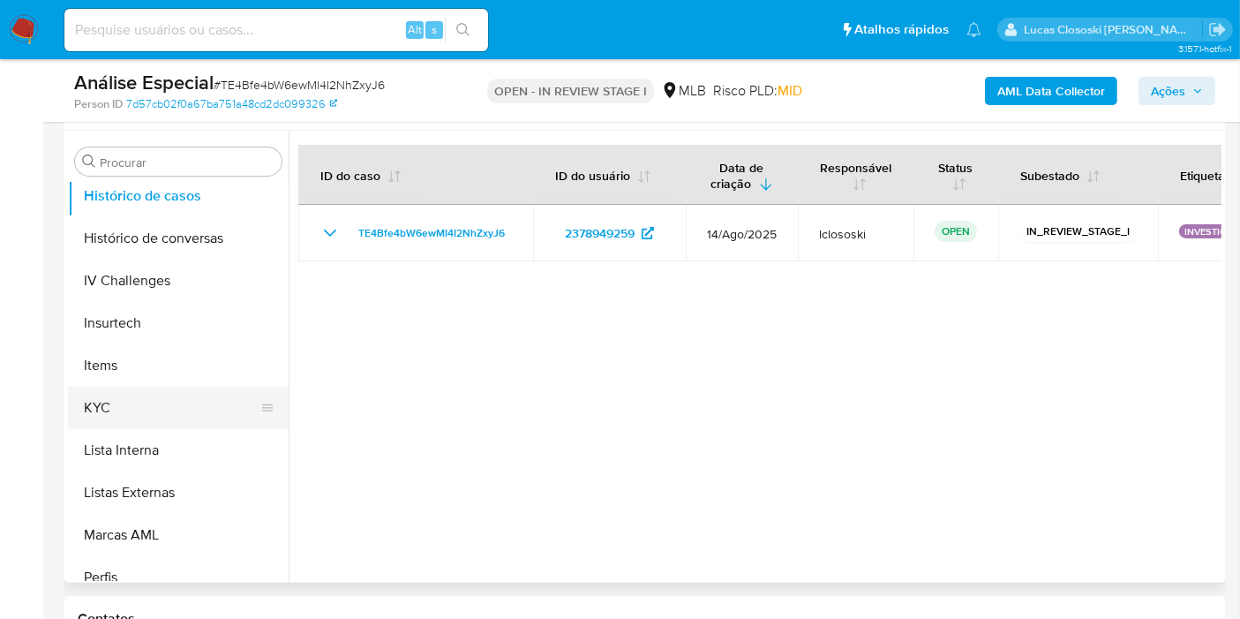
click at [143, 404] on button "KYC" at bounding box center [171, 408] width 207 height 42
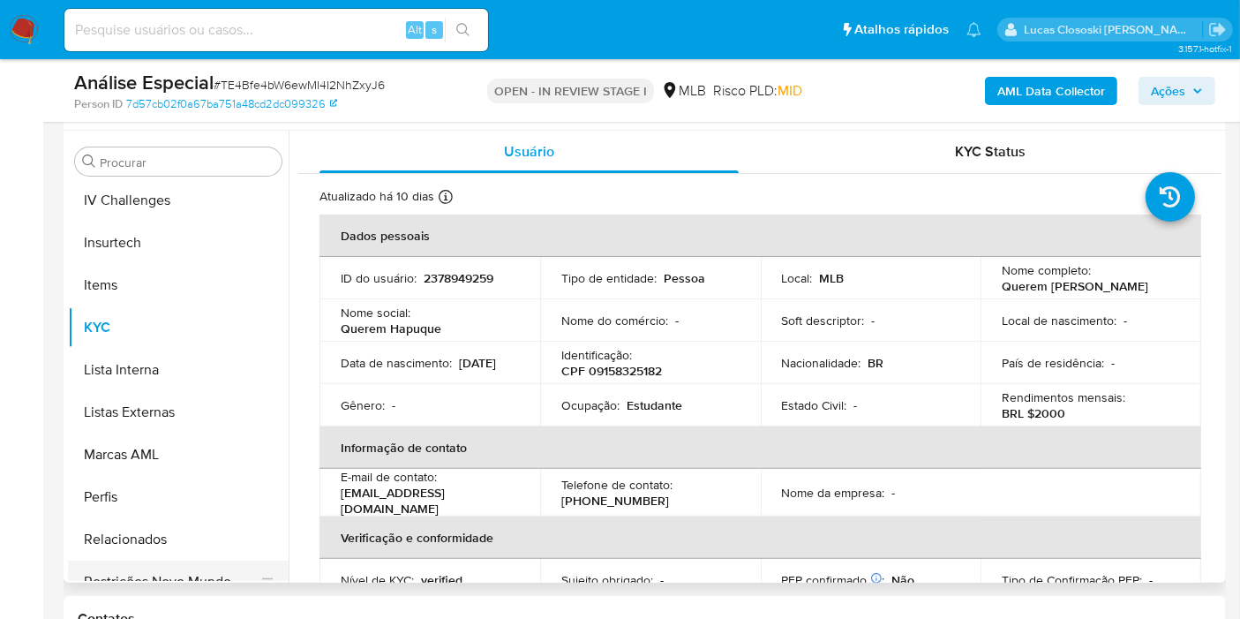
scroll to position [830, 0]
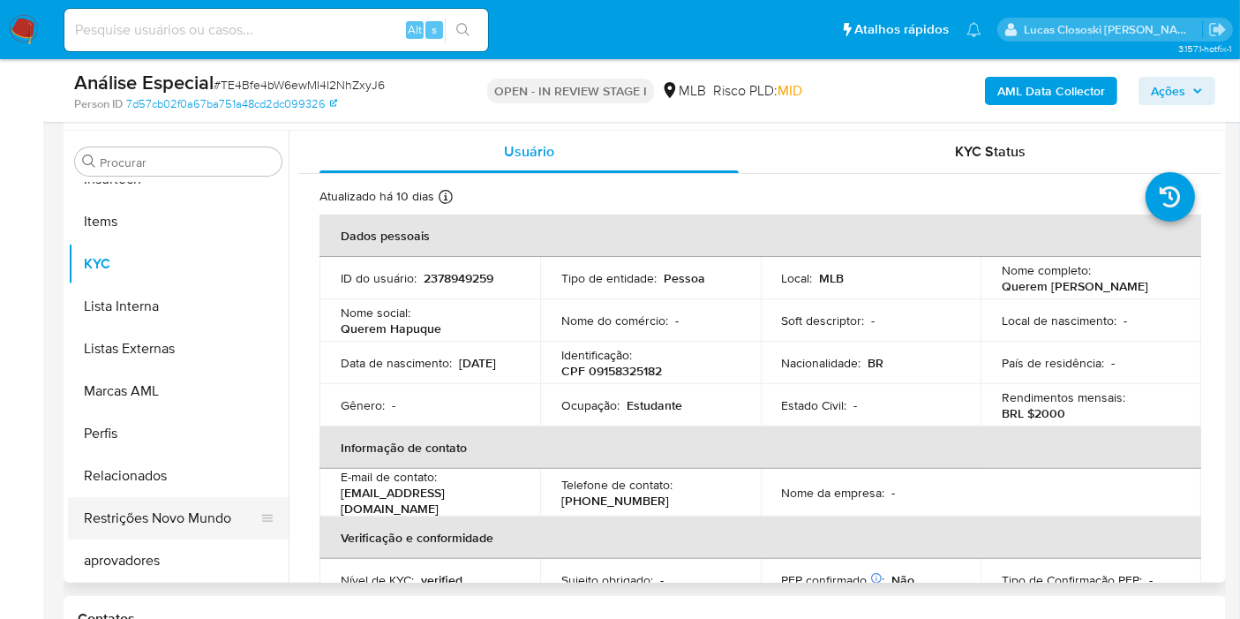
click at [207, 522] on button "Restrições Novo Mundo" at bounding box center [171, 518] width 207 height 42
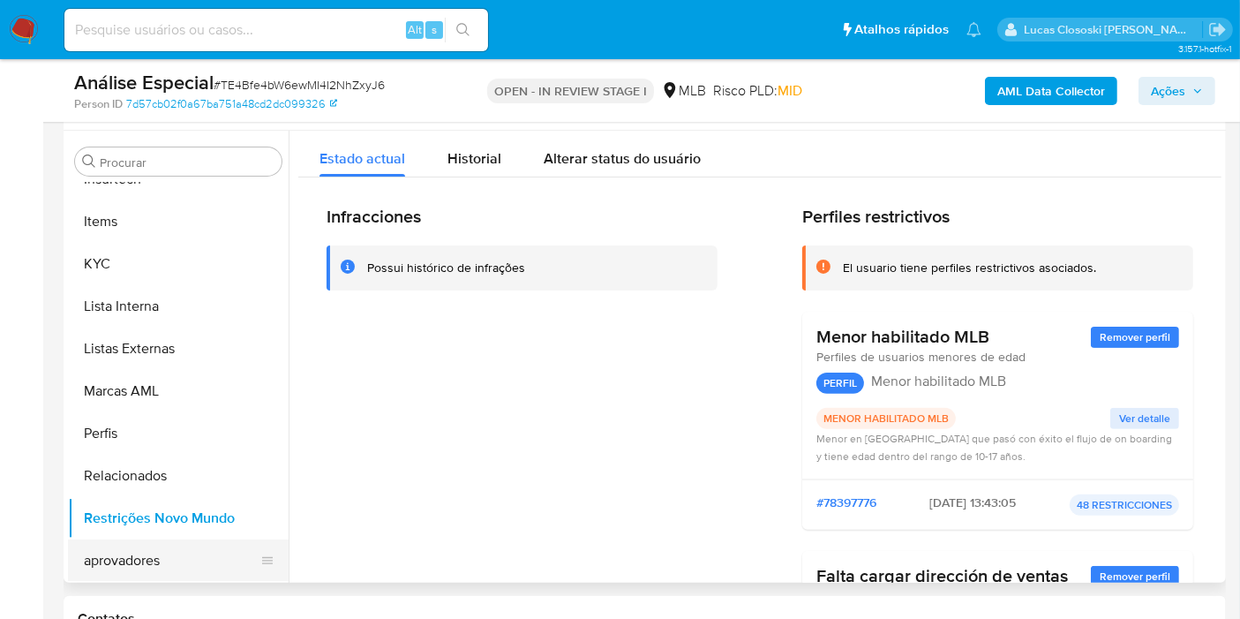
click at [130, 540] on button "aprovadores" at bounding box center [171, 560] width 207 height 42
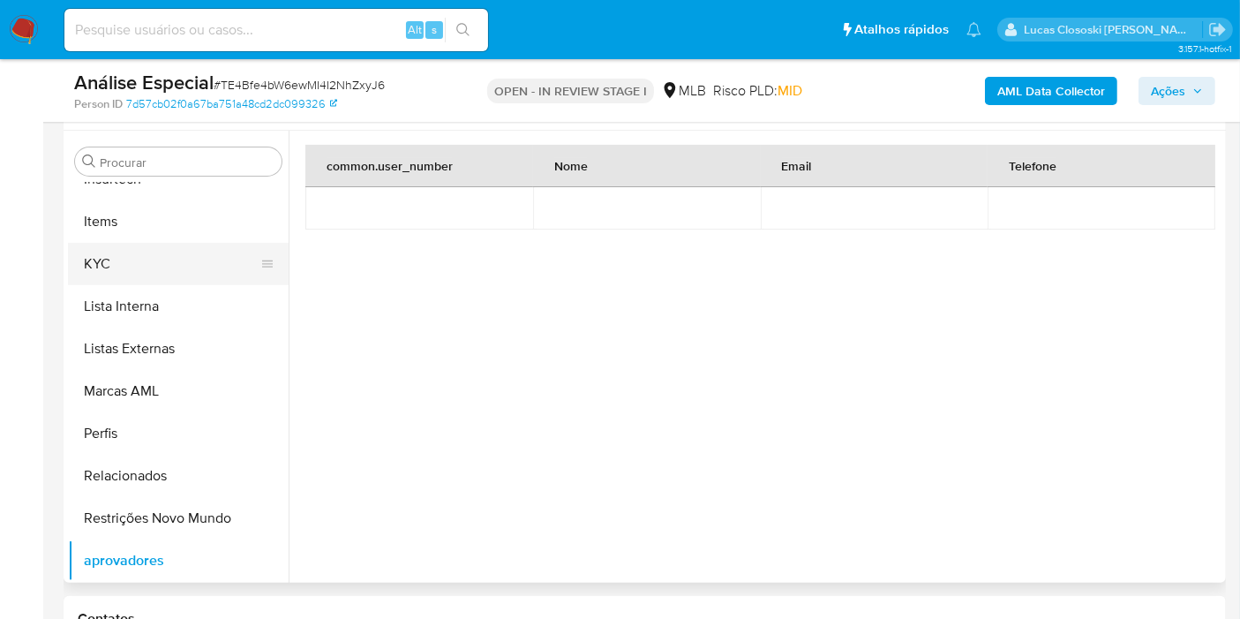
click at [83, 243] on button "KYC" at bounding box center [171, 264] width 207 height 42
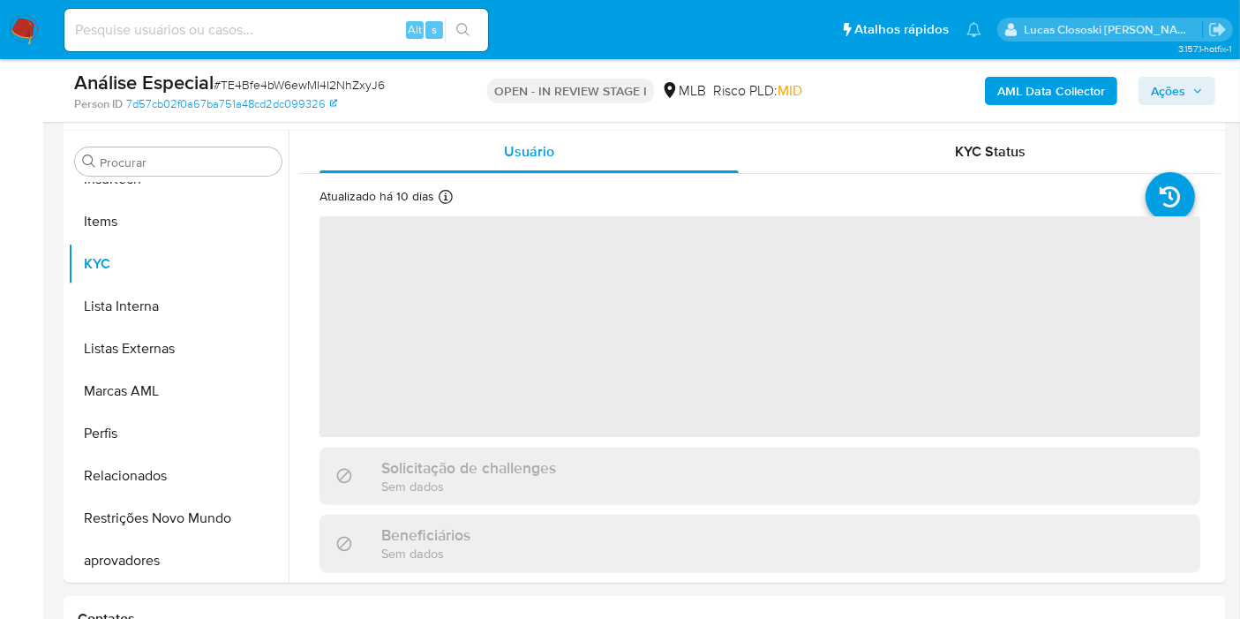
click at [293, 88] on span "# TE4Bfe4bW6ewMI4I2NhZxyJ6" at bounding box center [299, 85] width 171 height 18
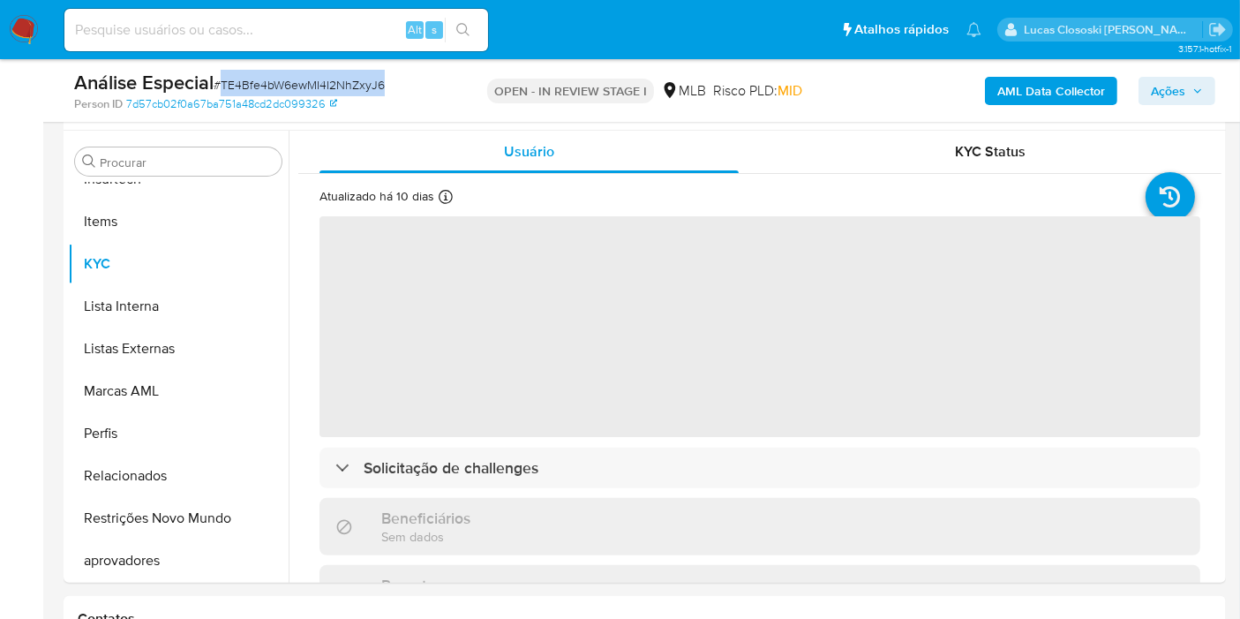
click at [293, 88] on span "# TE4Bfe4bW6ewMI4I2NhZxyJ6" at bounding box center [299, 85] width 171 height 18
copy span "TE4Bfe4bW6ewMI4I2NhZxyJ6"
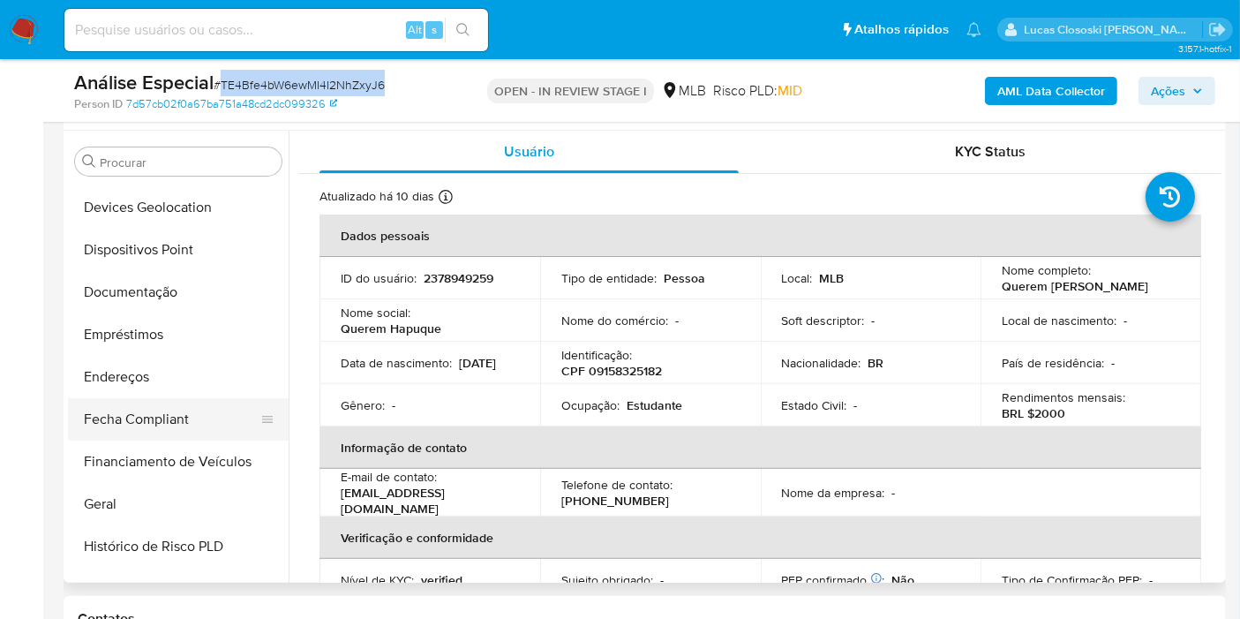
scroll to position [143, 0]
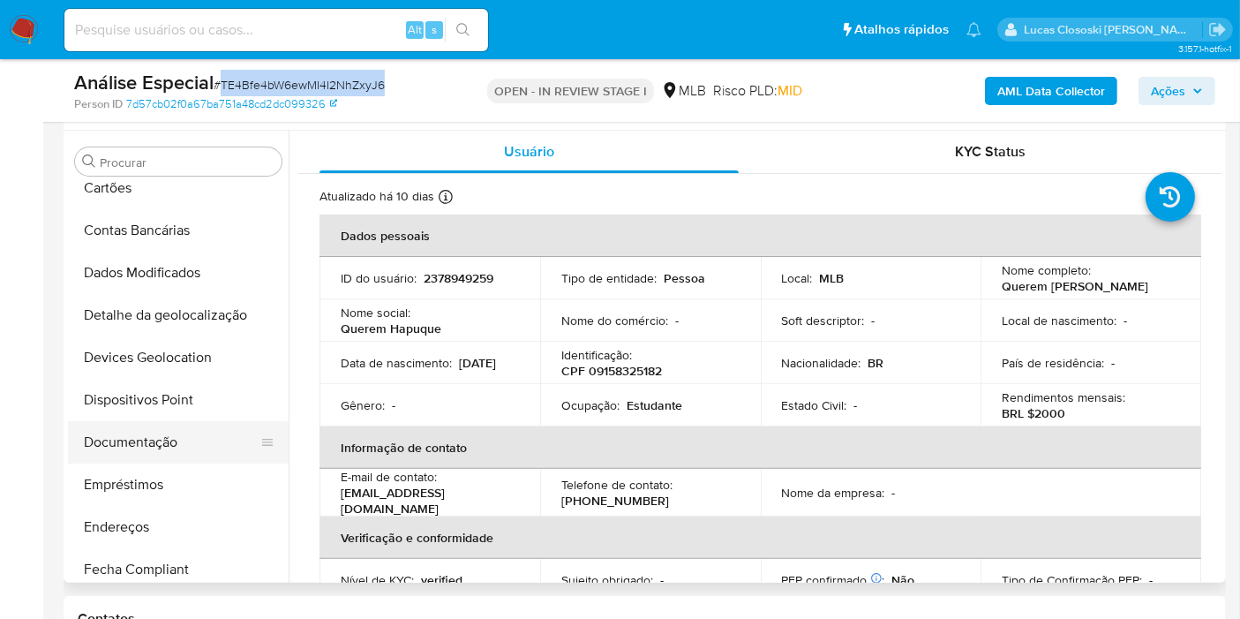
click at [146, 450] on button "Documentação" at bounding box center [171, 442] width 207 height 42
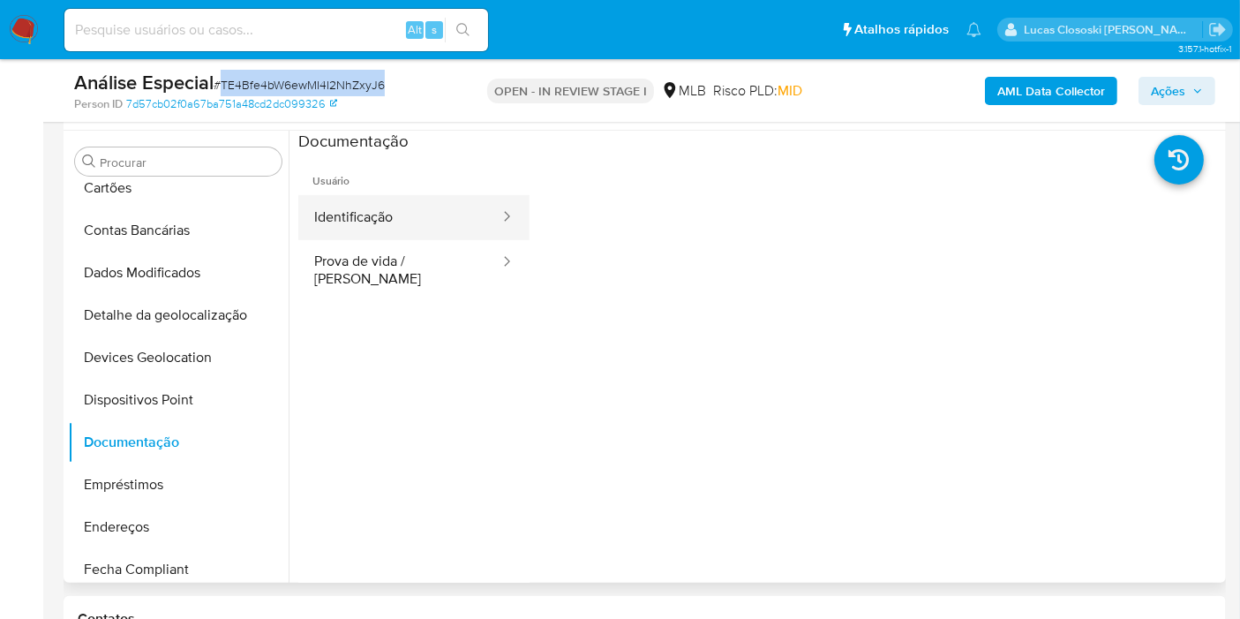
click at [398, 229] on button "Identificação" at bounding box center [399, 217] width 203 height 45
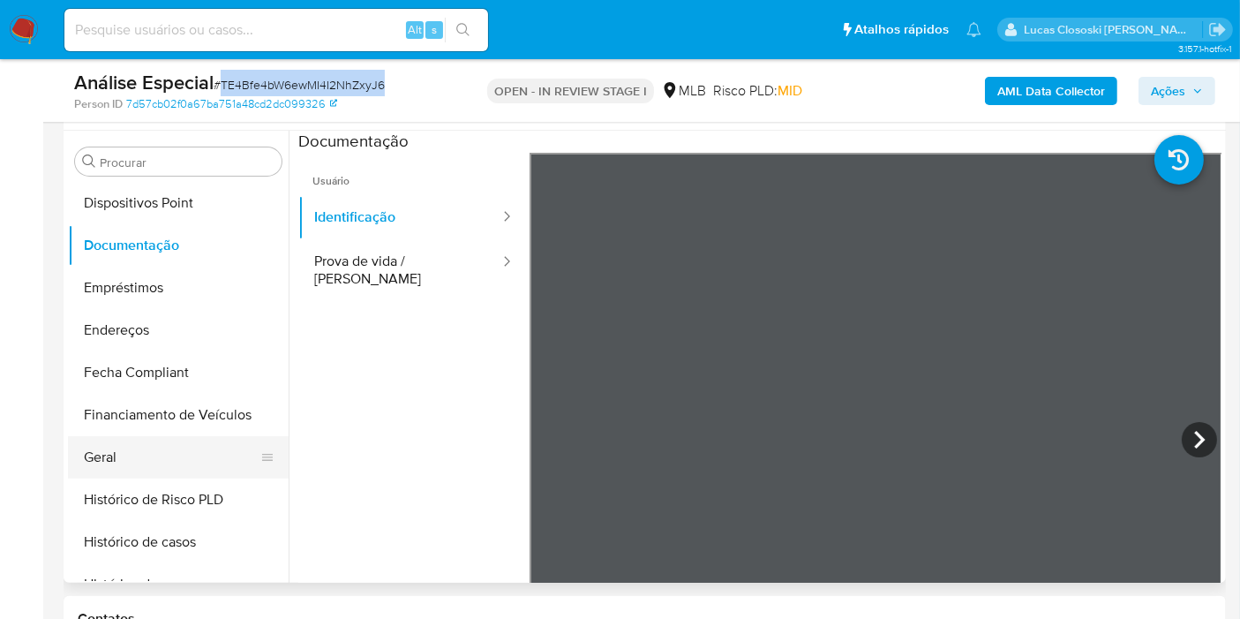
scroll to position [634, 0]
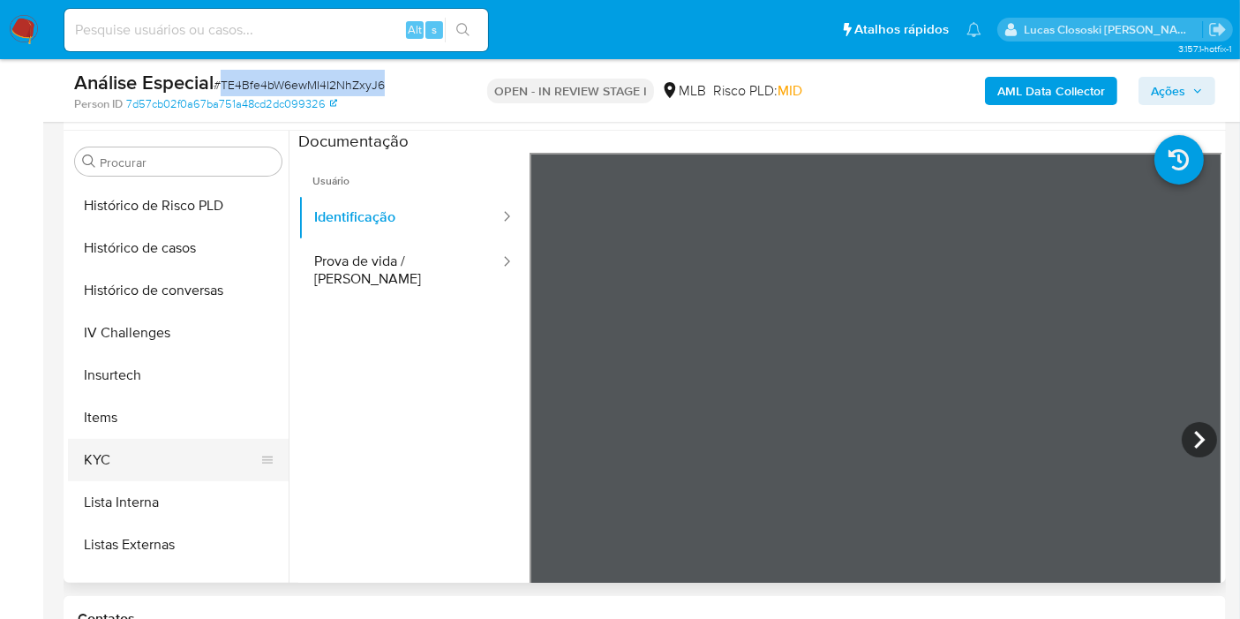
click at [136, 447] on button "KYC" at bounding box center [171, 460] width 207 height 42
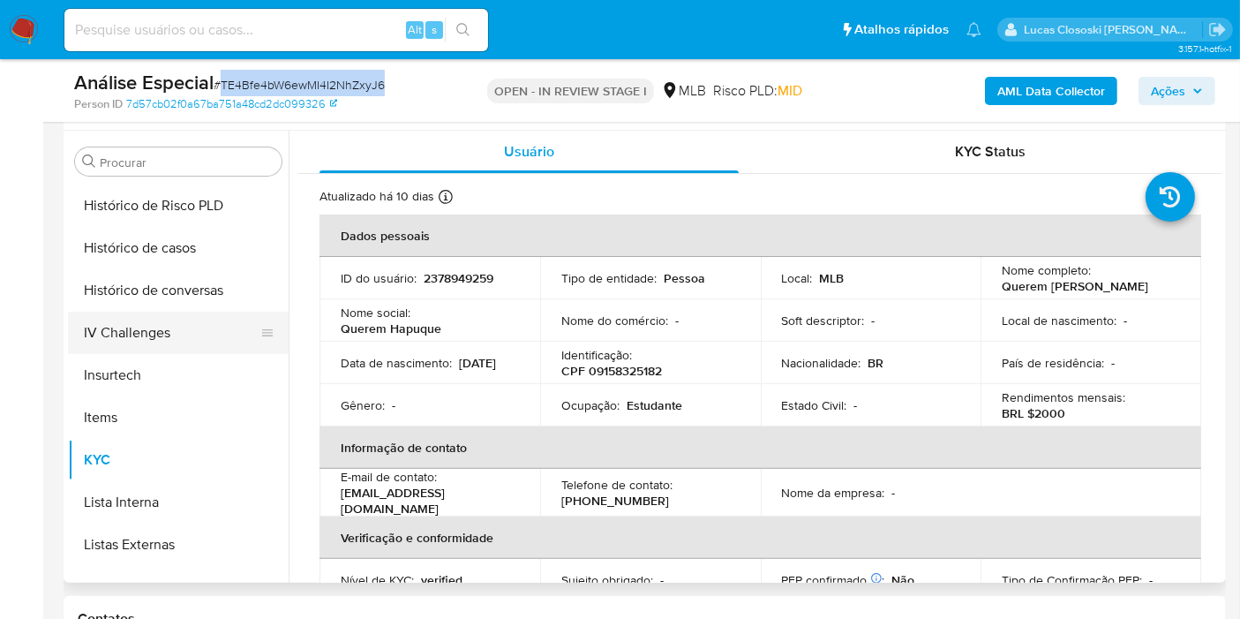
scroll to position [438, 0]
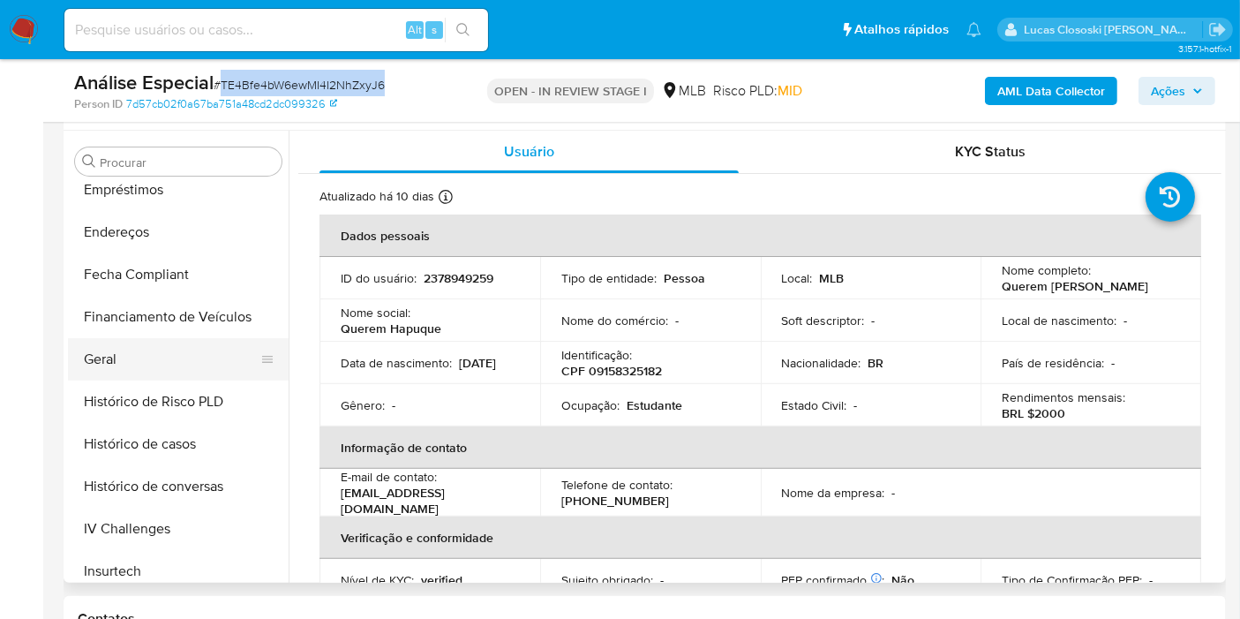
click at [121, 354] on button "Geral" at bounding box center [171, 359] width 207 height 42
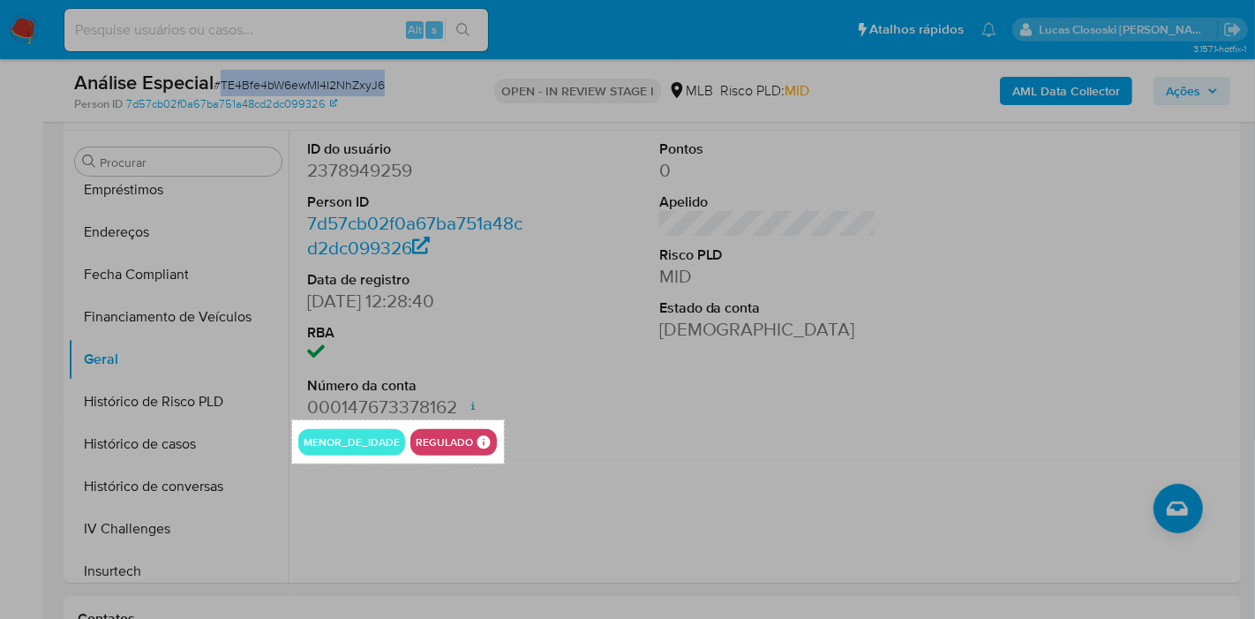
drag, startPoint x: 292, startPoint y: 419, endPoint x: 504, endPoint y: 462, distance: 216.2
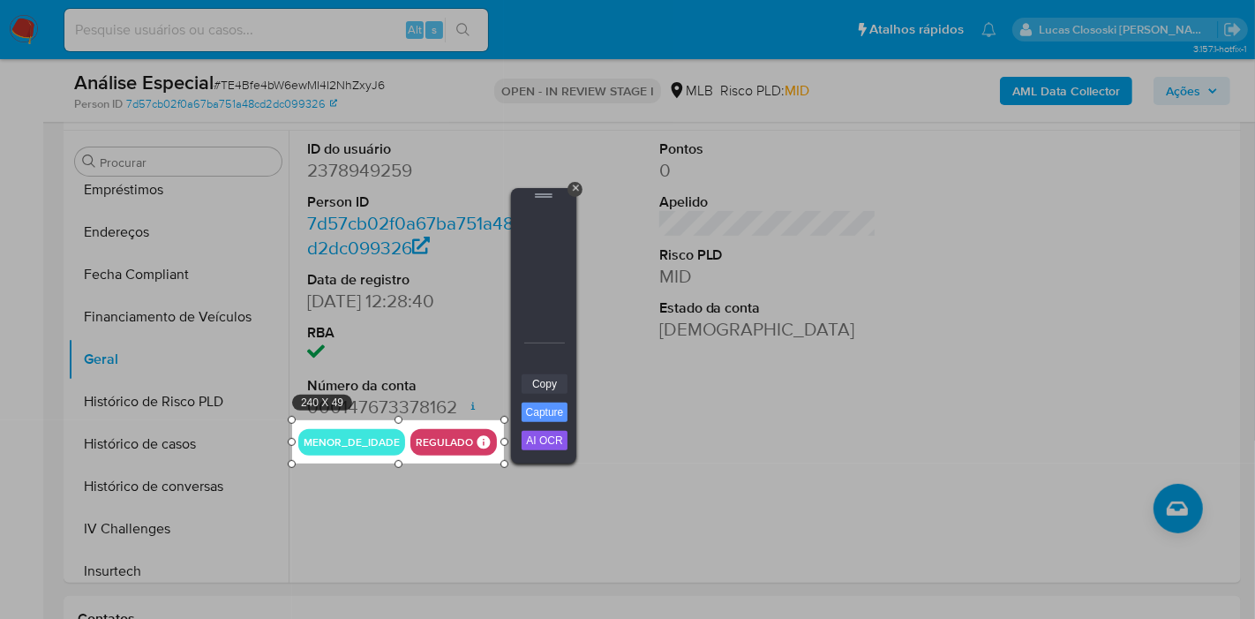
click at [537, 381] on link "Copy" at bounding box center [545, 383] width 46 height 19
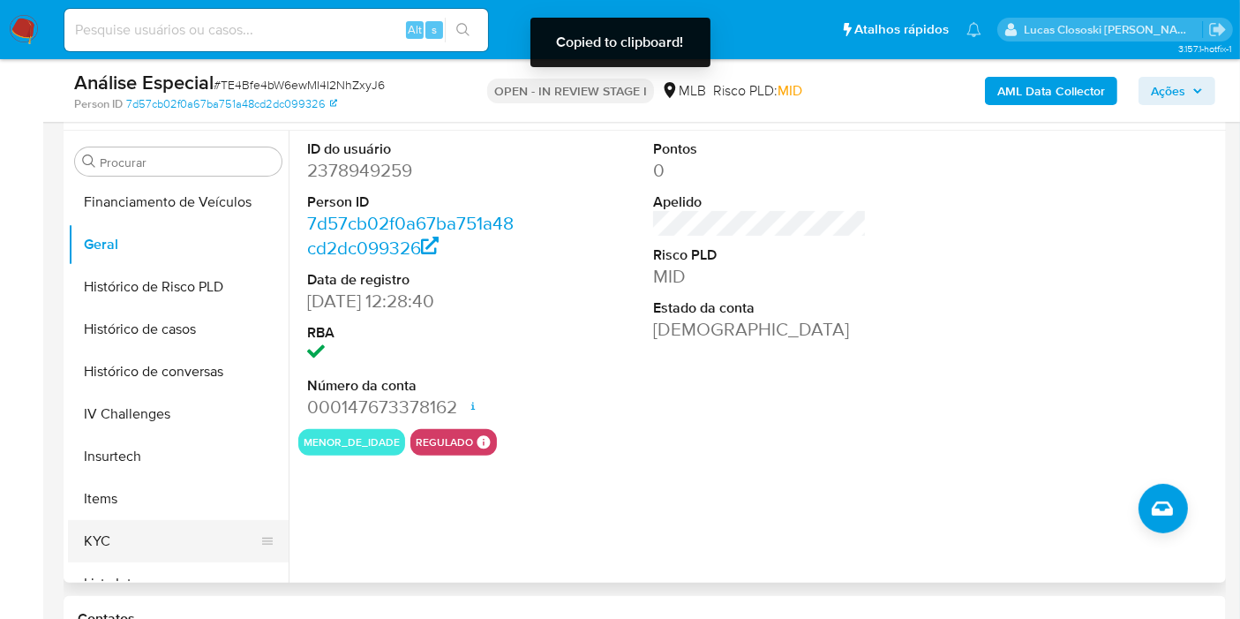
scroll to position [634, 0]
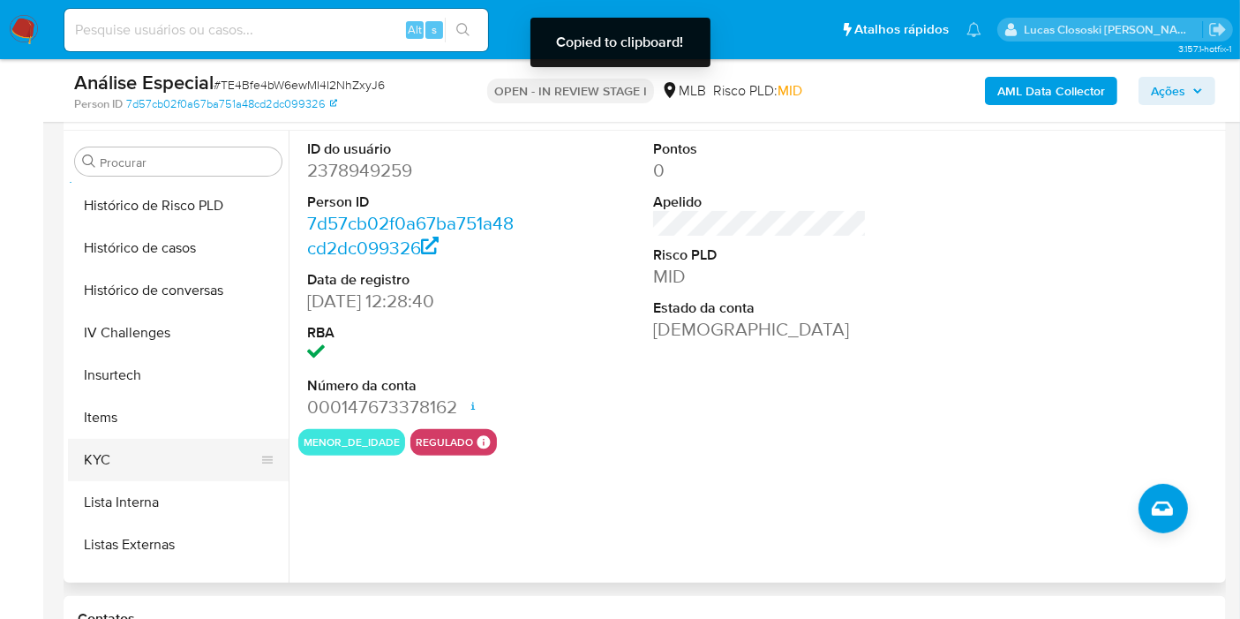
click at [124, 449] on button "KYC" at bounding box center [171, 460] width 207 height 42
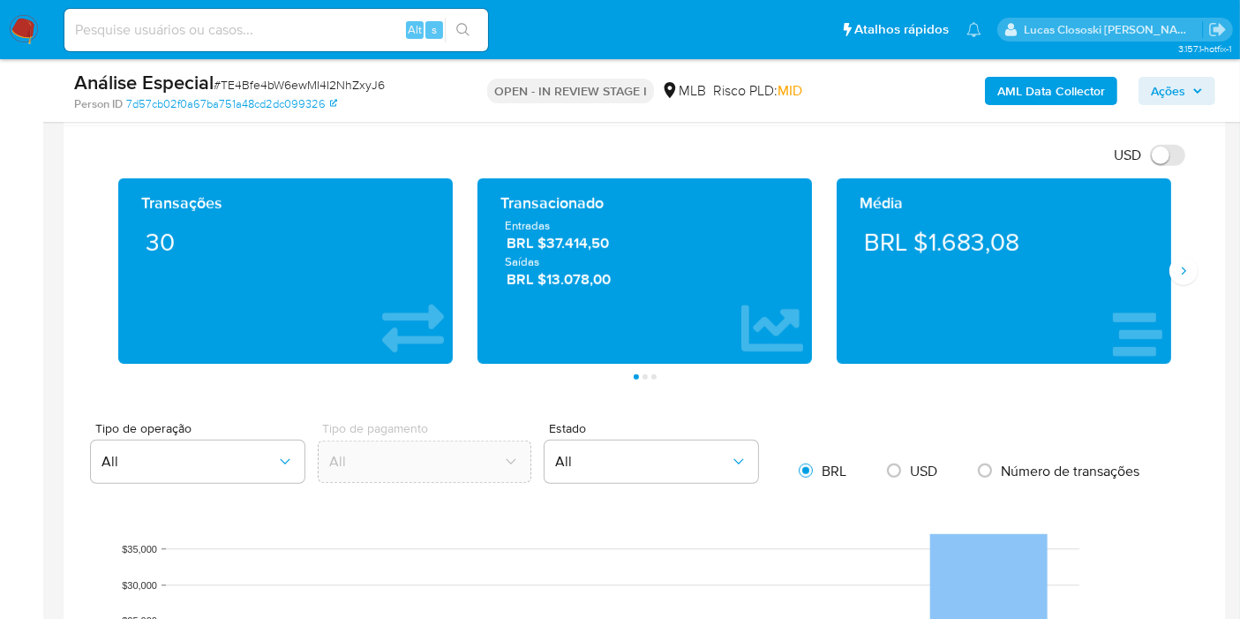
scroll to position [1144, 0]
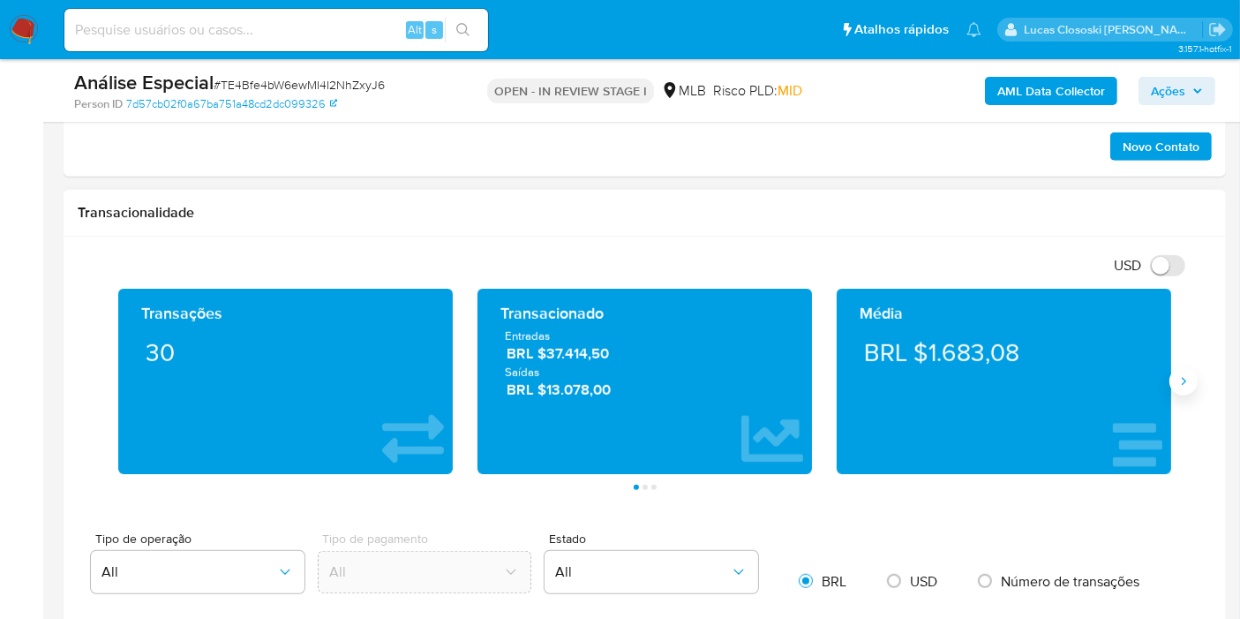
click at [1179, 387] on button "Siguiente" at bounding box center [1183, 381] width 28 height 28
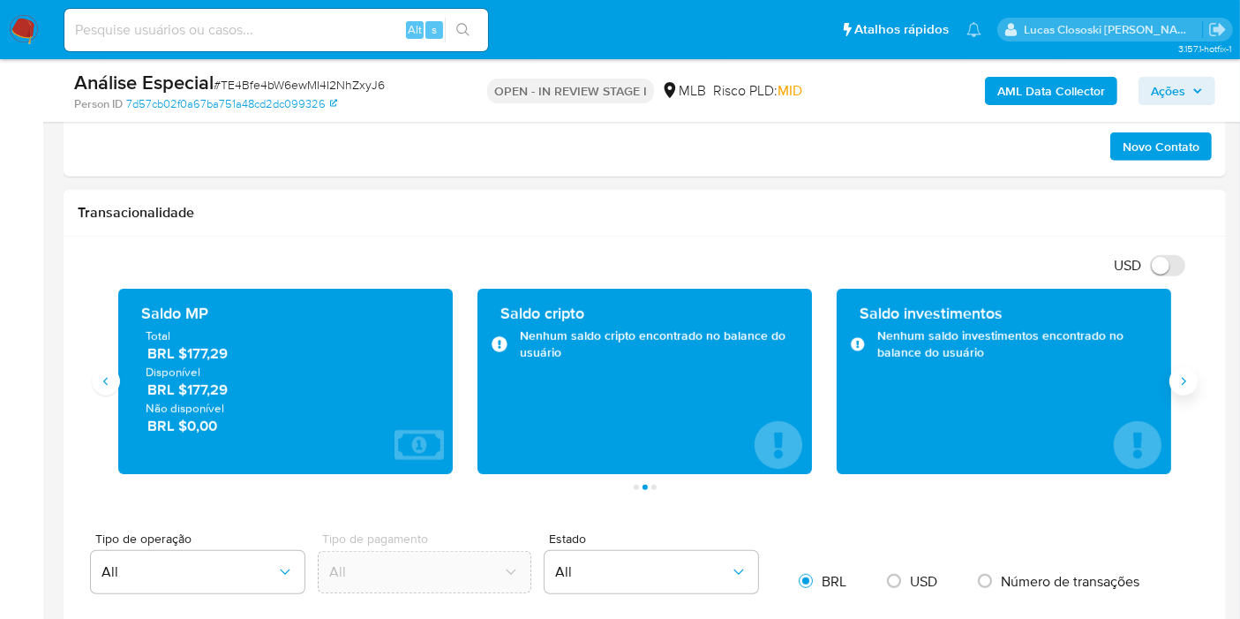
click at [1179, 387] on button "Siguiente" at bounding box center [1183, 381] width 28 height 28
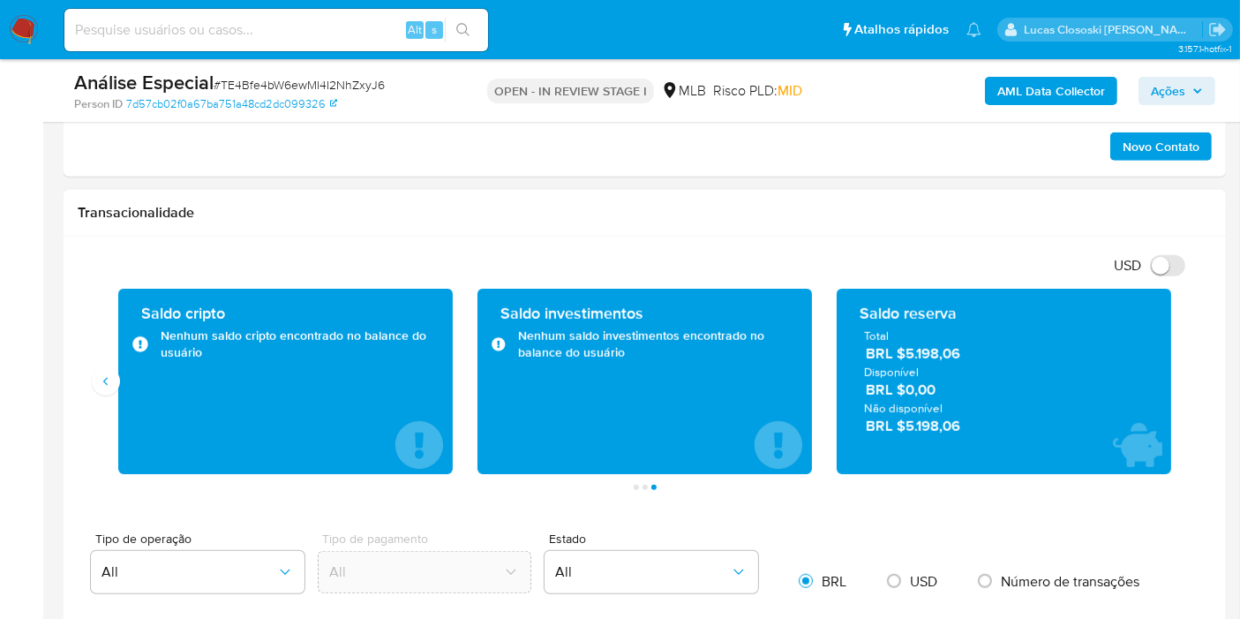
click at [1031, 364] on span "Disponível" at bounding box center [1004, 372] width 280 height 16
drag, startPoint x: 986, startPoint y: 361, endPoint x: 904, endPoint y: 359, distance: 82.1
click at [904, 359] on div "Total BRL $5.198,06 Disponível BRL $0,00 Não disponível BRL $5.198,06" at bounding box center [1004, 381] width 306 height 108
click at [991, 357] on span "BRL $5.198,06" at bounding box center [1005, 354] width 278 height 20
drag, startPoint x: 982, startPoint y: 357, endPoint x: 907, endPoint y: 358, distance: 75.0
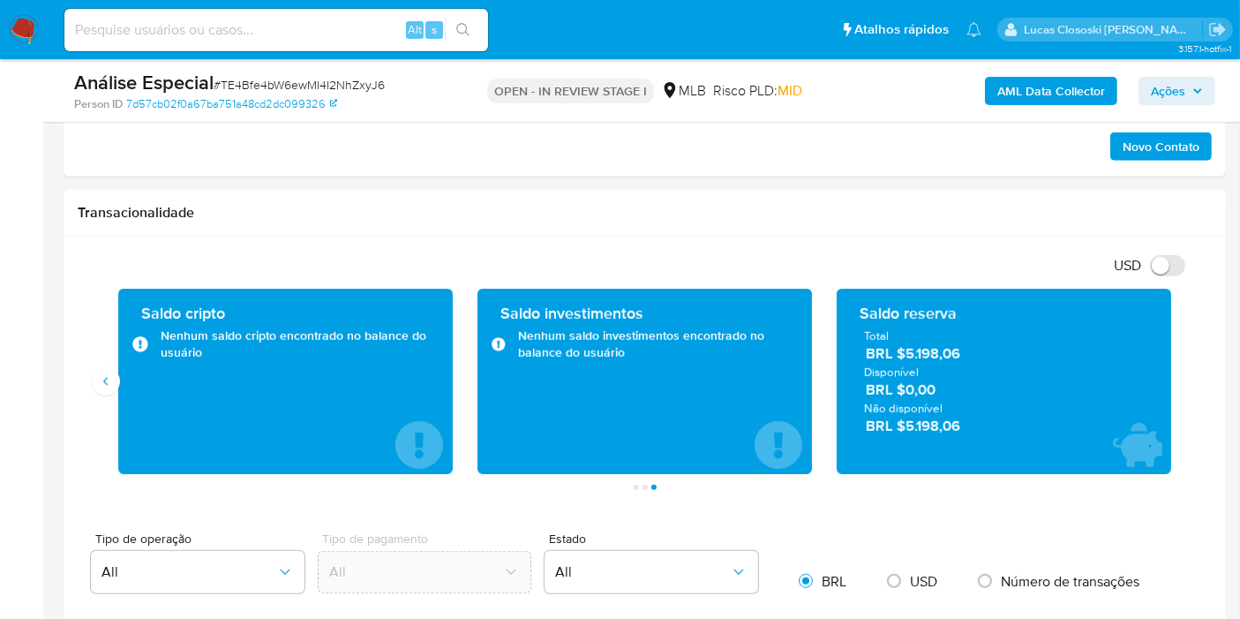
click at [907, 358] on span "BRL $5.198,06" at bounding box center [1005, 354] width 278 height 20
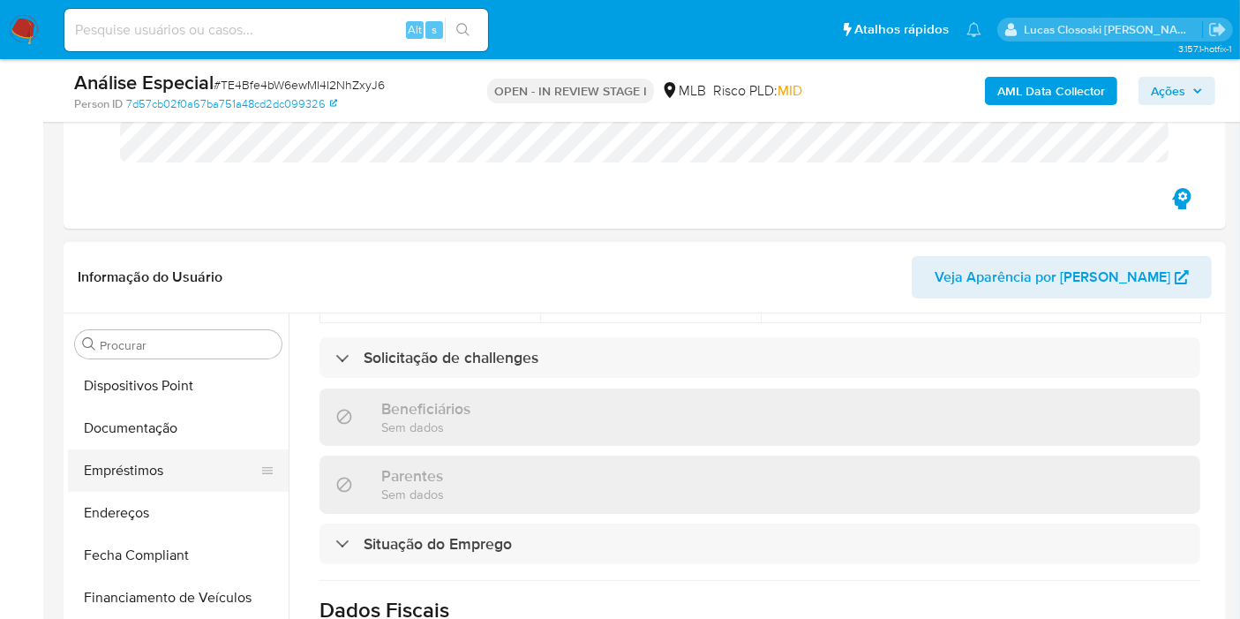
scroll to position [359, 0]
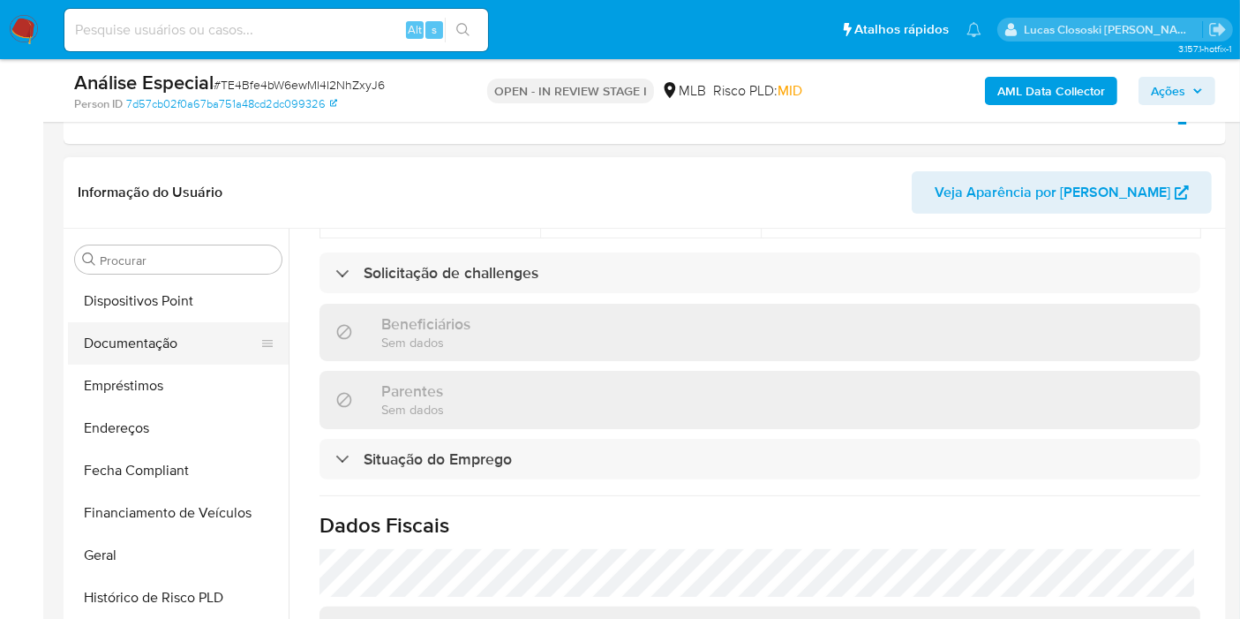
click at [189, 349] on button "Documentação" at bounding box center [171, 343] width 207 height 42
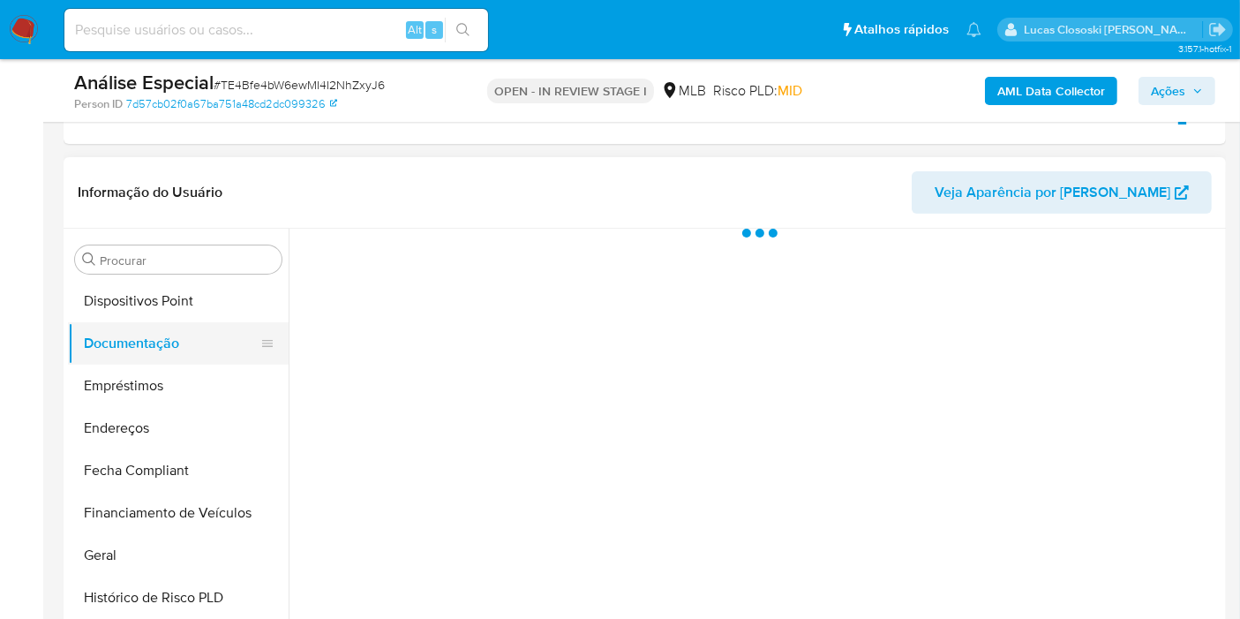
scroll to position [0, 0]
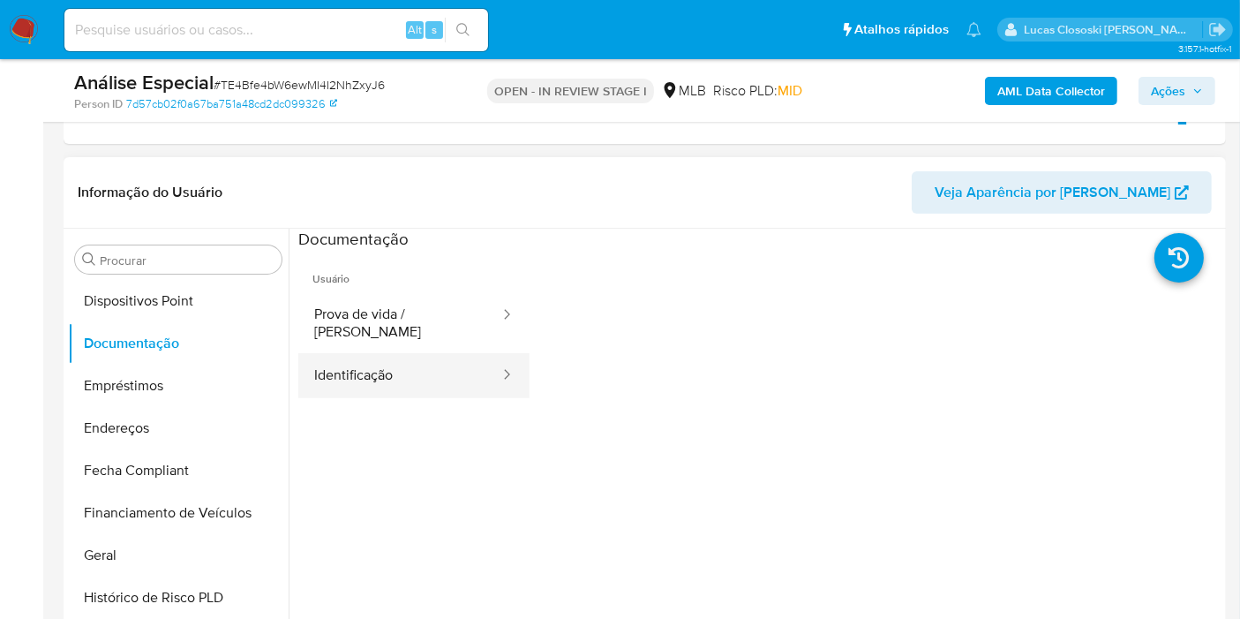
click at [393, 373] on button "Identificação" at bounding box center [399, 375] width 203 height 45
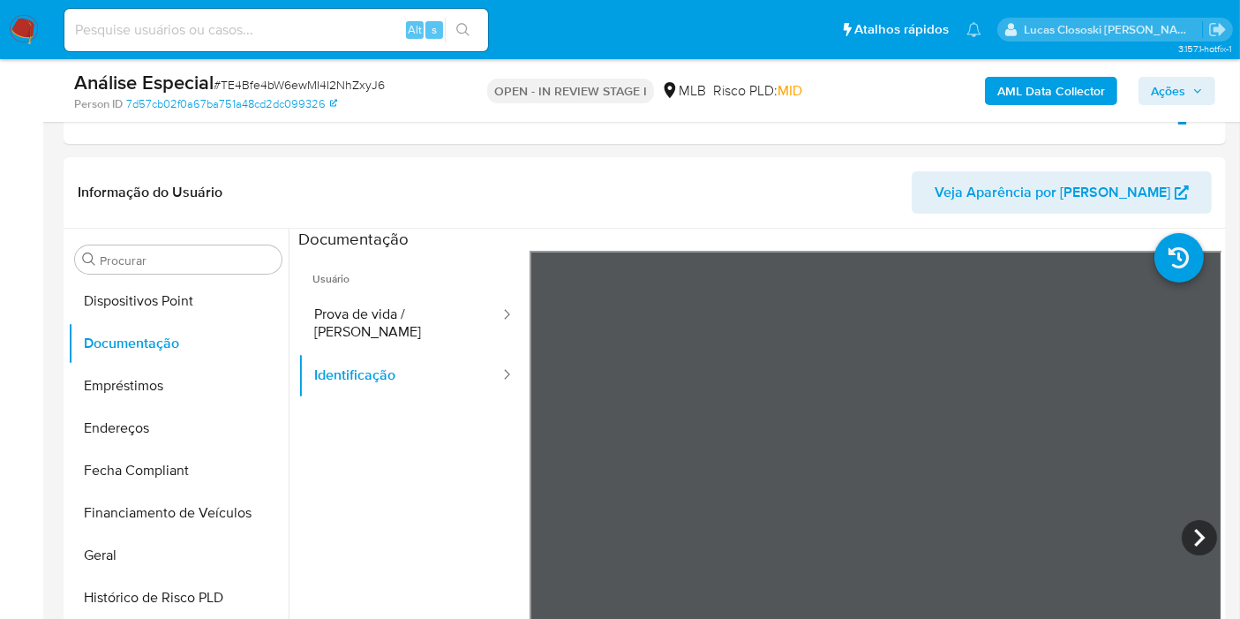
click at [1158, 96] on span "Ações" at bounding box center [1168, 91] width 34 height 28
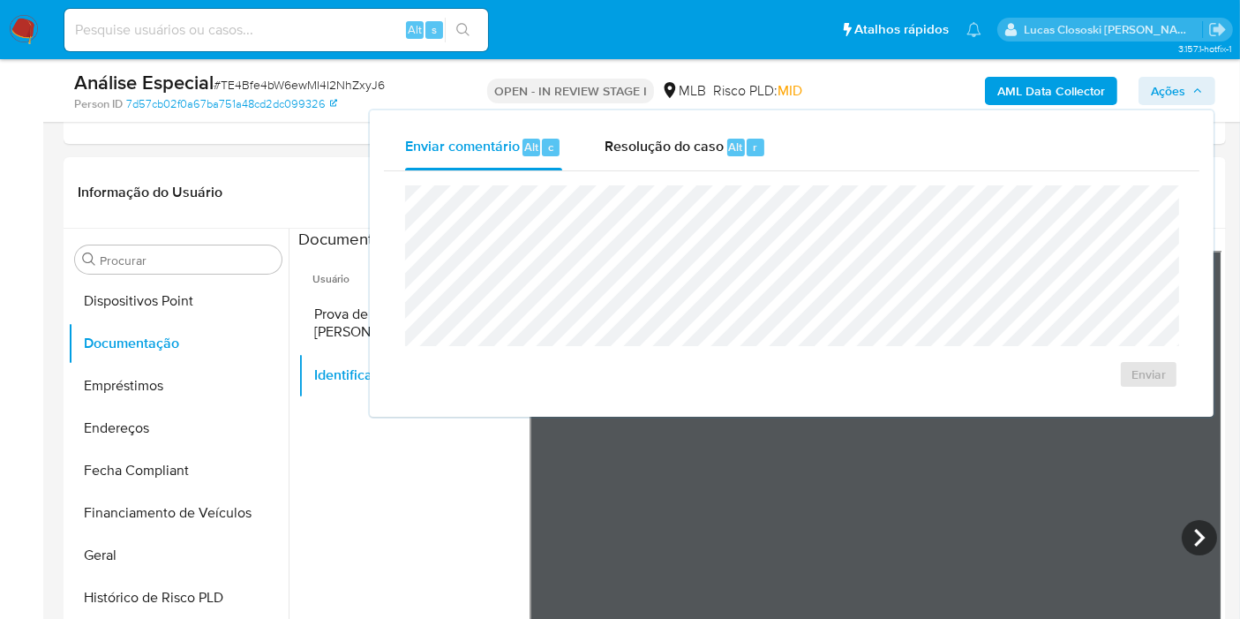
drag, startPoint x: 693, startPoint y: 147, endPoint x: 692, endPoint y: 172, distance: 24.7
click at [693, 147] on span "Resolução do caso" at bounding box center [664, 146] width 119 height 20
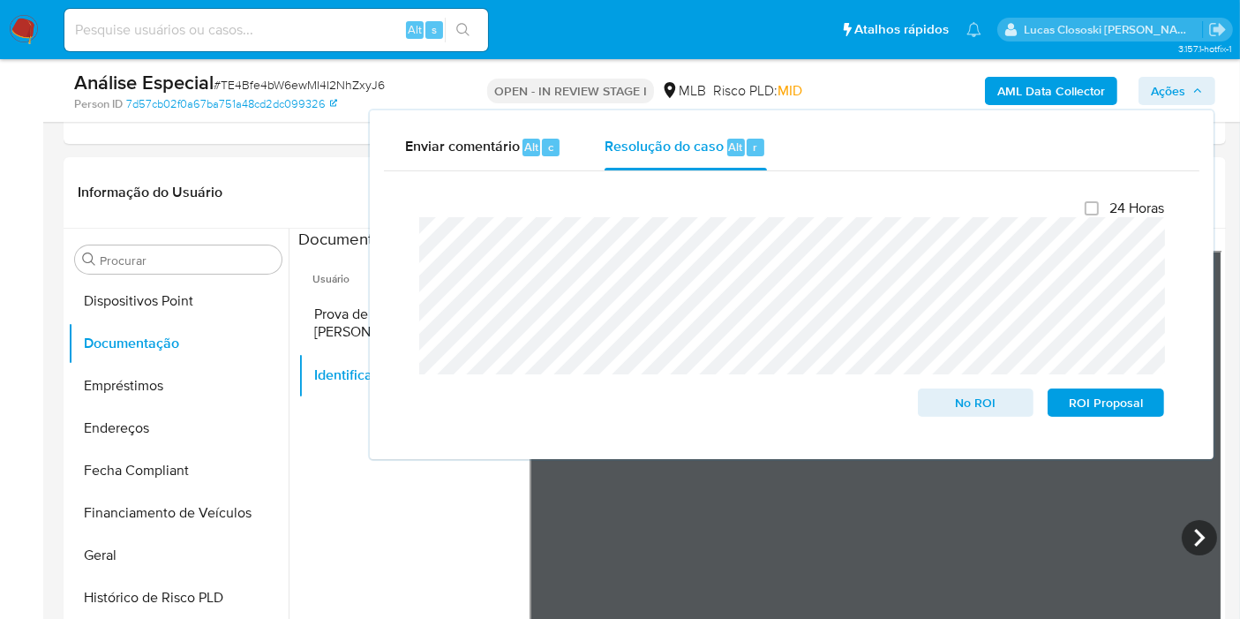
click at [1168, 94] on span "Ações" at bounding box center [1168, 91] width 34 height 28
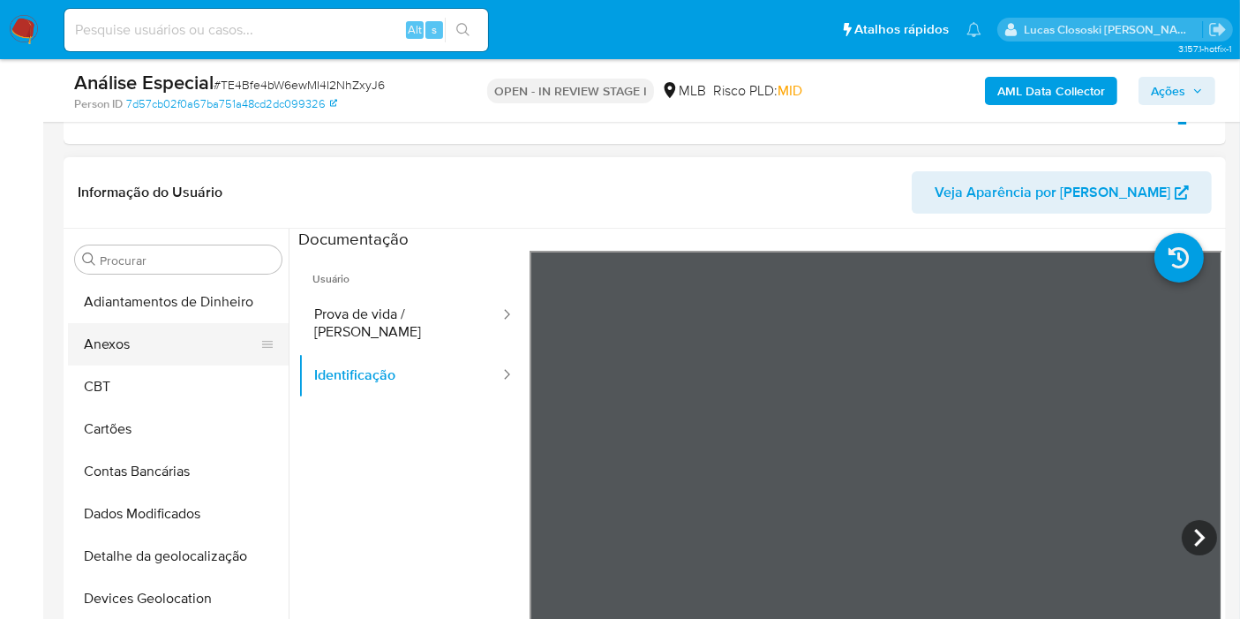
drag, startPoint x: 116, startPoint y: 362, endPoint x: 115, endPoint y: 346, distance: 16.0
click at [116, 362] on button "Anexos" at bounding box center [171, 344] width 207 height 42
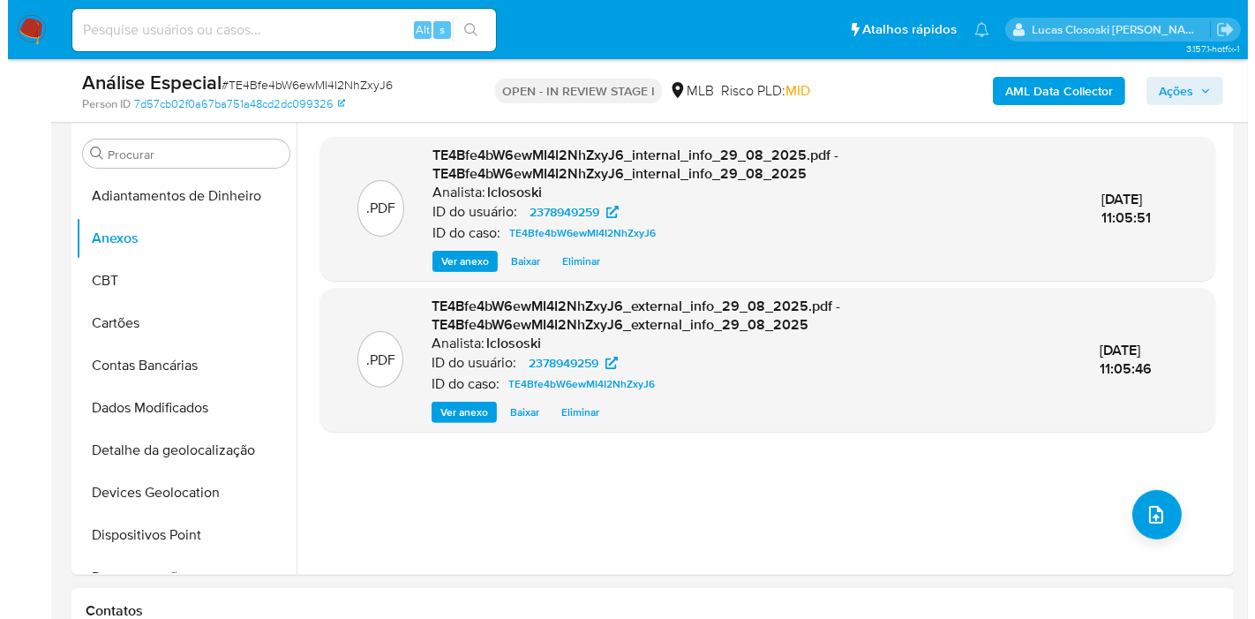
scroll to position [555, 0]
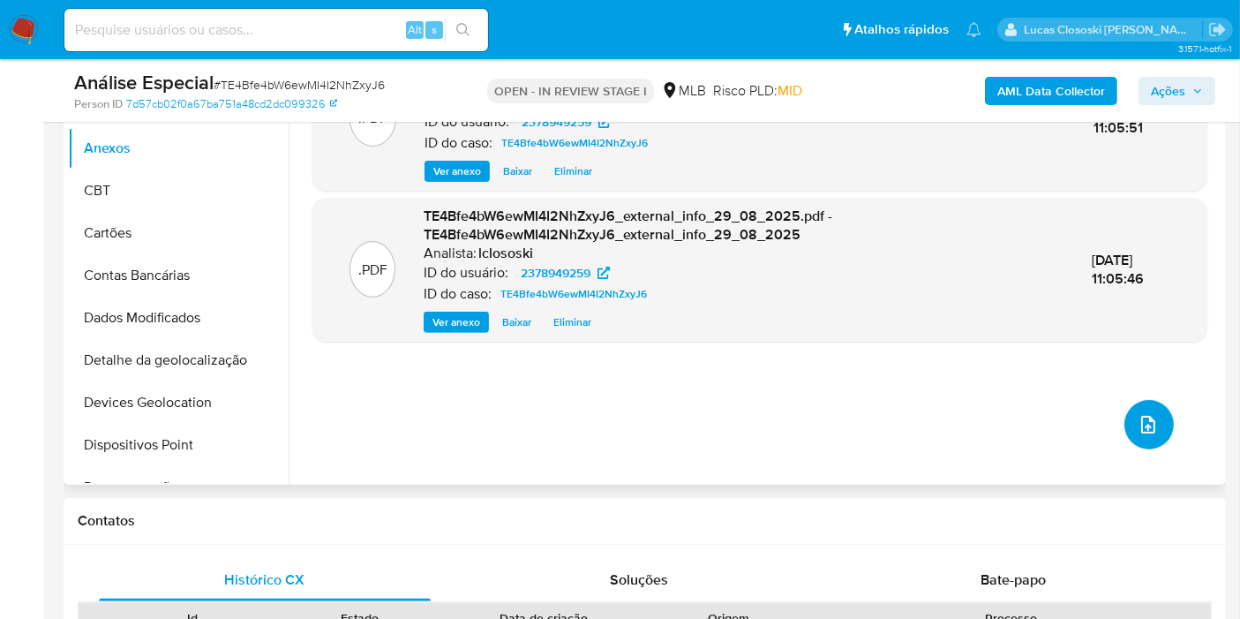
click at [1152, 428] on button "upload-file" at bounding box center [1148, 424] width 49 height 49
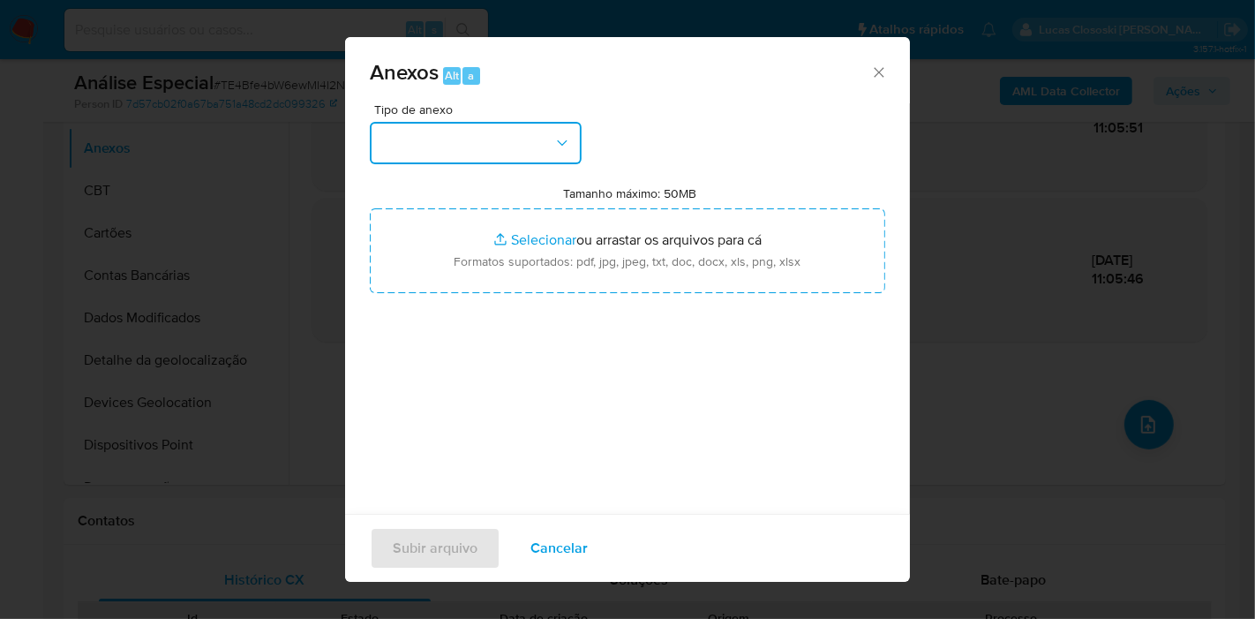
click at [418, 151] on button "button" at bounding box center [476, 143] width 212 height 42
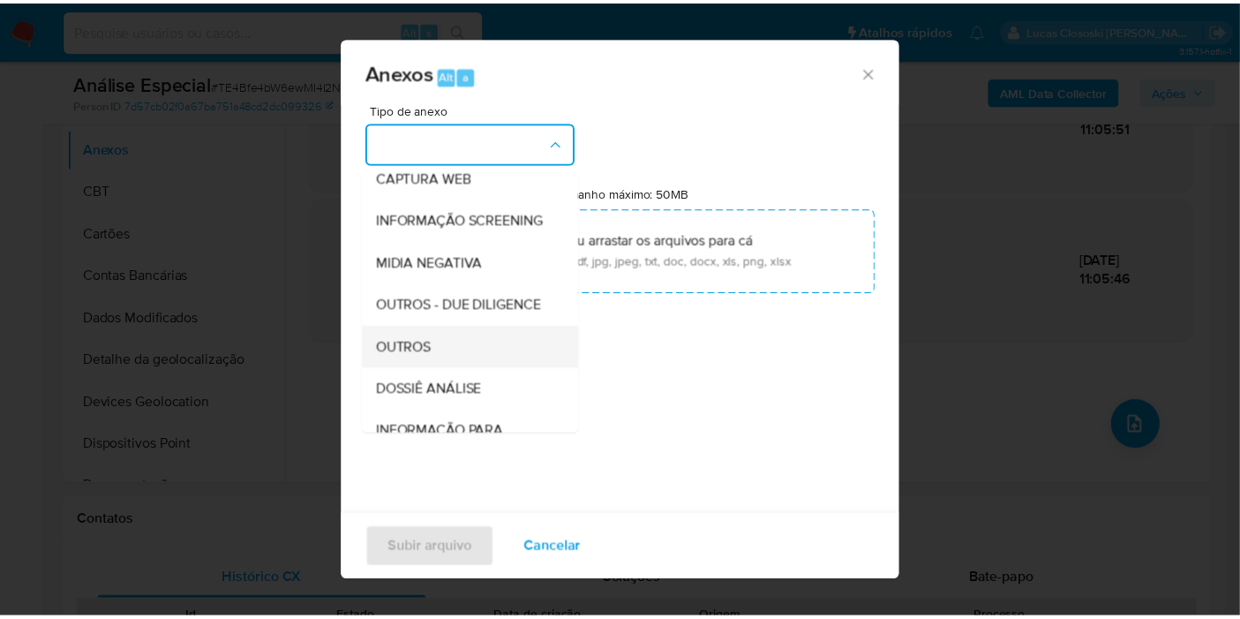
scroll to position [196, 0]
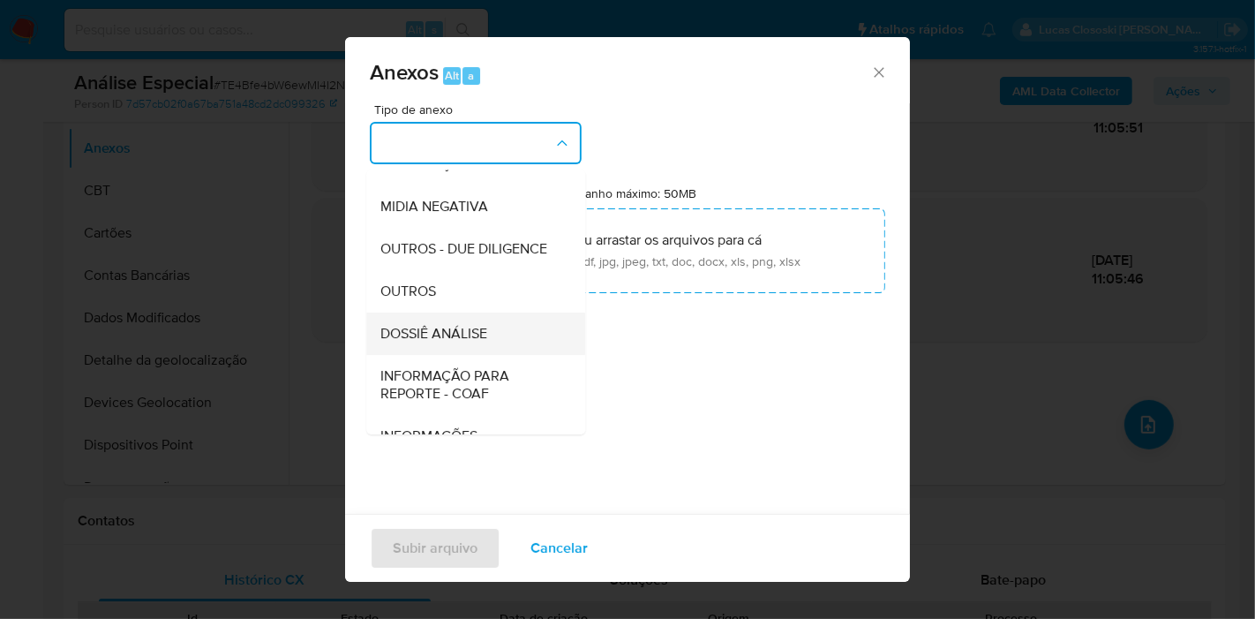
click at [489, 354] on div "DOSSIÊ ANÁLISE" at bounding box center [470, 333] width 180 height 42
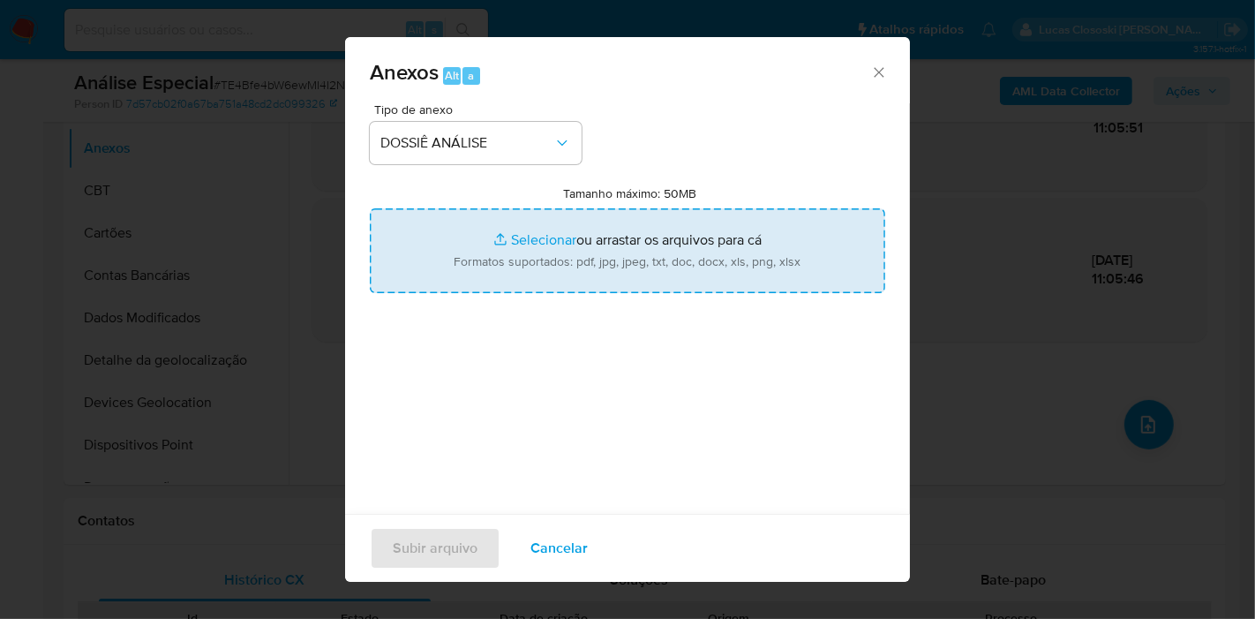
click at [507, 282] on input "Tamanho máximo: 50MB Selecionar arquivos" at bounding box center [627, 250] width 515 height 85
type input "C:\fakepath\SAR - XXXX - CPF 09158325182 - QUEREM HAPUQUE CARDOSO RIBEIRO.pdf"
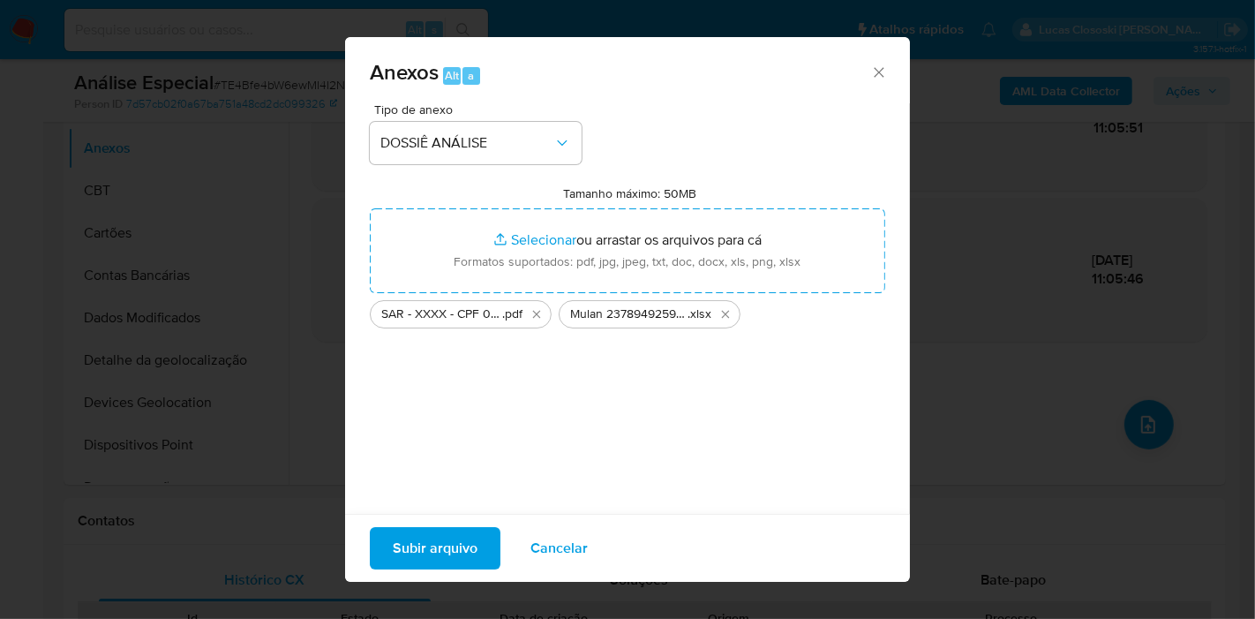
click at [393, 530] on span "Subir arquivo" at bounding box center [435, 548] width 85 height 39
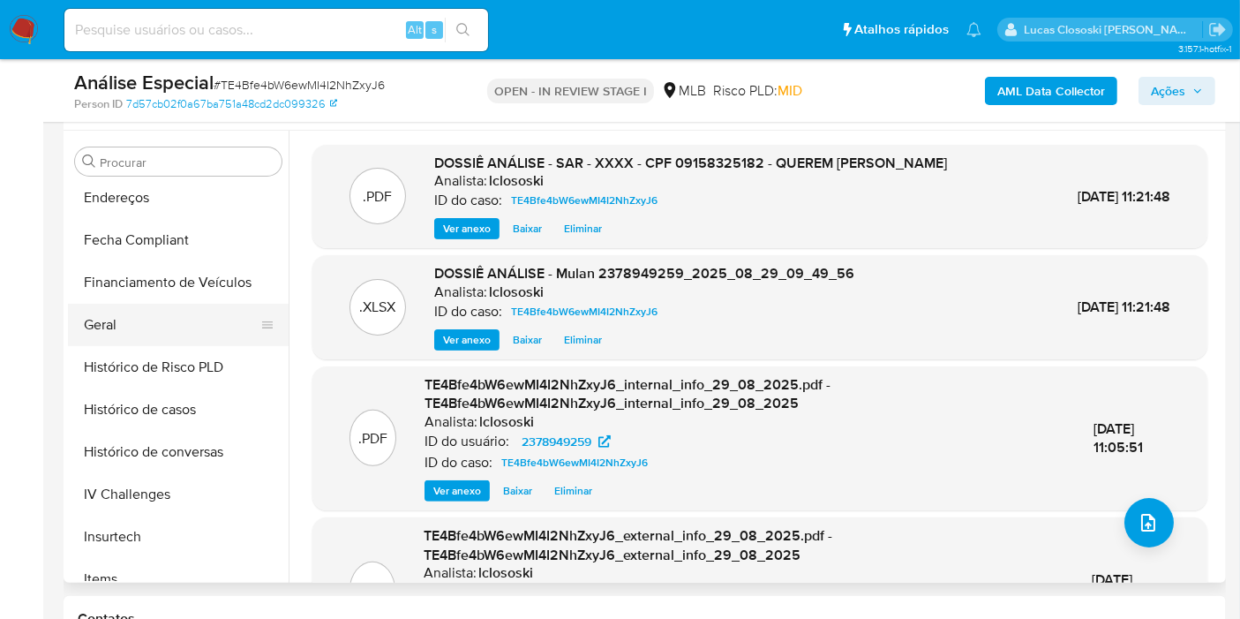
scroll to position [588, 0]
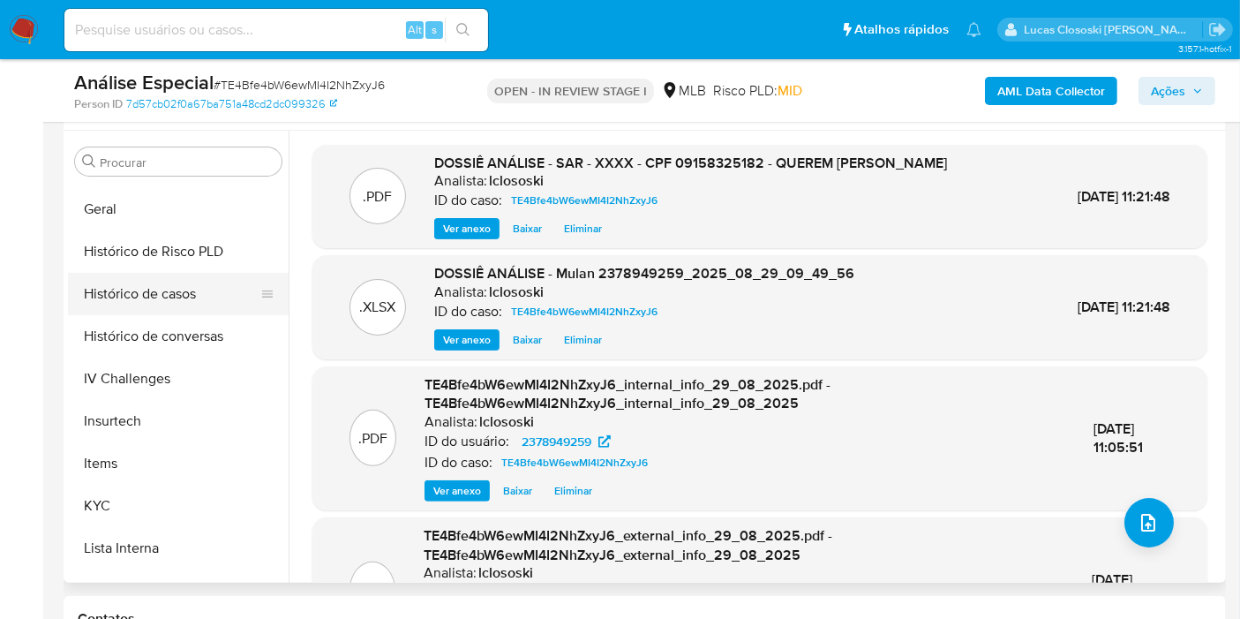
click at [177, 304] on button "Histórico de casos" at bounding box center [171, 294] width 207 height 42
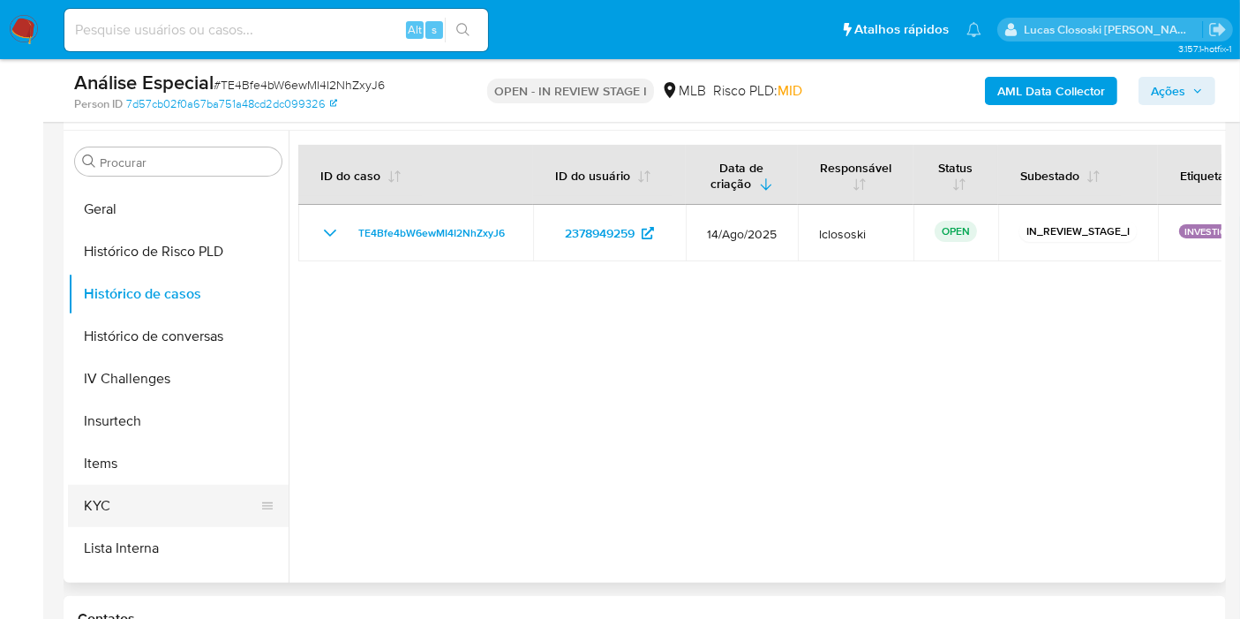
click at [138, 492] on button "KYC" at bounding box center [171, 506] width 207 height 42
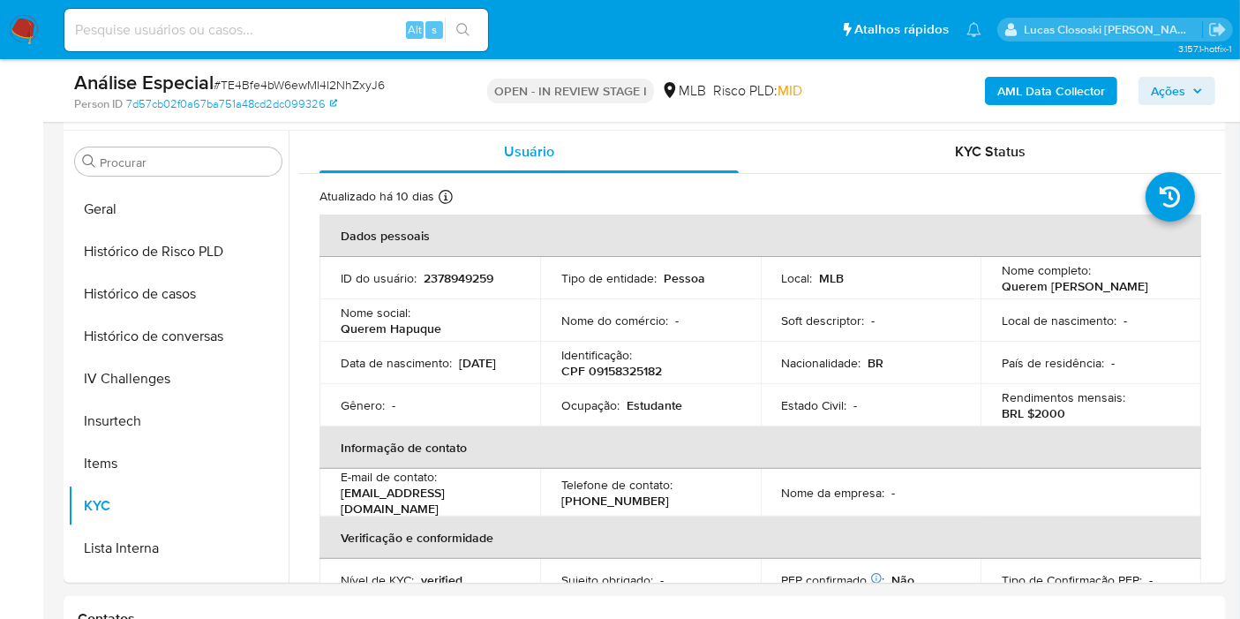
click at [1174, 95] on span "Ações" at bounding box center [1168, 91] width 34 height 28
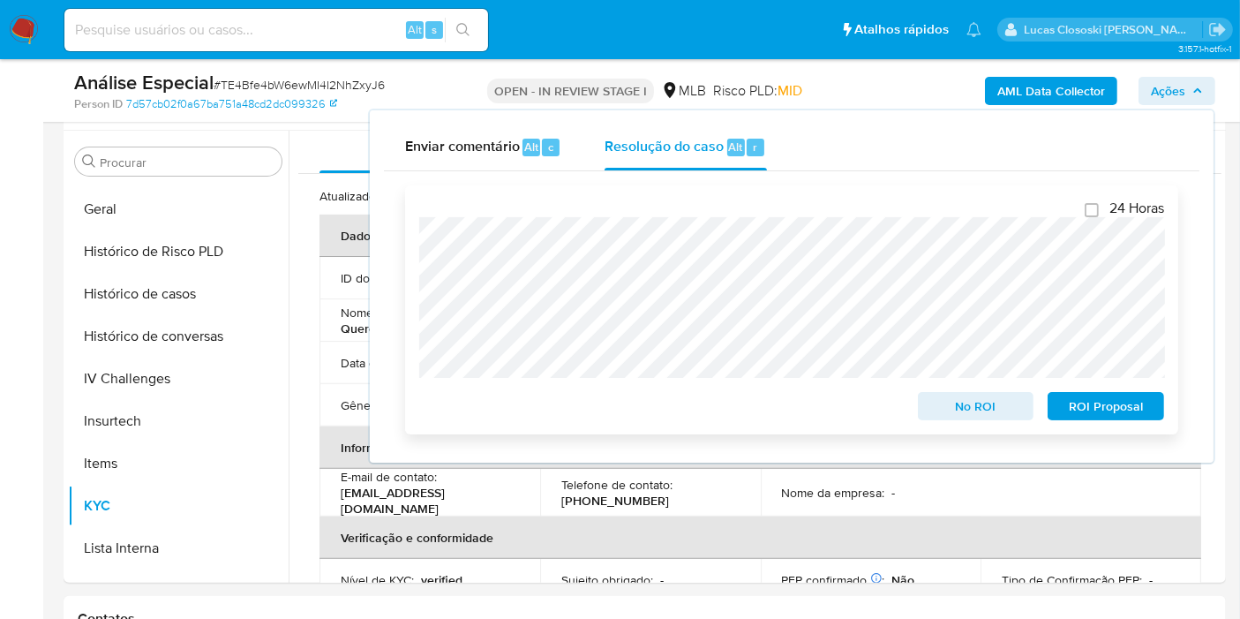
click at [1091, 392] on div "ROI Proposal" at bounding box center [1103, 402] width 124 height 35
click at [1097, 405] on span "ROI Proposal" at bounding box center [1106, 406] width 92 height 25
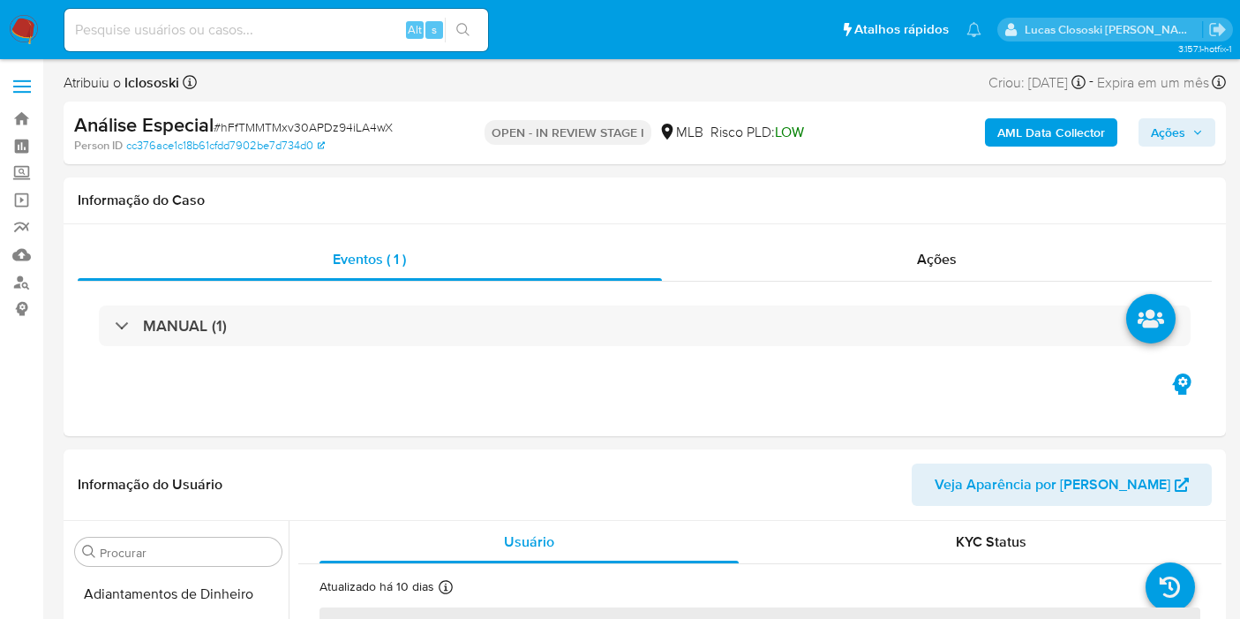
select select "10"
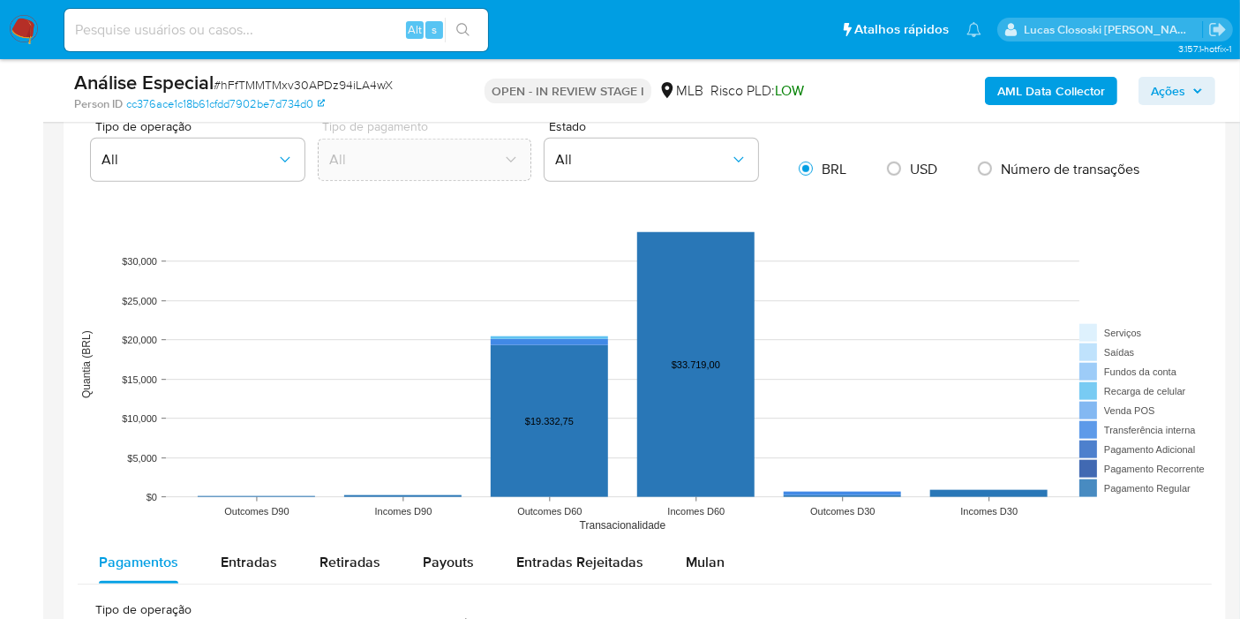
scroll to position [1470, 0]
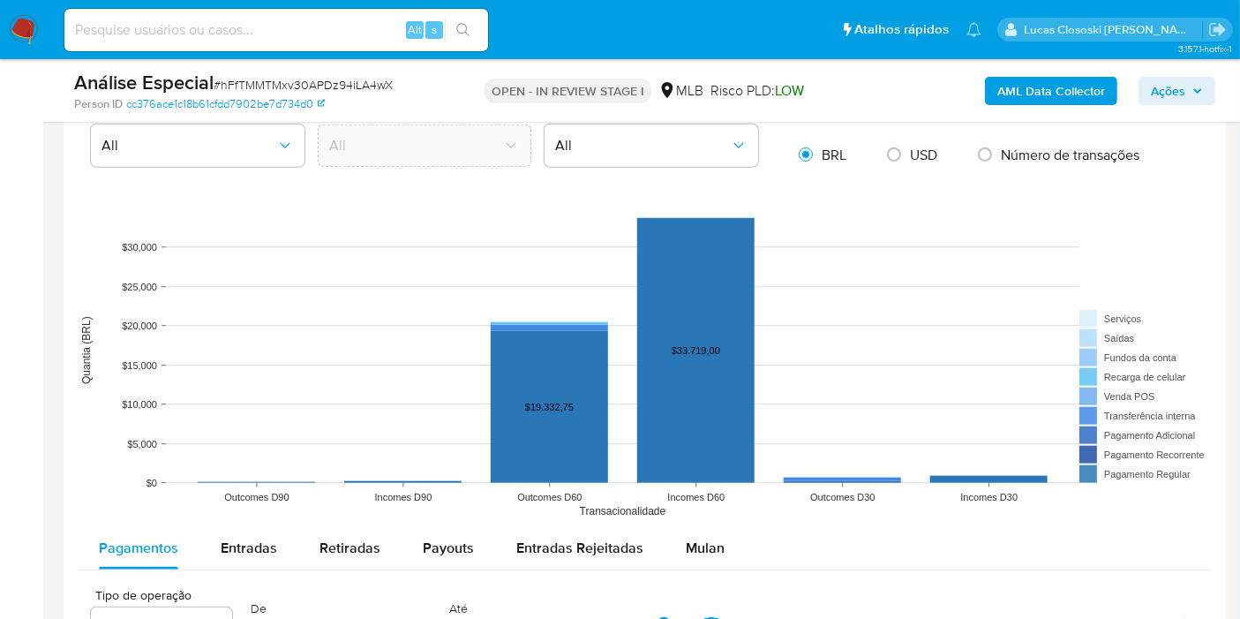
click at [691, 545] on span "Mulan" at bounding box center [705, 547] width 39 height 20
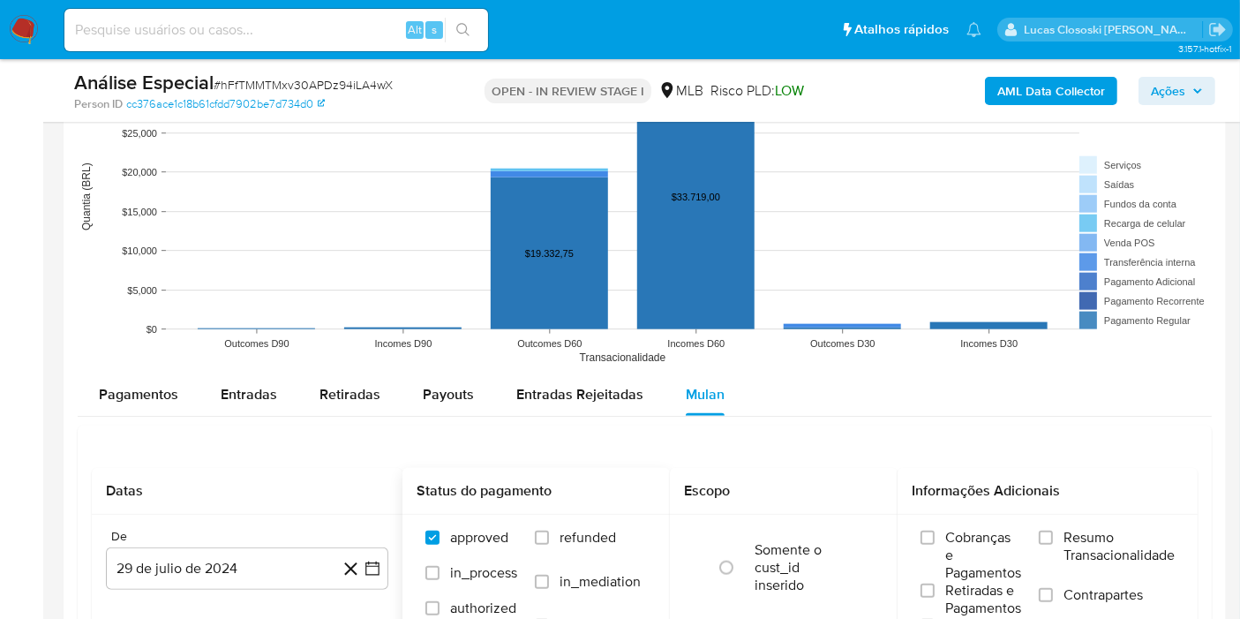
scroll to position [1863, 0]
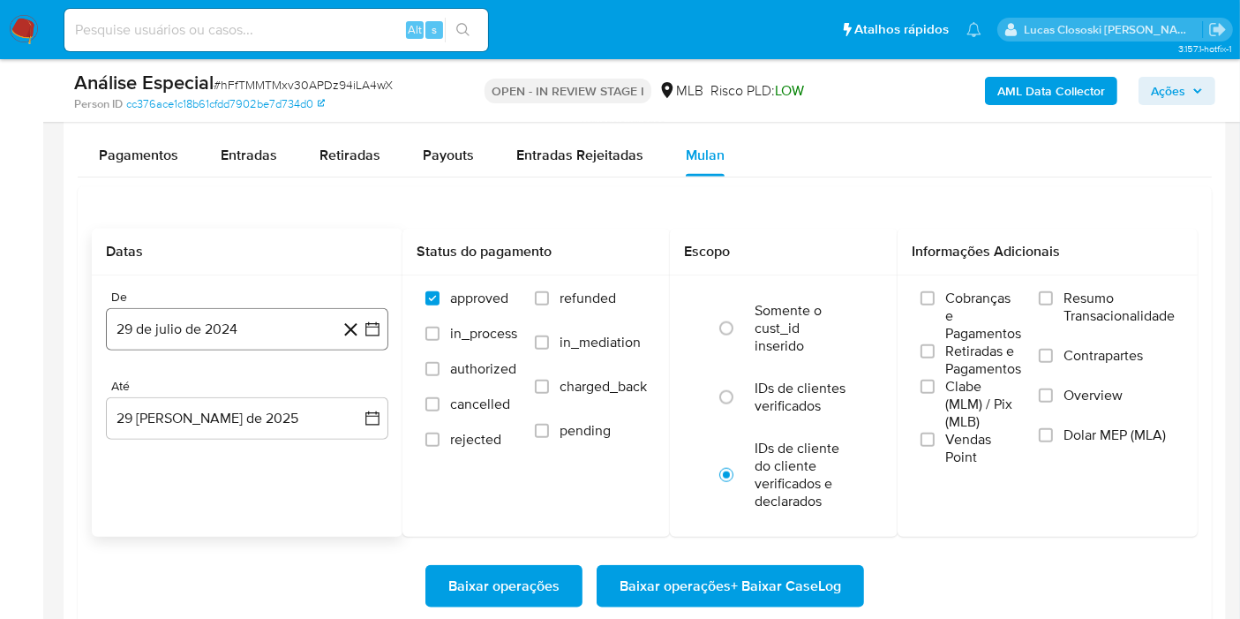
click at [364, 326] on icon "button" at bounding box center [373, 329] width 18 height 18
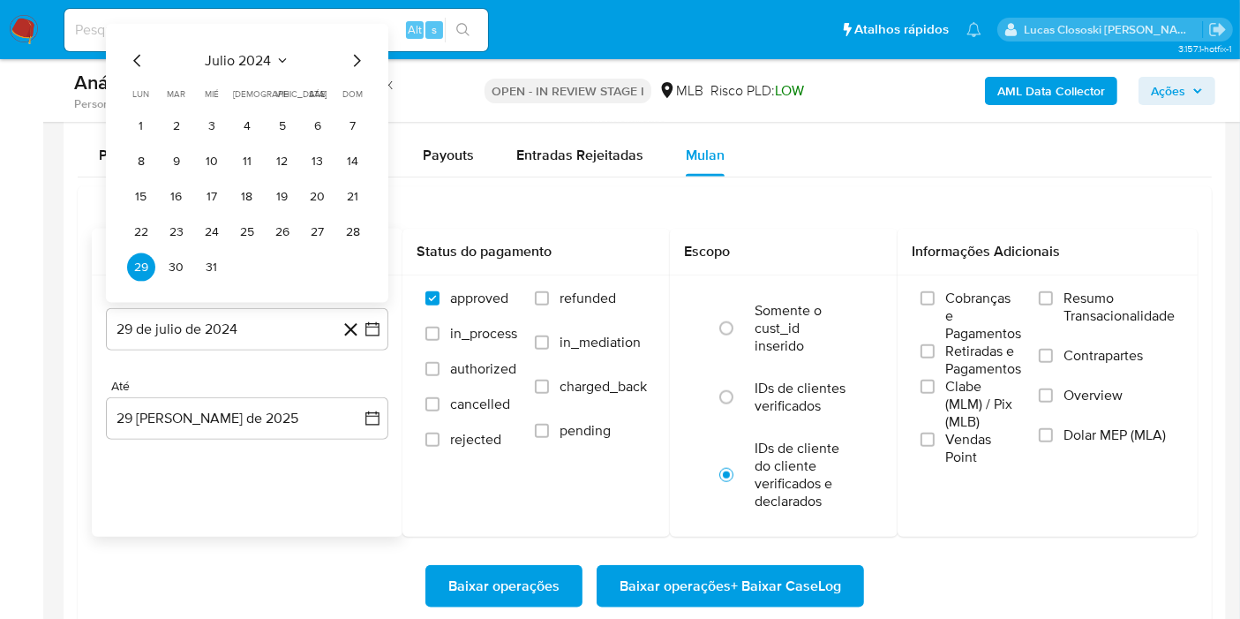
click at [259, 52] on span "julio 2024" at bounding box center [239, 61] width 66 height 18
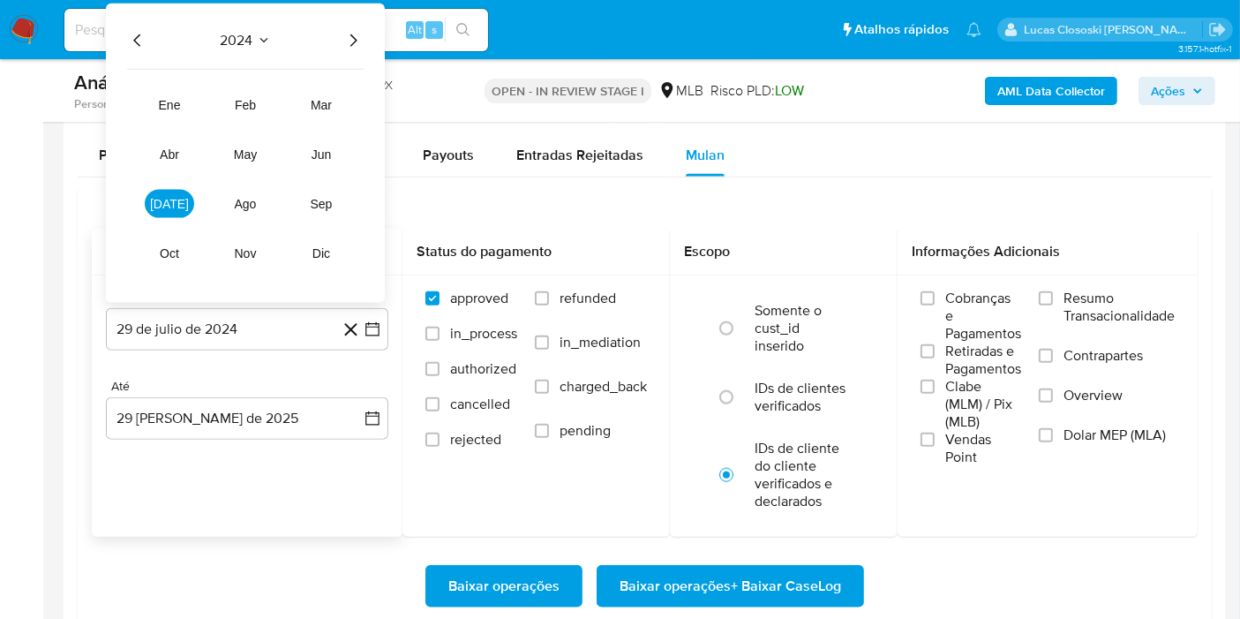
click at [347, 40] on icon "Año siguiente" at bounding box center [352, 40] width 21 height 21
click at [166, 201] on span "[DATE]" at bounding box center [169, 204] width 39 height 14
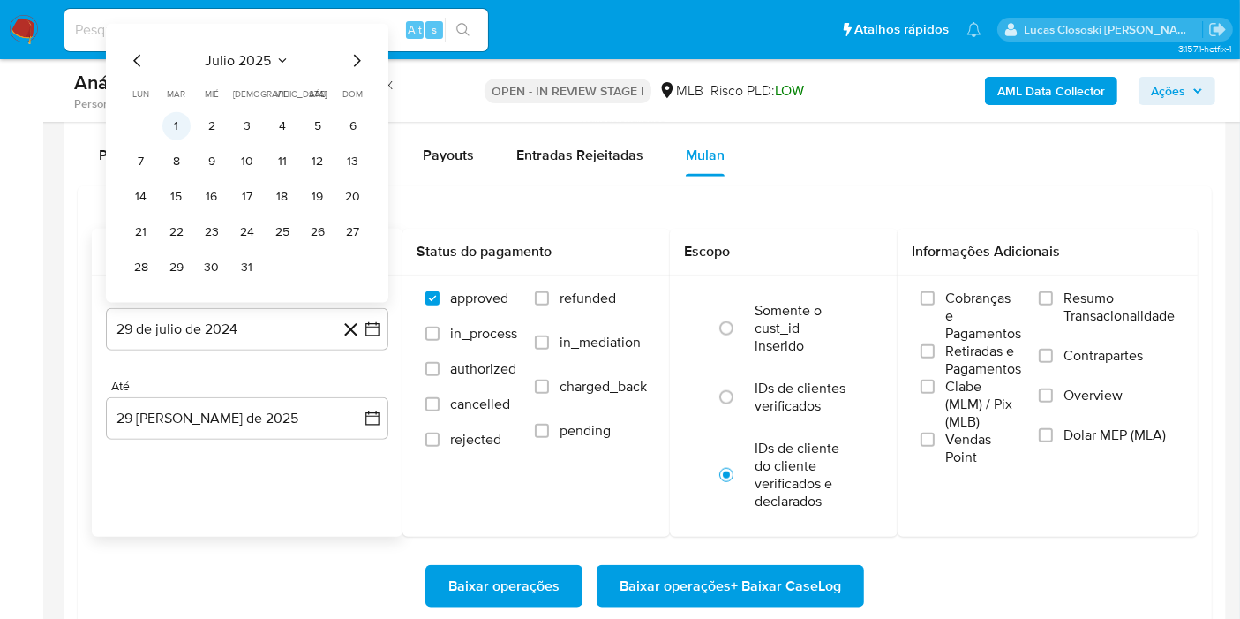
click at [171, 121] on button "1" at bounding box center [176, 126] width 28 height 28
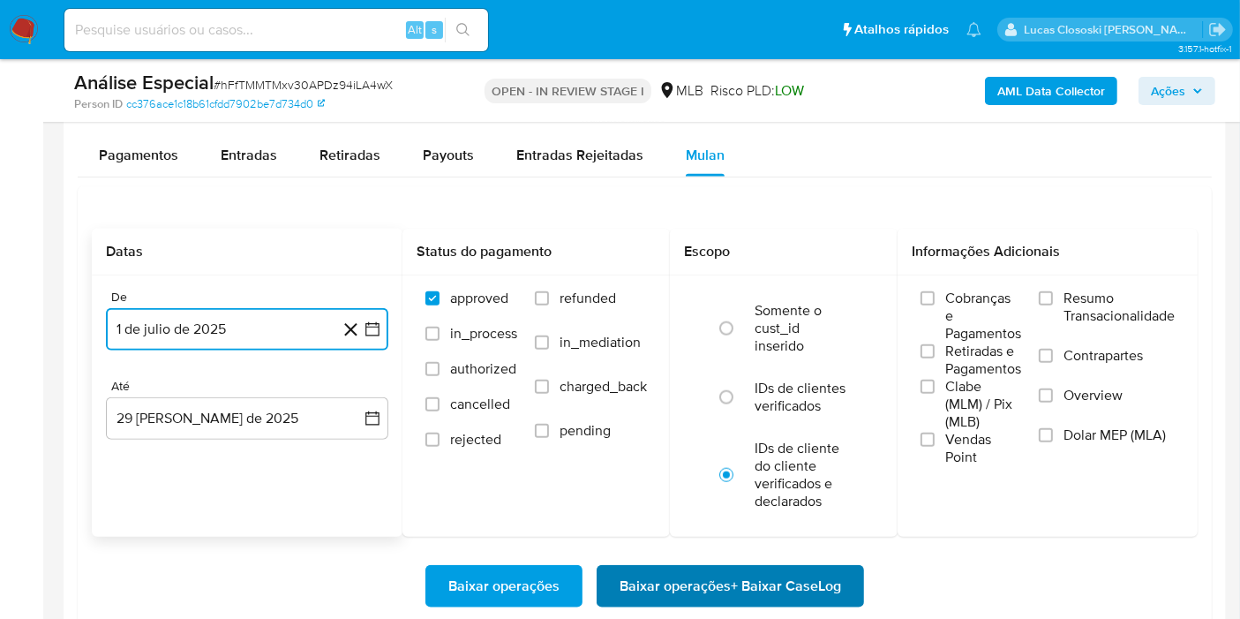
click at [719, 572] on span "Baixar operações + Baixar CaseLog" at bounding box center [731, 586] width 222 height 39
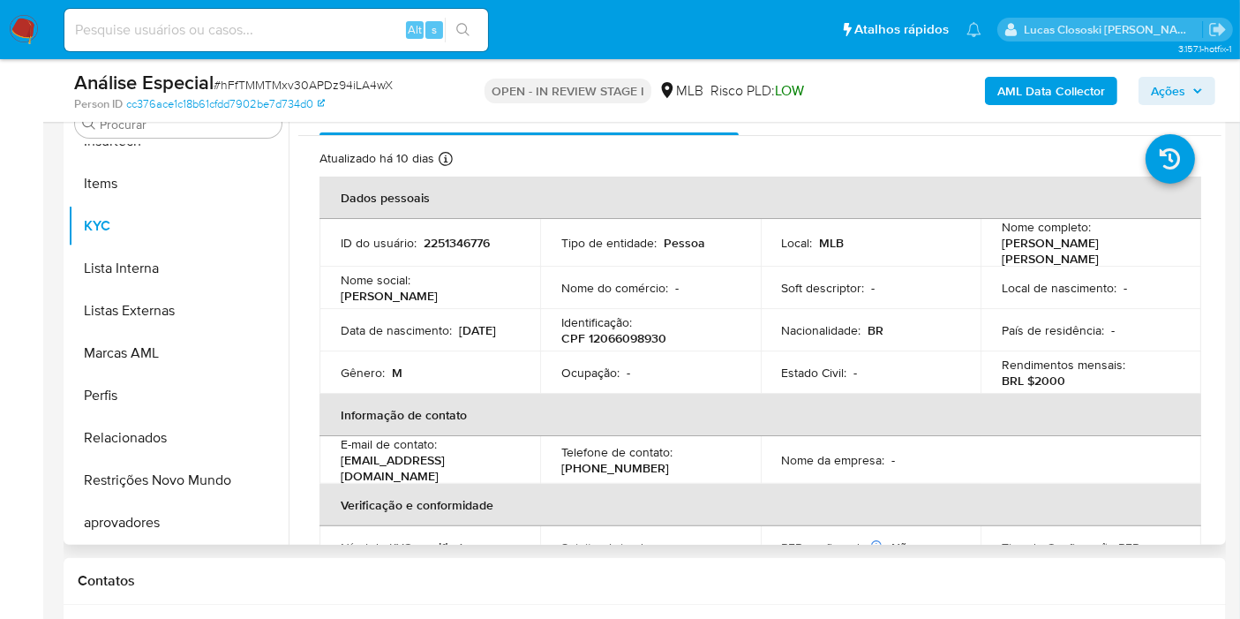
scroll to position [294, 0]
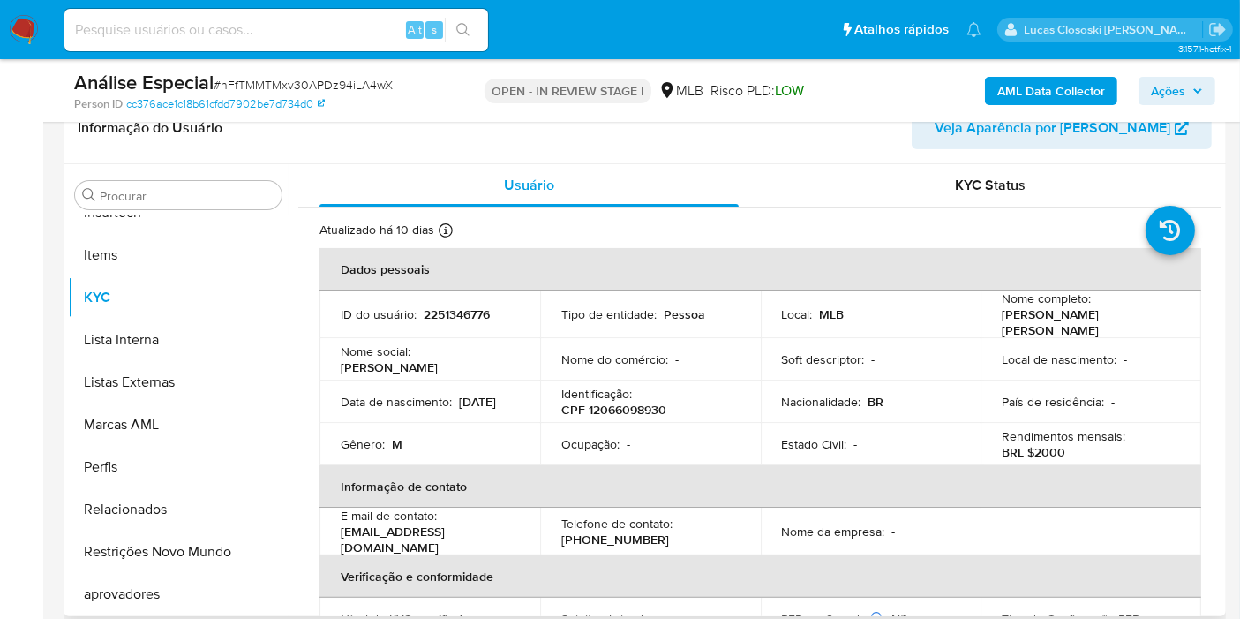
click at [724, 135] on header "Informação do Usuário Veja Aparência por [PERSON_NAME]" at bounding box center [645, 128] width 1134 height 42
click at [361, 117] on div "Análise Especial # hFfTMMTMxv30APDz94iLA4wX Person ID cc376ace1c18b61cfdd7902be…" at bounding box center [645, 90] width 1162 height 63
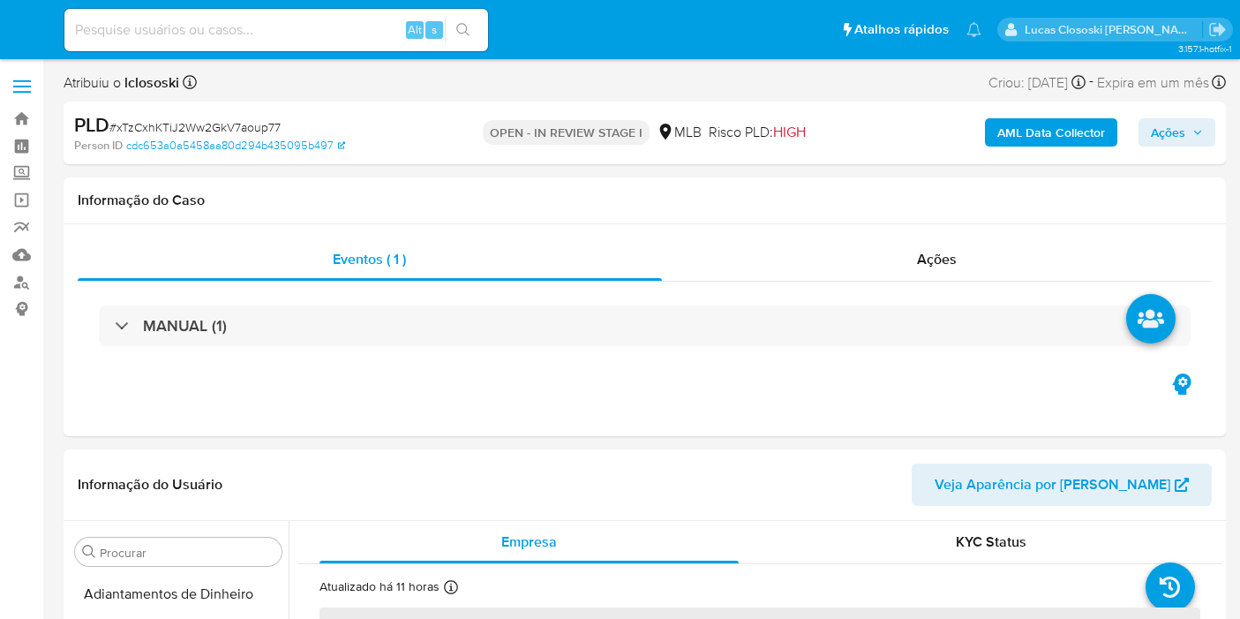
select select "10"
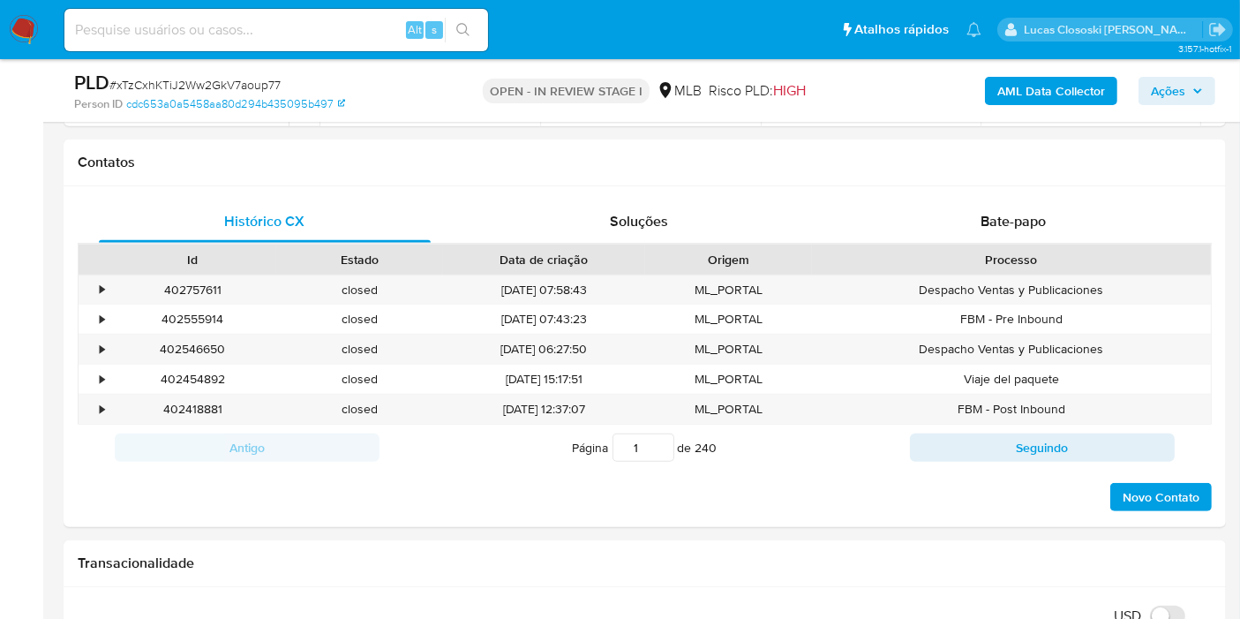
scroll to position [787, 0]
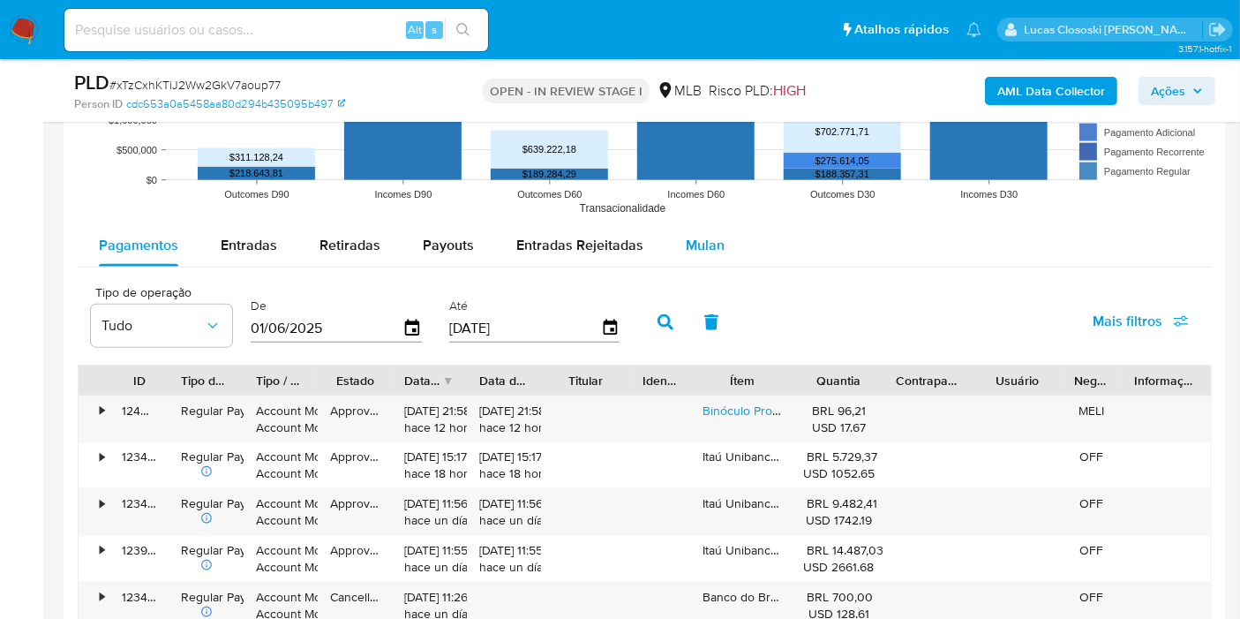
click at [717, 251] on button "Mulan" at bounding box center [705, 245] width 81 height 42
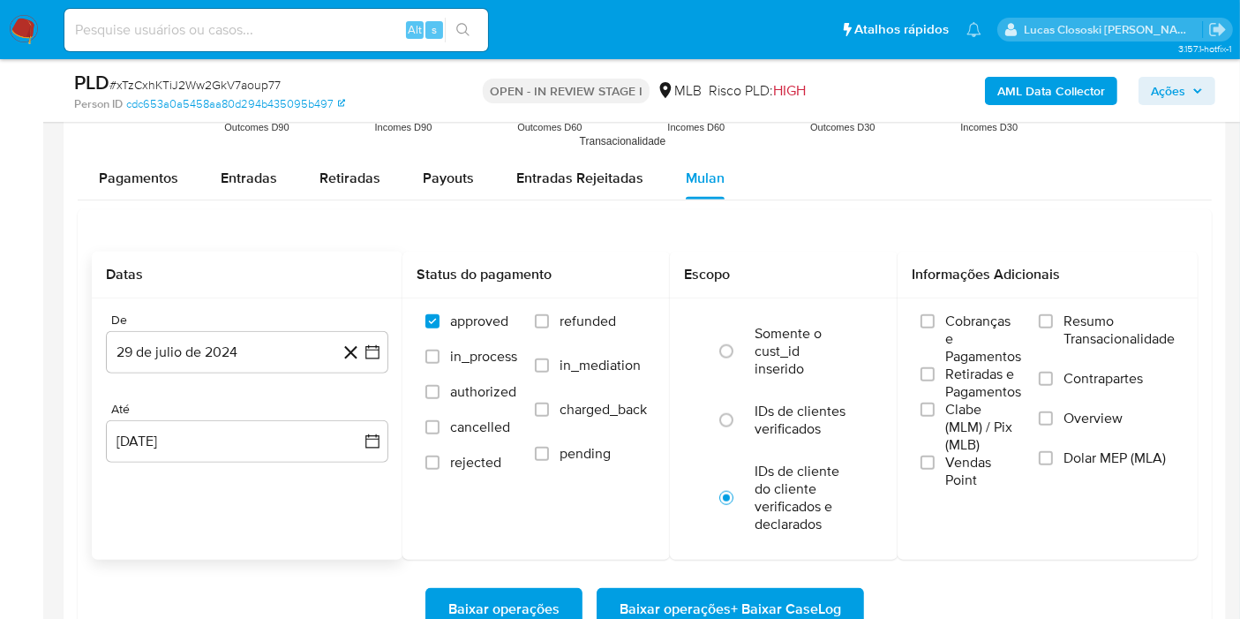
scroll to position [1961, 0]
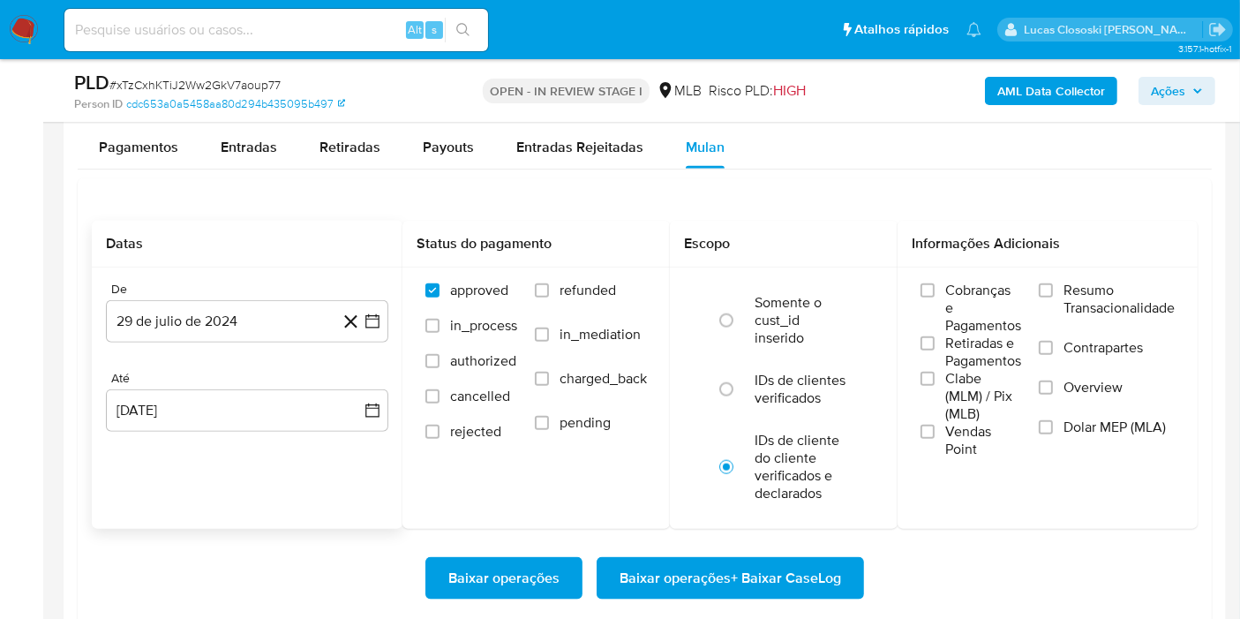
click at [388, 319] on div "De [DATE] [DATE] Até [DATE] [DATE]" at bounding box center [247, 370] width 311 height 207
click at [382, 317] on button "29 de julio de 2024" at bounding box center [247, 321] width 282 height 42
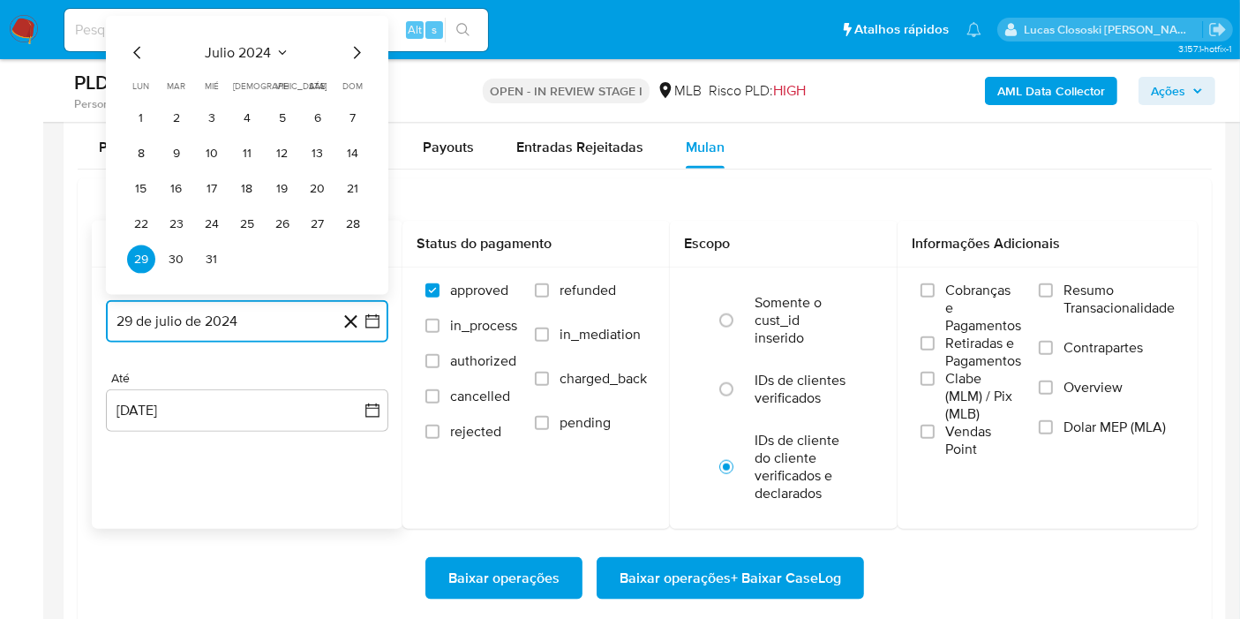
click at [259, 46] on span "julio 2024" at bounding box center [239, 53] width 66 height 18
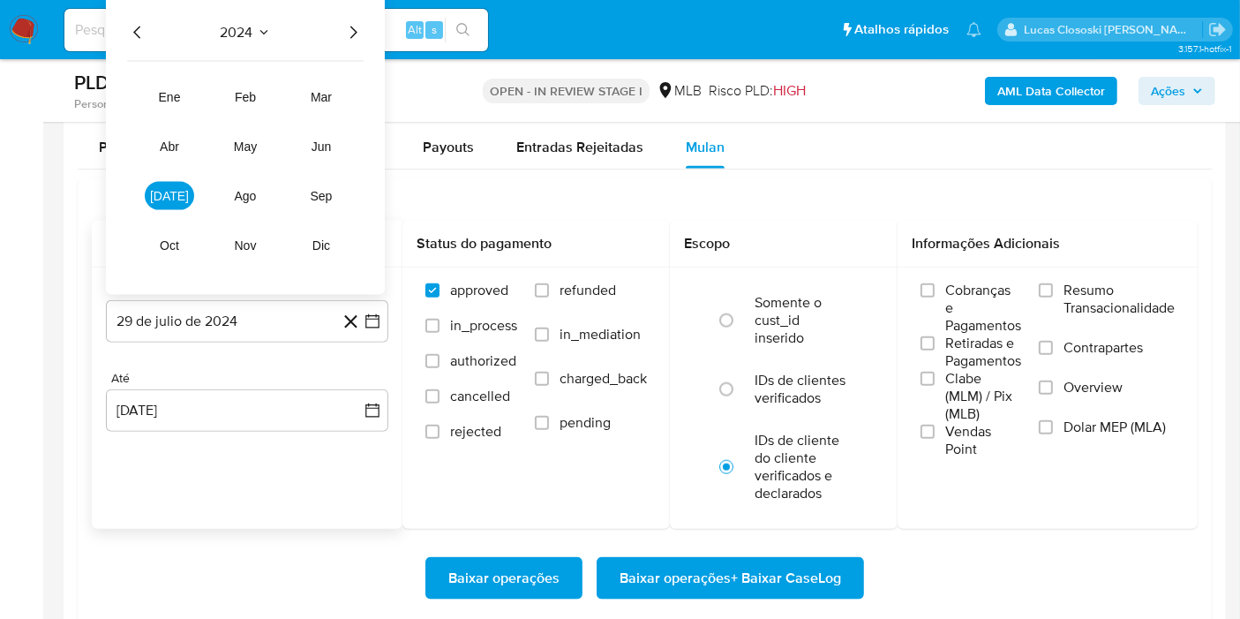
click at [350, 27] on icon "Año siguiente" at bounding box center [352, 32] width 21 height 21
click at [178, 186] on button "[DATE]" at bounding box center [169, 196] width 49 height 28
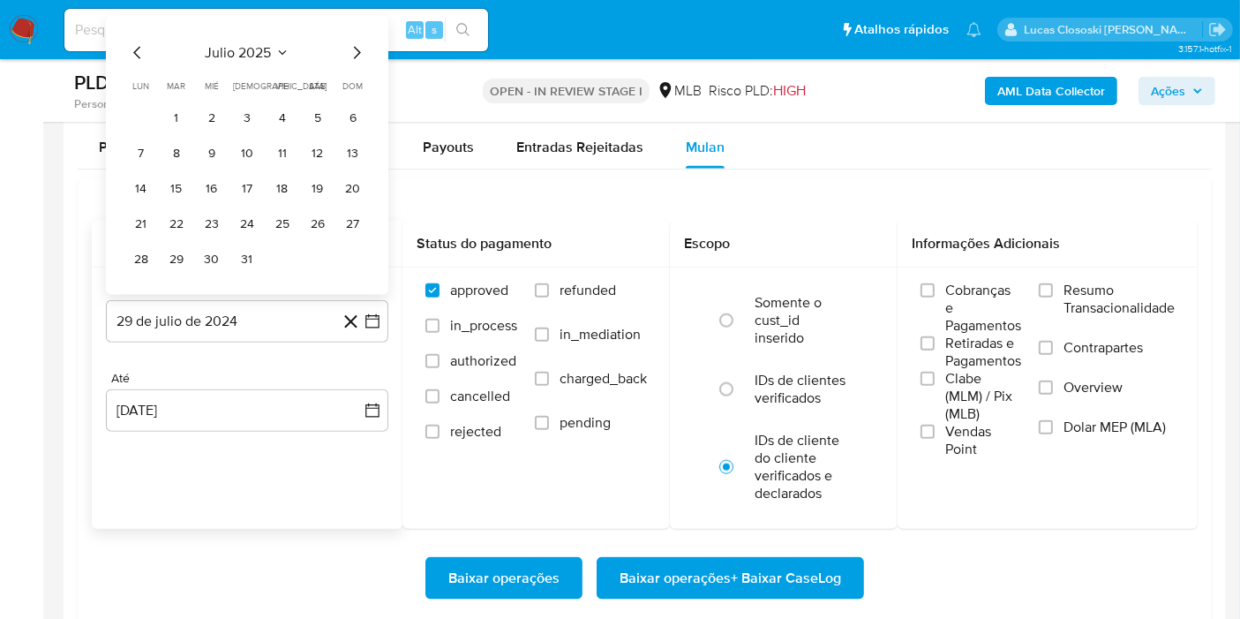
click at [180, 104] on td "1" at bounding box center [176, 118] width 28 height 28
click at [177, 105] on button "1" at bounding box center [176, 118] width 28 height 28
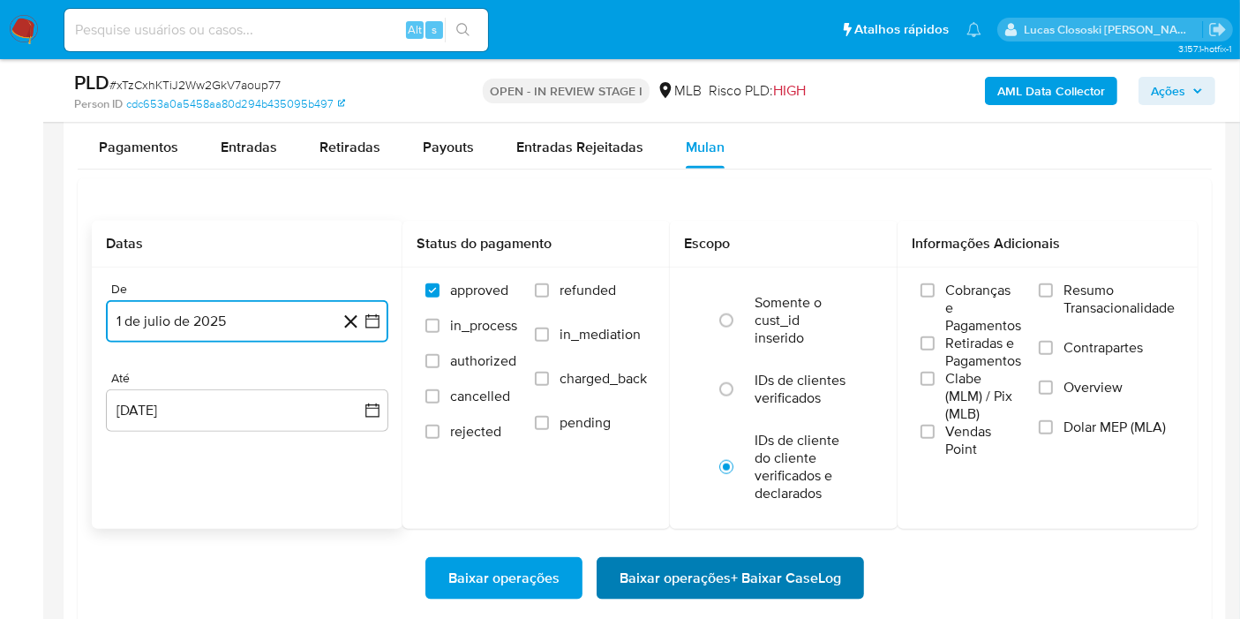
click at [816, 569] on span "Baixar operações + Baixar CaseLog" at bounding box center [731, 578] width 222 height 39
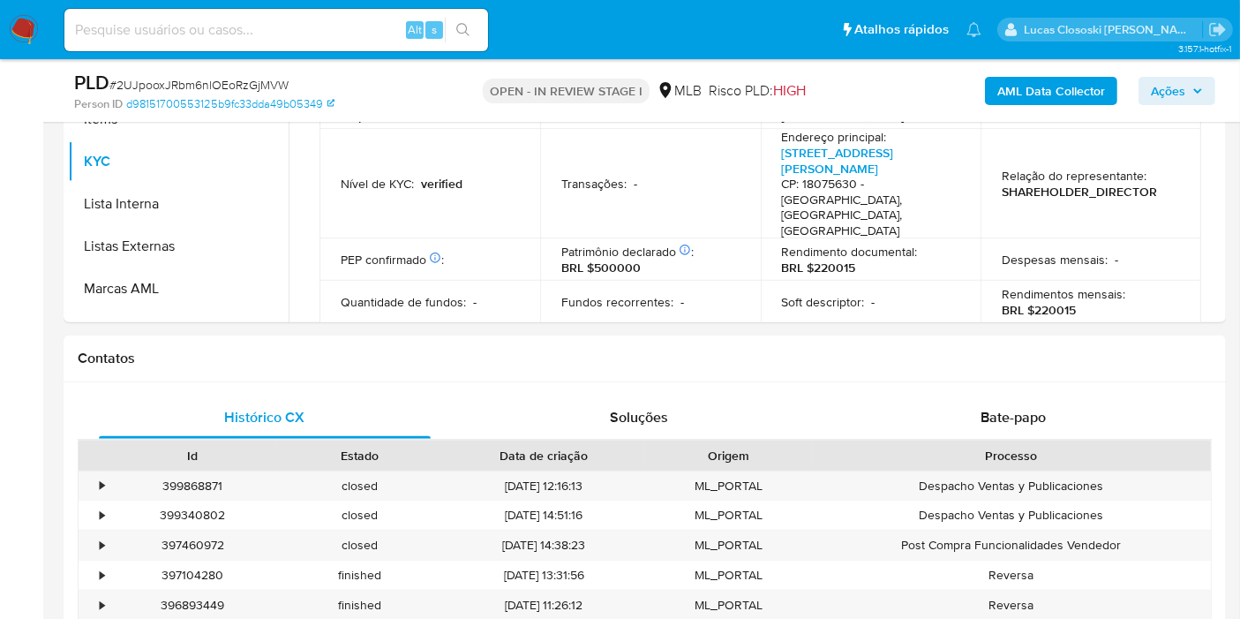
scroll to position [787, 0]
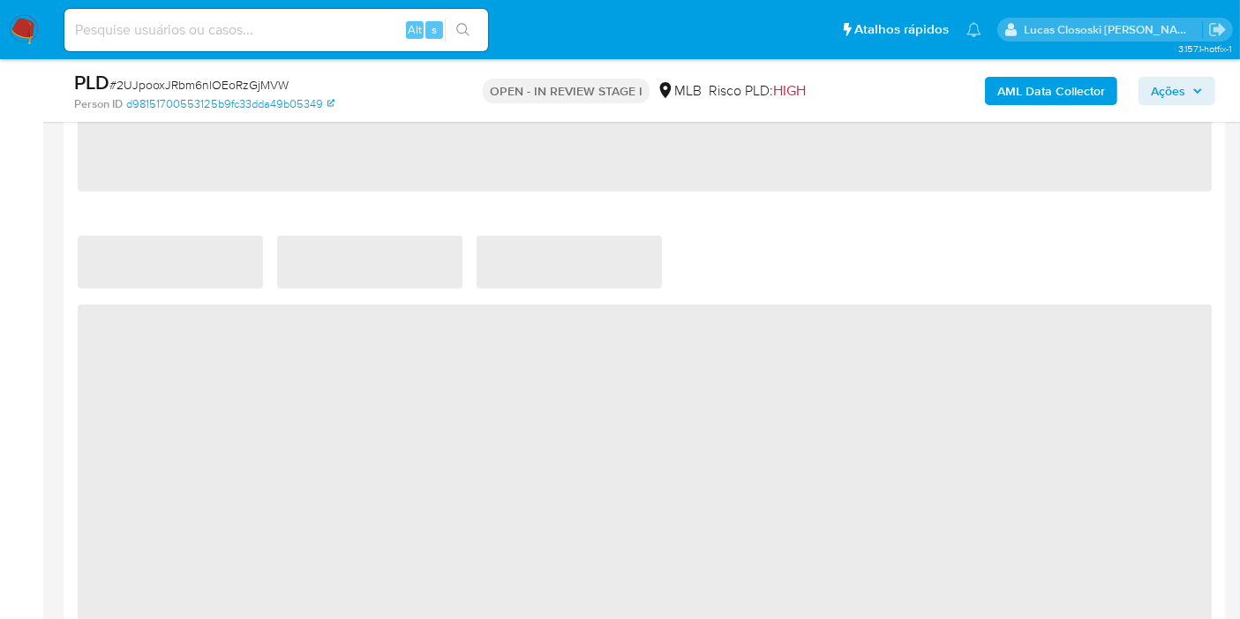
select select "10"
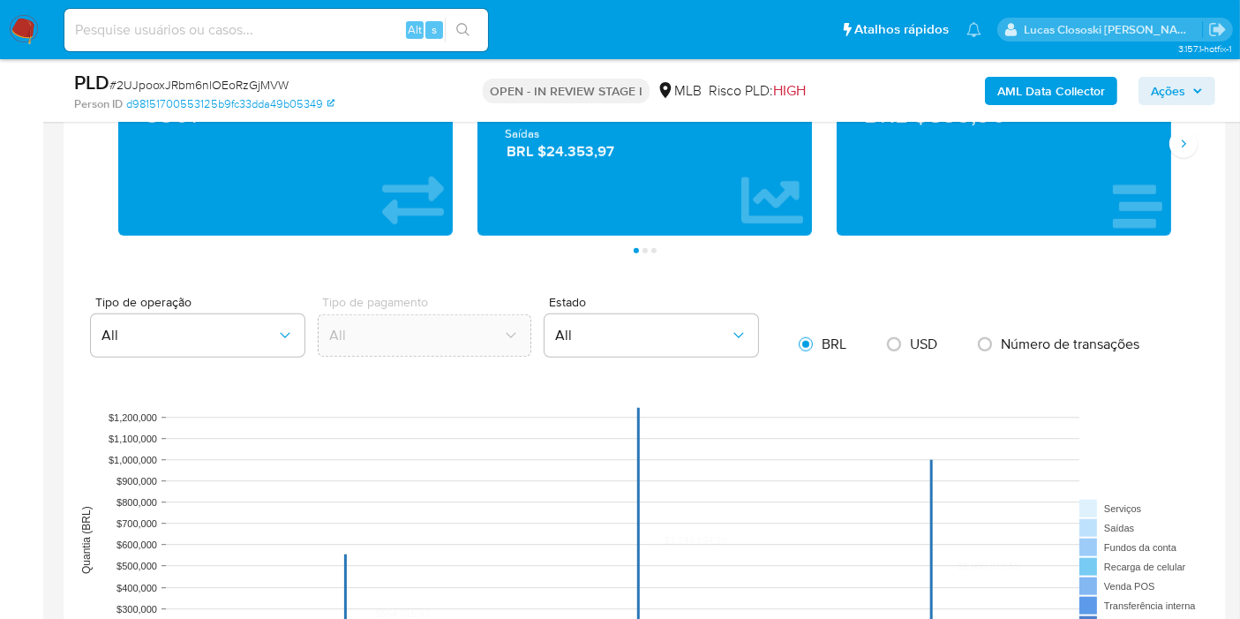
scroll to position [1863, 0]
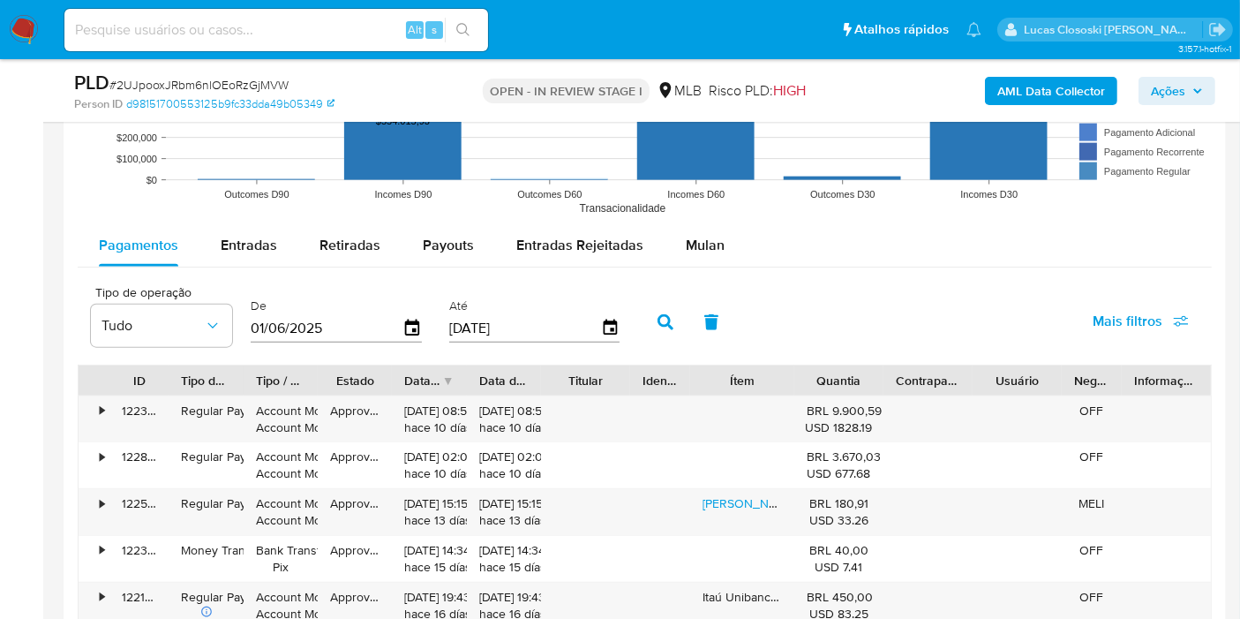
click at [713, 249] on span "Mulan" at bounding box center [705, 245] width 39 height 20
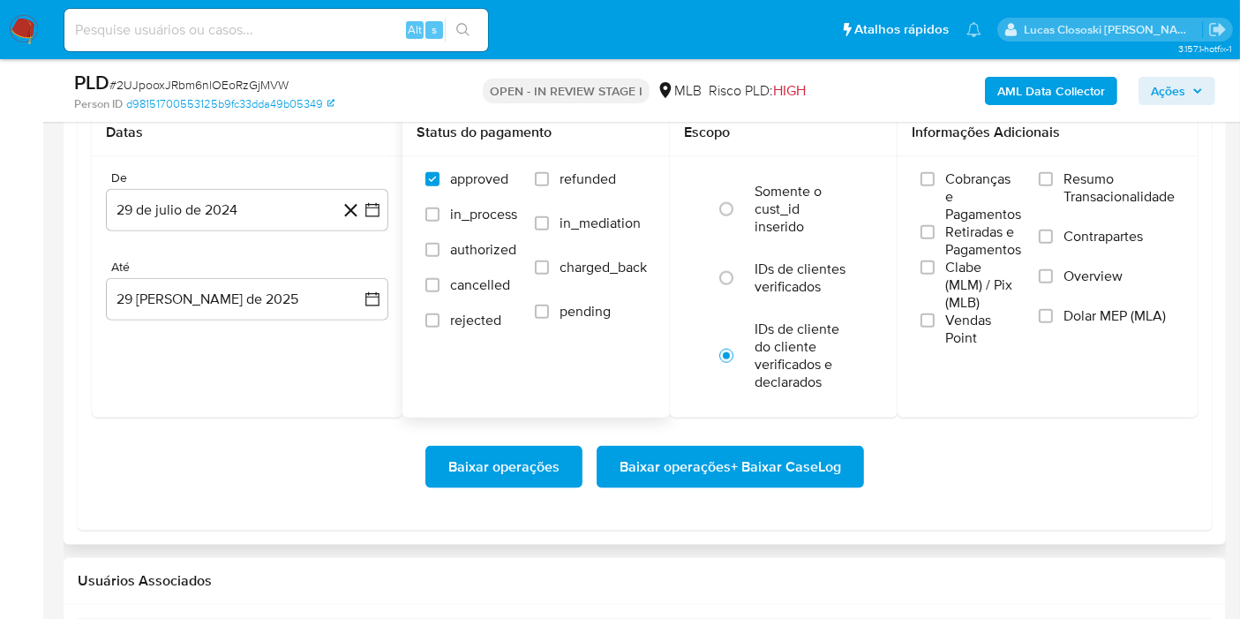
scroll to position [2157, 0]
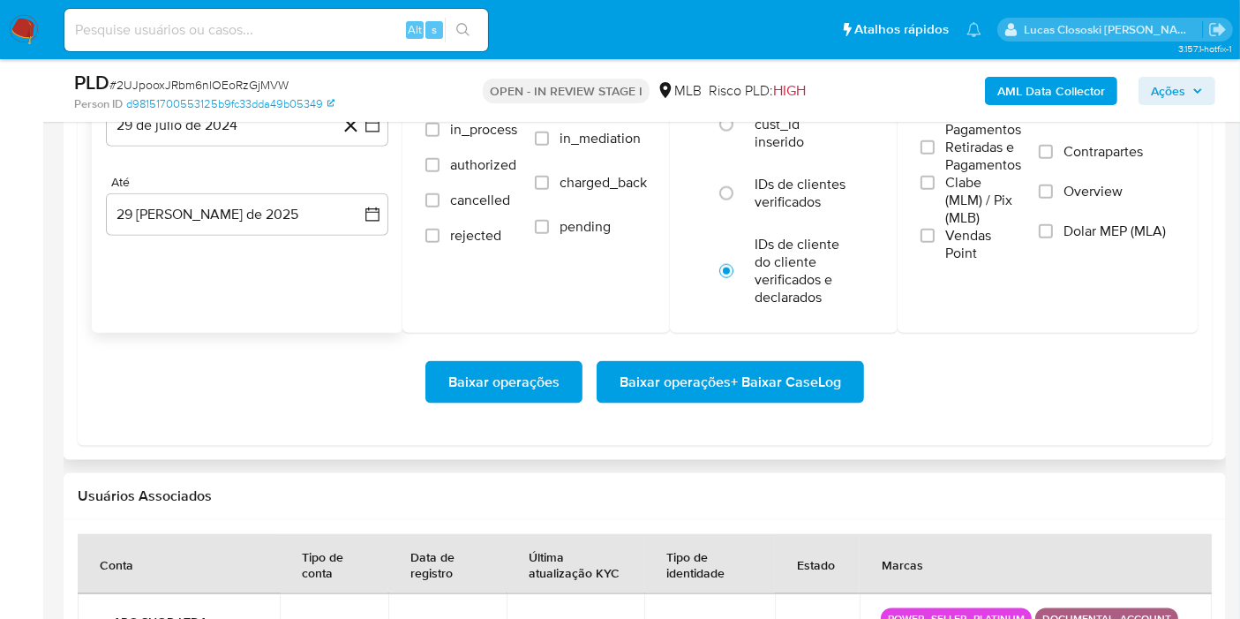
click at [377, 148] on div "De 29 de [PERSON_NAME] de 2024 [DATE] Até 29 [PERSON_NAME] de 2025 [DATE]" at bounding box center [247, 174] width 311 height 207
click at [379, 127] on icon "button" at bounding box center [373, 125] width 18 height 18
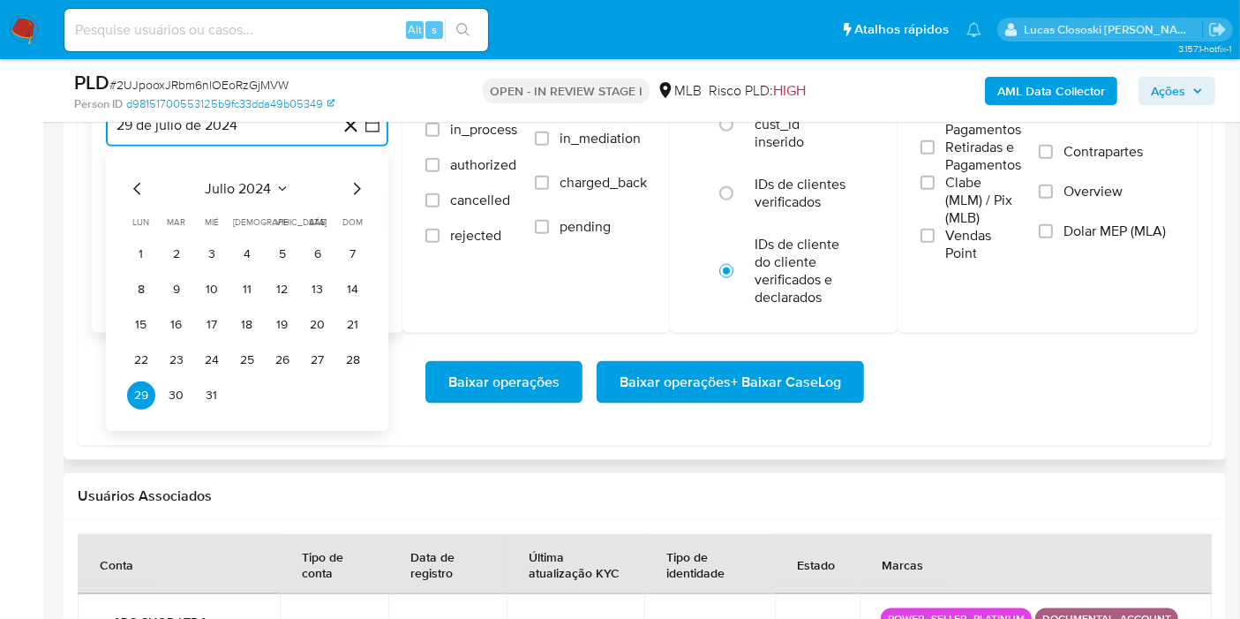
click at [234, 181] on span "julio 2024" at bounding box center [239, 189] width 66 height 18
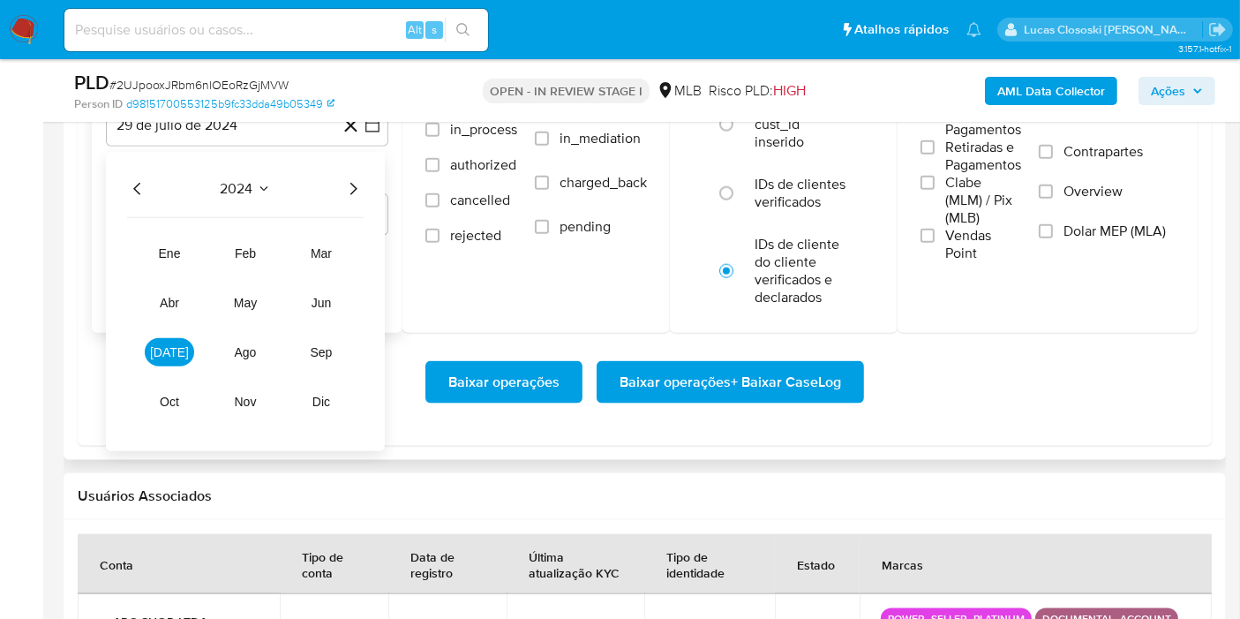
click at [363, 183] on icon "Año siguiente" at bounding box center [352, 188] width 21 height 21
click at [173, 349] on span "[DATE]" at bounding box center [169, 352] width 39 height 14
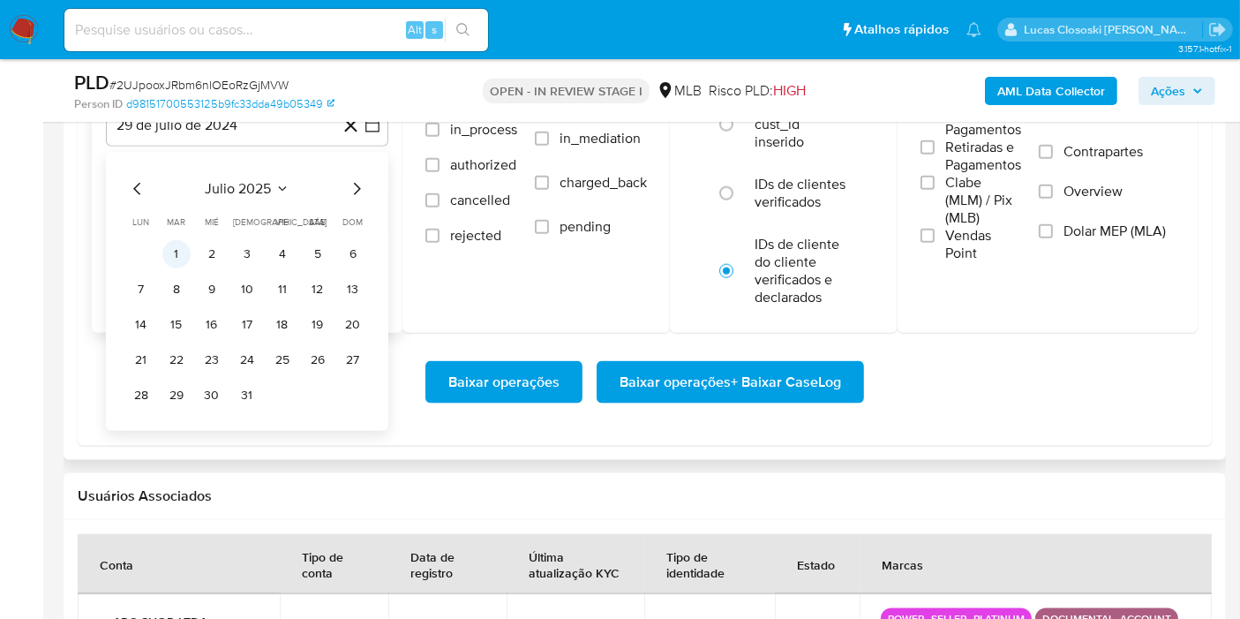
click at [181, 244] on button "1" at bounding box center [176, 254] width 28 height 28
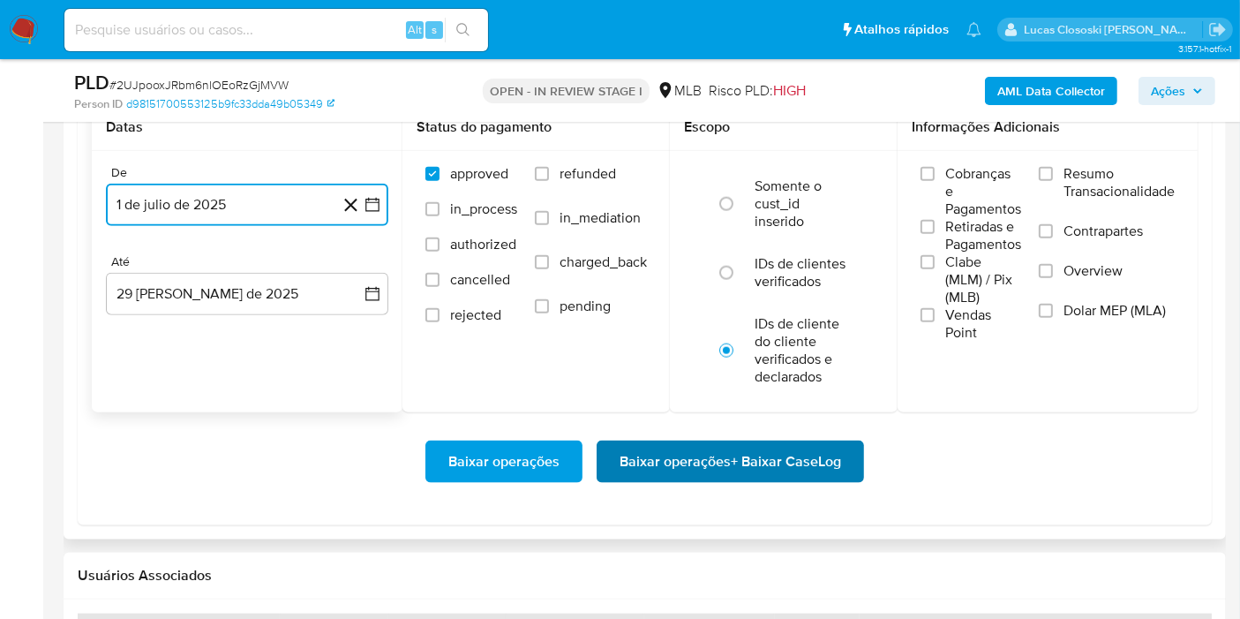
scroll to position [2059, 0]
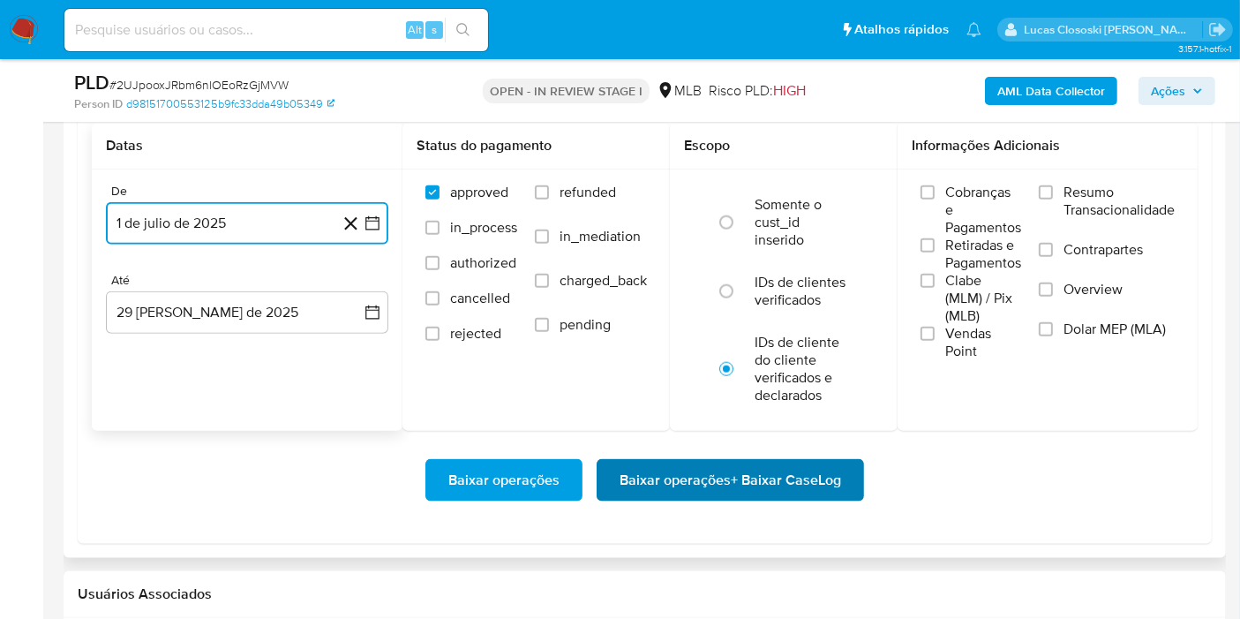
click at [765, 484] on span "Baixar operações + Baixar CaseLog" at bounding box center [731, 480] width 222 height 39
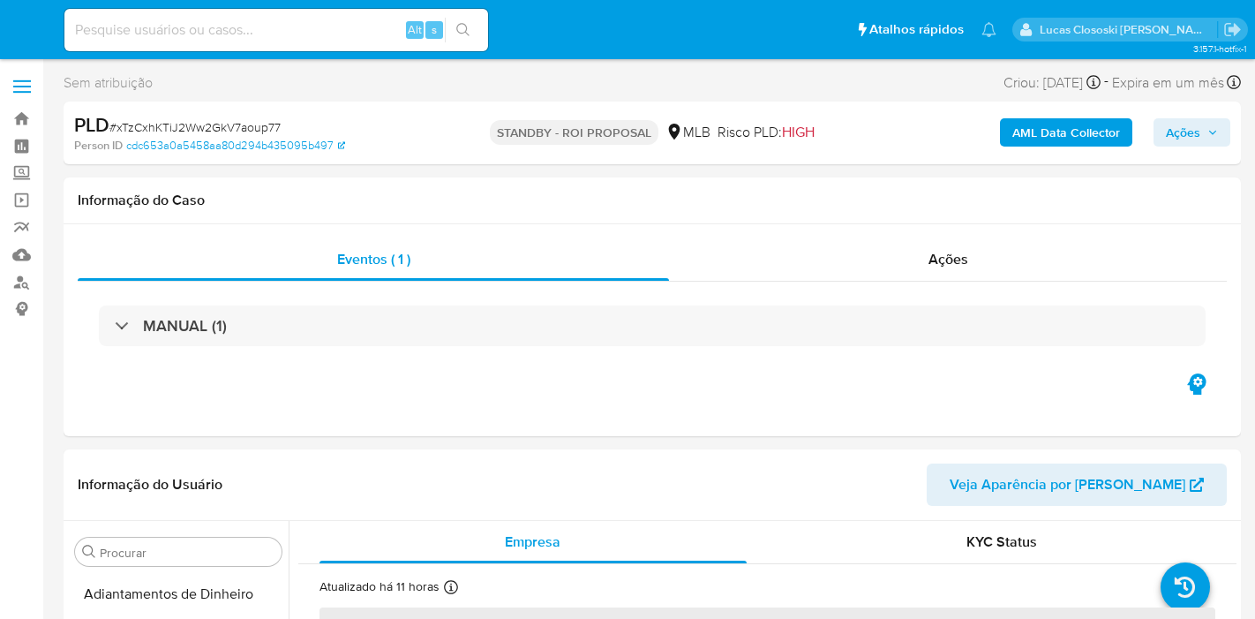
select select "10"
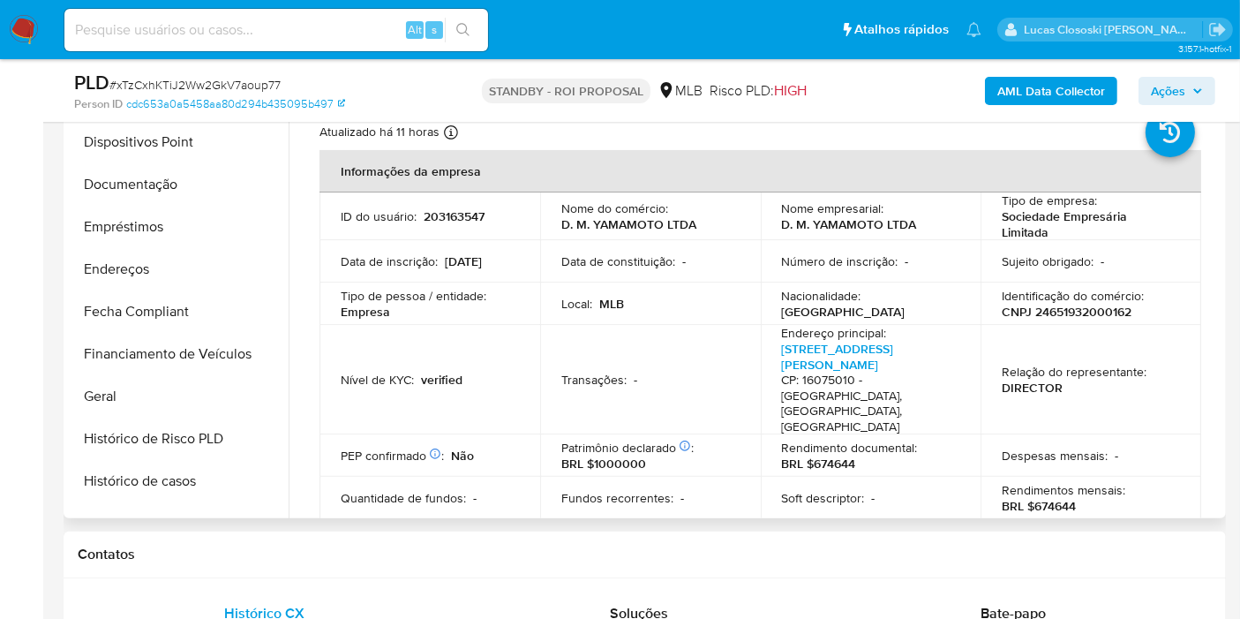
scroll to position [199, 0]
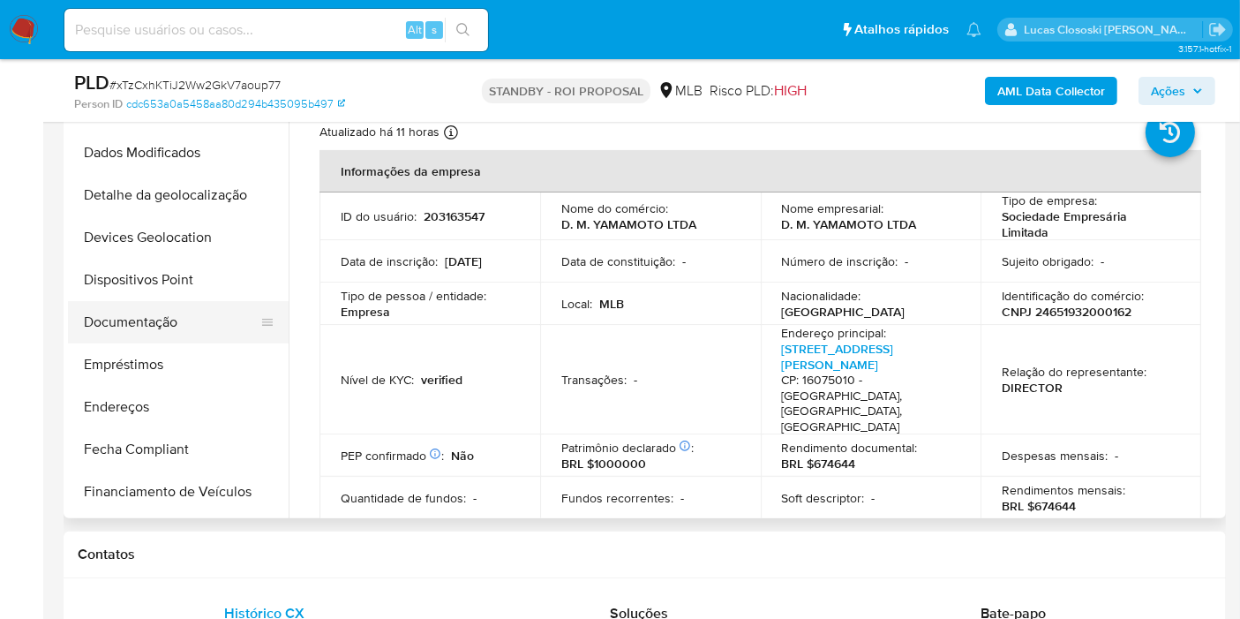
click at [173, 327] on button "Documentação" at bounding box center [171, 322] width 207 height 42
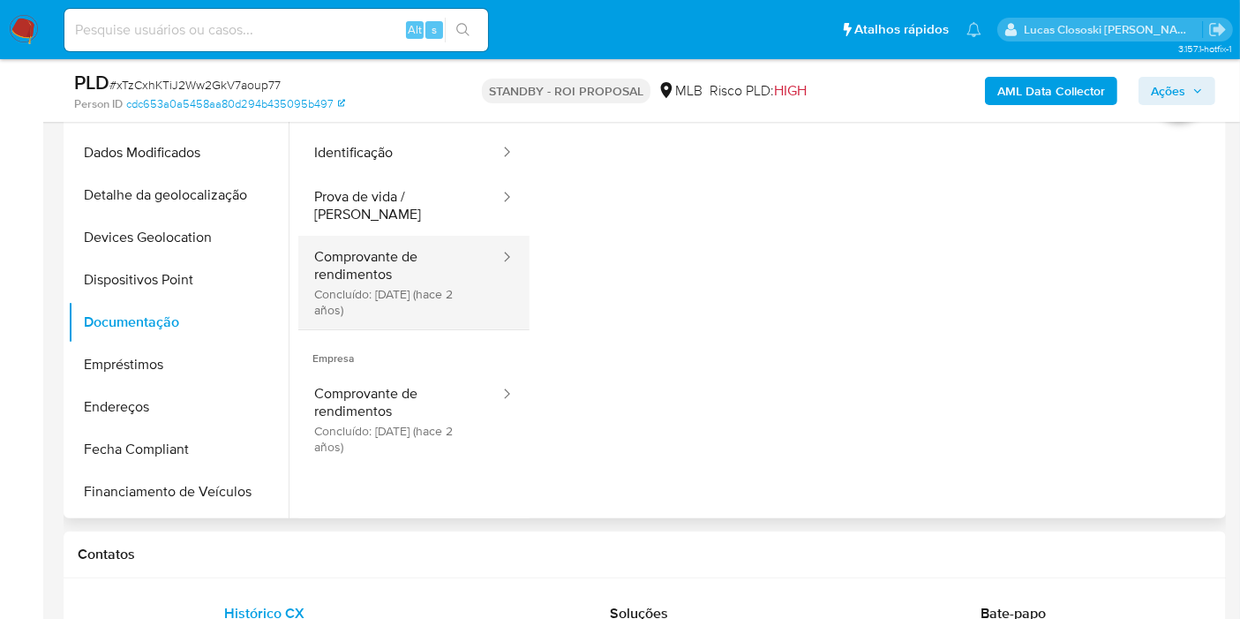
click at [376, 237] on button "Comprovante de rendimentos Concluído: 11/04/2023 (hace 2 años)" at bounding box center [399, 283] width 203 height 94
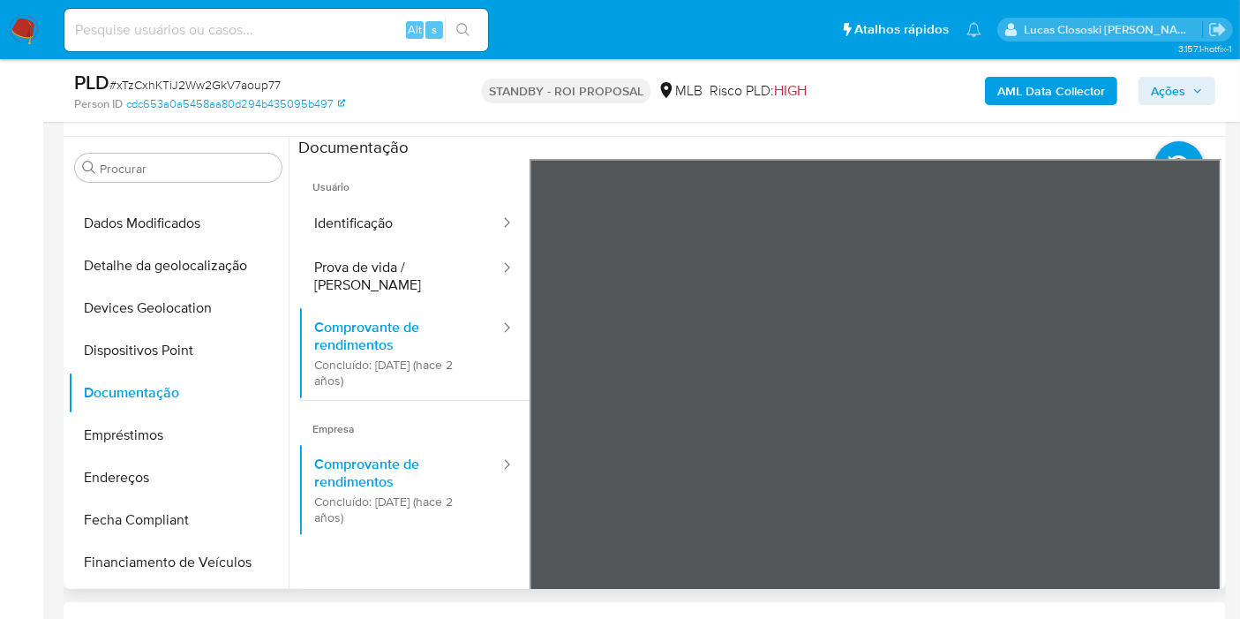
scroll to position [294, 0]
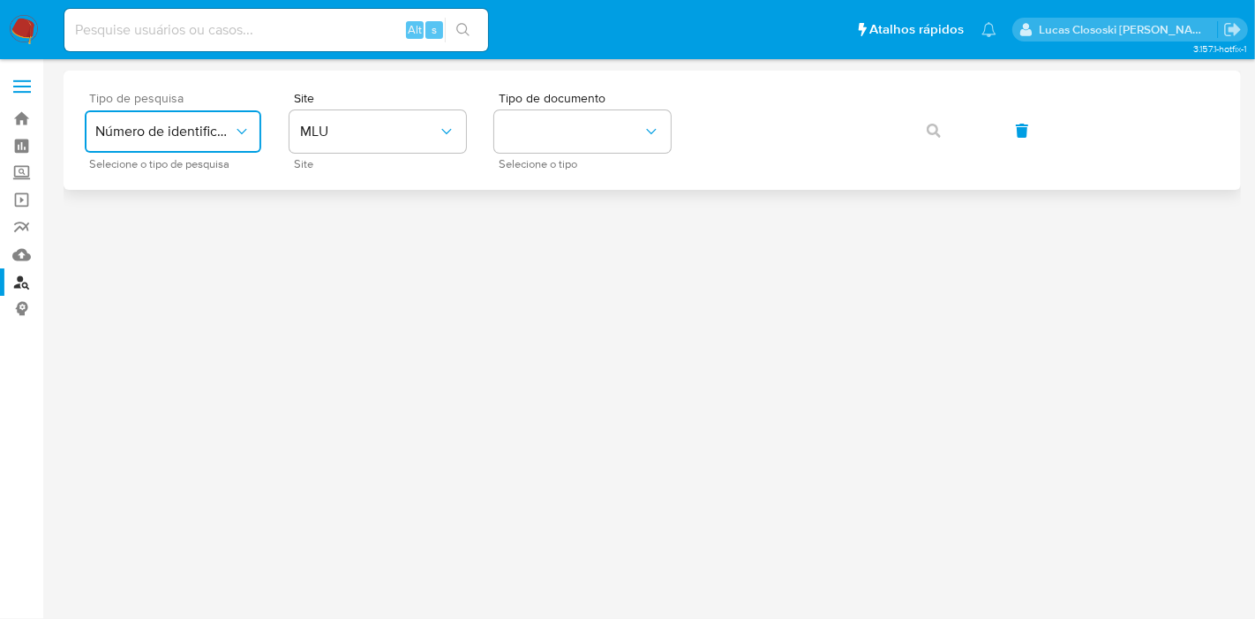
click at [193, 127] on span "Número de identificação" at bounding box center [164, 132] width 138 height 18
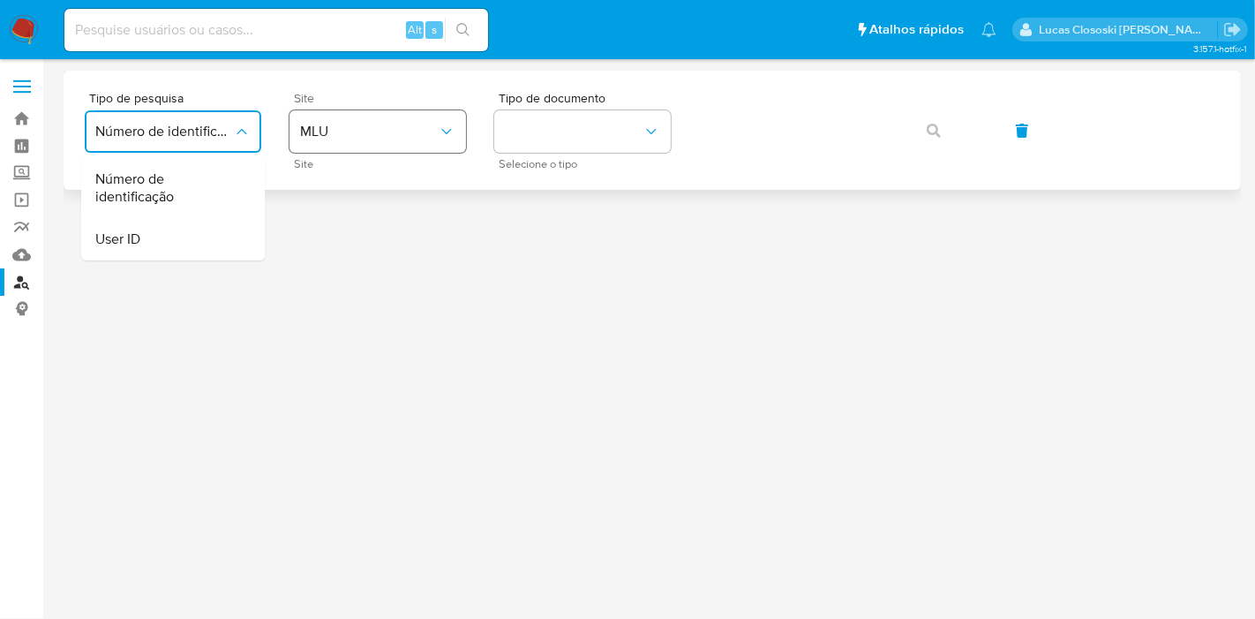
click at [325, 142] on button "MLU" at bounding box center [377, 131] width 177 height 42
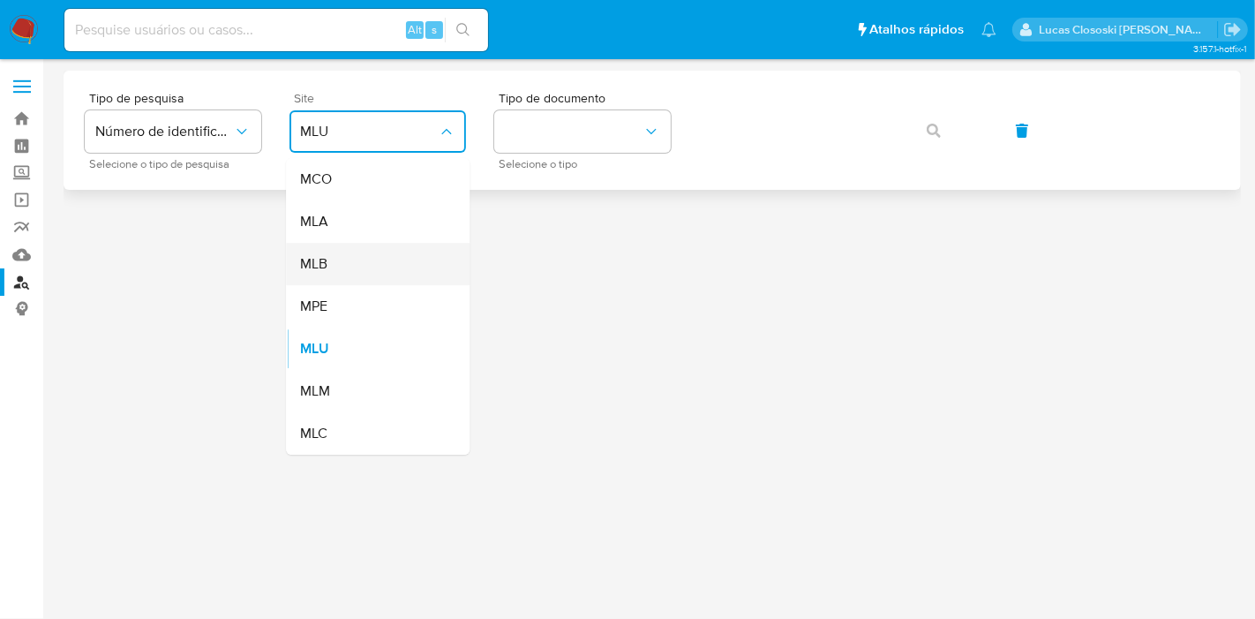
click at [328, 253] on div "MLB" at bounding box center [372, 264] width 145 height 42
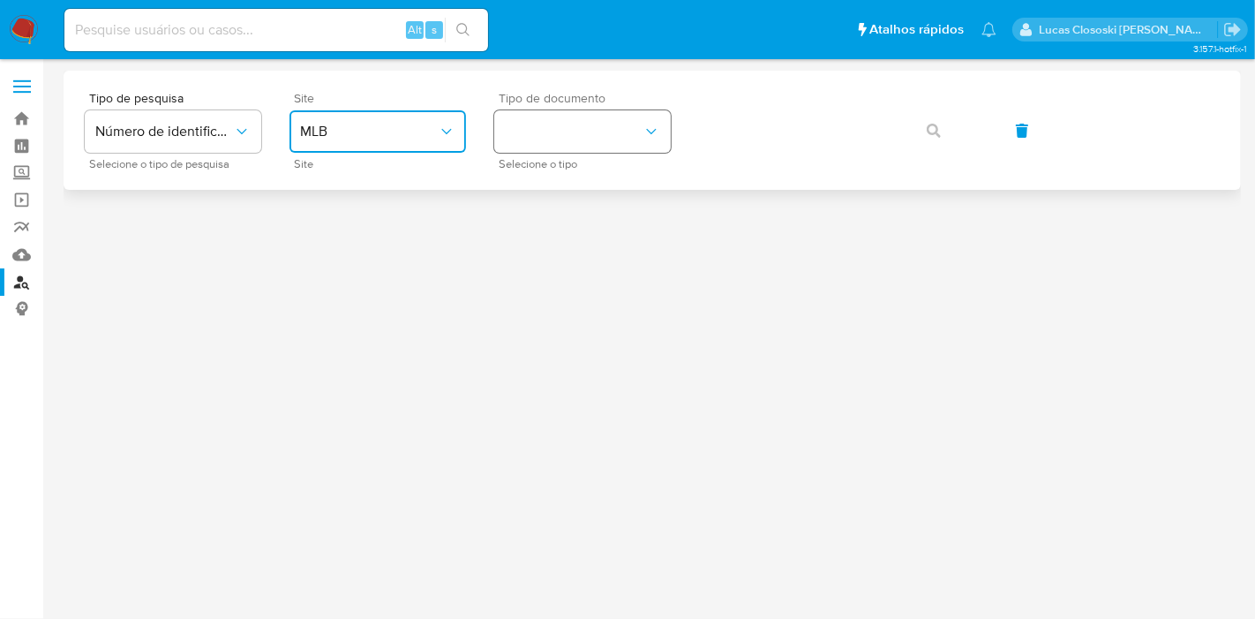
click at [582, 116] on button "identificationType" at bounding box center [582, 131] width 177 height 42
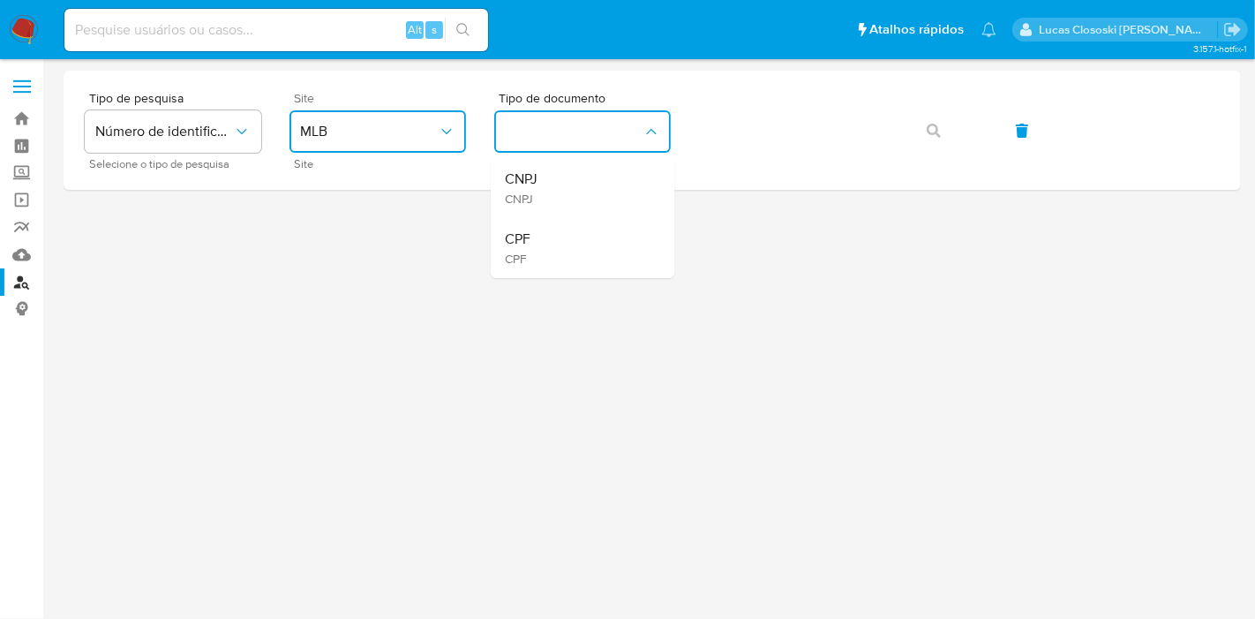
click at [540, 237] on div "CPF CPF" at bounding box center [577, 248] width 145 height 60
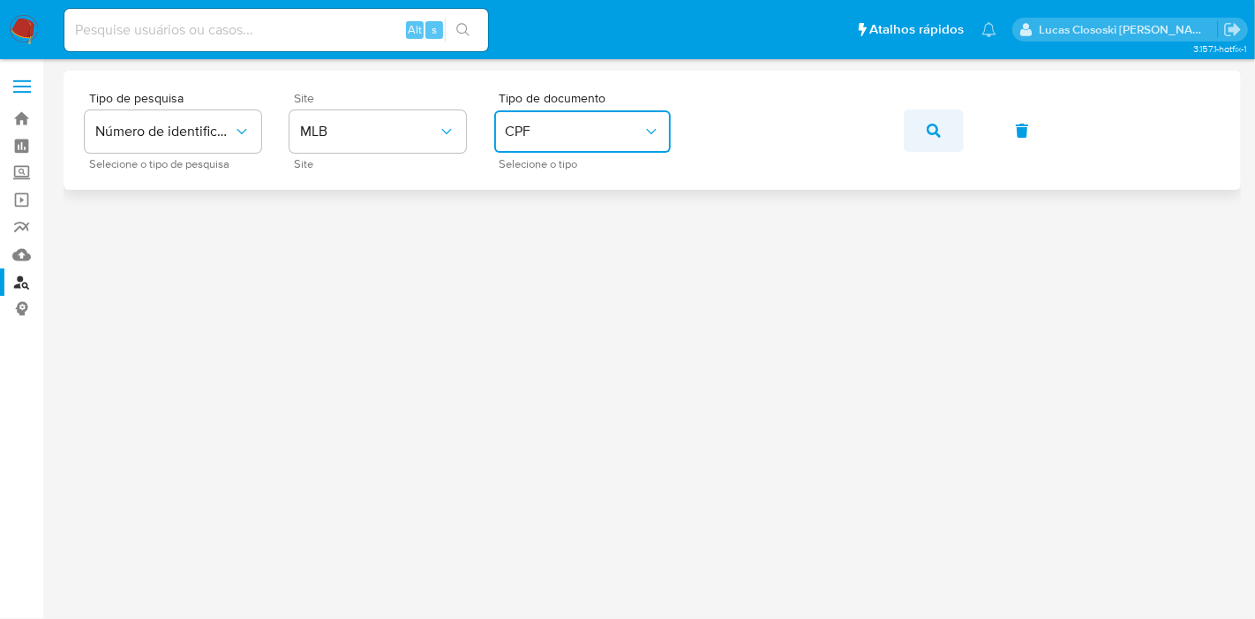
click at [940, 127] on icon "button" at bounding box center [934, 131] width 14 height 14
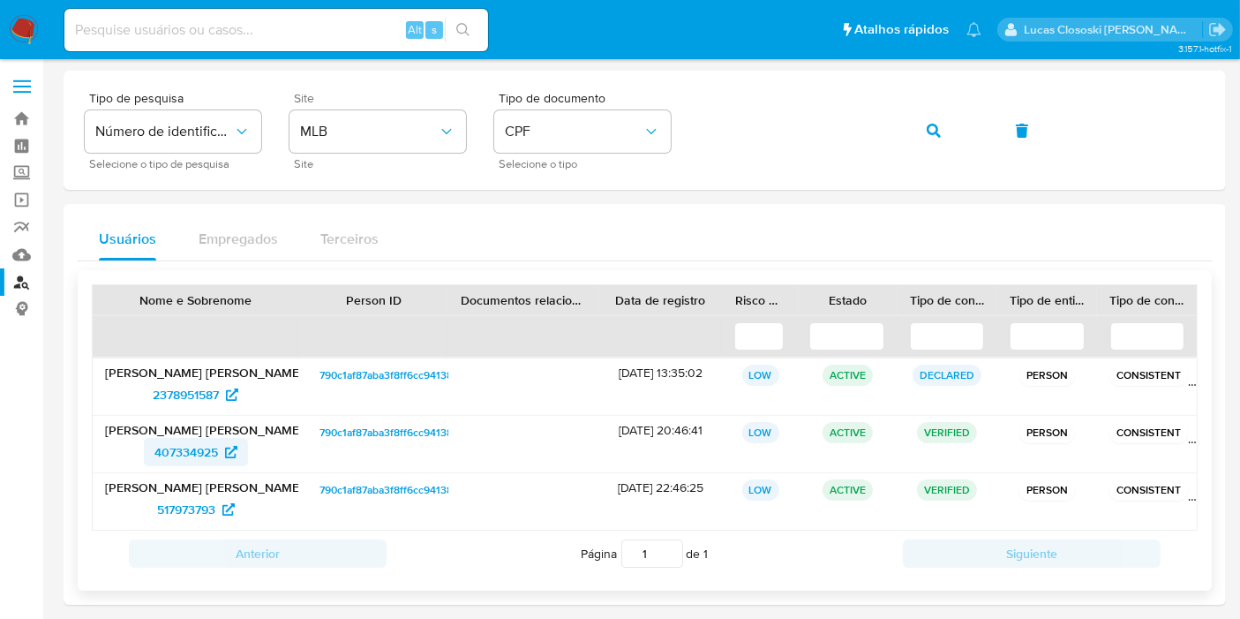
click at [172, 447] on span "407334925" at bounding box center [186, 452] width 64 height 28
click at [171, 512] on span "517973793" at bounding box center [186, 509] width 58 height 28
click at [25, 248] on link "Mulan" at bounding box center [105, 254] width 210 height 27
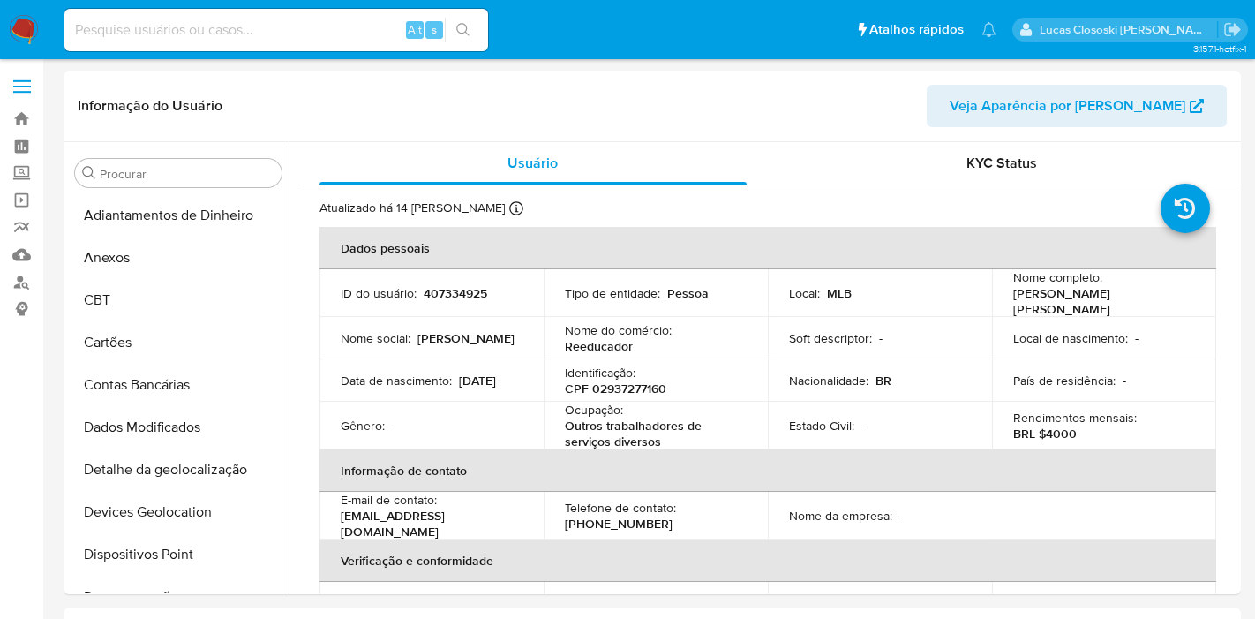
select select "10"
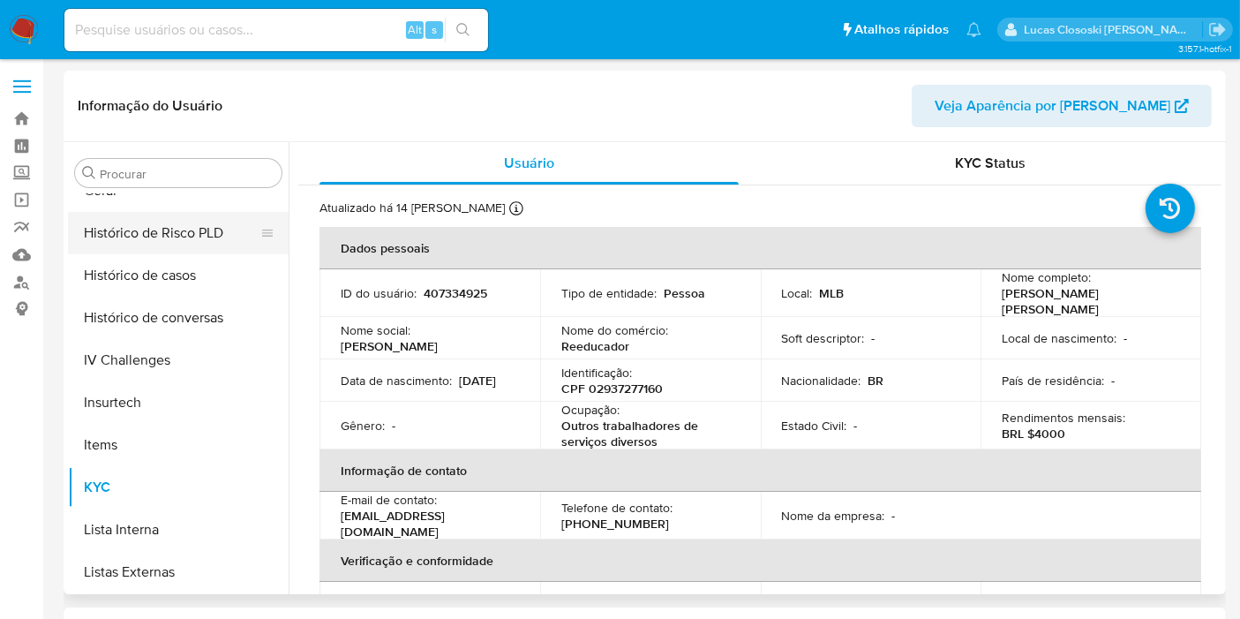
scroll to position [395, 0]
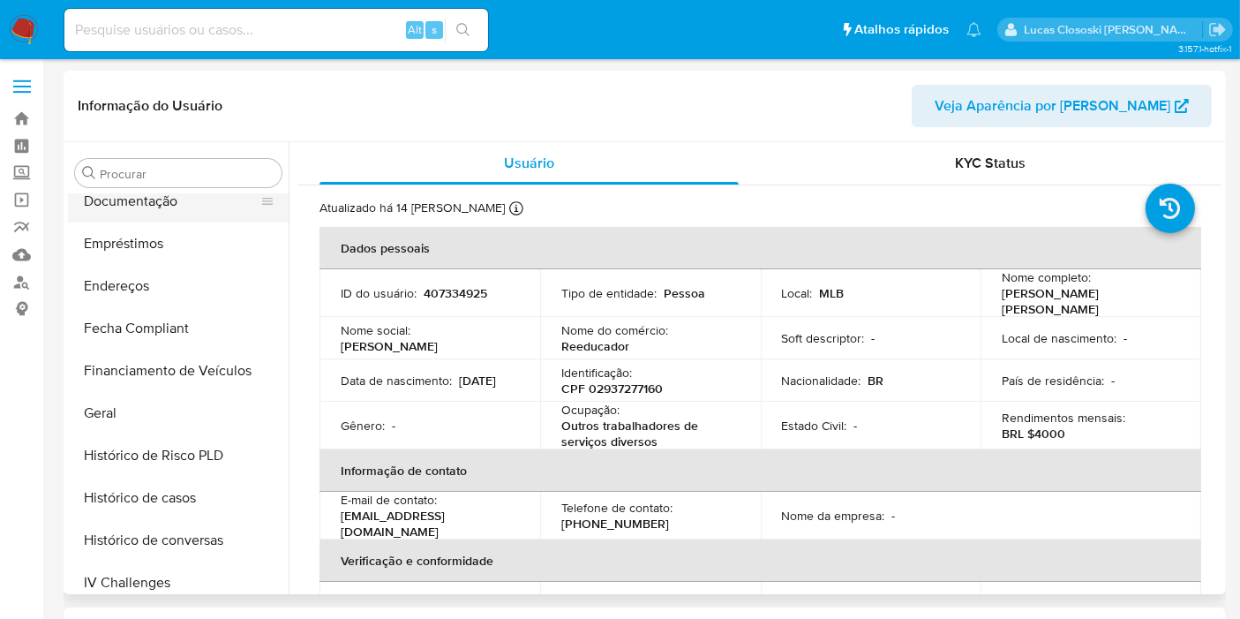
click at [158, 212] on button "Documentação" at bounding box center [171, 201] width 207 height 42
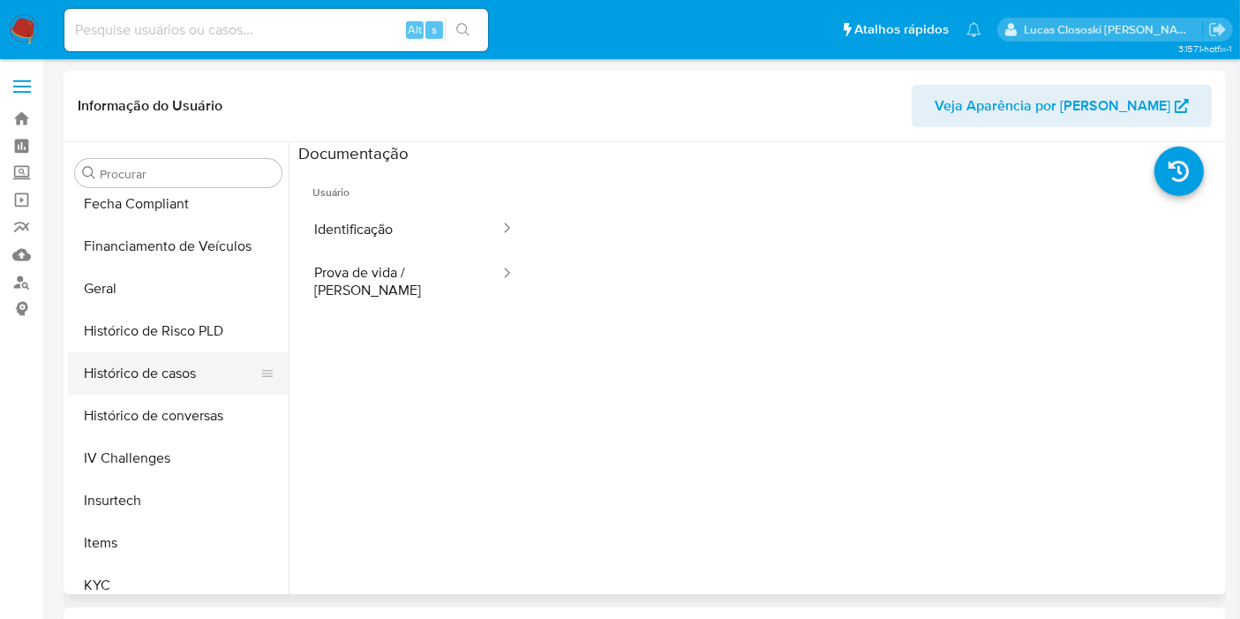
scroll to position [591, 0]
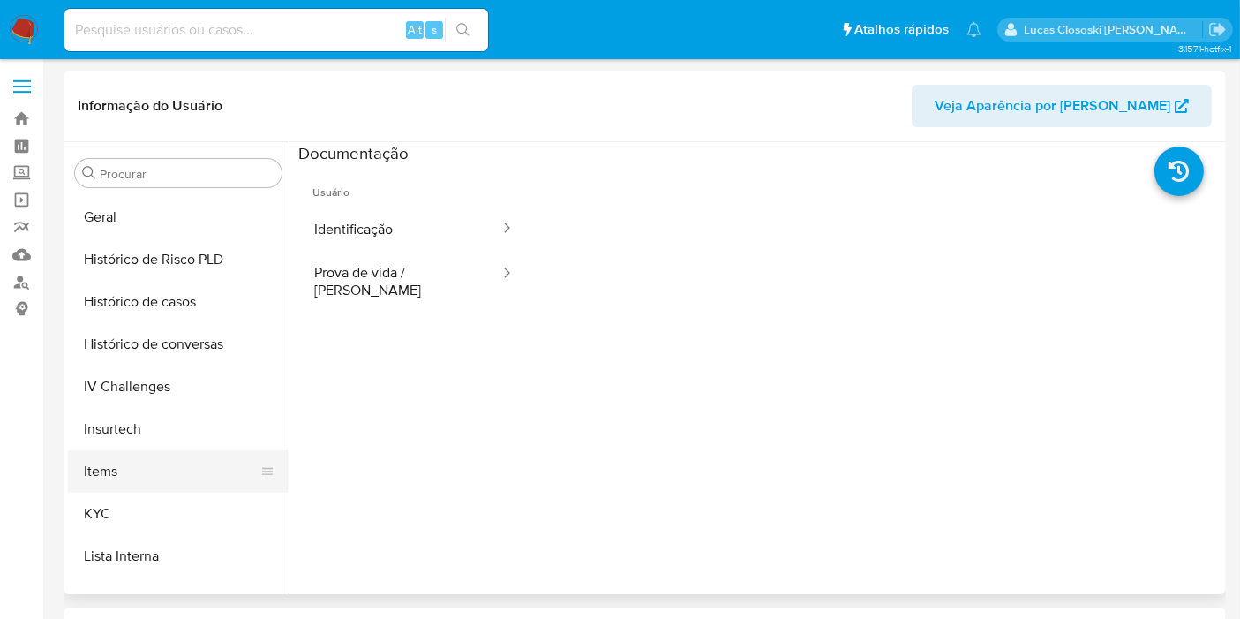
click at [146, 488] on button "Items" at bounding box center [171, 471] width 207 height 42
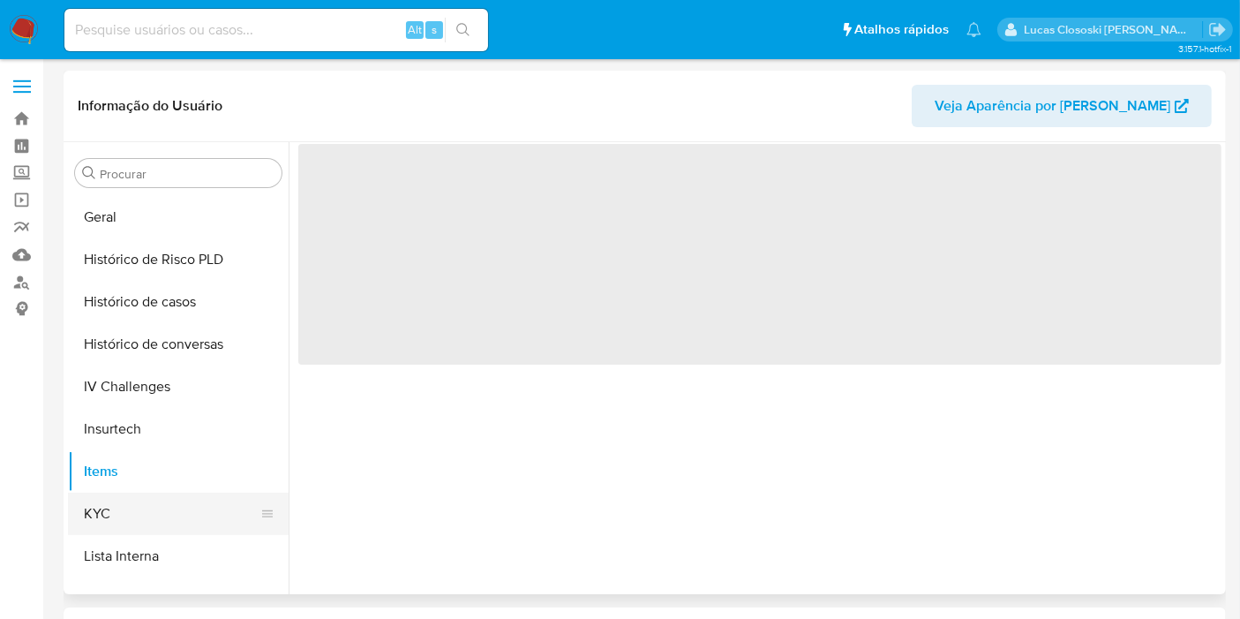
click at [142, 505] on button "KYC" at bounding box center [171, 513] width 207 height 42
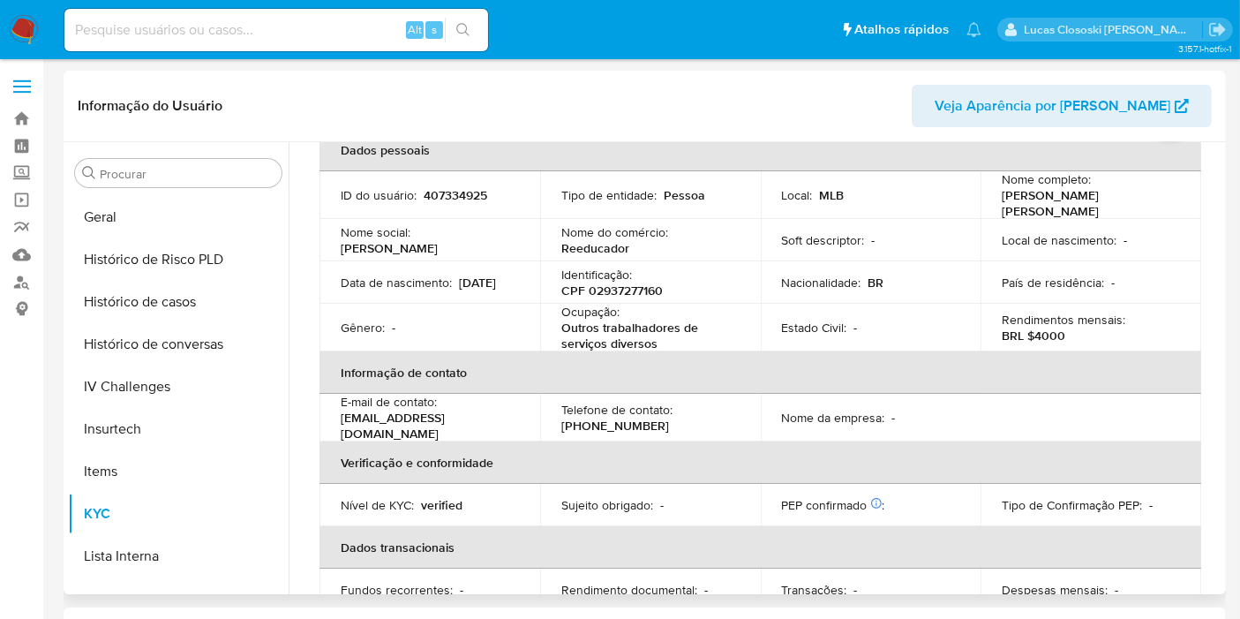
scroll to position [0, 0]
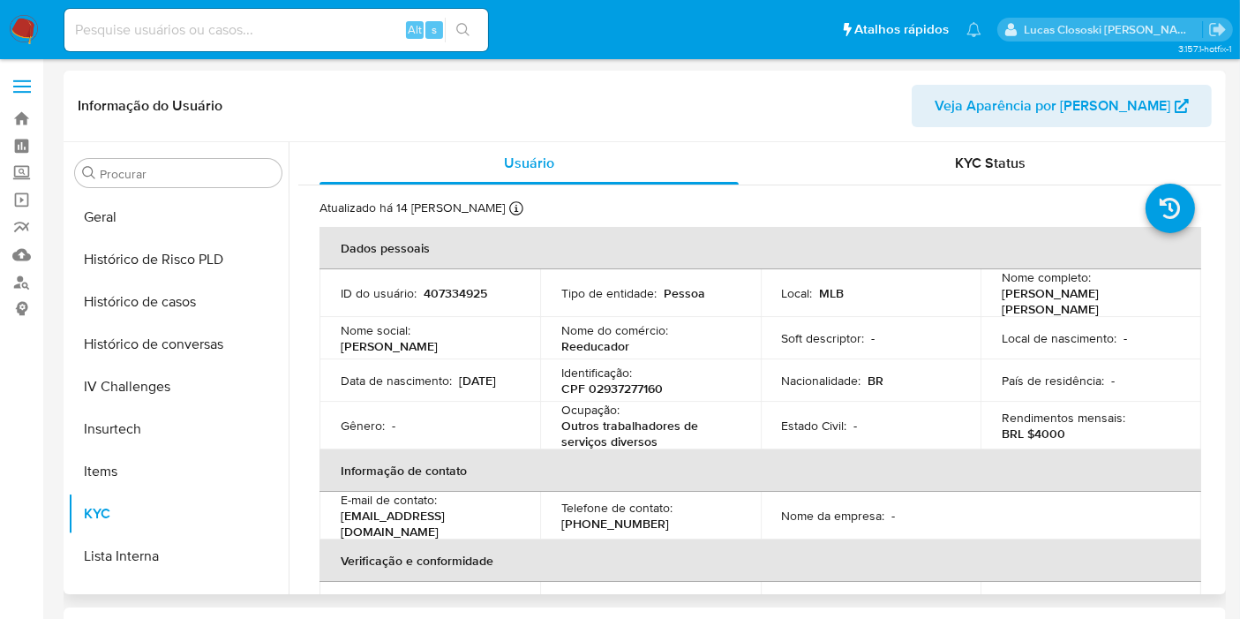
click at [607, 387] on p "CPF 02937277160" at bounding box center [611, 388] width 101 height 16
copy p "02937277160"
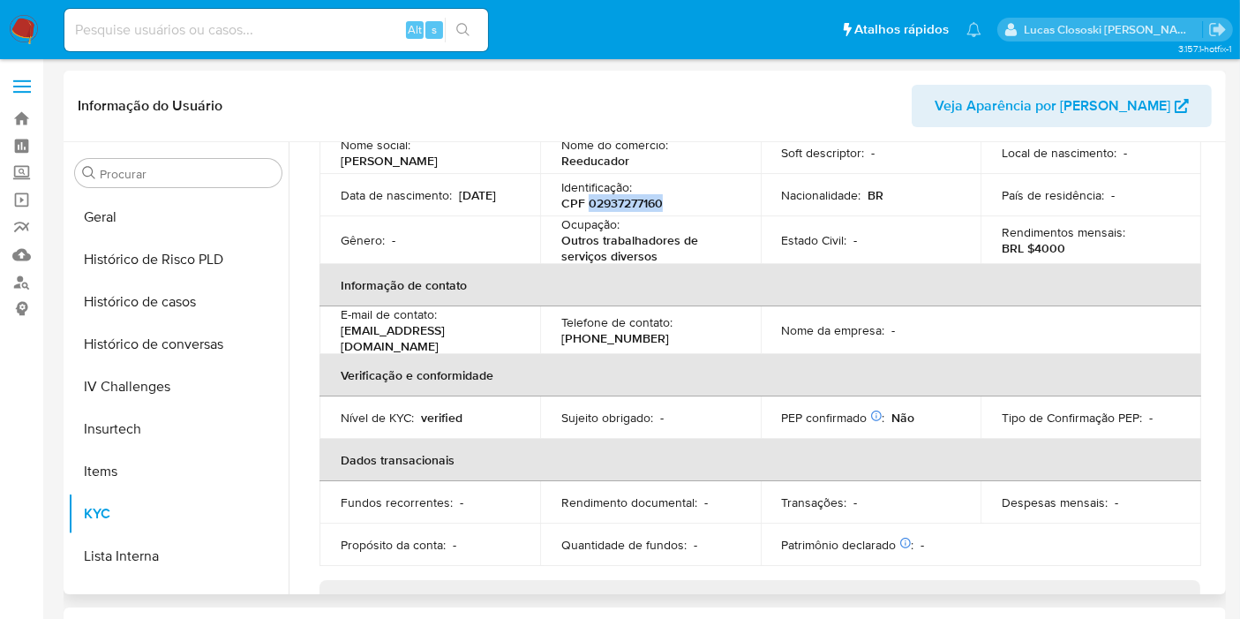
scroll to position [98, 0]
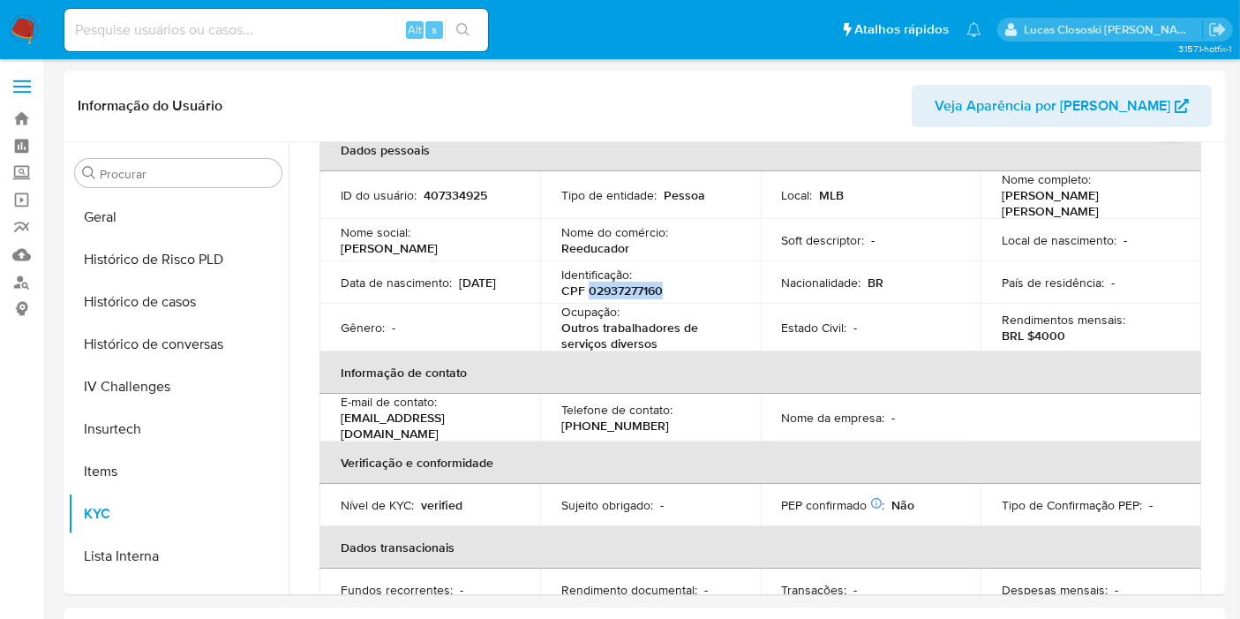
copy p "02937277160"
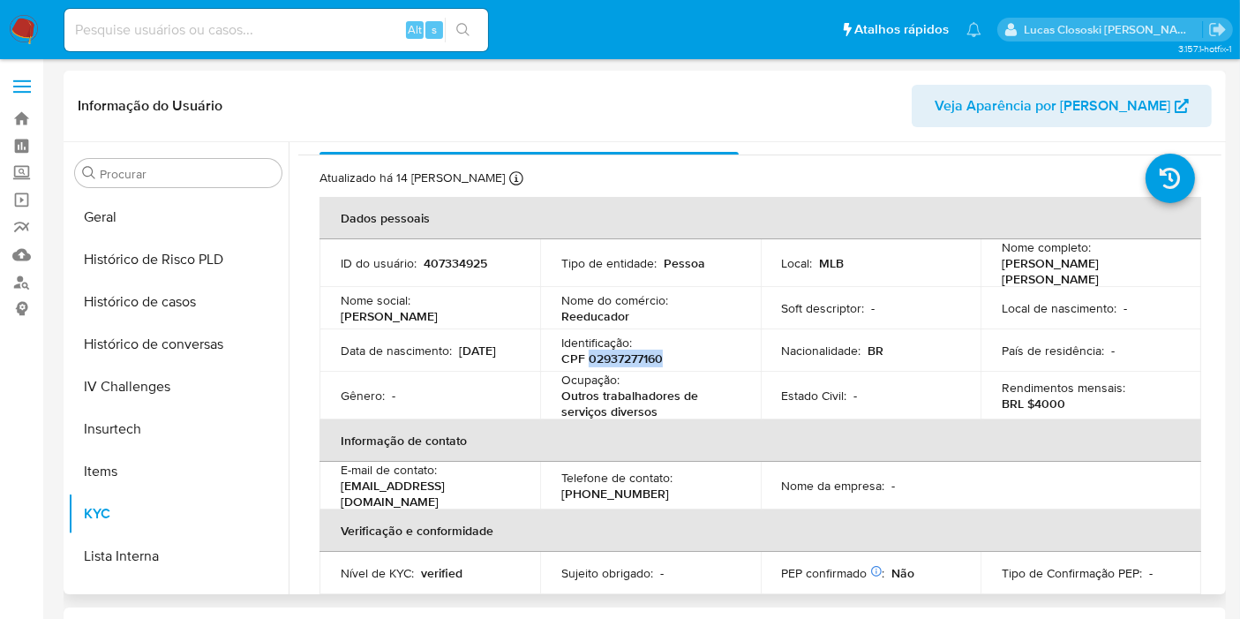
scroll to position [0, 0]
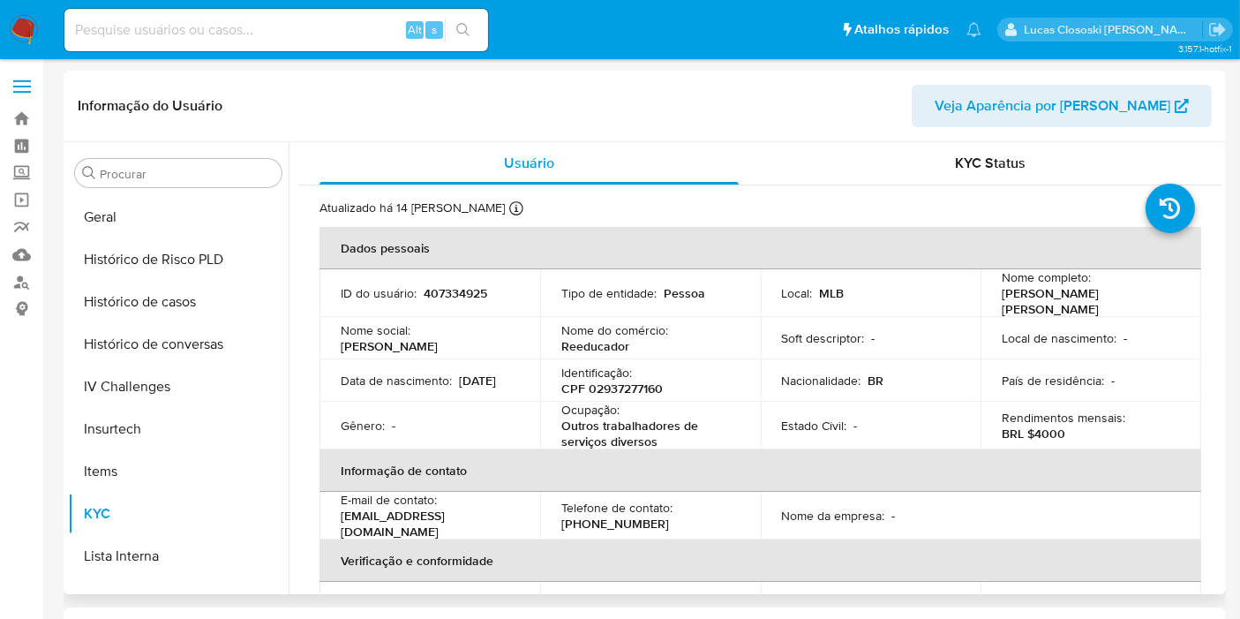
click at [620, 359] on td "Identificação : CPF 02937277160" at bounding box center [650, 380] width 221 height 42
drag, startPoint x: 993, startPoint y: 302, endPoint x: 1172, endPoint y: 299, distance: 179.2
click at [1172, 299] on td "Nome completo : Jackeline Gomes Ribeiro Silva" at bounding box center [1090, 293] width 221 height 48
copy p "Jackeline Gomes Ribeiro Silva"
click at [614, 380] on p "CPF 02937277160" at bounding box center [611, 388] width 101 height 16
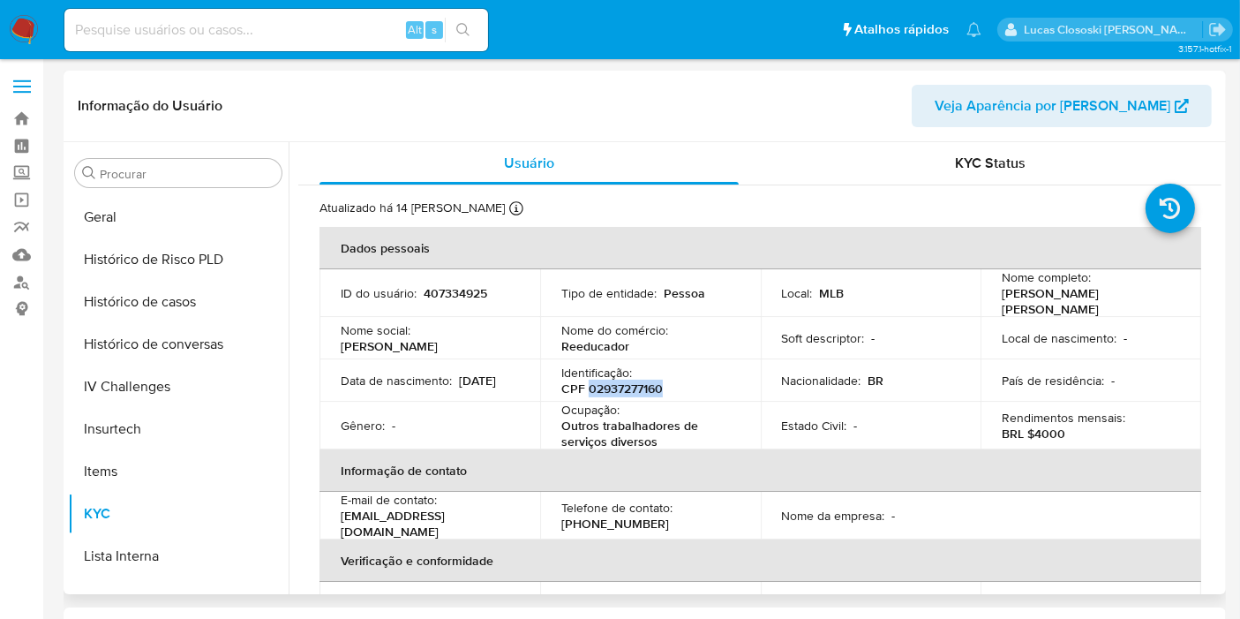
click at [614, 380] on p "CPF 02937277160" at bounding box center [611, 388] width 101 height 16
copy p "02937277160"
click at [439, 294] on p "407334925" at bounding box center [456, 293] width 64 height 16
copy p "407334925"
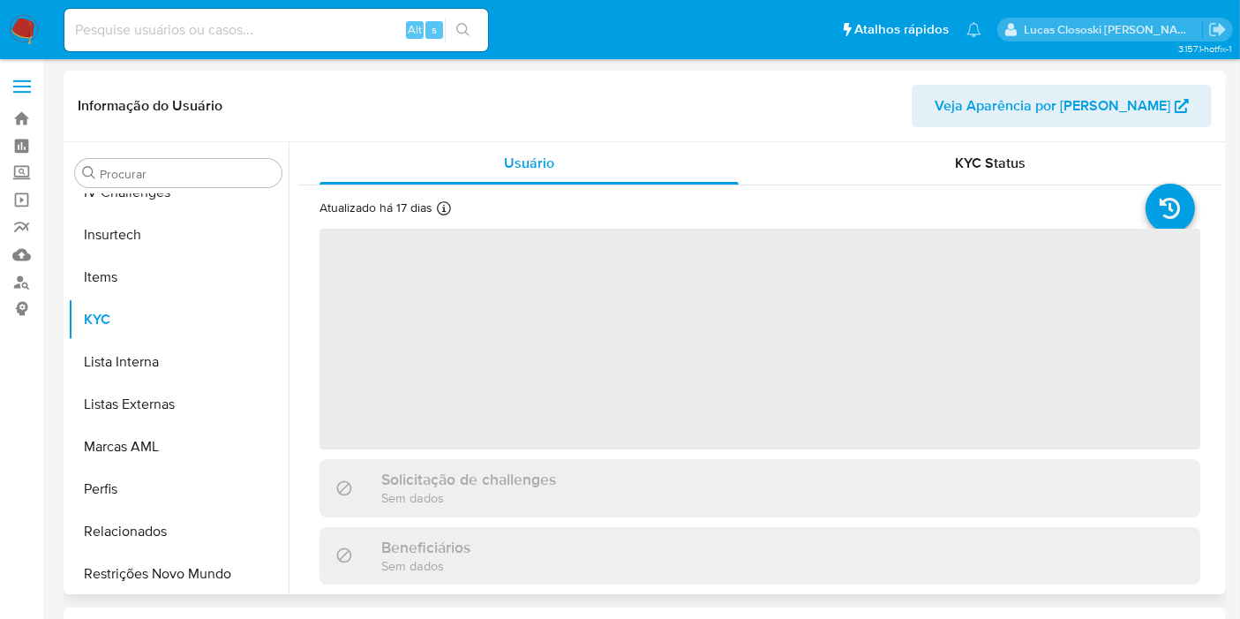
scroll to position [787, 0]
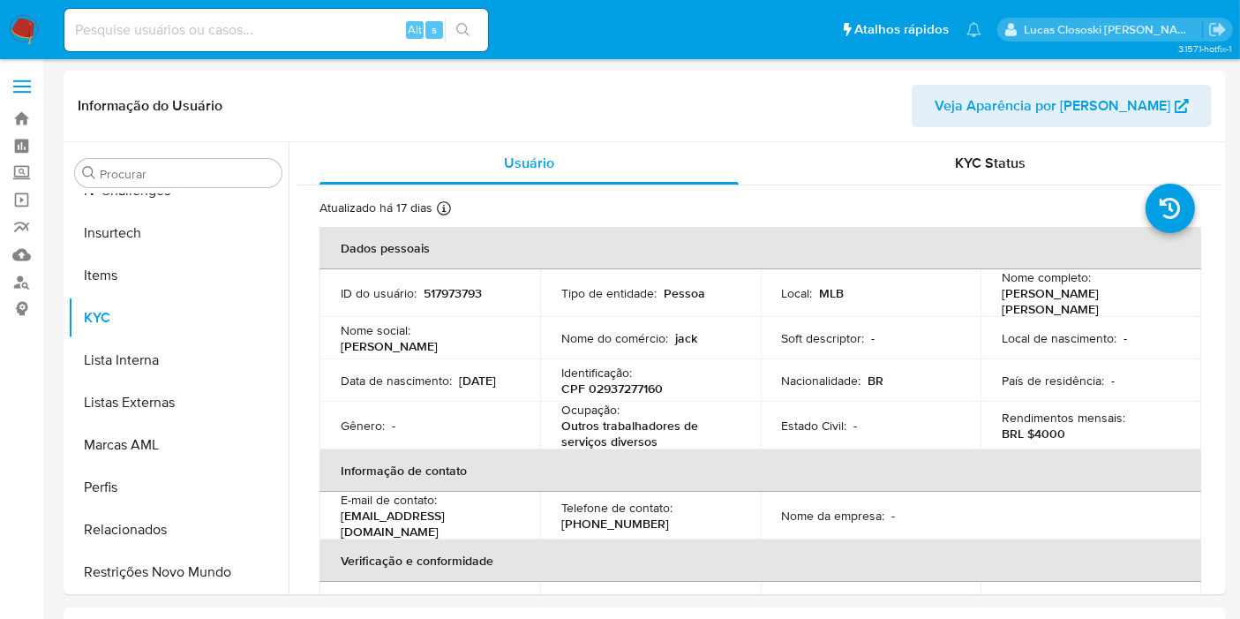
select select "10"
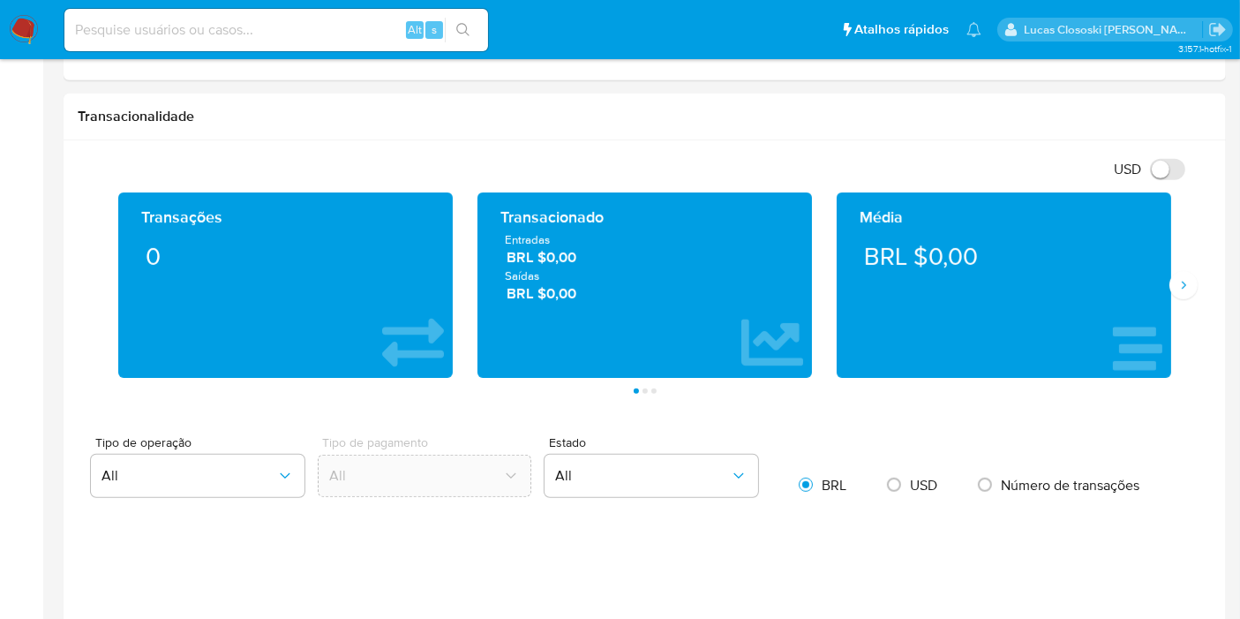
scroll to position [980, 0]
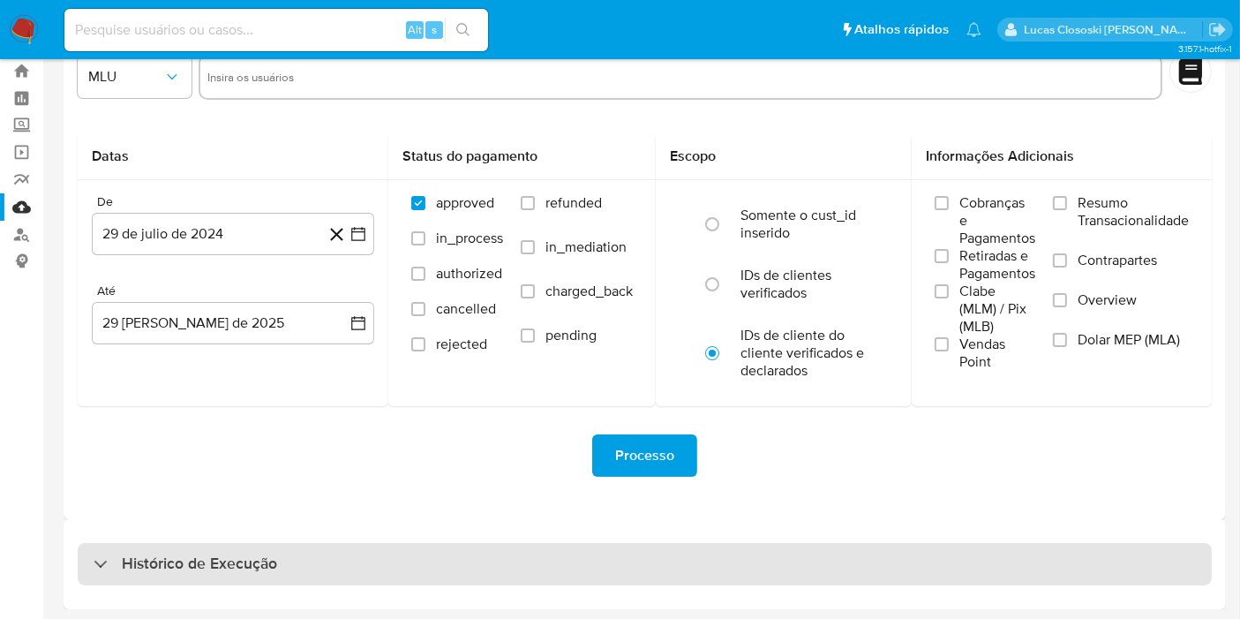
click at [332, 543] on div "Histórico de Execução" at bounding box center [645, 564] width 1134 height 42
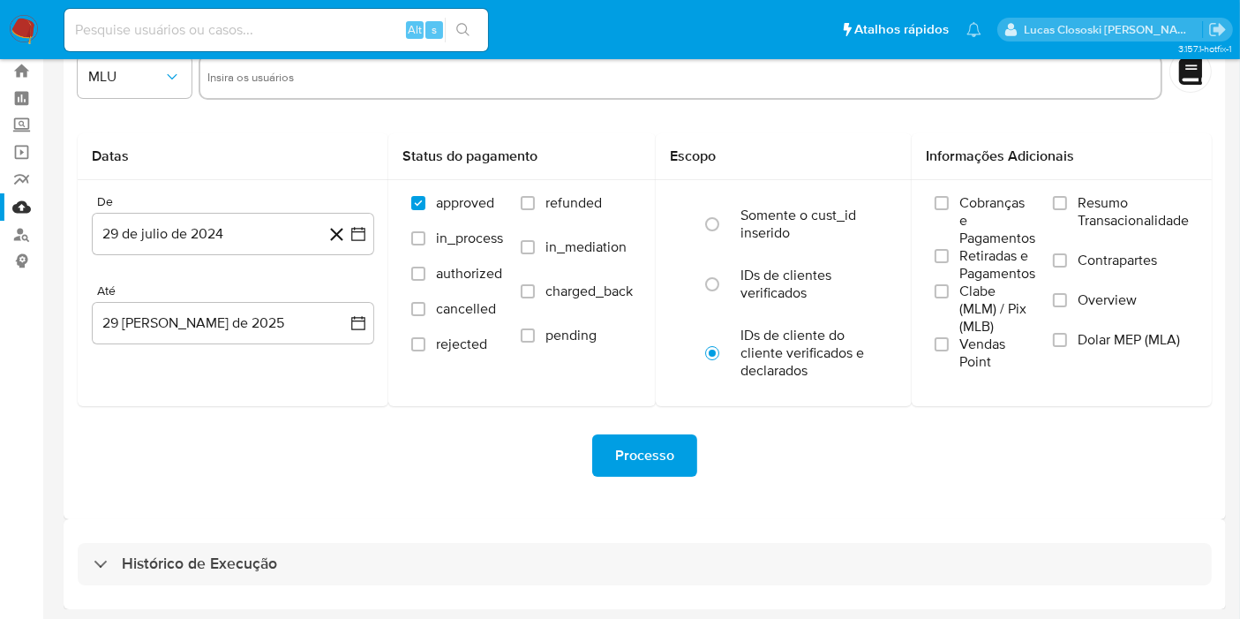
select select "10"
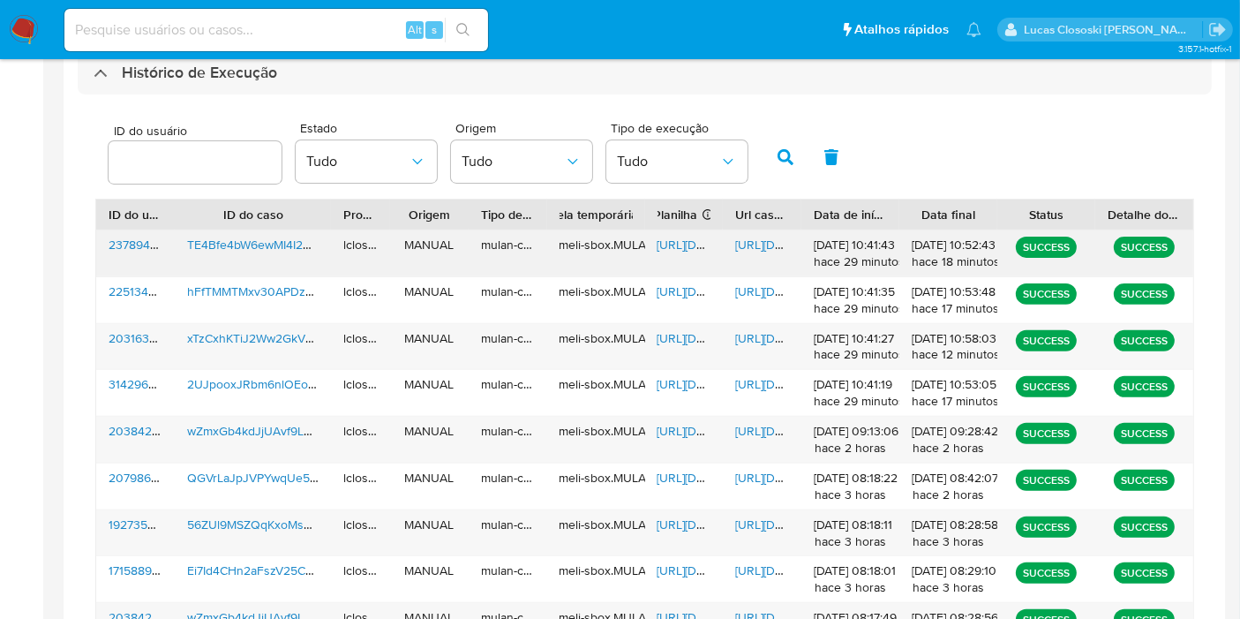
click at [668, 238] on span "[URL][DOMAIN_NAME]" at bounding box center [718, 245] width 122 height 18
click at [751, 239] on span "[URL][DOMAIN_NAME]" at bounding box center [796, 245] width 122 height 18
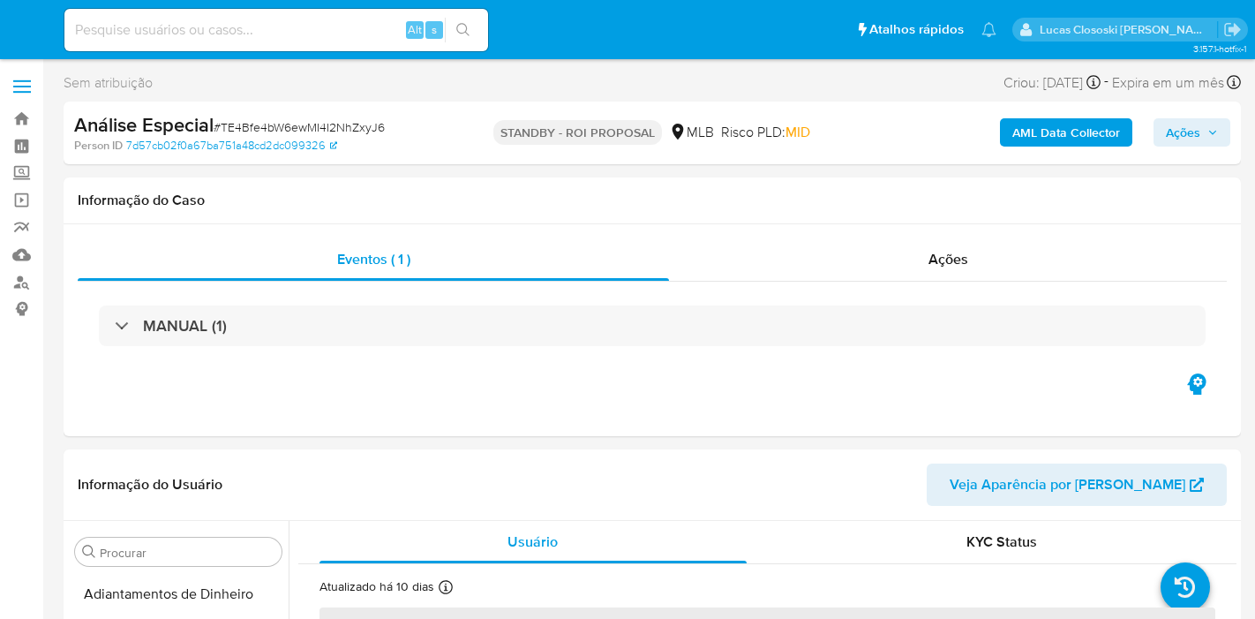
select select "10"
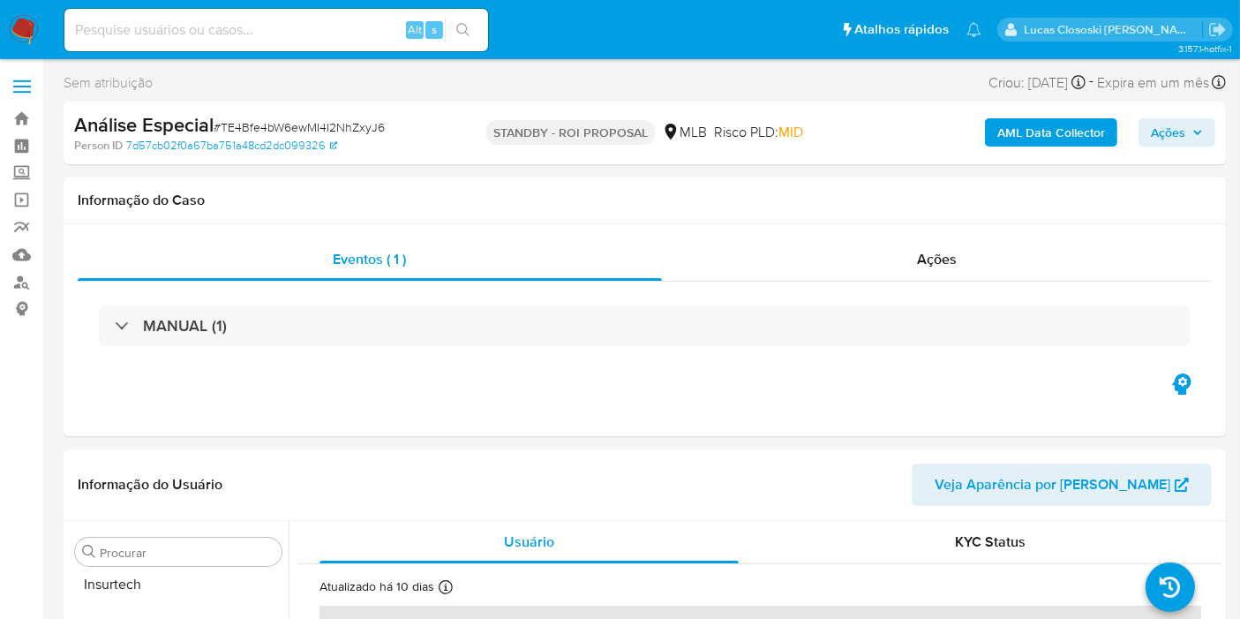
scroll to position [830, 0]
